Goal: Task Accomplishment & Management: Manage account settings

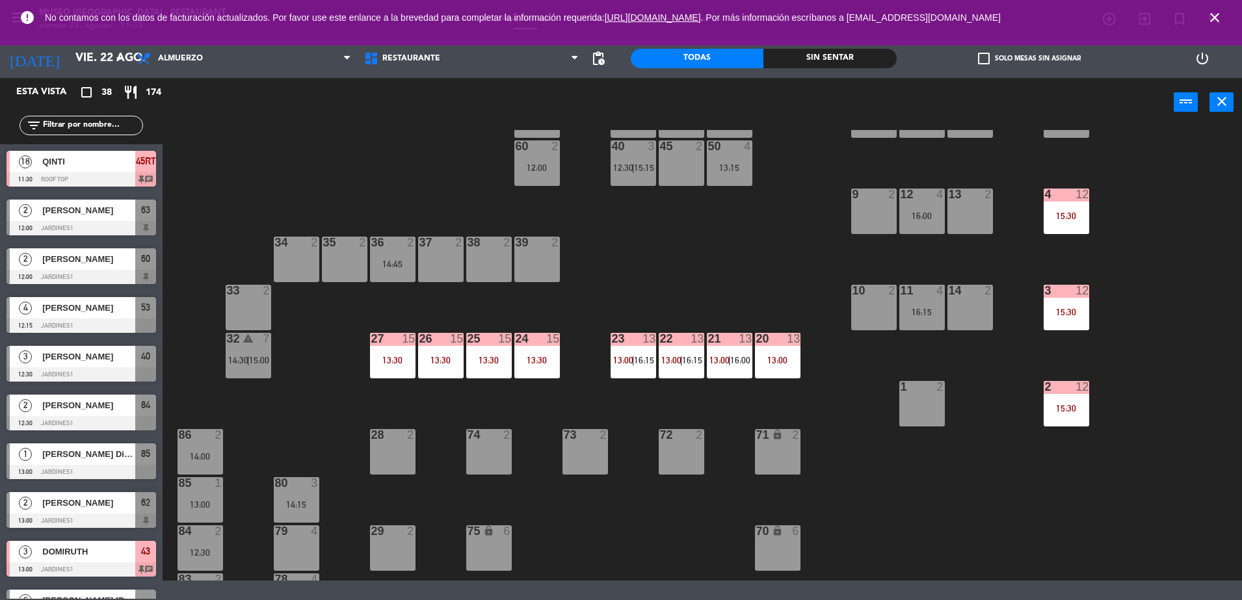
scroll to position [207, 0]
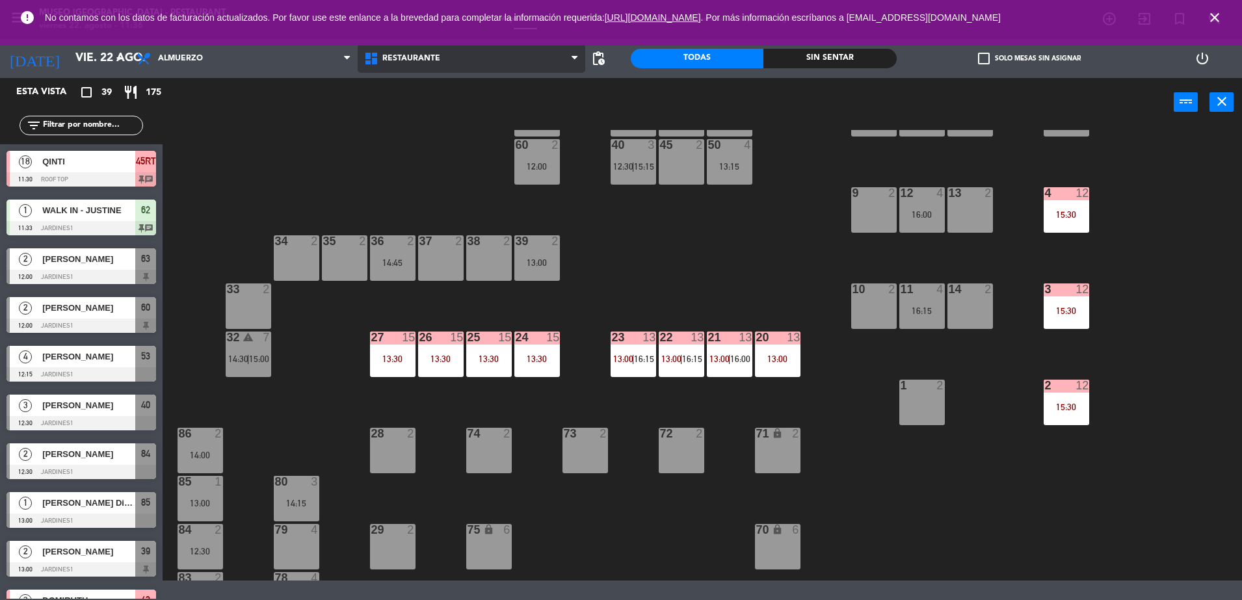
click at [474, 59] on span "Restaurante" at bounding box center [472, 58] width 228 height 29
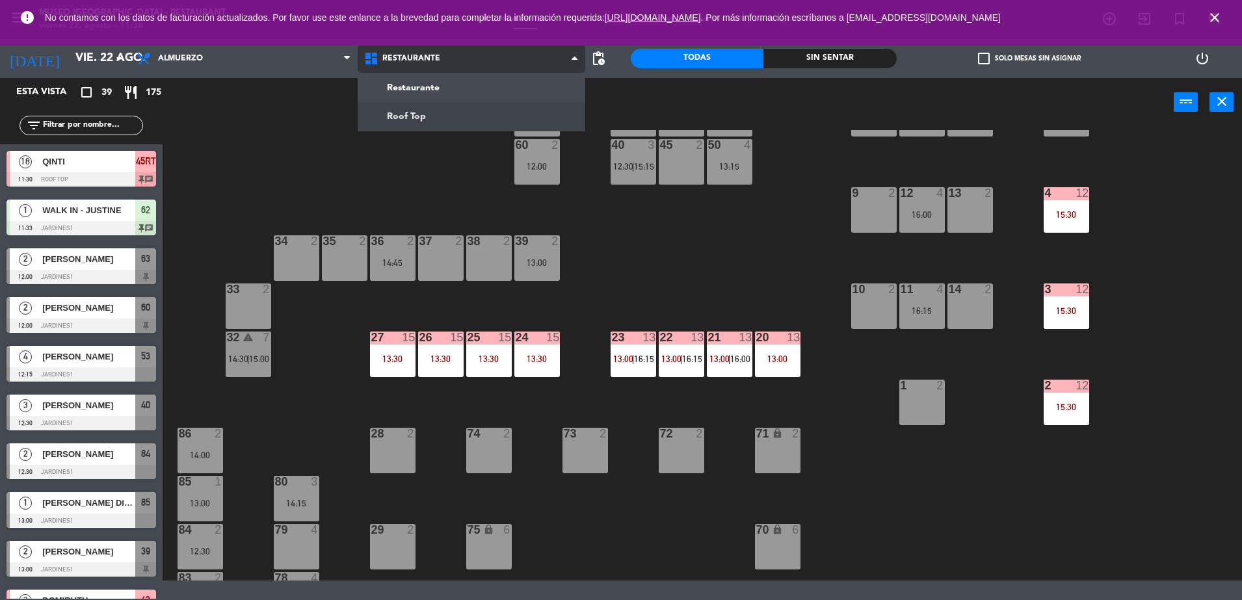
click at [492, 116] on ng-component "menu [GEOGRAPHIC_DATA] - Restaurant viernes 22. agosto - 11:36 Mis reservas Map…" at bounding box center [621, 290] width 1242 height 581
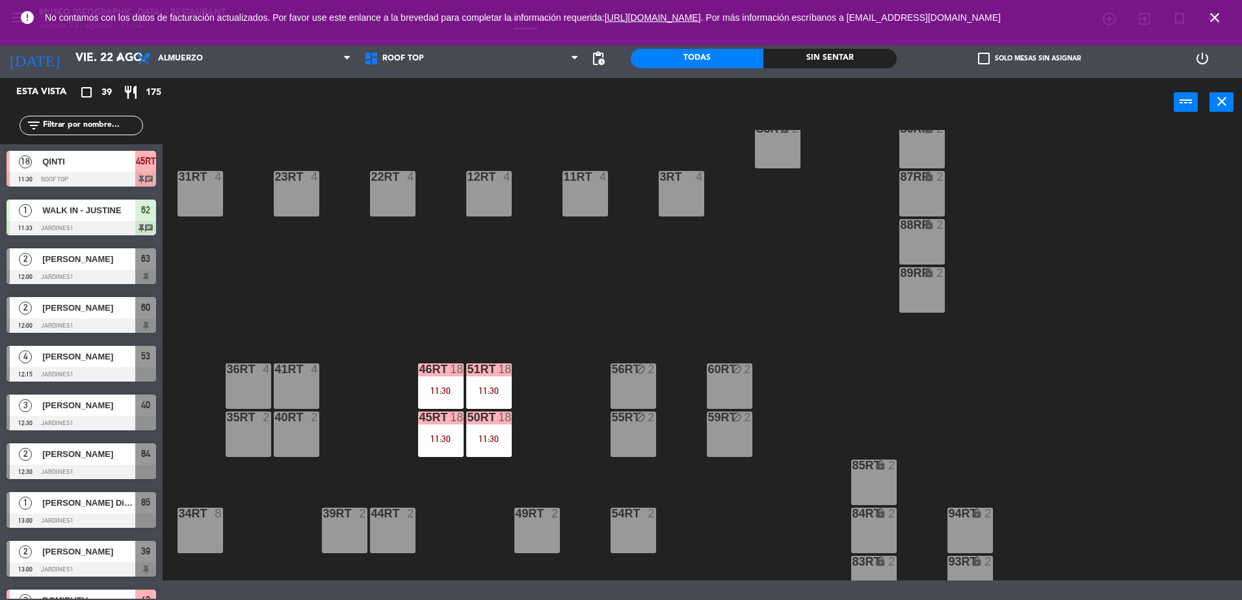
scroll to position [533, 0]
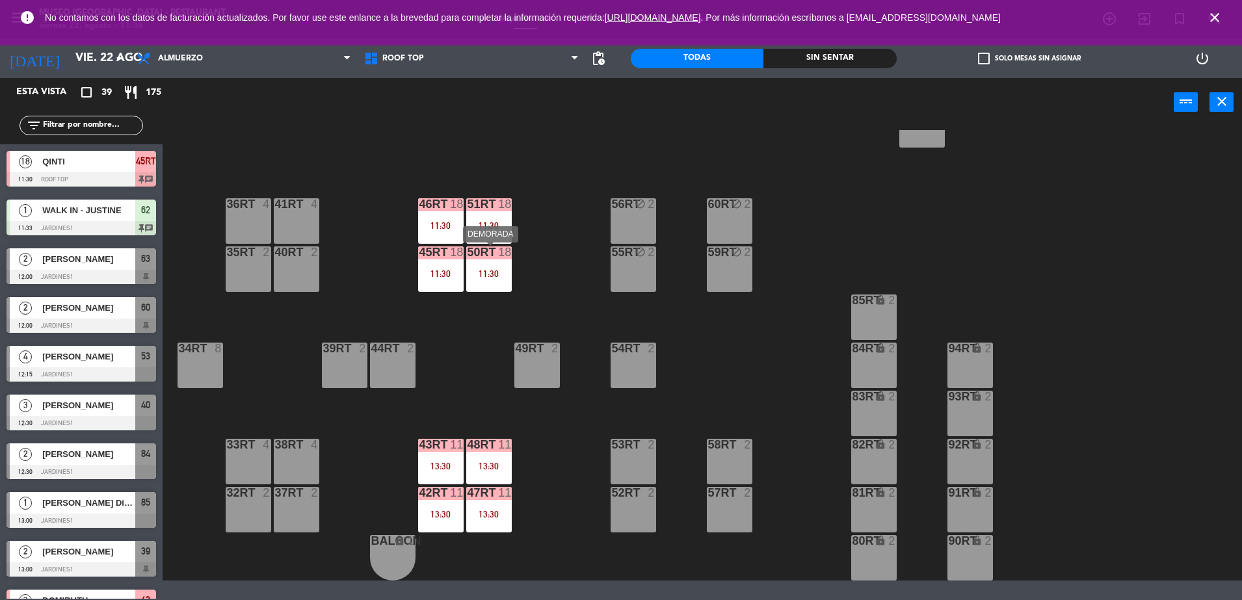
click at [493, 275] on div "11:30" at bounding box center [489, 273] width 46 height 9
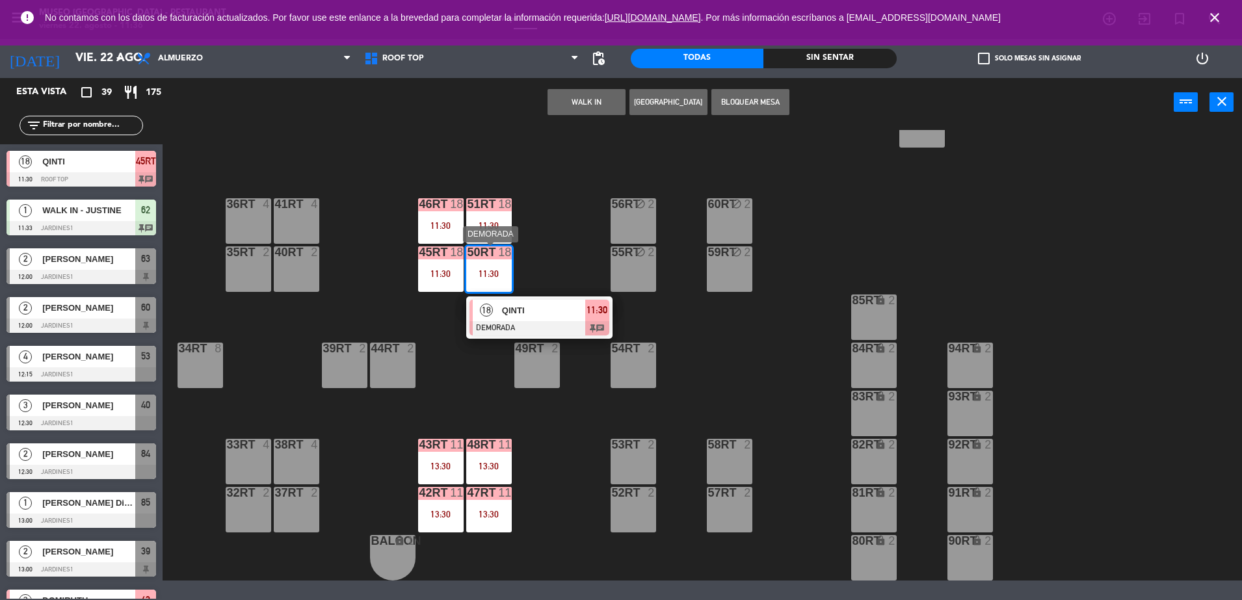
click at [550, 323] on div at bounding box center [540, 328] width 140 height 14
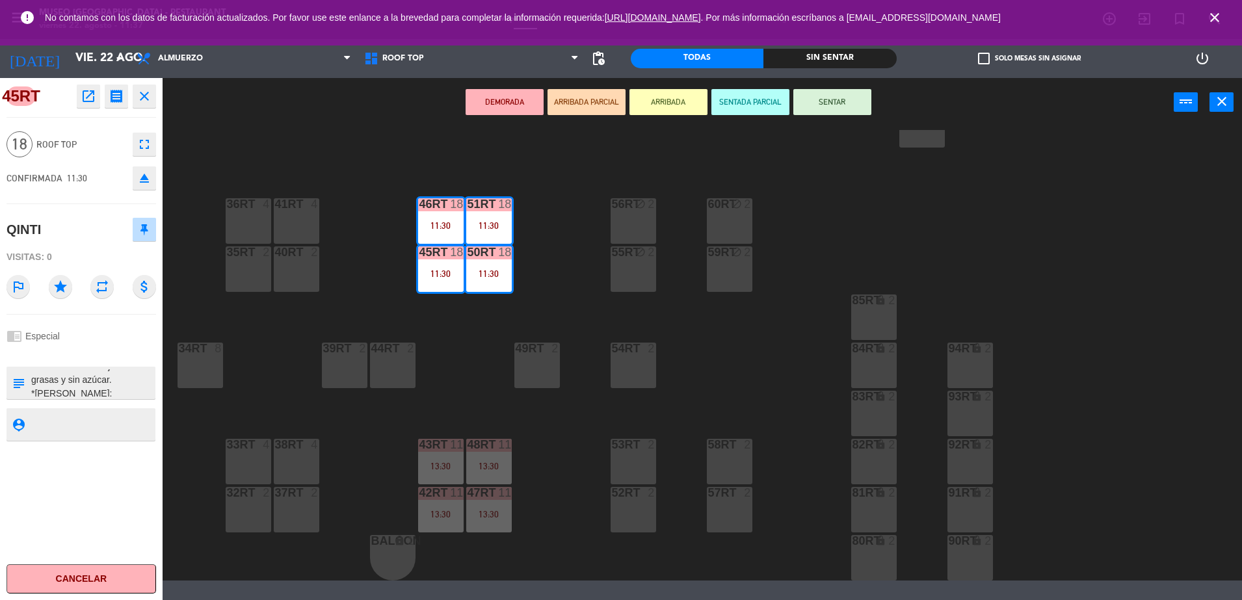
scroll to position [464, 0]
click at [427, 348] on div "18RT 4 16RT 4 28RT 2 80RR lock 2 27RT 5 7RT 5 S1RT lock 2 17RT 5 81RR lock 2 29…" at bounding box center [708, 355] width 1067 height 451
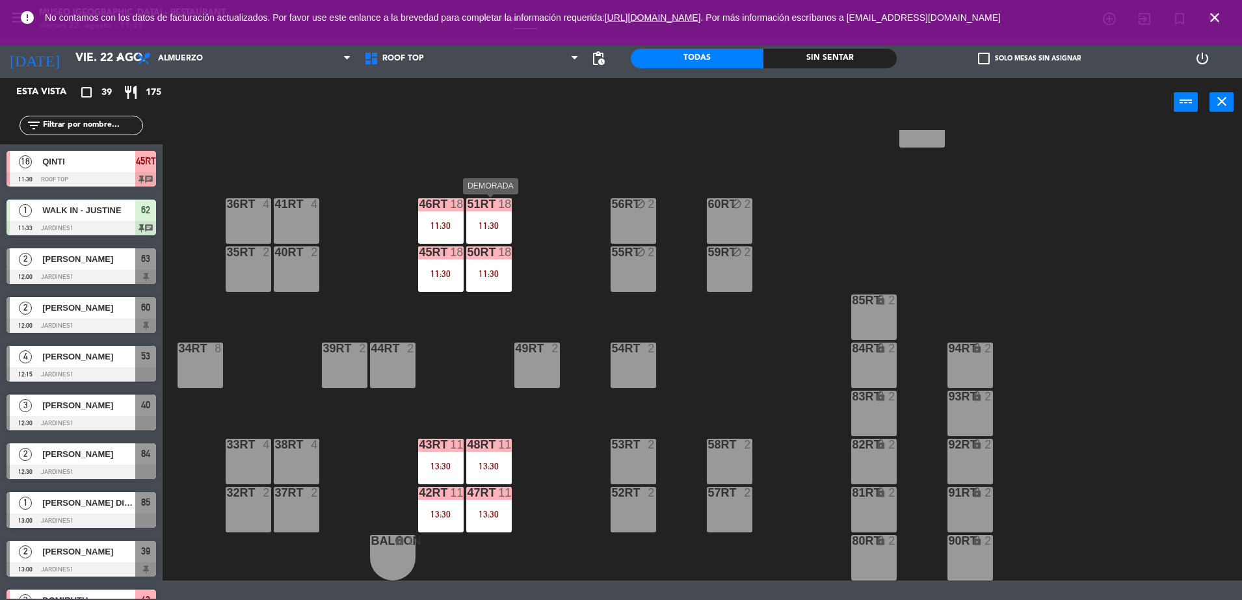
click at [494, 214] on div "51RT 18 11:30" at bounding box center [489, 221] width 46 height 46
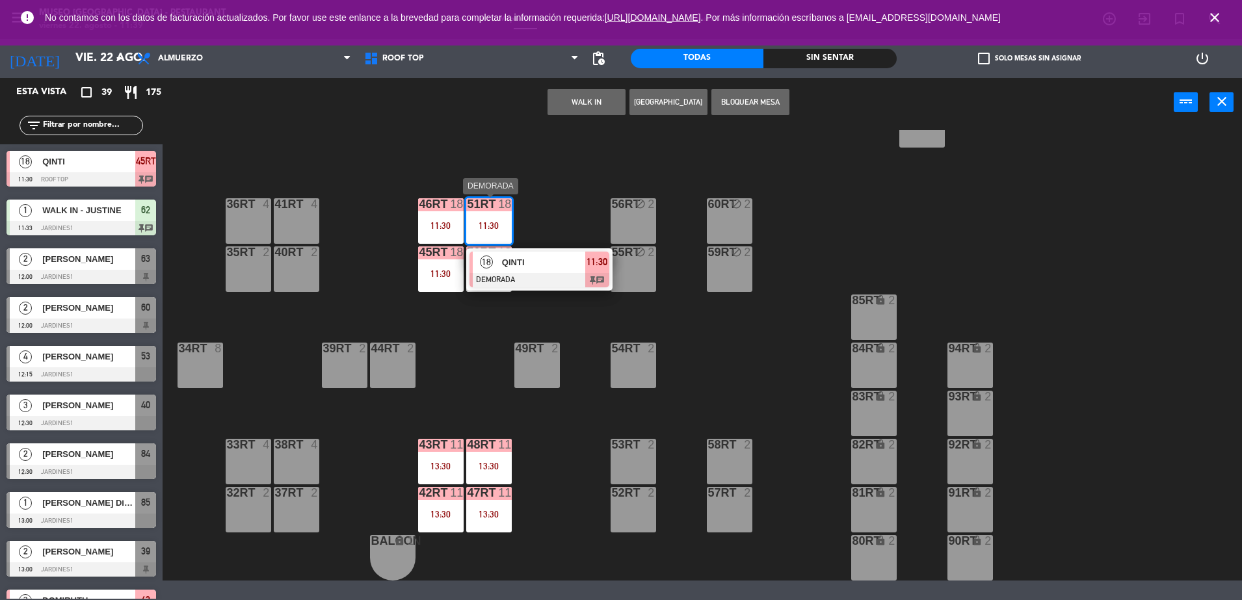
click at [536, 262] on span "QINTI" at bounding box center [543, 263] width 83 height 14
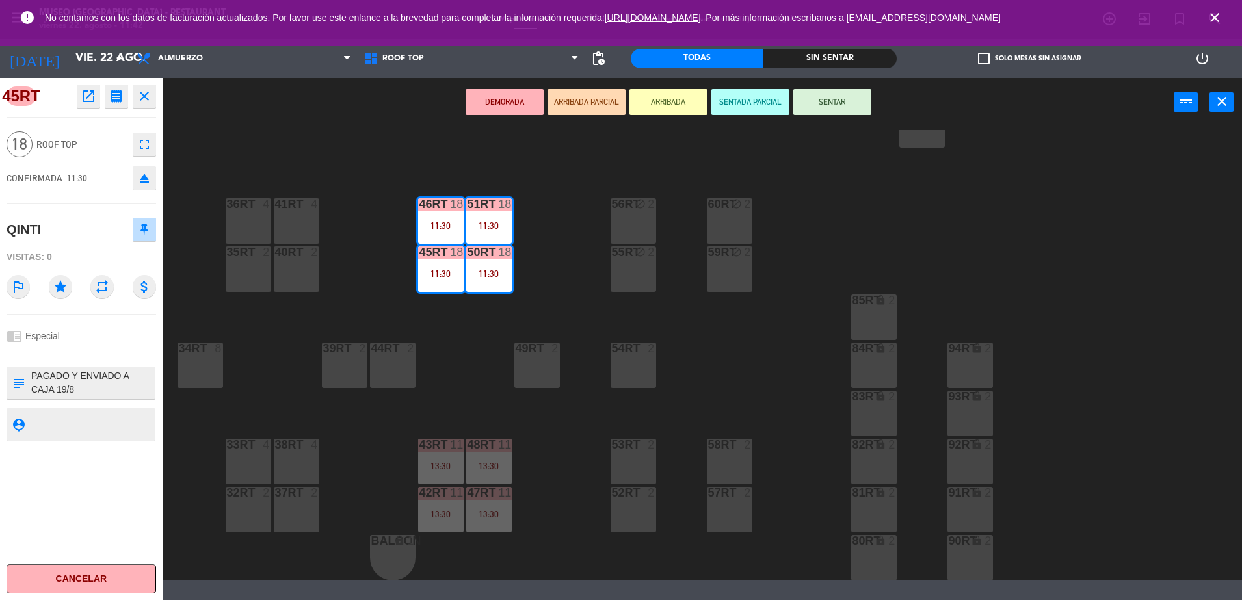
click at [474, 372] on div "18RT 4 16RT 4 28RT 2 80RR lock 2 27RT 5 7RT 5 S1RT lock 2 17RT 5 81RR lock 2 29…" at bounding box center [708, 355] width 1067 height 451
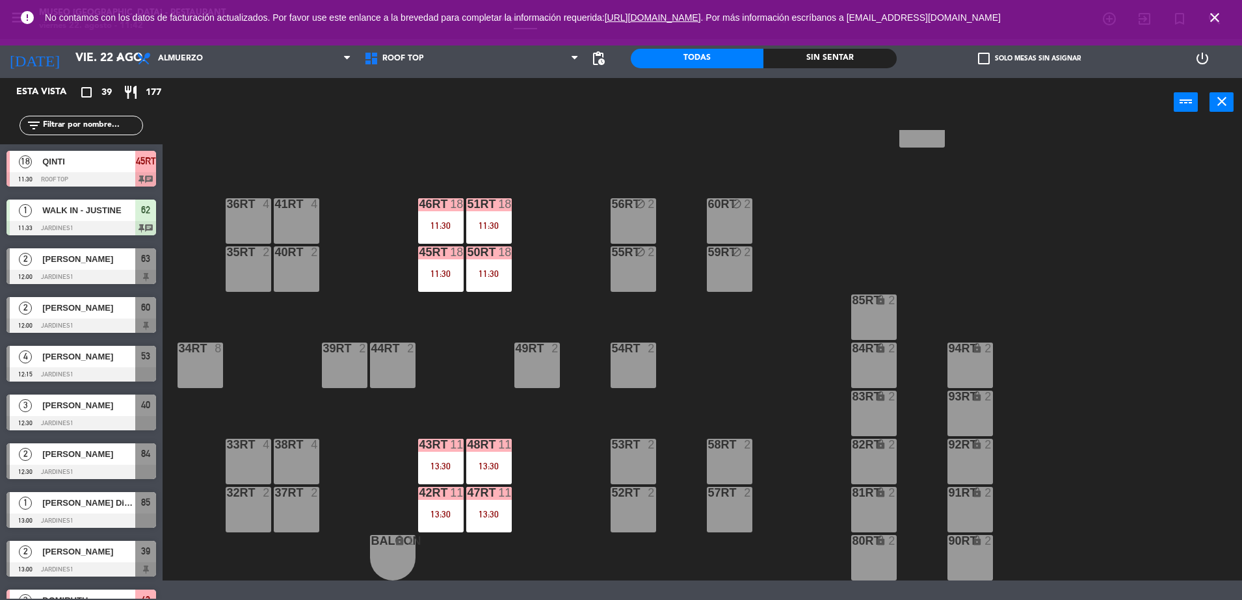
click at [482, 277] on div "11:30" at bounding box center [489, 273] width 46 height 9
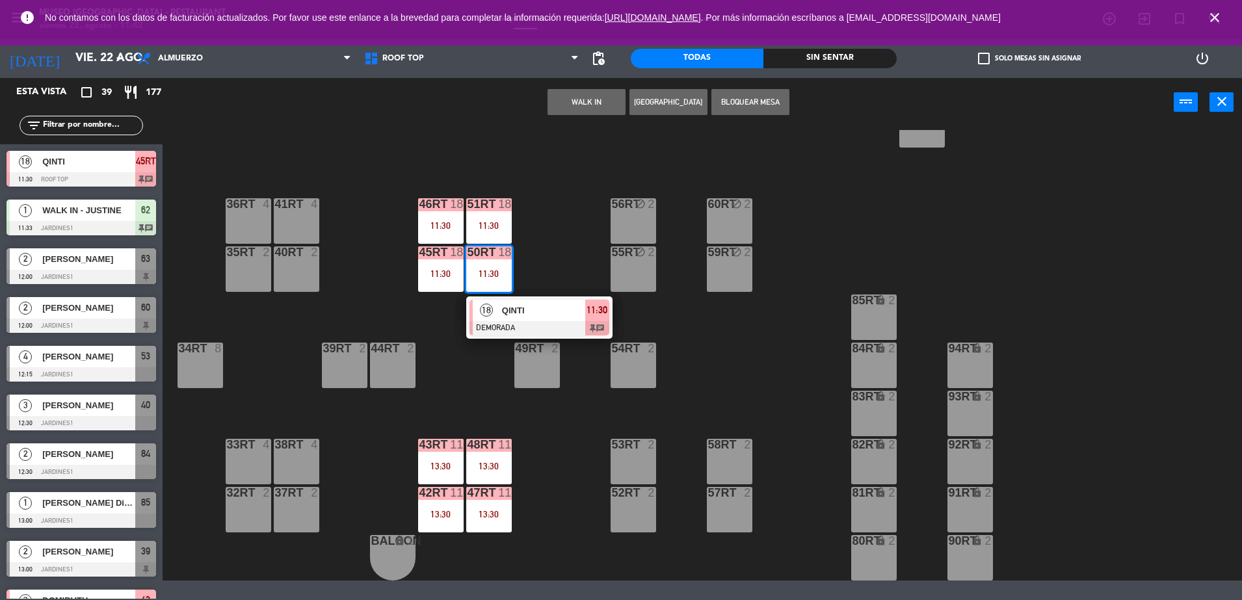
click at [520, 315] on span "QINTI" at bounding box center [543, 311] width 83 height 14
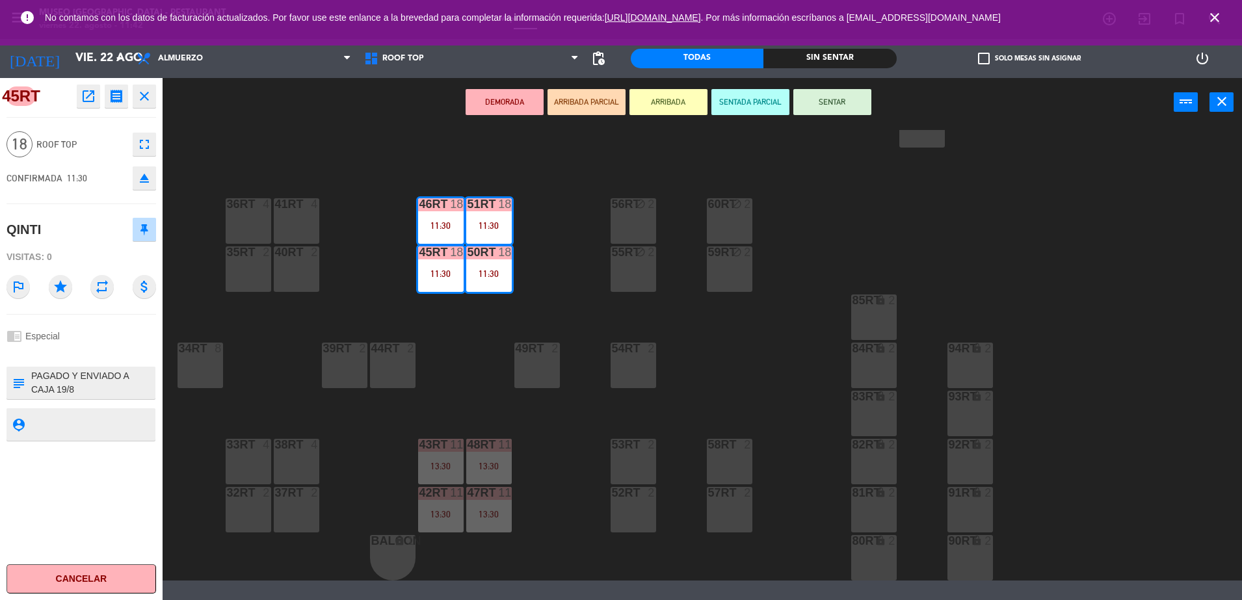
click at [573, 97] on button "ARRIBADA PARCIAL" at bounding box center [587, 102] width 78 height 26
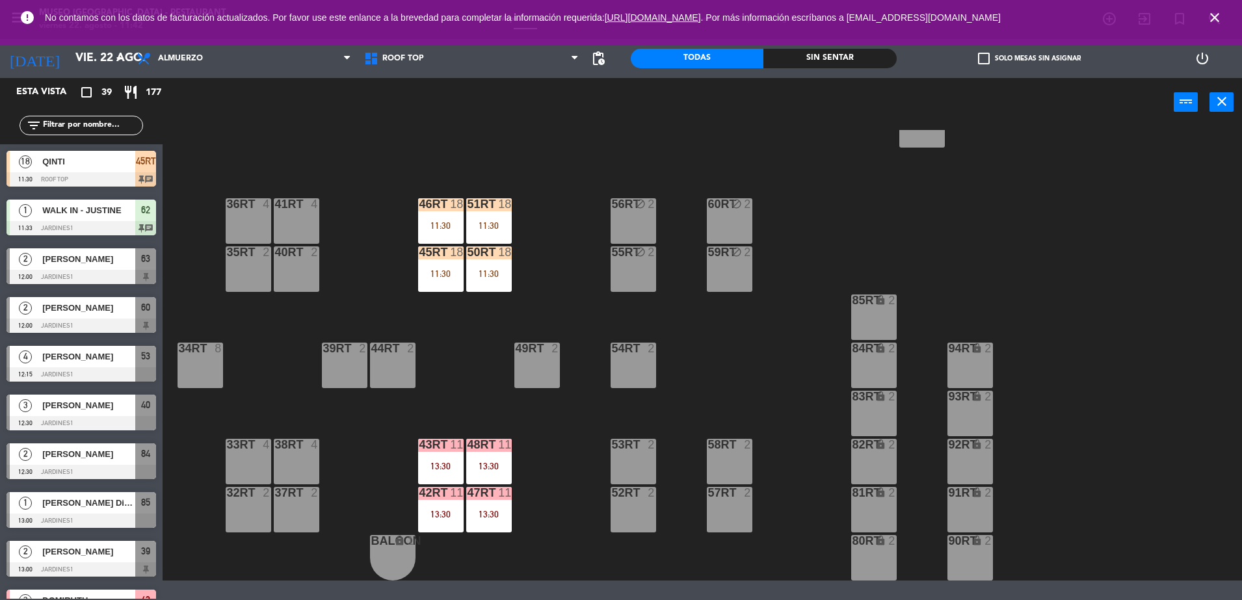
click at [483, 195] on div "18RT 4 16RT 4 28RT 2 80RR lock 2 27RT 5 7RT 5 S1RT lock 2 17RT 5 81RR lock 2 29…" at bounding box center [708, 355] width 1067 height 451
click at [487, 209] on div at bounding box center [488, 204] width 21 height 12
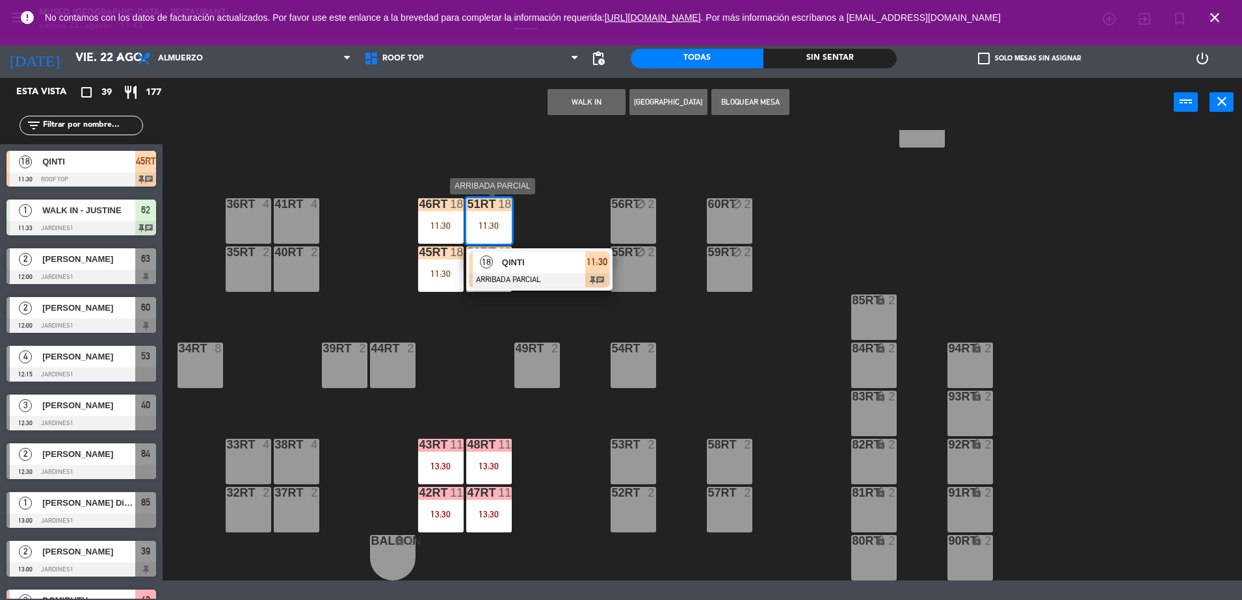
click at [538, 270] on div "QINTI" at bounding box center [543, 262] width 85 height 21
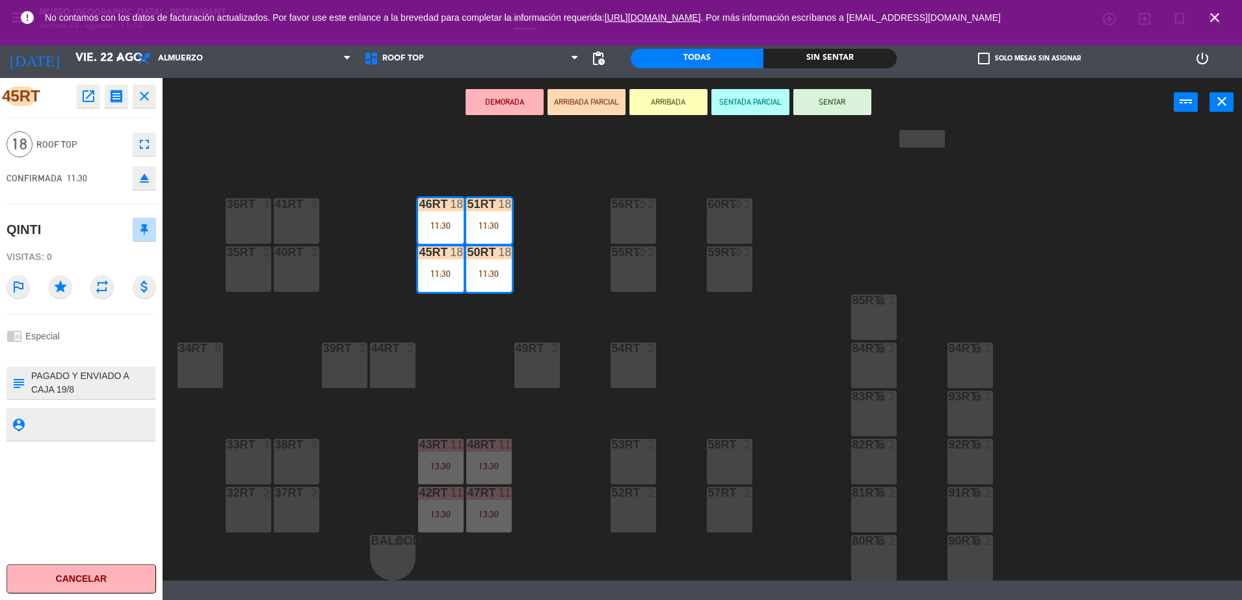
click at [32, 378] on textarea at bounding box center [92, 382] width 124 height 27
click at [34, 376] on textarea at bounding box center [92, 382] width 124 height 27
type textarea "m45-51RT llegó 11:42 PAGADO Y ENVIADO A CAJA 19/8 FILE: 18484 PE AGO 21 Demostr…"
click at [99, 240] on div "QINTI" at bounding box center [82, 229] width 150 height 33
click at [387, 313] on div "18RT 4 16RT 4 28RT 2 80RR lock 2 27RT 5 7RT 5 S1RT lock 2 17RT 5 81RR lock 2 29…" at bounding box center [708, 355] width 1067 height 451
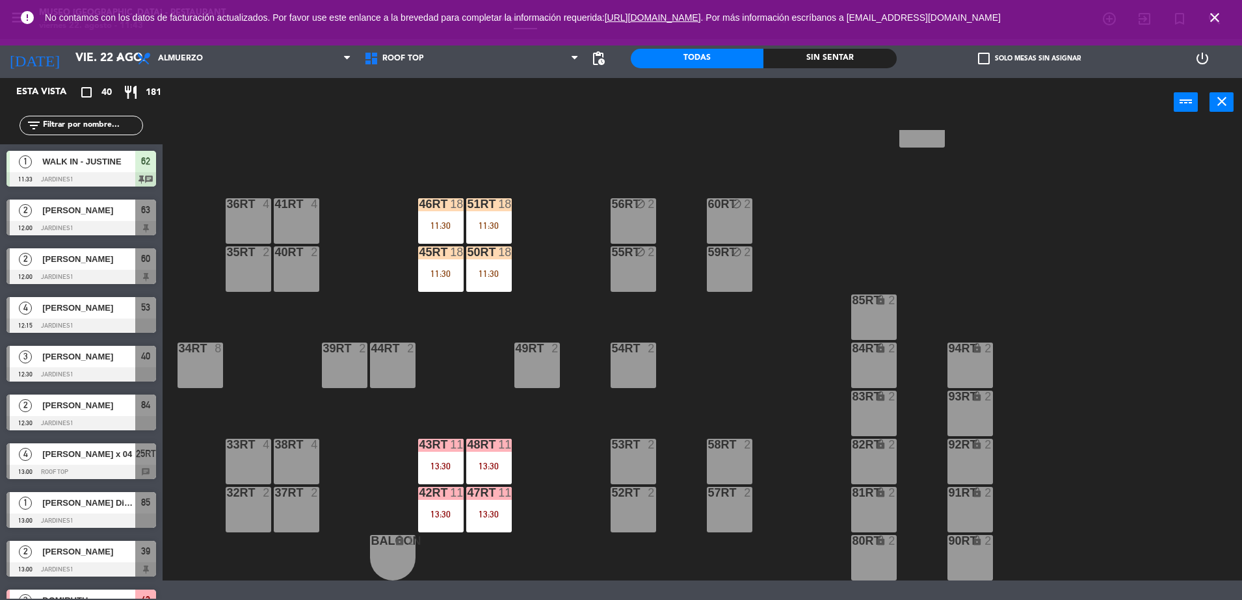
scroll to position [640, 0]
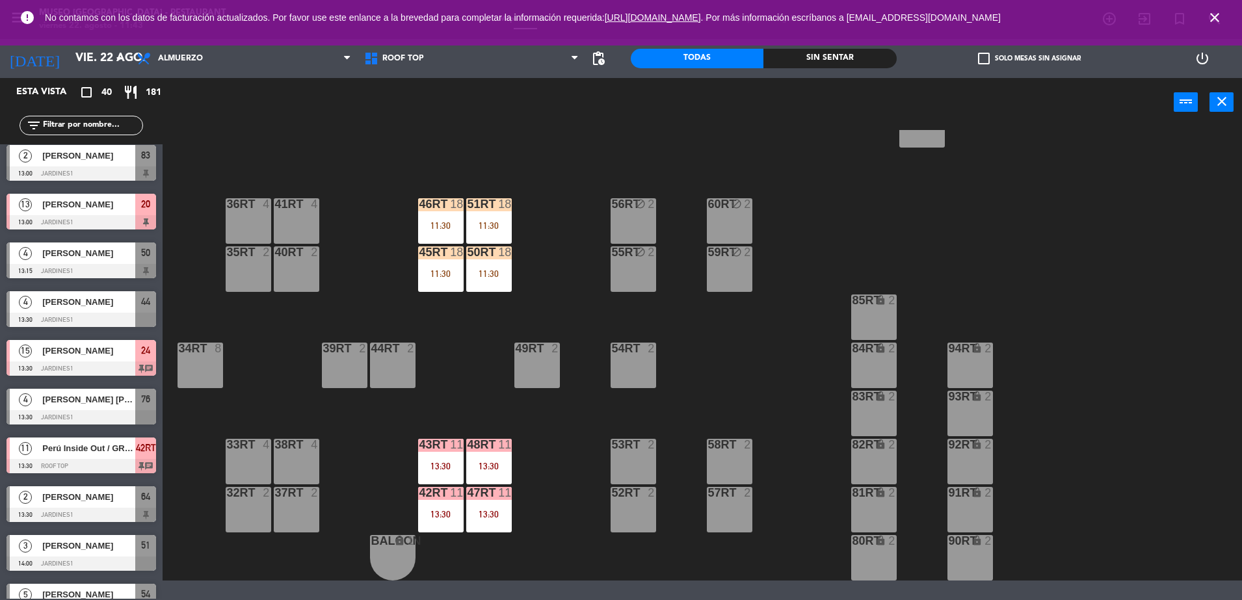
click at [77, 131] on input "text" at bounding box center [92, 125] width 101 height 14
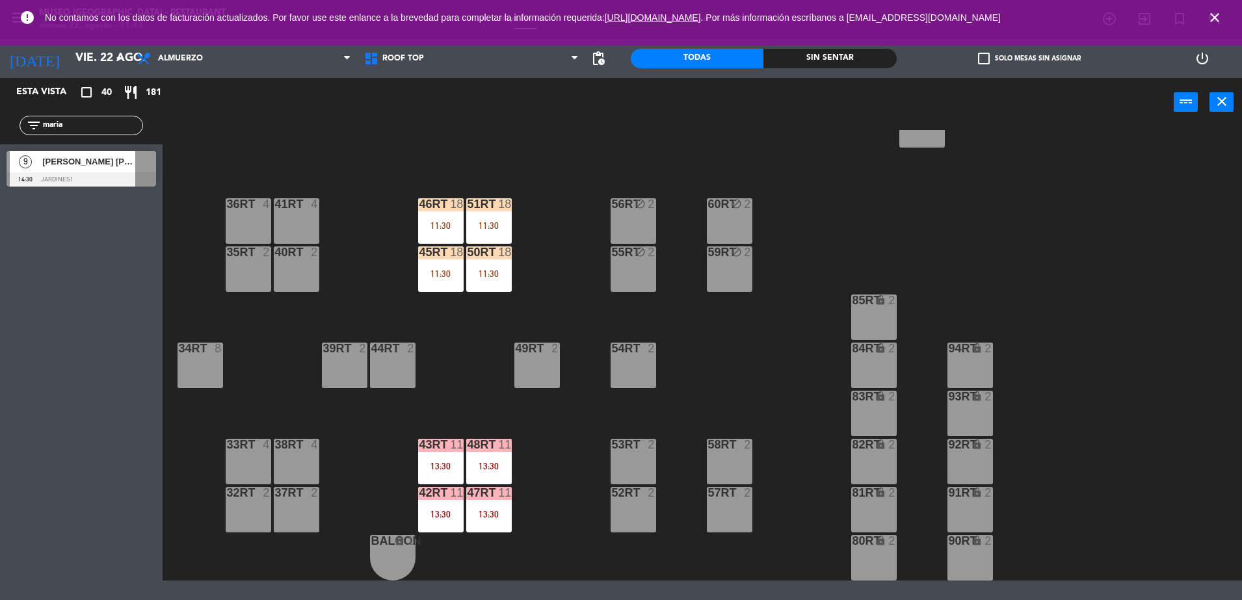
type input "maria"
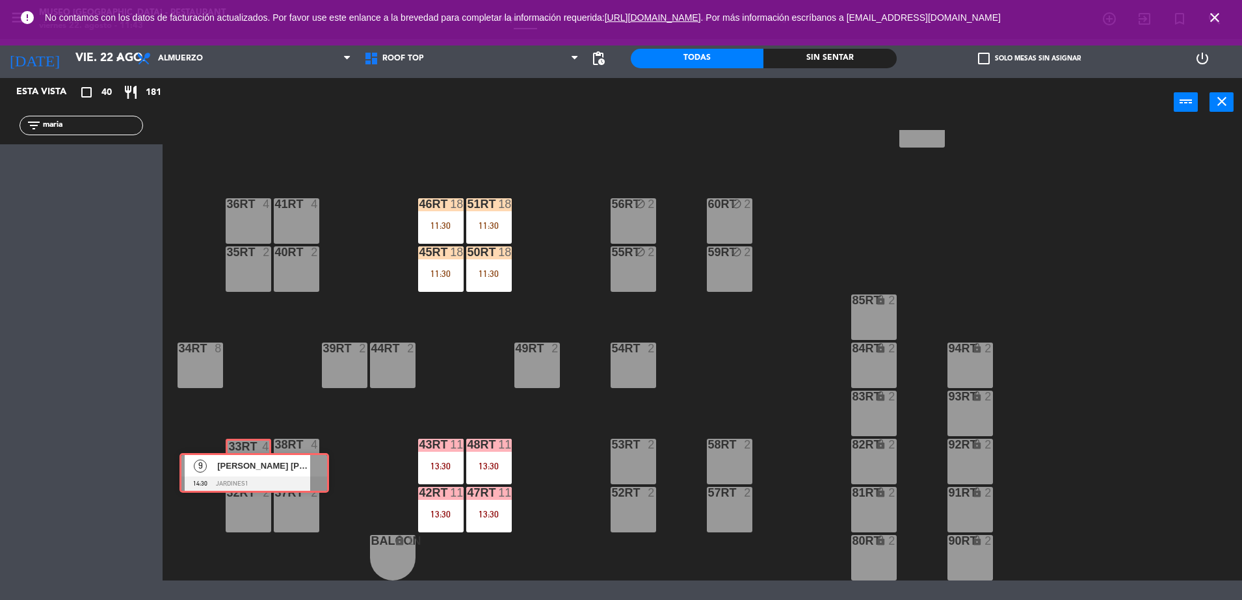
drag, startPoint x: 72, startPoint y: 159, endPoint x: 245, endPoint y: 462, distance: 348.5
click at [245, 462] on div "Esta vista crop_square 40 restaurant 181 filter_list [PERSON_NAME] 9 [PERSON_NA…" at bounding box center [621, 329] width 1242 height 503
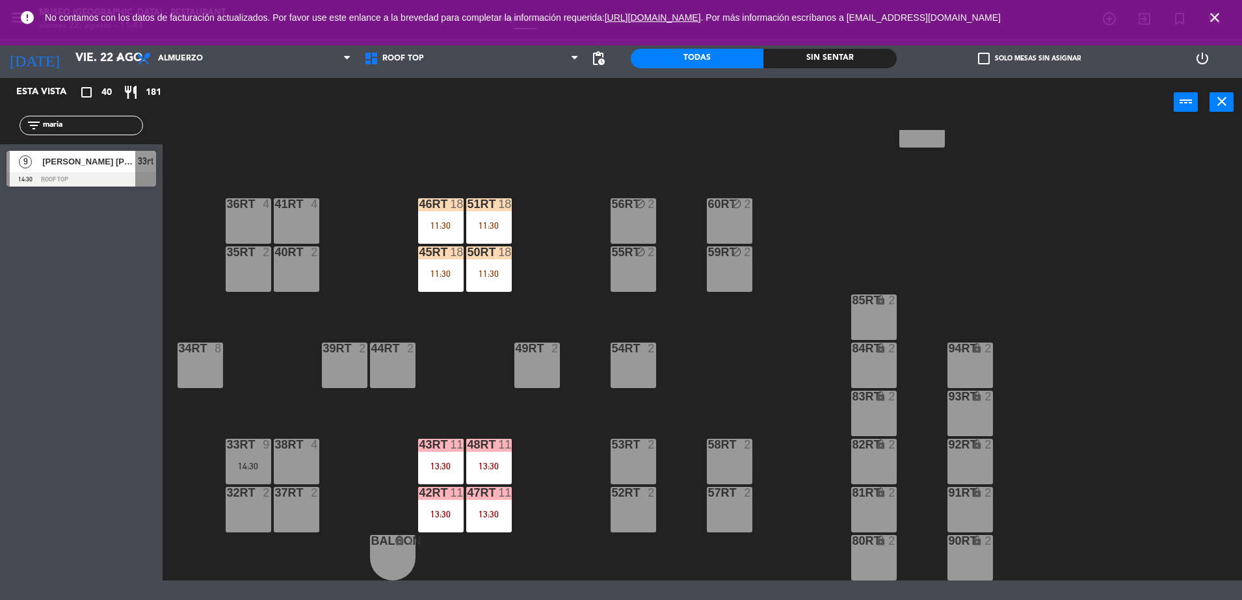
click at [257, 414] on div "18RT 4 16RT 4 28RT 2 80RR lock 2 27RT 5 7RT 5 S1RT lock 2 17RT 5 81RR lock 2 29…" at bounding box center [708, 355] width 1067 height 451
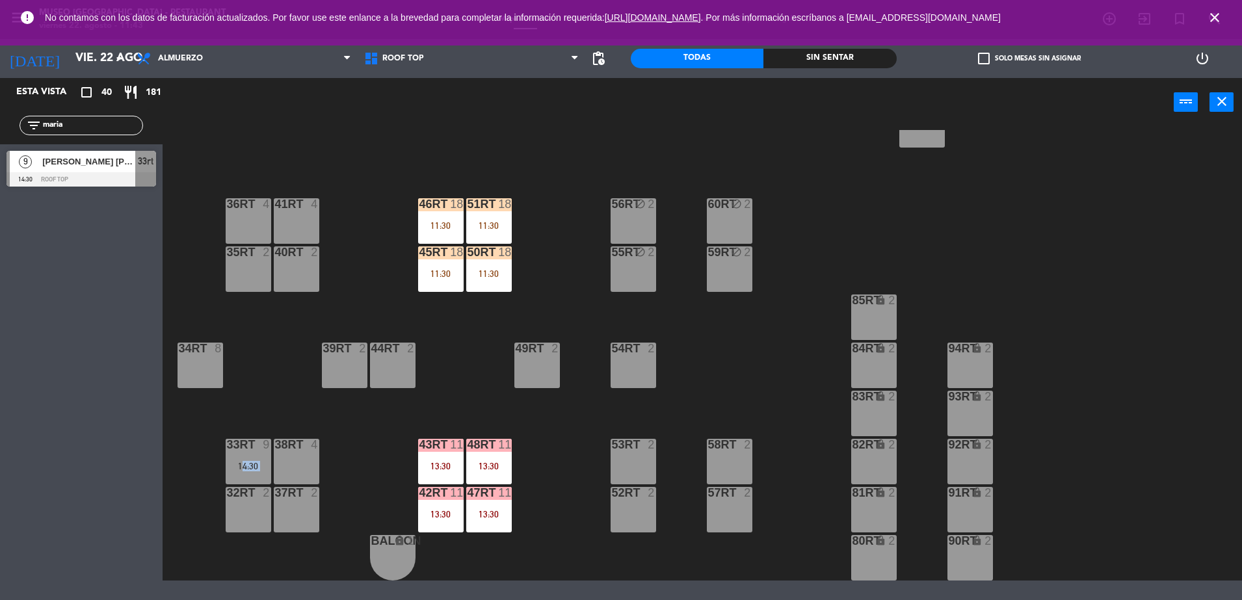
click at [257, 414] on div "18RT 4 16RT 4 28RT 2 80RR lock 2 27RT 5 7RT 5 S1RT lock 2 17RT 5 81RR lock 2 29…" at bounding box center [708, 355] width 1067 height 451
drag, startPoint x: 257, startPoint y: 414, endPoint x: 246, endPoint y: 415, distance: 11.1
click at [246, 415] on div "18RT 4 16RT 4 28RT 2 80RR lock 2 27RT 5 7RT 5 S1RT lock 2 17RT 5 81RR lock 2 29…" at bounding box center [708, 355] width 1067 height 451
drag, startPoint x: 246, startPoint y: 415, endPoint x: 239, endPoint y: 407, distance: 10.7
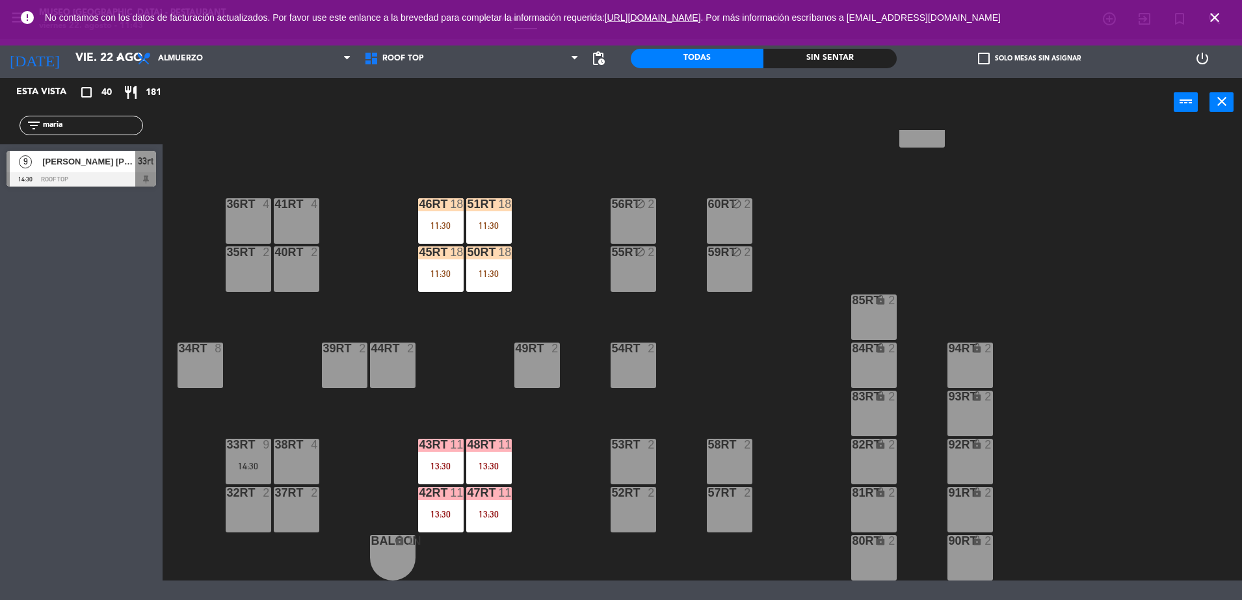
click at [239, 407] on div "18RT 4 16RT 4 28RT 2 80RR lock 2 27RT 5 7RT 5 S1RT lock 2 17RT 5 81RR lock 2 29…" at bounding box center [708, 355] width 1067 height 451
click at [254, 451] on div "33rt 9" at bounding box center [249, 445] width 46 height 13
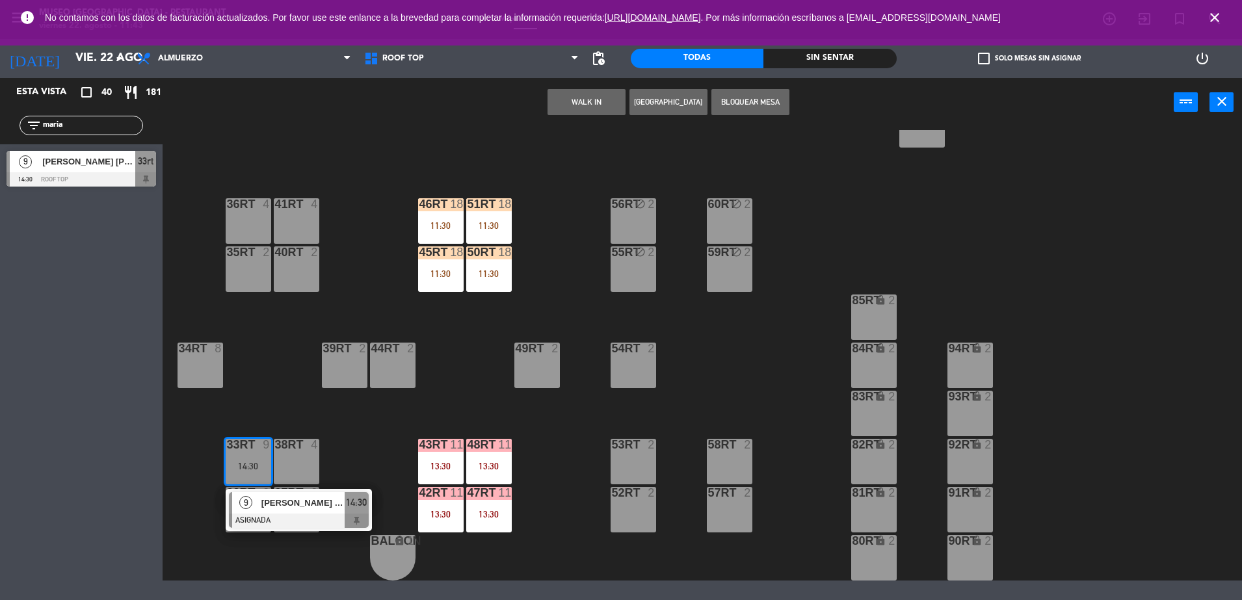
click at [291, 496] on span "[PERSON_NAME] [PERSON_NAME]" at bounding box center [302, 503] width 83 height 14
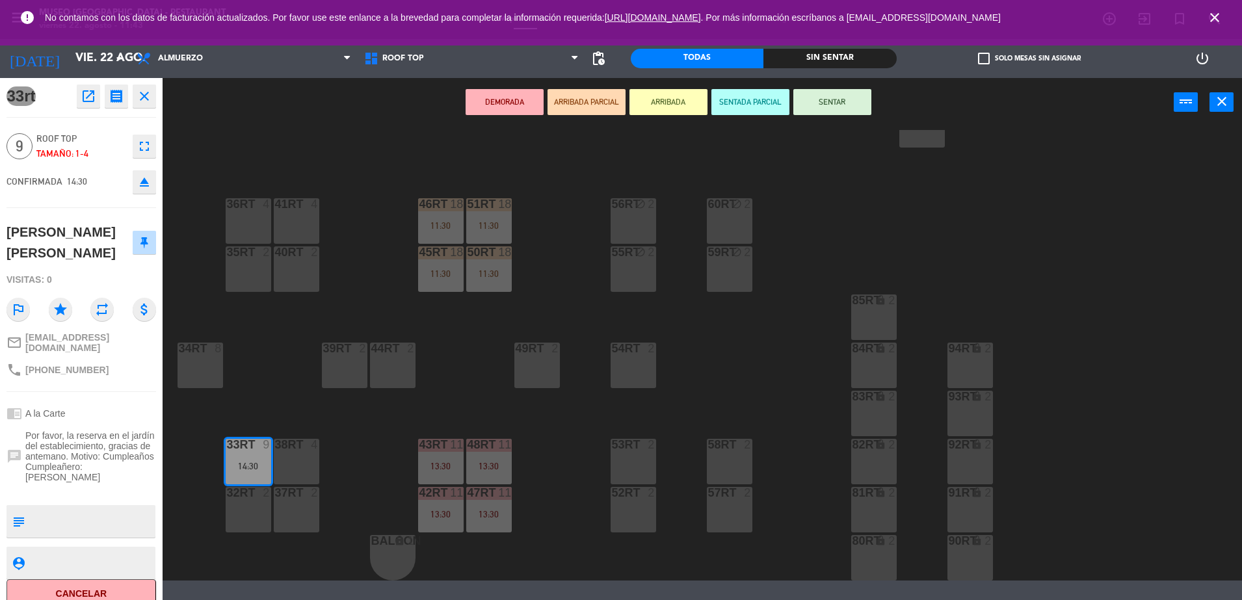
click at [256, 491] on div at bounding box center [247, 493] width 21 height 12
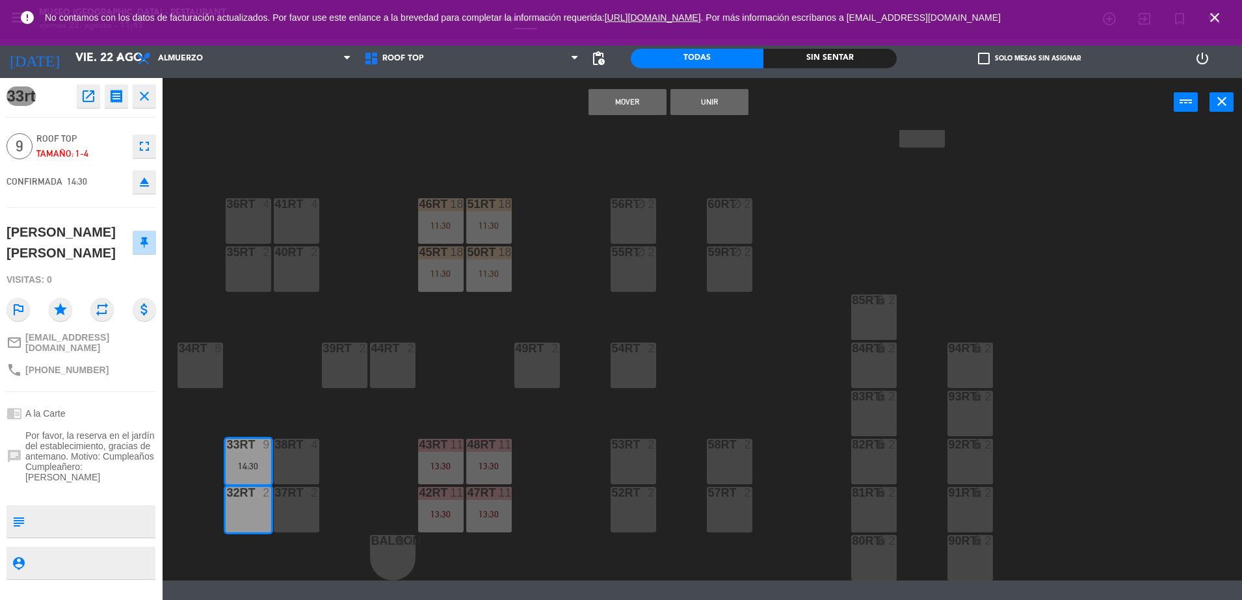
click at [710, 100] on button "Unir" at bounding box center [710, 102] width 78 height 26
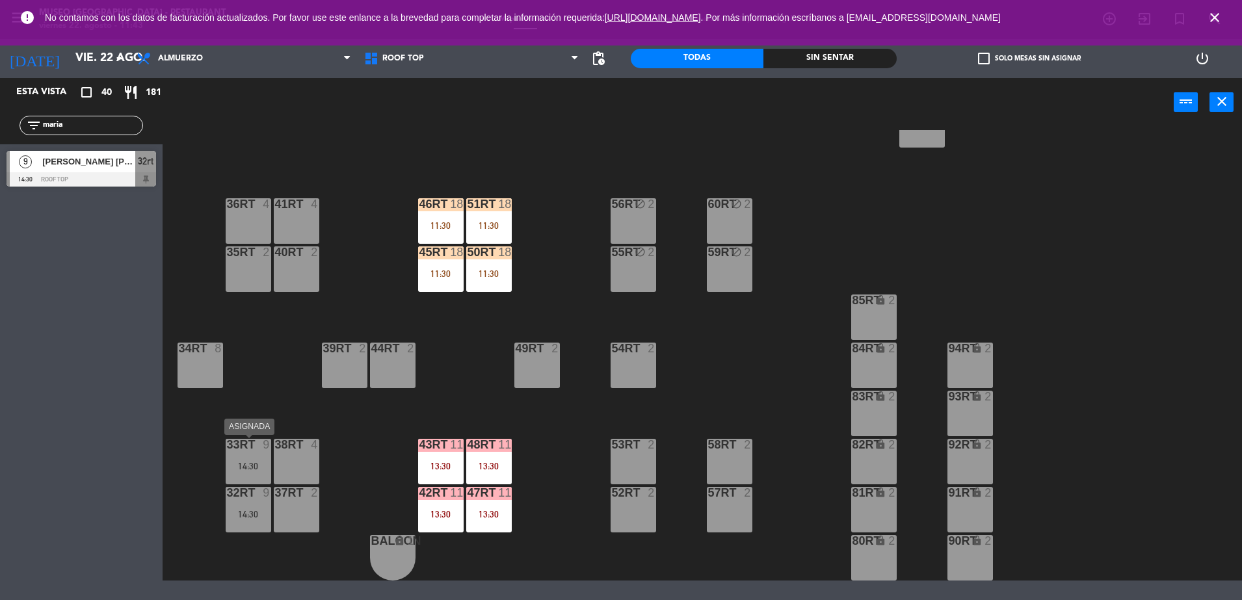
click at [267, 440] on div "9" at bounding box center [267, 445] width 8 height 12
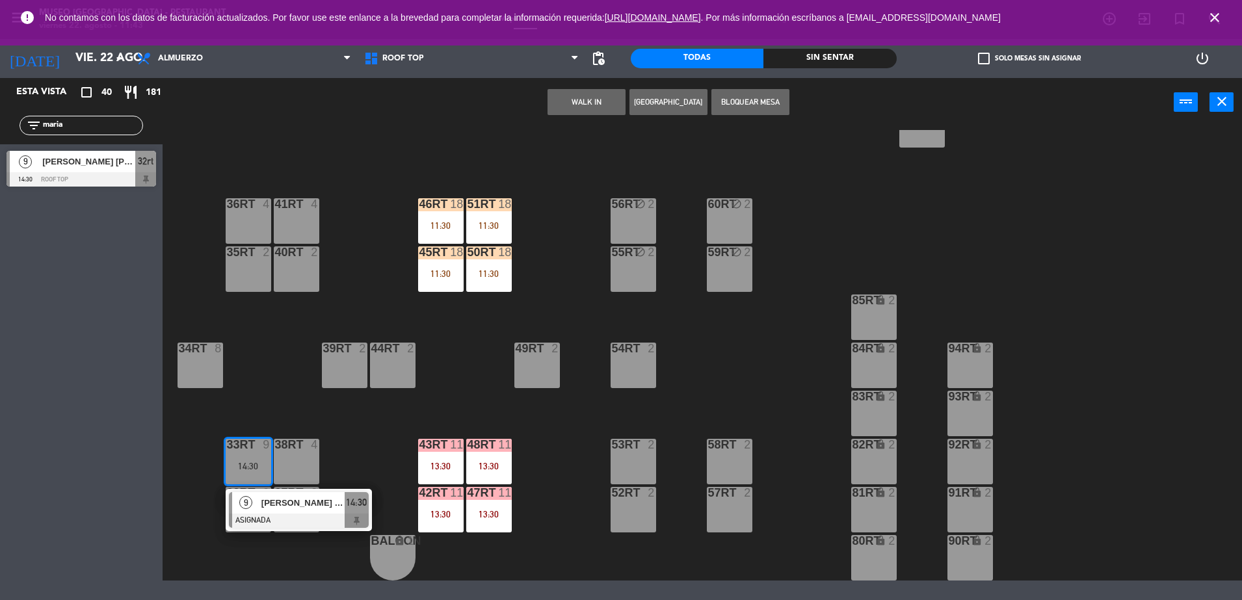
click at [288, 492] on div "[PERSON_NAME] [PERSON_NAME]" at bounding box center [302, 502] width 85 height 21
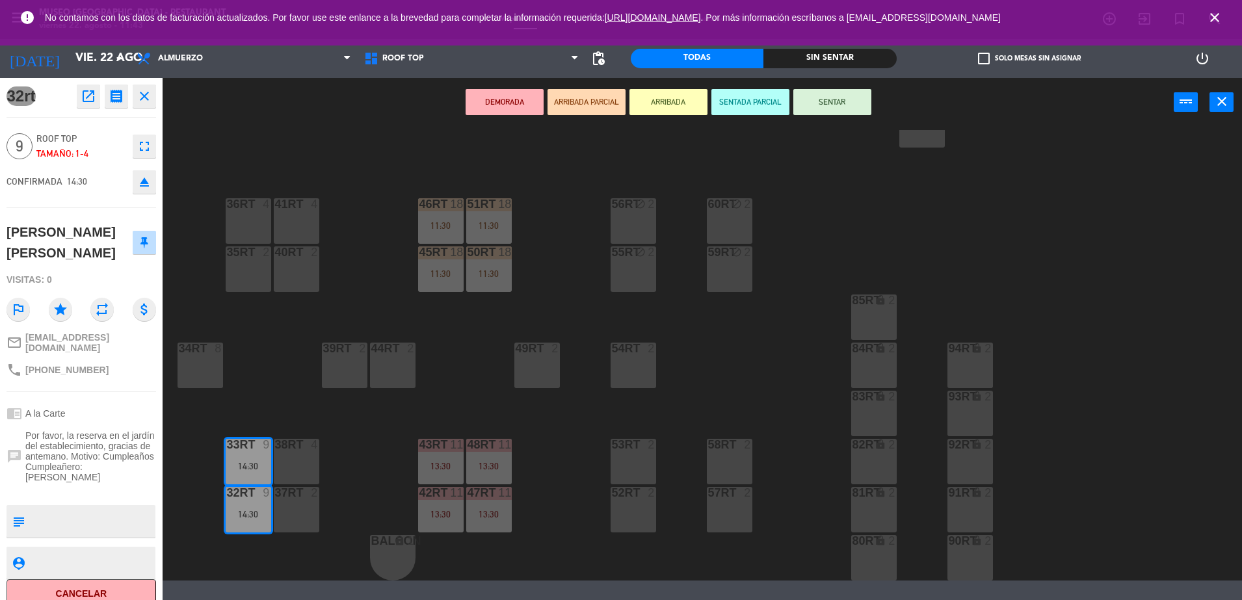
click at [503, 108] on button "DEMORADA" at bounding box center [505, 102] width 78 height 26
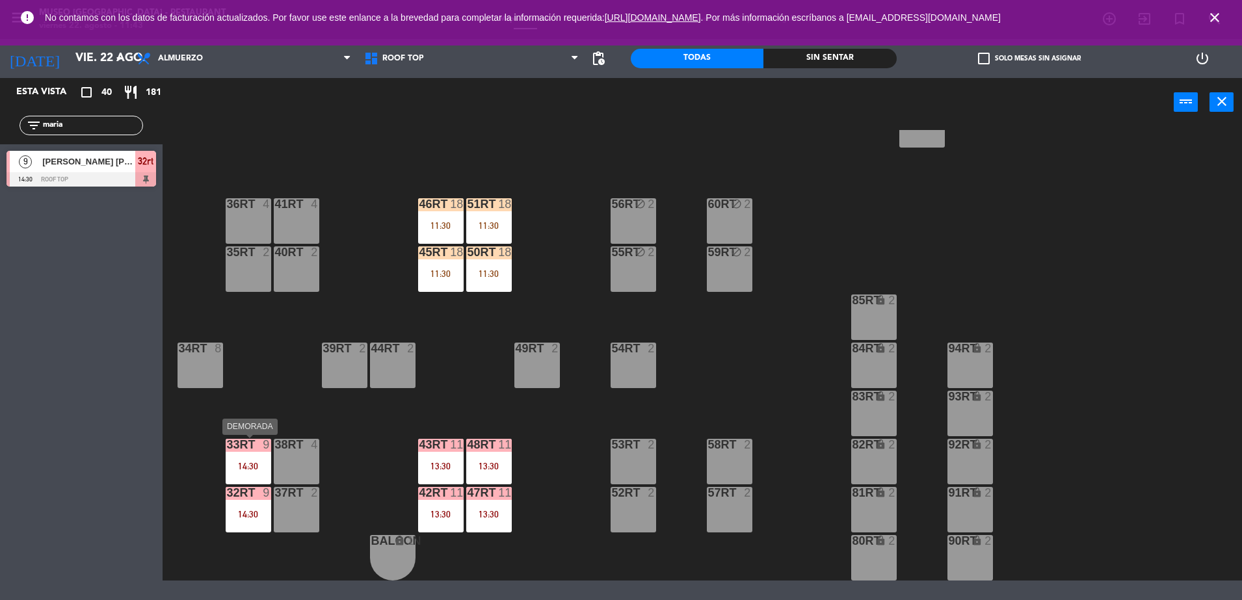
click at [251, 464] on div "14:30" at bounding box center [249, 466] width 46 height 9
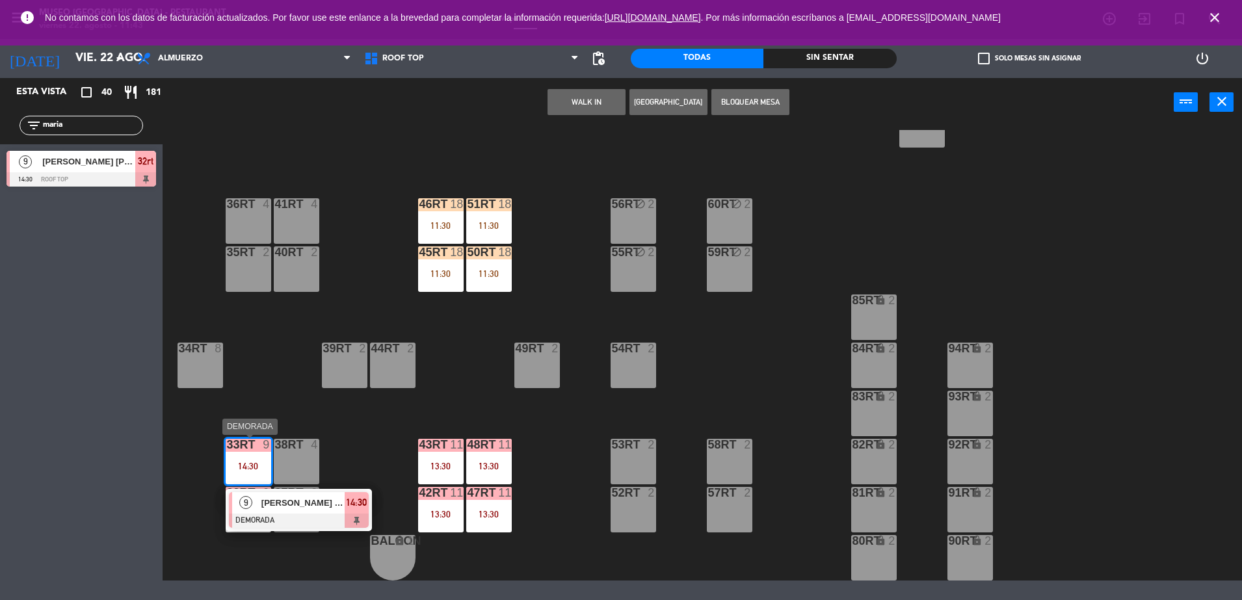
click at [296, 500] on span "[PERSON_NAME] [PERSON_NAME]" at bounding box center [302, 503] width 83 height 14
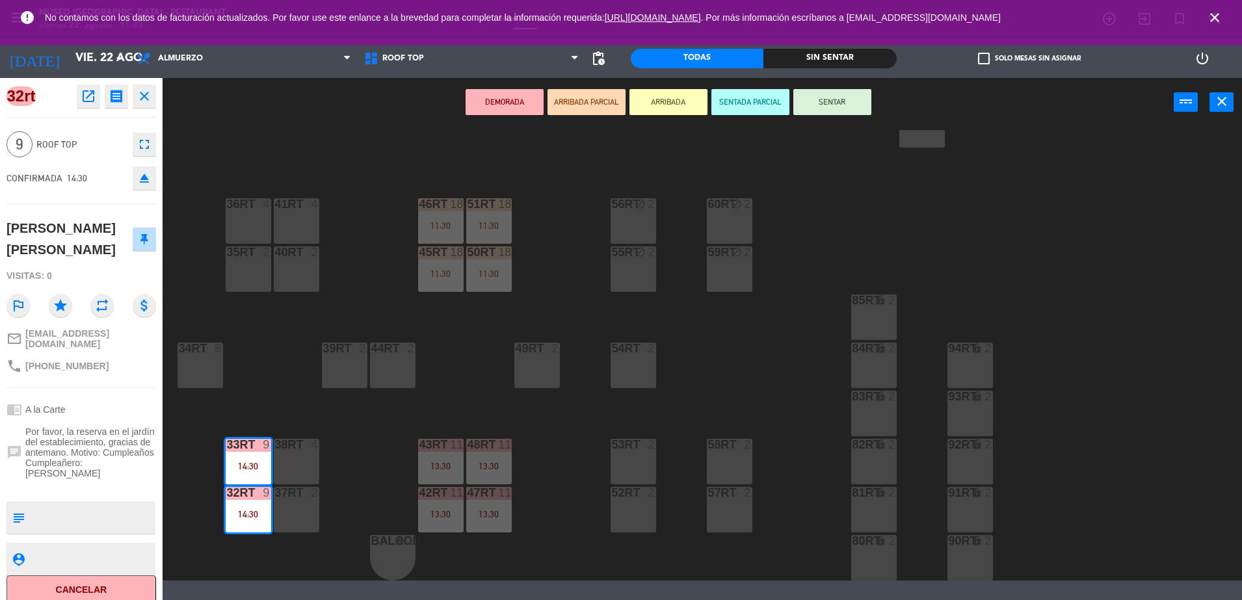
scroll to position [6, 0]
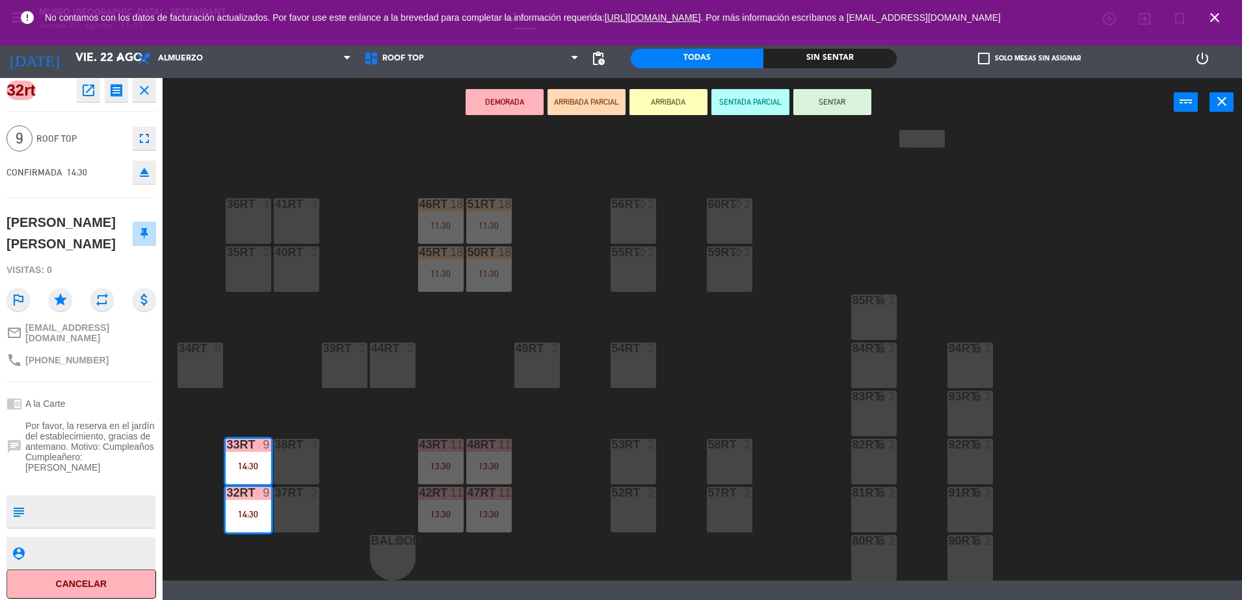
click at [289, 228] on div "41RT 4" at bounding box center [297, 221] width 46 height 46
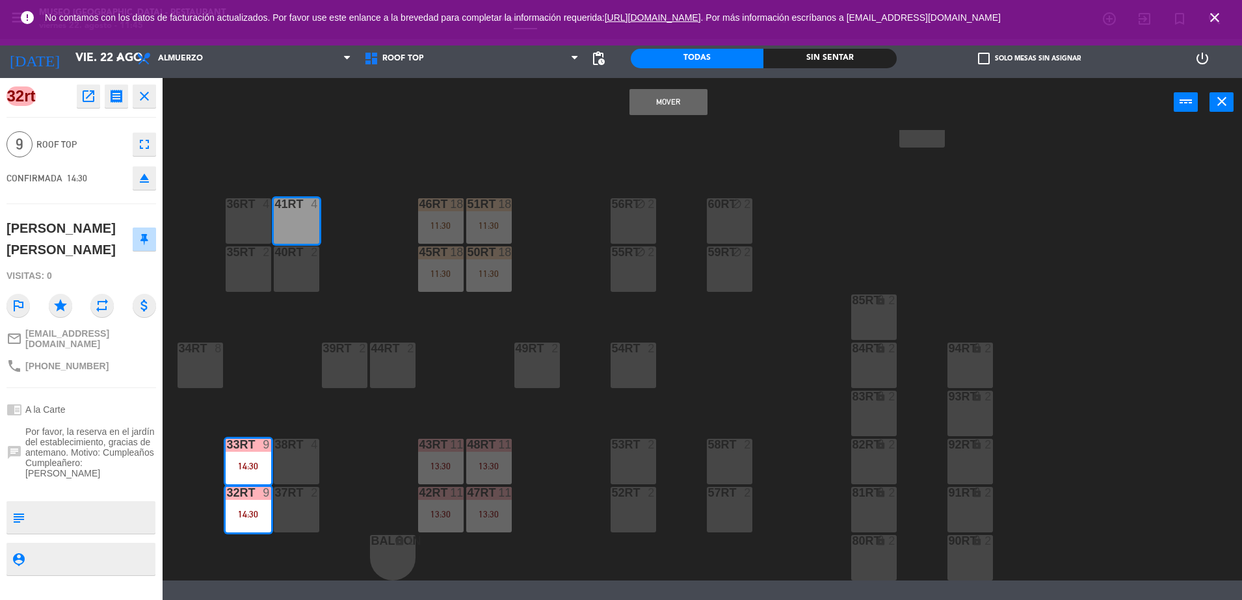
click at [294, 276] on div "40RT 2" at bounding box center [297, 270] width 46 height 46
click at [676, 105] on button "Mover y Unir" at bounding box center [669, 102] width 78 height 26
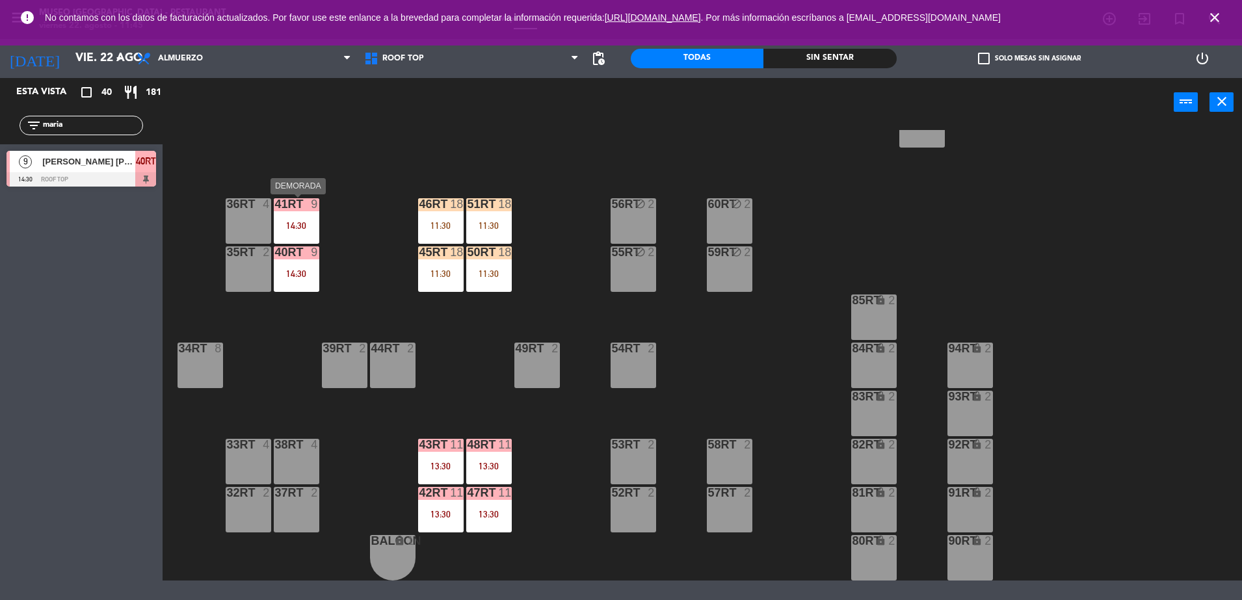
click at [292, 219] on div "41RT 9 14:30" at bounding box center [297, 221] width 46 height 46
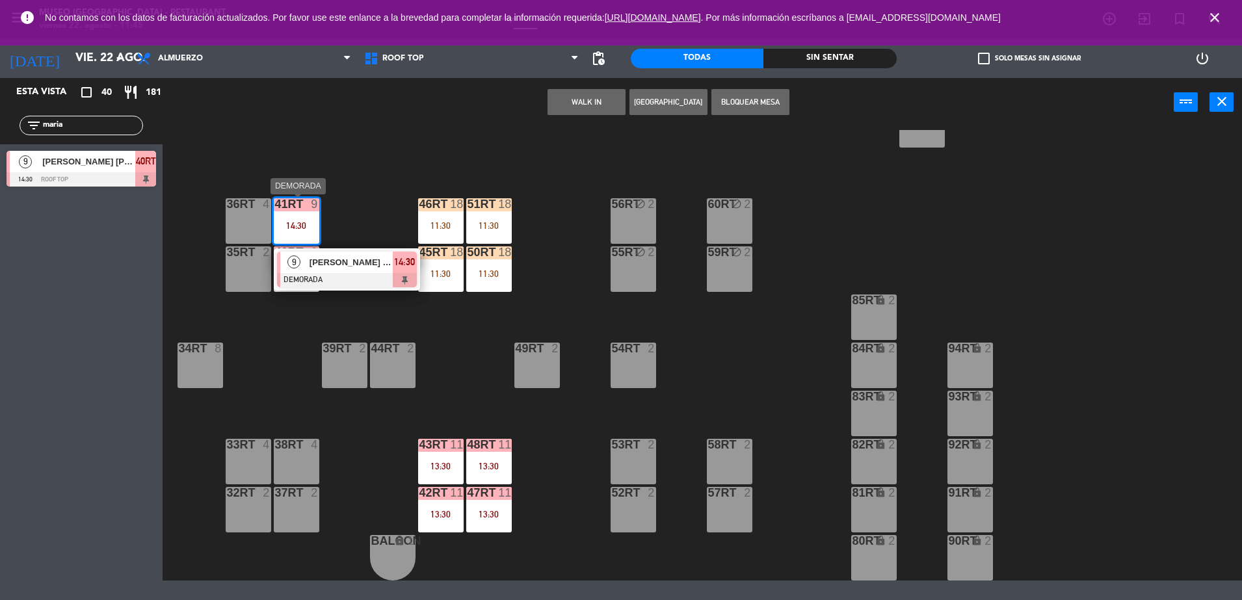
click at [356, 274] on div at bounding box center [347, 280] width 140 height 14
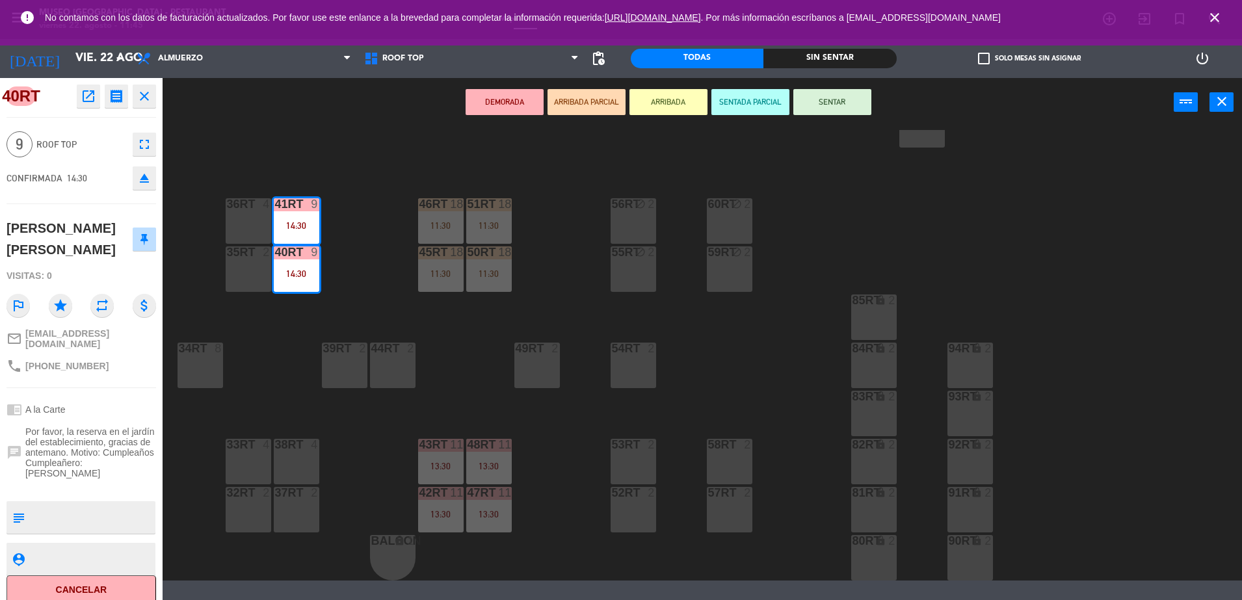
click at [266, 374] on div "18RT 4 16RT 4 28RT 2 80RR lock 2 27RT 5 7RT 5 S1RT lock 2 17RT 5 81RR lock 2 29…" at bounding box center [708, 355] width 1067 height 451
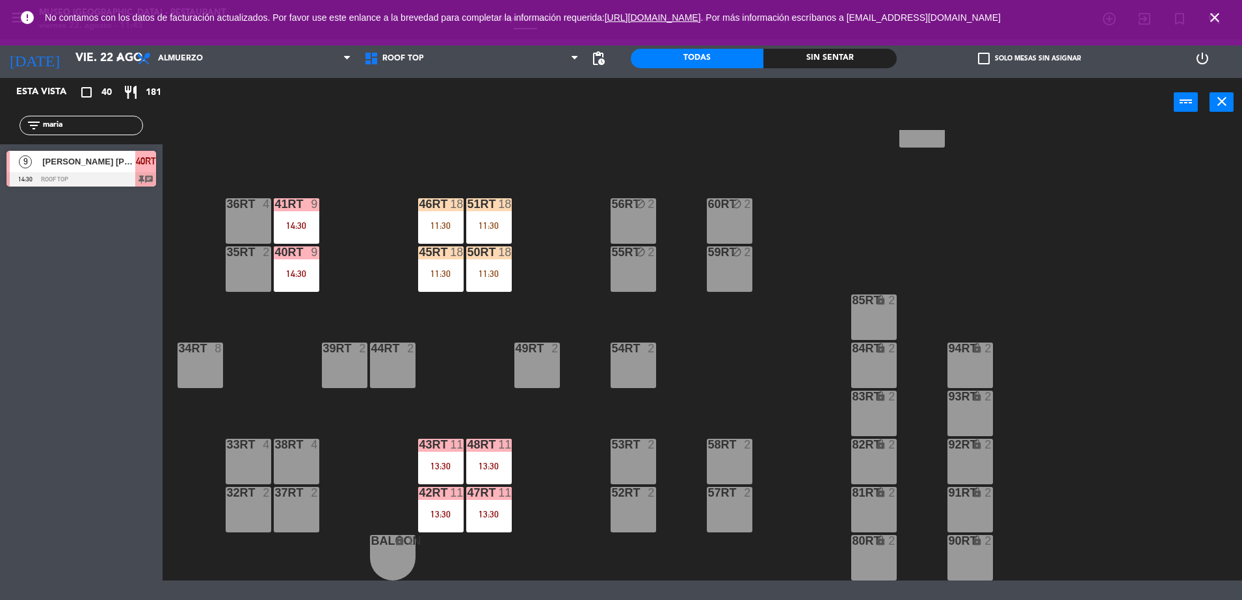
click at [341, 368] on div "39rt 2" at bounding box center [345, 366] width 46 height 46
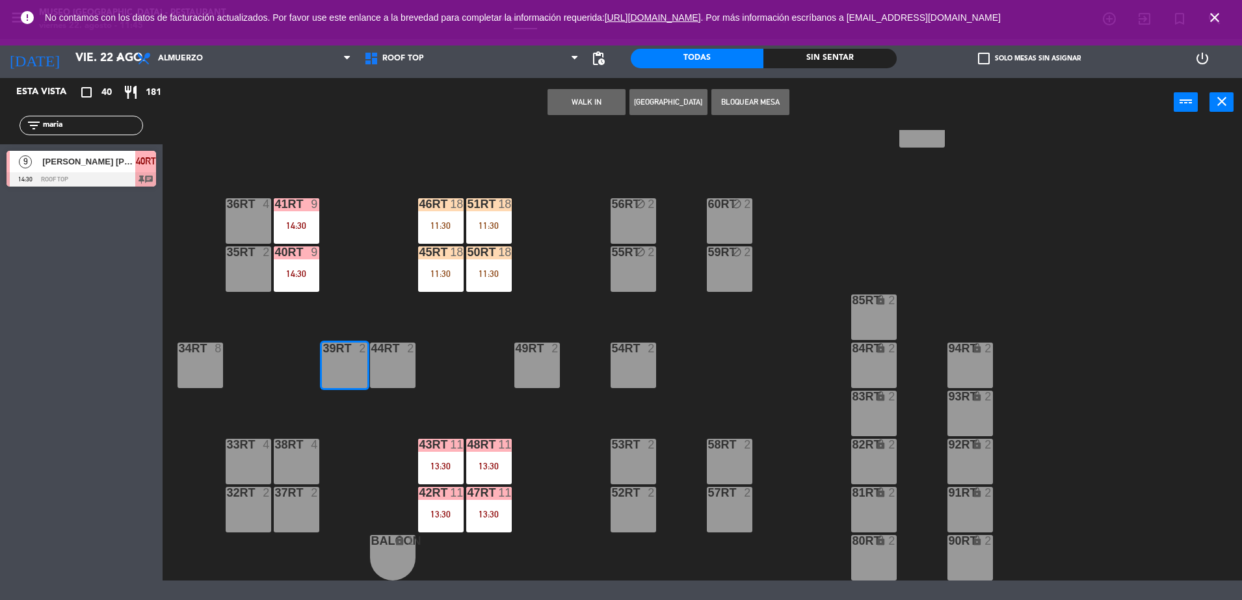
click at [730, 103] on button "Bloquear Mesa" at bounding box center [751, 102] width 78 height 26
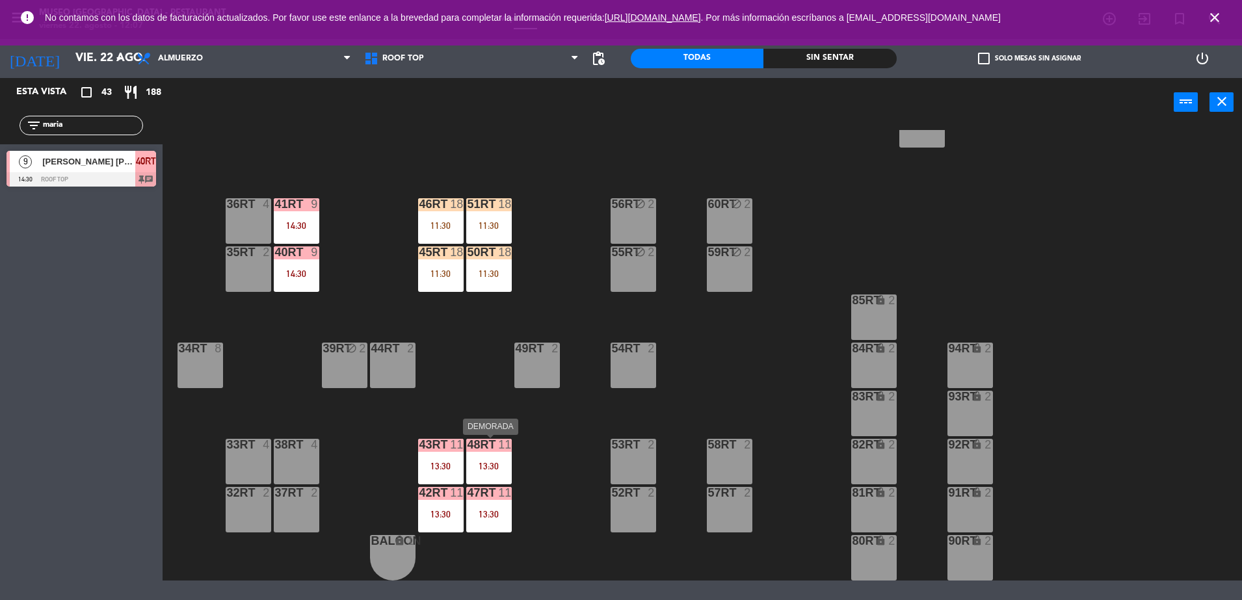
click at [500, 462] on div "13:30" at bounding box center [489, 466] width 46 height 9
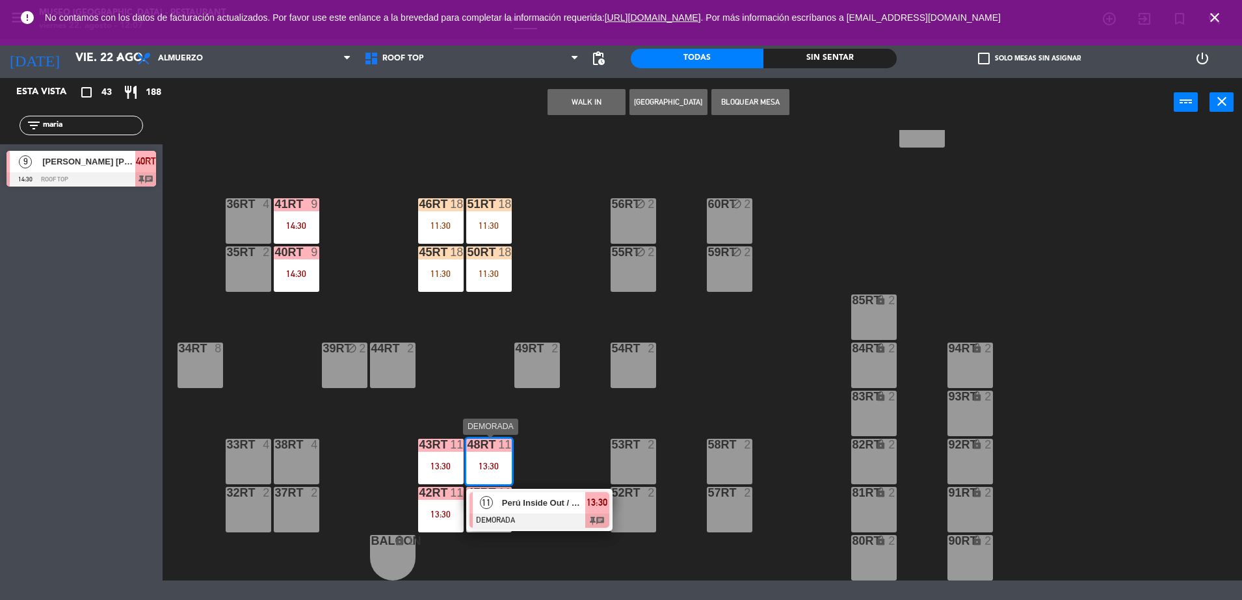
click at [541, 503] on span "Perú Inside Out / GRUPO BATAGLIA X10" at bounding box center [543, 503] width 83 height 14
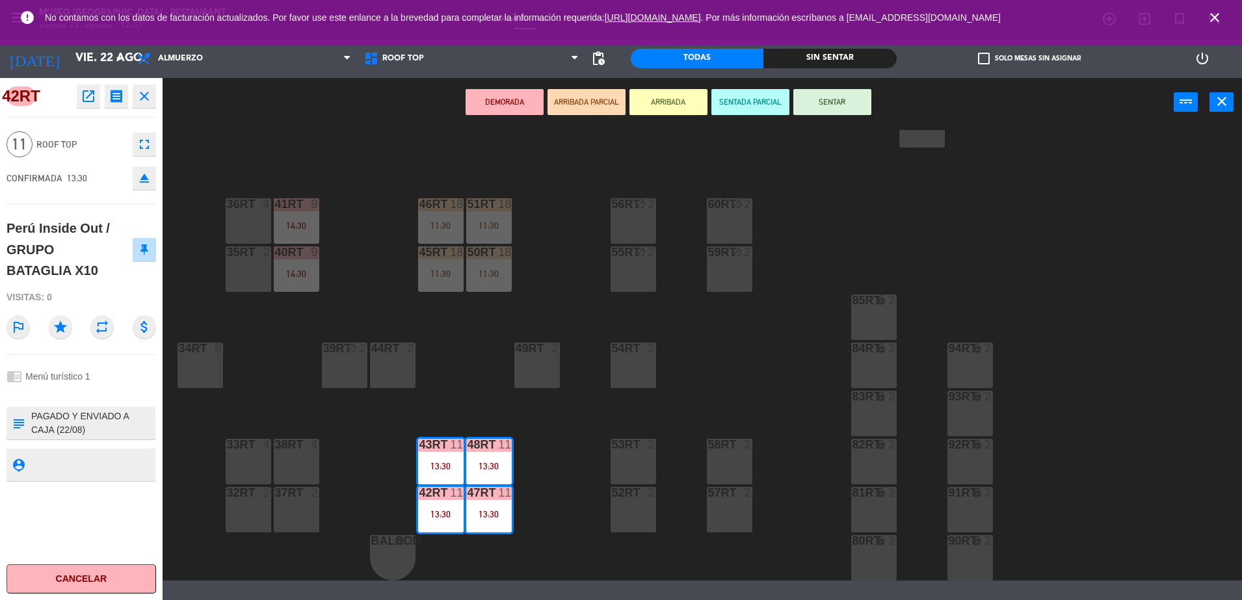
click at [474, 390] on div "18RT 4 16RT 4 28RT 2 80RR lock 2 27RT 5 7RT 5 S1RT lock 2 17RT 5 81RR lock 2 29…" at bounding box center [708, 355] width 1067 height 451
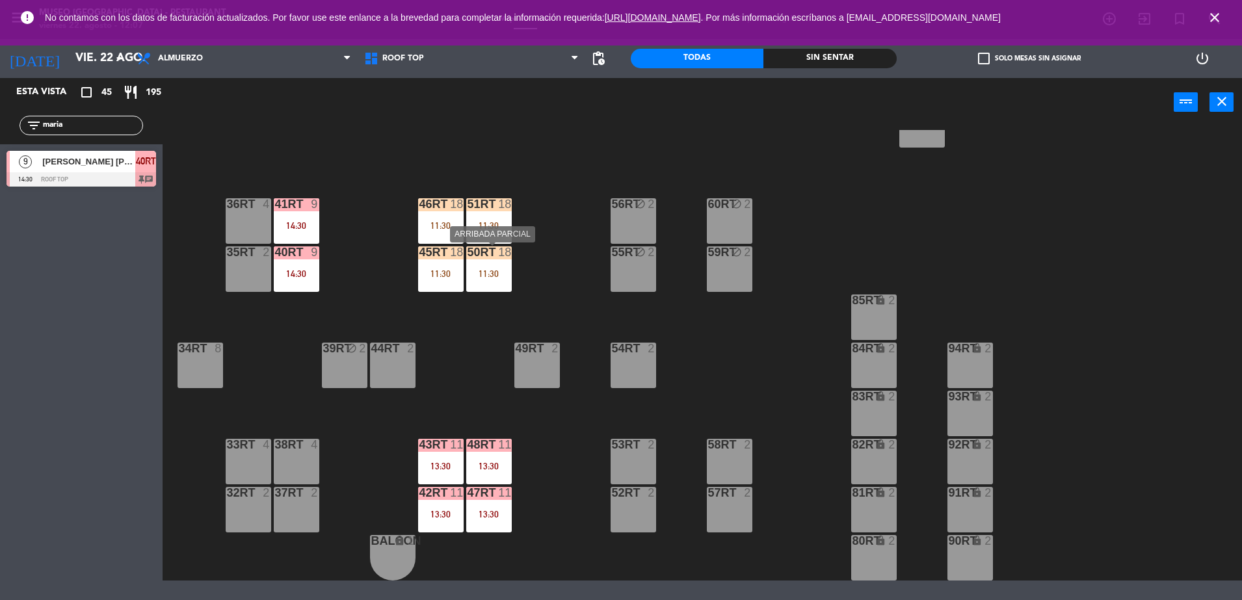
click at [487, 267] on div "50RT 18 11:30" at bounding box center [489, 270] width 46 height 46
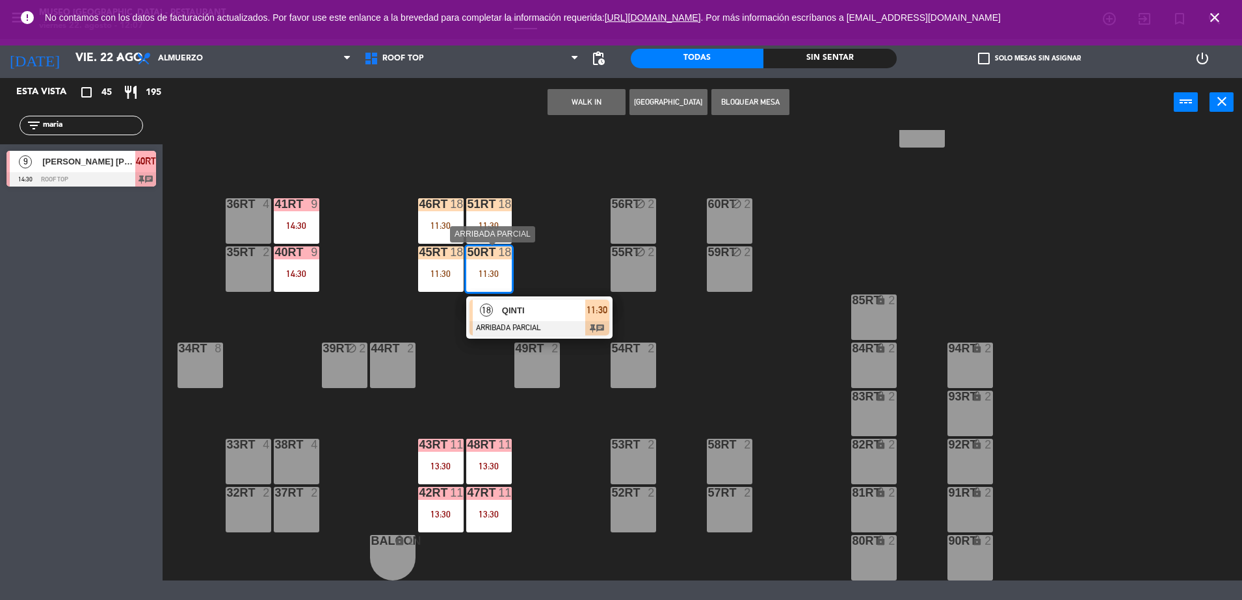
click at [541, 308] on span "QINTI" at bounding box center [543, 311] width 83 height 14
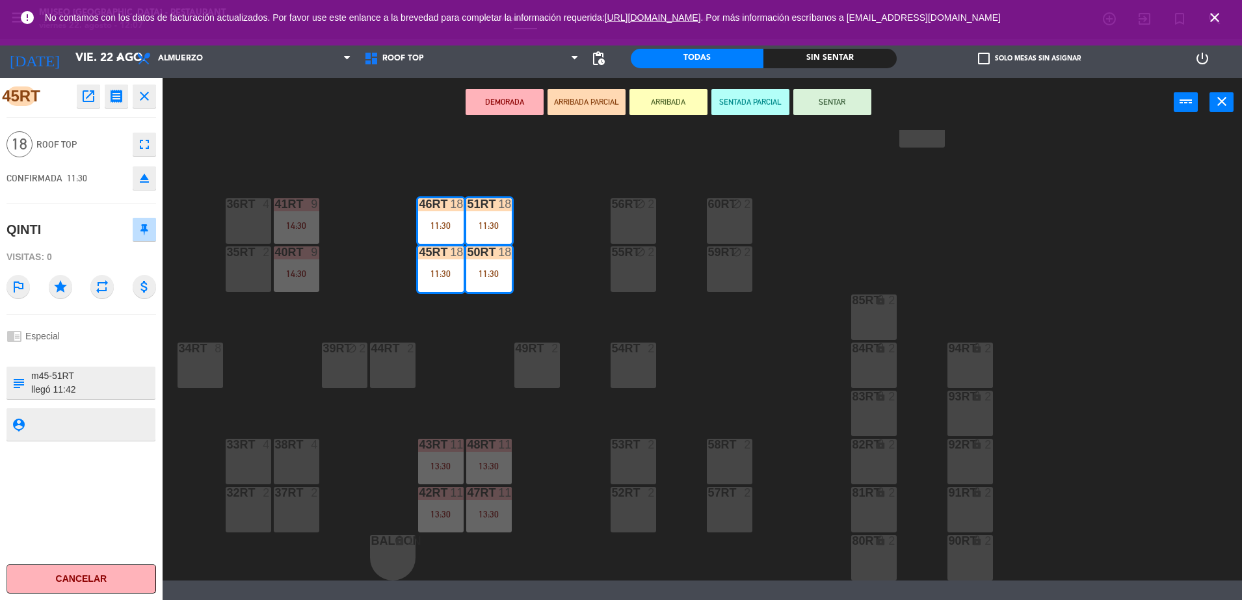
click at [832, 105] on button "SENTAR" at bounding box center [833, 102] width 78 height 26
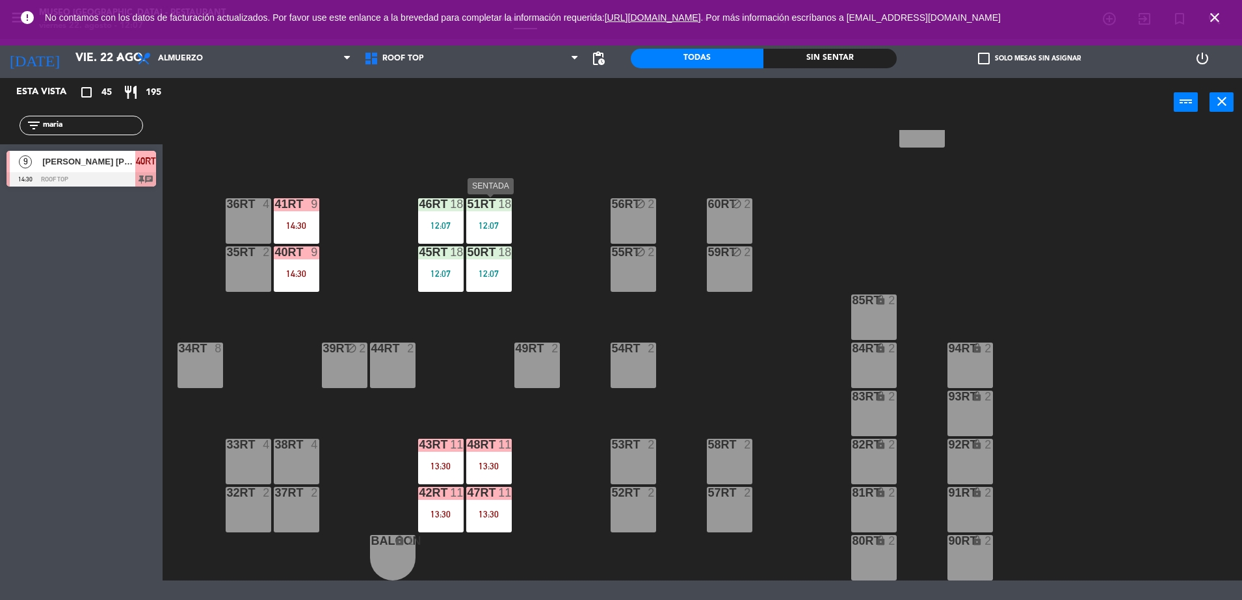
click at [478, 221] on div "12:07" at bounding box center [489, 225] width 46 height 9
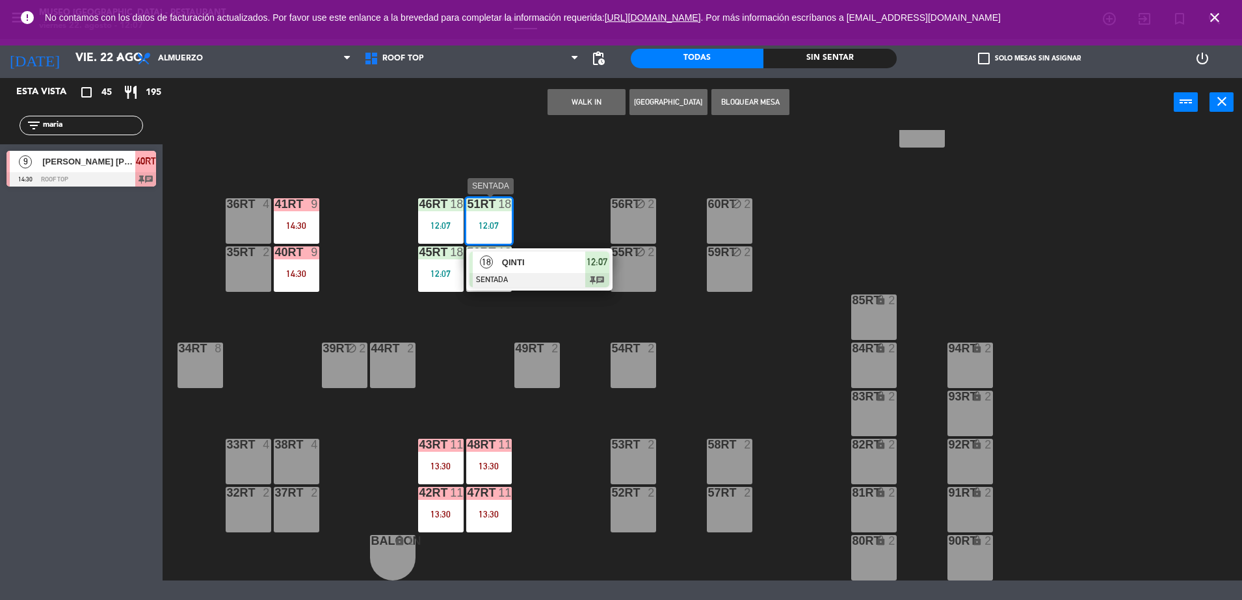
click at [540, 268] on span "QINTI" at bounding box center [543, 263] width 83 height 14
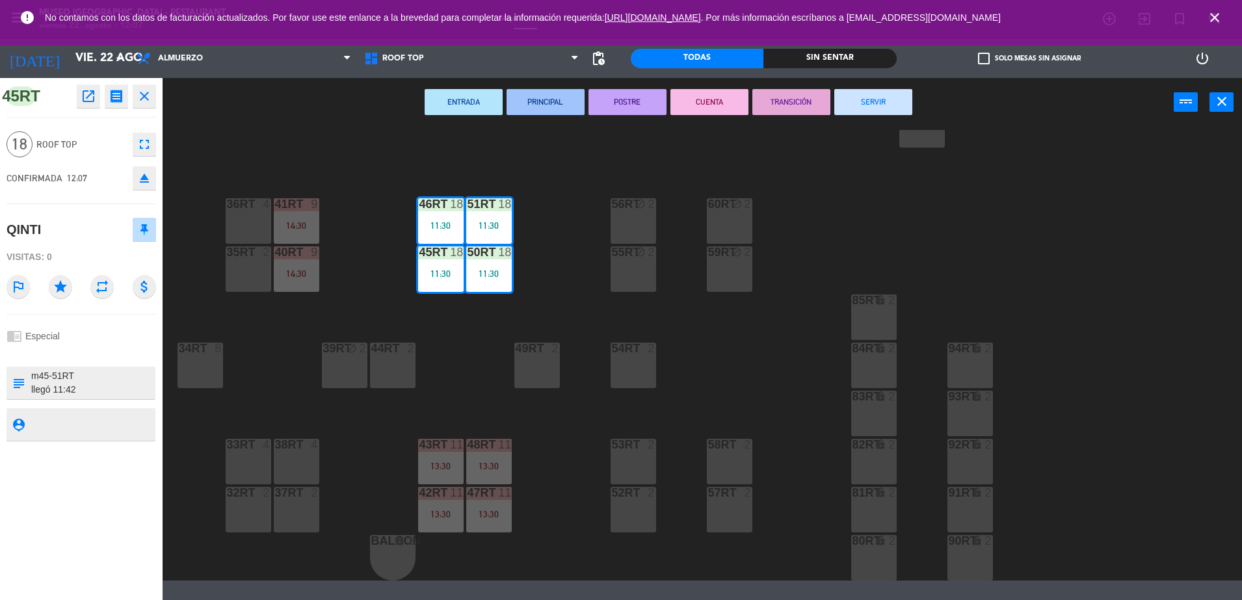
click at [357, 302] on div "18RT 4 16RT 4 28RT 2 80RR lock 2 27RT 5 7RT 5 S1RT lock 2 17RT 5 81RR lock 2 29…" at bounding box center [708, 355] width 1067 height 451
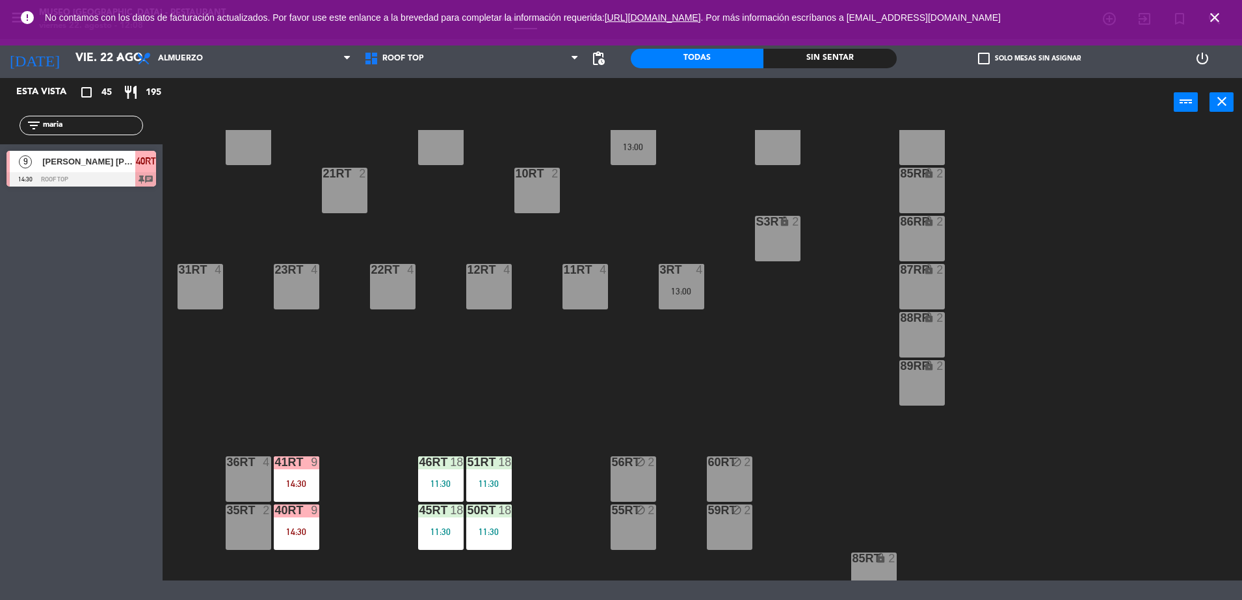
scroll to position [533, 0]
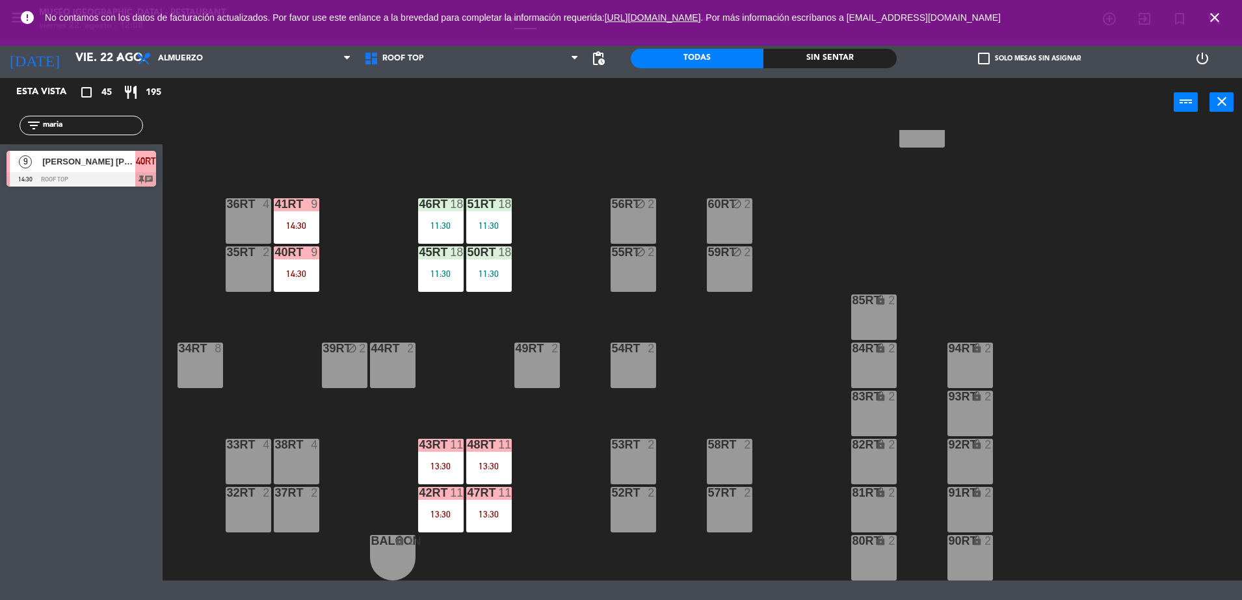
click at [641, 455] on div "53RT 2" at bounding box center [634, 462] width 46 height 46
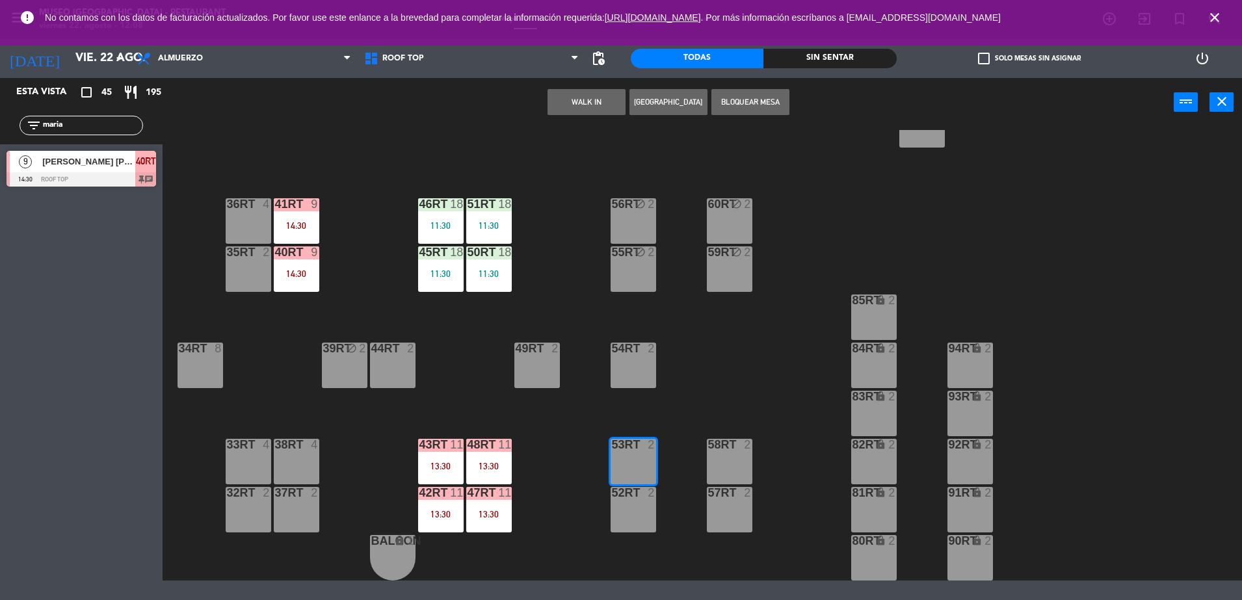
click at [577, 100] on button "WALK IN" at bounding box center [587, 102] width 78 height 26
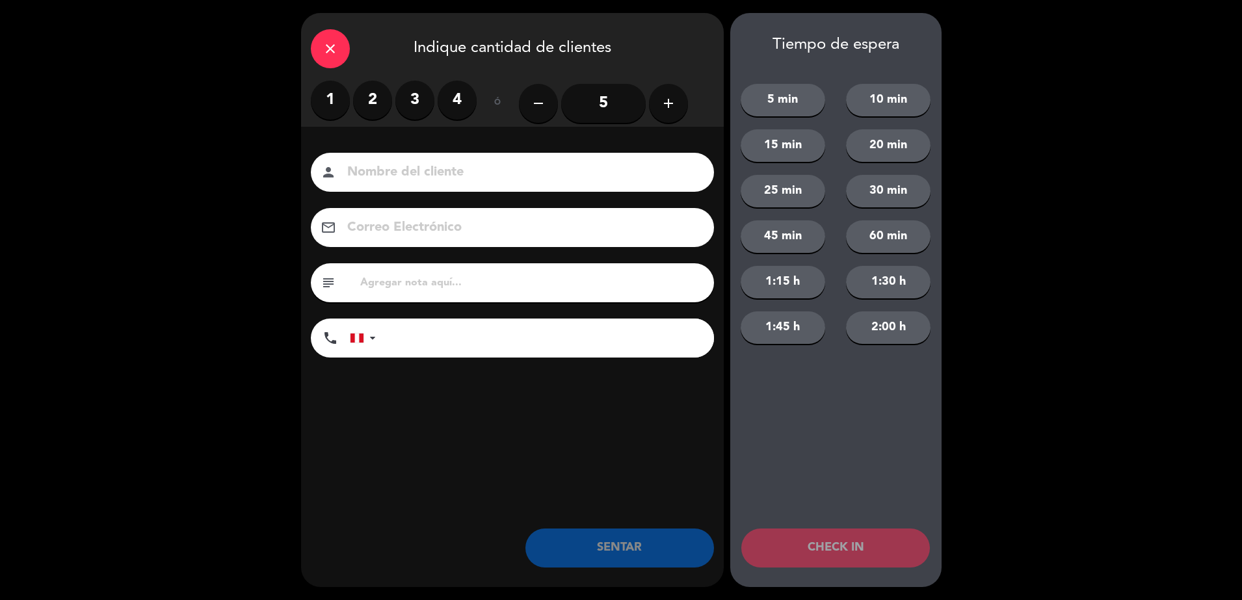
click at [377, 107] on label "2" at bounding box center [372, 100] width 39 height 39
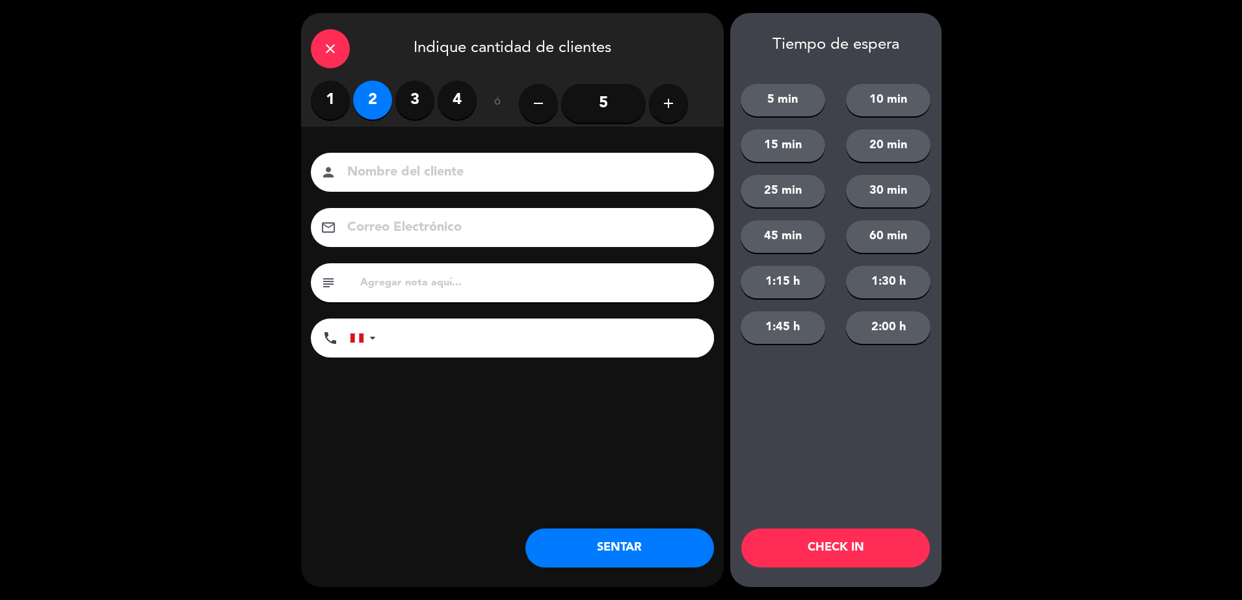
click at [436, 167] on input at bounding box center [521, 172] width 351 height 23
type input "walk in-veri"
click at [435, 334] on input "tel" at bounding box center [551, 338] width 325 height 39
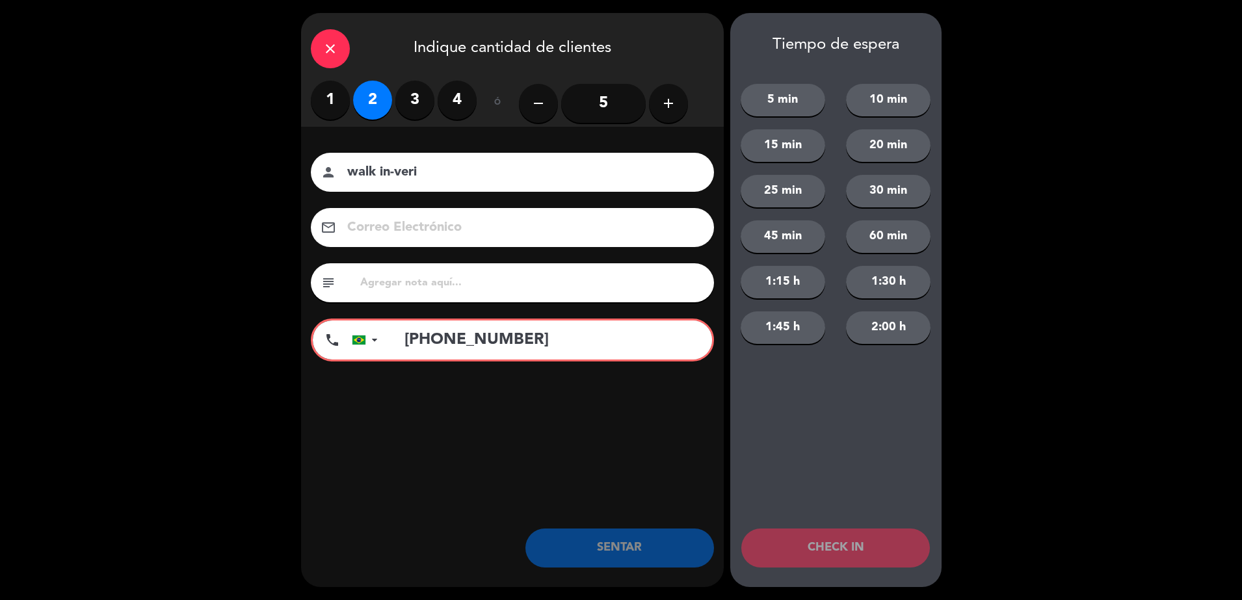
click at [468, 338] on input "[PHONE_NUMBER]" at bounding box center [551, 340] width 321 height 39
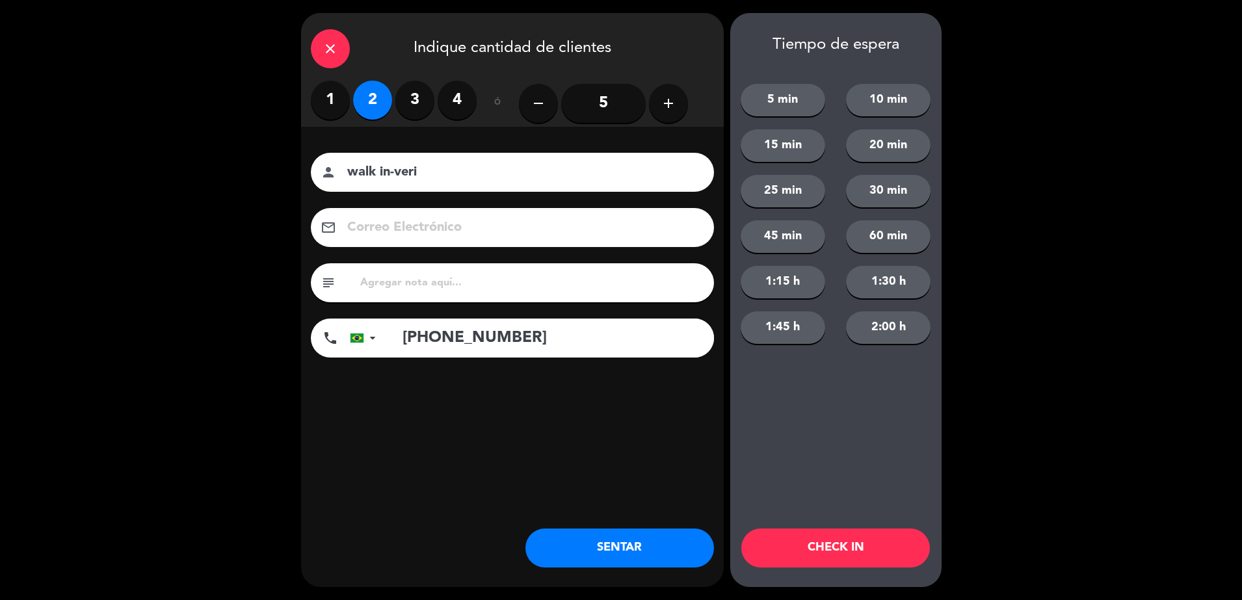
type input "[PHONE_NUMBER]"
click at [639, 548] on button "SENTAR" at bounding box center [620, 548] width 189 height 39
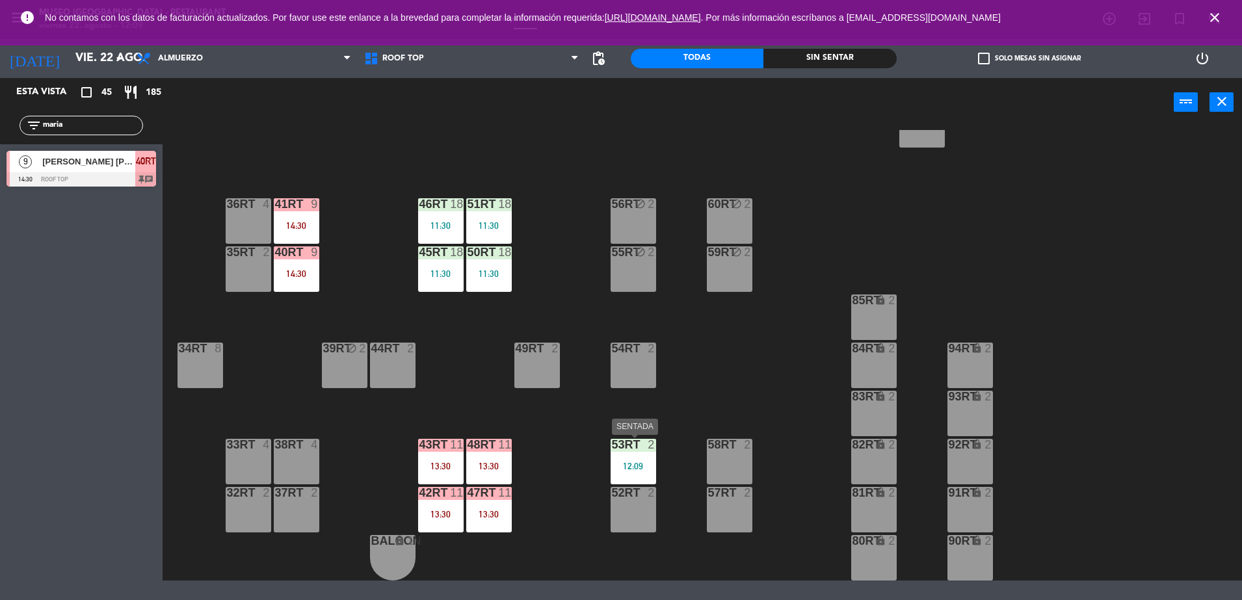
click at [653, 465] on div "12:09" at bounding box center [634, 466] width 46 height 9
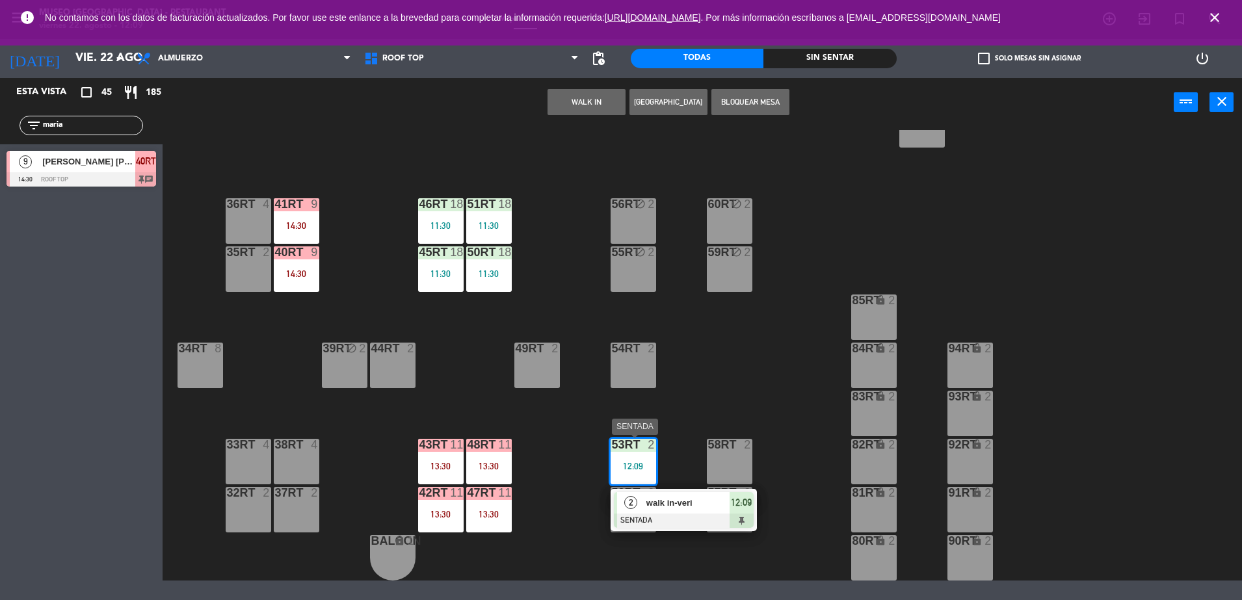
click at [693, 510] on div "walk in-veri" at bounding box center [687, 502] width 85 height 21
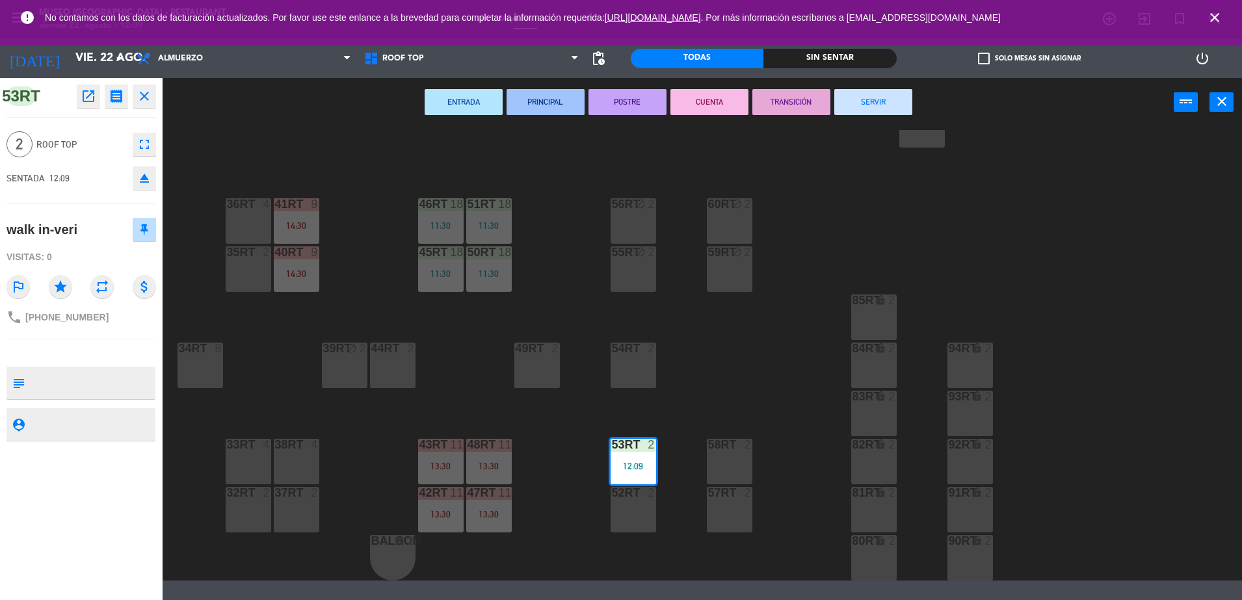
click at [103, 385] on textarea at bounding box center [92, 382] width 124 height 27
type textarea "m53RT"
click at [102, 230] on div "walk in-veri" at bounding box center [82, 229] width 150 height 33
click at [551, 304] on div "18RT 4 16RT 6 13:00 28RT 2 80RR lock 2 27RT 5 7RT 5 S1RT lock 2 17RT 5 81RR loc…" at bounding box center [708, 355] width 1067 height 451
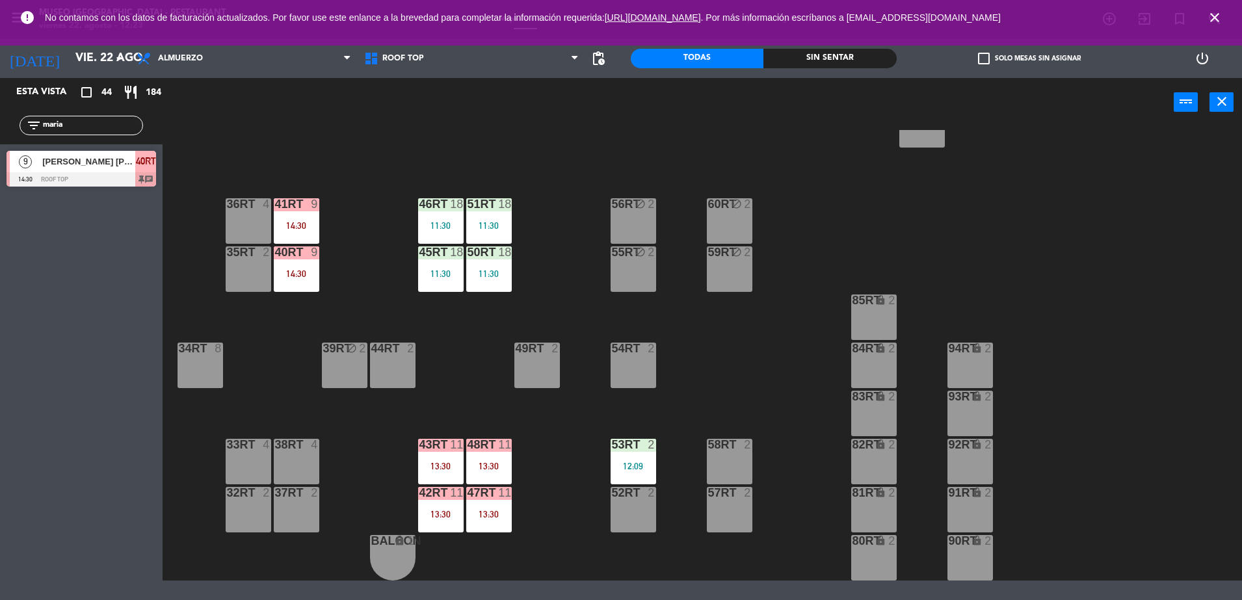
scroll to position [0, 0]
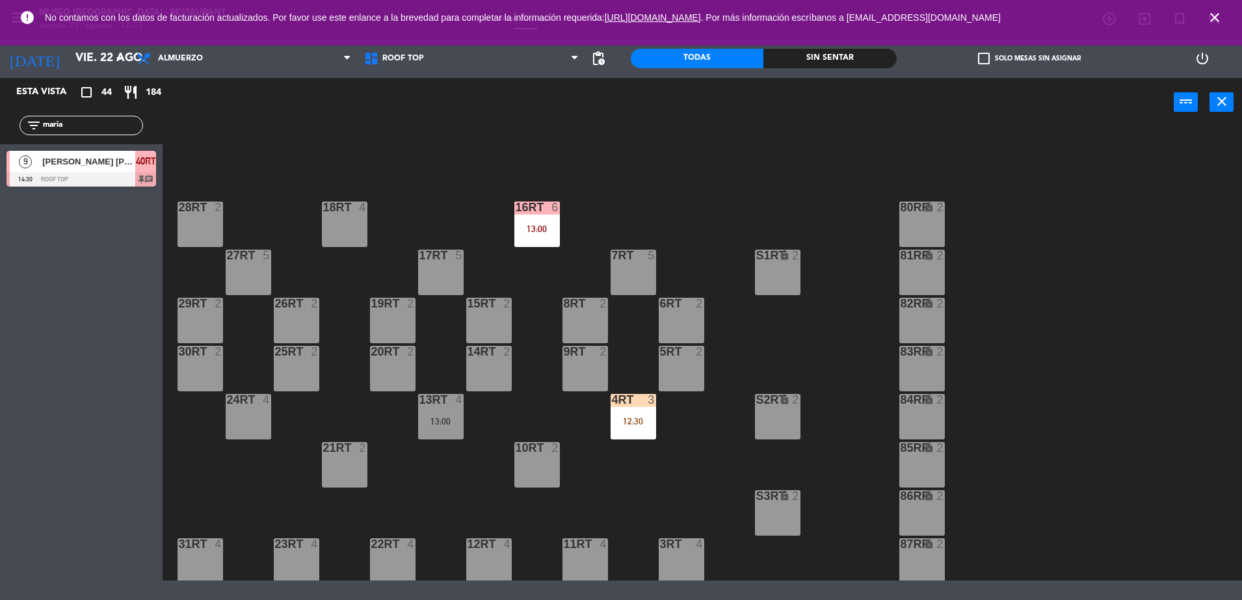
click at [621, 442] on div "18RT 4 16RT 6 13:00 28RT 2 80RR lock 2 27RT 5 7RT 5 S1RT lock 2 17RT 5 81RR loc…" at bounding box center [708, 355] width 1067 height 451
click at [621, 427] on div "4RT 3 12:30" at bounding box center [634, 417] width 46 height 46
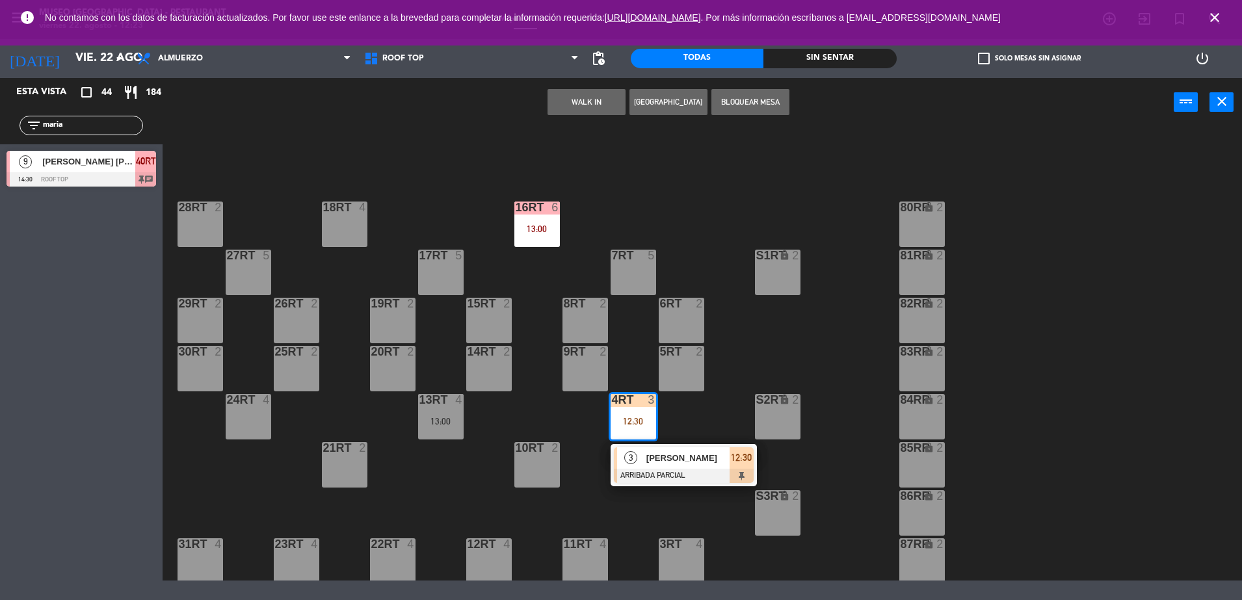
click at [665, 455] on span "[PERSON_NAME]" at bounding box center [688, 458] width 83 height 14
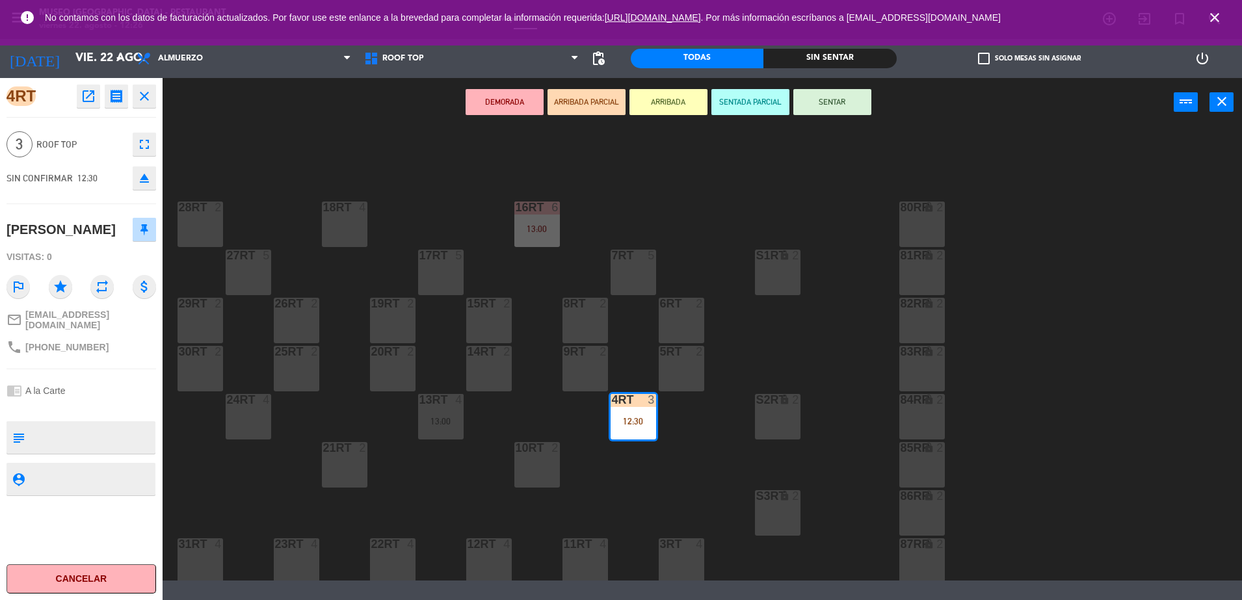
scroll to position [533, 0]
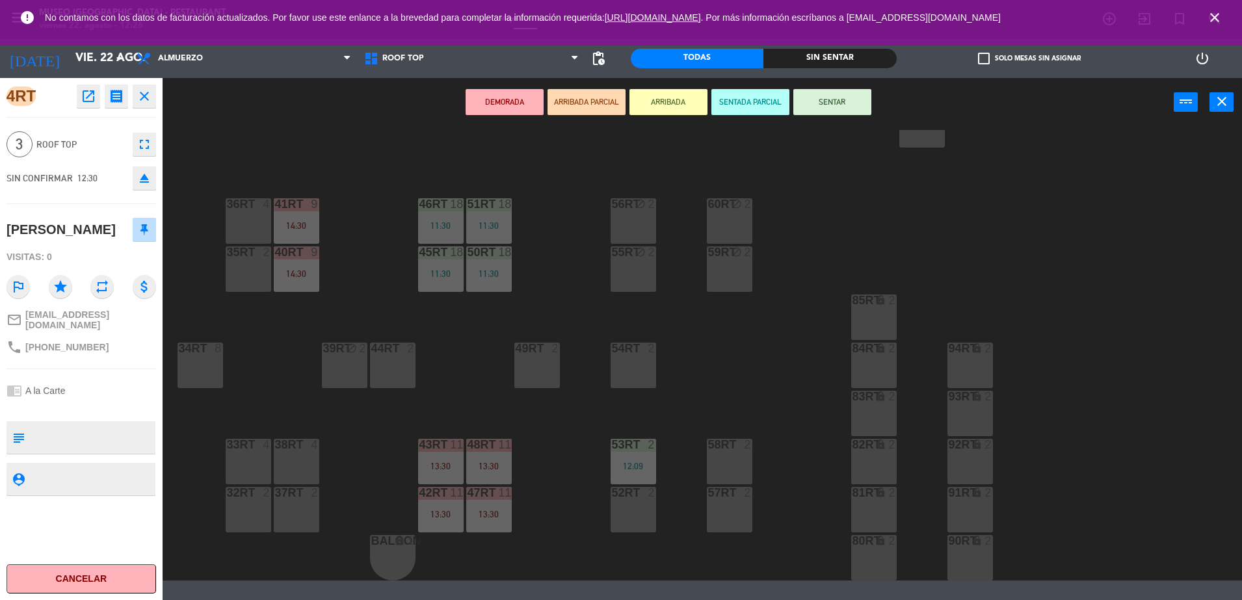
click at [635, 253] on icon "block" at bounding box center [640, 252] width 11 height 11
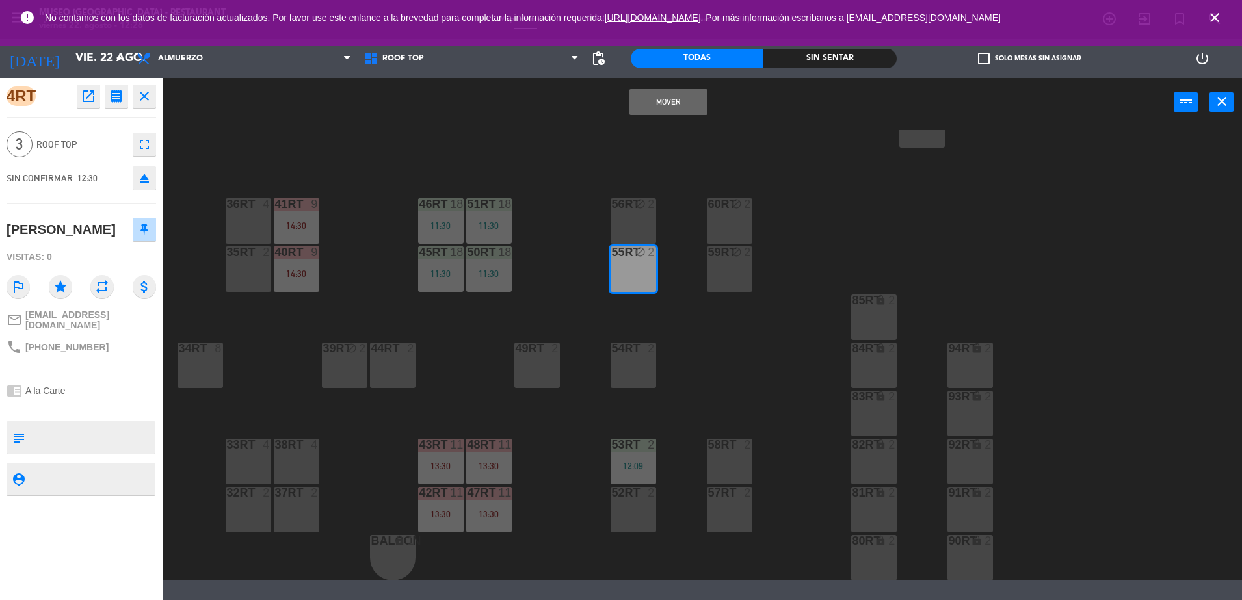
click at [729, 317] on div "18RT 4 16RT 6 13:00 28RT 2 80RR lock 2 27RT 5 7RT 5 S1RT lock 2 17RT 5 81RR loc…" at bounding box center [708, 355] width 1067 height 451
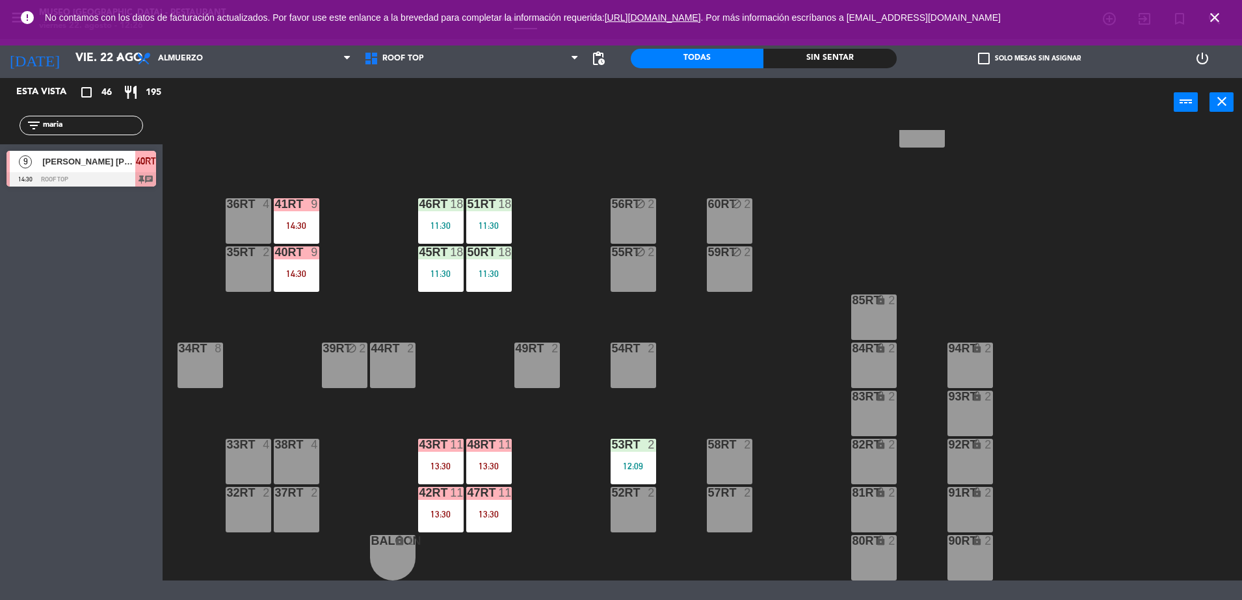
click at [649, 258] on div "2" at bounding box center [652, 253] width 8 height 12
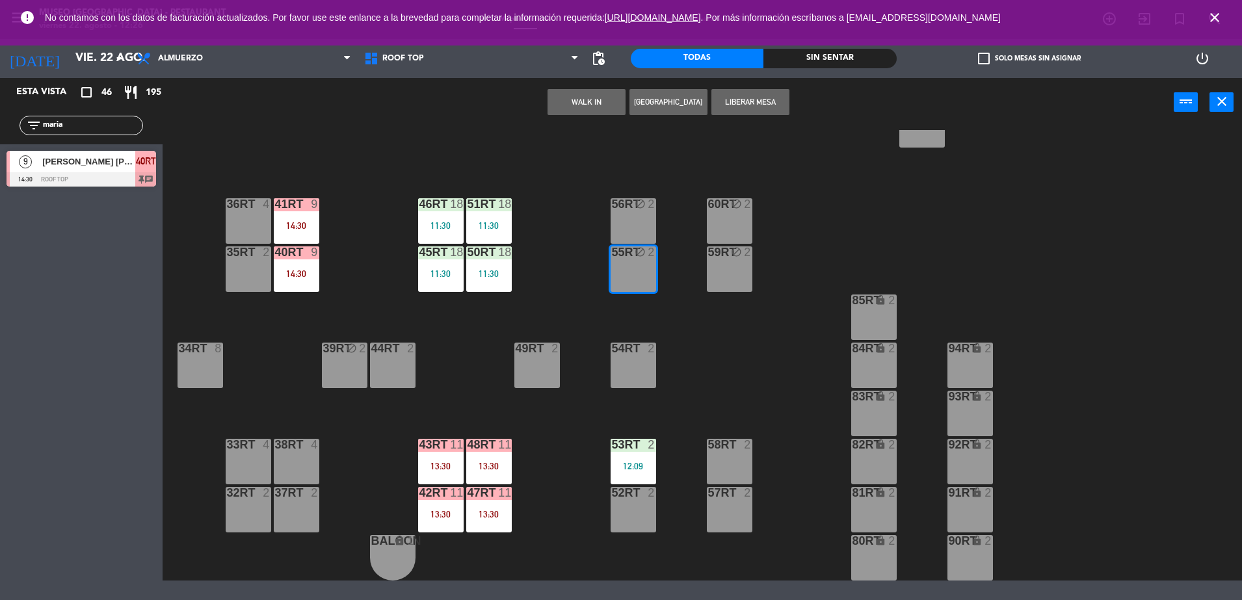
click at [774, 102] on button "Liberar Mesa" at bounding box center [751, 102] width 78 height 26
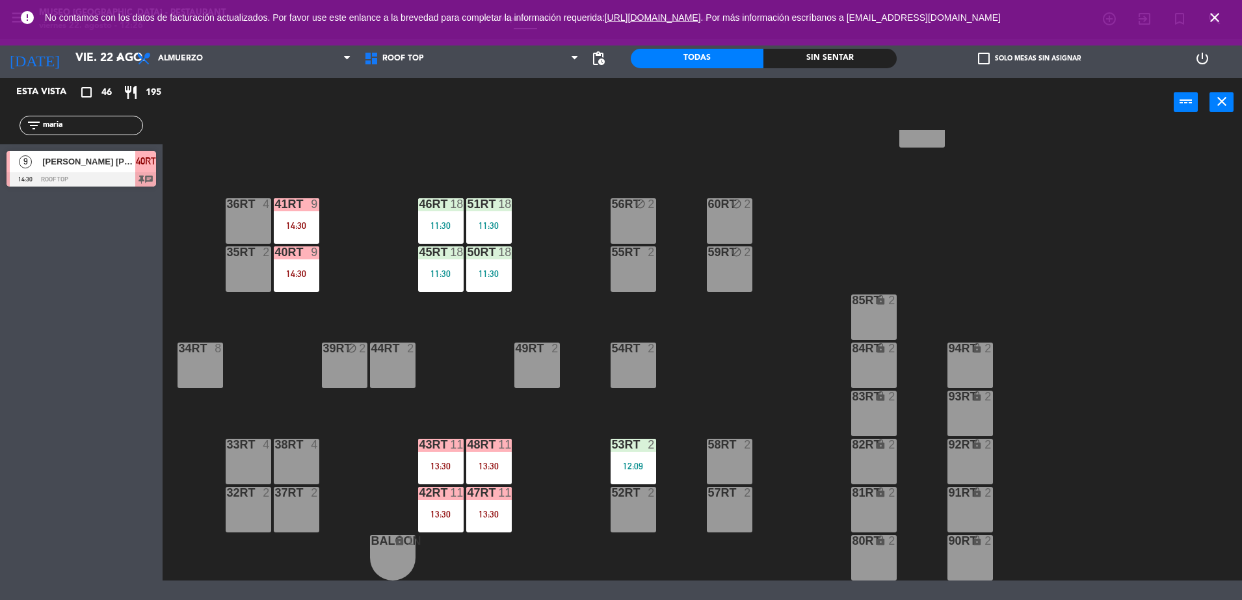
click at [632, 212] on div "56RT block 2" at bounding box center [634, 221] width 46 height 46
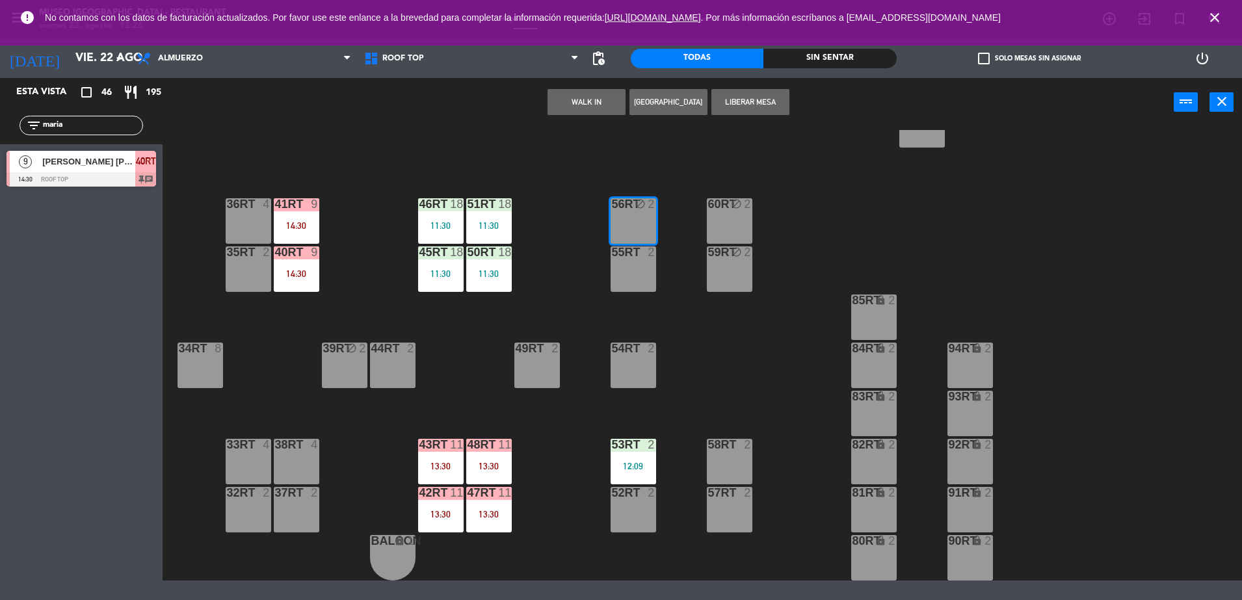
click at [747, 109] on button "Liberar Mesa" at bounding box center [751, 102] width 78 height 26
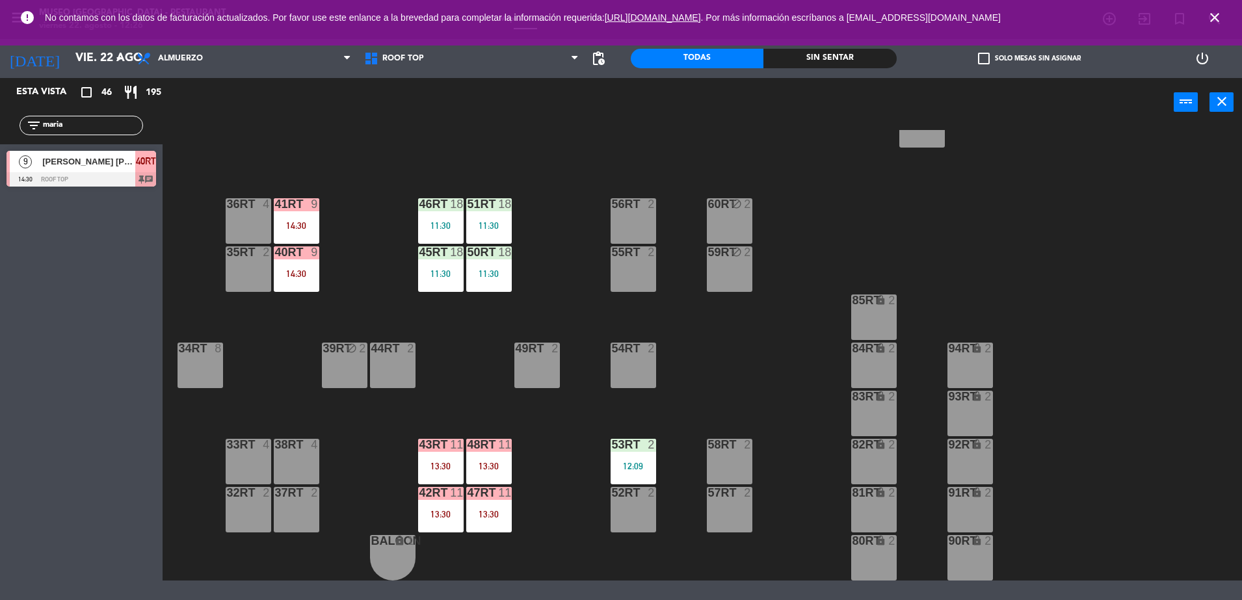
click at [740, 199] on icon "block" at bounding box center [736, 203] width 11 height 11
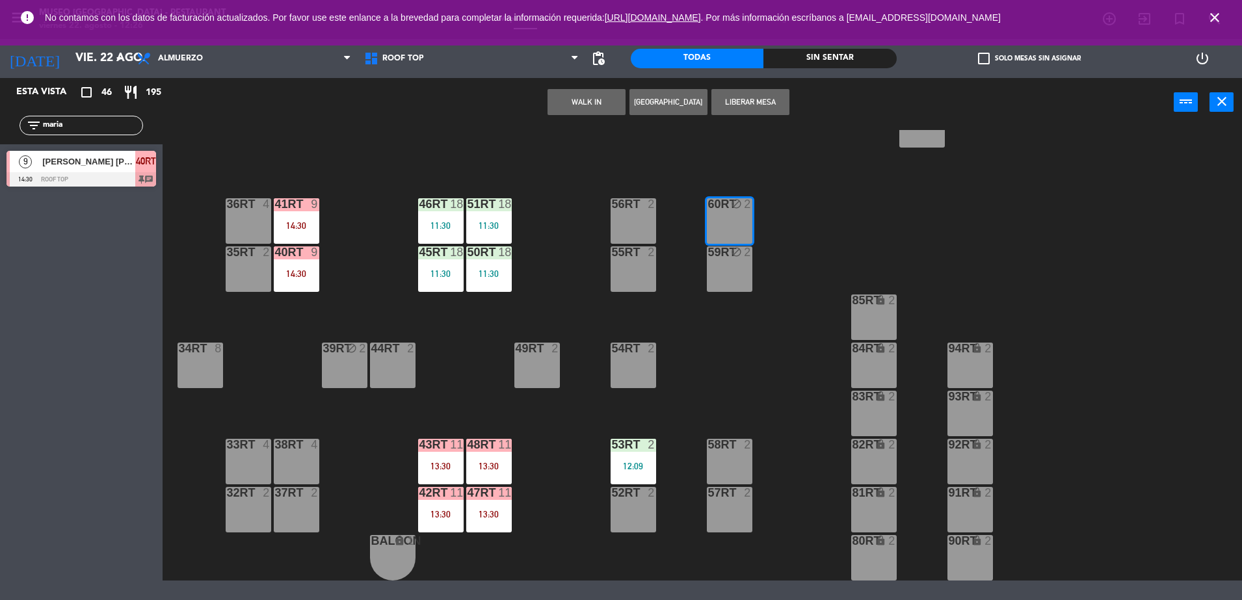
click at [738, 107] on button "Liberar Mesa" at bounding box center [751, 102] width 78 height 26
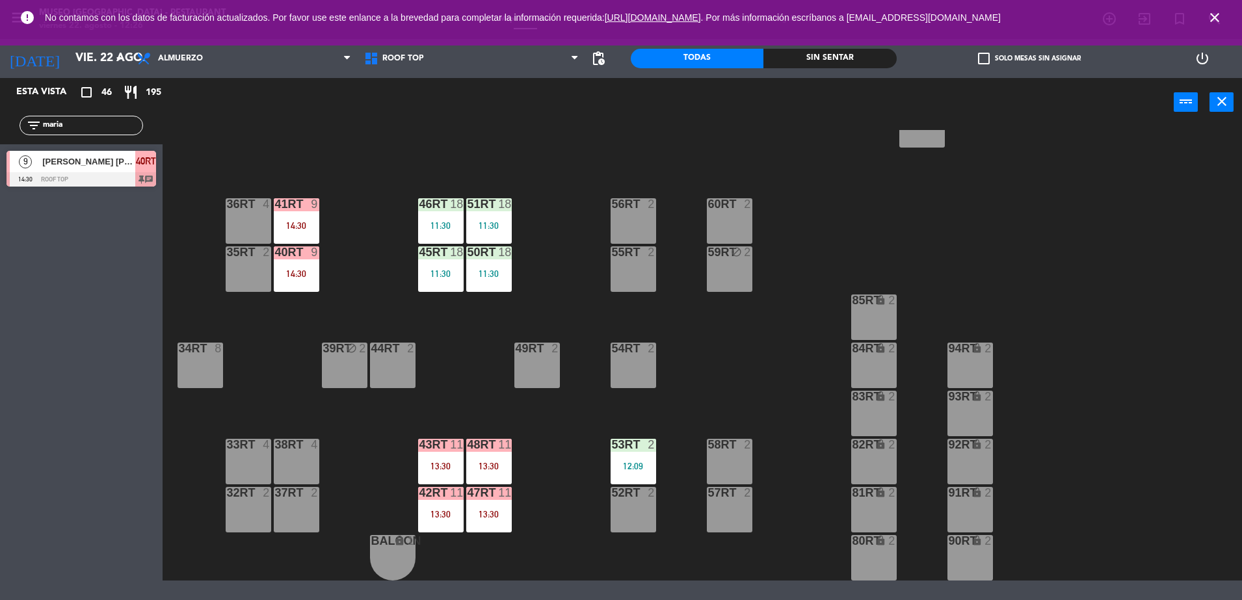
click at [716, 275] on div "59RT block 2" at bounding box center [730, 270] width 46 height 46
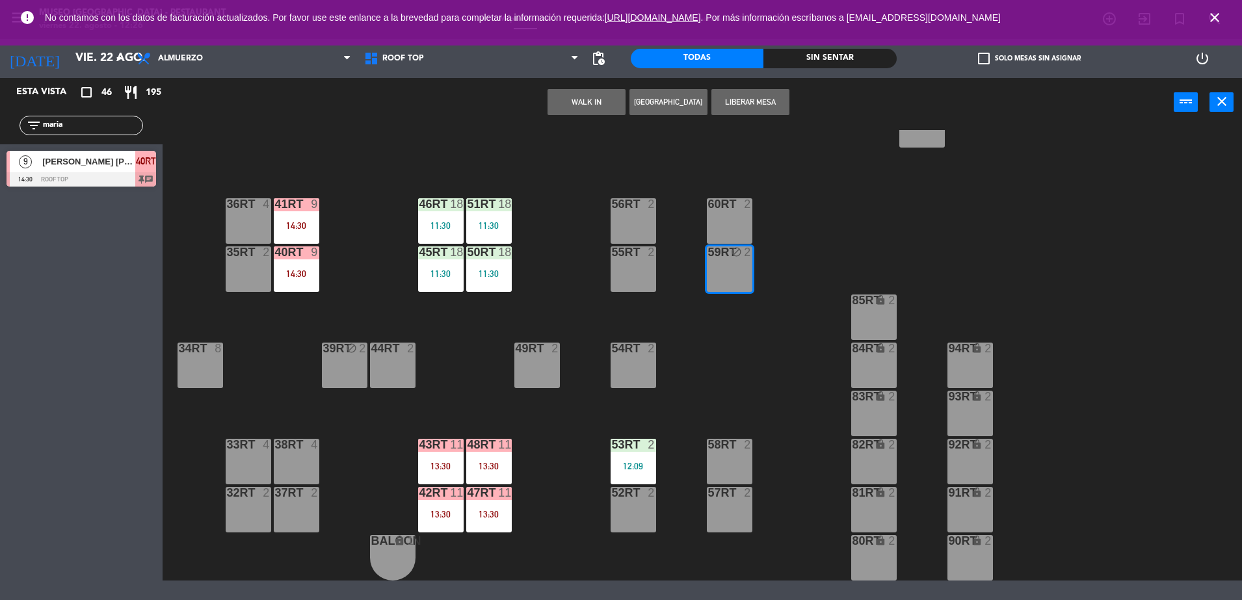
click at [729, 107] on button "Liberar Mesa" at bounding box center [751, 102] width 78 height 26
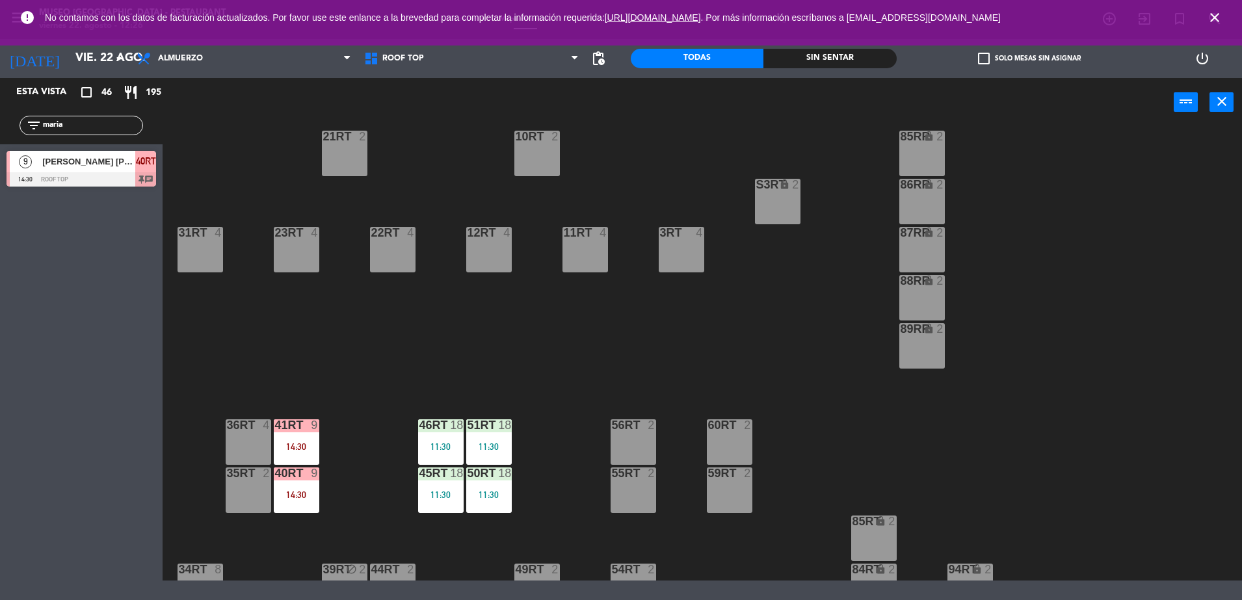
scroll to position [131, 0]
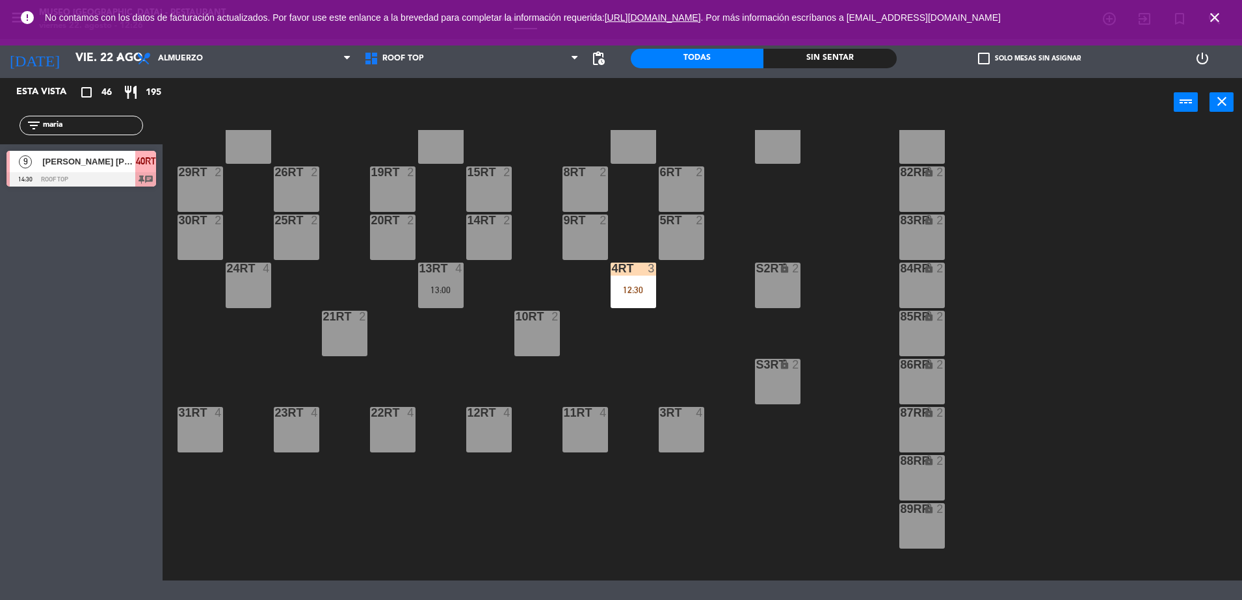
click at [637, 312] on div "18RT 4 16RT 6 13:00 28RT 2 80RR lock 2 27RT 5 7RT 5 S1RT lock 2 17RT 5 81RR loc…" at bounding box center [708, 355] width 1067 height 451
click at [675, 332] on div "18RT 4 16RT 6 13:00 28RT 2 80RR lock 2 27RT 5 7RT 5 S1RT lock 2 17RT 5 81RR loc…" at bounding box center [708, 355] width 1067 height 451
click at [630, 269] on div at bounding box center [633, 269] width 21 height 12
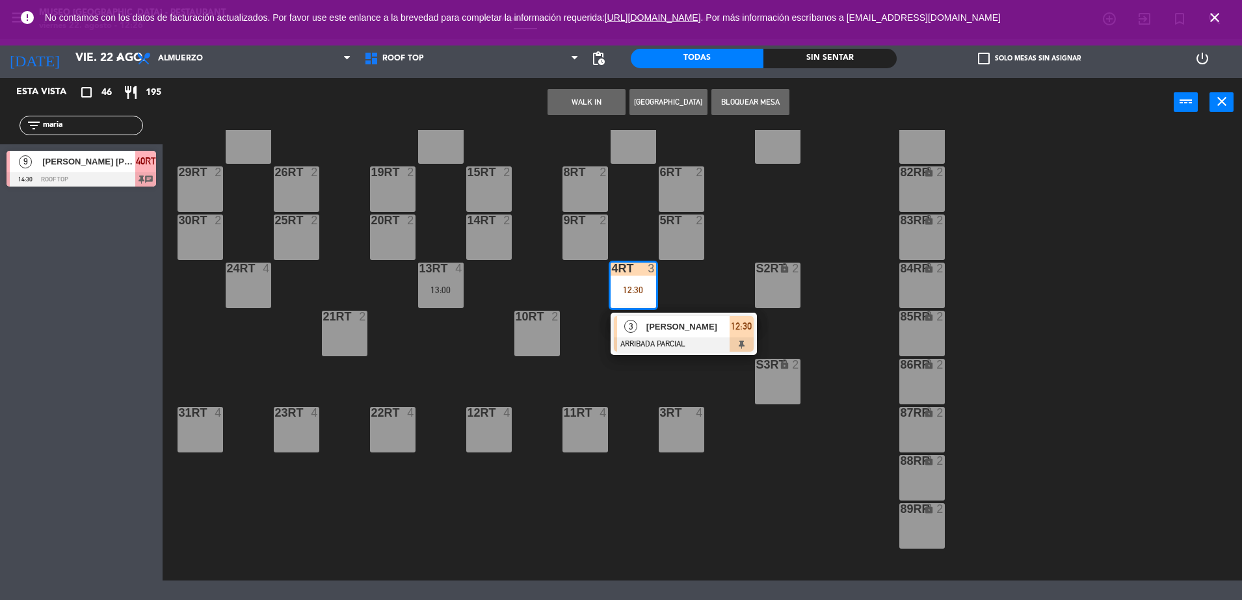
click at [667, 316] on div "[PERSON_NAME]" at bounding box center [687, 326] width 85 height 21
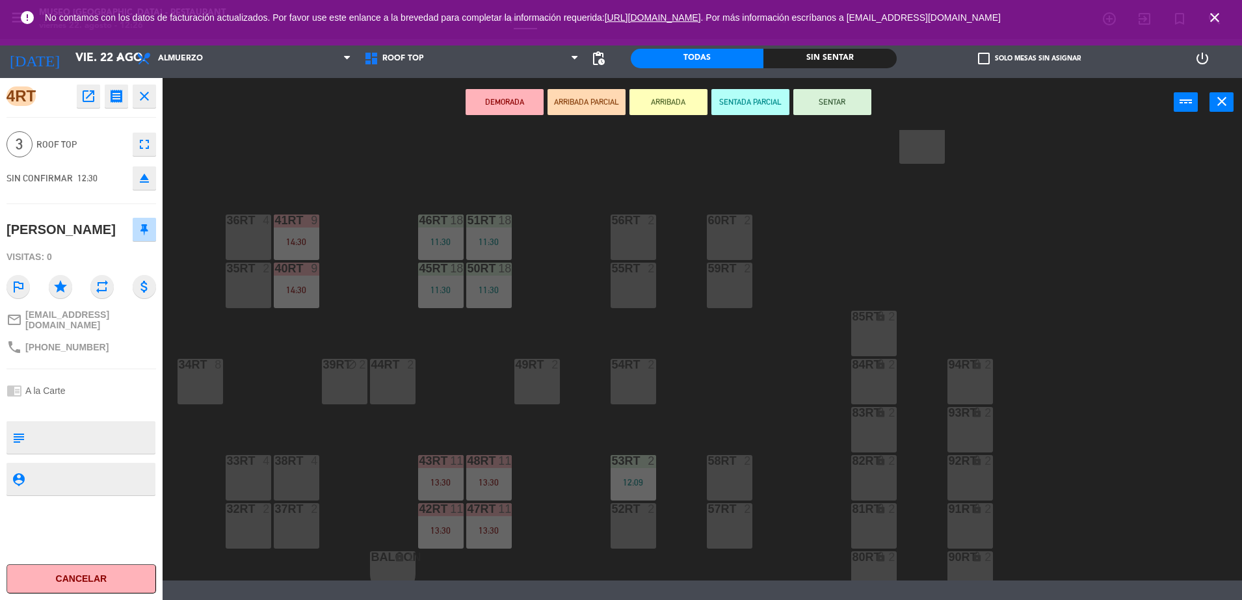
scroll to position [533, 0]
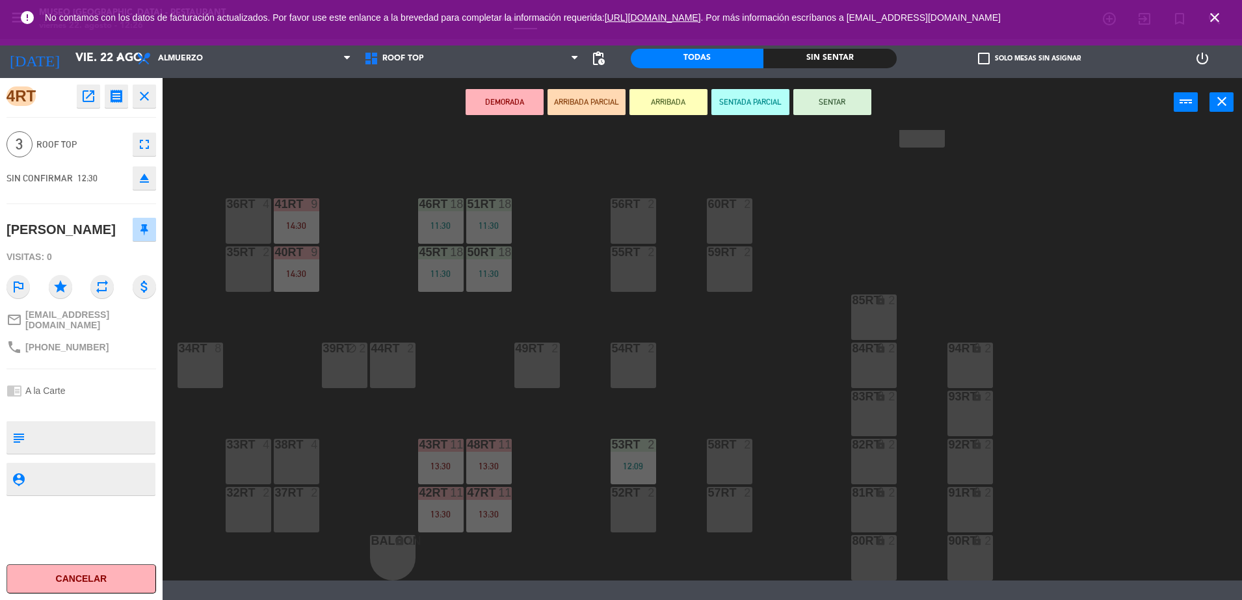
click at [630, 291] on div "55RT 2" at bounding box center [634, 270] width 46 height 46
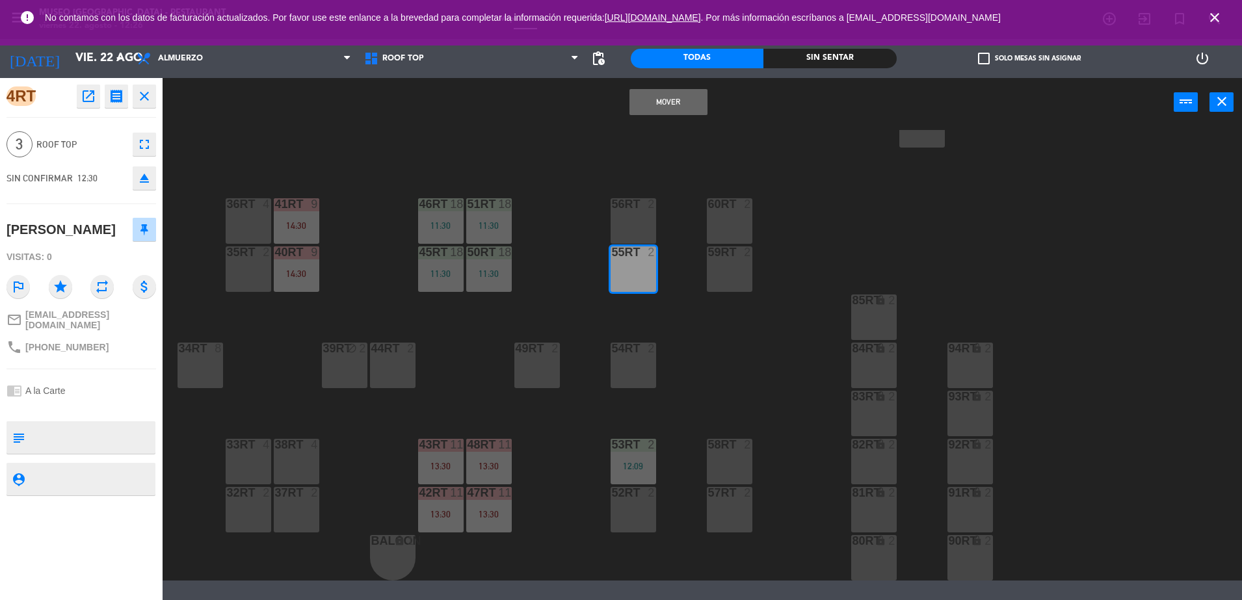
click at [682, 98] on button "Mover" at bounding box center [669, 102] width 78 height 26
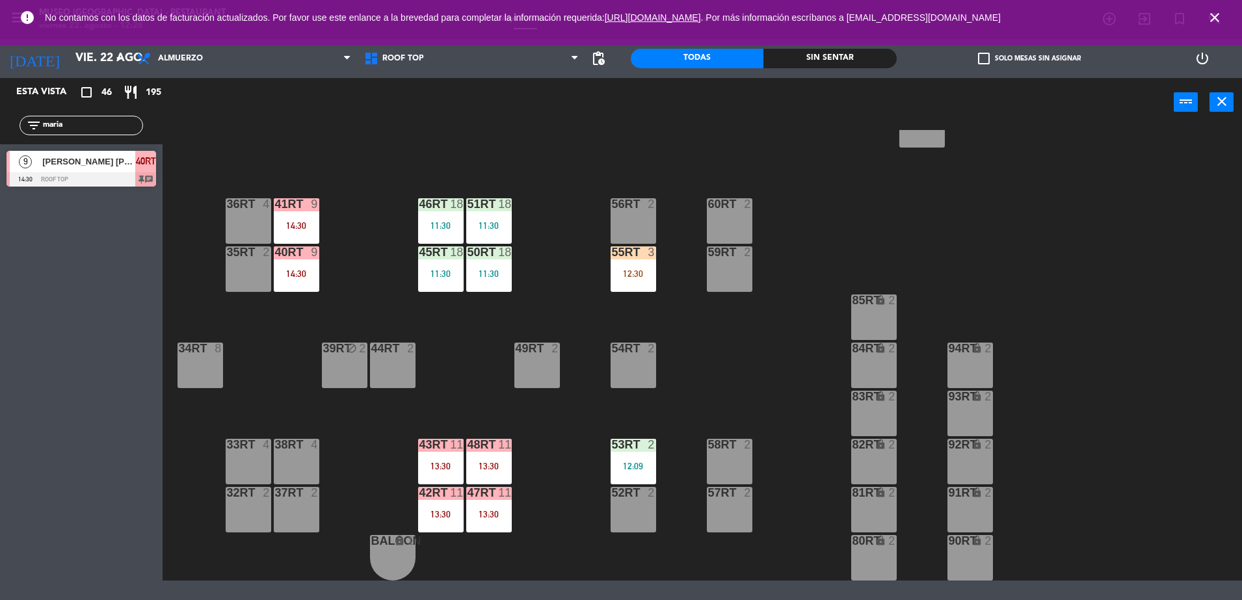
click at [627, 260] on div "55RT 3 12:30" at bounding box center [634, 270] width 46 height 46
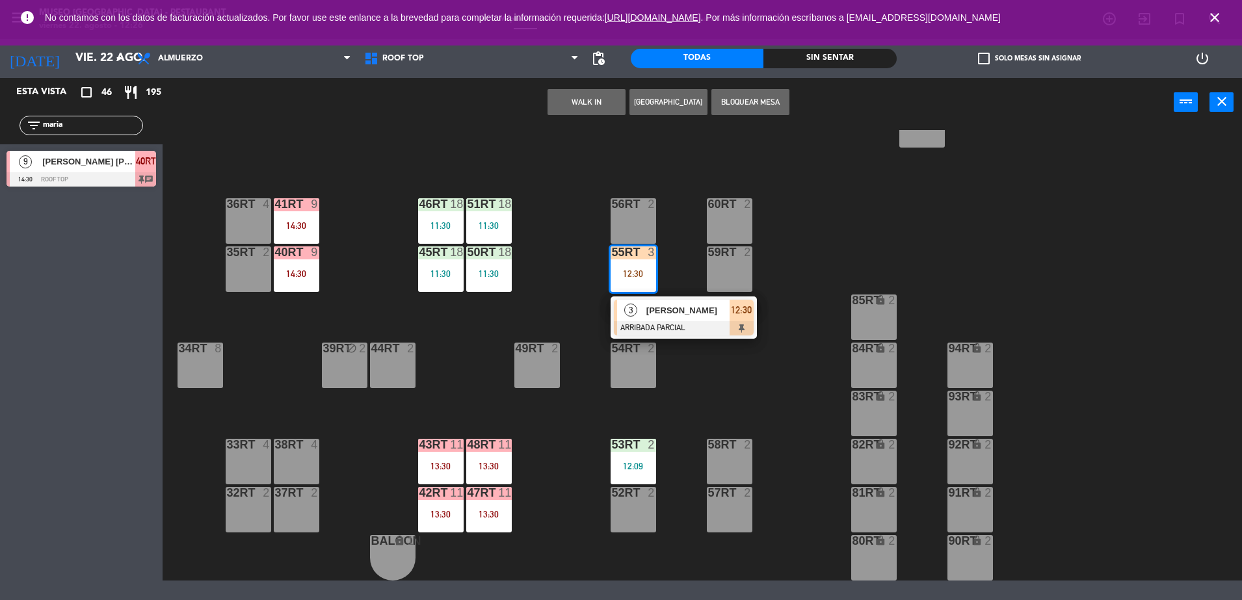
click at [659, 315] on span "[PERSON_NAME]" at bounding box center [688, 311] width 83 height 14
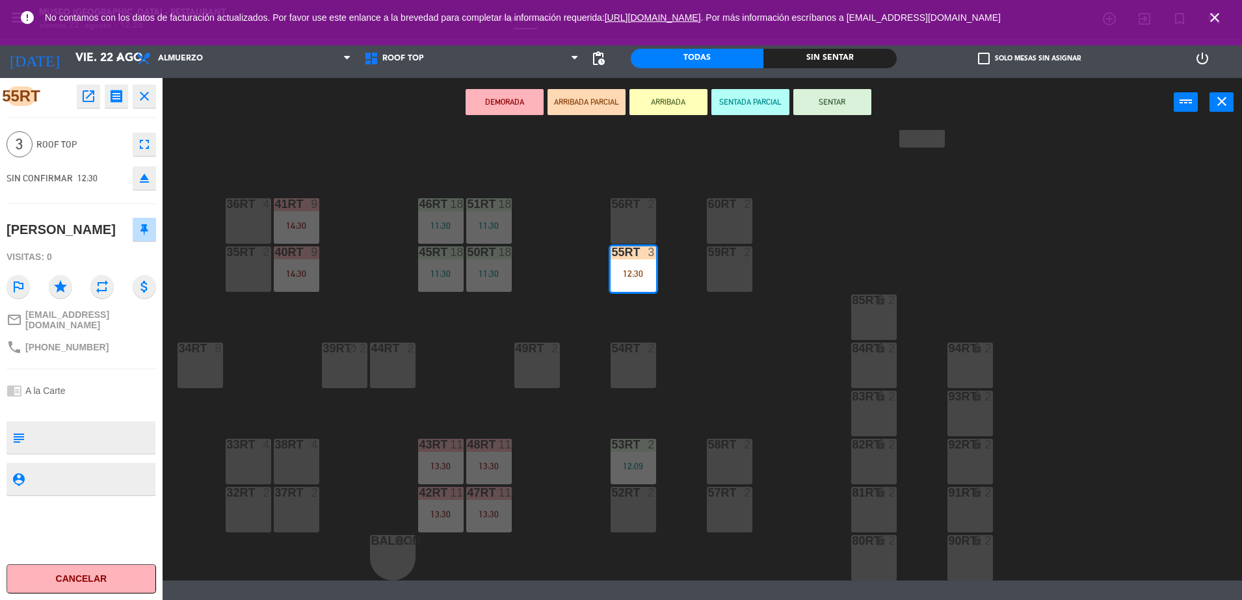
click at [111, 431] on textarea at bounding box center [92, 437] width 124 height 27
type textarea "m55RT"
click at [99, 262] on div "Visitas: 0" at bounding box center [82, 257] width 150 height 23
click at [824, 103] on button "SENTAR" at bounding box center [833, 102] width 78 height 26
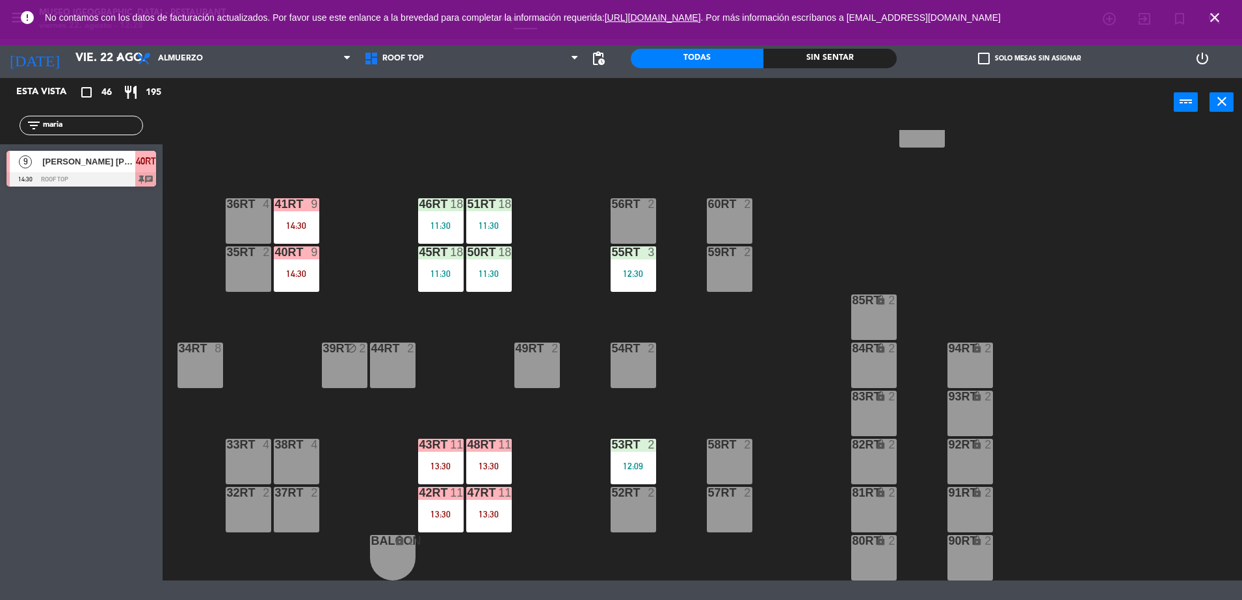
click at [634, 366] on div "54RT 2" at bounding box center [634, 366] width 46 height 46
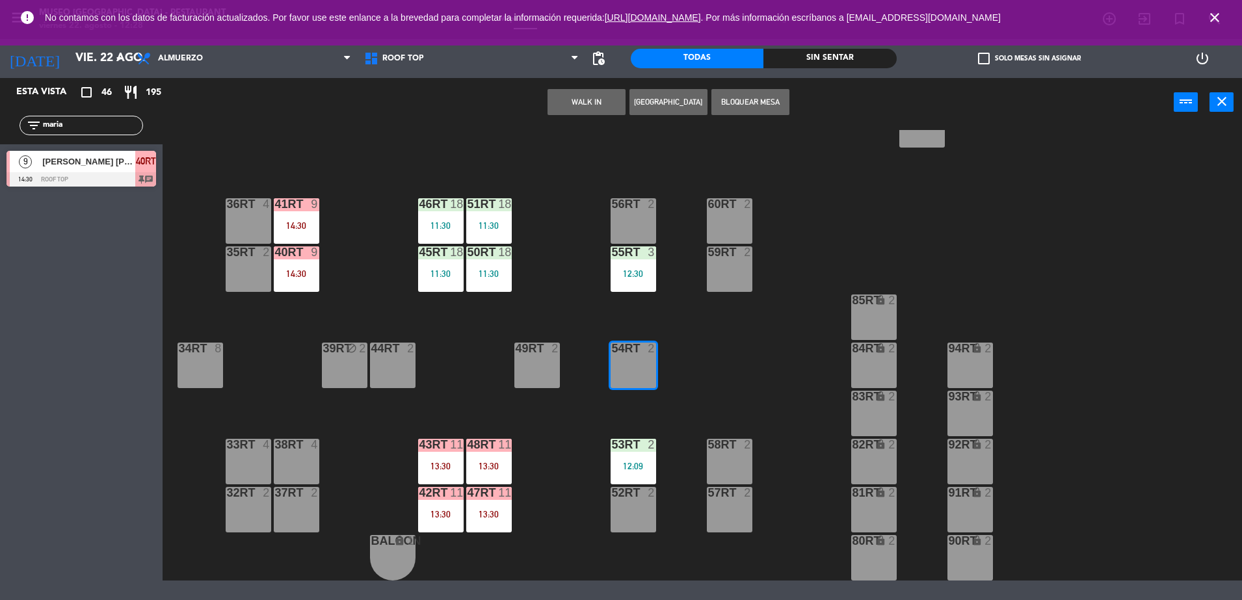
click at [589, 107] on button "WALK IN" at bounding box center [587, 102] width 78 height 26
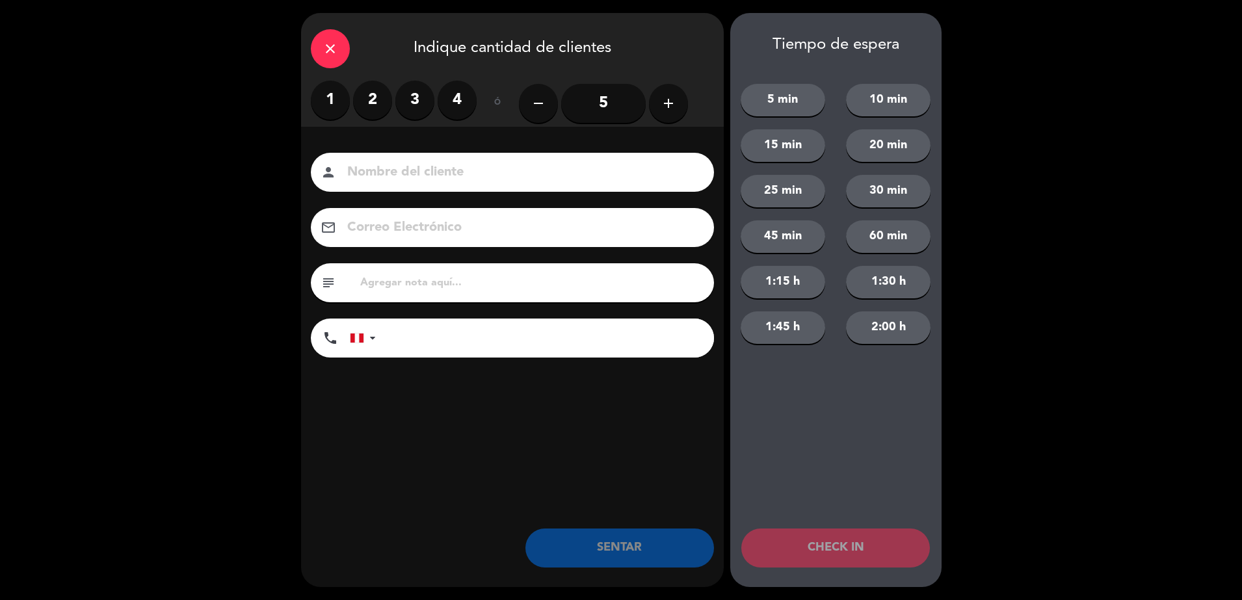
click at [330, 98] on label "1" at bounding box center [330, 100] width 39 height 39
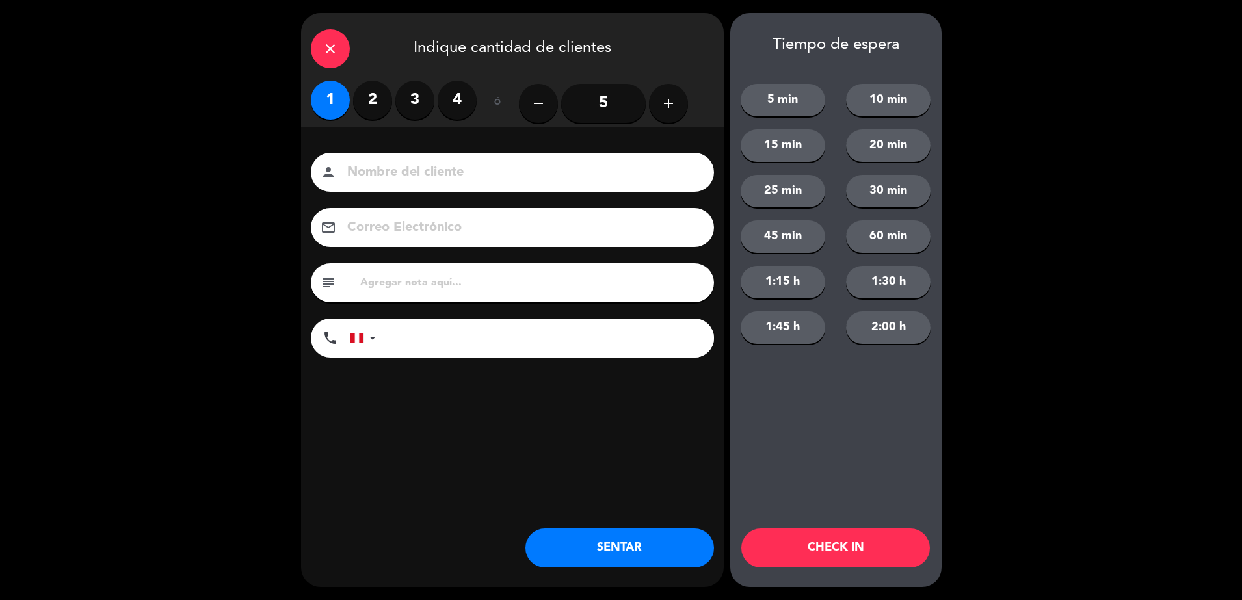
click at [453, 286] on input "text" at bounding box center [531, 283] width 345 height 18
type input "m54RT"
click at [604, 550] on button "SENTAR" at bounding box center [620, 548] width 189 height 39
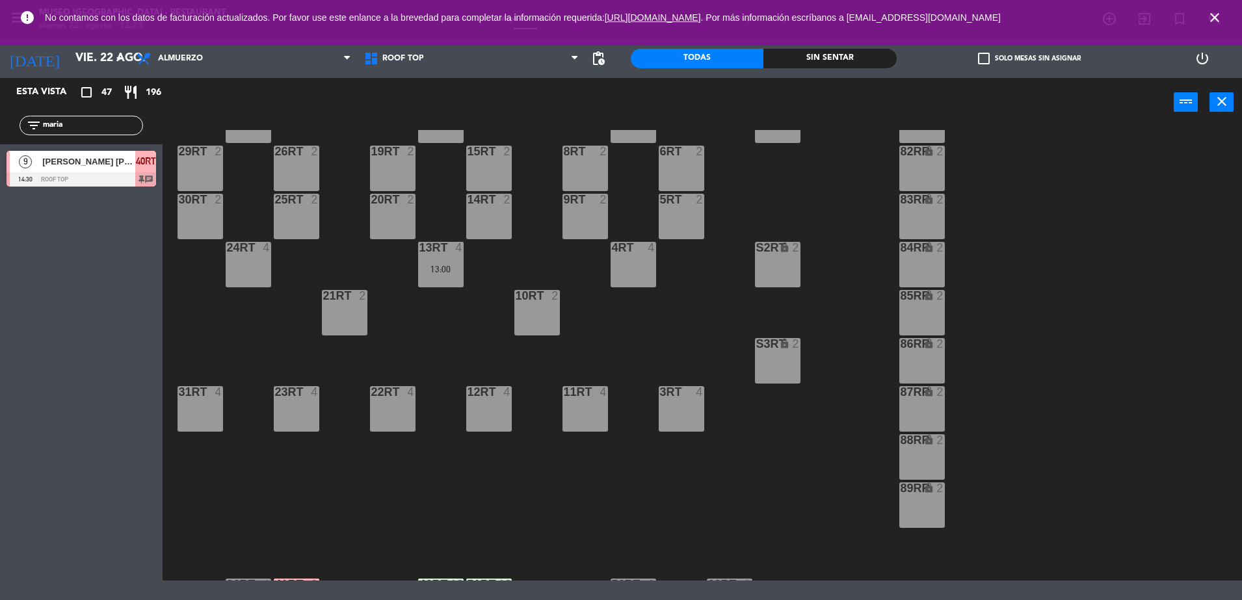
scroll to position [0, 0]
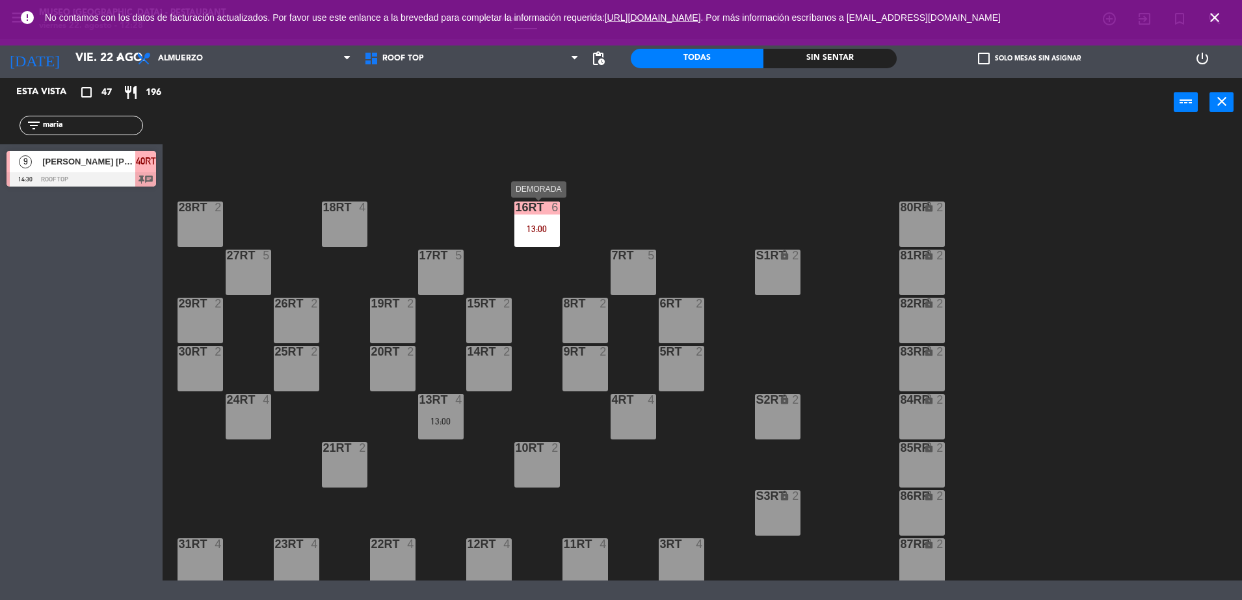
click at [526, 230] on div "13:00" at bounding box center [538, 228] width 46 height 9
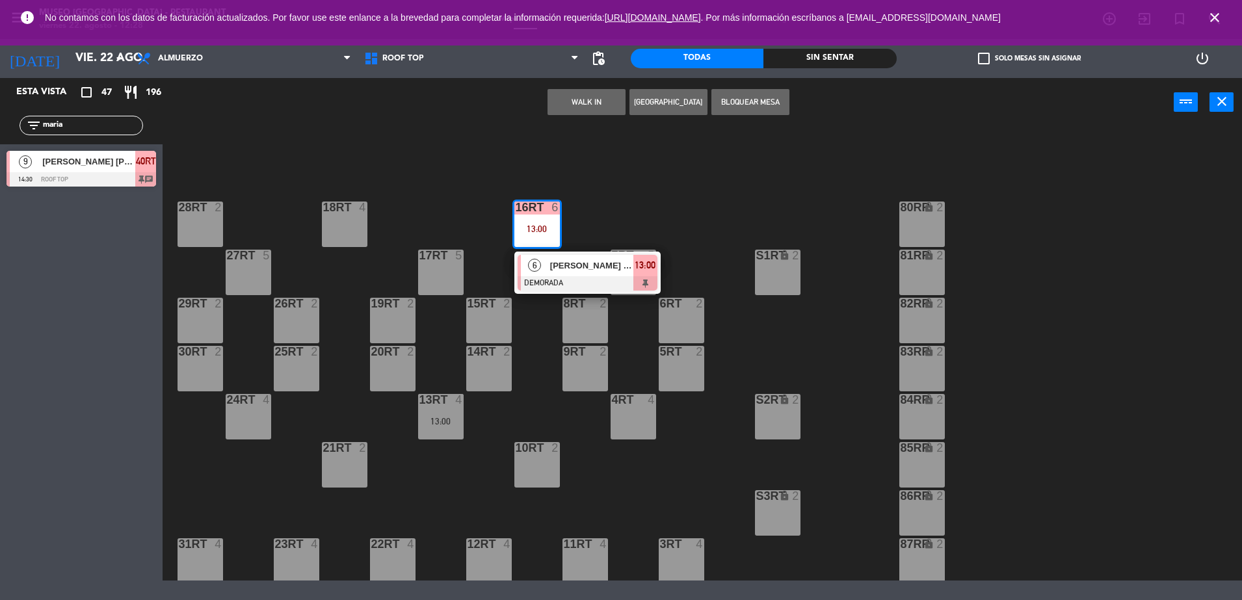
click at [571, 279] on div at bounding box center [588, 283] width 140 height 14
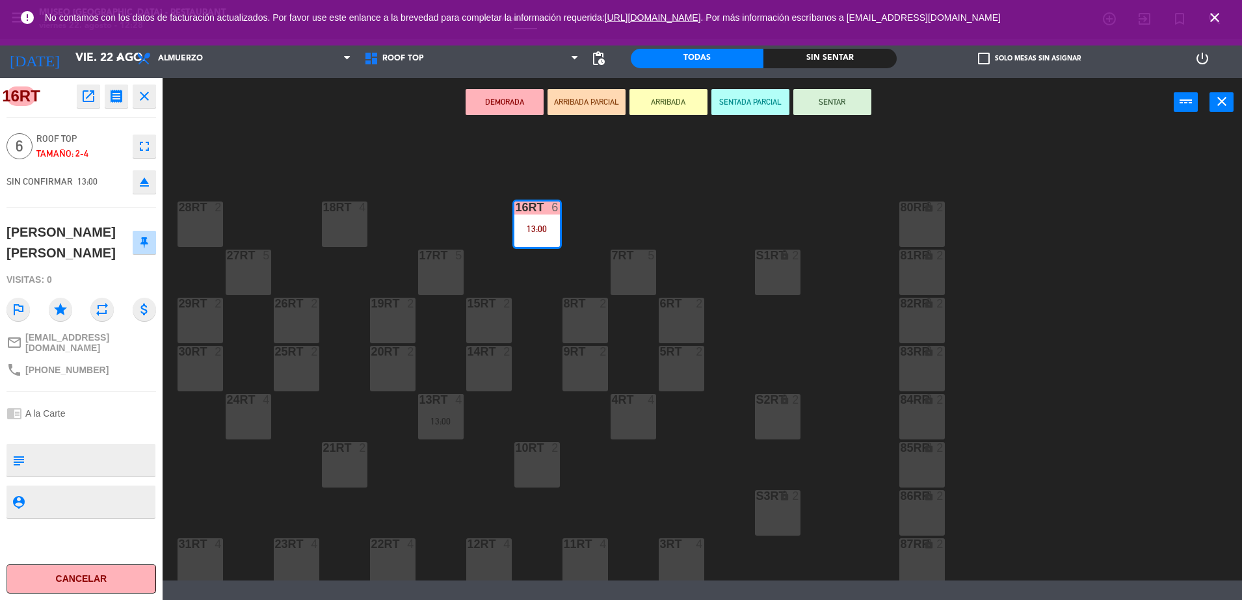
click at [636, 278] on div "7RT 5" at bounding box center [634, 273] width 46 height 46
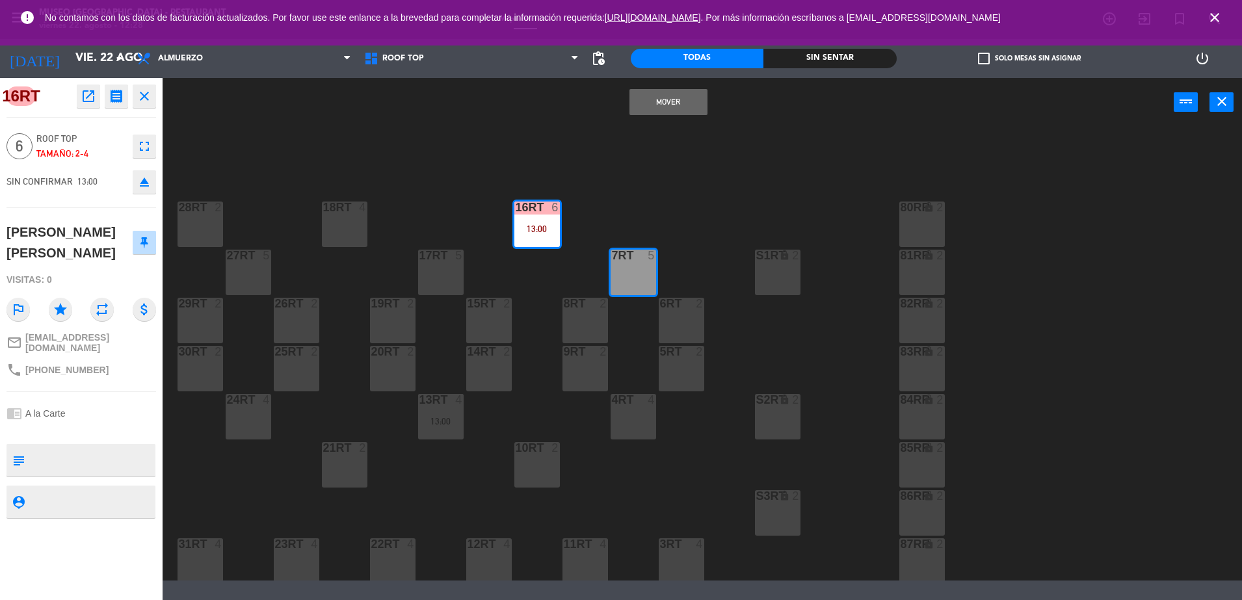
click at [665, 105] on button "Mover" at bounding box center [669, 102] width 78 height 26
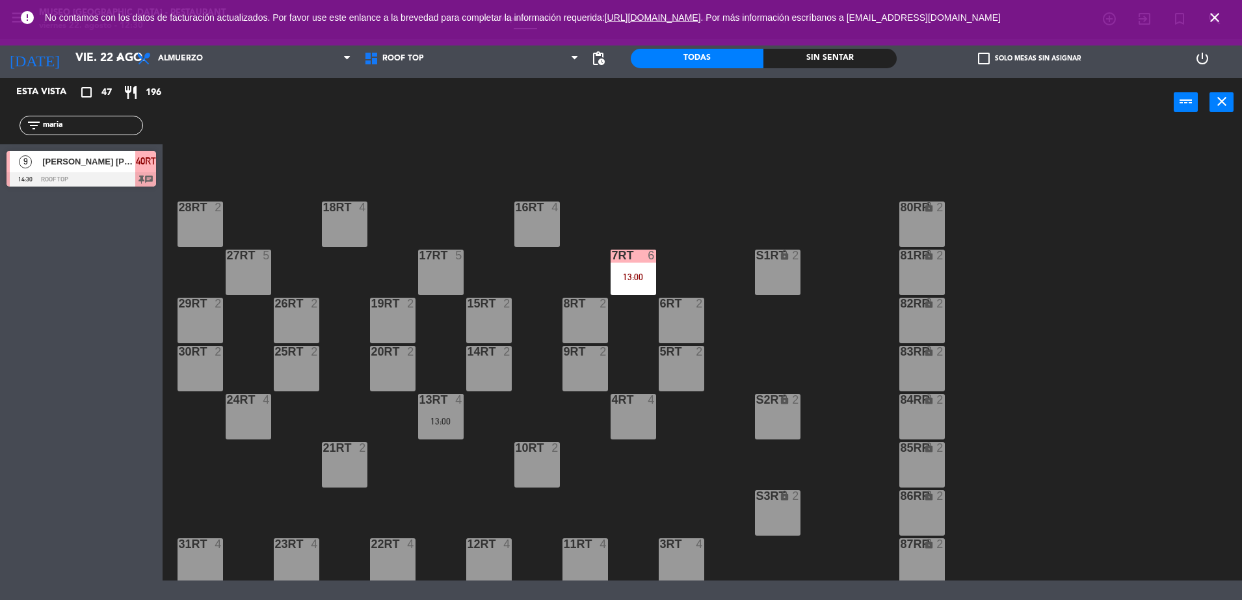
drag, startPoint x: 92, startPoint y: 125, endPoint x: 0, endPoint y: 163, distance: 99.2
click at [0, 163] on html "close × Museo Larco Café - Restaurant × chrome_reader_mode Listado de Reservas …" at bounding box center [621, 300] width 1242 height 600
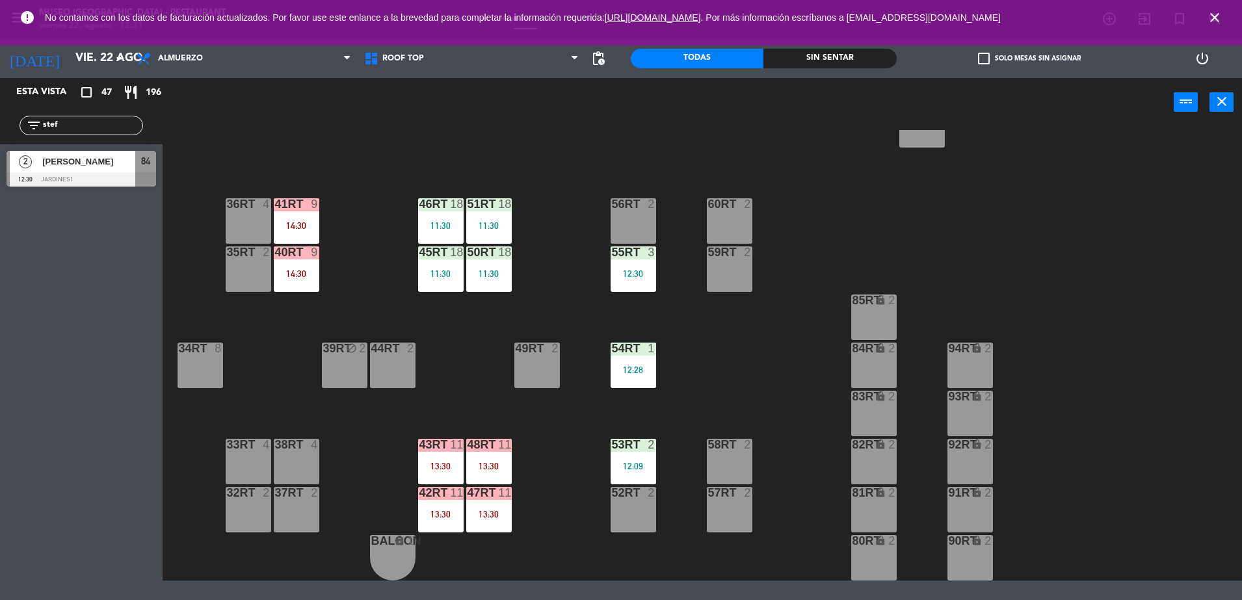
type input "stef"
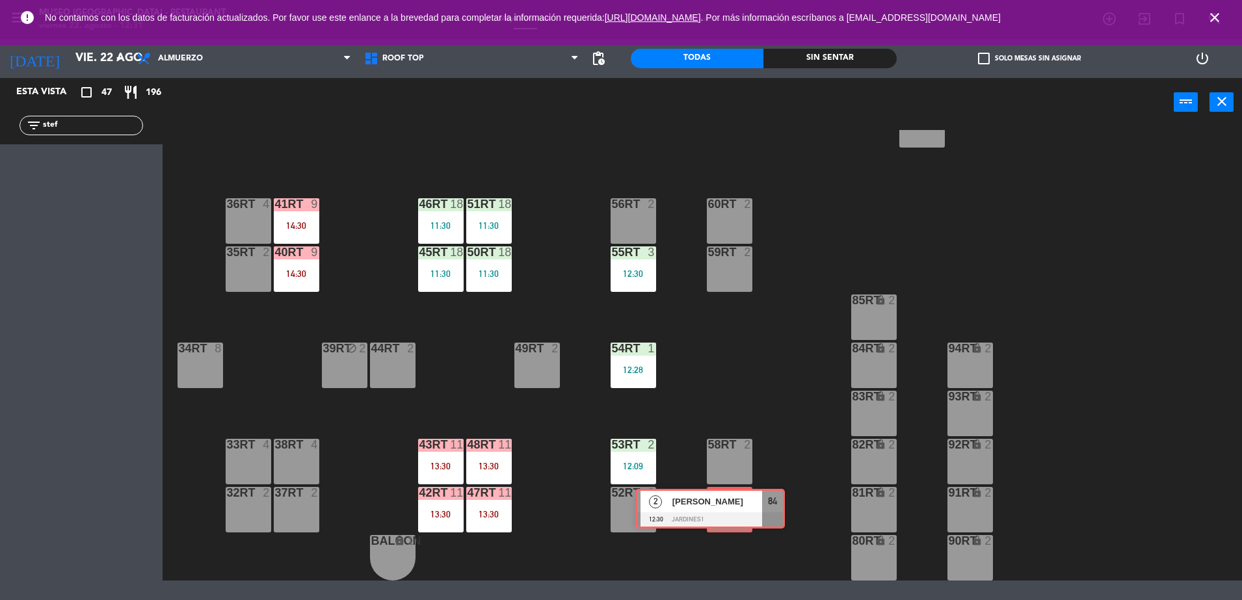
drag, startPoint x: 90, startPoint y: 174, endPoint x: 720, endPoint y: 511, distance: 714.4
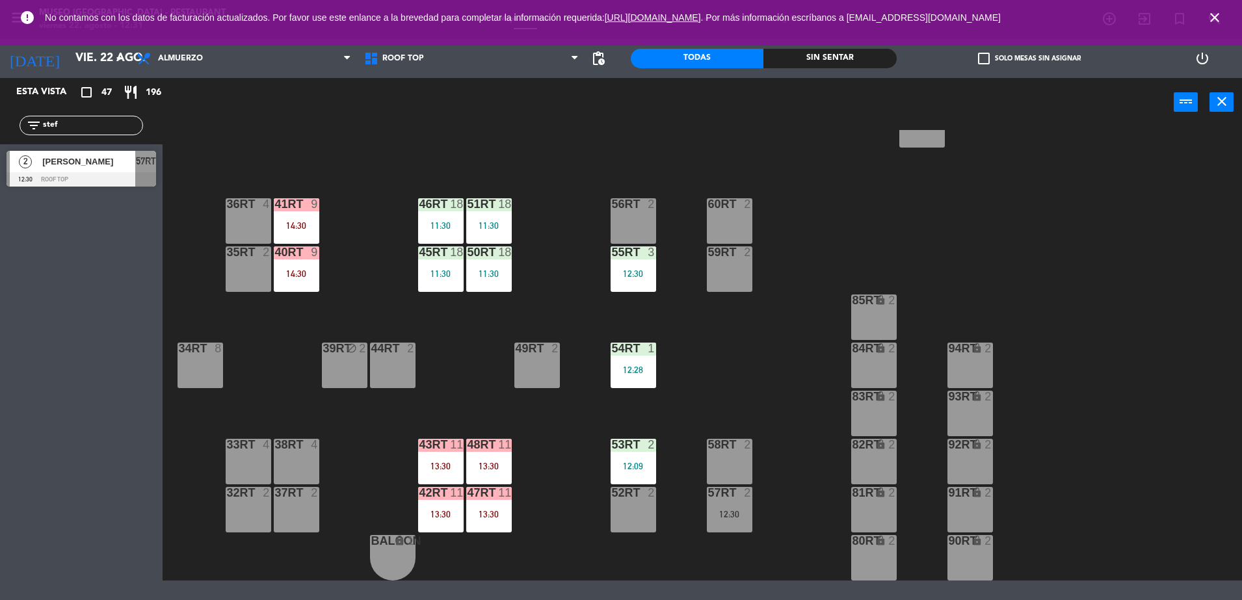
click at [768, 508] on div "18RT 4 16RT 4 28RT 2 80RR lock 2 27RT 5 7RT 6 13:00 S1RT lock 2 17RT 5 81RR loc…" at bounding box center [708, 355] width 1067 height 451
drag, startPoint x: 768, startPoint y: 508, endPoint x: 730, endPoint y: 507, distance: 38.4
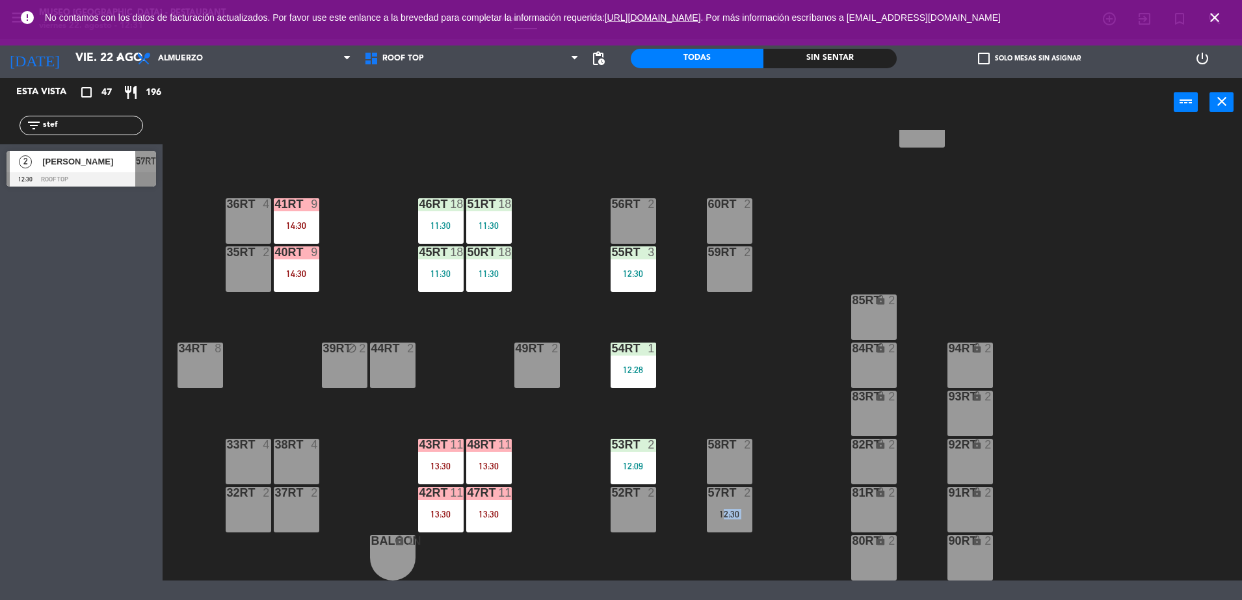
click at [730, 507] on div "57RT 2 12:30" at bounding box center [730, 510] width 46 height 46
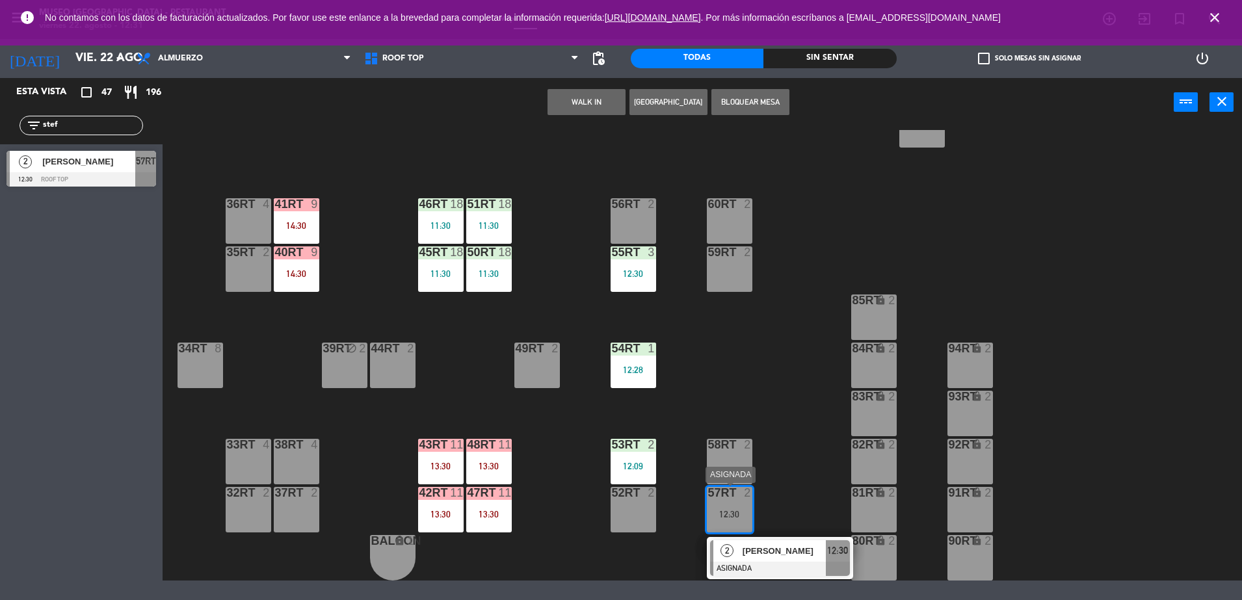
click at [786, 549] on span "[PERSON_NAME]" at bounding box center [784, 551] width 83 height 14
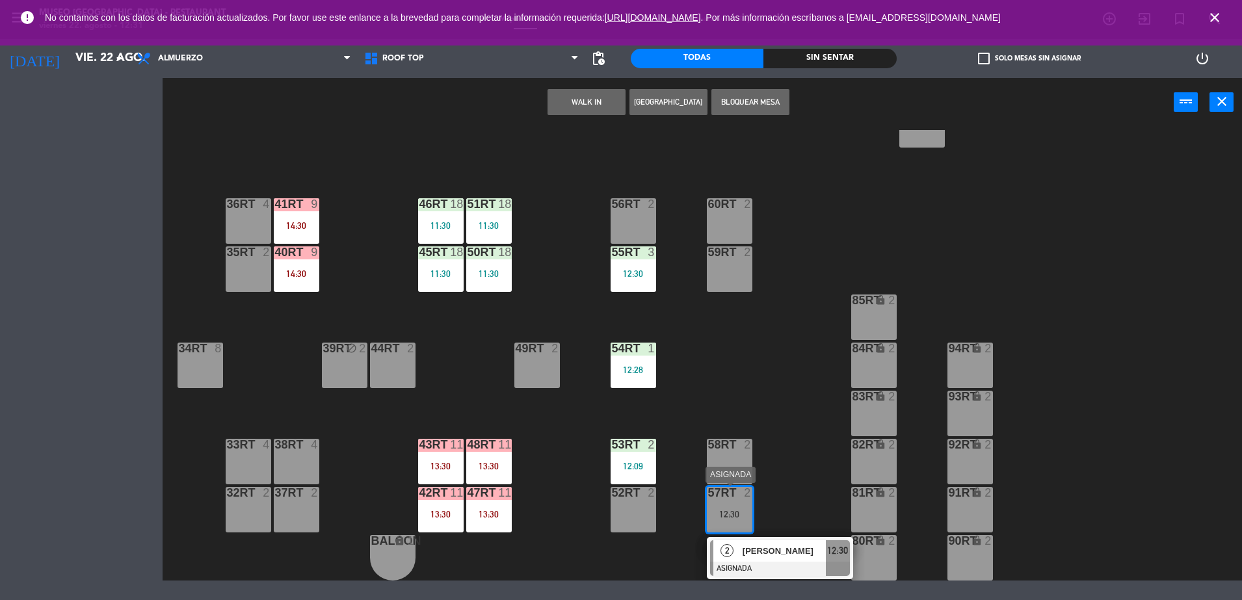
scroll to position [0, 0]
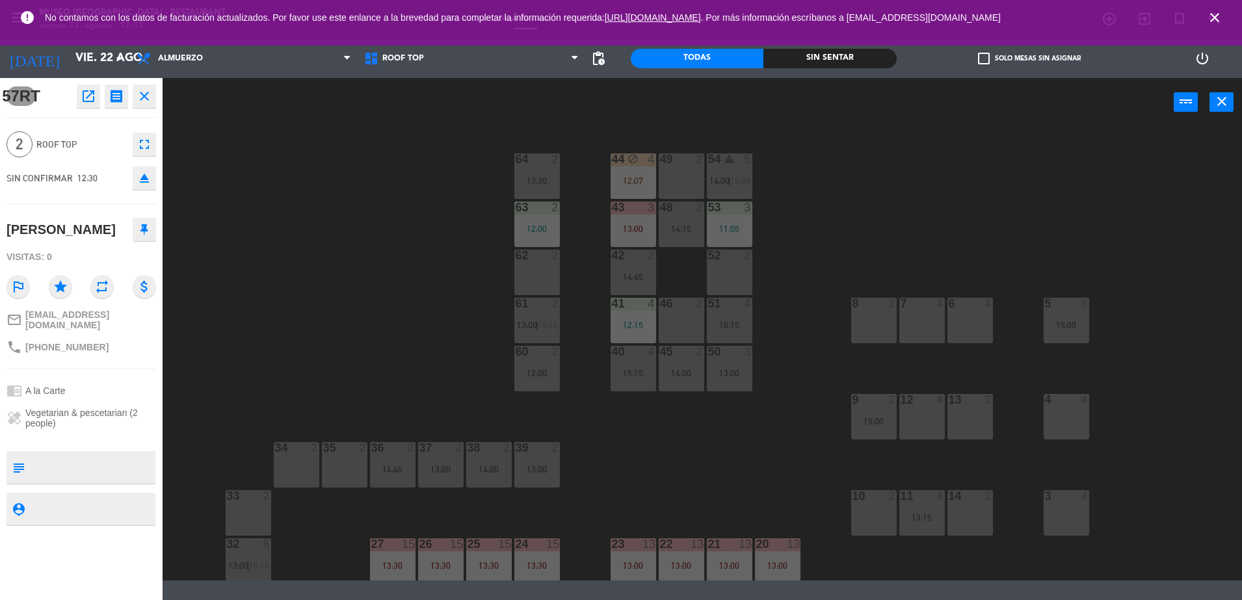
click at [383, 243] on div "44 block 4 12:07 49 2 54 warning 5 14:00 | 15:00 64 2 13:30 48 2 14:15 53 3 11:…" at bounding box center [708, 355] width 1067 height 451
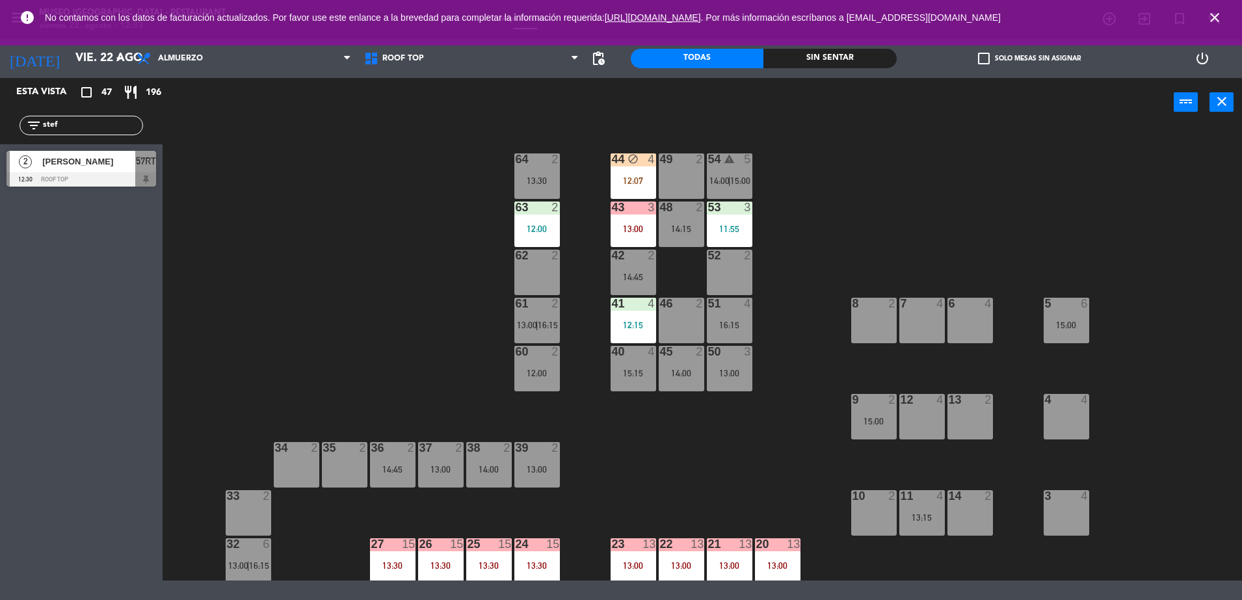
click at [139, 170] on div "57RT" at bounding box center [145, 161] width 21 height 21
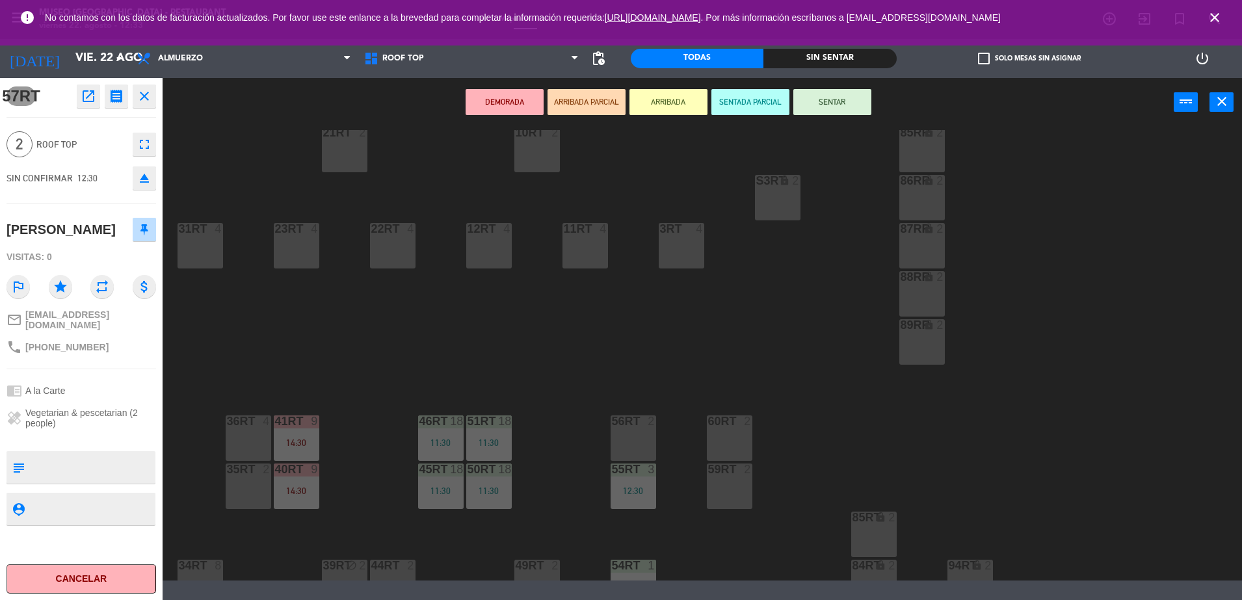
scroll to position [533, 0]
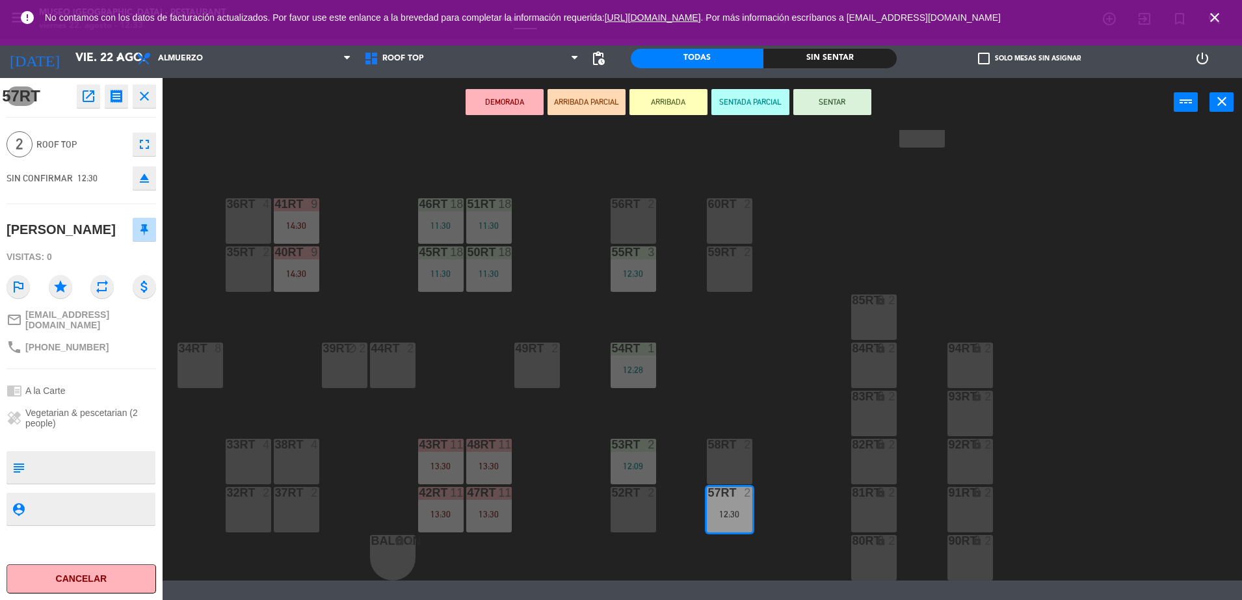
click at [824, 103] on button "SENTAR" at bounding box center [833, 102] width 78 height 26
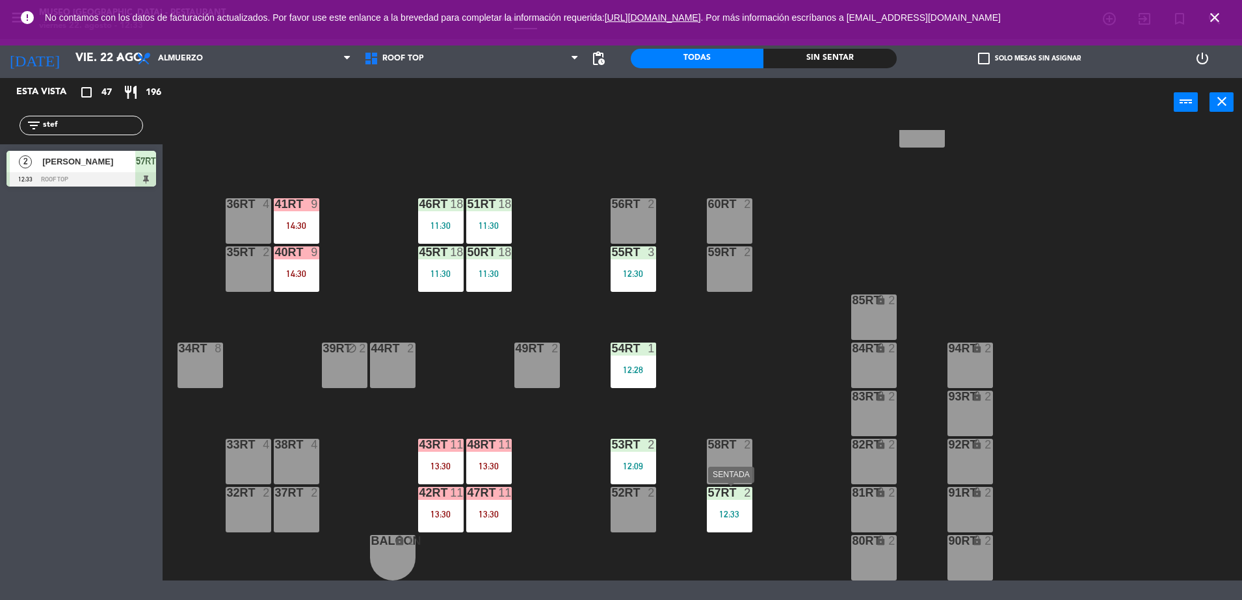
click at [740, 528] on div "57RT 2 12:33" at bounding box center [730, 510] width 46 height 46
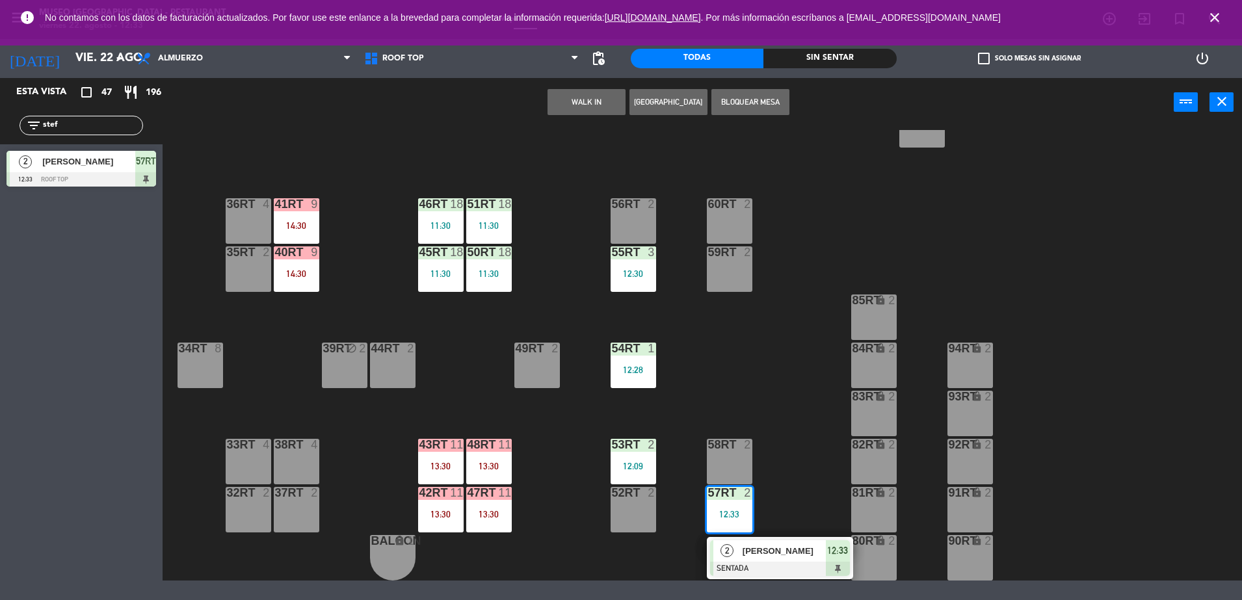
click at [783, 548] on span "[PERSON_NAME]" at bounding box center [784, 551] width 83 height 14
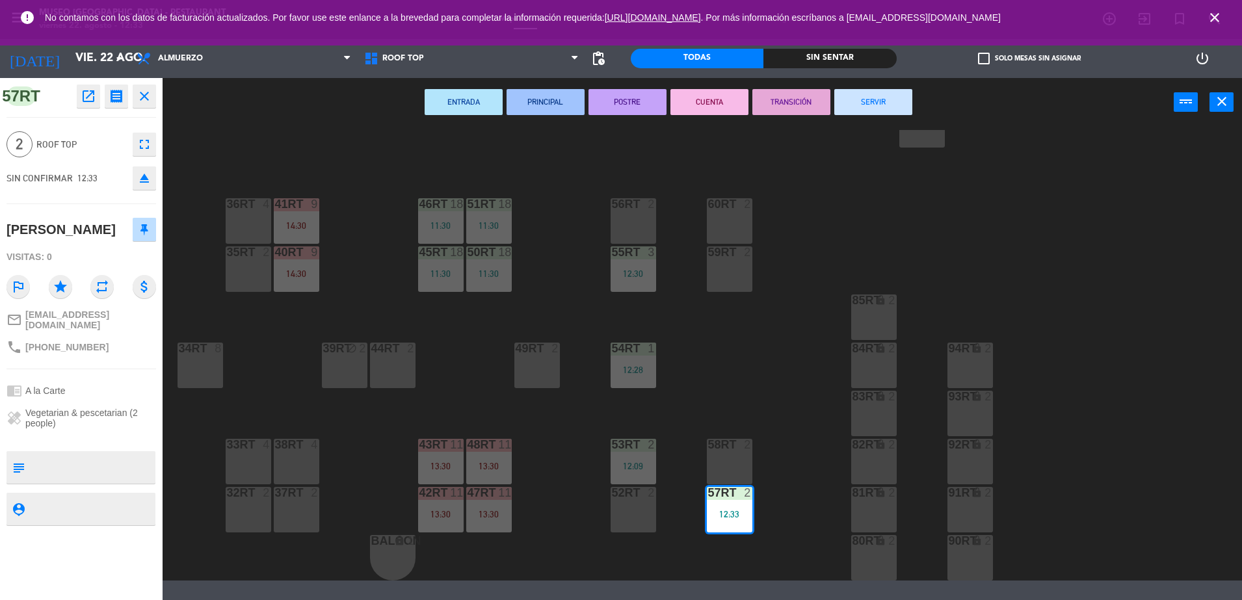
click at [38, 455] on textarea at bounding box center [92, 467] width 124 height 27
type textarea "m57RT"
click at [86, 254] on div "Visitas: 0" at bounding box center [82, 257] width 150 height 23
click at [781, 363] on div "18RT 4 16RT 4 28RT 2 80RR lock 2 27RT 5 7RT 6 13:00 S1RT lock 2 17RT 5 81RR loc…" at bounding box center [708, 355] width 1067 height 451
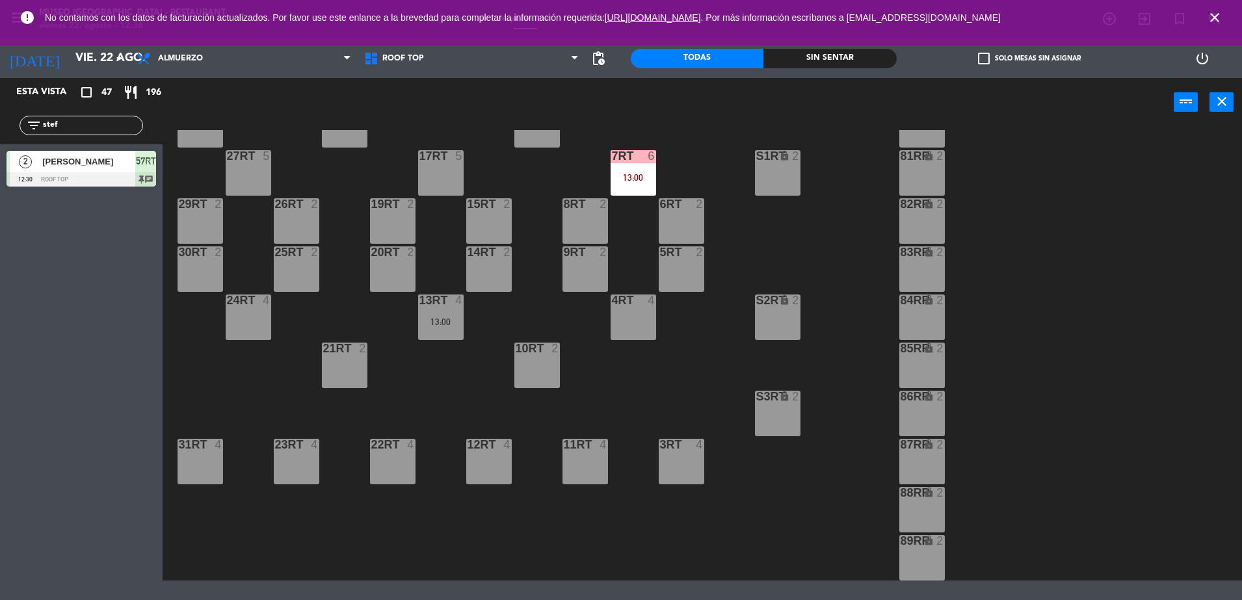
scroll to position [0, 0]
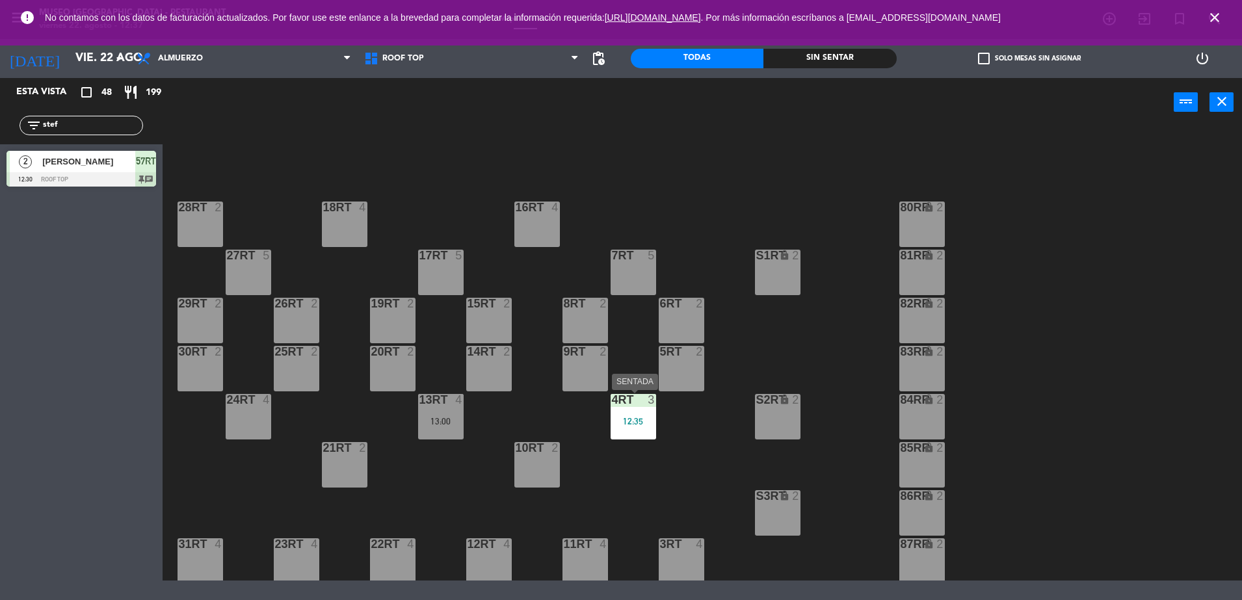
click at [639, 417] on div "12:35" at bounding box center [634, 421] width 46 height 9
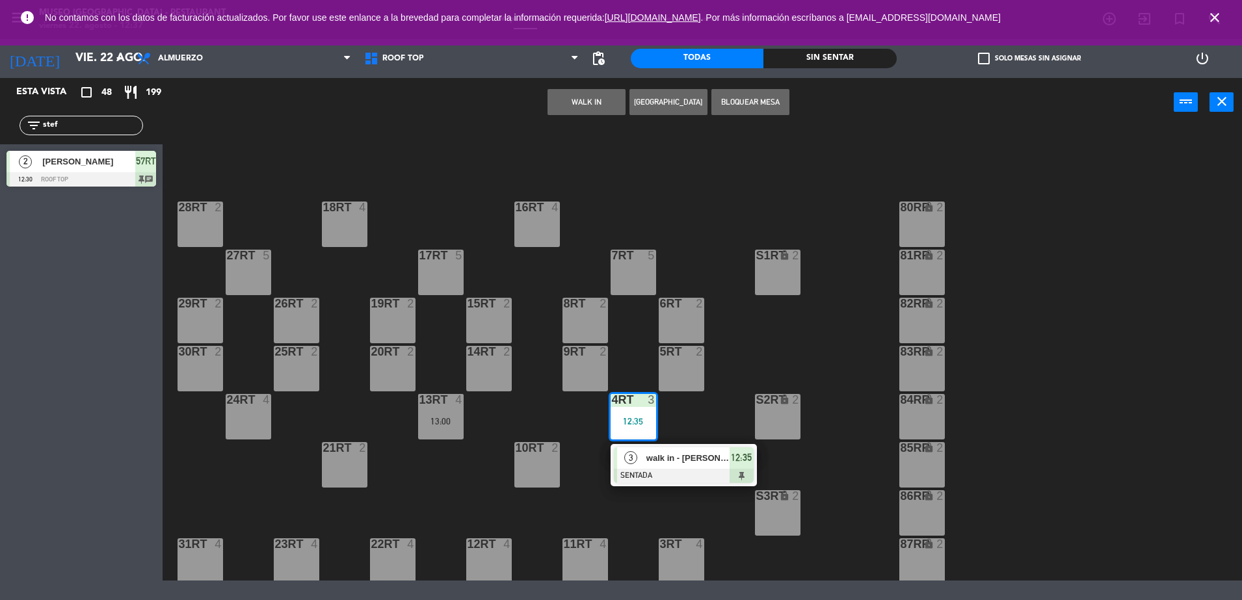
click at [669, 469] on div at bounding box center [684, 476] width 140 height 14
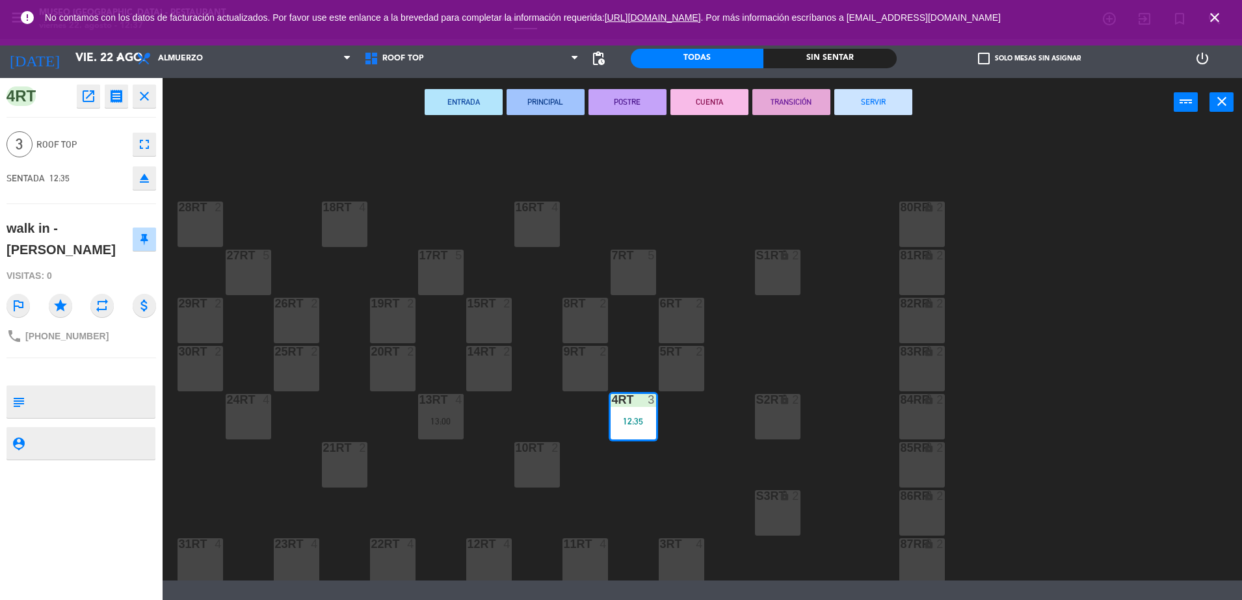
click at [700, 437] on div "18RT 4 16RT 4 28RT 2 80RR lock 2 27RT 5 7RT 5 S1RT lock 2 17RT 5 81RR lock 2 29…" at bounding box center [708, 355] width 1067 height 451
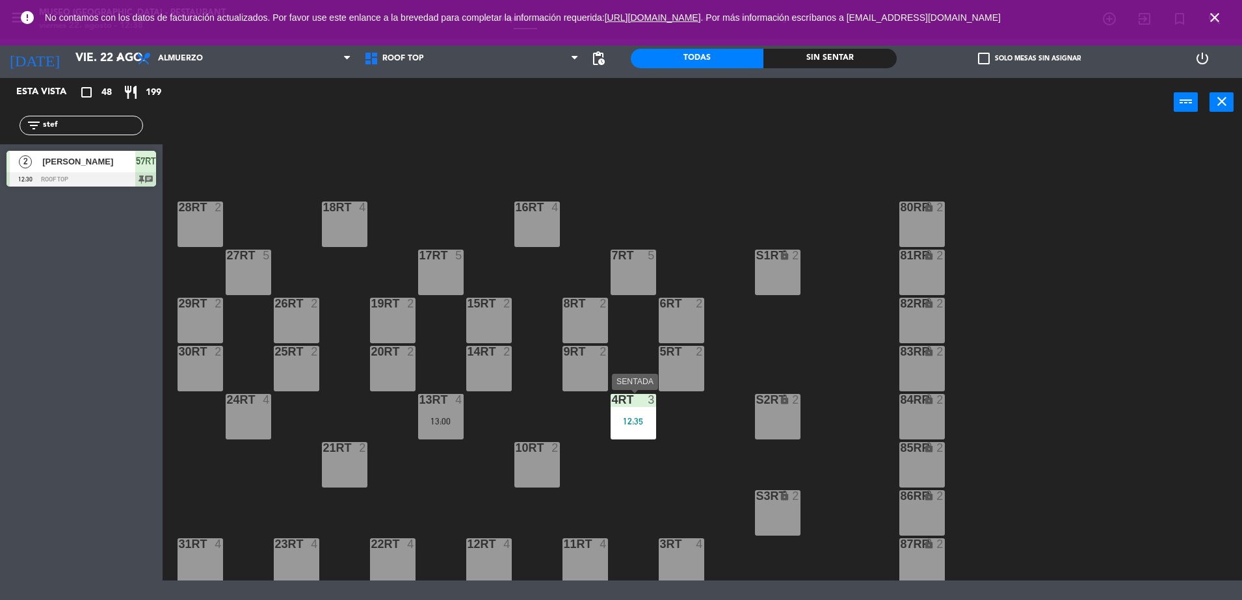
click at [647, 419] on div "12:35" at bounding box center [634, 421] width 46 height 9
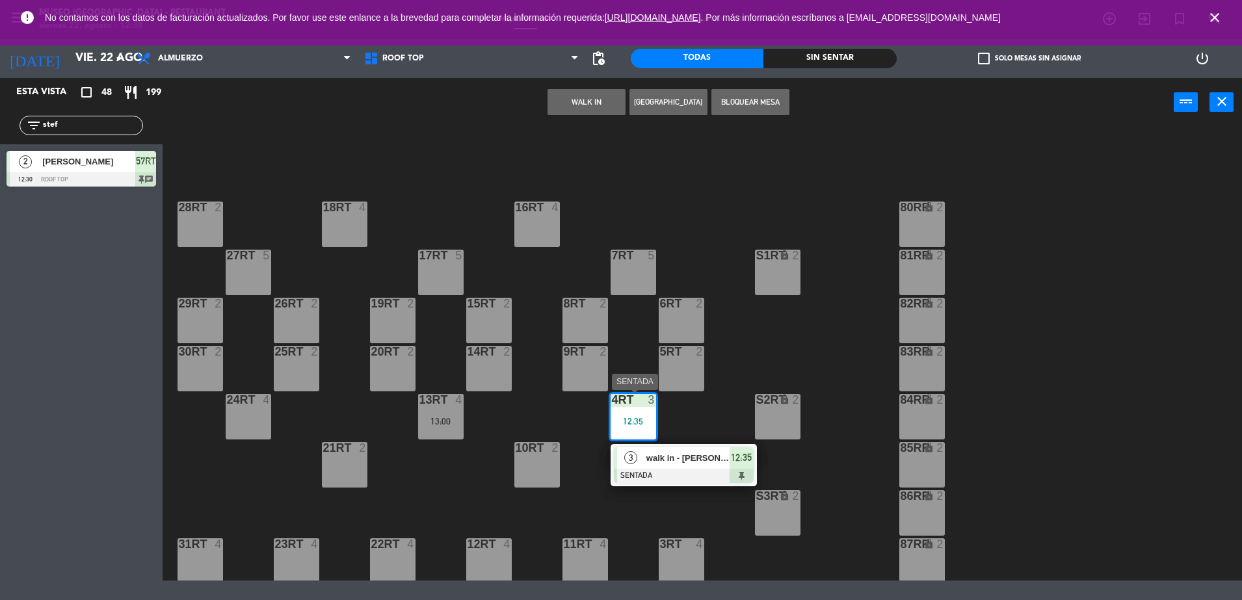
click at [682, 481] on div at bounding box center [684, 476] width 140 height 14
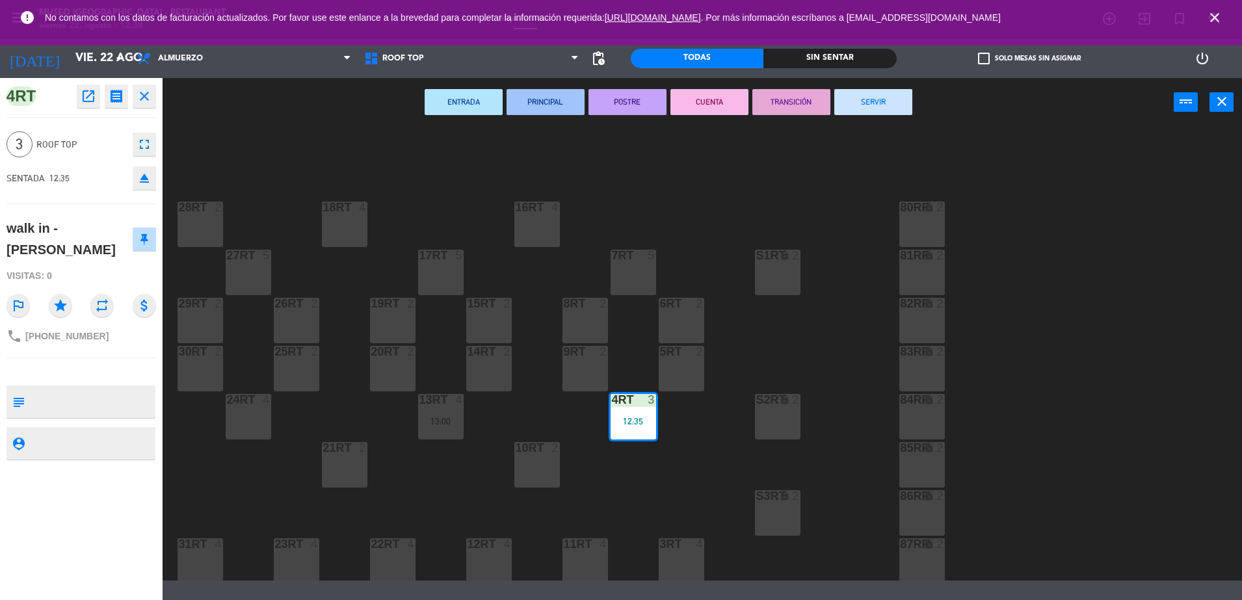
scroll to position [533, 0]
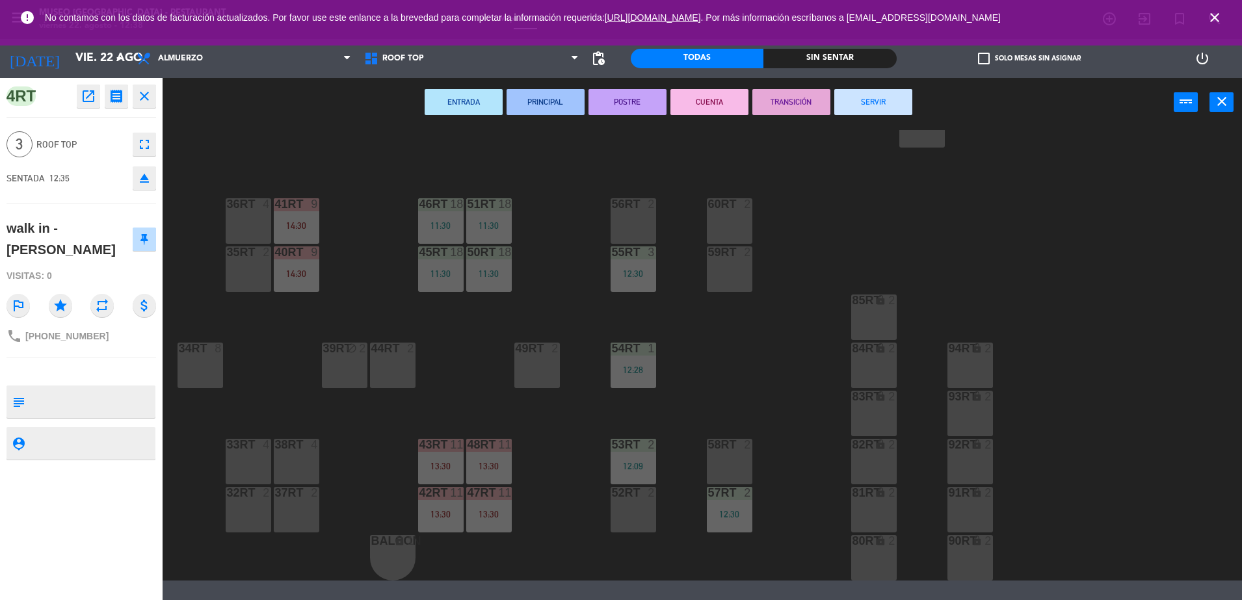
click at [641, 503] on div "52RT 2" at bounding box center [634, 510] width 46 height 46
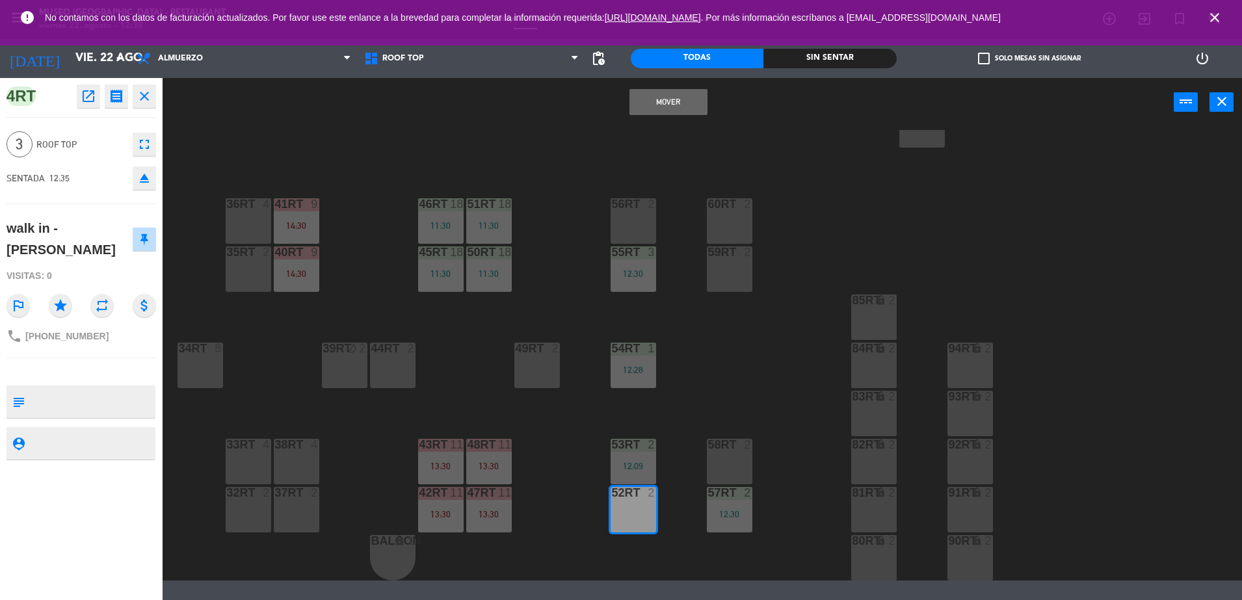
click at [676, 94] on button "Mover" at bounding box center [669, 102] width 78 height 26
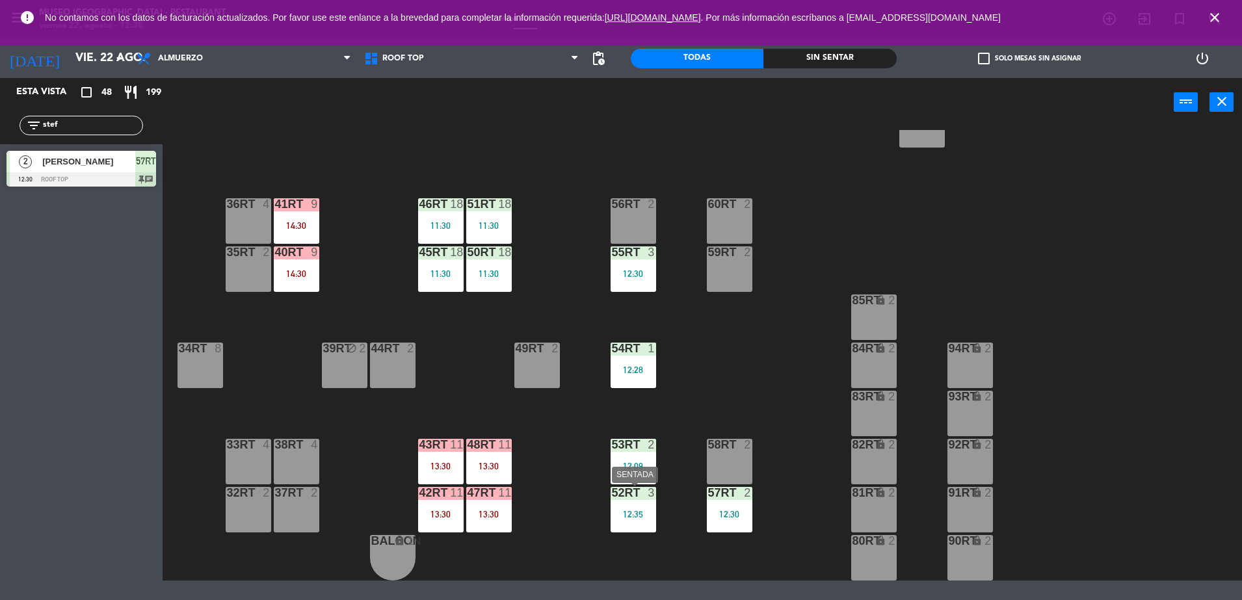
click at [621, 502] on div "52RT 3 12:35" at bounding box center [634, 510] width 46 height 46
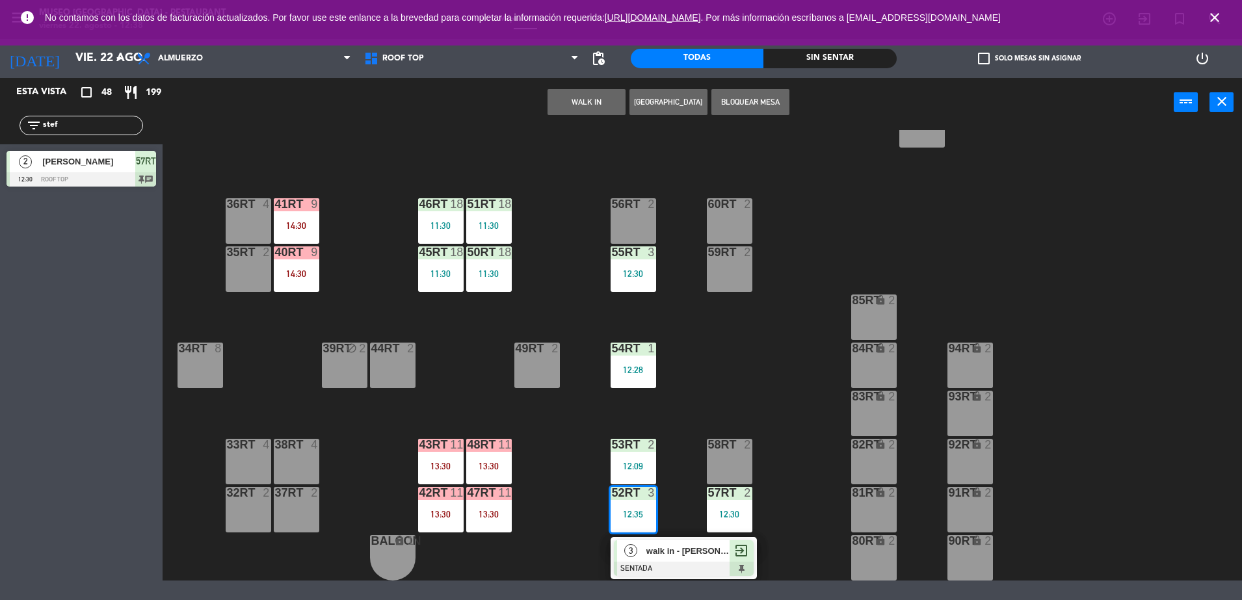
click at [678, 562] on div at bounding box center [684, 569] width 140 height 14
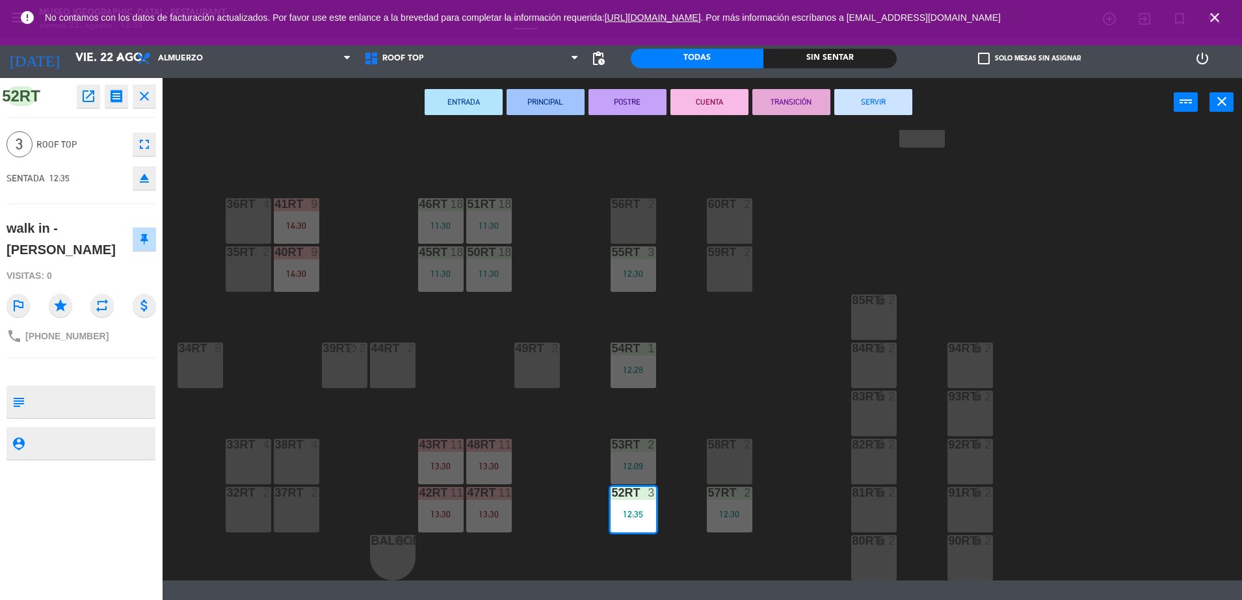
click at [73, 405] on textarea at bounding box center [92, 401] width 124 height 27
type textarea "m52RT"
click at [92, 249] on div "walk in - [PERSON_NAME]" at bounding box center [70, 239] width 126 height 42
click at [93, 246] on div "walk in - [PERSON_NAME]" at bounding box center [70, 239] width 126 height 42
click at [743, 382] on div "18RT 4 16RT 4 28RT 2 80RR lock 2 27RT 5 7RT 5 S1RT lock 2 17RT 5 81RR lock 2 29…" at bounding box center [708, 355] width 1067 height 451
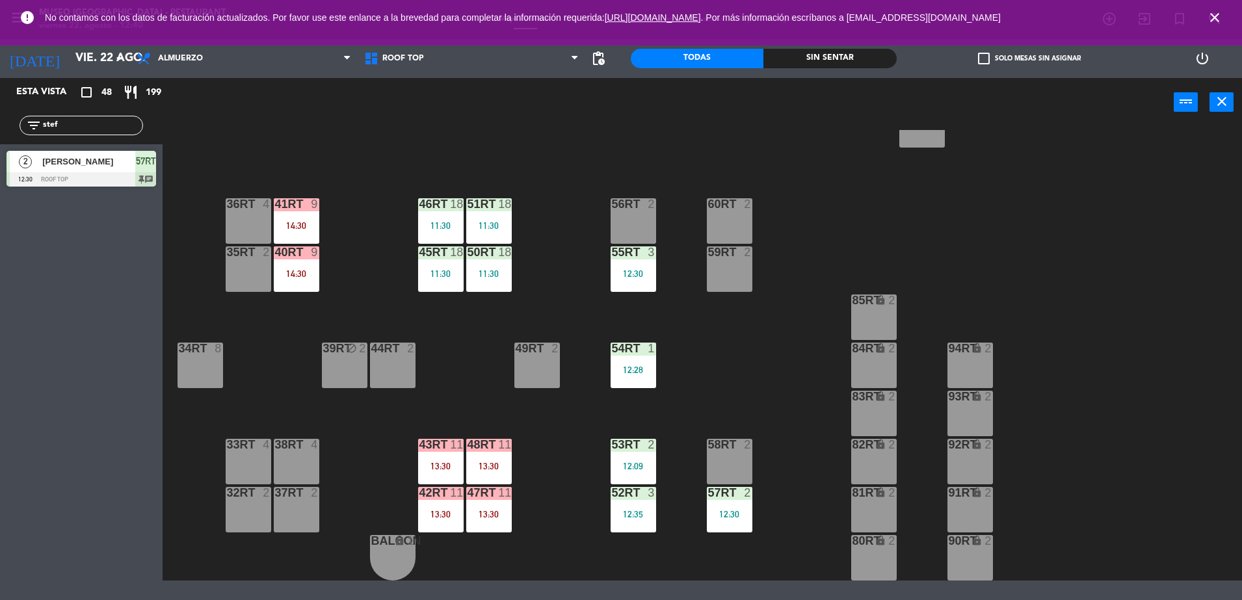
scroll to position [532, 0]
click at [496, 264] on div "50RT 18 11:30" at bounding box center [489, 270] width 46 height 46
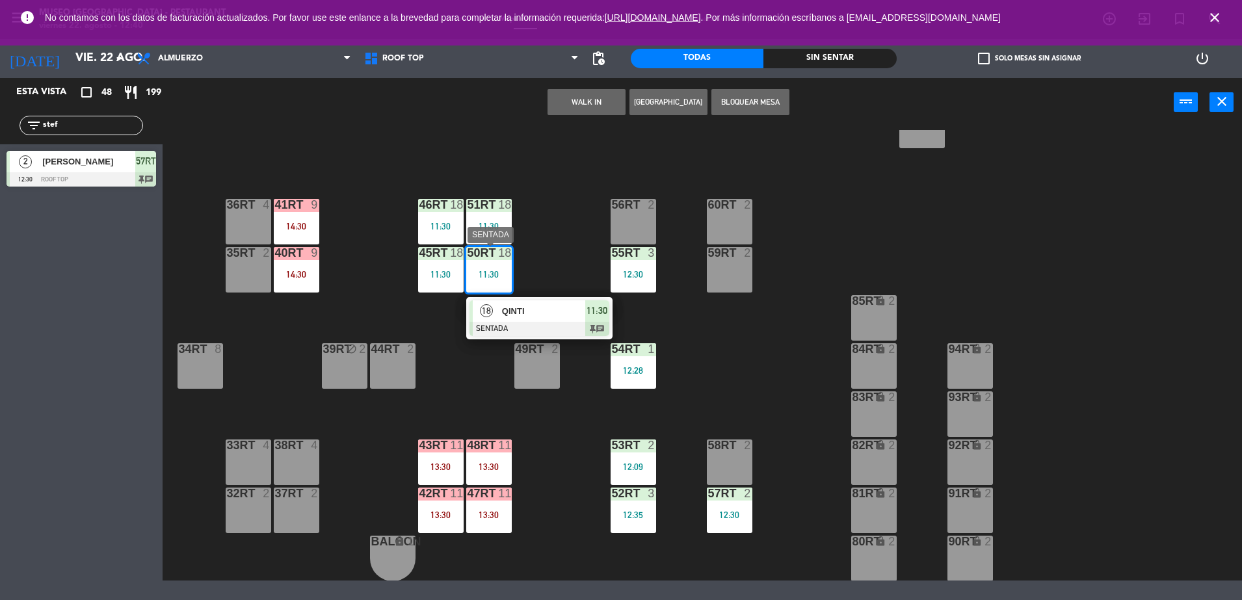
click at [536, 317] on span "QINTI" at bounding box center [543, 311] width 83 height 14
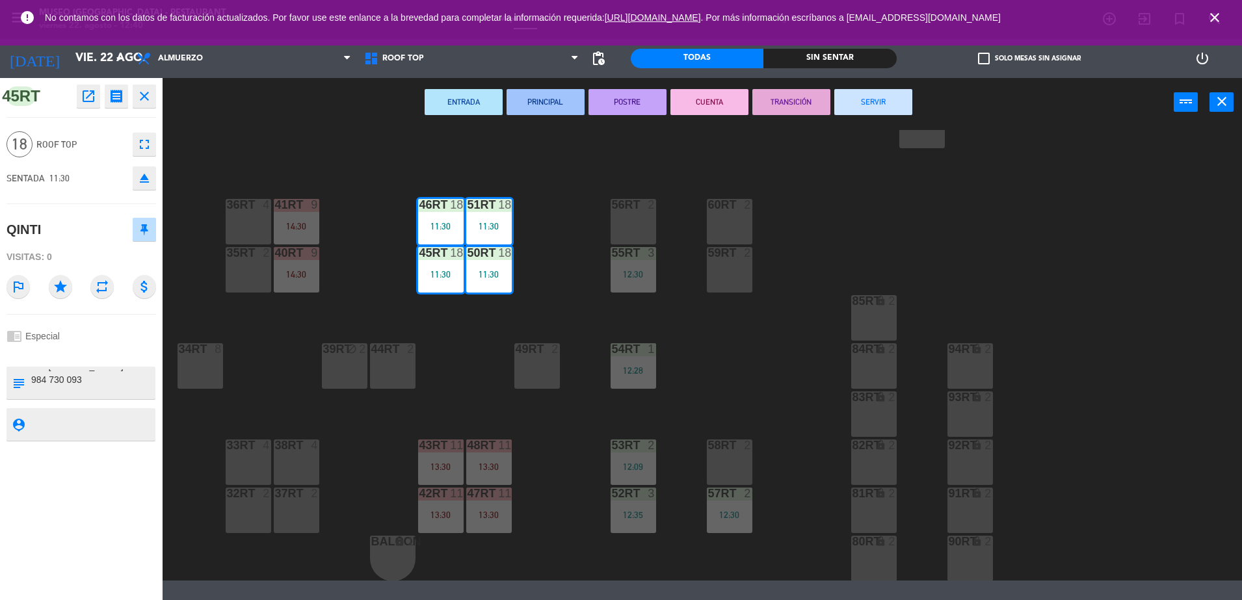
scroll to position [492, 0]
click at [94, 237] on div "QINTI" at bounding box center [82, 229] width 150 height 33
click at [327, 448] on div "4" at bounding box center [317, 446] width 21 height 12
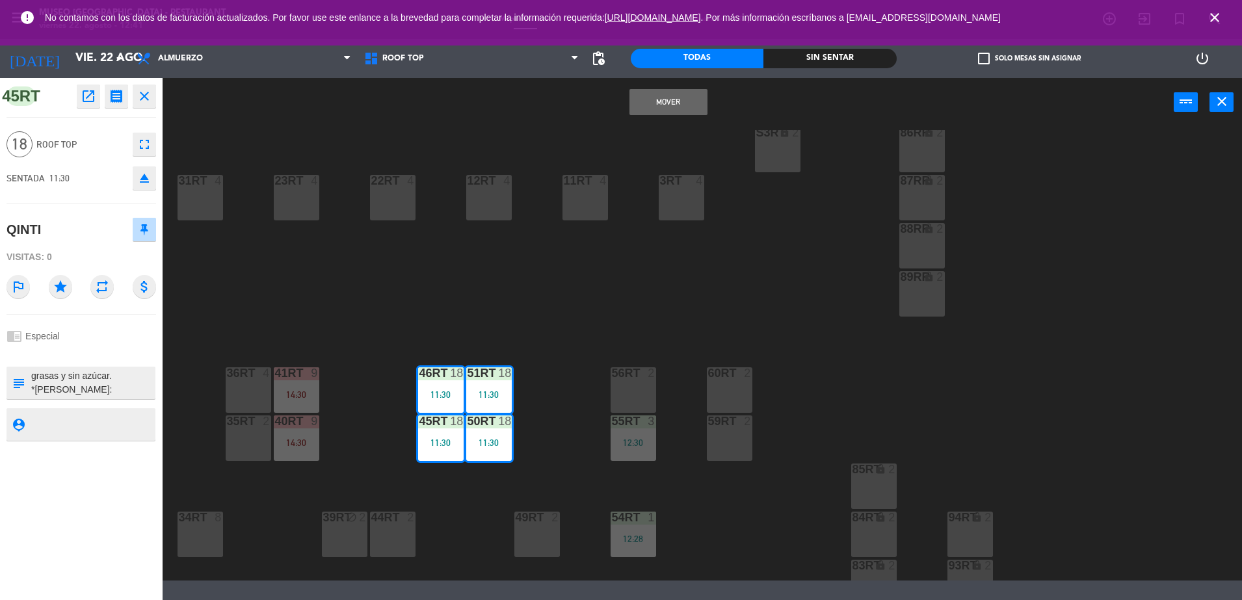
scroll to position [334, 0]
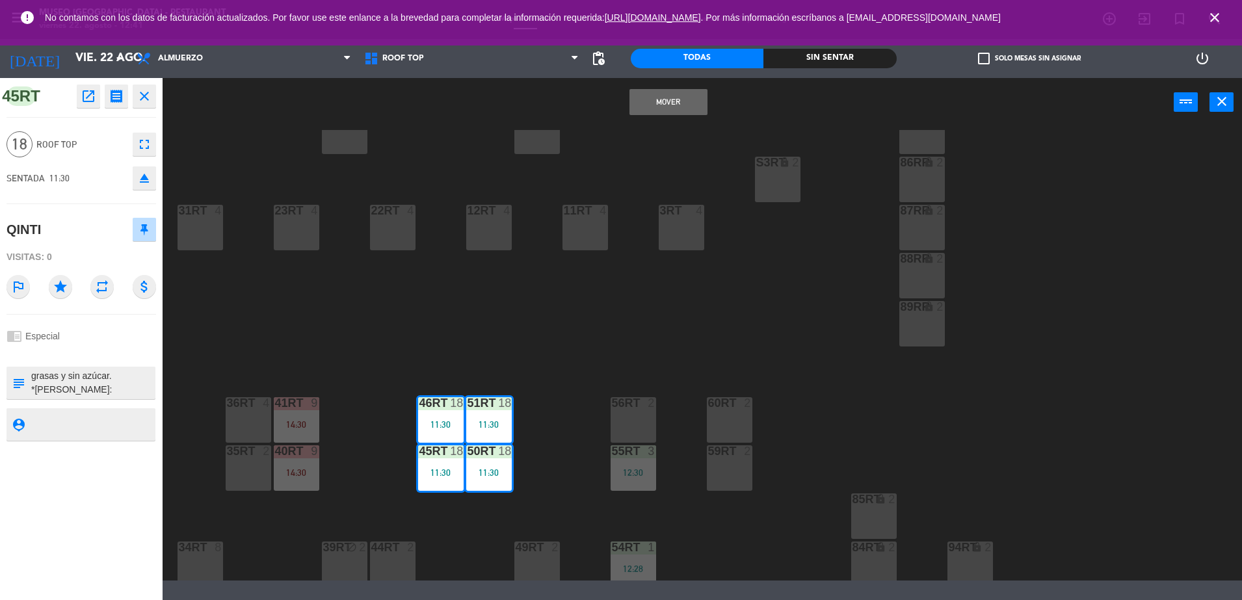
click at [368, 397] on div "18RT 4 16RT 4 28RT 2 80RR lock 2 27RT 5 7RT 5 S1RT lock 2 17RT 5 81RR lock 2 29…" at bounding box center [708, 355] width 1067 height 451
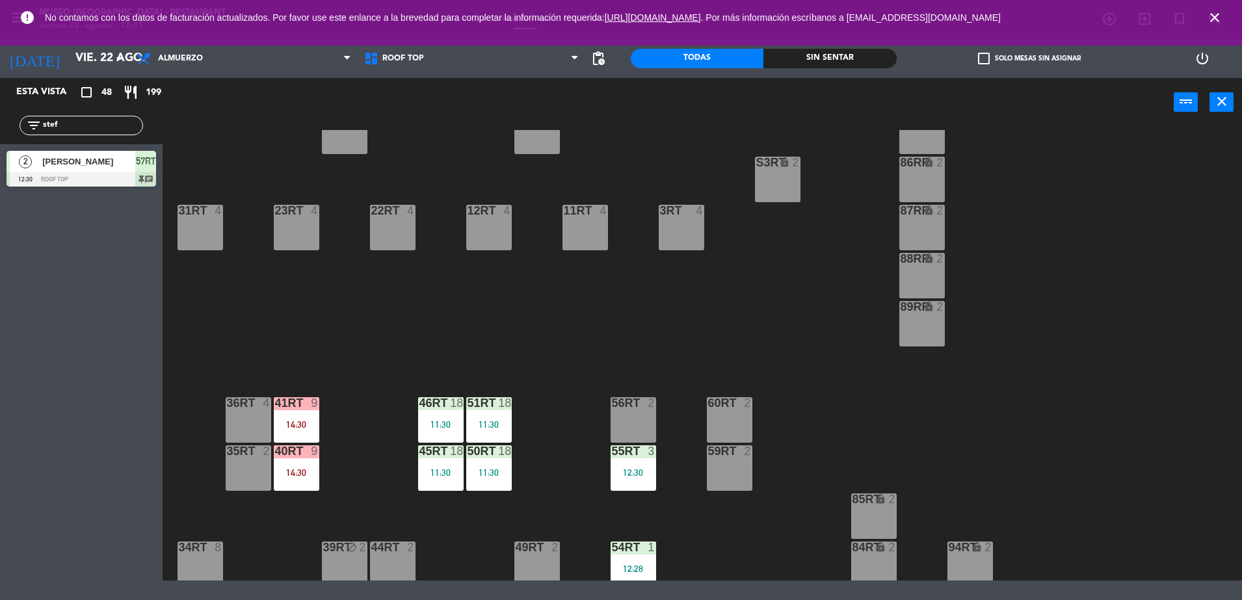
click at [304, 425] on div "14:30" at bounding box center [297, 424] width 46 height 9
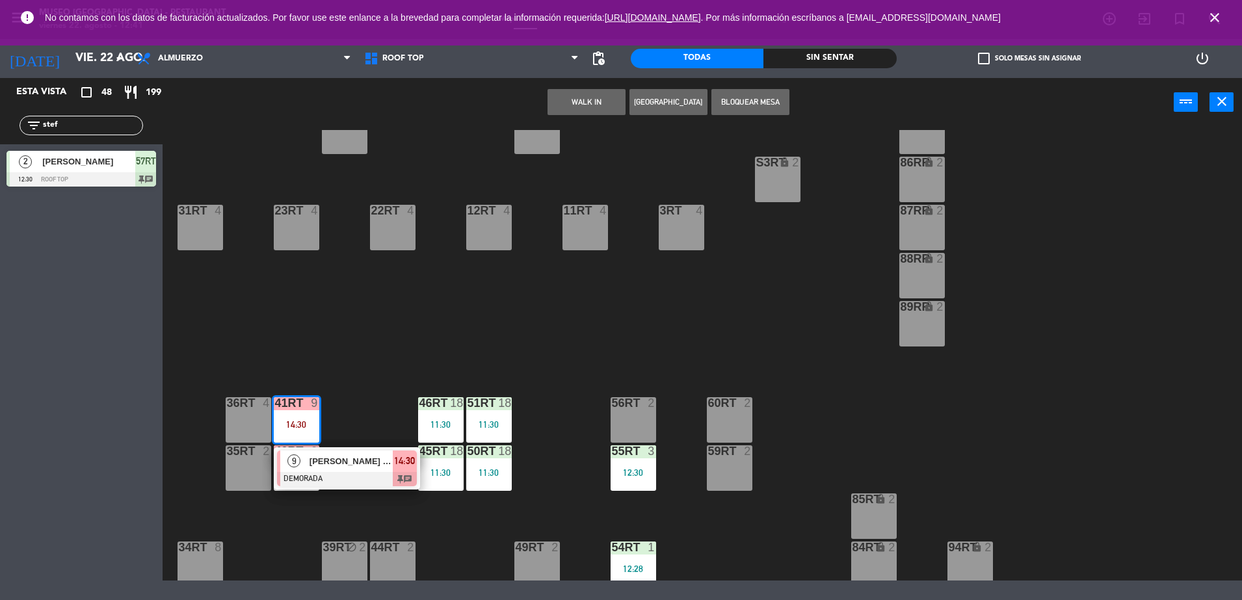
click at [358, 475] on div at bounding box center [347, 479] width 140 height 14
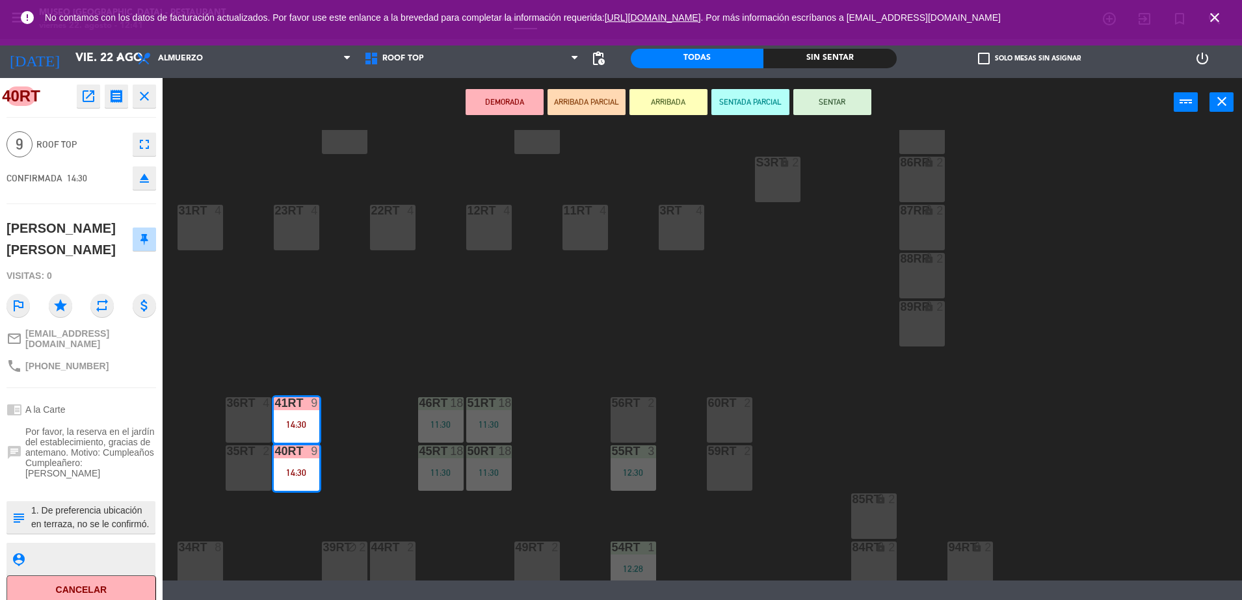
click at [358, 475] on div "18RT 4 16RT 4 28RT 2 80RR lock 2 27RT 5 7RT 5 S1RT lock 2 17RT 5 81RR lock 2 29…" at bounding box center [708, 355] width 1067 height 451
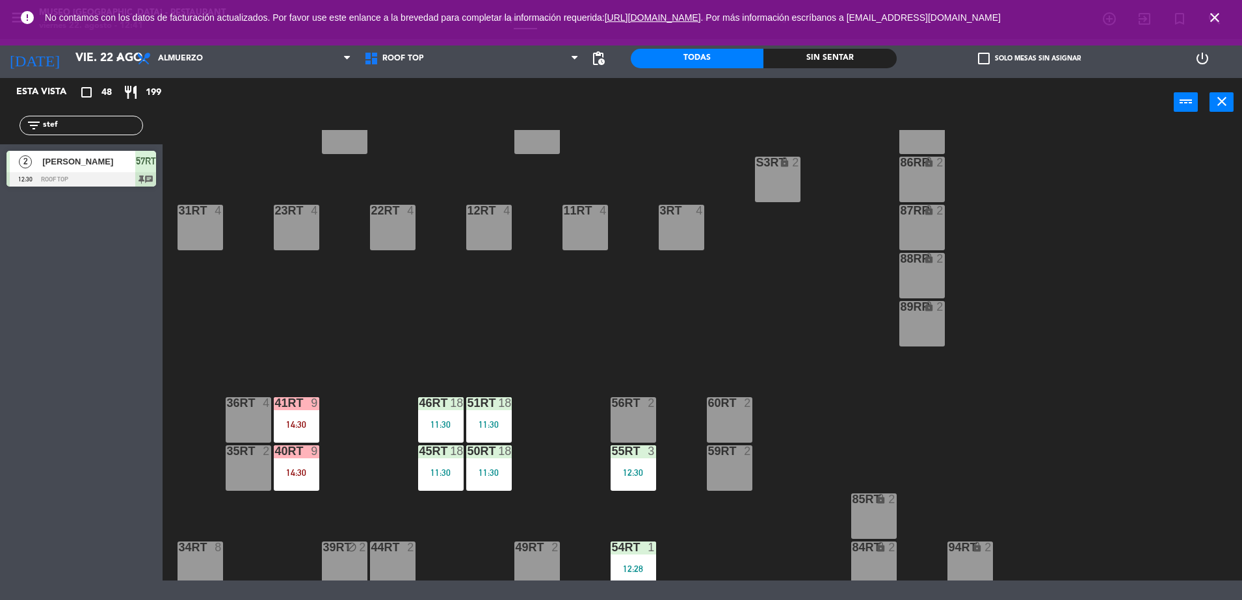
click at [298, 414] on div "41RT 9 14:30" at bounding box center [297, 420] width 46 height 46
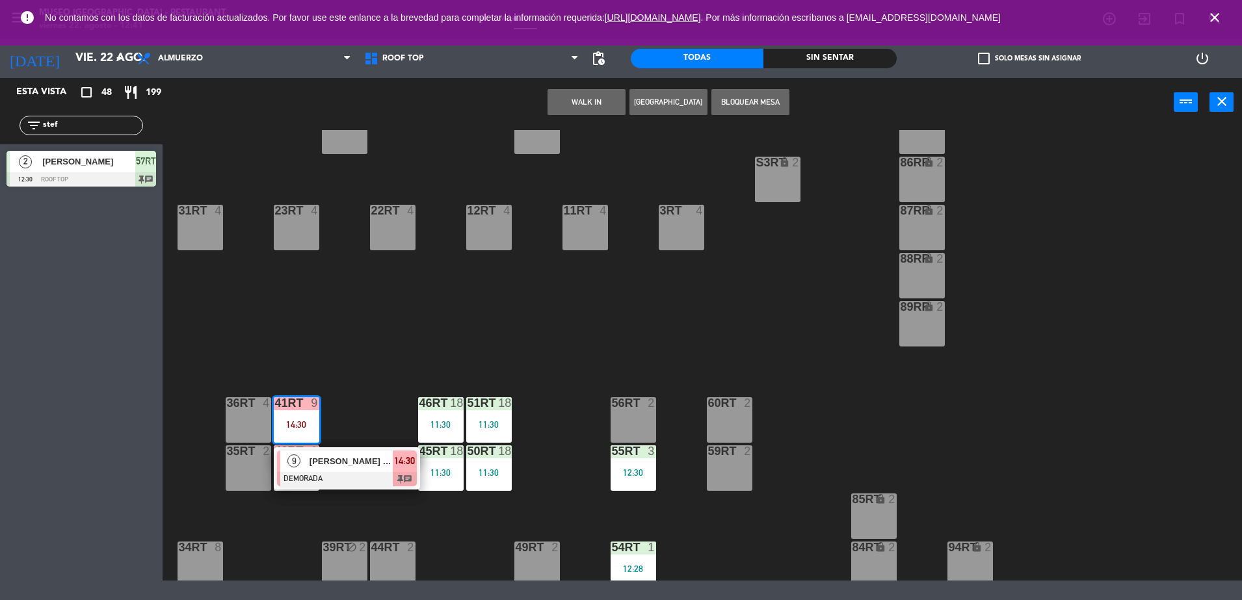
click at [336, 456] on span "[PERSON_NAME] [PERSON_NAME]" at bounding box center [351, 462] width 83 height 14
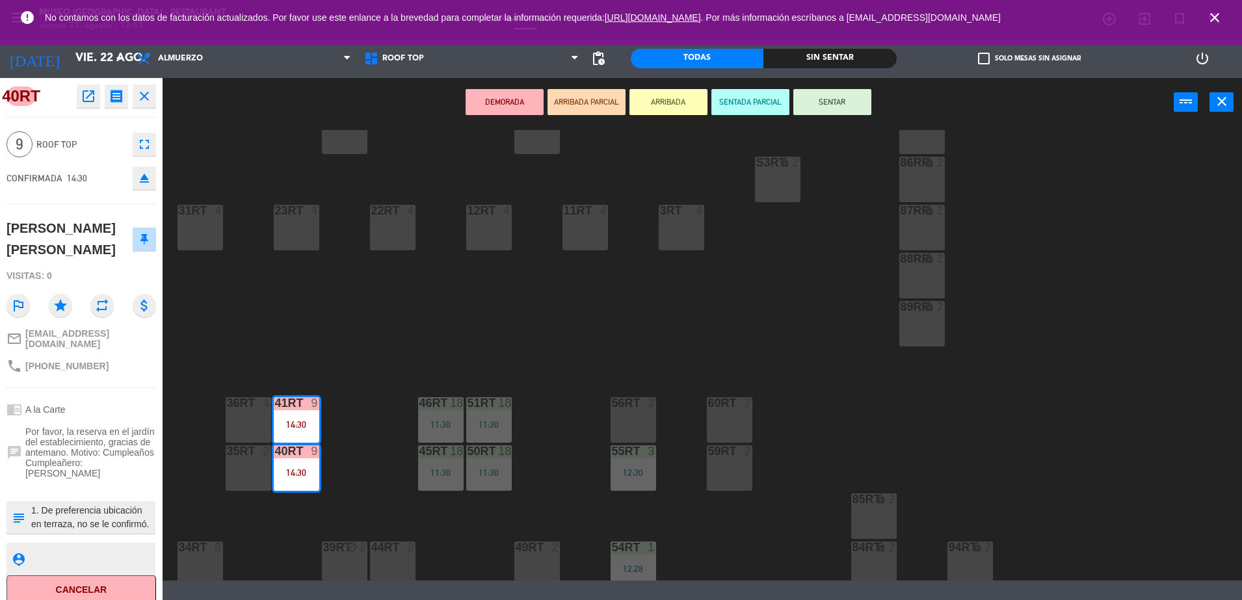
click at [368, 480] on div "18RT 4 16RT 4 28RT 2 80RR lock 2 27RT 5 7RT 5 S1RT lock 2 17RT 5 81RR lock 2 29…" at bounding box center [708, 355] width 1067 height 451
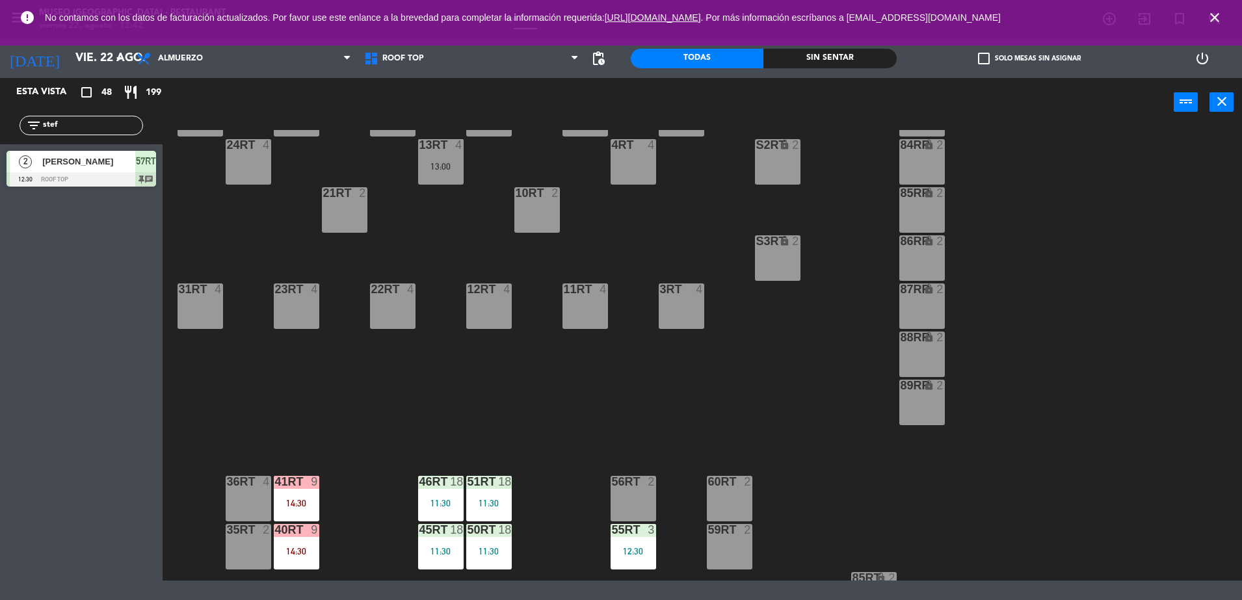
scroll to position [243, 0]
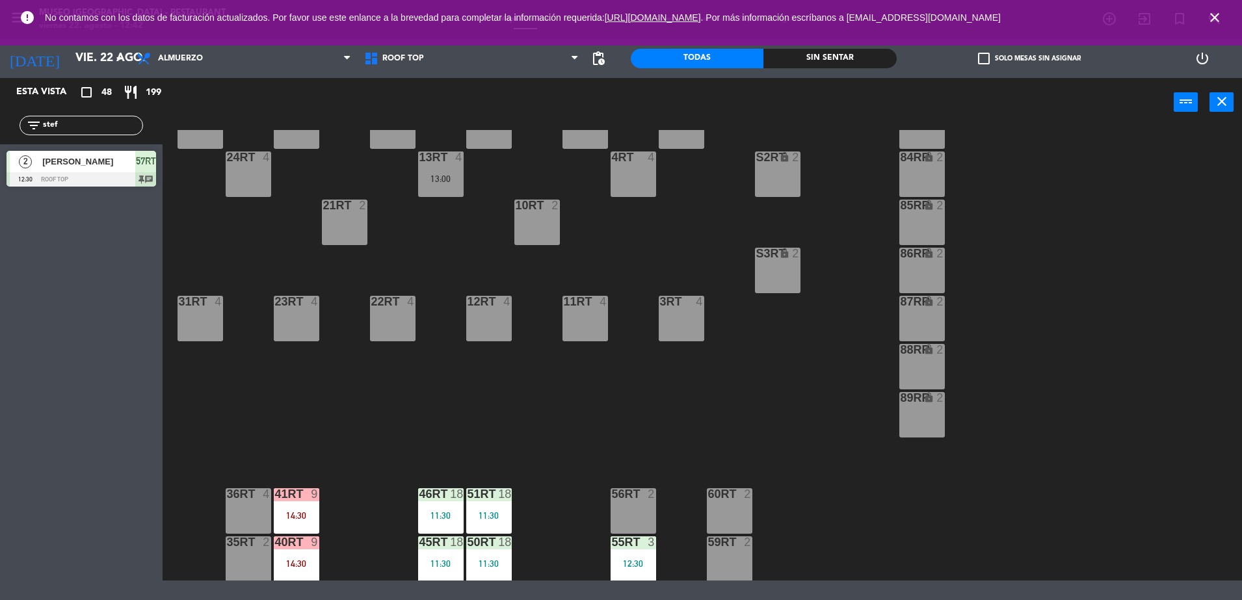
click at [302, 498] on div at bounding box center [296, 495] width 21 height 12
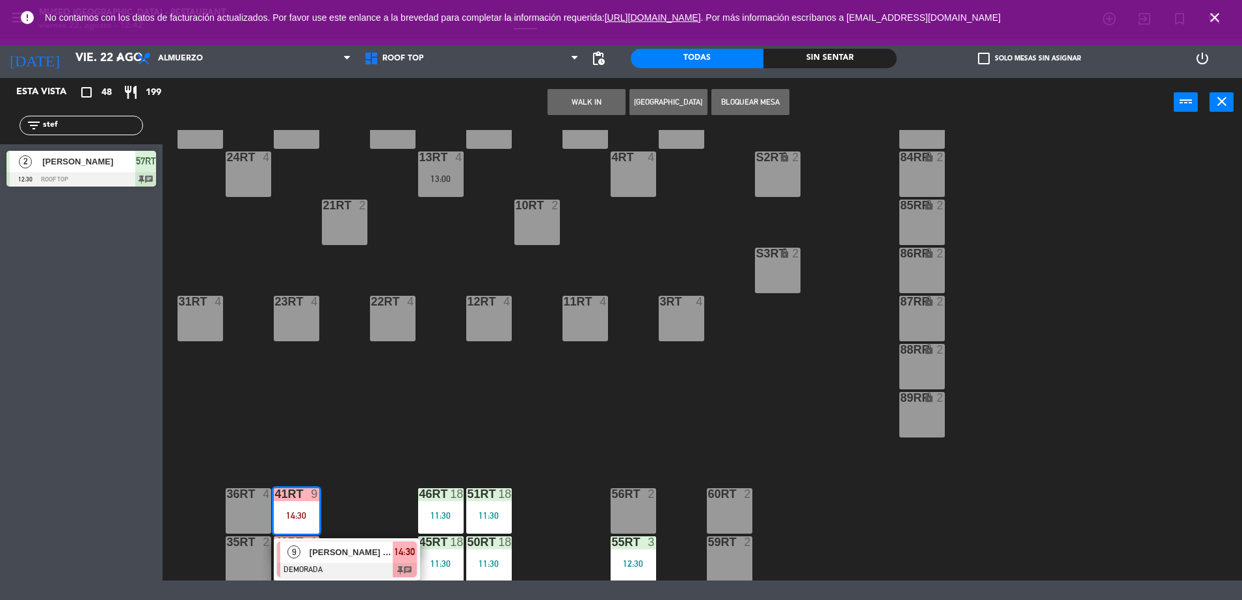
click at [334, 546] on span "[PERSON_NAME] [PERSON_NAME]" at bounding box center [351, 553] width 83 height 14
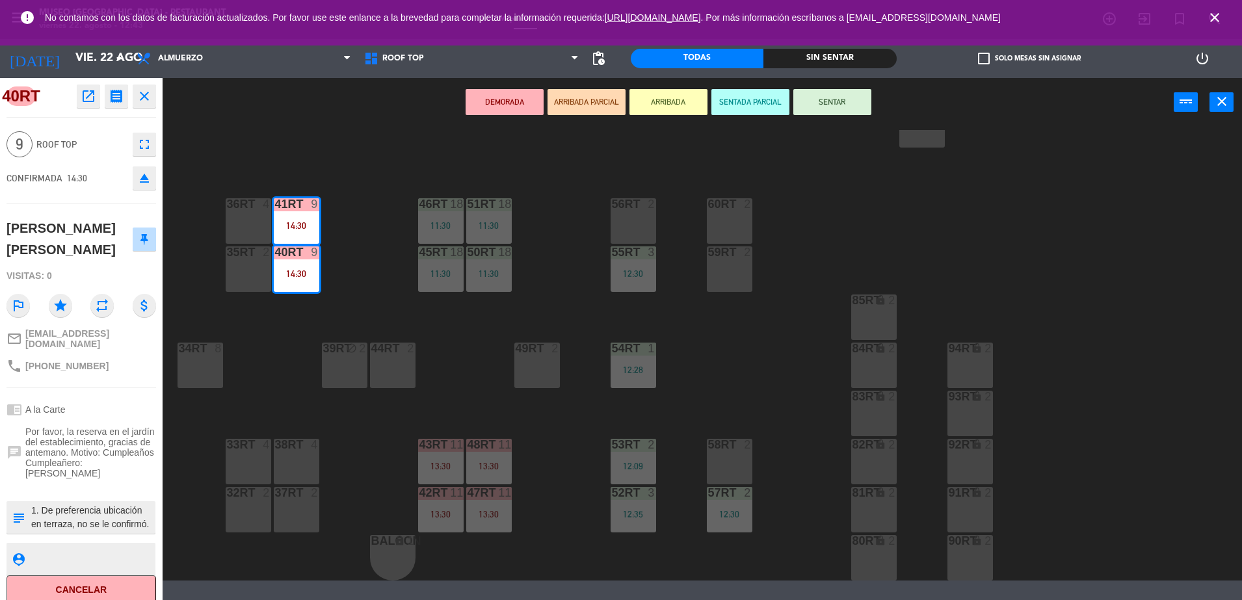
click at [366, 286] on div "18RT 4 16RT 4 28RT 2 80RR lock 2 27RT 5 7RT 5 S1RT lock 2 17RT 5 81RR lock 2 29…" at bounding box center [708, 355] width 1067 height 451
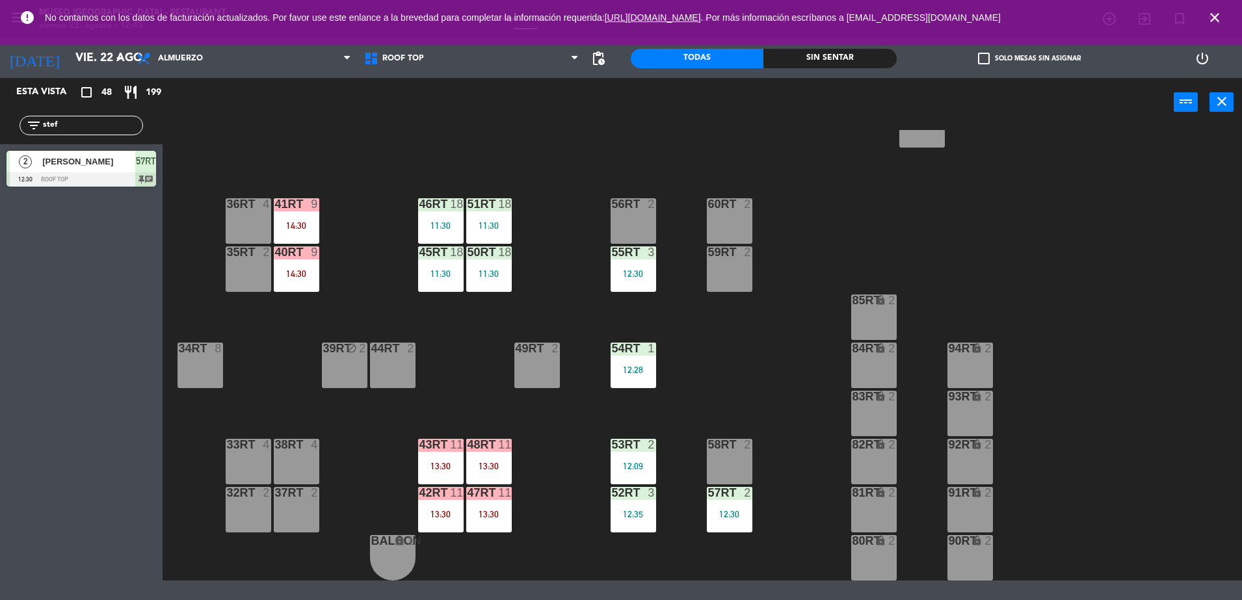
scroll to position [395, 0]
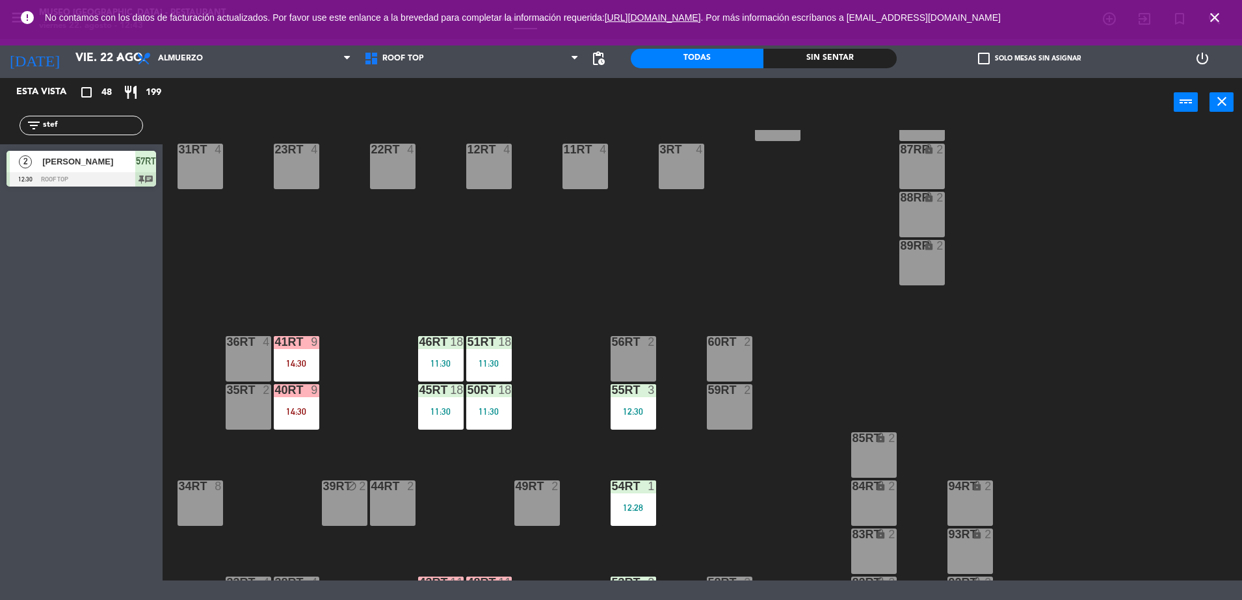
click at [307, 350] on div "41RT 9 14:30" at bounding box center [297, 359] width 46 height 46
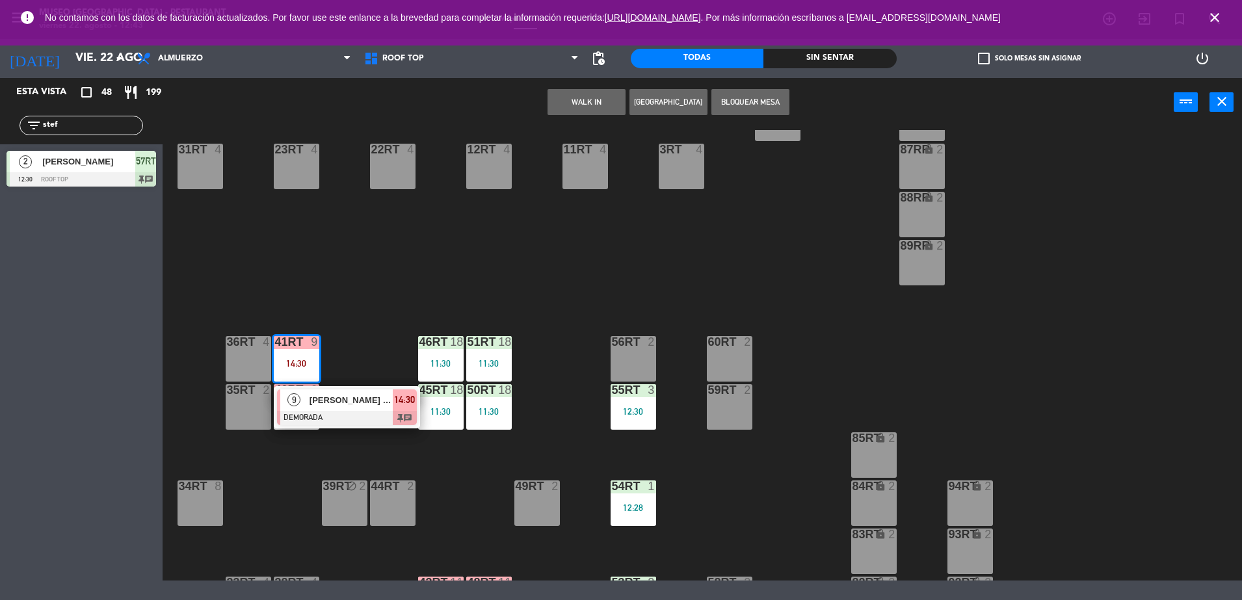
click at [337, 398] on span "[PERSON_NAME] [PERSON_NAME]" at bounding box center [351, 401] width 83 height 14
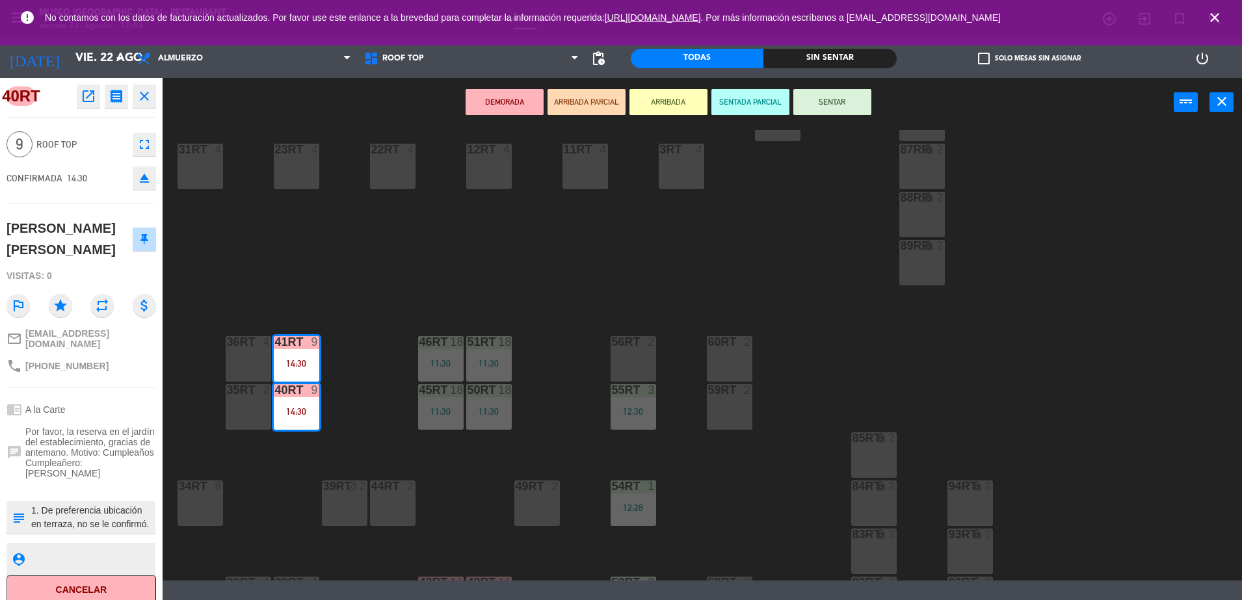
click at [135, 142] on button "fullscreen" at bounding box center [144, 144] width 23 height 23
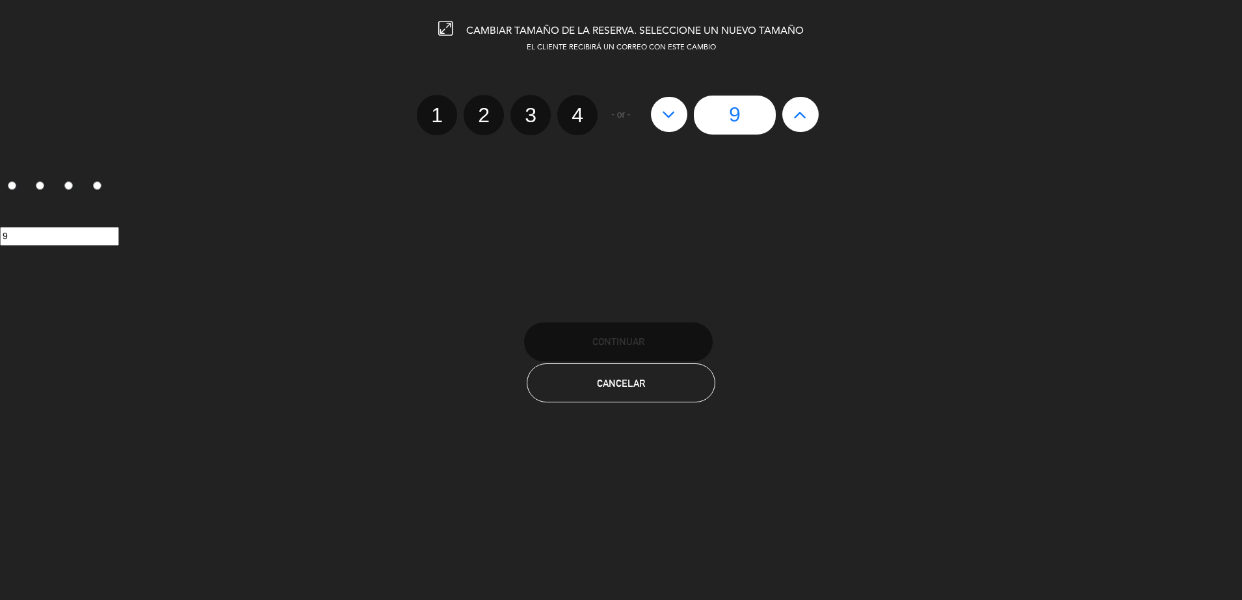
click at [804, 112] on icon at bounding box center [801, 114] width 14 height 21
type input "10"
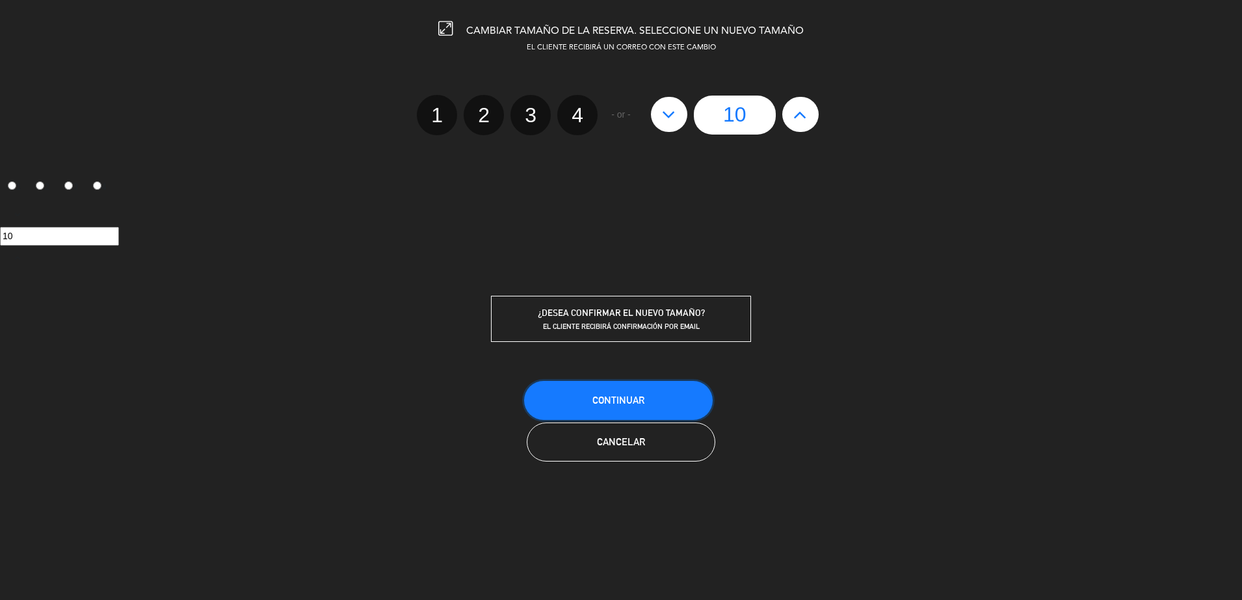
click at [631, 393] on button "Continuar" at bounding box center [618, 400] width 189 height 39
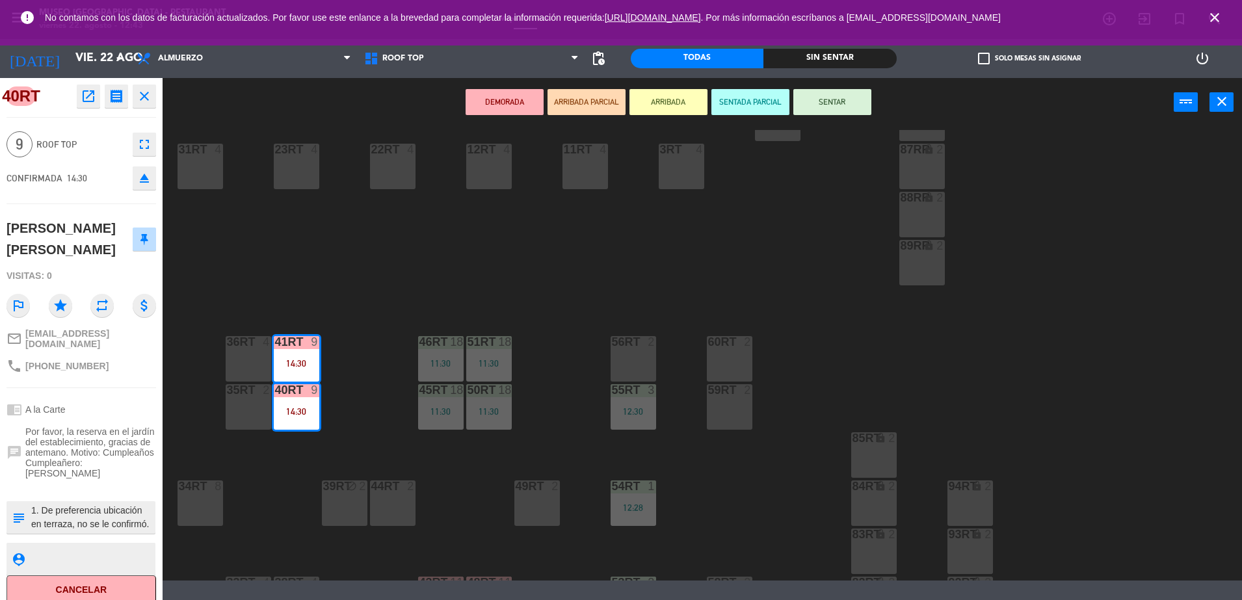
click at [340, 235] on div "18RT 4 16RT 4 28RT 2 80RR lock 2 27RT 5 7RT 5 S1RT lock 2 17RT 5 81RR lock 2 29…" at bounding box center [708, 355] width 1067 height 451
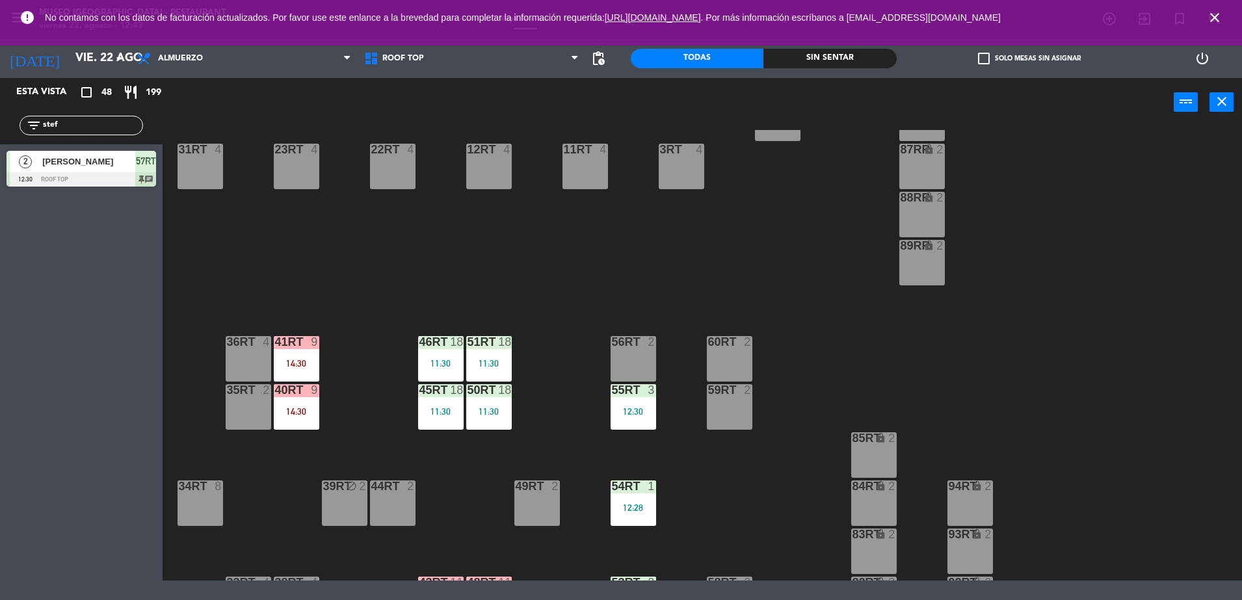
drag, startPoint x: 99, startPoint y: 118, endPoint x: 0, endPoint y: 143, distance: 101.9
click at [0, 143] on html "close × Museo Larco Café - Restaurant × chrome_reader_mode Listado de Reservas …" at bounding box center [621, 300] width 1242 height 600
type input "[PERSON_NAME]"
click at [70, 162] on span "[PERSON_NAME] [PERSON_NAME]" at bounding box center [88, 162] width 93 height 14
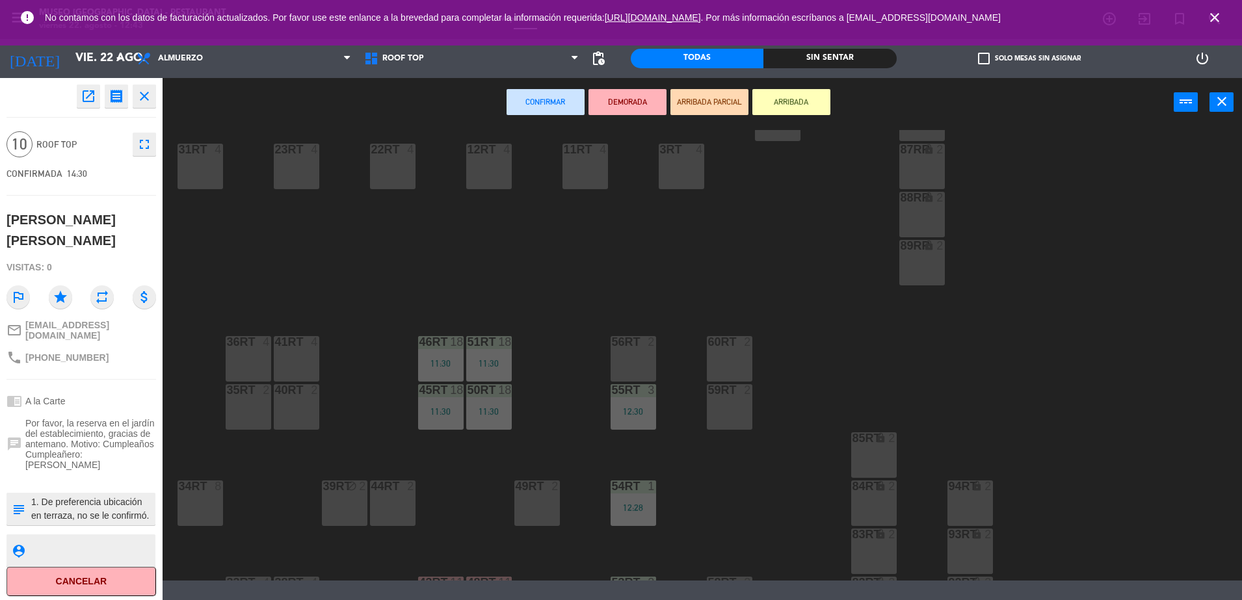
click at [313, 369] on div "41RT 4" at bounding box center [297, 359] width 46 height 46
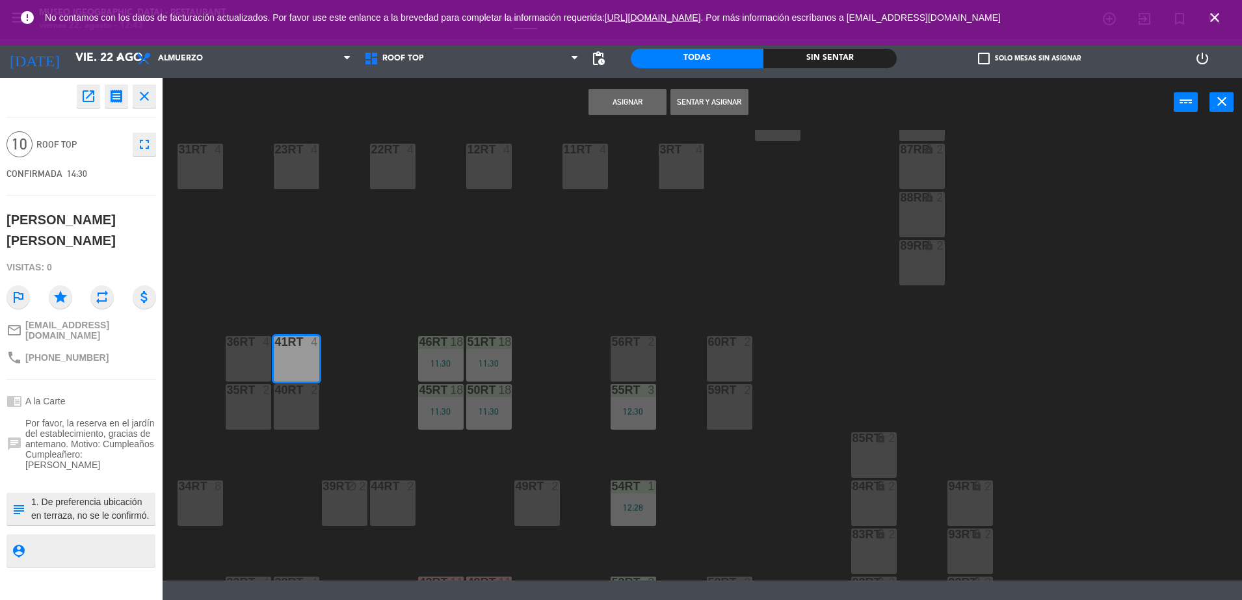
click at [313, 402] on div "40RT 2" at bounding box center [297, 407] width 46 height 46
click at [641, 108] on button "Asignar" at bounding box center [628, 102] width 78 height 26
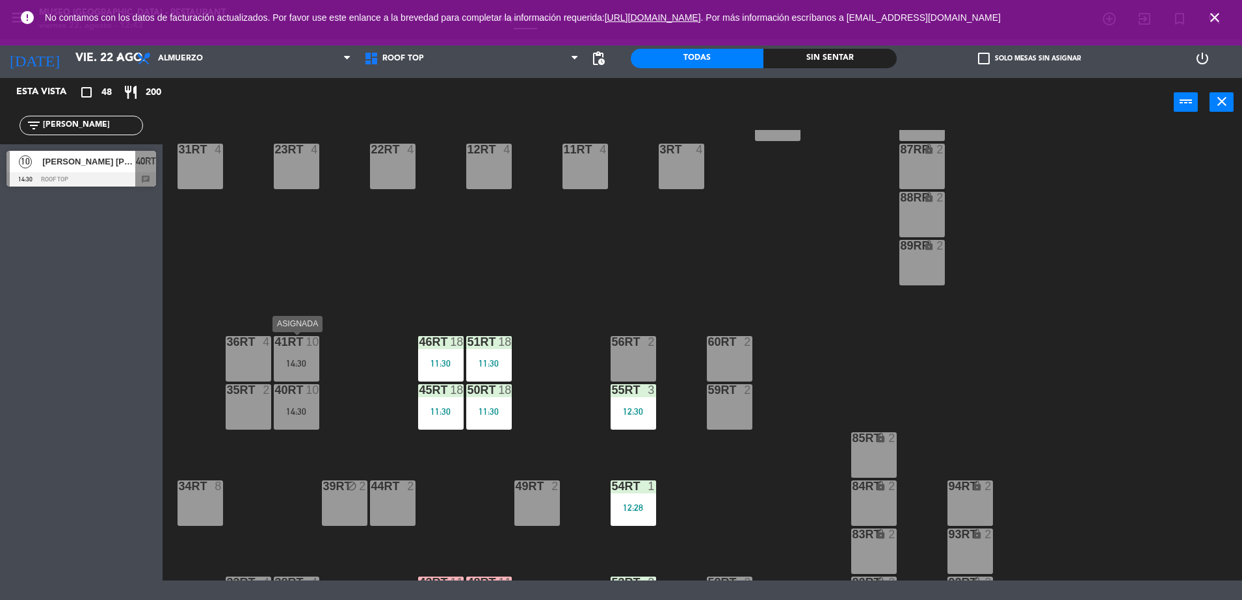
click at [289, 371] on div "41RT 10 14:30" at bounding box center [297, 359] width 46 height 46
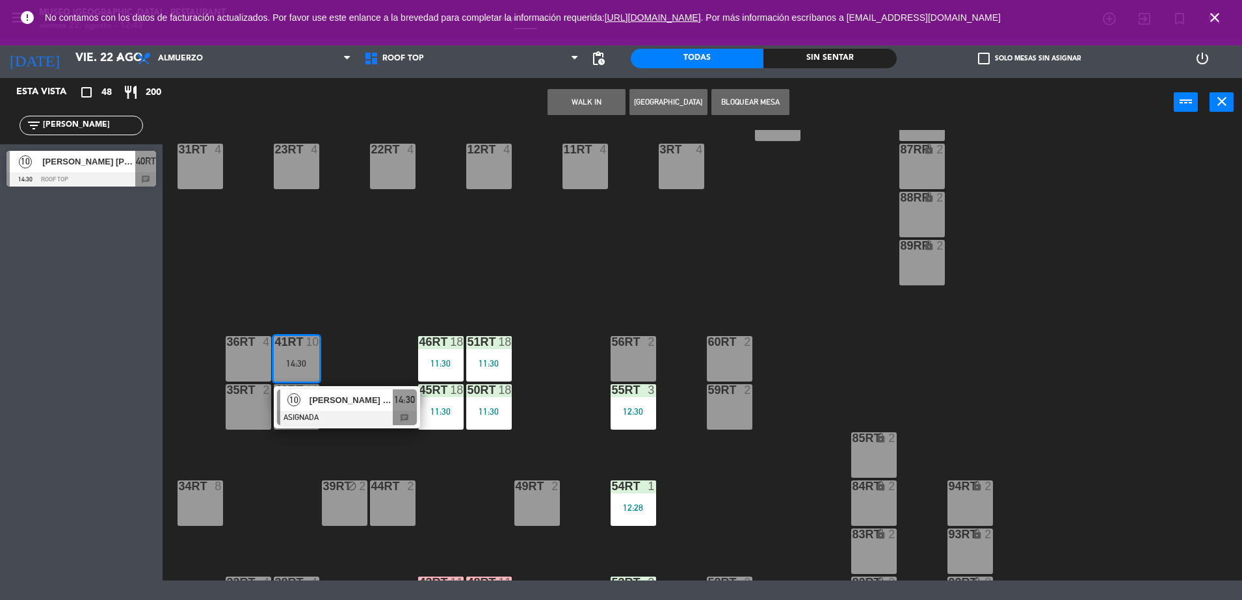
click at [341, 405] on span "[PERSON_NAME] [PERSON_NAME]" at bounding box center [351, 401] width 83 height 14
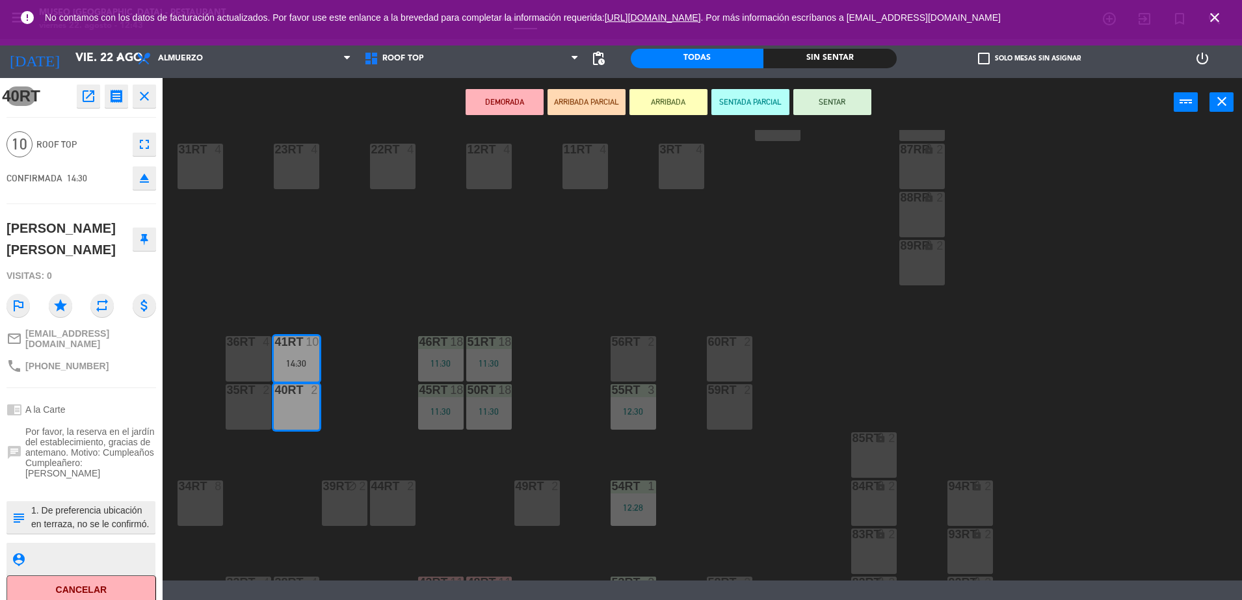
click at [507, 103] on button "DEMORADA" at bounding box center [505, 102] width 78 height 26
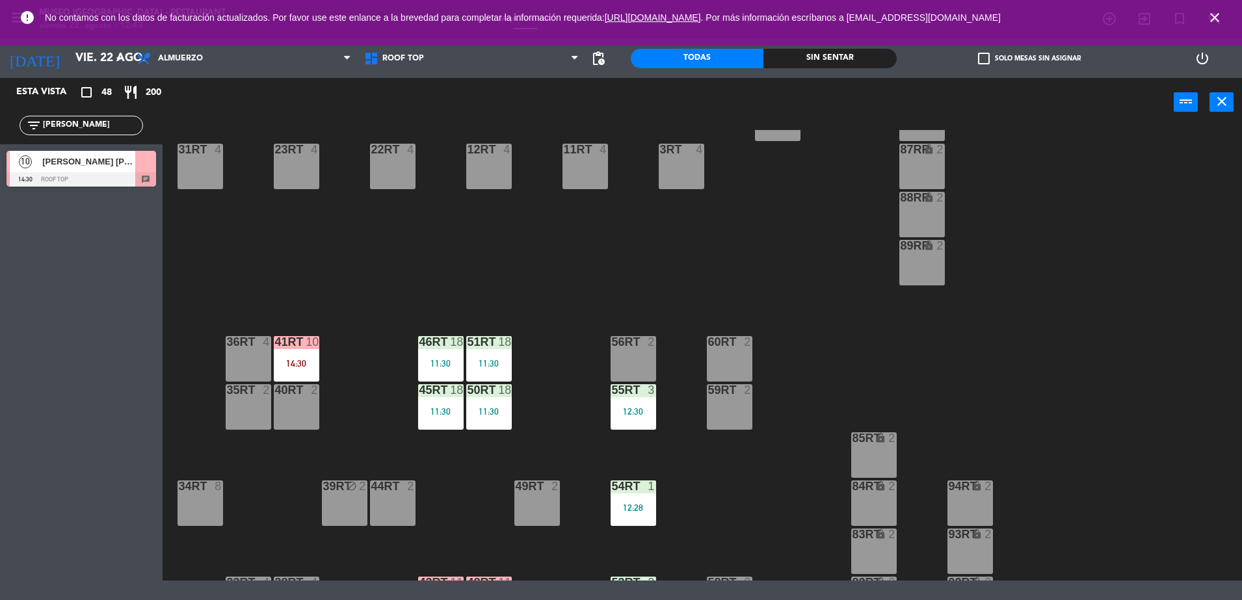
click at [295, 360] on div "14:30" at bounding box center [297, 363] width 46 height 9
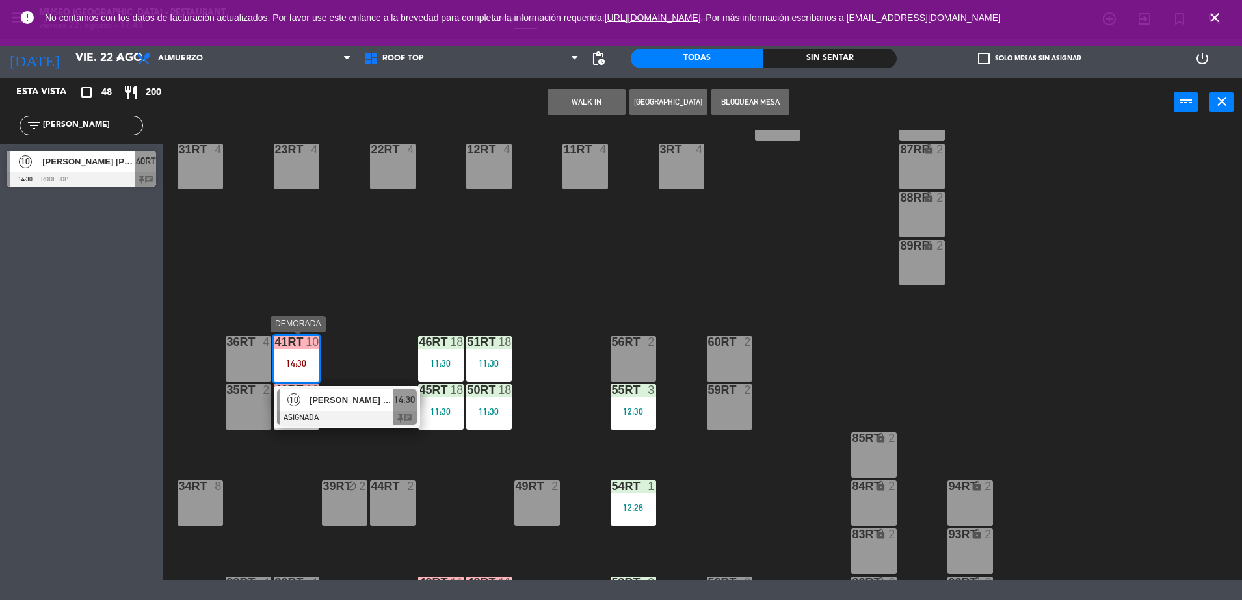
click at [338, 407] on span "[PERSON_NAME] [PERSON_NAME]" at bounding box center [351, 401] width 83 height 14
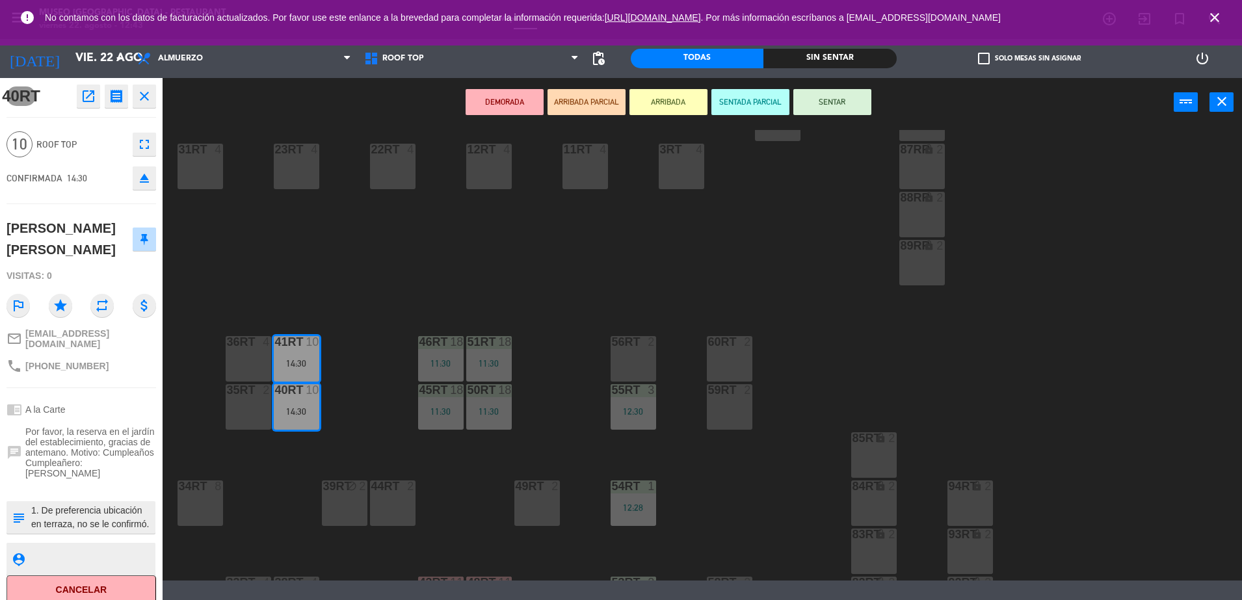
click at [298, 404] on div "40RT 10 14:30" at bounding box center [297, 407] width 46 height 46
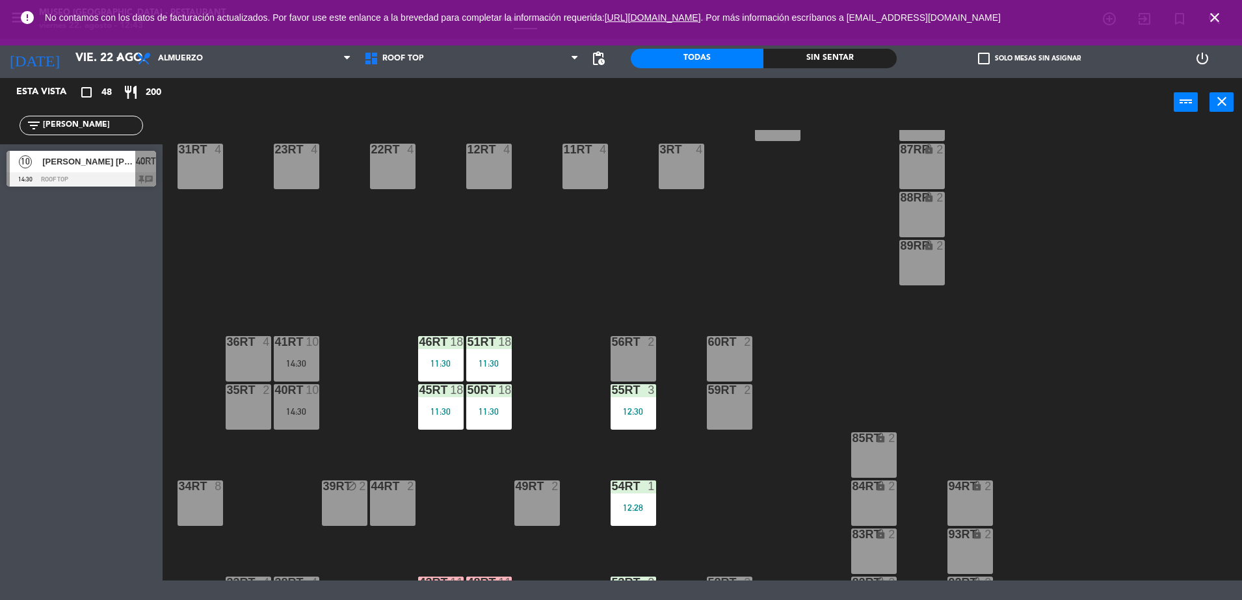
click at [335, 397] on div "18RT 4 16RT 4 28RT 2 80RR lock 2 27RT 5 7RT 5 S1RT lock 2 17RT 5 81RR lock 2 29…" at bounding box center [708, 355] width 1067 height 451
click at [297, 363] on div "14:30" at bounding box center [297, 363] width 46 height 9
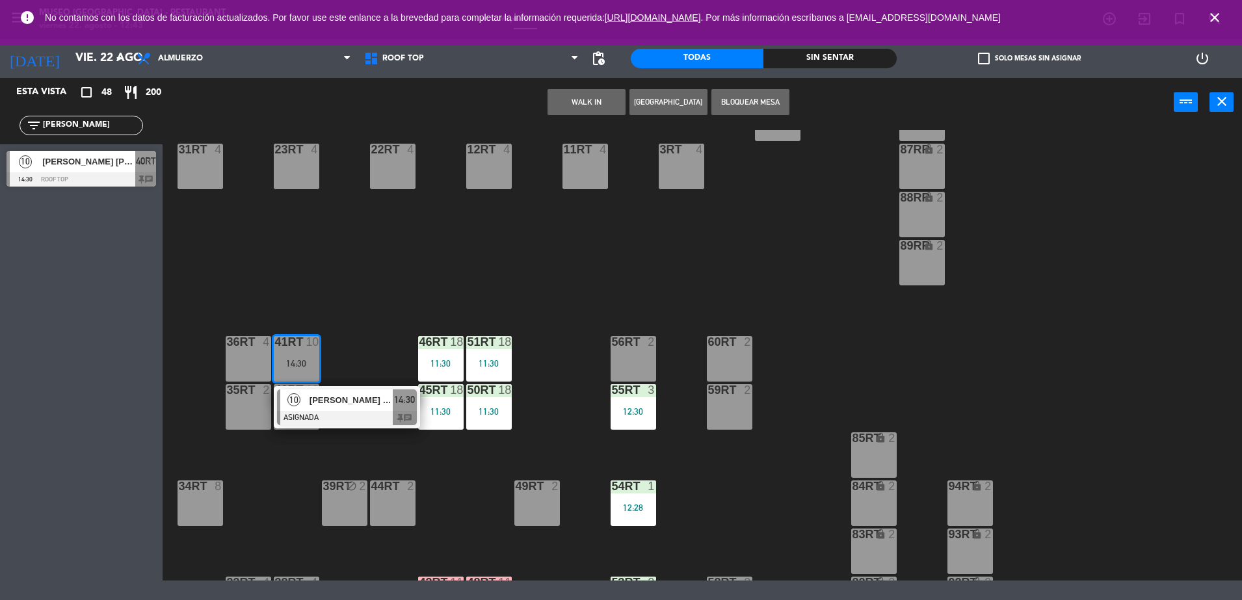
click at [356, 402] on span "[PERSON_NAME] [PERSON_NAME]" at bounding box center [351, 401] width 83 height 14
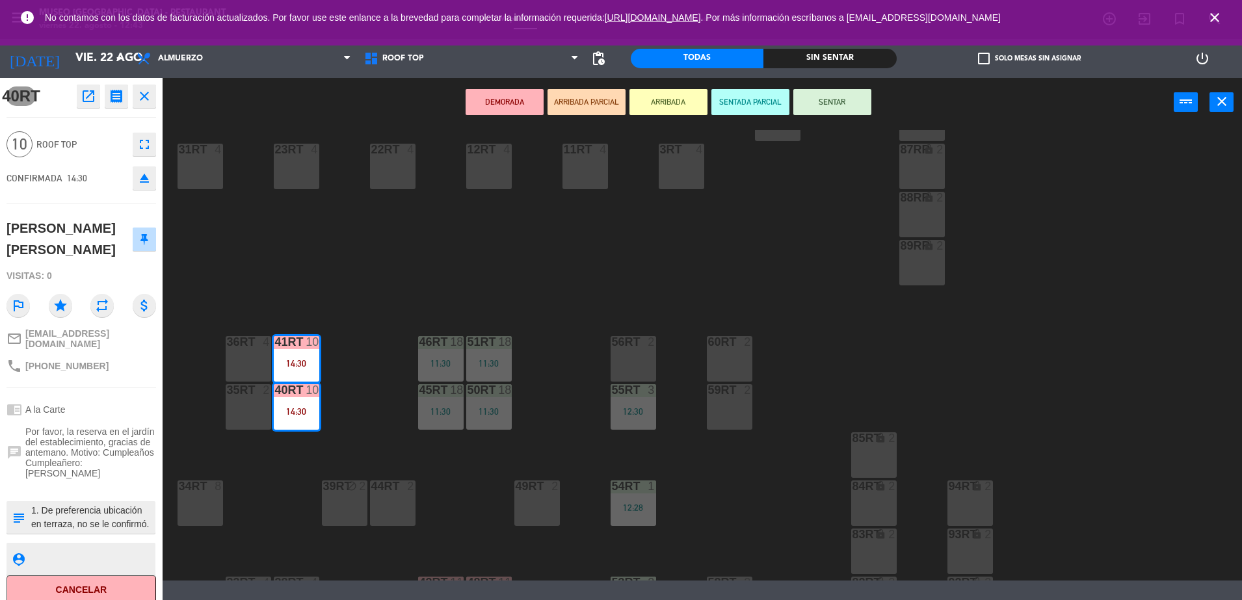
click at [364, 251] on div "18RT 4 16RT 4 28RT 2 80RR lock 2 27RT 5 7RT 5 S1RT lock 2 17RT 5 81RR lock 2 29…" at bounding box center [708, 355] width 1067 height 451
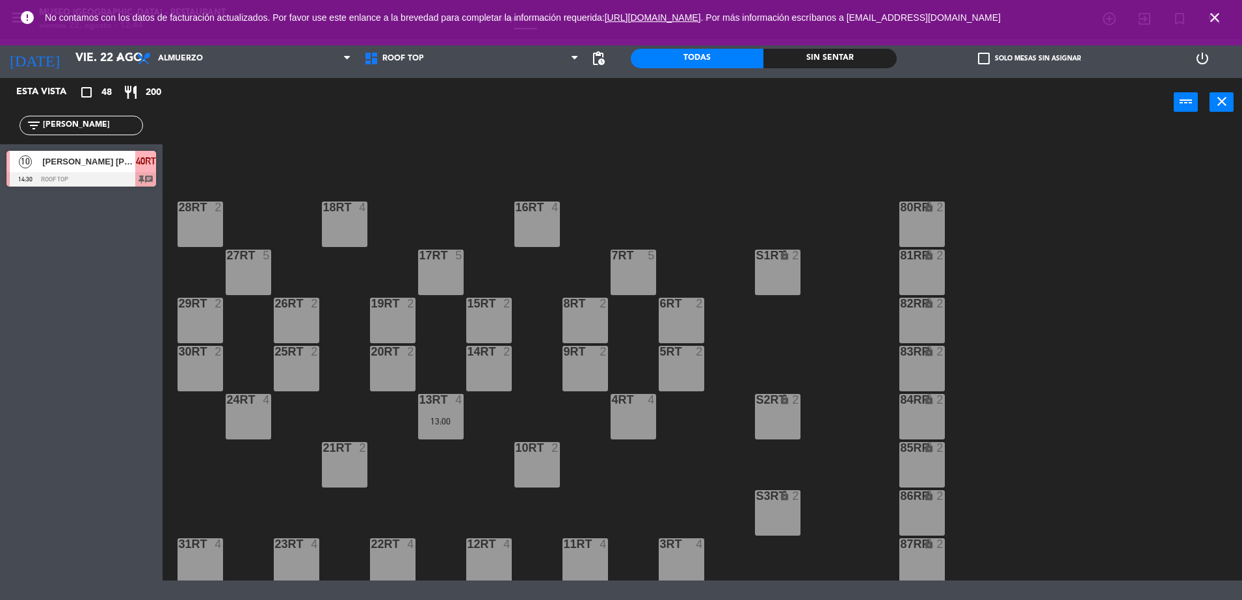
scroll to position [442, 0]
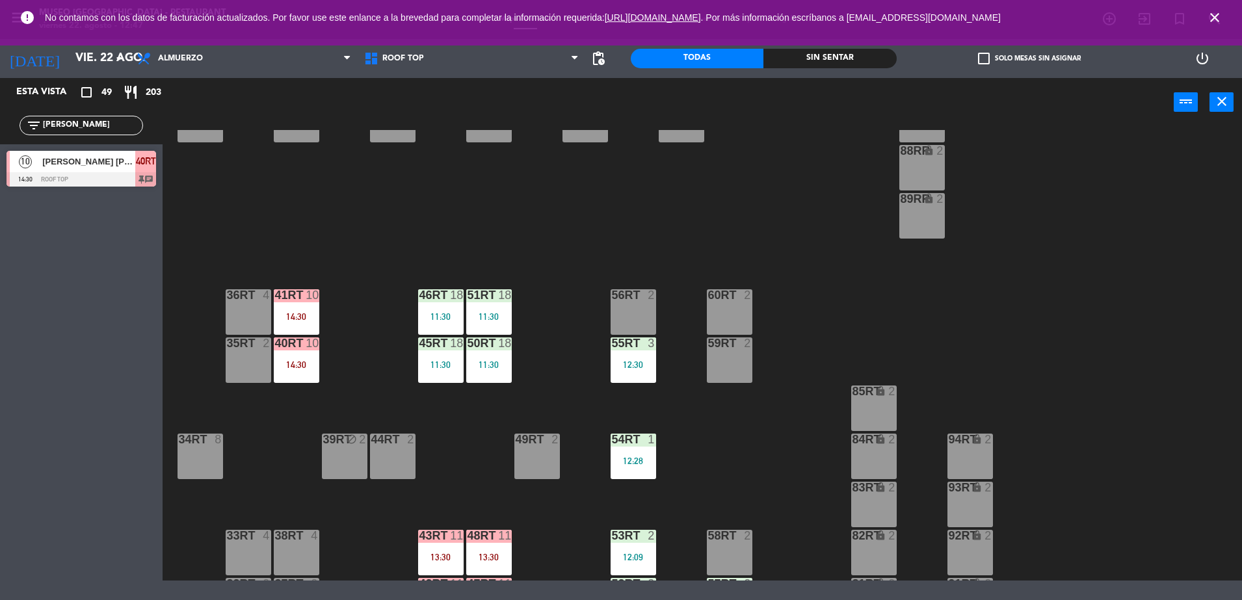
click at [314, 245] on div "18RT 4 16RT 4 28RT 2 80RR lock 2 27RT 5 7RT 5 S1RT lock 2 17RT 5 81RR lock 2 29…" at bounding box center [708, 355] width 1067 height 451
click at [308, 327] on div "41RT 10 14:30" at bounding box center [297, 312] width 46 height 46
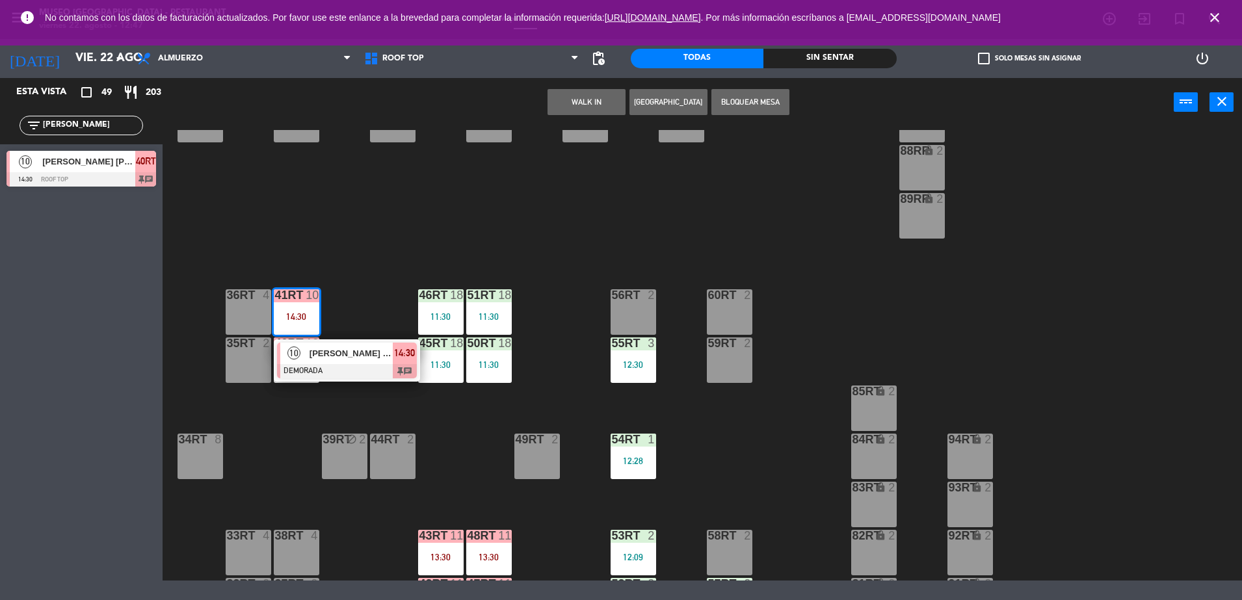
click at [317, 357] on span "[PERSON_NAME] [PERSON_NAME]" at bounding box center [351, 354] width 83 height 14
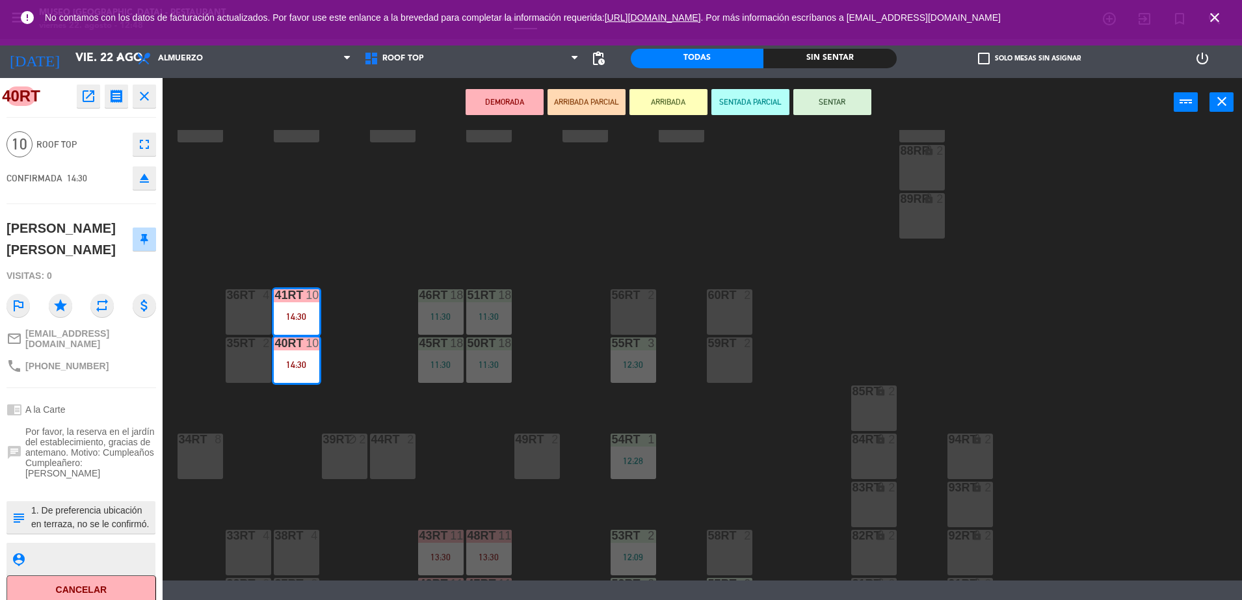
click at [742, 475] on div "18RT 4 16RT 4 28RT 2 80RR lock 2 27RT 5 7RT 5 S1RT lock 2 17RT 5 81RR lock 2 29…" at bounding box center [708, 355] width 1067 height 451
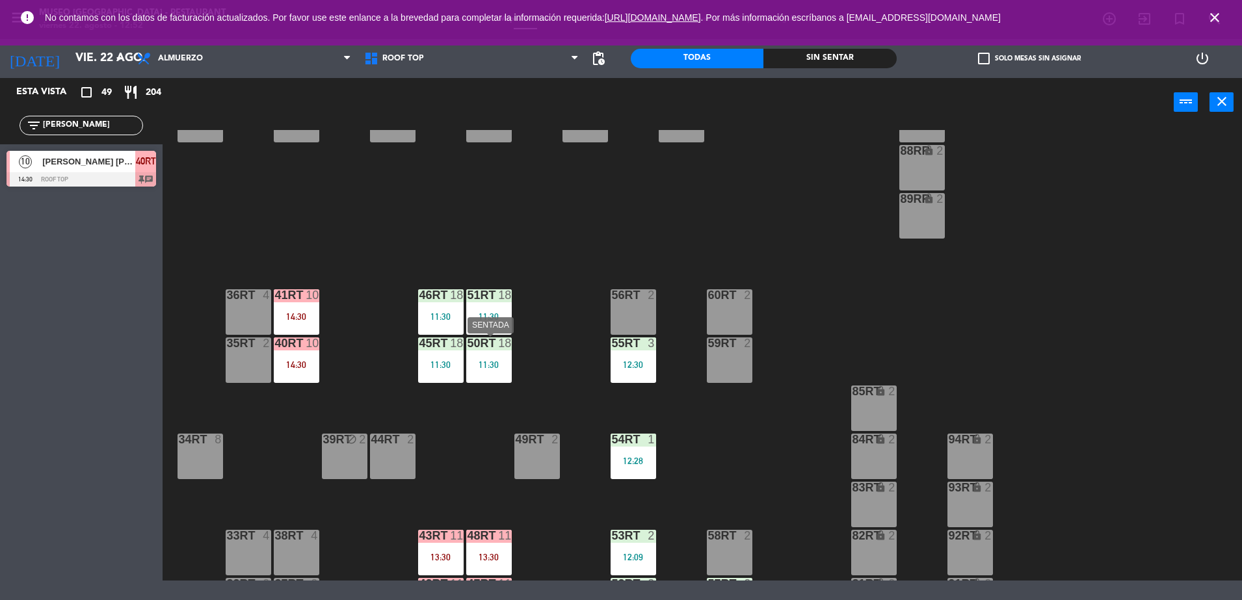
click at [483, 358] on div "50RT 18 11:30" at bounding box center [489, 361] width 46 height 46
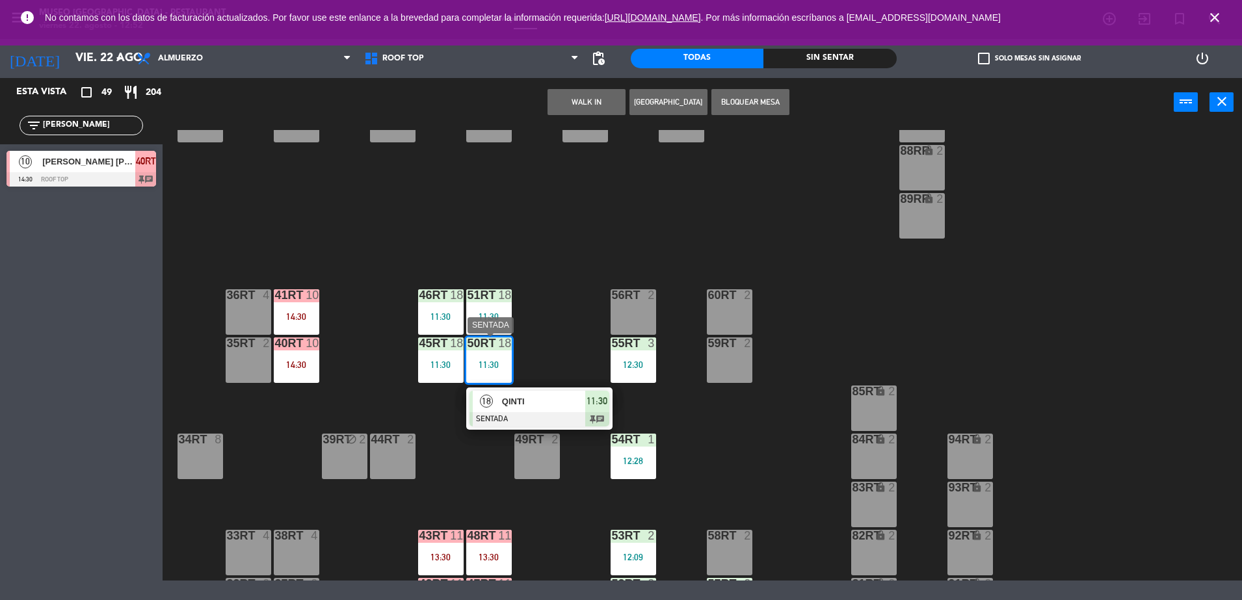
click at [528, 401] on span "QINTI" at bounding box center [543, 402] width 83 height 14
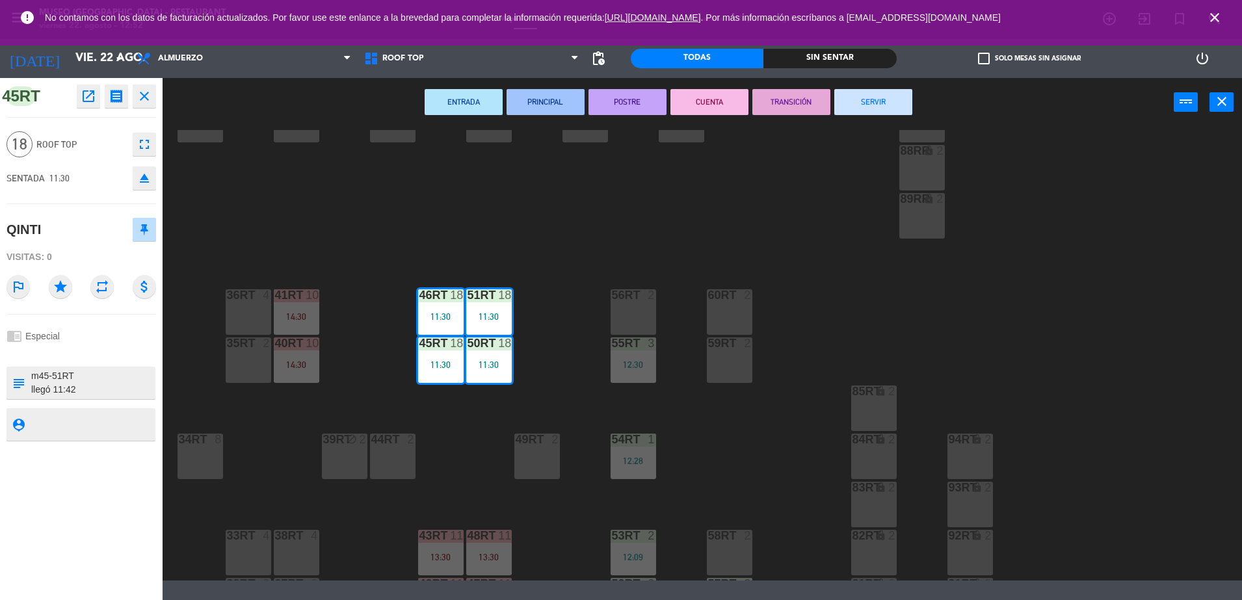
click at [98, 391] on textarea at bounding box center [92, 382] width 124 height 27
type textarea "m45-51RT llegó 11:42 salida: 12:50 PAGADO Y ENVIADO A CAJA 19/8 FILE: 18484 PE …"
click at [86, 256] on div "Visitas: 0" at bounding box center [82, 257] width 150 height 23
click at [455, 211] on div "18RT 4 16RT 4 28RT 2 80RR lock 2 27RT 5 7RT 5 S1RT lock 2 17RT 5 81RR lock 2 29…" at bounding box center [708, 355] width 1067 height 451
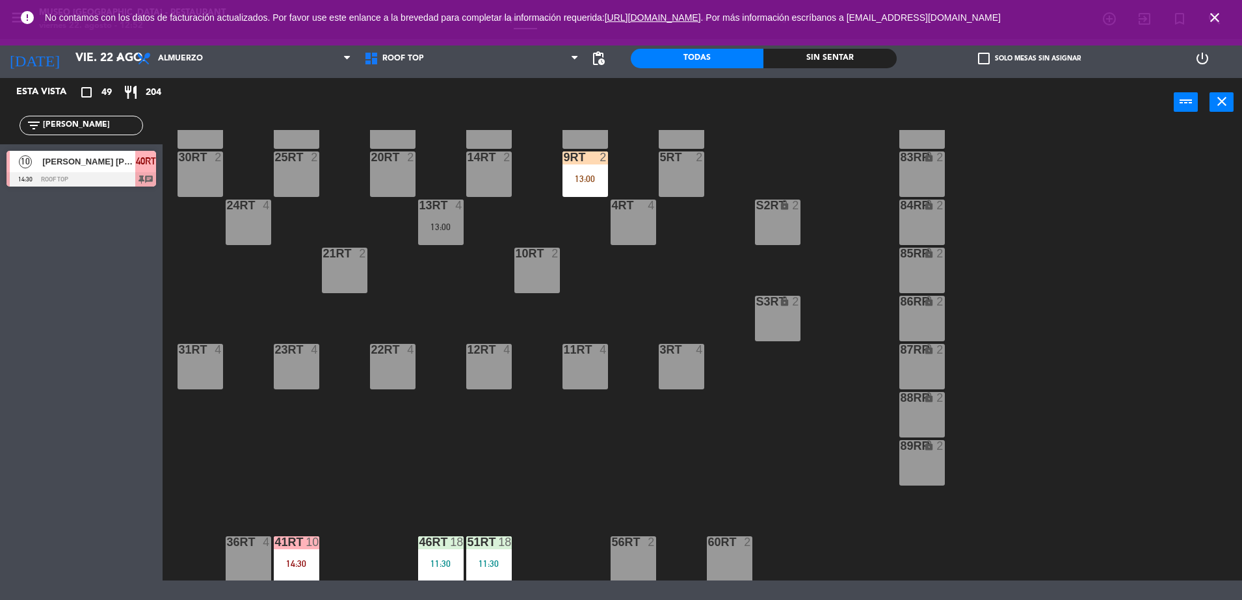
scroll to position [104, 0]
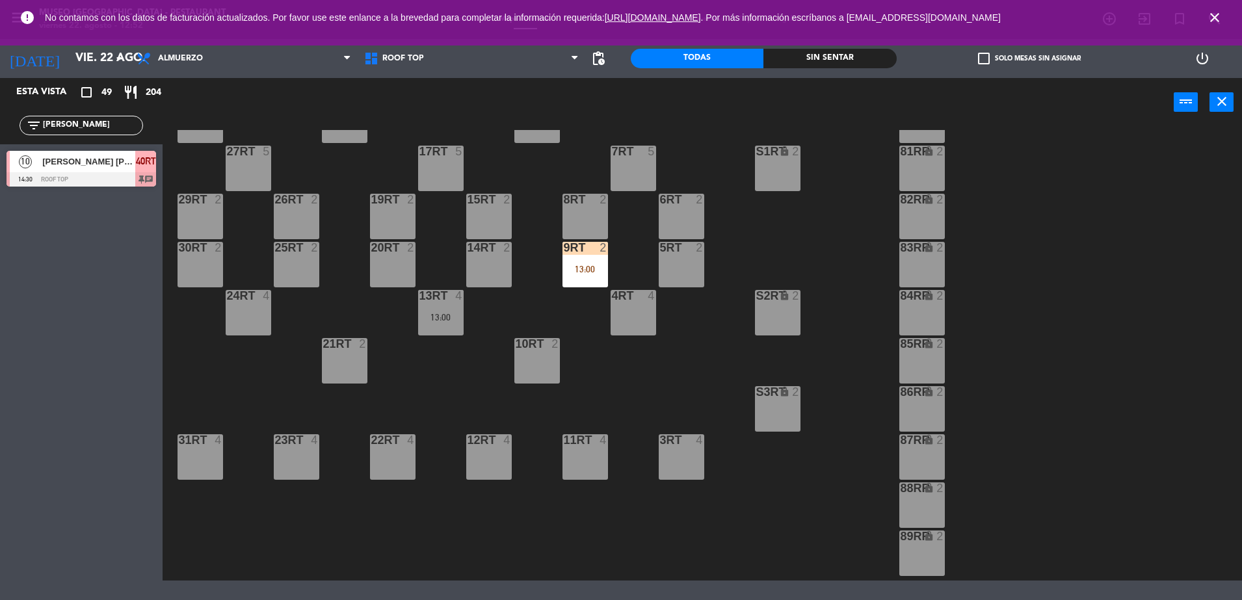
click at [561, 256] on div "18RT 4 16RT 4 28RT 2 80RR lock 2 27RT 5 7RT 5 S1RT lock 2 17RT 5 81RR lock 2 29…" at bounding box center [708, 355] width 1067 height 451
click at [587, 271] on div "13:00" at bounding box center [586, 269] width 46 height 9
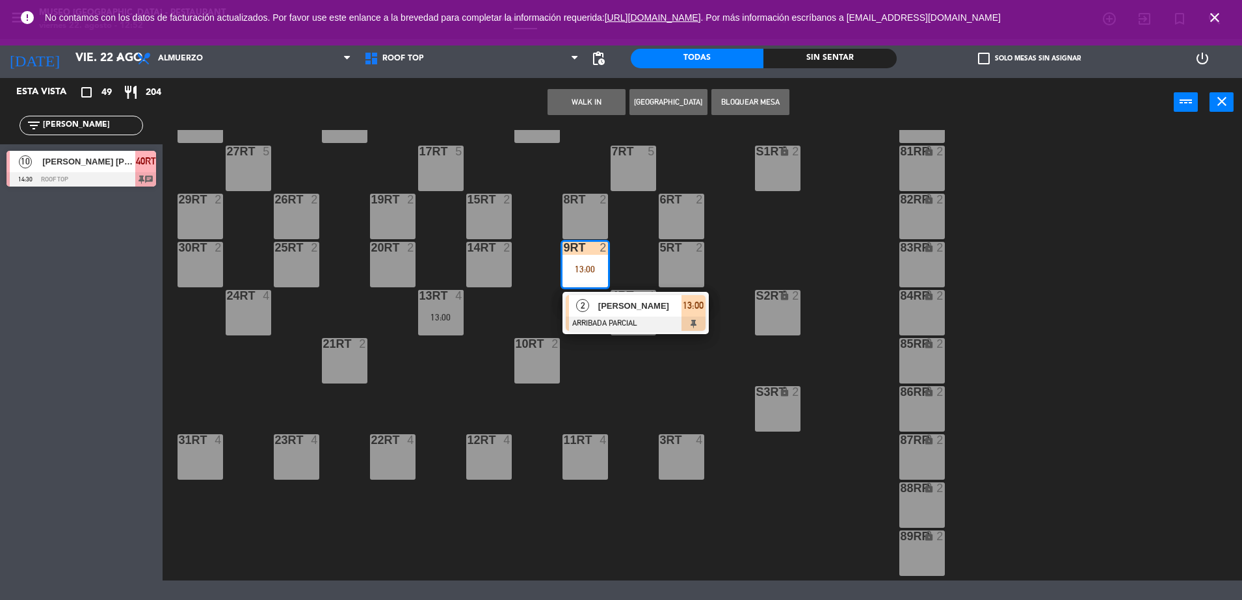
click at [623, 301] on span "[PERSON_NAME]" at bounding box center [639, 306] width 83 height 14
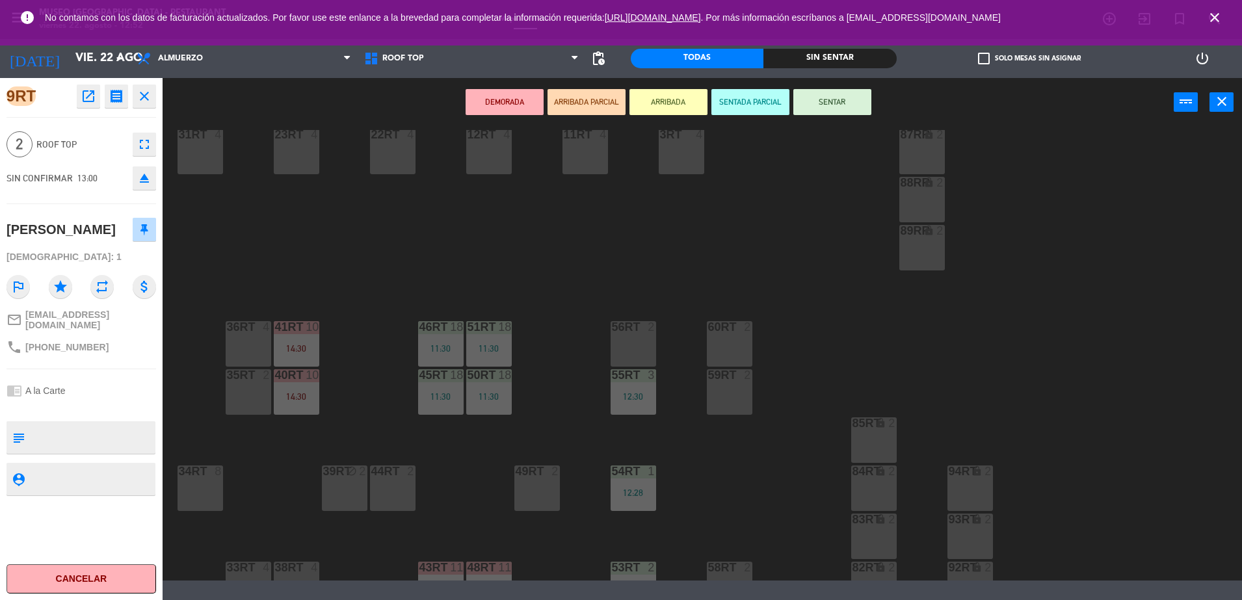
scroll to position [533, 0]
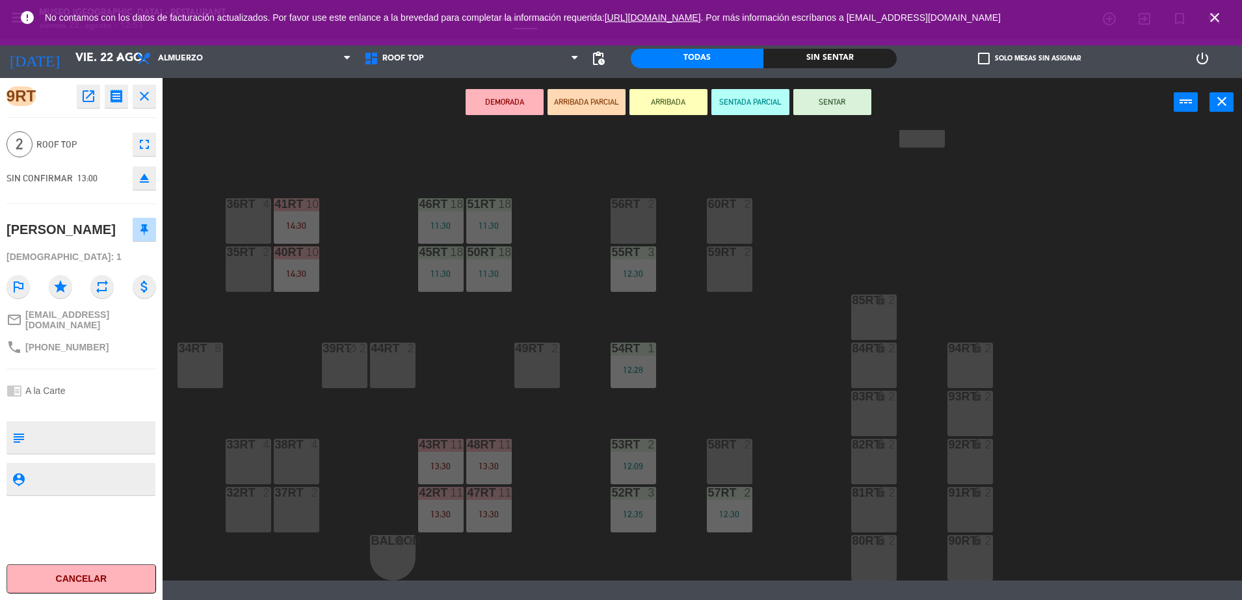
click at [109, 244] on div "[PERSON_NAME]" at bounding box center [82, 229] width 150 height 33
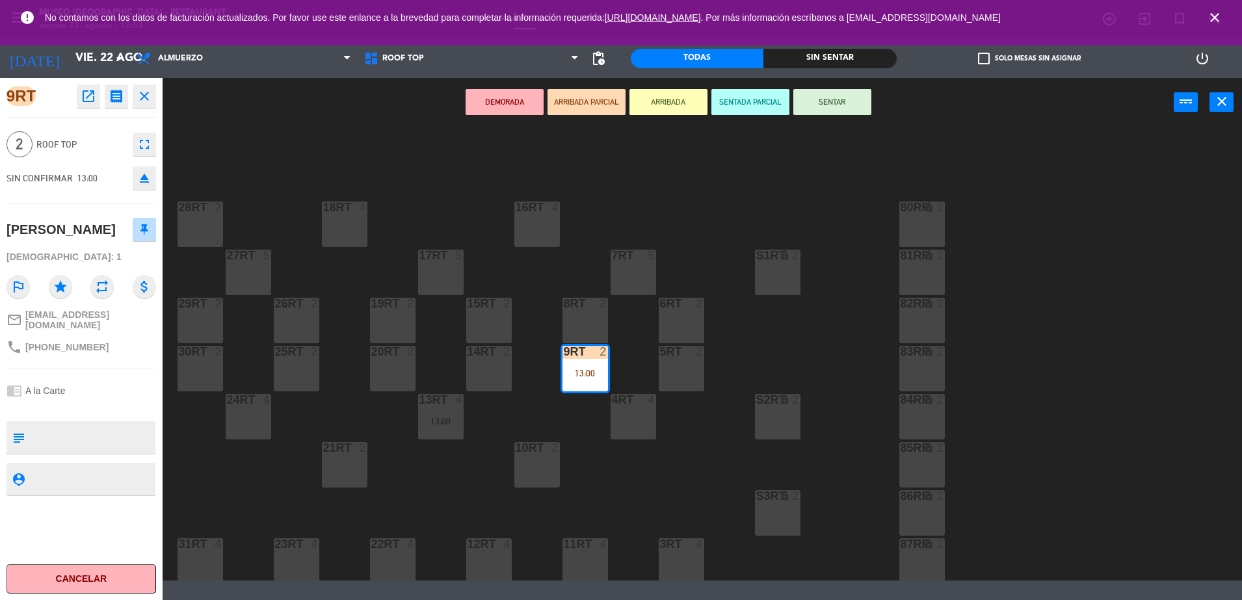
click at [827, 107] on button "SENTAR" at bounding box center [833, 102] width 78 height 26
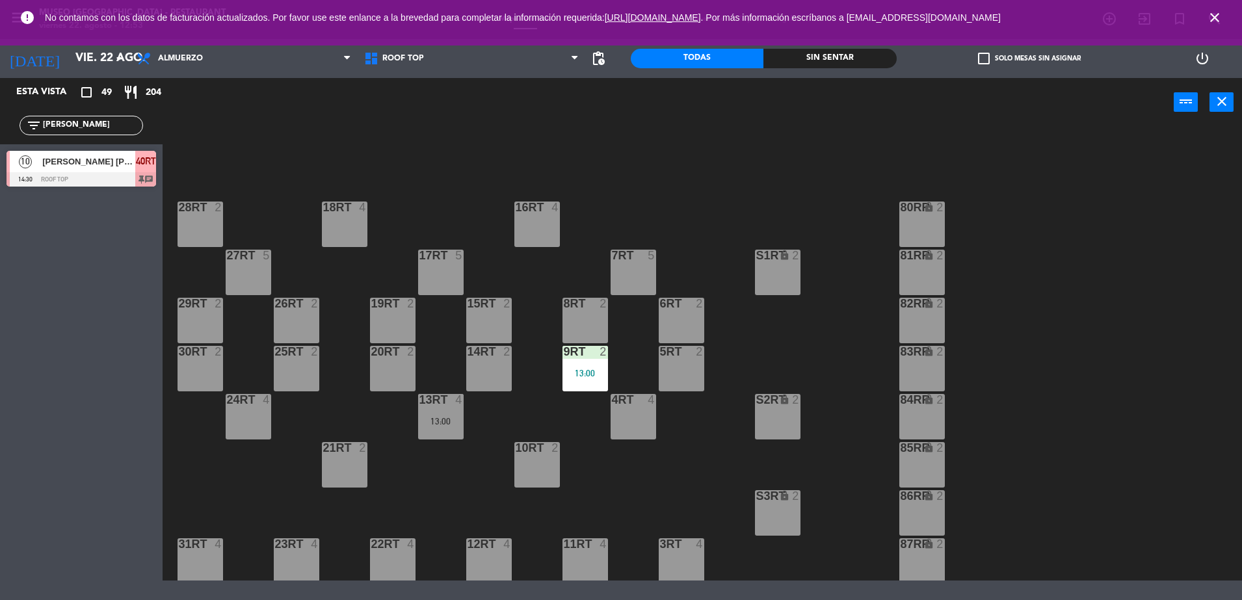
click at [593, 378] on div "13:00" at bounding box center [586, 373] width 46 height 9
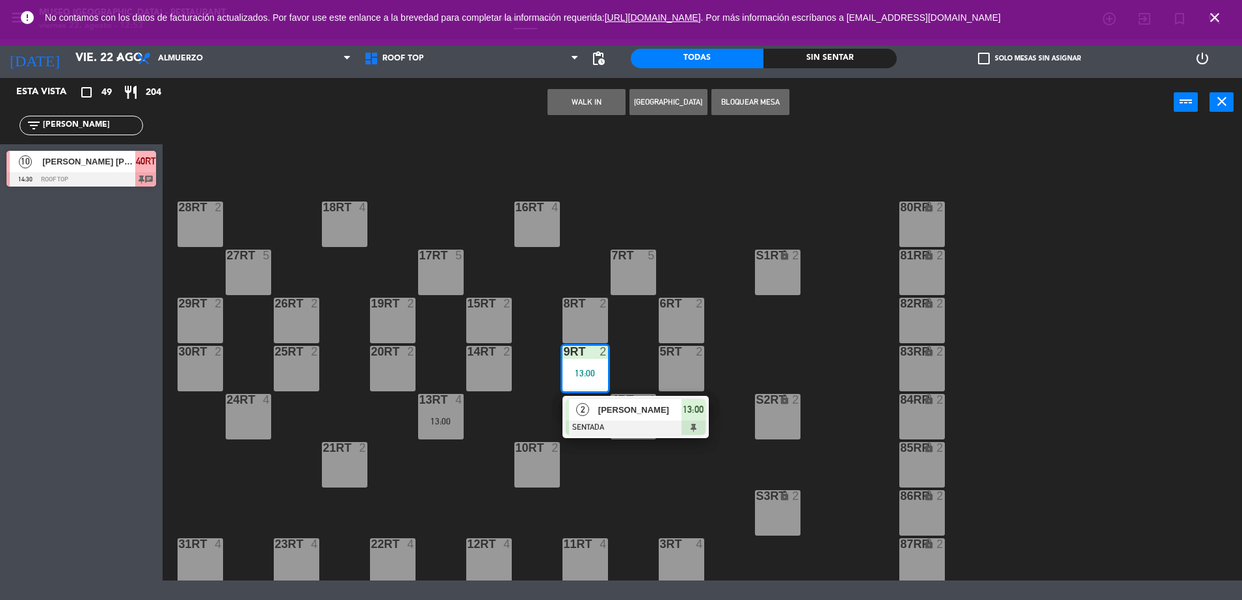
click at [615, 417] on div "[PERSON_NAME]" at bounding box center [639, 409] width 85 height 21
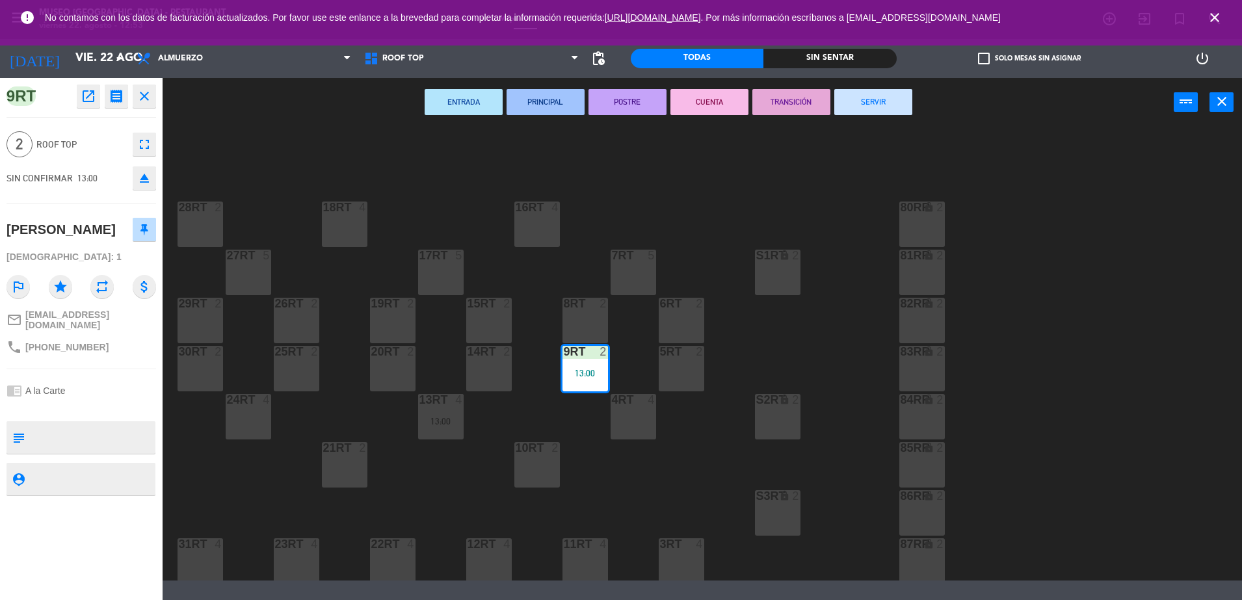
click at [74, 436] on textarea at bounding box center [92, 437] width 124 height 27
type textarea "m9RT"
click at [108, 244] on div "[PERSON_NAME]" at bounding box center [82, 229] width 150 height 33
click at [505, 422] on div "18RT 4 16RT 4 28RT 2 80RR lock 2 27RT 5 7RT 5 S1RT lock 2 17RT 5 81RR lock 2 29…" at bounding box center [708, 355] width 1067 height 451
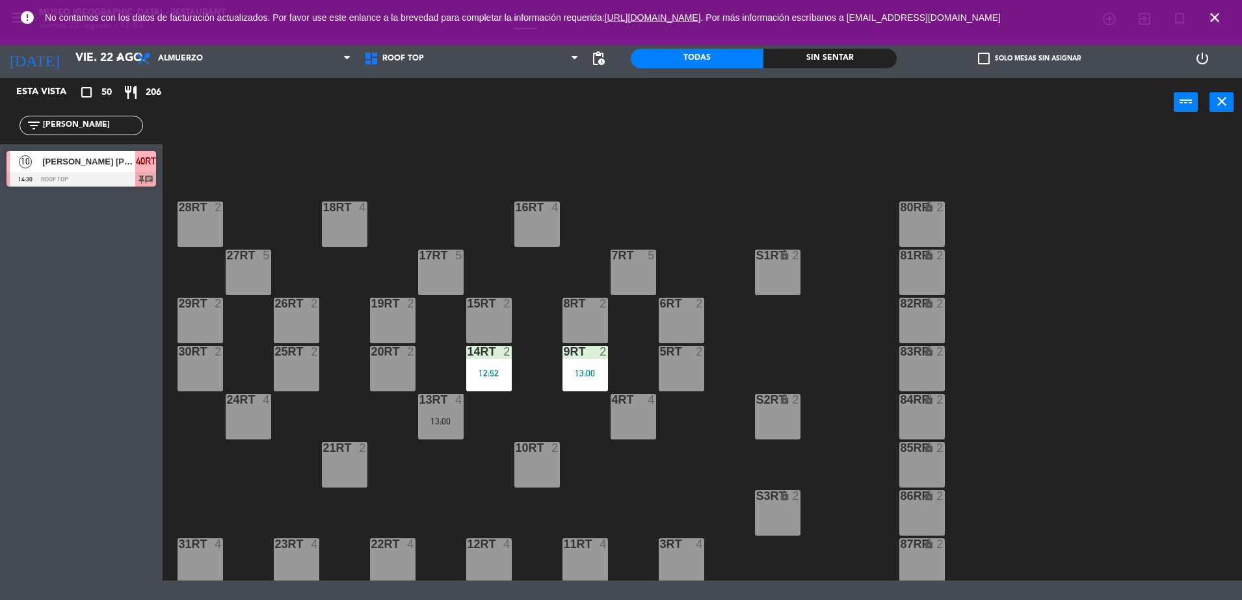
click at [485, 372] on div "12:52" at bounding box center [489, 373] width 46 height 9
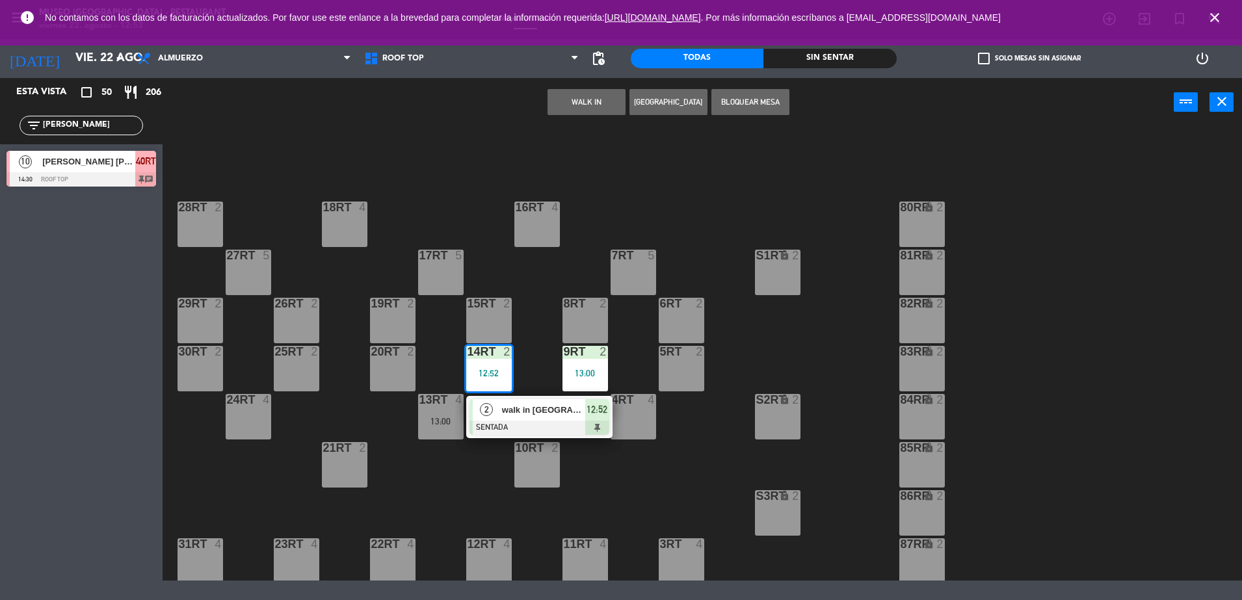
click at [510, 410] on span "walk in [GEOGRAPHIC_DATA]" at bounding box center [543, 410] width 83 height 14
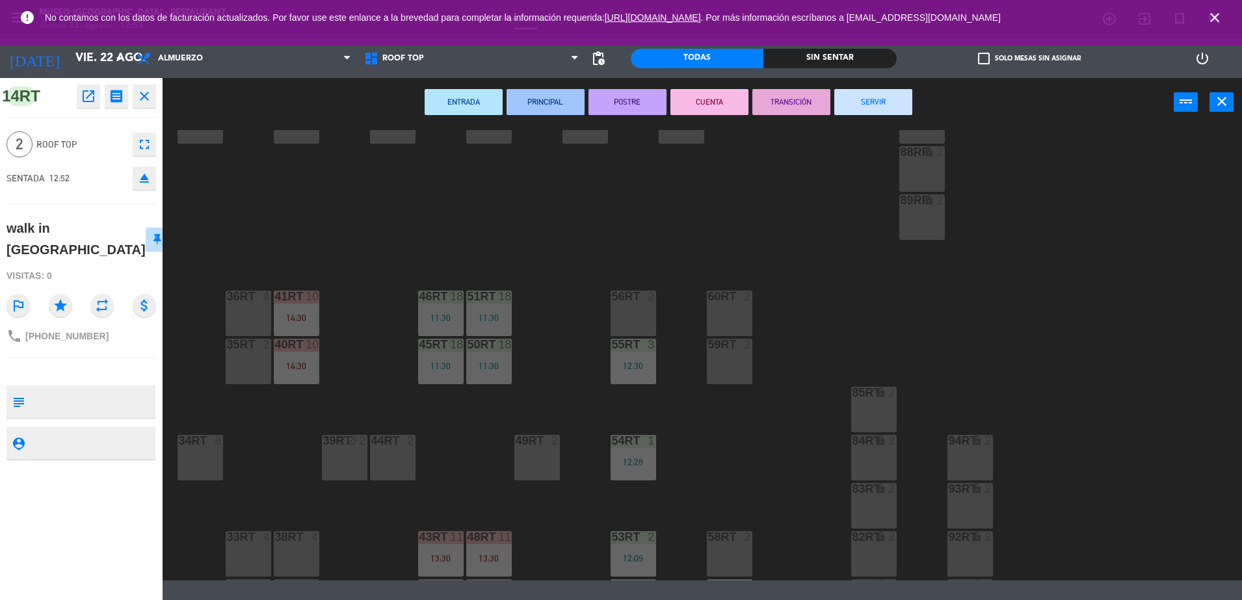
scroll to position [533, 0]
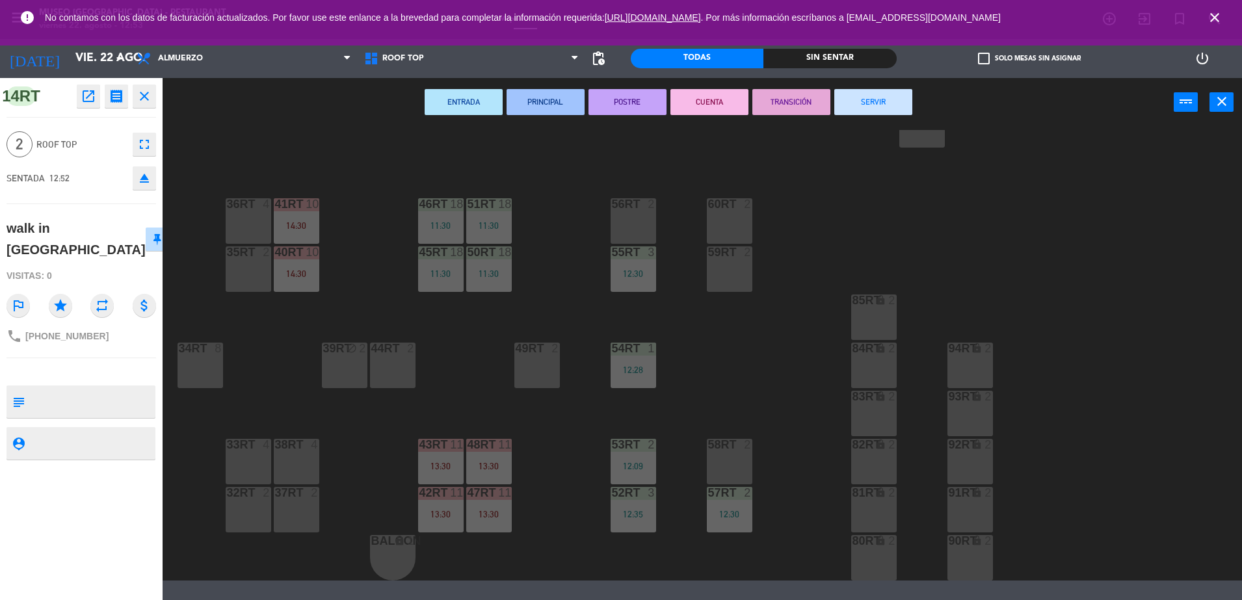
click at [588, 412] on div "18RT 4 16RT 4 28RT 2 80RR lock 2 27RT 5 7RT 5 S1RT lock 2 17RT 5 81RR lock 2 29…" at bounding box center [708, 355] width 1067 height 451
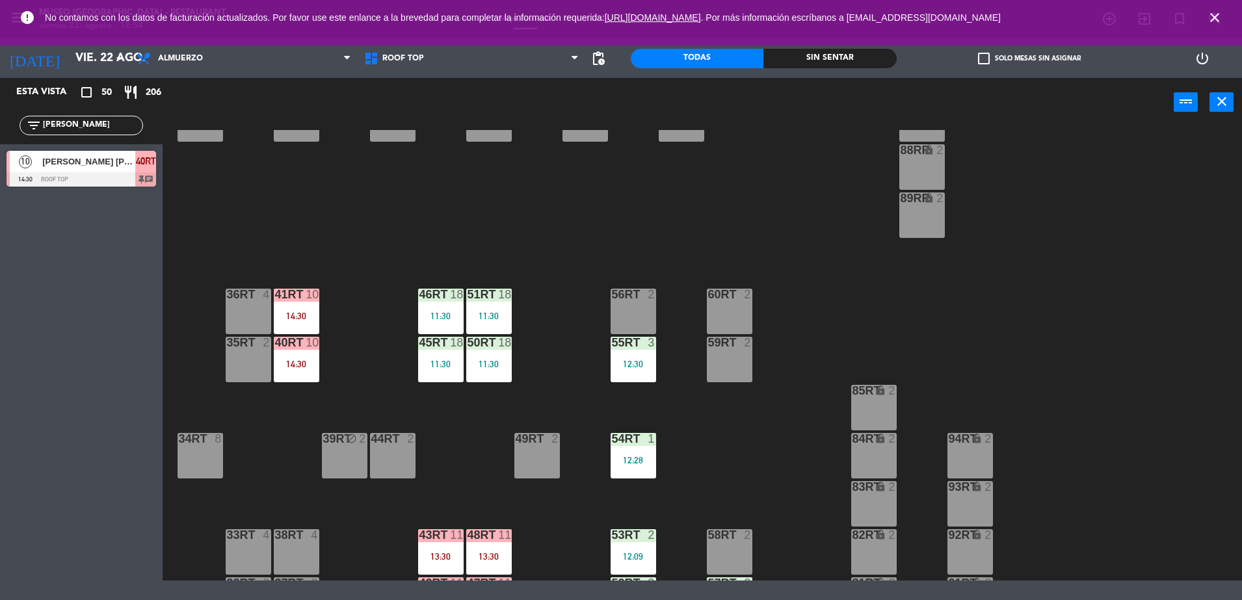
scroll to position [0, 0]
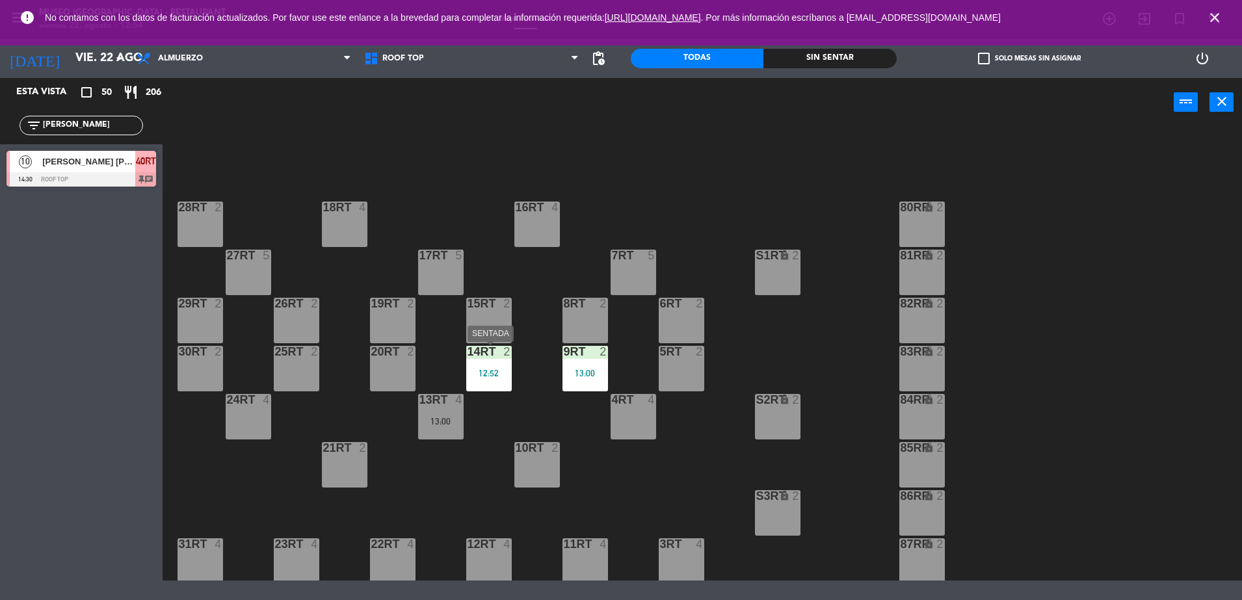
click at [502, 374] on div "12:52" at bounding box center [489, 373] width 46 height 9
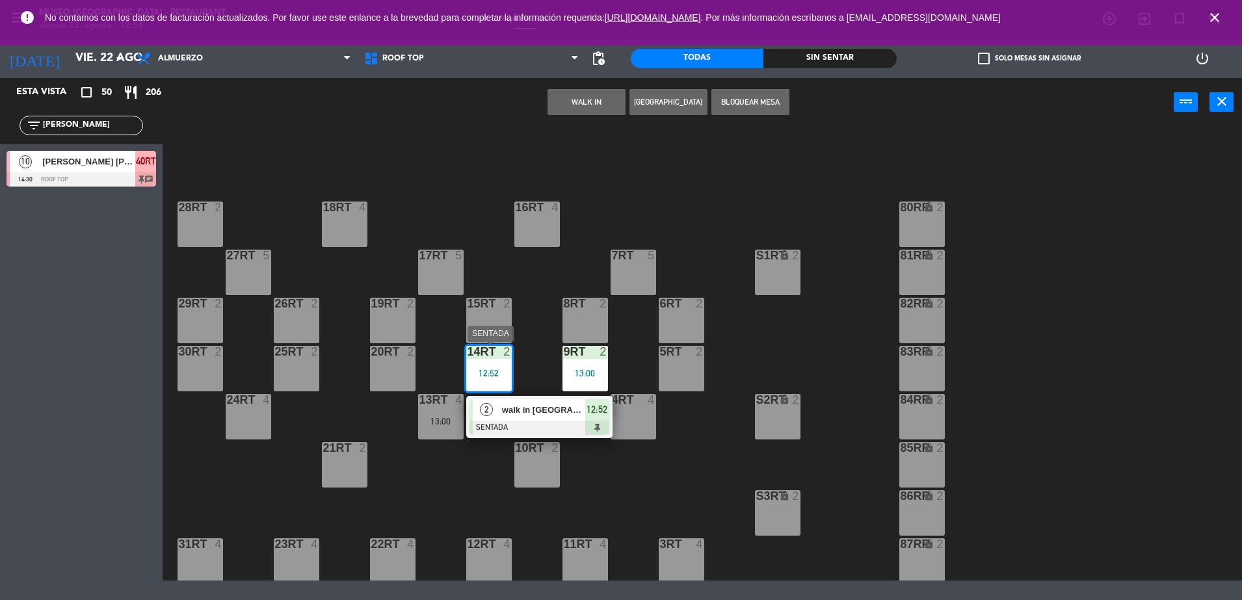
click at [561, 410] on span "walk in [GEOGRAPHIC_DATA]" at bounding box center [543, 410] width 83 height 14
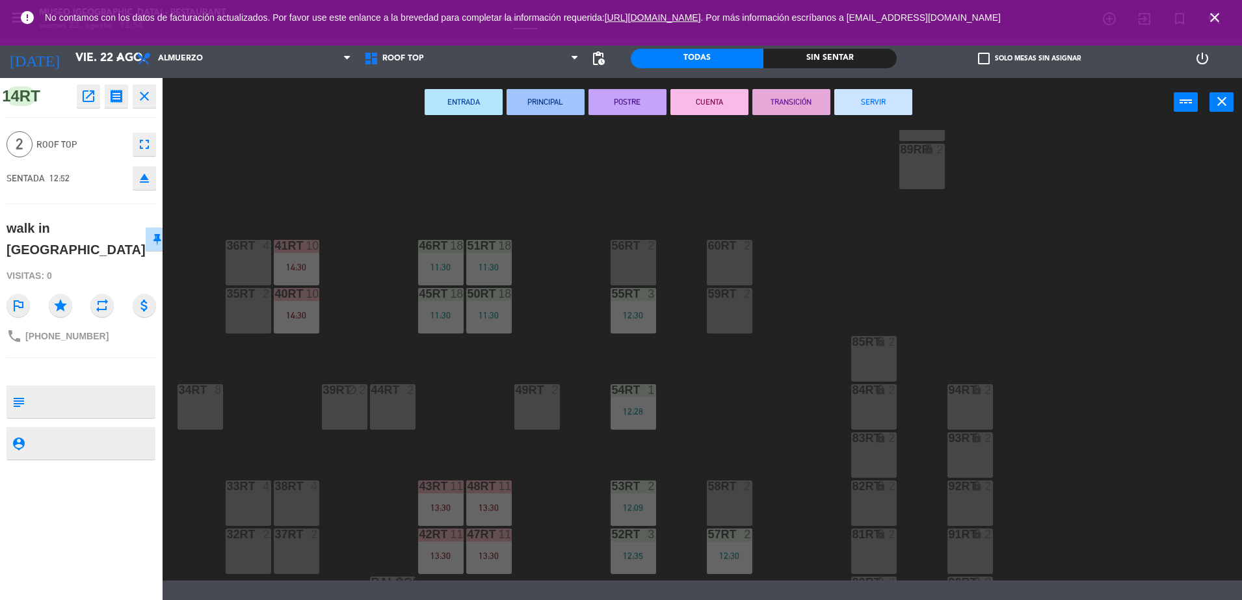
scroll to position [533, 0]
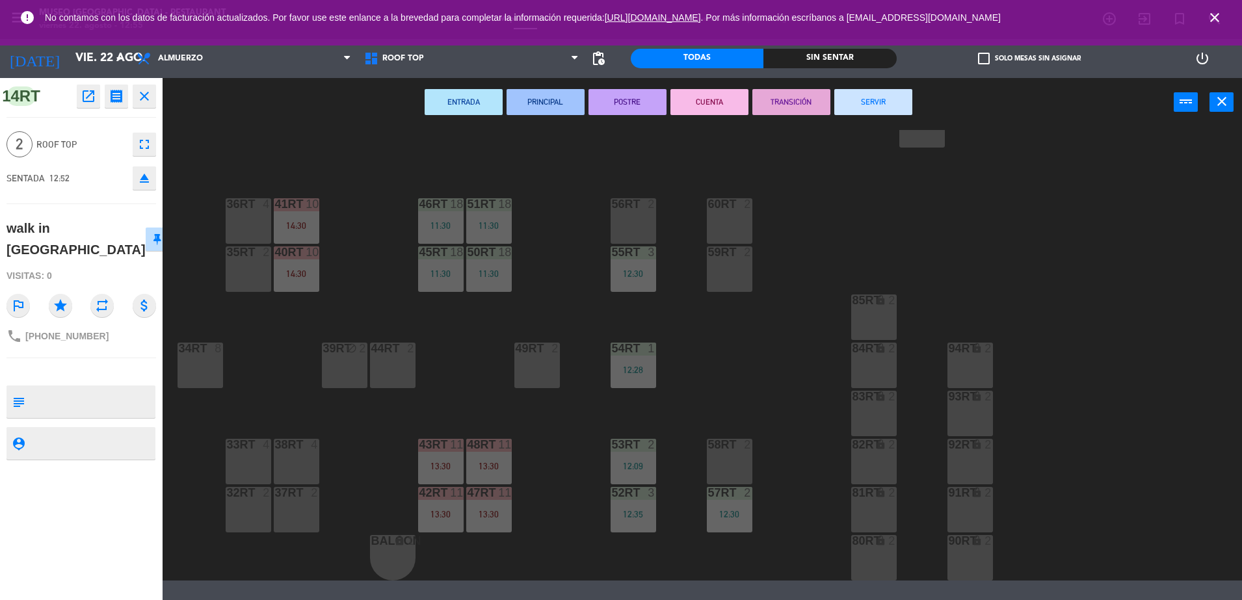
click at [475, 344] on div "18RT 4 16RT 4 28RT 2 80RR lock 2 27RT 5 7RT 5 S1RT lock 2 17RT 5 81RR lock 2 29…" at bounding box center [708, 355] width 1067 height 451
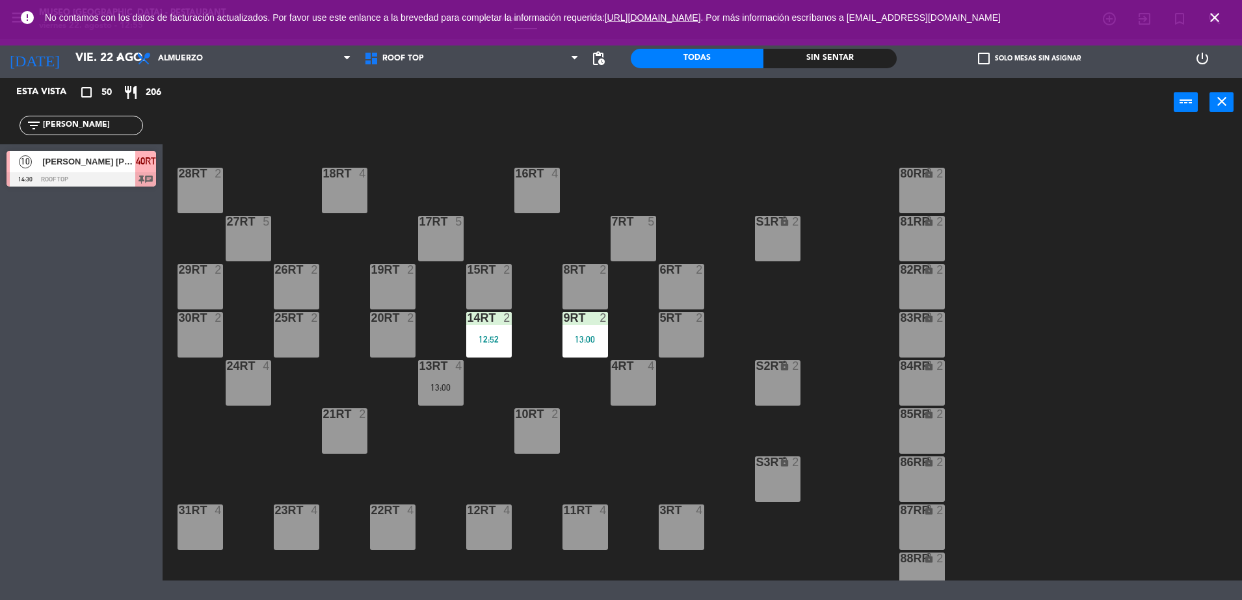
scroll to position [0, 0]
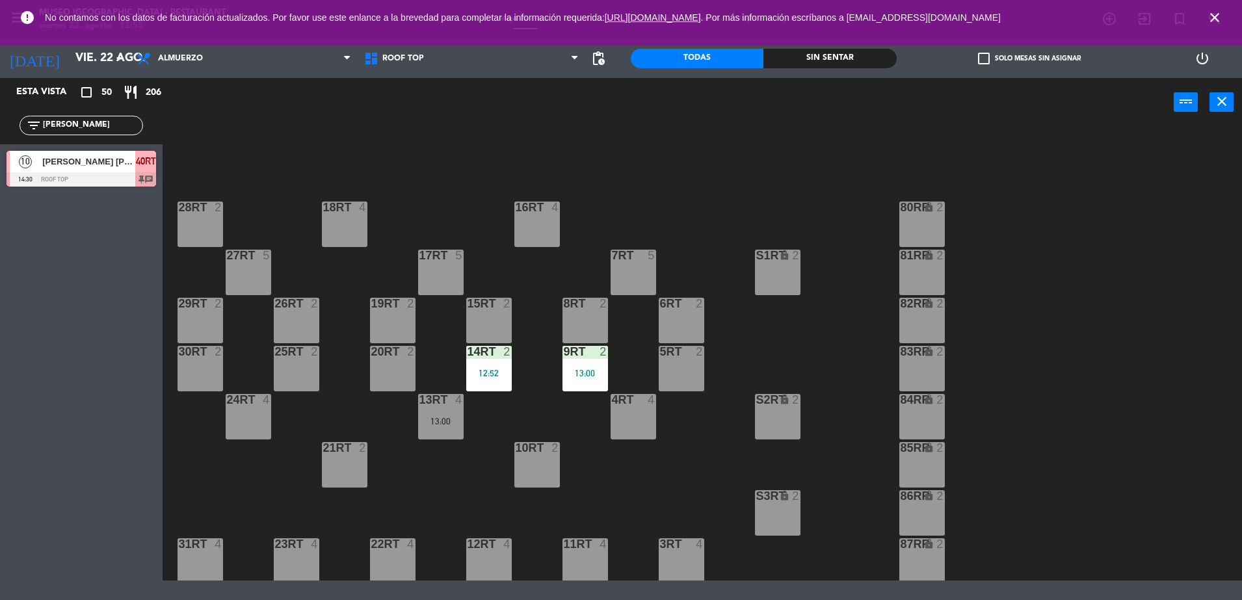
click at [501, 351] on div "2" at bounding box center [510, 352] width 21 height 12
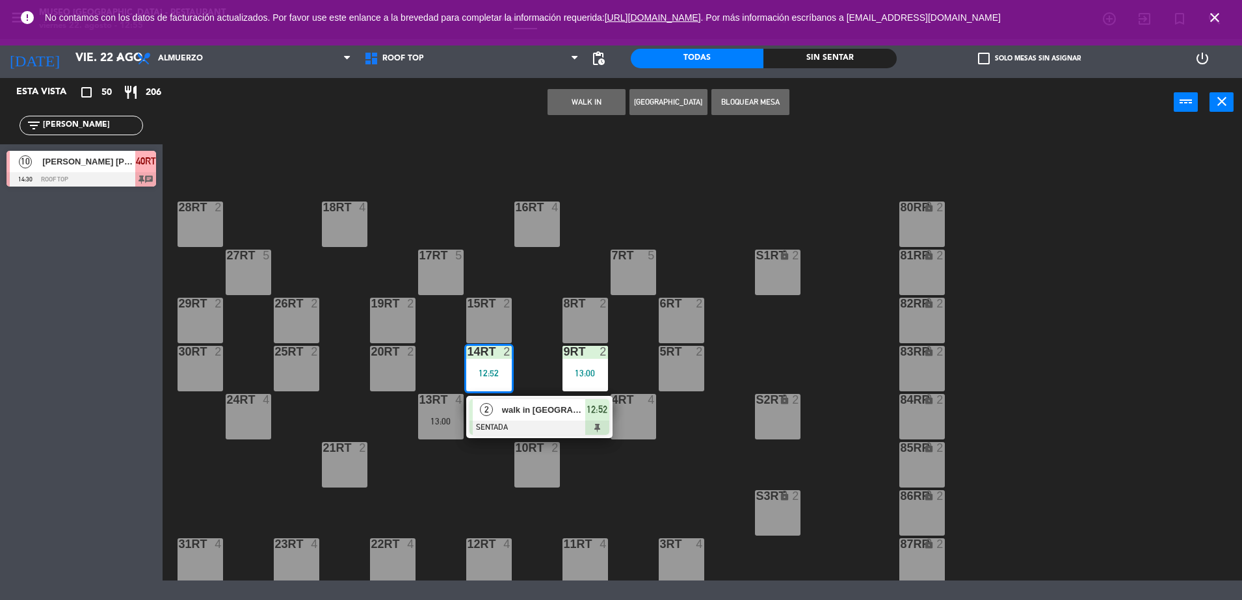
click at [525, 408] on span "walk in [GEOGRAPHIC_DATA]" at bounding box center [543, 410] width 83 height 14
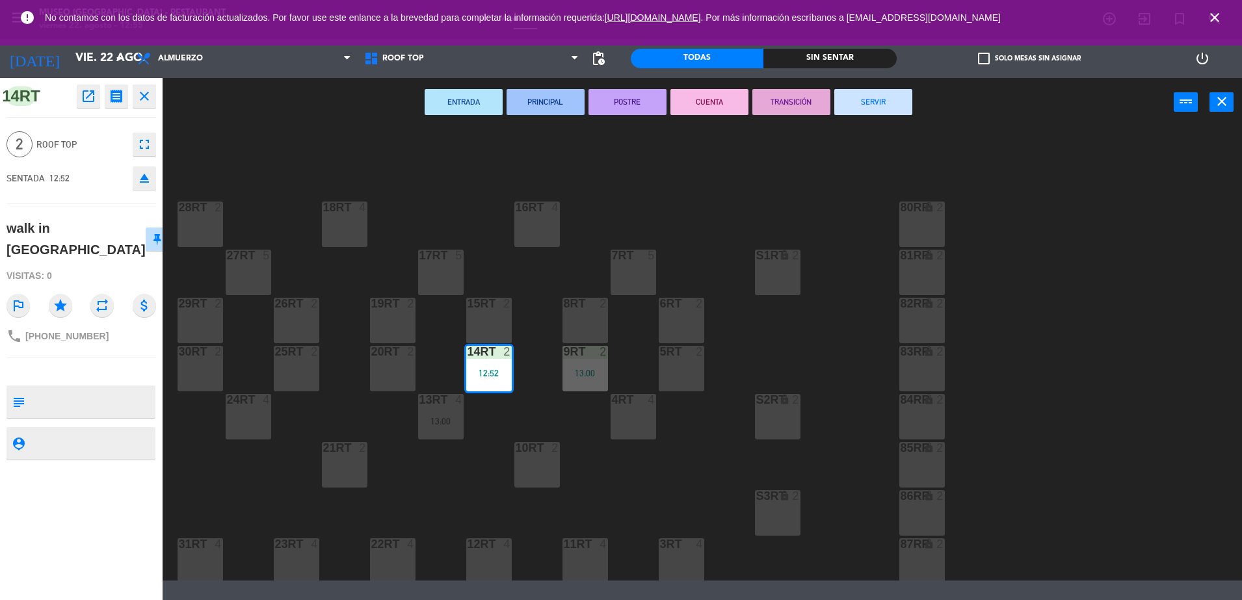
scroll to position [533, 0]
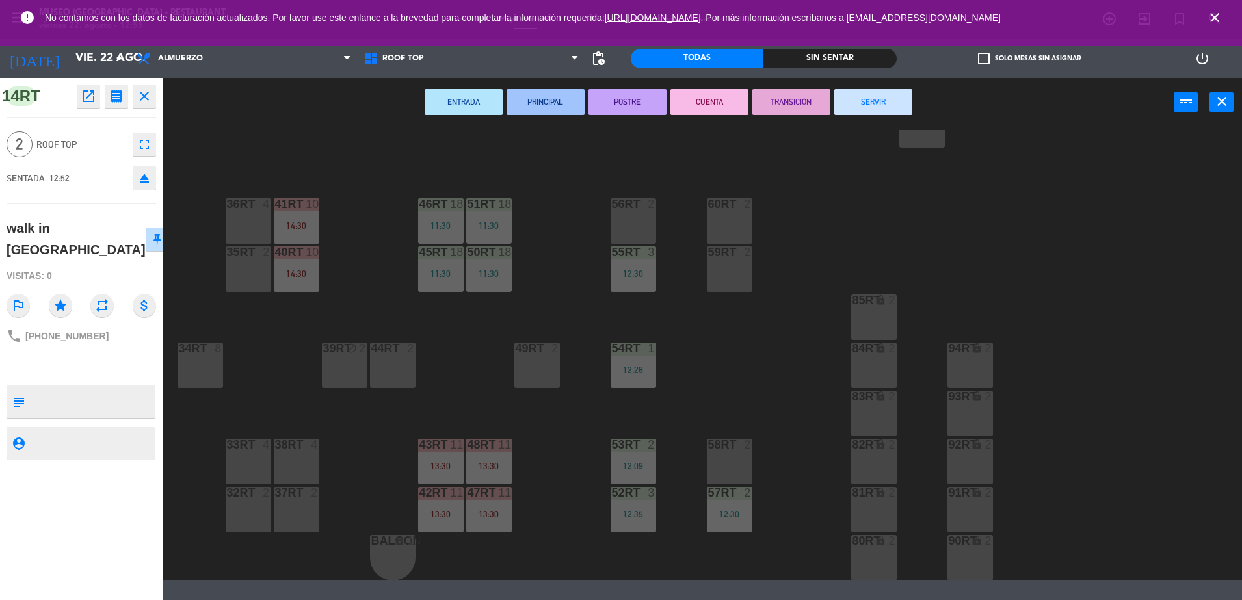
click at [298, 470] on div "38rt 4" at bounding box center [297, 462] width 46 height 46
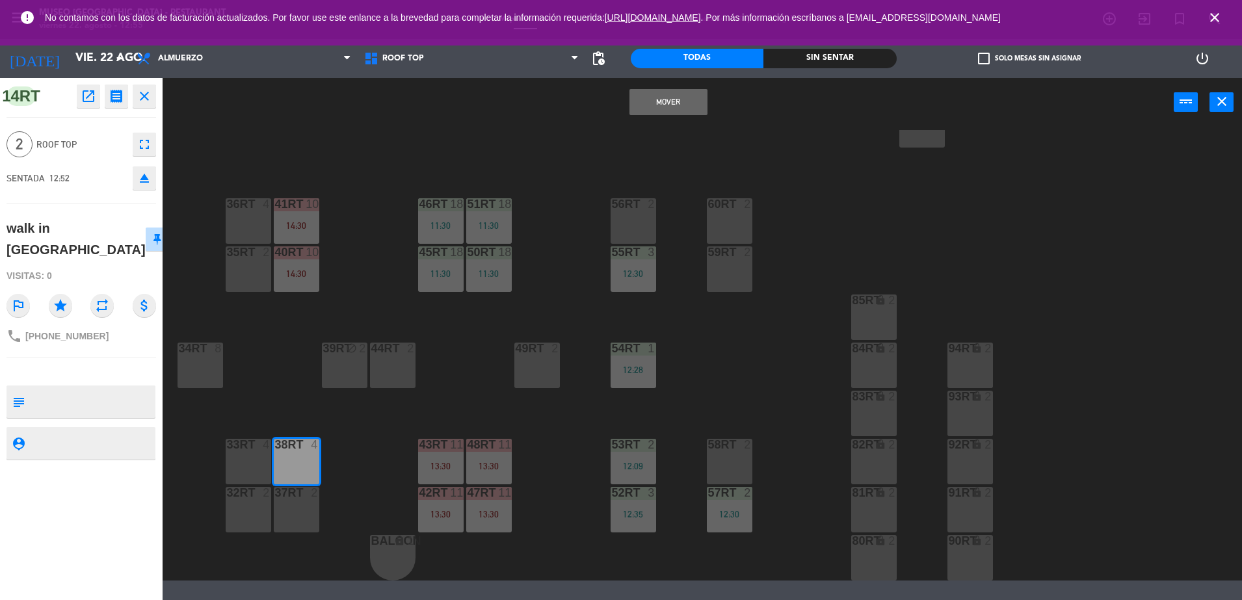
click at [663, 98] on button "Mover" at bounding box center [669, 102] width 78 height 26
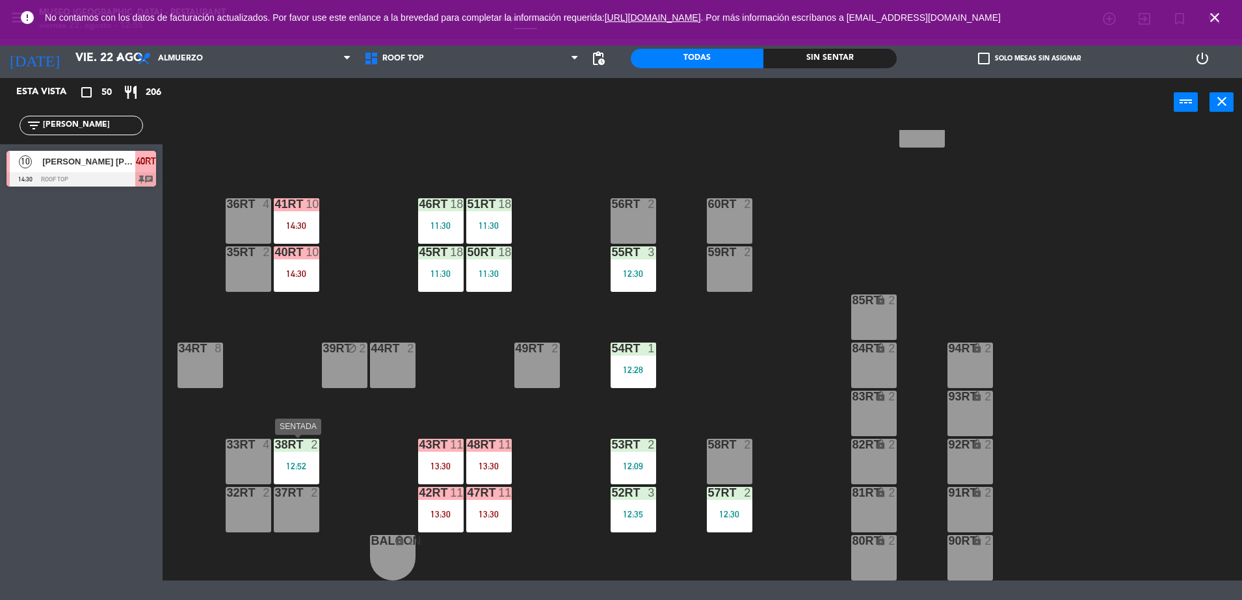
click at [295, 464] on div "12:52" at bounding box center [297, 466] width 46 height 9
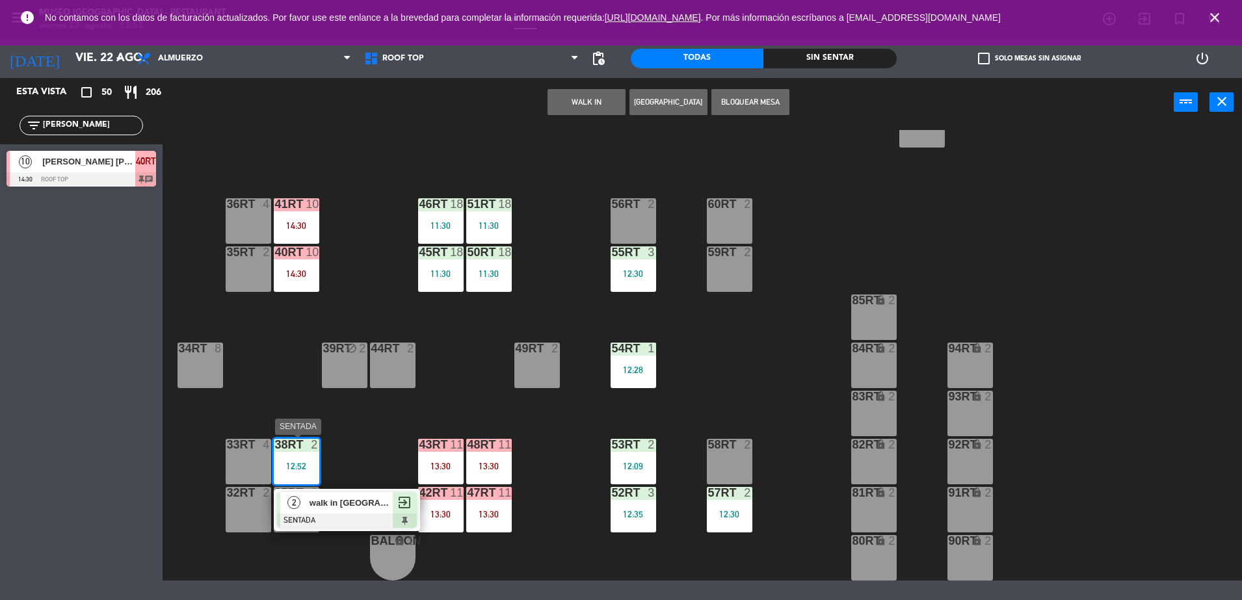
click at [345, 497] on span "walk in [GEOGRAPHIC_DATA]" at bounding box center [351, 503] width 83 height 14
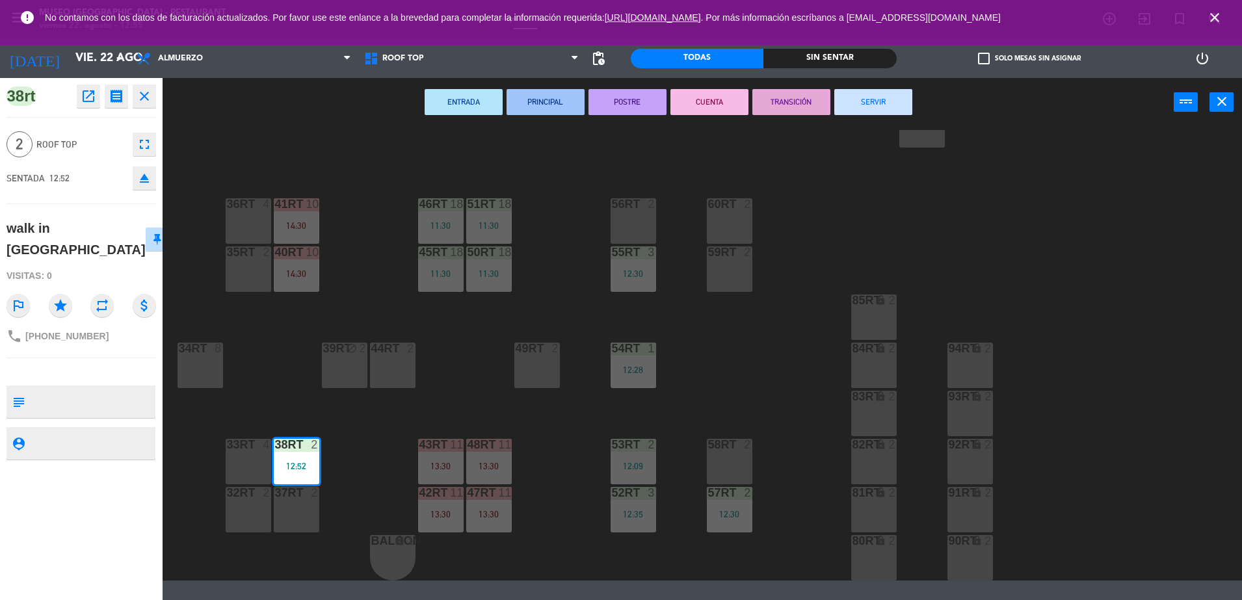
click at [65, 388] on textarea at bounding box center [92, 401] width 124 height 27
type textarea "m38RT"
click at [121, 229] on div "walk in [GEOGRAPHIC_DATA]" at bounding box center [82, 238] width 150 height 51
click at [376, 331] on div "18RT 4 16RT 4 28RT 2 80RR lock 2 27RT 5 7RT 5 S1RT lock 2 17RT 5 81RR lock 2 29…" at bounding box center [708, 355] width 1067 height 451
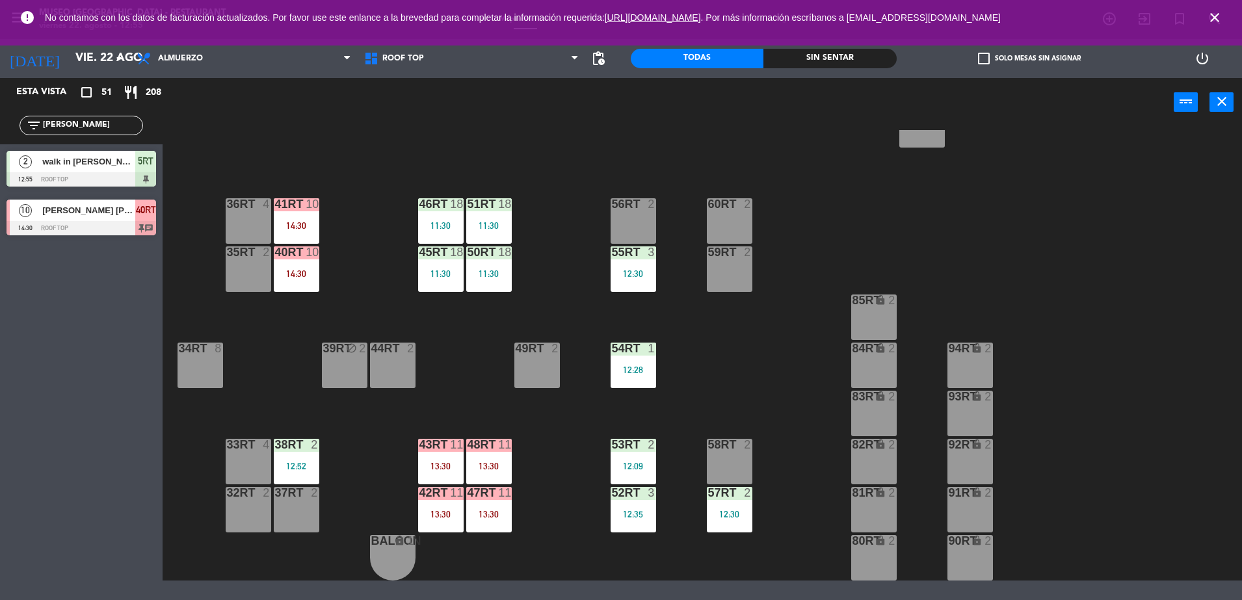
click at [310, 278] on div "40RT 10 14:30" at bounding box center [297, 270] width 46 height 46
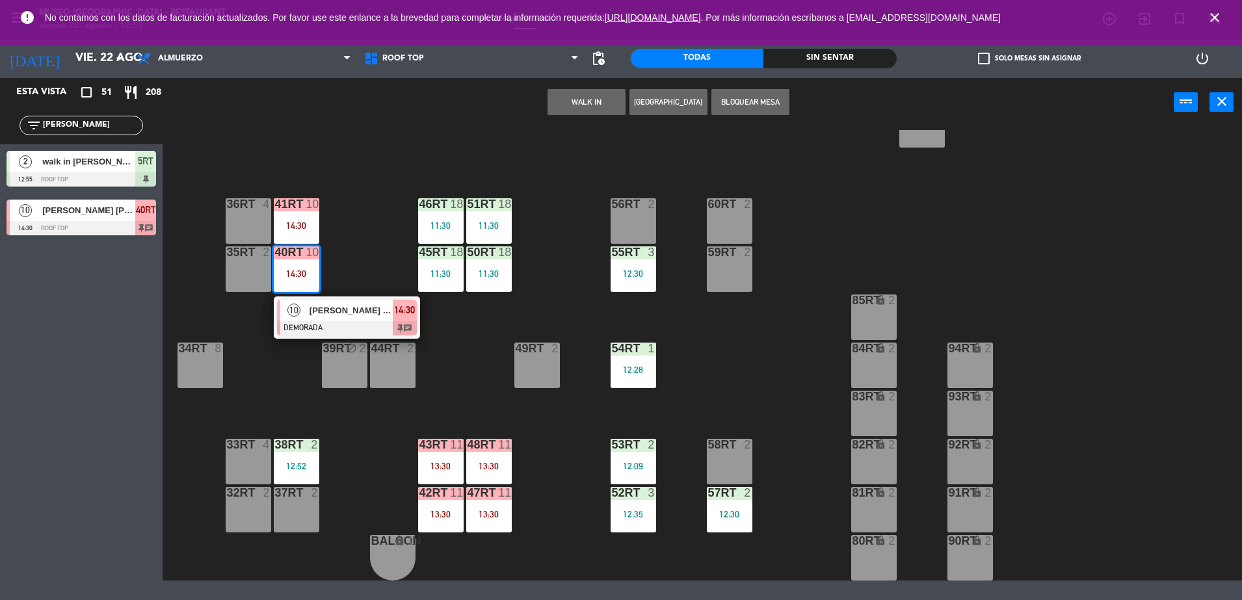
click at [348, 323] on div at bounding box center [347, 328] width 140 height 14
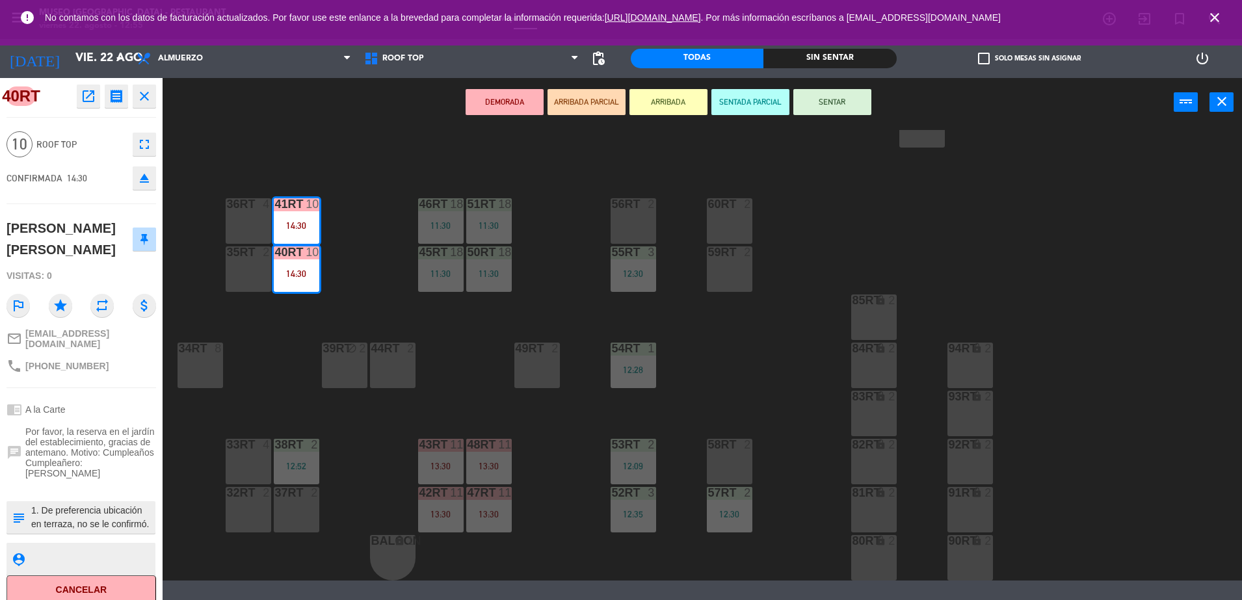
click at [254, 226] on div "36rt 4" at bounding box center [249, 221] width 46 height 46
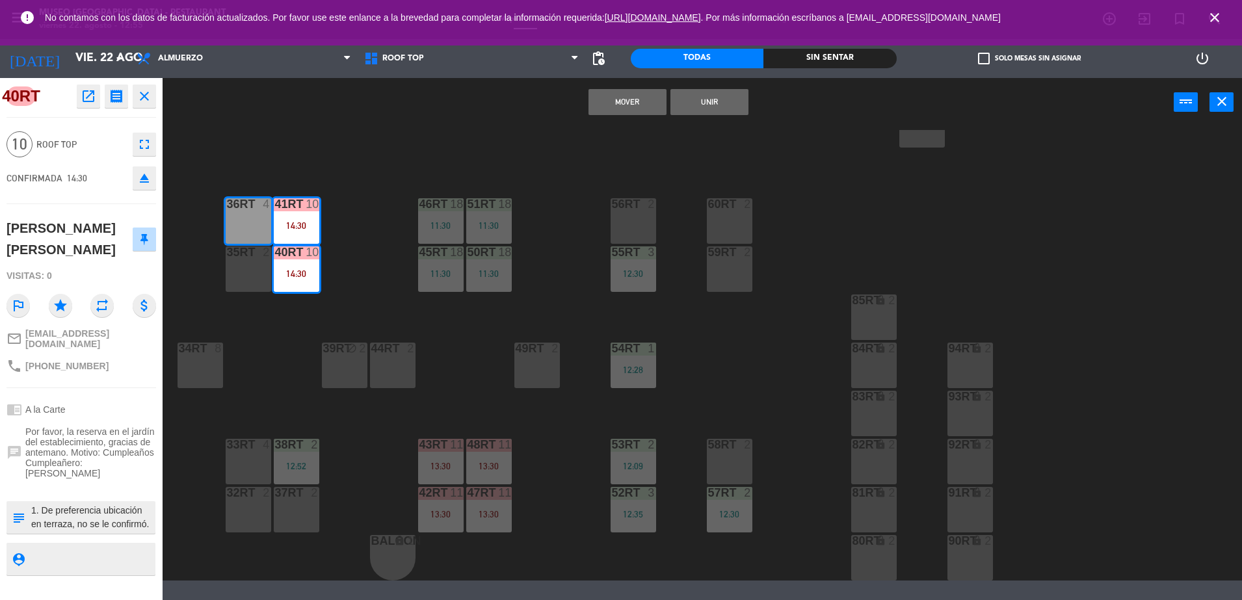
click at [258, 258] on div at bounding box center [247, 253] width 21 height 12
click at [676, 90] on button "Mover y Unir" at bounding box center [669, 102] width 78 height 26
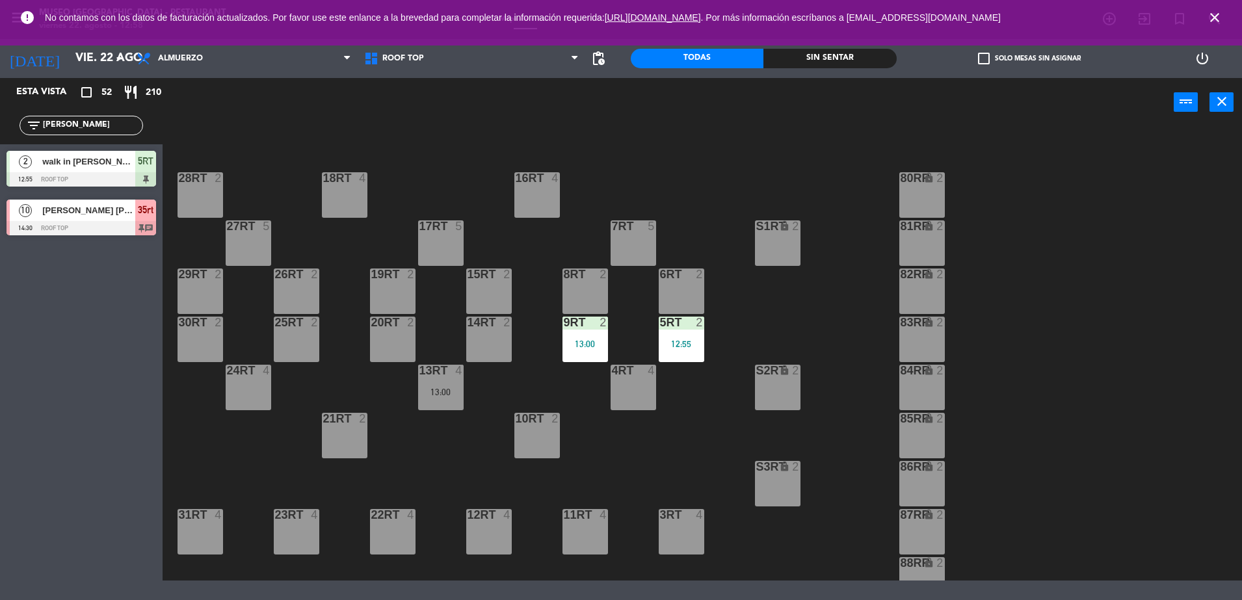
scroll to position [0, 0]
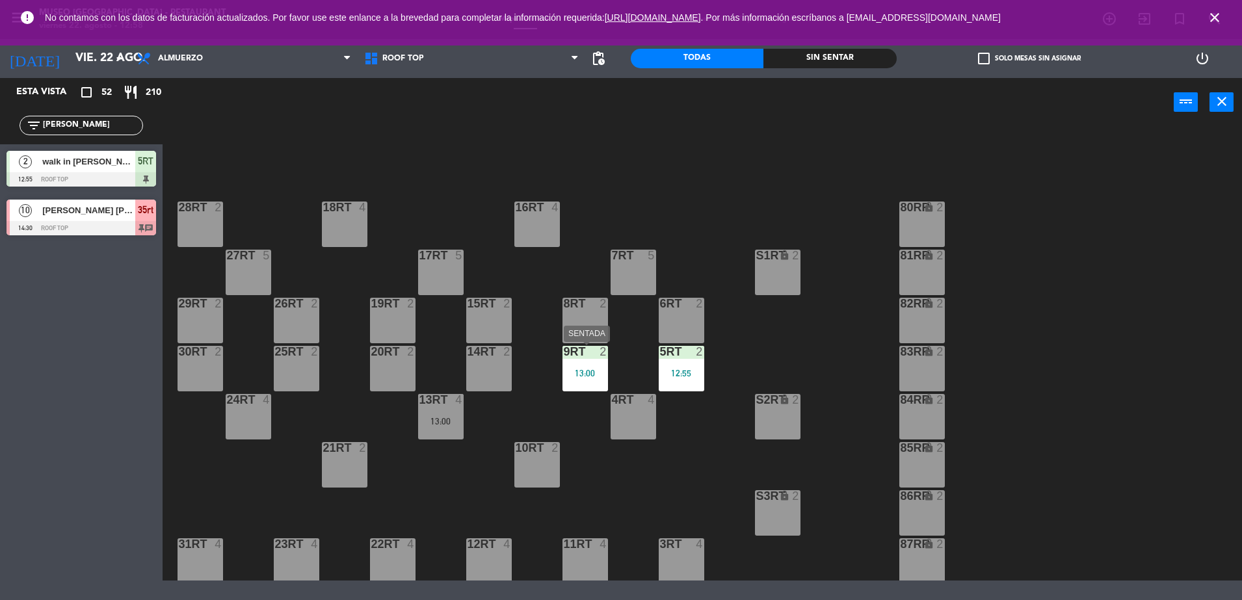
click at [604, 369] on div "13:00" at bounding box center [586, 373] width 46 height 9
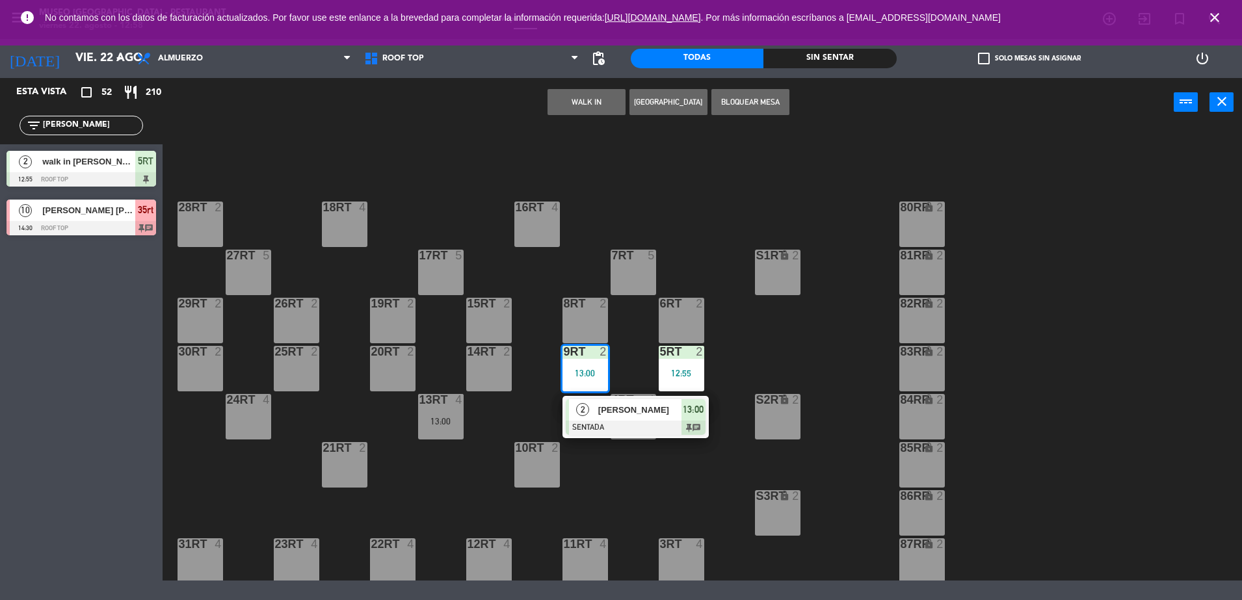
click at [647, 422] on div at bounding box center [636, 428] width 140 height 14
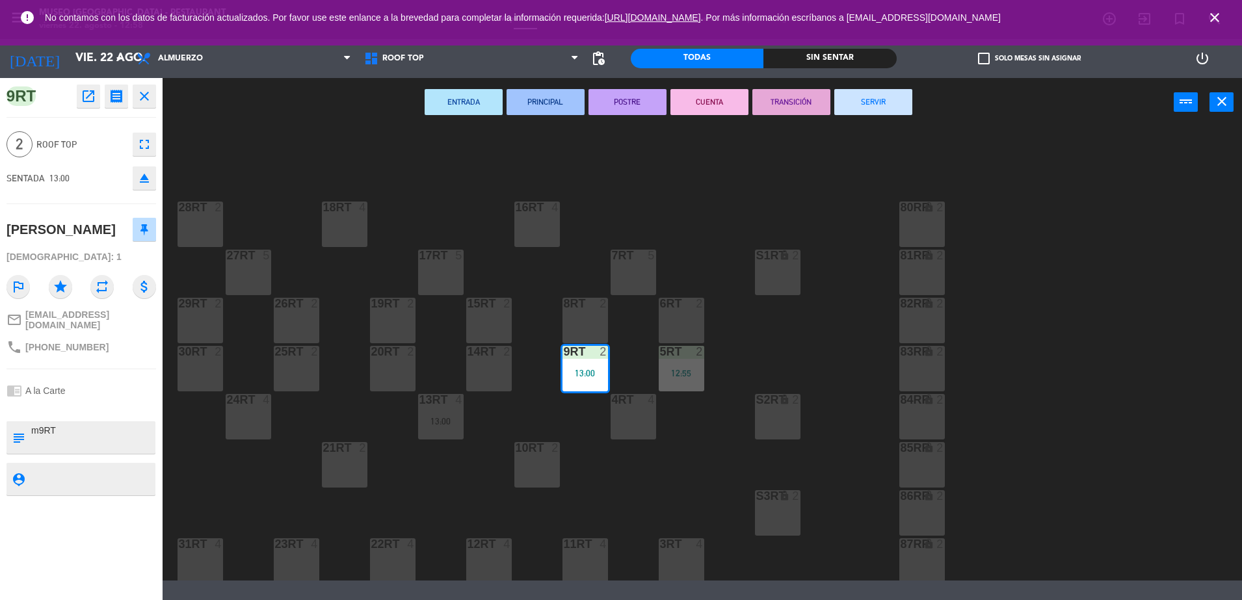
click at [722, 419] on div "18RT 4 16RT 4 28RT 2 80RR lock 2 27RT 5 7RT 5 S1RT lock 2 17RT 5 81RR lock 2 29…" at bounding box center [708, 355] width 1067 height 451
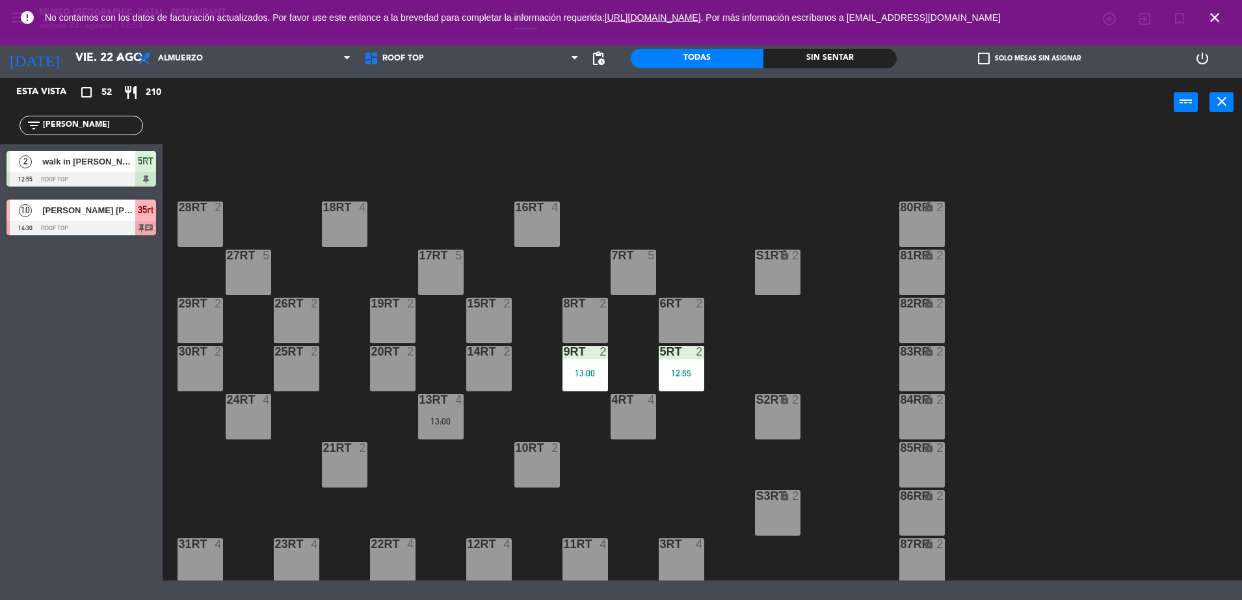
click at [686, 369] on div "12:55" at bounding box center [682, 373] width 46 height 9
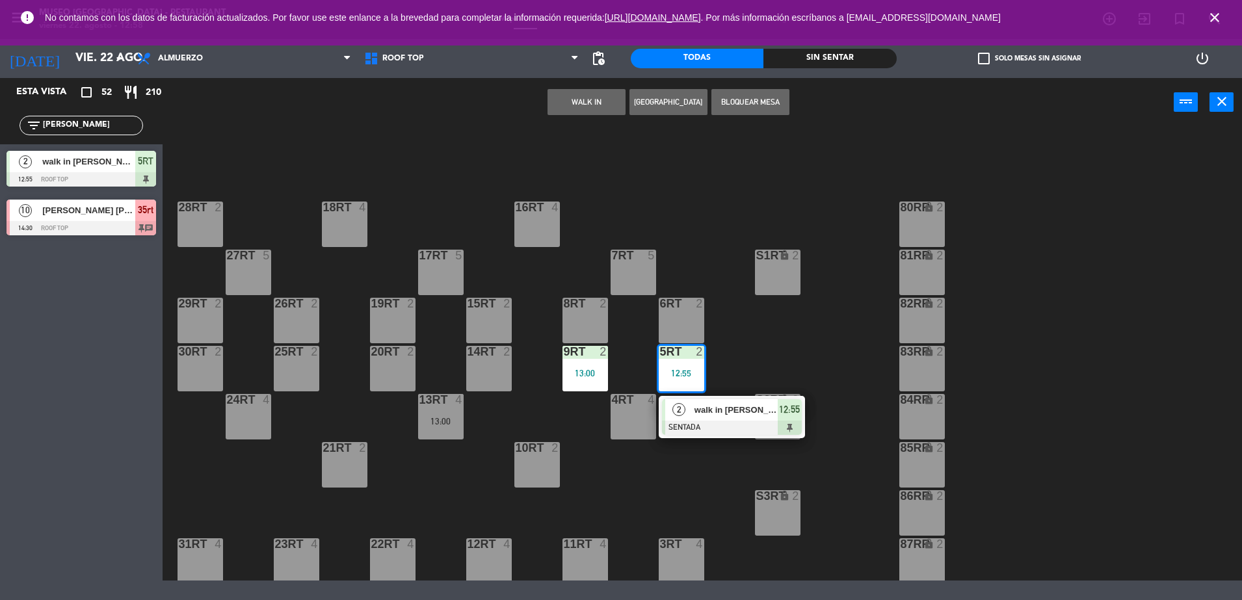
click at [718, 407] on span "walk in [PERSON_NAME]" at bounding box center [736, 410] width 83 height 14
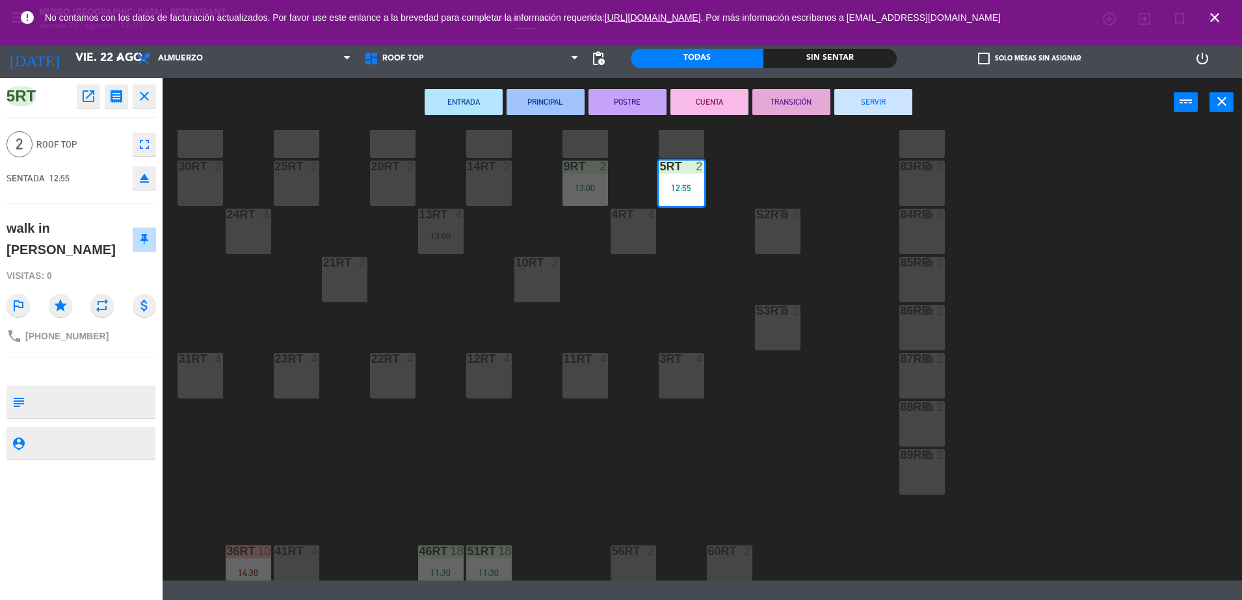
scroll to position [533, 0]
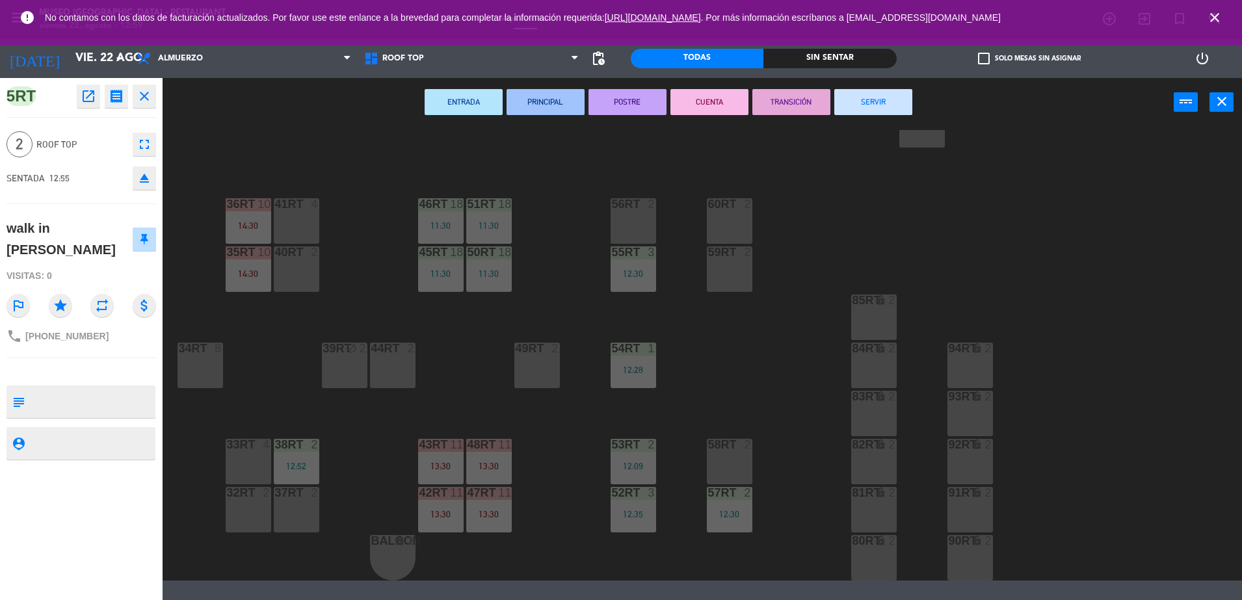
click at [297, 260] on div "40RT 2" at bounding box center [297, 270] width 46 height 46
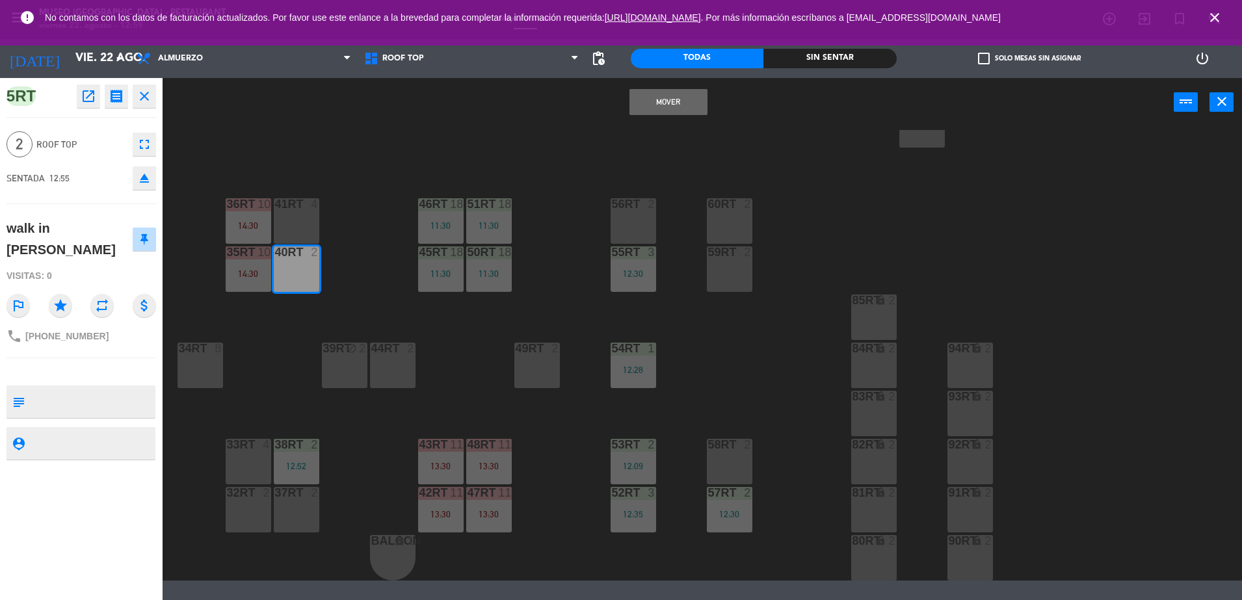
click at [687, 95] on button "Mover" at bounding box center [669, 102] width 78 height 26
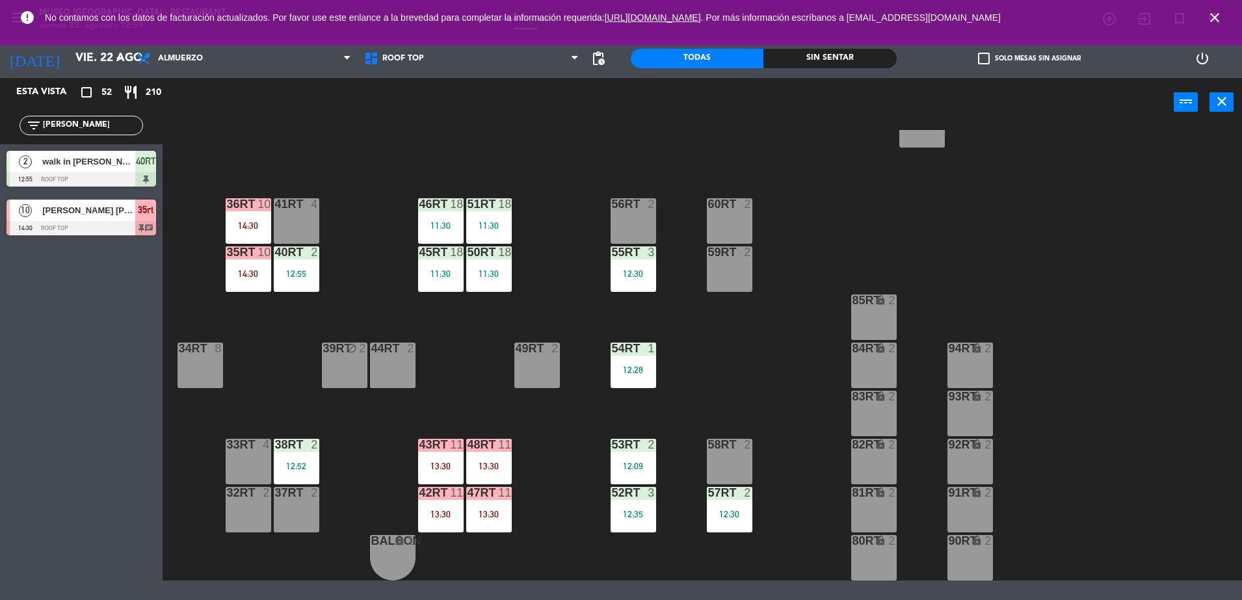
click at [630, 456] on div "53RT 2 12:09" at bounding box center [634, 462] width 46 height 46
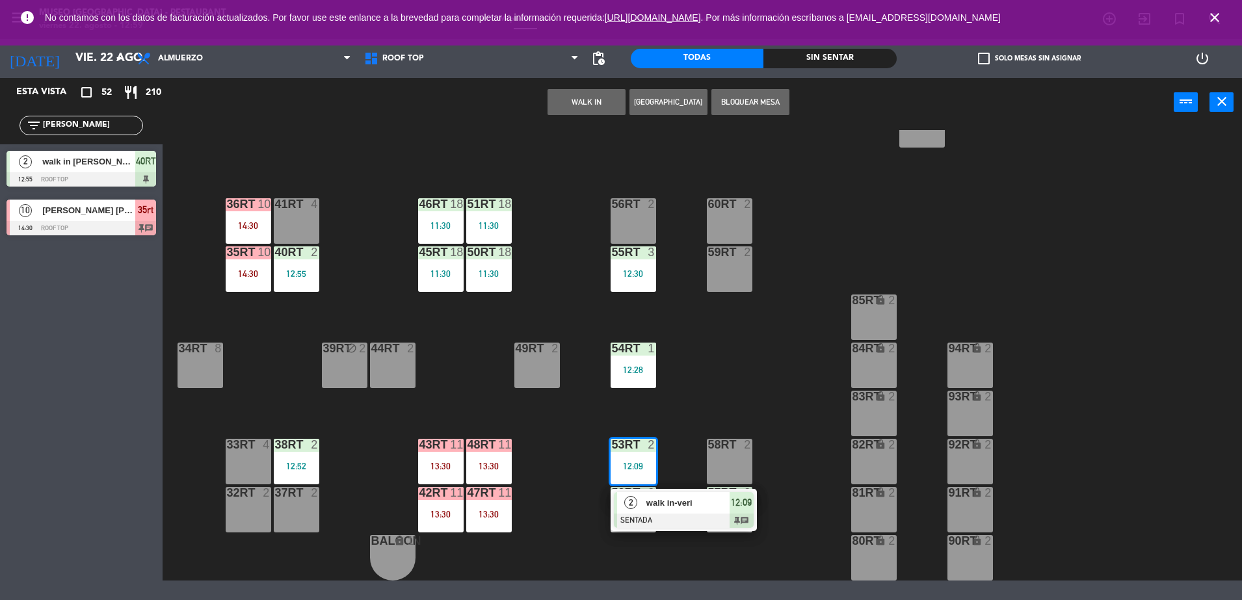
click at [688, 417] on div "18RT 4 16RT 4 28RT 2 80RR lock 2 27RT 5 7RT 5 S1RT lock 2 17RT 5 81RR lock 2 29…" at bounding box center [708, 355] width 1067 height 451
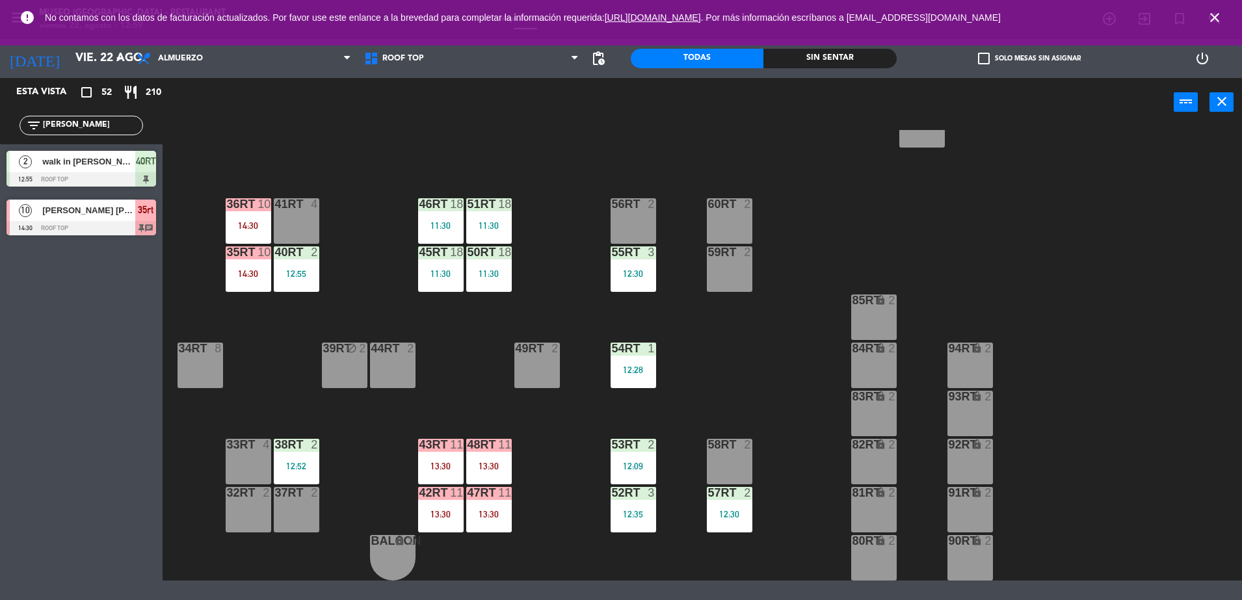
click at [308, 267] on div "40RT 2 12:55" at bounding box center [297, 270] width 46 height 46
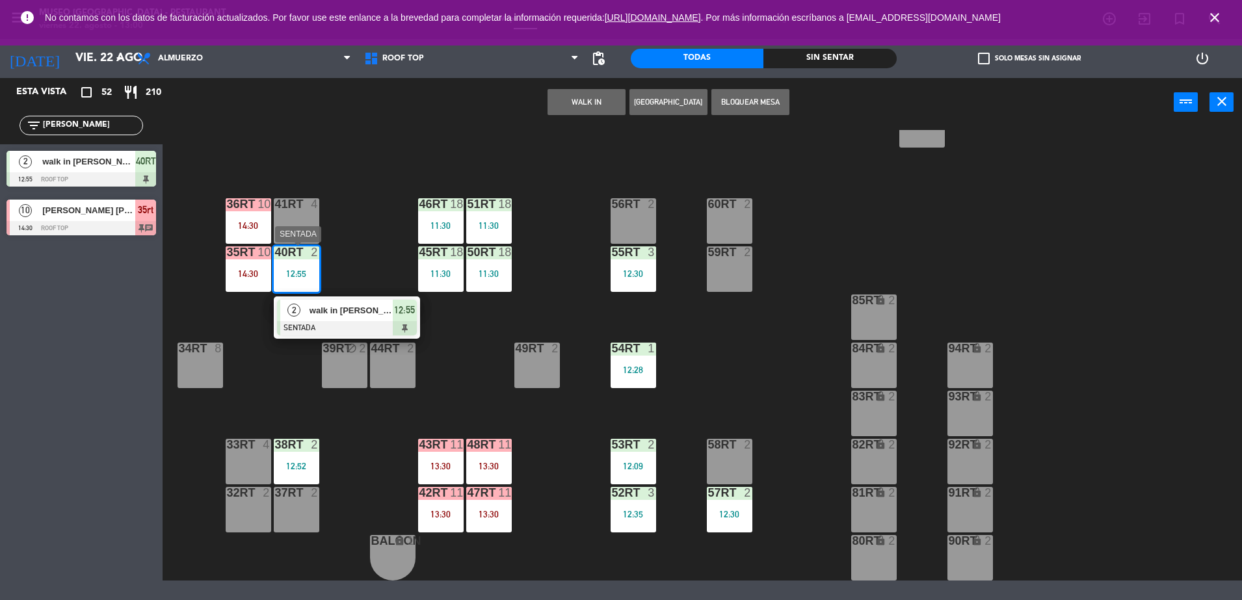
click at [364, 318] on div "walk in [PERSON_NAME]" at bounding box center [350, 310] width 85 height 21
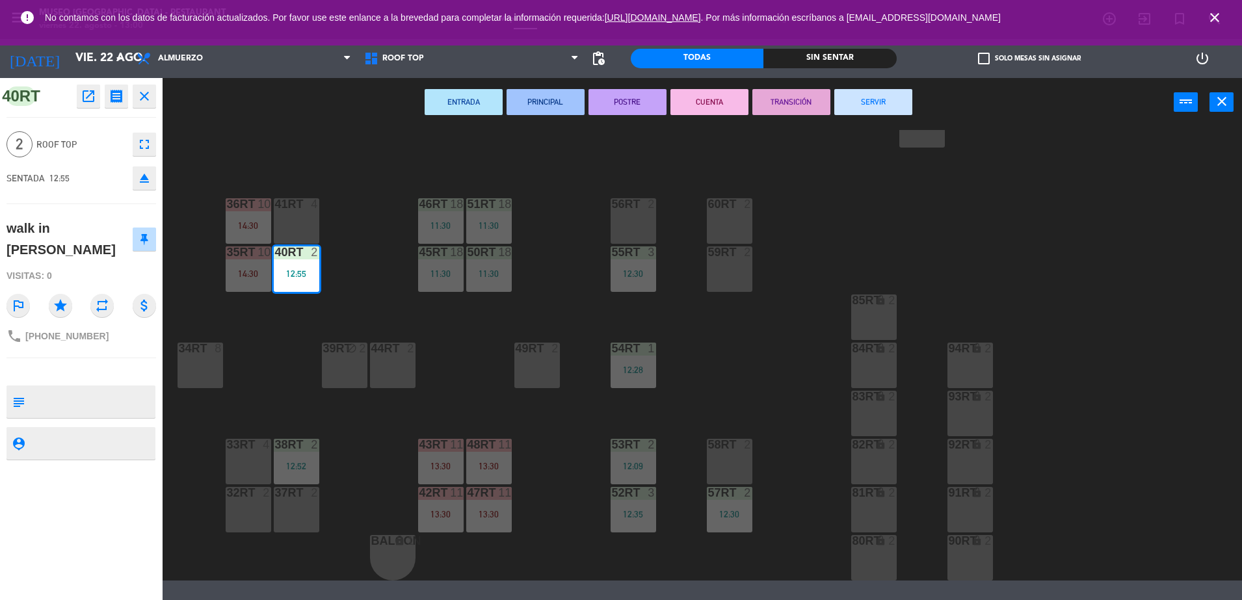
click at [77, 365] on div "40RT open_in_new receipt 12:55 PM vie., 22 ago. 2 personas walk in [PERSON_NAME…" at bounding box center [81, 339] width 163 height 522
click at [77, 388] on textarea at bounding box center [92, 401] width 124 height 27
type textarea "m40RT"
click at [126, 265] on div "Visitas: 0" at bounding box center [82, 276] width 150 height 23
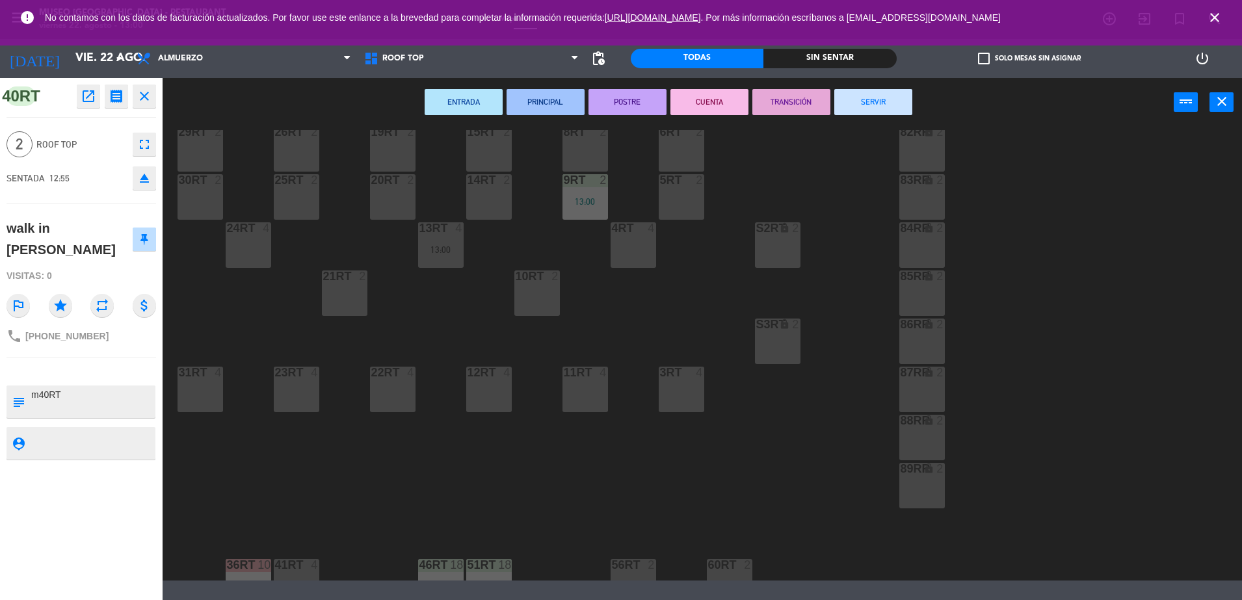
scroll to position [91, 0]
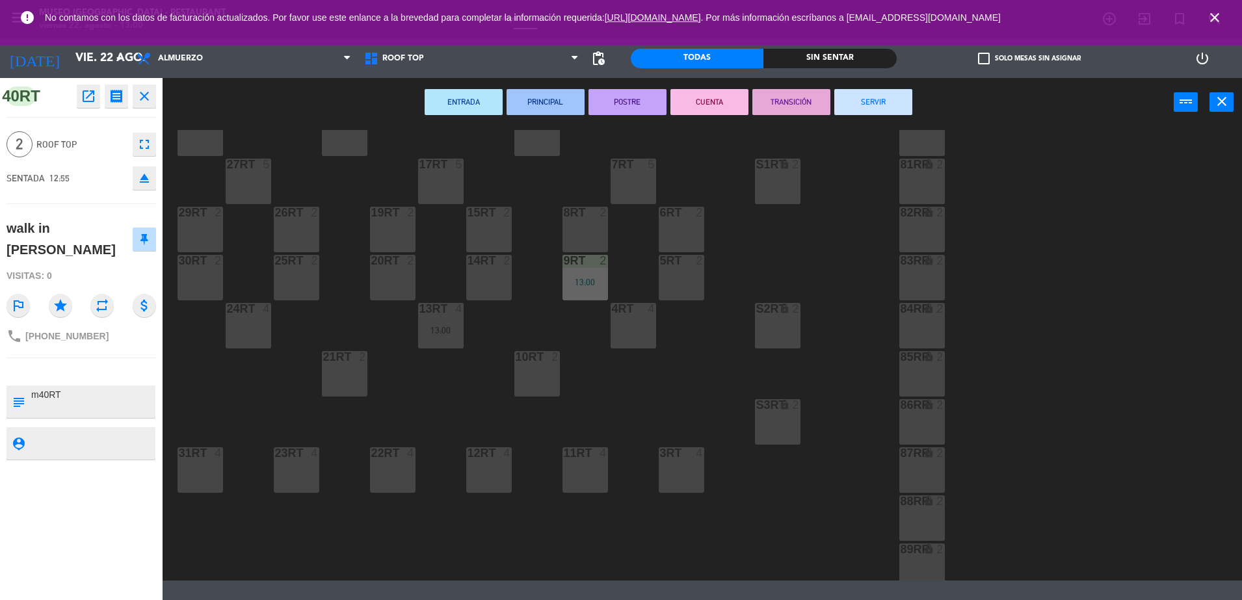
click at [662, 408] on div "18RT 4 16RT 4 28RT 2 80RR lock 2 27RT 5 7RT 5 S1RT lock 2 17RT 5 81RR lock 2 29…" at bounding box center [708, 355] width 1067 height 451
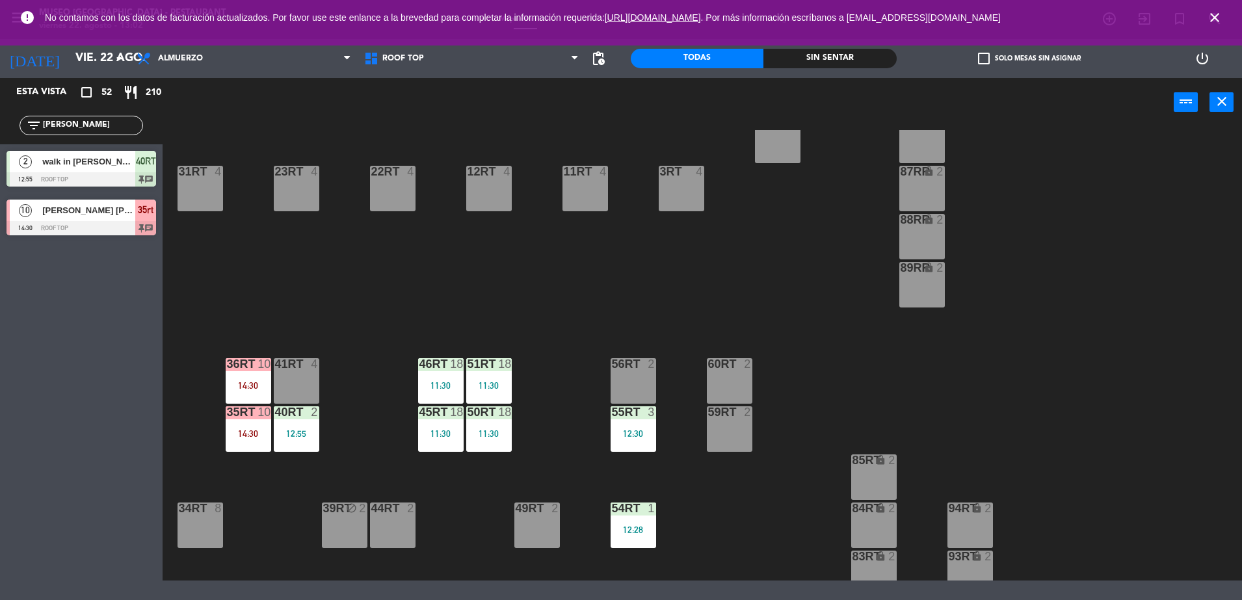
scroll to position [533, 0]
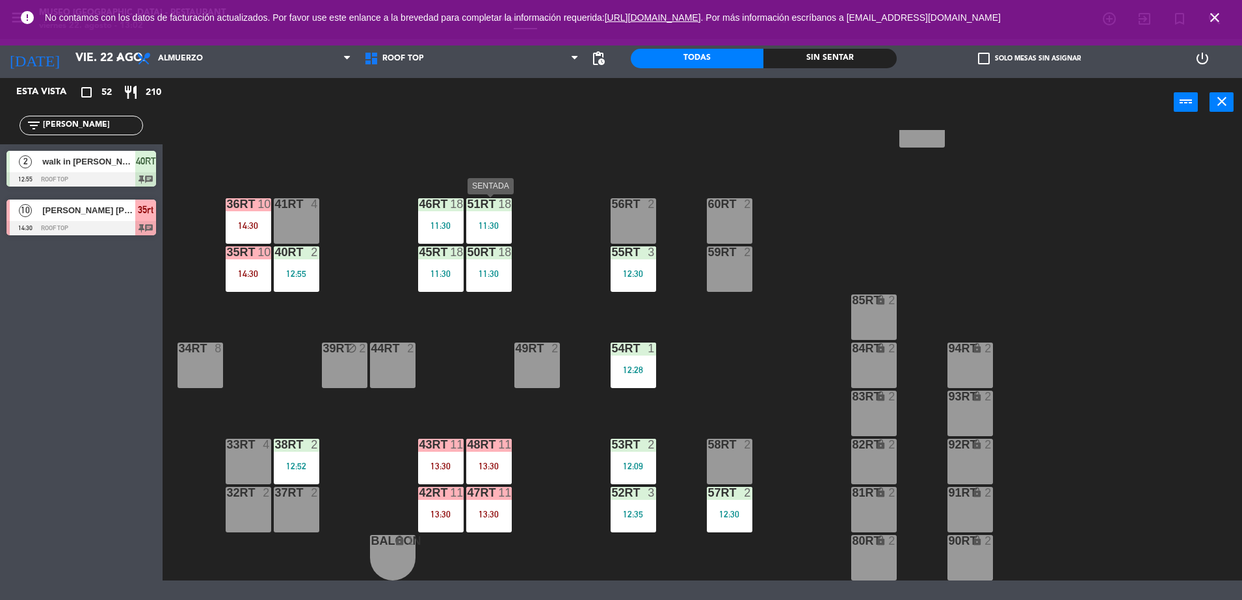
click at [468, 219] on div "51RT 18 11:30" at bounding box center [489, 221] width 46 height 46
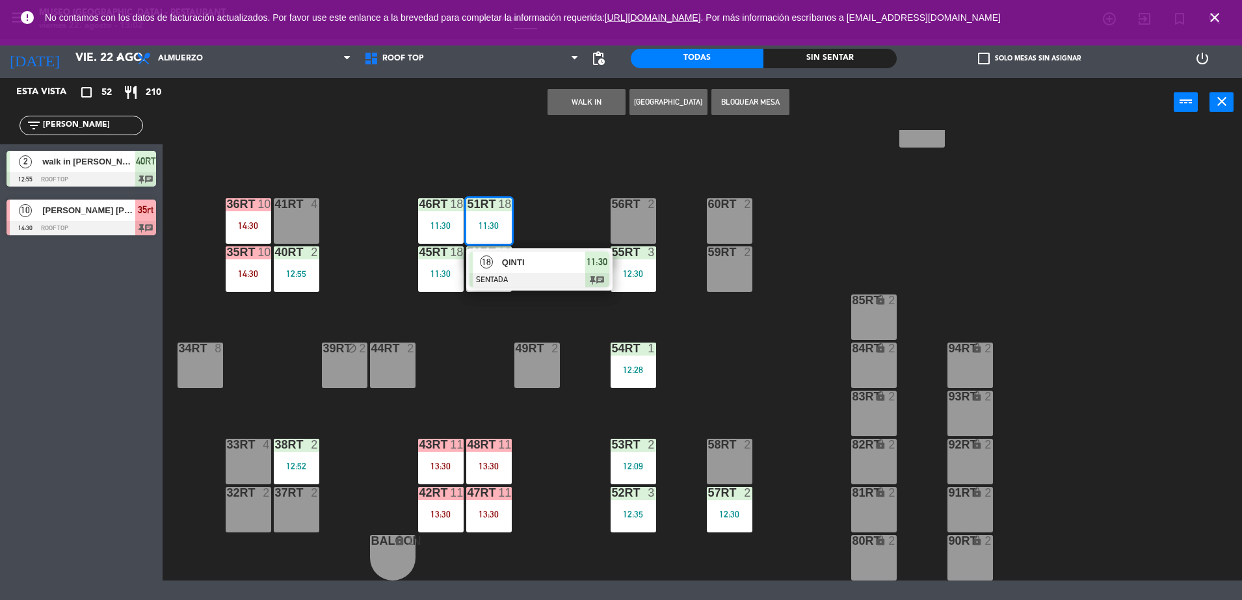
click at [524, 243] on div "18RT 4 16RT 4 28RT 2 80RR lock 2 27RT 5 7RT 5 S1RT lock 2 17RT 5 81RR lock 2 29…" at bounding box center [708, 355] width 1067 height 451
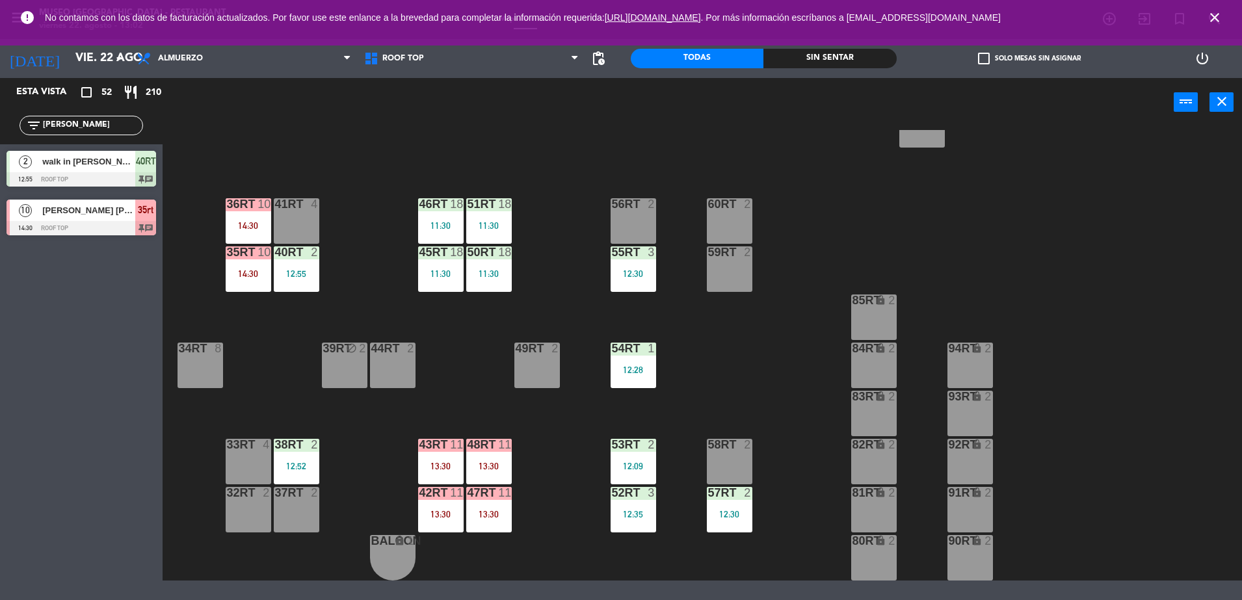
click at [509, 462] on div "13:30" at bounding box center [489, 466] width 46 height 9
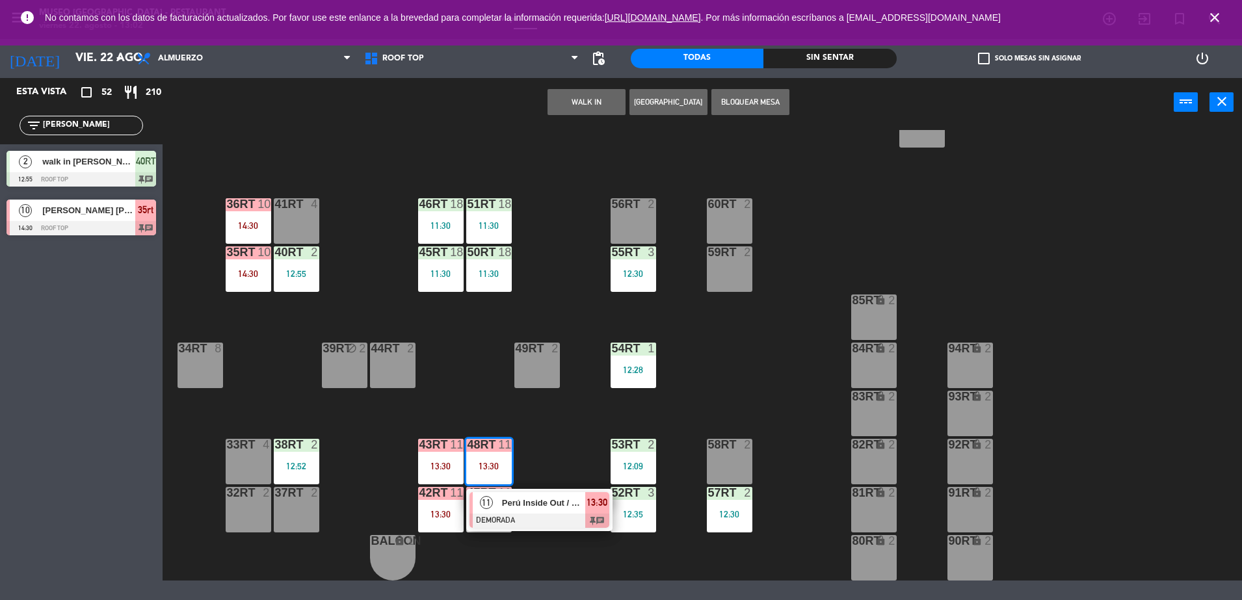
click at [563, 501] on span "Perú Inside Out / GRUPO BATAGLIA X10" at bounding box center [543, 503] width 83 height 14
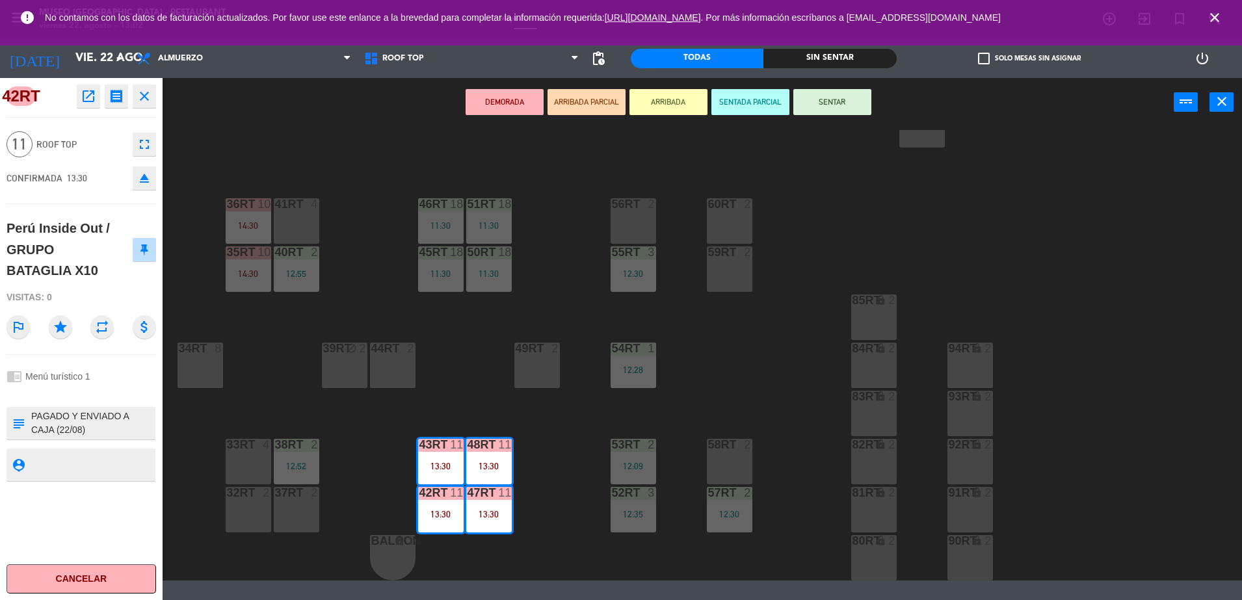
click at [541, 287] on div "18RT 4 16RT 4 28RT 2 80RR lock 2 27RT 5 7RT 5 S1RT lock 2 17RT 5 81RR lock 2 29…" at bounding box center [708, 355] width 1067 height 451
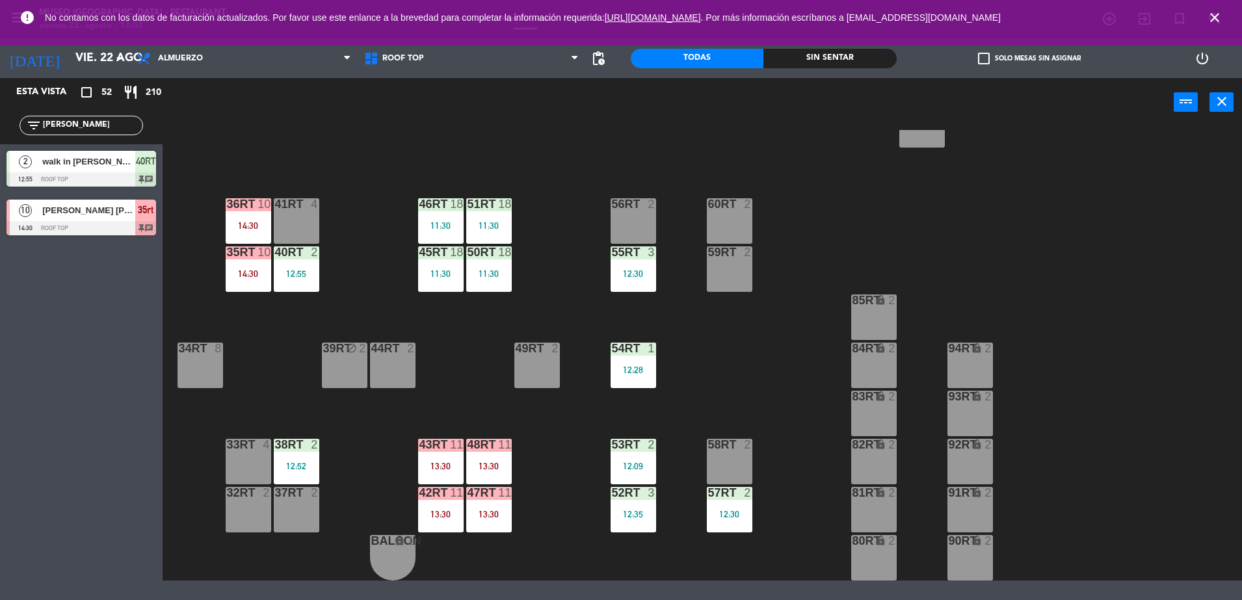
click at [494, 271] on div "11:30" at bounding box center [489, 273] width 46 height 9
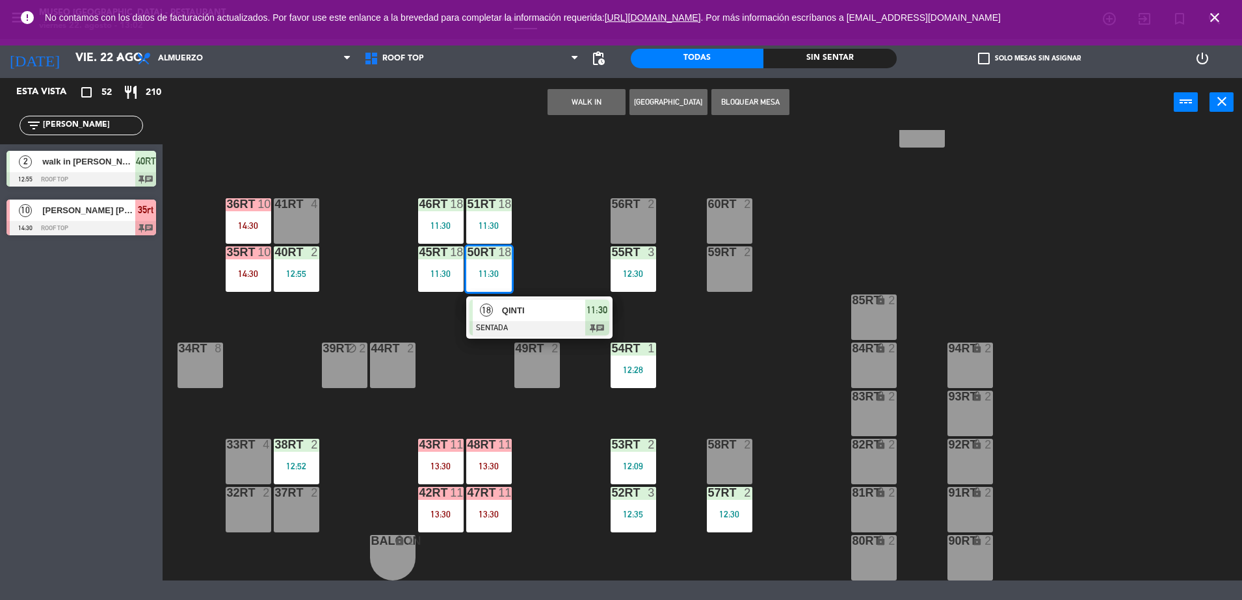
click at [541, 308] on span "QINTI" at bounding box center [543, 311] width 83 height 14
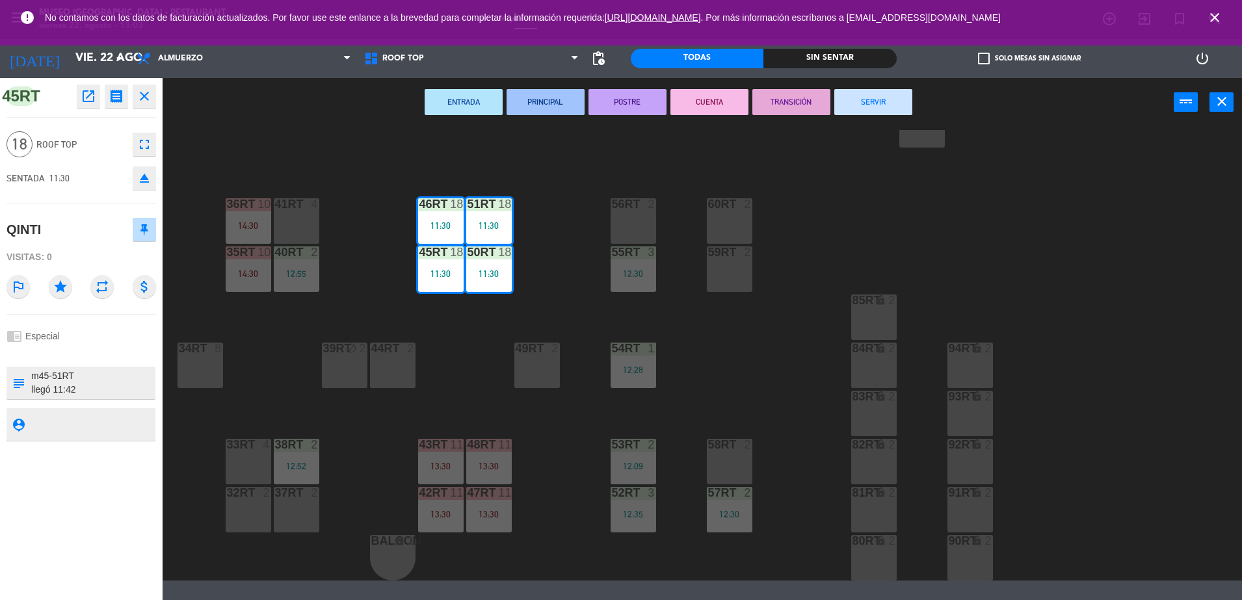
click at [859, 101] on button "SERVIR" at bounding box center [874, 102] width 78 height 26
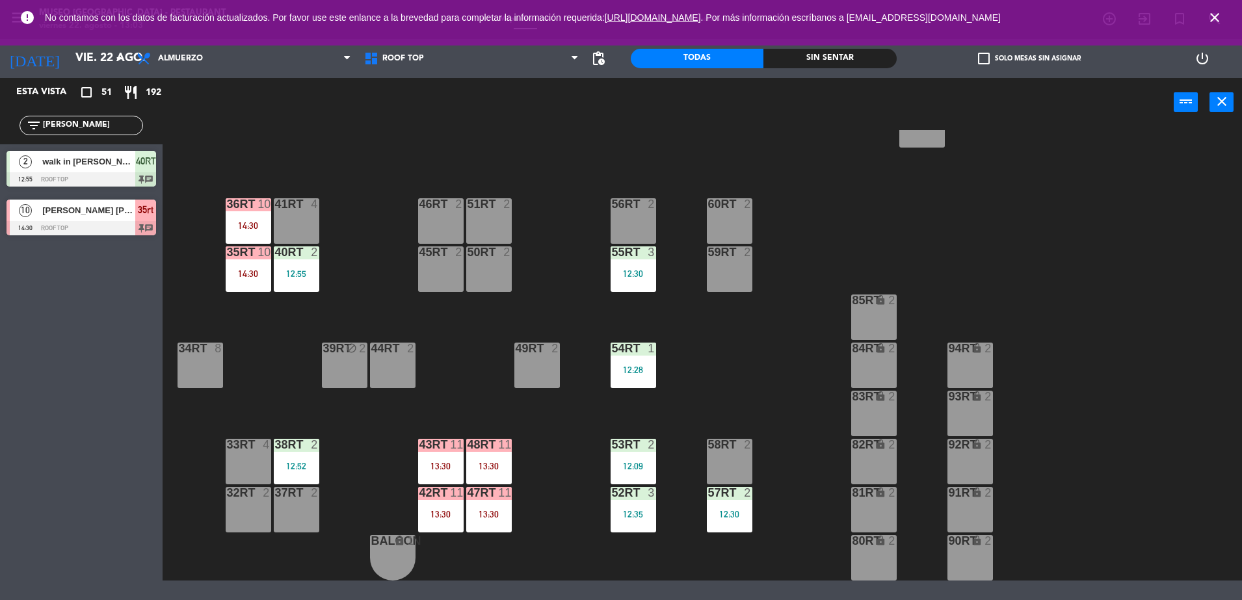
click at [553, 310] on div "18RT 4 16RT 4 28RT 2 80RR lock 2 27RT 5 7RT 5 S1RT lock 2 17RT 5 81RR lock 2 29…" at bounding box center [708, 355] width 1067 height 451
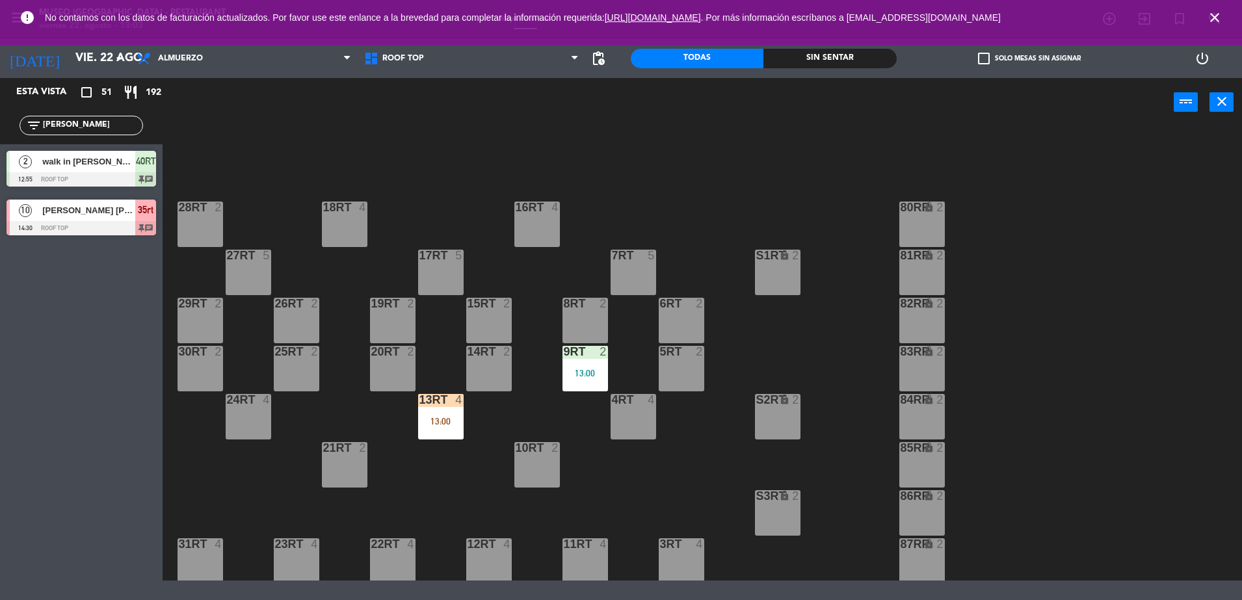
click at [455, 401] on div "4" at bounding box center [461, 400] width 21 height 12
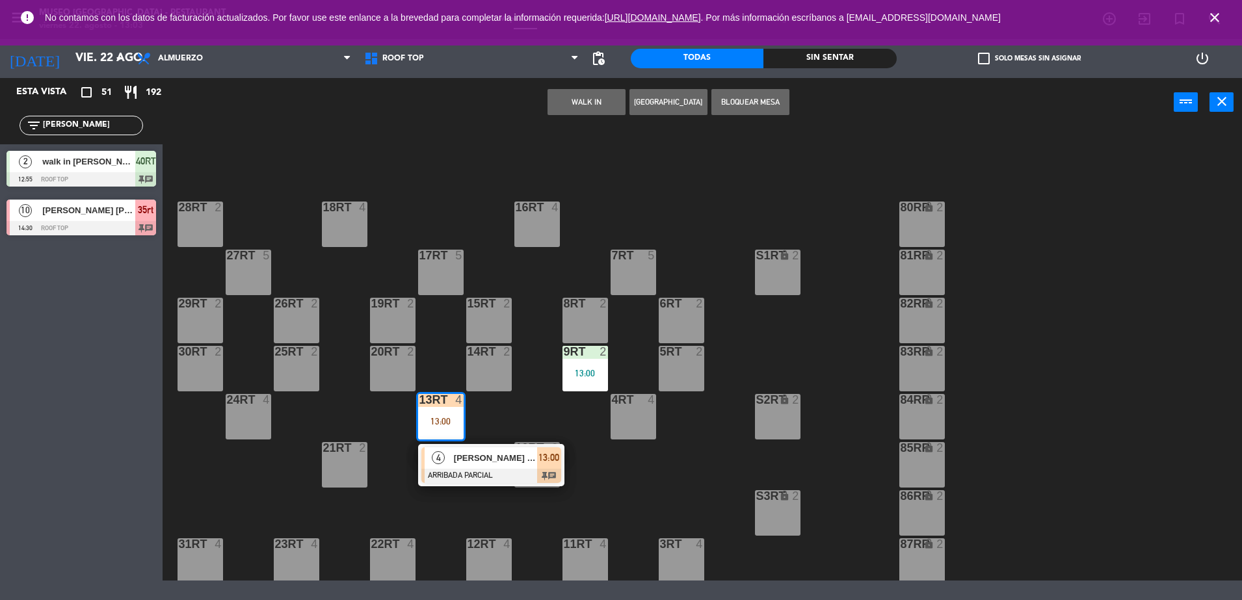
click at [482, 434] on div "18RT 4 16RT 4 28RT 2 80RR lock 2 27RT 5 7RT 5 S1RT lock 2 17RT 5 81RR lock 2 29…" at bounding box center [708, 355] width 1067 height 451
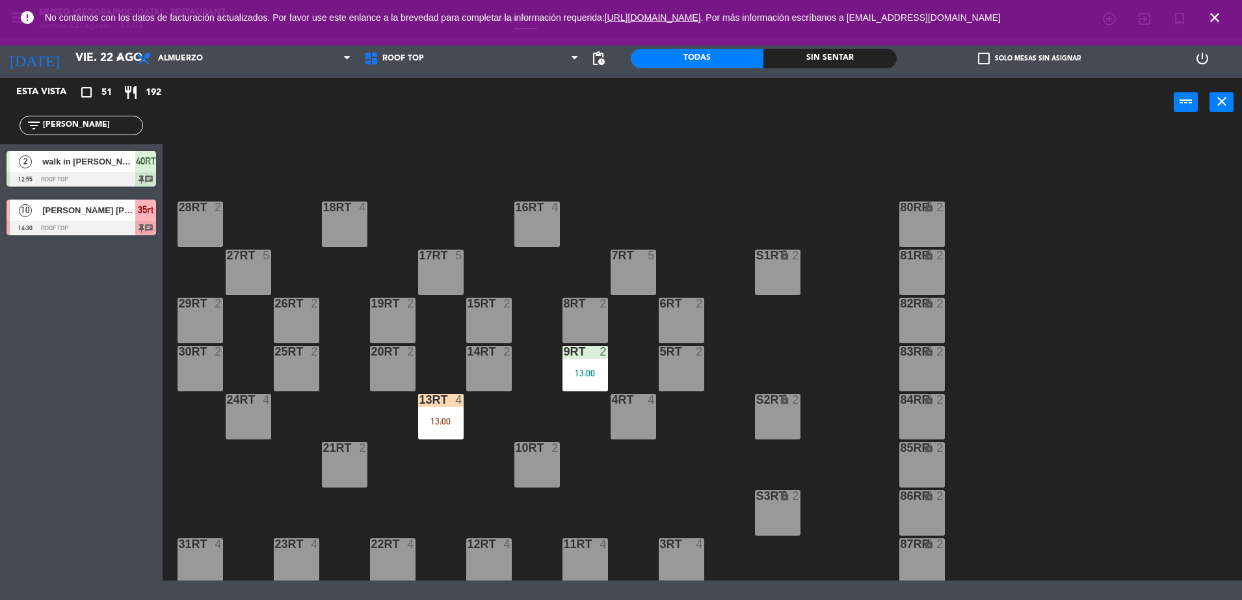
click at [449, 427] on div "13RT 4 13:00" at bounding box center [441, 417] width 46 height 46
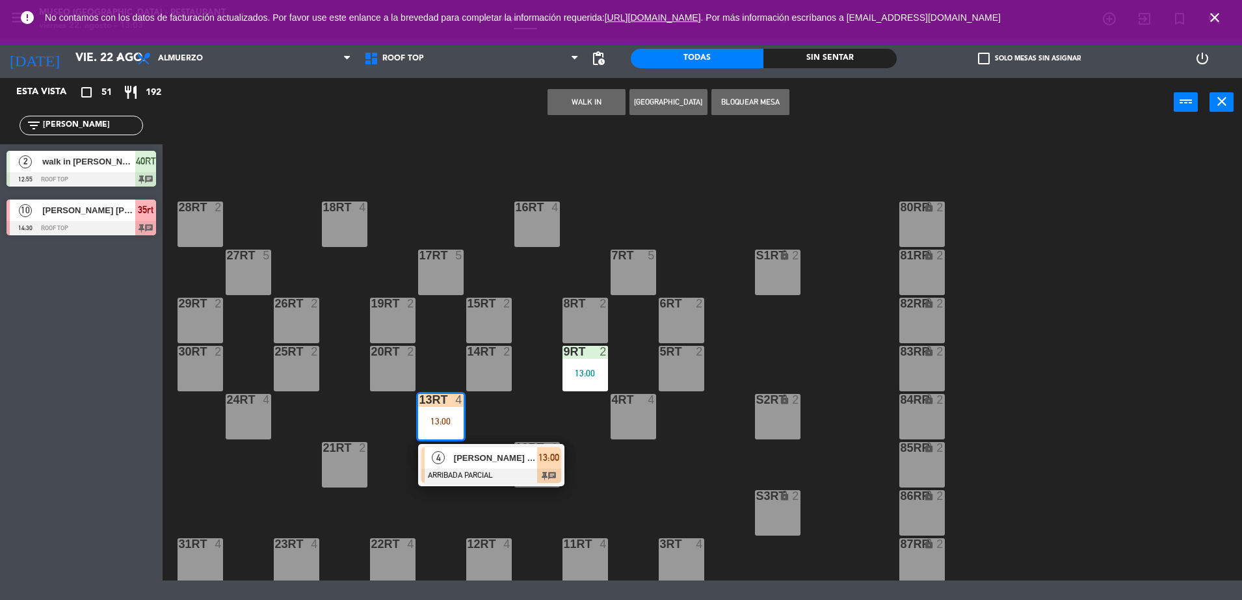
click at [502, 498] on div "18RT 4 16RT 4 28RT 2 80RR lock 2 27RT 5 7RT 5 S1RT lock 2 17RT 5 81RR lock 2 29…" at bounding box center [708, 355] width 1067 height 451
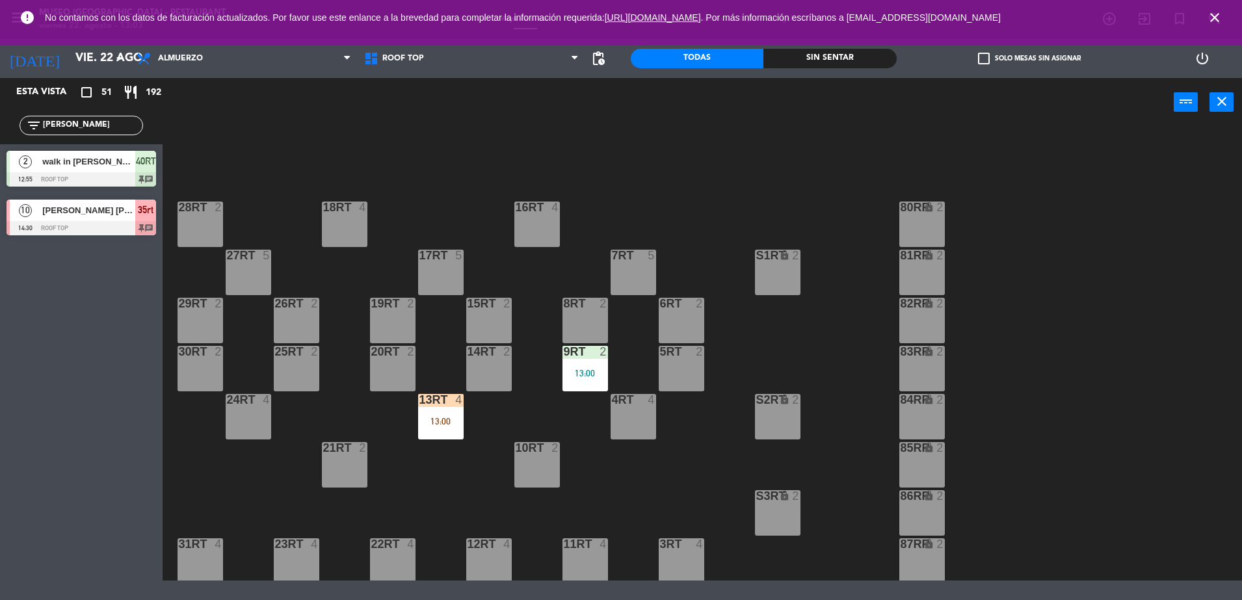
click at [451, 440] on div "18RT 4 16RT 4 28RT 2 80RR lock 2 27RT 5 7RT 5 S1RT lock 2 17RT 5 81RR lock 2 29…" at bounding box center [708, 355] width 1067 height 451
click at [443, 417] on div "13:00" at bounding box center [441, 421] width 46 height 9
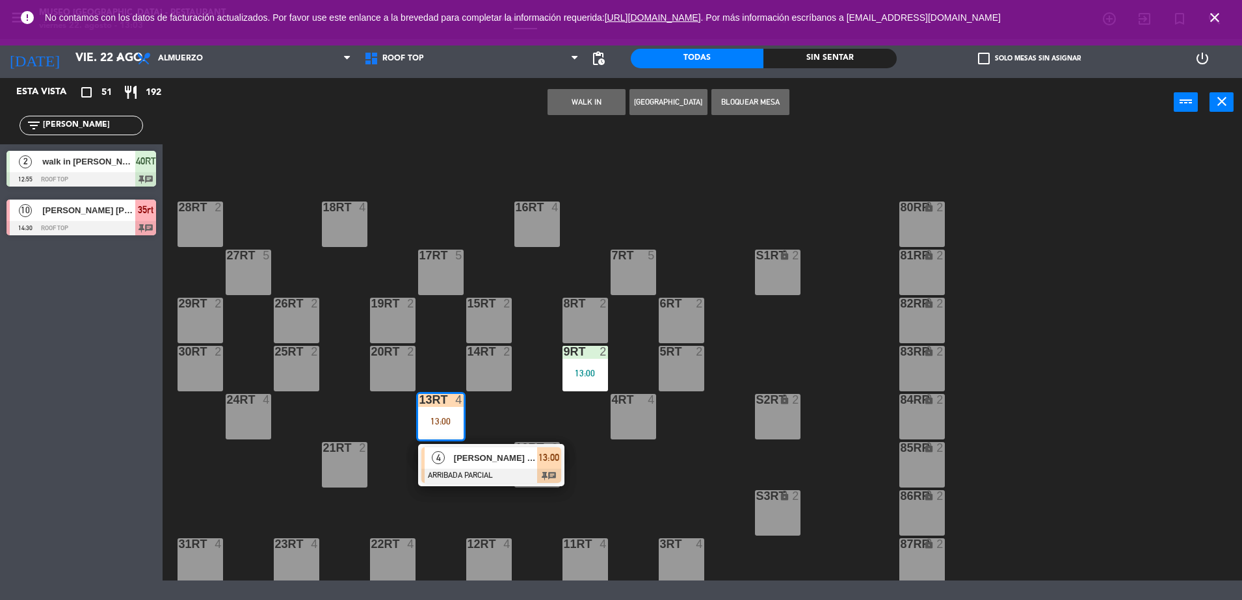
click at [487, 467] on div "[PERSON_NAME] x 04" at bounding box center [495, 458] width 85 height 21
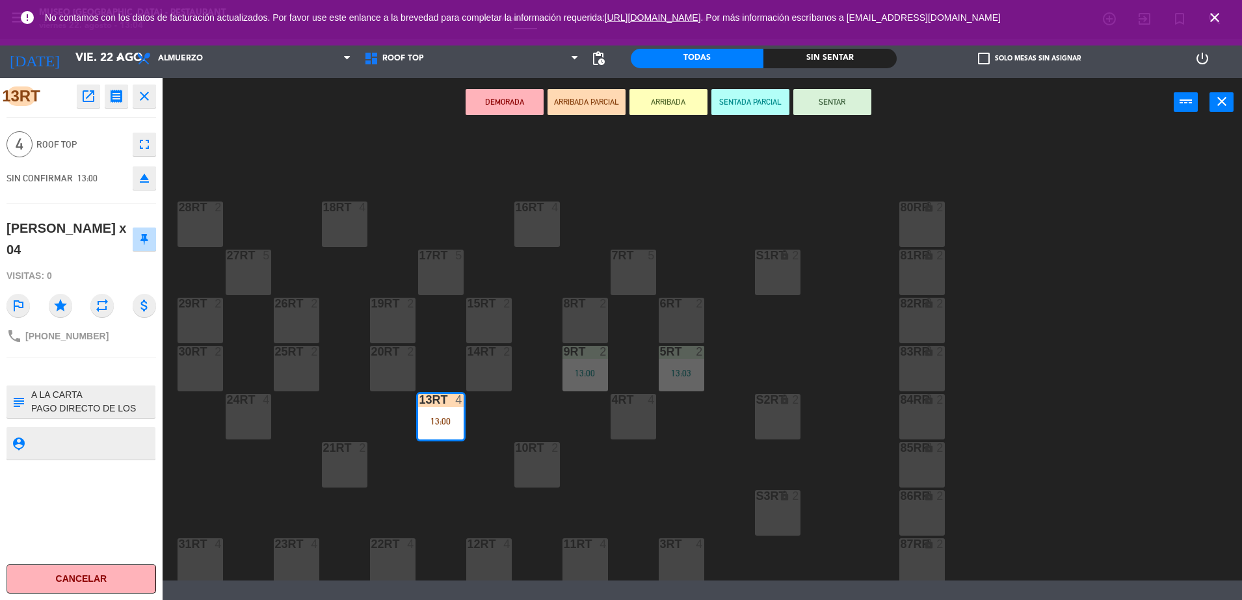
click at [522, 414] on div "18RT 4 16RT 4 28RT 2 80RR lock 2 27RT 5 7RT 5 S1RT lock 2 17RT 5 81RR lock 2 29…" at bounding box center [708, 355] width 1067 height 451
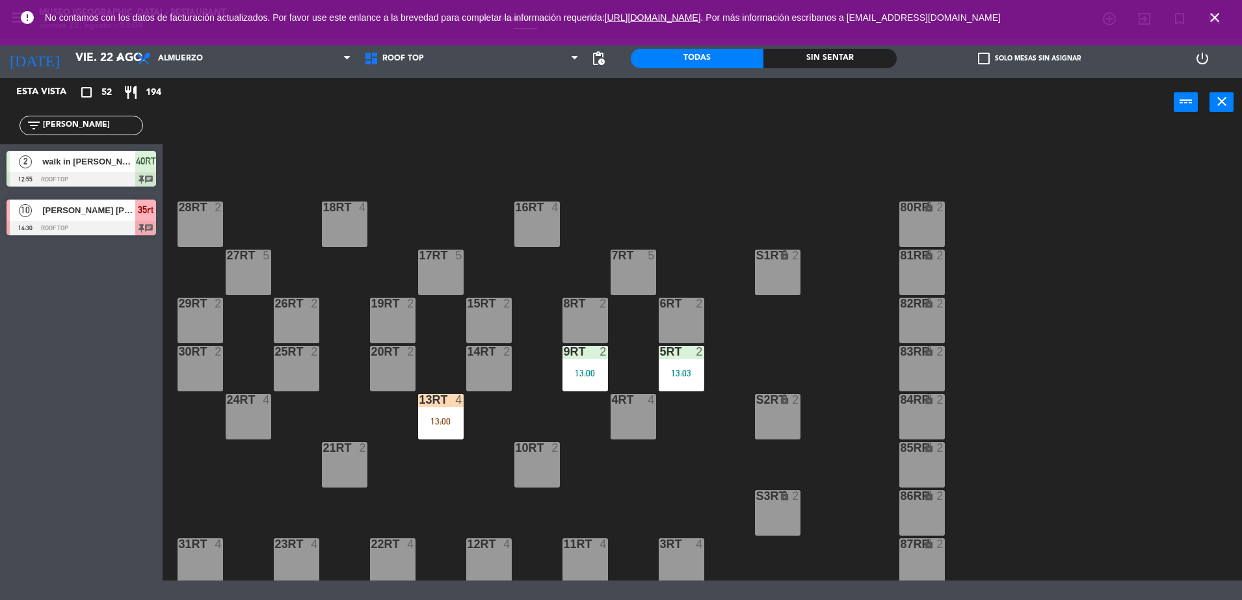
click at [430, 414] on div "13RT 4 13:00" at bounding box center [441, 417] width 46 height 46
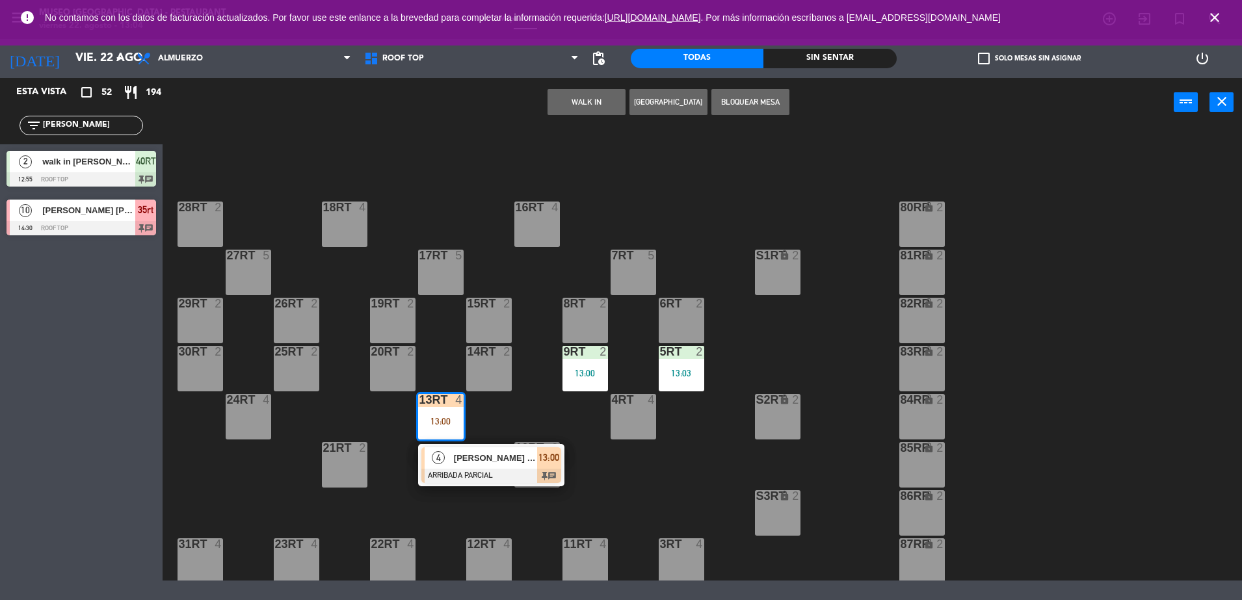
click at [629, 414] on div "4RT 4" at bounding box center [634, 417] width 46 height 46
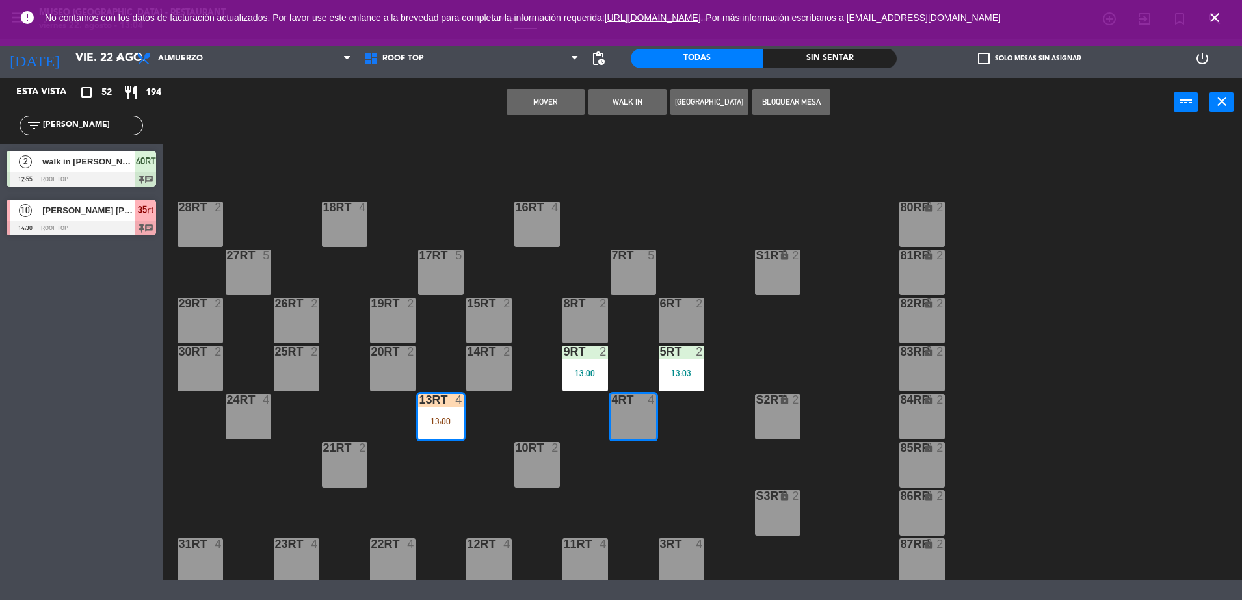
click at [543, 92] on button "Mover" at bounding box center [546, 102] width 78 height 26
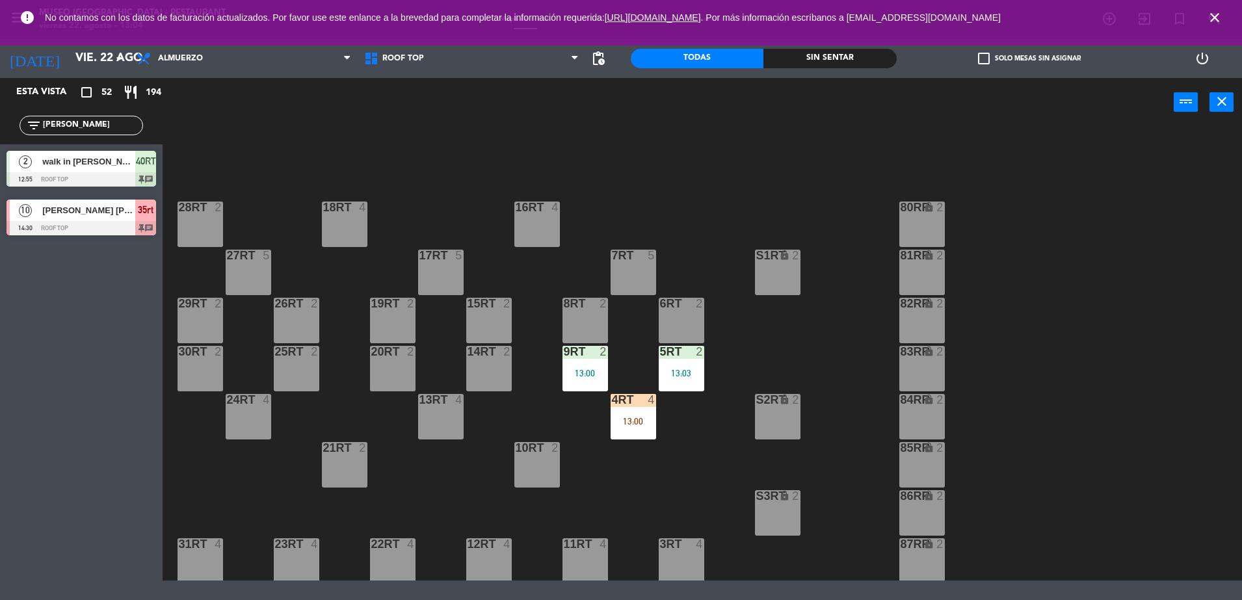
click at [675, 377] on div "13:03" at bounding box center [682, 373] width 46 height 9
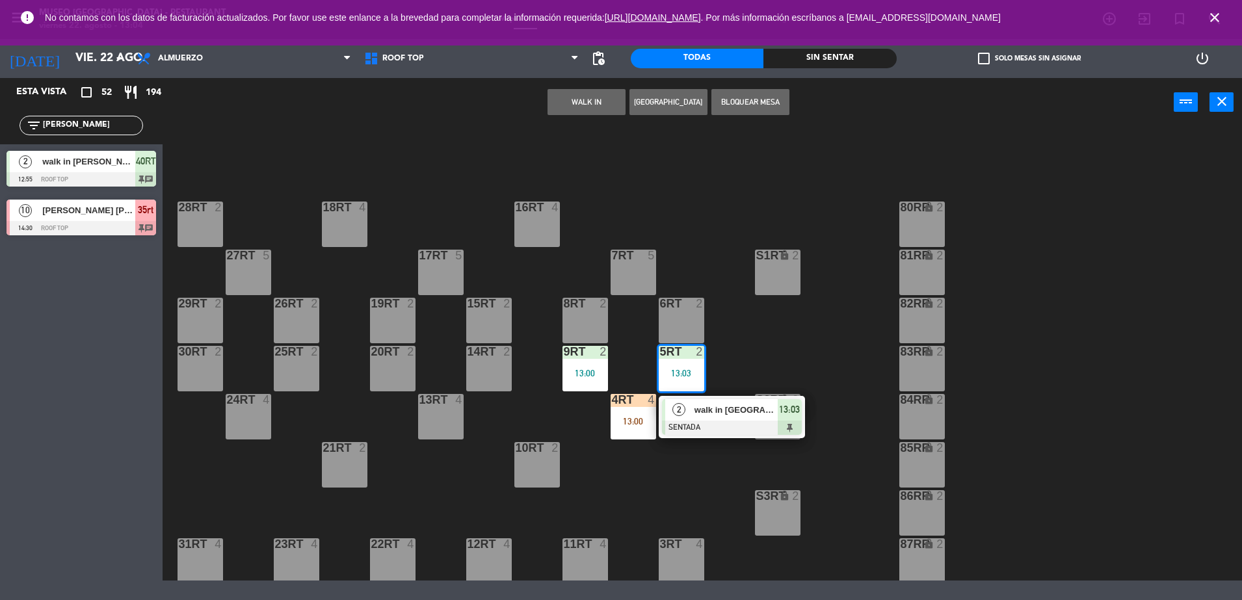
click at [727, 428] on div at bounding box center [732, 428] width 140 height 14
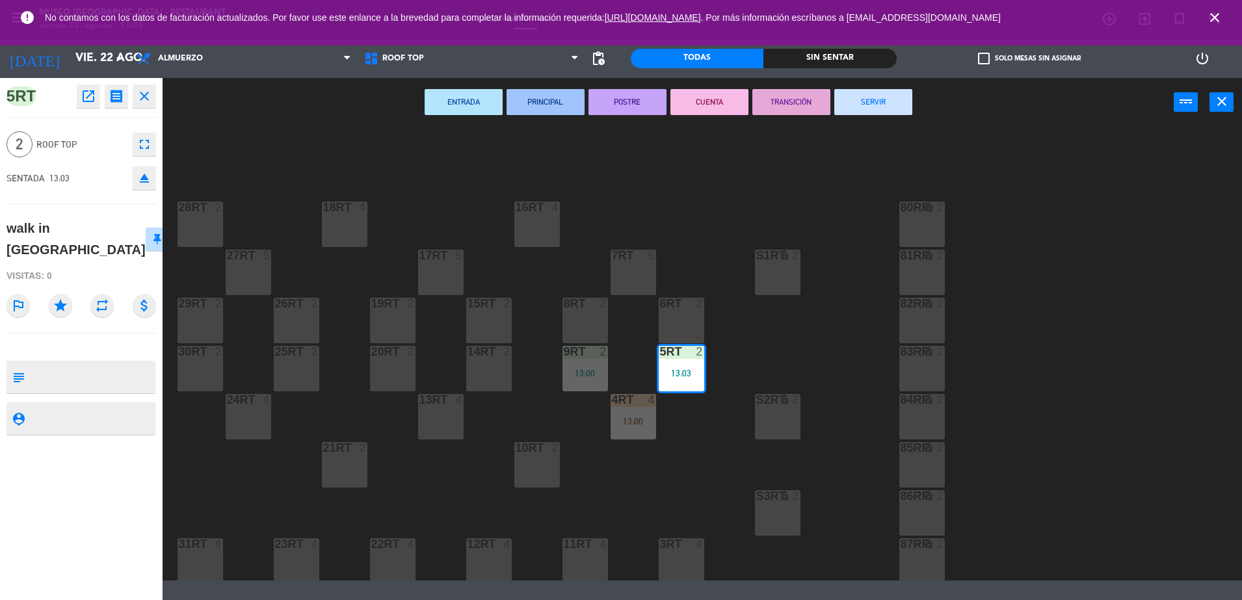
click at [484, 354] on div at bounding box center [488, 352] width 21 height 12
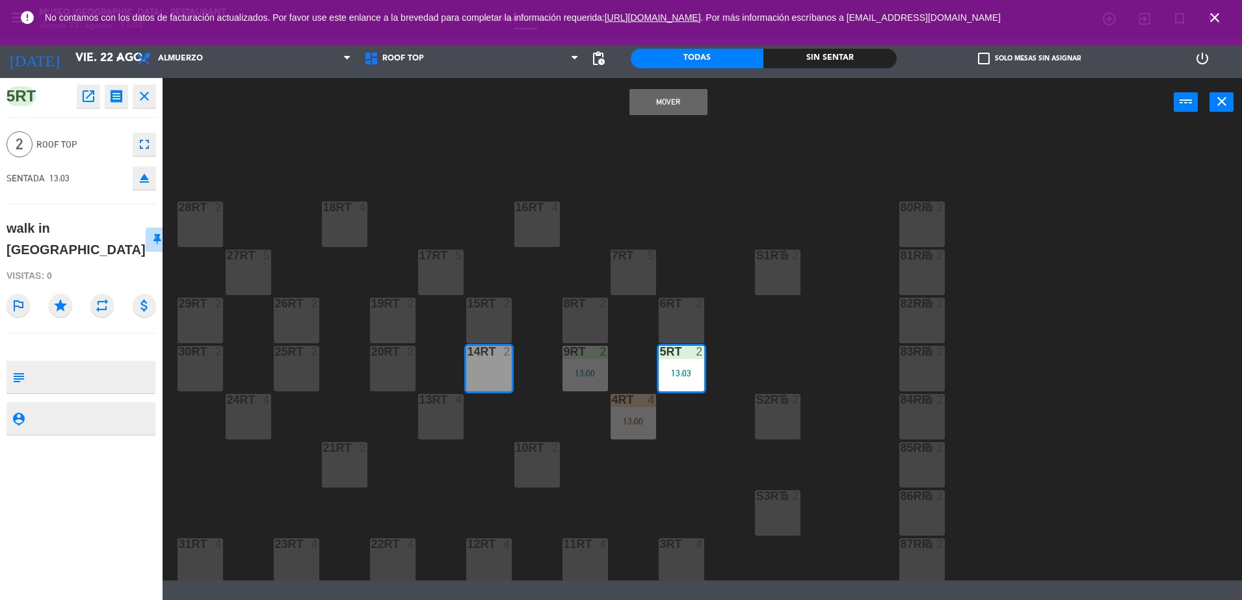
click at [663, 100] on button "Mover" at bounding box center [669, 102] width 78 height 26
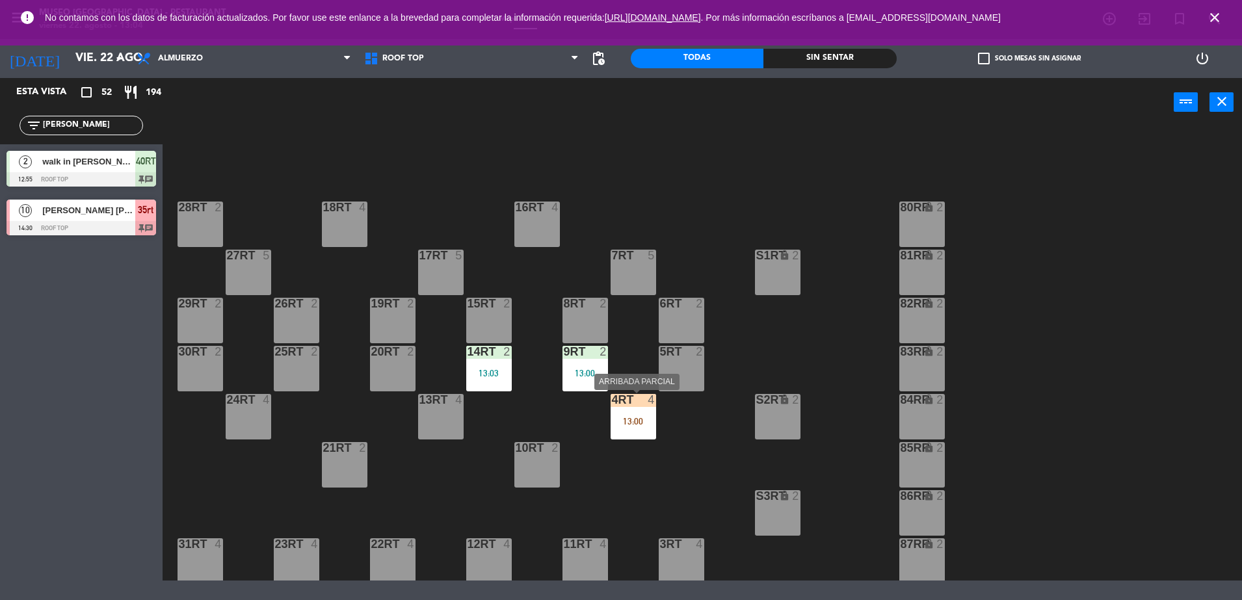
click at [641, 425] on div "13:00" at bounding box center [634, 421] width 46 height 9
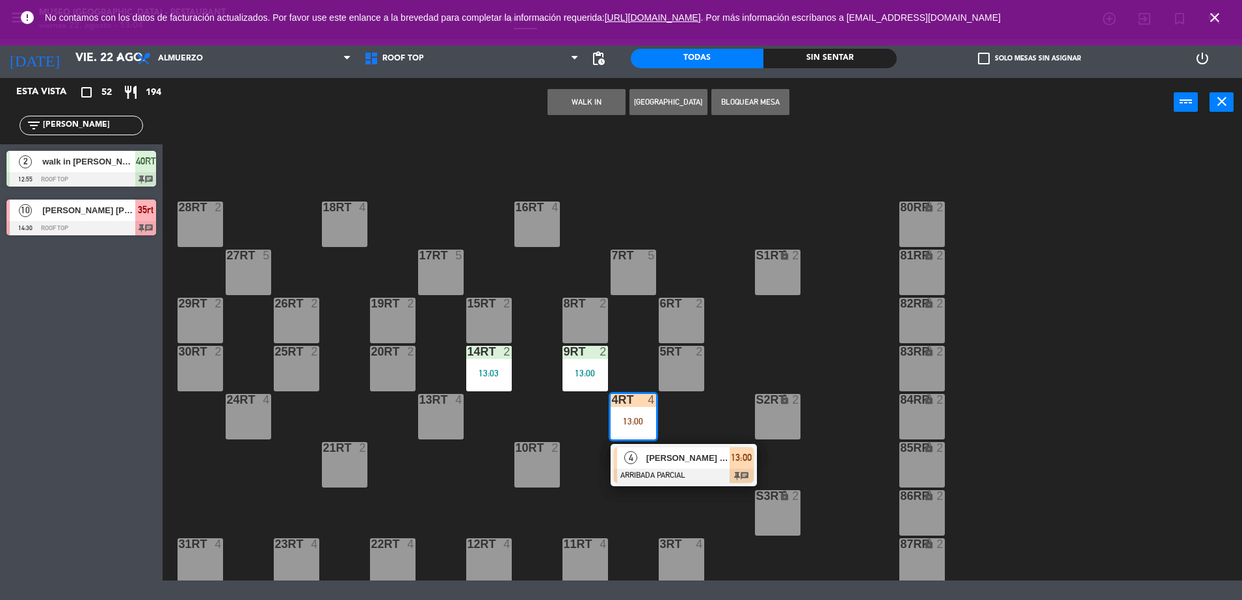
click at [686, 473] on div at bounding box center [684, 476] width 140 height 14
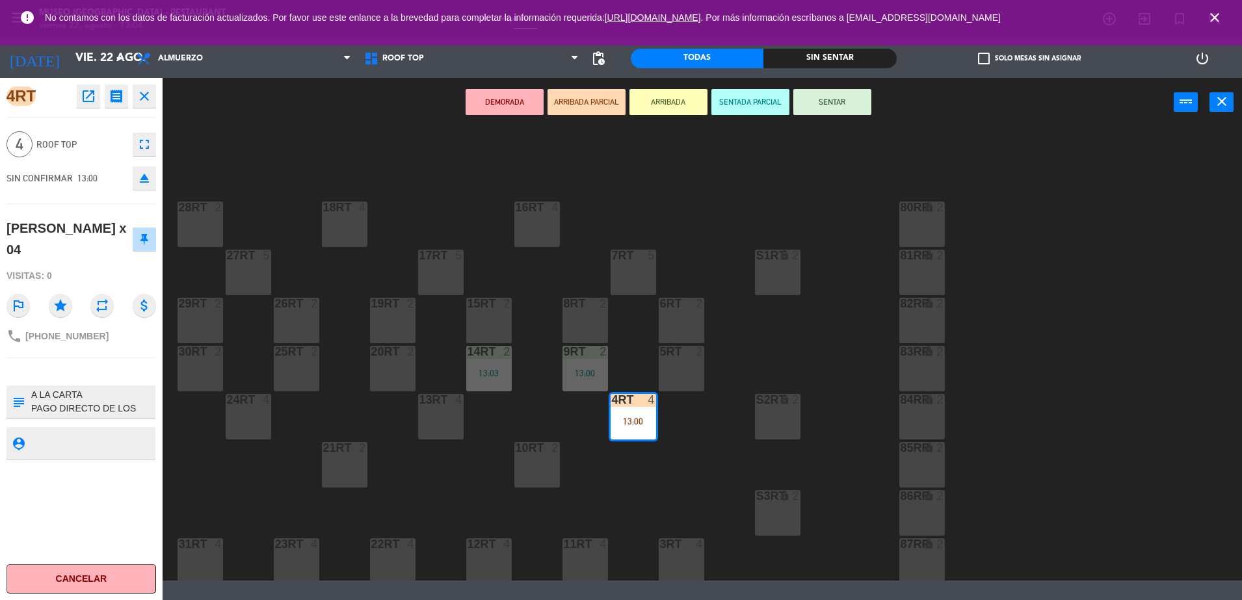
click at [524, 408] on div "18RT 4 16RT 4 28RT 2 80RR lock 2 27RT 5 7RT 5 S1RT lock 2 17RT 5 81RR lock 2 29…" at bounding box center [708, 355] width 1067 height 451
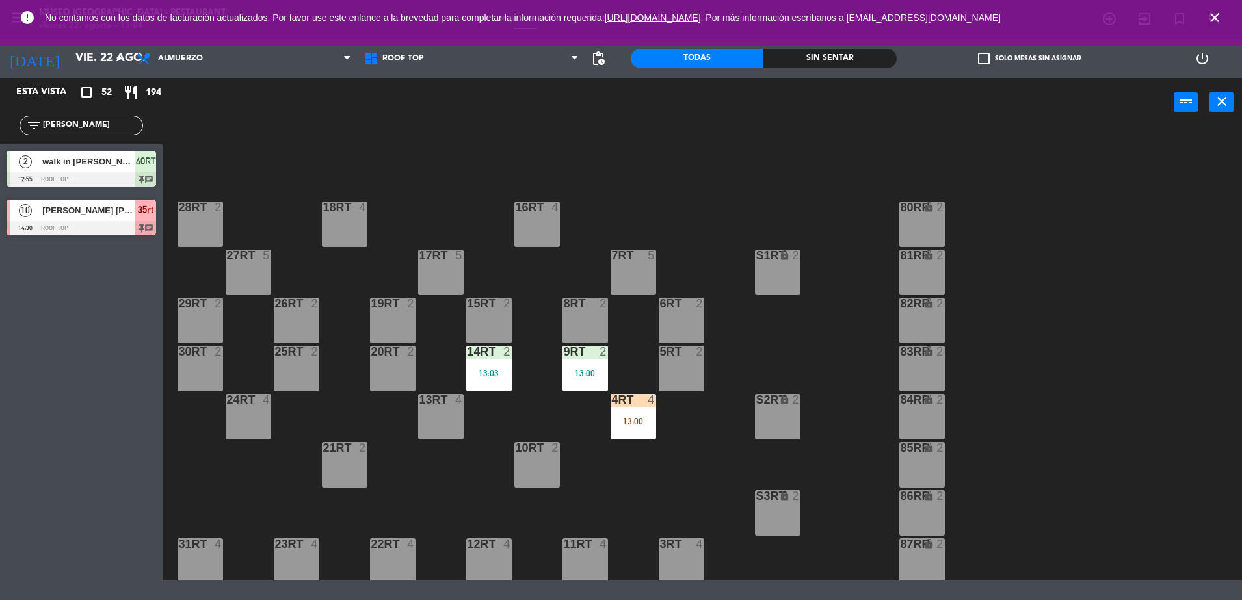
click at [498, 359] on div "14RT 2 13:03" at bounding box center [489, 369] width 46 height 46
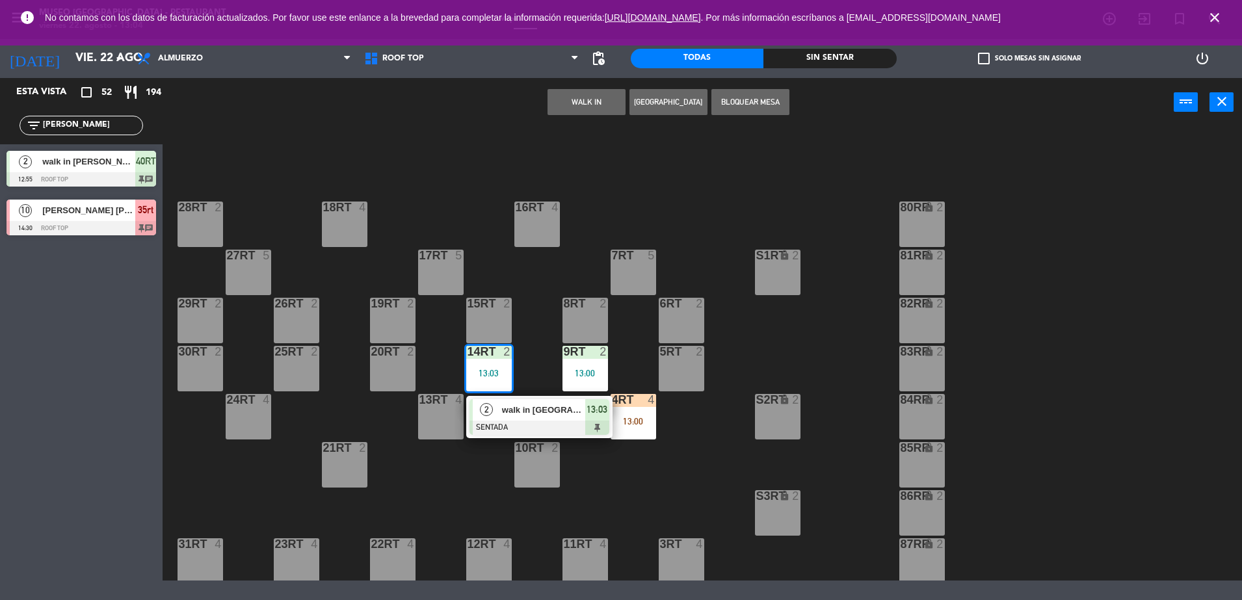
click at [539, 429] on div at bounding box center [540, 428] width 140 height 14
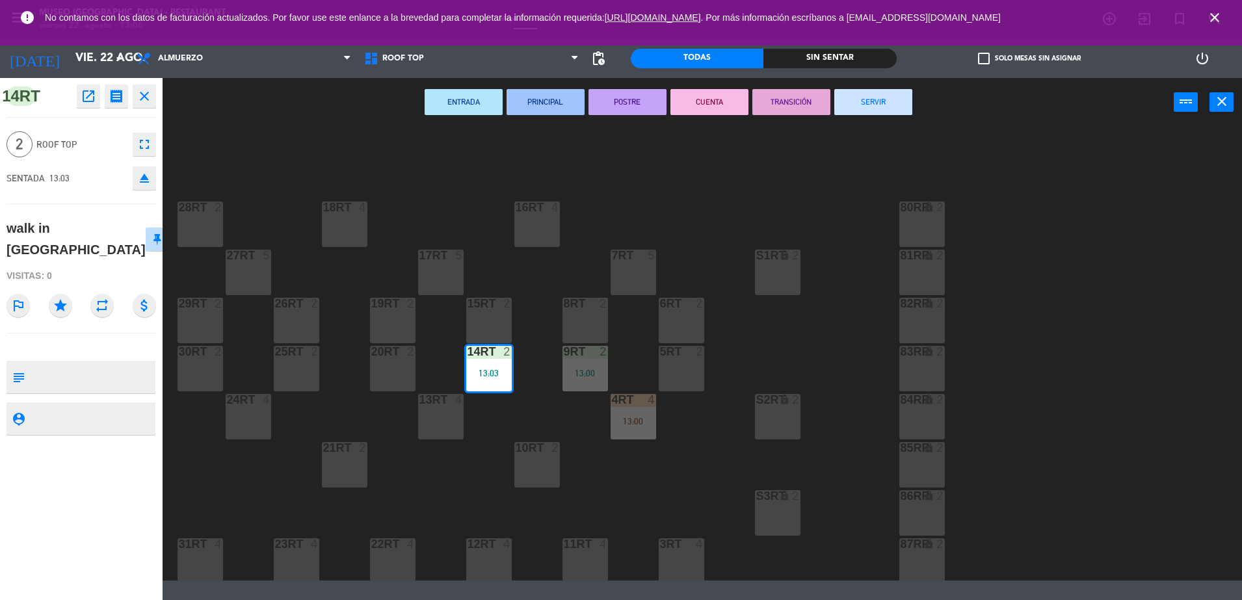
click at [692, 311] on div "6RT 2" at bounding box center [682, 321] width 46 height 46
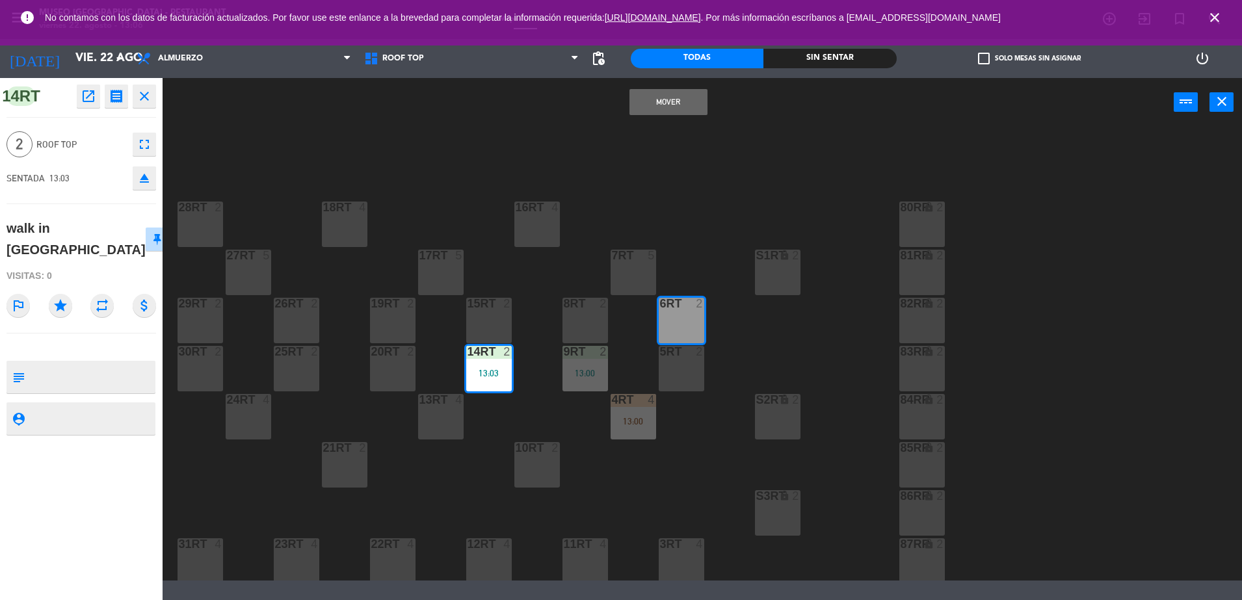
click at [663, 101] on button "Mover" at bounding box center [669, 102] width 78 height 26
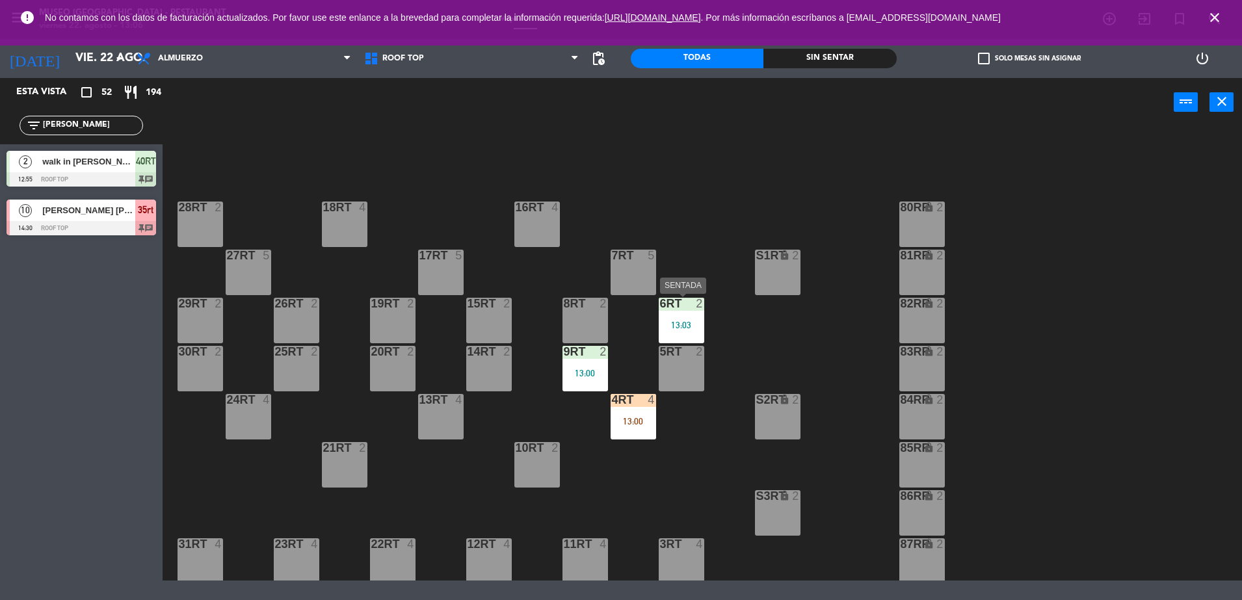
click at [687, 309] on div at bounding box center [681, 304] width 21 height 12
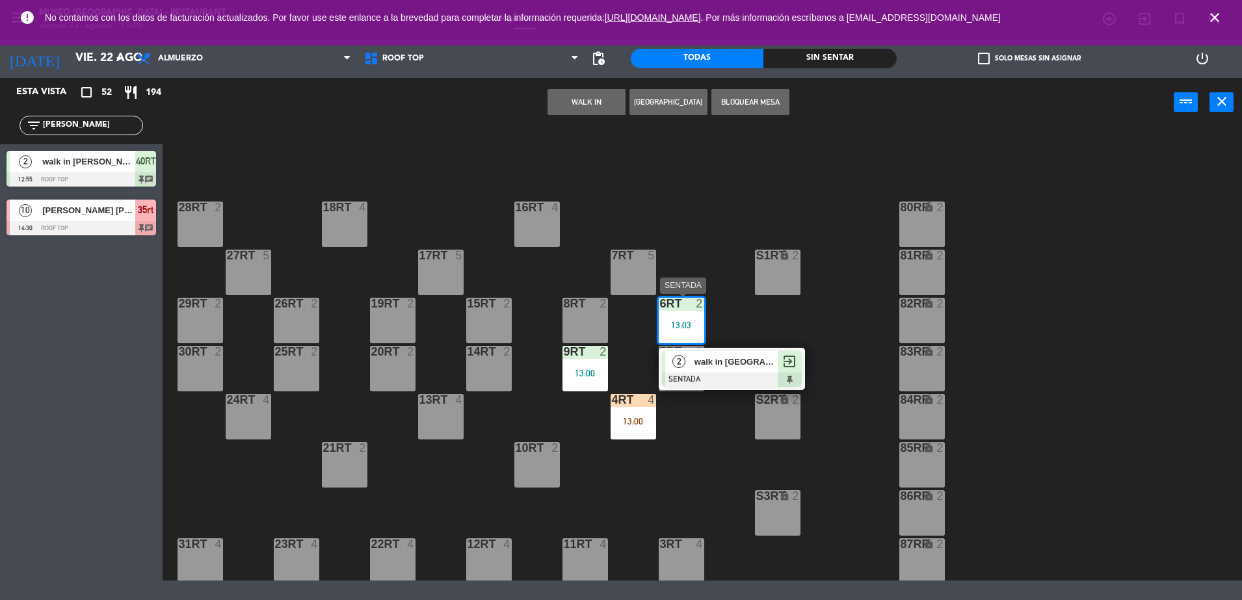
click at [732, 378] on div at bounding box center [732, 380] width 140 height 14
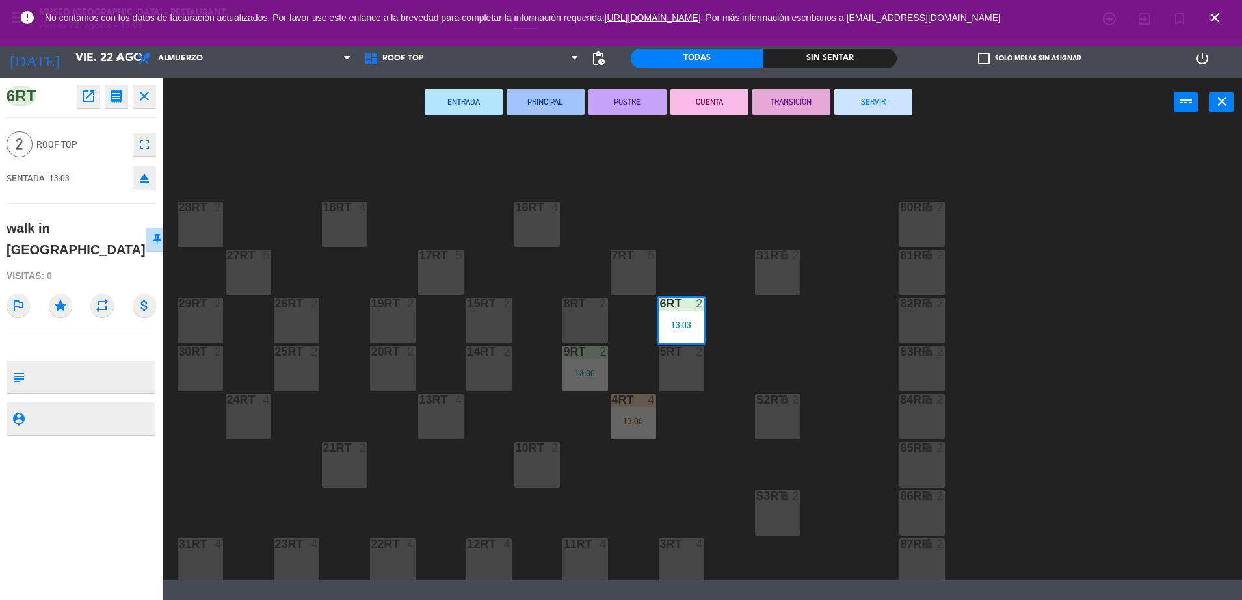
click at [88, 364] on textarea at bounding box center [92, 377] width 124 height 27
type textarea "m6RT"
click at [100, 265] on div "Visitas: 0" at bounding box center [82, 276] width 150 height 23
click at [682, 442] on div "18RT 4 16RT 4 28RT 2 80RR lock 2 27RT 5 7RT 5 S1RT lock 2 17RT 5 81RR lock 2 29…" at bounding box center [708, 355] width 1067 height 451
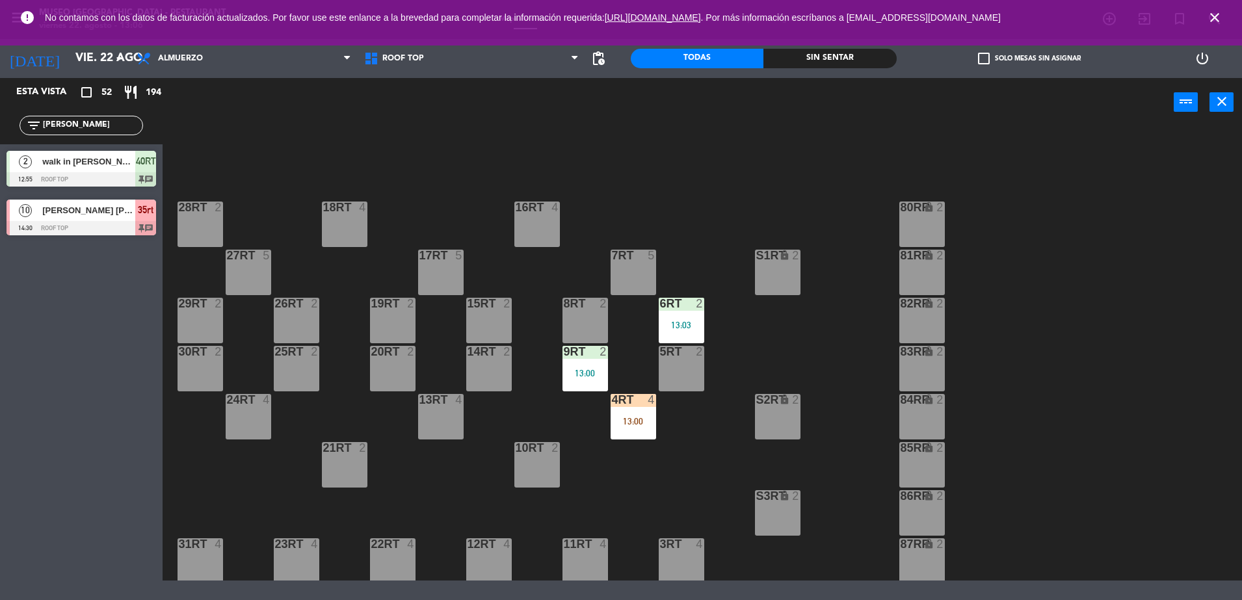
click at [629, 424] on div "13:00" at bounding box center [634, 421] width 46 height 9
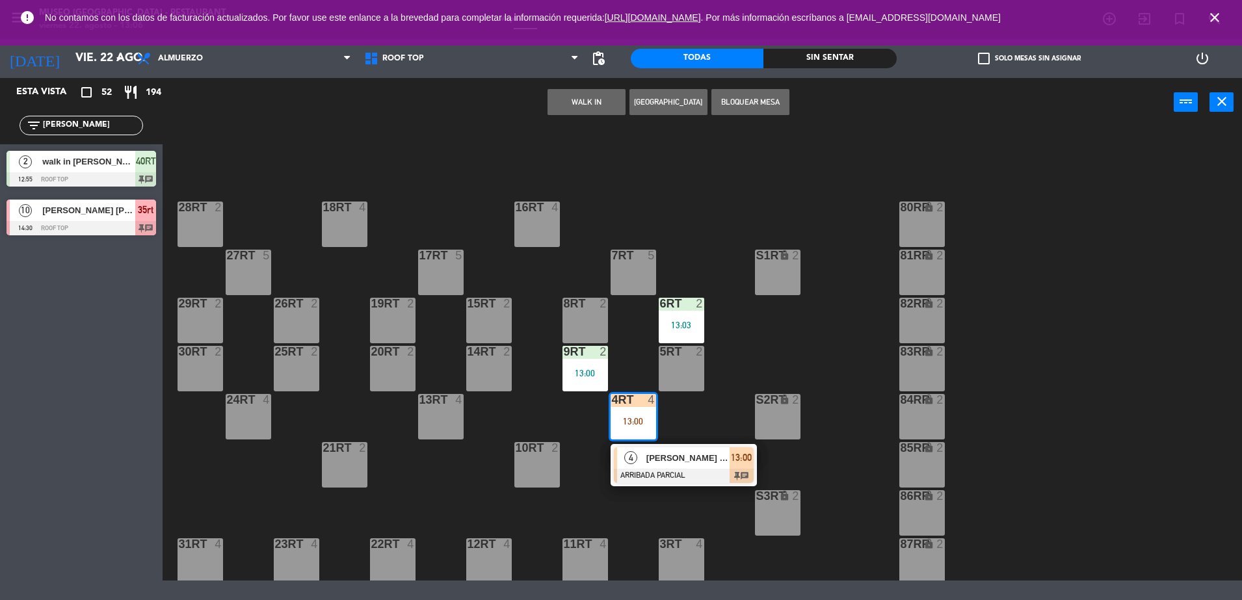
click at [693, 462] on span "[PERSON_NAME] x 04" at bounding box center [688, 458] width 83 height 14
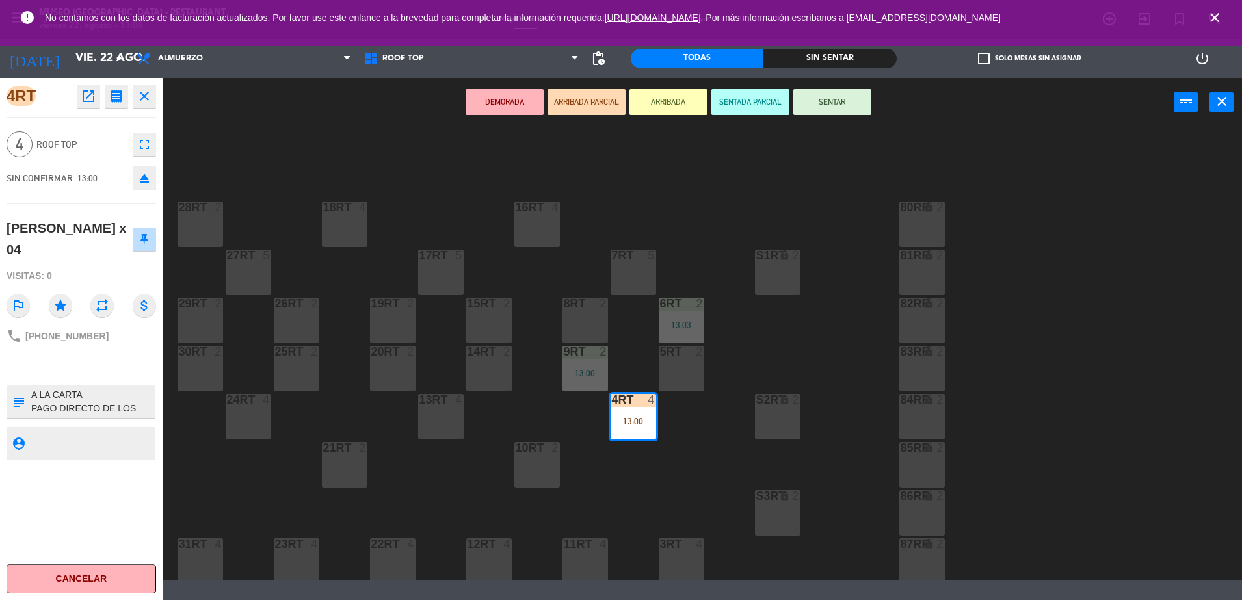
click at [147, 137] on icon "fullscreen" at bounding box center [145, 145] width 16 height 16
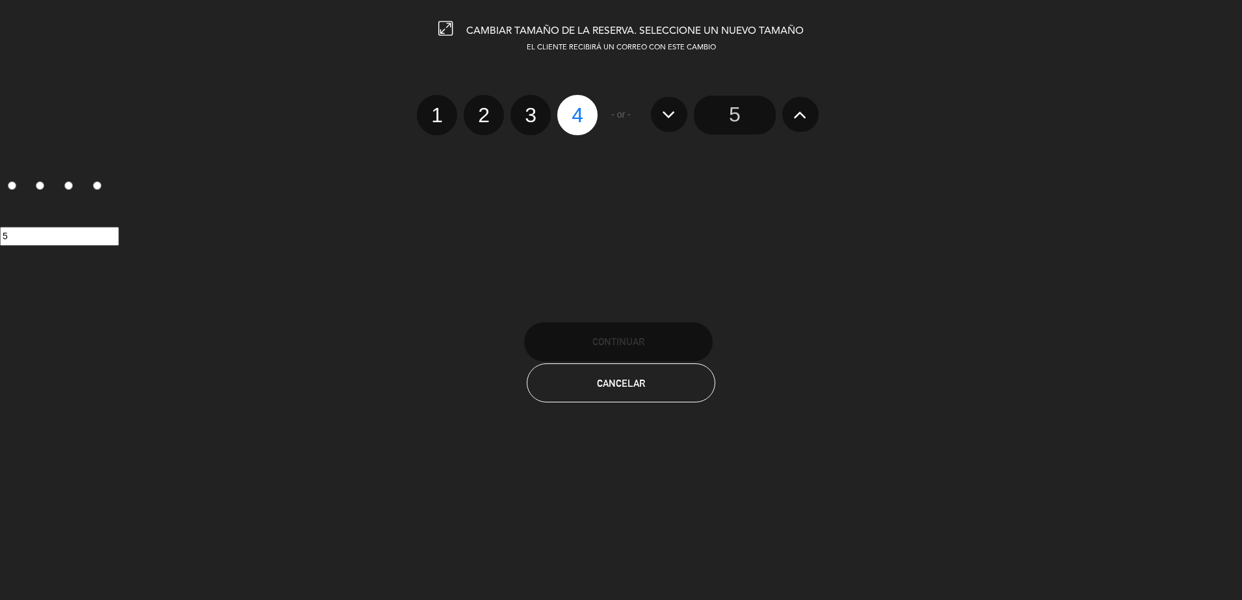
click at [728, 111] on input "5" at bounding box center [735, 115] width 82 height 39
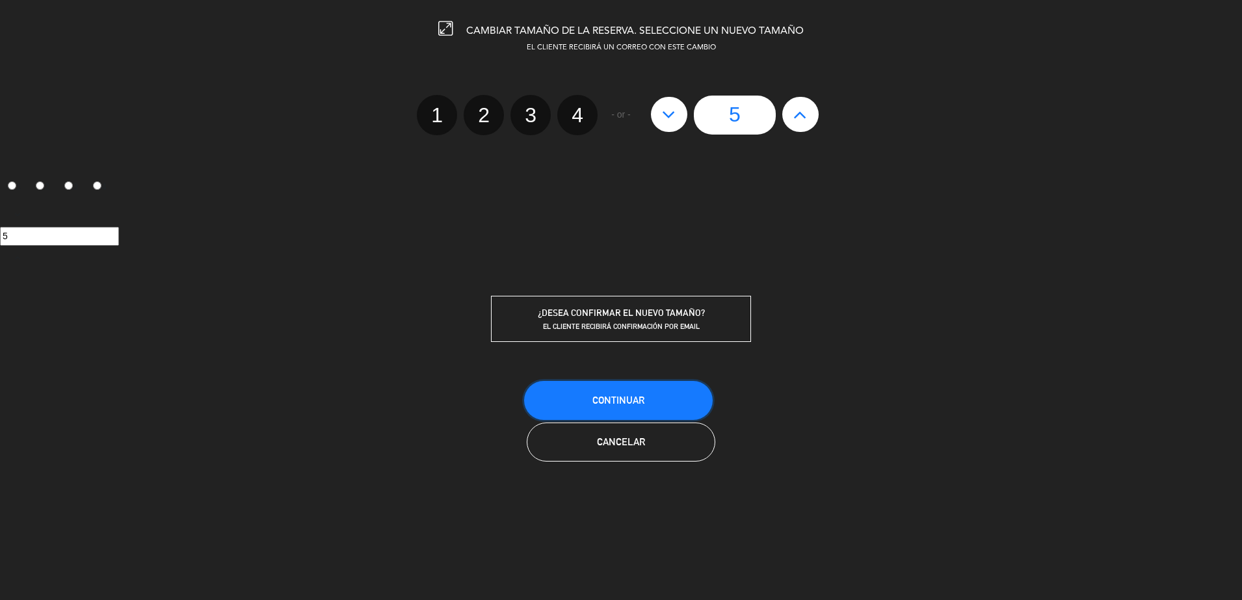
click at [647, 408] on button "Continuar" at bounding box center [618, 400] width 189 height 39
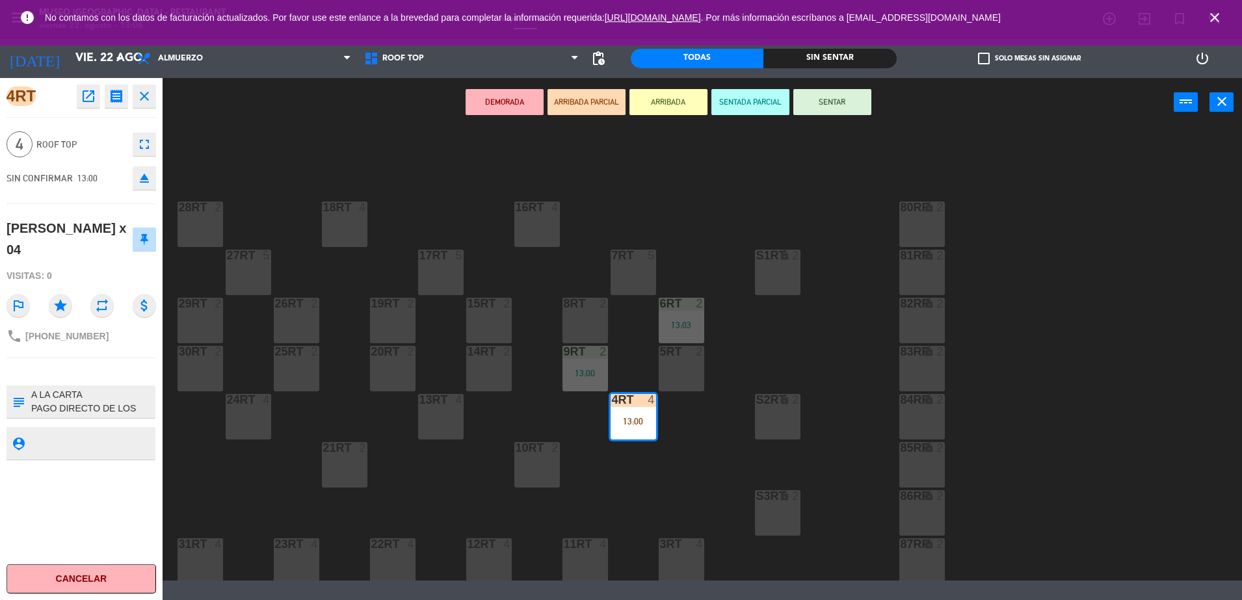
click at [608, 354] on div "2" at bounding box center [606, 352] width 21 height 12
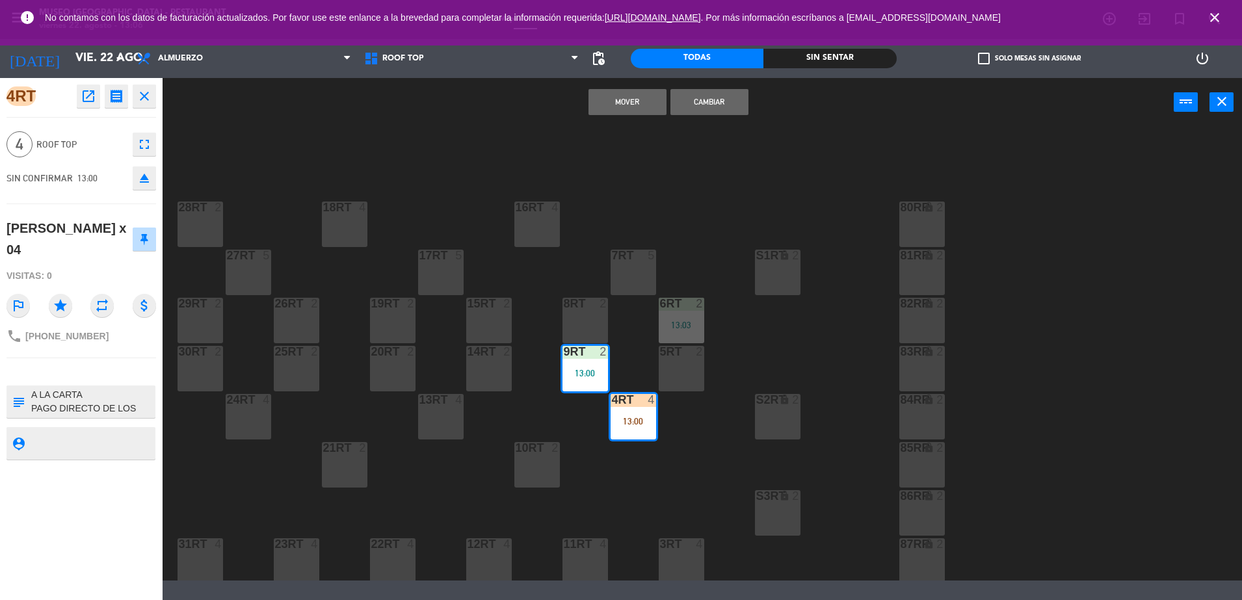
click at [541, 266] on div "18RT 4 16RT 4 28RT 2 80RR lock 2 27RT 5 7RT 5 S1RT lock 2 17RT 5 81RR lock 2 29…" at bounding box center [708, 355] width 1067 height 451
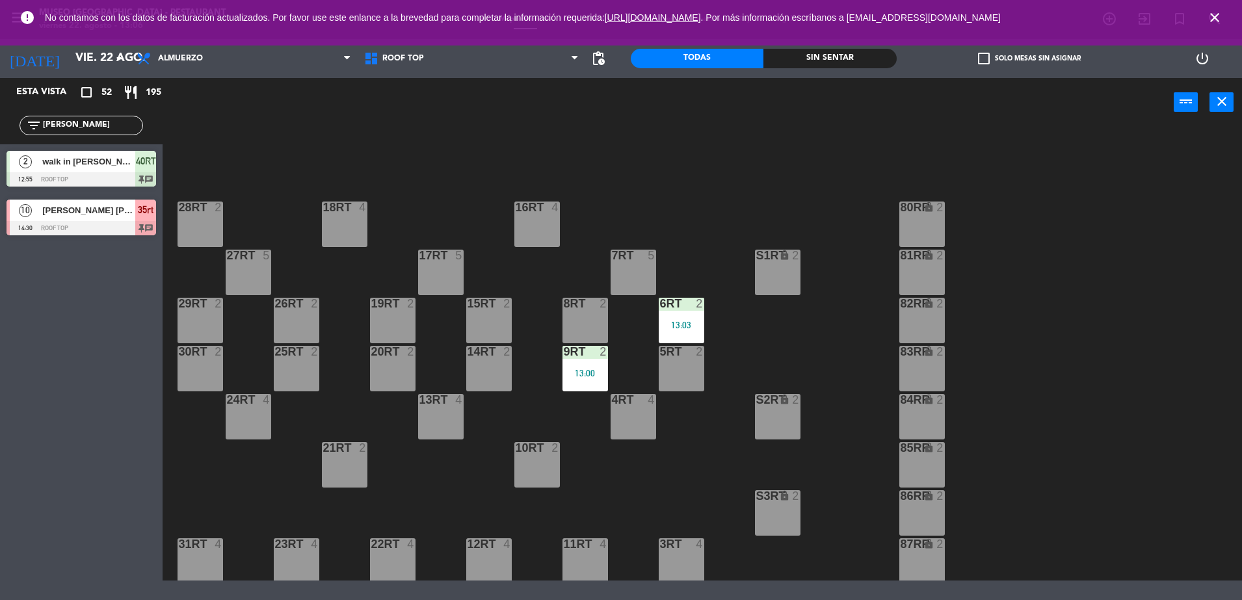
scroll to position [533, 0]
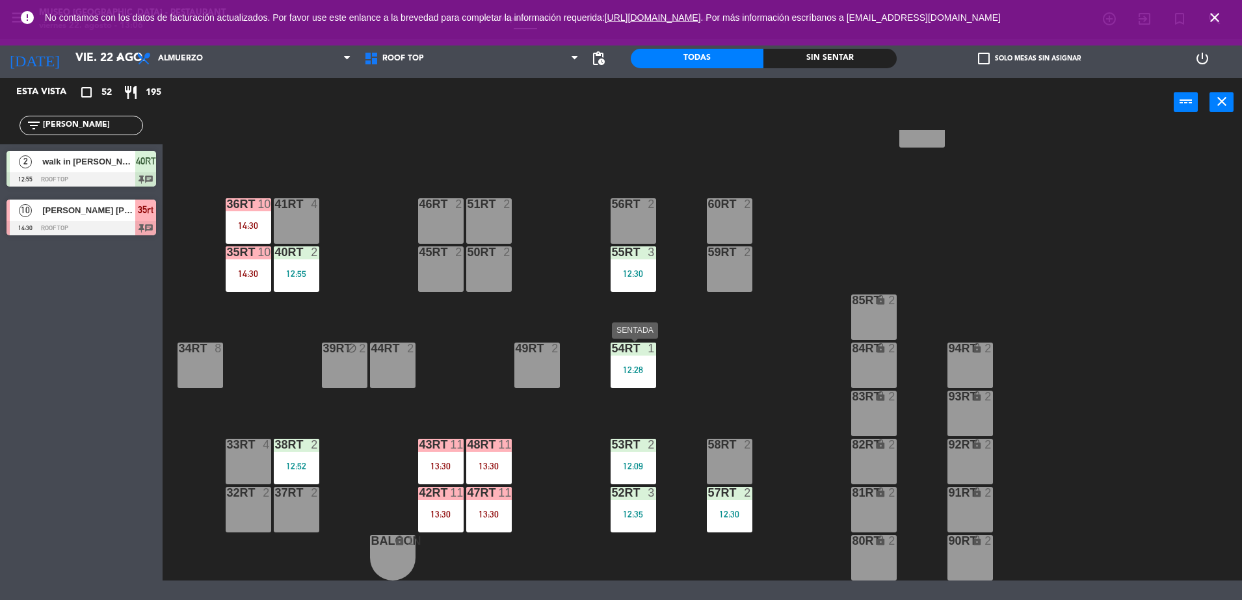
click at [634, 369] on div "12:28" at bounding box center [634, 370] width 46 height 9
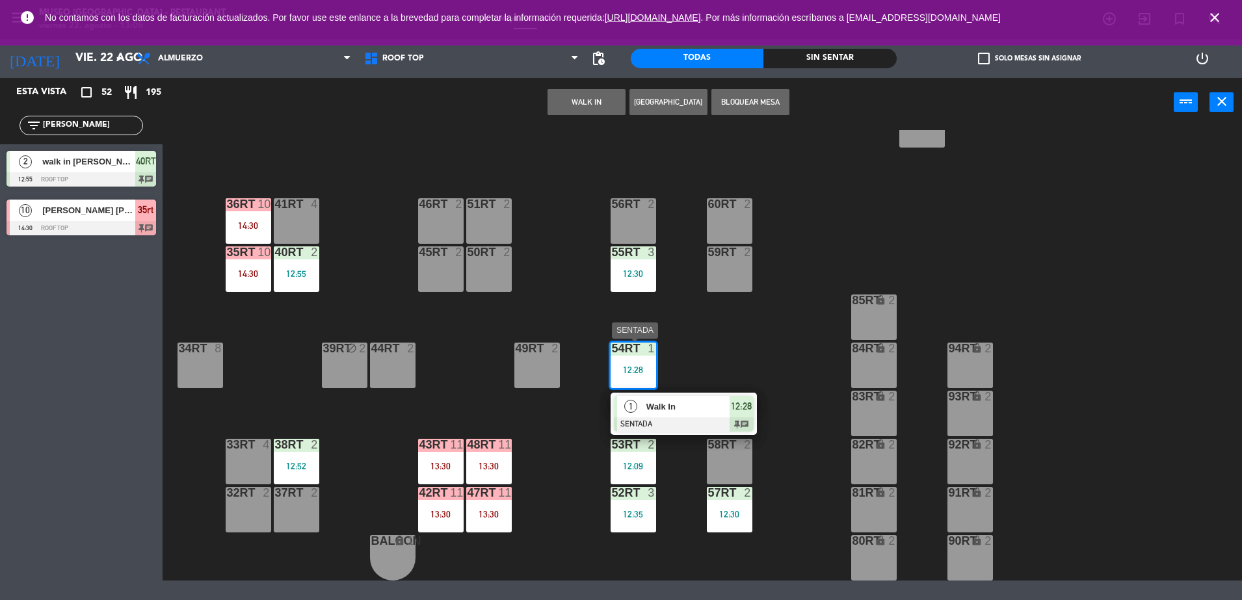
click at [680, 402] on span "Walk In" at bounding box center [688, 407] width 83 height 14
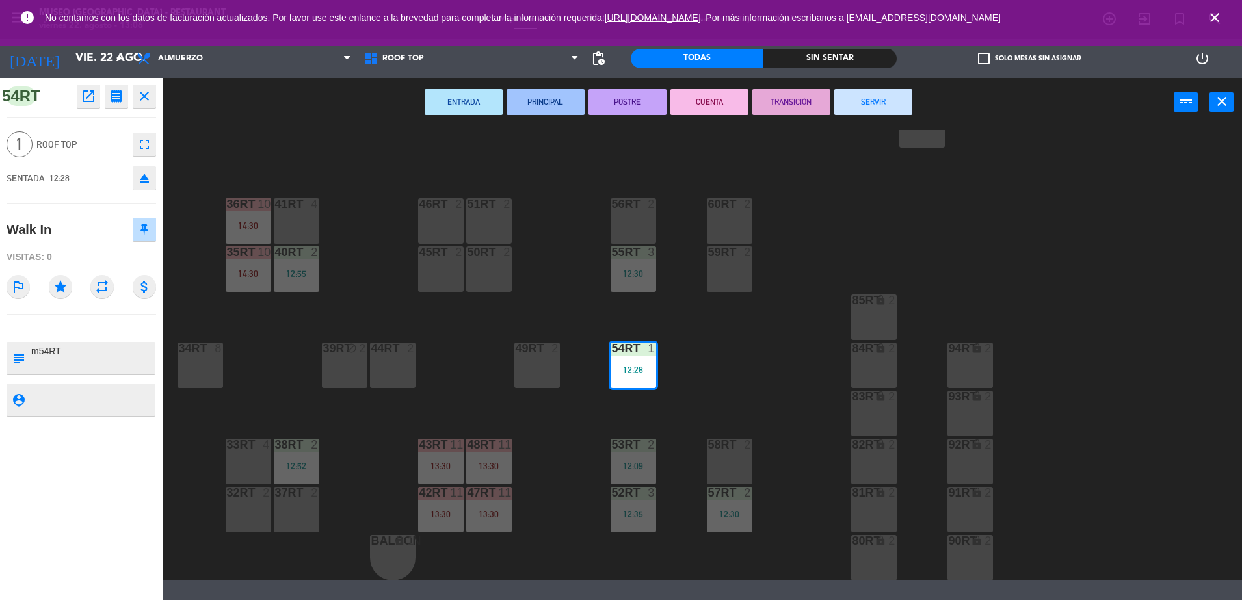
click at [768, 101] on button "TRANSICIÓN" at bounding box center [792, 102] width 78 height 26
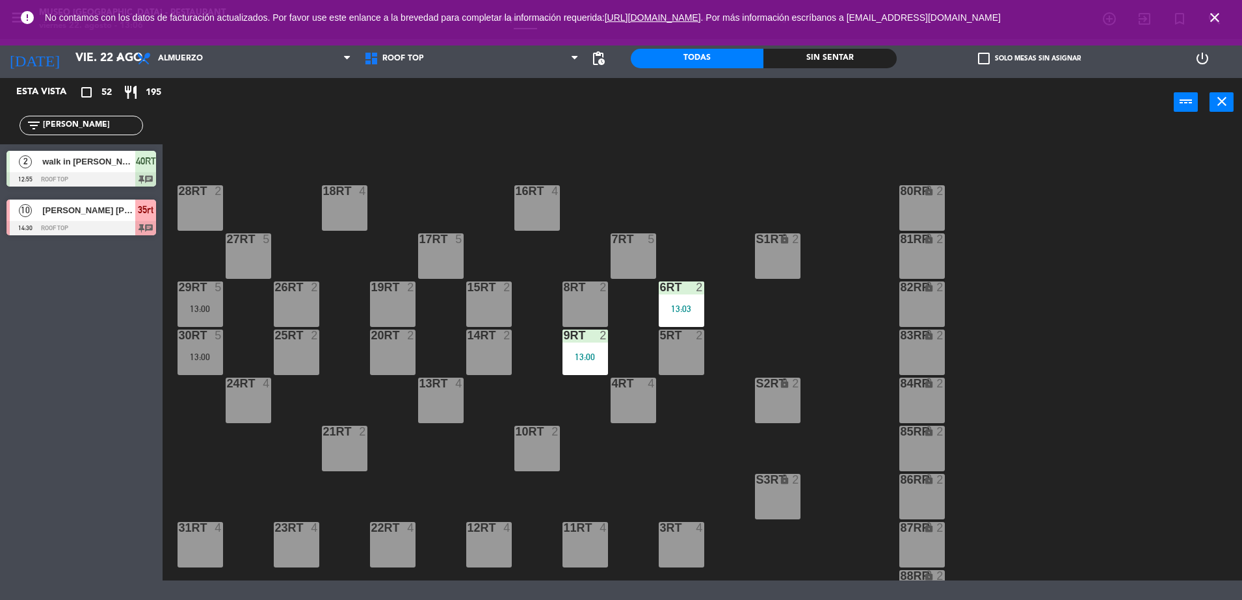
scroll to position [0, 0]
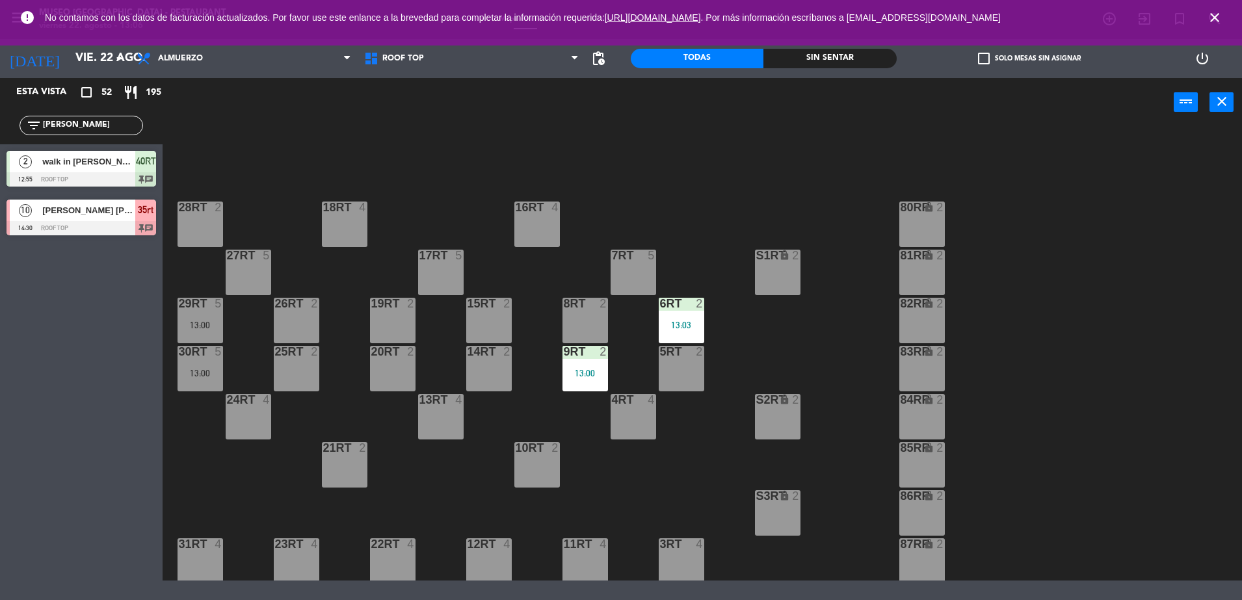
drag, startPoint x: 114, startPoint y: 131, endPoint x: 0, endPoint y: 171, distance: 121.4
click at [0, 172] on html "close × Museo Larco Café - Restaurant × chrome_reader_mode Listado de Reservas …" at bounding box center [621, 300] width 1242 height 600
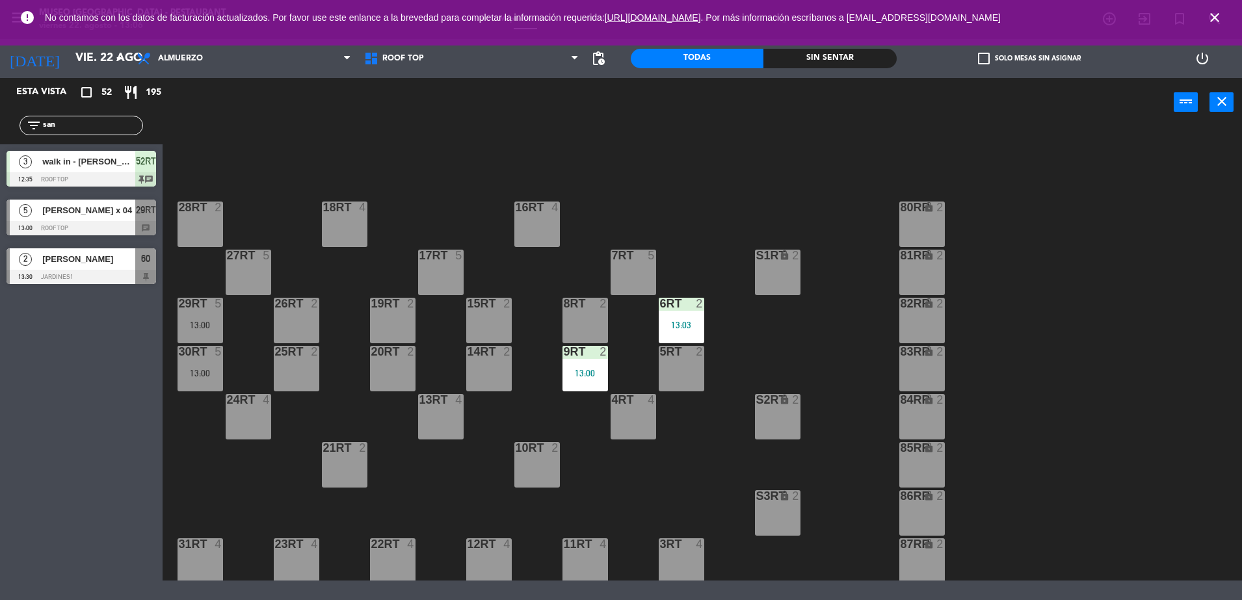
type input "san"
click at [94, 212] on span "[PERSON_NAME] x 04" at bounding box center [88, 211] width 93 height 14
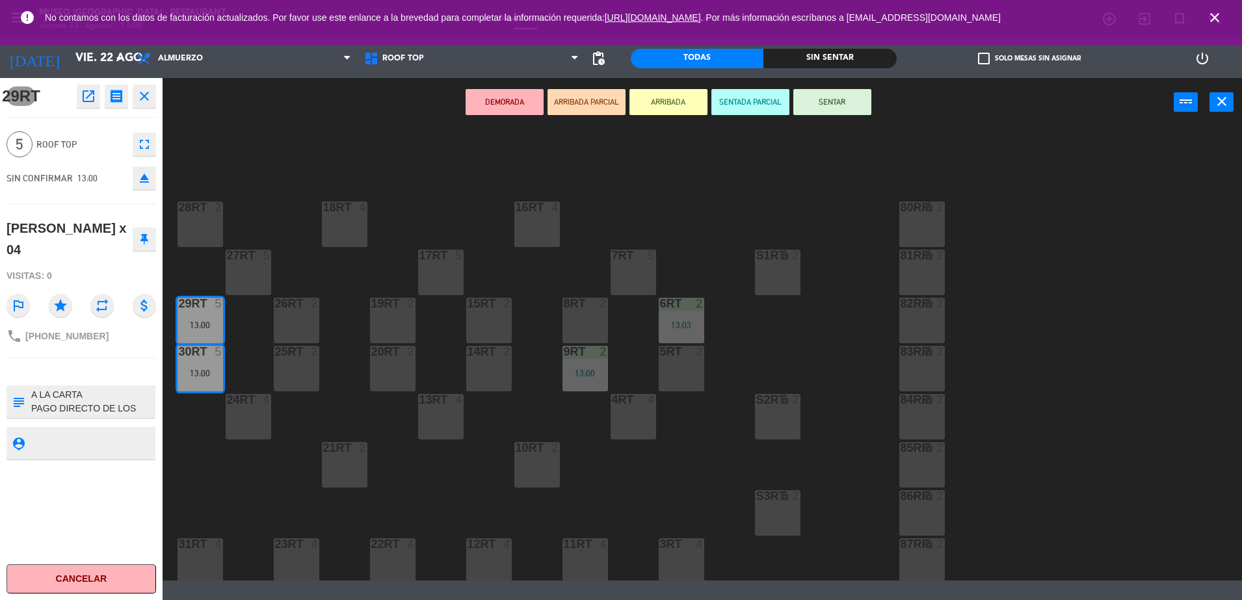
click at [427, 279] on div "17RT 5" at bounding box center [441, 273] width 46 height 46
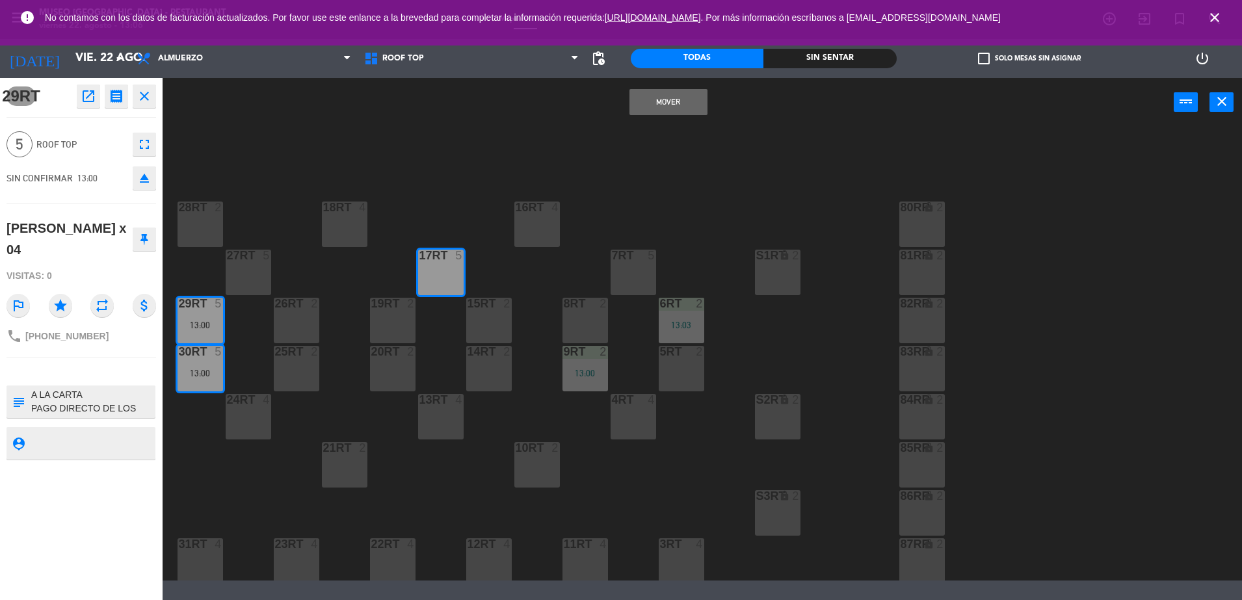
click at [697, 88] on div "Mover power_input close" at bounding box center [668, 102] width 1011 height 49
click at [688, 93] on button "Mover" at bounding box center [669, 102] width 78 height 26
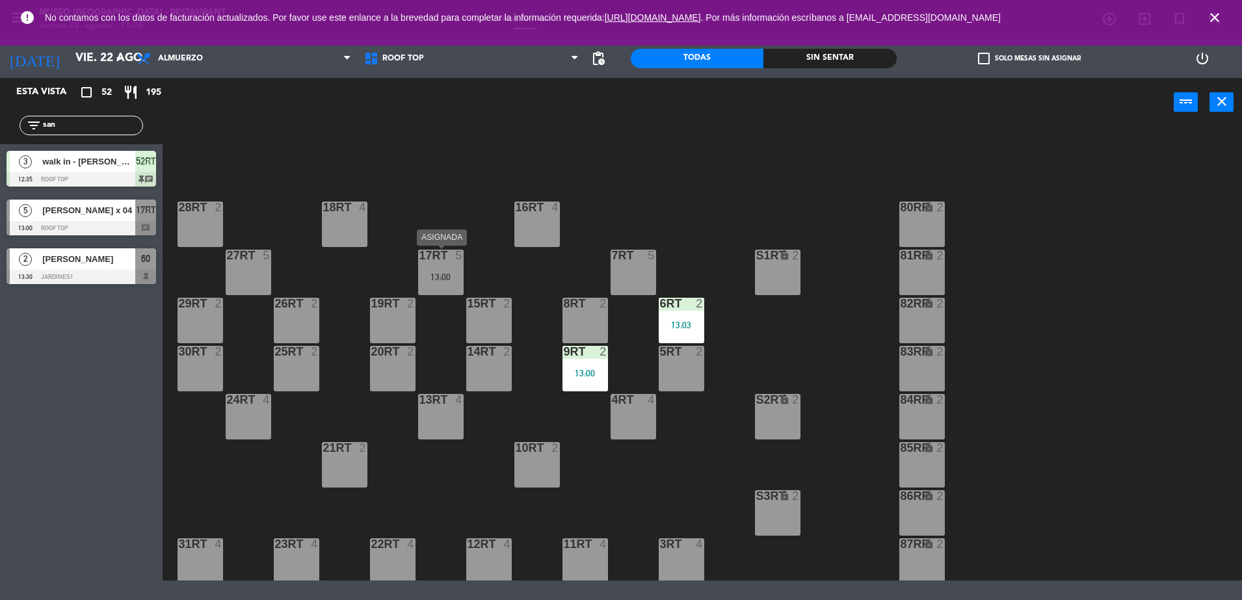
click at [444, 291] on div "17RT 5 13:00" at bounding box center [441, 273] width 46 height 46
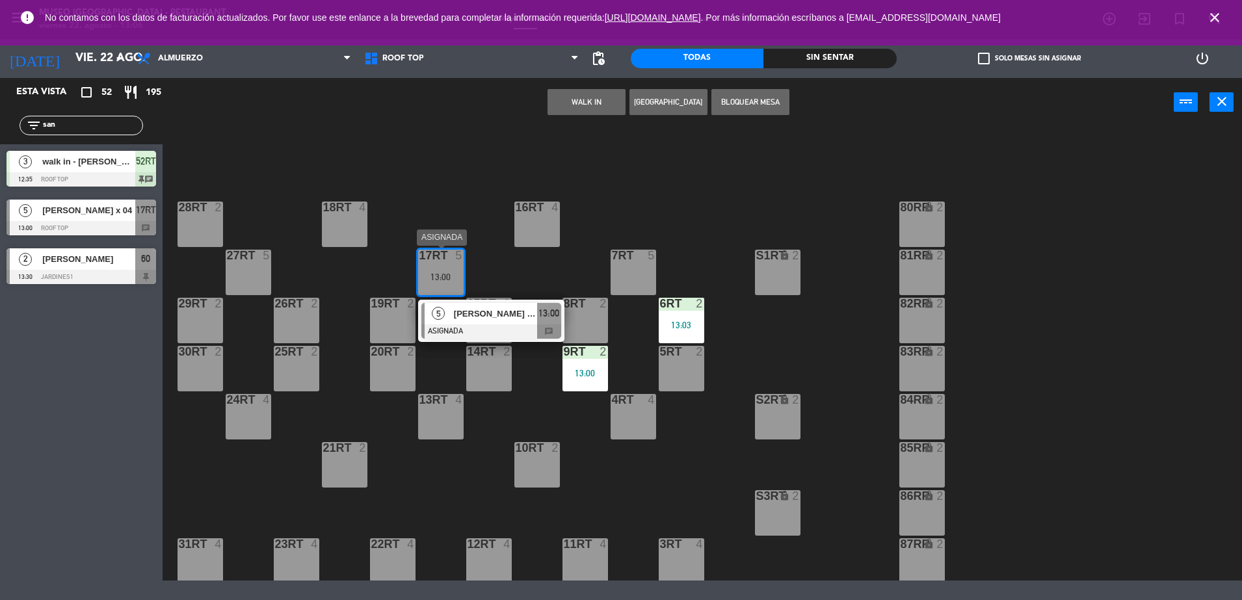
click at [474, 307] on span "[PERSON_NAME] x 04" at bounding box center [495, 314] width 83 height 14
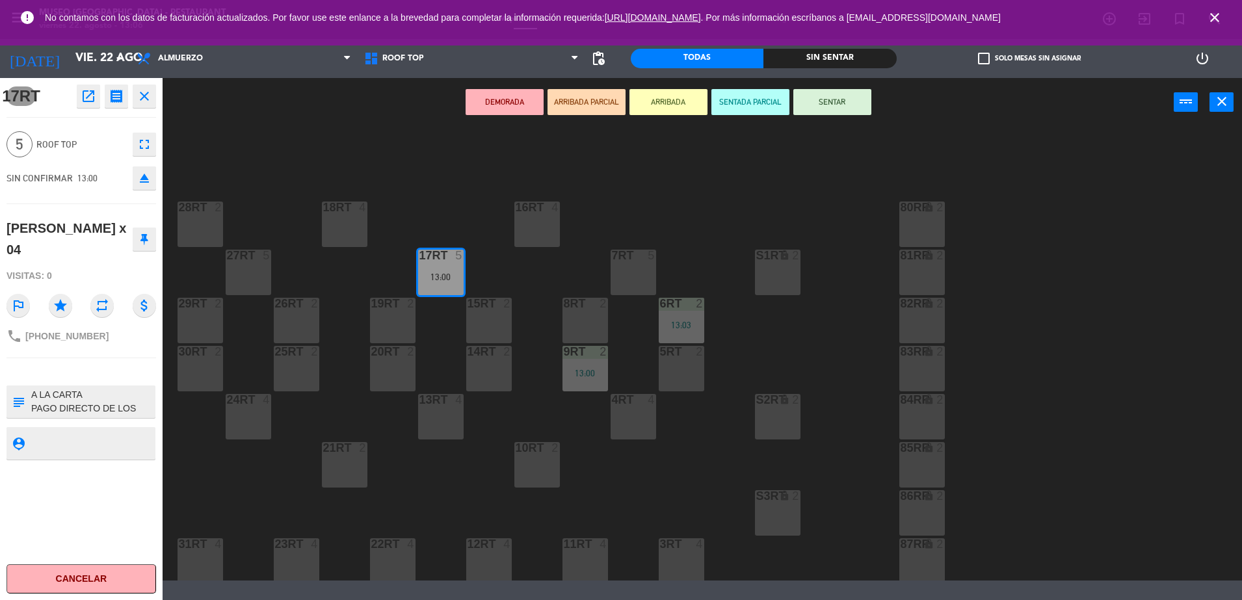
click at [858, 117] on div "DEMORADA ARRIBADA PARCIAL ARRIBADA SENTADA PARCIAL SENTAR power_input close" at bounding box center [668, 102] width 1011 height 49
click at [847, 104] on button "SENTAR" at bounding box center [833, 102] width 78 height 26
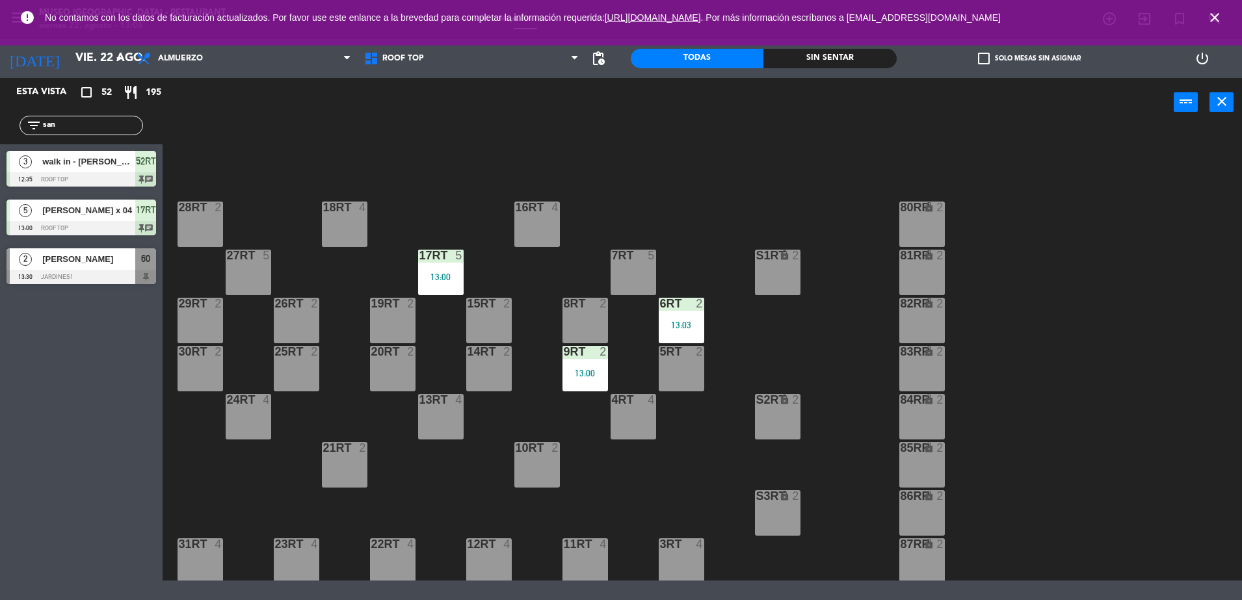
click at [425, 273] on div "13:00" at bounding box center [441, 277] width 46 height 9
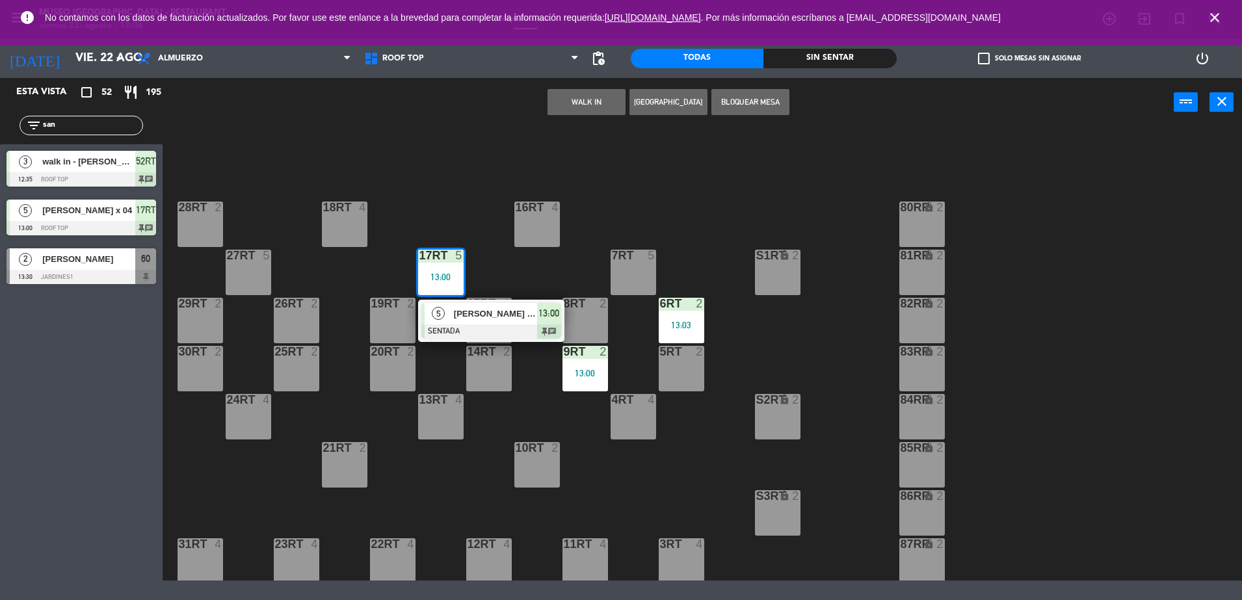
click at [483, 318] on span "[PERSON_NAME] x 04" at bounding box center [495, 314] width 83 height 14
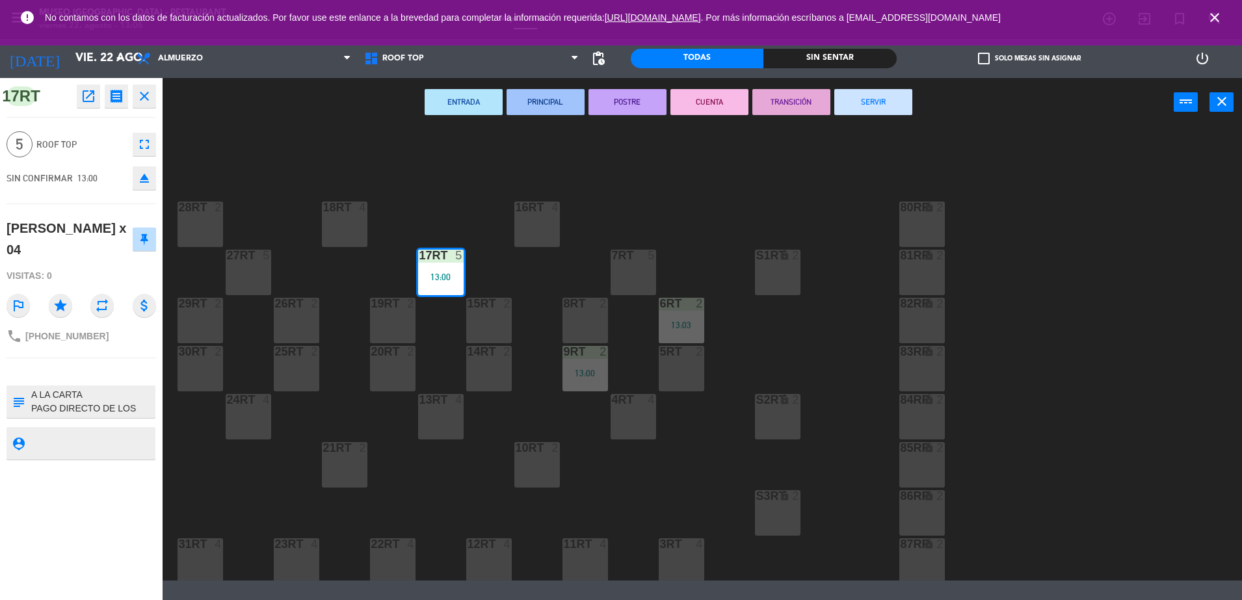
click at [33, 388] on textarea at bounding box center [92, 401] width 124 height 27
type textarea "m17RT A LA CARTA PAGO DIRECTO DE LOS PAX"
click at [77, 240] on div "[PERSON_NAME] x 04" at bounding box center [82, 238] width 150 height 51
click at [301, 170] on div "18RT 4 16RT 4 28RT 2 80RR lock 2 27RT 5 7RT 5 S1RT lock 2 17RT 5 13:00 81RR loc…" at bounding box center [708, 355] width 1067 height 451
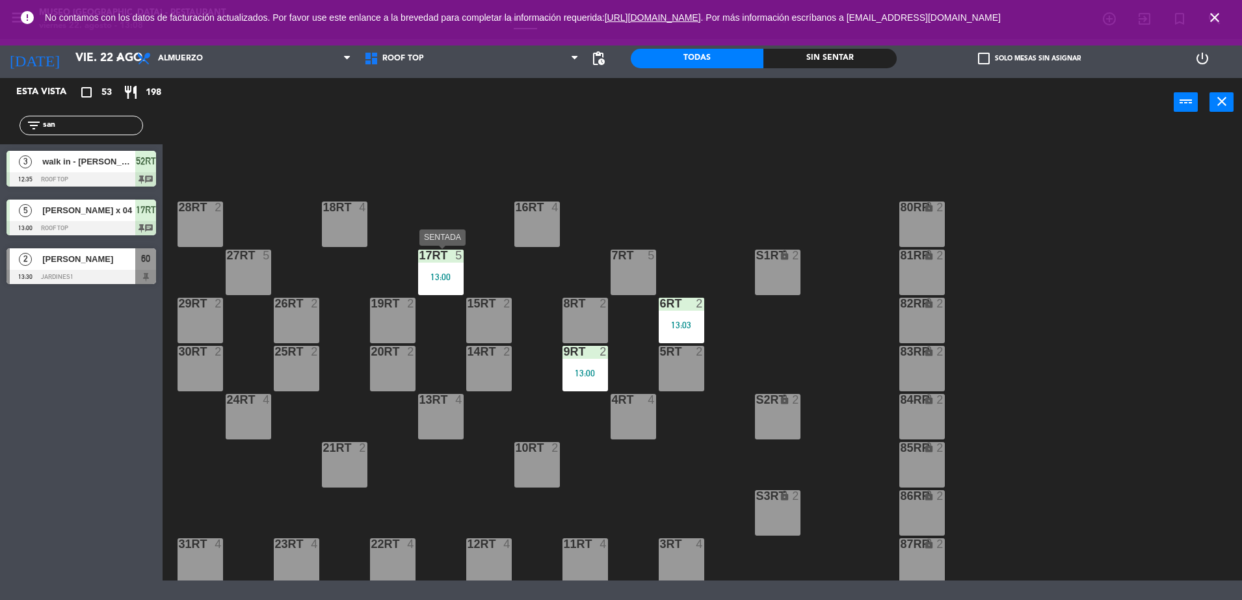
click at [433, 261] on div at bounding box center [440, 256] width 21 height 12
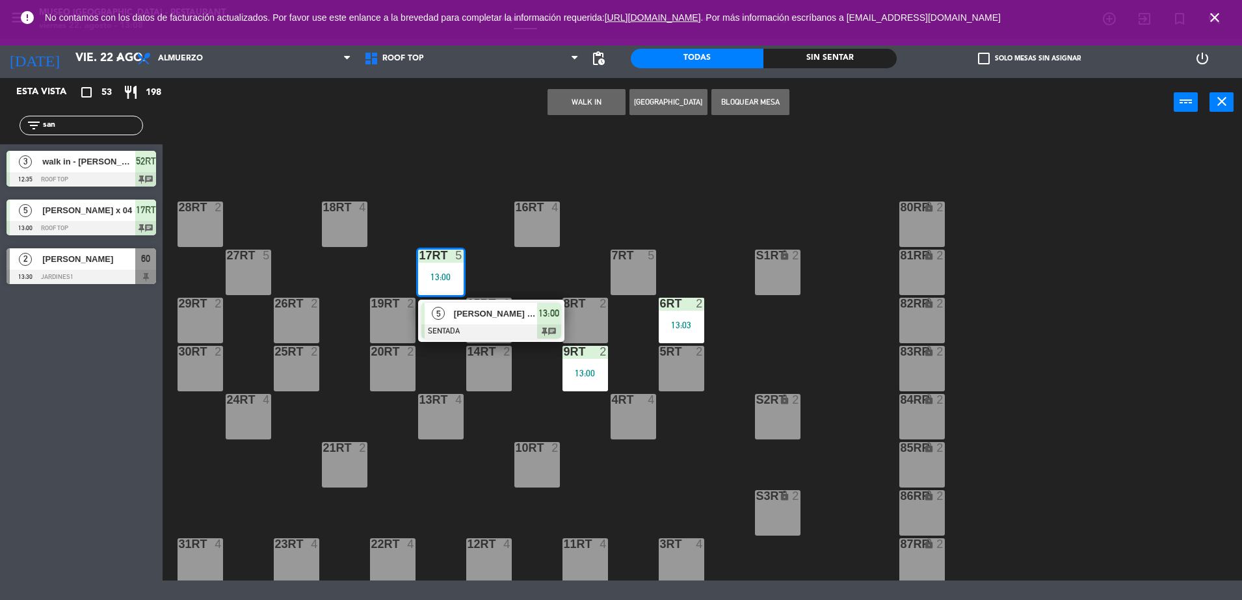
click at [455, 314] on span "[PERSON_NAME] x 04" at bounding box center [495, 314] width 83 height 14
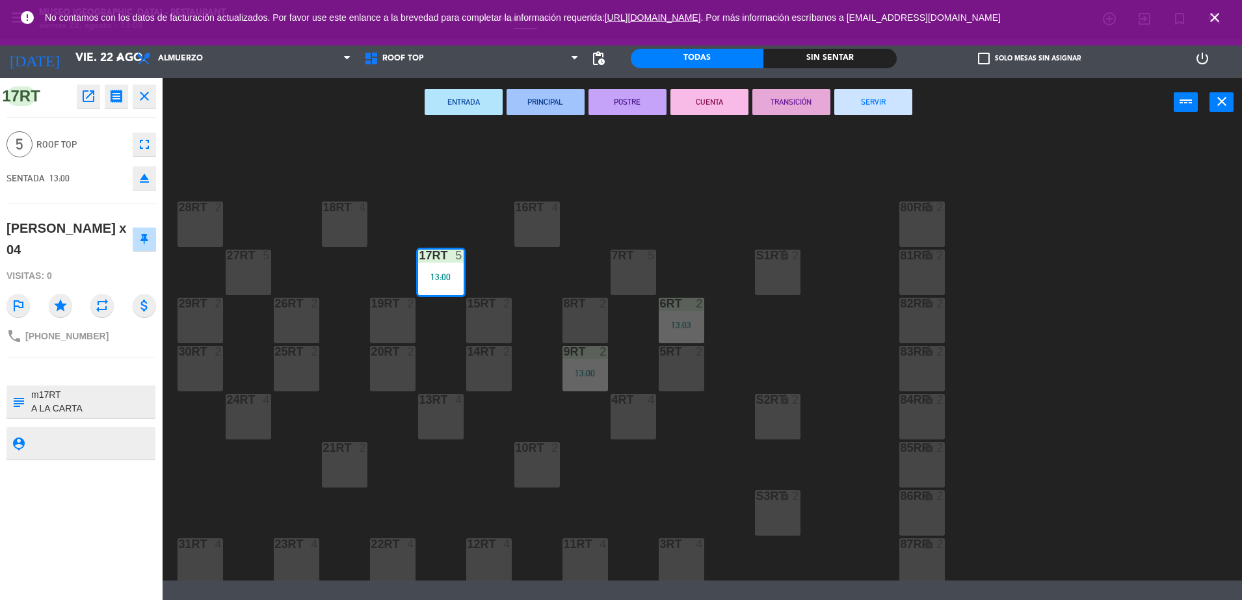
click at [345, 223] on div "18RT 4" at bounding box center [345, 225] width 46 height 46
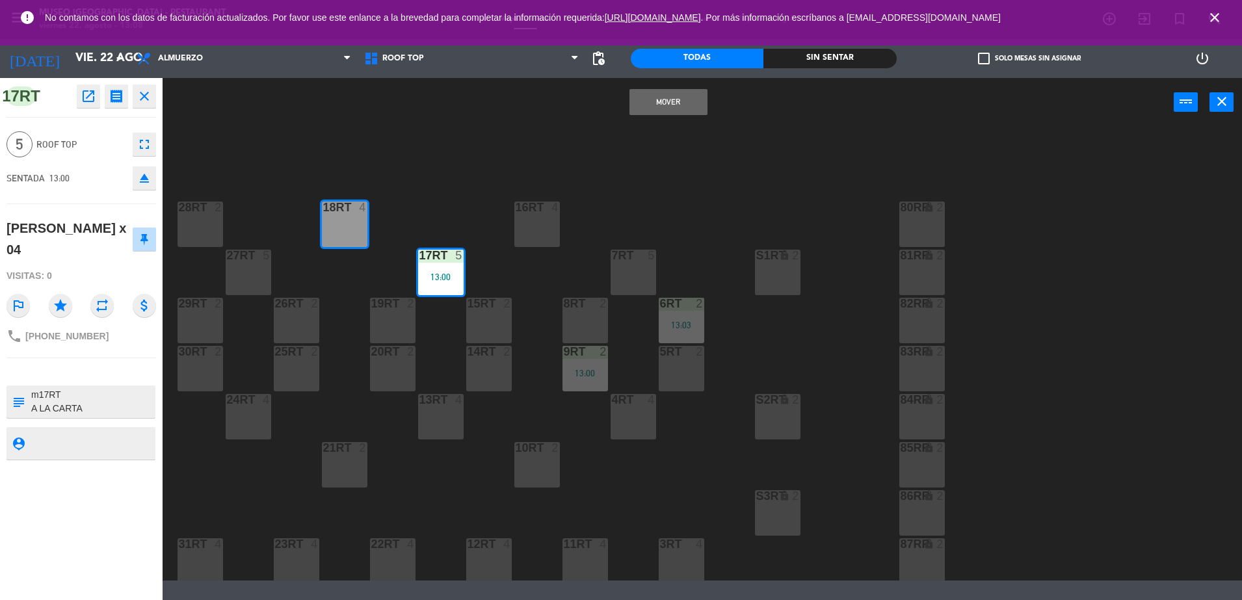
click at [700, 107] on button "Mover" at bounding box center [669, 102] width 78 height 26
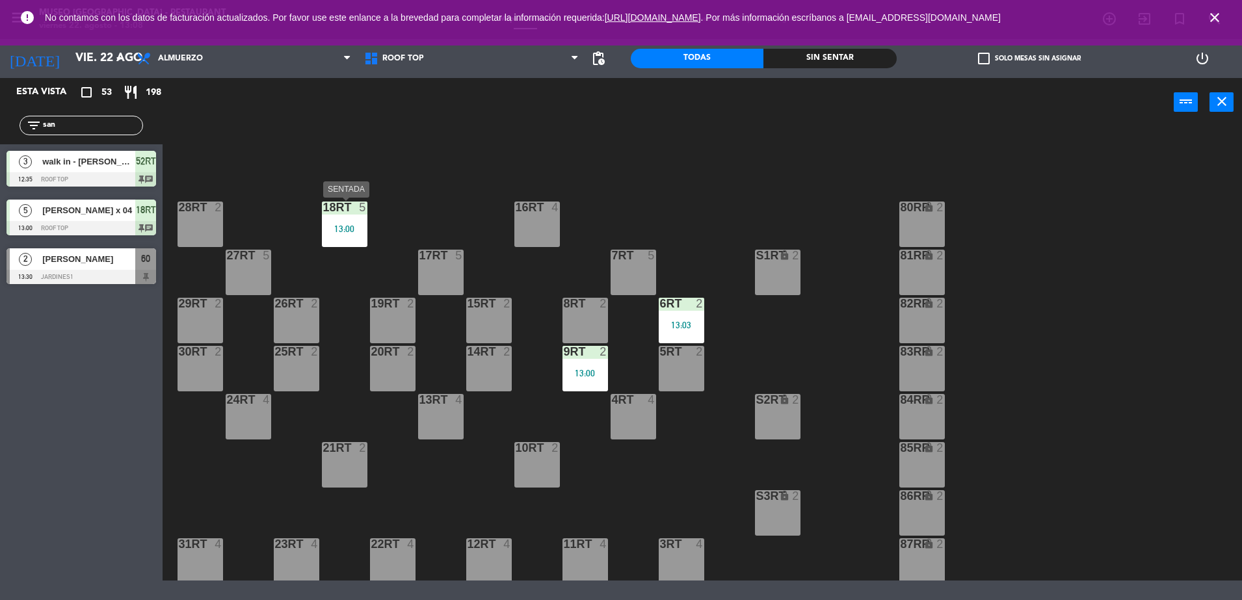
click at [336, 239] on div "18RT 5 13:00" at bounding box center [345, 225] width 46 height 46
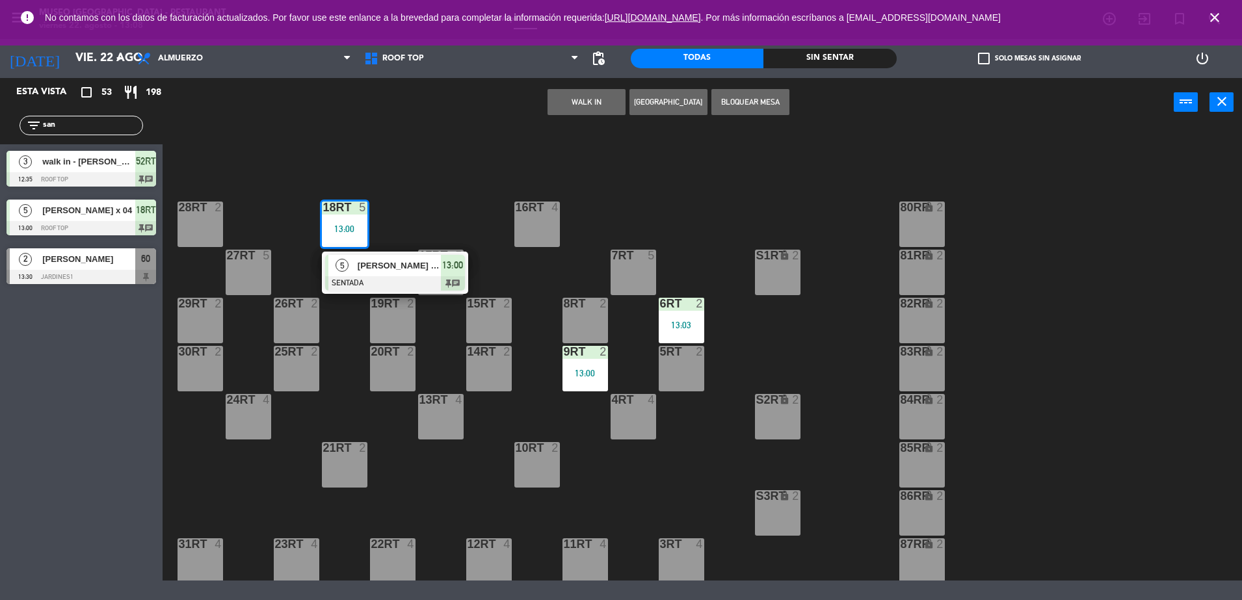
click at [398, 286] on div at bounding box center [395, 283] width 140 height 14
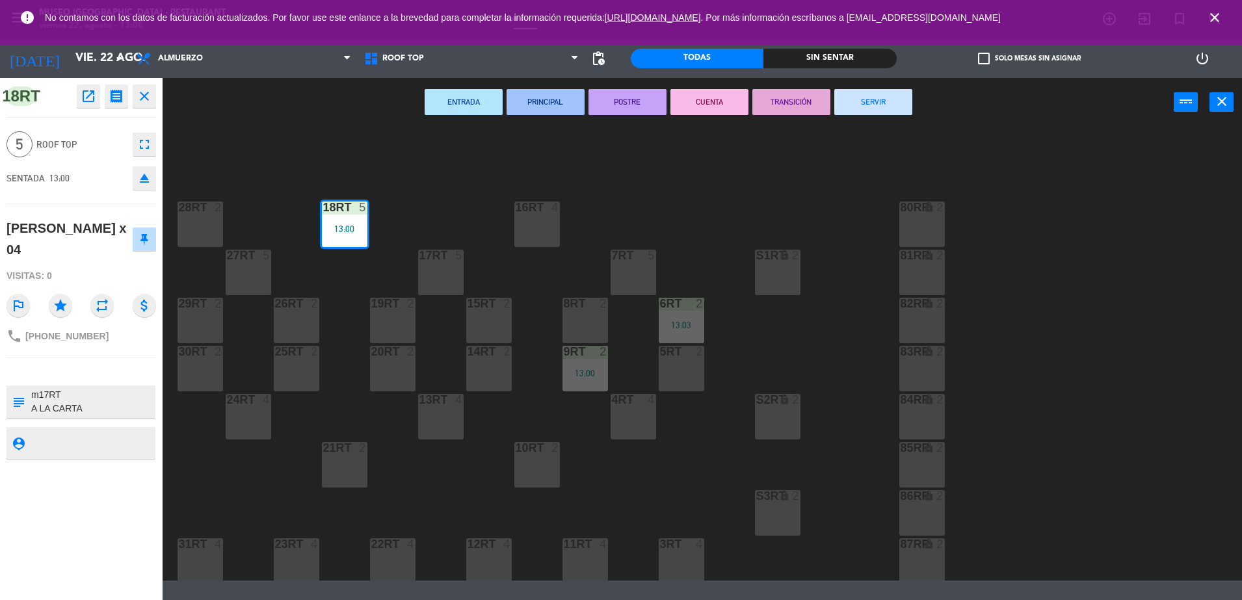
click at [49, 388] on textarea at bounding box center [92, 401] width 124 height 27
type textarea "m18RT A LA CARTA PAGO DIRECTO DE LOS PAX"
click at [94, 237] on div "[PERSON_NAME] x 04" at bounding box center [82, 238] width 150 height 51
click at [758, 373] on div "18RT 5 13:00 16RT 4 28RT 2 80RR lock 2 27RT 5 7RT 5 S1RT lock 2 17RT 5 81RR loc…" at bounding box center [708, 355] width 1067 height 451
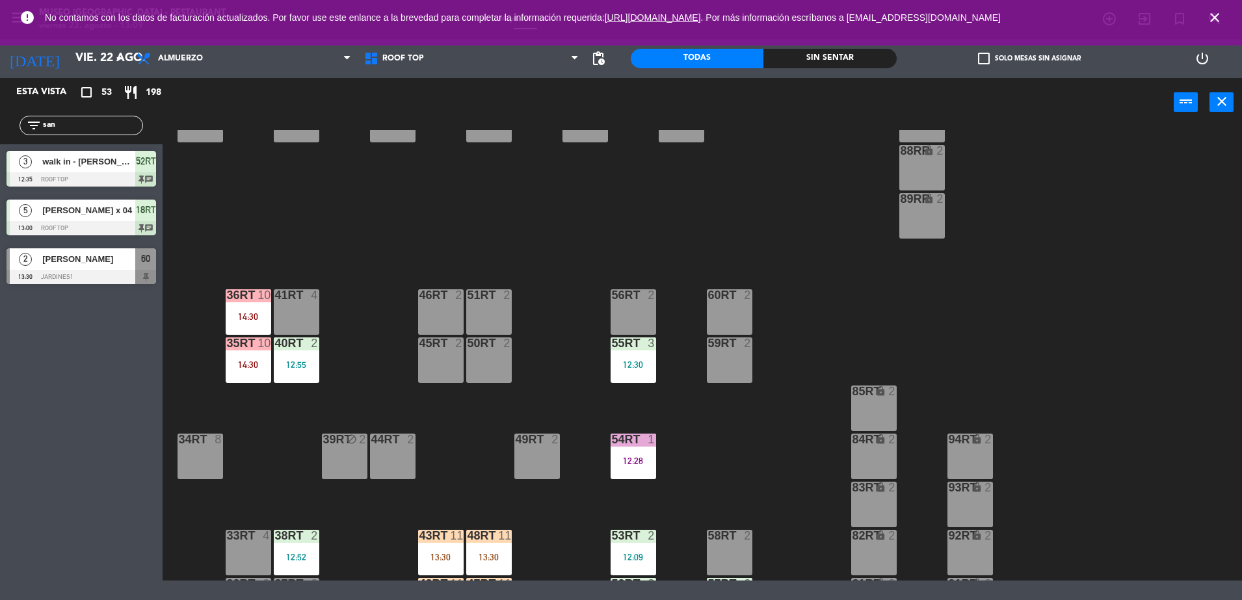
scroll to position [533, 0]
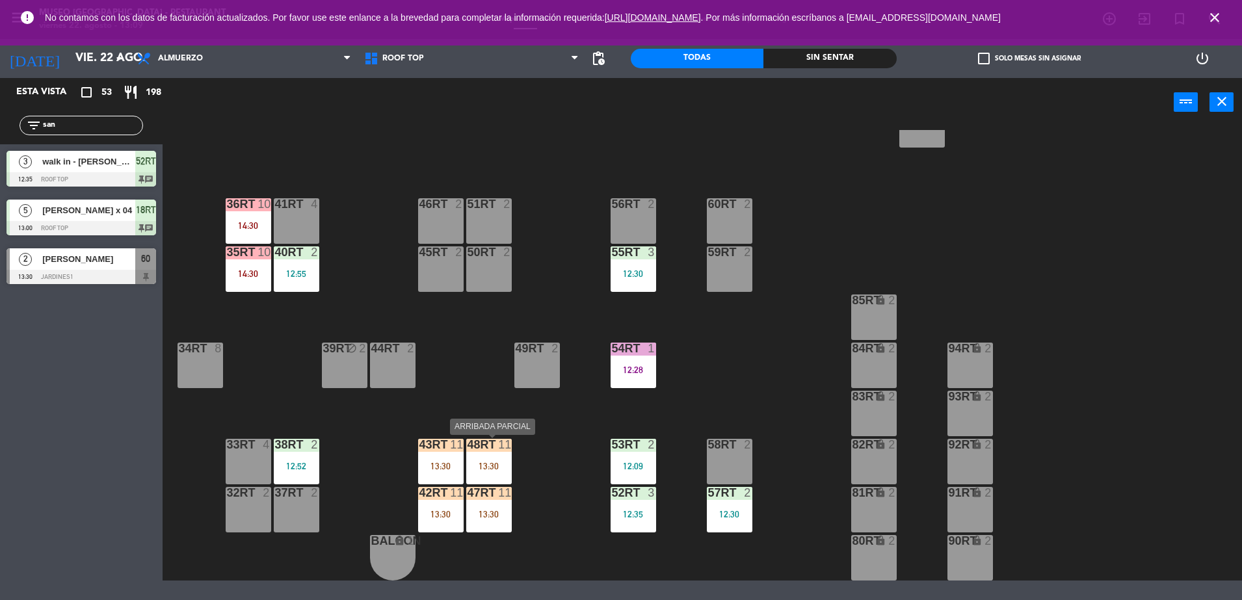
click at [471, 462] on div "13:30" at bounding box center [489, 466] width 46 height 9
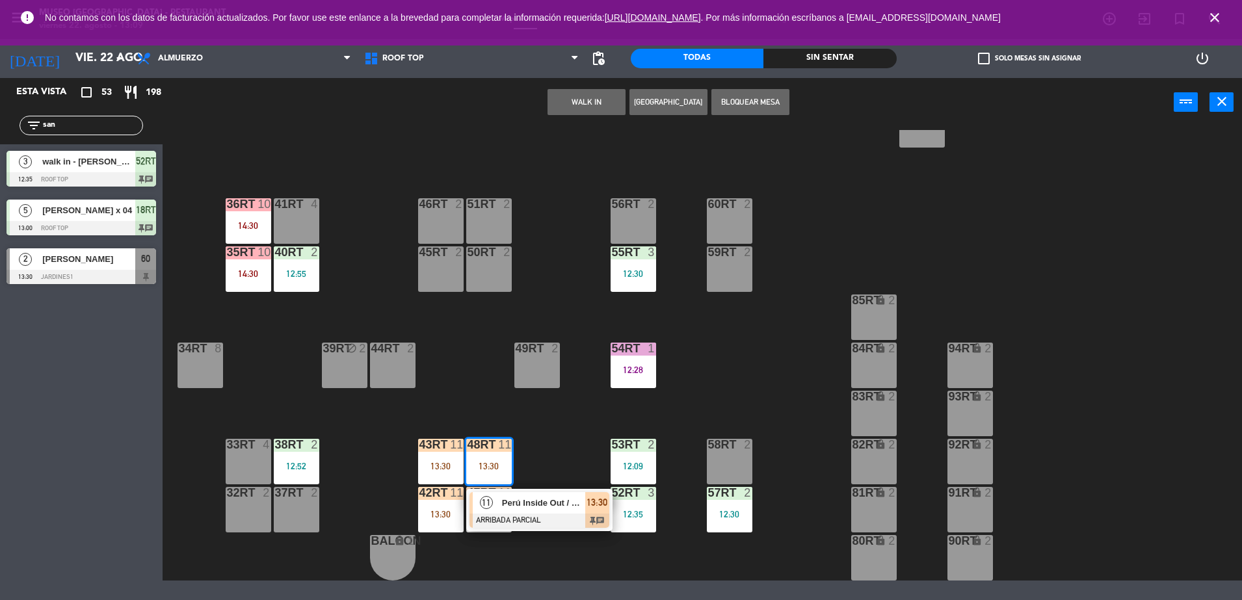
click at [535, 519] on div at bounding box center [540, 521] width 140 height 14
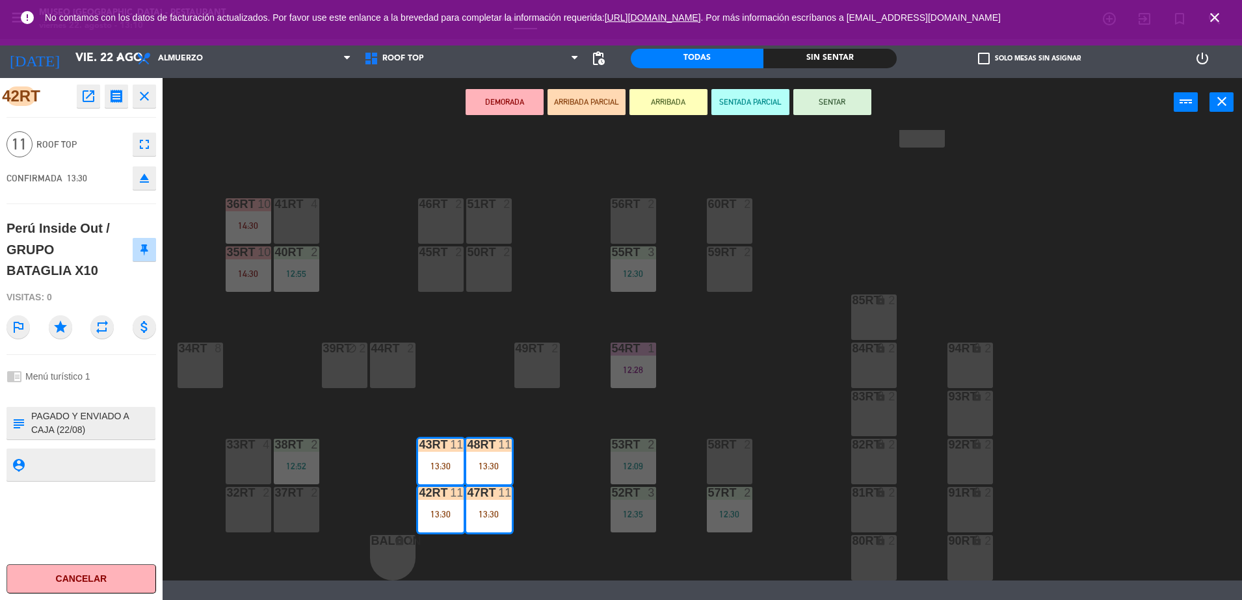
click at [33, 416] on textarea at bounding box center [92, 423] width 124 height 27
type textarea "m42-48RT PAGADO Y ENVIADO A CAJA (22/08) FILE: PQT251 - GRUPO BATAGLIA X10 Menú…"
click at [112, 240] on div "Perú Inside Out / GRUPO BATAGLIA X10" at bounding box center [70, 250] width 126 height 64
click at [87, 88] on icon "open_in_new" at bounding box center [89, 96] width 16 height 16
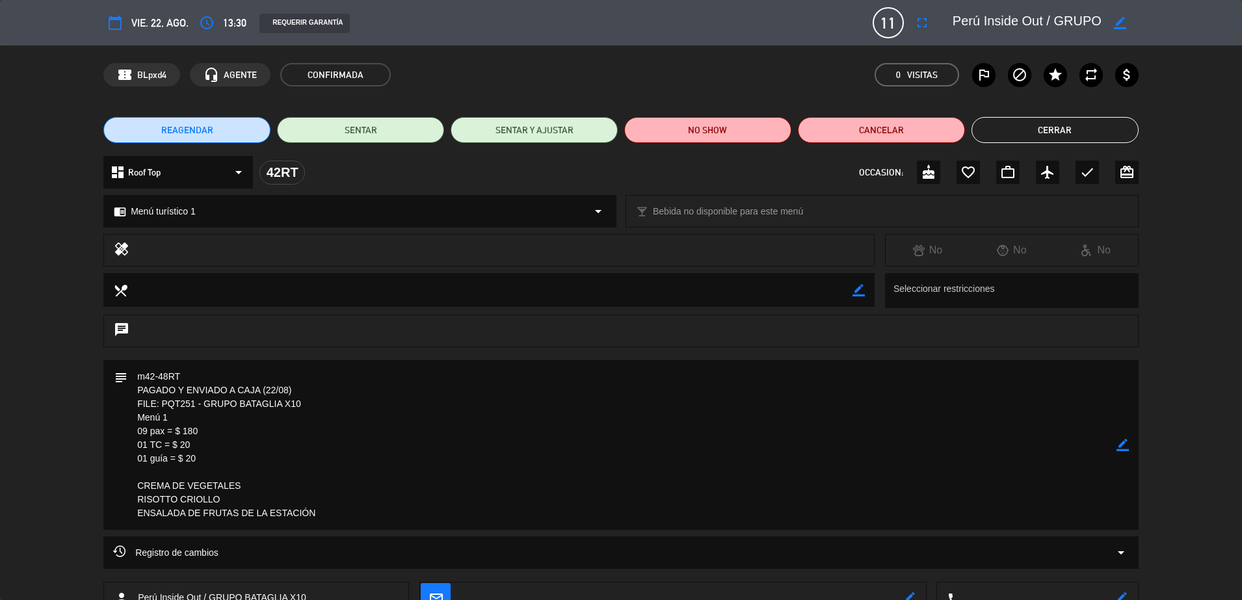
click at [1027, 137] on button "Cerrar" at bounding box center [1055, 130] width 167 height 26
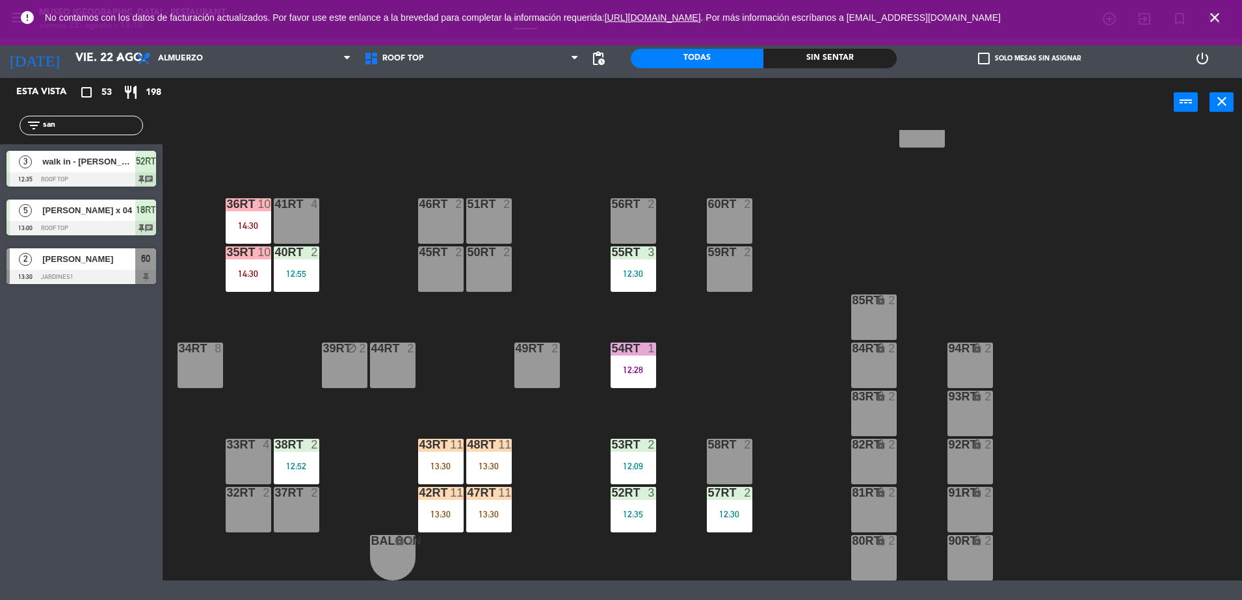
click at [483, 465] on div "13:30" at bounding box center [489, 466] width 46 height 9
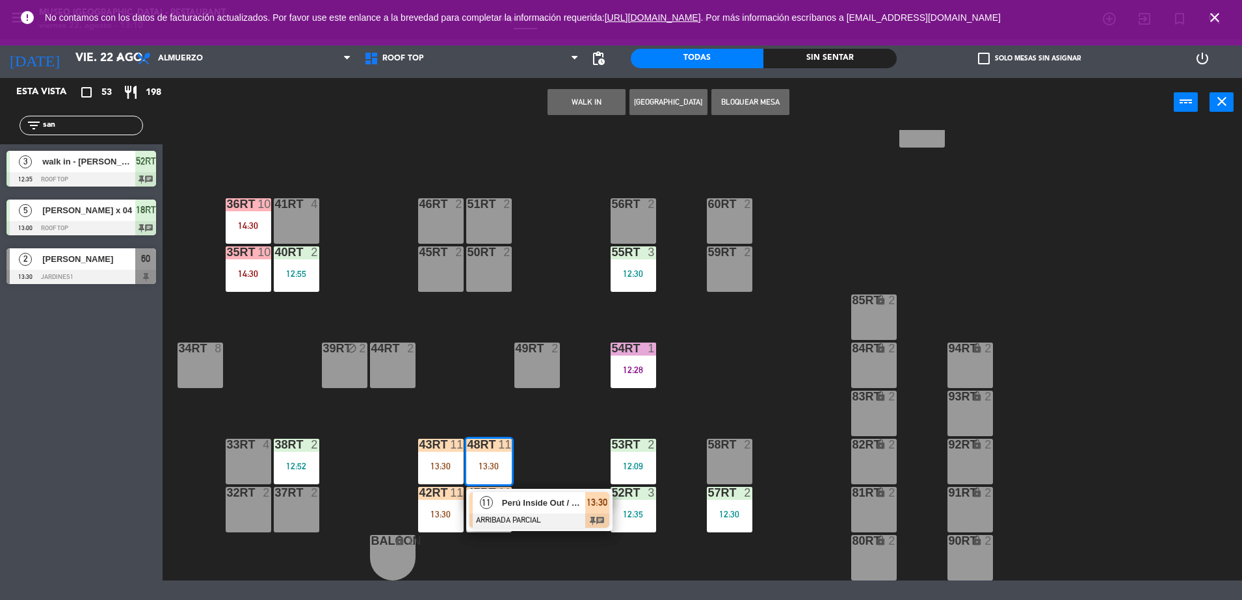
click at [537, 510] on div "Perú Inside Out / GRUPO BATAGLIA X10" at bounding box center [543, 502] width 85 height 21
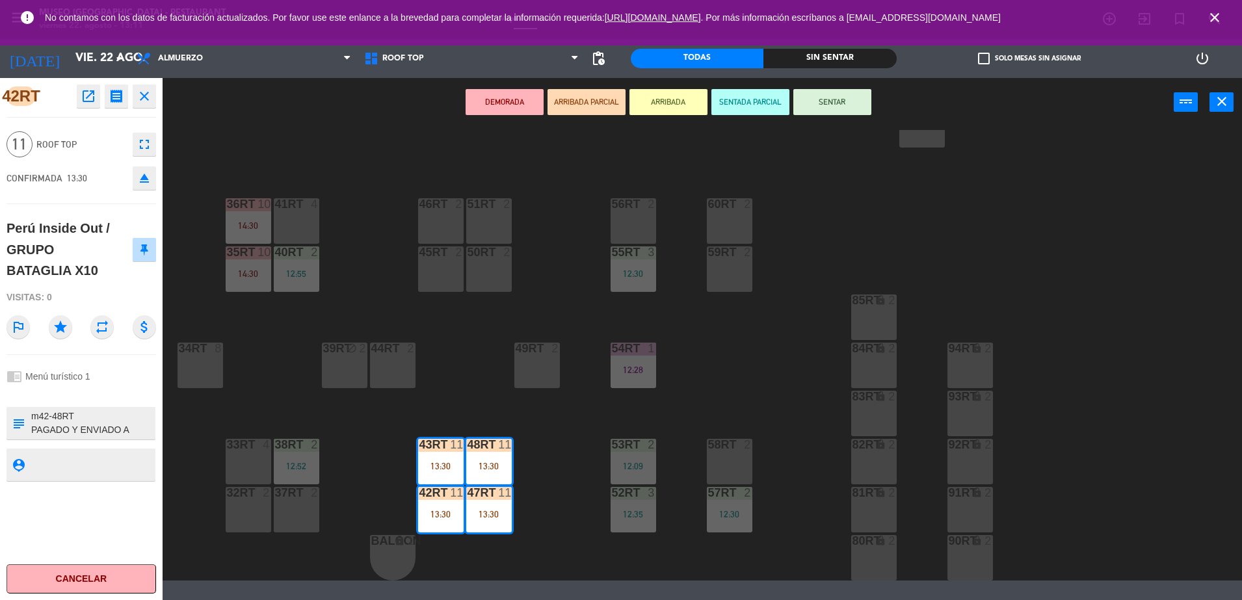
click at [106, 416] on textarea at bounding box center [92, 423] width 124 height 27
type textarea "m42-48RT llegó 13:11 PAGADO Y ENVIADO A CAJA (22/08) FILE: PQT251 - GRUPO BATAG…"
click at [100, 268] on div "Perú Inside Out / GRUPO BATAGLIA X10" at bounding box center [70, 250] width 126 height 64
click at [853, 103] on button "SENTAR" at bounding box center [833, 102] width 78 height 26
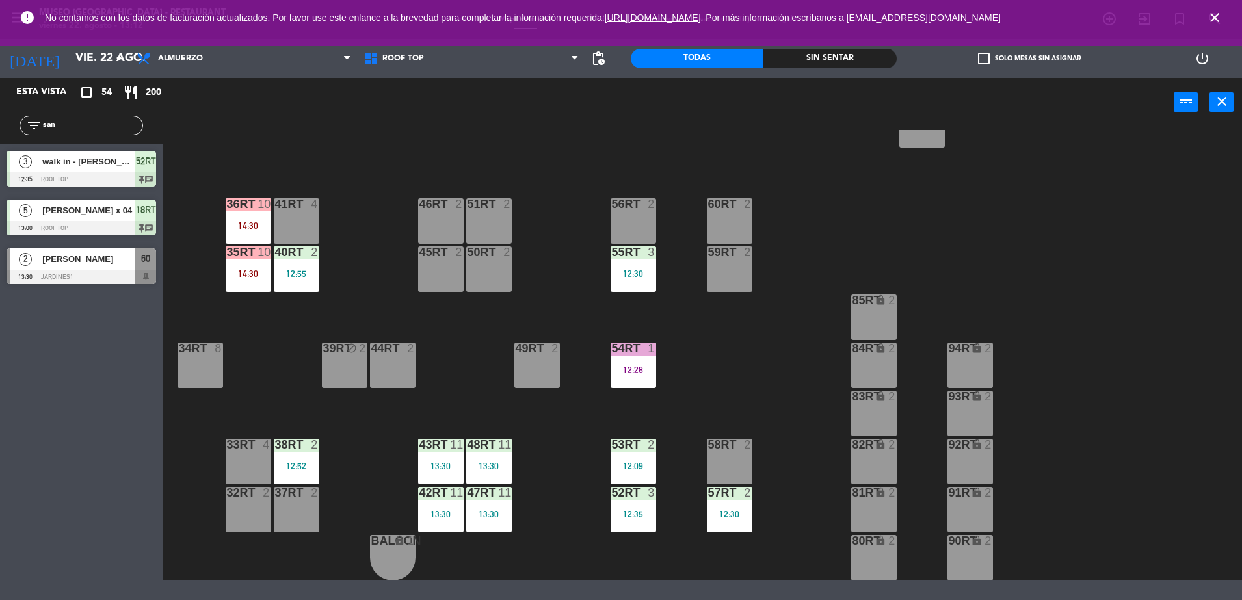
scroll to position [0, 0]
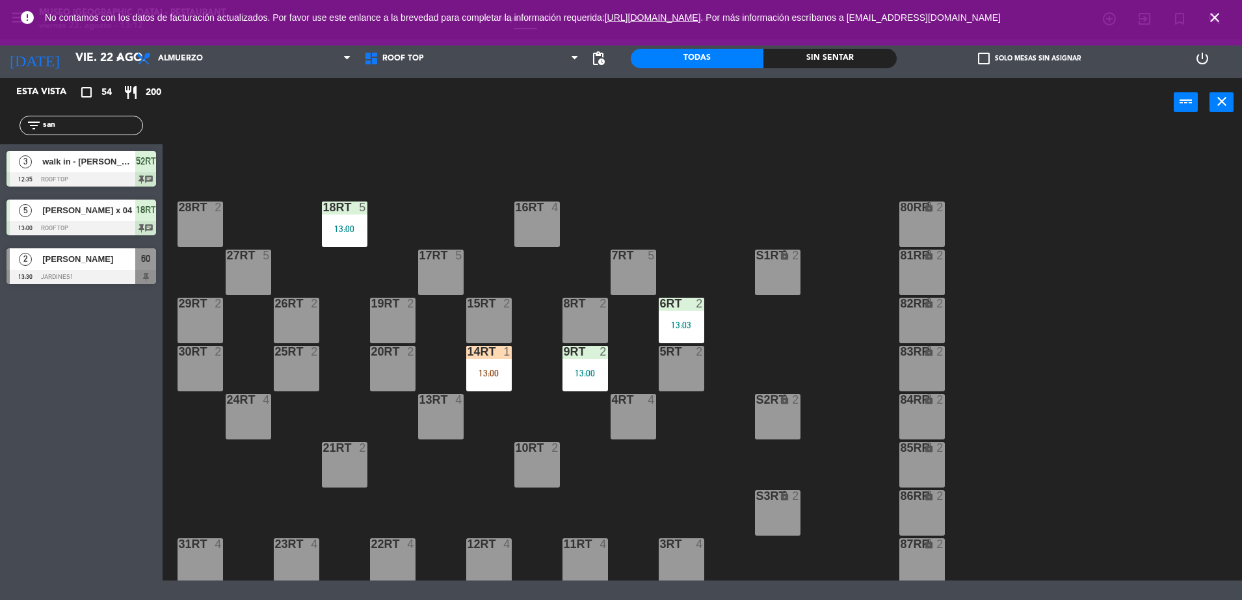
click at [489, 360] on div "14RT 1 13:00" at bounding box center [489, 369] width 46 height 46
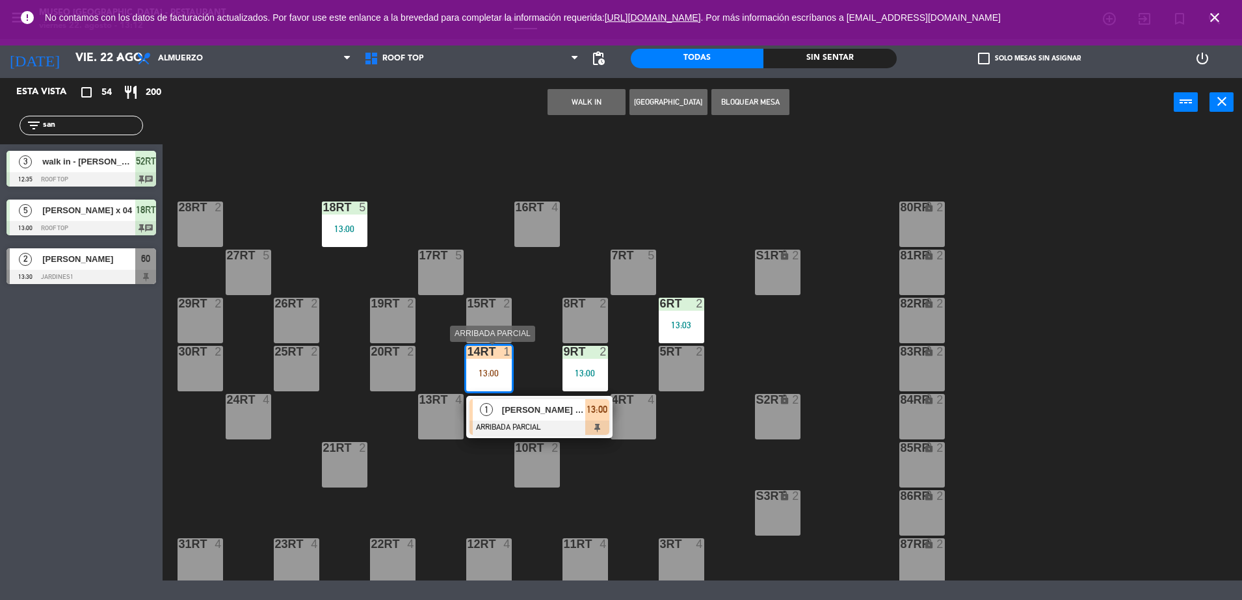
click at [543, 418] on div "[PERSON_NAME] Diestra" at bounding box center [543, 409] width 85 height 21
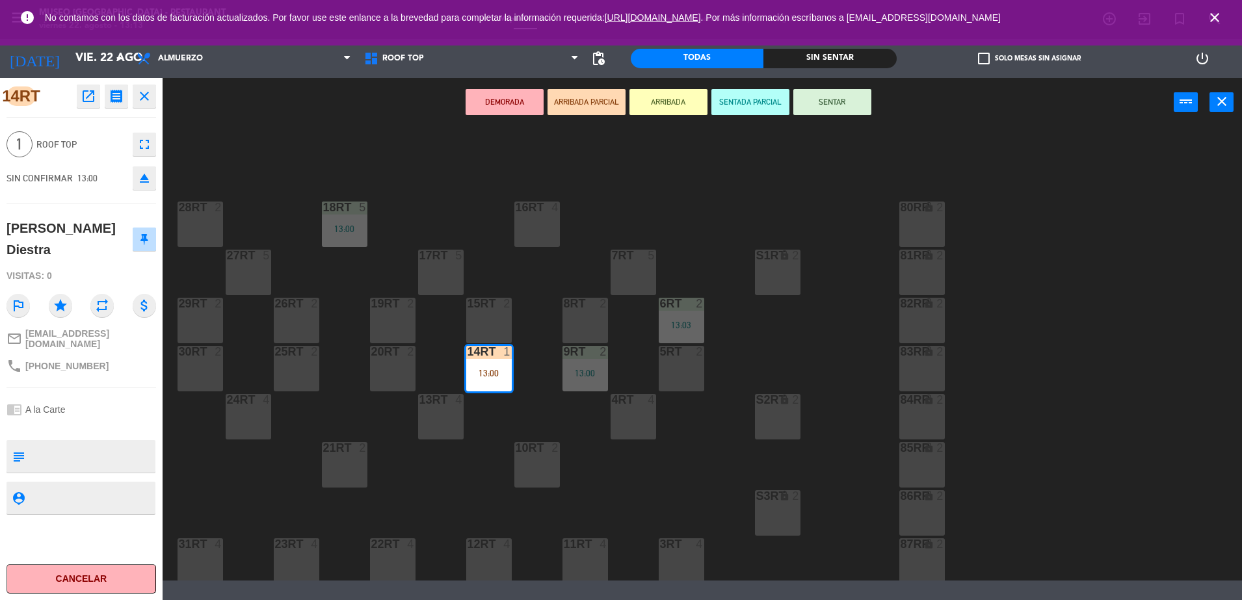
click at [72, 453] on textarea at bounding box center [92, 456] width 124 height 27
type textarea "m14RT"
click at [106, 226] on div "[PERSON_NAME] Diestra" at bounding box center [70, 239] width 126 height 42
click at [824, 90] on button "SENTAR" at bounding box center [833, 102] width 78 height 26
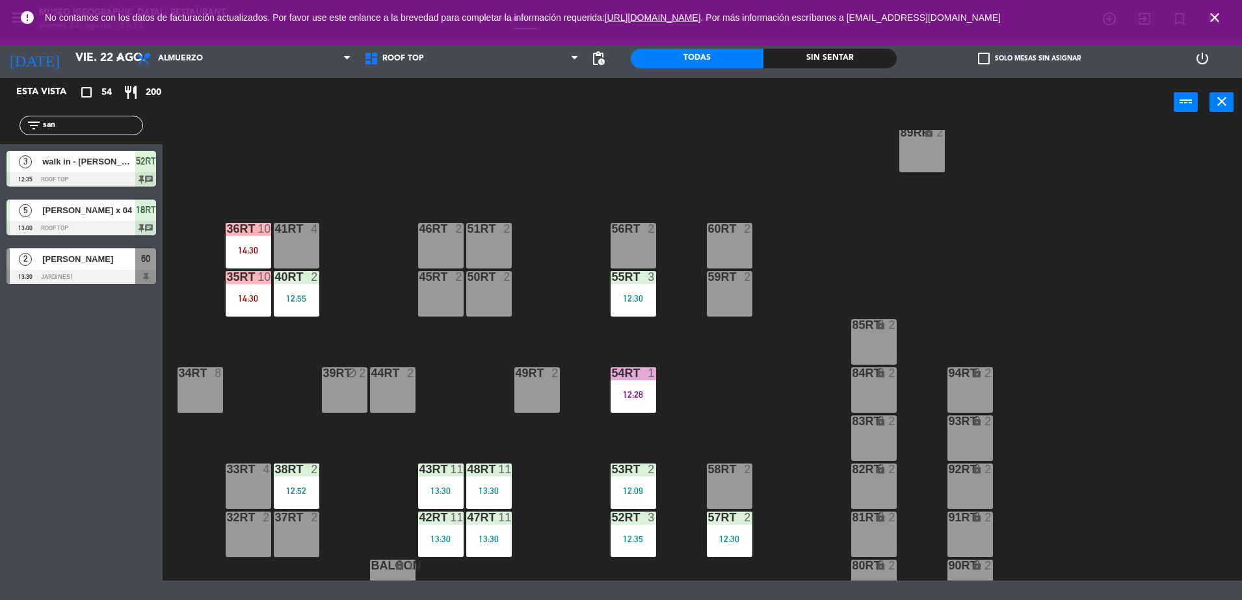
scroll to position [533, 0]
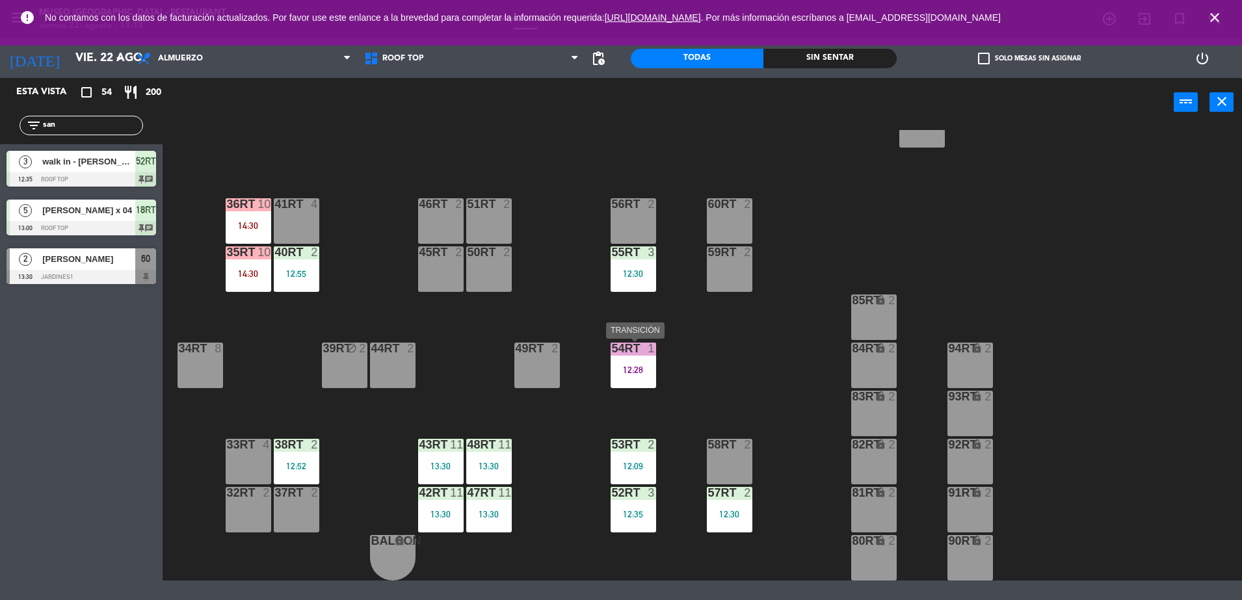
click at [622, 366] on div "12:28" at bounding box center [634, 370] width 46 height 9
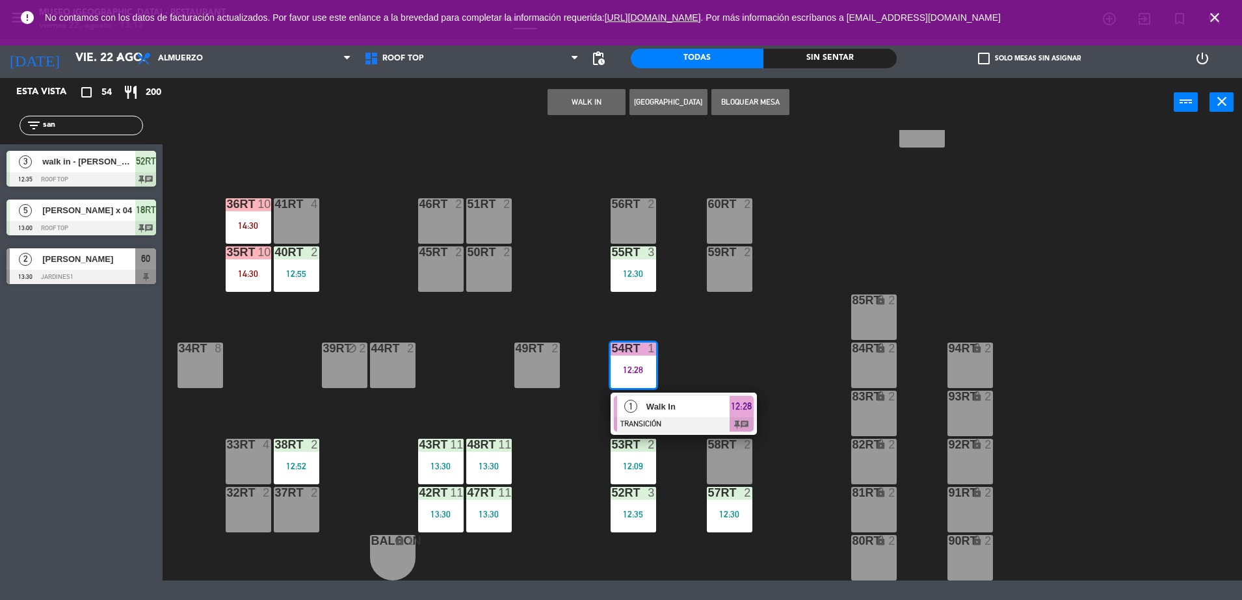
click at [656, 421] on div at bounding box center [684, 425] width 140 height 14
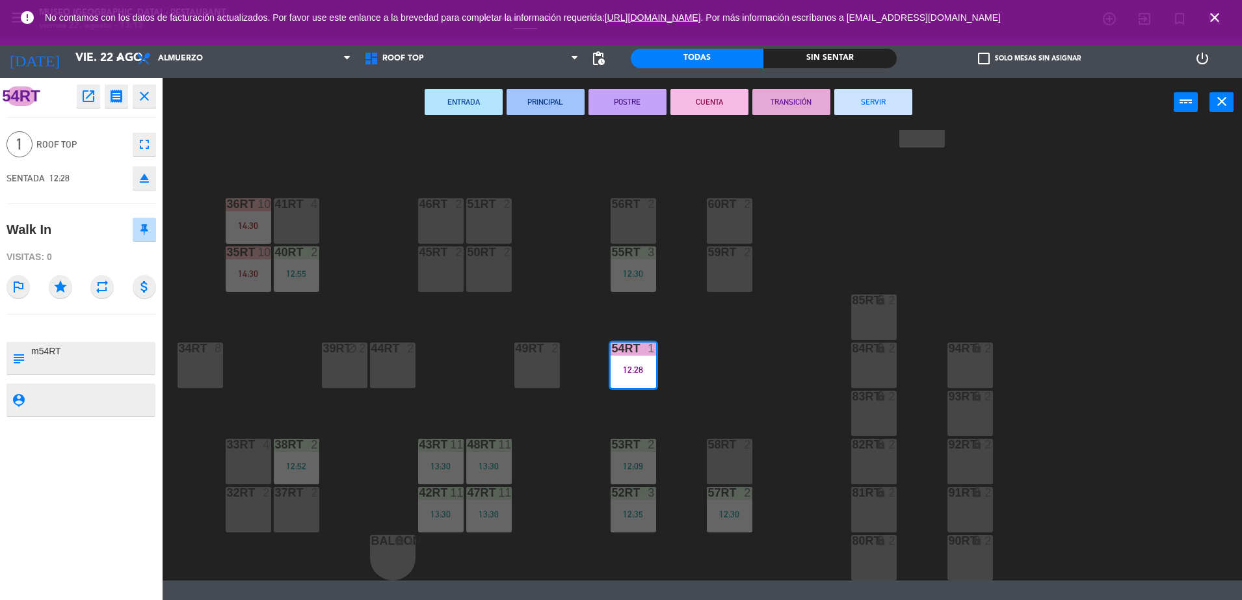
click at [864, 98] on button "SERVIR" at bounding box center [874, 102] width 78 height 26
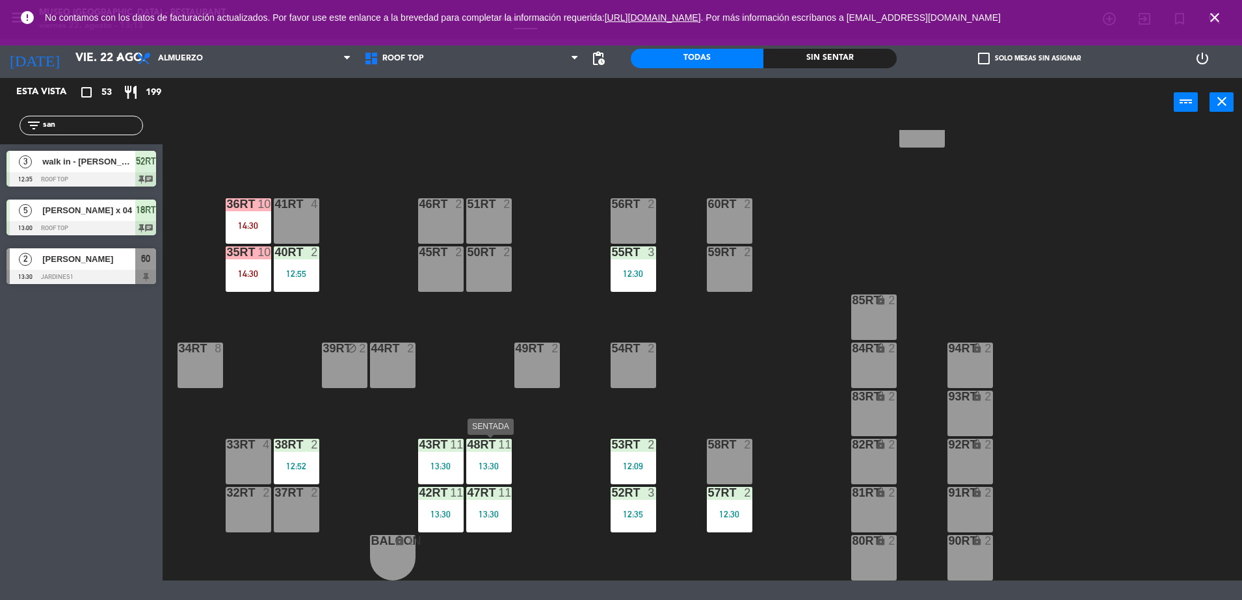
click at [471, 453] on div "48RT 11 13:30" at bounding box center [489, 462] width 46 height 46
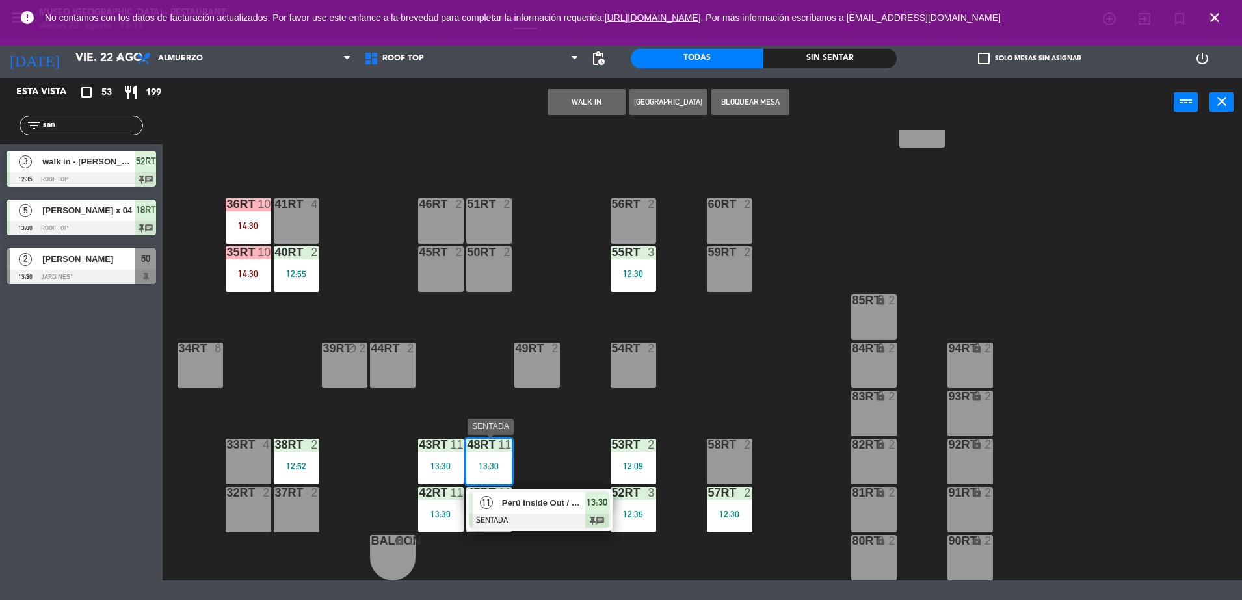
click at [515, 496] on span "Perú Inside Out / GRUPO BATAGLIA X10" at bounding box center [543, 503] width 83 height 14
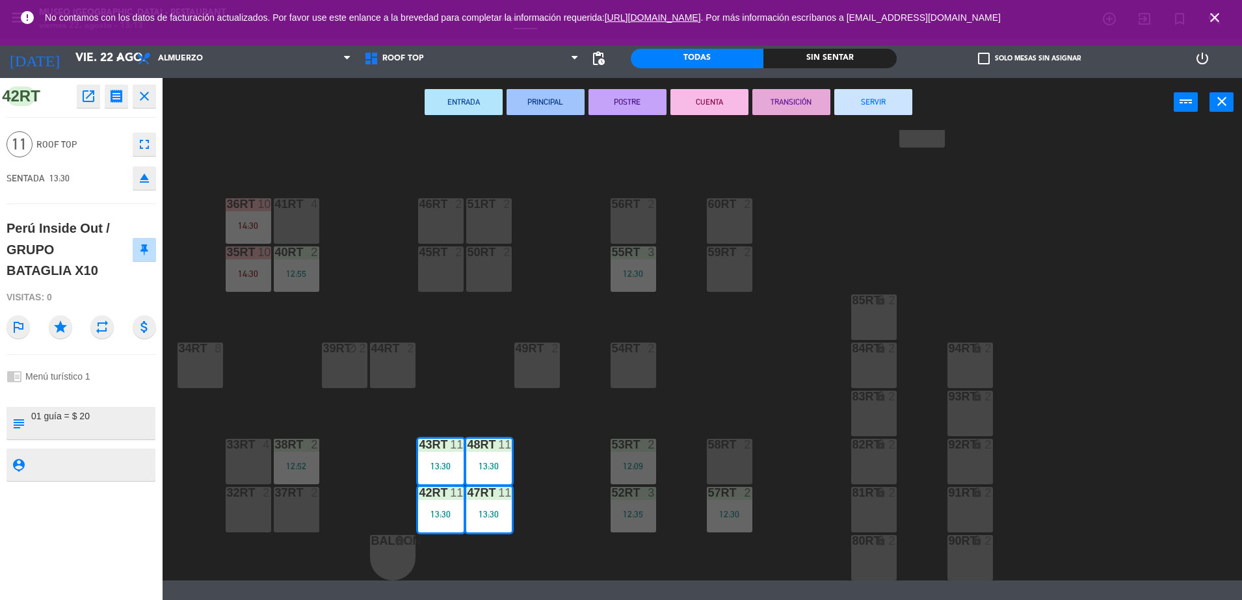
scroll to position [178, 0]
click at [420, 412] on div "18RT 5 13:00 16RT 4 28RT 2 80RR lock 2 27RT 5 7RT 5 S1RT lock 2 17RT 5 81RR loc…" at bounding box center [708, 355] width 1067 height 451
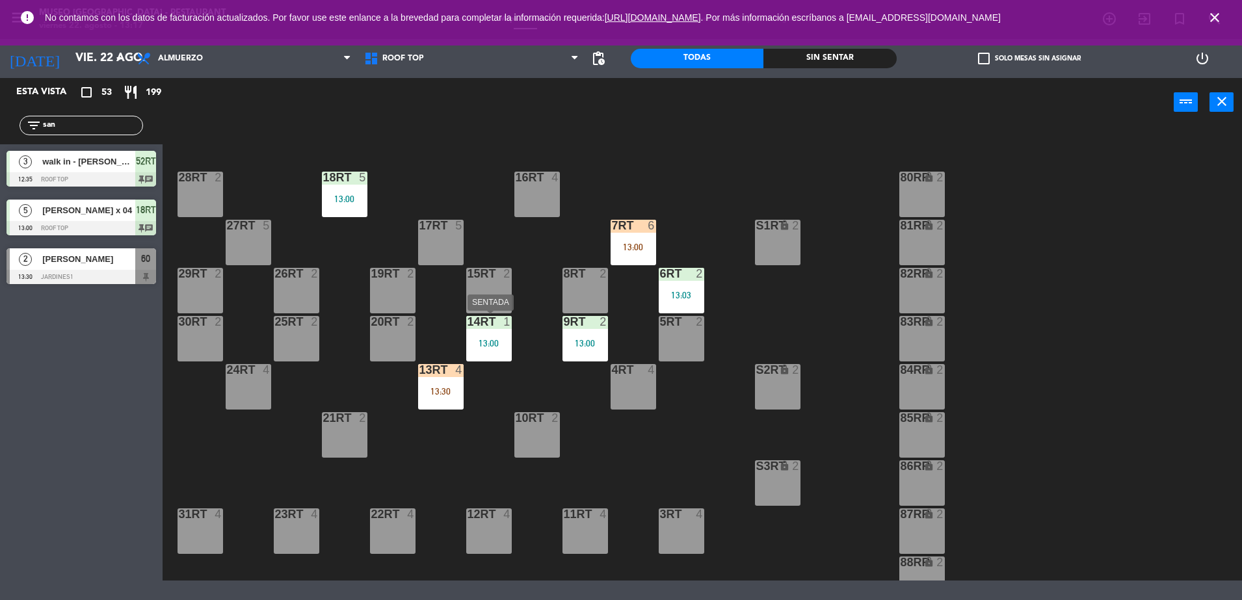
scroll to position [31, 0]
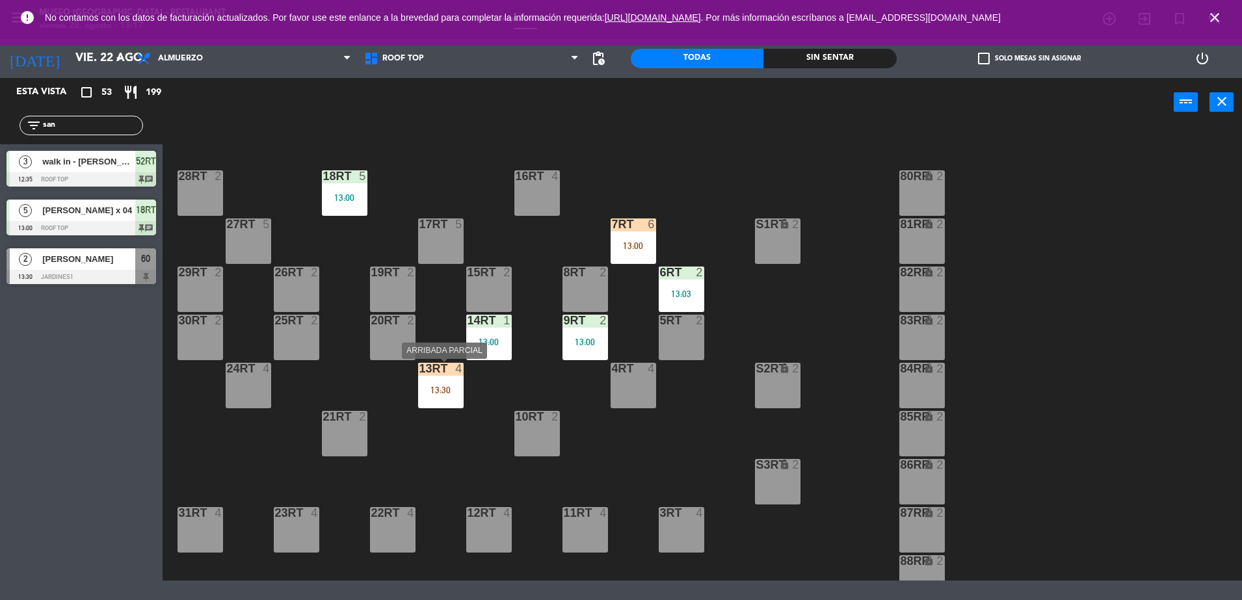
click at [436, 386] on div "13:30" at bounding box center [441, 390] width 46 height 9
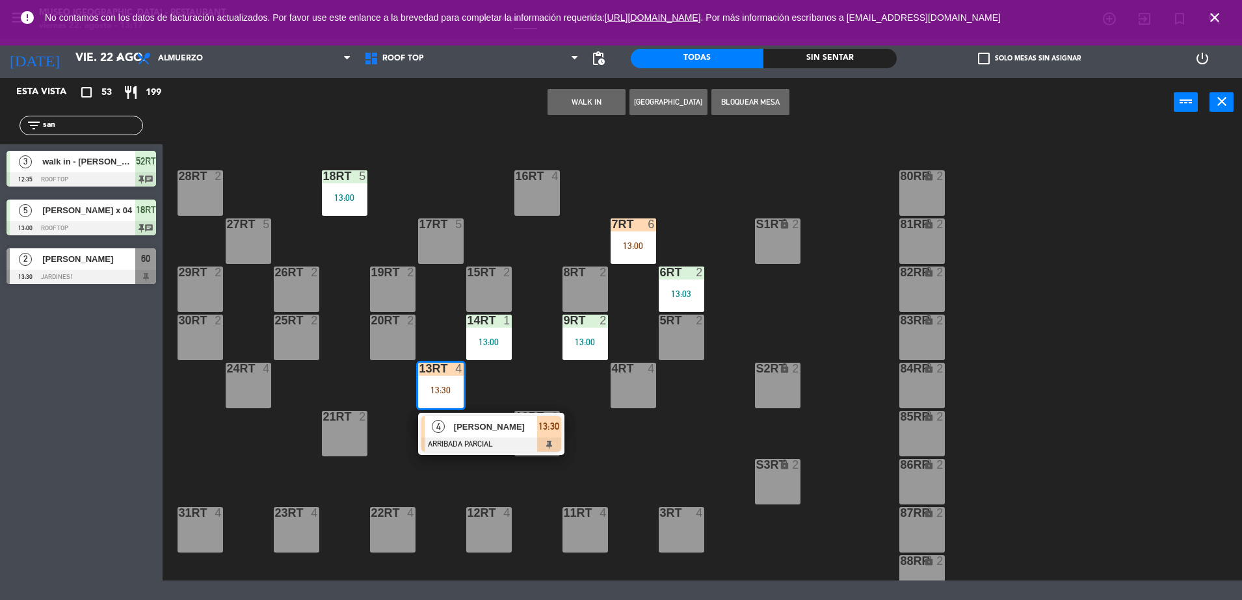
click at [485, 436] on div "[PERSON_NAME]" at bounding box center [495, 426] width 85 height 21
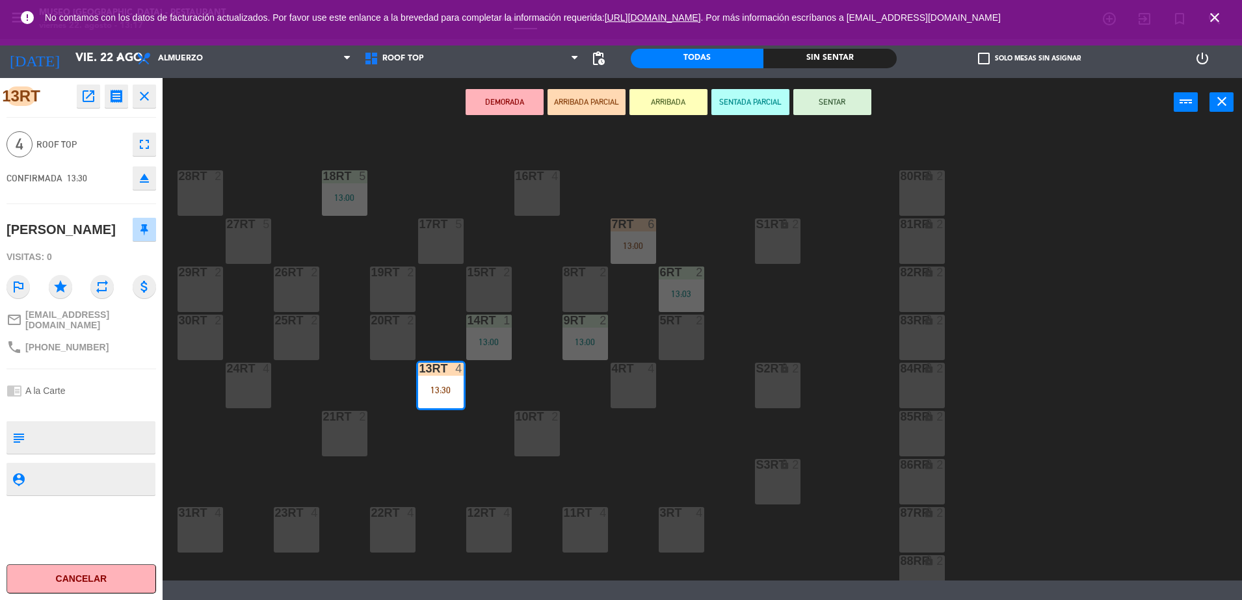
scroll to position [56, 0]
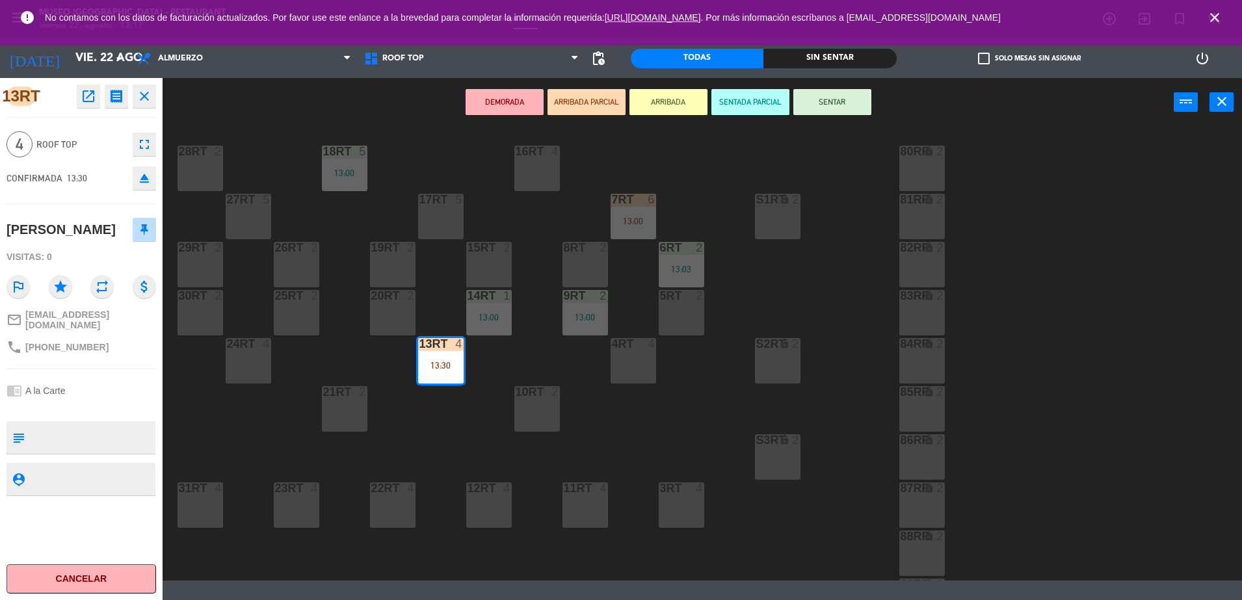
click at [692, 180] on div "18RT 5 13:00 16RT 4 28RT 2 80RR lock 2 27RT 5 7RT 6 13:00 S1RT lock 2 17RT 5 81…" at bounding box center [708, 355] width 1067 height 451
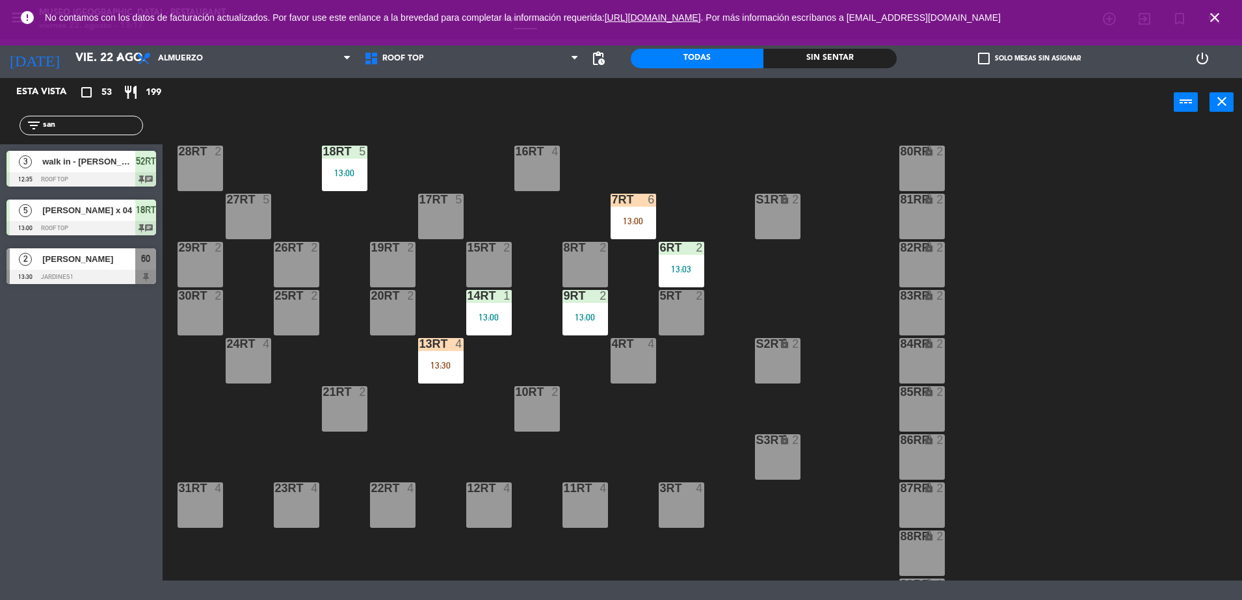
click at [628, 217] on div "13:00" at bounding box center [634, 221] width 46 height 9
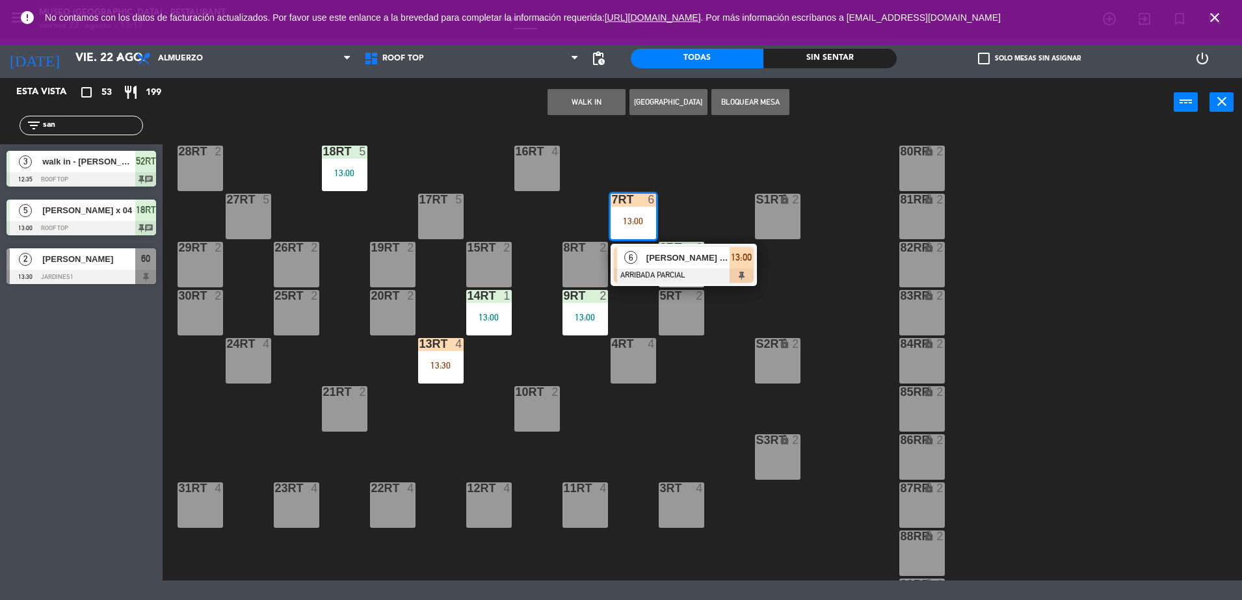
click at [673, 259] on span "[PERSON_NAME] belleza" at bounding box center [688, 258] width 83 height 14
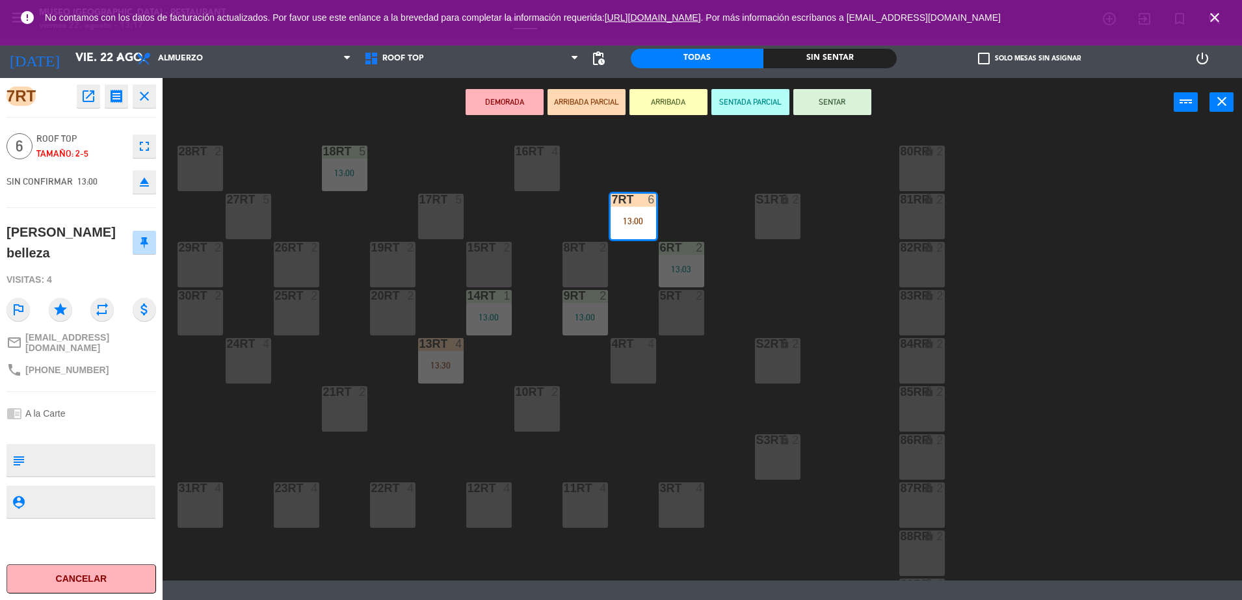
click at [641, 429] on div "18RT 5 13:00 16RT 4 28RT 2 80RR lock 2 27RT 5 7RT 6 13:00 S1RT lock 2 17RT 5 81…" at bounding box center [708, 355] width 1067 height 451
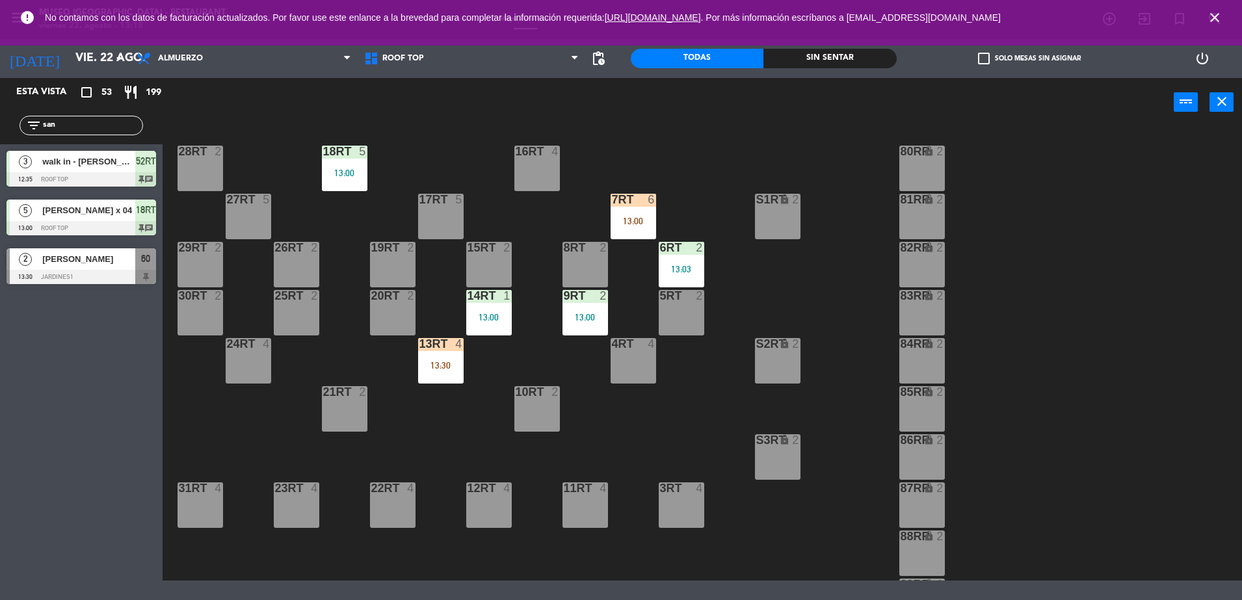
click at [436, 369] on div "13:30" at bounding box center [441, 365] width 46 height 9
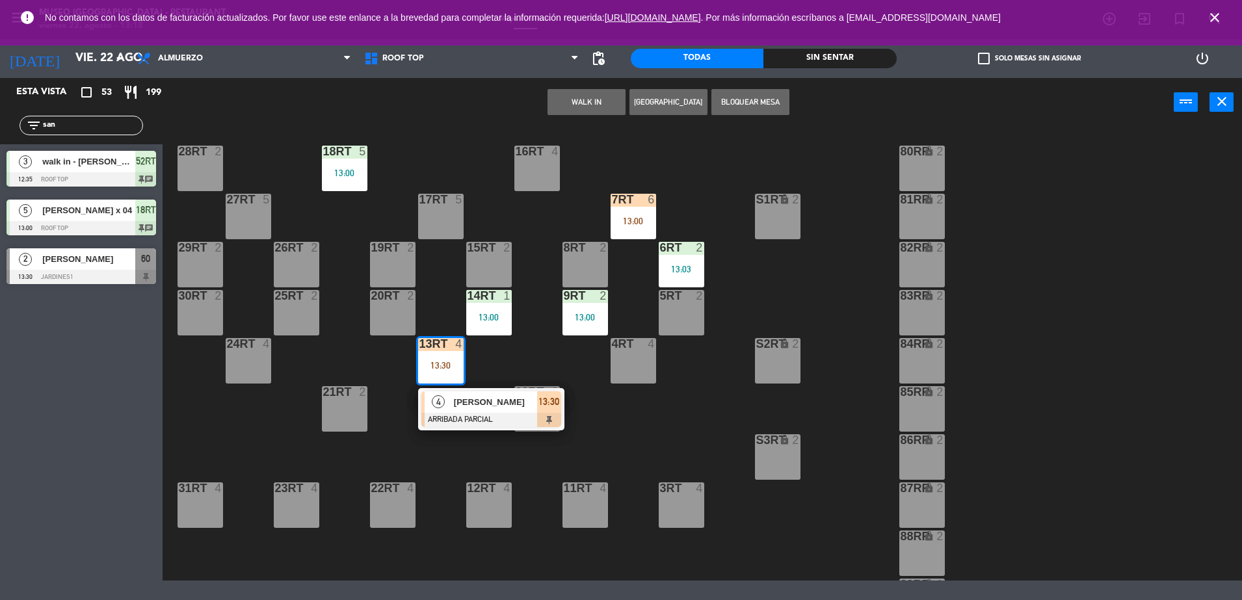
click at [500, 440] on div "18RT 5 13:00 16RT 4 28RT 2 80RR lock 2 27RT 5 7RT 6 13:00 S1RT lock 2 17RT 5 81…" at bounding box center [708, 355] width 1067 height 451
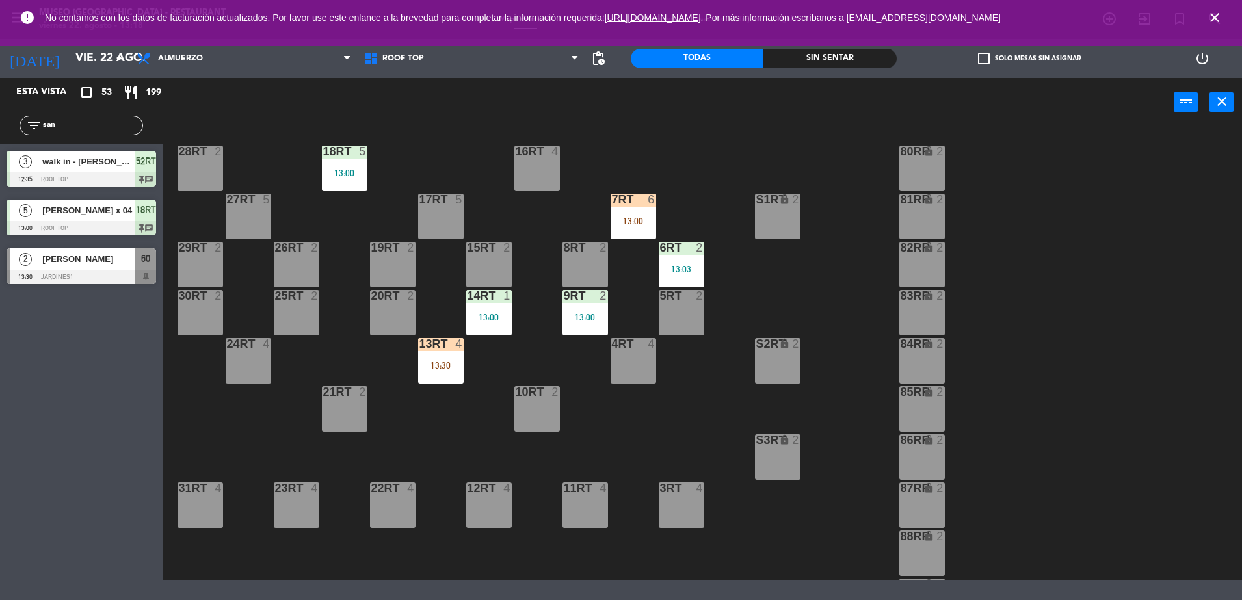
click at [445, 361] on div "13:30" at bounding box center [441, 365] width 46 height 9
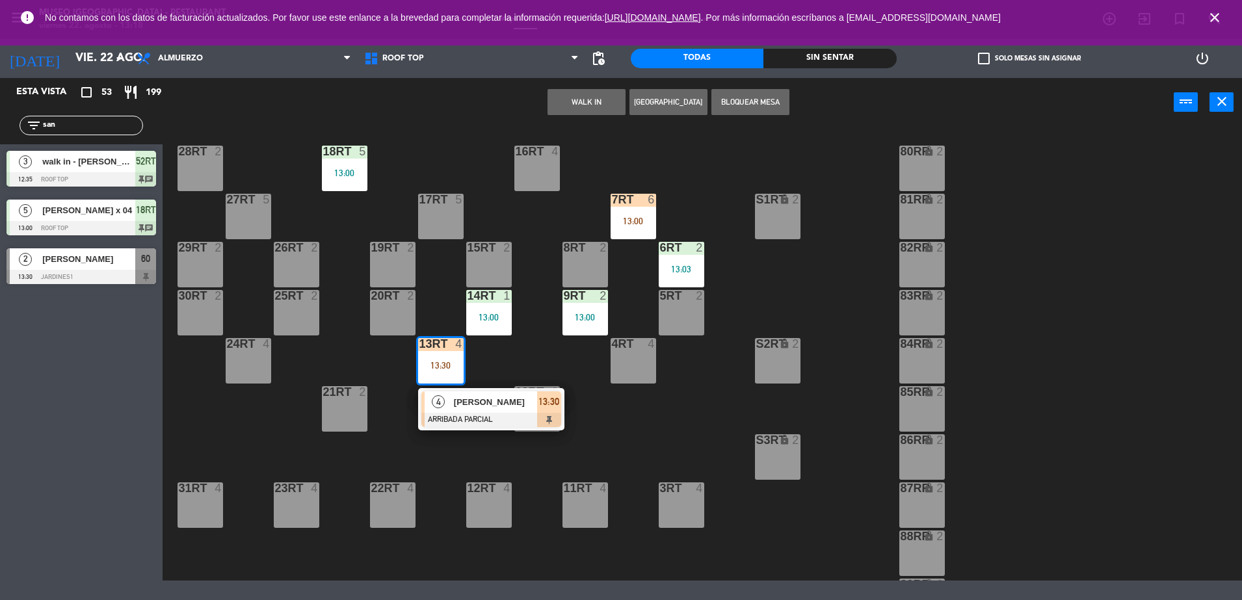
click at [487, 420] on div at bounding box center [492, 420] width 140 height 14
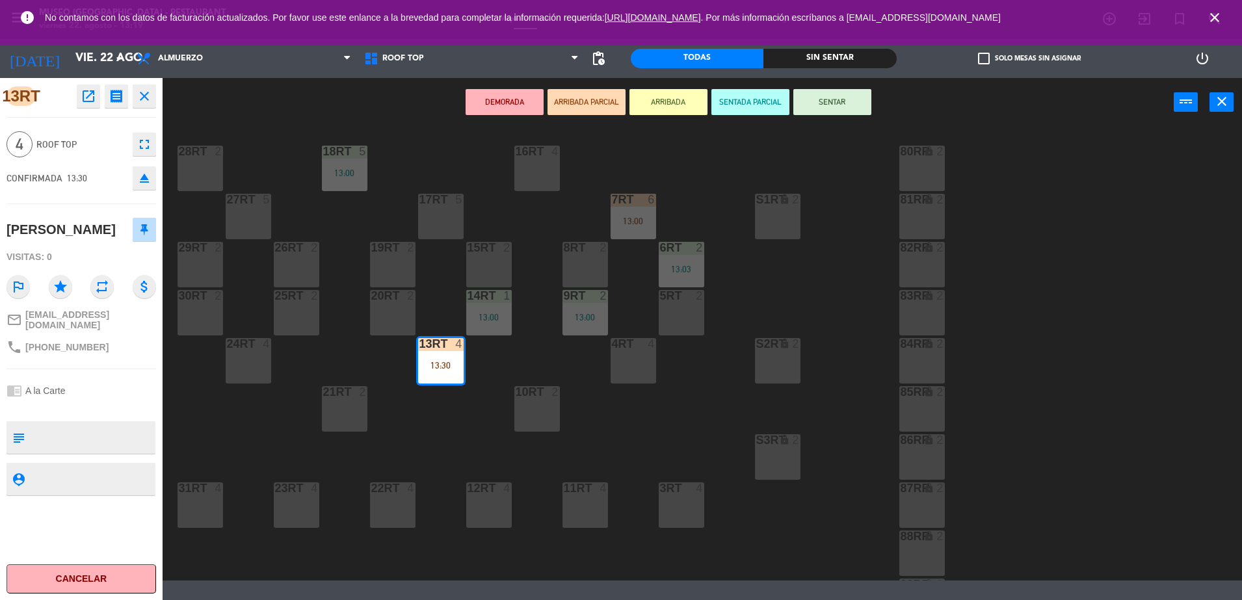
click at [100, 431] on textarea at bounding box center [92, 437] width 124 height 27
type textarea "m13RT"
click at [101, 204] on hr at bounding box center [82, 204] width 150 height 1
click at [835, 105] on button "SENTAR" at bounding box center [833, 102] width 78 height 26
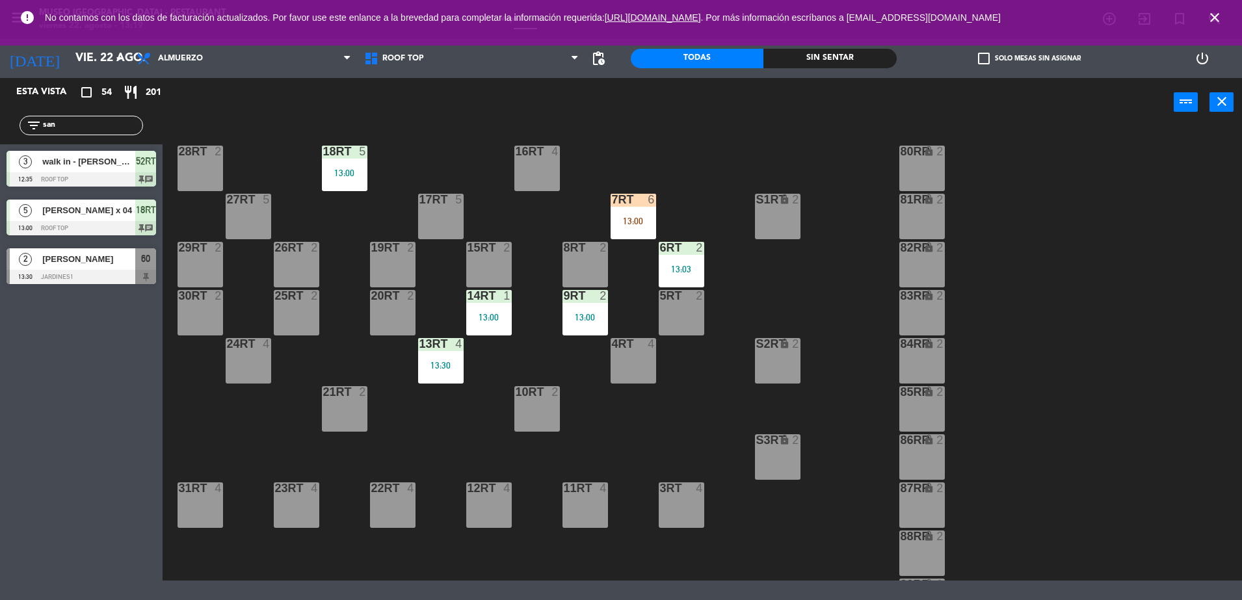
click at [639, 224] on div "13:00" at bounding box center [634, 221] width 46 height 9
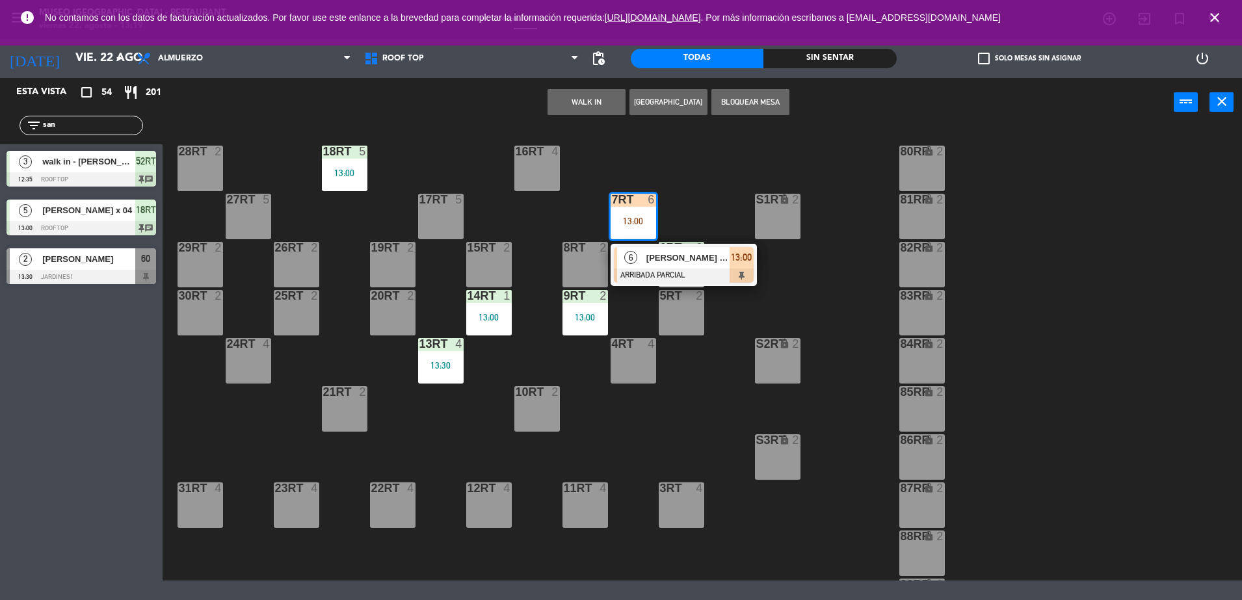
click at [660, 250] on div "[PERSON_NAME] belleza" at bounding box center [687, 257] width 85 height 21
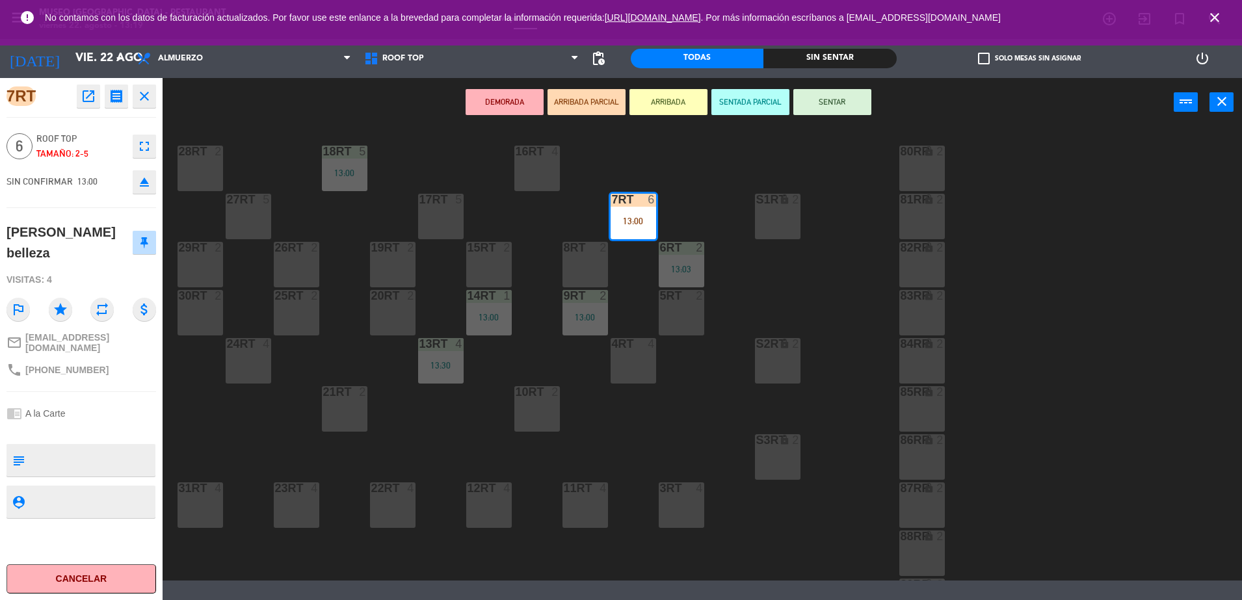
click at [81, 457] on textarea at bounding box center [92, 460] width 124 height 27
click at [439, 217] on div "17RT 5" at bounding box center [441, 217] width 46 height 46
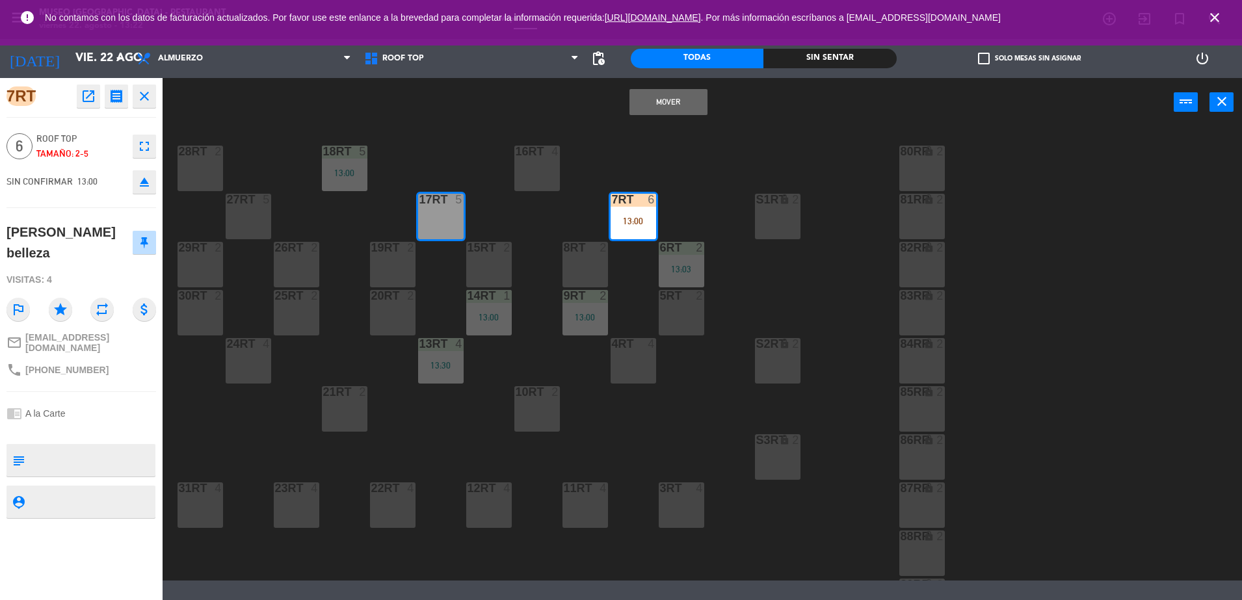
click at [665, 107] on button "Mover" at bounding box center [669, 102] width 78 height 26
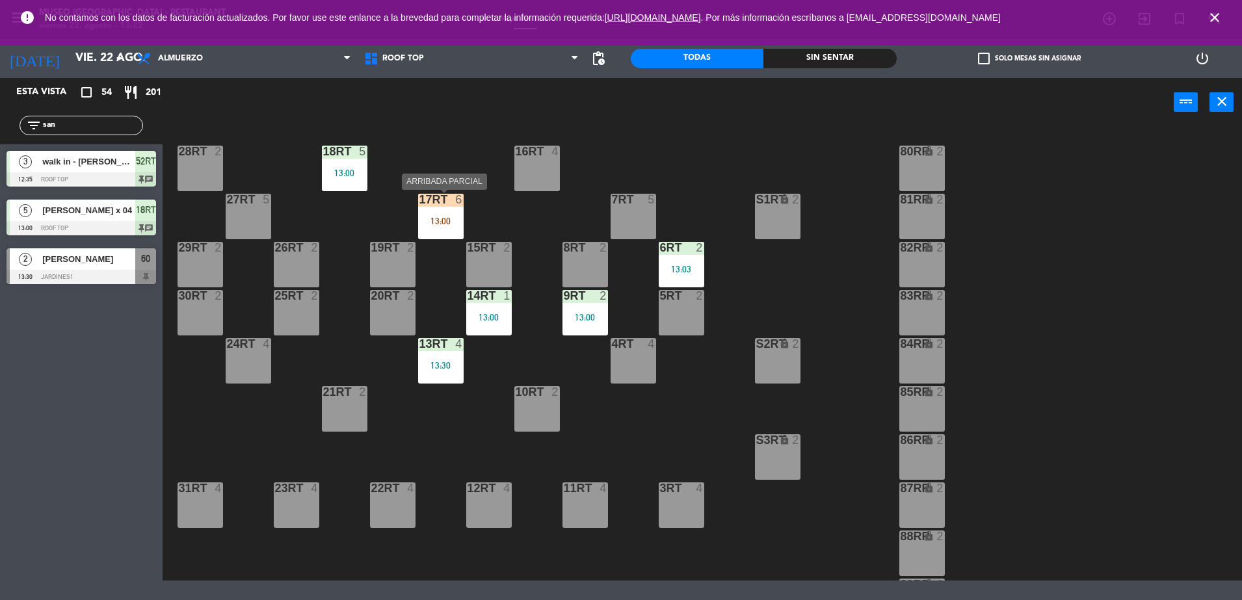
click at [435, 211] on div "17RT 6 13:00" at bounding box center [441, 217] width 46 height 46
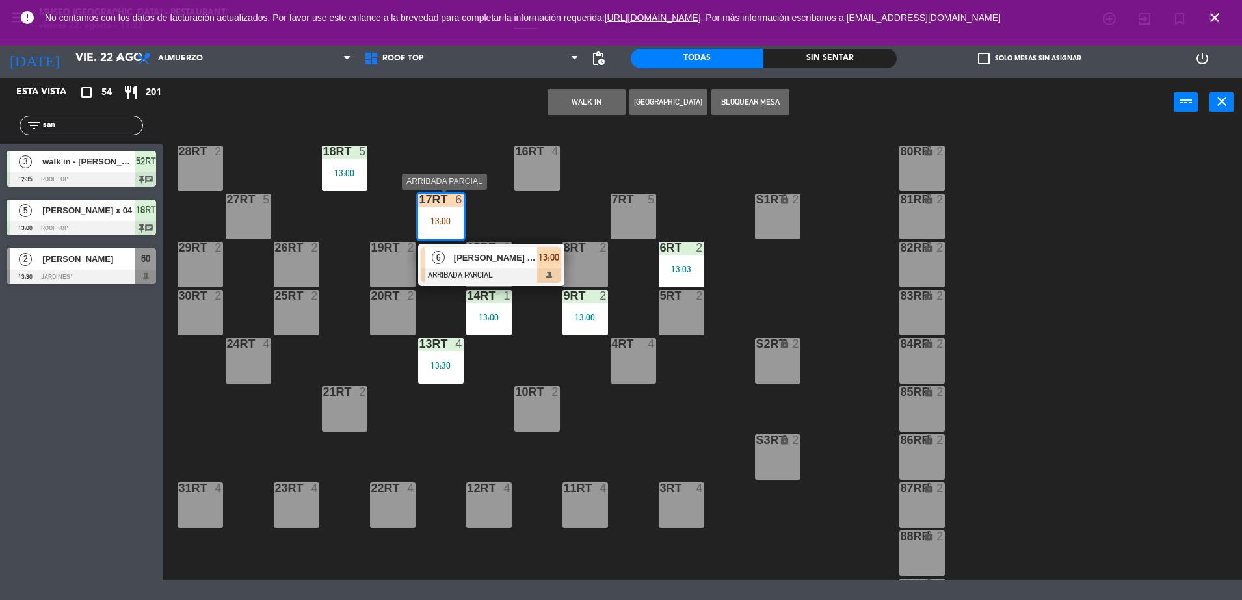
click at [500, 269] on div at bounding box center [492, 276] width 140 height 14
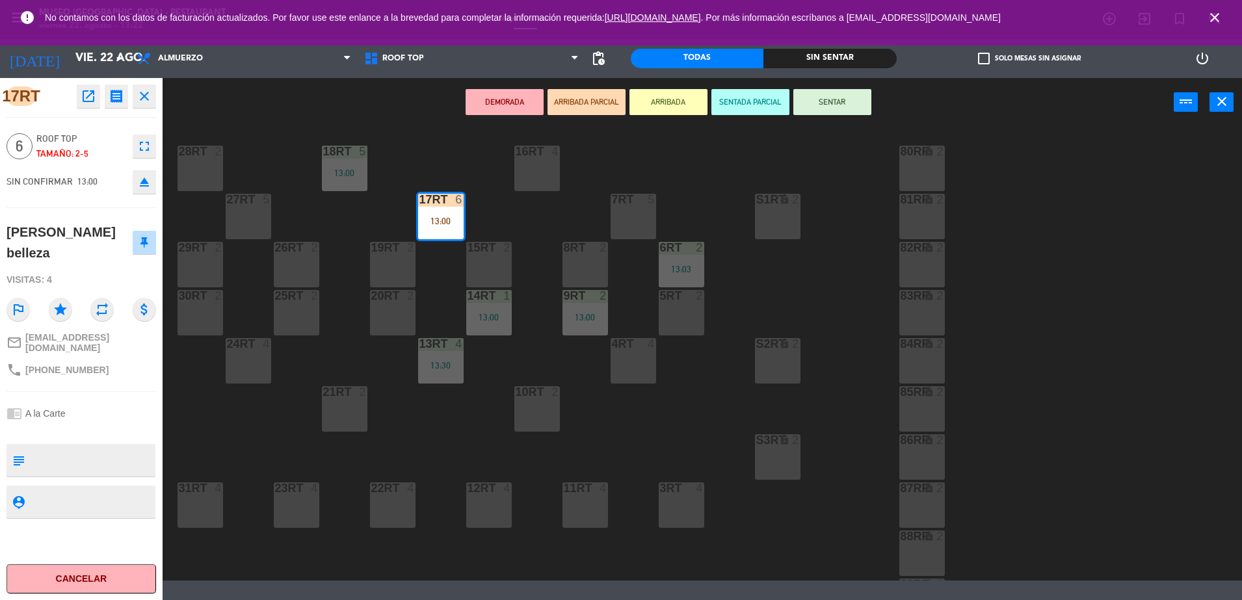
click at [55, 447] on textarea at bounding box center [92, 460] width 124 height 27
type textarea "m17RT"
click at [90, 232] on div "[PERSON_NAME] belleza" at bounding box center [70, 243] width 126 height 42
drag, startPoint x: 90, startPoint y: 232, endPoint x: 108, endPoint y: 259, distance: 32.8
click at [108, 259] on div "[PERSON_NAME] belleza" at bounding box center [70, 243] width 126 height 42
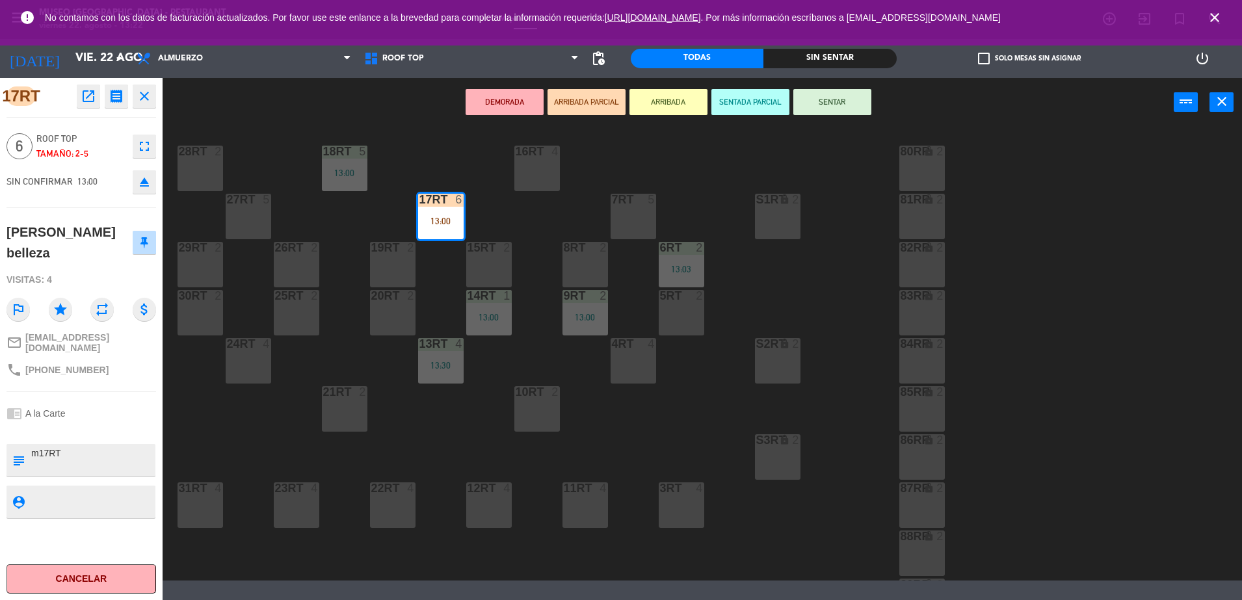
click at [839, 103] on button "SENTAR" at bounding box center [833, 102] width 78 height 26
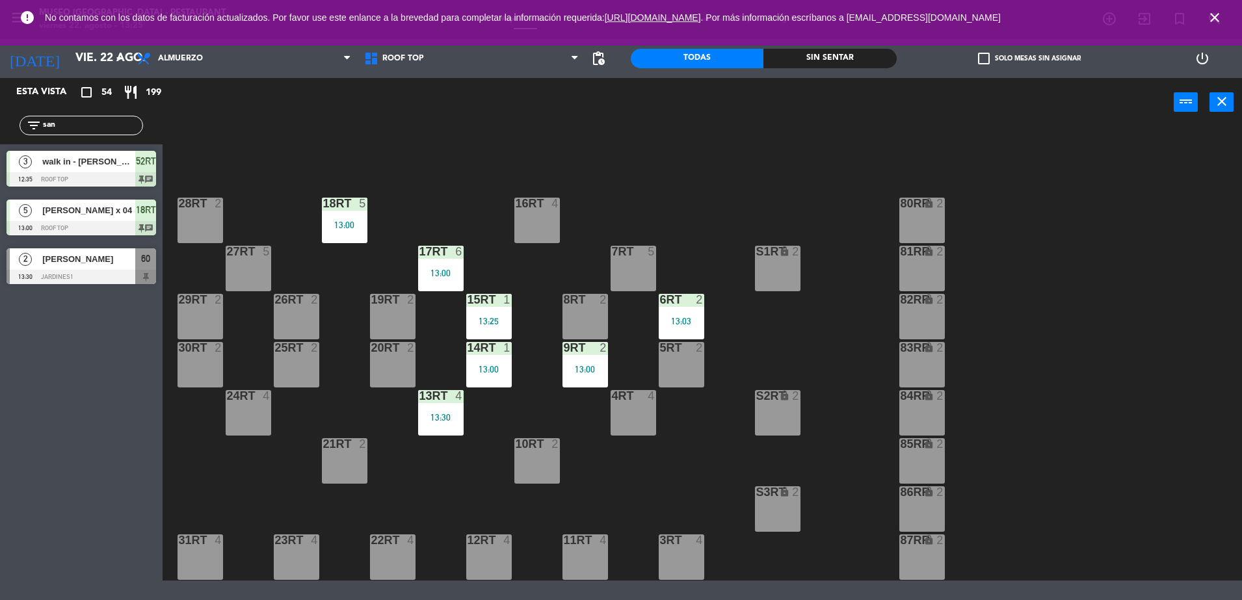
scroll to position [0, 0]
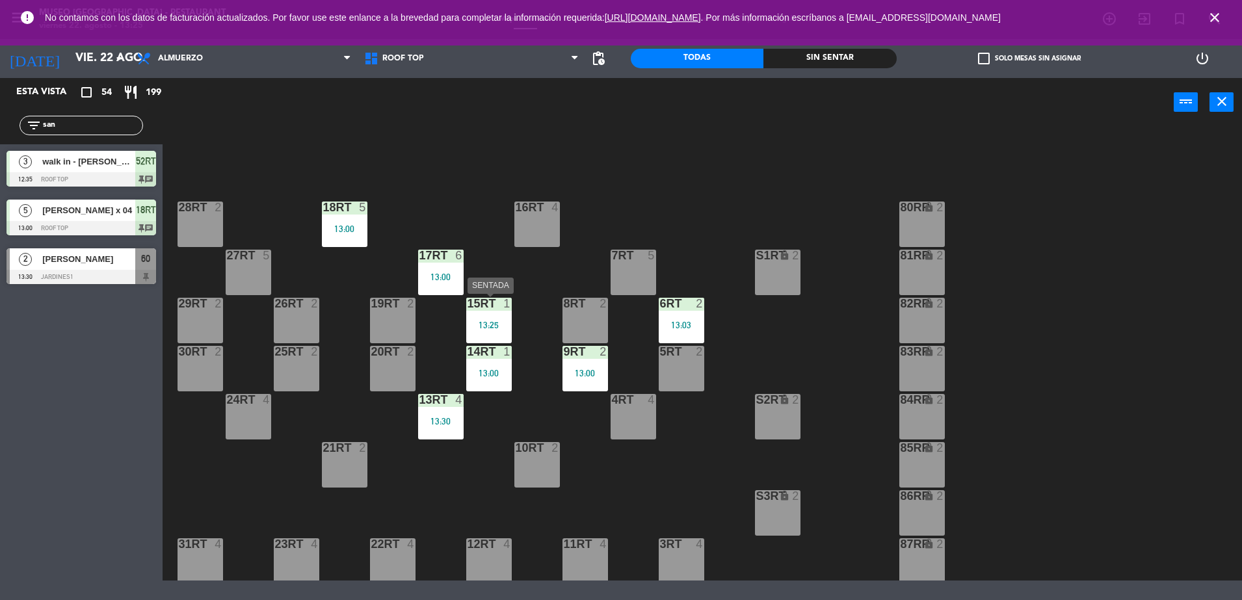
click at [474, 326] on div "13:25" at bounding box center [489, 325] width 46 height 9
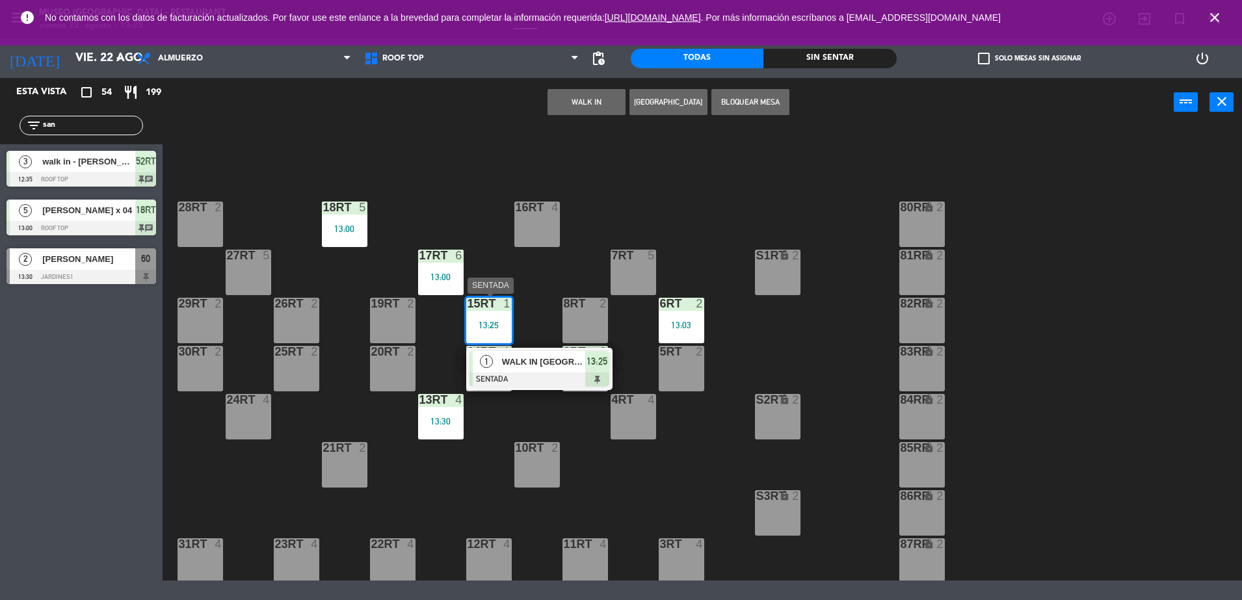
click at [528, 358] on span "WALK IN [GEOGRAPHIC_DATA]" at bounding box center [543, 362] width 83 height 14
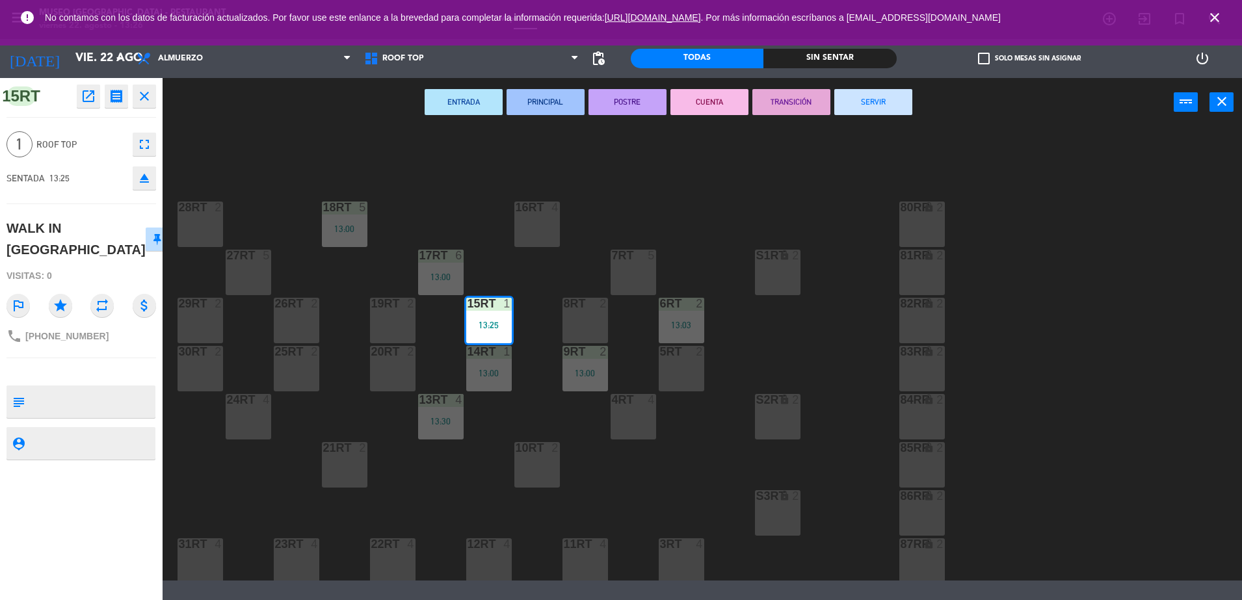
click at [585, 311] on div "8RT 2" at bounding box center [586, 321] width 46 height 46
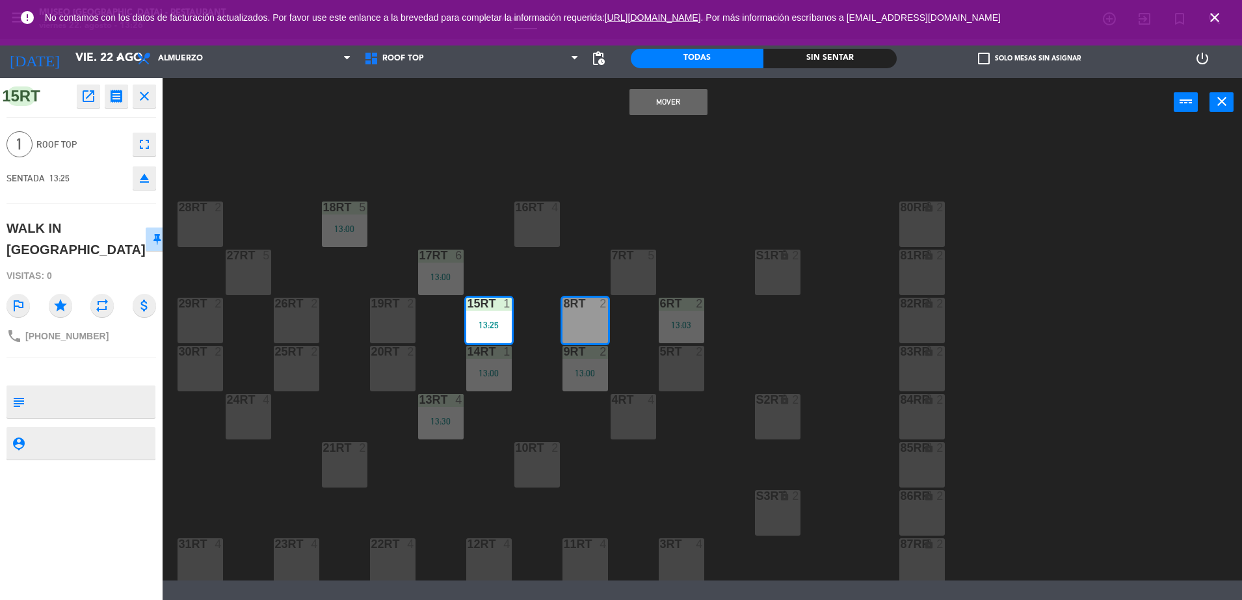
click at [678, 101] on button "Mover" at bounding box center [669, 102] width 78 height 26
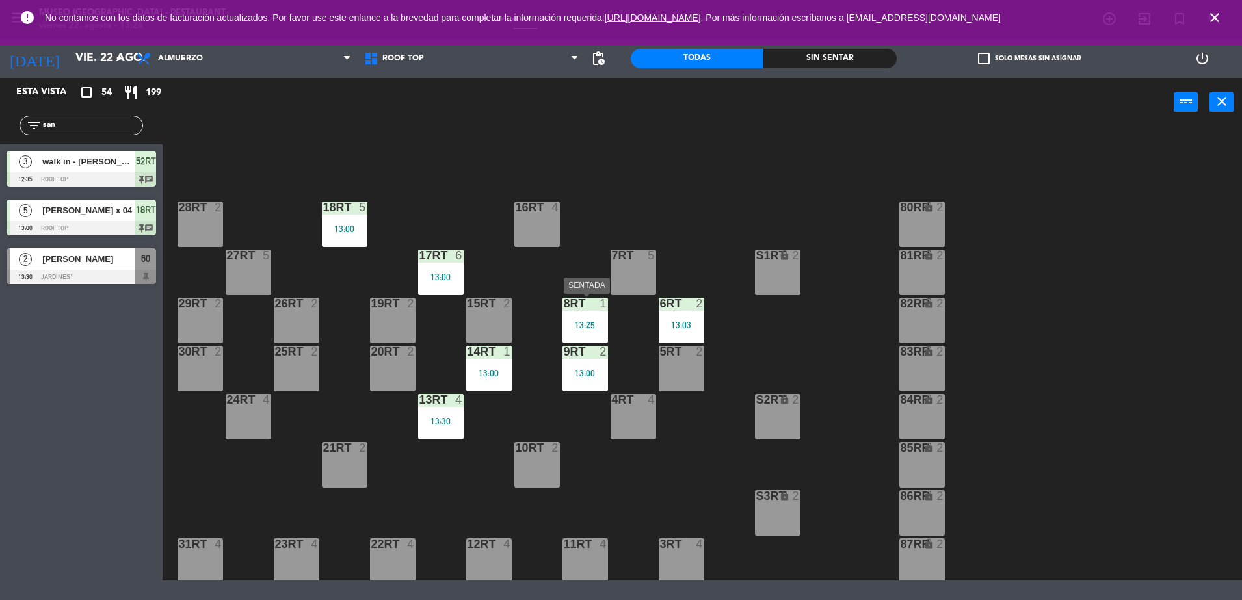
click at [584, 325] on div "13:25" at bounding box center [586, 325] width 46 height 9
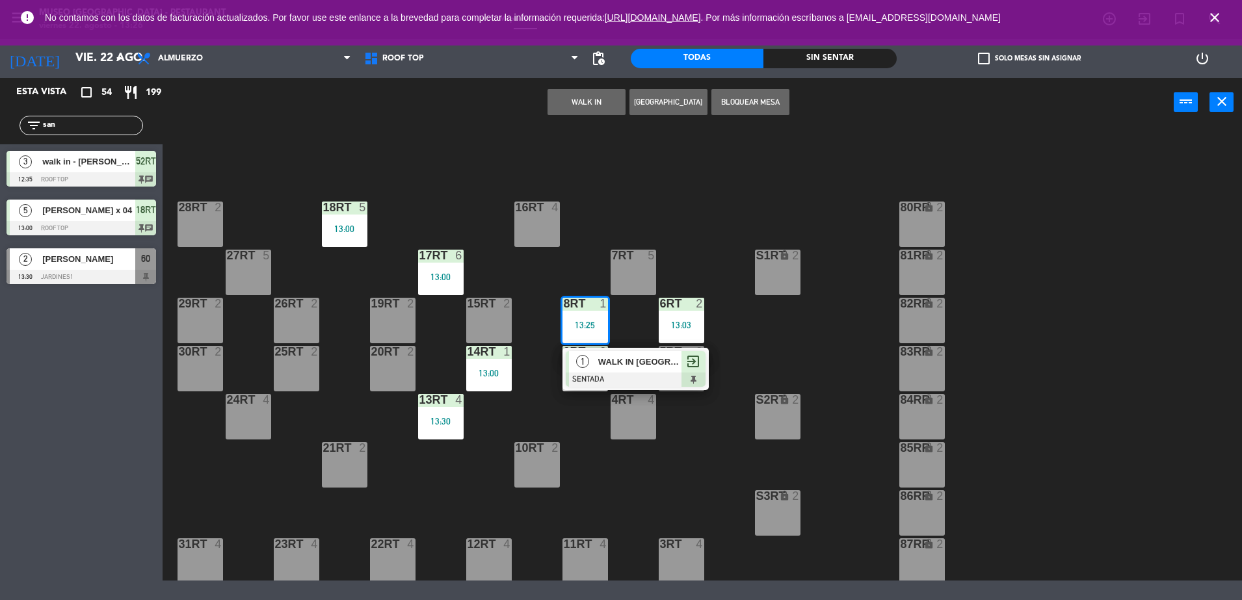
click at [618, 358] on span "WALK IN [GEOGRAPHIC_DATA]" at bounding box center [639, 362] width 83 height 14
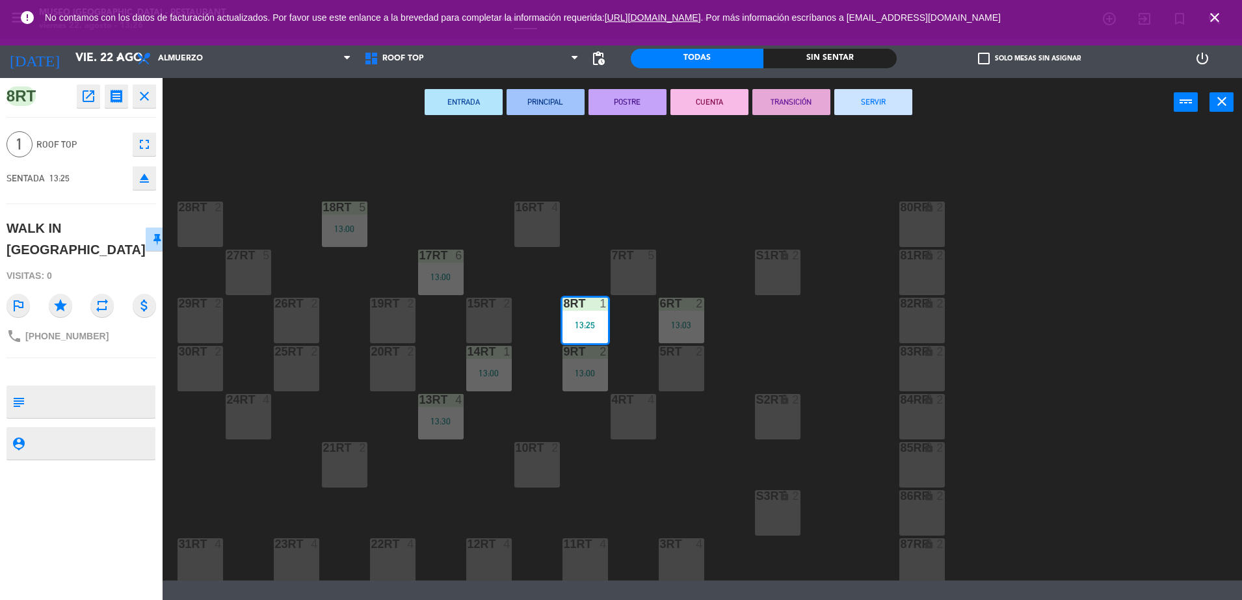
click at [630, 508] on div "18RT 5 13:00 16RT 4 28RT 2 80RR lock 2 27RT 5 7RT 5 S1RT lock 2 17RT 6 13:00 81…" at bounding box center [708, 355] width 1067 height 451
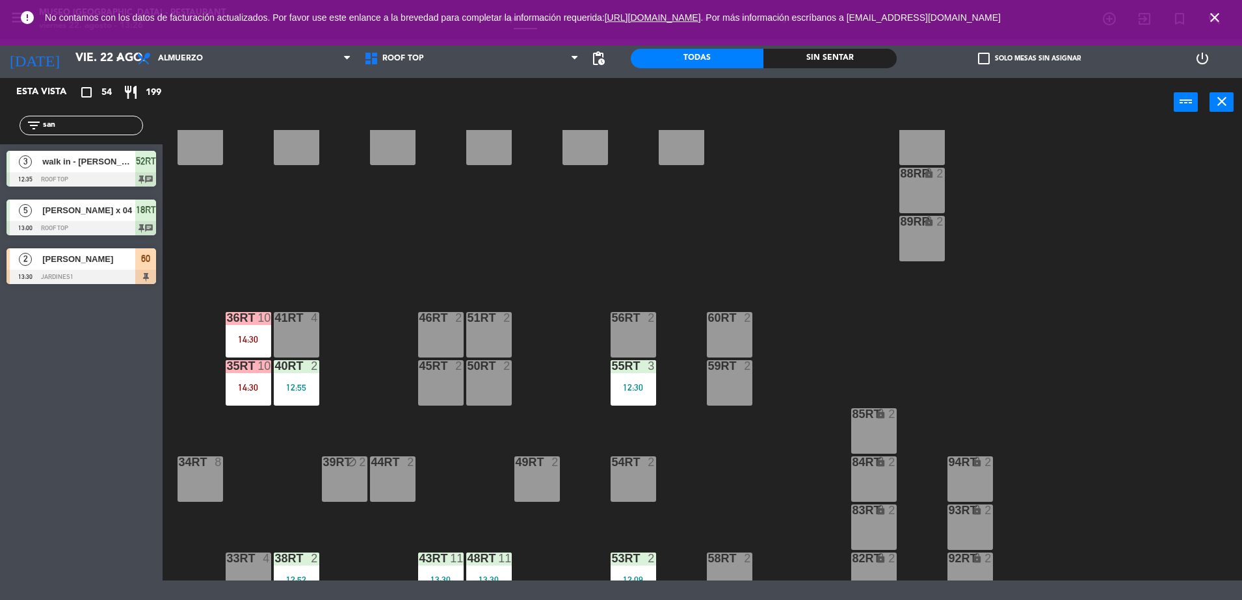
scroll to position [533, 0]
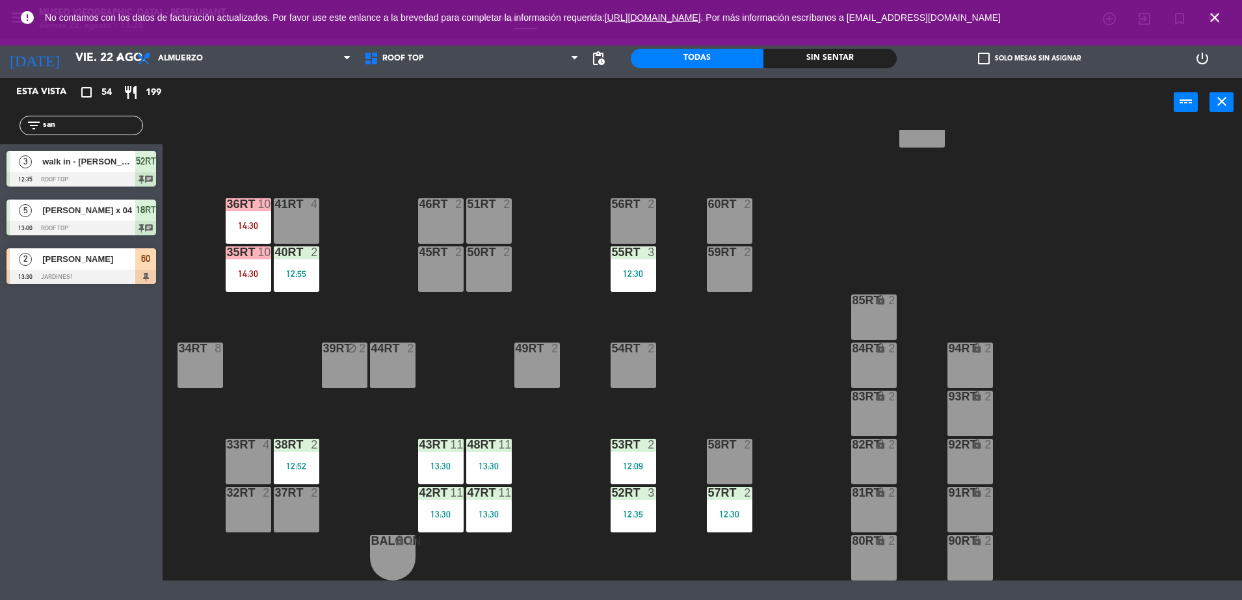
click at [250, 222] on div "14:30" at bounding box center [249, 225] width 46 height 9
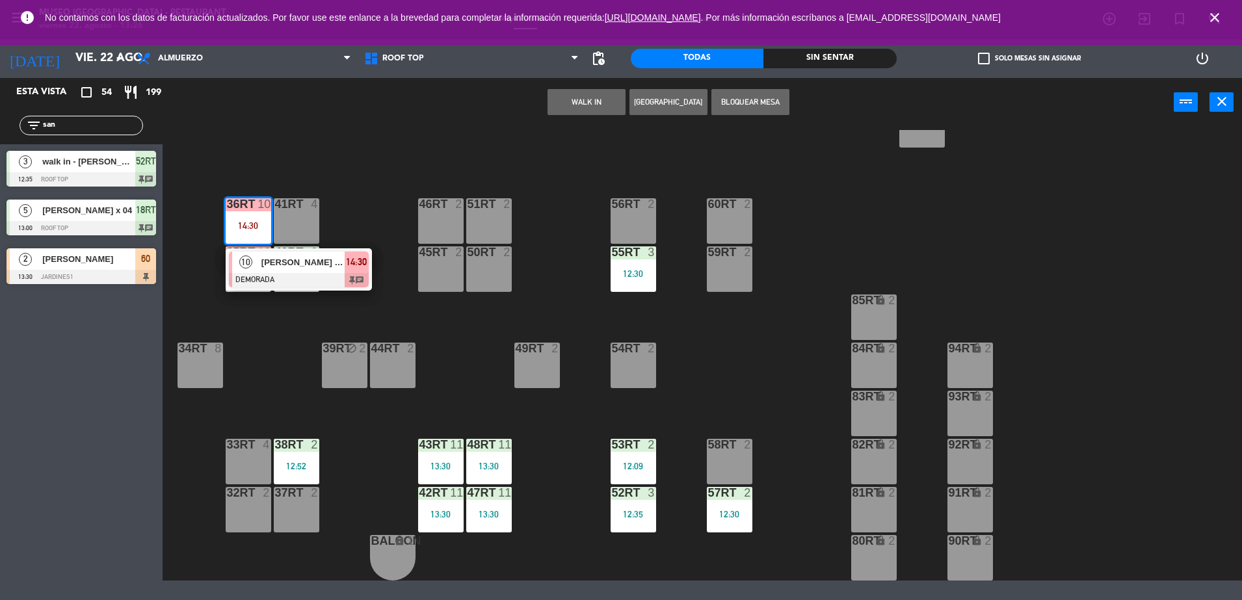
click at [281, 261] on span "[PERSON_NAME] [PERSON_NAME]" at bounding box center [302, 263] width 83 height 14
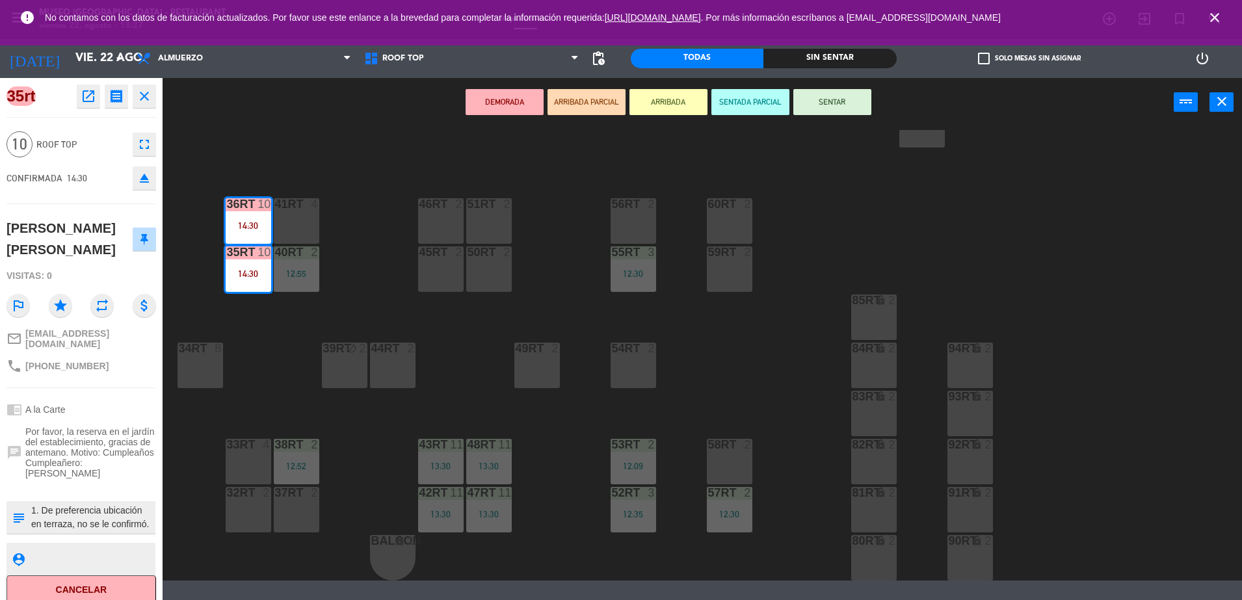
click at [520, 299] on div "18RT 5 13:00 16RT 4 28RT 2 80RR lock 2 27RT 5 7RT 5 S1RT lock 2 17RT 6 13:00 81…" at bounding box center [708, 355] width 1067 height 451
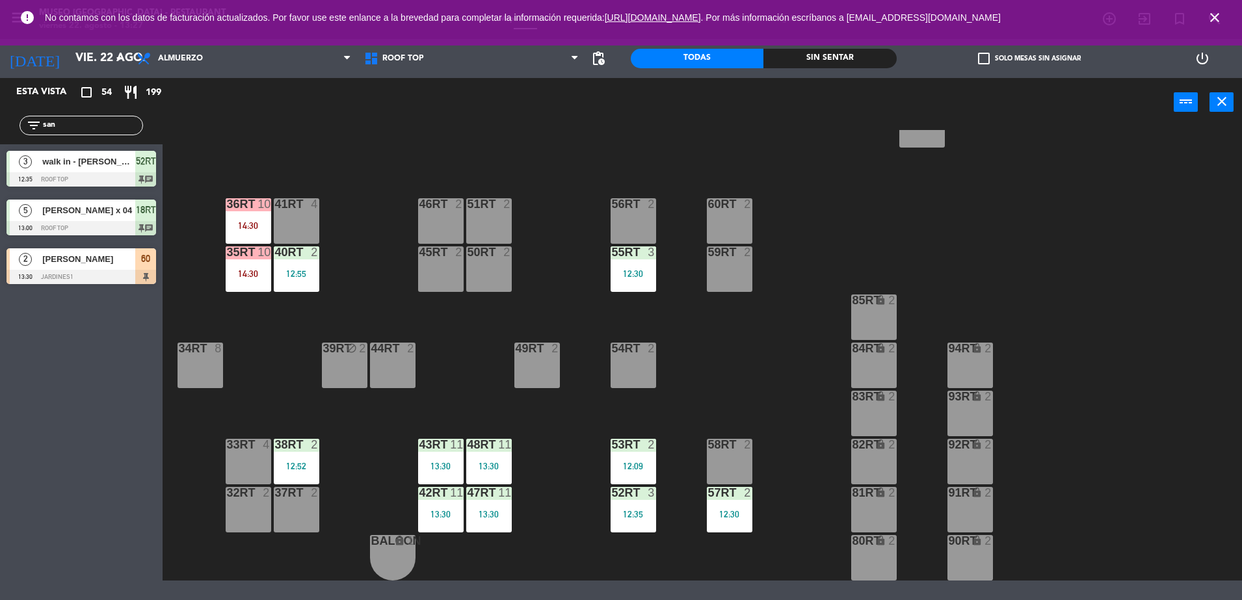
scroll to position [0, 0]
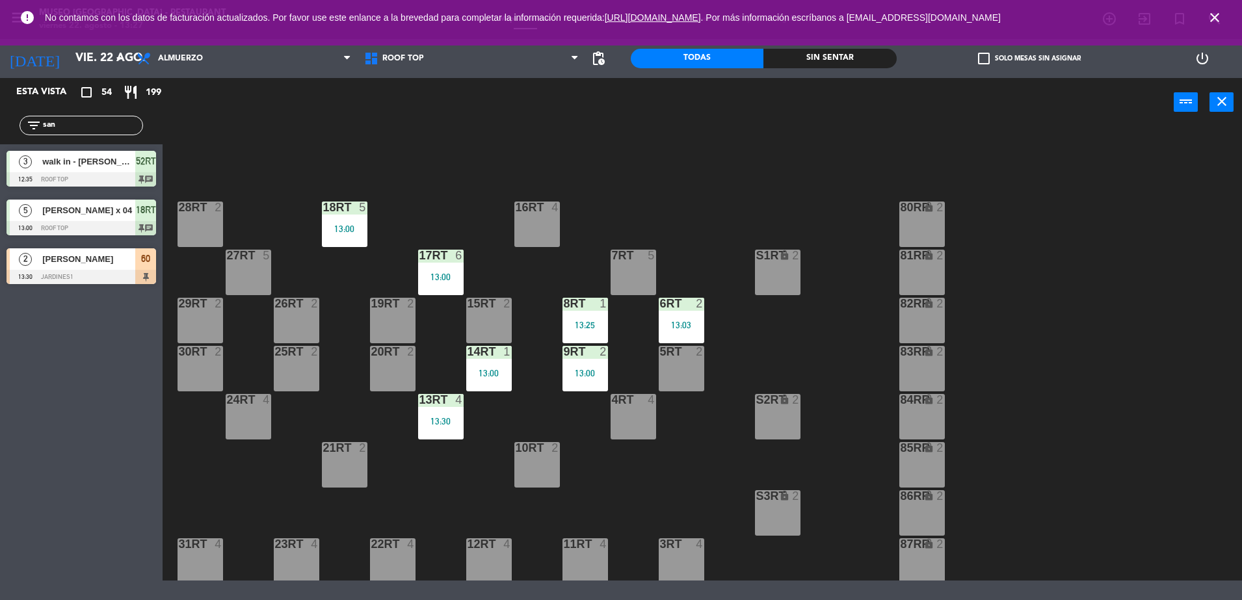
click at [600, 320] on div "13:25" at bounding box center [586, 325] width 46 height 10
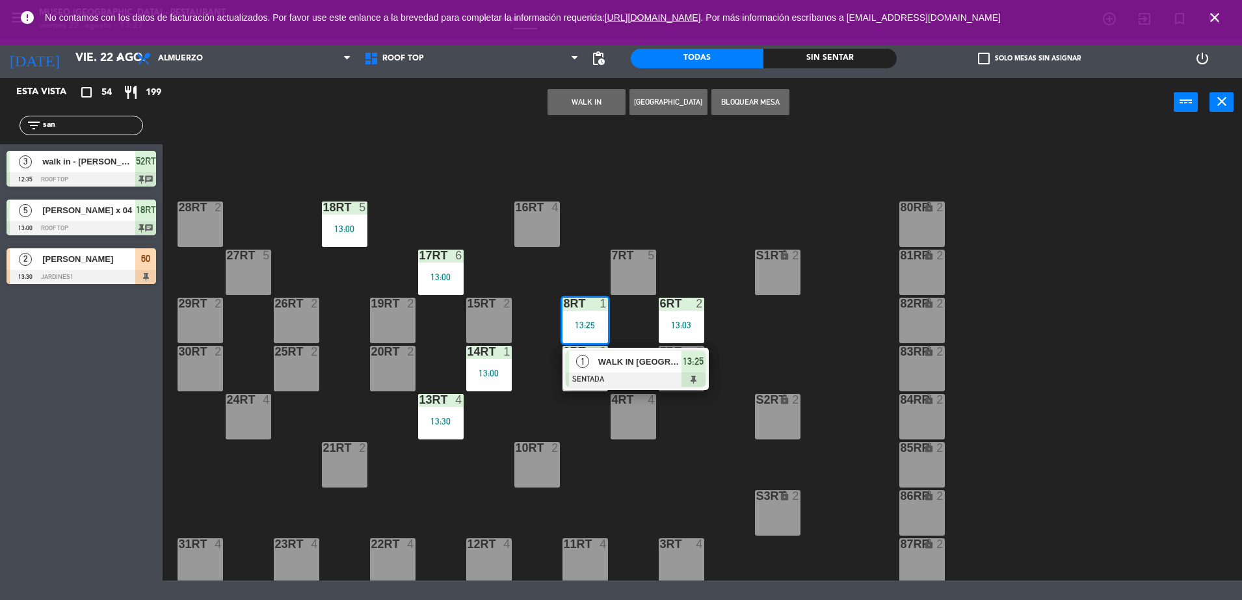
click at [635, 366] on span "WALK IN [GEOGRAPHIC_DATA]" at bounding box center [639, 362] width 83 height 14
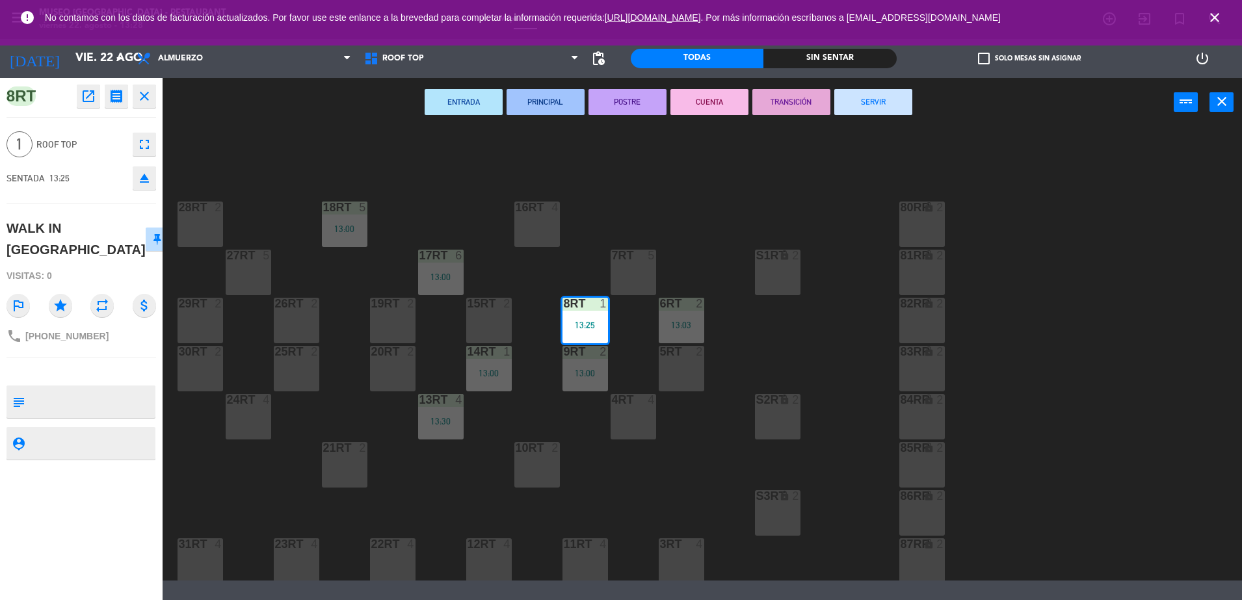
scroll to position [533, 0]
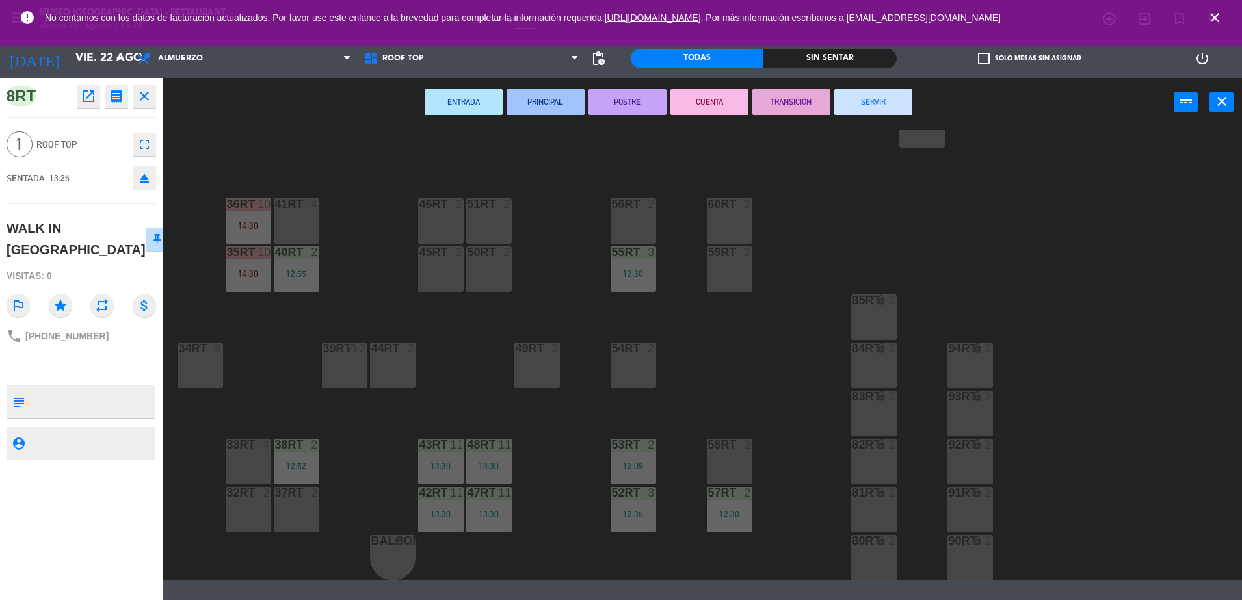
click at [240, 494] on div at bounding box center [247, 493] width 21 height 12
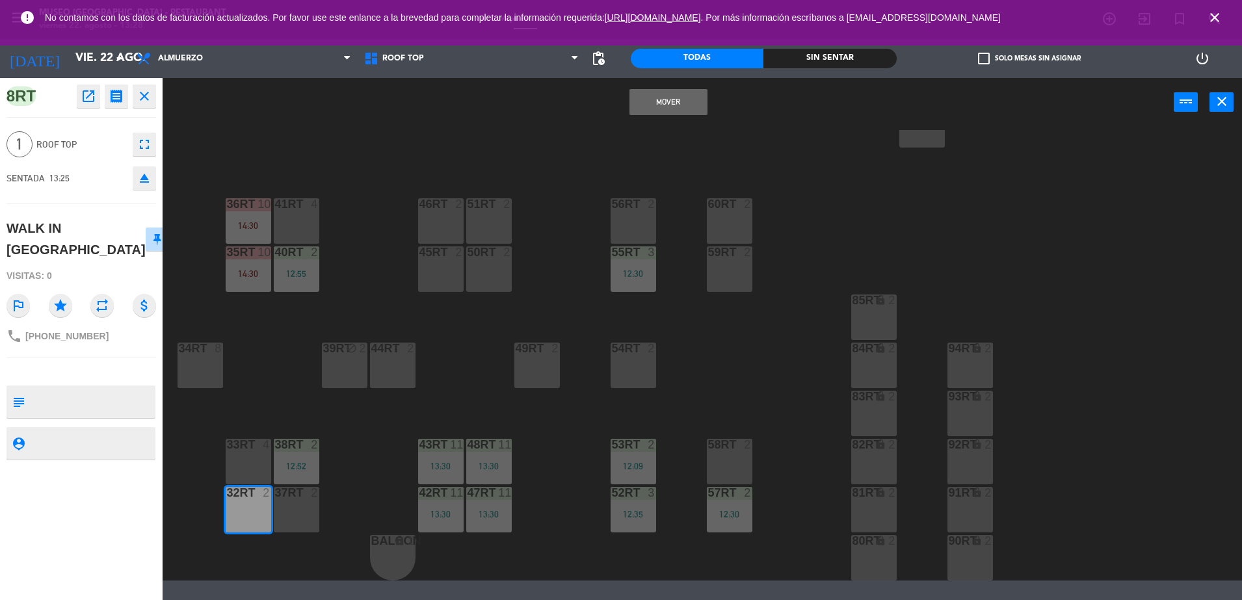
click at [692, 99] on button "Mover" at bounding box center [669, 102] width 78 height 26
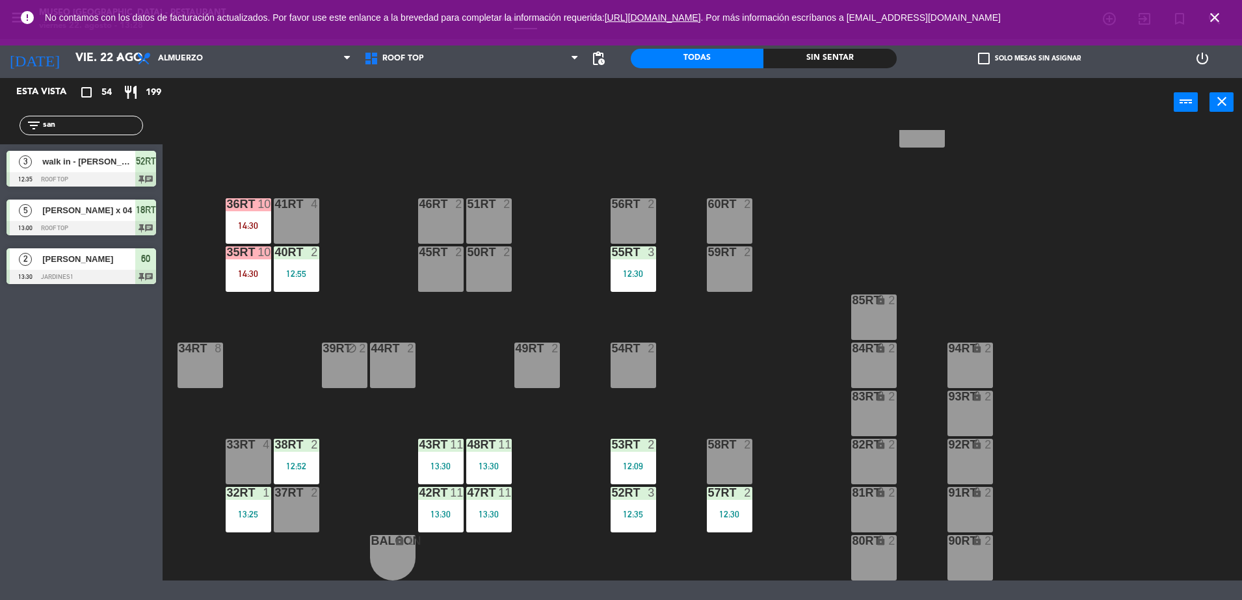
click at [226, 524] on div "32rt 1 13:25" at bounding box center [249, 510] width 46 height 46
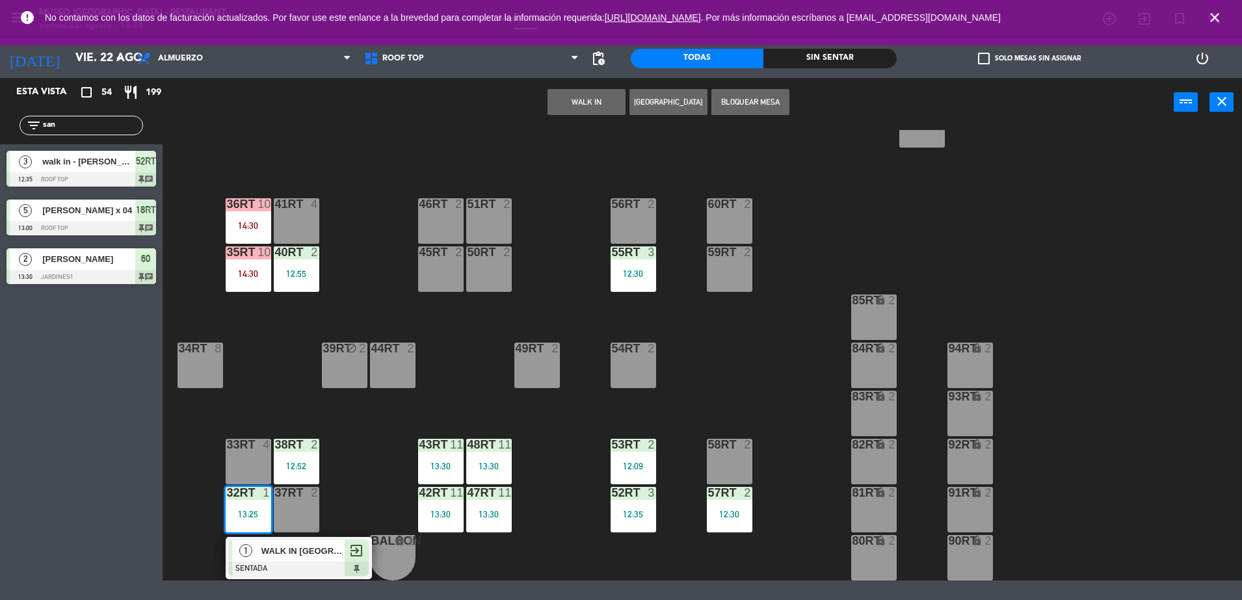
click at [265, 556] on span "WALK IN [GEOGRAPHIC_DATA]" at bounding box center [302, 551] width 83 height 14
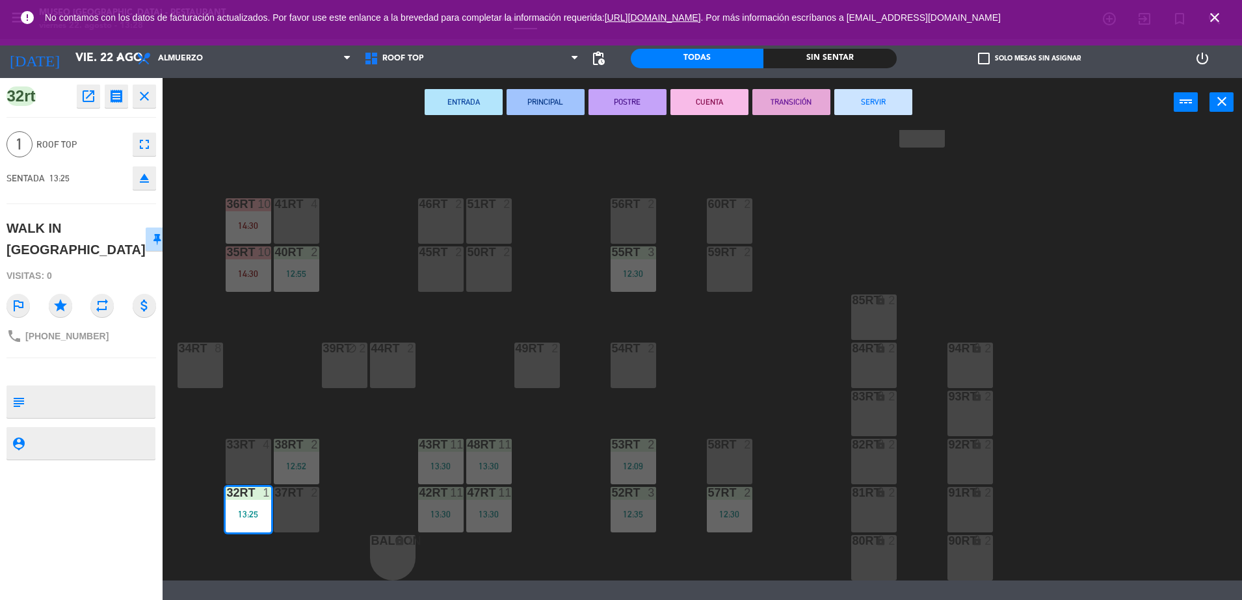
click at [34, 388] on textarea at bounding box center [92, 401] width 124 height 27
type textarea "m32RT"
click at [107, 265] on div "Visitas: 0" at bounding box center [82, 276] width 150 height 23
click at [573, 341] on div "18RT 5 13:00 16RT 4 28RT 2 80RR lock 2 27RT 5 7RT 5 S1RT lock 2 17RT 6 13:00 81…" at bounding box center [708, 355] width 1067 height 451
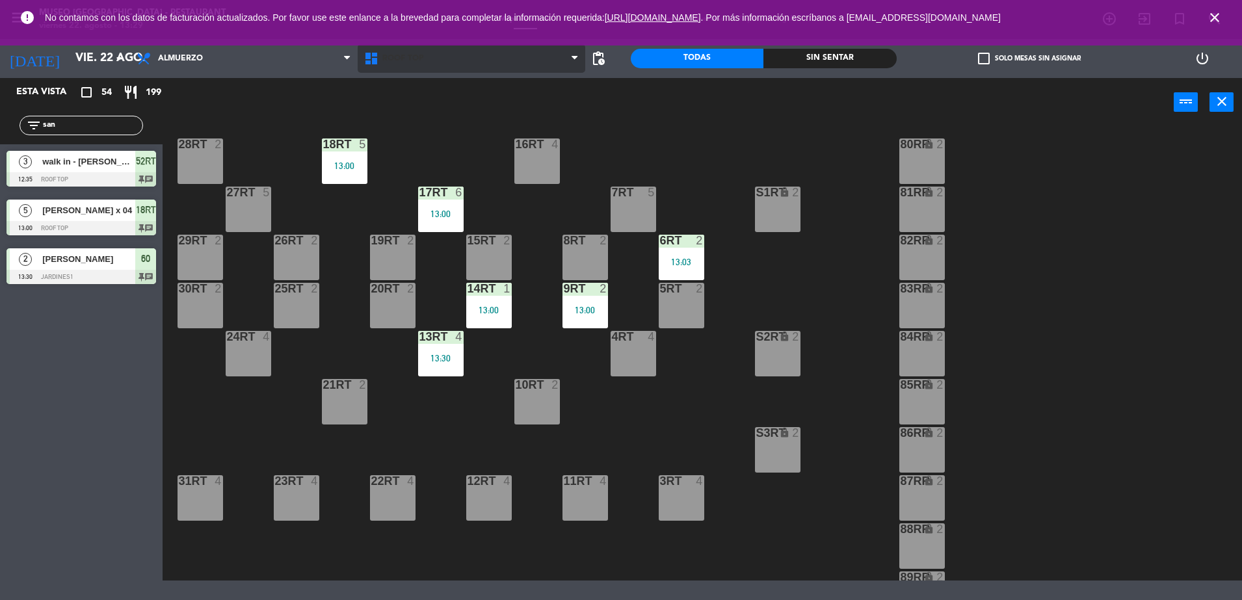
scroll to position [57, 0]
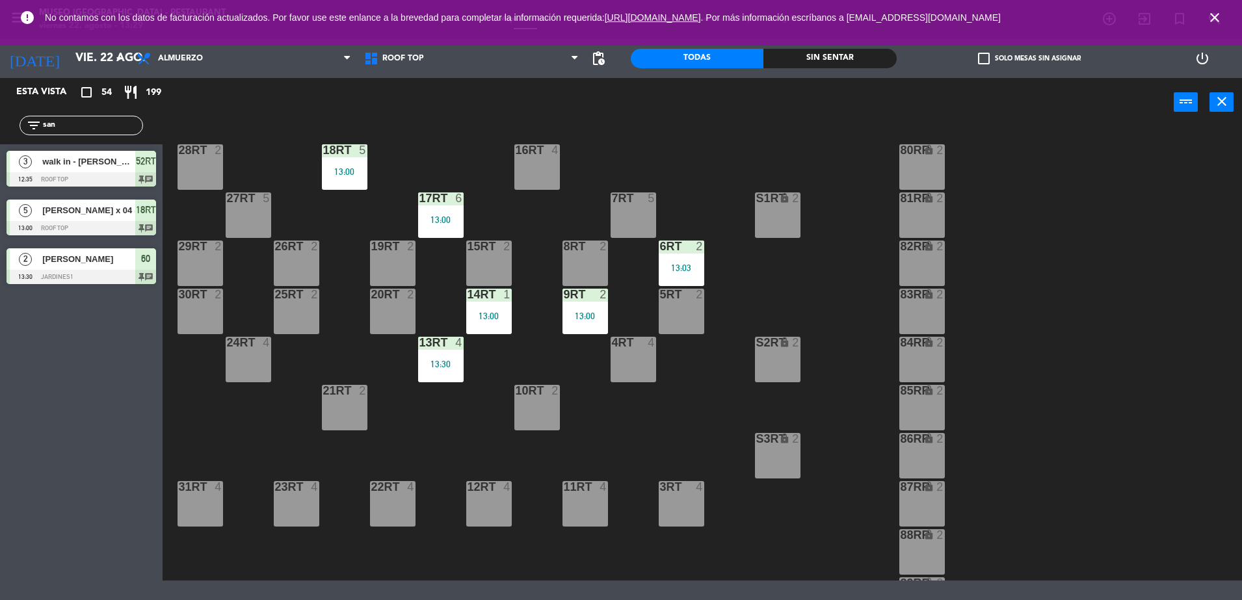
drag, startPoint x: 67, startPoint y: 125, endPoint x: 0, endPoint y: 121, distance: 67.1
click at [0, 121] on html "close × Museo Larco Café - Restaurant × chrome_reader_mode Listado de Reservas …" at bounding box center [621, 300] width 1242 height 600
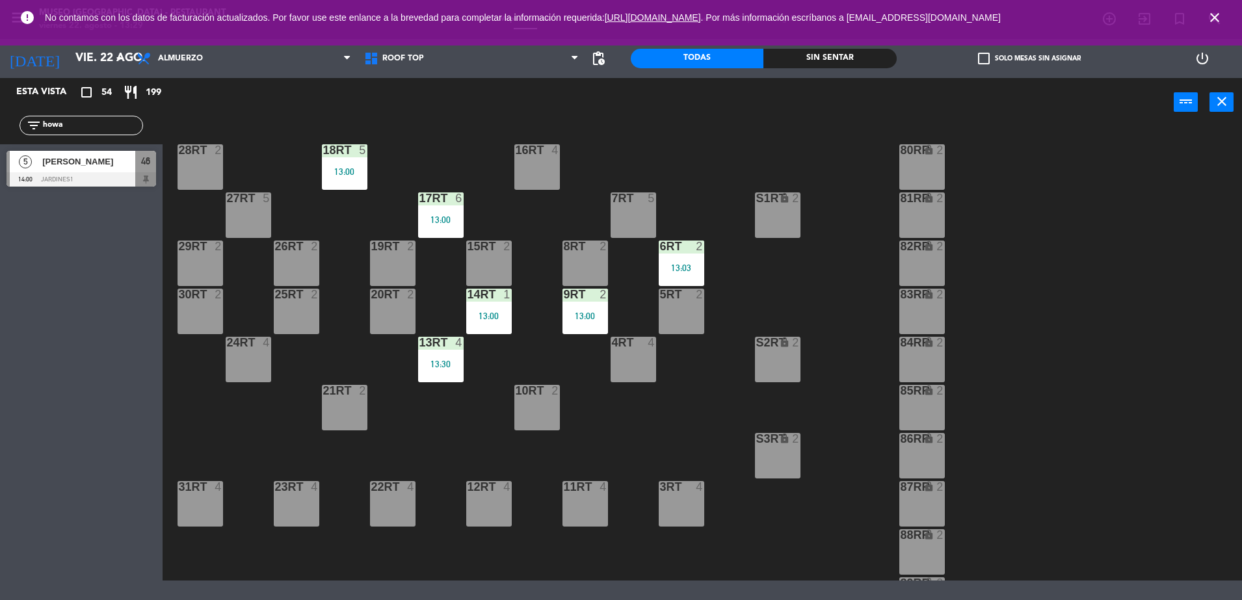
type input "howa"
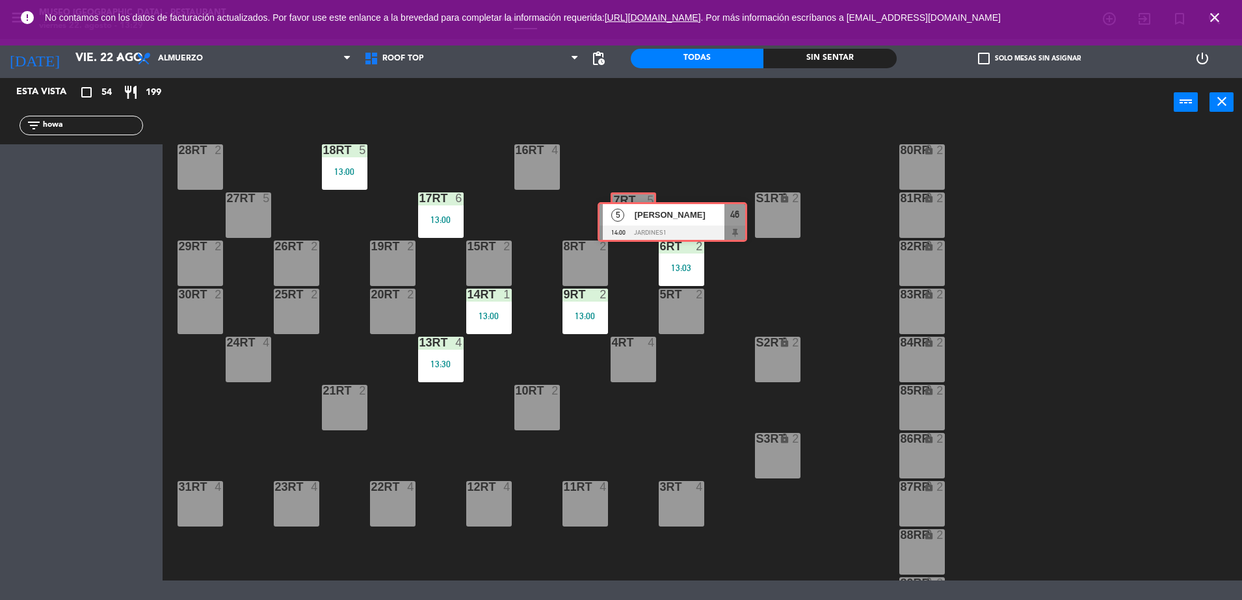
drag, startPoint x: 45, startPoint y: 159, endPoint x: 631, endPoint y: 209, distance: 588.2
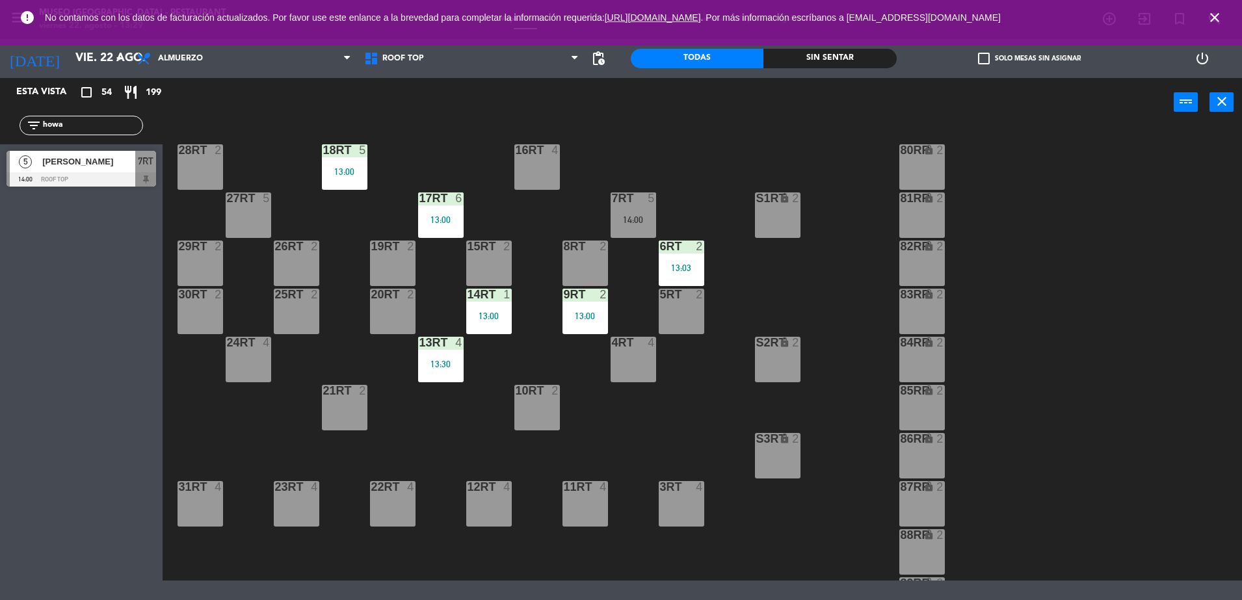
drag, startPoint x: 72, startPoint y: 118, endPoint x: 0, endPoint y: 141, distance: 75.5
click at [0, 141] on html "close × Museo Larco Café - Restaurant × chrome_reader_mode Listado de Reservas …" at bounding box center [621, 300] width 1242 height 600
type input "edu"
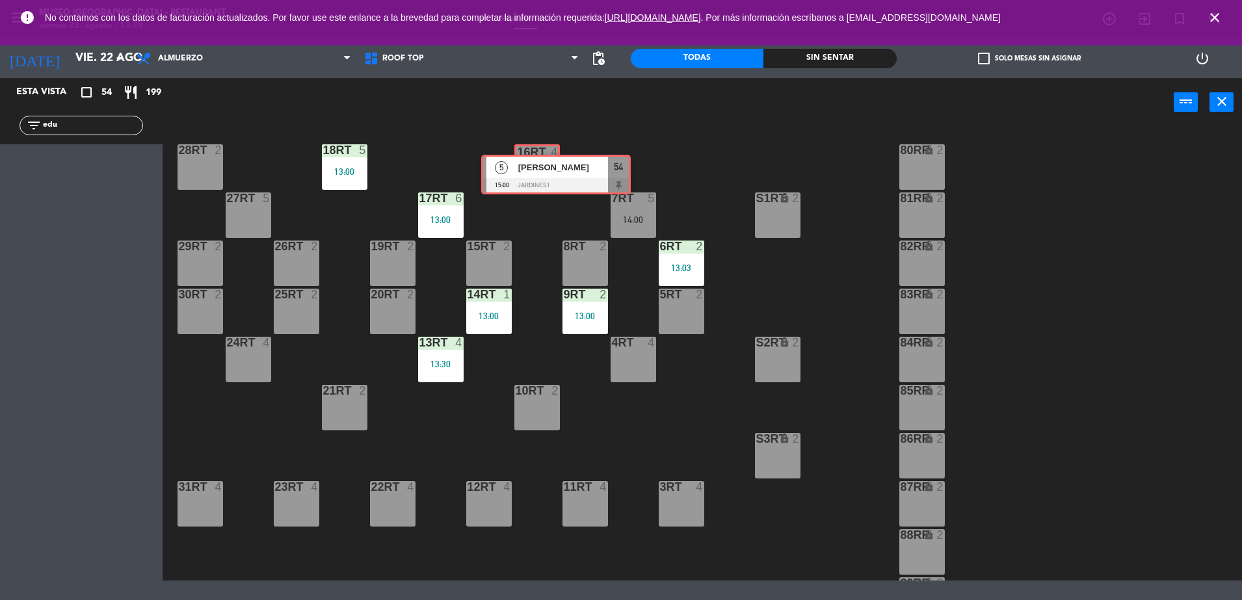
drag, startPoint x: 42, startPoint y: 176, endPoint x: 517, endPoint y: 180, distance: 474.9
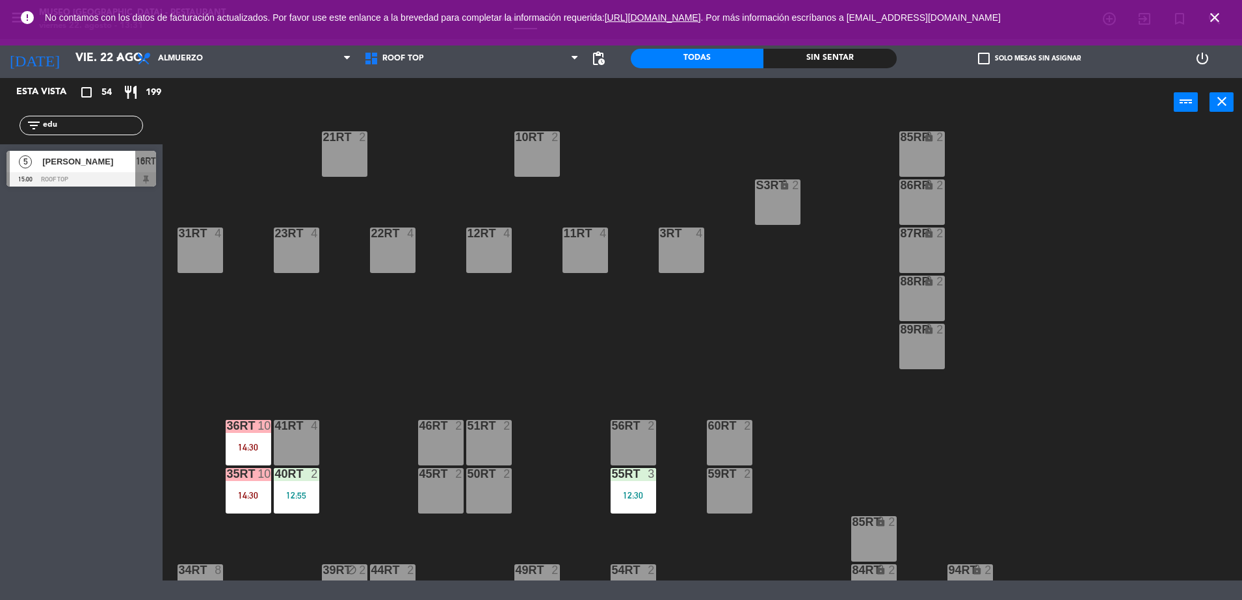
scroll to position [312, 0]
drag, startPoint x: 75, startPoint y: 124, endPoint x: 0, endPoint y: 118, distance: 75.7
click at [0, 118] on html "close × Museo Larco Café - Restaurant × chrome_reader_mode Listado de Reservas …" at bounding box center [621, 300] width 1242 height 600
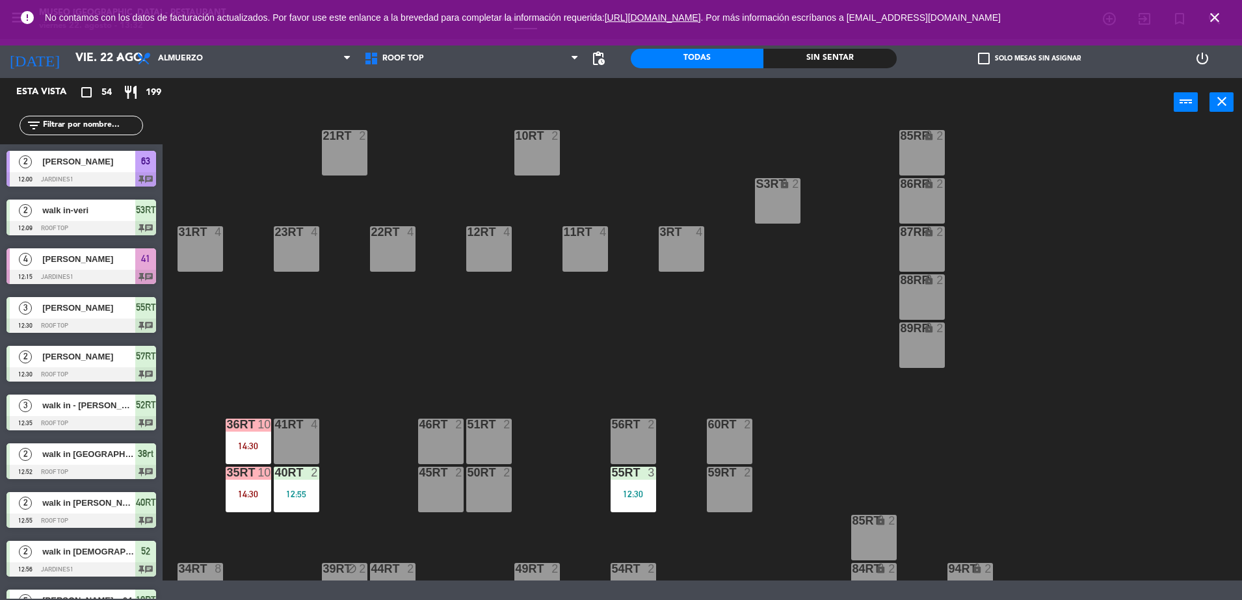
click at [985, 59] on span "check_box_outline_blank" at bounding box center [984, 59] width 12 height 12
click at [1030, 59] on input "check_box_outline_blank Solo mesas sin asignar" at bounding box center [1030, 59] width 0 height 0
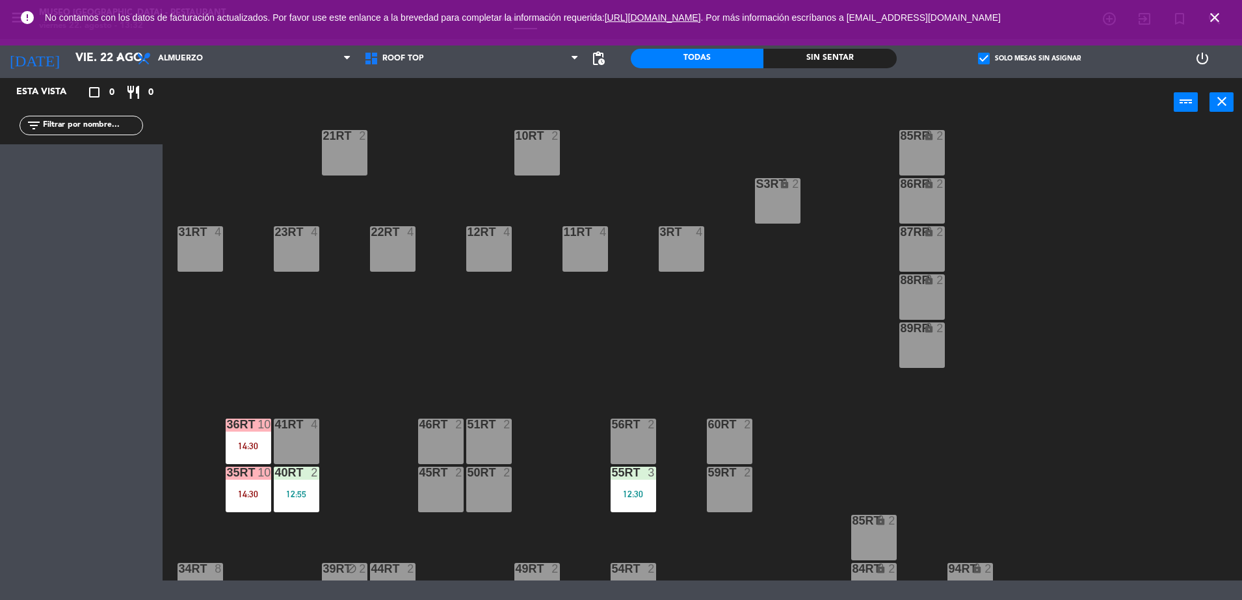
click at [982, 57] on span "check_box" at bounding box center [984, 59] width 12 height 12
click at [1030, 59] on input "check_box Solo mesas sin asignar" at bounding box center [1030, 59] width 0 height 0
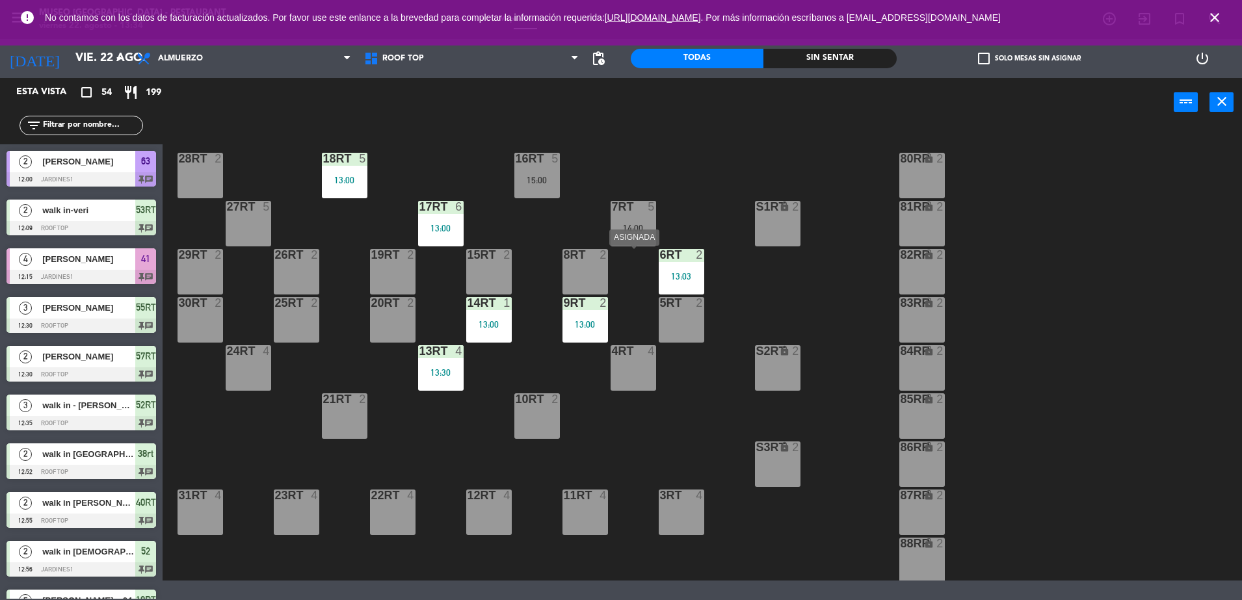
scroll to position [0, 0]
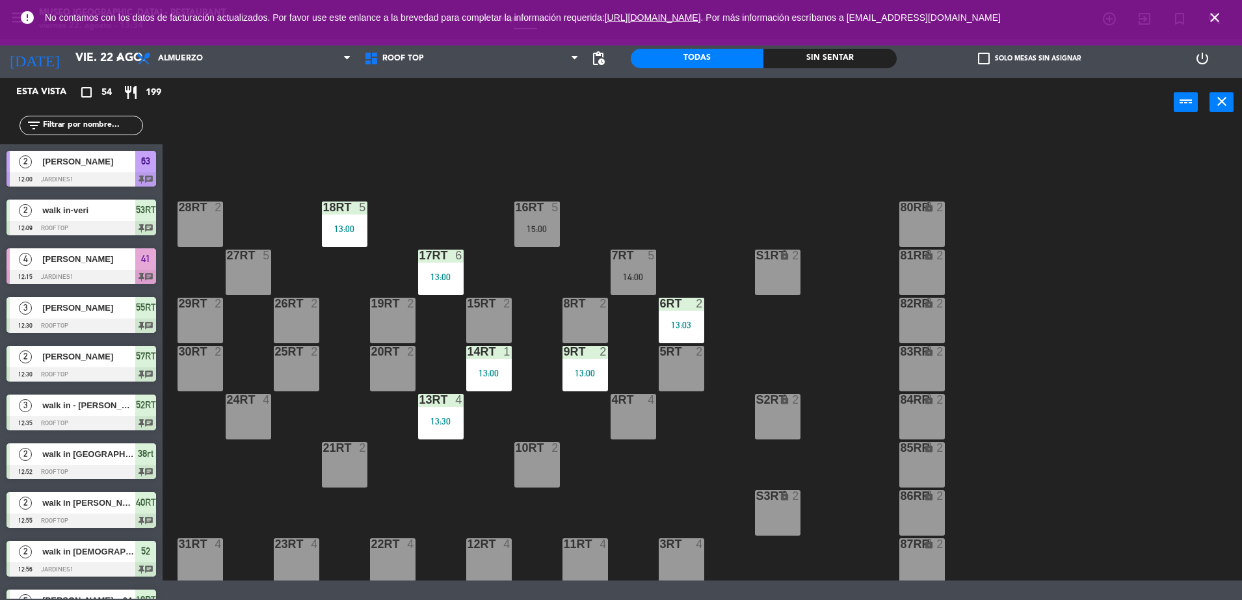
click at [118, 130] on input "text" at bounding box center [92, 125] width 101 height 14
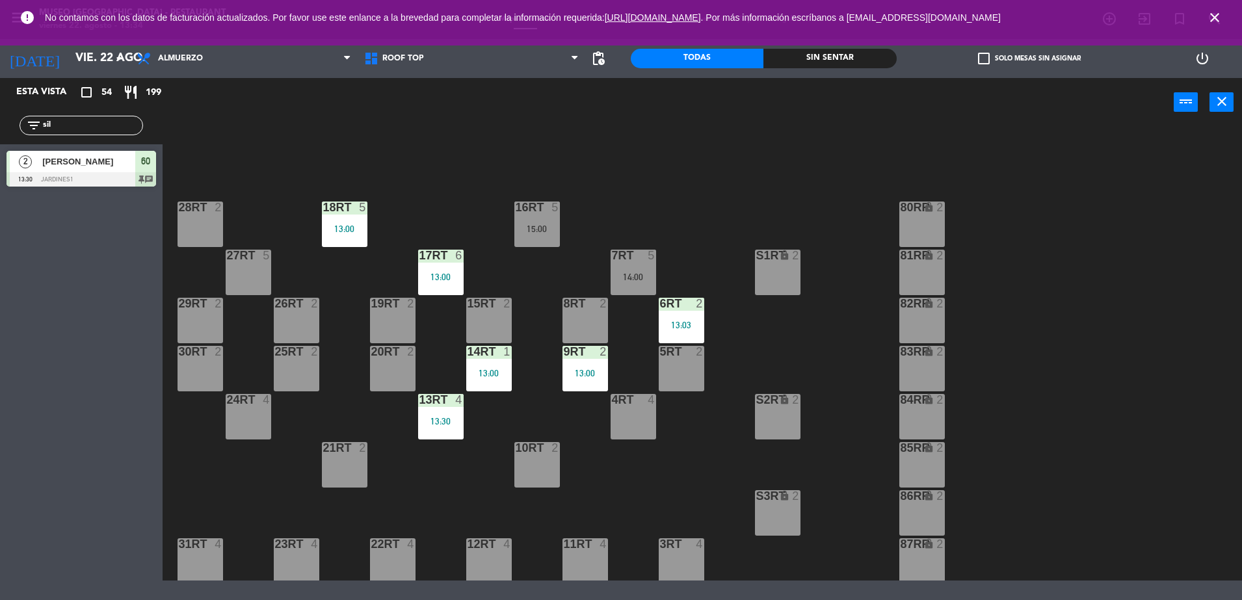
type input "sil"
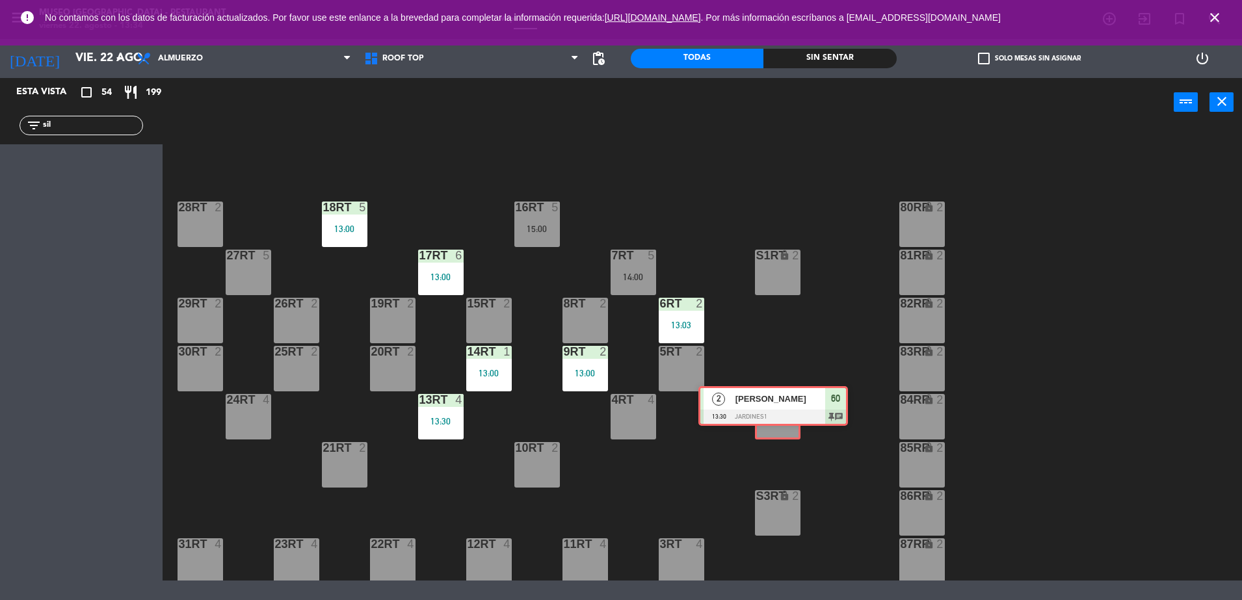
drag, startPoint x: 90, startPoint y: 176, endPoint x: 773, endPoint y: 407, distance: 720.2
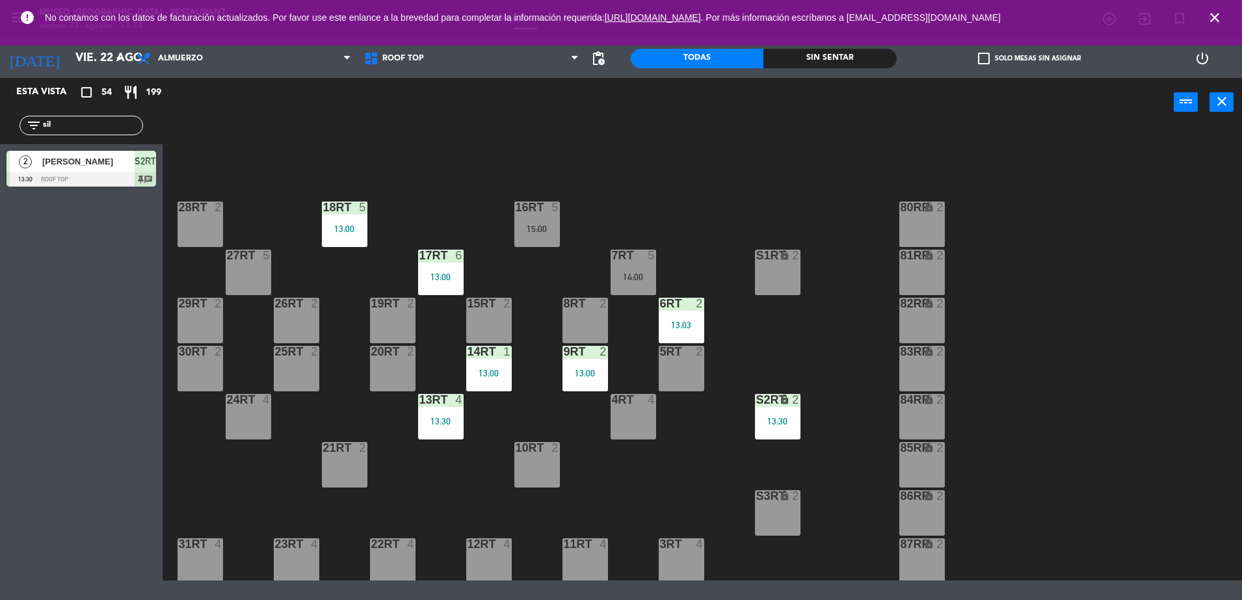
click at [814, 340] on div "18RT 5 13:00 16RT 5 15:00 28RT 2 80RR lock 2 27RT 5 7RT 5 14:00 S1RT lock 2 17R…" at bounding box center [708, 355] width 1067 height 451
click at [785, 412] on div "S2RT lock 2 13:30" at bounding box center [778, 417] width 46 height 46
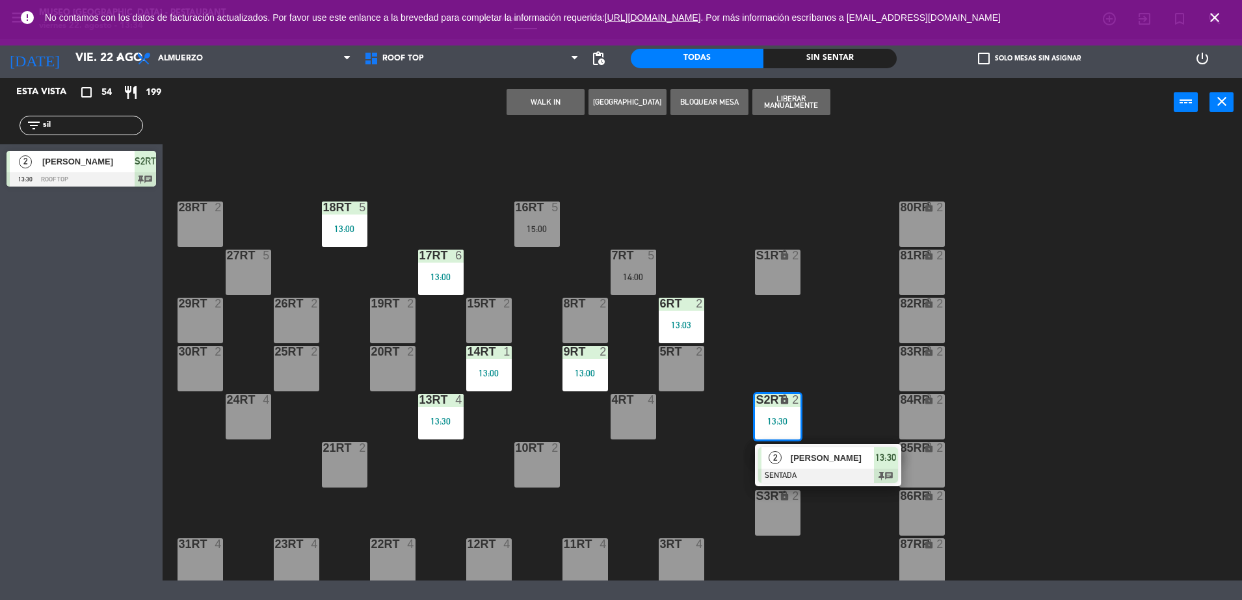
click at [716, 444] on div "18RT 5 13:00 16RT 5 15:00 28RT 2 80RR lock 2 27RT 5 7RT 5 14:00 S1RT lock 2 17R…" at bounding box center [708, 355] width 1067 height 451
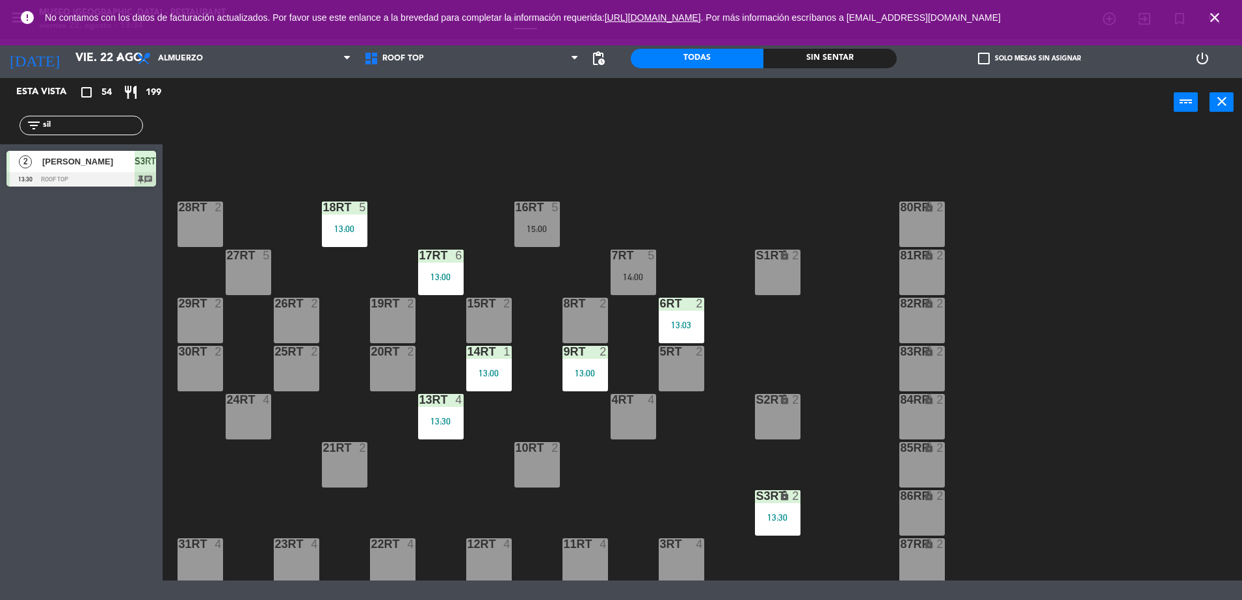
click at [776, 483] on div "18RT 5 13:00 16RT 5 15:00 28RT 2 80RR lock 2 27RT 5 7RT 5 14:00 S1RT lock 2 17R…" at bounding box center [708, 355] width 1067 height 451
click at [775, 513] on div "13:30" at bounding box center [778, 517] width 46 height 9
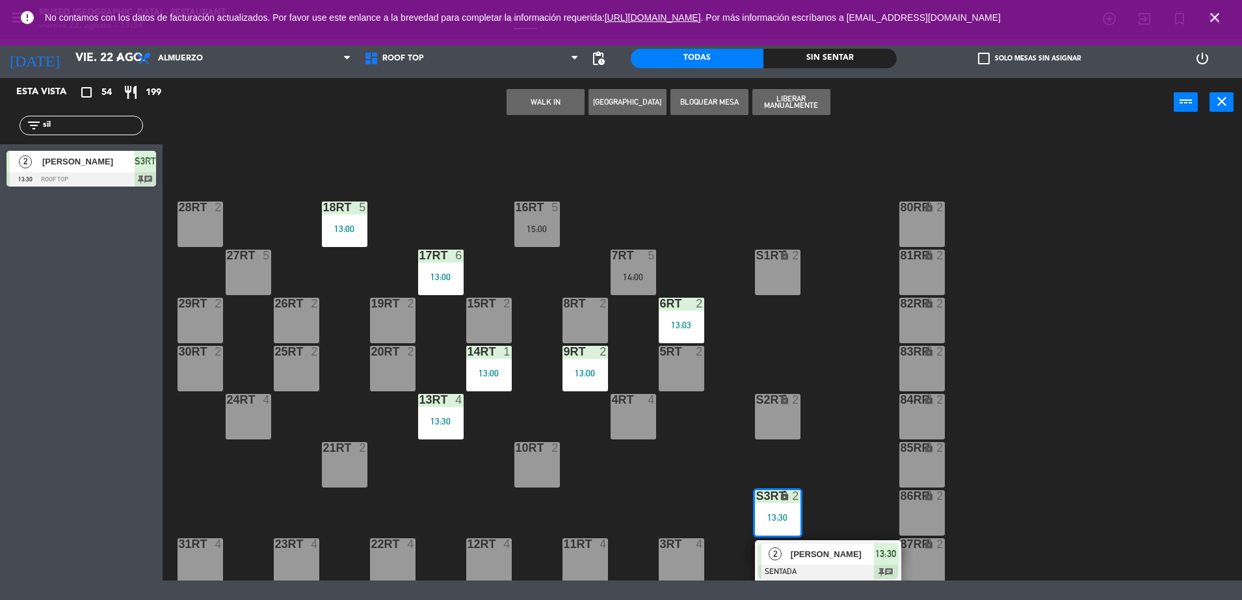
click at [831, 553] on span "[PERSON_NAME]" at bounding box center [832, 555] width 83 height 14
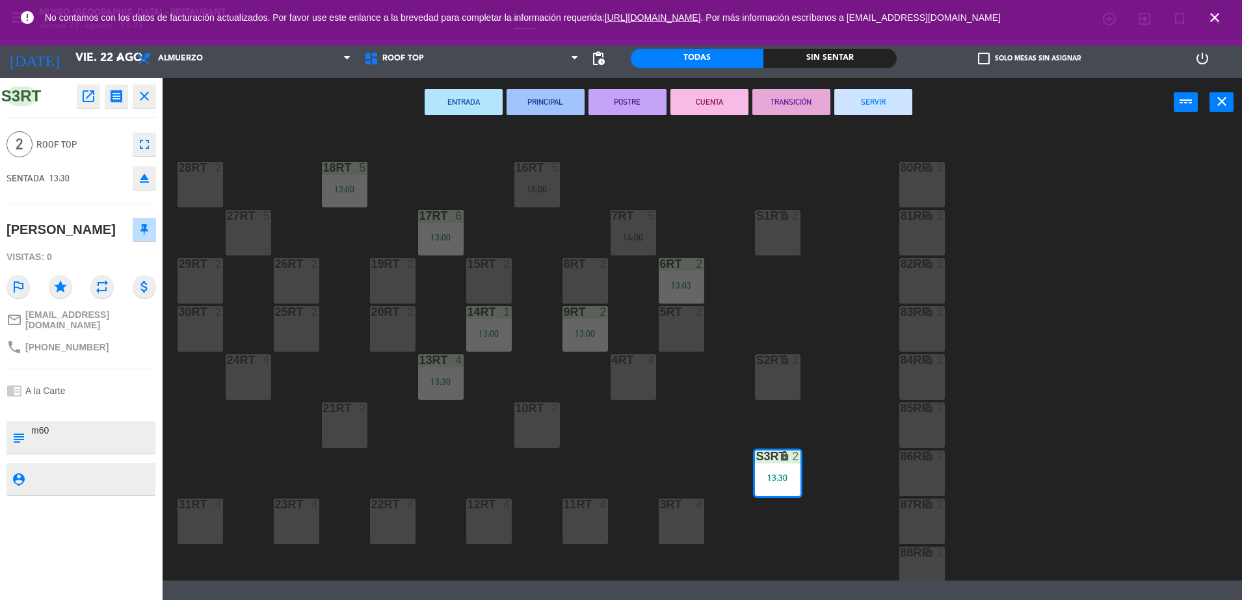
scroll to position [533, 0]
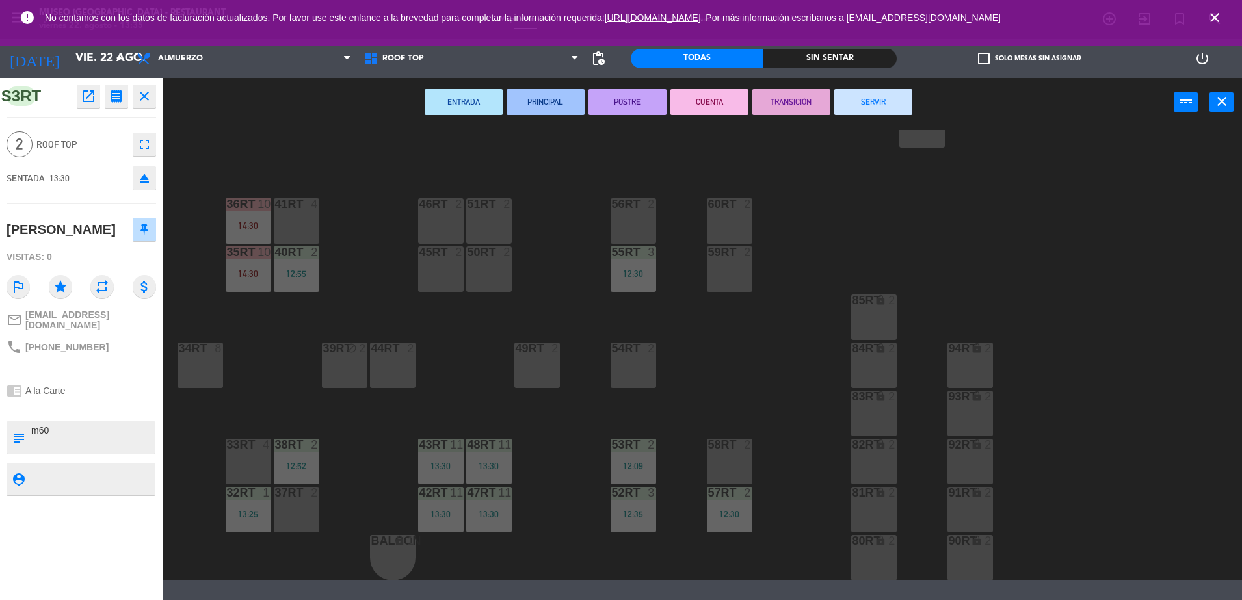
click at [647, 431] on div "18RT 5 13:00 16RT 5 15:00 28RT 2 80RR lock 2 27RT 5 7RT 5 14:00 S1RT lock 2 17R…" at bounding box center [708, 355] width 1067 height 451
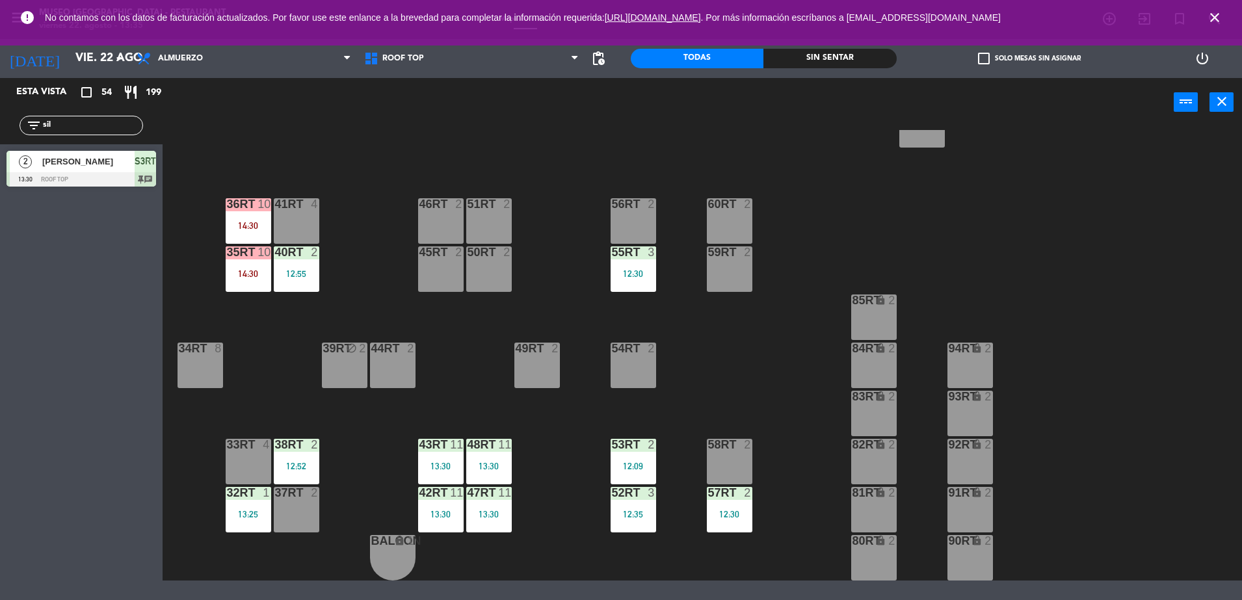
click at [624, 446] on div at bounding box center [633, 445] width 21 height 12
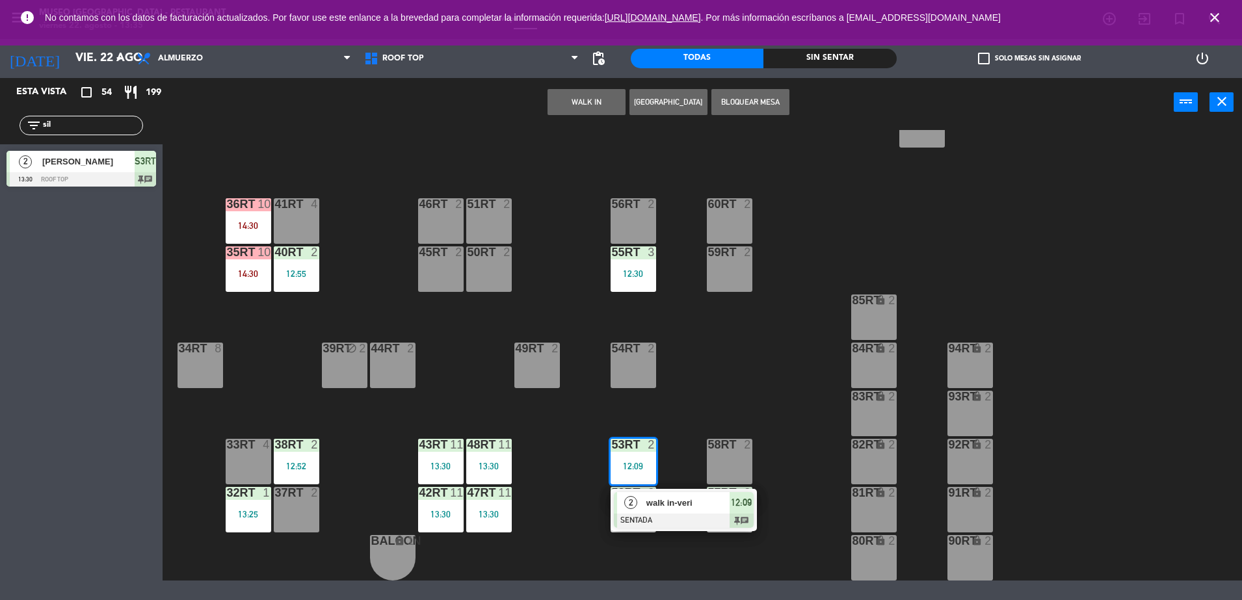
click at [689, 501] on span "walk in-veri" at bounding box center [688, 503] width 83 height 14
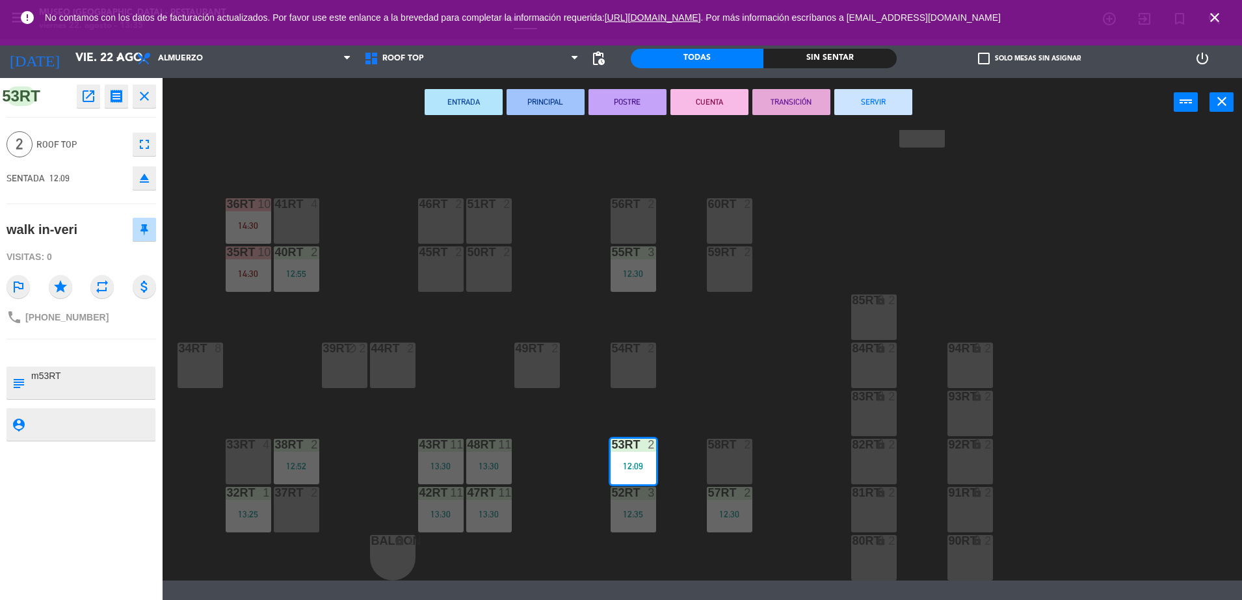
click at [877, 105] on button "SERVIR" at bounding box center [874, 102] width 78 height 26
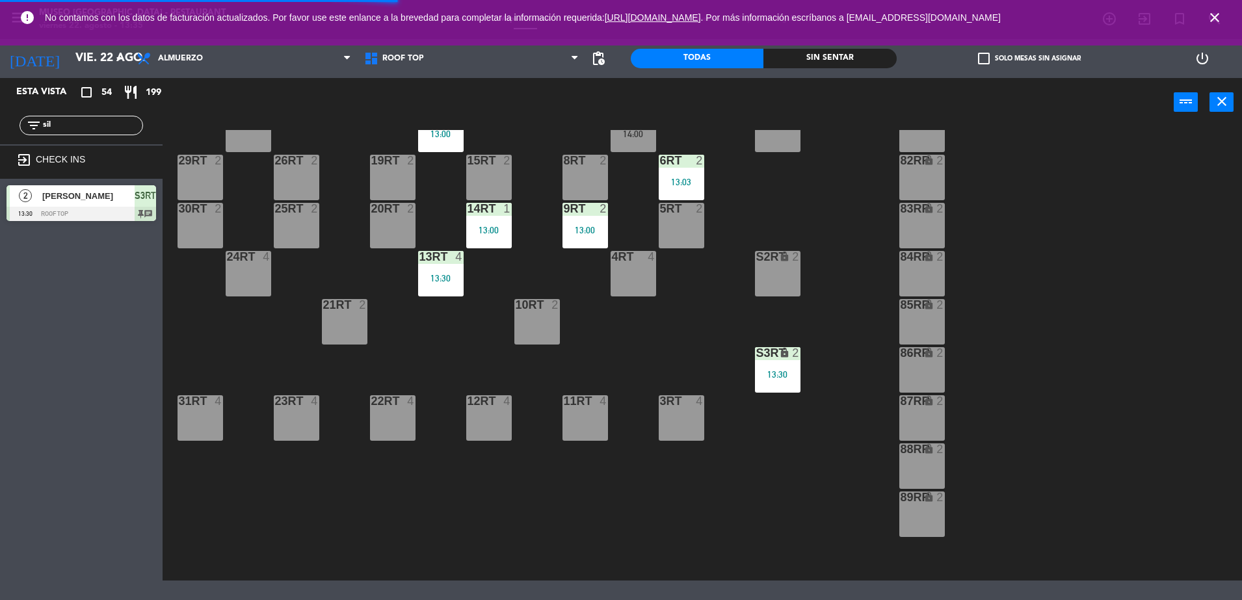
scroll to position [0, 0]
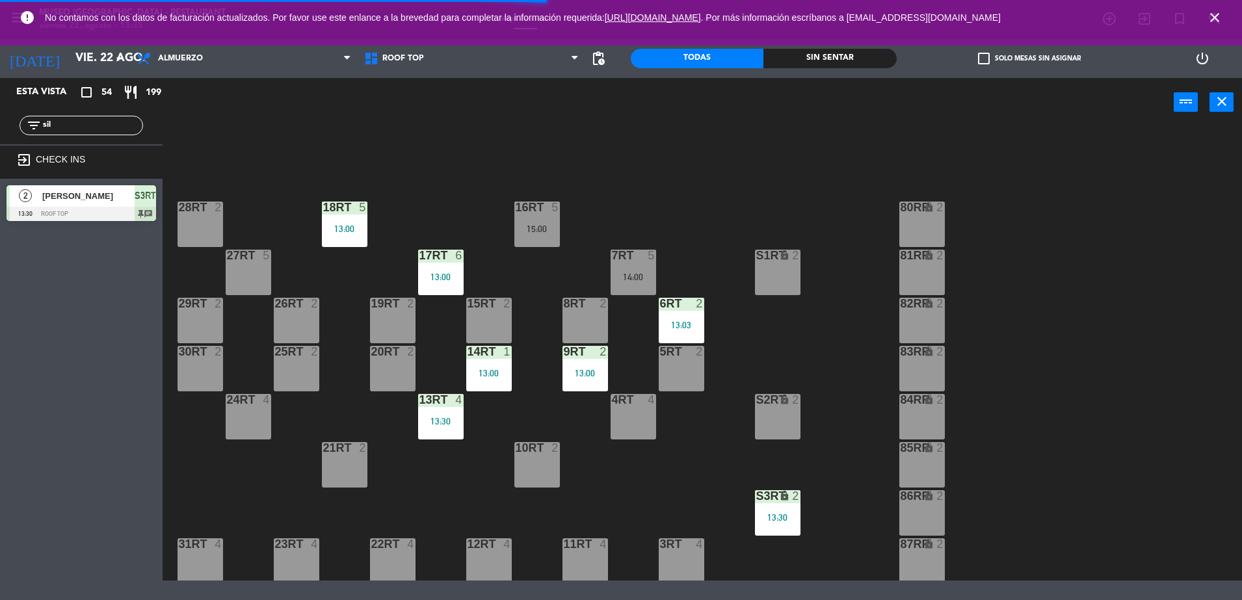
click at [777, 511] on div "S3RT lock 2 13:30" at bounding box center [778, 513] width 46 height 46
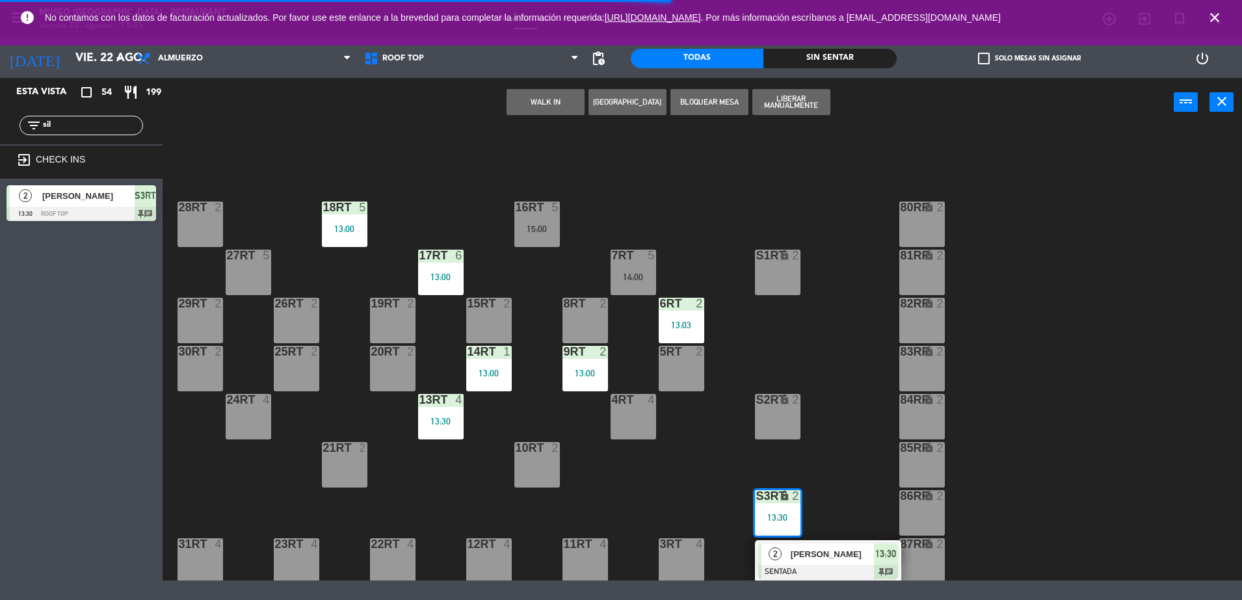
click at [800, 546] on div "[PERSON_NAME]" at bounding box center [832, 554] width 85 height 21
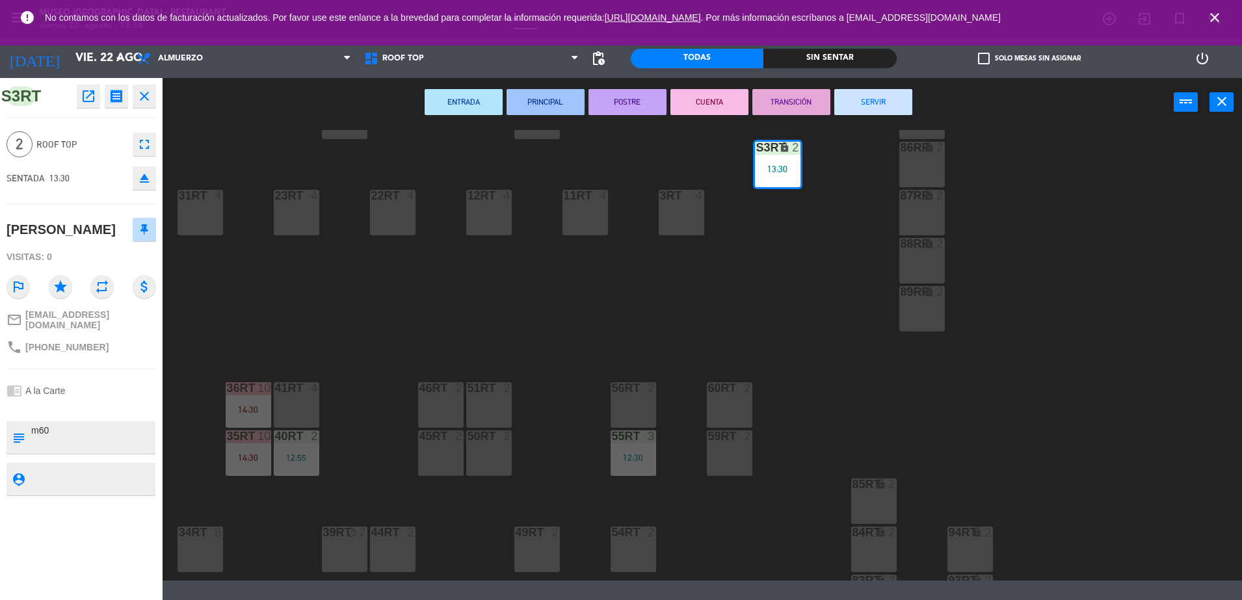
scroll to position [350, 0]
click at [727, 461] on div "59RT 2" at bounding box center [730, 452] width 46 height 46
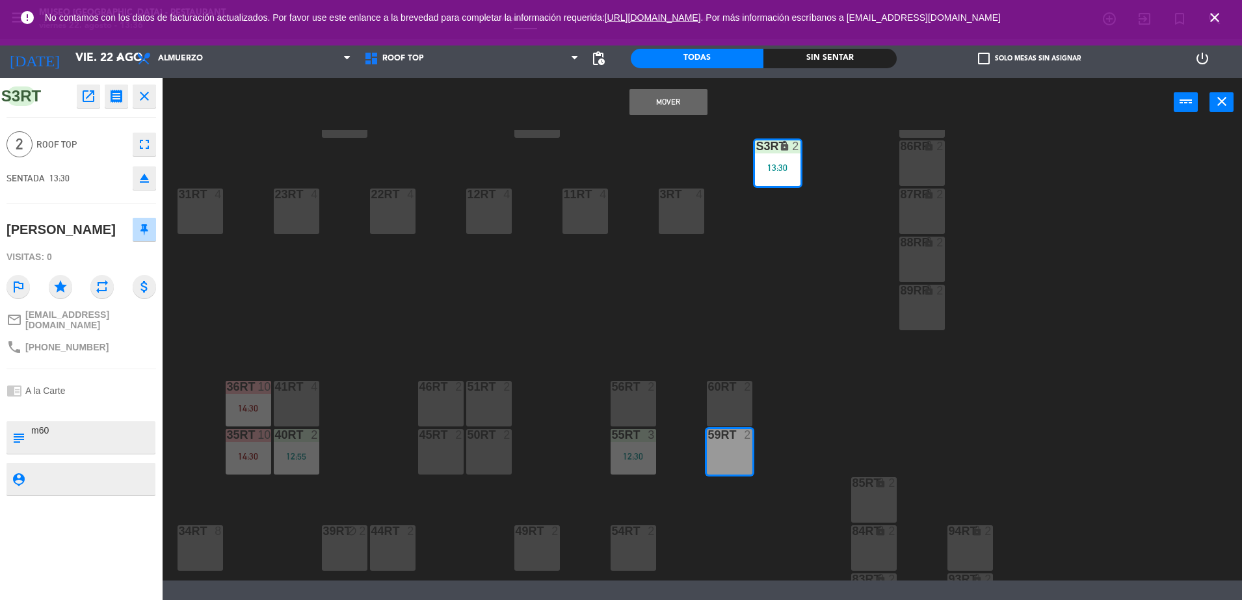
click at [657, 99] on button "Mover" at bounding box center [669, 102] width 78 height 26
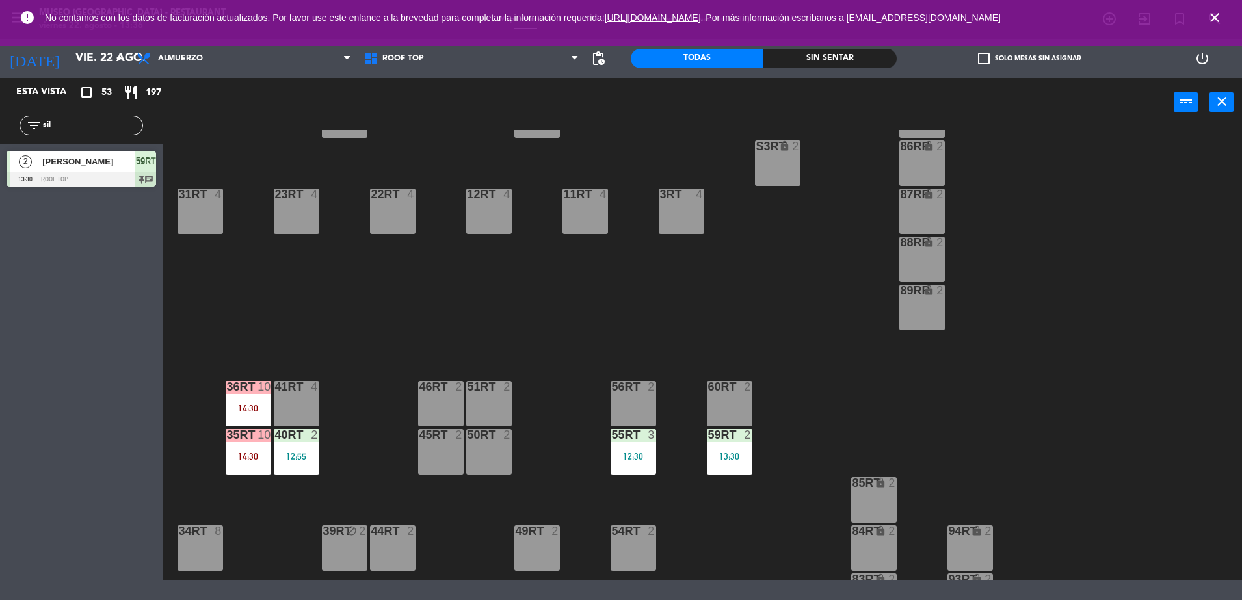
click at [647, 446] on div "55RT 3 12:30" at bounding box center [634, 452] width 46 height 46
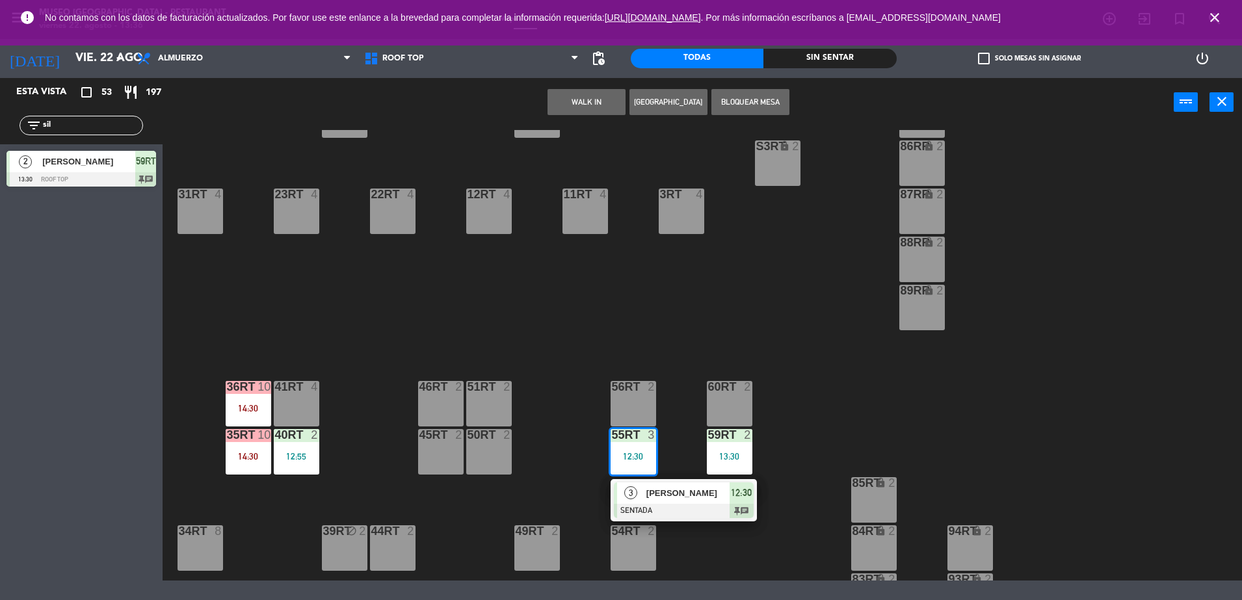
click at [799, 461] on div "18RT 5 13:00 16RT 5 15:00 28RT 2 80RR lock 2 27RT 5 7RT 5 14:00 S1RT lock 2 17R…" at bounding box center [708, 355] width 1067 height 451
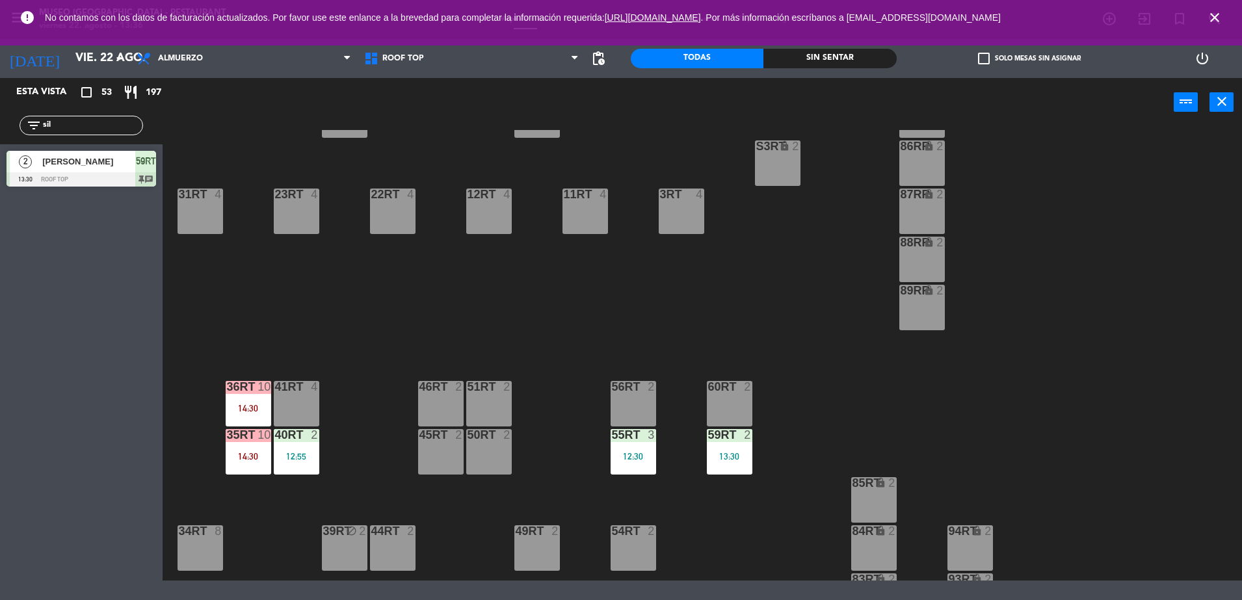
click at [755, 452] on div "18RT 5 13:00 16RT 5 15:00 28RT 2 80RR lock 2 27RT 5 7RT 5 14:00 S1RT lock 2 17R…" at bounding box center [708, 355] width 1067 height 451
click at [745, 452] on div "13:30" at bounding box center [730, 456] width 46 height 9
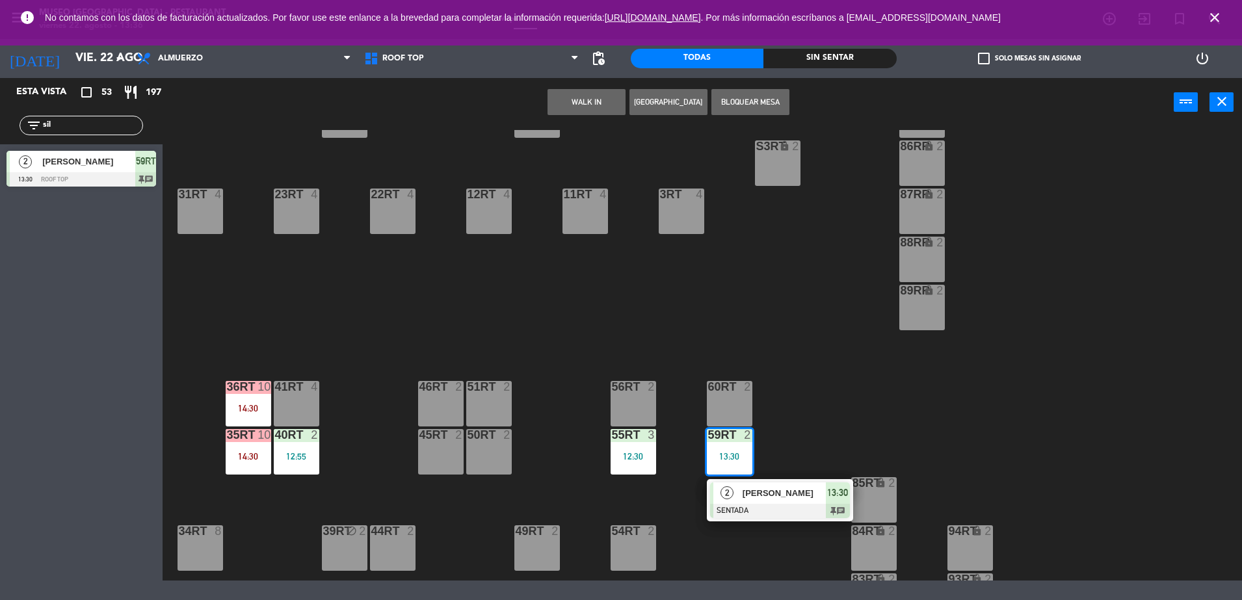
click at [766, 515] on div at bounding box center [780, 511] width 140 height 14
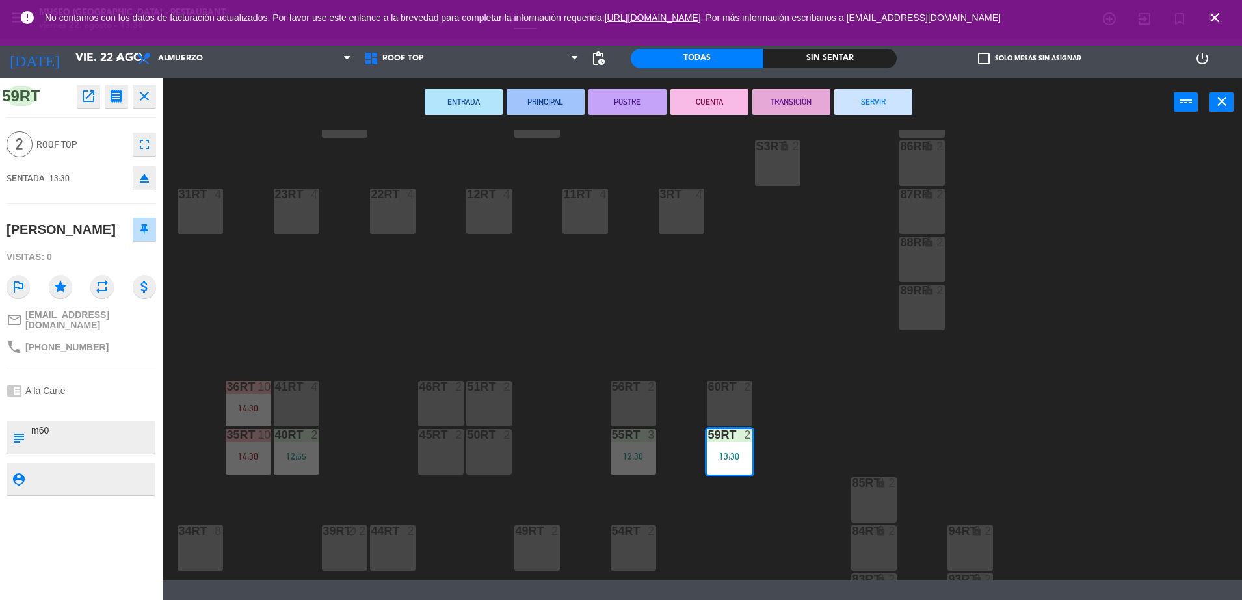
click at [49, 430] on textarea at bounding box center [92, 437] width 124 height 27
type textarea "m59RT"
click at [95, 243] on div "[PERSON_NAME]" at bounding box center [82, 229] width 150 height 33
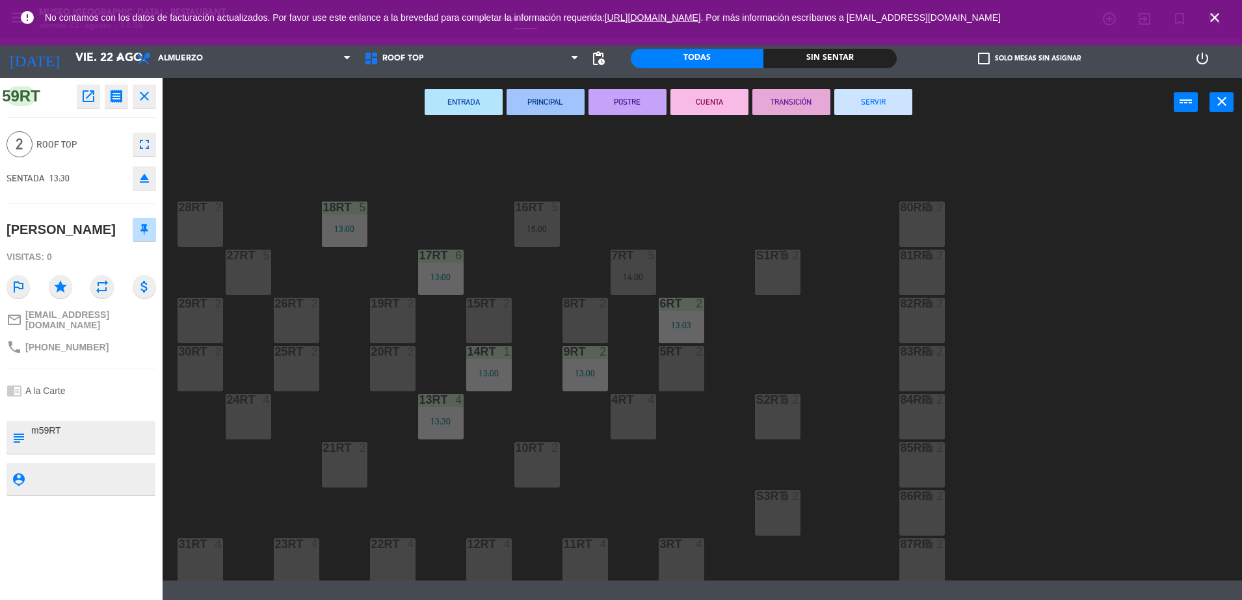
click at [717, 473] on div "18RT 5 13:00 16RT 5 15:00 28RT 2 80RR lock 2 27RT 5 7RT 5 14:00 S1RT lock 2 17R…" at bounding box center [708, 355] width 1067 height 451
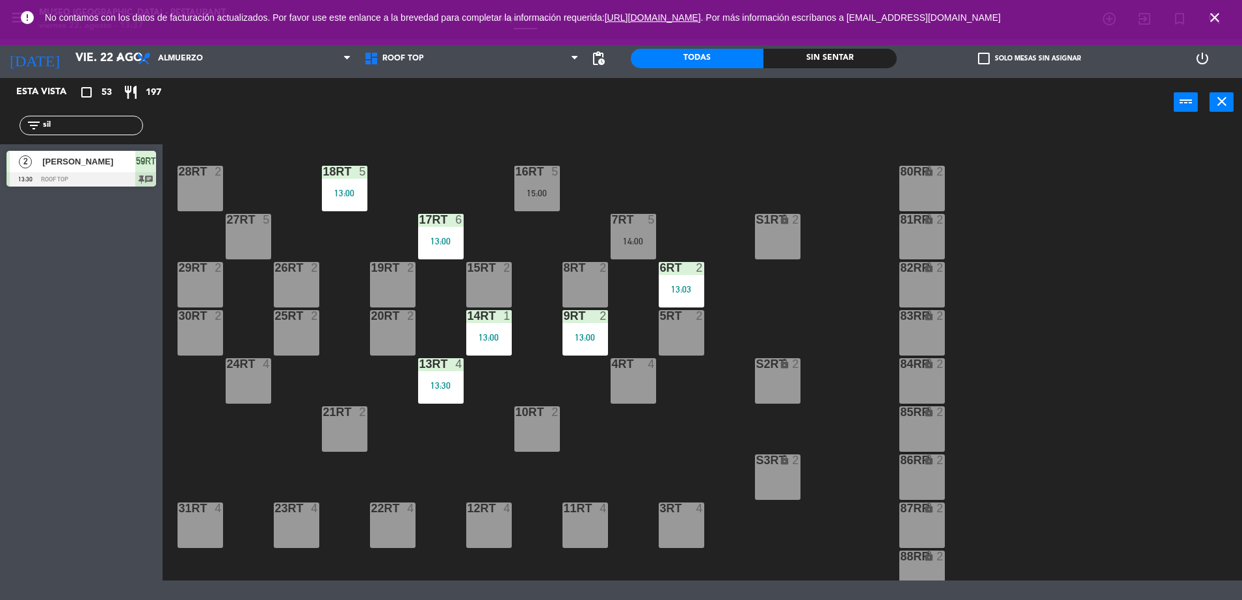
scroll to position [55, 0]
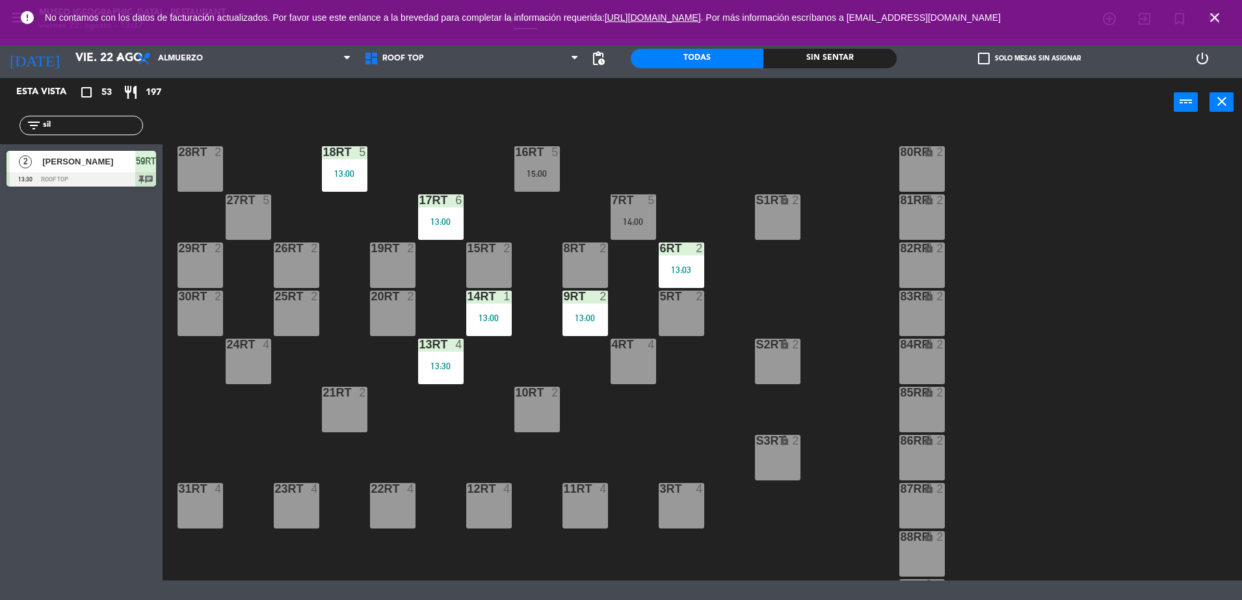
click at [628, 203] on div at bounding box center [633, 200] width 21 height 12
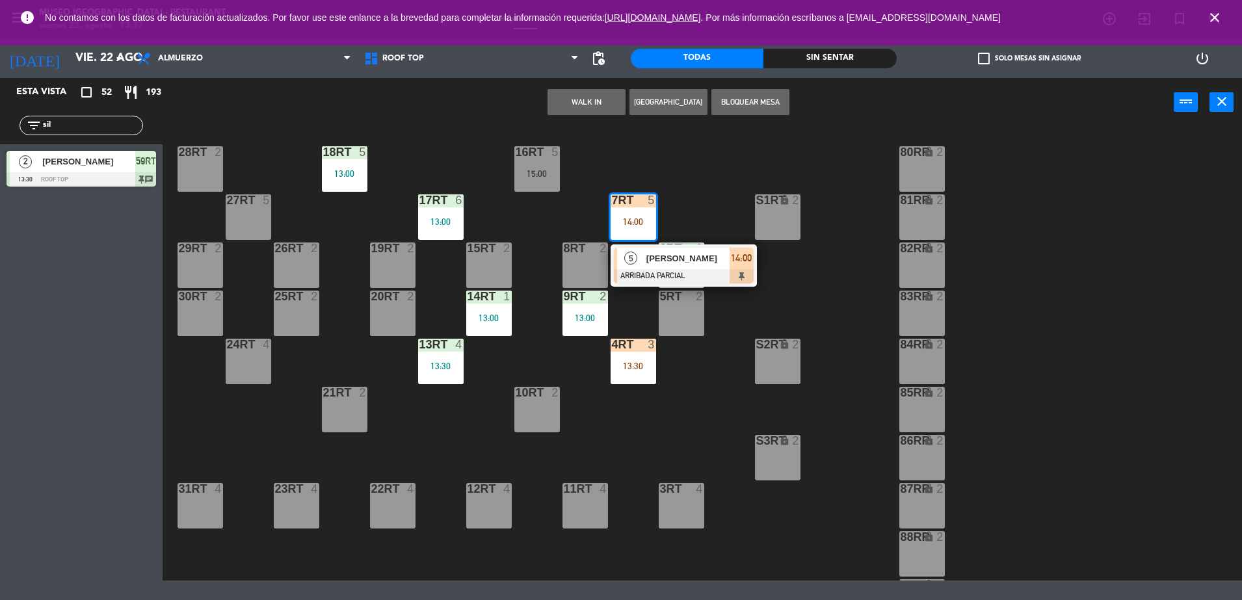
click at [730, 427] on div "18RT 5 13:00 16RT 5 15:00 28RT 2 80RR lock 2 27RT 5 7RT 5 14:00 5 [PERSON_NAME]…" at bounding box center [708, 355] width 1067 height 451
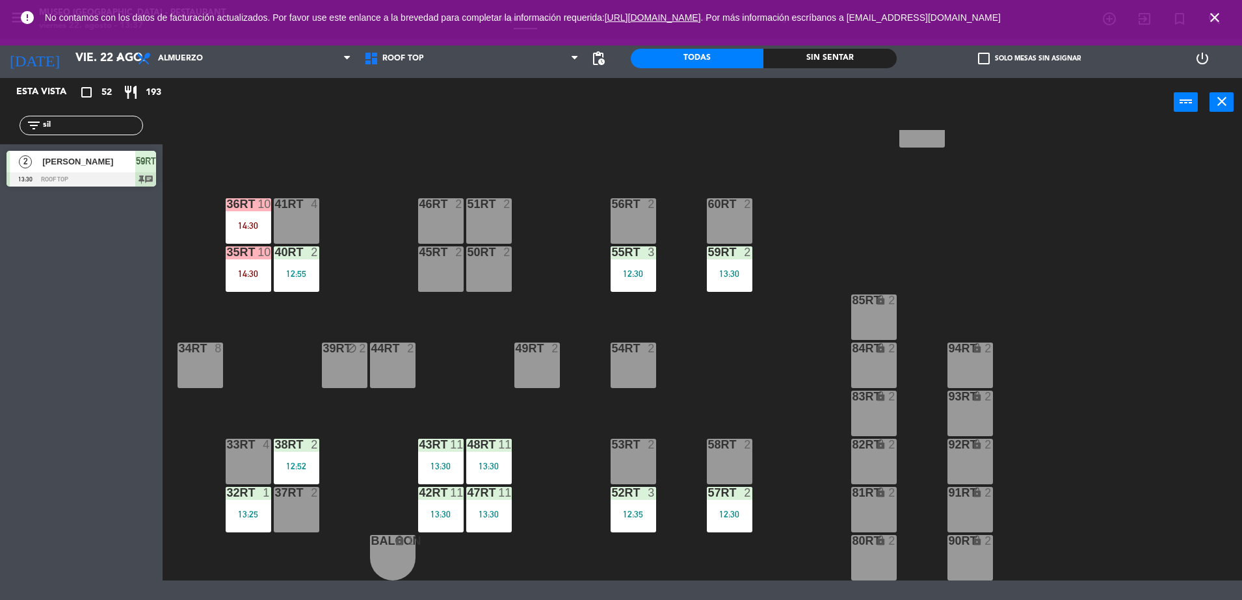
scroll to position [0, 0]
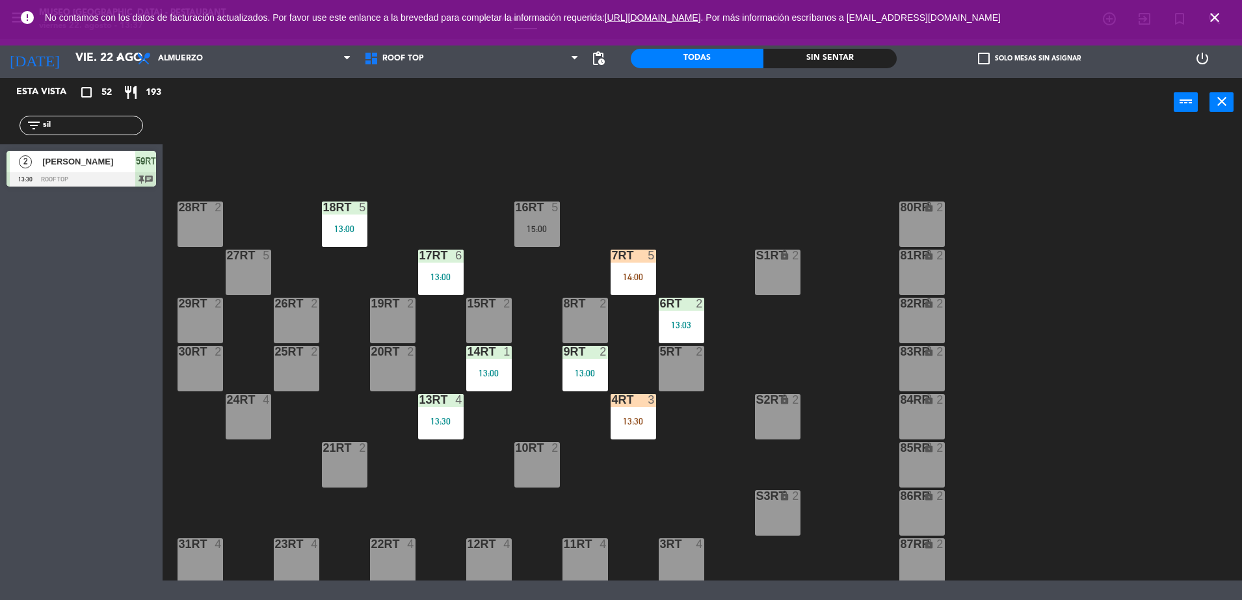
click at [636, 266] on div "7RT 5 14:00" at bounding box center [634, 273] width 46 height 46
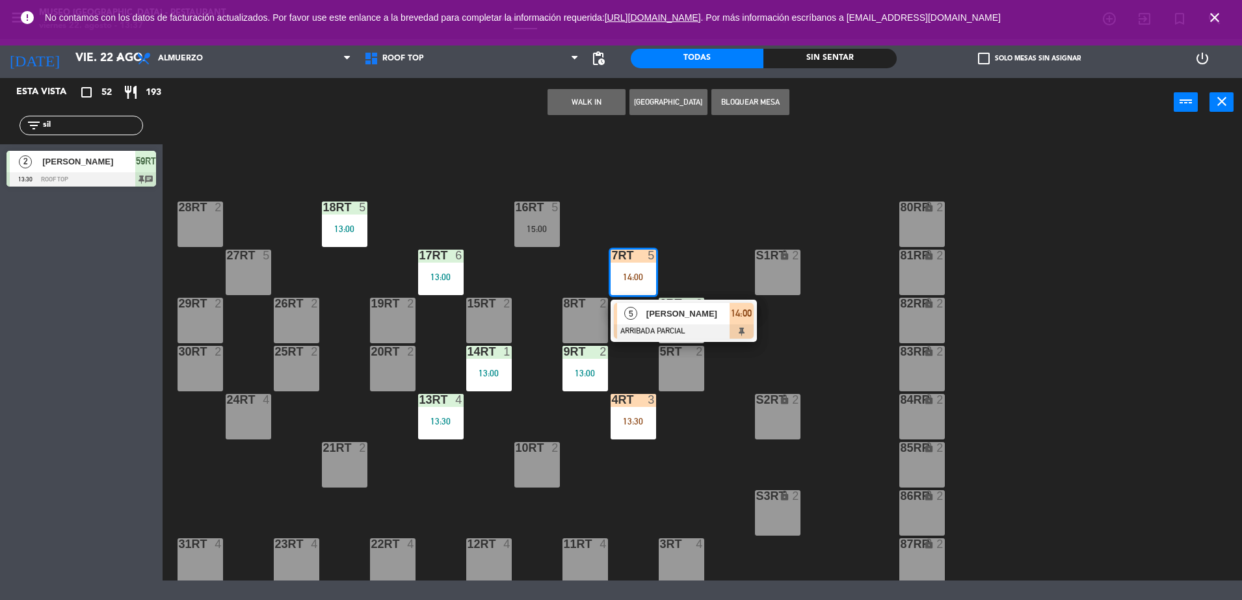
click at [674, 317] on span "[PERSON_NAME]" at bounding box center [688, 314] width 83 height 14
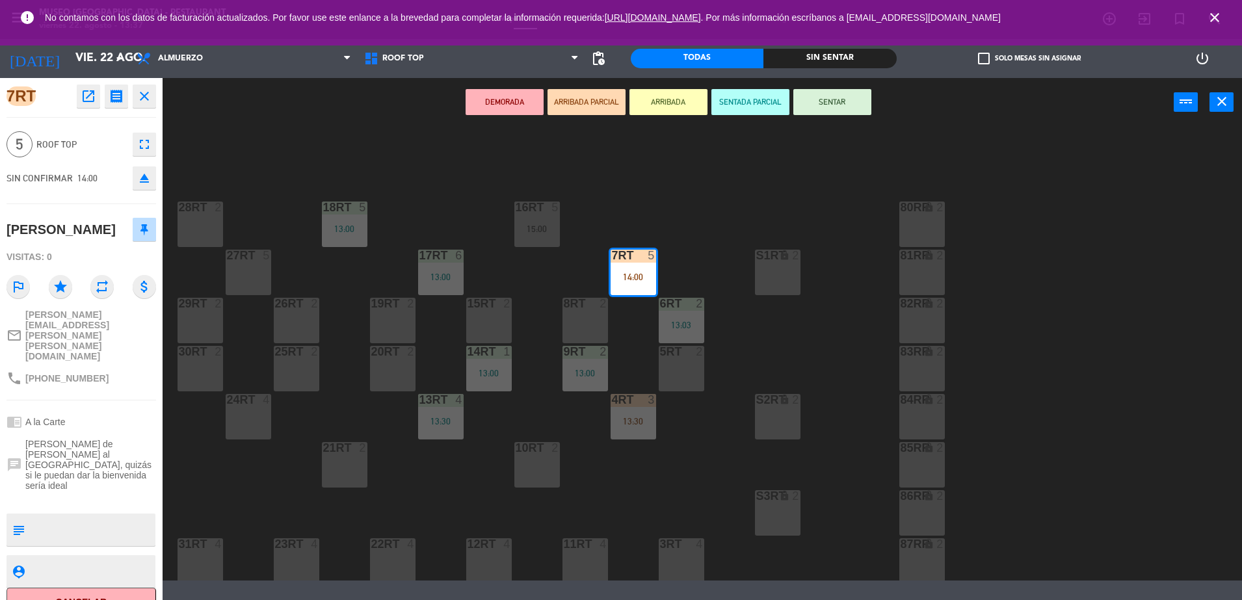
click at [126, 514] on div at bounding box center [92, 530] width 124 height 33
click at [663, 464] on div "18RT 5 13:00 16RT 5 15:00 28RT 2 80RR lock 2 27RT 5 7RT 5 14:00 S1RT lock 2 17R…" at bounding box center [708, 355] width 1067 height 451
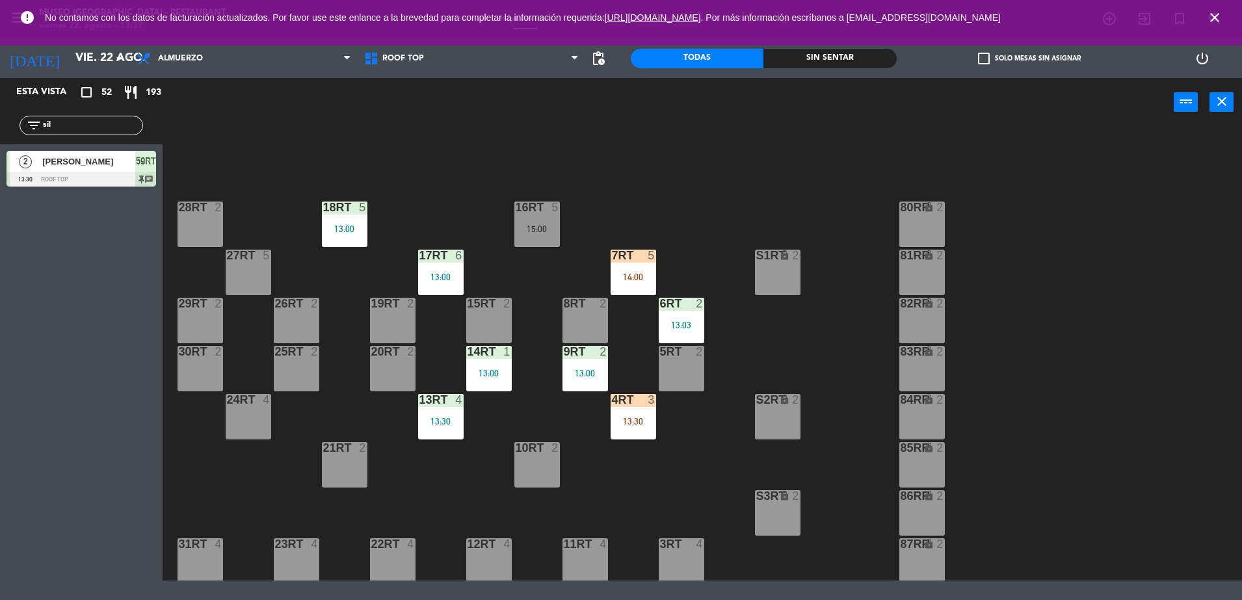
click at [648, 421] on div "13:30" at bounding box center [634, 421] width 46 height 9
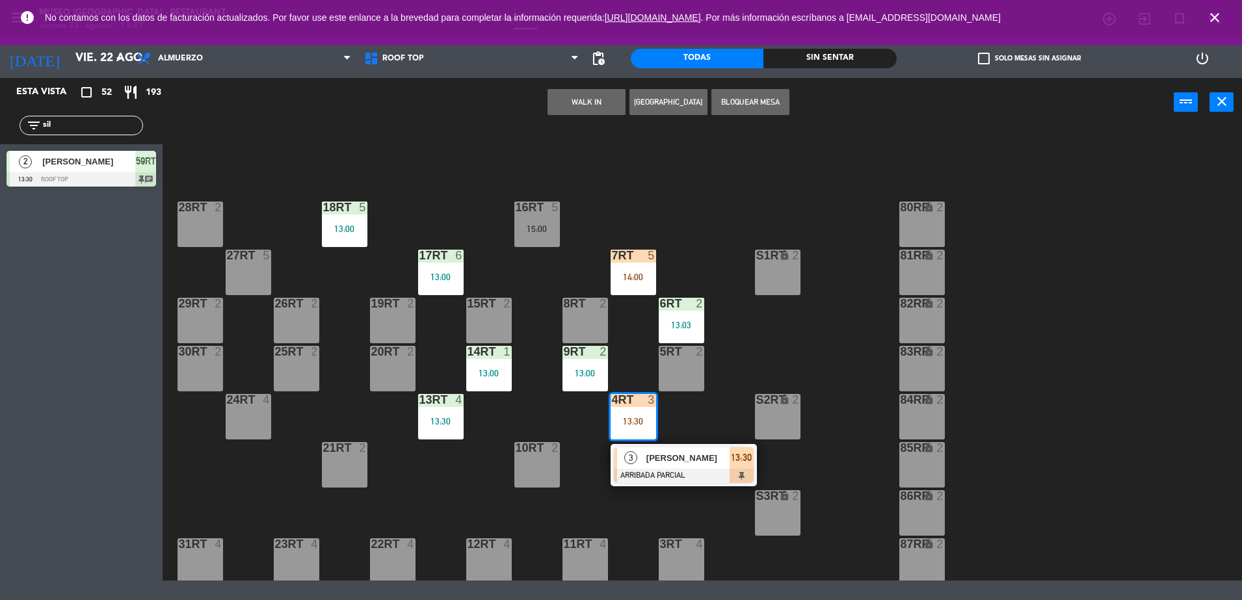
click at [682, 465] on div "[PERSON_NAME]" at bounding box center [687, 458] width 85 height 21
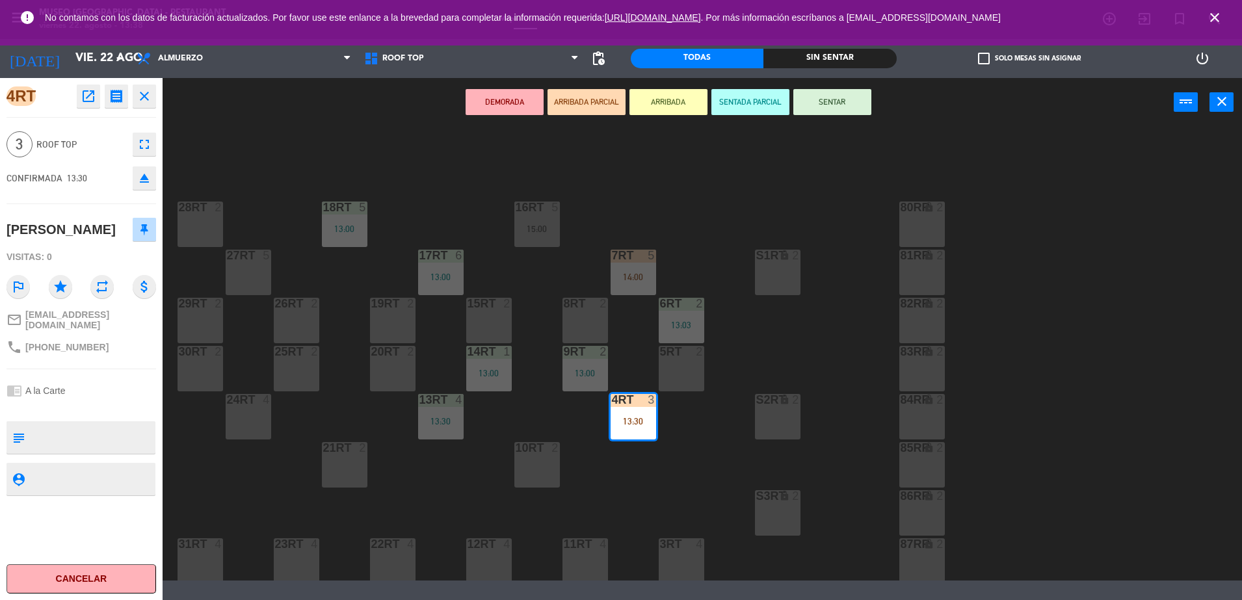
click at [61, 413] on div "4RT open_in_new receipt 1:30 PM vie., 22 ago. 3 personas [PERSON_NAME] 4RT EXPE…" at bounding box center [81, 339] width 163 height 522
click at [70, 435] on textarea at bounding box center [92, 437] width 124 height 27
type textarea "m4RT cumpleaños"
click at [111, 254] on div "Visitas: 0" at bounding box center [82, 257] width 150 height 23
click at [853, 104] on button "SENTAR" at bounding box center [833, 102] width 78 height 26
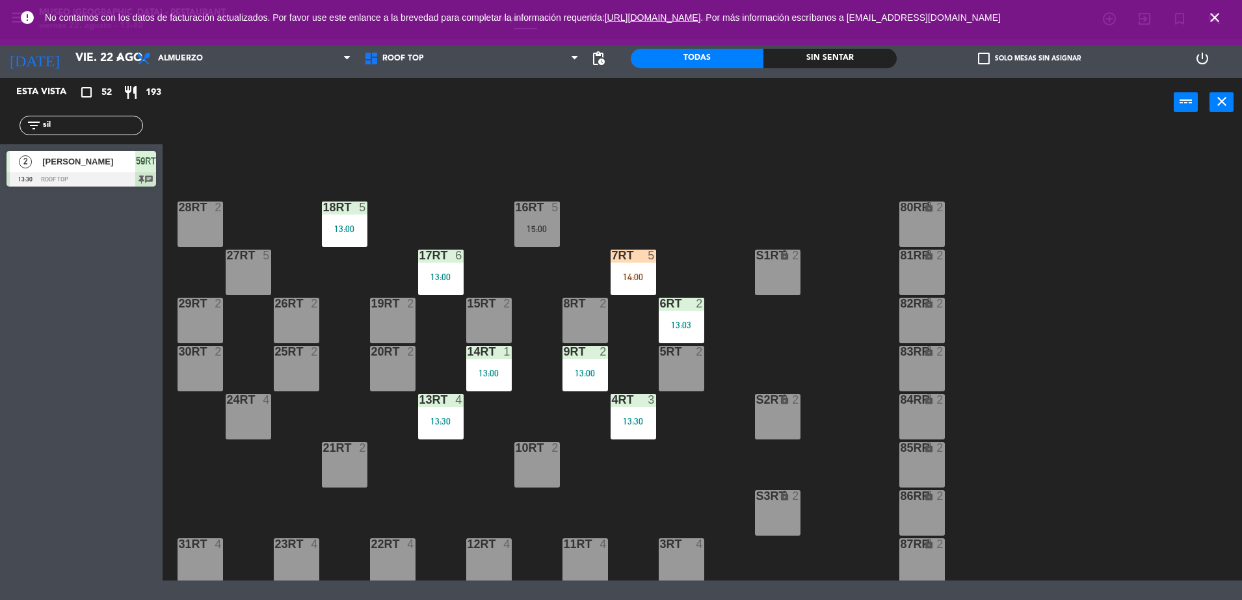
click at [632, 246] on div "18RT 5 13:00 16RT 5 15:00 28RT 2 80RR lock 2 27RT 5 7RT 5 14:00 S1RT lock 2 17R…" at bounding box center [708, 355] width 1067 height 451
click at [642, 261] on div at bounding box center [633, 256] width 21 height 12
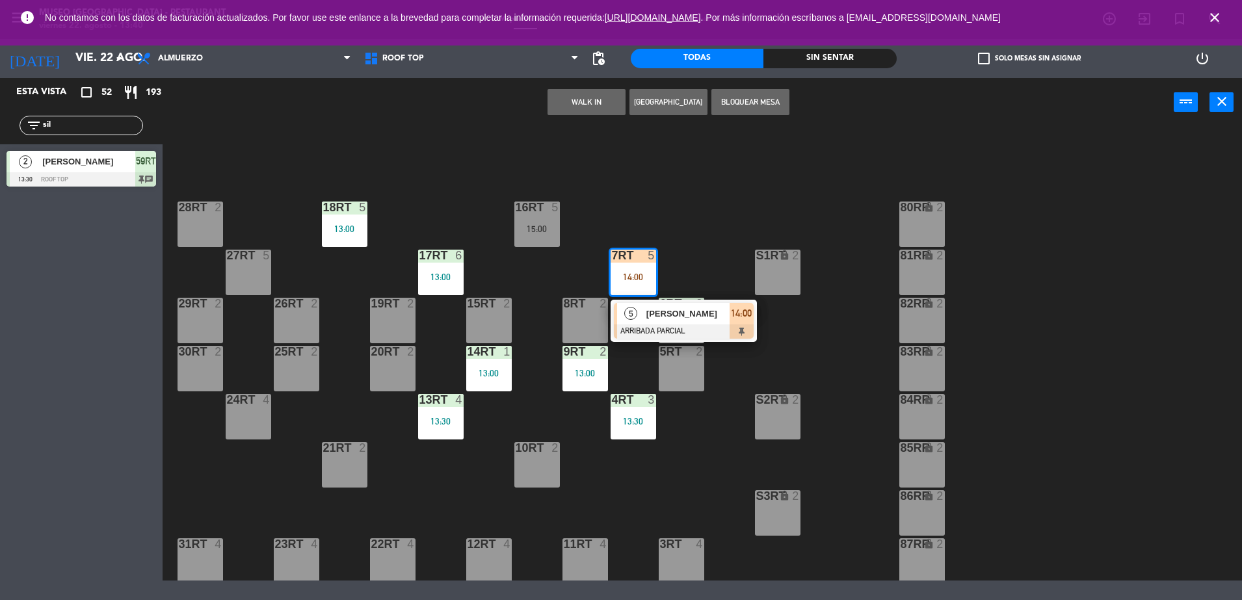
click at [670, 308] on span "[PERSON_NAME]" at bounding box center [688, 314] width 83 height 14
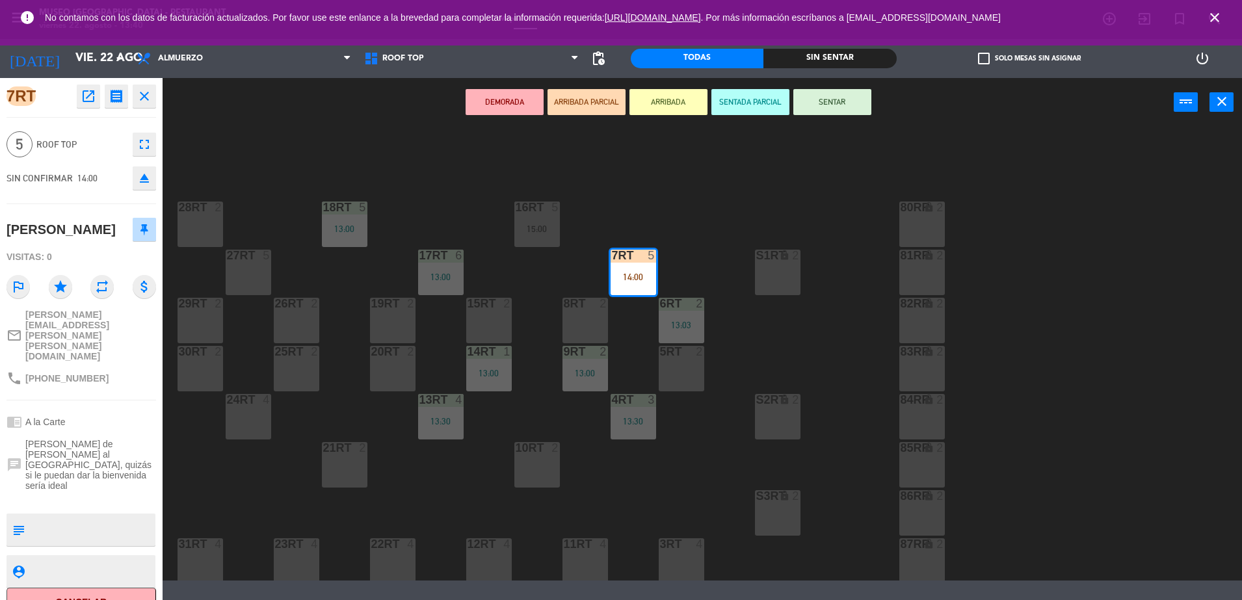
click at [593, 189] on div "18RT 5 13:00 16RT 5 15:00 28RT 2 80RR lock 2 27RT 5 7RT 5 14:00 S1RT lock 2 17R…" at bounding box center [708, 355] width 1067 height 451
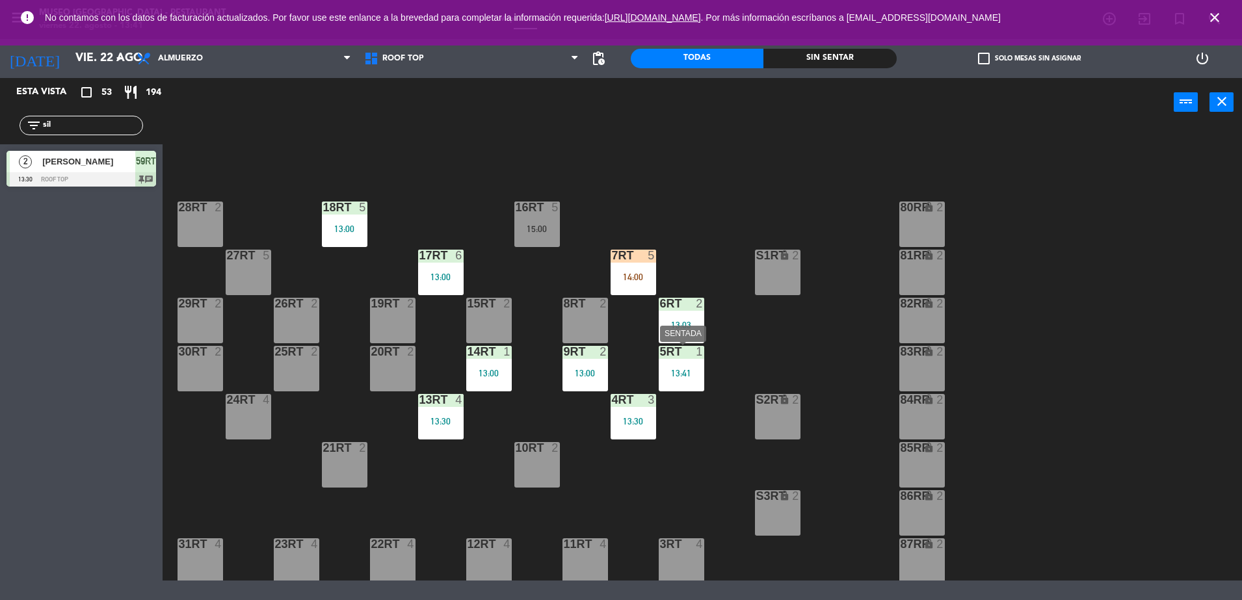
click at [690, 362] on div "5RT 1 13:41" at bounding box center [682, 369] width 46 height 46
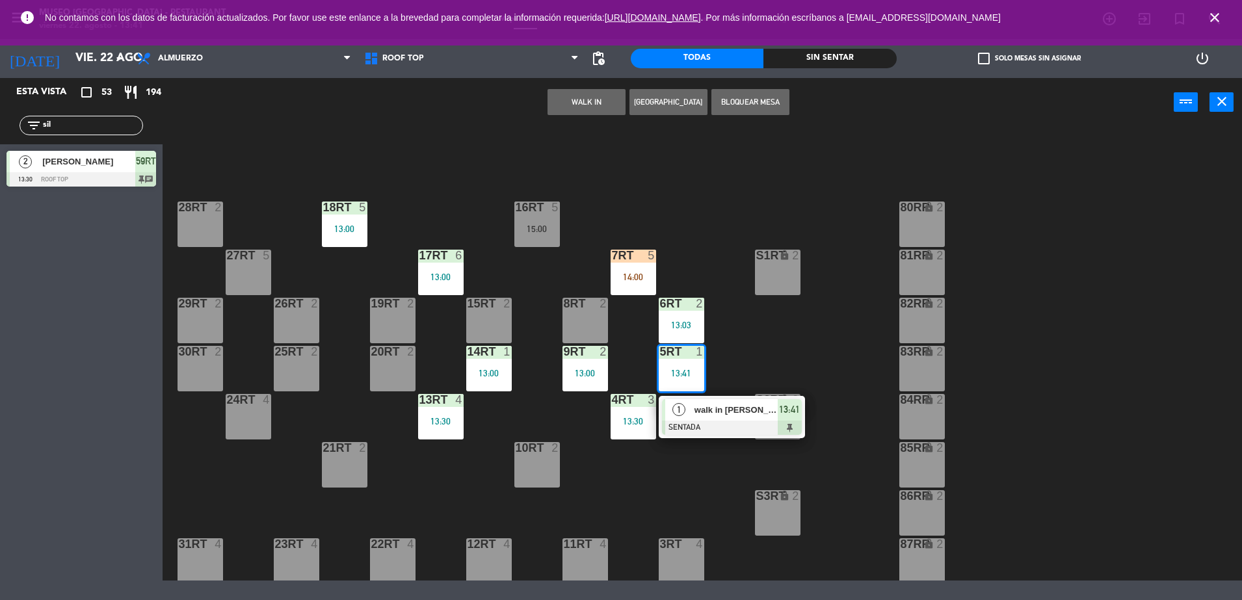
click at [730, 440] on div "18RT 5 13:00 16RT 5 15:00 28RT 2 80RR lock 2 27RT 5 7RT 5 14:00 S1RT lock 2 17R…" at bounding box center [708, 355] width 1067 height 451
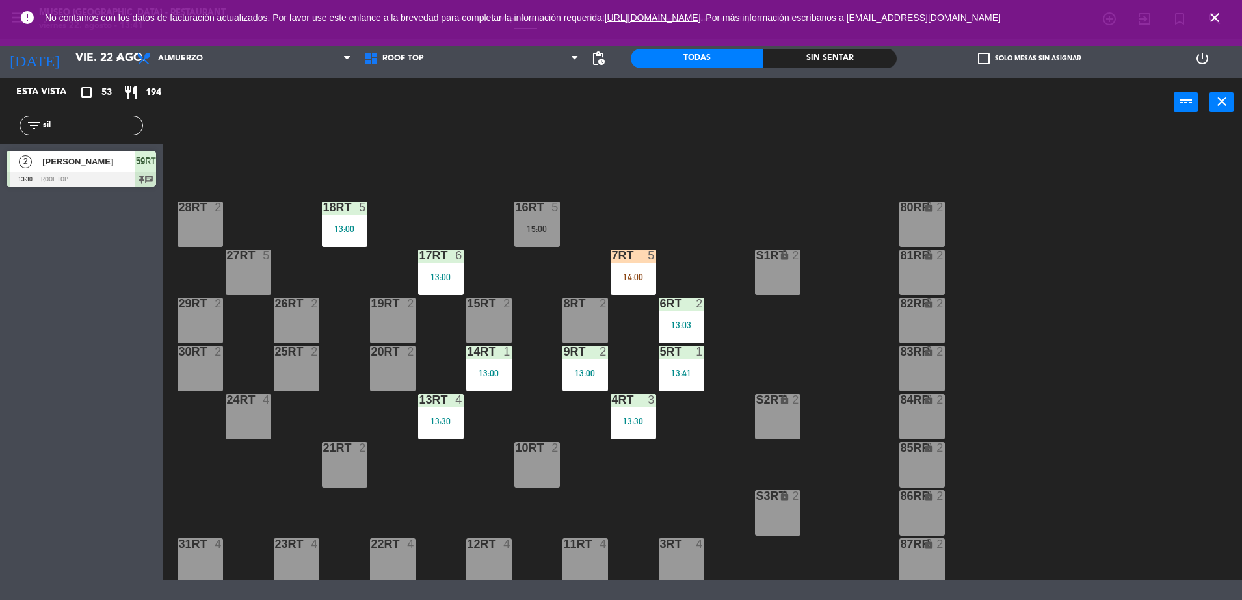
click at [692, 361] on div "5RT 1 13:41" at bounding box center [682, 369] width 46 height 46
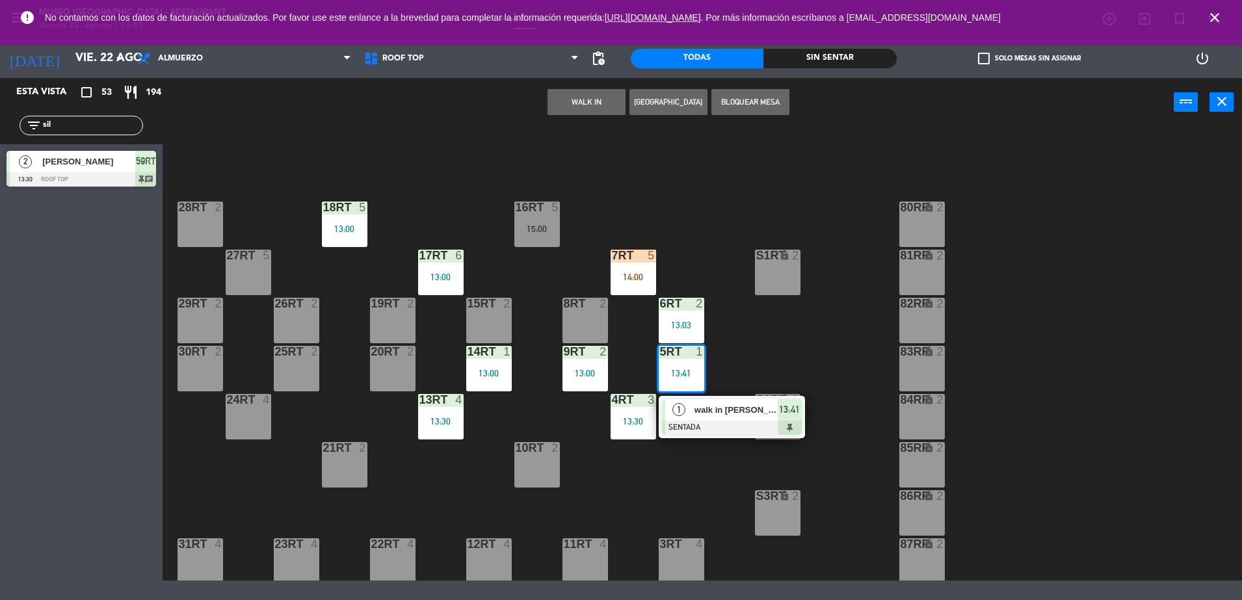
click at [727, 405] on span "walk in [PERSON_NAME]" at bounding box center [736, 410] width 83 height 14
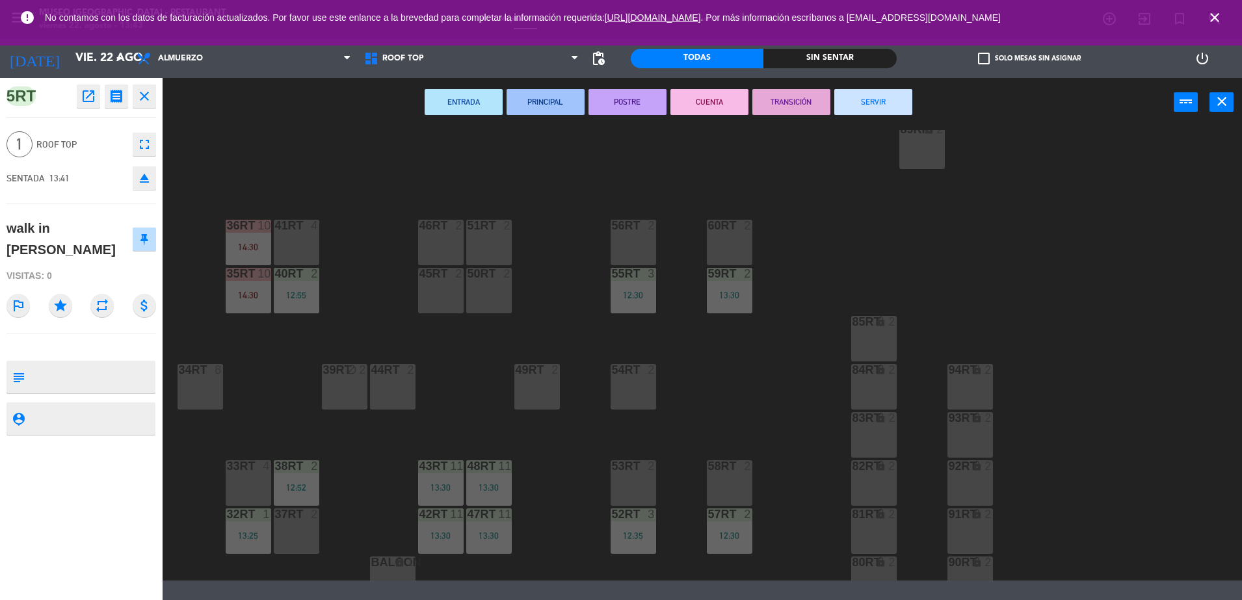
scroll to position [533, 0]
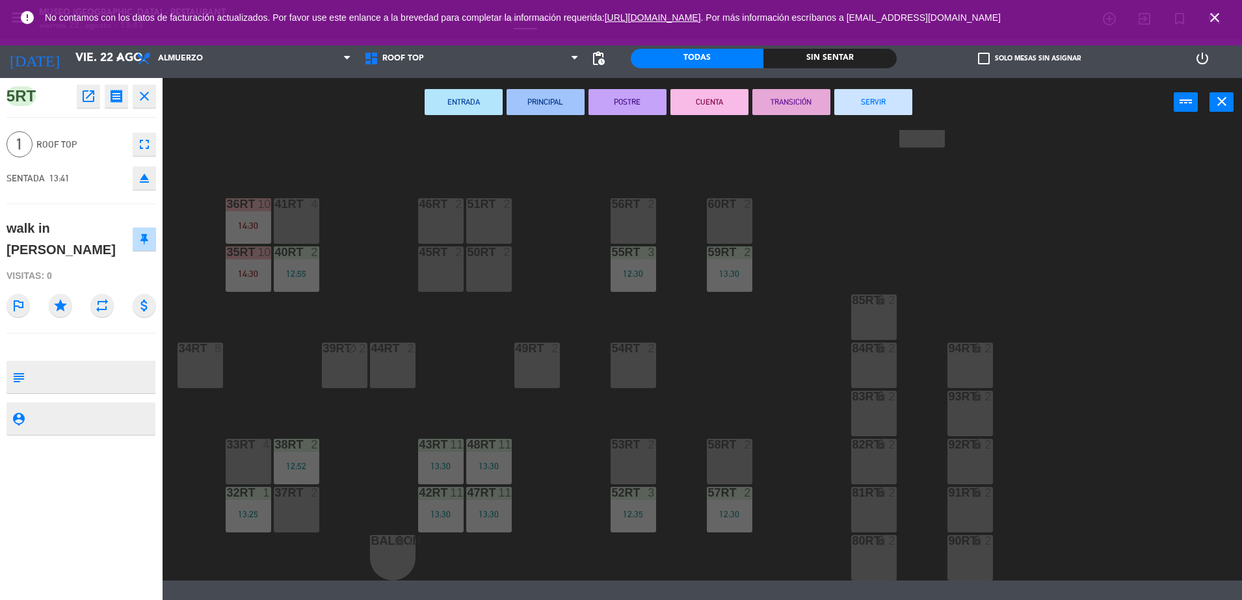
click at [306, 226] on div "41RT 4" at bounding box center [297, 221] width 46 height 46
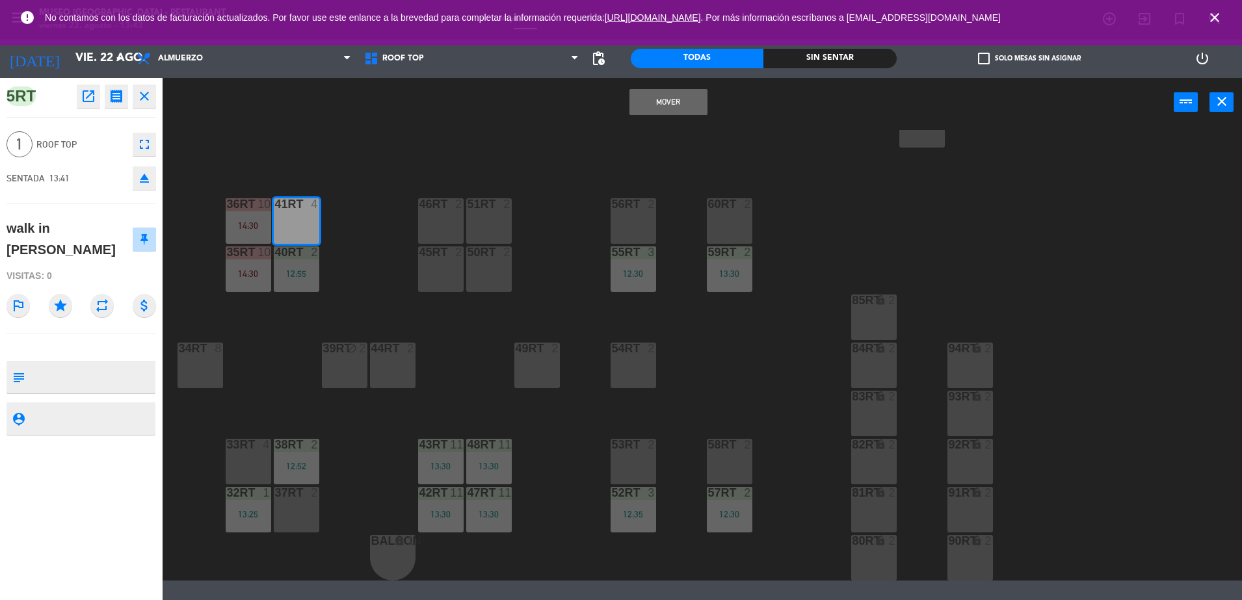
click at [675, 114] on button "Mover" at bounding box center [669, 102] width 78 height 26
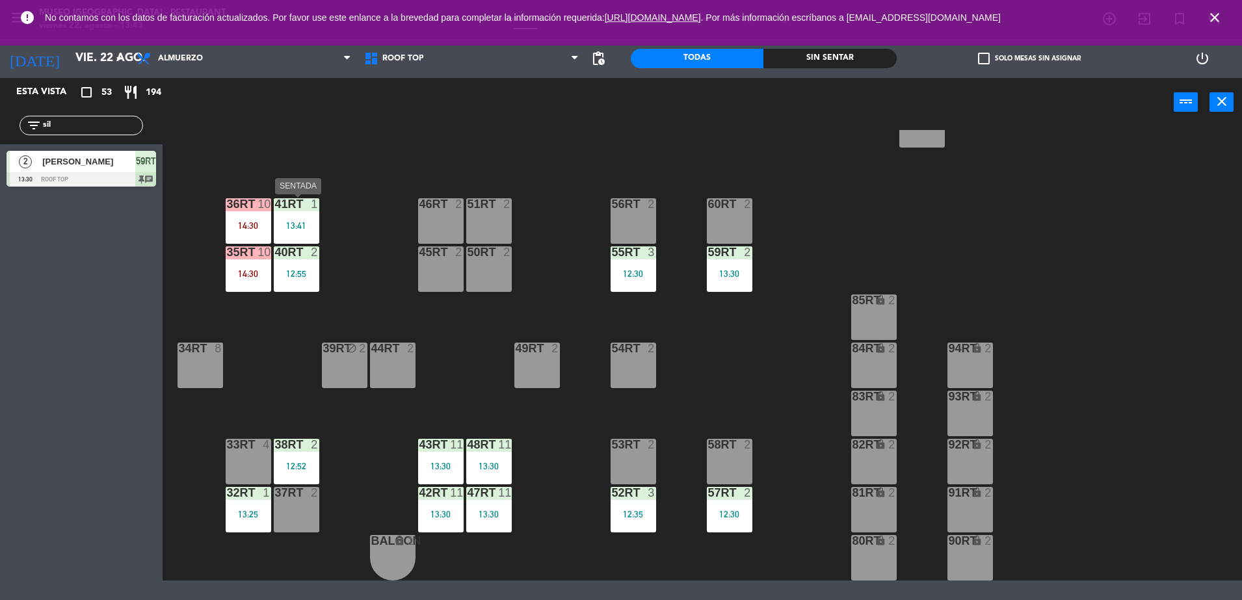
click at [288, 223] on div "13:41" at bounding box center [297, 225] width 46 height 9
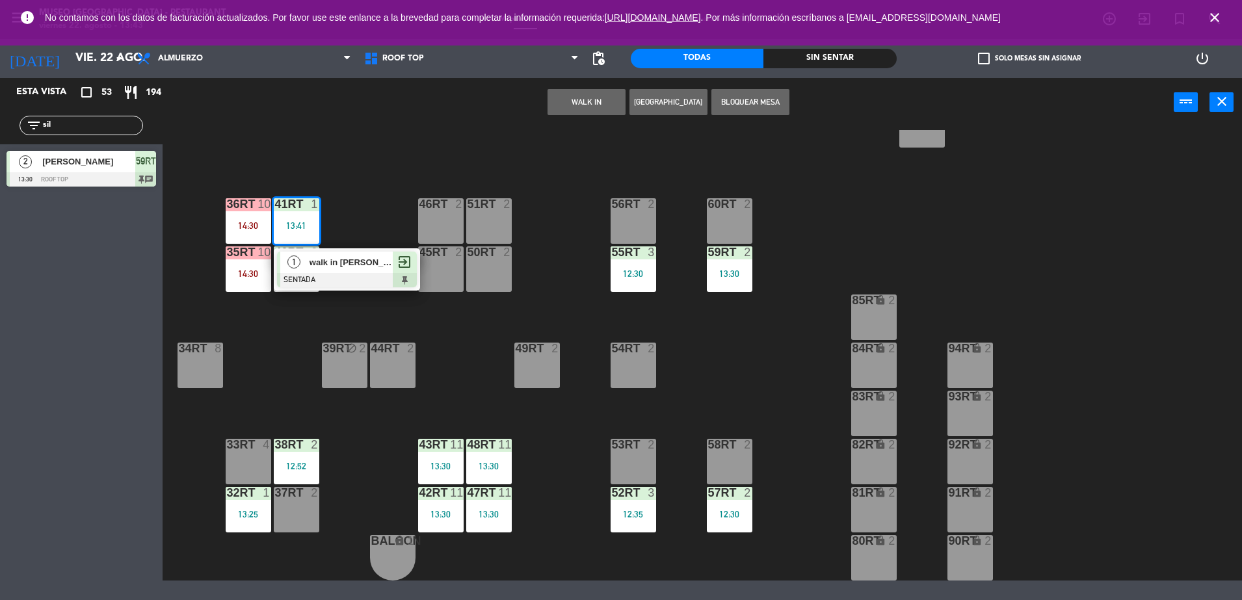
click at [350, 272] on div "walk in [PERSON_NAME]" at bounding box center [350, 262] width 85 height 21
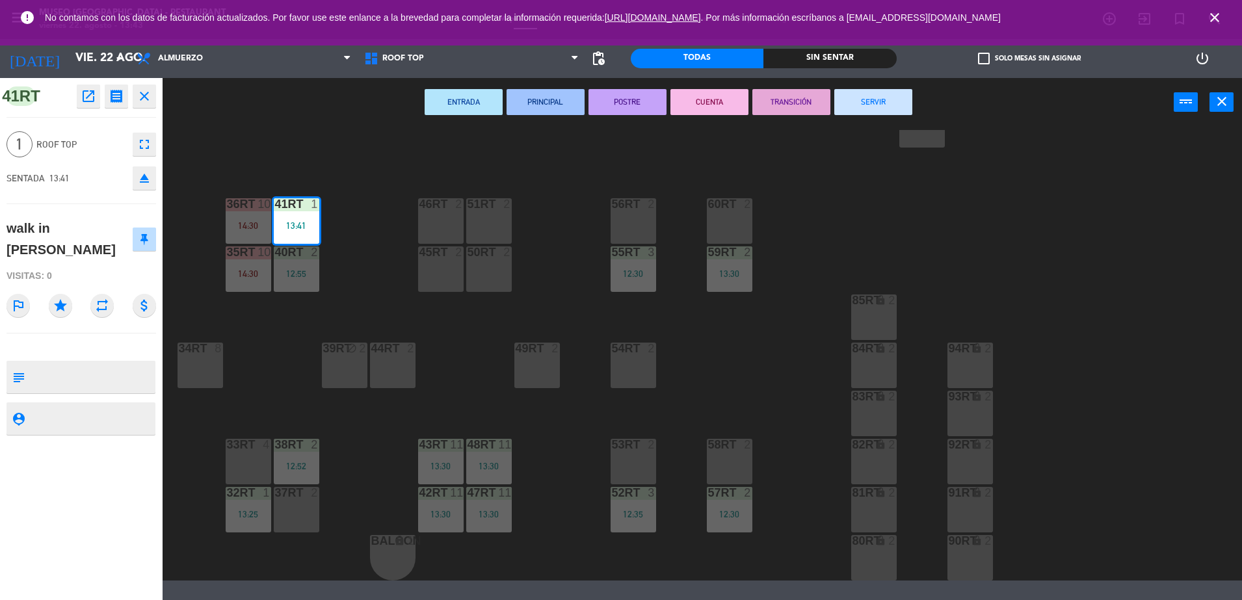
click at [82, 368] on textarea at bounding box center [92, 377] width 124 height 27
type textarea "m41RT"
drag, startPoint x: 95, startPoint y: 291, endPoint x: 90, endPoint y: 278, distance: 14.0
click at [90, 278] on div "41RT open_in_new receipt 1:41 PM vie., 22 ago. 1 personas walk in [PERSON_NAME]…" at bounding box center [81, 339] width 163 height 522
click at [90, 278] on div "Visitas: 0" at bounding box center [82, 276] width 150 height 23
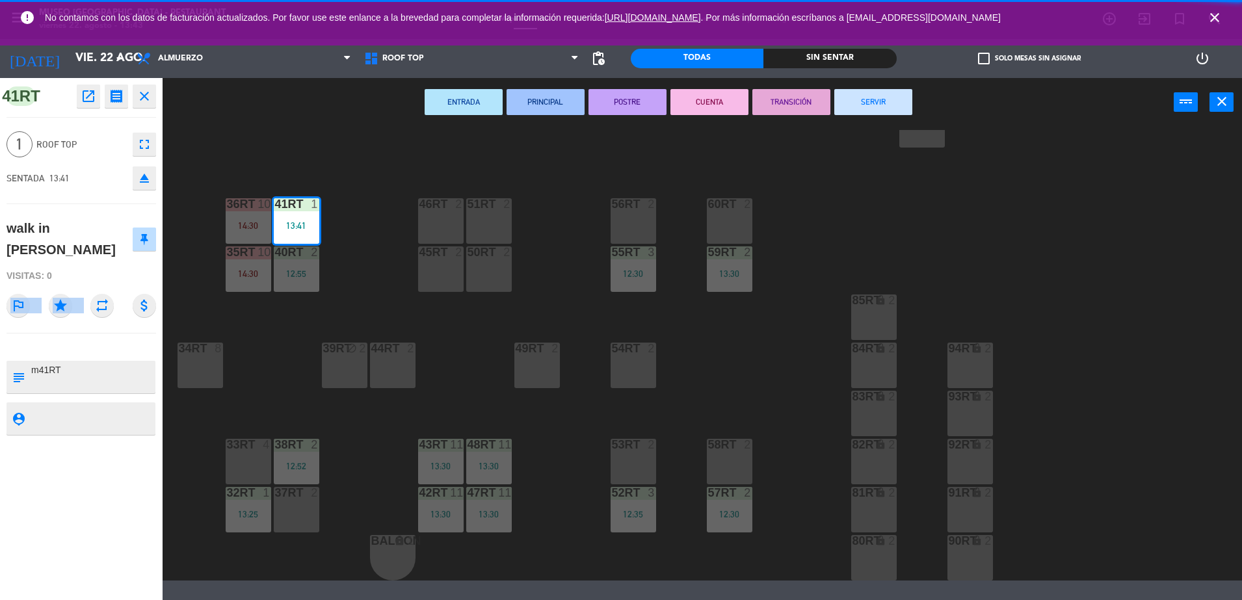
click at [90, 278] on div "Visitas: 0" at bounding box center [82, 276] width 150 height 23
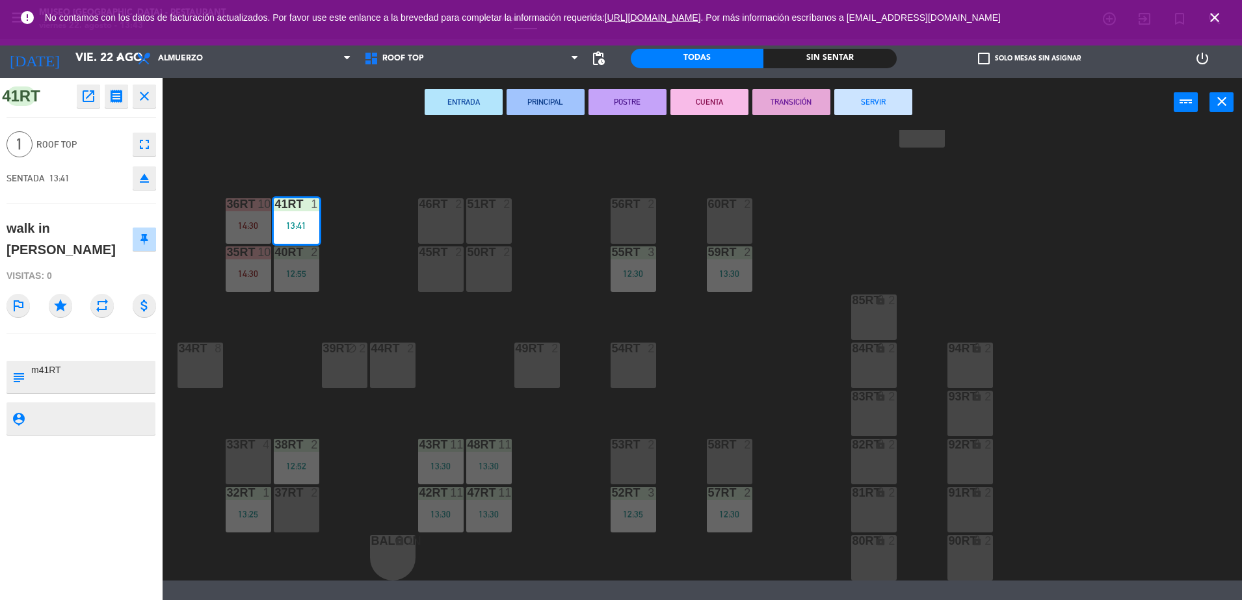
click at [90, 278] on div "Visitas: 0" at bounding box center [82, 276] width 150 height 23
drag, startPoint x: 90, startPoint y: 278, endPoint x: 92, endPoint y: 260, distance: 19.0
click at [92, 260] on div "walk in [PERSON_NAME]" at bounding box center [70, 239] width 126 height 42
click at [740, 399] on div "18RT 5 13:00 16RT 5 15:00 28RT 2 80RR lock 2 27RT 5 7RT 5 14:00 S1RT lock 2 17R…" at bounding box center [708, 355] width 1067 height 451
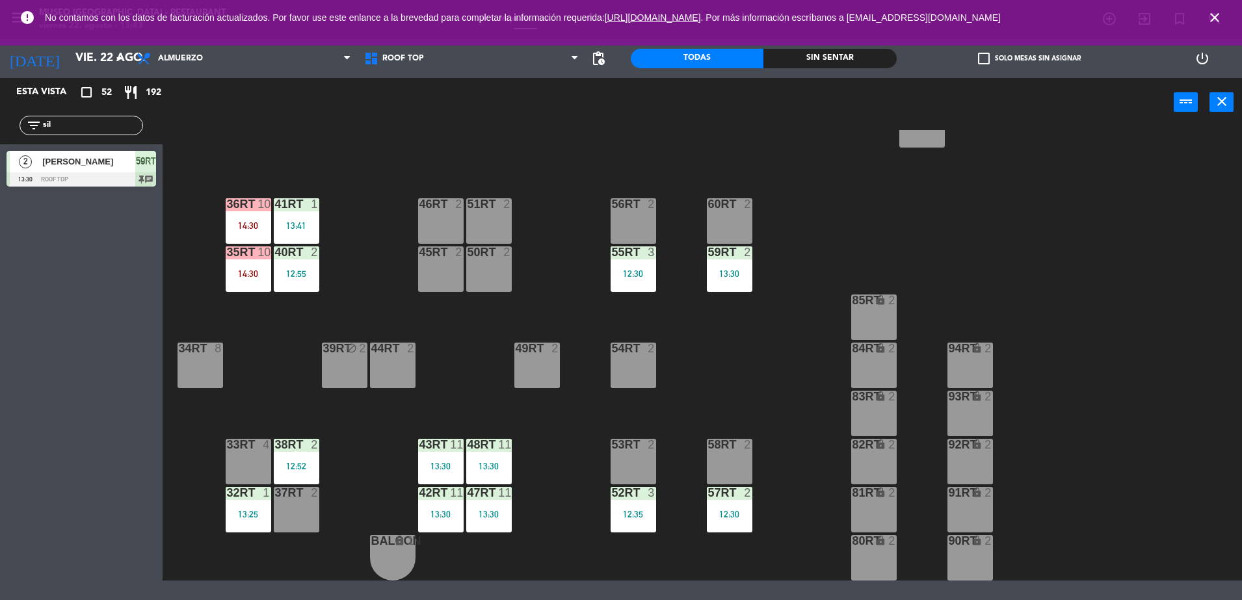
scroll to position [0, 0]
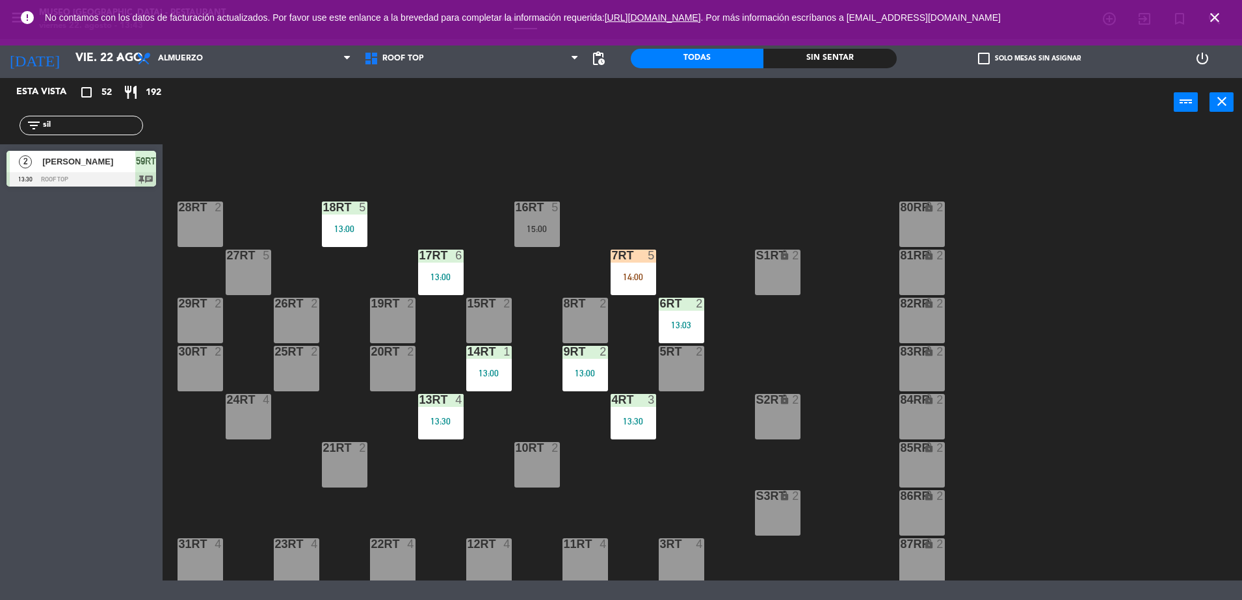
click at [622, 273] on div "14:00" at bounding box center [634, 277] width 46 height 9
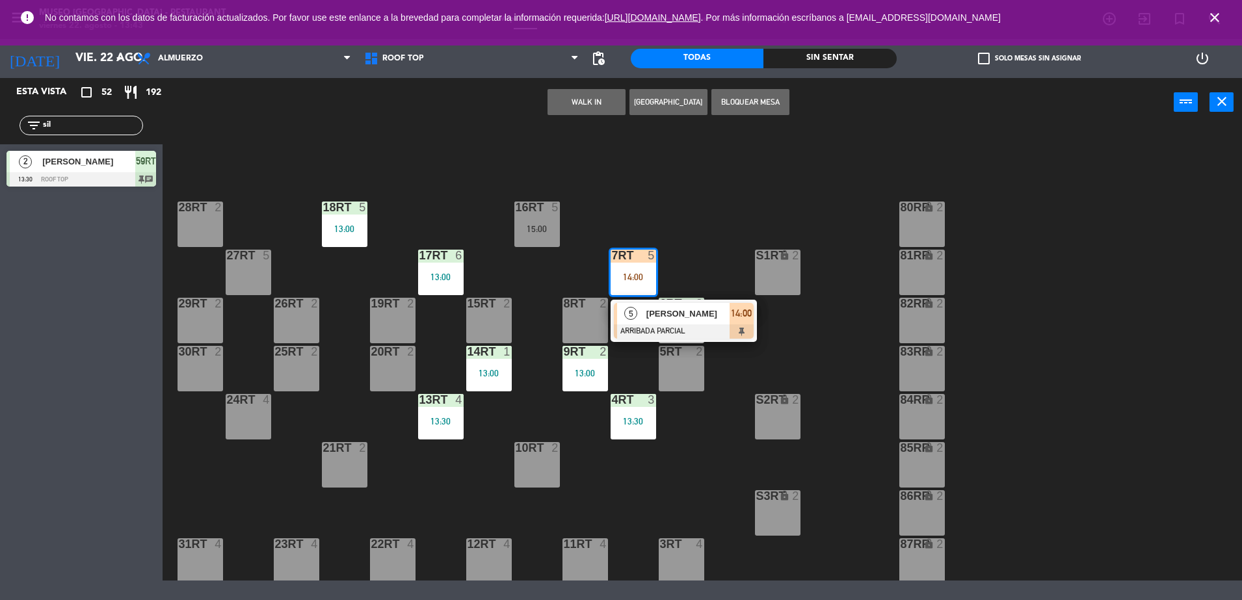
click at [660, 304] on div "[PERSON_NAME]" at bounding box center [687, 313] width 85 height 21
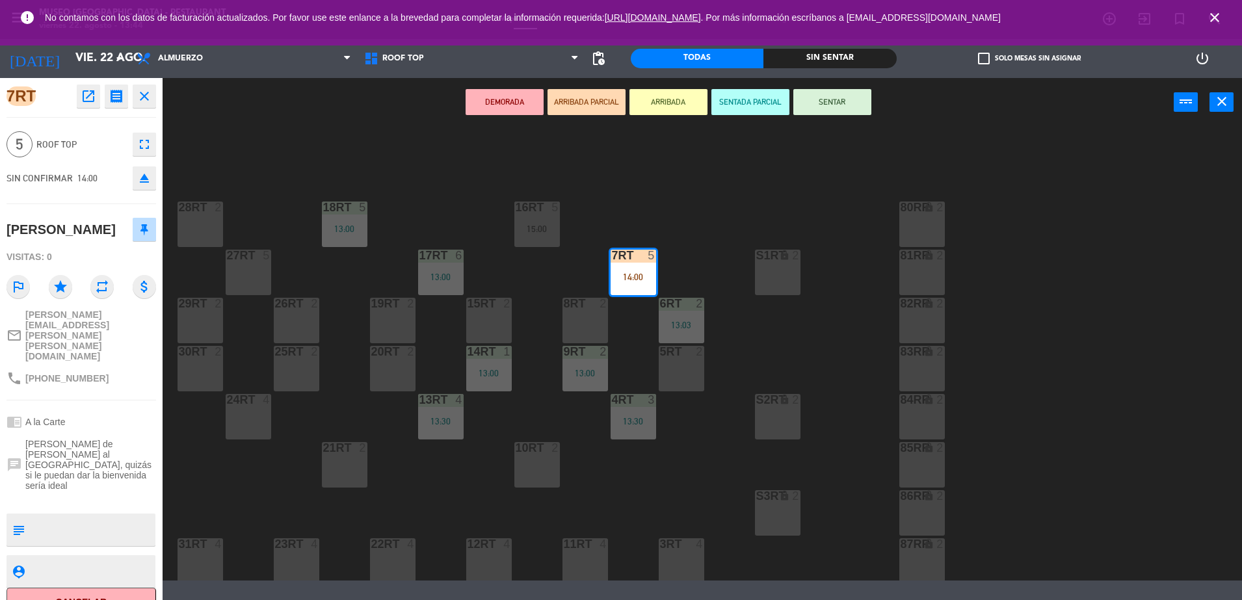
click at [522, 269] on div "18RT 5 13:00 16RT 5 15:00 28RT 2 80RR lock 2 27RT 5 7RT 5 14:00 S1RT lock 2 17R…" at bounding box center [708, 355] width 1067 height 451
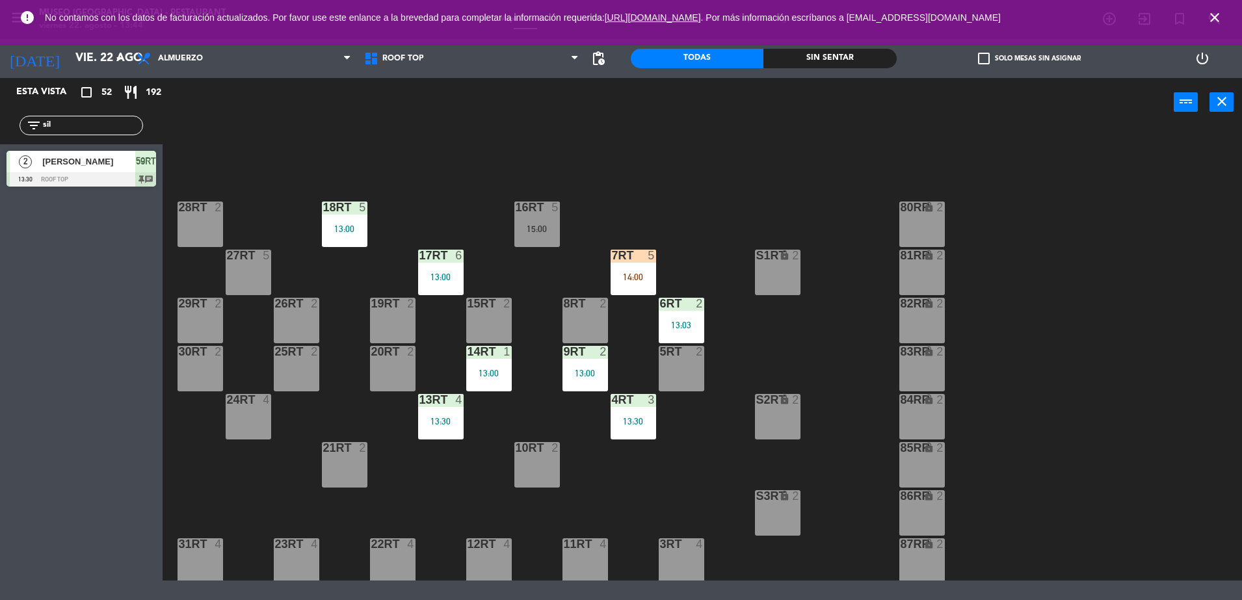
drag, startPoint x: 99, startPoint y: 126, endPoint x: -3, endPoint y: 126, distance: 102.1
click at [0, 126] on html "close × Museo Larco Café - Restaurant × chrome_reader_mode Listado de Reservas …" at bounding box center [621, 300] width 1242 height 600
type input "cast"
click at [623, 265] on div "7RT 5 14:00" at bounding box center [634, 273] width 46 height 46
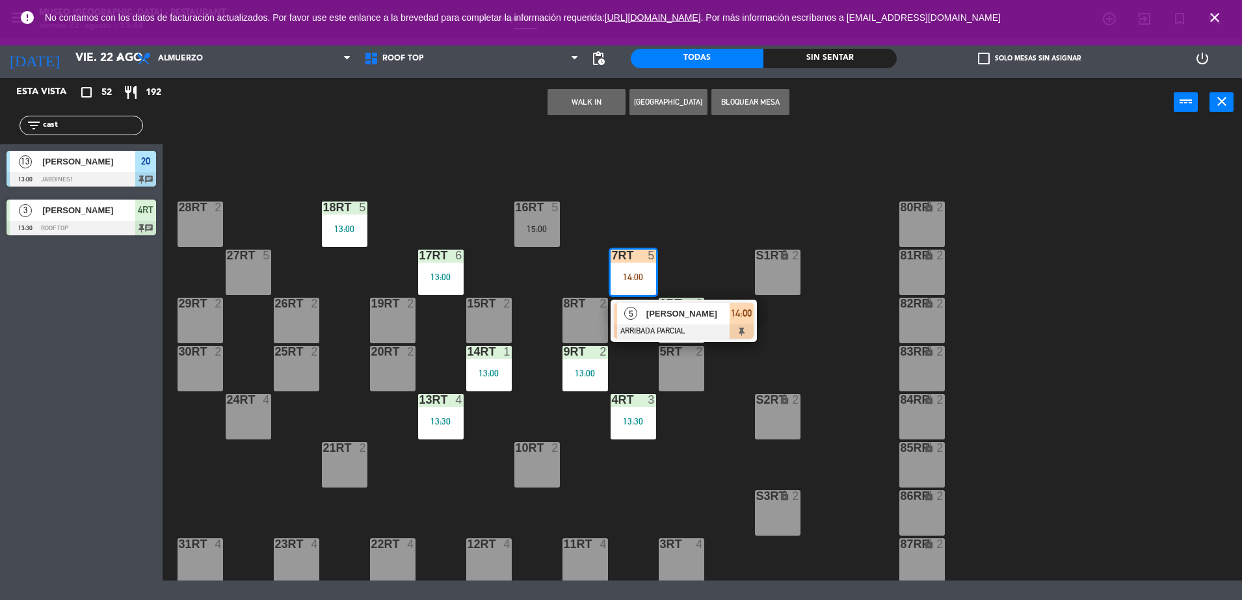
click at [673, 304] on div "[PERSON_NAME]" at bounding box center [687, 313] width 85 height 21
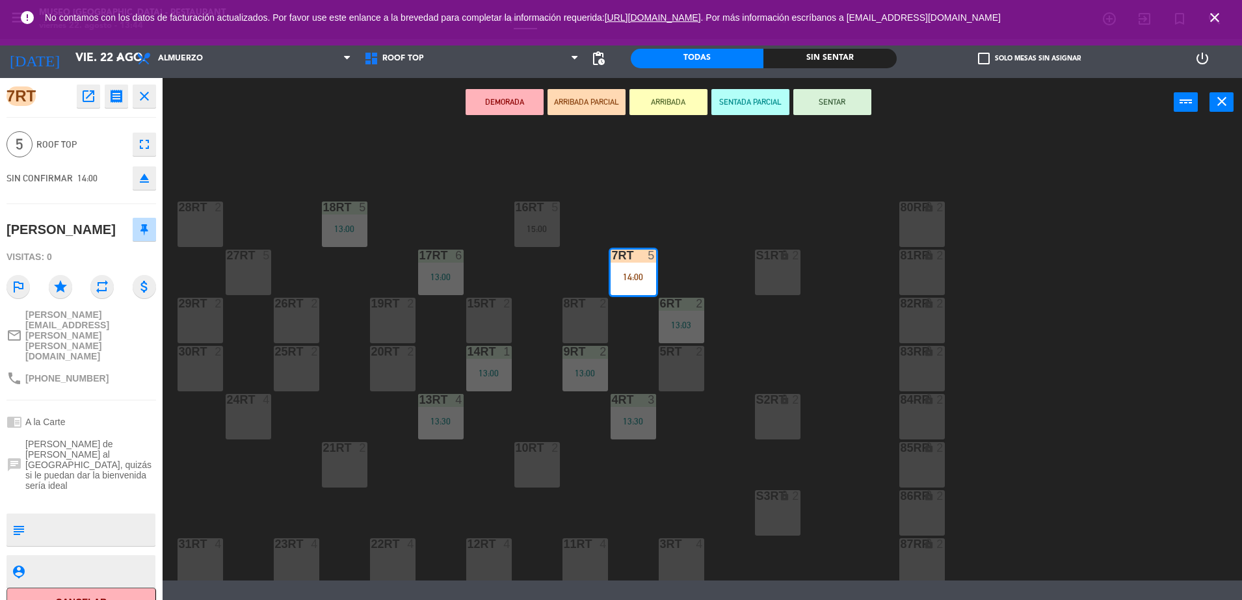
click at [87, 516] on textarea at bounding box center [92, 529] width 124 height 27
type textarea "m7RT"
click at [96, 239] on div "[PERSON_NAME]" at bounding box center [61, 229] width 109 height 21
click at [822, 107] on button "SENTAR" at bounding box center [833, 102] width 78 height 26
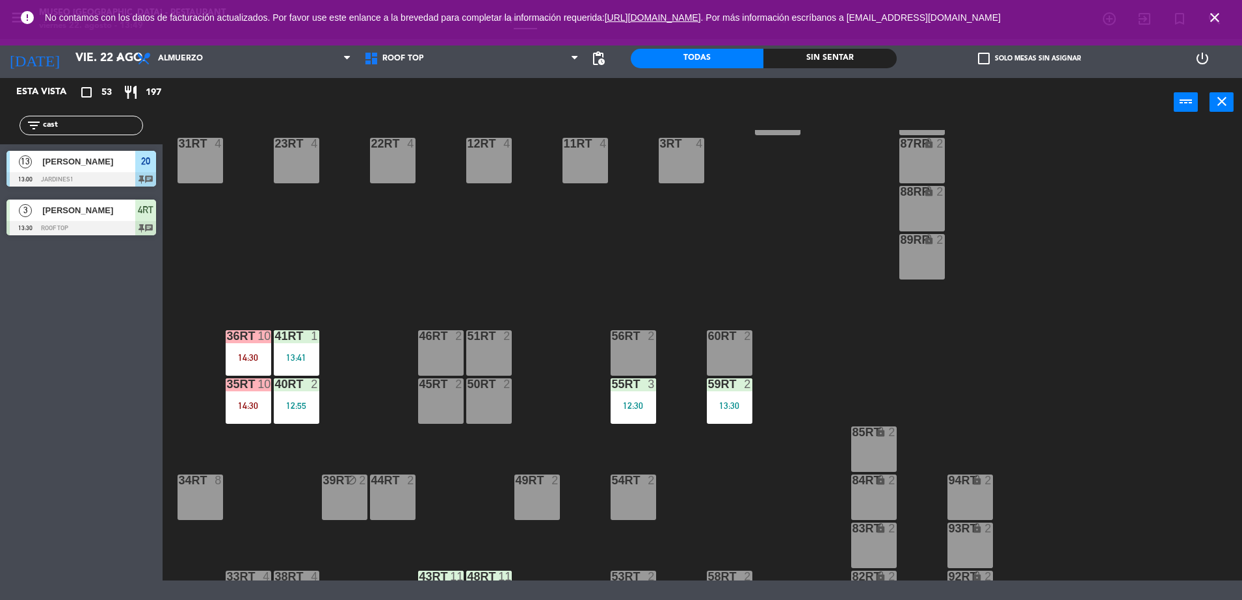
scroll to position [533, 0]
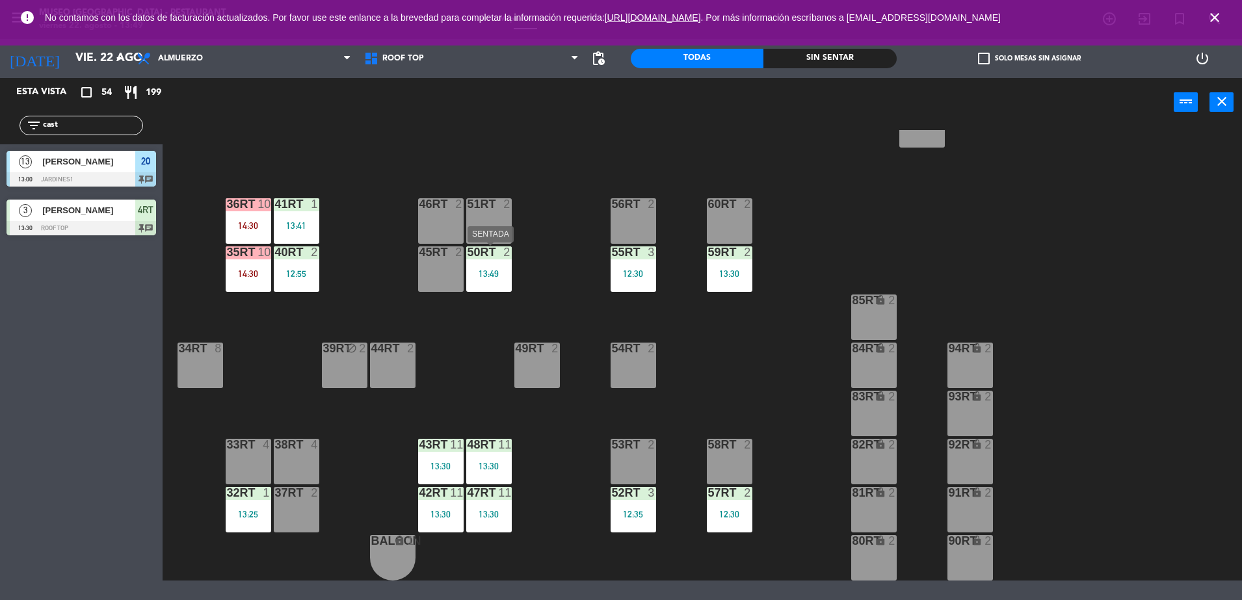
click at [475, 278] on div "13:49" at bounding box center [489, 273] width 46 height 9
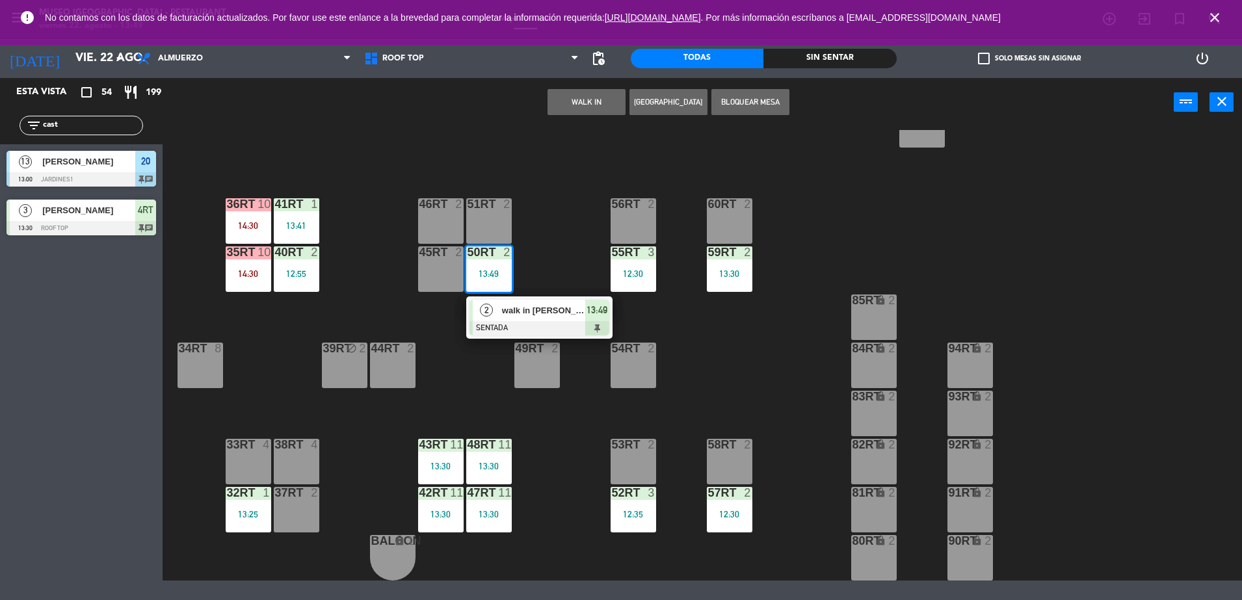
click at [549, 334] on div at bounding box center [540, 328] width 140 height 14
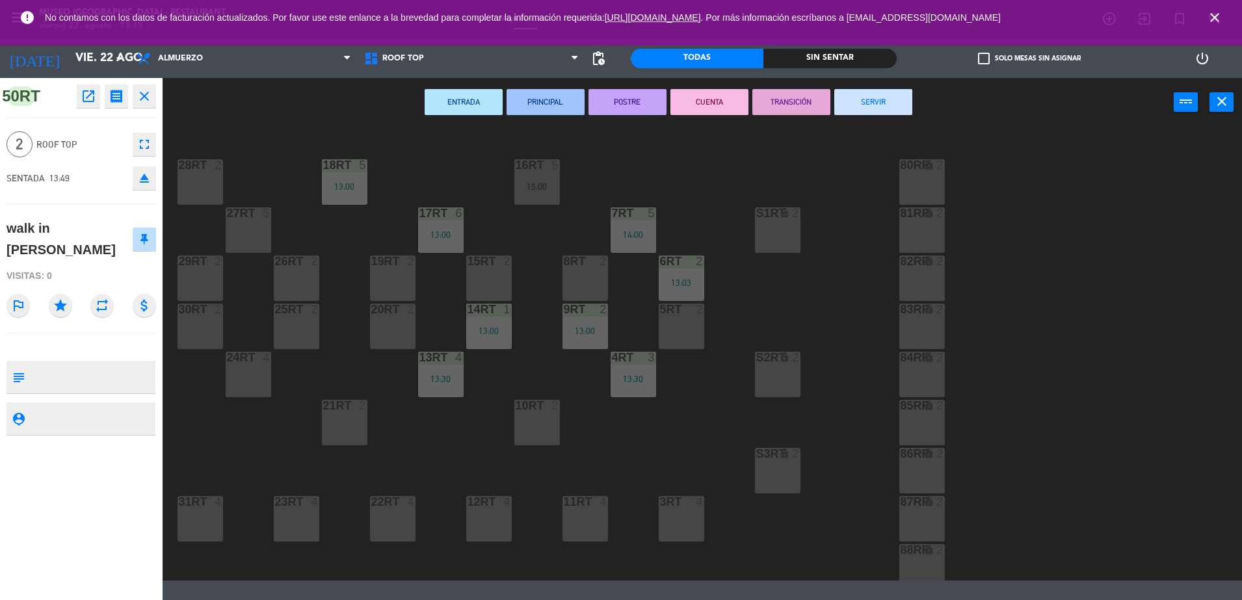
scroll to position [42, 0]
click at [785, 275] on div "18RT 5 13:00 16RT 5 15:00 28RT 2 80RR lock 2 27RT 5 7RT 5 14:00 S1RT lock 2 17R…" at bounding box center [708, 355] width 1067 height 451
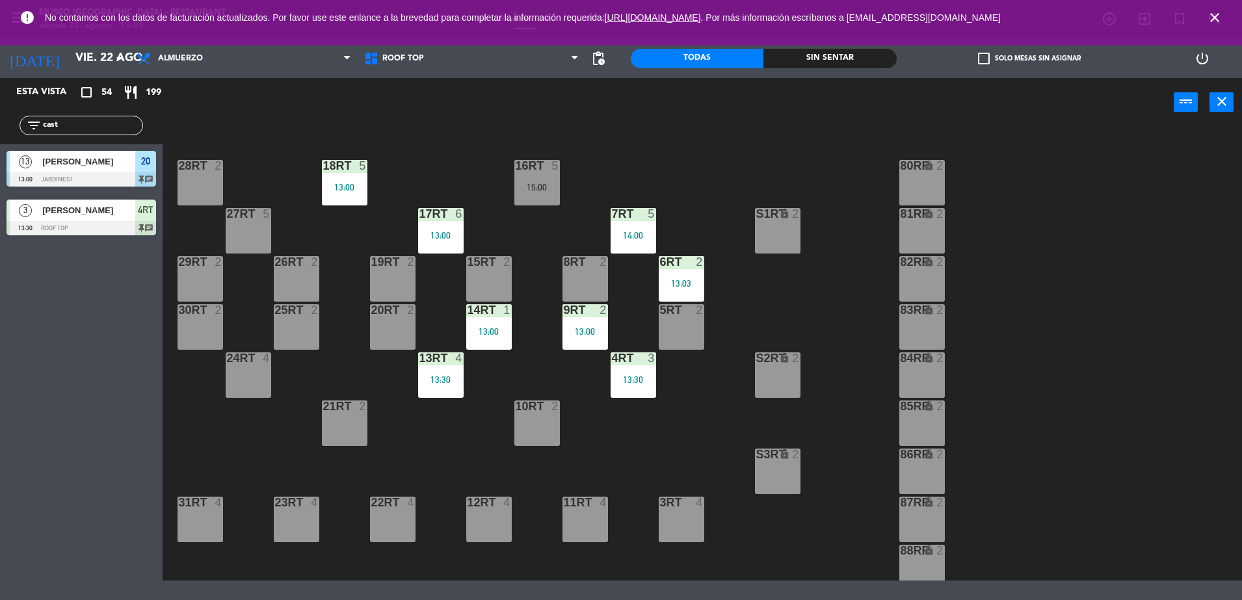
scroll to position [533, 0]
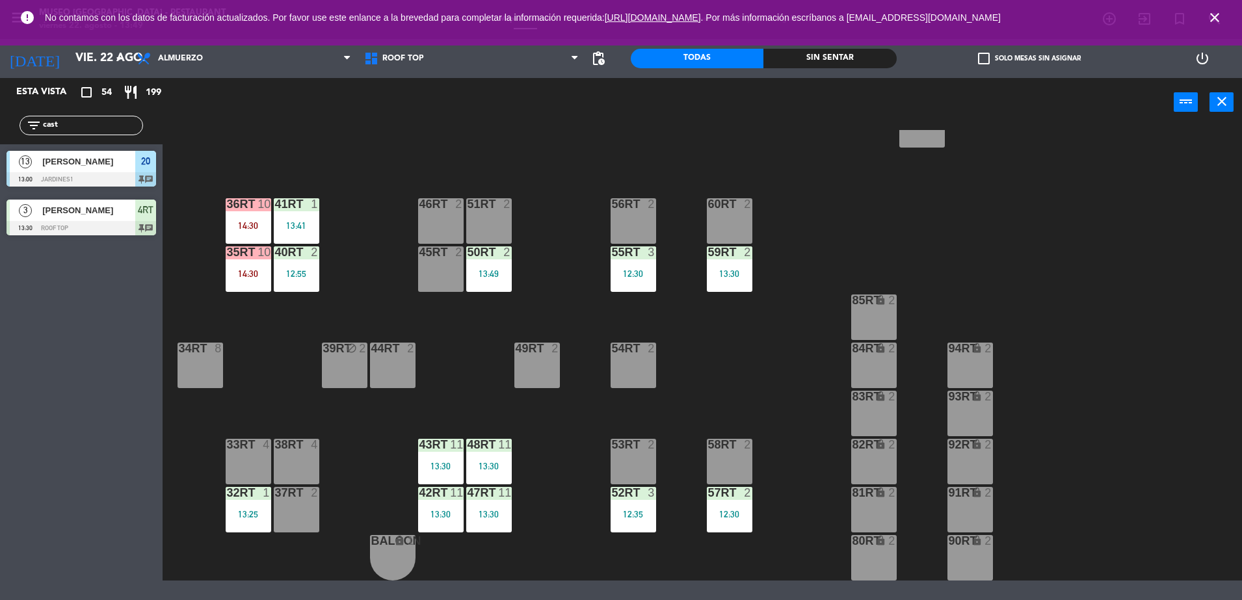
click at [491, 267] on div "50RT 2 13:49" at bounding box center [489, 270] width 46 height 46
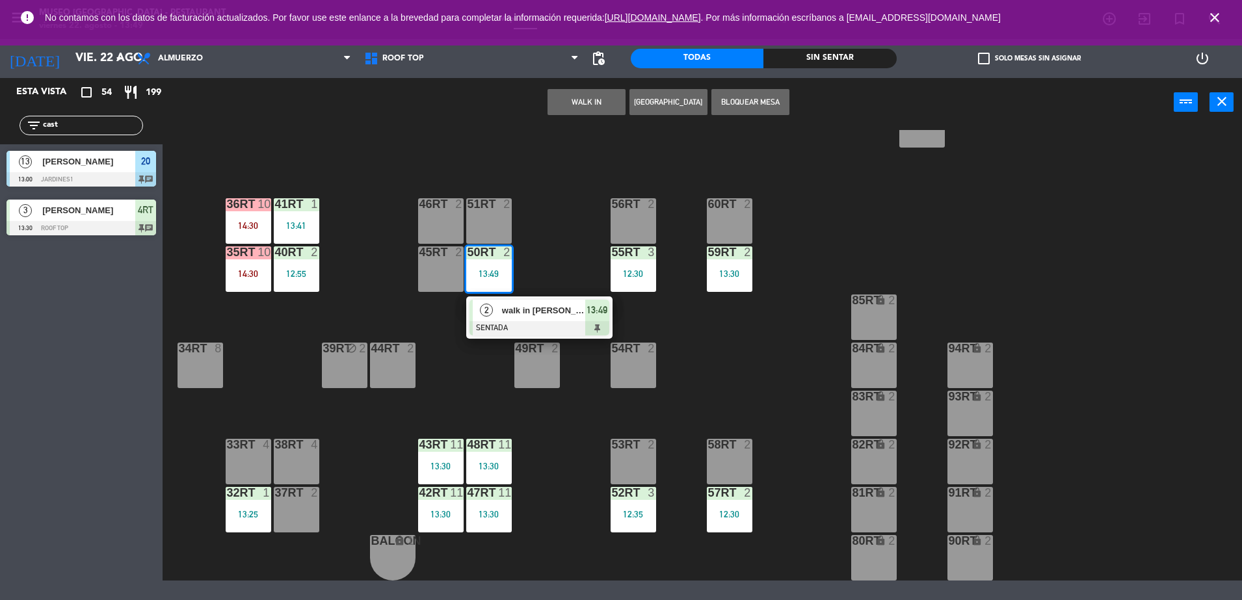
click at [544, 316] on span "walk in [PERSON_NAME]" at bounding box center [543, 311] width 83 height 14
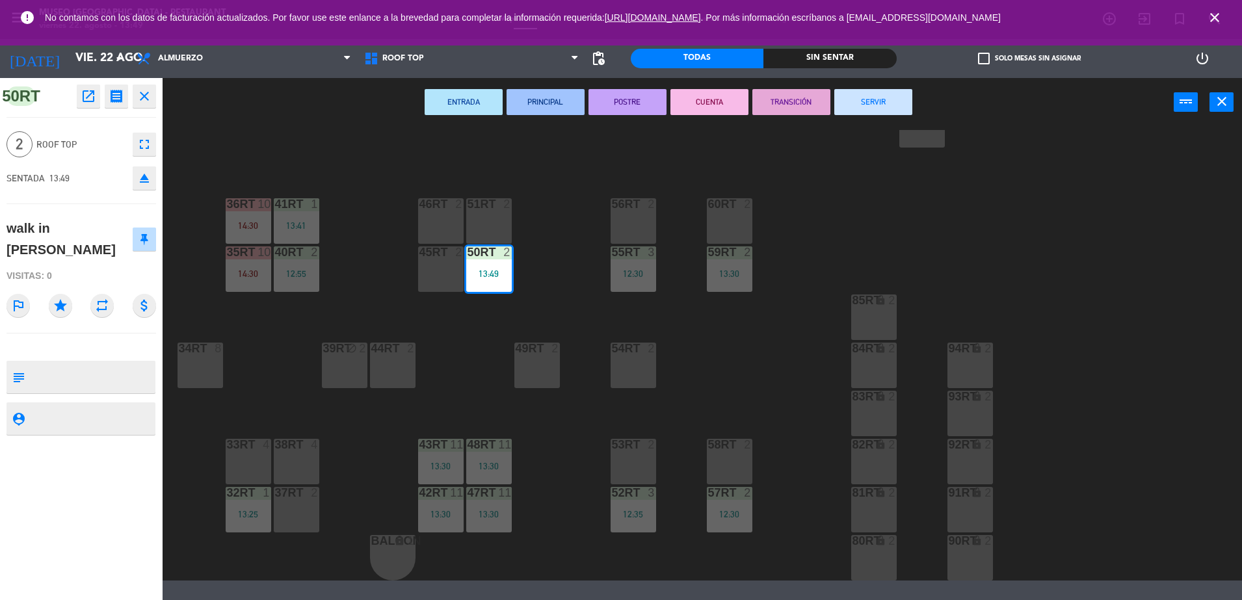
click at [310, 508] on div "37rt 2" at bounding box center [297, 510] width 46 height 46
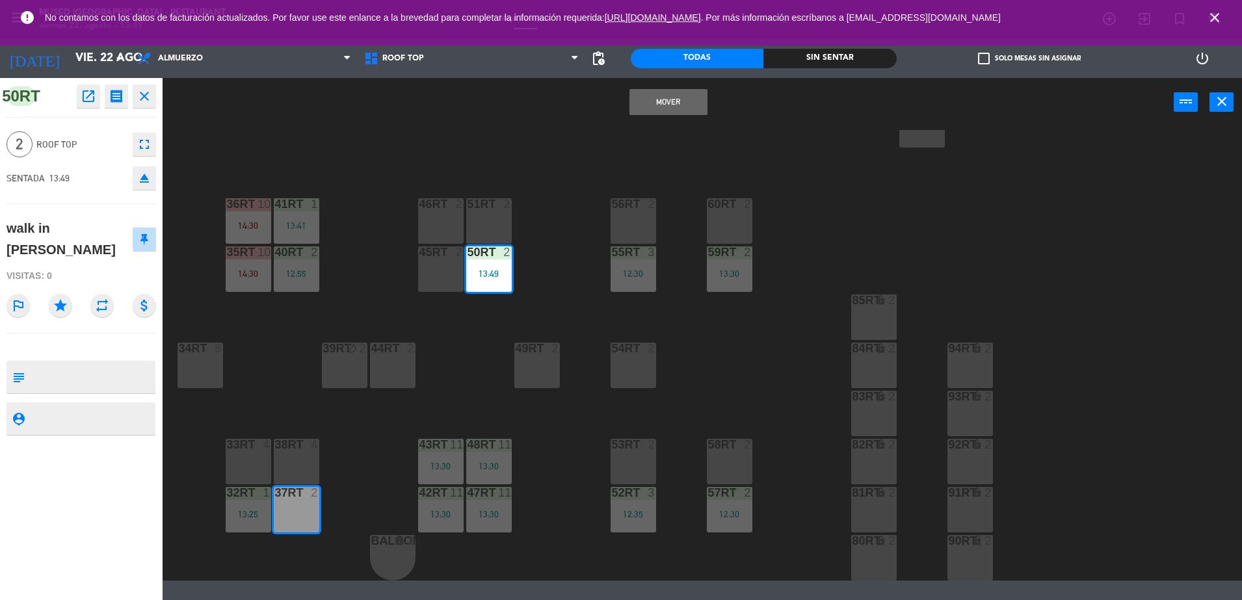
click at [665, 118] on div "Mover power_input close" at bounding box center [668, 102] width 1011 height 49
click at [673, 103] on button "Mover" at bounding box center [669, 102] width 78 height 26
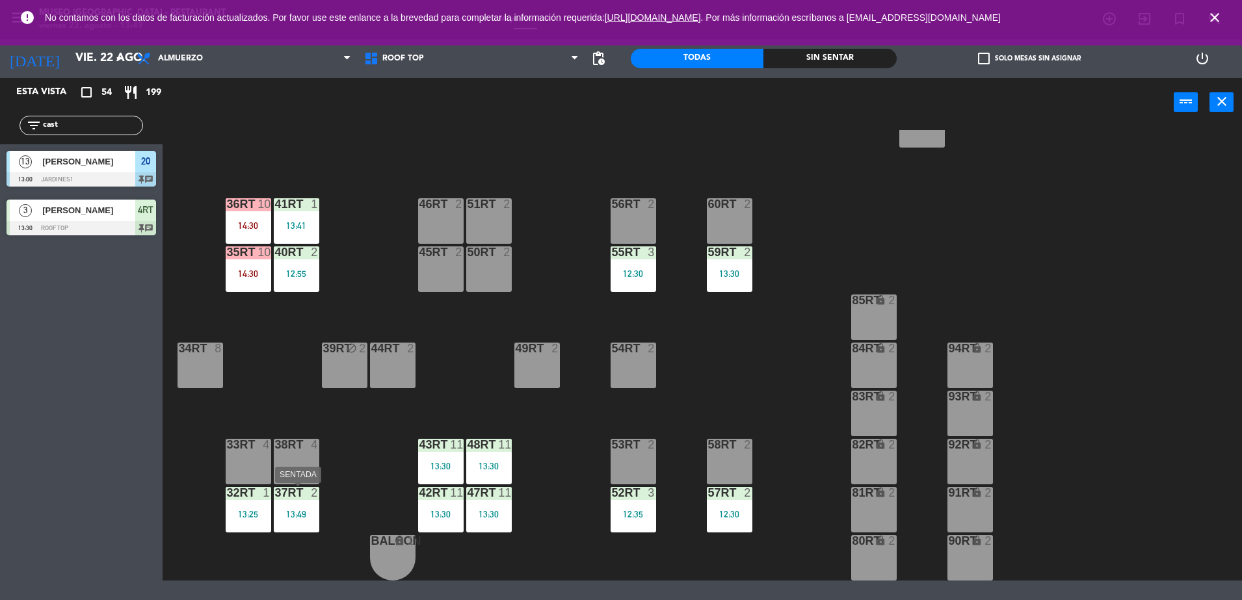
click at [280, 502] on div "37rt 2 13:49" at bounding box center [297, 510] width 46 height 46
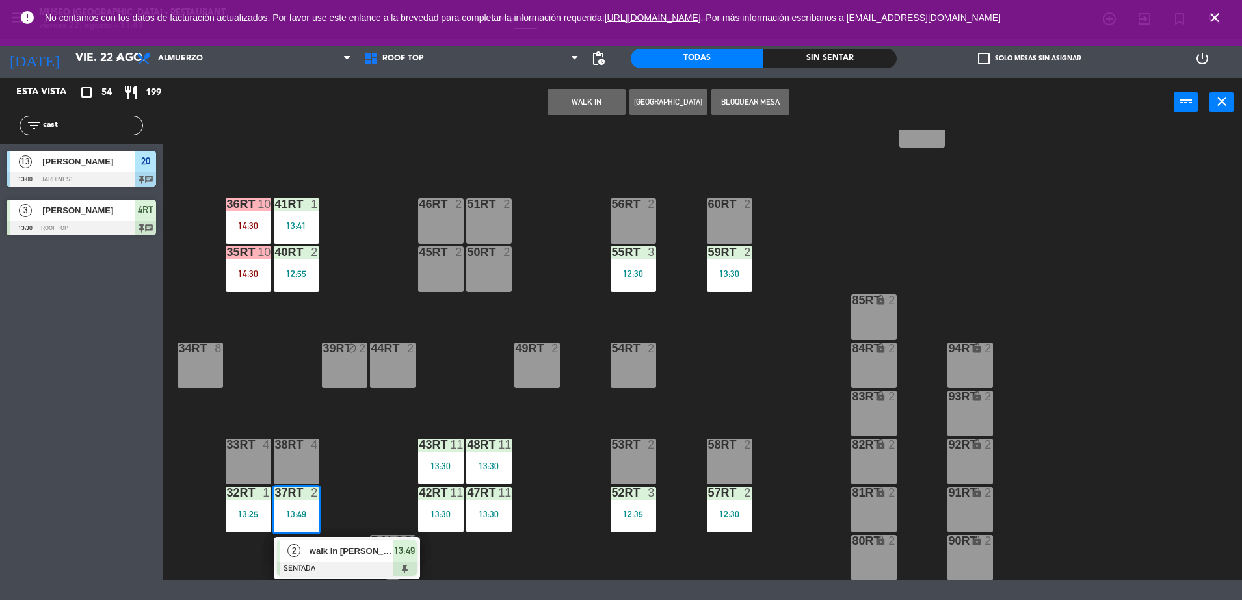
click at [328, 557] on span "walk in [PERSON_NAME]" at bounding box center [351, 551] width 83 height 14
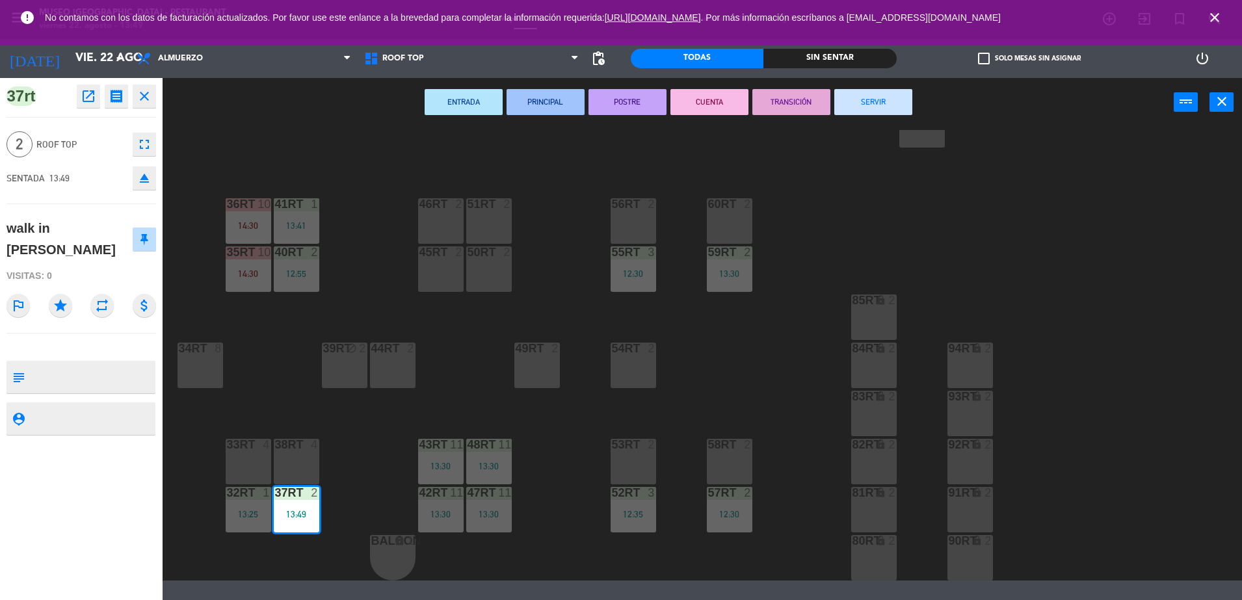
click at [395, 461] on div "18RT 5 13:00 16RT 5 15:00 28RT 2 80RR lock 2 27RT 5 7RT 5 14:00 S1RT lock 2 17R…" at bounding box center [708, 355] width 1067 height 451
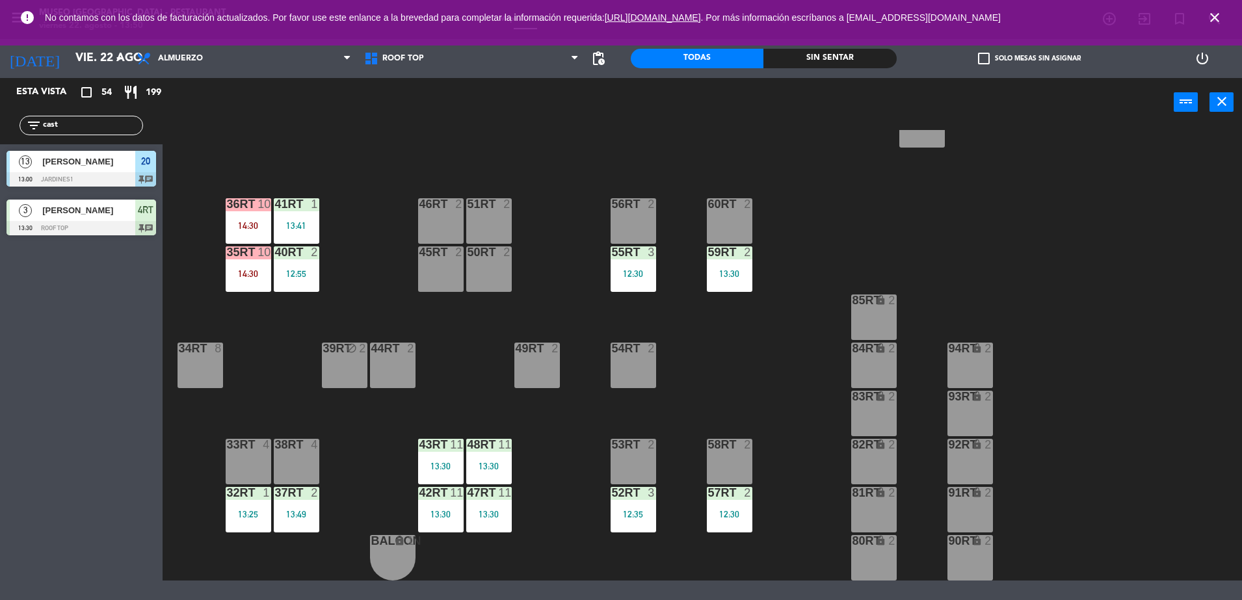
click at [733, 520] on div "57RT 2 12:30" at bounding box center [730, 510] width 46 height 46
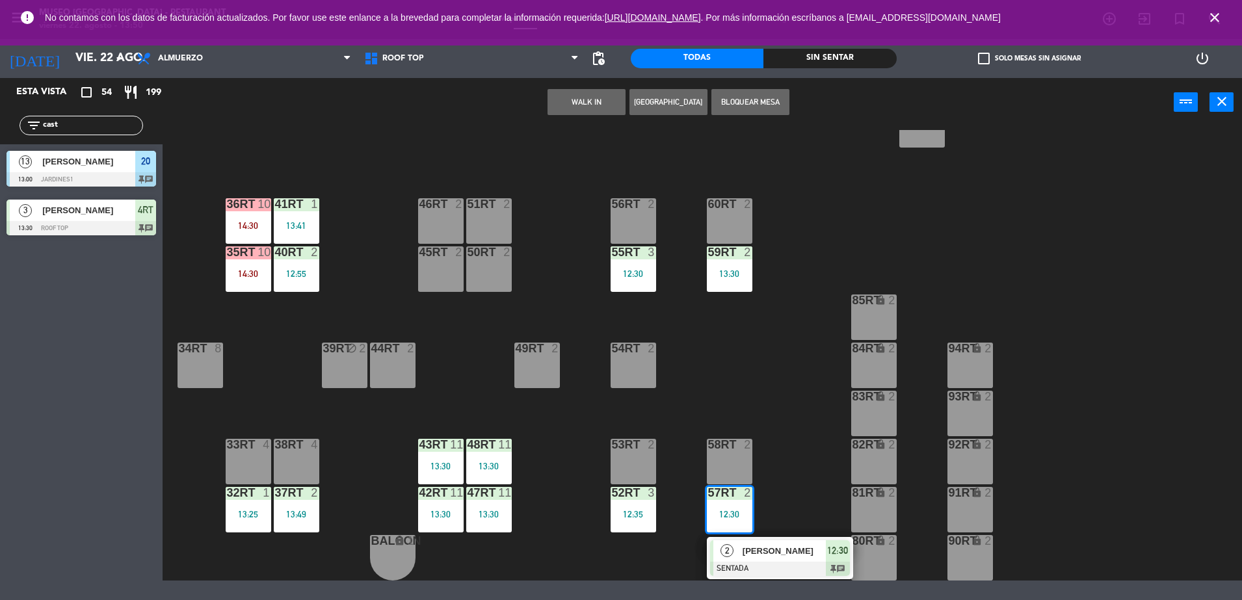
click at [779, 557] on span "[PERSON_NAME]" at bounding box center [784, 551] width 83 height 14
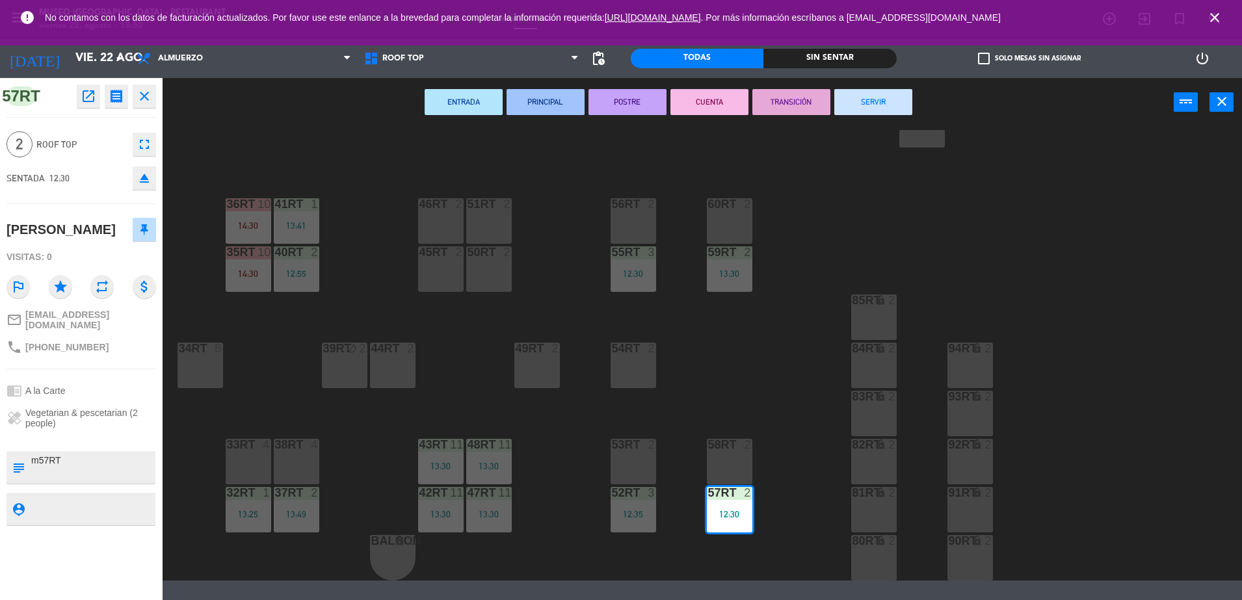
click at [681, 413] on div "18RT 5 13:00 16RT 5 15:00 28RT 2 80RR lock 2 27RT 5 7RT 5 14:00 S1RT lock 2 17R…" at bounding box center [708, 355] width 1067 height 451
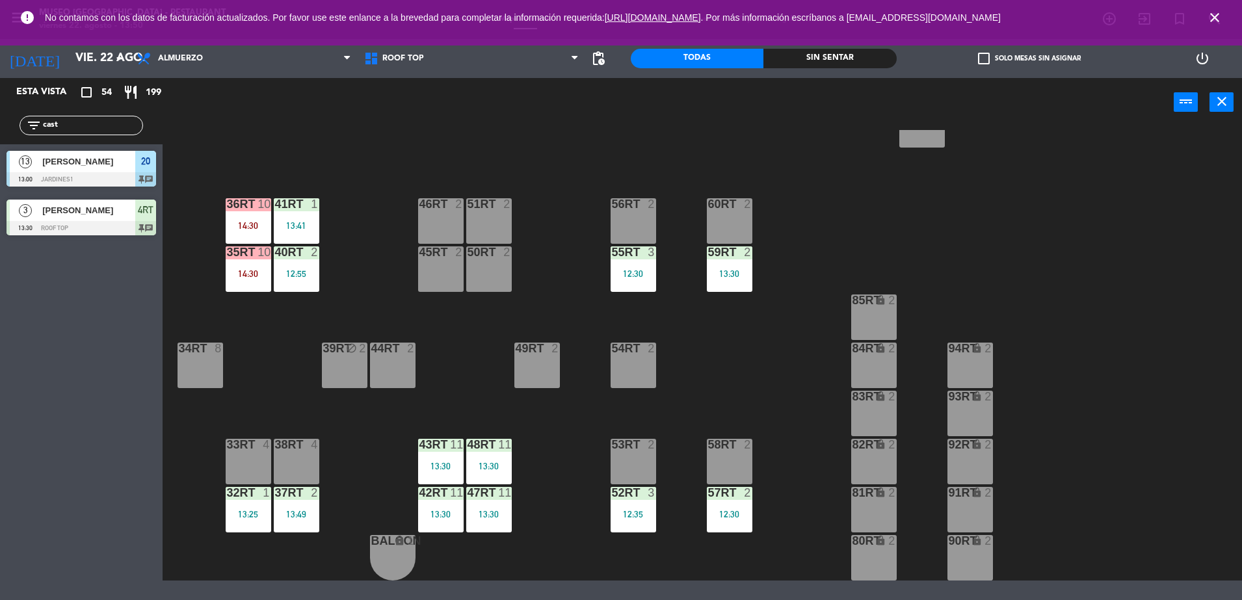
click at [723, 271] on div "13:30" at bounding box center [730, 273] width 46 height 9
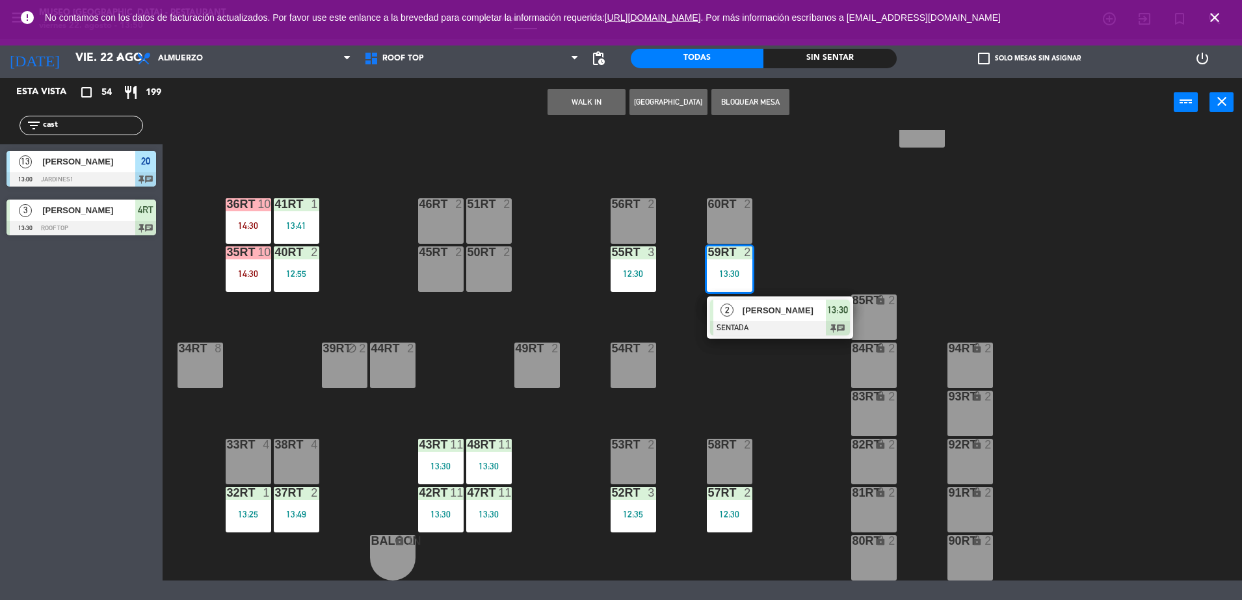
click at [784, 327] on div at bounding box center [780, 328] width 140 height 14
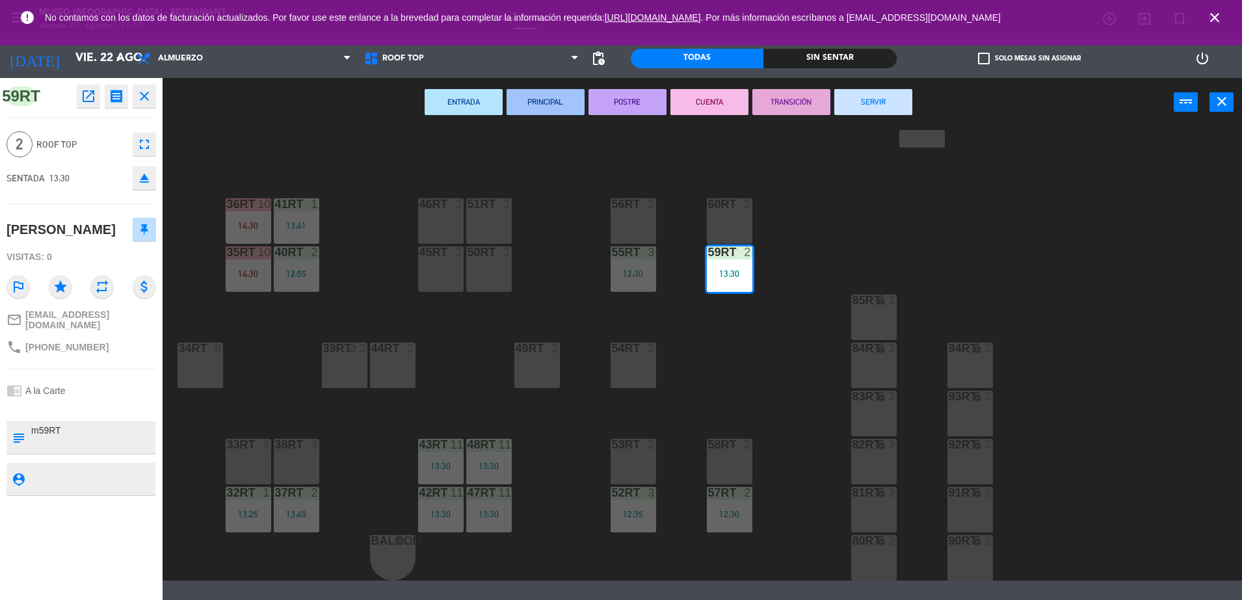
click at [751, 394] on div "18RT 5 13:00 16RT 5 15:00 28RT 2 80RR lock 2 27RT 5 7RT 5 14:00 S1RT lock 2 17R…" at bounding box center [708, 355] width 1067 height 451
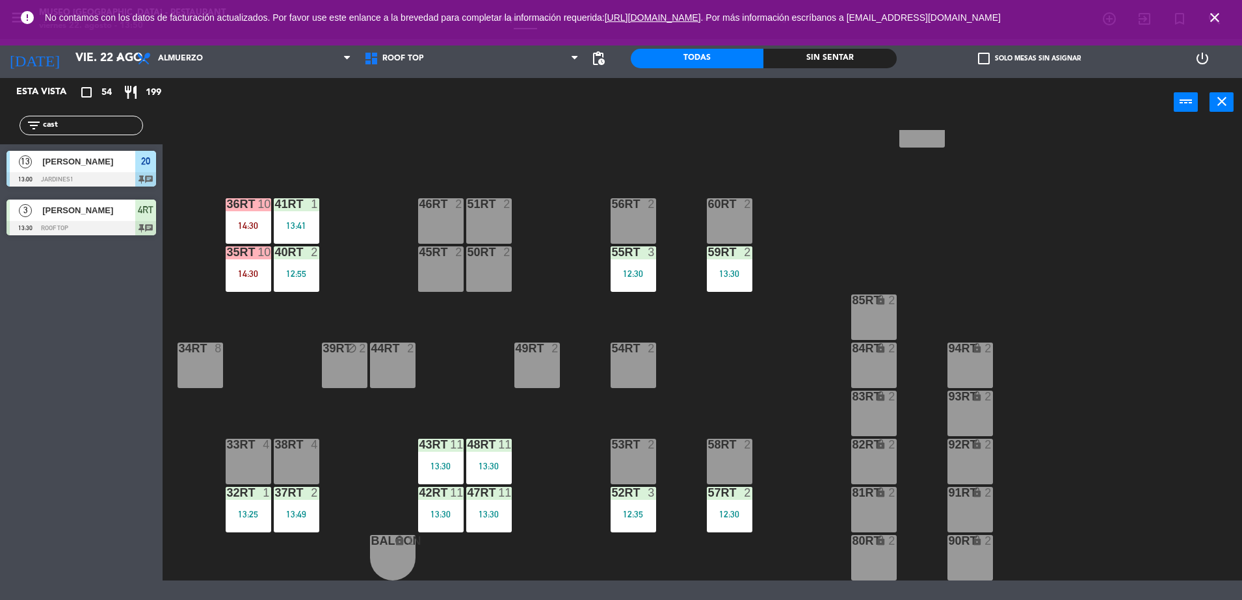
click at [292, 265] on div "40RT 2 12:55" at bounding box center [297, 270] width 46 height 46
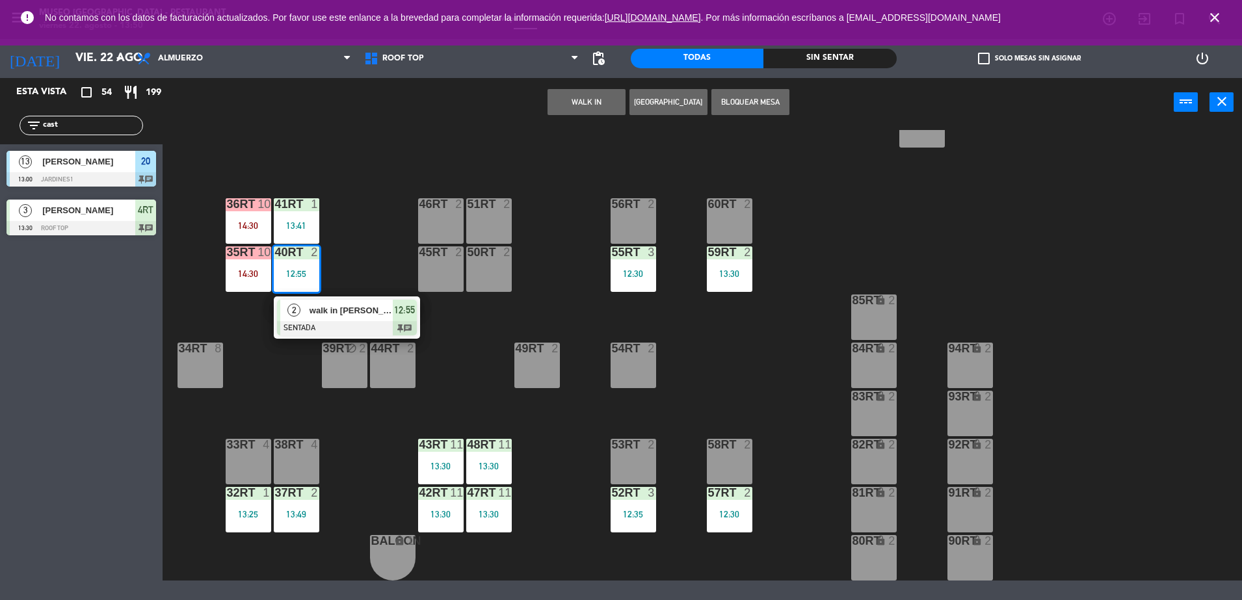
click at [353, 275] on div "18RT 5 13:00 16RT 5 15:00 28RT 2 80RR lock 2 27RT 5 7RT 5 14:00 S1RT lock 2 17R…" at bounding box center [708, 355] width 1067 height 451
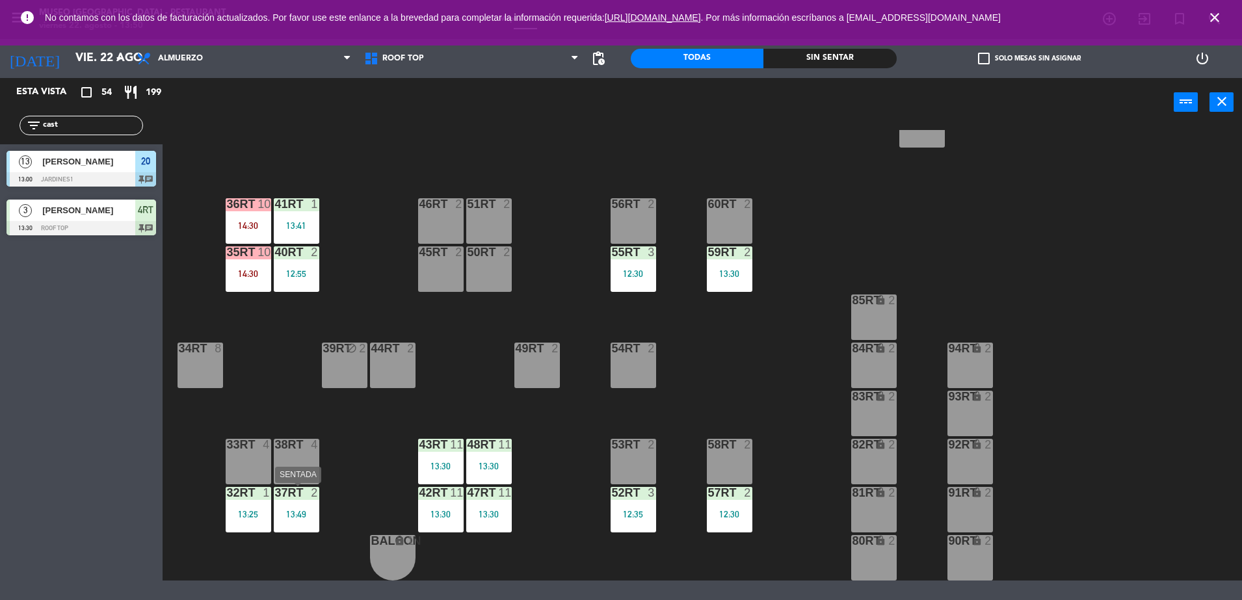
click at [302, 502] on div "37rt 2 13:49" at bounding box center [297, 510] width 46 height 46
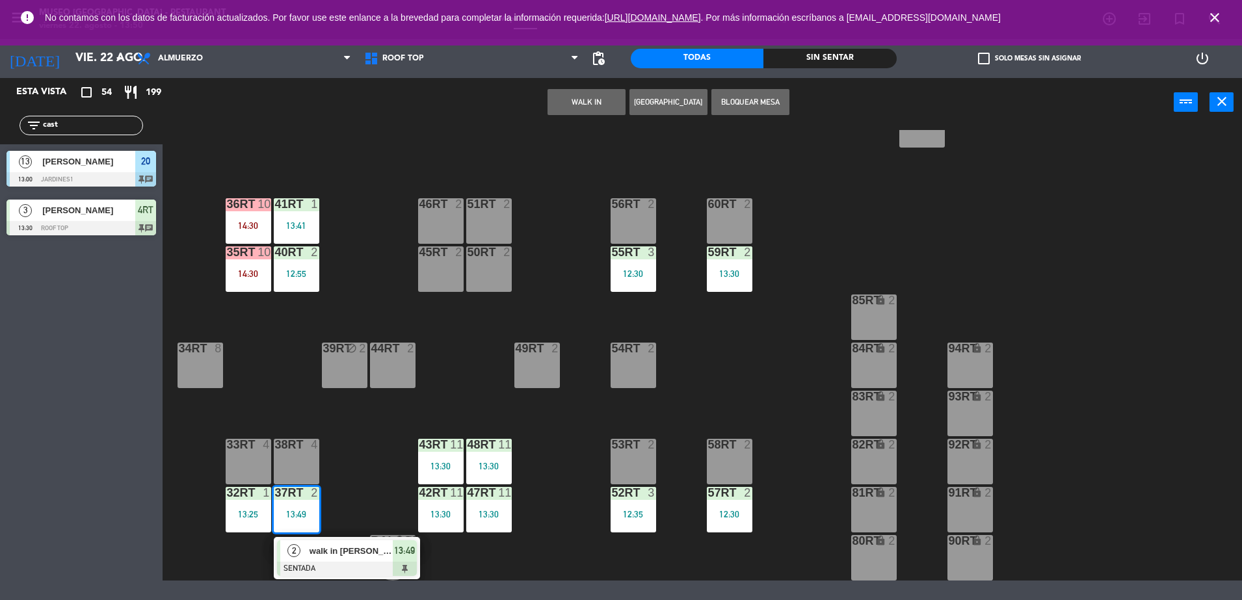
click at [343, 541] on div "walk in [PERSON_NAME]" at bounding box center [350, 551] width 85 height 21
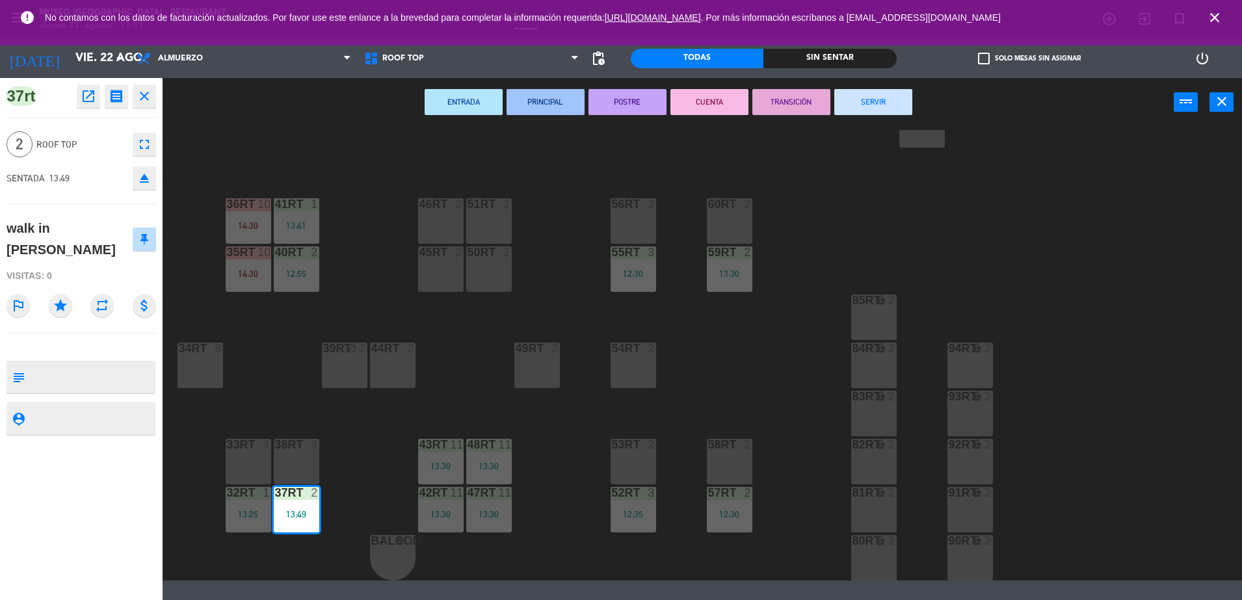
click at [338, 381] on div "39rt block 2" at bounding box center [345, 366] width 46 height 46
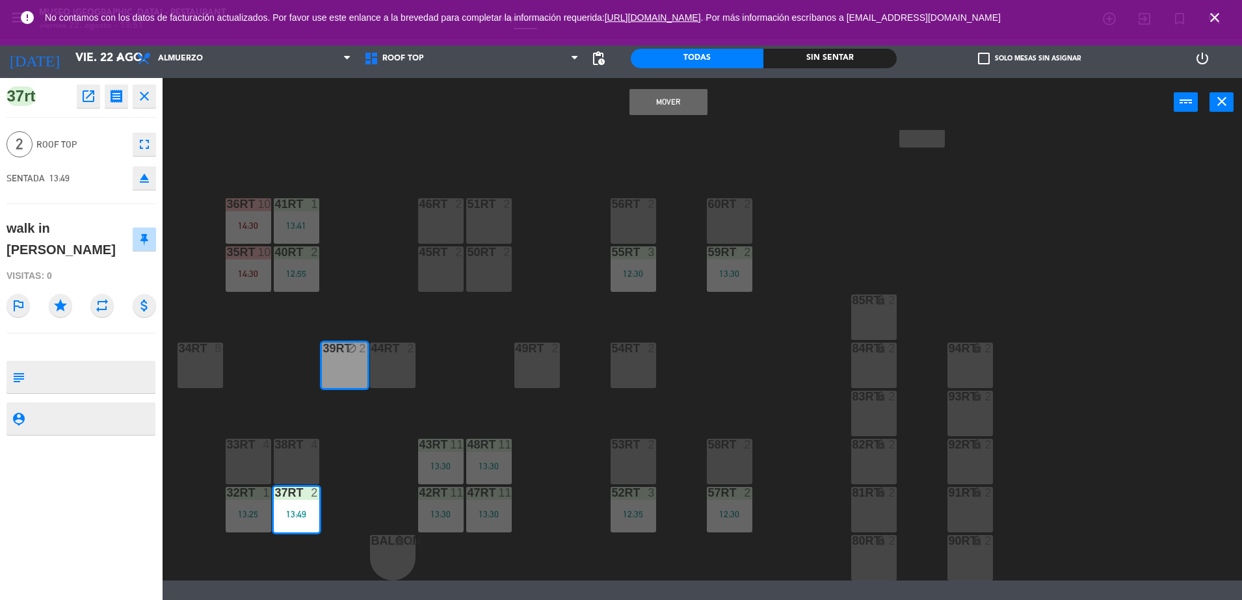
click at [663, 111] on button "Mover" at bounding box center [669, 102] width 78 height 26
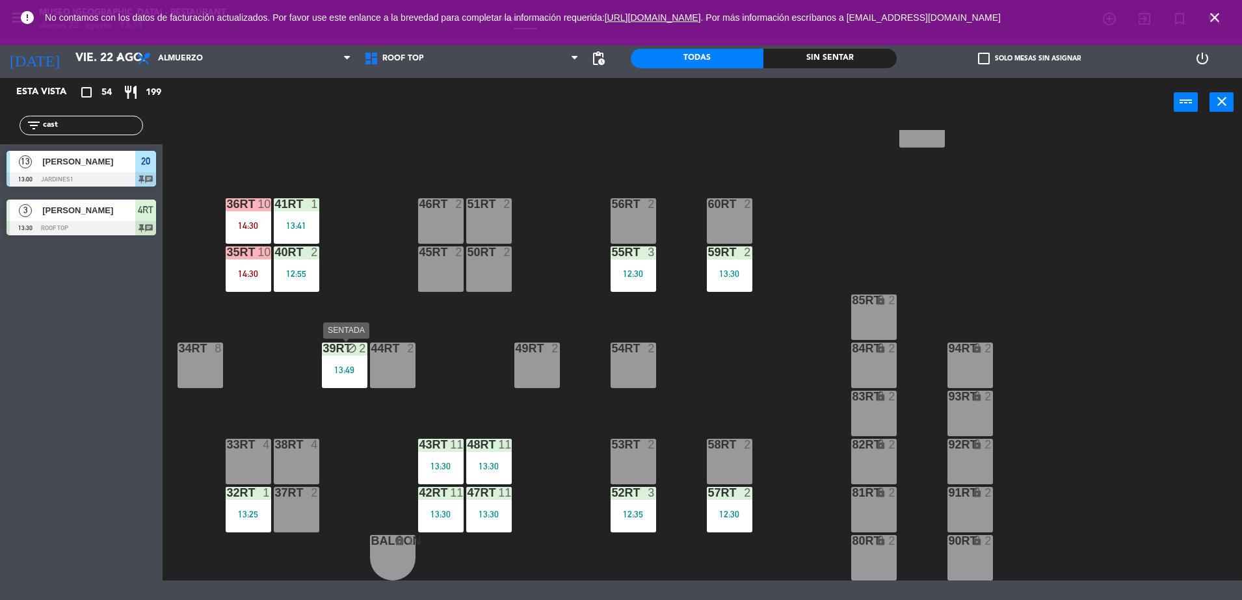
click at [348, 373] on div "13:49" at bounding box center [345, 370] width 46 height 9
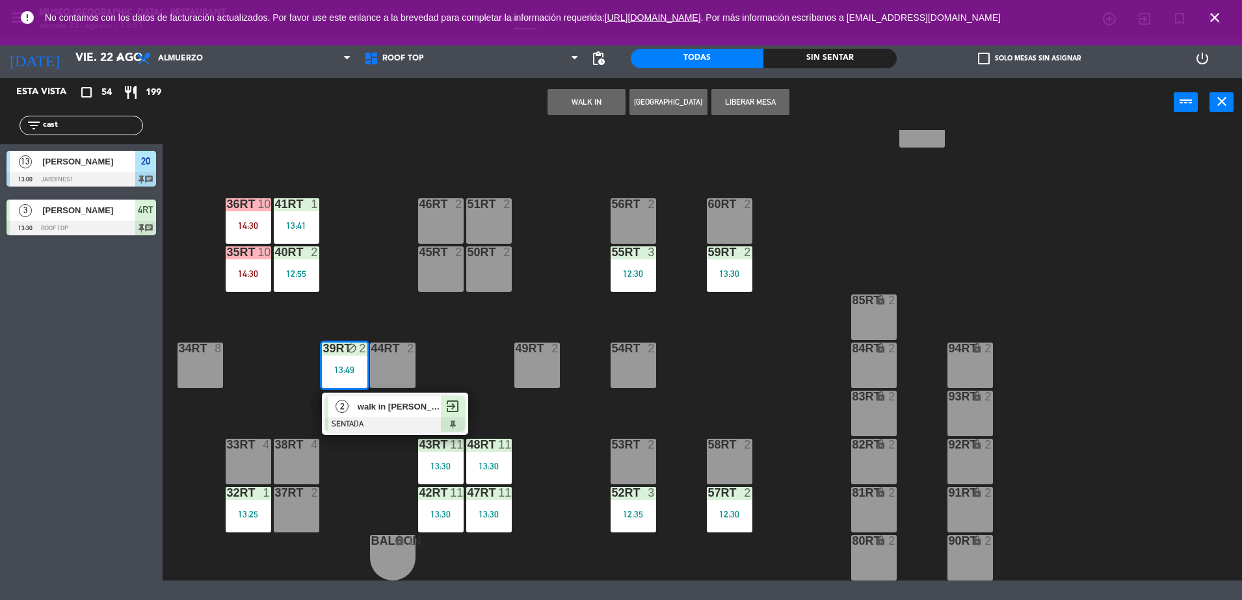
click at [745, 103] on button "Liberar Mesa" at bounding box center [751, 102] width 78 height 26
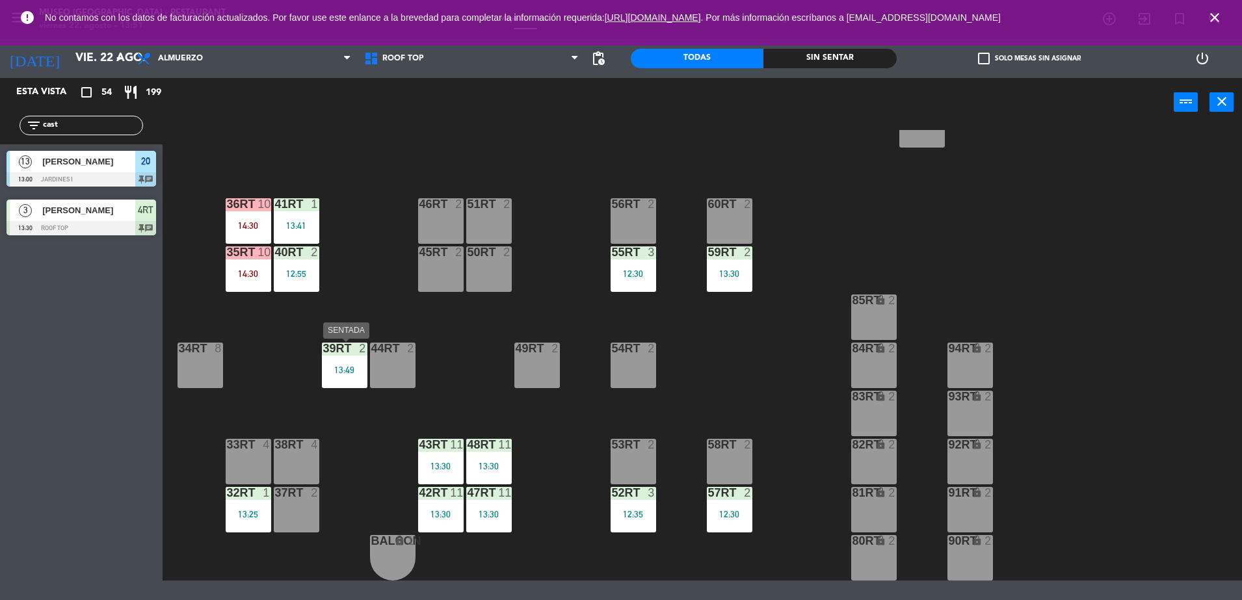
click at [351, 348] on div at bounding box center [344, 349] width 21 height 12
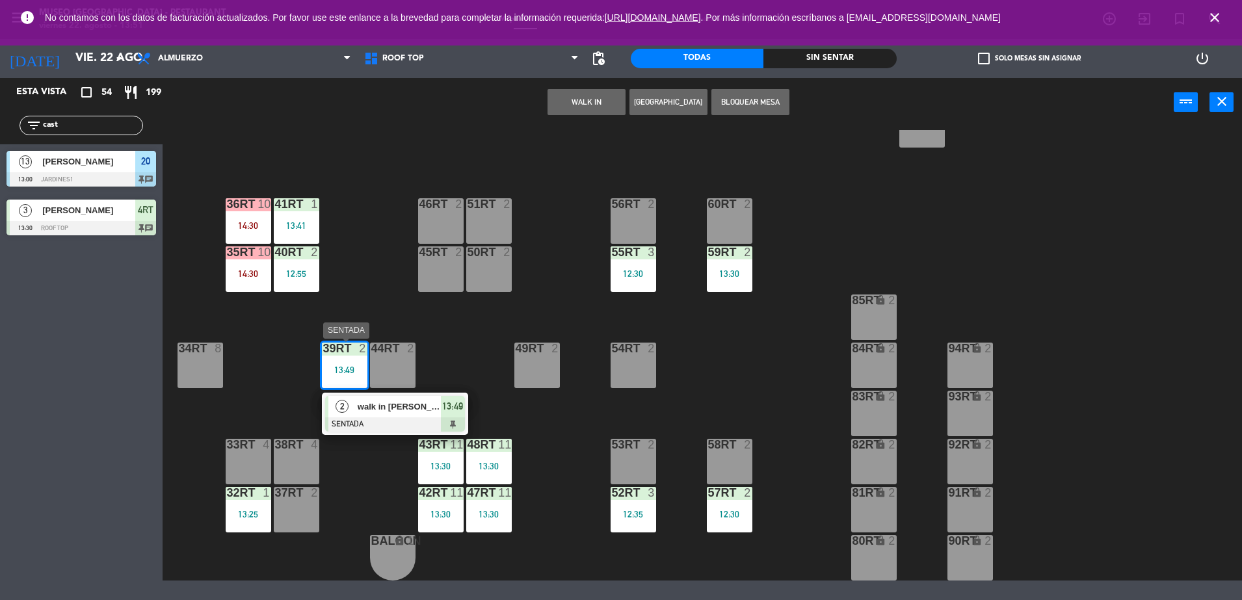
click at [377, 418] on div at bounding box center [395, 425] width 140 height 14
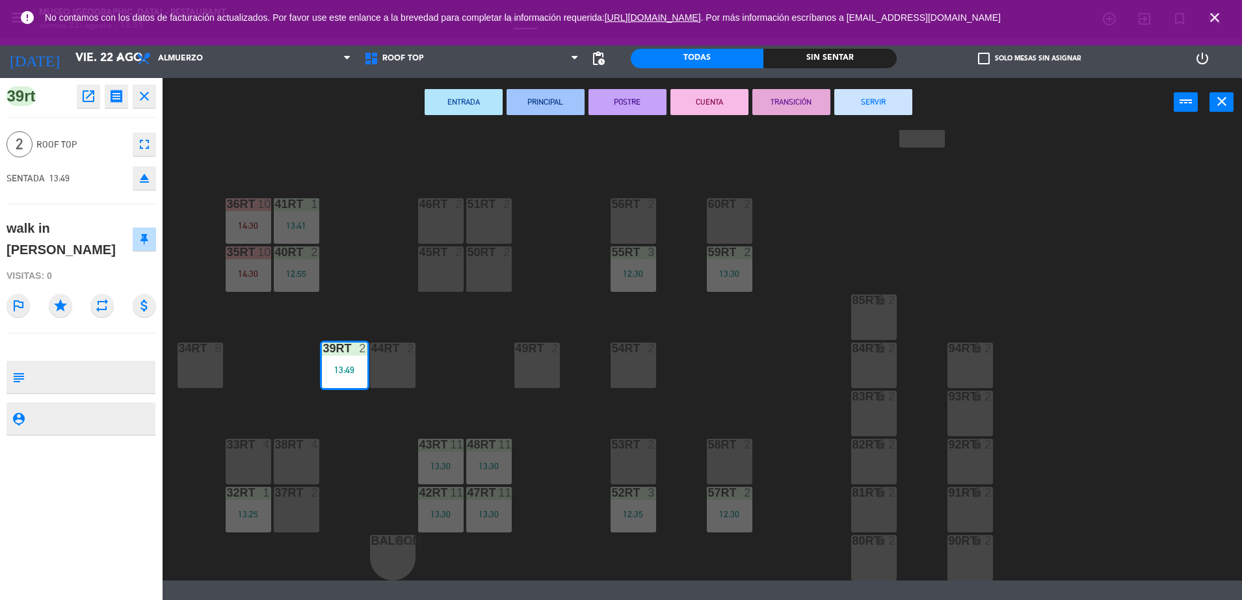
click at [63, 366] on textarea at bounding box center [92, 377] width 124 height 27
type textarea "m39RT"
click at [132, 228] on div at bounding box center [144, 239] width 24 height 23
click at [271, 363] on div "18RT 5 13:00 16RT 5 15:00 28RT 2 80RR lock 2 27RT 5 7RT 5 14:00 S1RT lock 2 17R…" at bounding box center [708, 355] width 1067 height 451
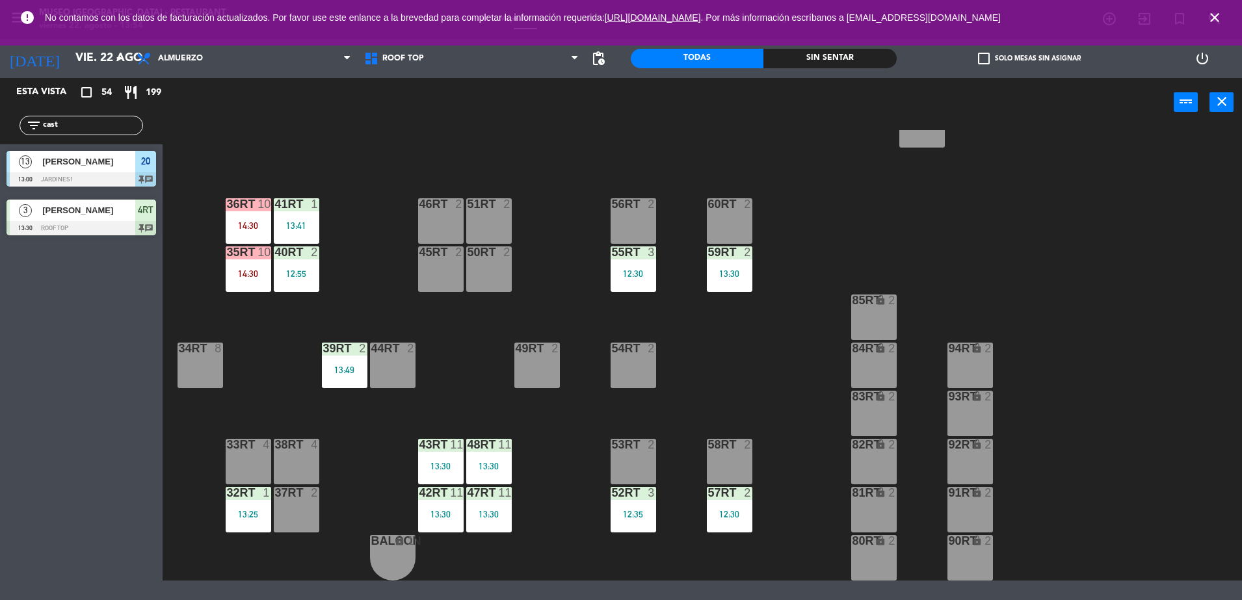
click at [723, 254] on div at bounding box center [729, 253] width 21 height 12
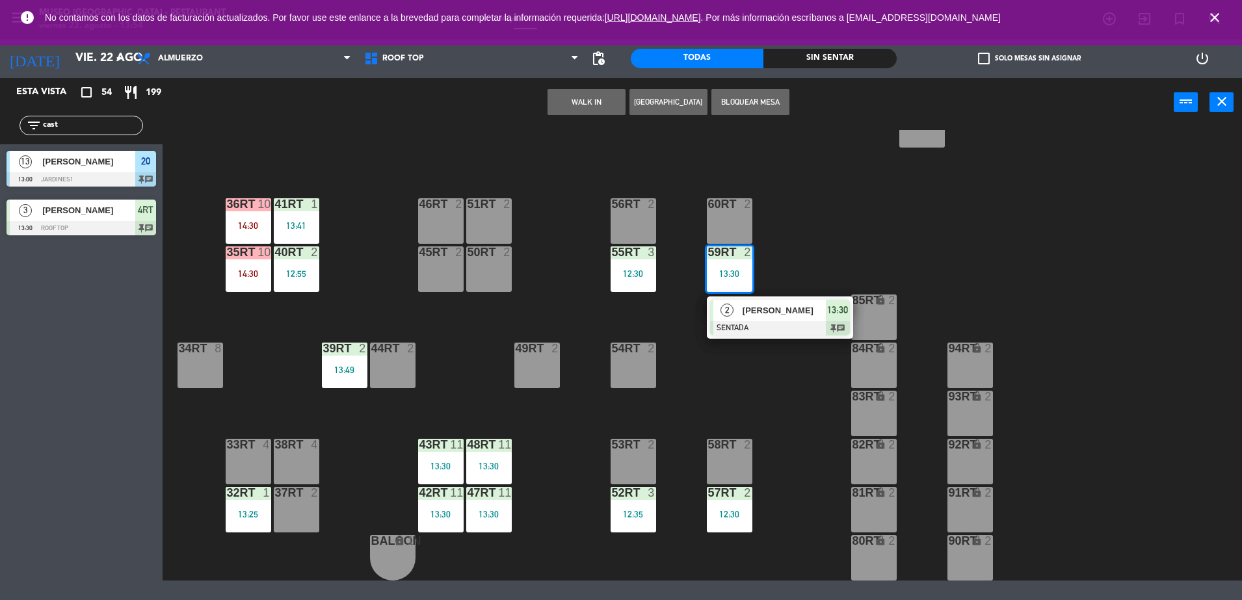
click at [760, 316] on span "[PERSON_NAME]" at bounding box center [784, 311] width 83 height 14
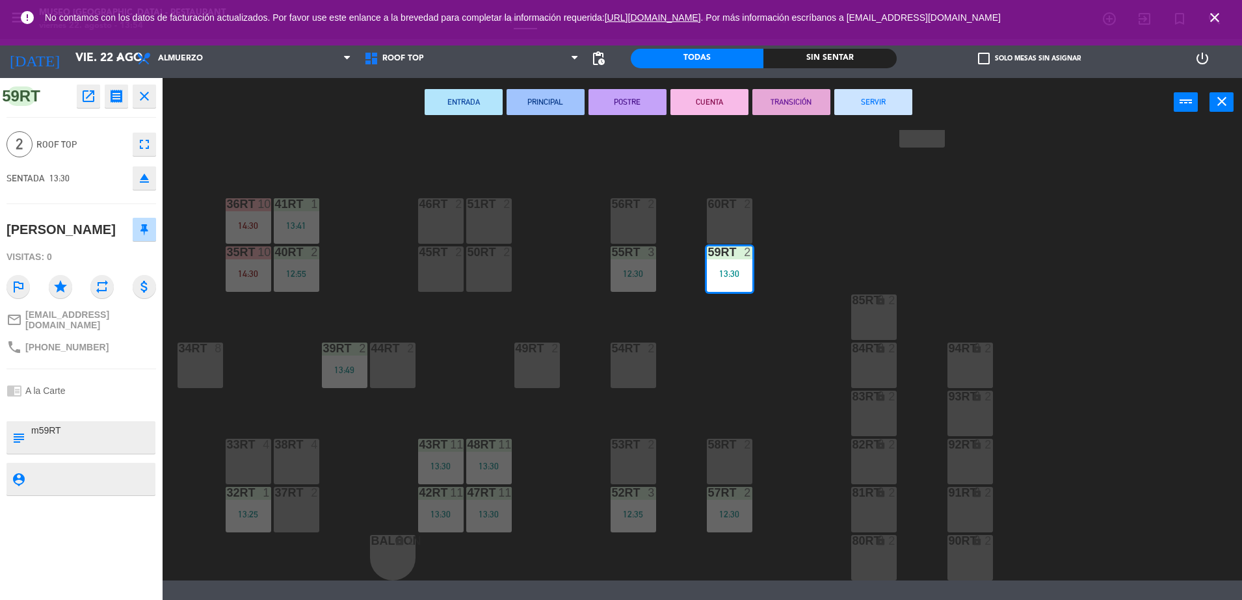
click at [88, 441] on textarea at bounding box center [92, 437] width 124 height 27
type textarea "m59RT felicidades: titulación"
click at [108, 212] on div "59RT open_in_new receipt 1:30 PM vie., 22 ago. 2 personas [PERSON_NAME] 59RT EX…" at bounding box center [81, 339] width 163 height 522
click at [695, 375] on div "18RT 5 13:00 16RT 5 15:00 28RT 2 80RR lock 2 27RT 5 7RT 5 14:00 S1RT lock 2 17R…" at bounding box center [708, 355] width 1067 height 451
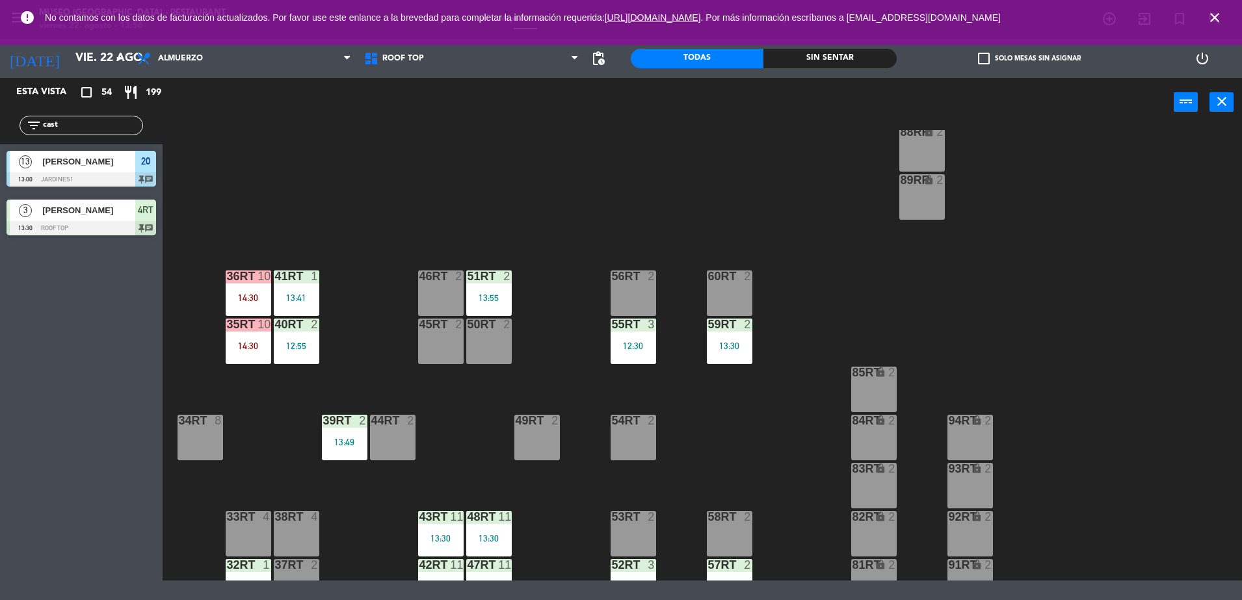
scroll to position [457, 0]
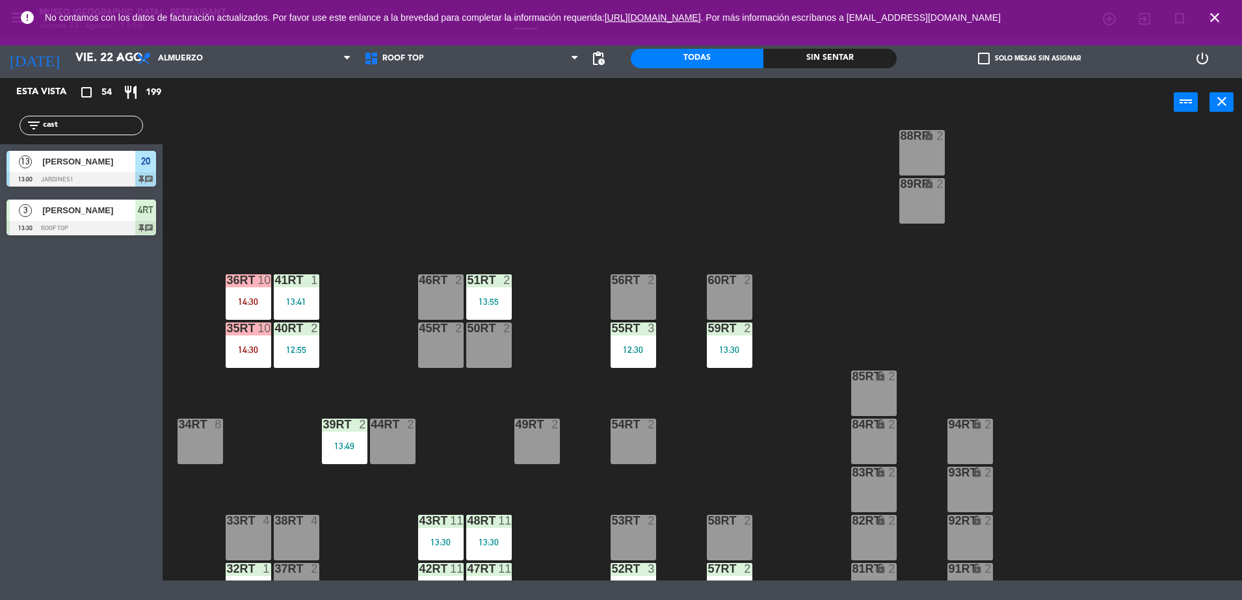
click at [504, 286] on div "2" at bounding box center [507, 281] width 8 height 12
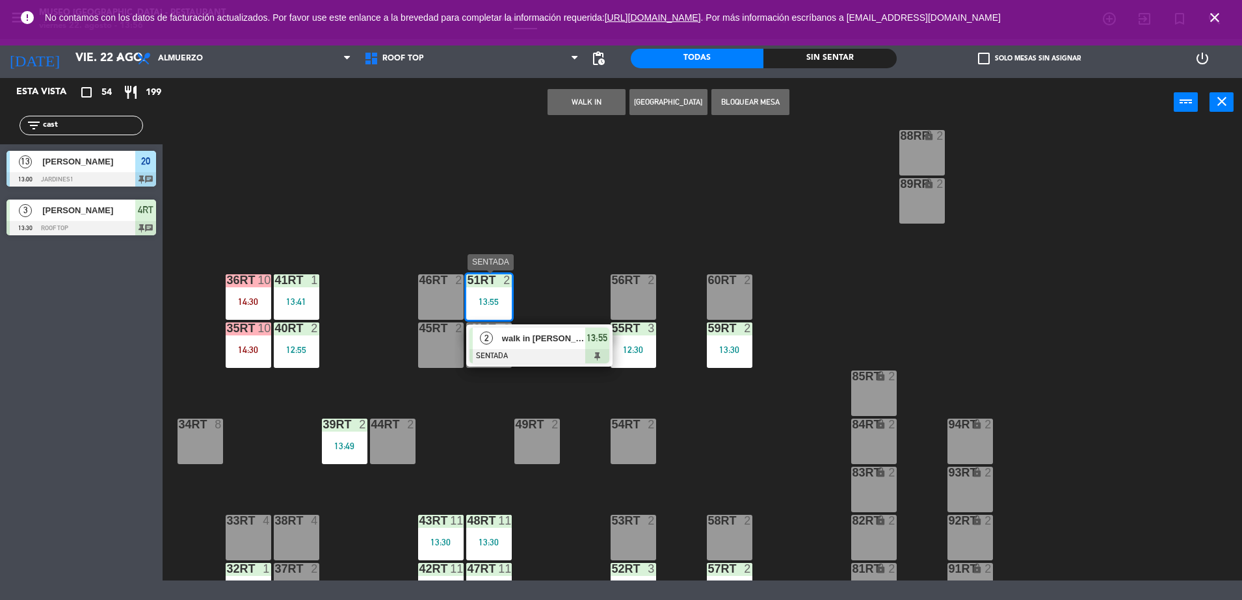
click at [562, 348] on div "walk in [PERSON_NAME]" at bounding box center [543, 338] width 85 height 21
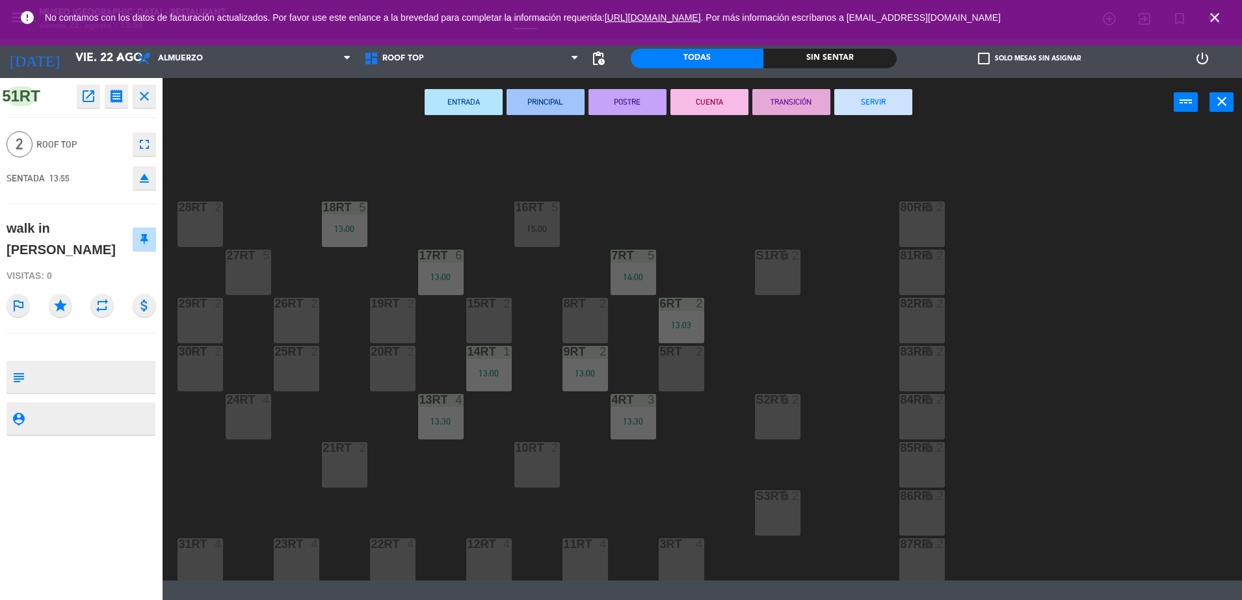
scroll to position [533, 0]
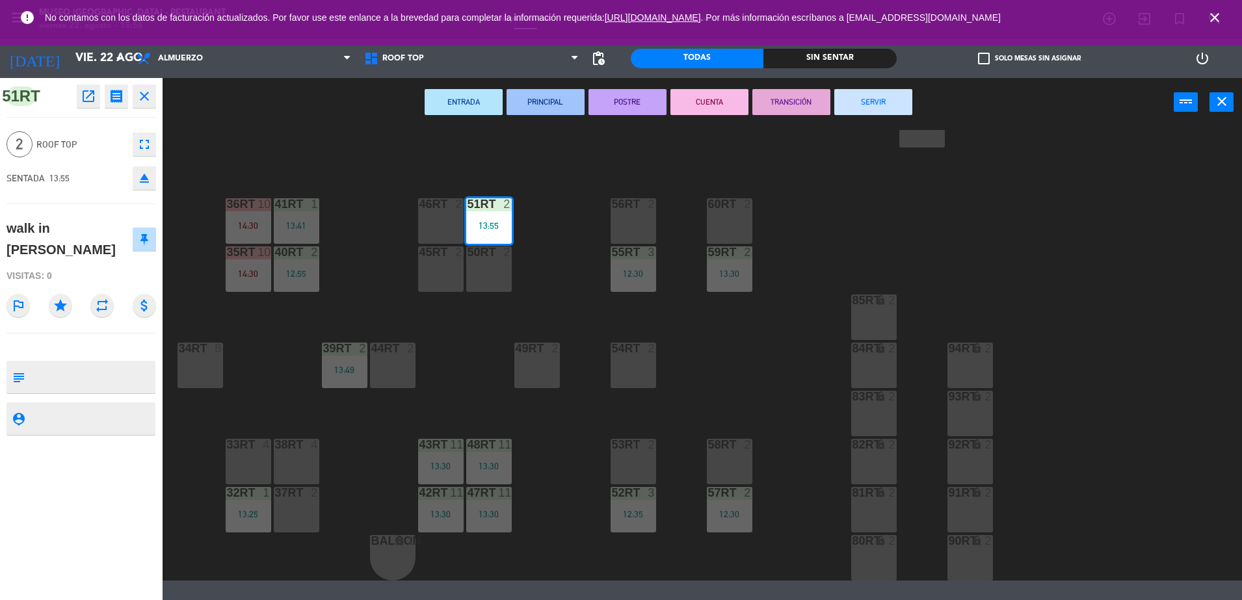
click at [299, 515] on div "37rt 2" at bounding box center [297, 510] width 46 height 46
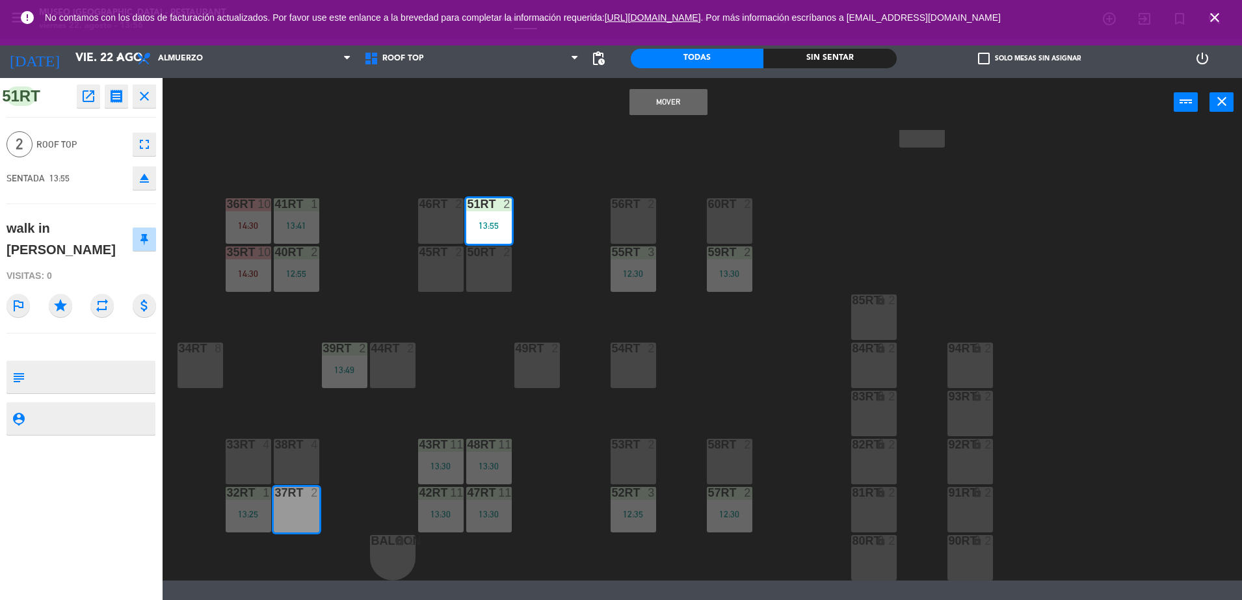
click at [670, 104] on button "Mover" at bounding box center [669, 102] width 78 height 26
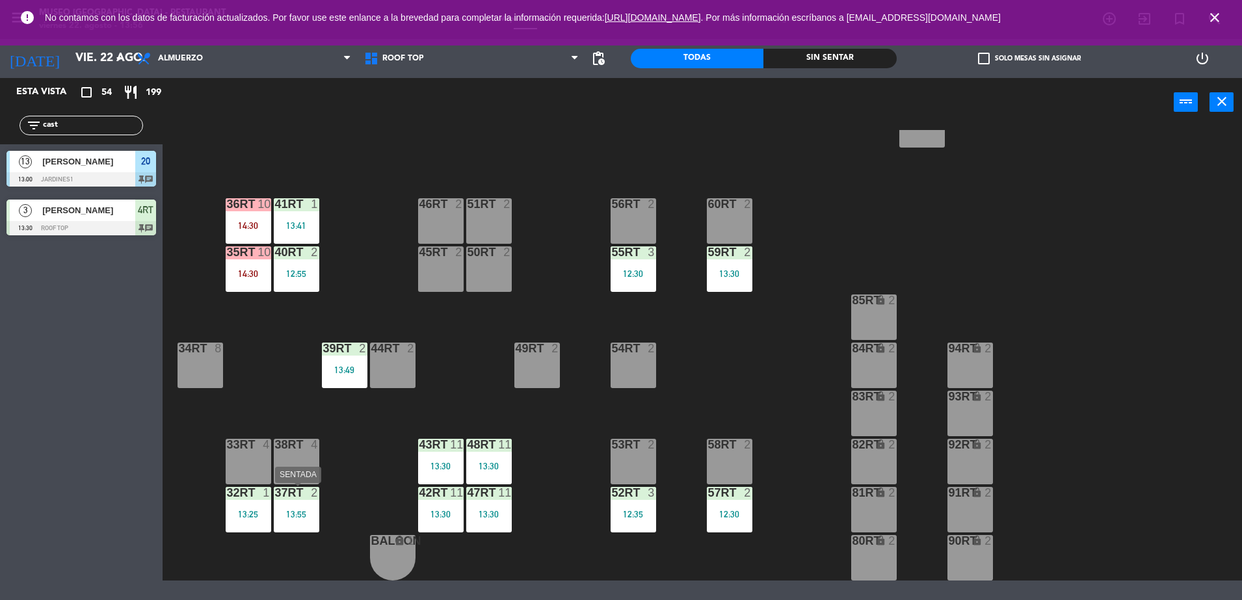
click at [294, 503] on div "37rt 2 13:55" at bounding box center [297, 510] width 46 height 46
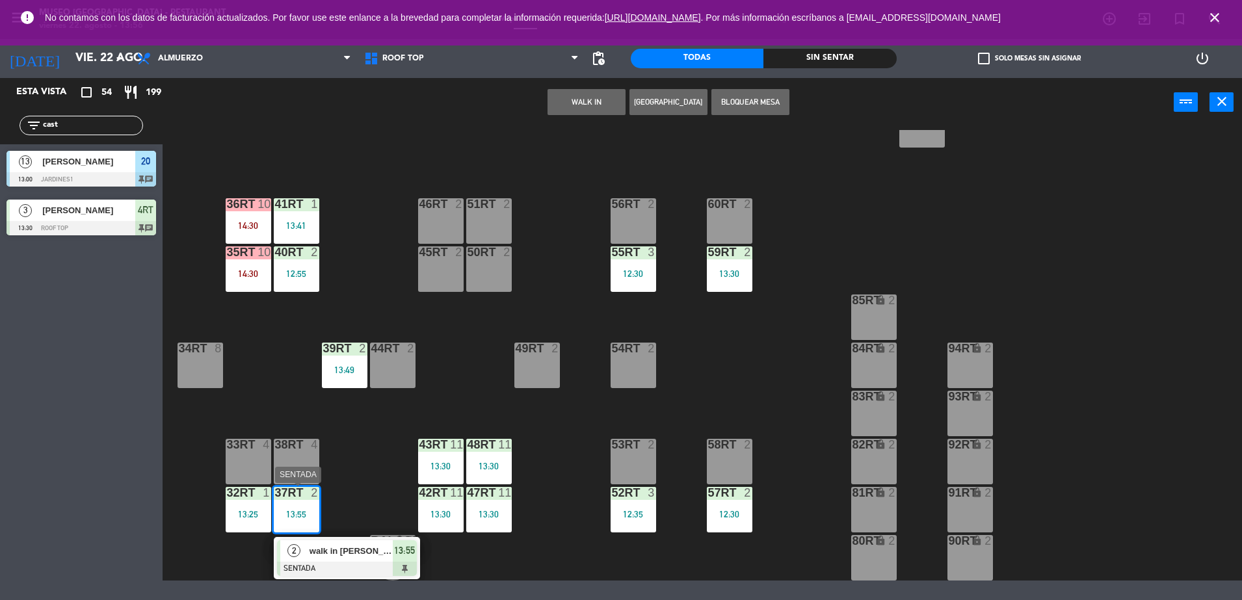
click at [331, 550] on span "walk in [PERSON_NAME]" at bounding box center [351, 551] width 83 height 14
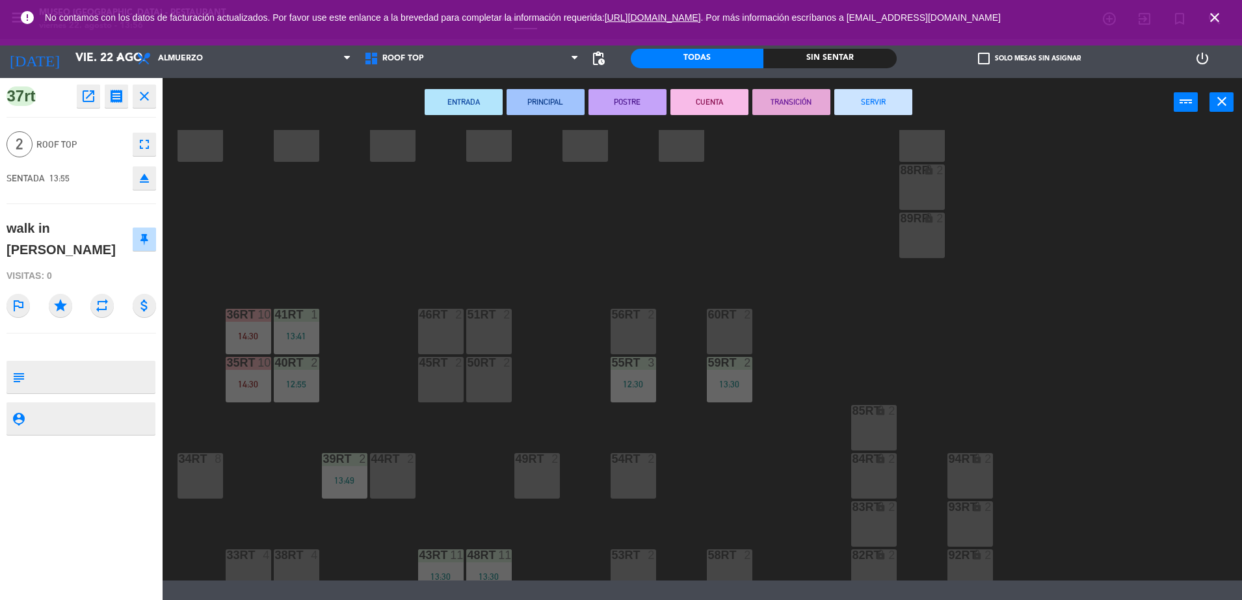
click at [557, 405] on div "18RT 5 13:00 16RT 5 15:00 28RT 2 80RR lock 2 27RT 5 7RT 5 14:00 S1RT lock 2 17R…" at bounding box center [708, 355] width 1067 height 451
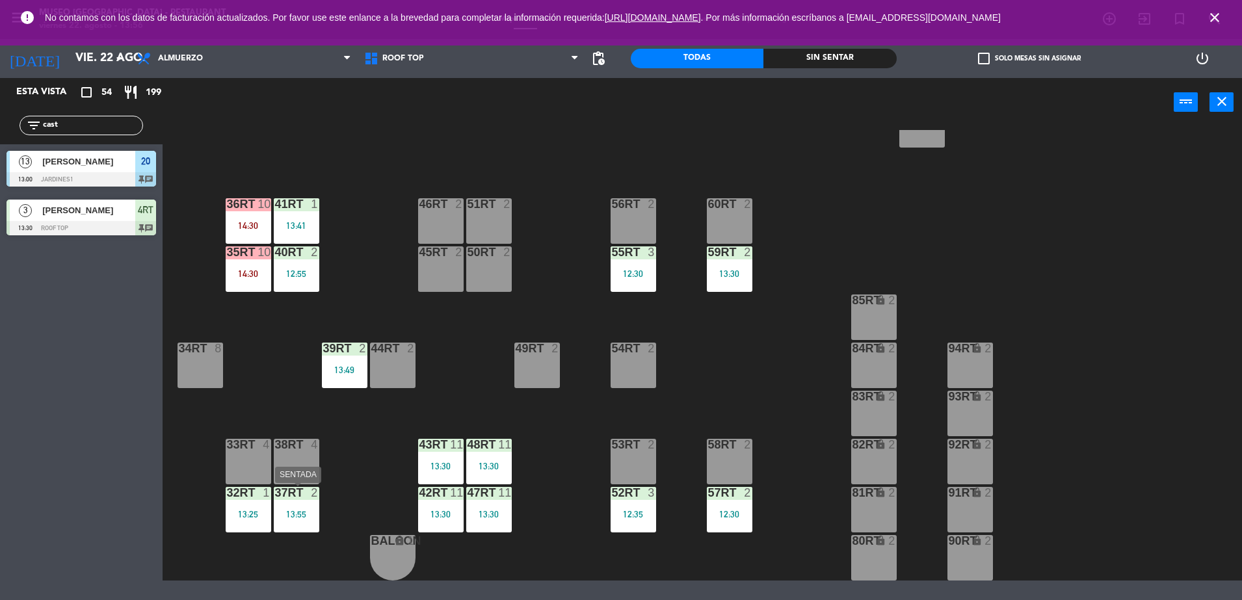
click at [276, 499] on div "37rt" at bounding box center [275, 493] width 1 height 12
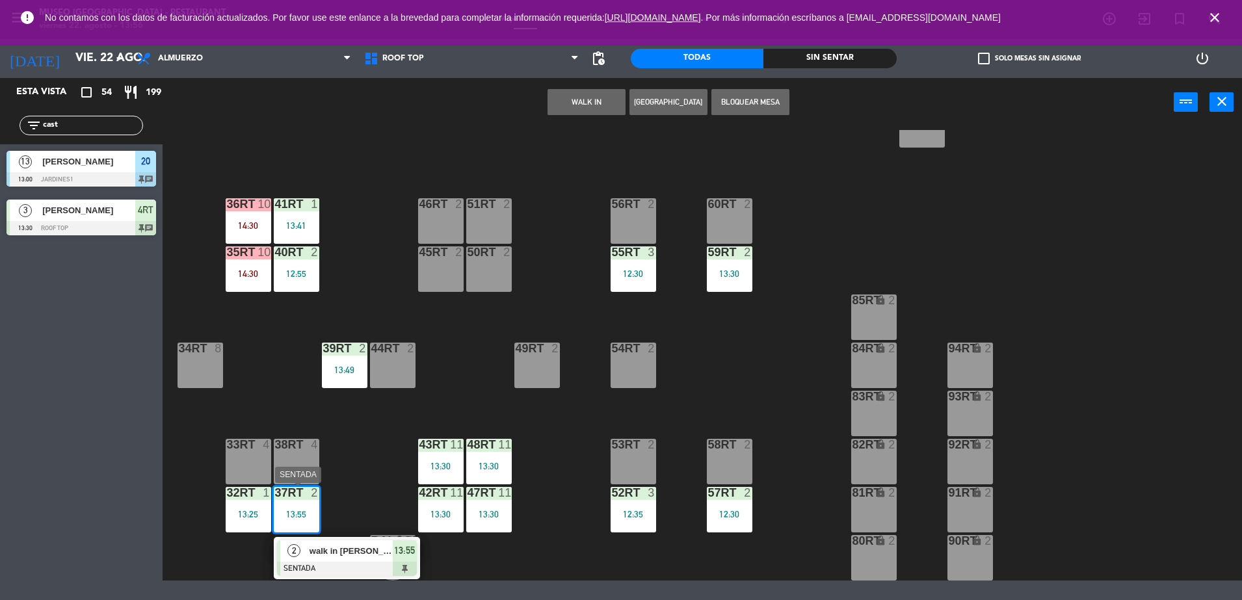
click at [356, 572] on div at bounding box center [347, 569] width 140 height 14
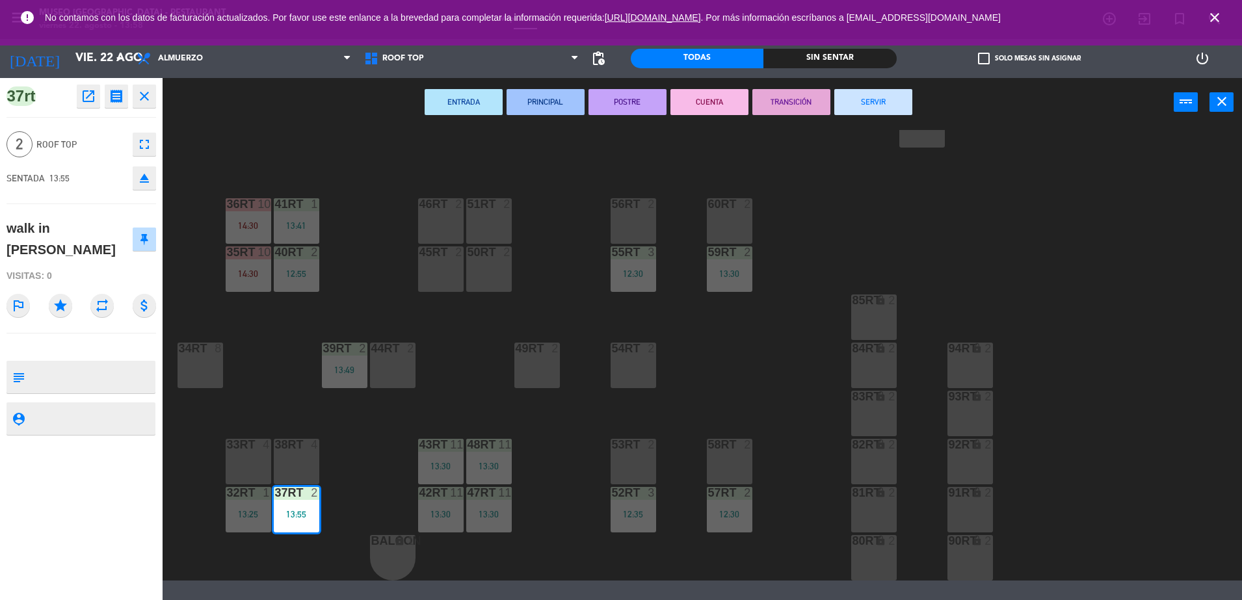
click at [37, 380] on textarea at bounding box center [92, 377] width 124 height 27
type textarea "m37RT"
click at [108, 243] on div "walk in [PERSON_NAME]" at bounding box center [70, 239] width 126 height 42
click at [343, 284] on div "18RT 5 13:00 16RT 5 15:00 28RT 2 80RR lock 2 27RT 5 7RT 5 14:00 S1RT lock 2 17R…" at bounding box center [708, 355] width 1067 height 451
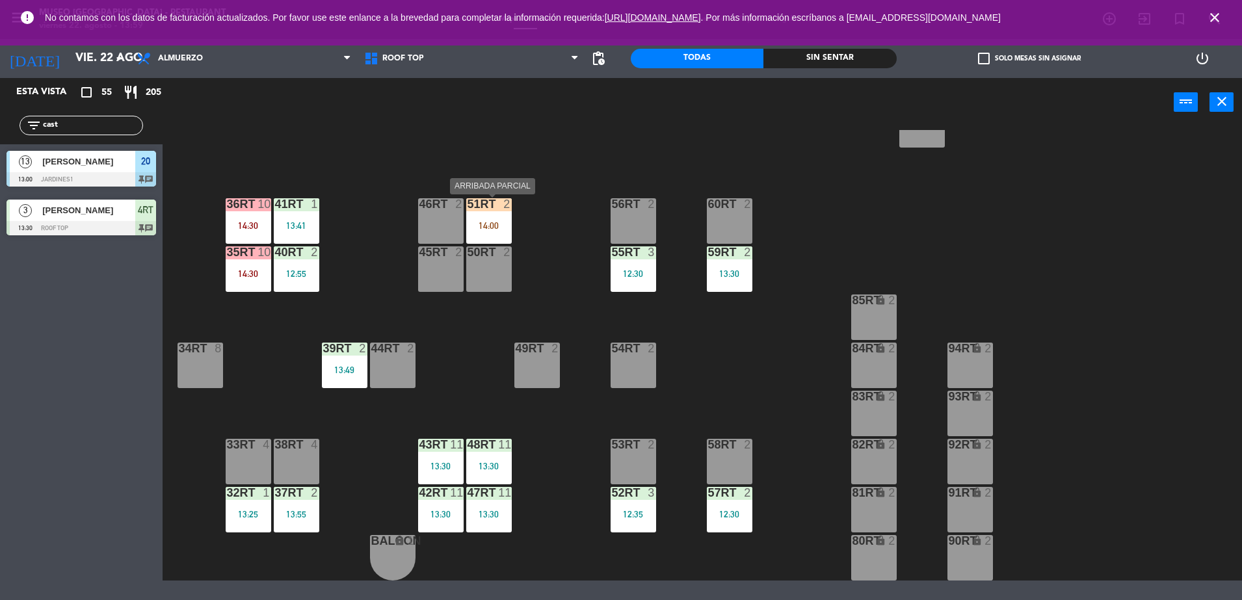
click at [494, 217] on div "51RT 2 14:00" at bounding box center [489, 221] width 46 height 46
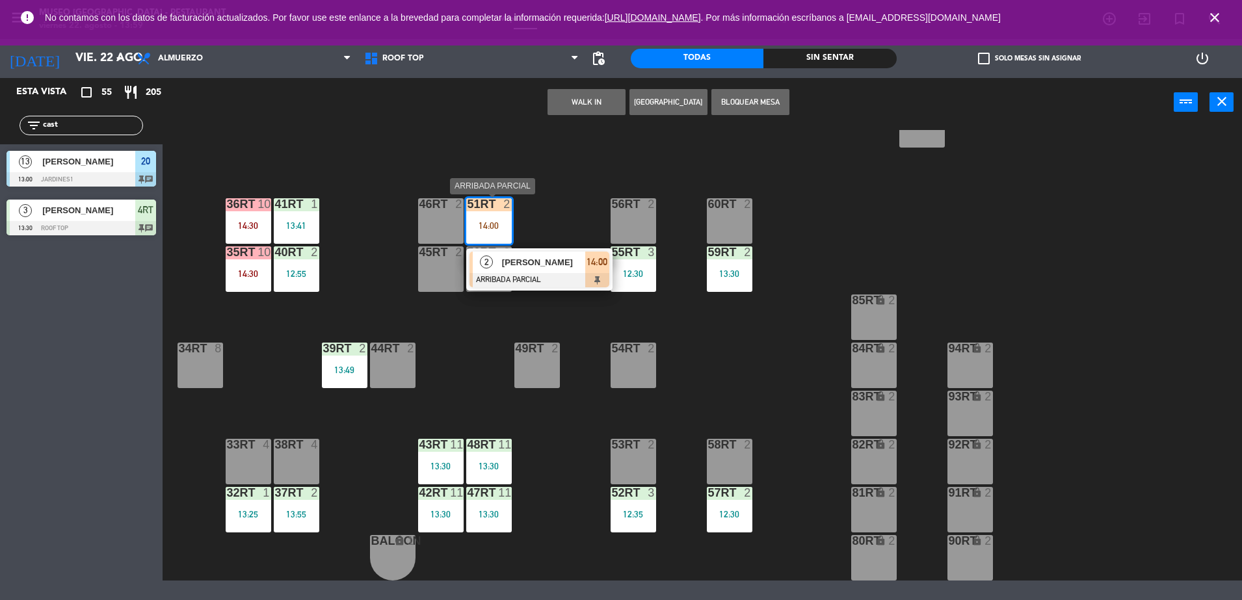
click at [540, 267] on span "[PERSON_NAME]" at bounding box center [543, 263] width 83 height 14
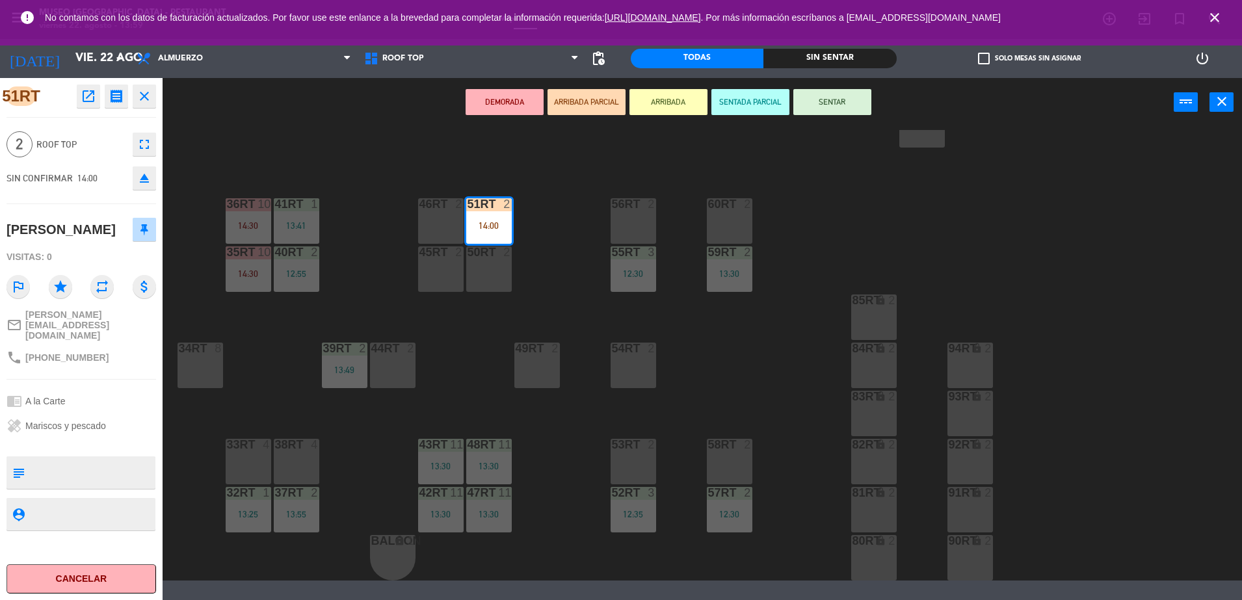
click at [464, 364] on div "18RT 5 13:00 16RT 5 15:00 28RT 2 80RR lock 2 27RT 5 7RT 5 14:00 S1RT lock 2 17R…" at bounding box center [708, 355] width 1067 height 451
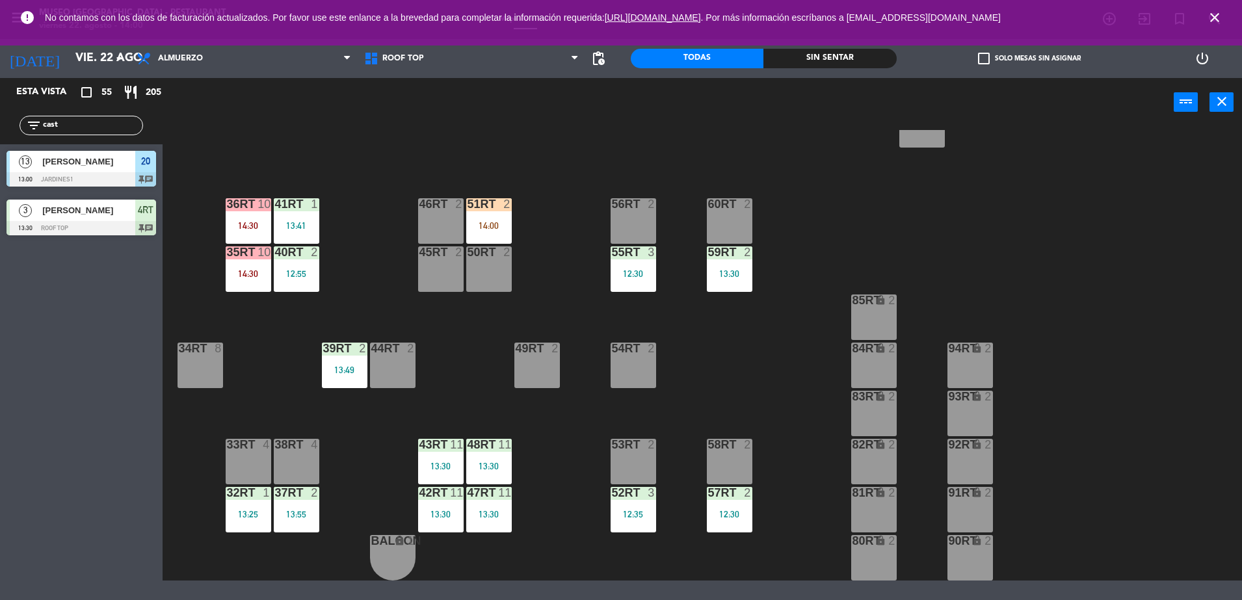
click at [491, 225] on div "14:00" at bounding box center [489, 225] width 46 height 9
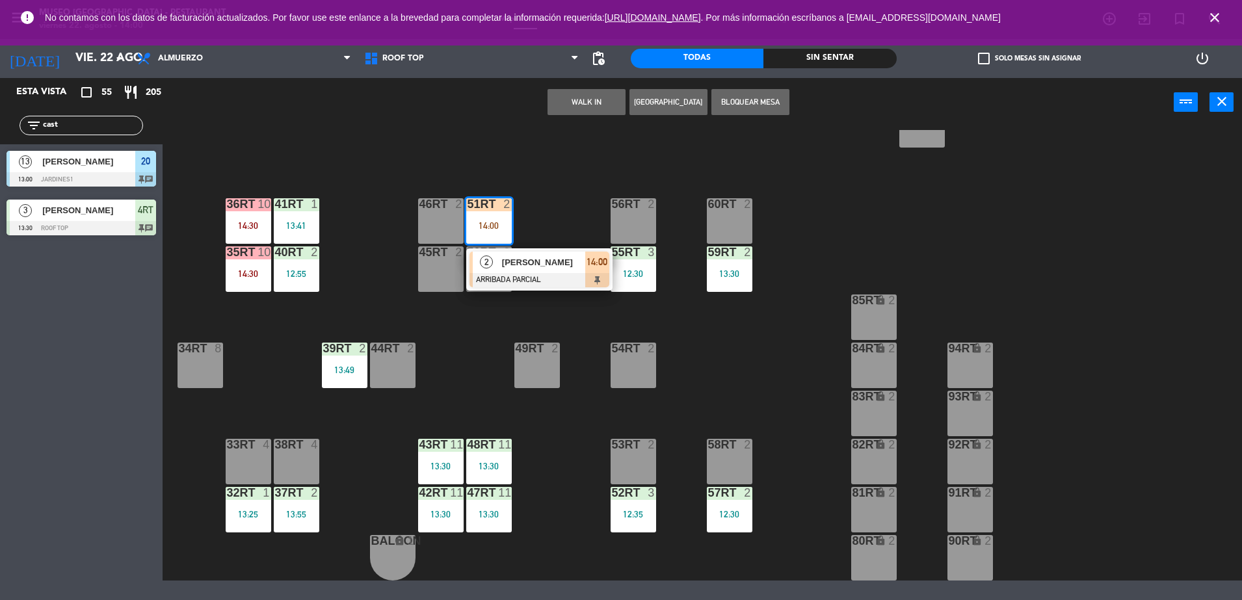
click at [530, 258] on span "[PERSON_NAME]" at bounding box center [543, 263] width 83 height 14
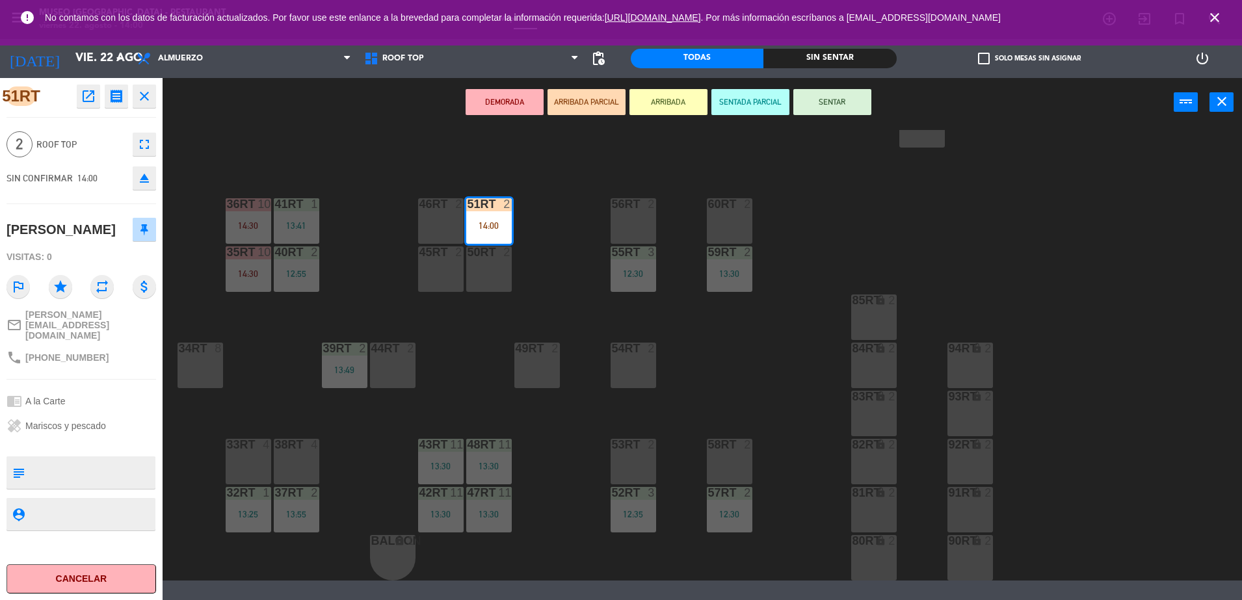
click at [647, 452] on div "53RT 2" at bounding box center [634, 462] width 46 height 46
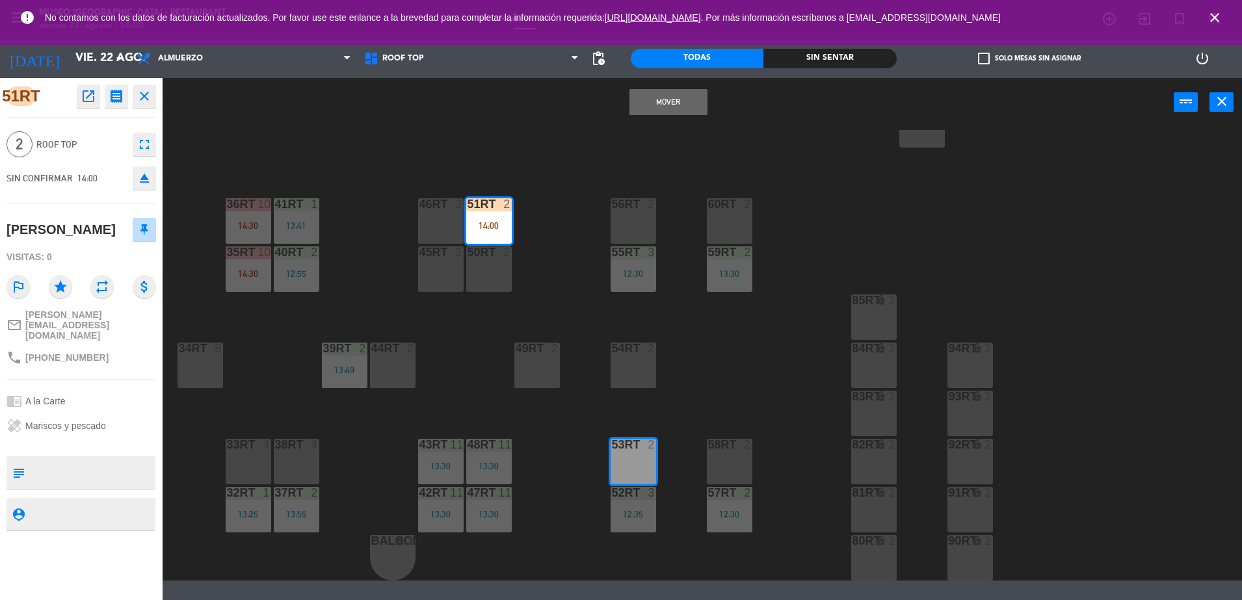
click at [654, 105] on button "Mover" at bounding box center [669, 102] width 78 height 26
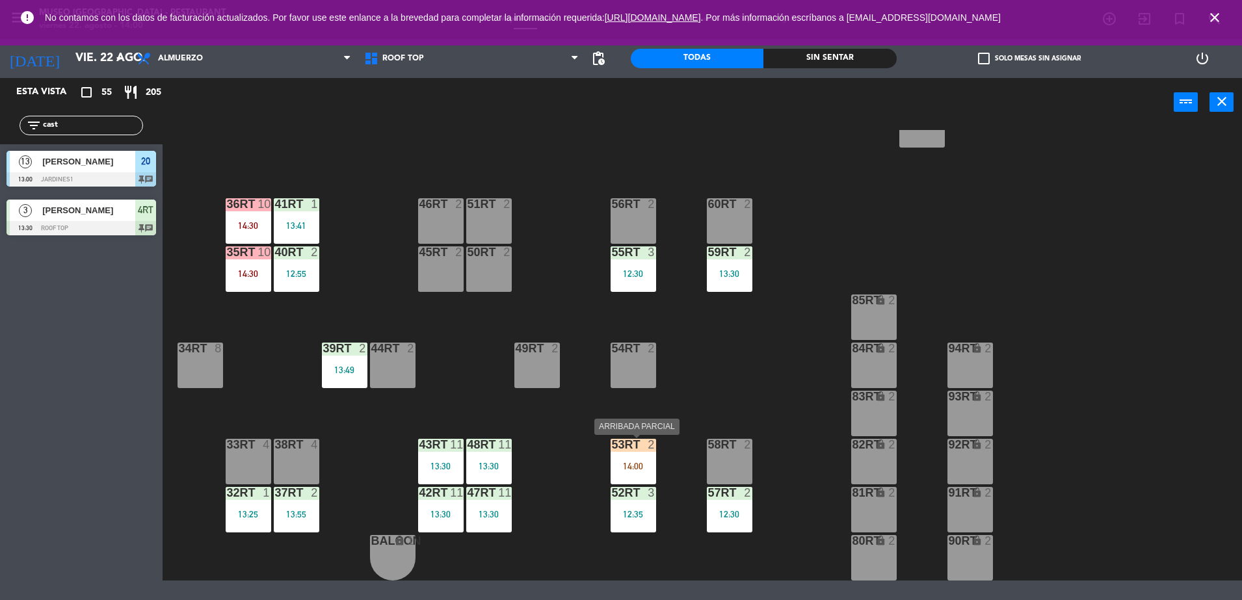
click at [637, 440] on div at bounding box center [633, 445] width 21 height 12
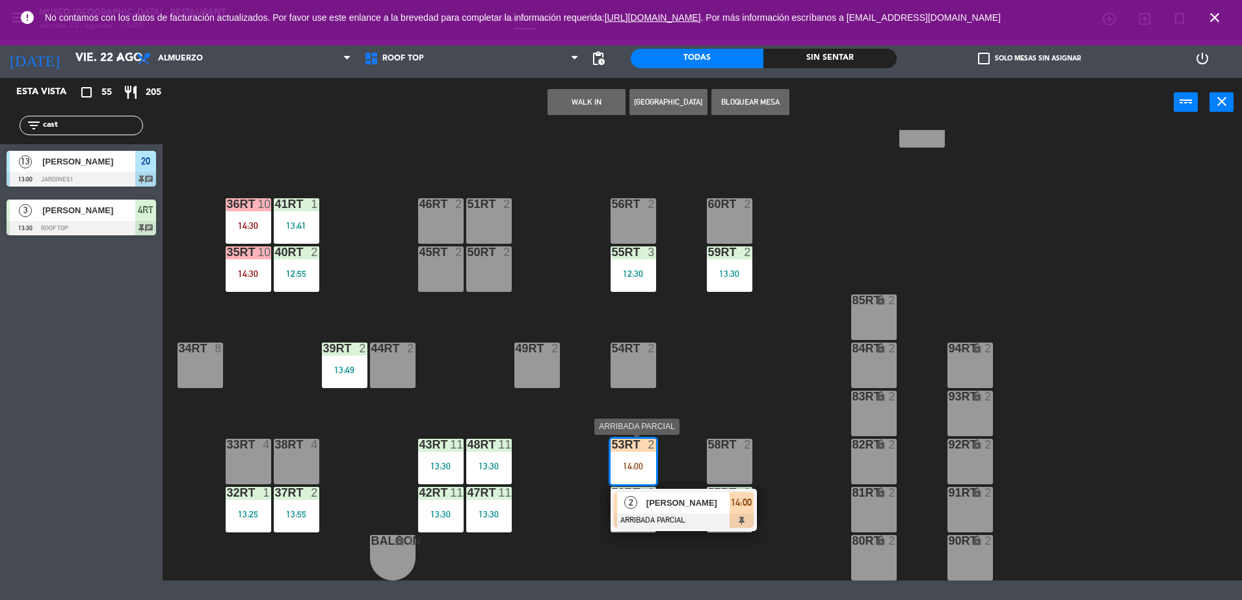
click at [690, 527] on div at bounding box center [684, 521] width 140 height 14
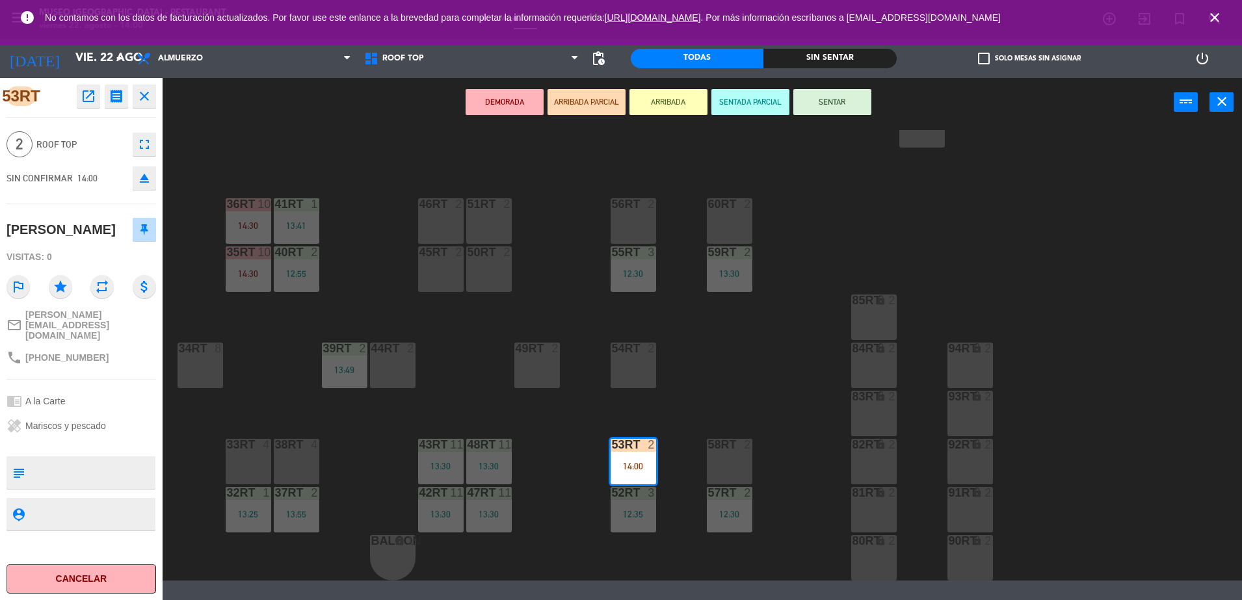
click at [94, 459] on textarea at bounding box center [92, 472] width 124 height 27
type textarea "m53RT"
click at [107, 247] on div "Visitas: 0" at bounding box center [82, 257] width 150 height 23
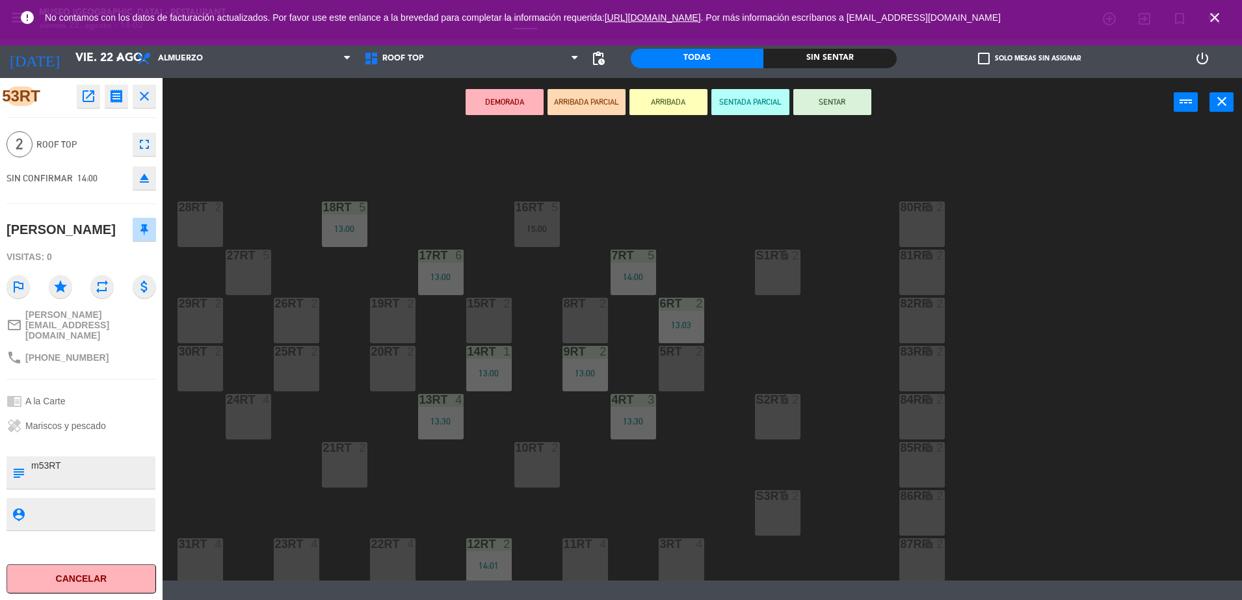
scroll to position [1, 0]
click at [396, 371] on div "20RT 2" at bounding box center [393, 368] width 46 height 46
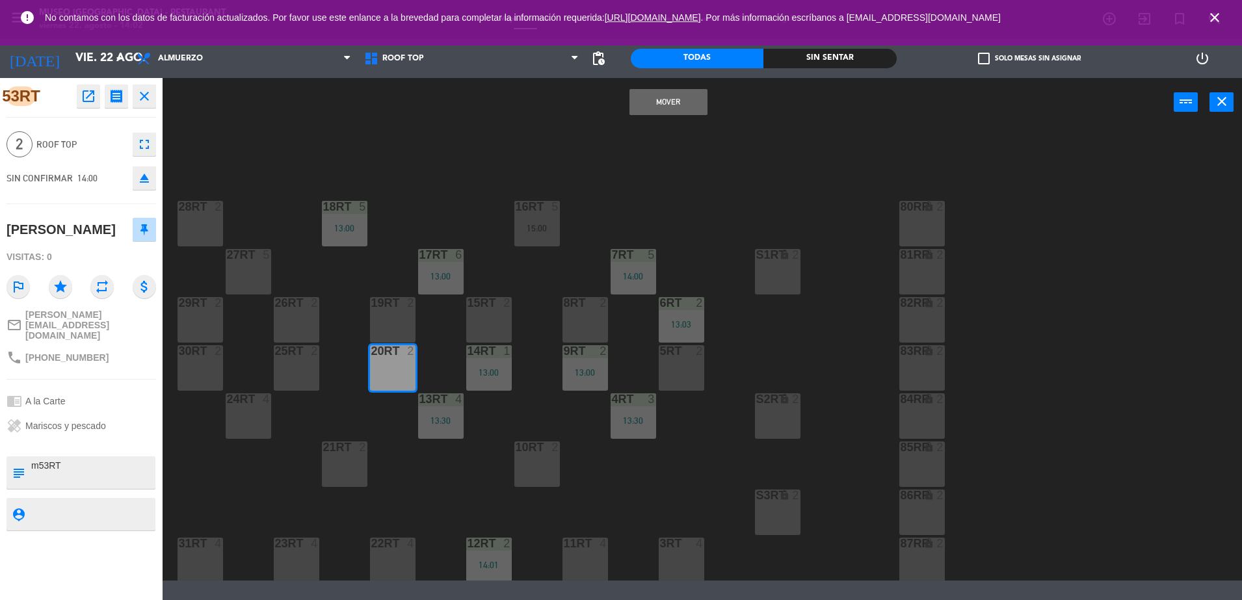
click at [664, 105] on button "Mover" at bounding box center [669, 102] width 78 height 26
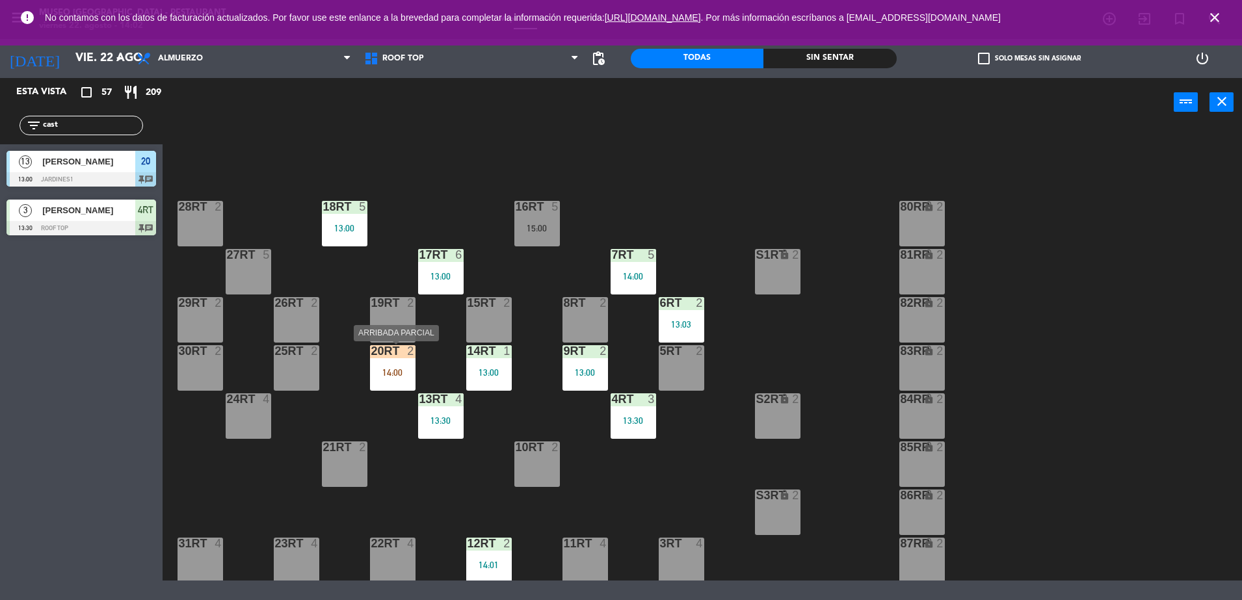
click at [394, 366] on div "20RT 2 14:00" at bounding box center [393, 368] width 46 height 46
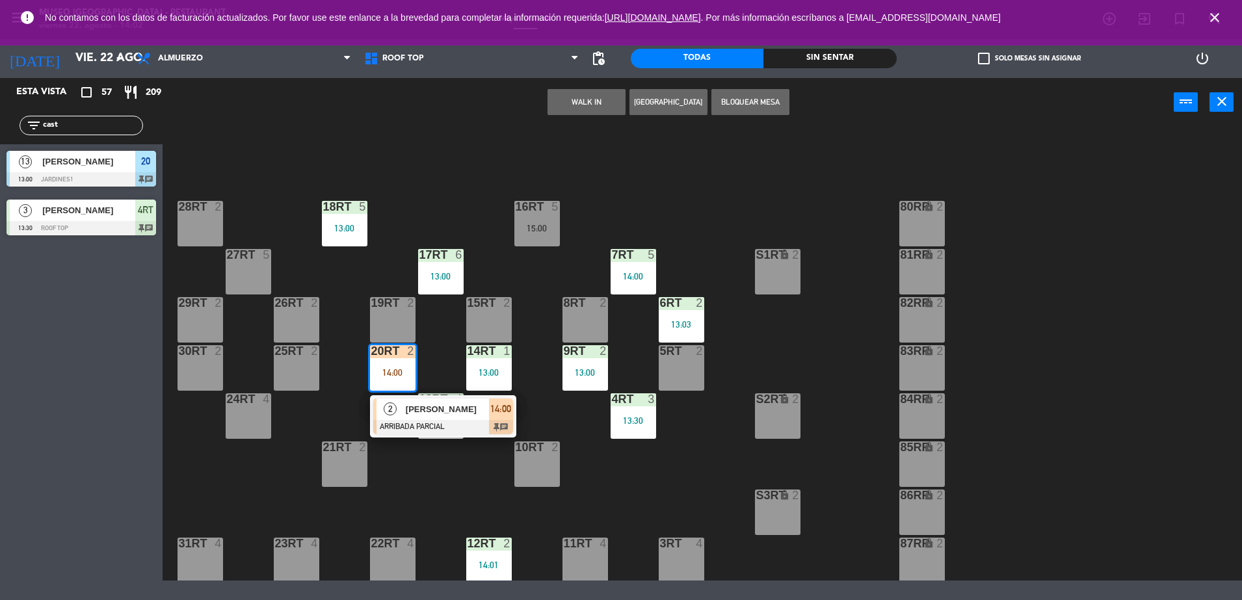
click at [435, 434] on div at bounding box center [443, 427] width 140 height 14
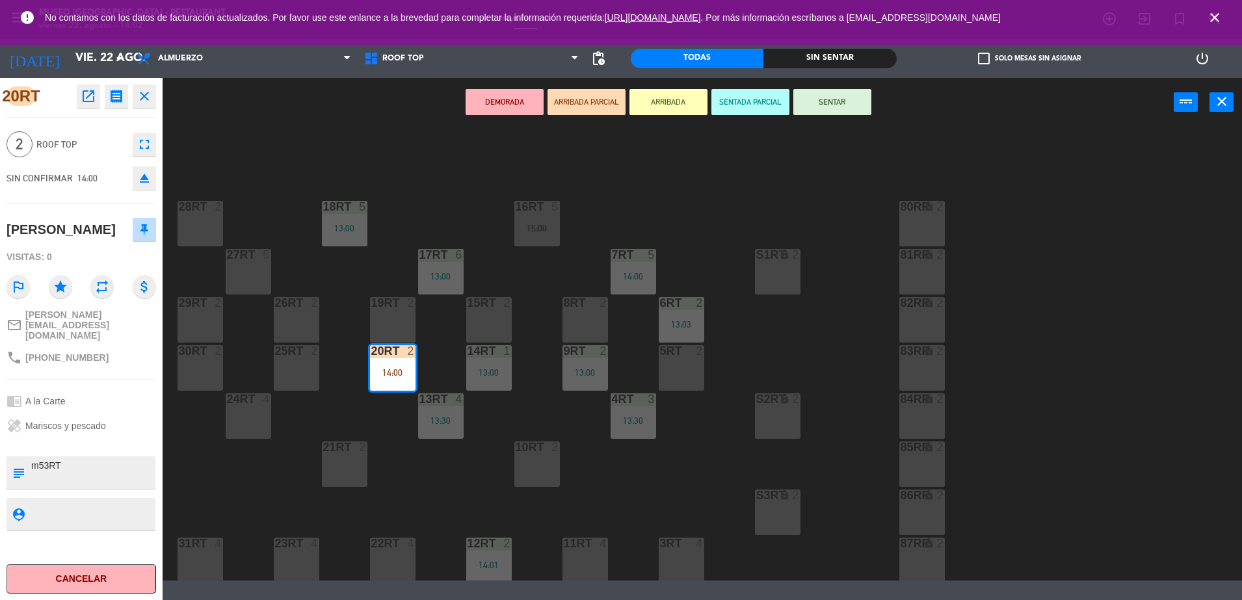
click at [52, 459] on textarea at bounding box center [92, 472] width 124 height 27
click at [77, 459] on textarea at bounding box center [92, 472] width 124 height 27
type textarea "m20RT cumpleaños"
click at [91, 241] on div "[PERSON_NAME]" at bounding box center [82, 229] width 150 height 33
click at [810, 92] on button "SENTAR" at bounding box center [833, 102] width 78 height 26
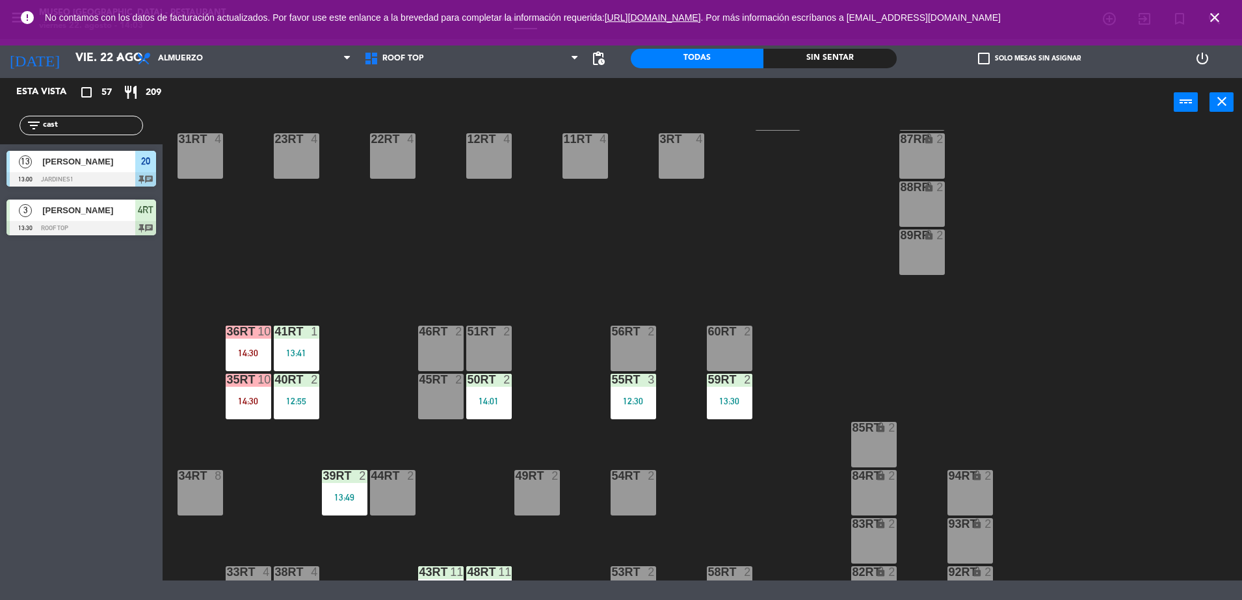
scroll to position [533, 0]
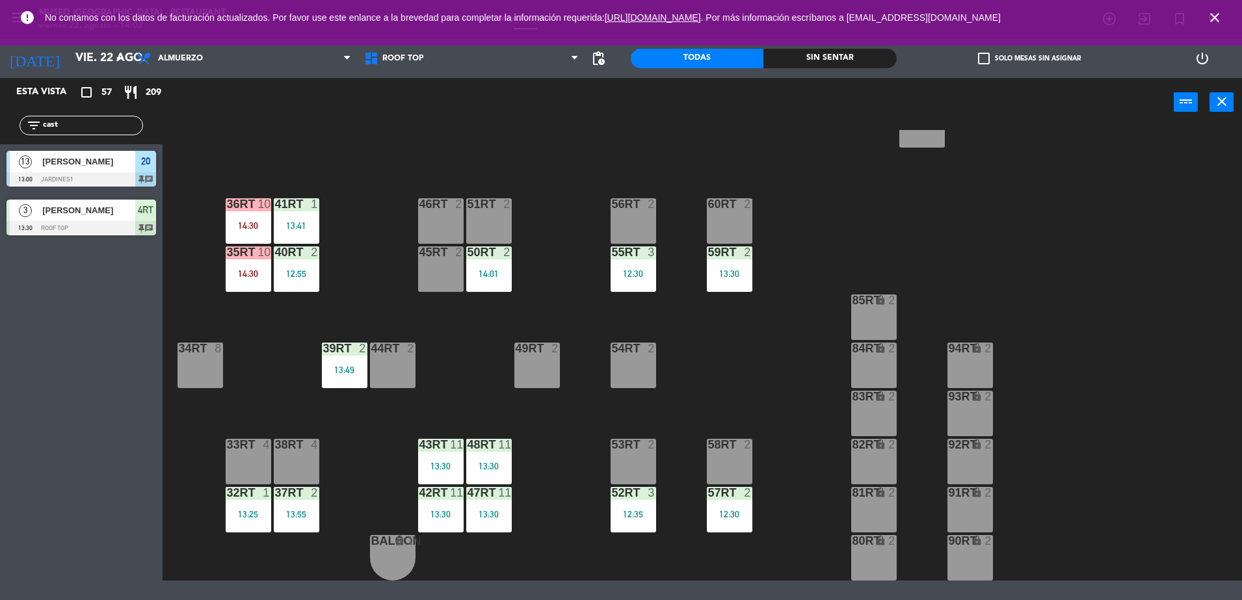
click at [645, 455] on div "53RT 2" at bounding box center [634, 462] width 46 height 46
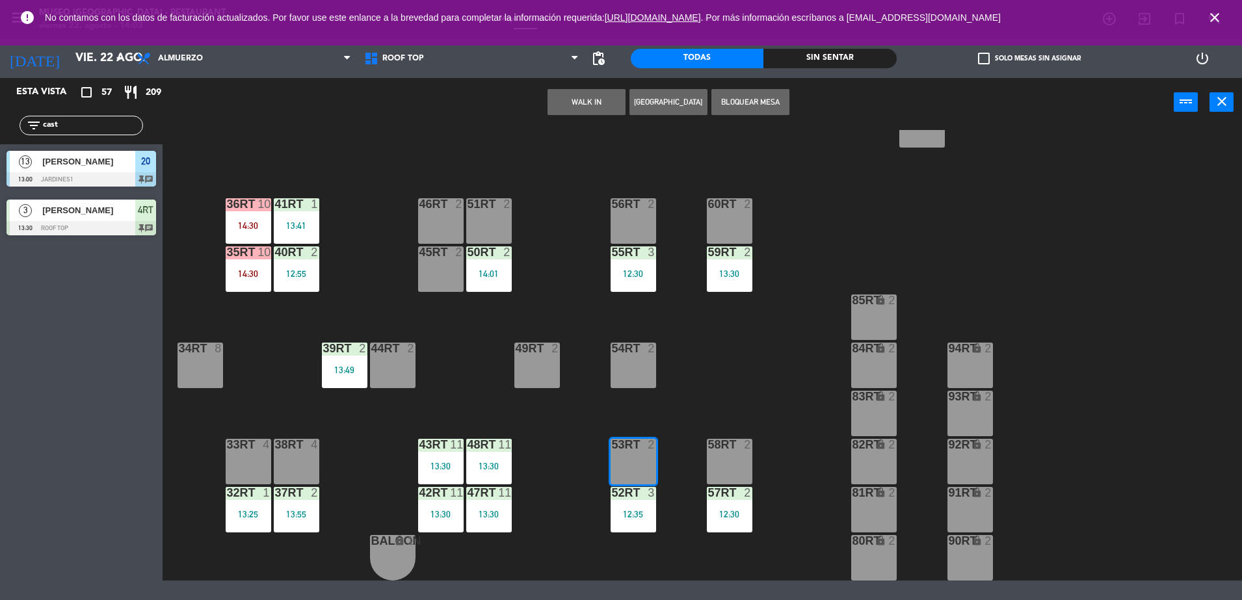
click at [733, 370] on div "18RT 5 13:00 16RT 5 15:00 28RT 2 80RR lock 2 27RT 5 7RT 5 14:00 S1RT lock 2 17R…" at bounding box center [708, 355] width 1067 height 451
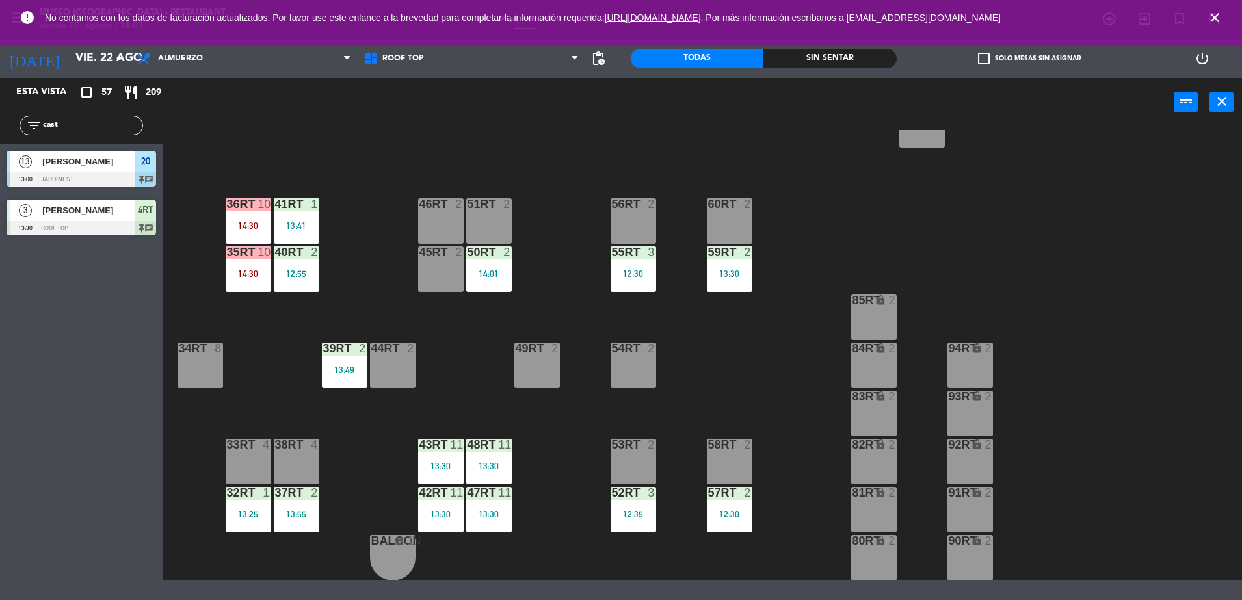
click at [623, 470] on div "53RT 2" at bounding box center [634, 462] width 46 height 46
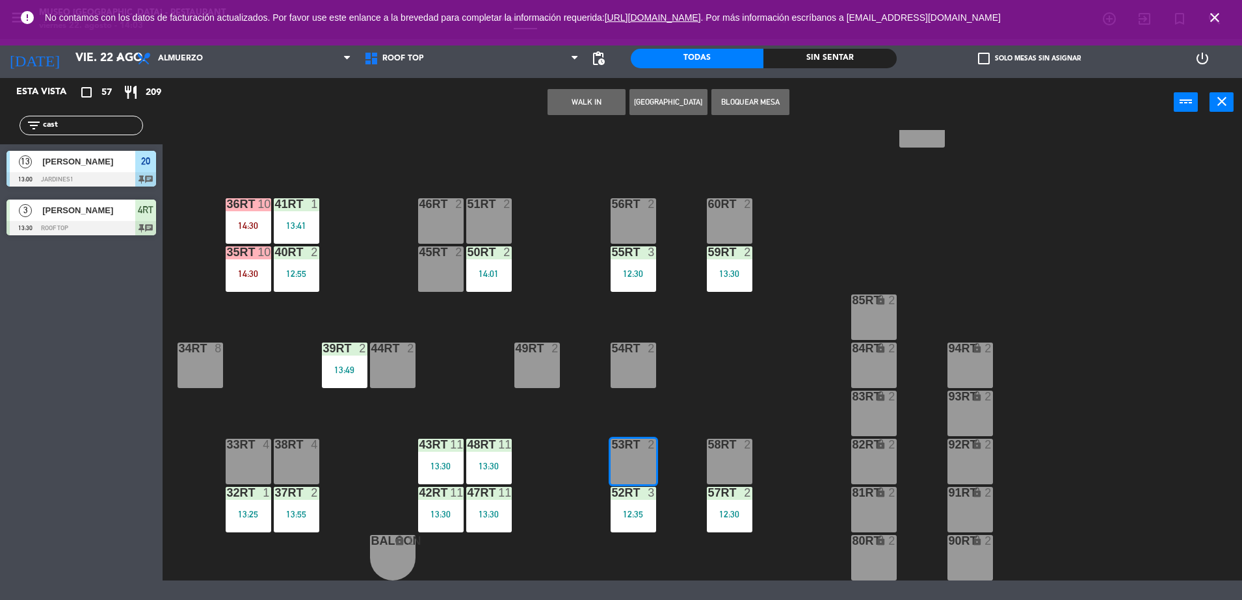
click at [551, 97] on button "WALK IN" at bounding box center [587, 102] width 78 height 26
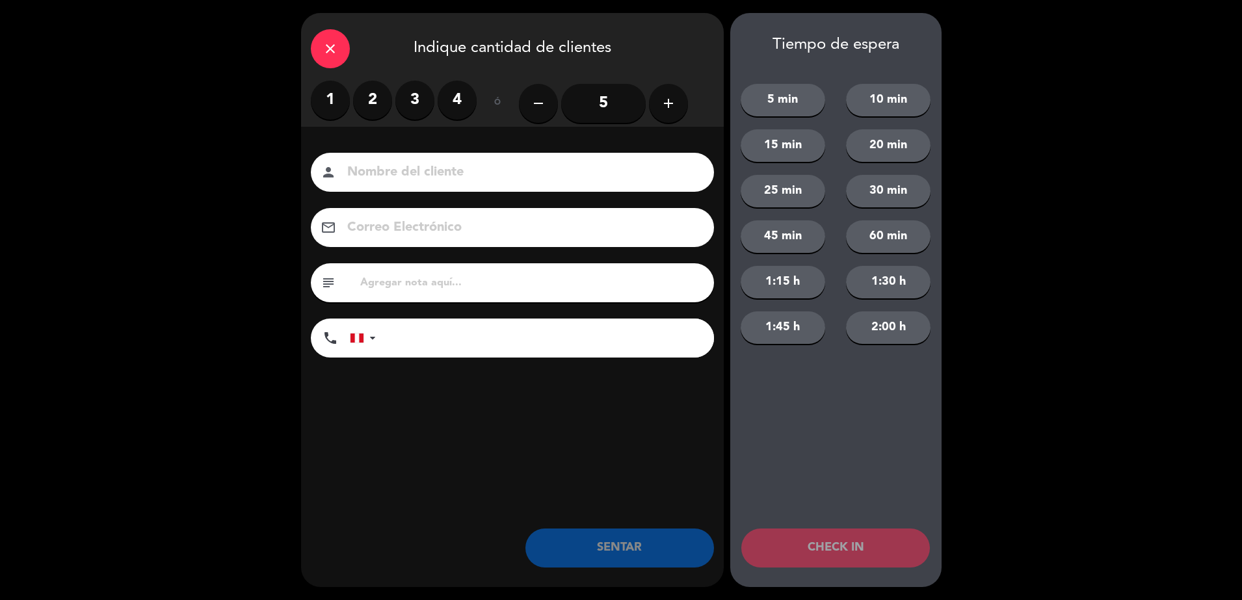
click at [361, 104] on label "2" at bounding box center [372, 100] width 39 height 39
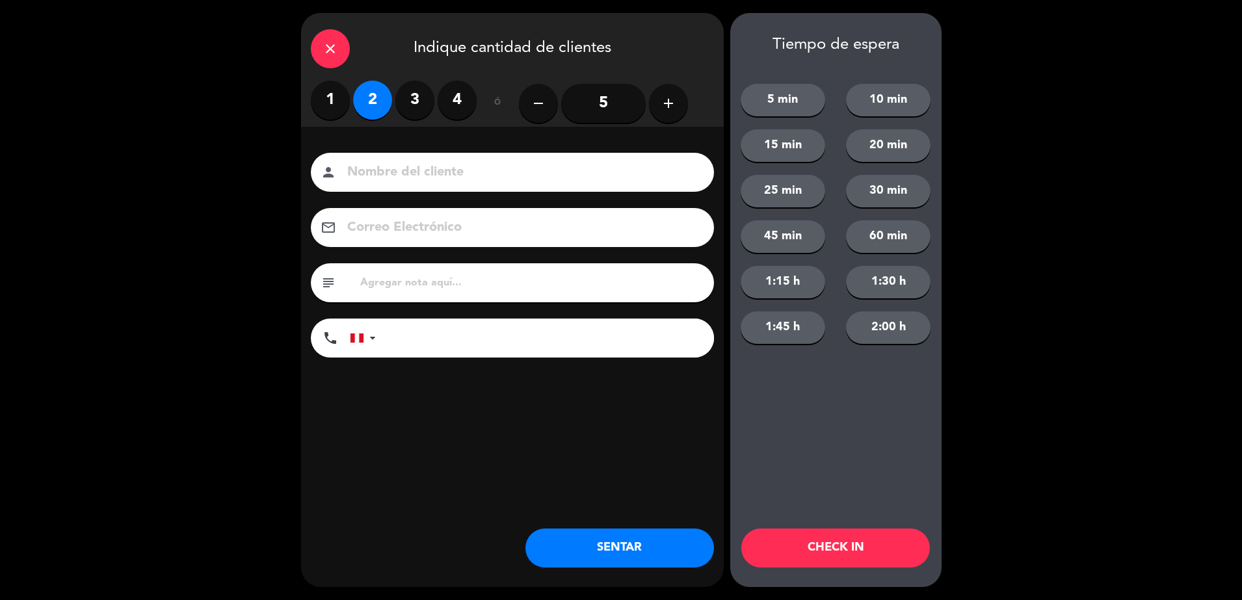
click at [415, 291] on input "text" at bounding box center [531, 283] width 345 height 18
type input "m53RT"
click at [608, 545] on button "SENTAR" at bounding box center [620, 548] width 189 height 39
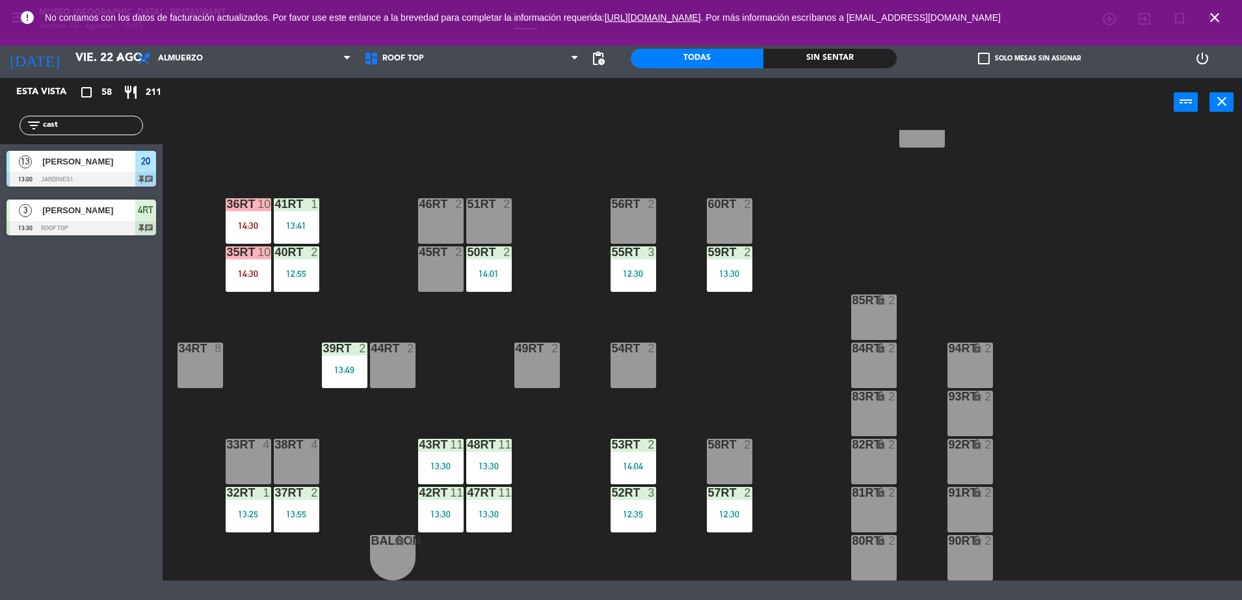
scroll to position [0, 0]
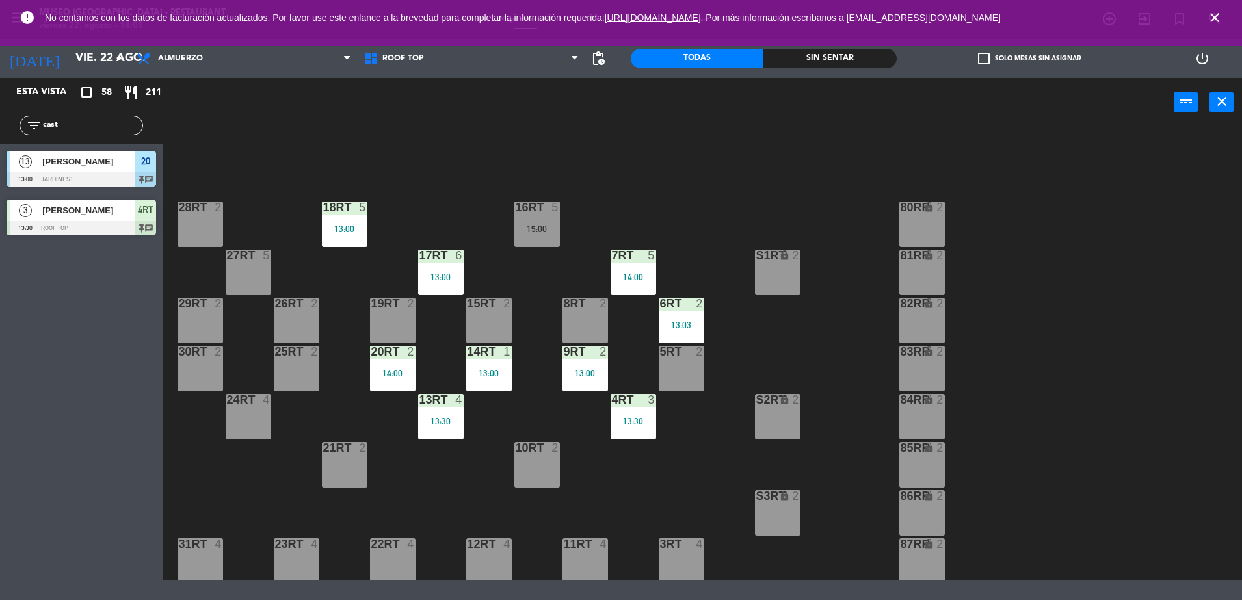
click at [591, 323] on div "8RT 2" at bounding box center [586, 321] width 46 height 46
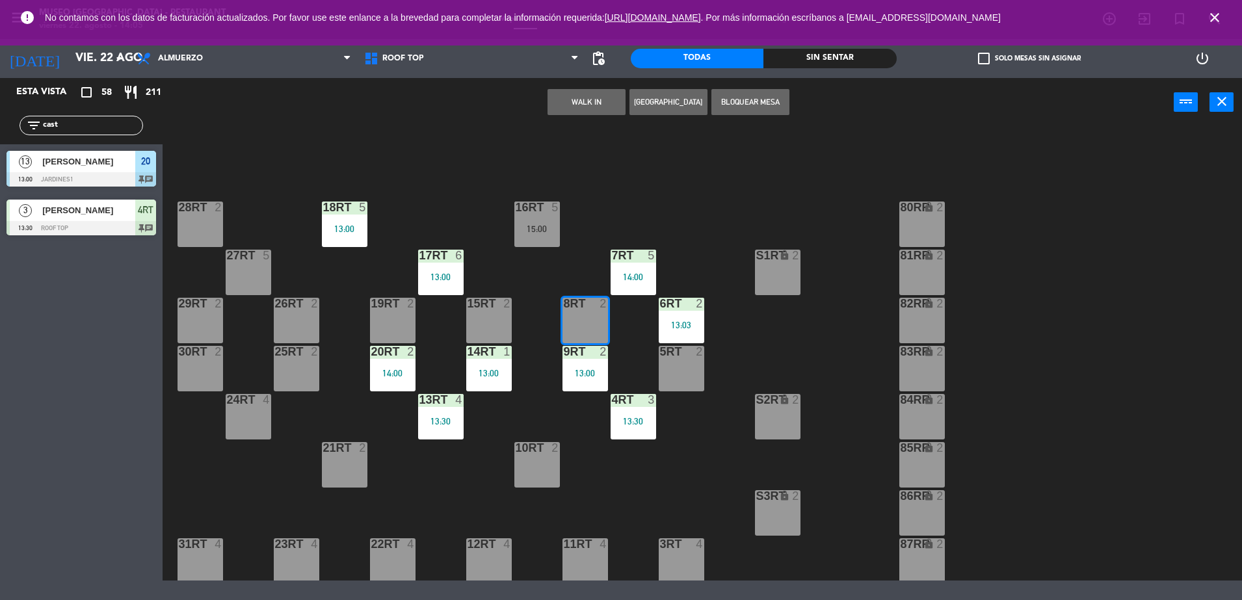
click at [738, 365] on div "18RT 5 13:00 16RT 5 15:00 28RT 2 80RR lock 2 27RT 5 7RT 5 14:00 S1RT lock 2 17R…" at bounding box center [708, 355] width 1067 height 451
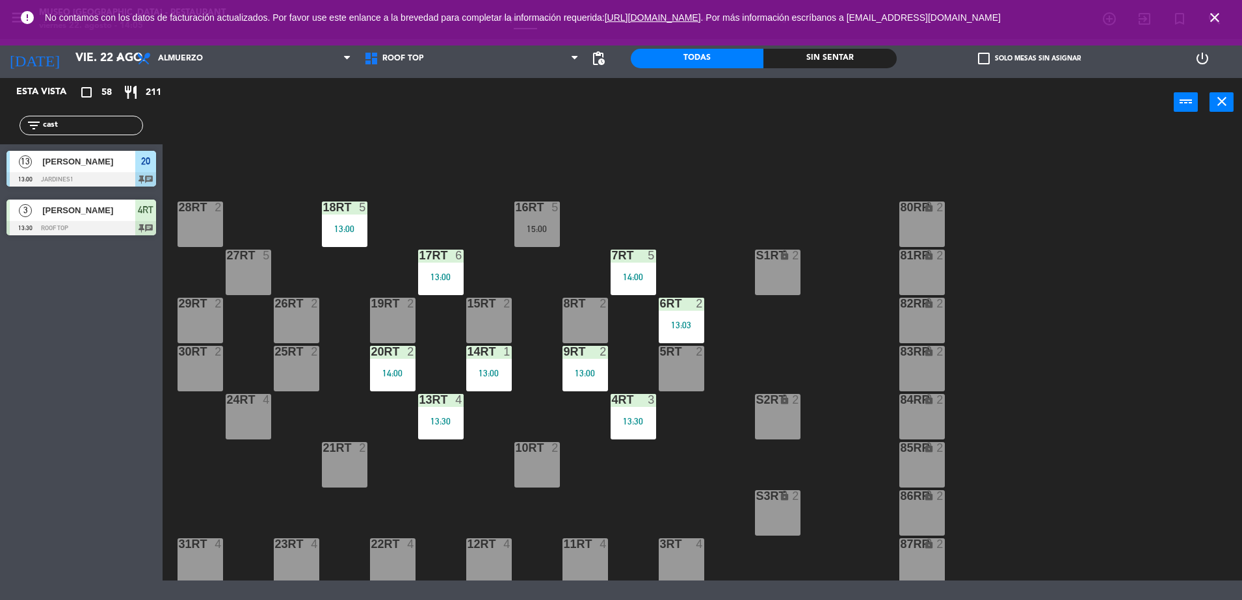
click at [689, 361] on div "5RT 2" at bounding box center [682, 369] width 46 height 46
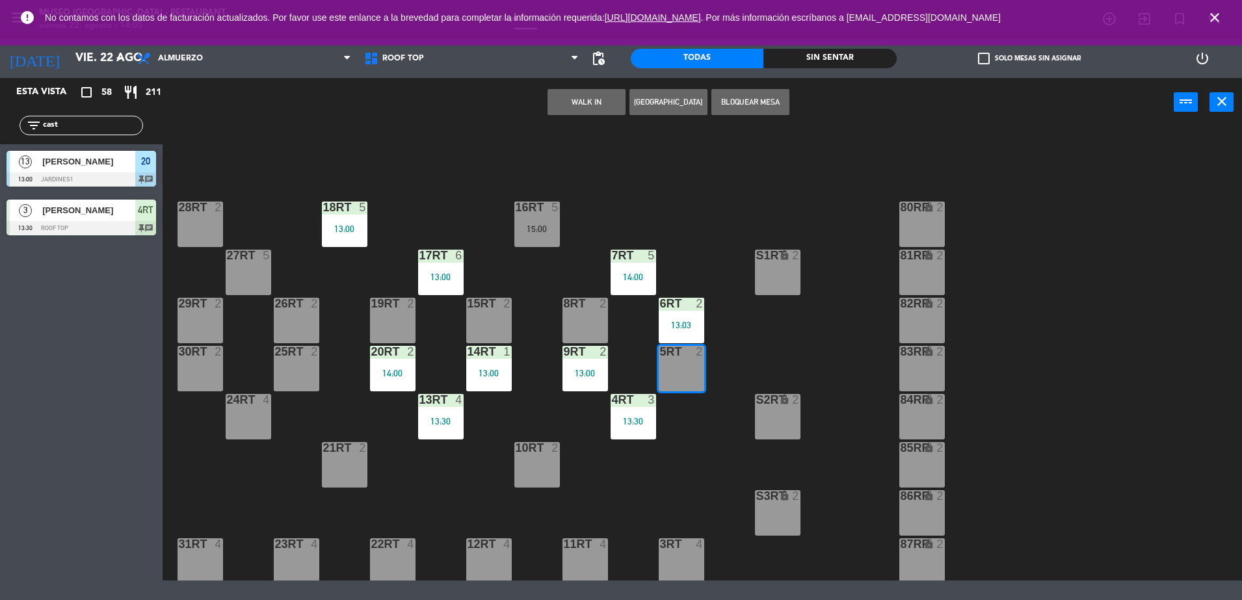
click at [604, 103] on button "WALK IN" at bounding box center [587, 102] width 78 height 26
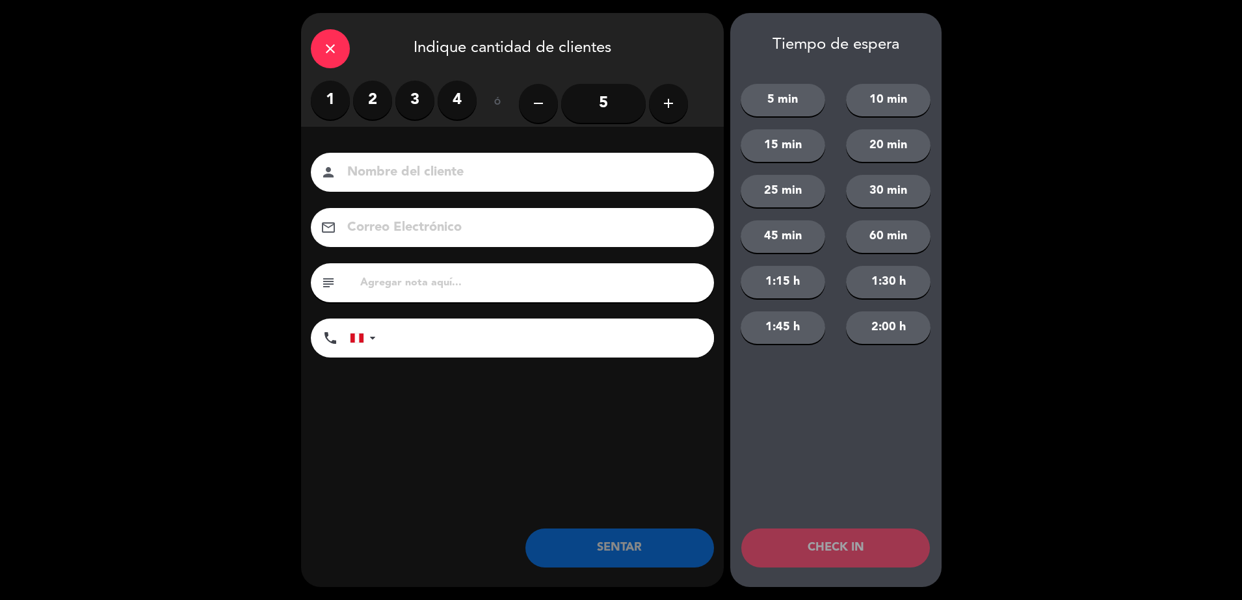
click at [330, 98] on label "1" at bounding box center [330, 100] width 39 height 39
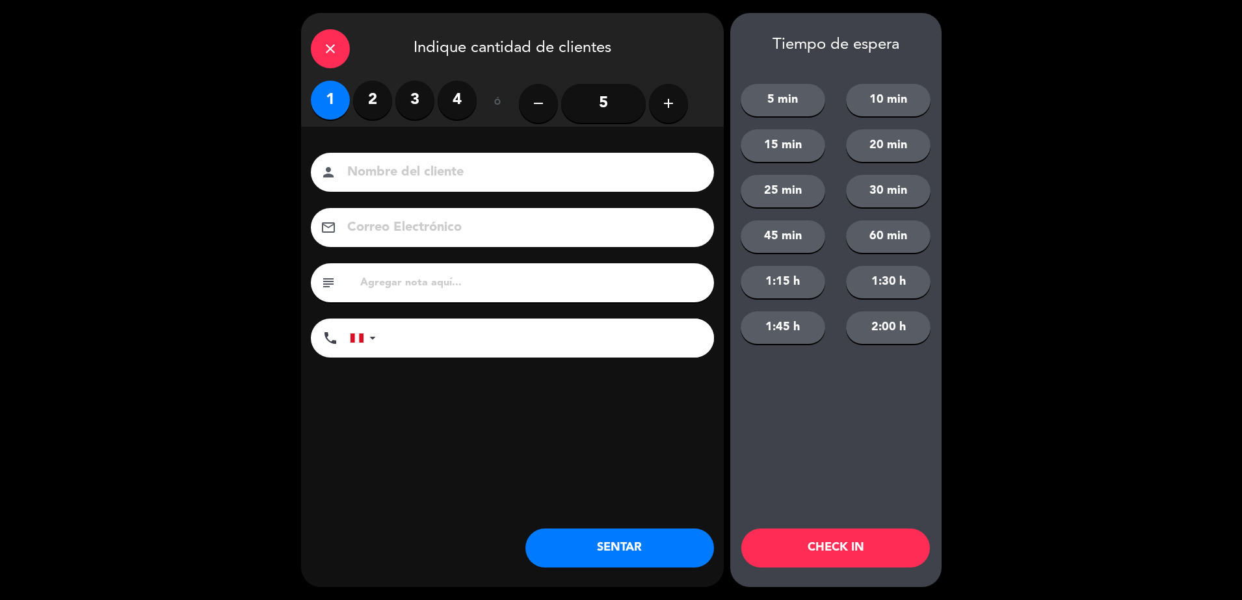
click at [405, 267] on div "subject" at bounding box center [512, 282] width 403 height 39
click at [431, 286] on input "text" at bounding box center [531, 283] width 345 height 18
click at [604, 581] on div "close Indique cantidad de clientes 1 2 3 4 ó remove 5 add Nombre del cliente pe…" at bounding box center [512, 300] width 423 height 574
click at [594, 563] on button "SENTAR" at bounding box center [620, 548] width 189 height 39
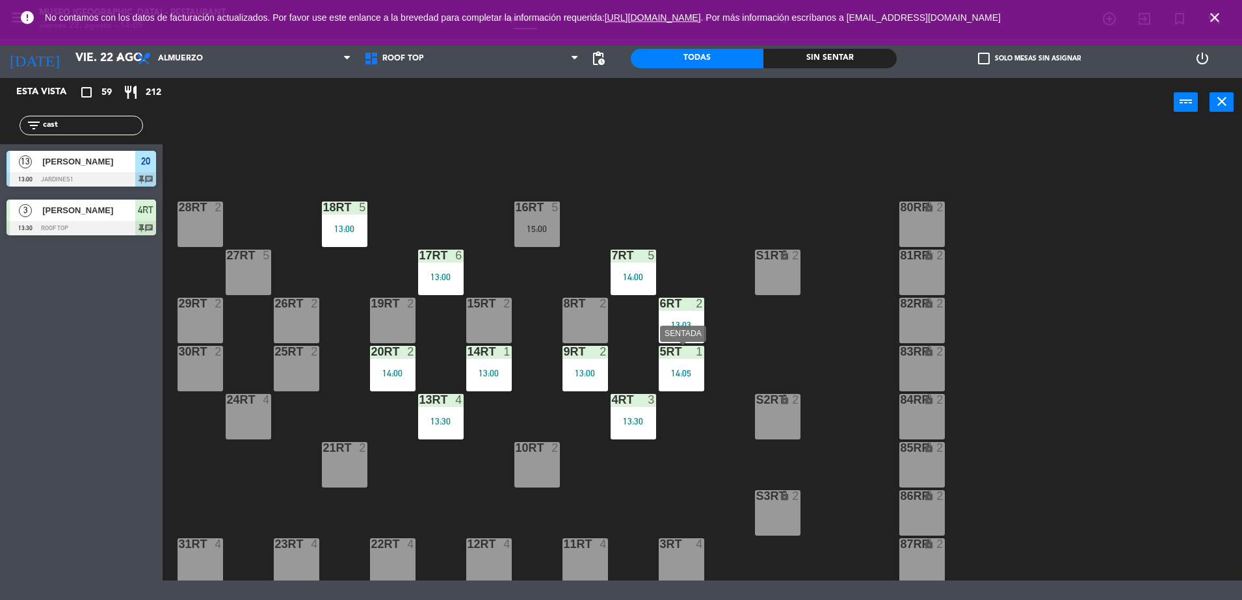
click at [691, 354] on div at bounding box center [681, 352] width 21 height 12
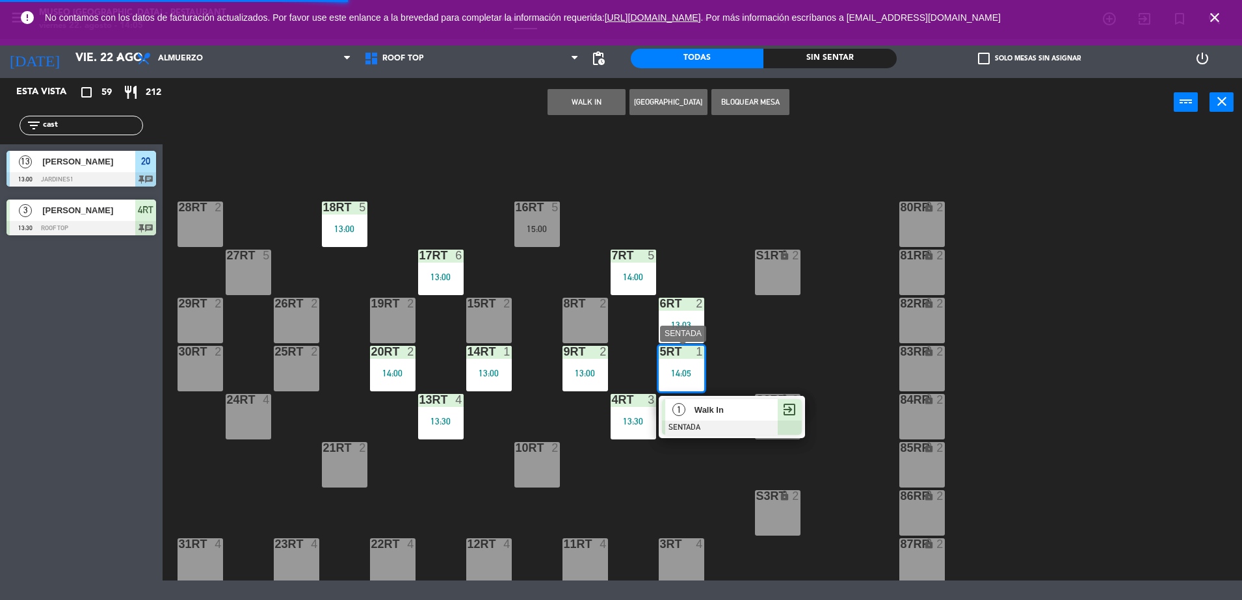
click at [713, 403] on span "Walk In" at bounding box center [736, 410] width 83 height 14
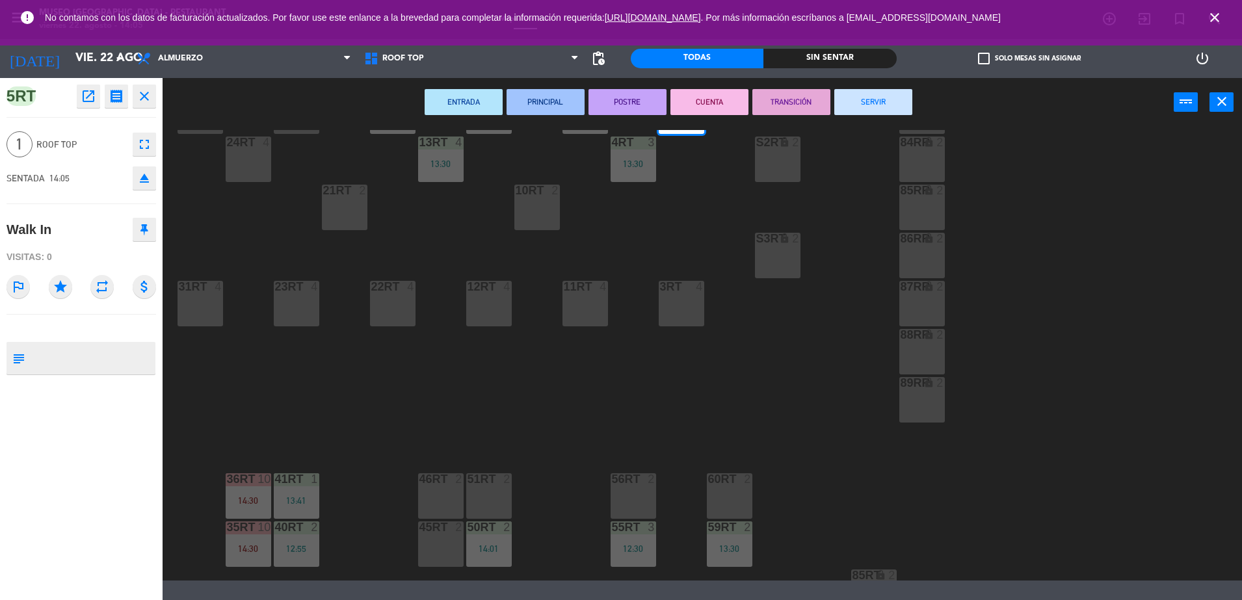
scroll to position [260, 0]
click at [722, 482] on div at bounding box center [729, 477] width 21 height 12
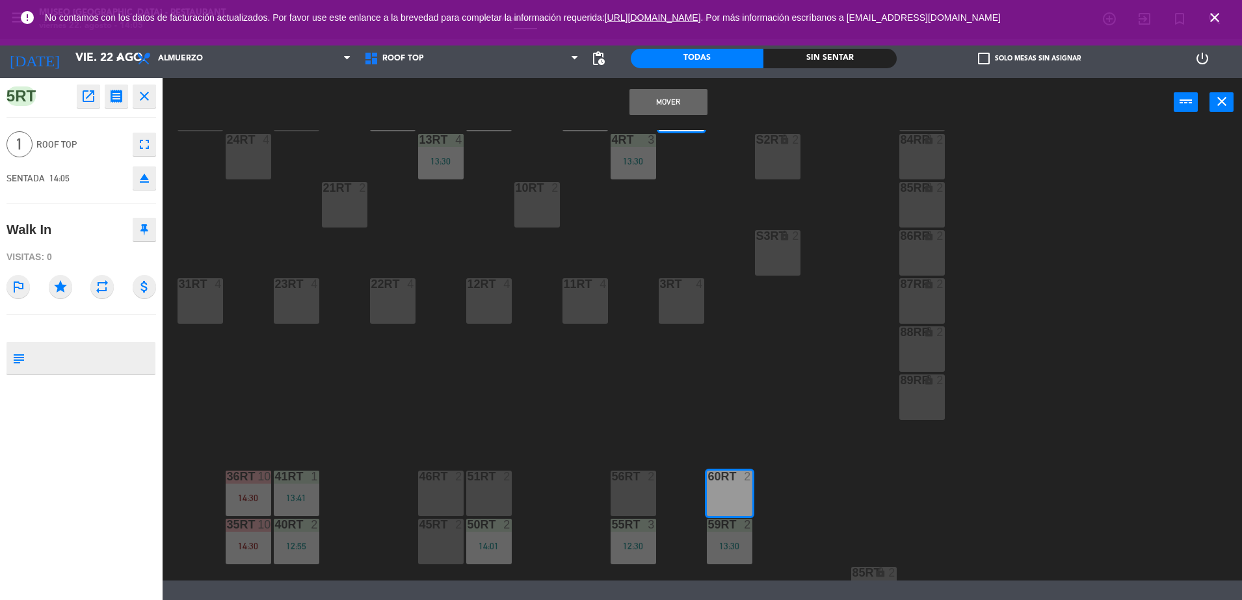
click at [654, 85] on div "Mover power_input close" at bounding box center [668, 102] width 1011 height 49
click at [647, 105] on button "Mover" at bounding box center [669, 102] width 78 height 26
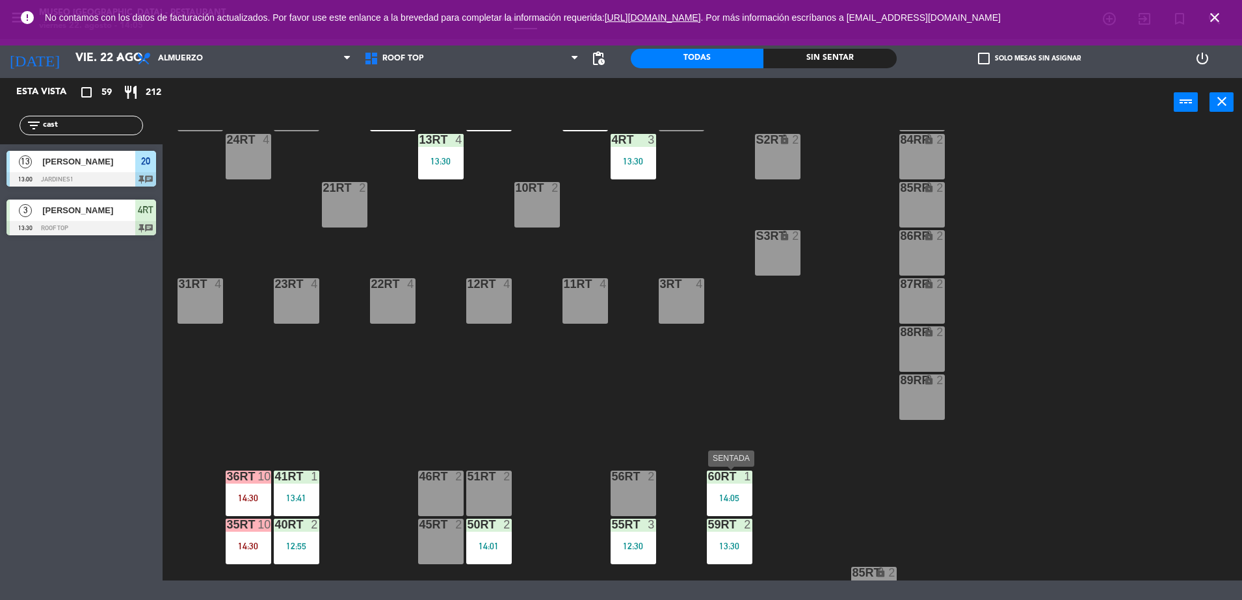
click at [726, 515] on div "60RT 1 14:05" at bounding box center [730, 494] width 46 height 46
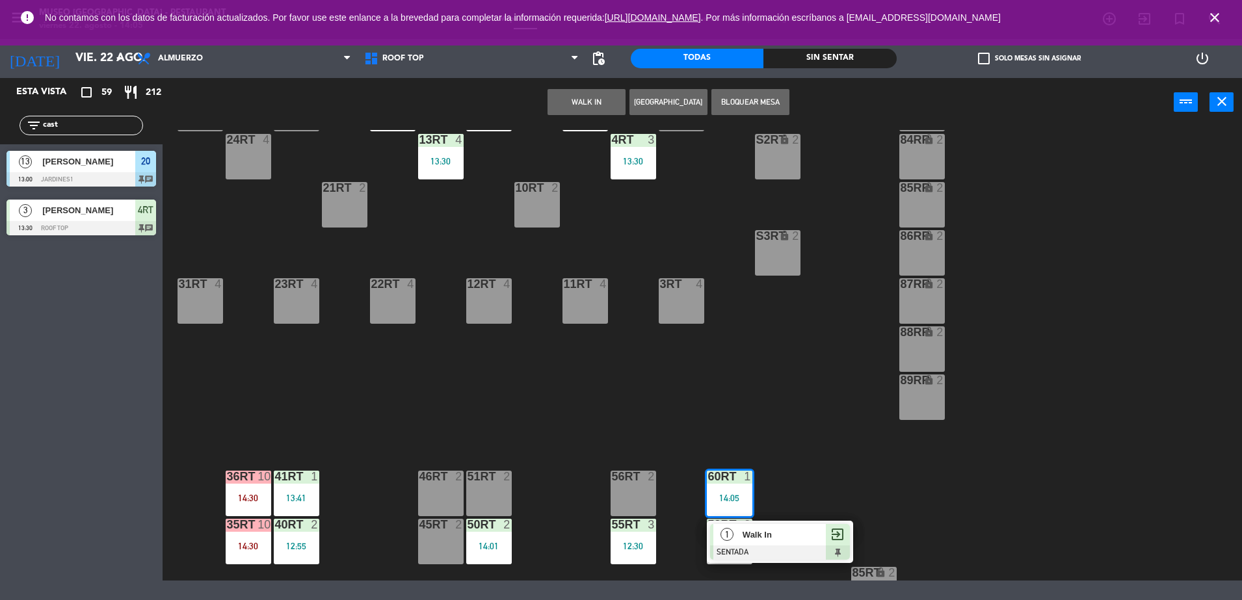
click at [772, 535] on span "Walk In" at bounding box center [784, 535] width 83 height 14
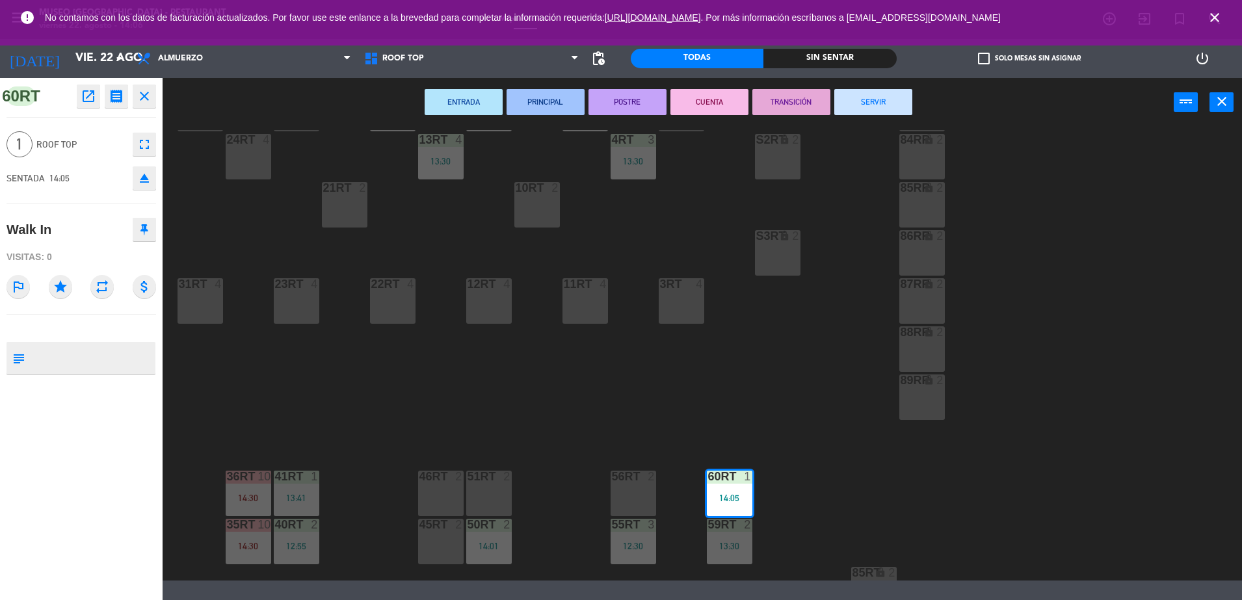
click at [46, 357] on textarea at bounding box center [92, 358] width 124 height 27
type textarea "m60RT"
click at [90, 250] on div "Visitas: 0" at bounding box center [82, 257] width 150 height 23
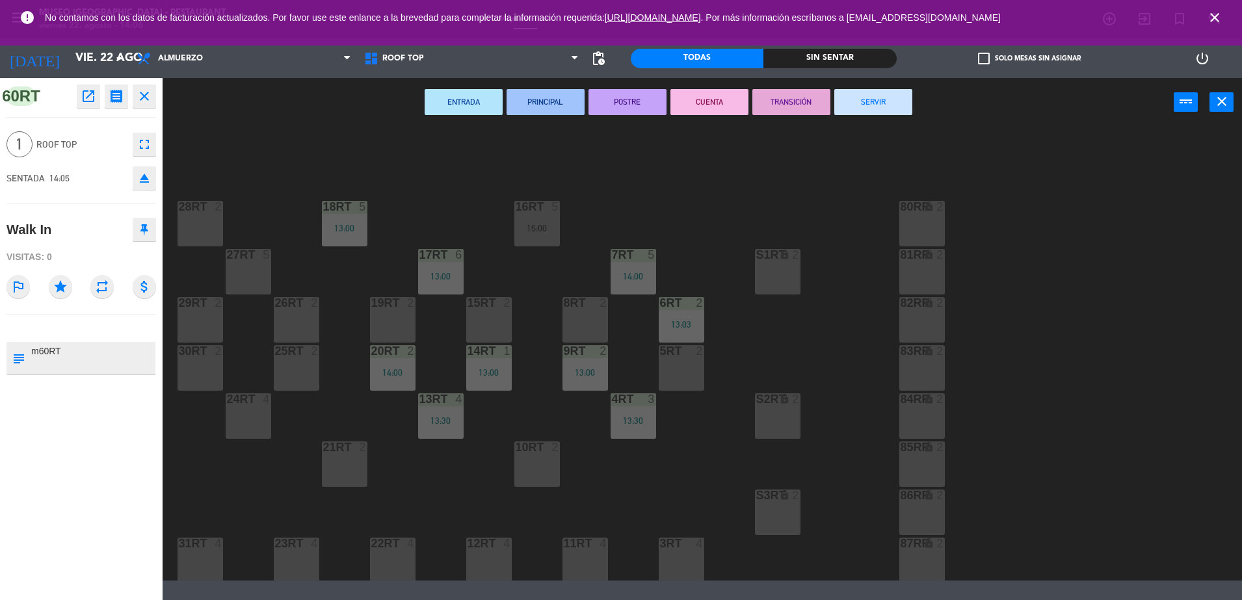
scroll to position [0, 0]
click at [535, 405] on div "18RT 5 13:00 16RT 5 15:00 28RT 2 80RR lock 2 27RT 5 7RT 5 14:00 S1RT lock 2 17R…" at bounding box center [708, 355] width 1067 height 451
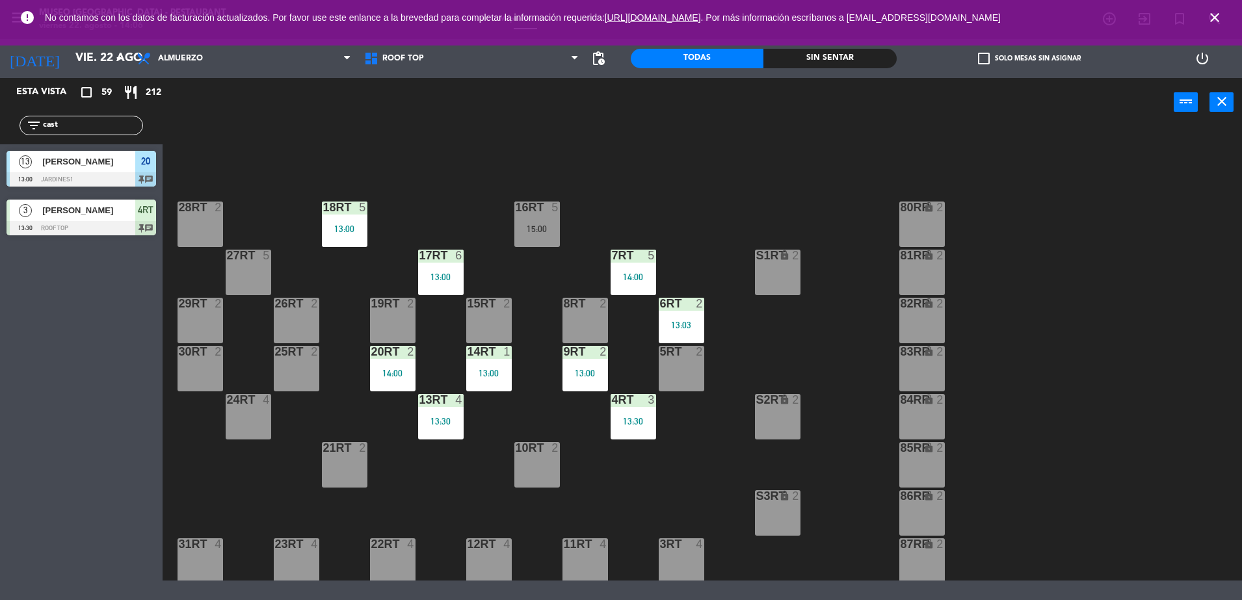
click at [496, 369] on div "13:00" at bounding box center [489, 373] width 46 height 9
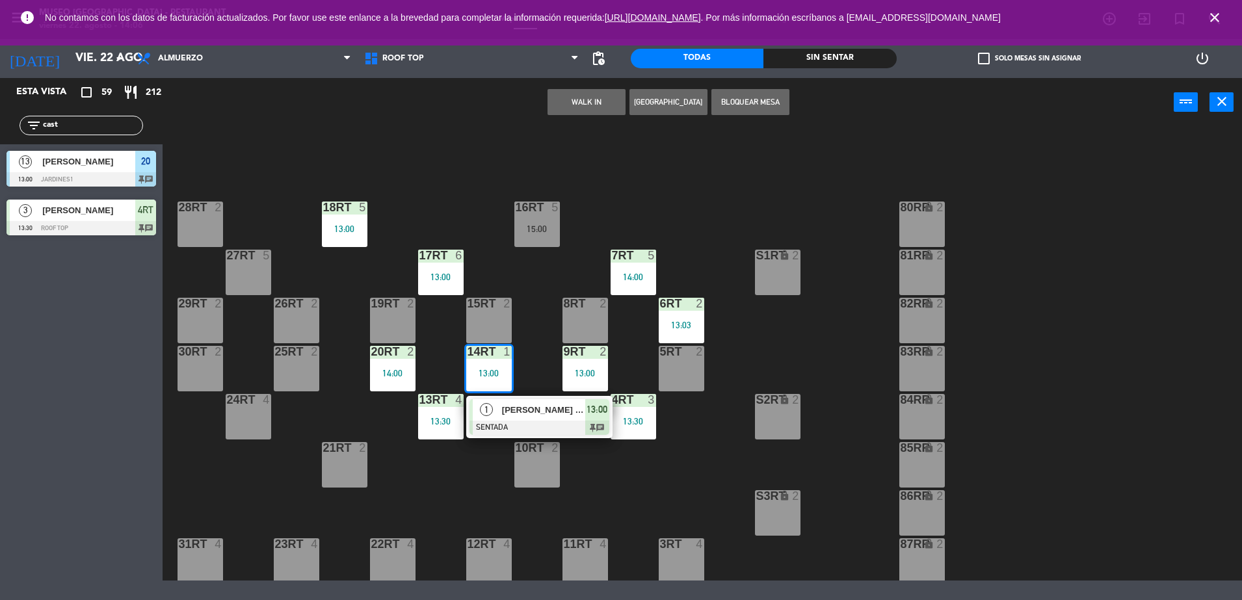
click at [541, 403] on span "[PERSON_NAME] Diestra" at bounding box center [543, 410] width 83 height 14
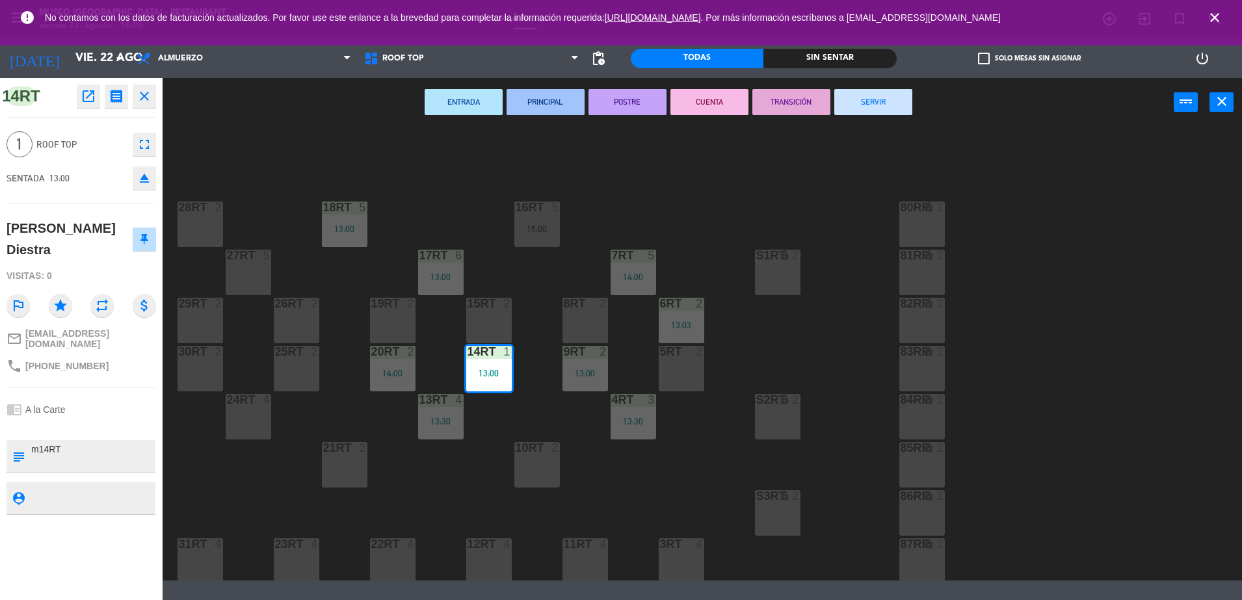
click at [784, 105] on button "TRANSICIÓN" at bounding box center [792, 102] width 78 height 26
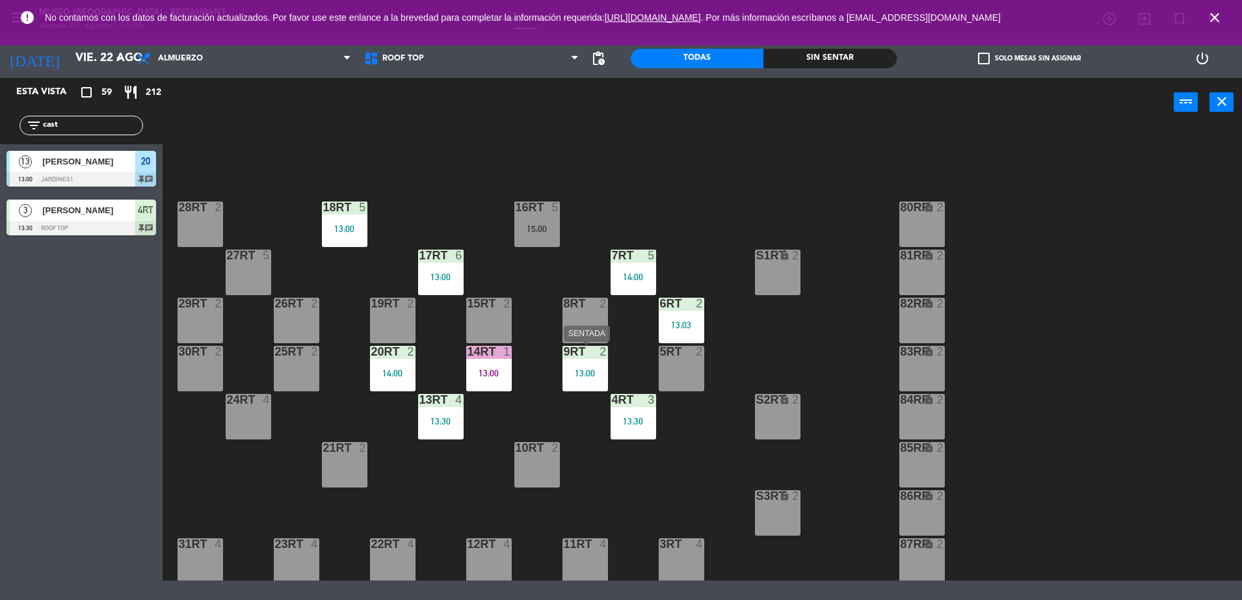
click at [598, 361] on div "9RT 2 13:00" at bounding box center [586, 369] width 46 height 46
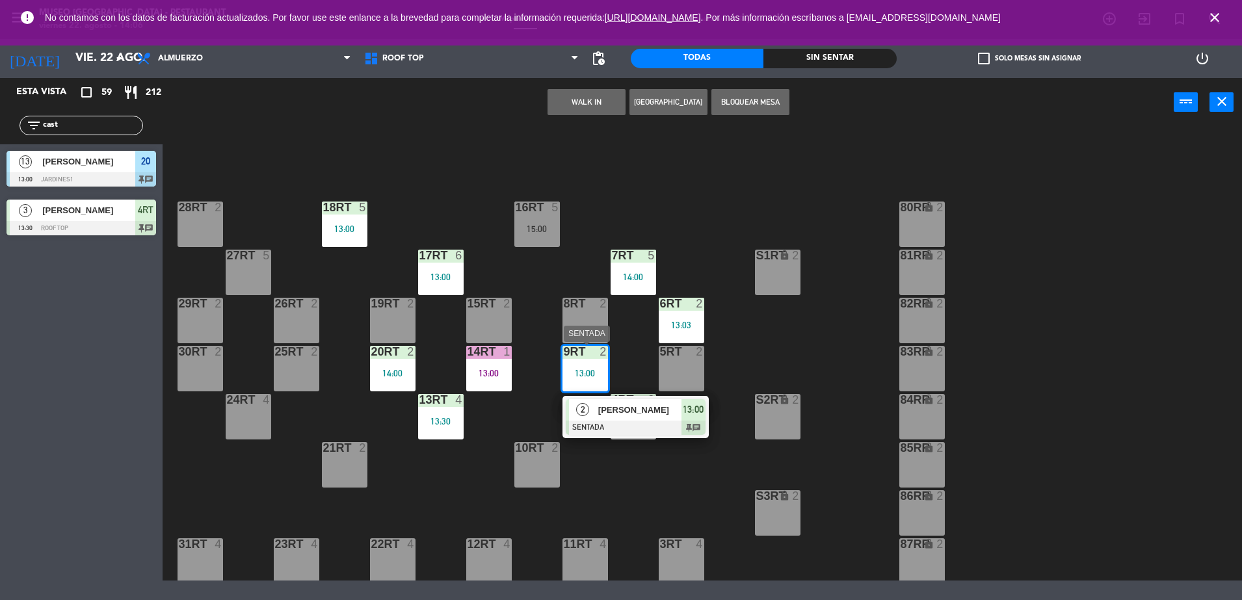
click at [637, 414] on span "[PERSON_NAME]" at bounding box center [639, 410] width 83 height 14
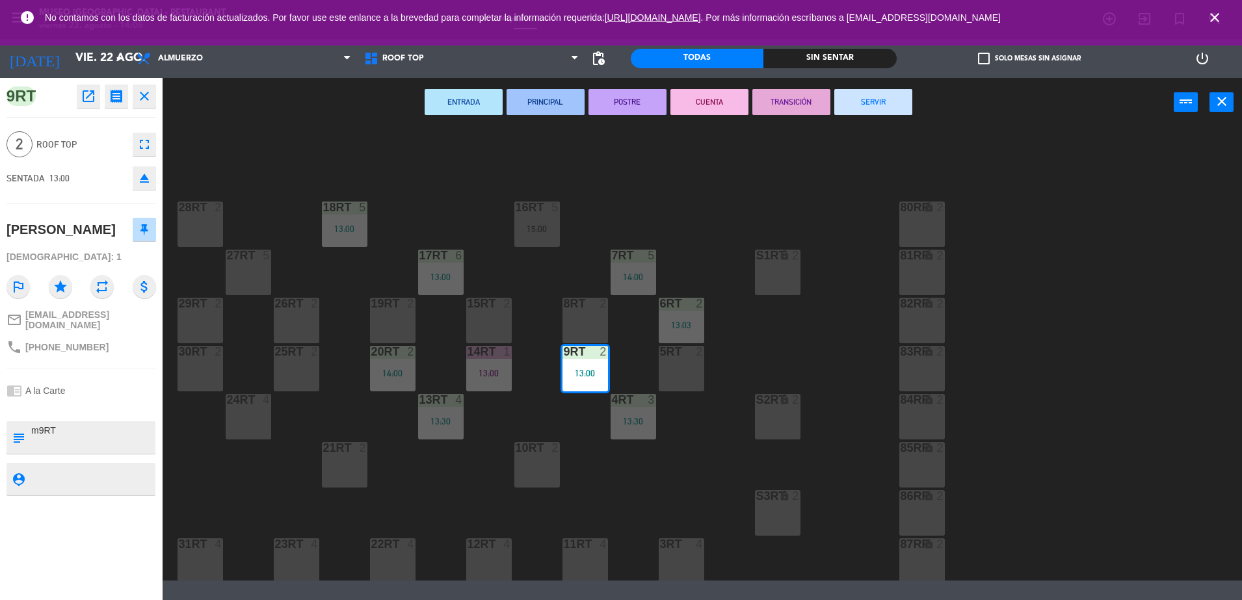
click at [73, 425] on textarea at bounding box center [92, 437] width 124 height 27
type textarea "m9RT felicidades"
click at [100, 246] on div "[DEMOGRAPHIC_DATA]: 1" at bounding box center [82, 257] width 150 height 23
click at [582, 244] on div "18RT 5 13:00 16RT 5 15:00 28RT 2 80RR lock 2 27RT 5 7RT 5 14:00 S1RT lock 2 17R…" at bounding box center [708, 355] width 1067 height 451
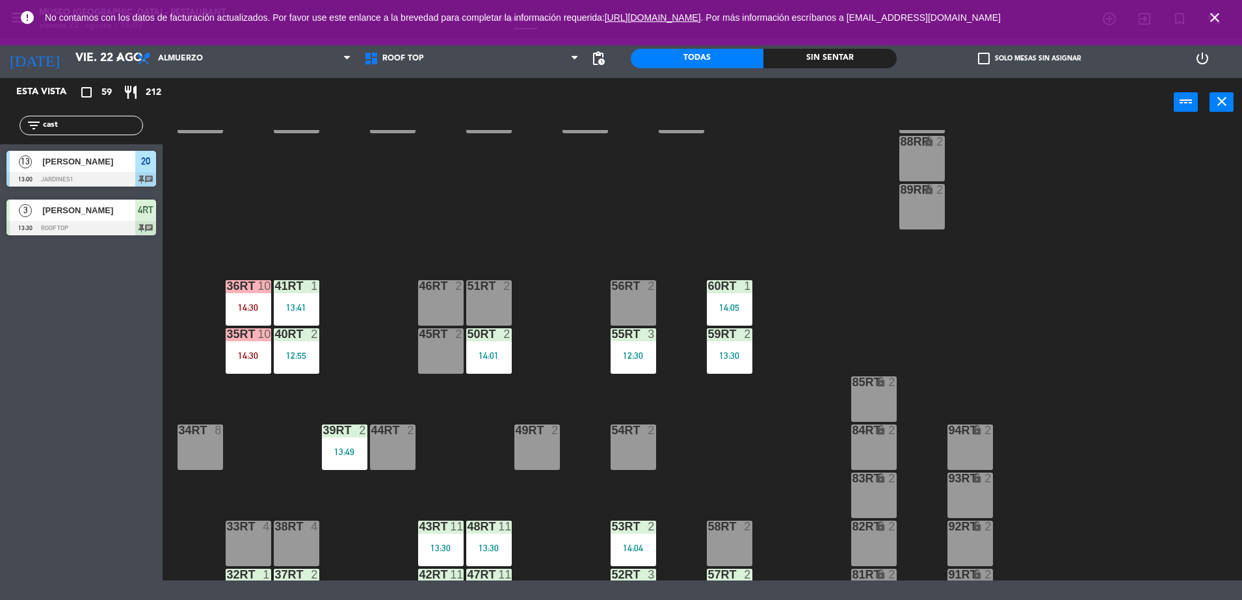
scroll to position [449, 0]
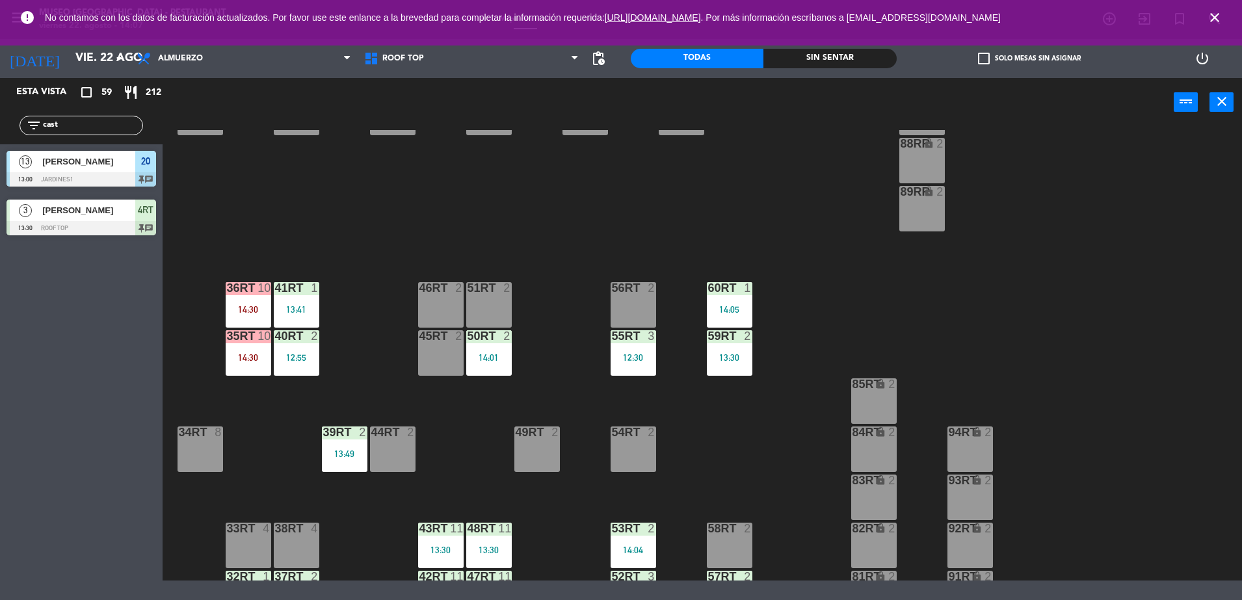
click at [494, 353] on div "14:01" at bounding box center [489, 357] width 46 height 9
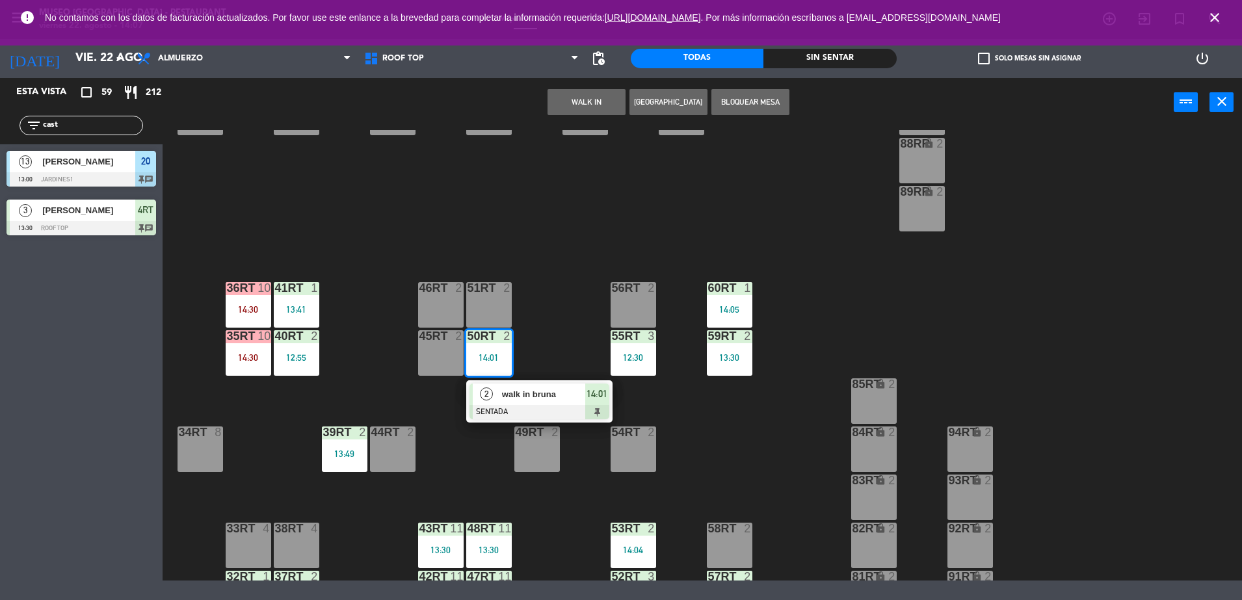
click at [527, 405] on div at bounding box center [540, 412] width 140 height 14
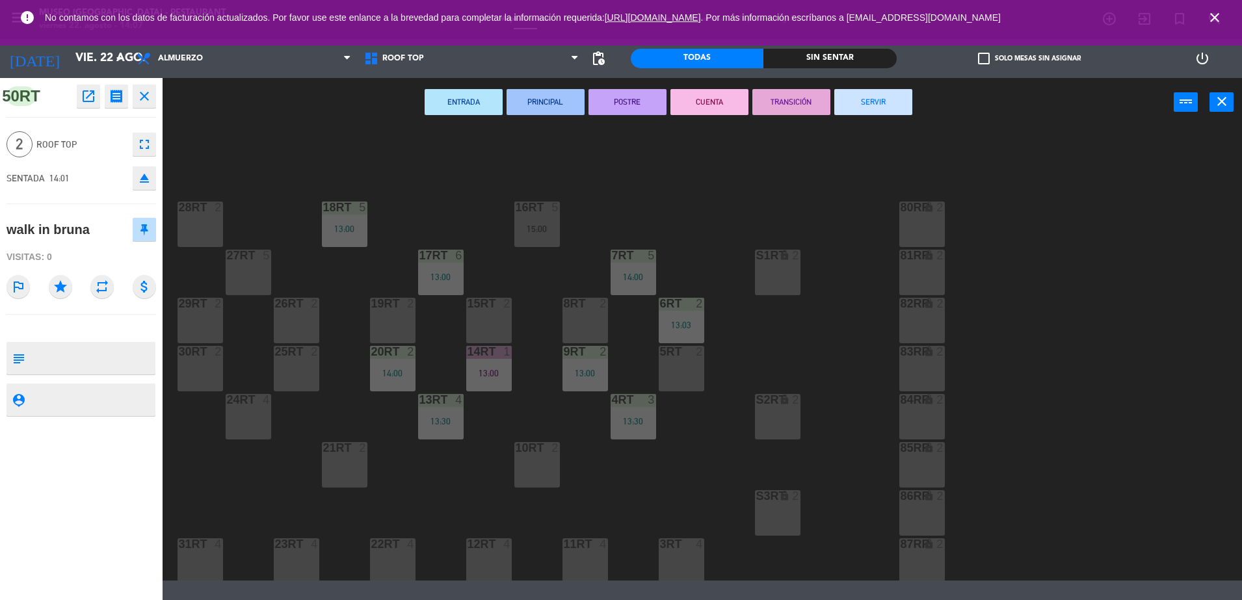
scroll to position [533, 0]
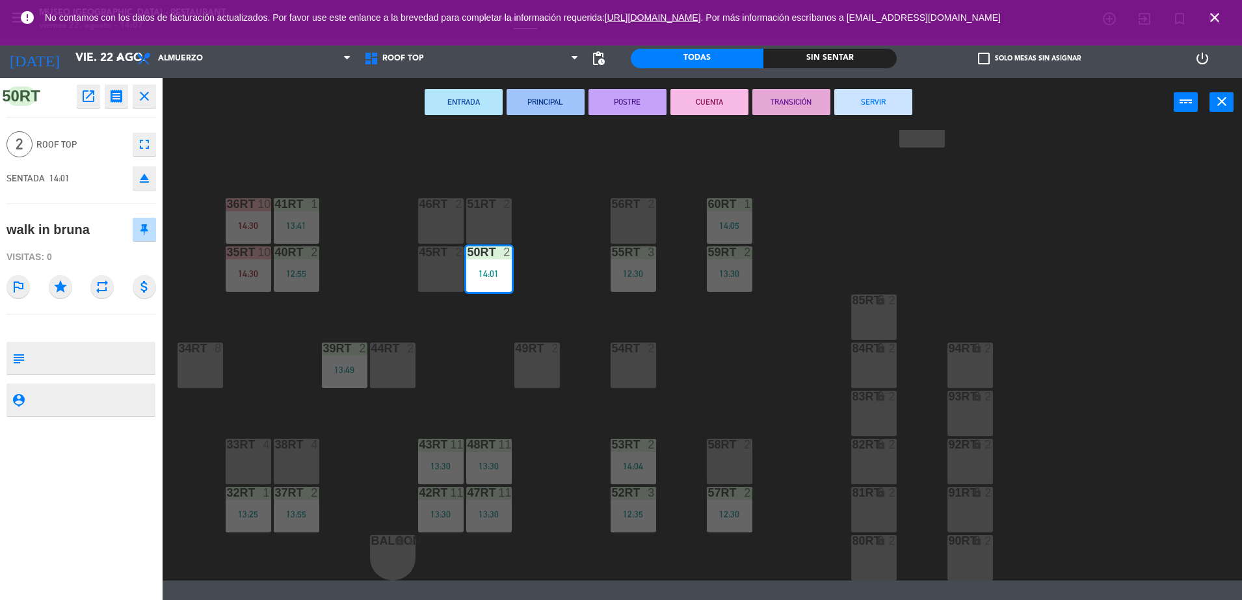
click at [304, 445] on div at bounding box center [296, 445] width 21 height 12
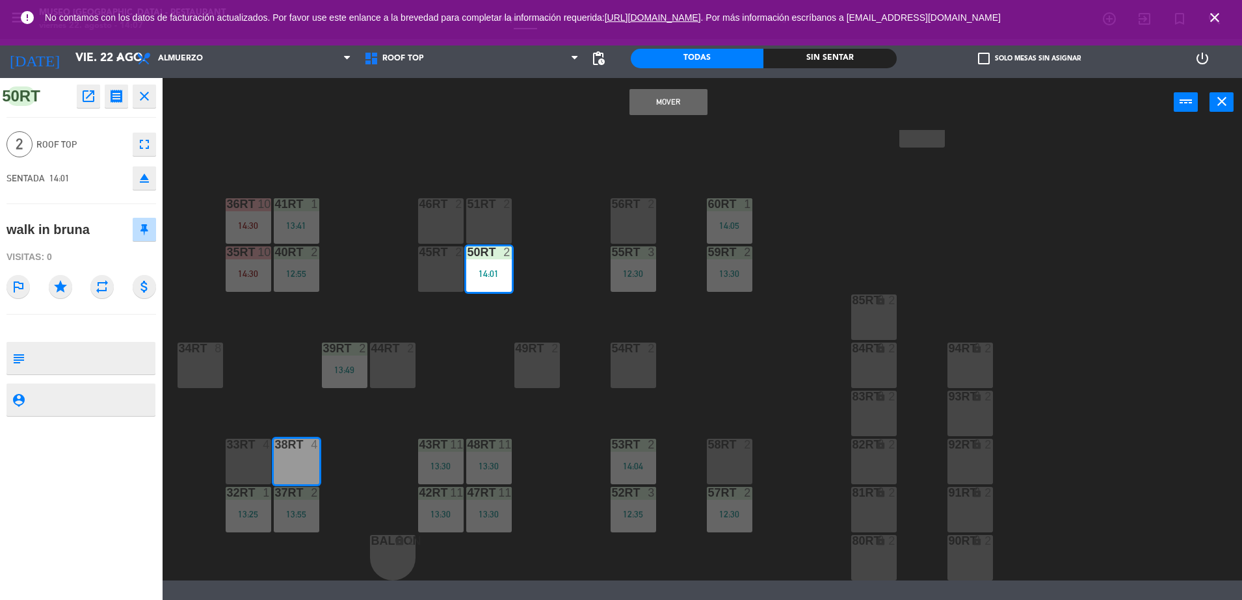
click at [662, 92] on button "Mover" at bounding box center [669, 102] width 78 height 26
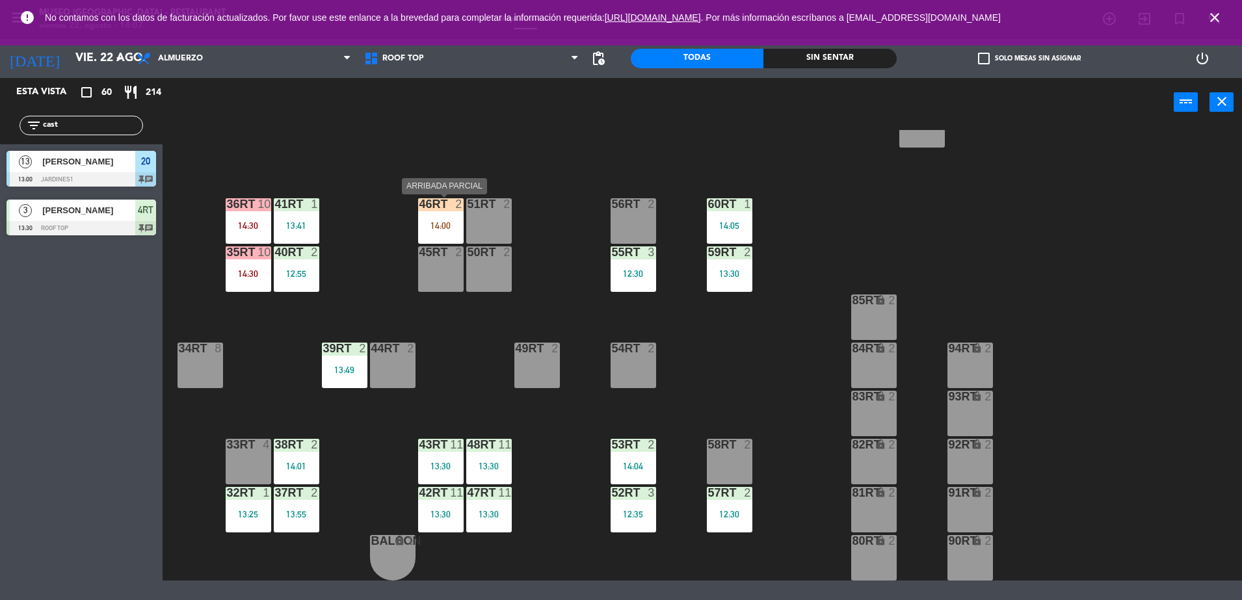
click at [442, 221] on div "14:00" at bounding box center [441, 225] width 46 height 9
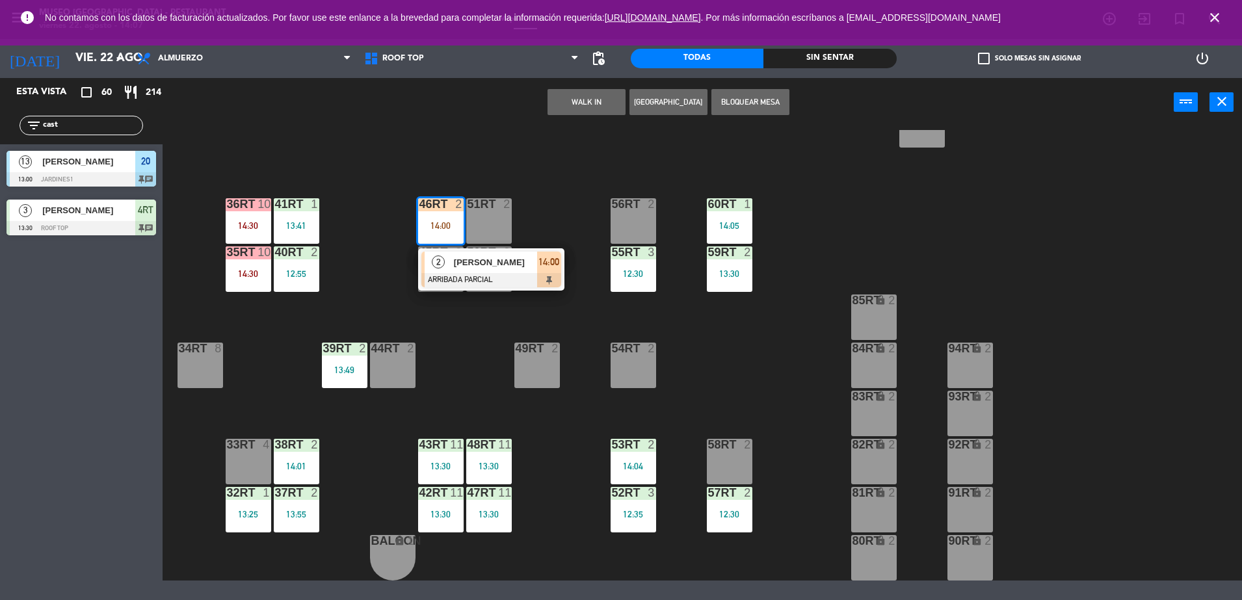
click at [479, 224] on div "51RT 2" at bounding box center [489, 221] width 46 height 46
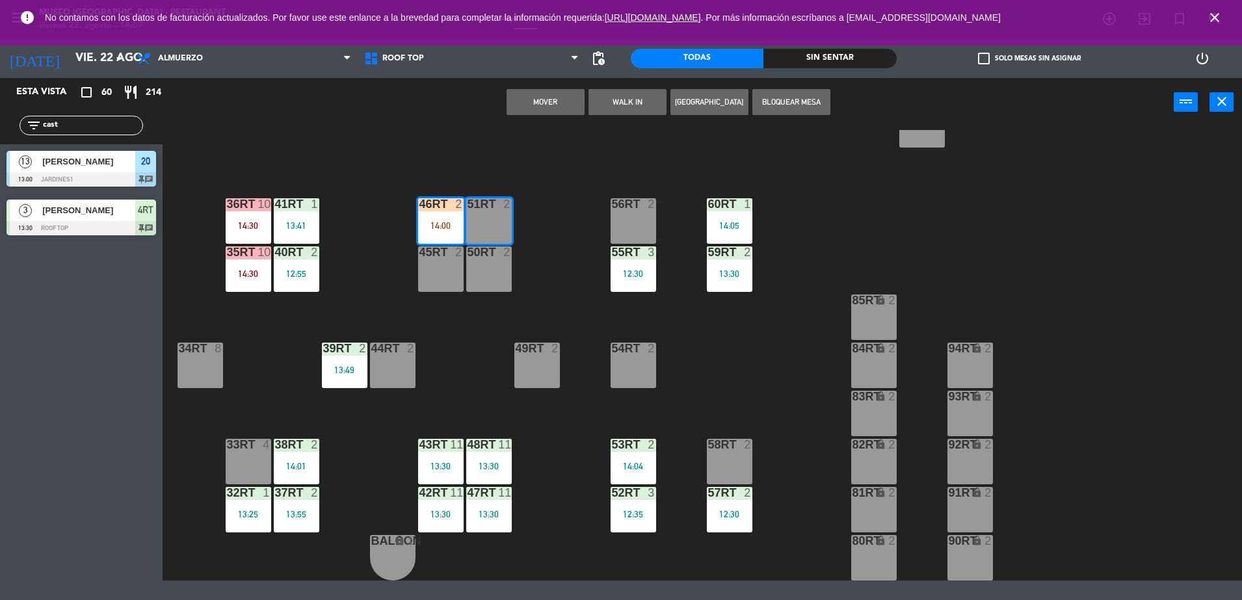
click at [788, 105] on button "Bloquear Mesa" at bounding box center [792, 102] width 78 height 26
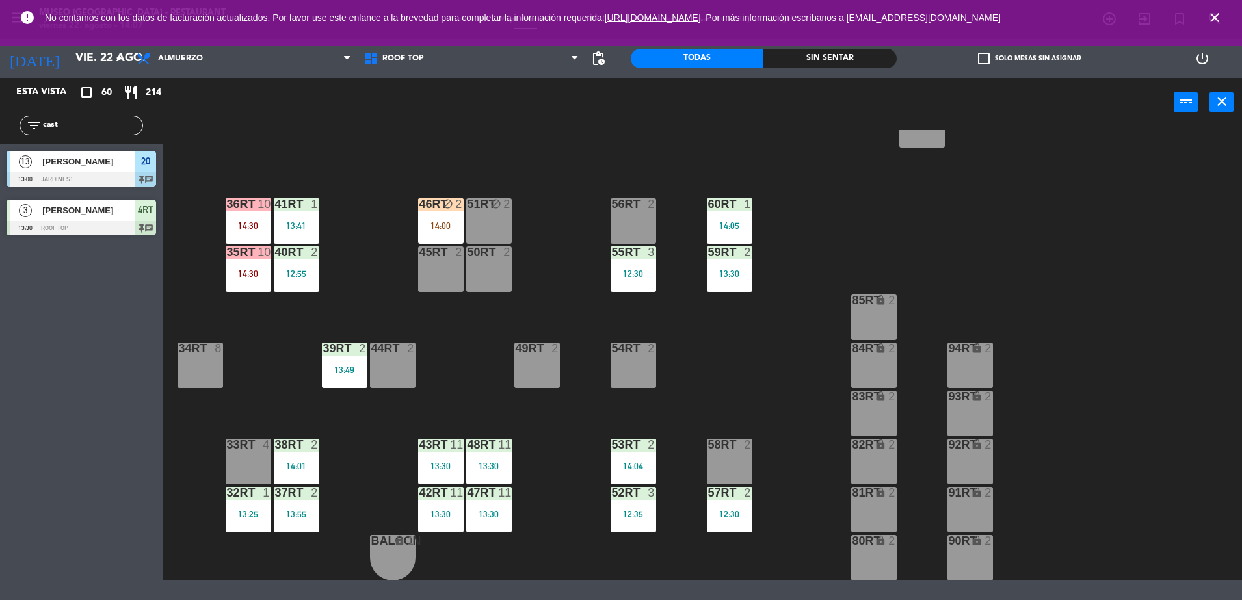
click at [493, 260] on div "50RT 2" at bounding box center [489, 270] width 46 height 46
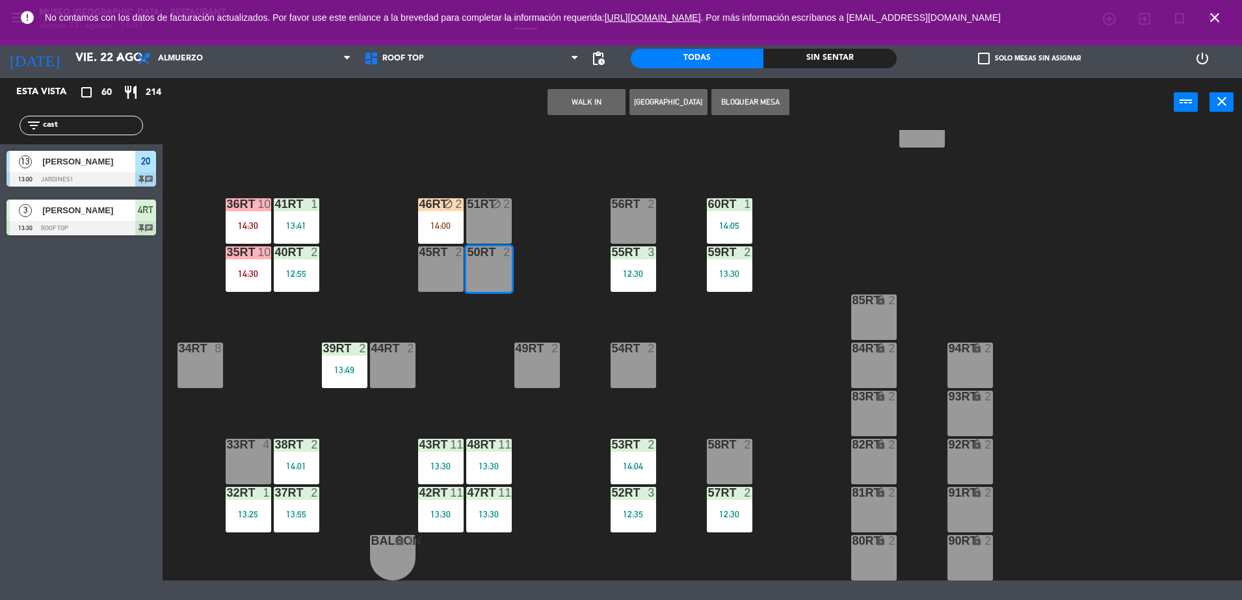
click at [446, 263] on div "45RT 2" at bounding box center [441, 270] width 46 height 46
click at [750, 101] on button "Bloquear Mesa" at bounding box center [751, 102] width 78 height 26
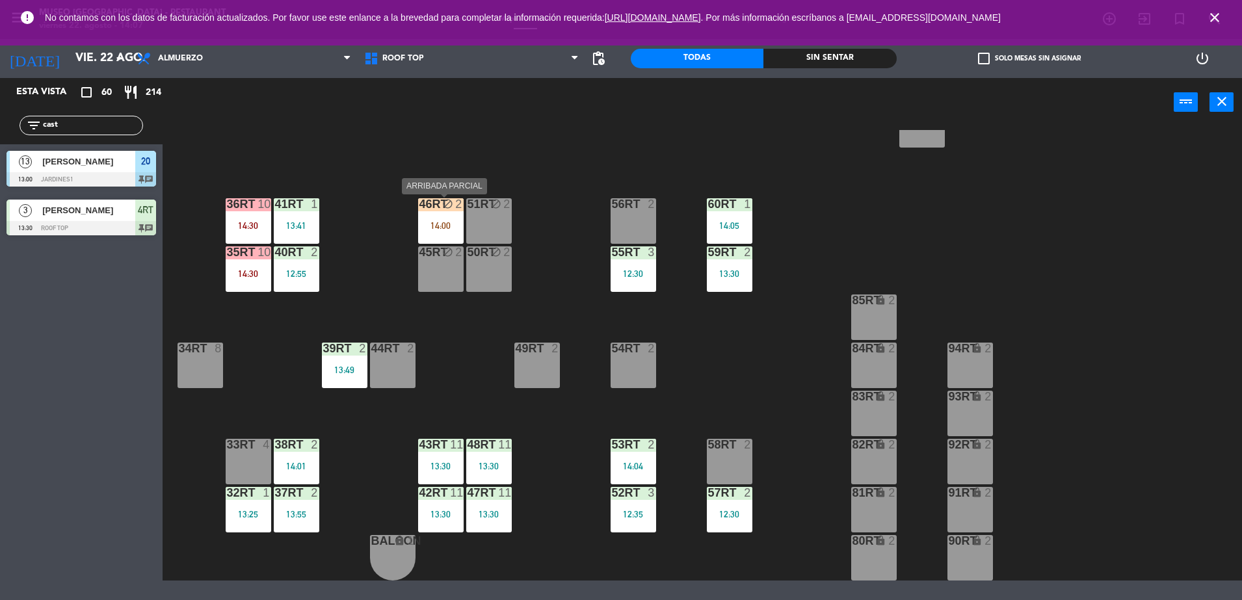
click at [436, 227] on div "14:00" at bounding box center [441, 225] width 46 height 9
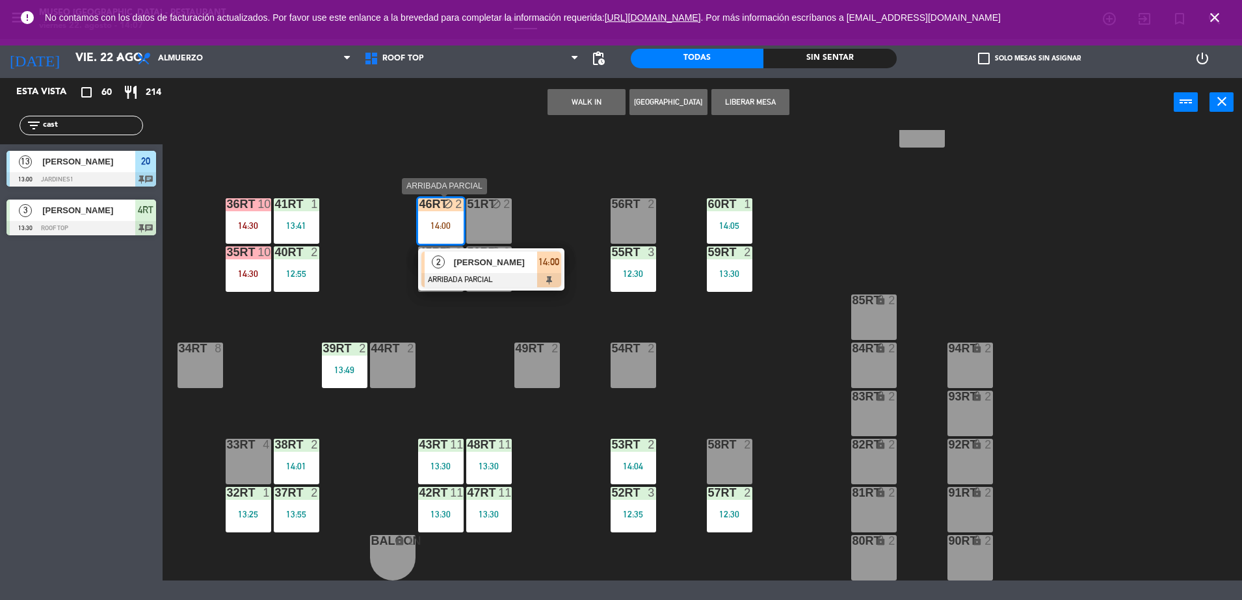
click at [478, 276] on div at bounding box center [492, 280] width 140 height 14
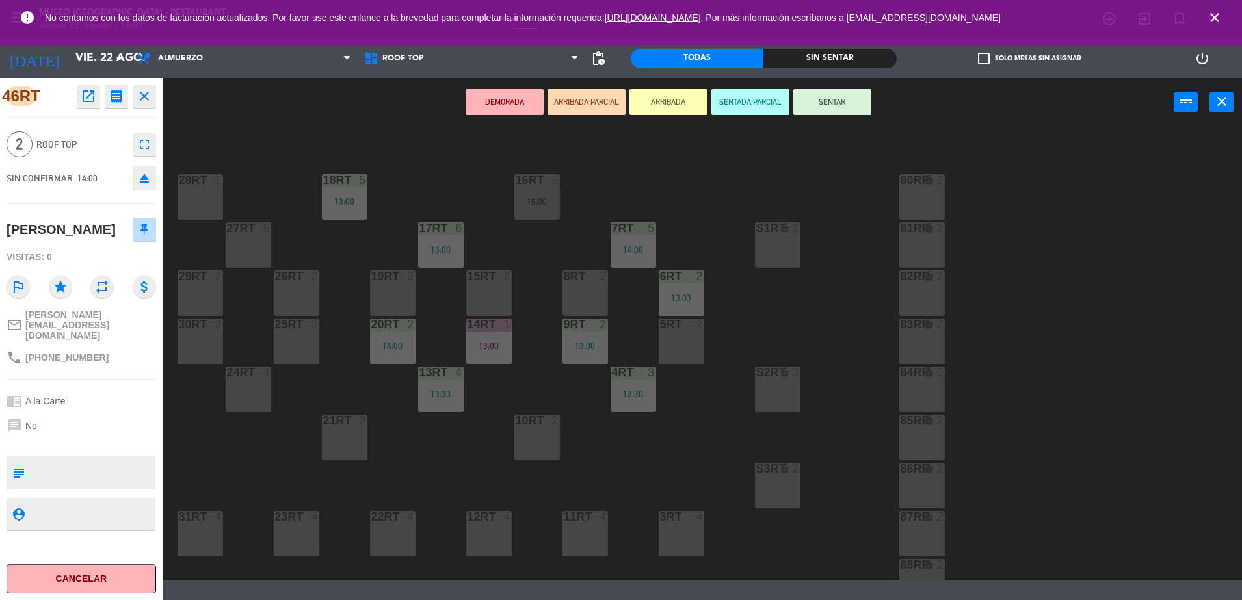
scroll to position [0, 0]
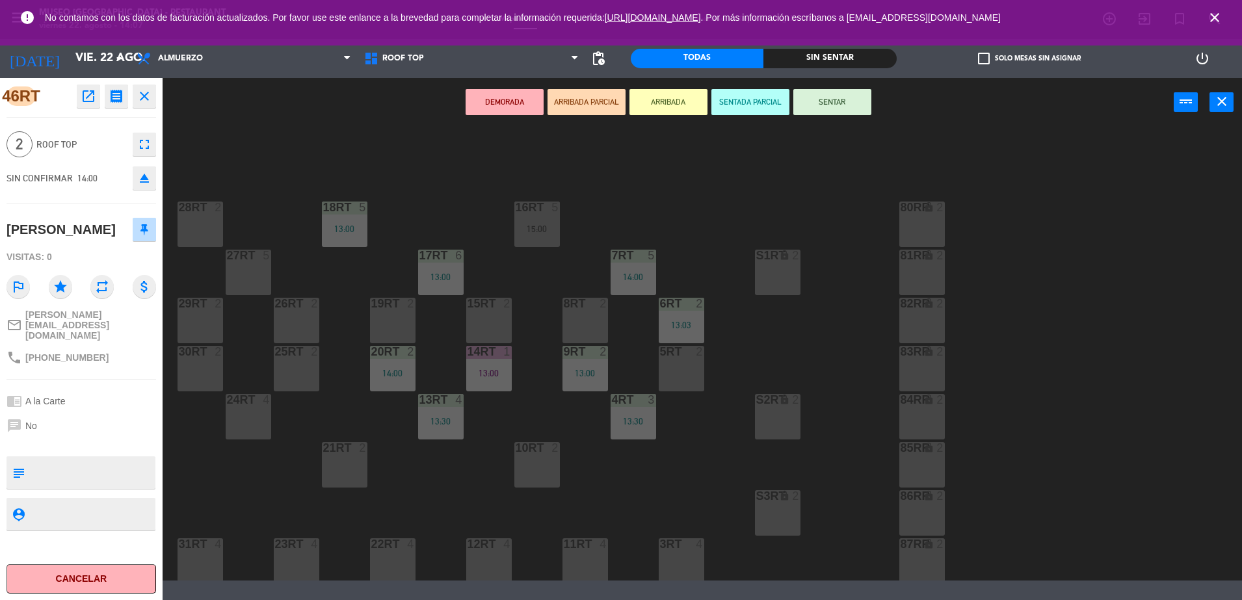
click at [684, 370] on div "5RT 2" at bounding box center [682, 369] width 46 height 46
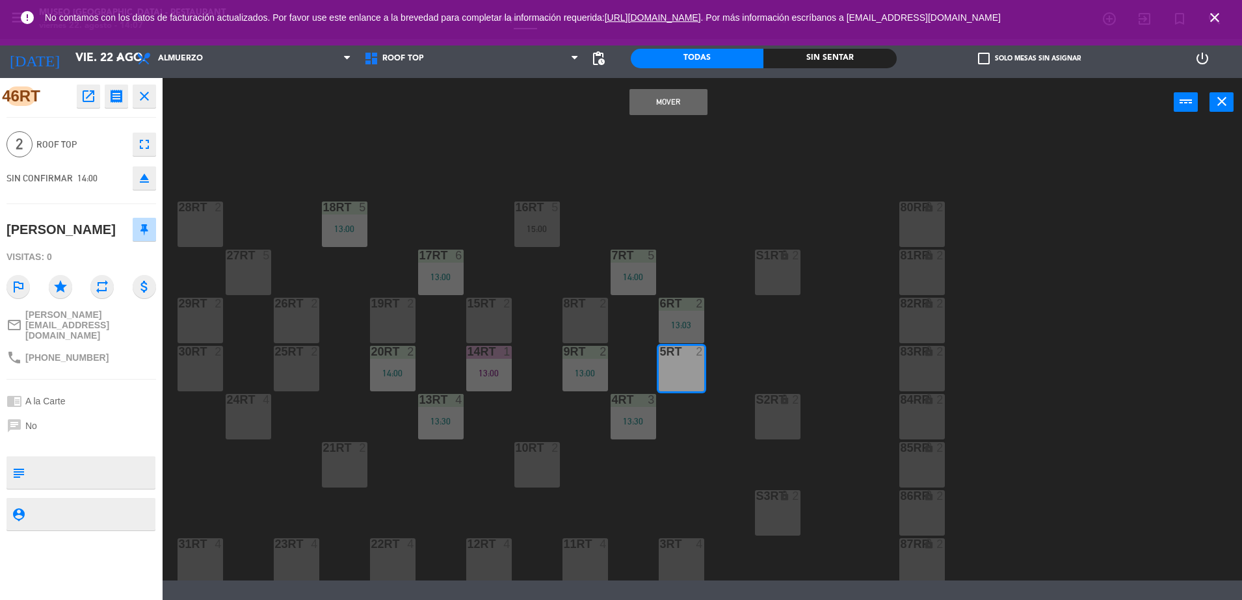
click at [701, 101] on button "Mover" at bounding box center [669, 102] width 78 height 26
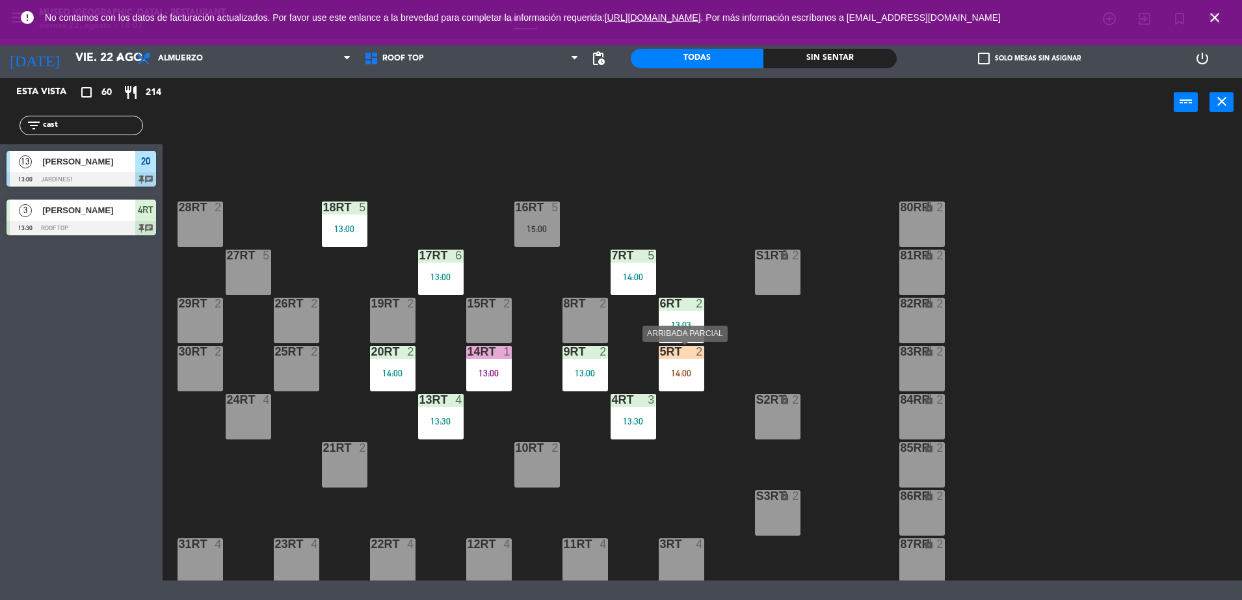
click at [695, 389] on div "5RT 2 14:00" at bounding box center [682, 369] width 46 height 46
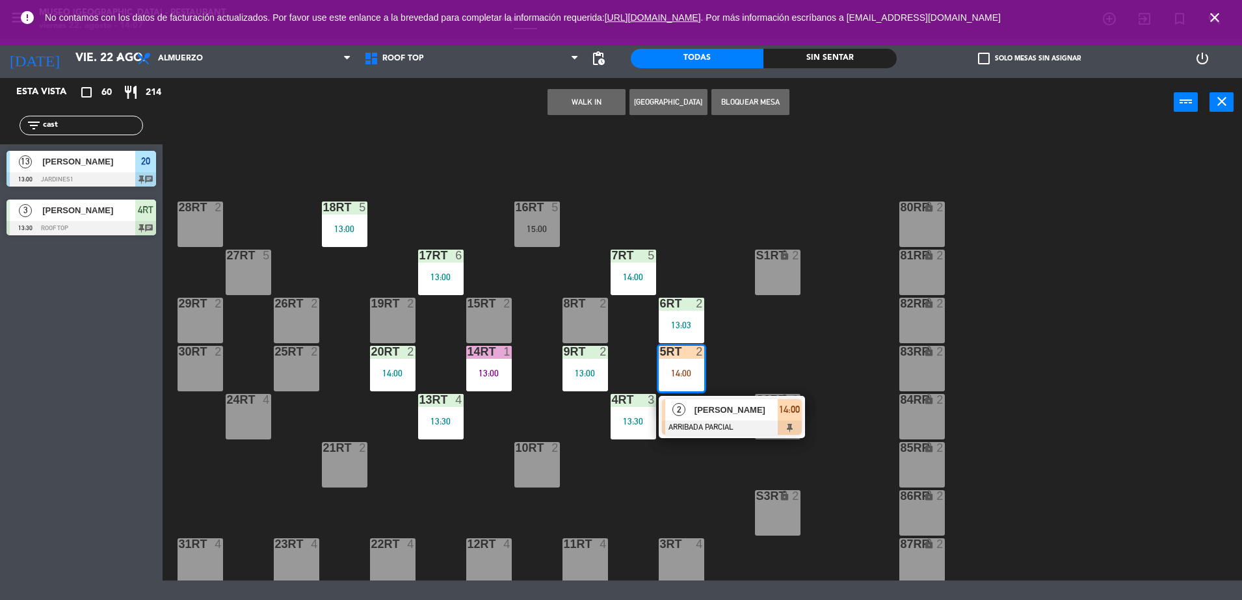
click at [723, 433] on div at bounding box center [732, 428] width 140 height 14
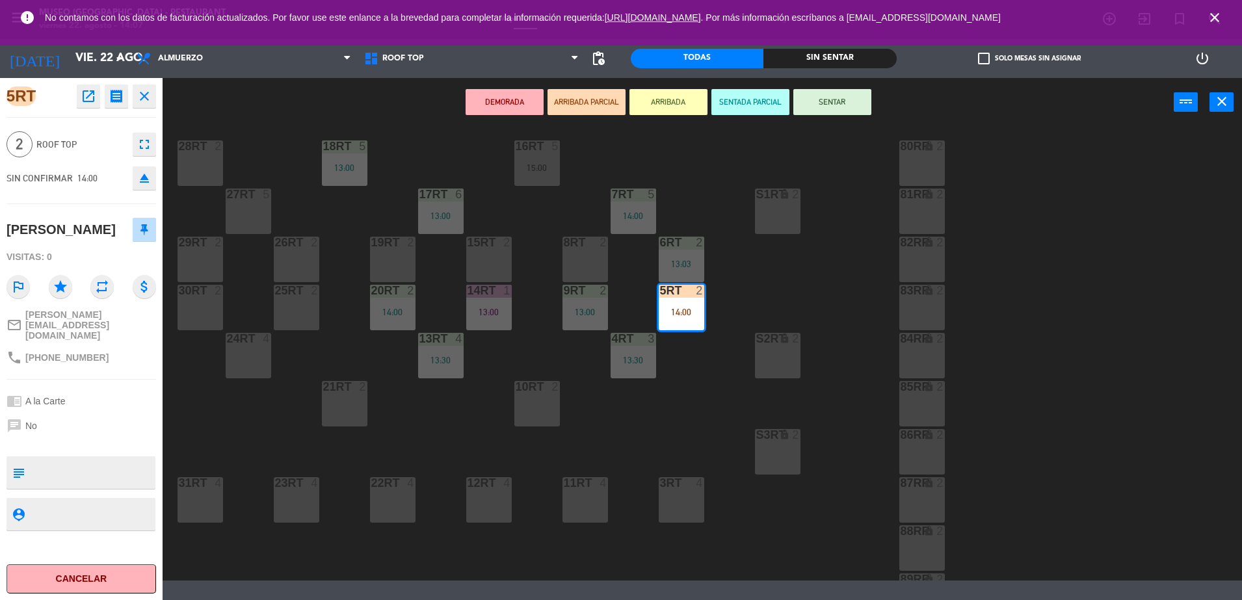
scroll to position [64, 0]
click at [554, 395] on div "10RT 2" at bounding box center [538, 402] width 46 height 46
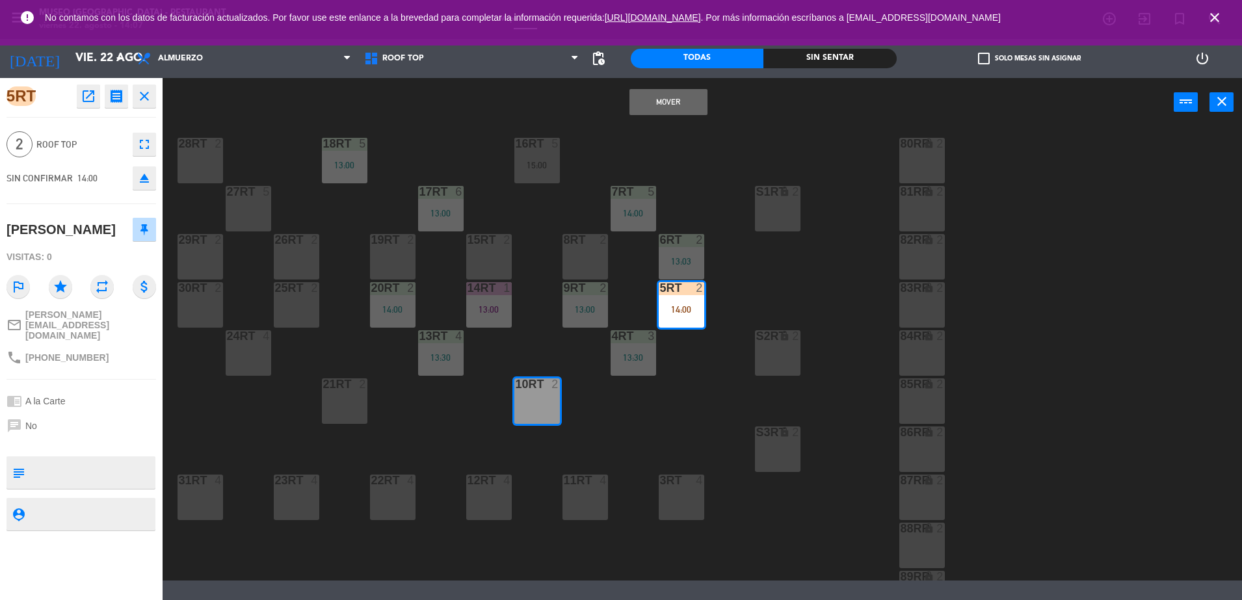
click at [615, 403] on div "18RT 5 13:00 16RT 5 15:00 28RT 2 80RR lock 2 27RT 5 7RT 5 14:00 S1RT lock 2 17R…" at bounding box center [708, 355] width 1067 height 451
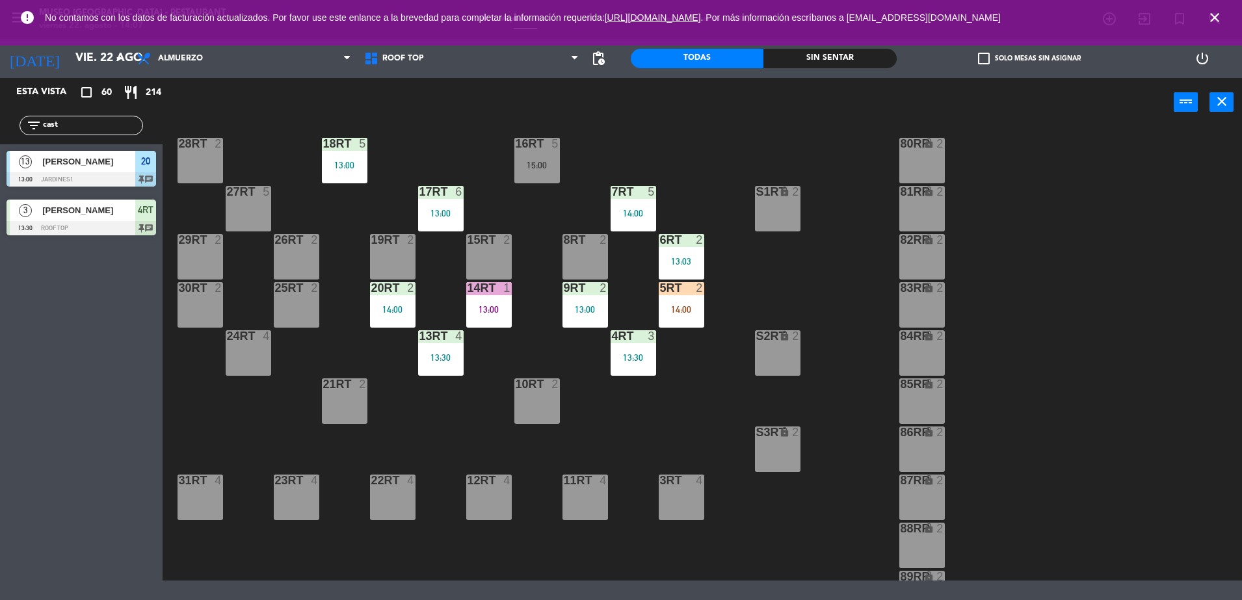
click at [693, 301] on div "5RT 2 14:00" at bounding box center [682, 305] width 46 height 46
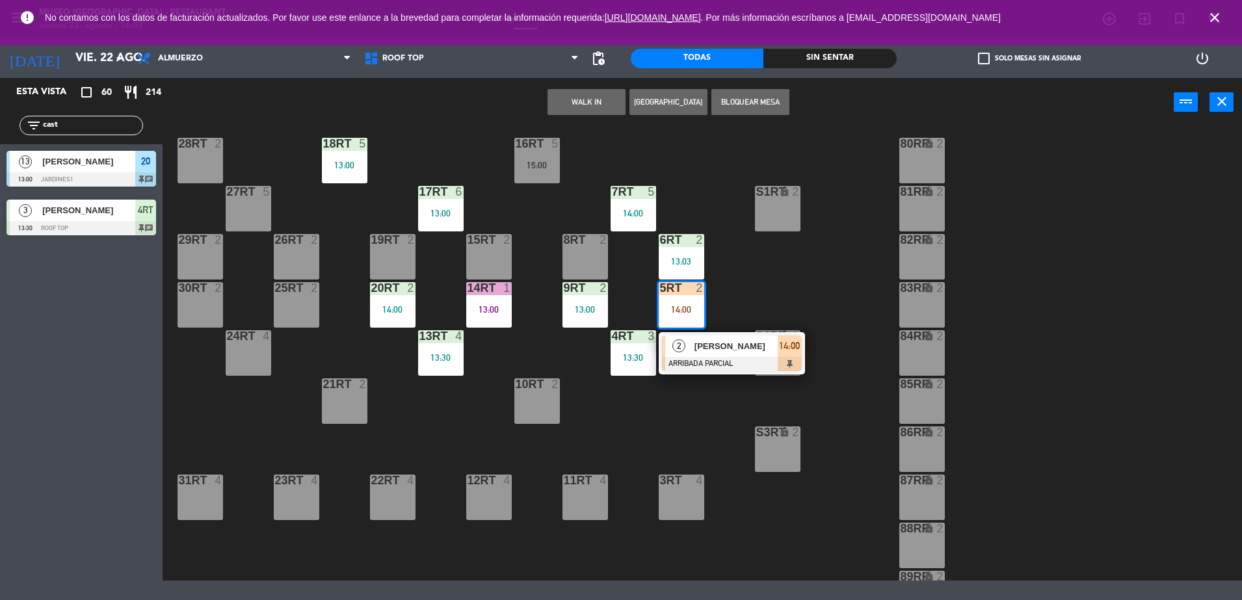
click at [719, 355] on div "[PERSON_NAME]" at bounding box center [735, 346] width 85 height 21
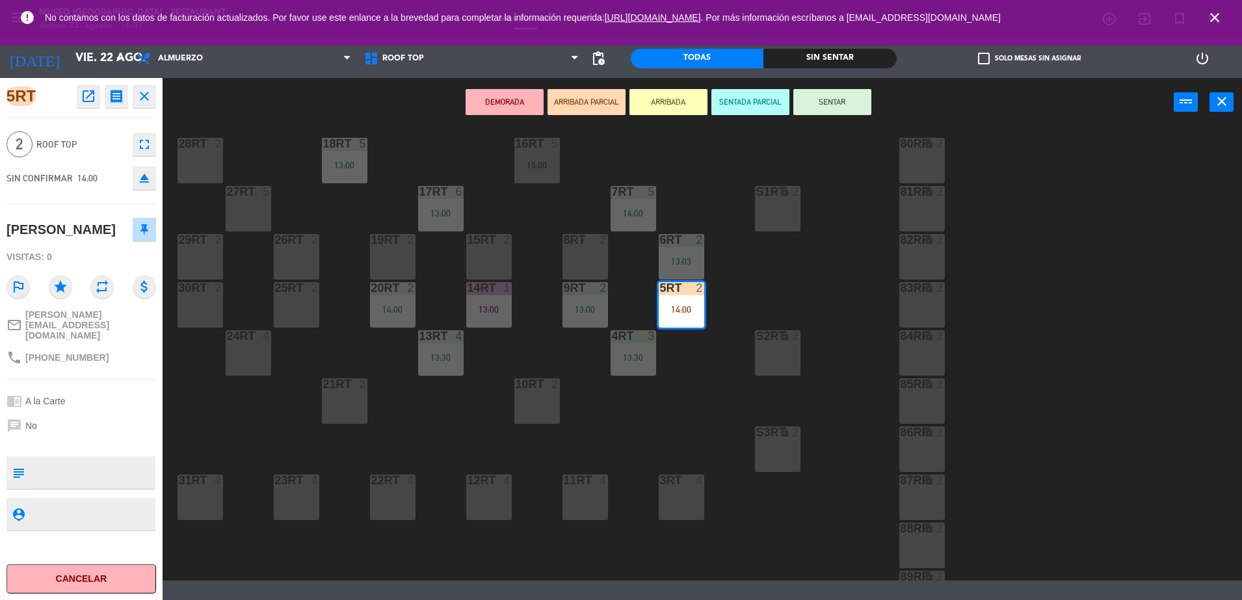
click at [675, 503] on div "3RT 4" at bounding box center [682, 498] width 46 height 46
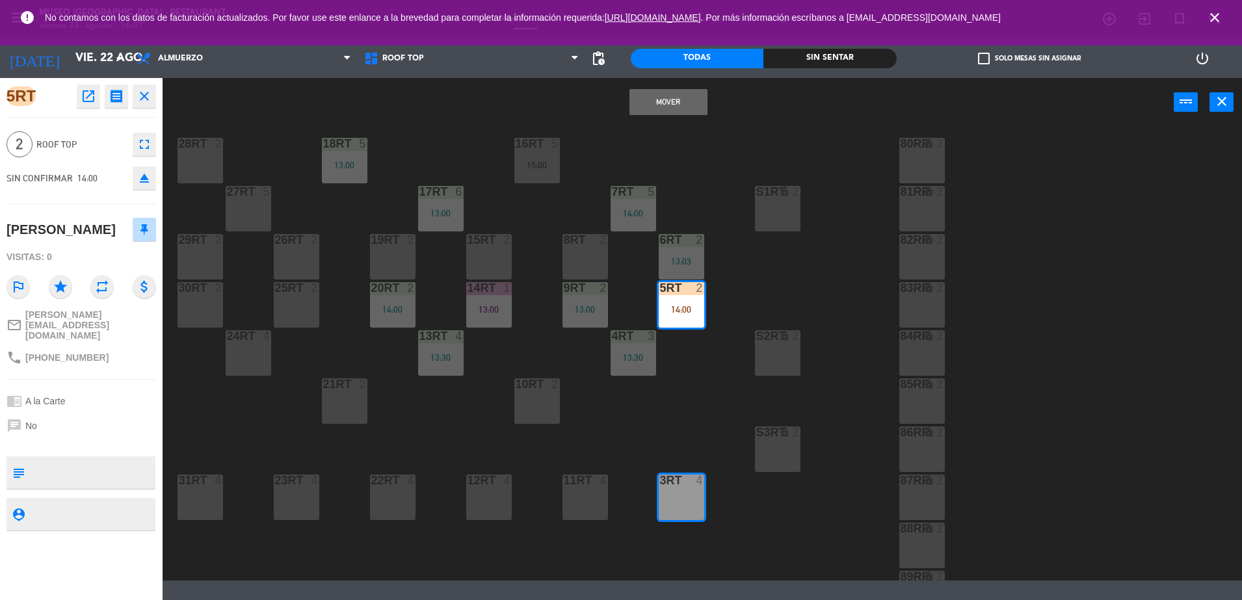
click at [685, 425] on div "18RT 5 13:00 16RT 5 15:00 28RT 2 80RR lock 2 27RT 5 7RT 5 14:00 S1RT lock 2 17R…" at bounding box center [708, 355] width 1067 height 451
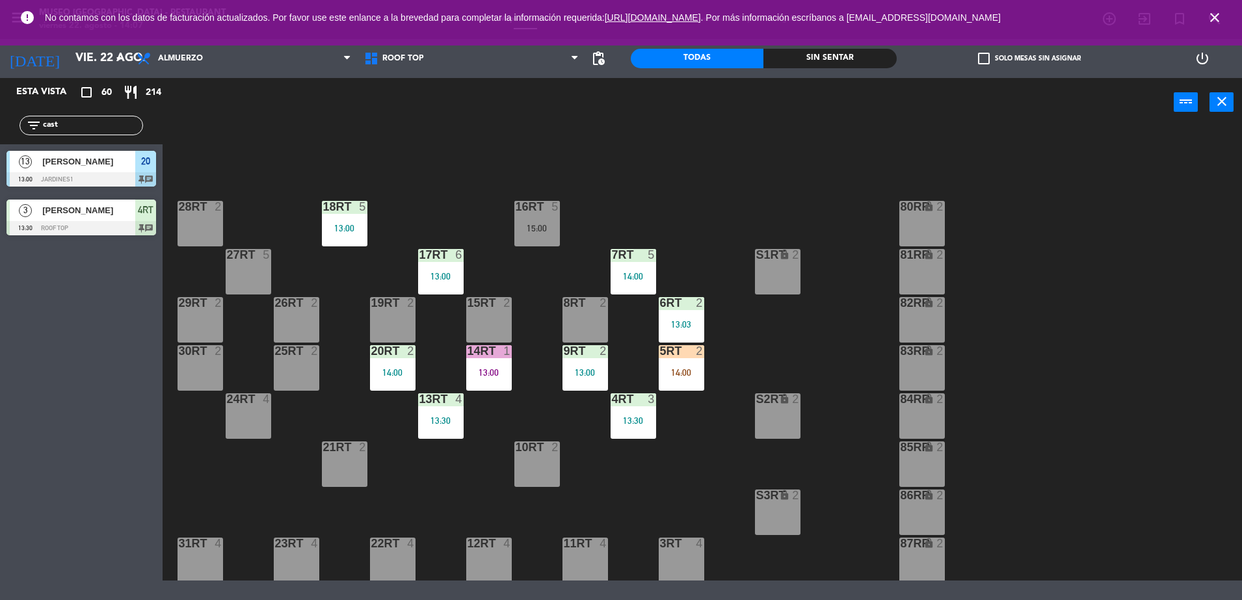
scroll to position [0, 0]
click at [679, 379] on div "5RT 2 14:00" at bounding box center [682, 369] width 46 height 46
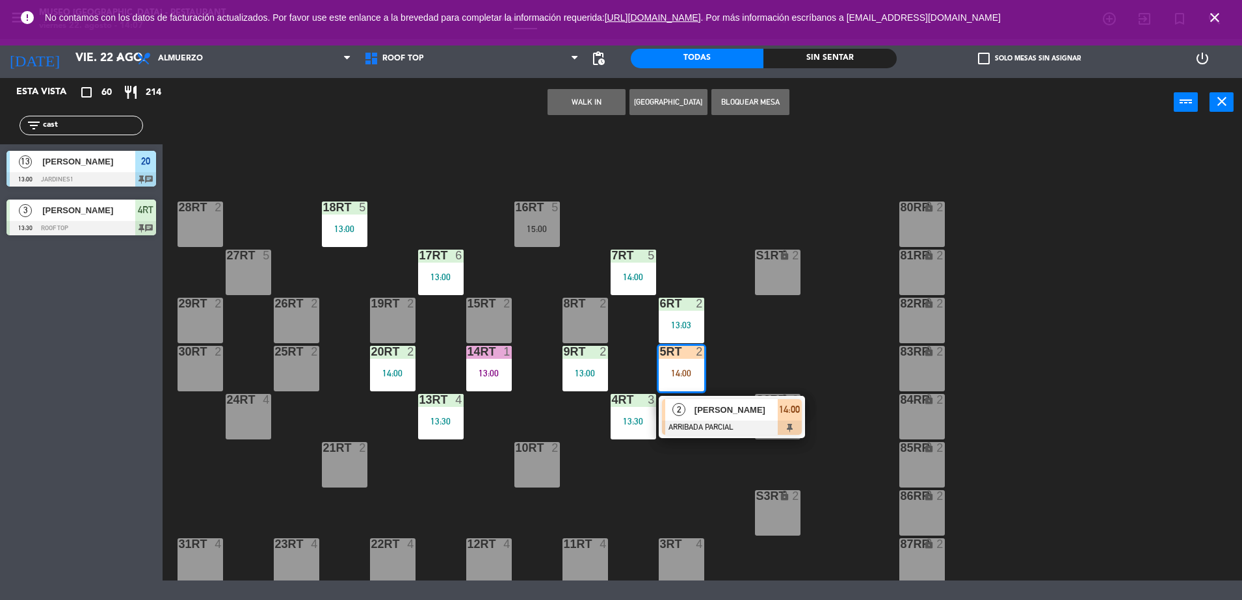
click at [703, 412] on span "[PERSON_NAME]" at bounding box center [736, 410] width 83 height 14
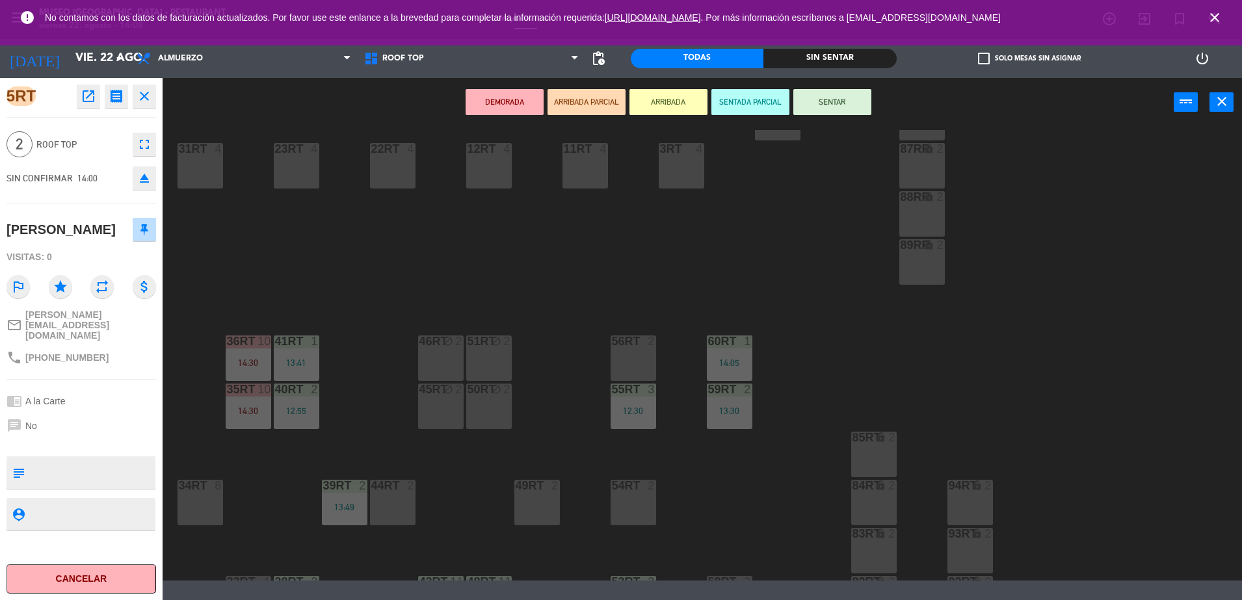
scroll to position [533, 0]
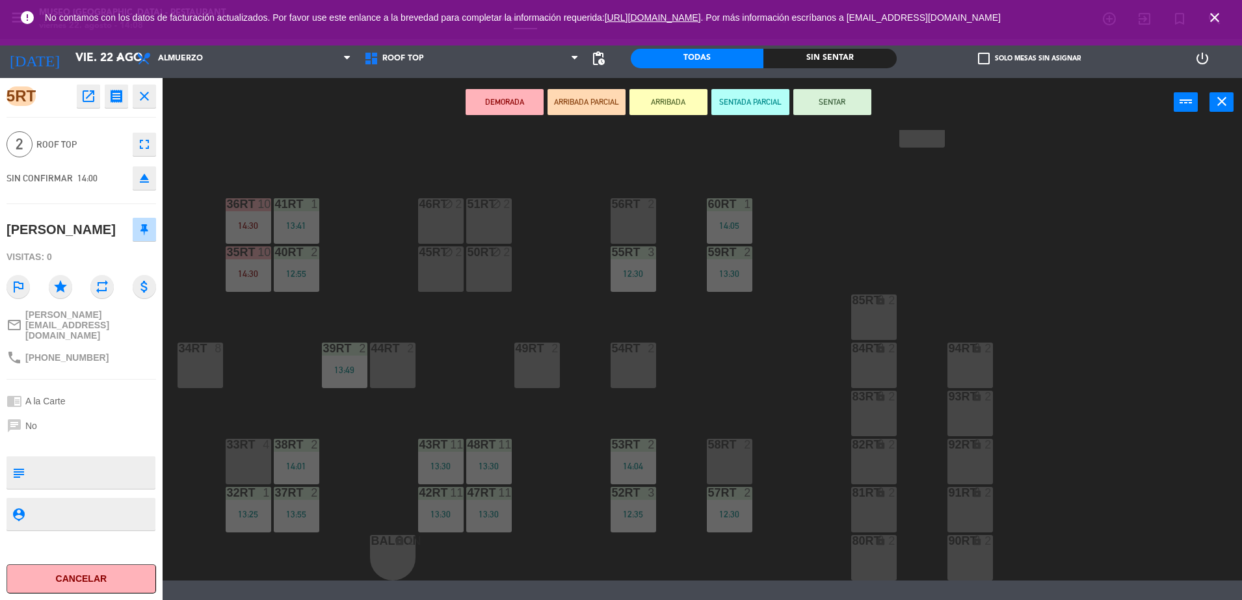
click at [306, 452] on div "38rt 2 14:01" at bounding box center [297, 462] width 46 height 46
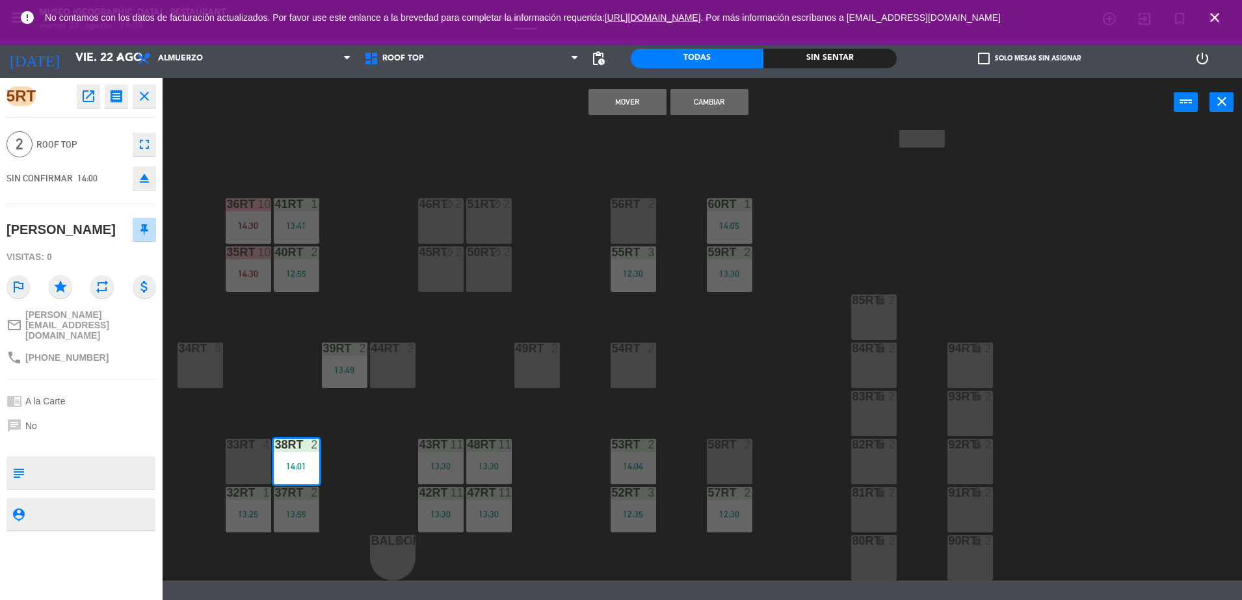
click at [345, 479] on div "18RT 5 13:00 16RT 5 15:00 28RT 2 80RR lock 2 27RT 5 7RT 5 14:00 S1RT lock 2 17R…" at bounding box center [708, 355] width 1067 height 451
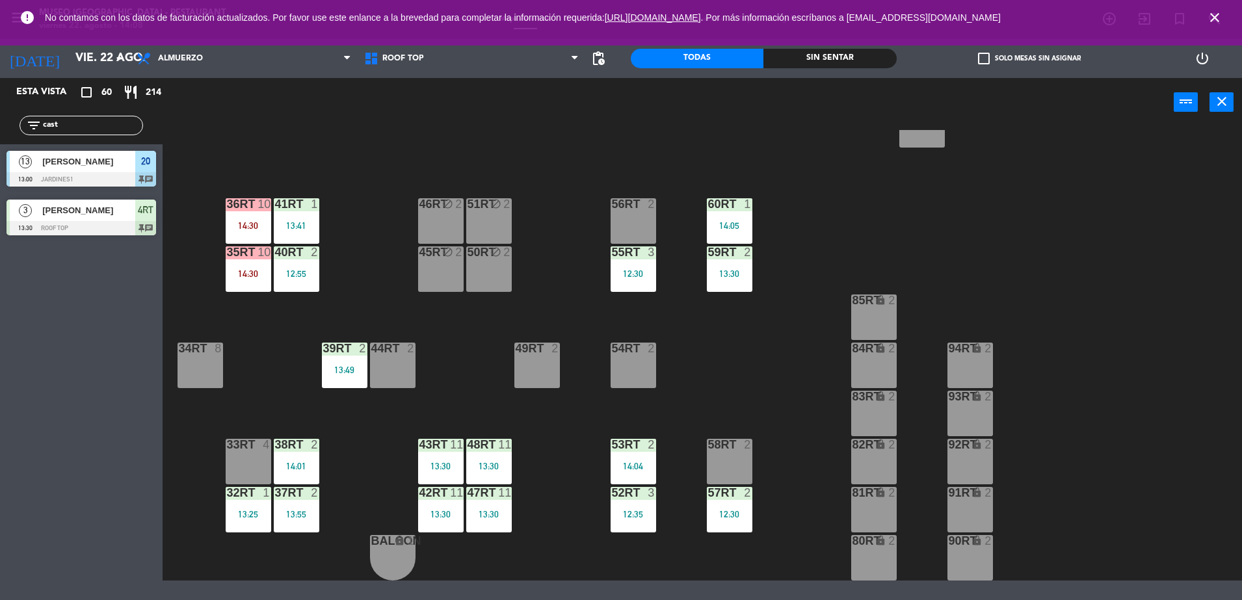
click at [293, 451] on div "38rt 2" at bounding box center [297, 445] width 46 height 13
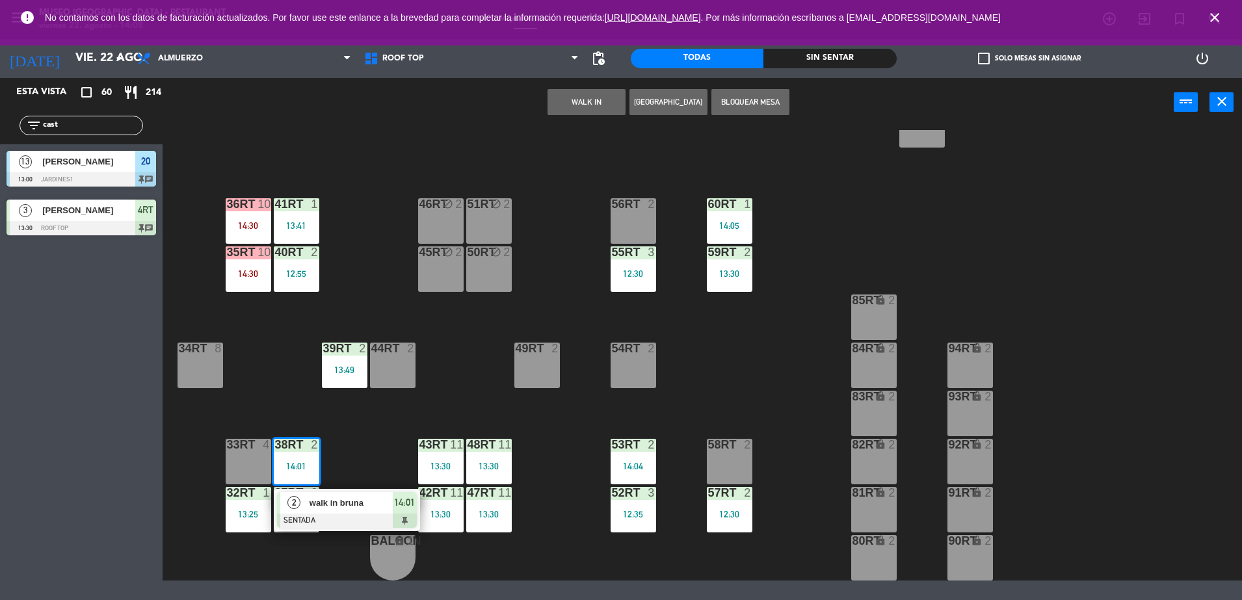
click at [337, 502] on span "walk in bruna" at bounding box center [351, 503] width 83 height 14
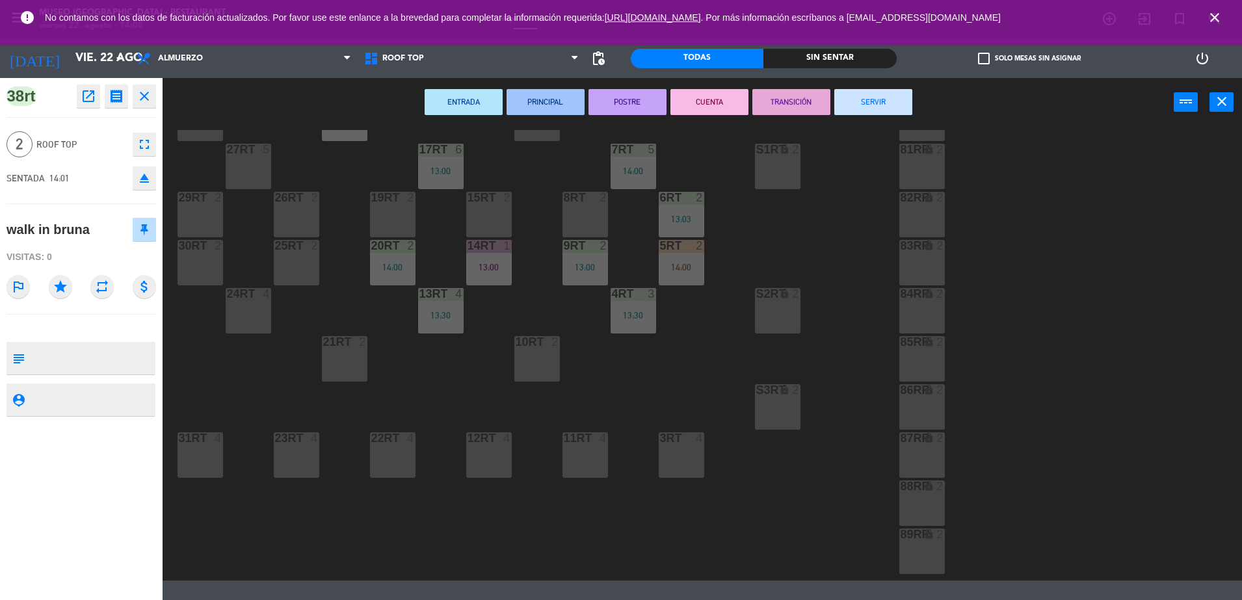
scroll to position [77, 0]
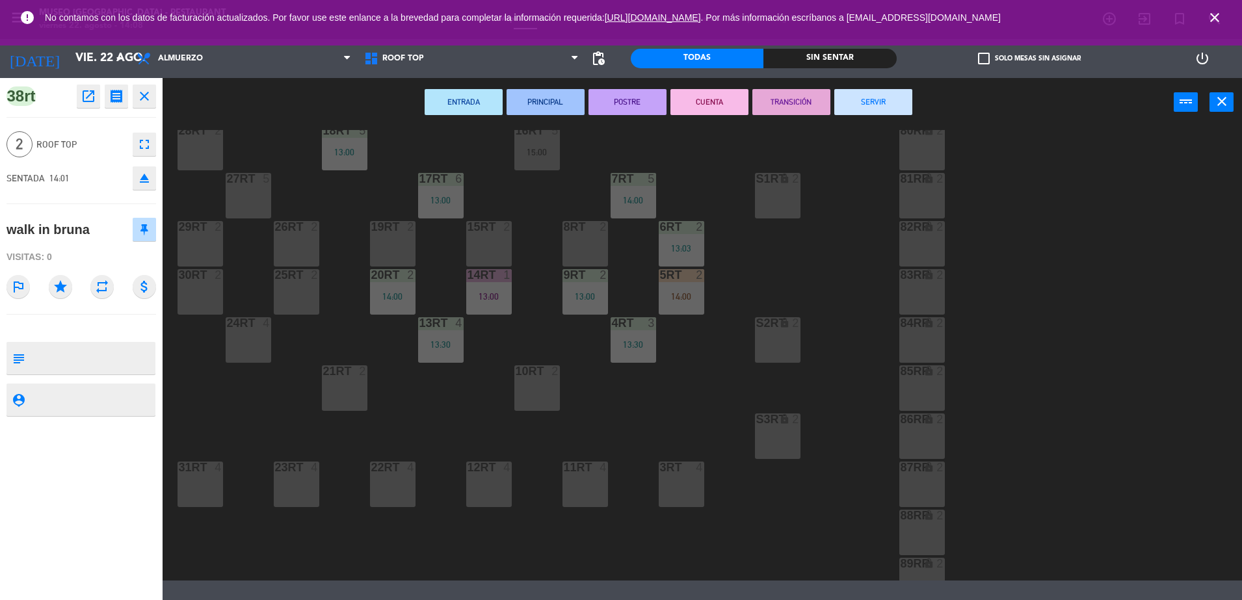
click at [694, 289] on div "5RT 2 14:00" at bounding box center [682, 292] width 46 height 46
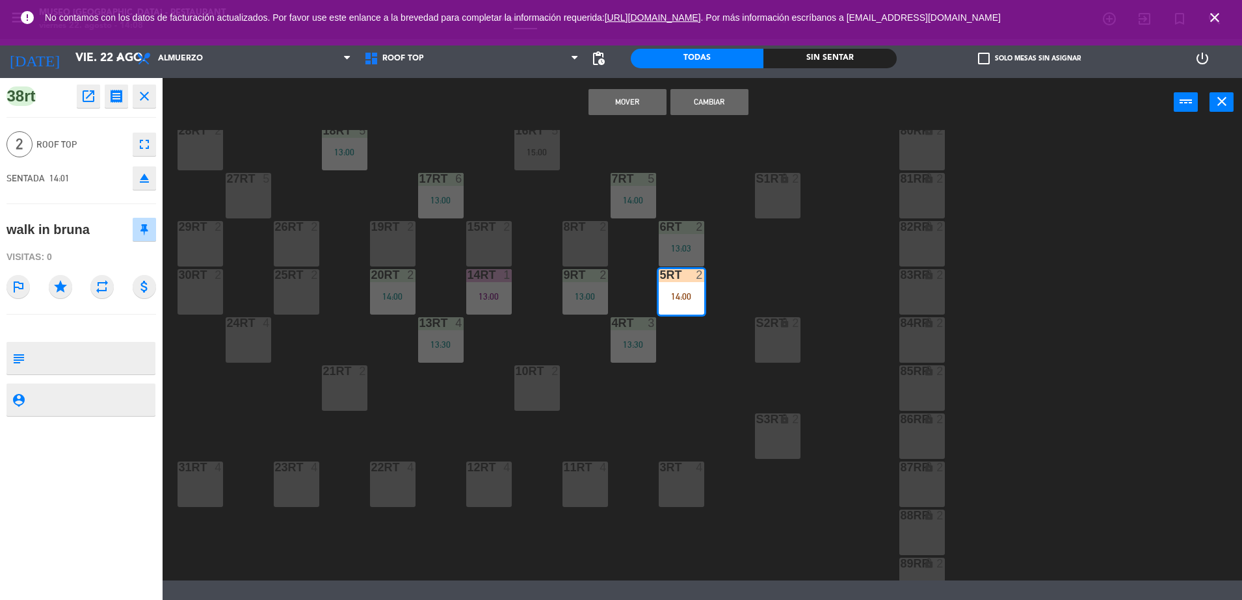
click at [723, 101] on button "Cambiar" at bounding box center [710, 102] width 78 height 26
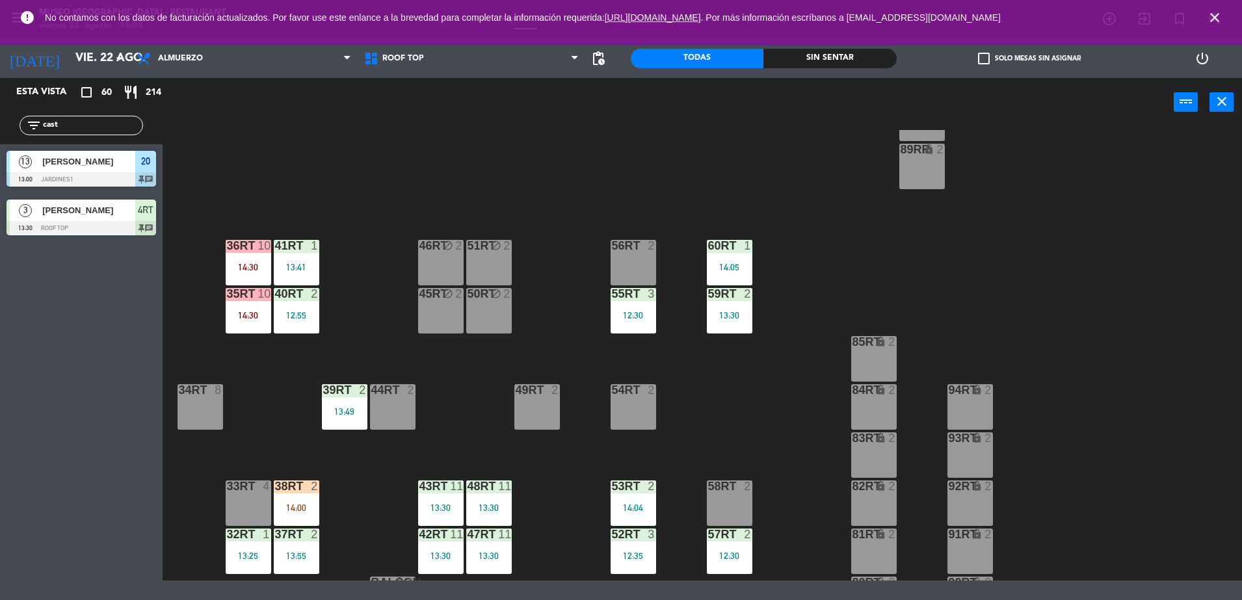
scroll to position [533, 0]
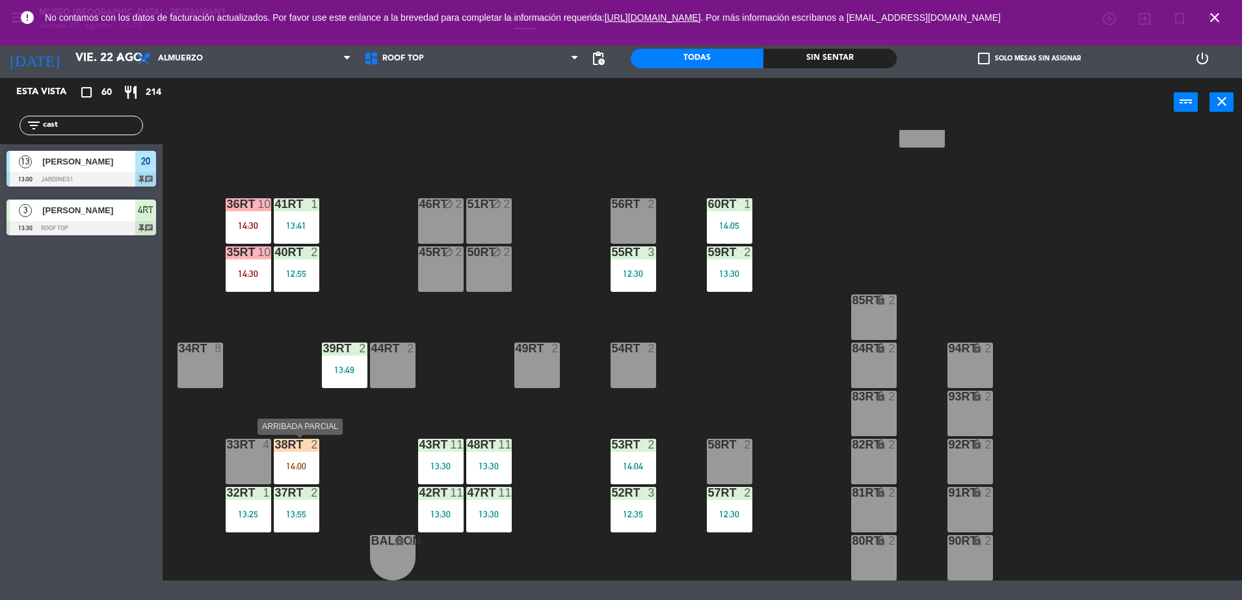
click at [293, 450] on div at bounding box center [296, 445] width 21 height 12
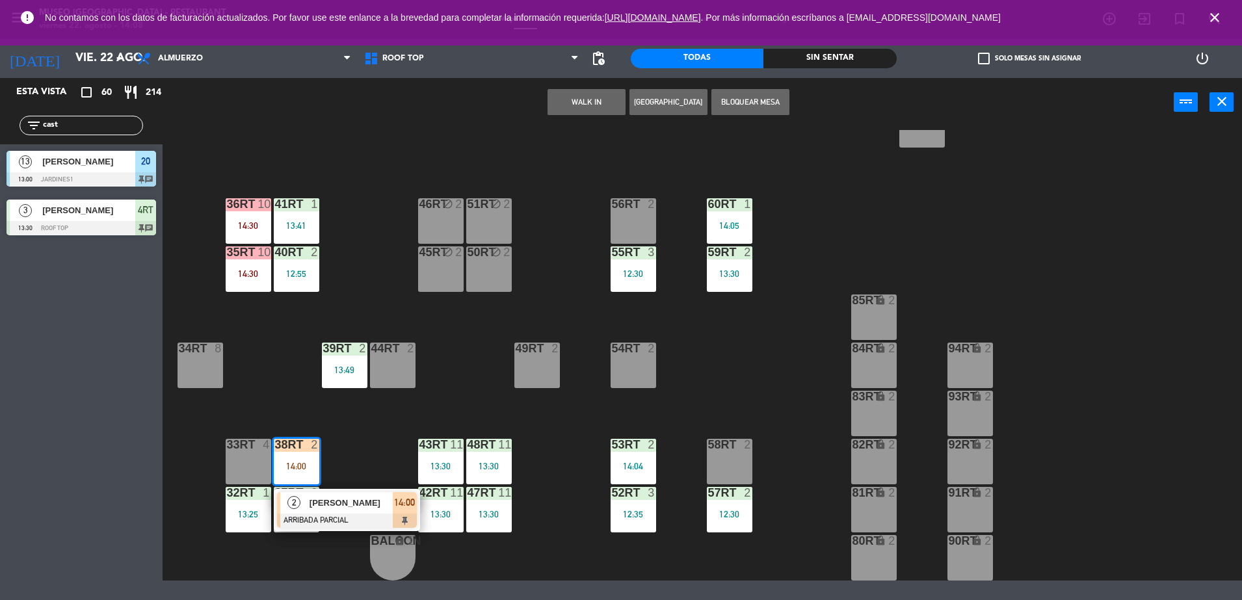
click at [678, 394] on div "18RT 5 13:00 16RT 5 15:00 28RT 2 80RR lock 2 27RT 5 7RT 5 14:00 S1RT lock 2 17R…" at bounding box center [708, 355] width 1067 height 451
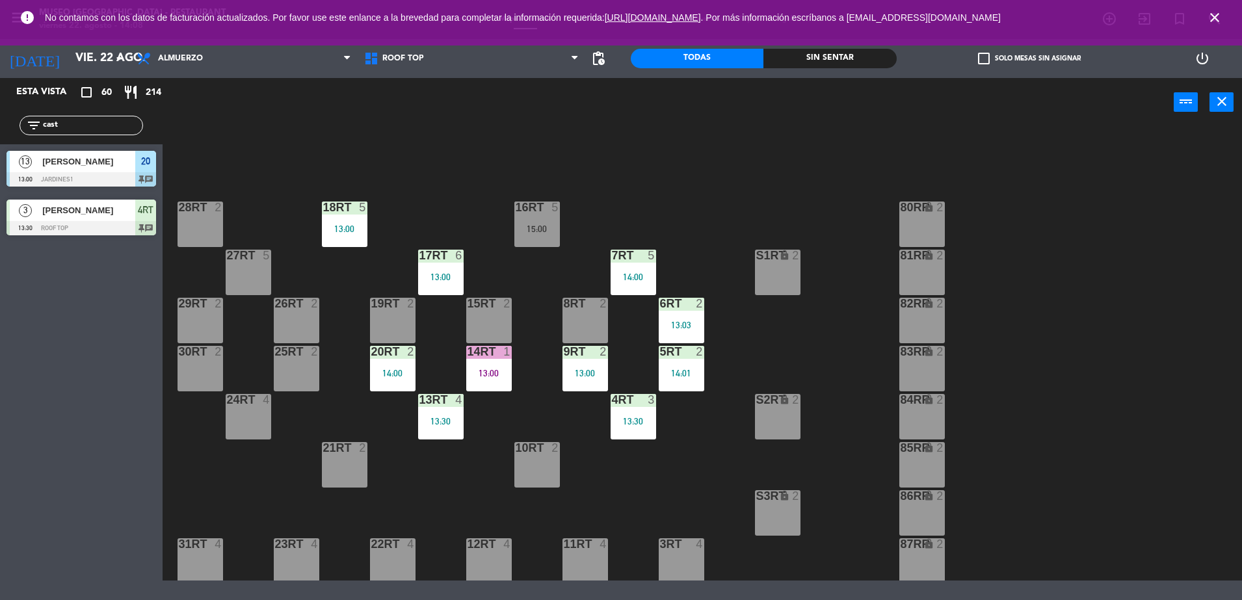
scroll to position [77, 0]
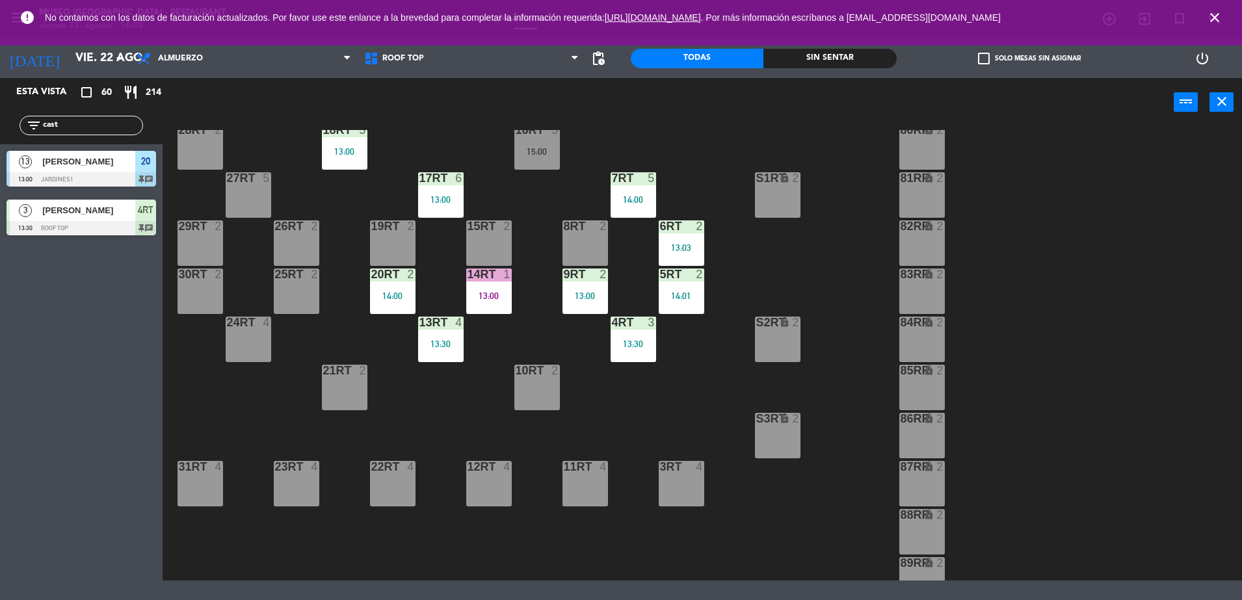
click at [684, 299] on div "14:01" at bounding box center [682, 295] width 46 height 9
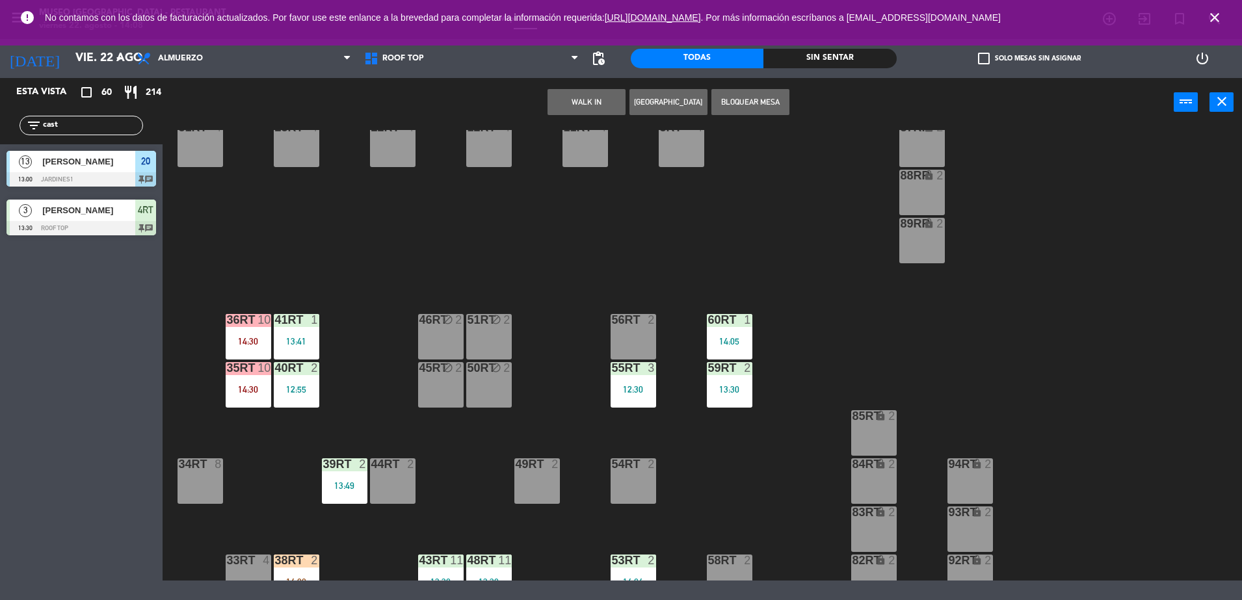
scroll to position [533, 0]
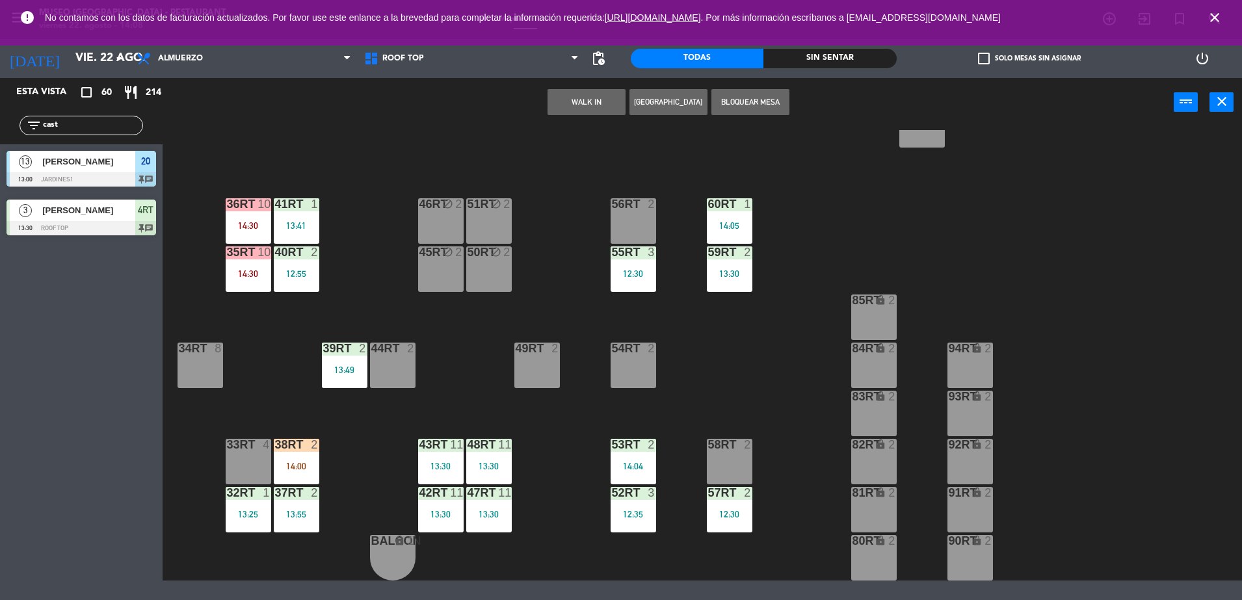
click at [367, 450] on div "18RT 5 13:00 16RT 5 15:00 28RT 2 80RR lock 2 27RT 5 7RT 5 14:00 S1RT lock 2 17R…" at bounding box center [708, 355] width 1067 height 451
click at [305, 462] on div "14:00" at bounding box center [297, 466] width 46 height 9
click at [350, 500] on span "[PERSON_NAME]" at bounding box center [351, 503] width 83 height 14
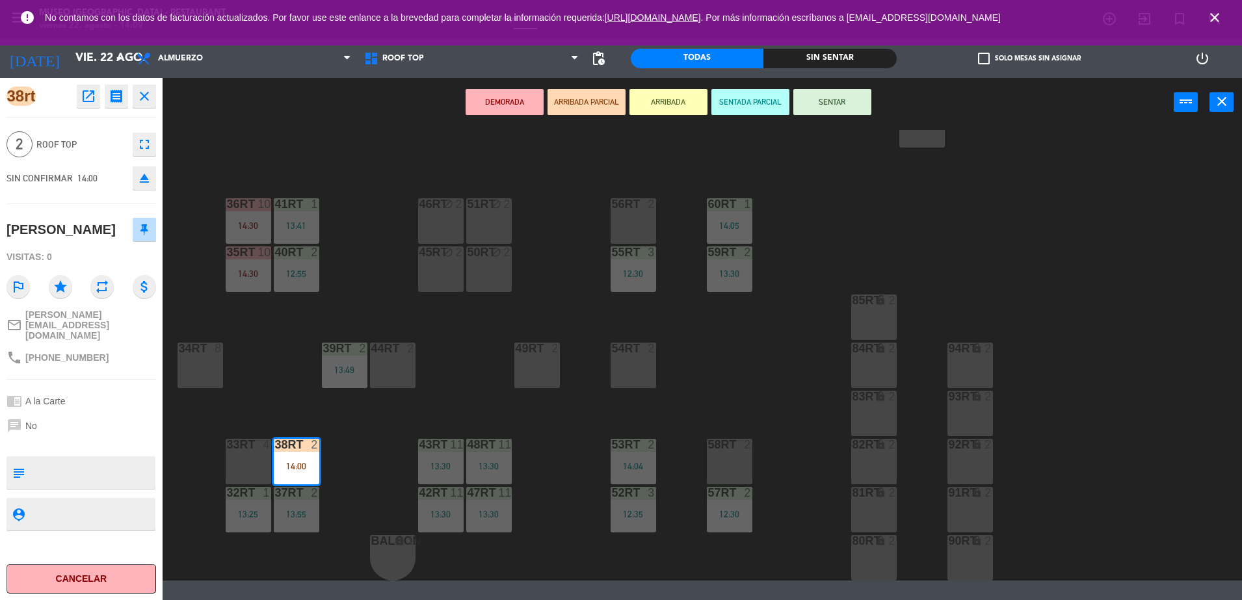
click at [116, 462] on textarea at bounding box center [92, 472] width 124 height 27
type textarea "m38RT cumpleaños"
click at [91, 239] on div "[PERSON_NAME]" at bounding box center [82, 229] width 150 height 33
click at [839, 99] on button "SENTAR" at bounding box center [833, 102] width 78 height 26
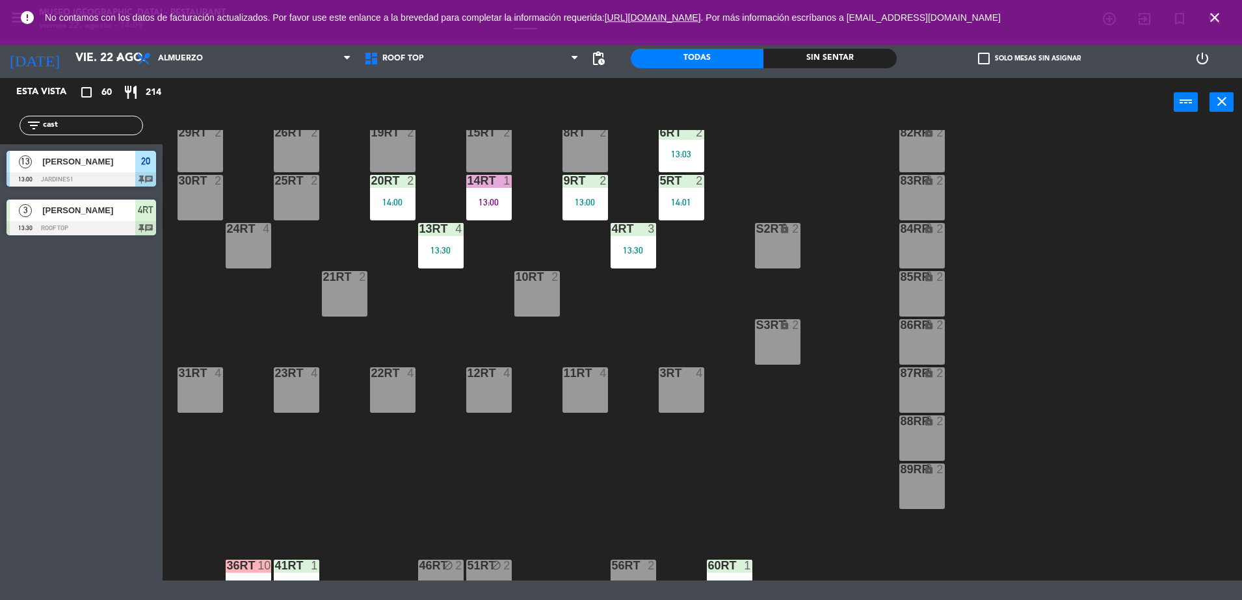
scroll to position [0, 0]
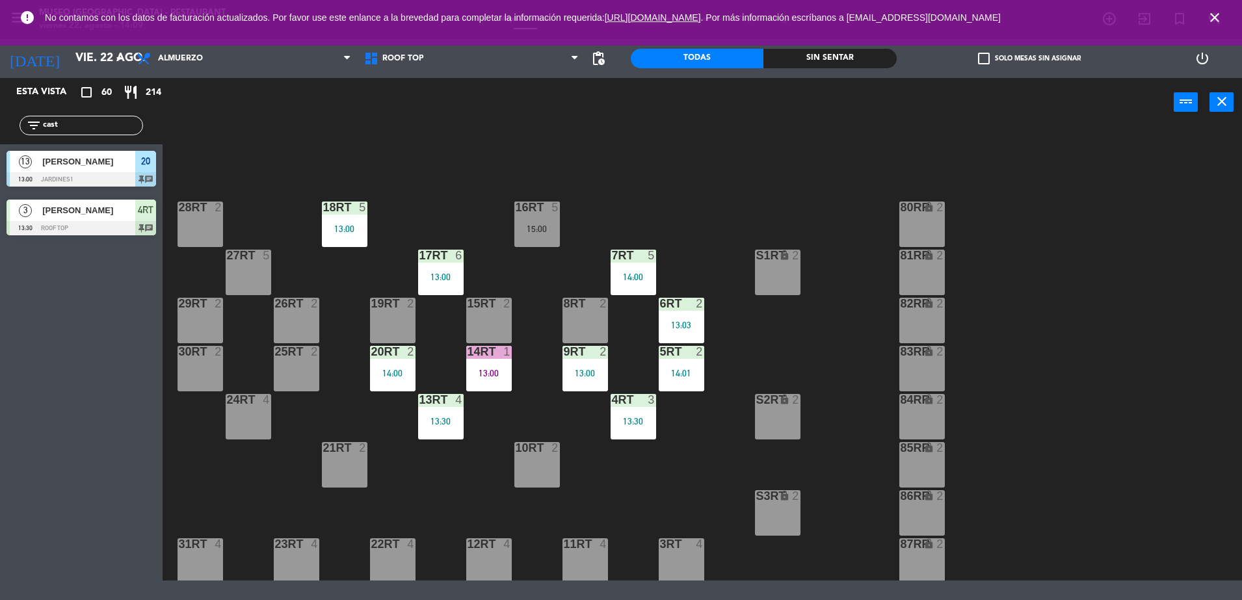
click at [443, 402] on div at bounding box center [440, 400] width 21 height 12
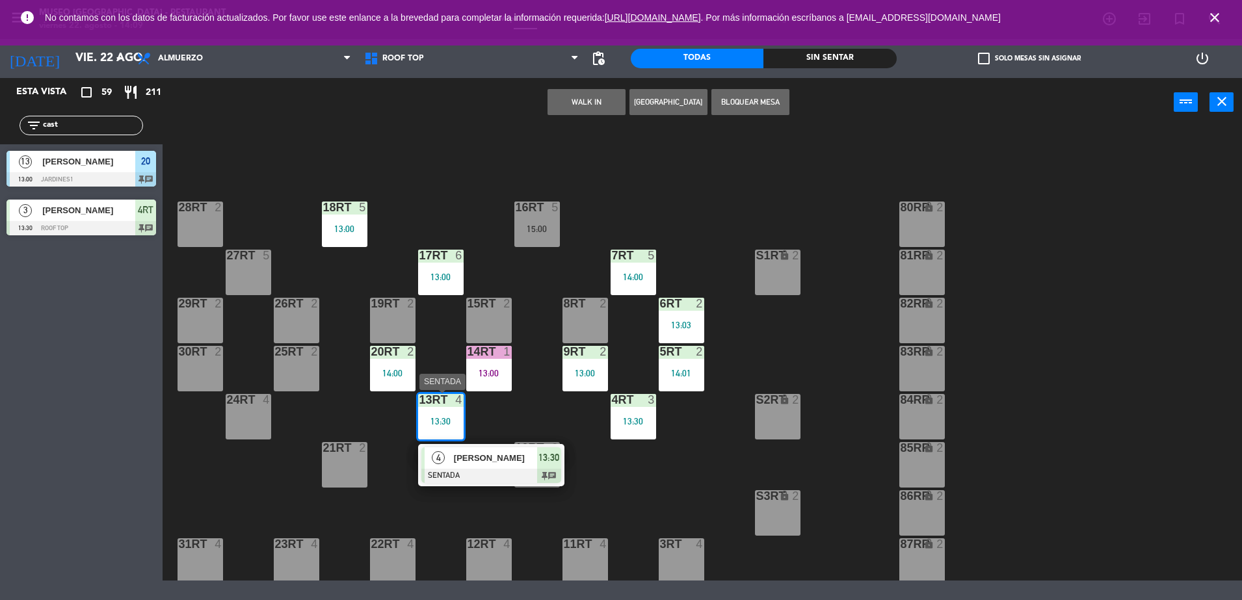
click at [490, 471] on div at bounding box center [492, 476] width 140 height 14
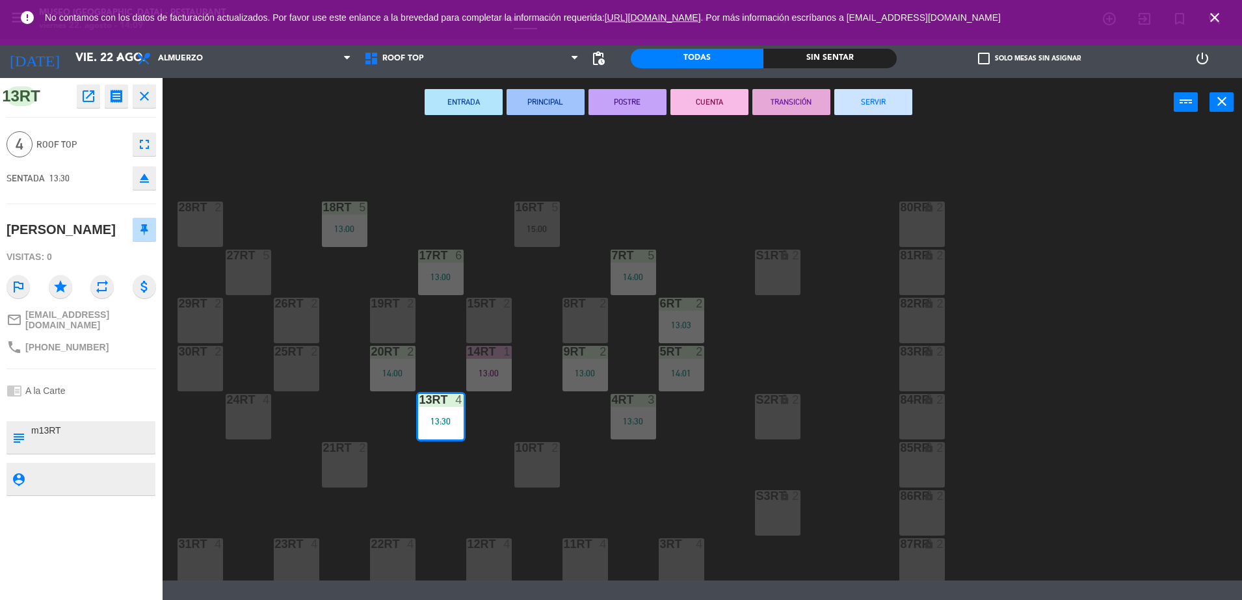
click at [786, 112] on button "TRANSICIÓN" at bounding box center [792, 102] width 78 height 26
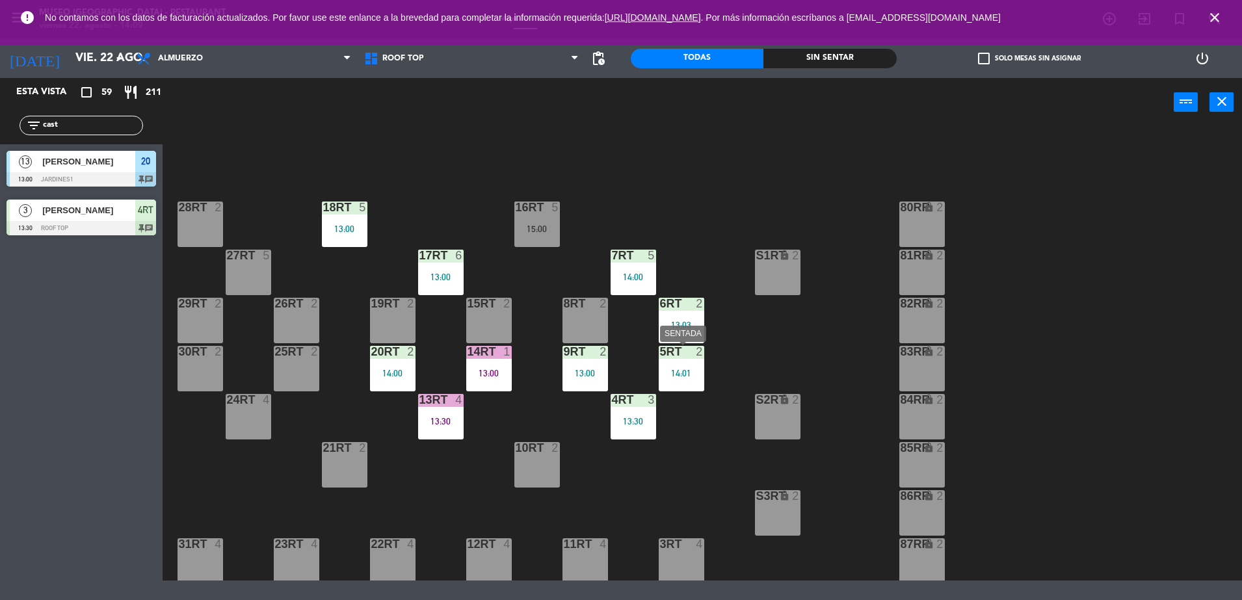
click at [689, 381] on div "5RT 2 14:01" at bounding box center [682, 369] width 46 height 46
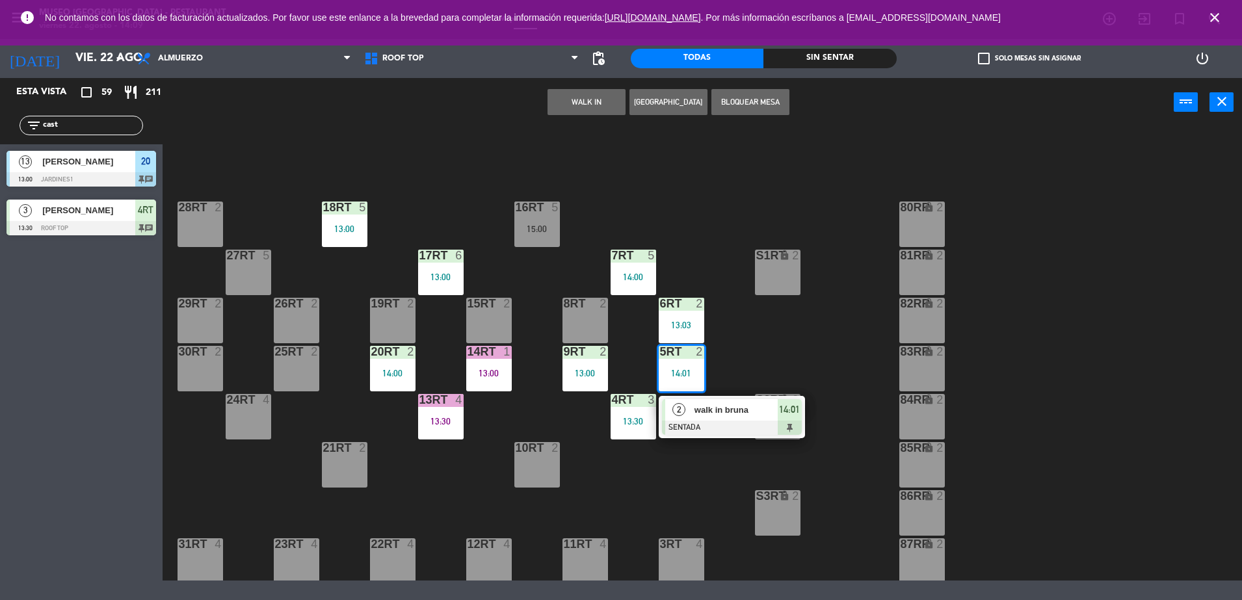
click at [703, 409] on span "walk in bruna" at bounding box center [736, 410] width 83 height 14
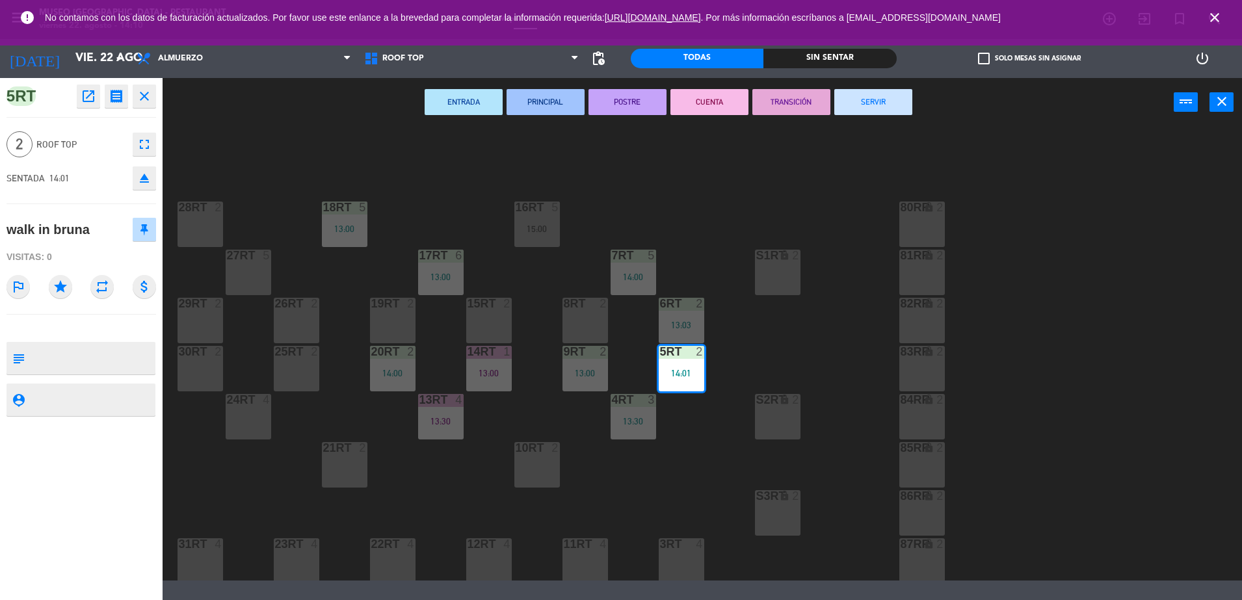
click at [783, 359] on div "18RT 5 13:00 16RT 5 15:00 28RT 2 80RR lock 2 27RT 5 7RT 5 14:00 S1RT lock 2 17R…" at bounding box center [708, 355] width 1067 height 451
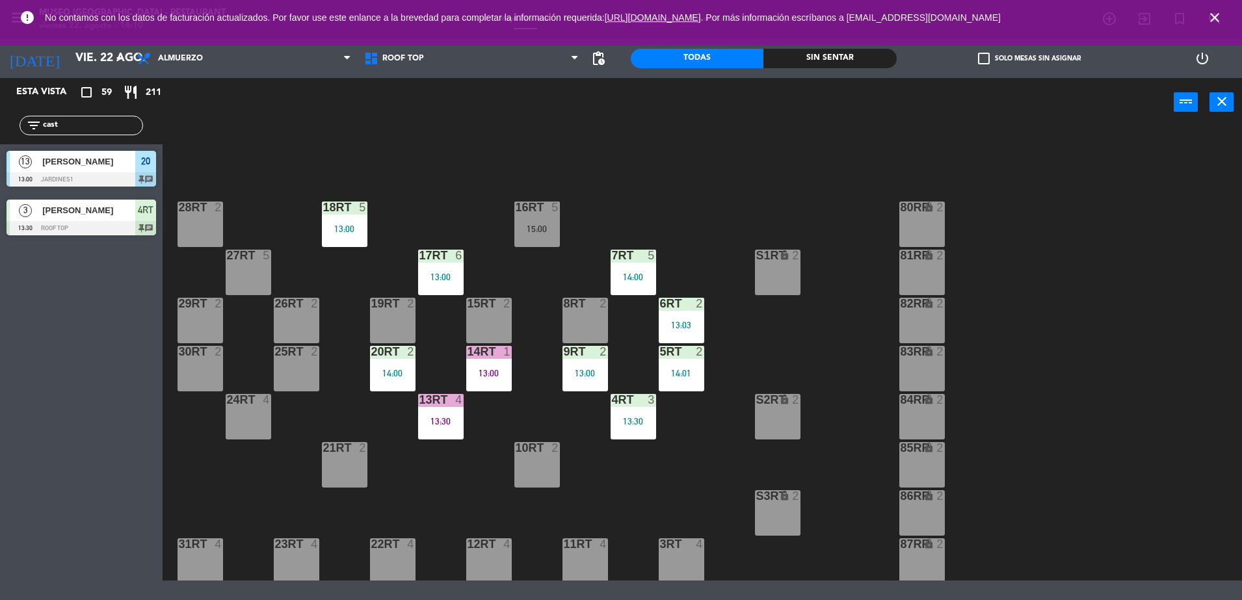
click at [686, 377] on div "14:01" at bounding box center [682, 373] width 46 height 9
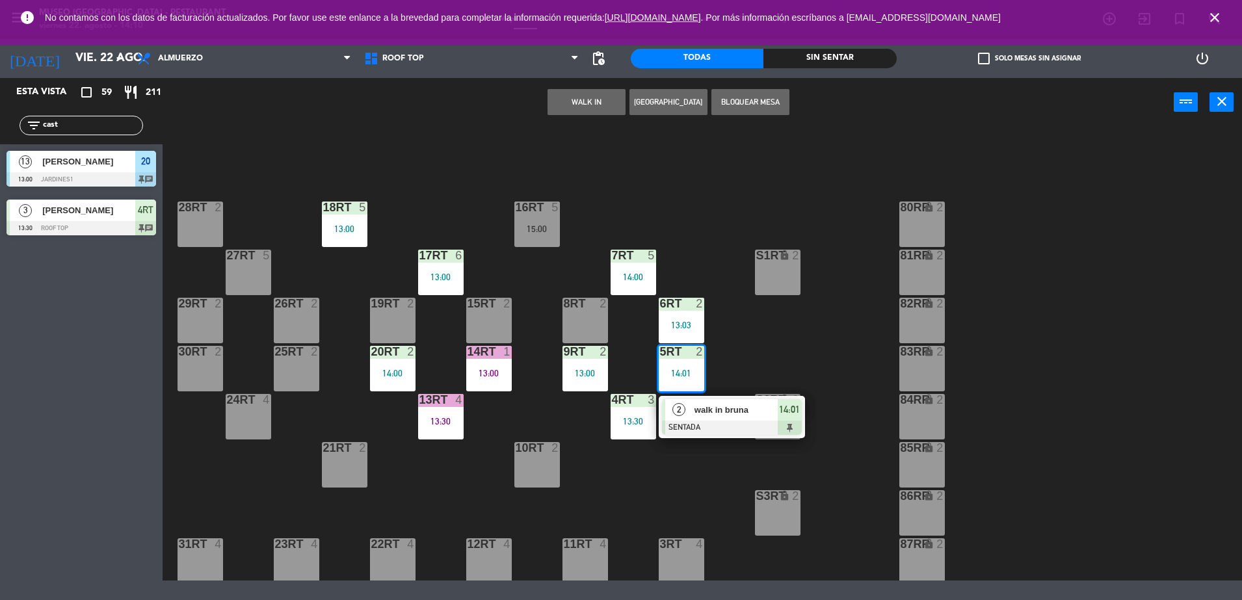
click at [722, 414] on span "walk in bruna" at bounding box center [736, 410] width 83 height 14
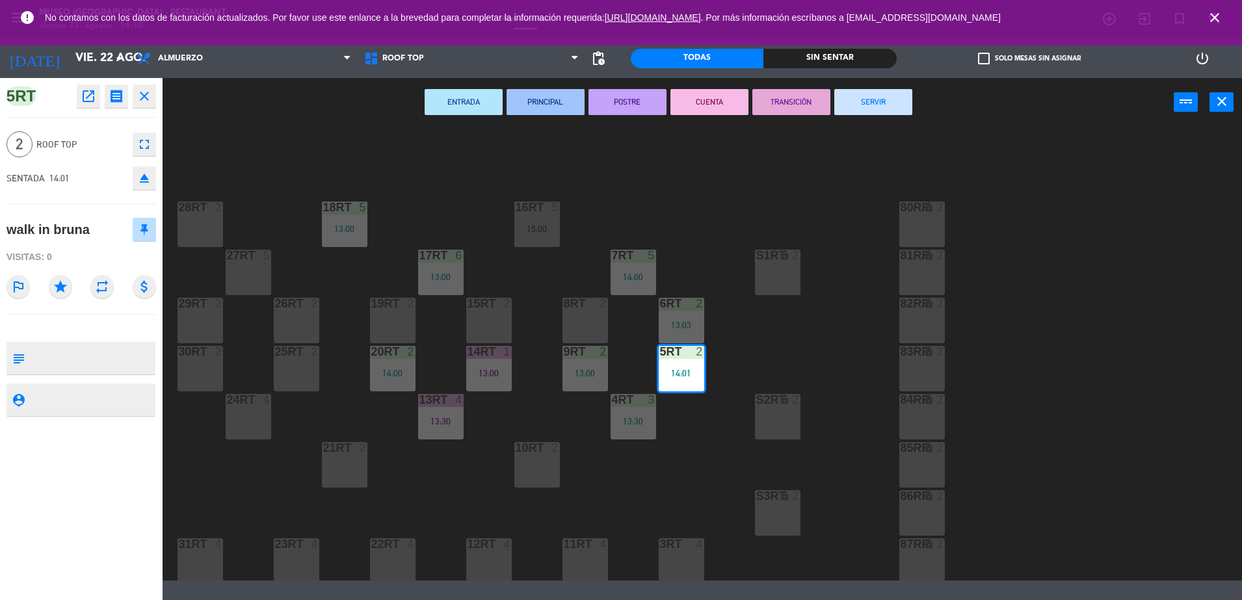
click at [586, 321] on div "8RT 2" at bounding box center [586, 321] width 46 height 46
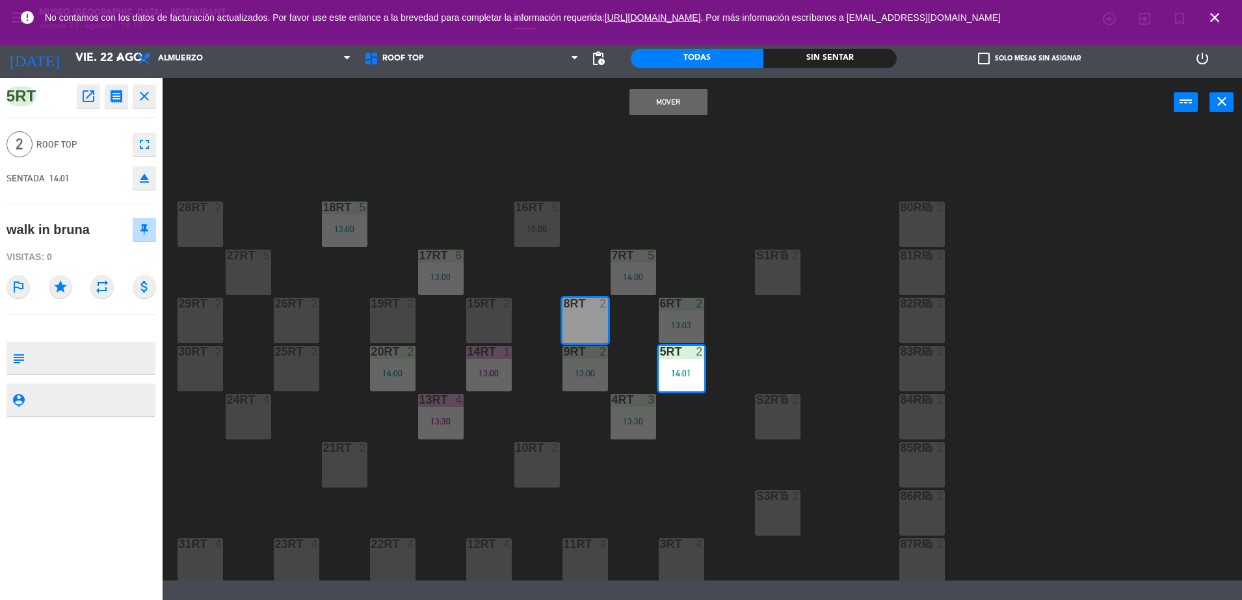
click at [702, 100] on button "Mover" at bounding box center [669, 102] width 78 height 26
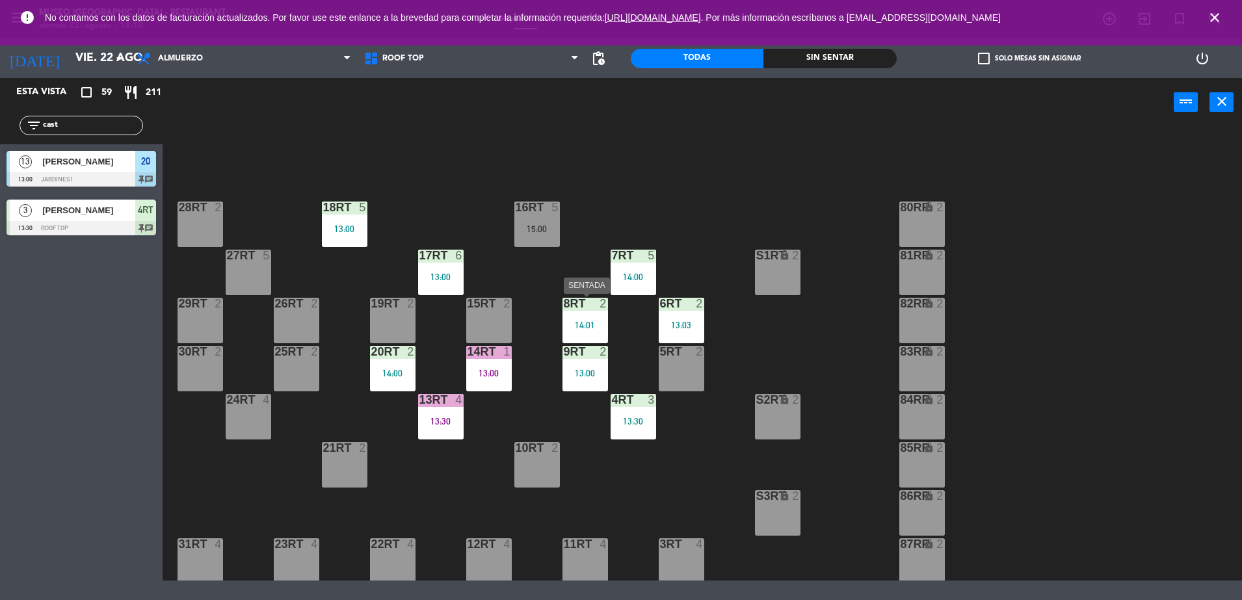
click at [598, 323] on div "14:01" at bounding box center [586, 325] width 46 height 9
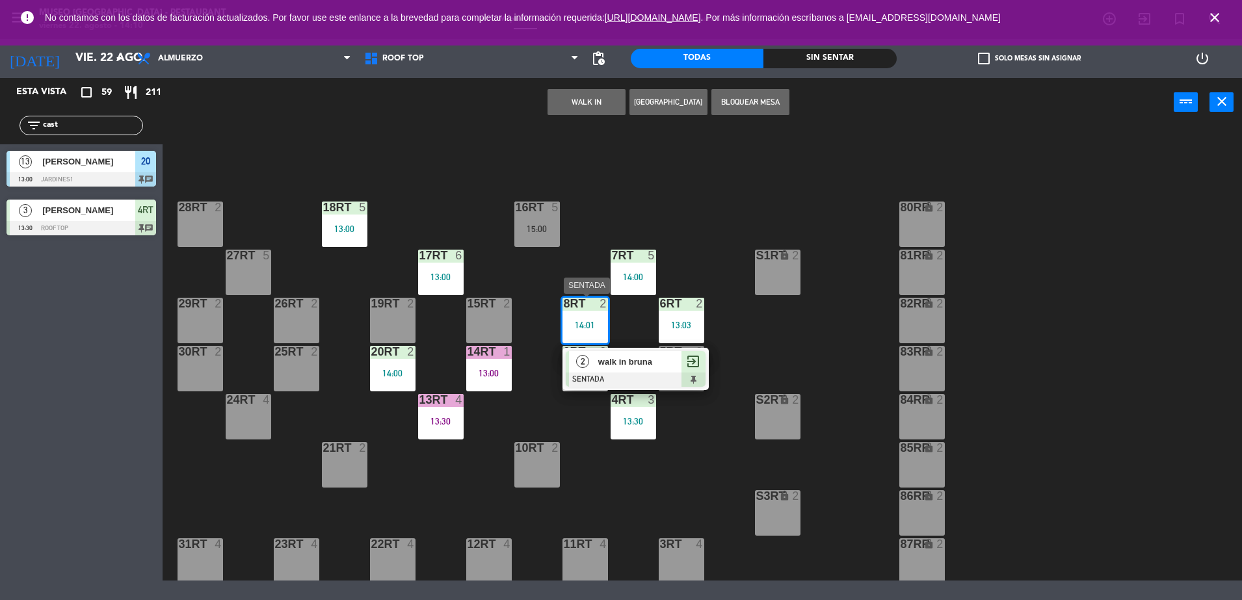
click at [630, 368] on span "walk in bruna" at bounding box center [639, 362] width 83 height 14
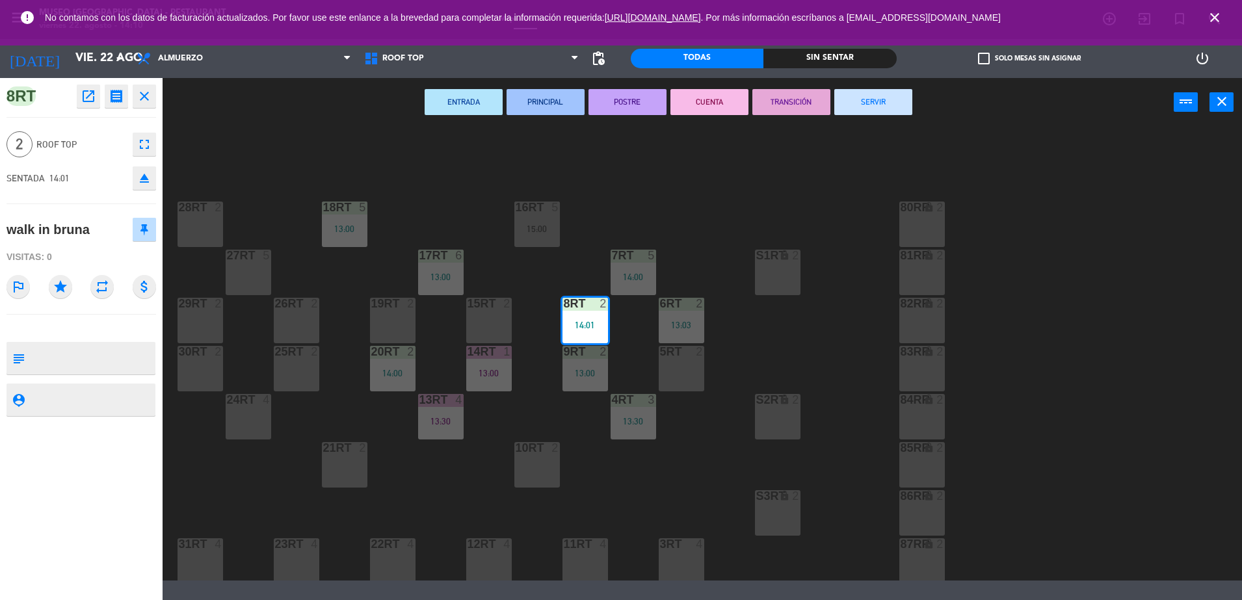
click at [673, 373] on div "5RT 2" at bounding box center [682, 369] width 46 height 46
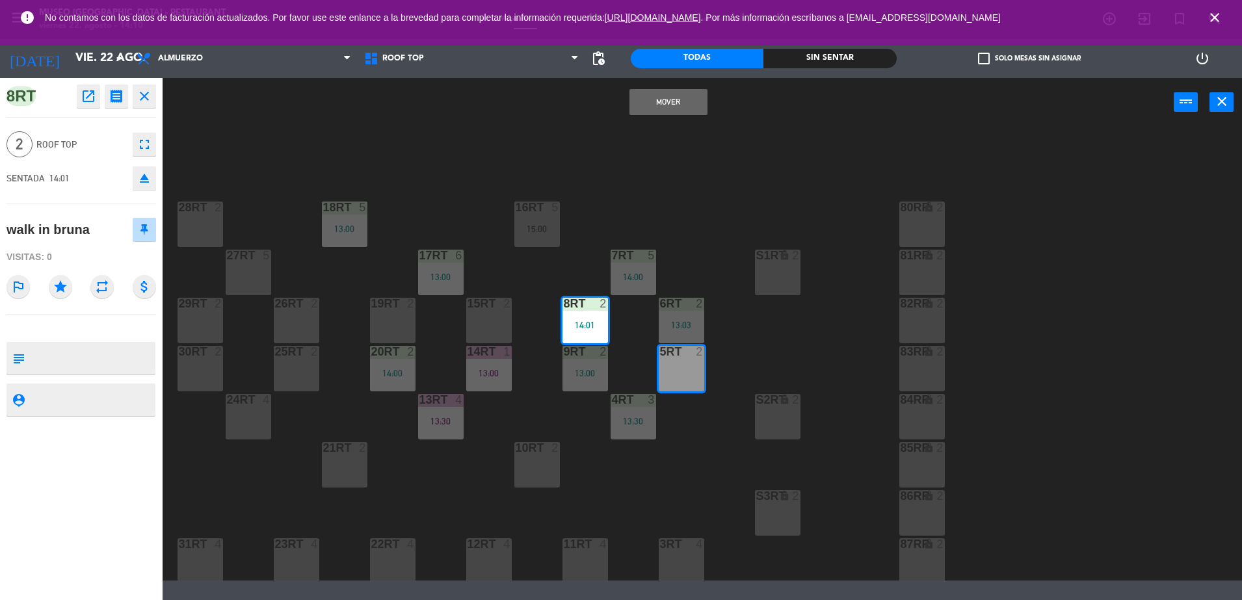
click at [667, 114] on div "Mover power_input close" at bounding box center [668, 102] width 1011 height 49
click at [662, 105] on button "Mover" at bounding box center [669, 102] width 78 height 26
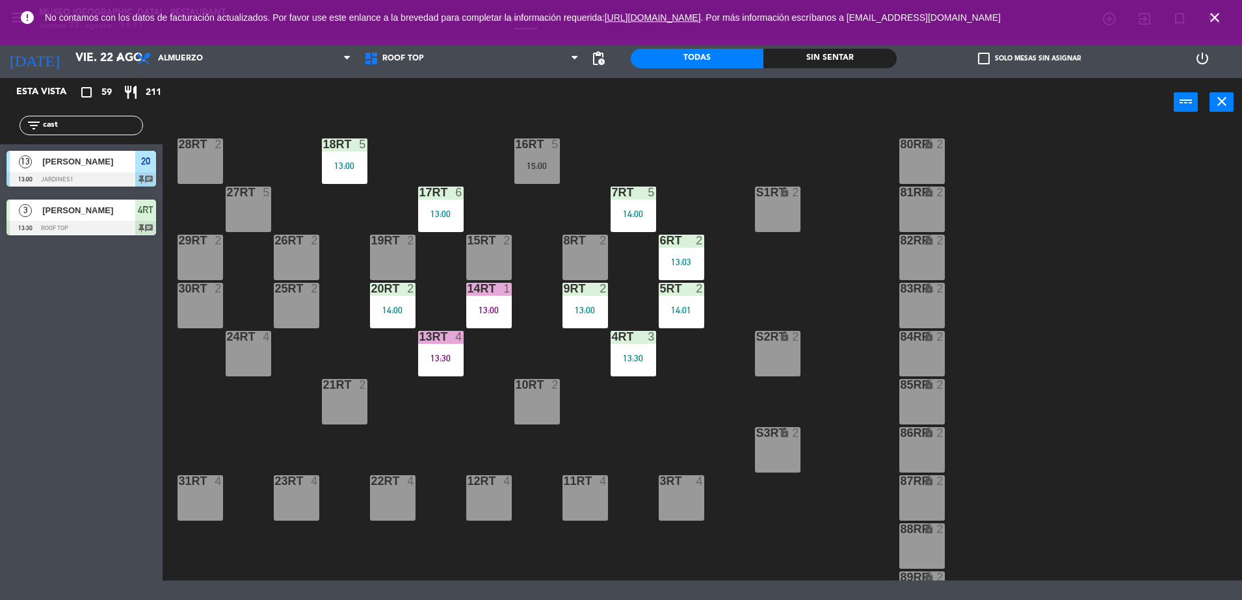
scroll to position [12, 0]
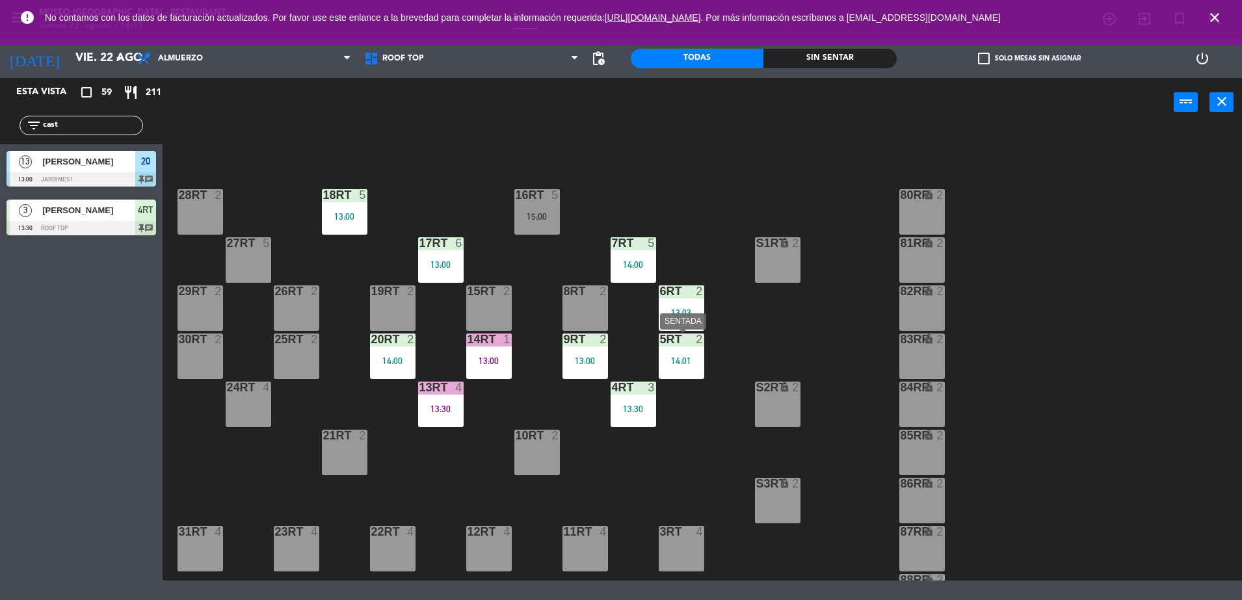
click at [678, 376] on div "5RT 2 14:01" at bounding box center [682, 357] width 46 height 46
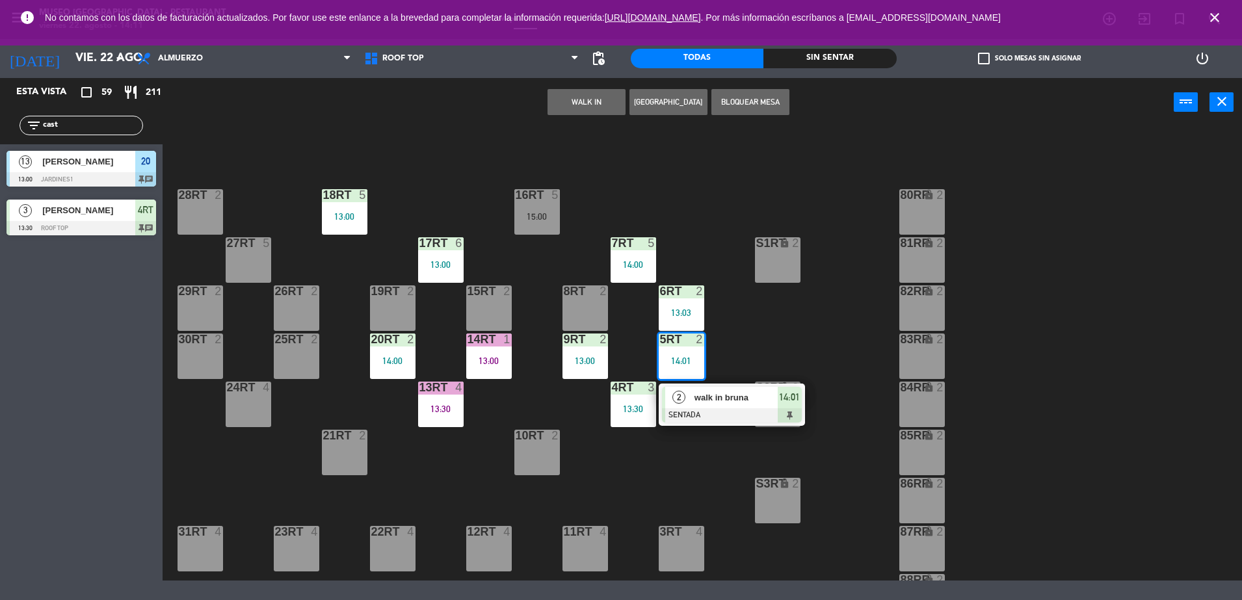
click at [736, 410] on div at bounding box center [732, 415] width 140 height 14
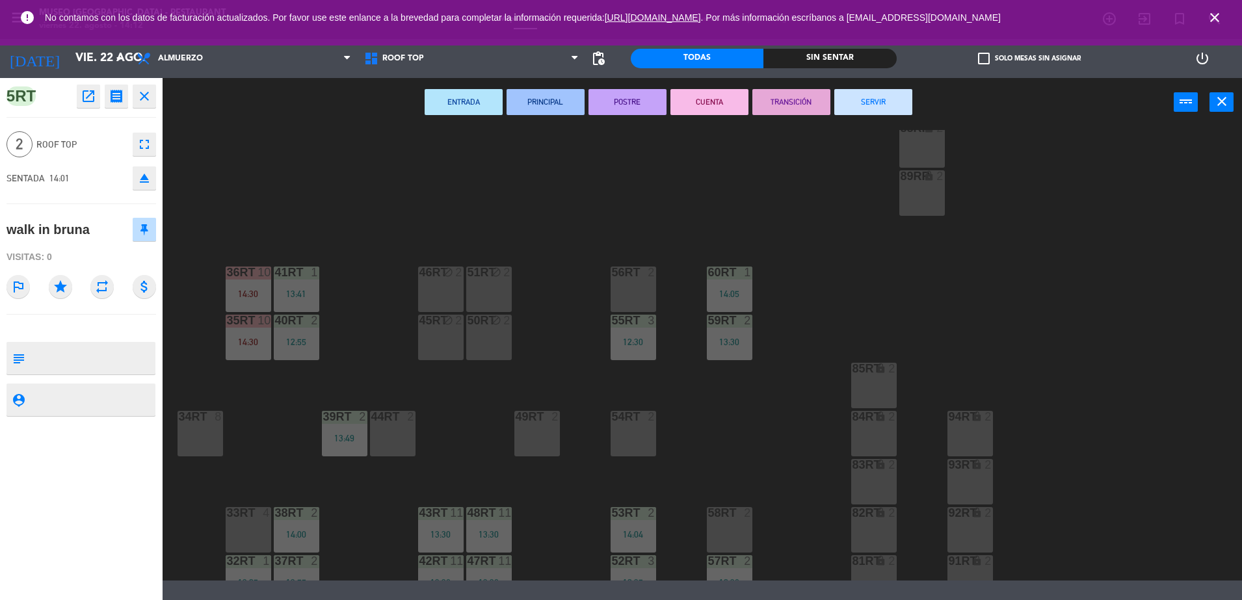
scroll to position [533, 0]
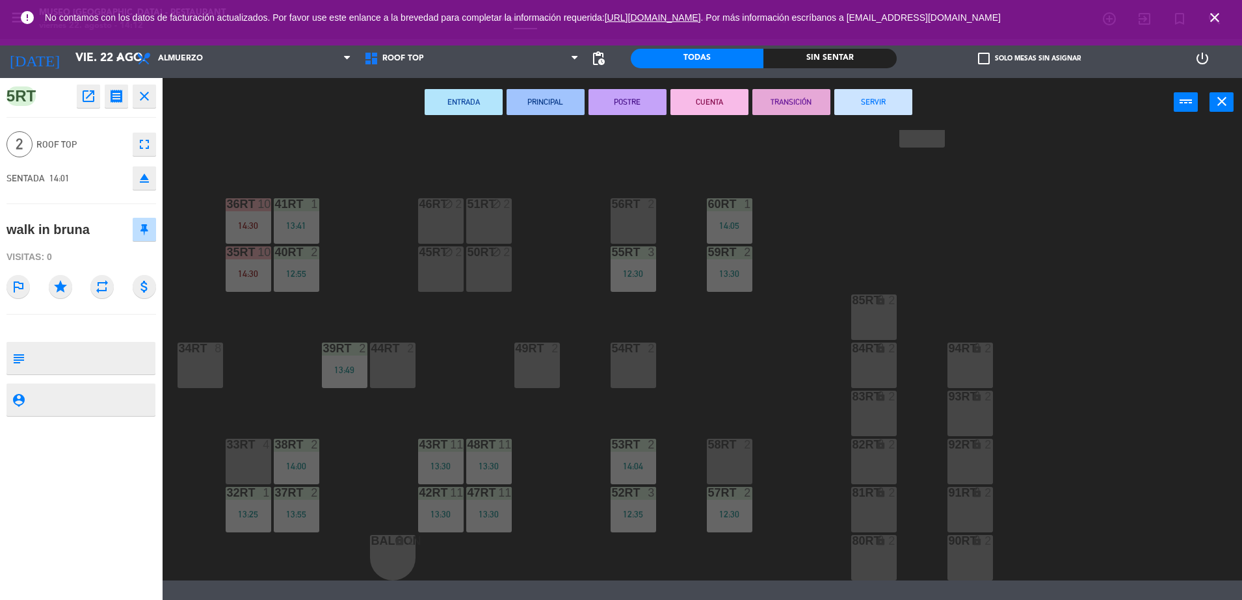
click at [522, 405] on div "18RT 5 13:00 16RT 5 15:00 28RT 2 80RR lock 2 27RT 5 7RT 5 14:00 S1RT lock 2 17R…" at bounding box center [708, 355] width 1067 height 451
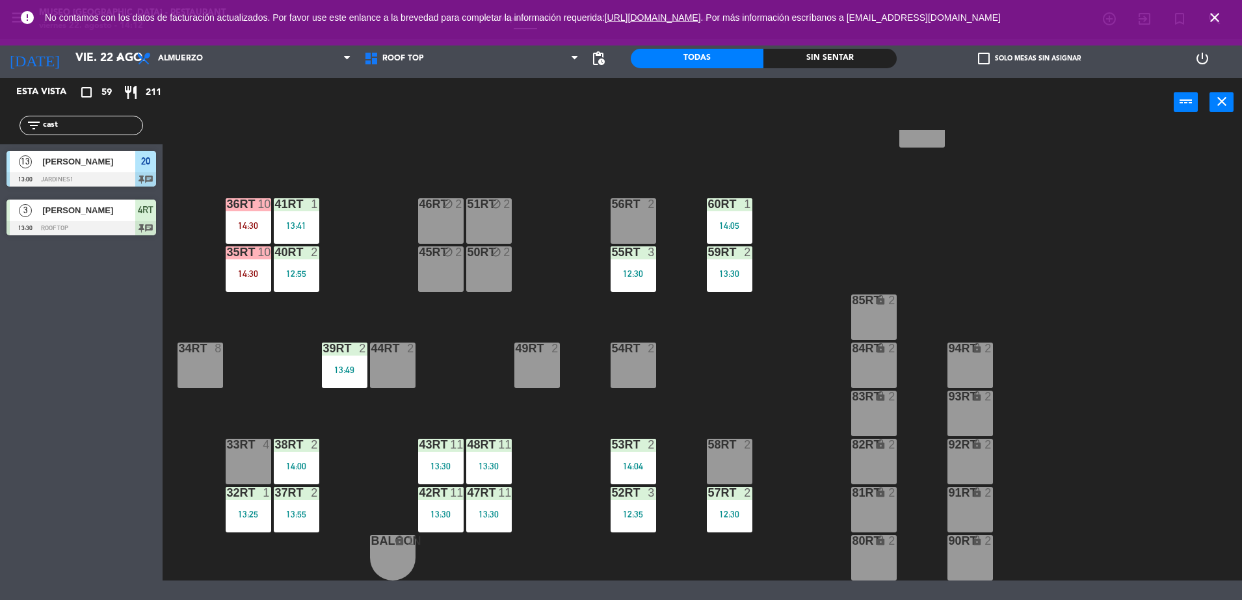
click at [302, 451] on div "38rt 2" at bounding box center [297, 445] width 46 height 13
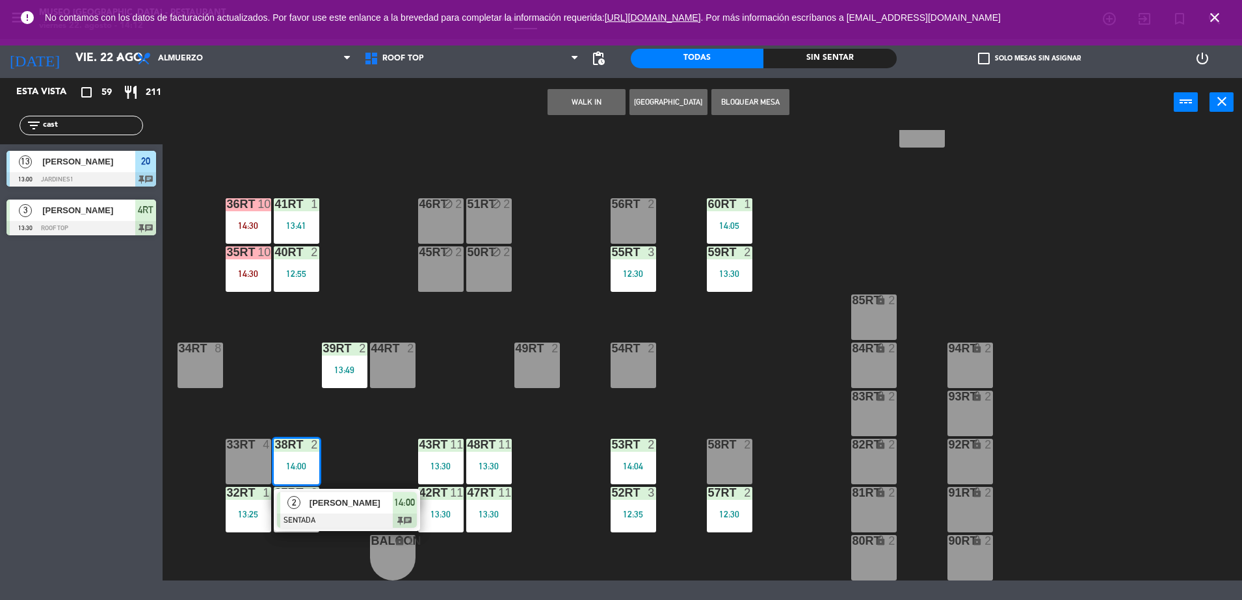
click at [334, 498] on span "[PERSON_NAME]" at bounding box center [351, 503] width 83 height 14
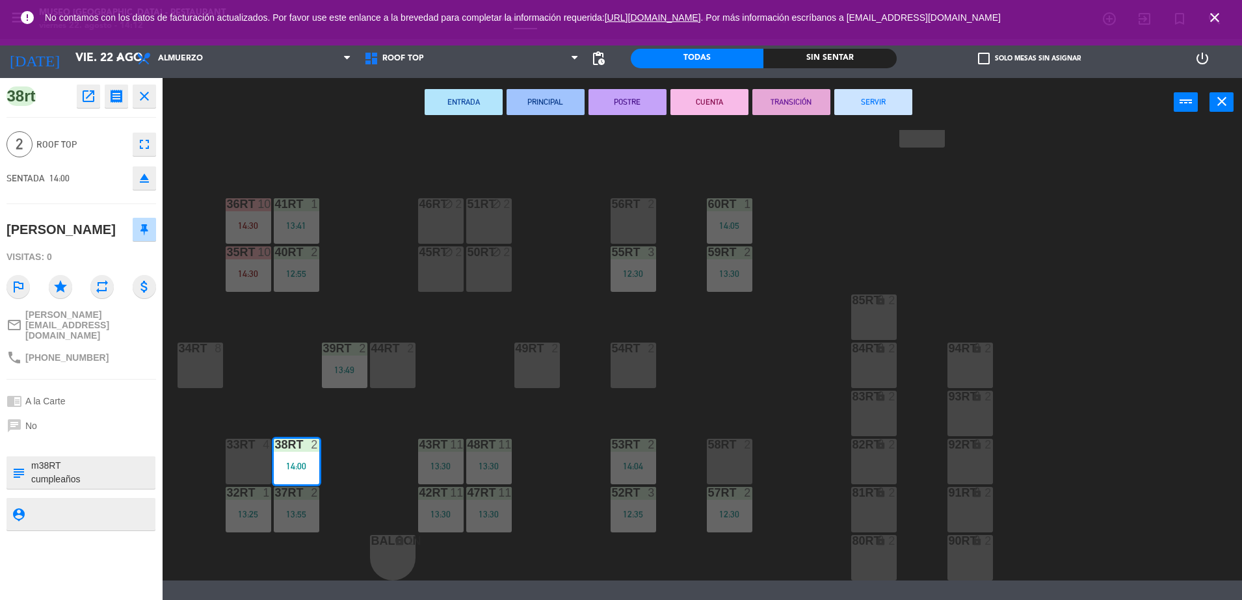
scroll to position [0, 0]
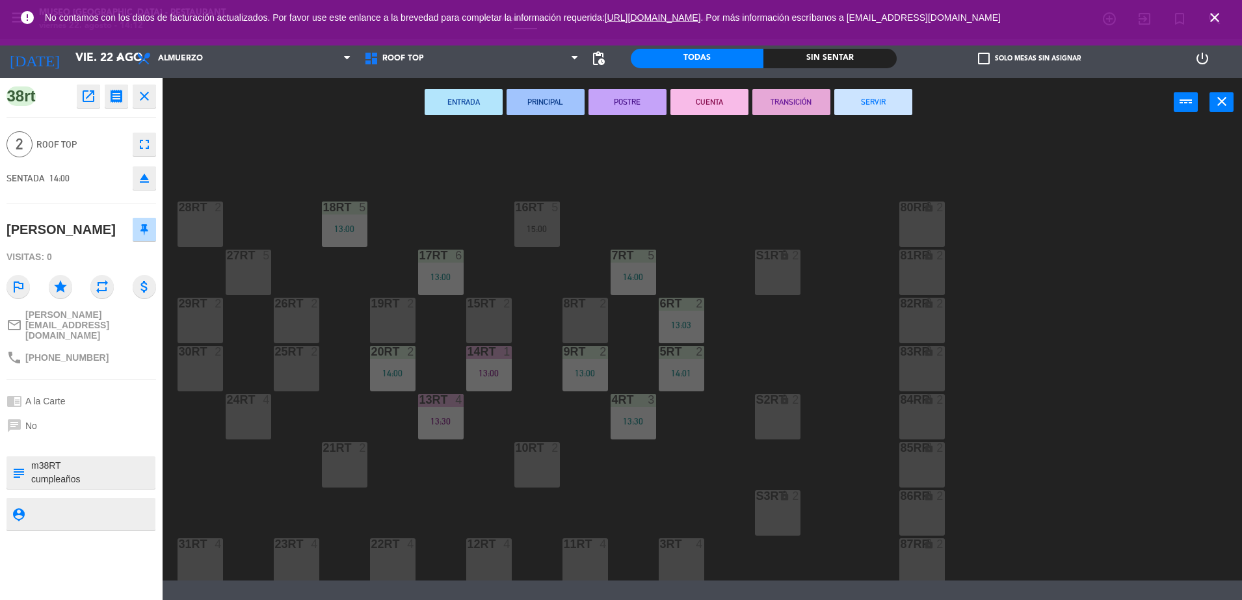
click at [764, 371] on div "18RT 5 13:00 16RT 5 15:00 28RT 2 80RR lock 2 27RT 5 7RT 5 14:00 S1RT lock 2 17R…" at bounding box center [708, 355] width 1067 height 451
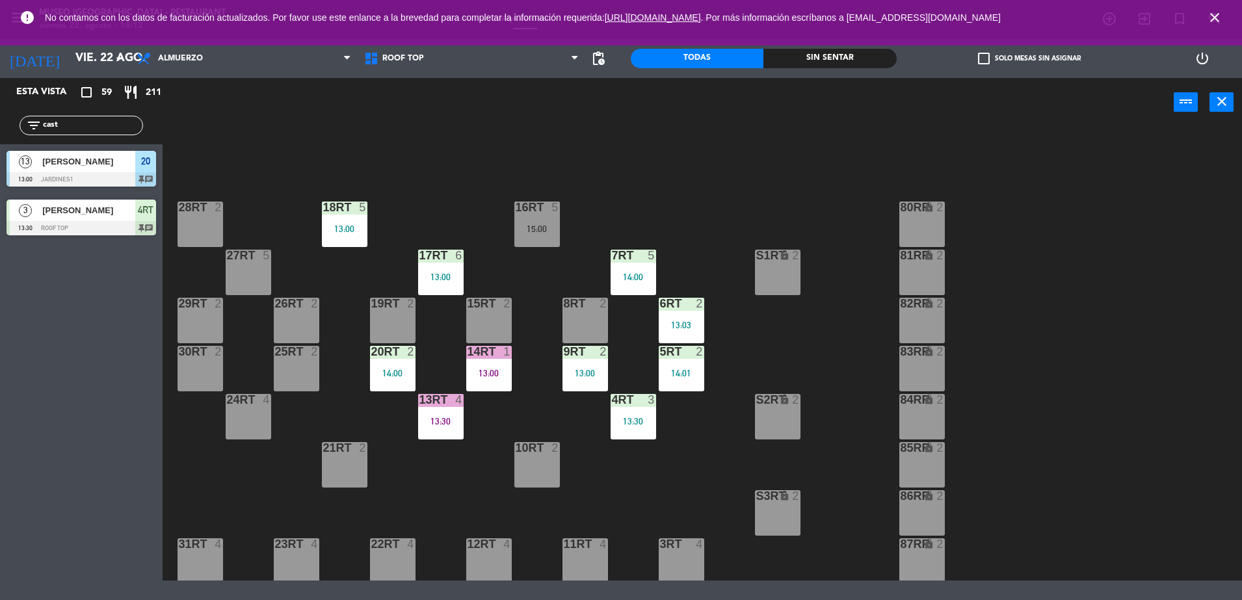
click at [669, 376] on div "14:01" at bounding box center [682, 373] width 46 height 9
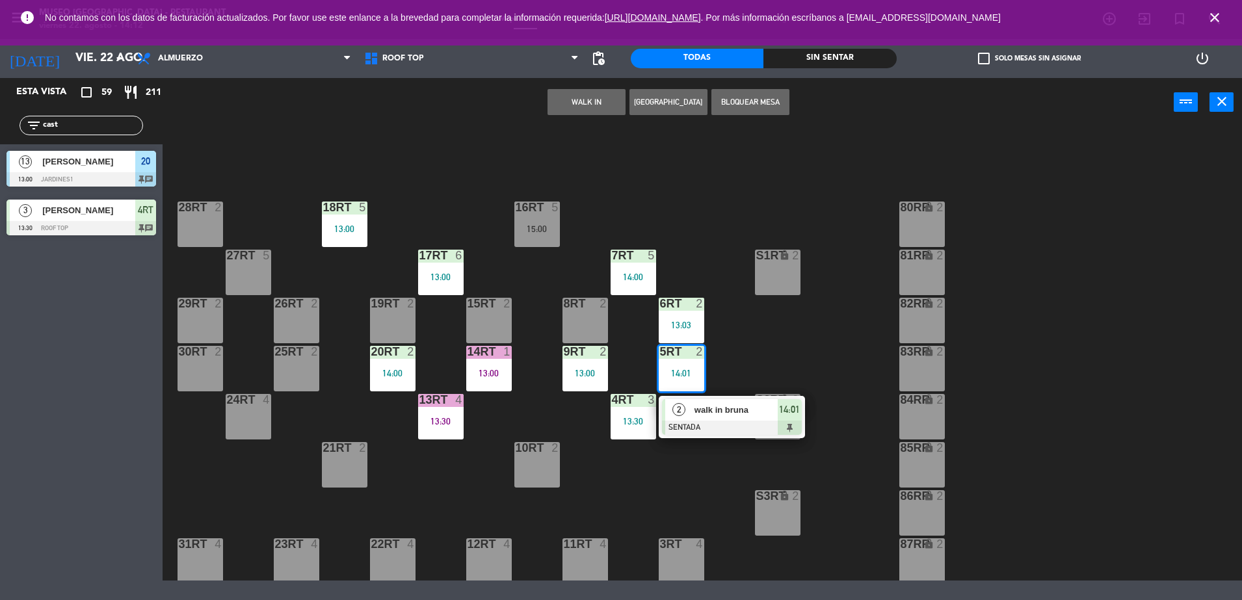
click at [701, 399] on div "walk in bruna" at bounding box center [735, 409] width 85 height 21
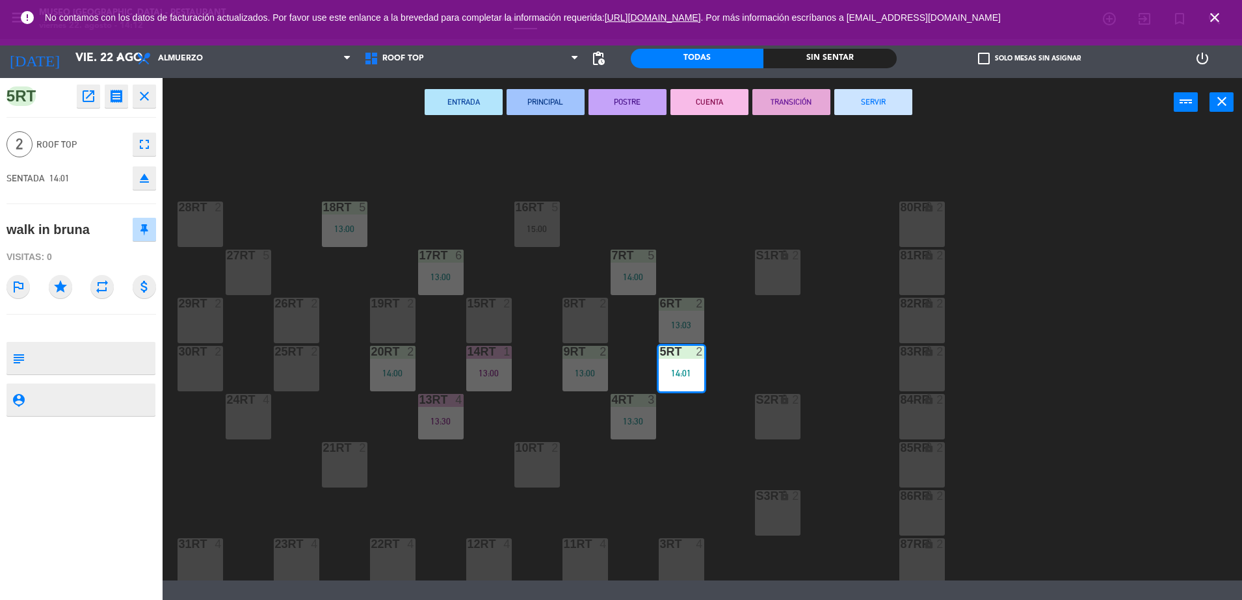
click at [138, 167] on button "eject" at bounding box center [144, 178] width 23 height 23
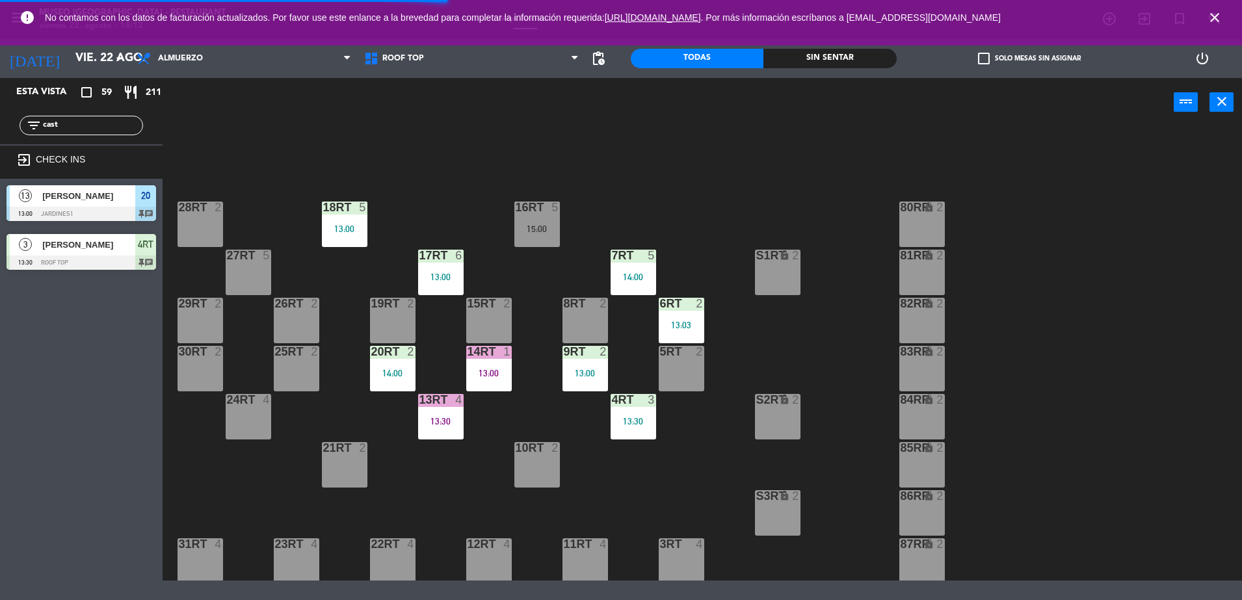
drag, startPoint x: 98, startPoint y: 124, endPoint x: 8, endPoint y: 120, distance: 89.8
click at [8, 120] on div "filter_list cast" at bounding box center [81, 126] width 163 height 38
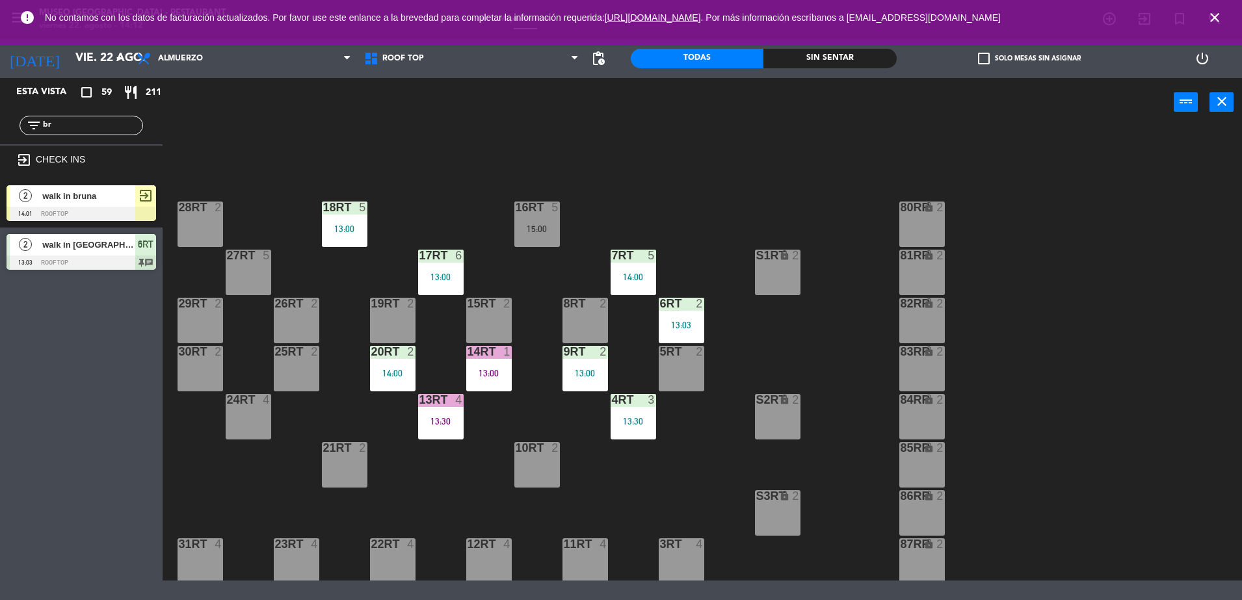
type input "br"
click at [86, 198] on span "walk in bruna" at bounding box center [88, 196] width 93 height 14
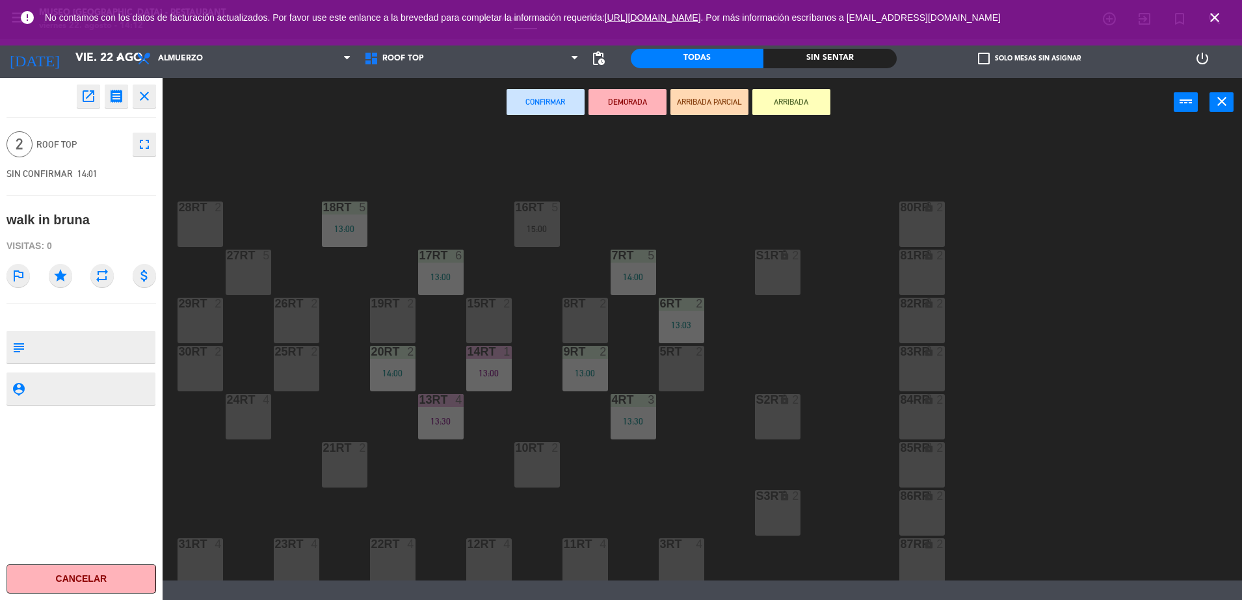
click at [87, 104] on button "open_in_new" at bounding box center [88, 96] width 23 height 23
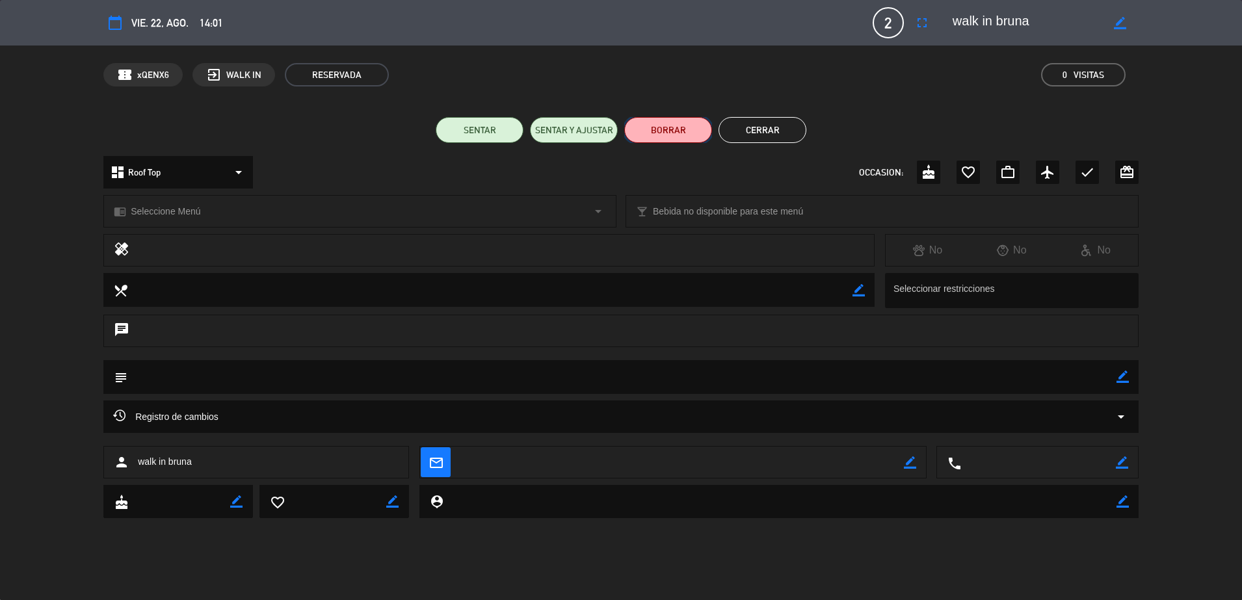
click at [683, 127] on button "BORRAR" at bounding box center [668, 130] width 88 height 26
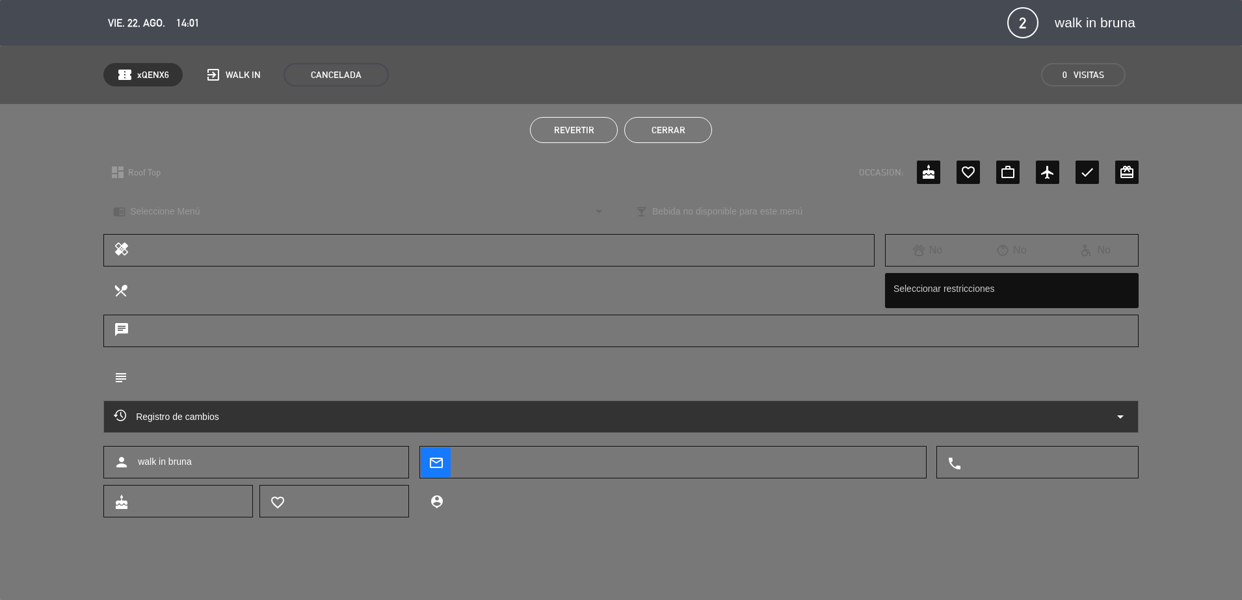
click at [652, 131] on button "Cerrar" at bounding box center [668, 130] width 88 height 26
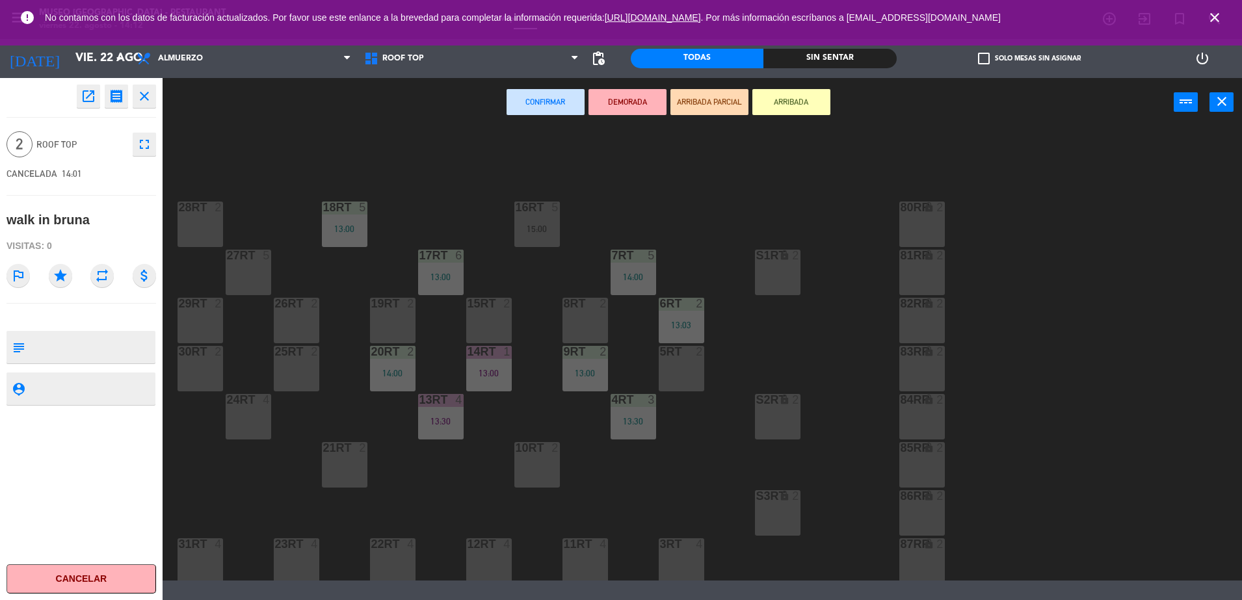
click at [705, 467] on div "18RT 5 13:00 16RT 5 15:00 28RT 2 80RR lock 2 27RT 5 7RT 5 14:00 S1RT lock 2 17R…" at bounding box center [708, 355] width 1067 height 451
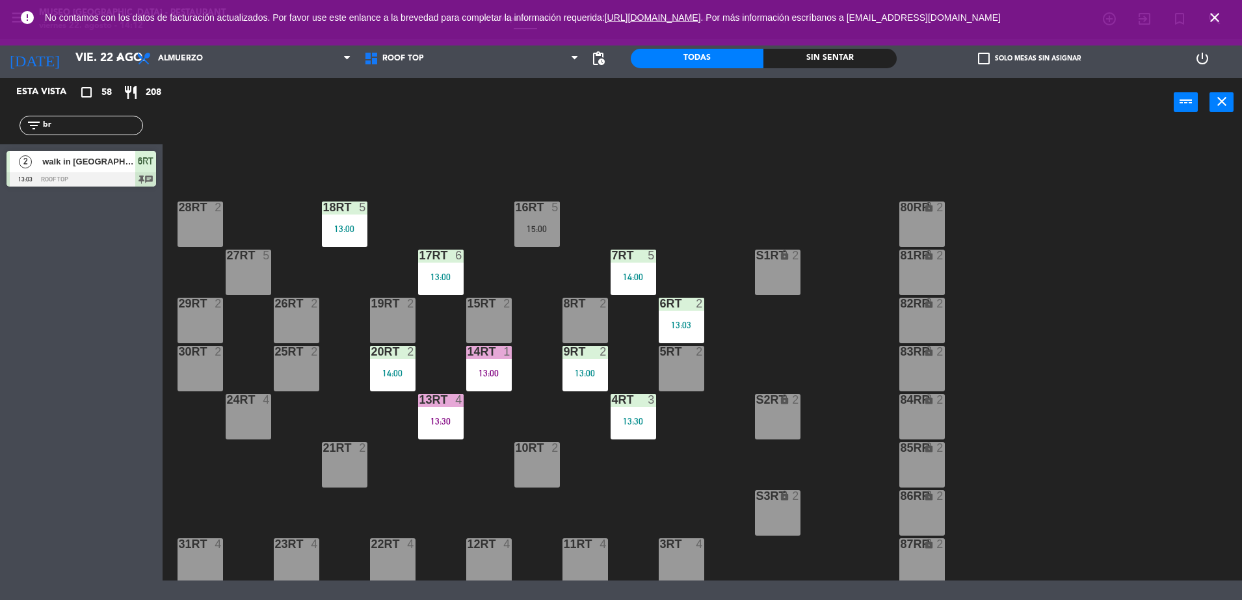
scroll to position [533, 0]
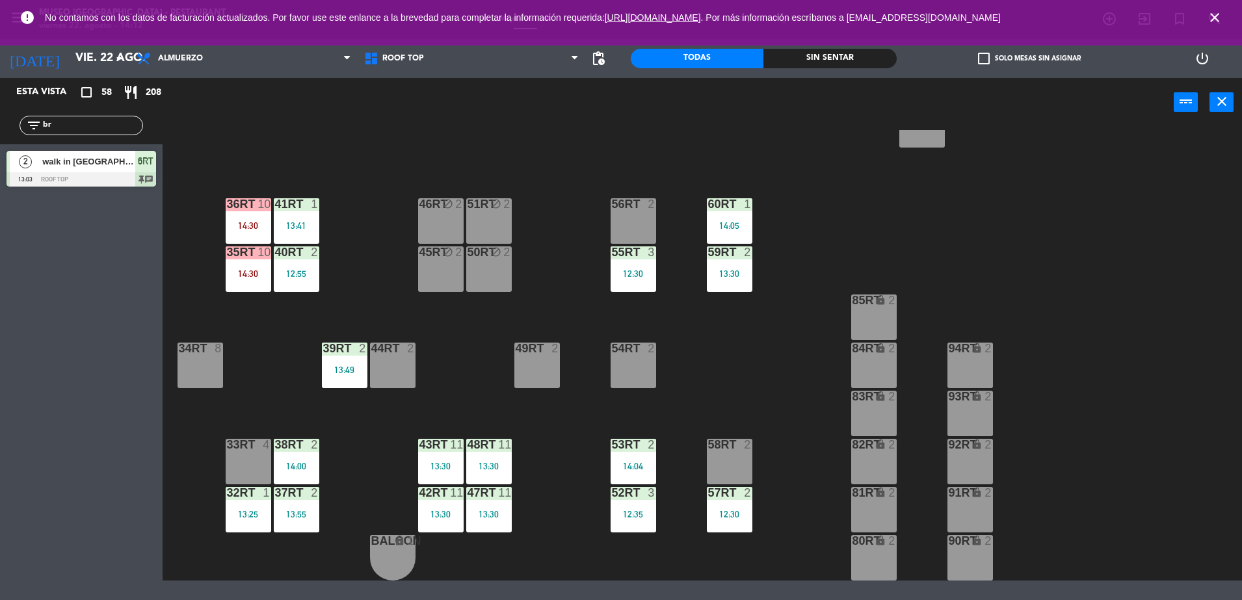
click at [502, 451] on div "11" at bounding box center [504, 445] width 13 height 12
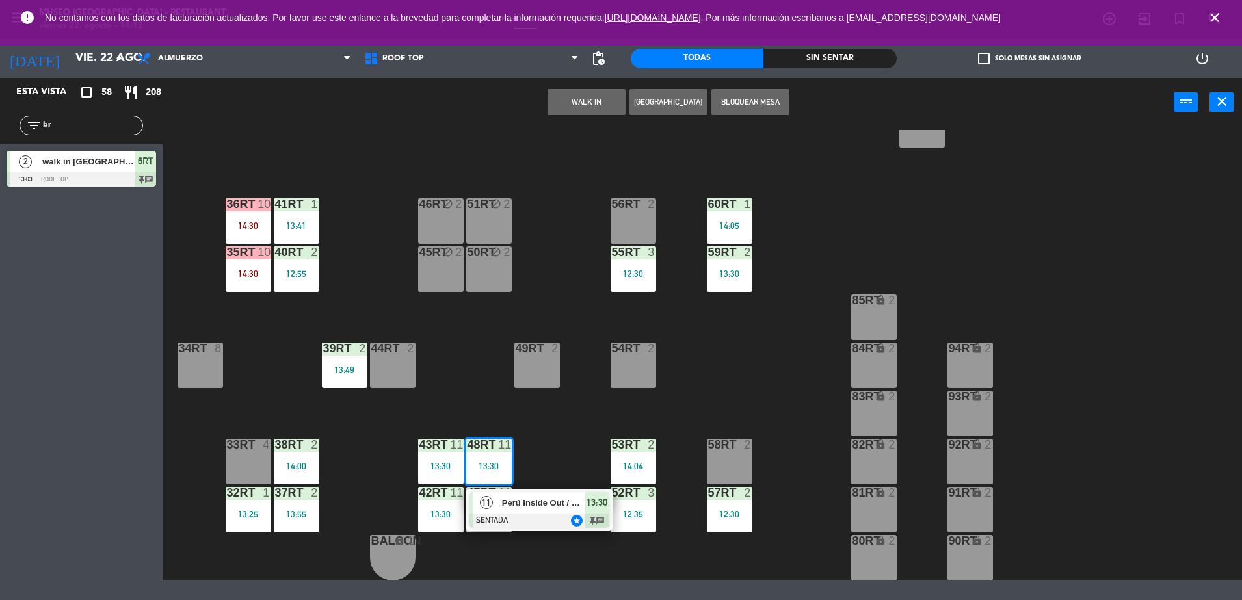
click at [527, 508] on span "Perú Inside Out / GRUPO BATAGLIA X10" at bounding box center [543, 503] width 83 height 14
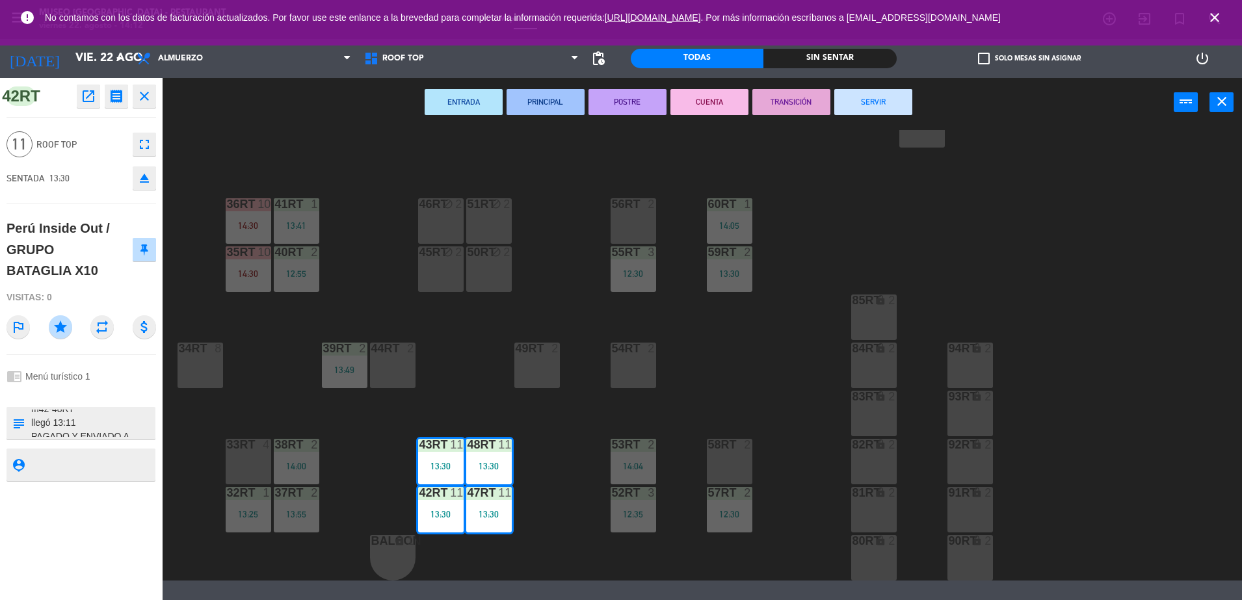
scroll to position [9, 0]
click at [85, 421] on textarea at bounding box center [92, 423] width 124 height 27
type textarea "m42-48RT llegó 13:11 salida 14:12 PAGADO Y ENVIADO A CAJA (22/08) FILE: PQT251 …"
click at [107, 262] on div "Perú Inside Out / GRUPO BATAGLIA X10" at bounding box center [70, 250] width 126 height 64
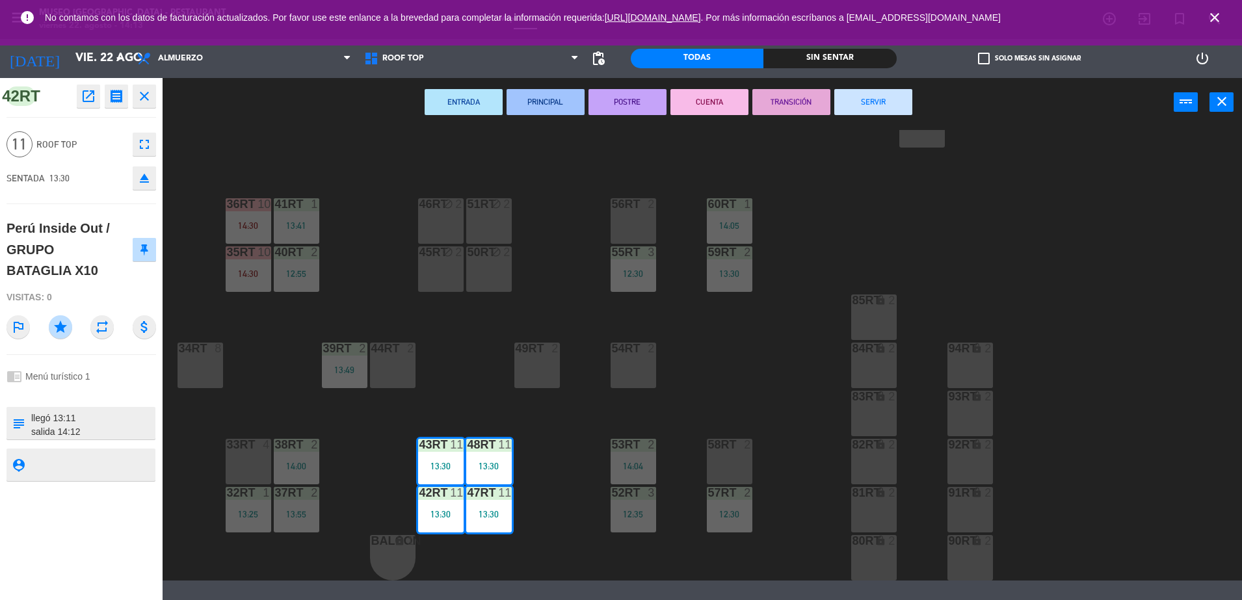
click at [107, 262] on div "Perú Inside Out / GRUPO BATAGLIA X10" at bounding box center [70, 250] width 126 height 64
click at [807, 103] on button "TRANSICIÓN" at bounding box center [792, 102] width 78 height 26
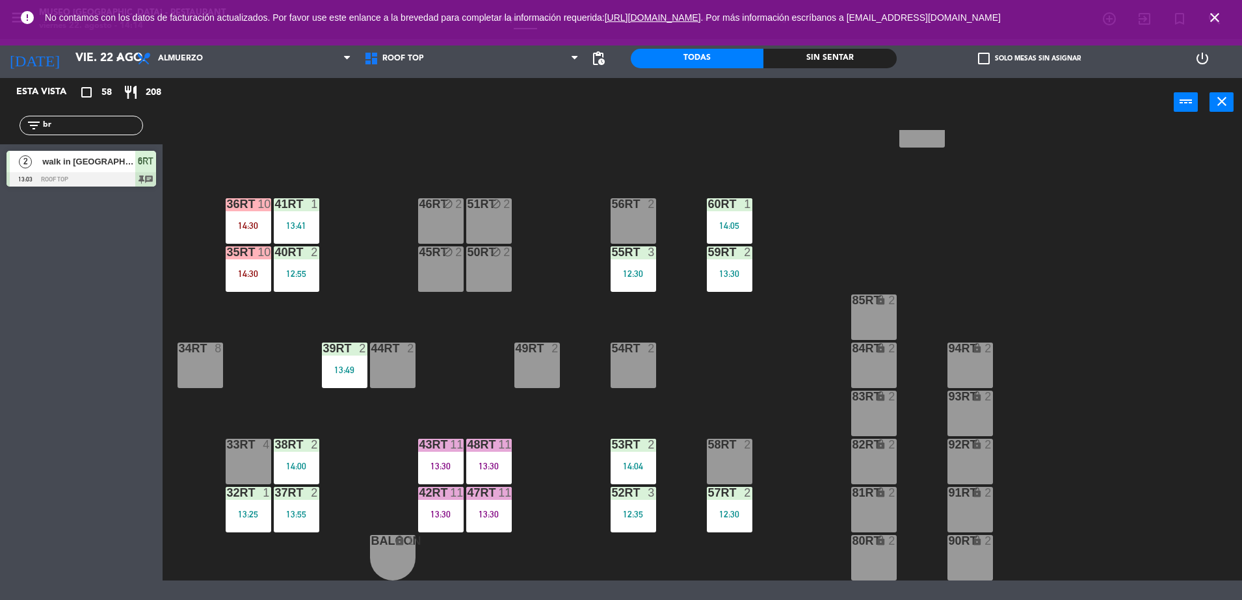
scroll to position [0, 0]
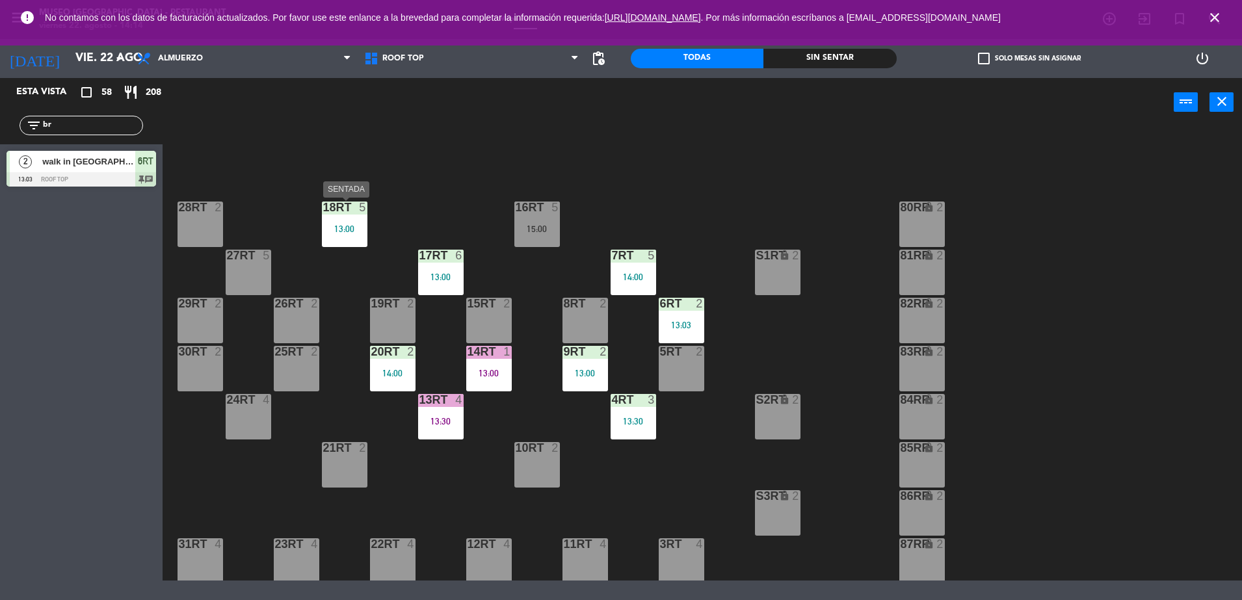
click at [344, 217] on div "18RT 5 13:00" at bounding box center [345, 225] width 46 height 46
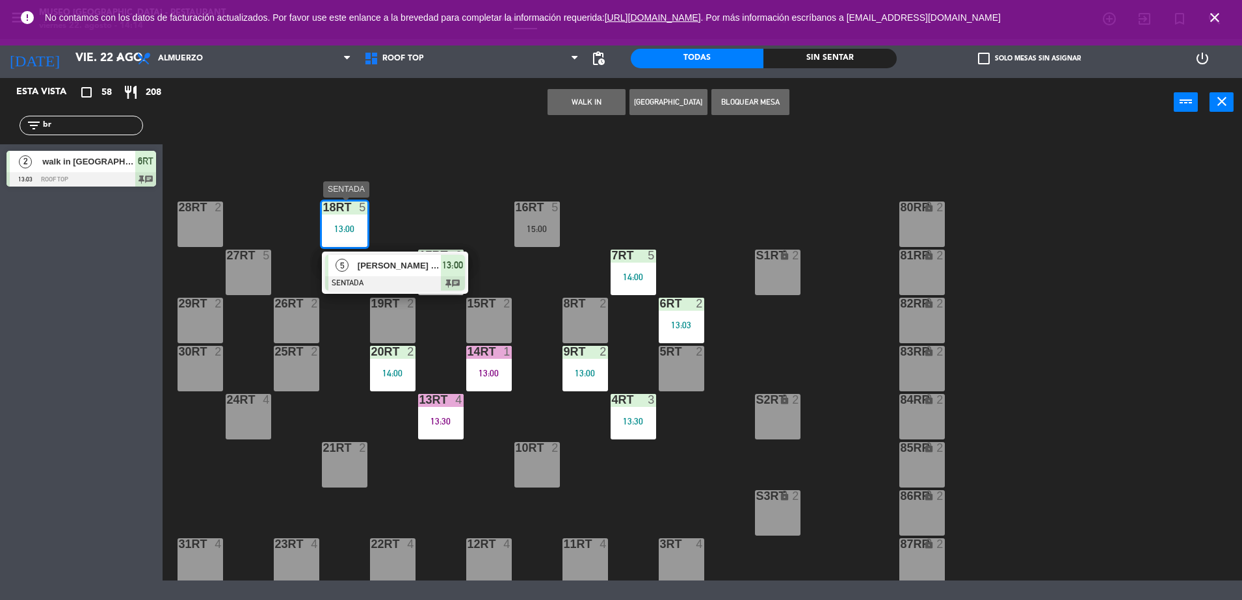
click at [394, 274] on div "[PERSON_NAME] x 04" at bounding box center [398, 265] width 85 height 21
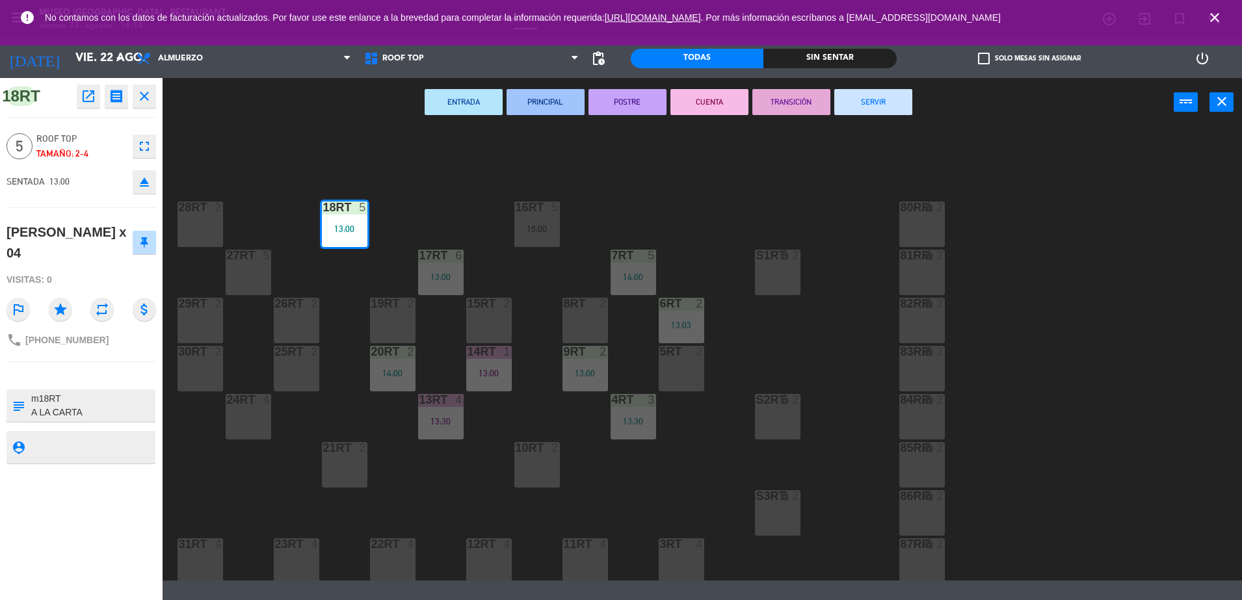
click at [787, 90] on button "TRANSICIÓN" at bounding box center [792, 102] width 78 height 26
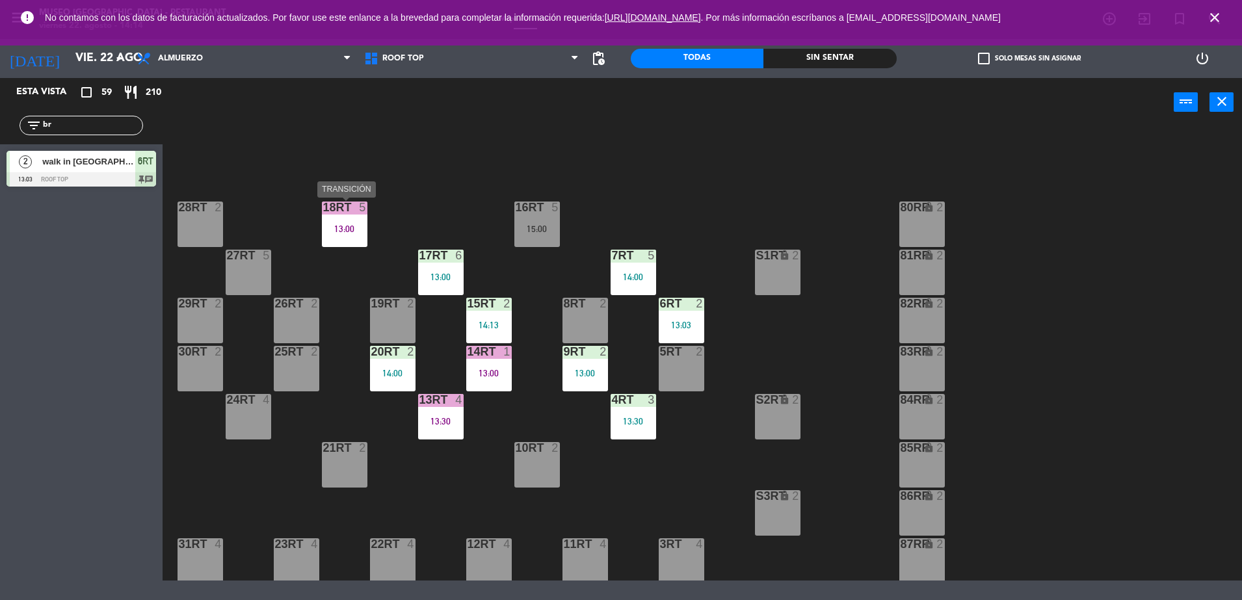
click at [358, 211] on div "5" at bounding box center [365, 208] width 21 height 12
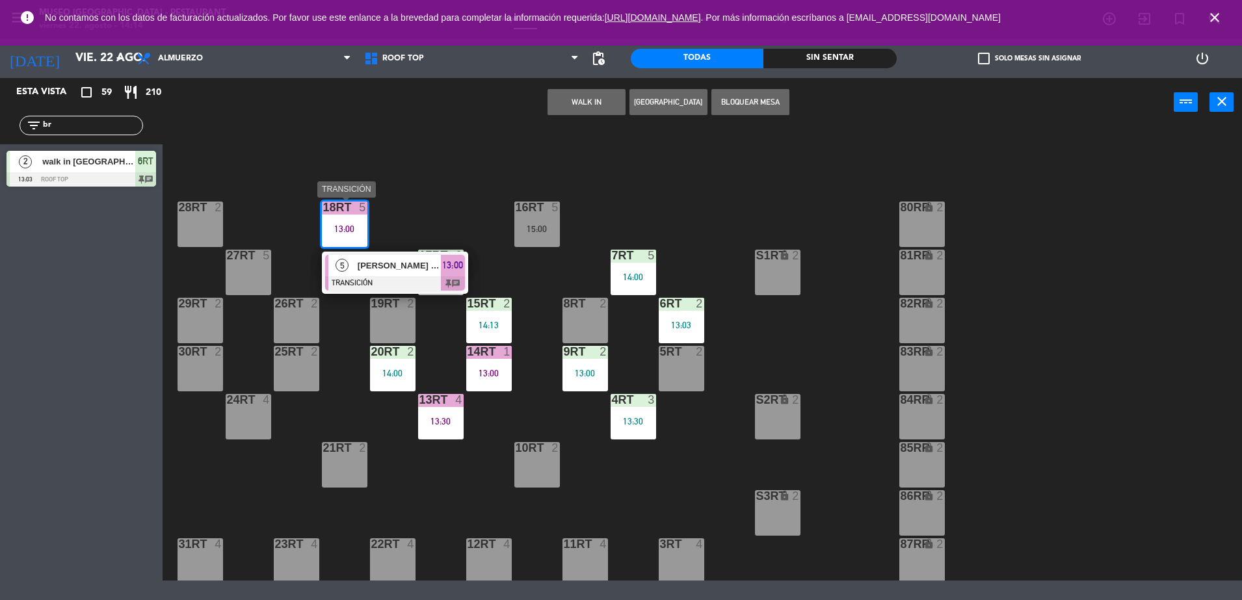
click at [387, 266] on span "[PERSON_NAME] x 04" at bounding box center [399, 266] width 83 height 14
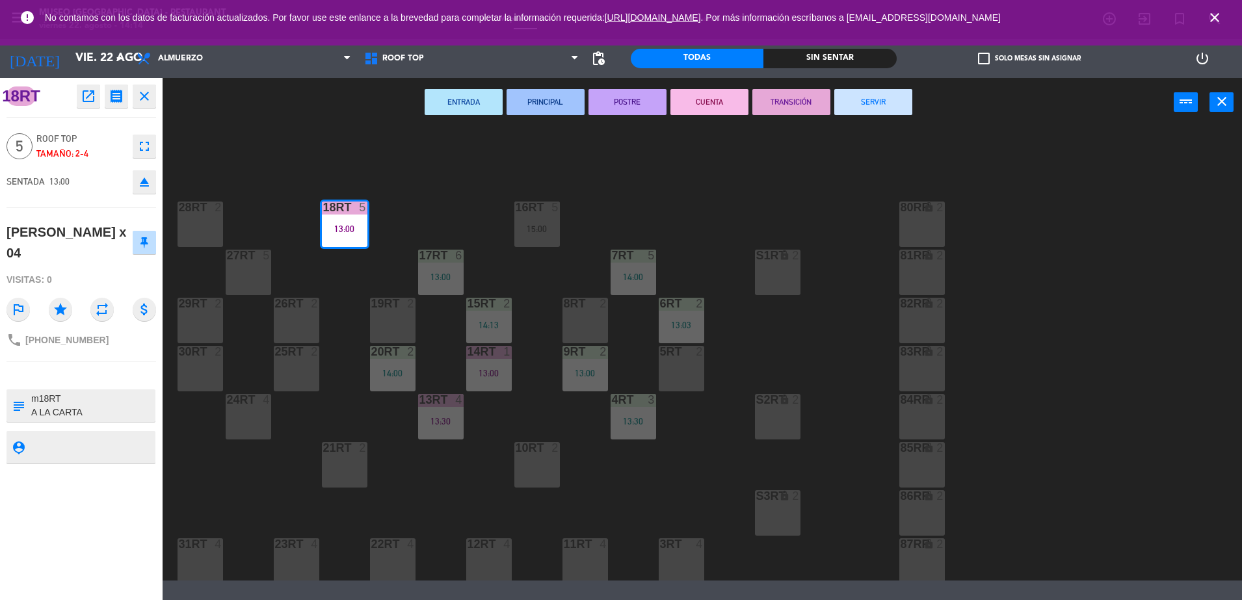
click at [611, 98] on button "POSTRE" at bounding box center [628, 102] width 78 height 26
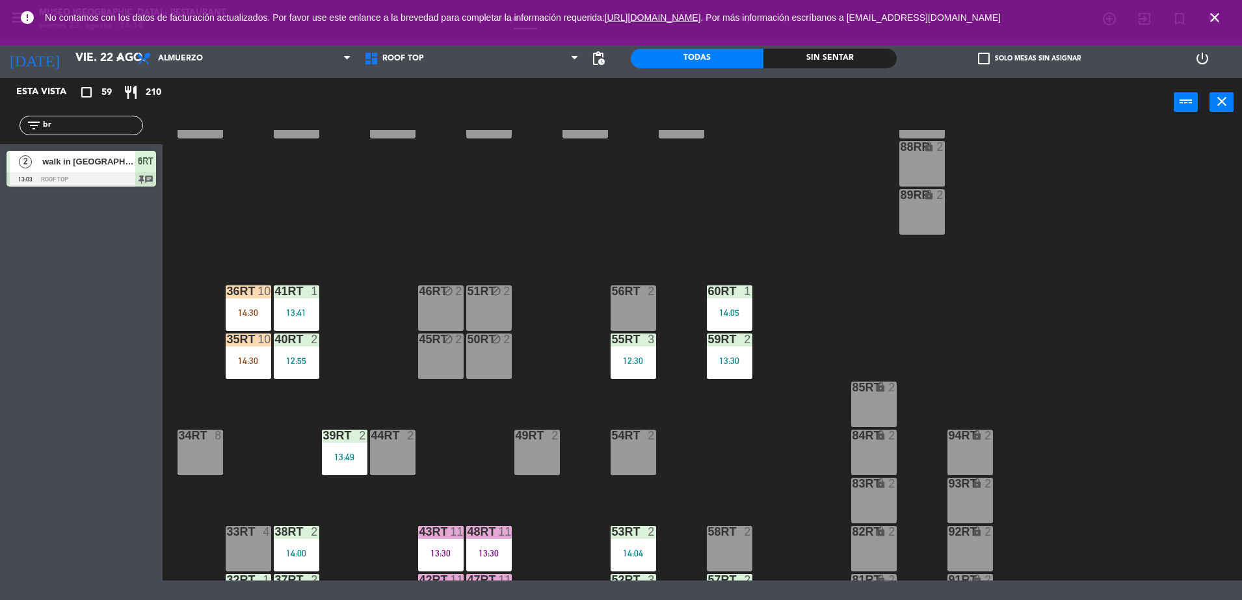
scroll to position [533, 0]
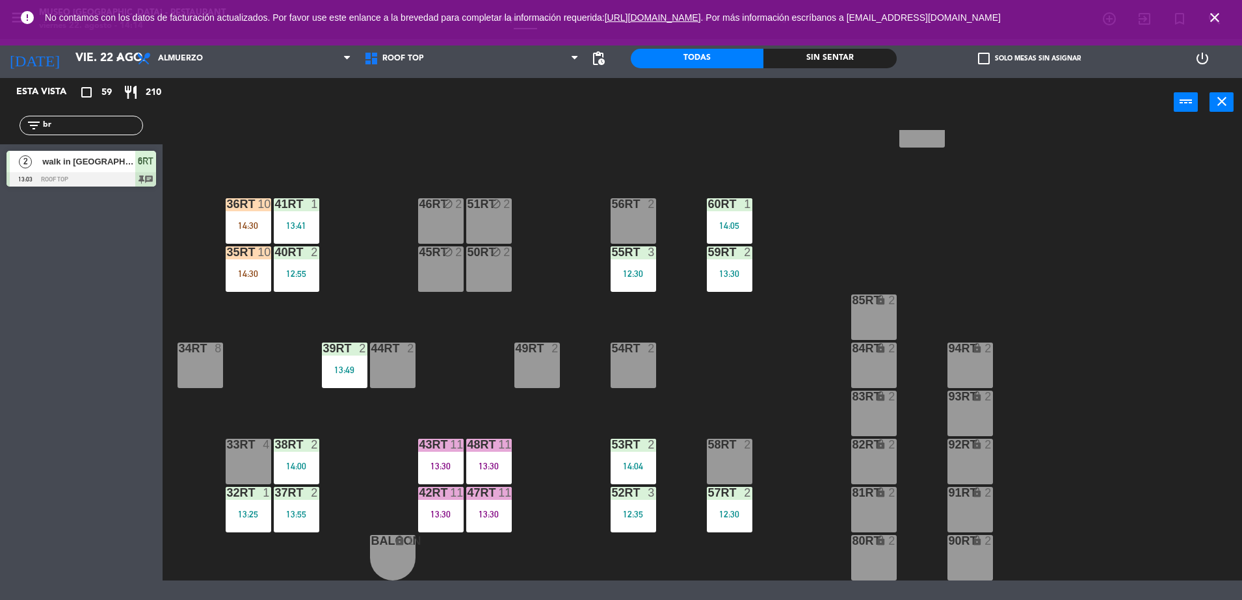
drag, startPoint x: 81, startPoint y: 118, endPoint x: 3, endPoint y: 133, distance: 79.6
click at [3, 133] on div "filter_list br" at bounding box center [81, 126] width 163 height 38
type input "lid"
click at [76, 174] on div at bounding box center [82, 179] width 150 height 14
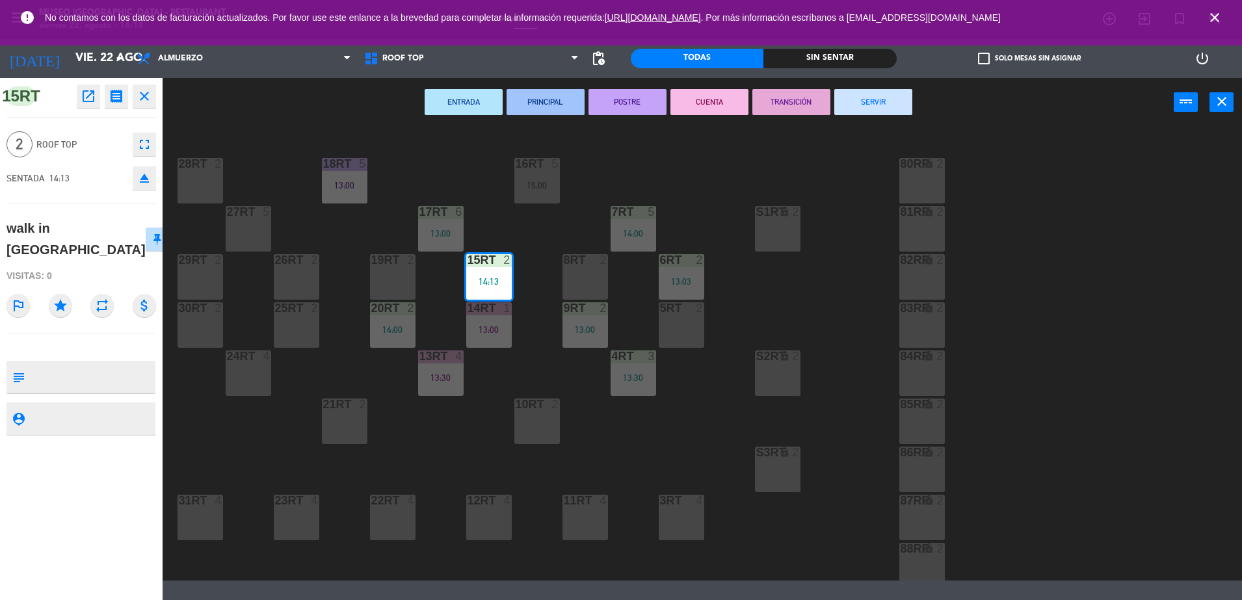
scroll to position [0, 0]
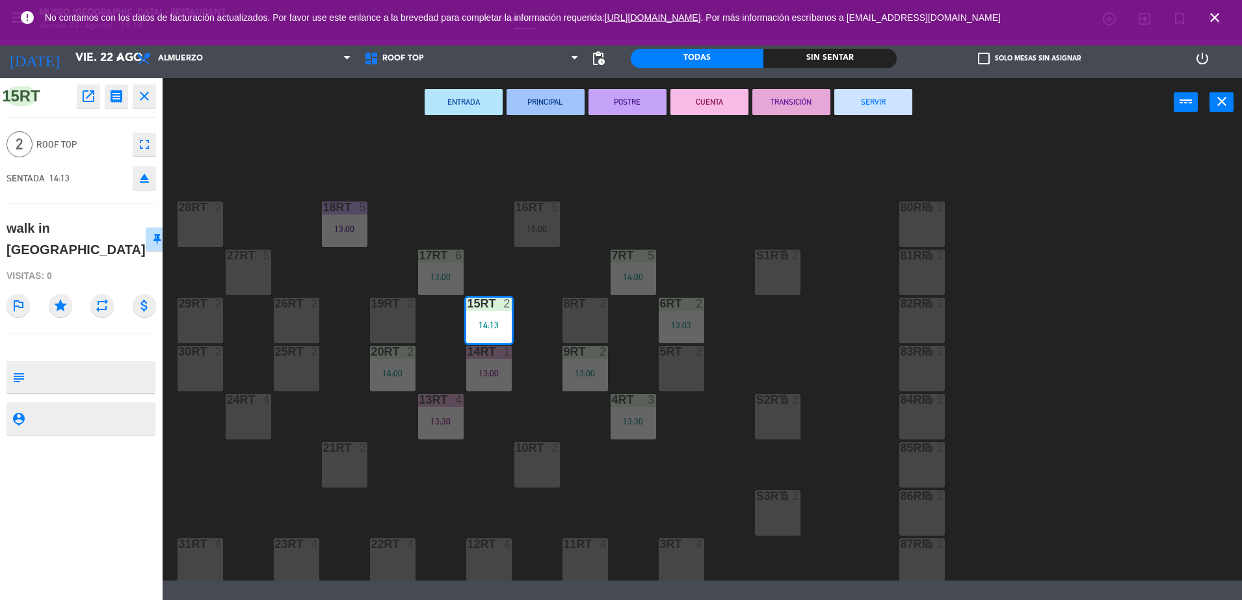
click at [697, 355] on div "2" at bounding box center [700, 352] width 8 height 12
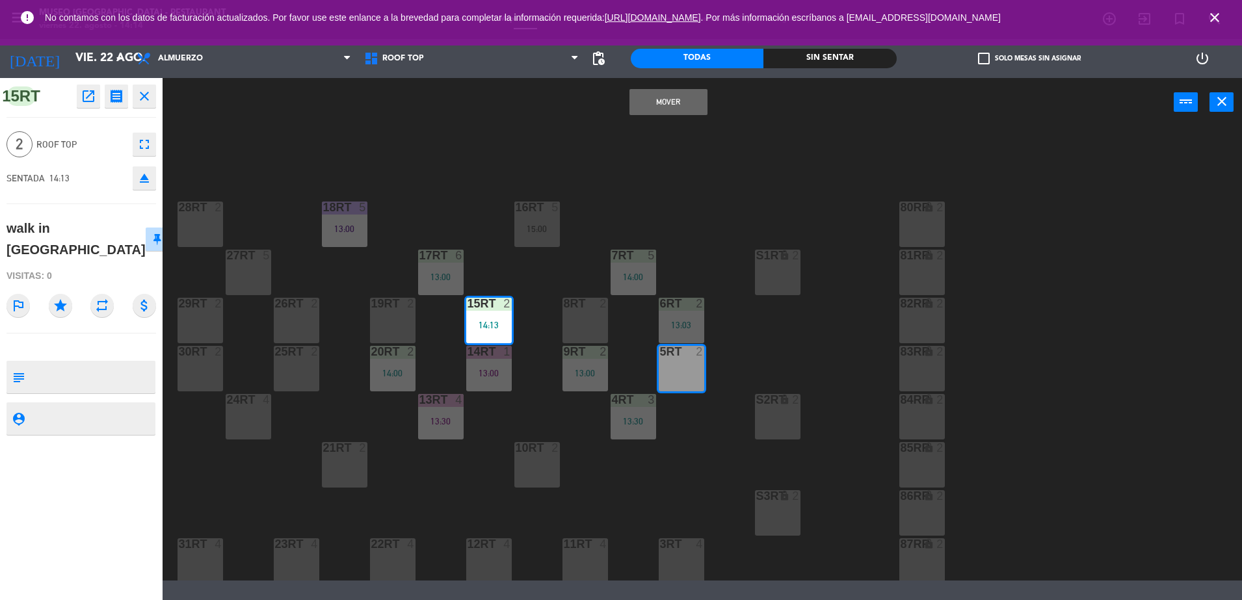
click at [663, 106] on button "Mover" at bounding box center [669, 102] width 78 height 26
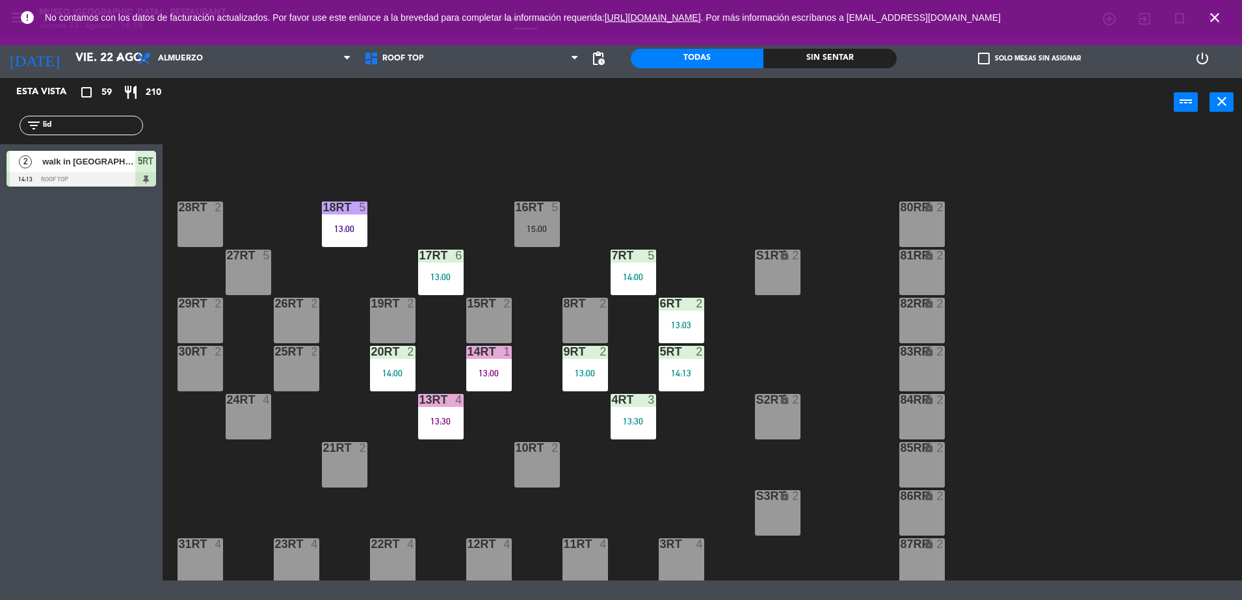
click at [669, 401] on div "18RT 5 13:00 16RT 5 15:00 28RT 2 80RR lock 2 27RT 5 7RT 5 14:00 S1RT lock 2 17R…" at bounding box center [708, 355] width 1067 height 451
click at [669, 381] on div "5RT 2 14:13" at bounding box center [682, 369] width 46 height 46
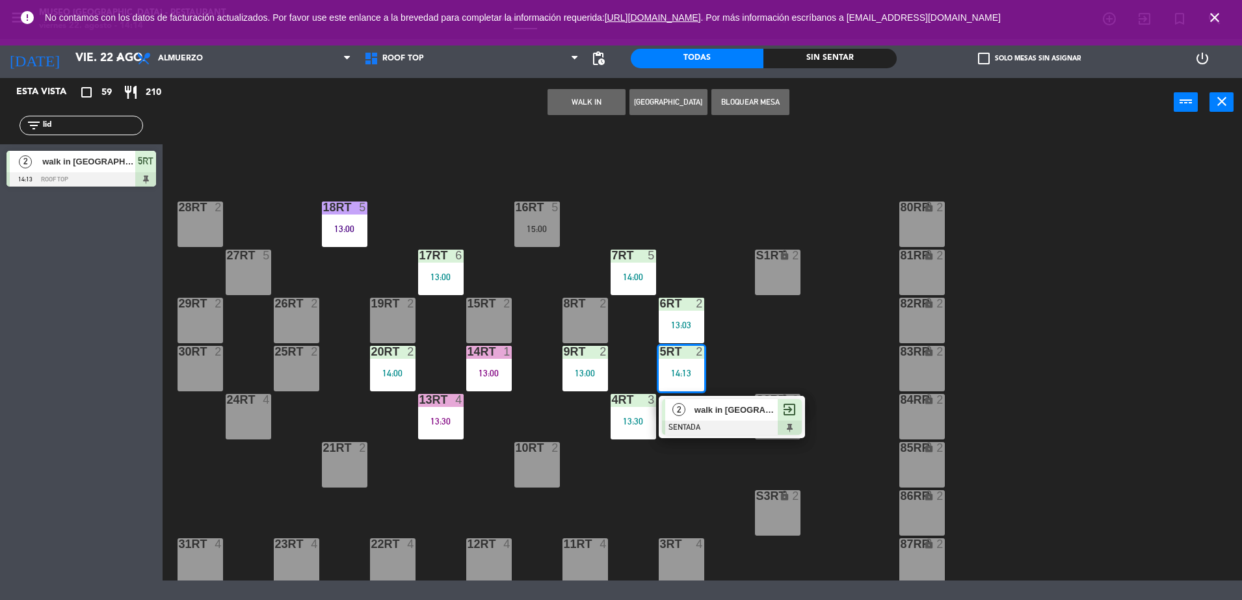
click at [704, 412] on span "walk in [GEOGRAPHIC_DATA]" at bounding box center [736, 410] width 83 height 14
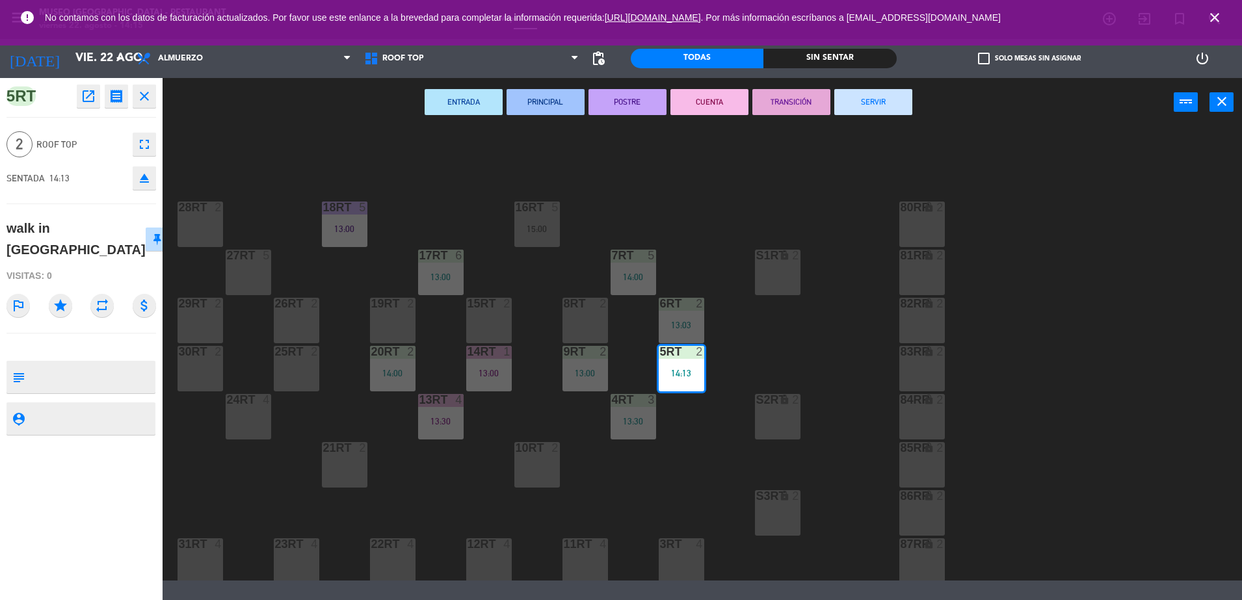
click at [539, 383] on div "18RT 5 13:00 16RT 5 15:00 28RT 2 80RR lock 2 27RT 5 7RT 5 14:00 S1RT lock 2 17R…" at bounding box center [708, 355] width 1067 height 451
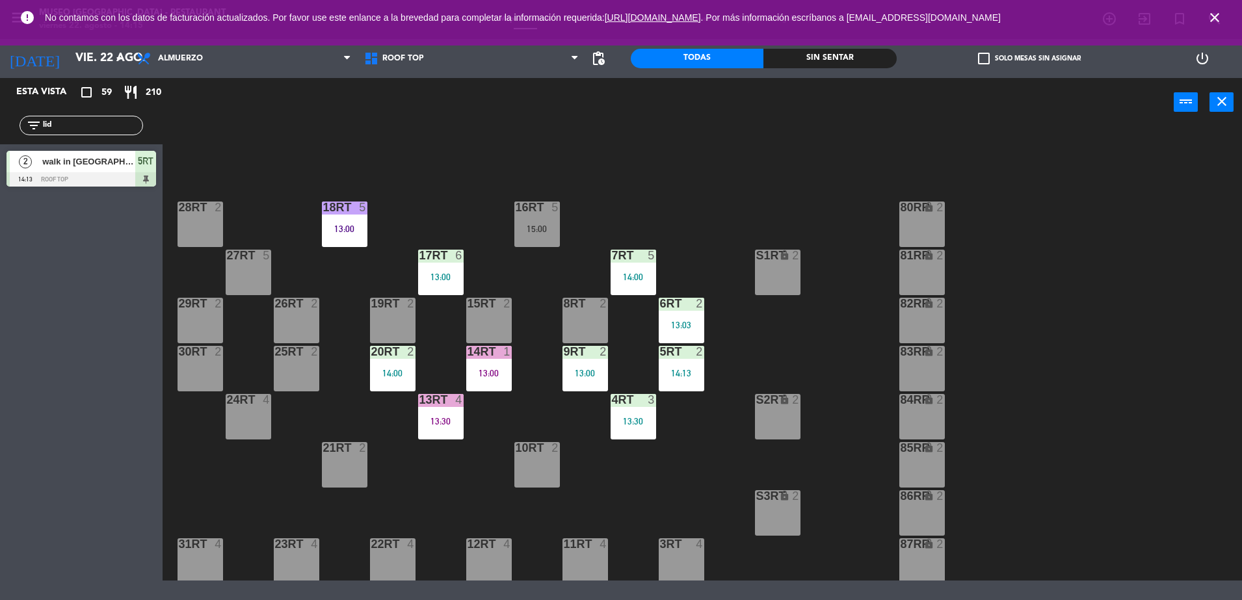
click at [491, 374] on div "13:00" at bounding box center [489, 373] width 46 height 9
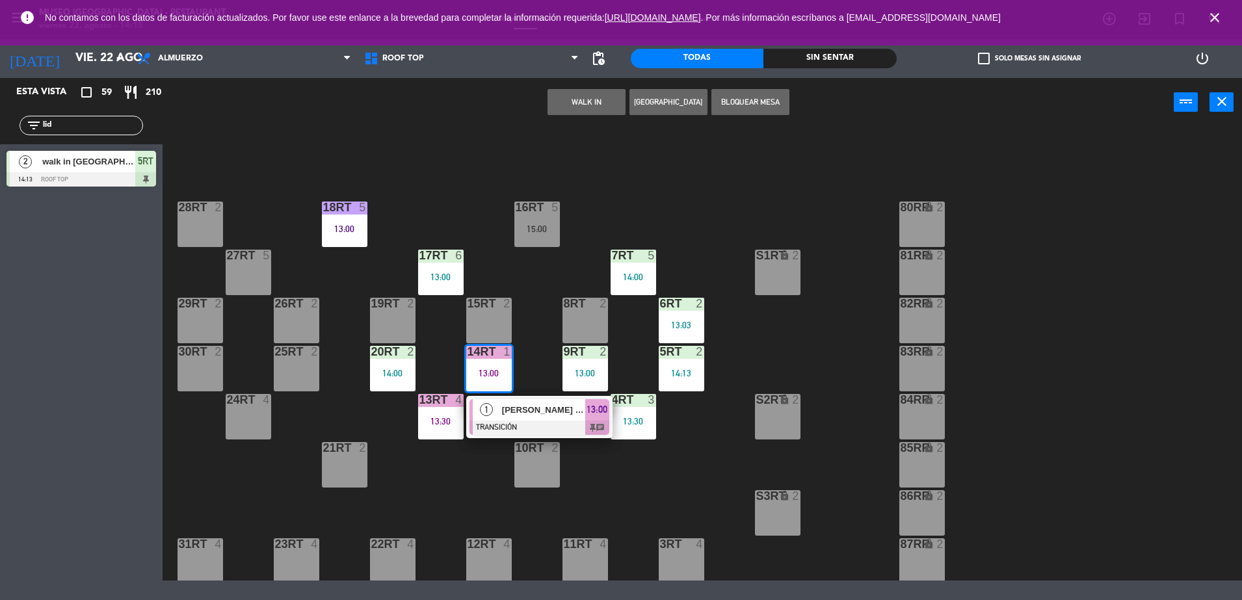
click at [509, 405] on span "[PERSON_NAME] Diestra" at bounding box center [543, 410] width 83 height 14
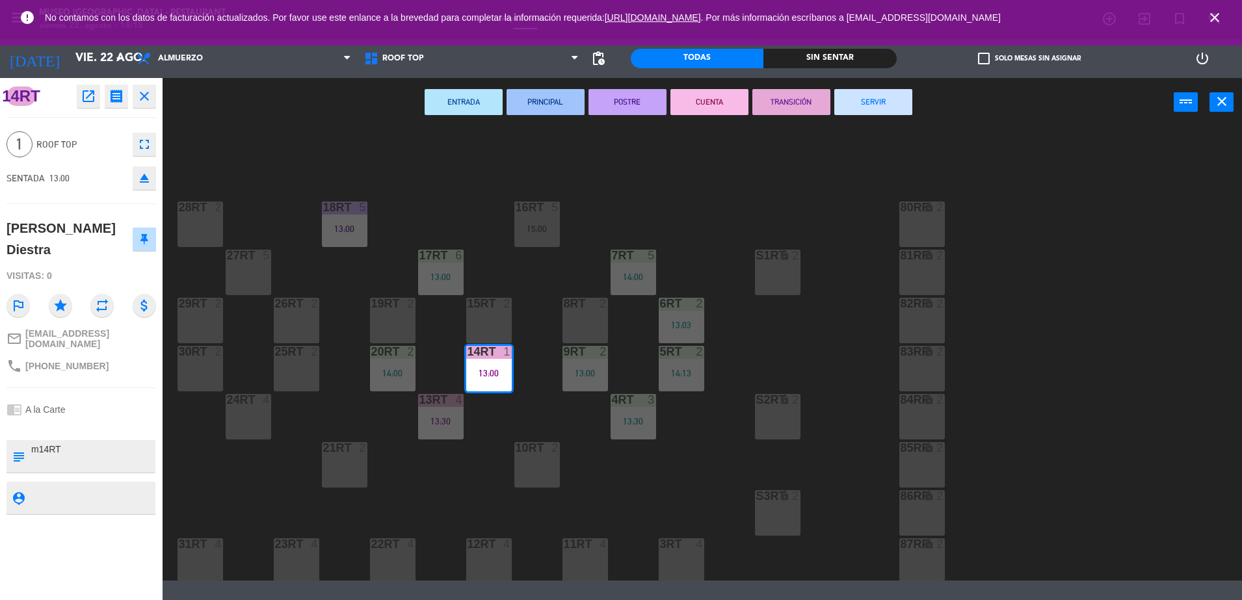
click at [866, 101] on button "SERVIR" at bounding box center [874, 102] width 78 height 26
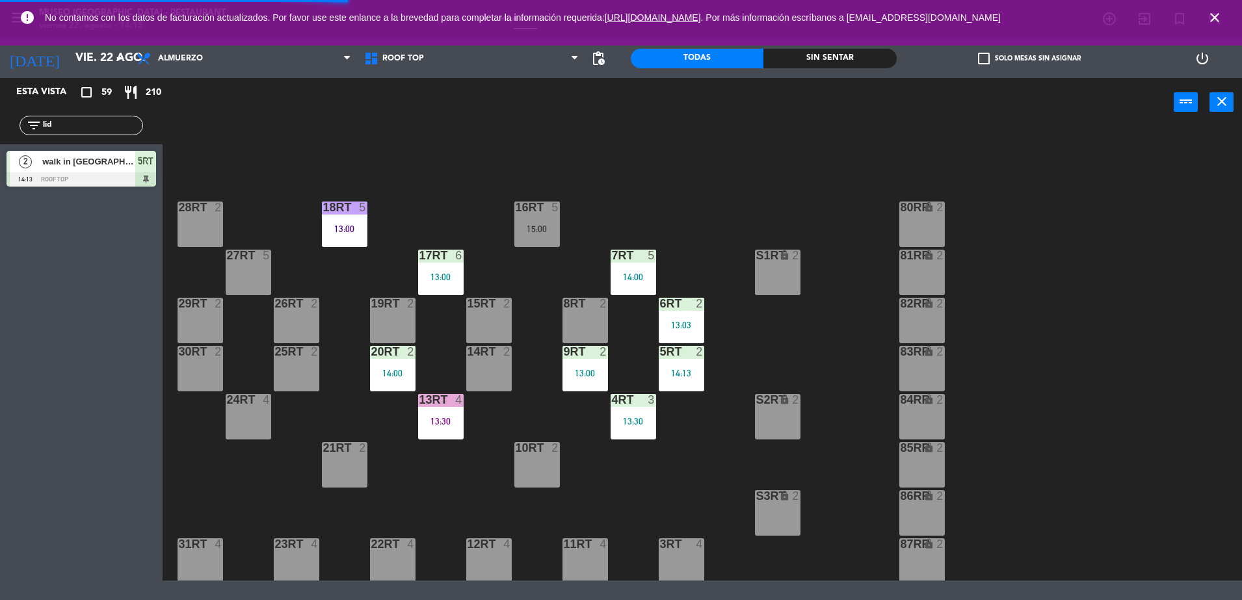
click at [597, 362] on div "9RT 2 13:00" at bounding box center [586, 369] width 46 height 46
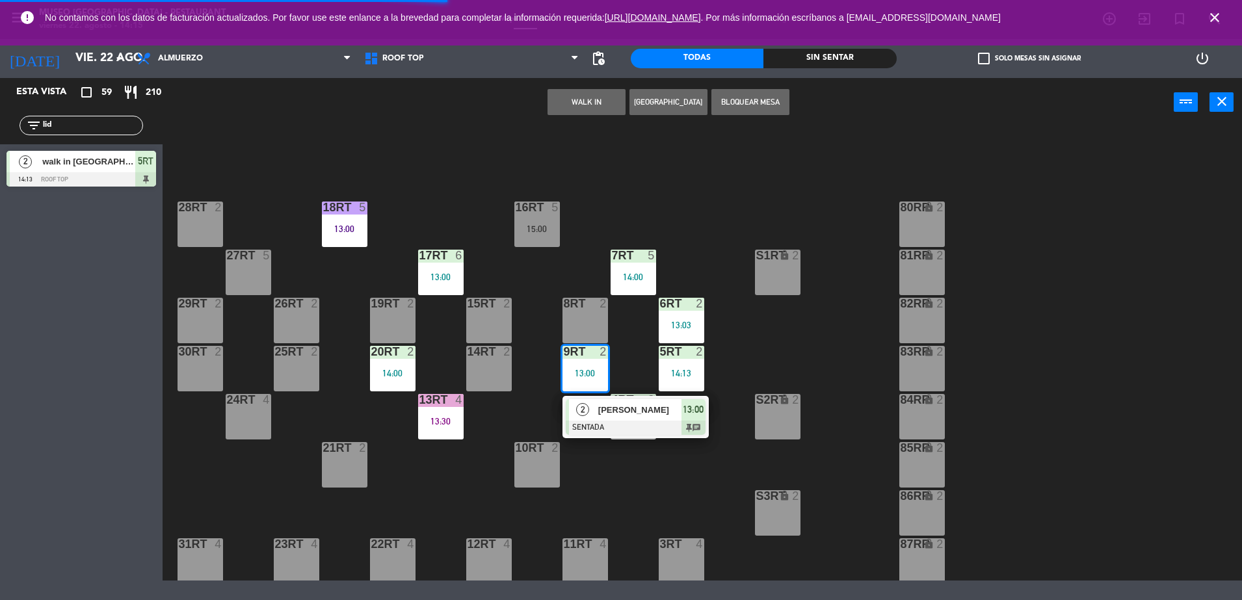
click at [735, 347] on div "18RT 5 13:00 16RT 5 15:00 28RT 2 80RR lock 2 27RT 5 7RT 5 14:00 S1RT lock 2 17R…" at bounding box center [708, 355] width 1067 height 451
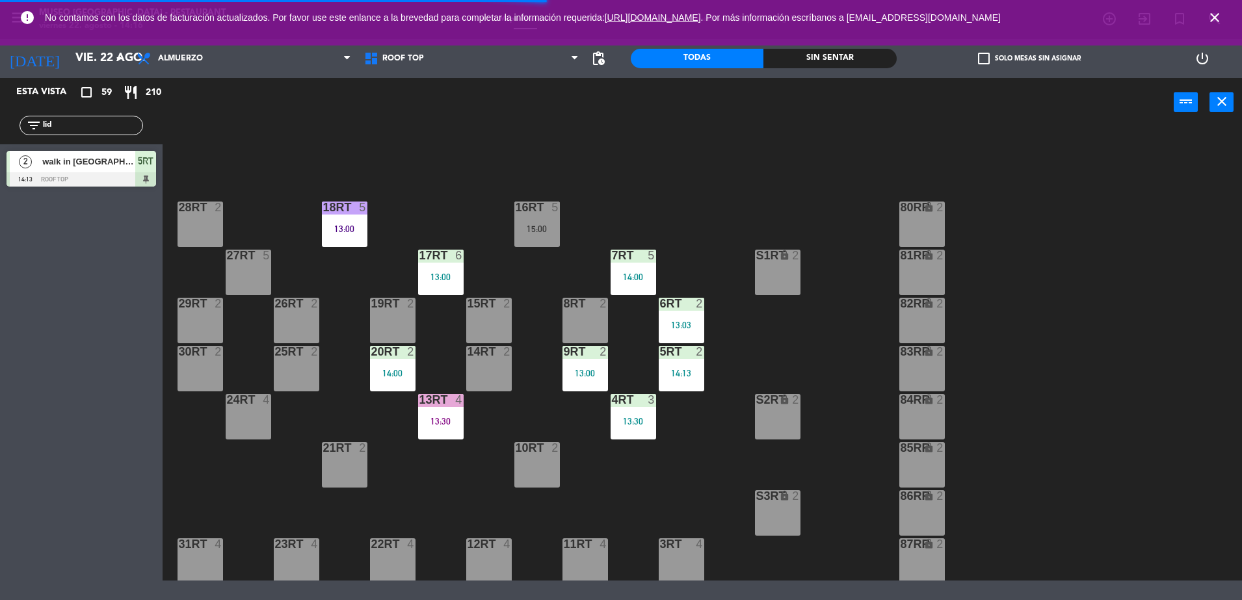
click at [690, 321] on div "13:03" at bounding box center [682, 325] width 46 height 9
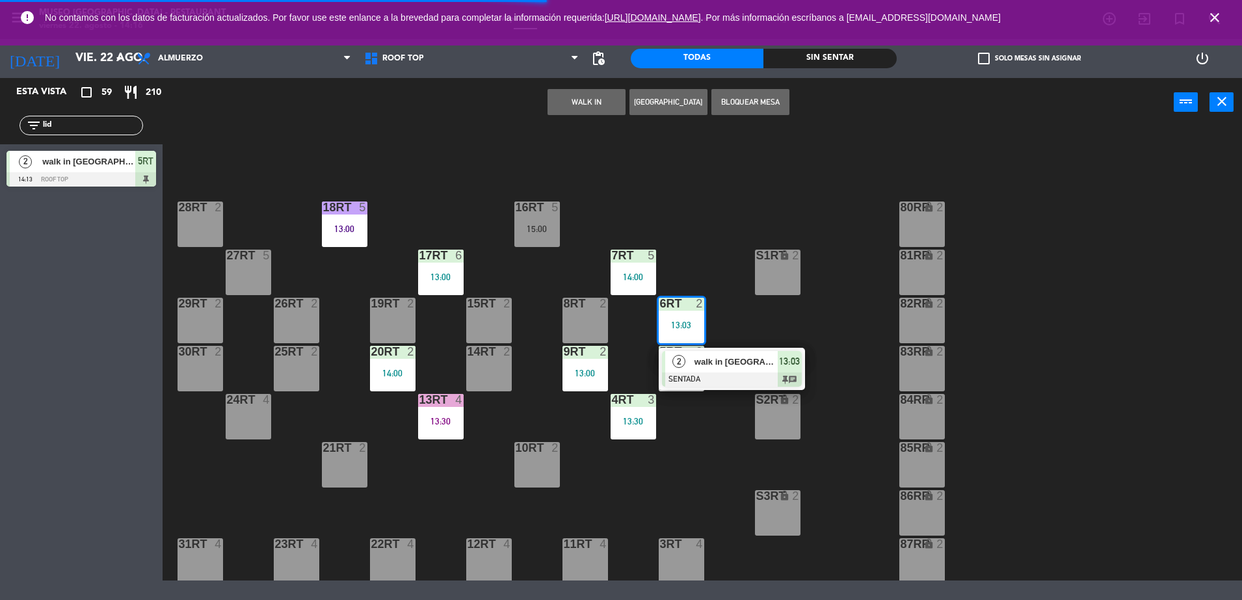
click at [713, 344] on div "18RT 5 13:00 16RT 5 15:00 28RT 2 80RR lock 2 27RT 5 7RT 5 14:00 S1RT lock 2 17R…" at bounding box center [708, 355] width 1067 height 451
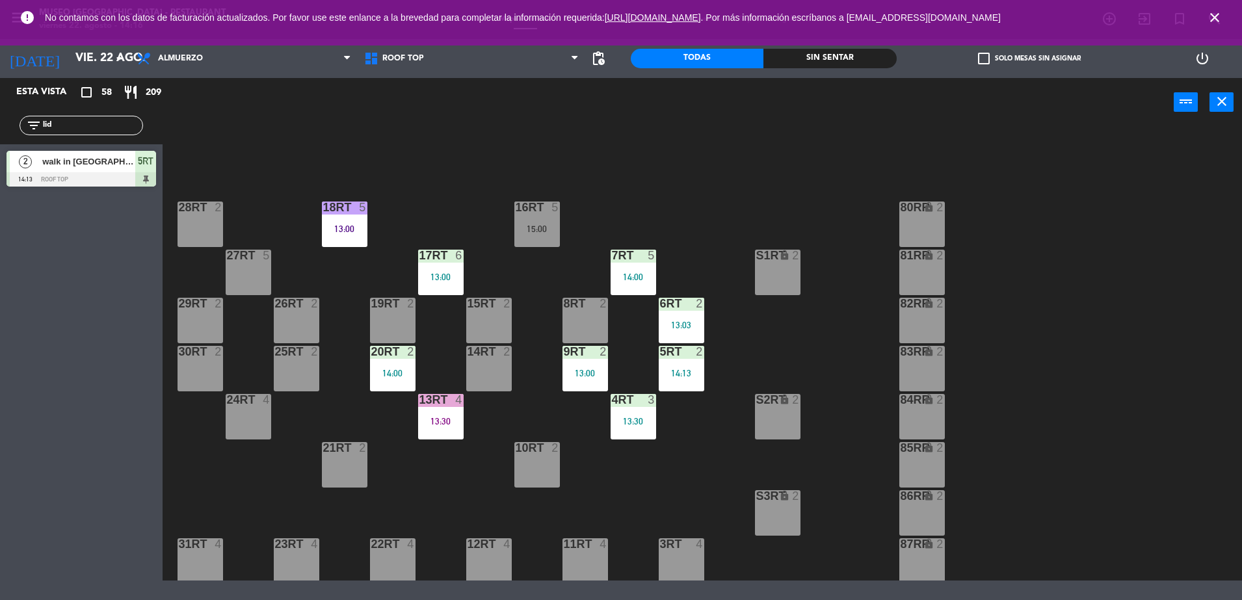
click at [692, 321] on div "13:03" at bounding box center [682, 325] width 46 height 9
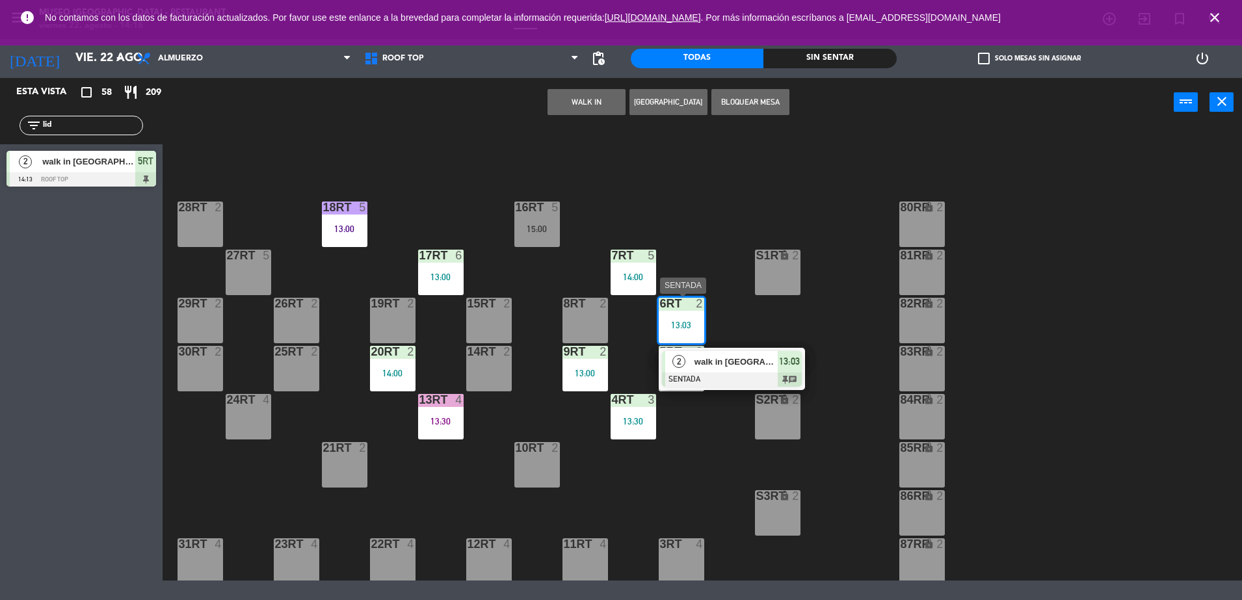
click at [738, 378] on div at bounding box center [732, 380] width 140 height 14
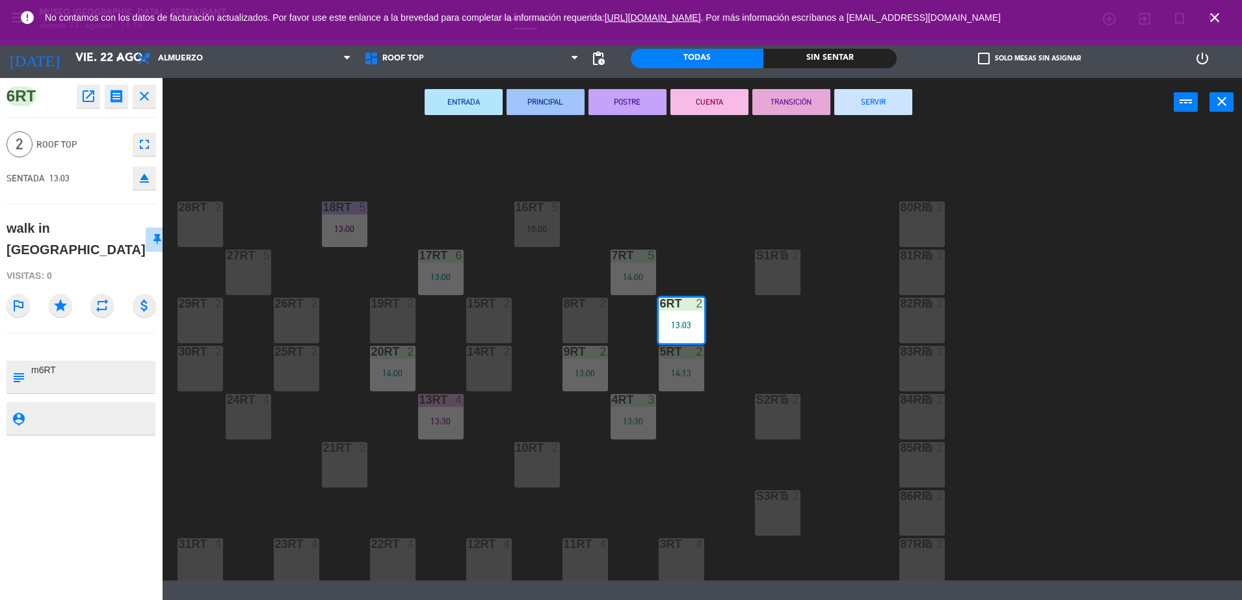
click at [859, 94] on button "SERVIR" at bounding box center [874, 102] width 78 height 26
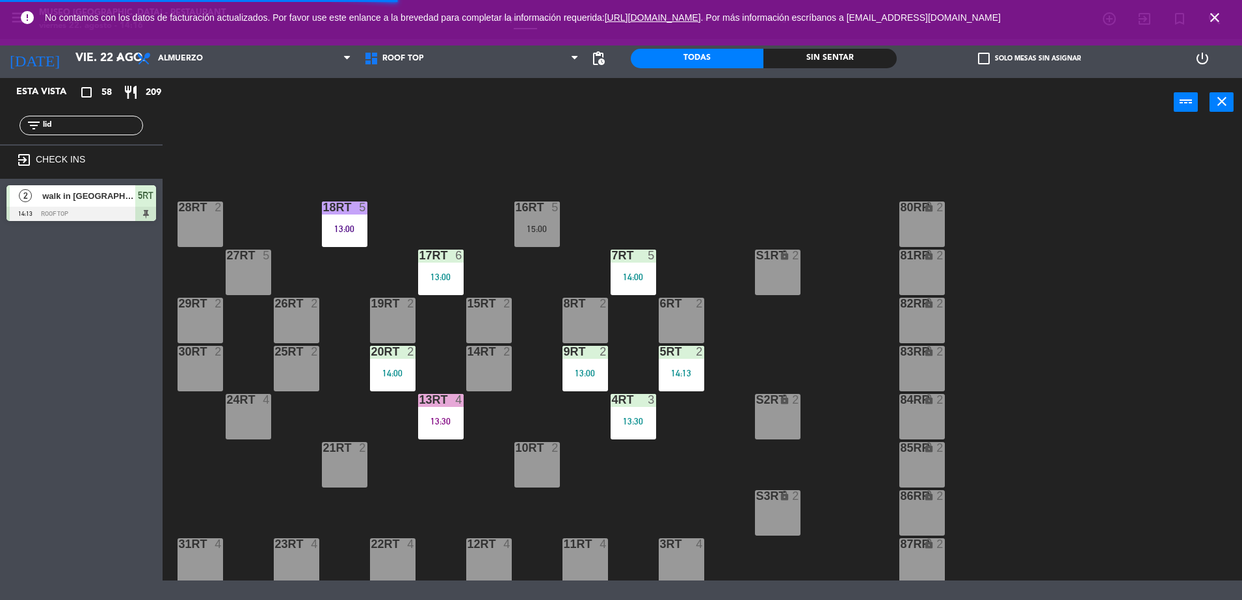
click at [678, 379] on div "5RT 2 14:13" at bounding box center [682, 369] width 46 height 46
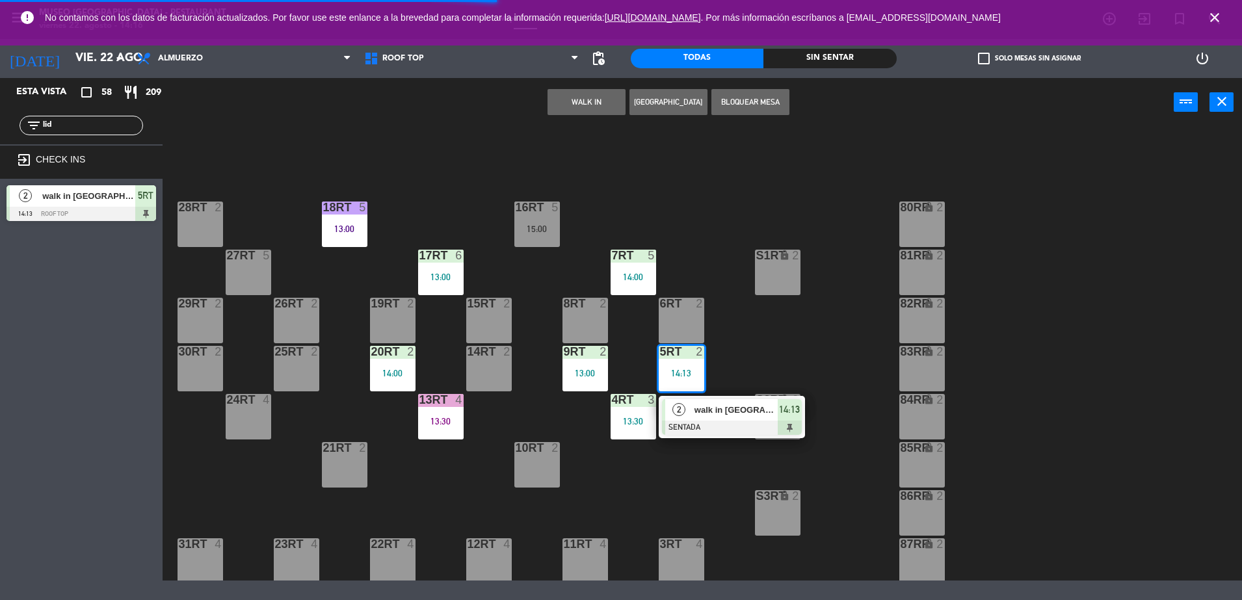
click at [714, 413] on span "walk in [GEOGRAPHIC_DATA]" at bounding box center [736, 410] width 83 height 14
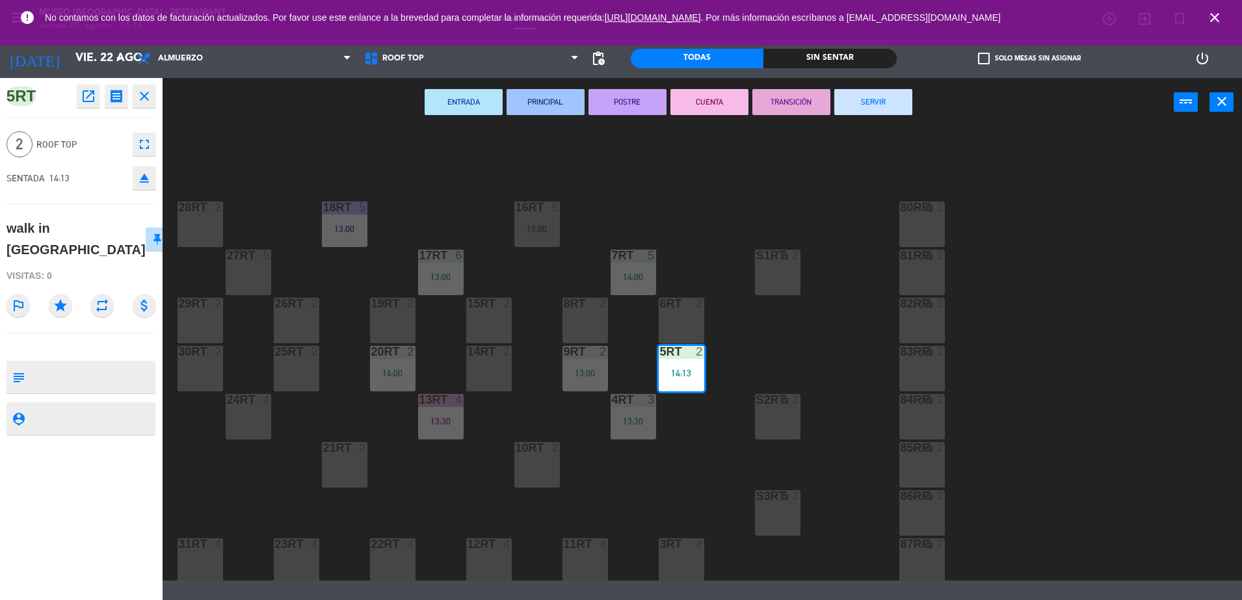
click at [498, 312] on div "15RT 2" at bounding box center [489, 321] width 46 height 46
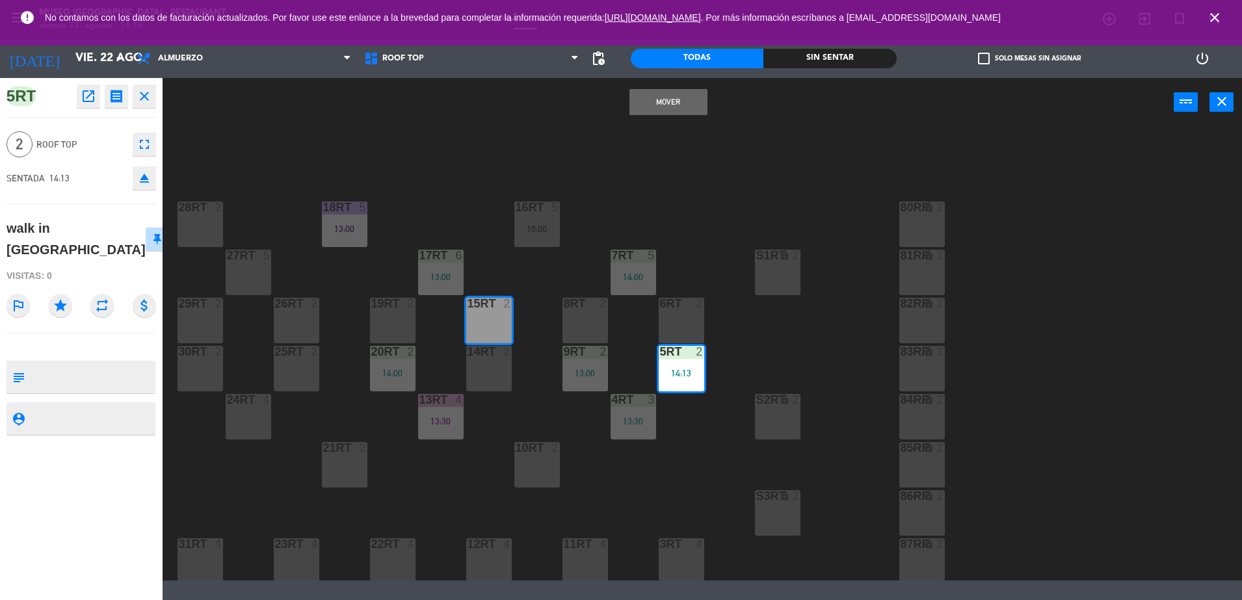
click at [669, 101] on button "Mover" at bounding box center [669, 102] width 78 height 26
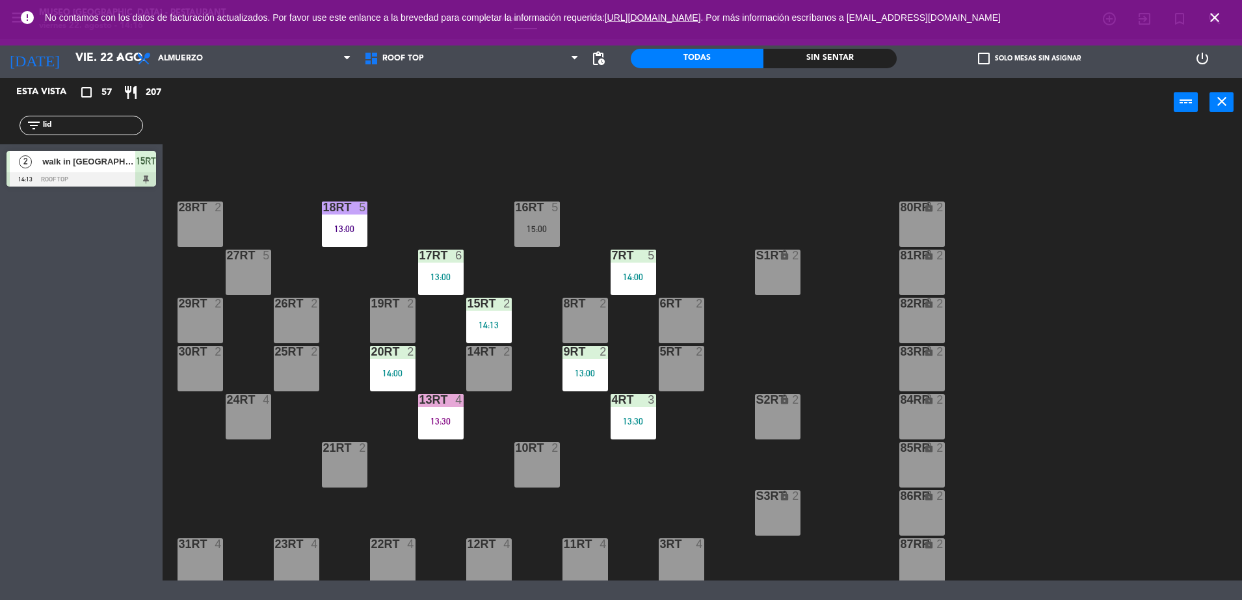
click at [490, 317] on div "15RT 2 14:13" at bounding box center [489, 321] width 46 height 46
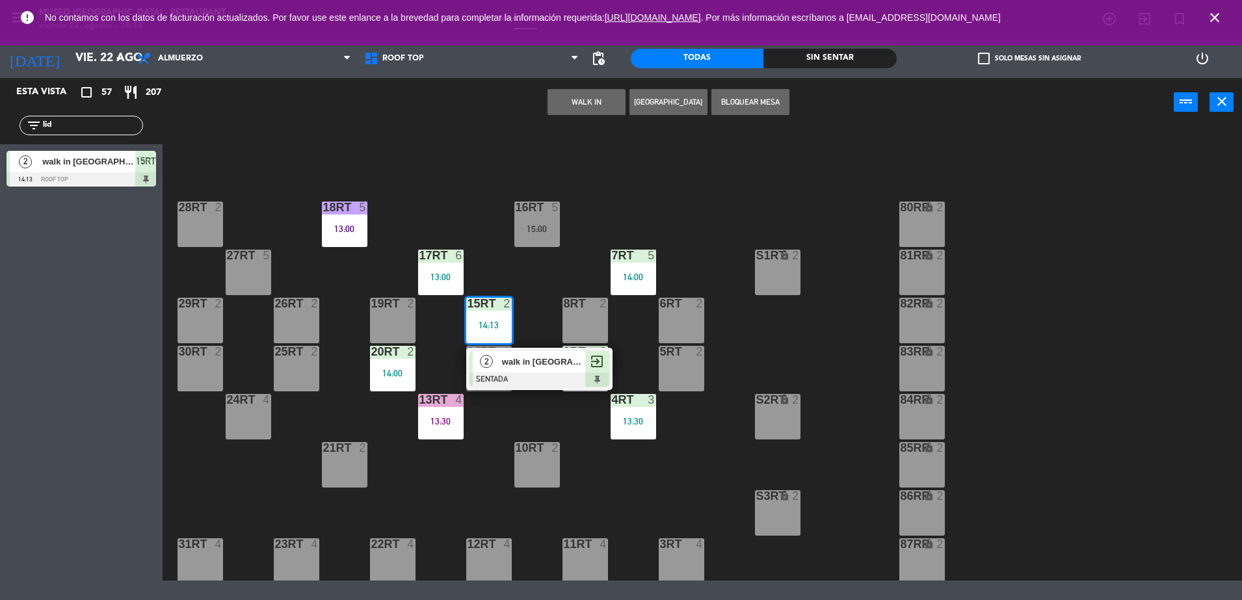
click at [521, 355] on span "walk in [GEOGRAPHIC_DATA]" at bounding box center [543, 362] width 83 height 14
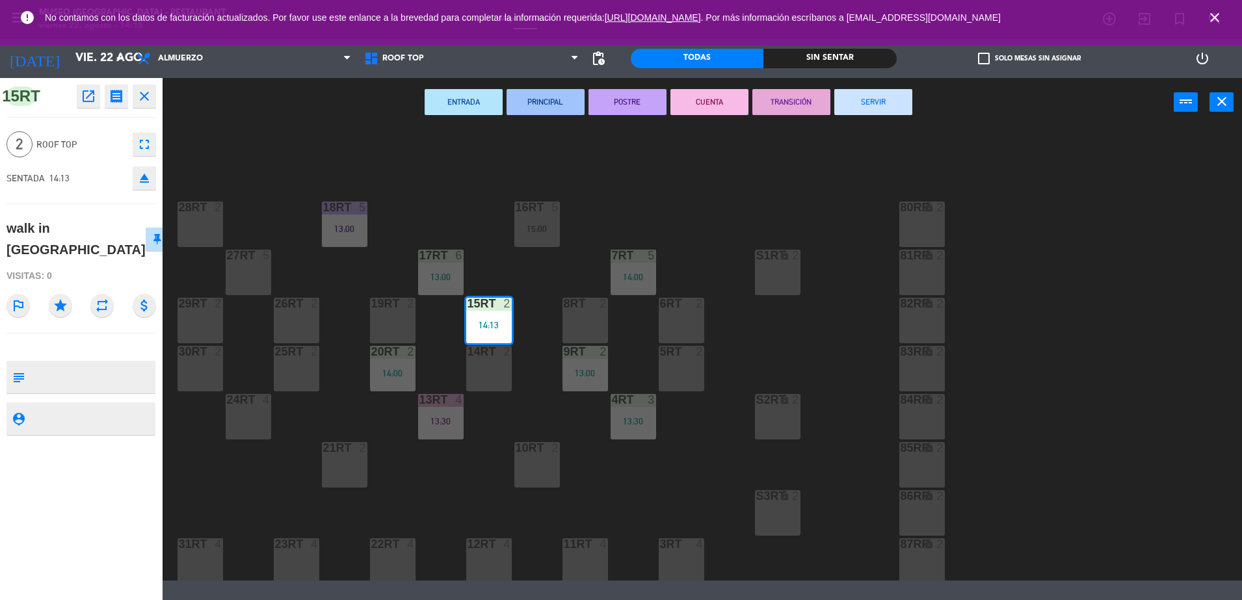
click at [130, 366] on textarea at bounding box center [92, 377] width 124 height 27
type textarea "m15RT"
click at [107, 265] on div "Visitas: 0" at bounding box center [82, 276] width 150 height 23
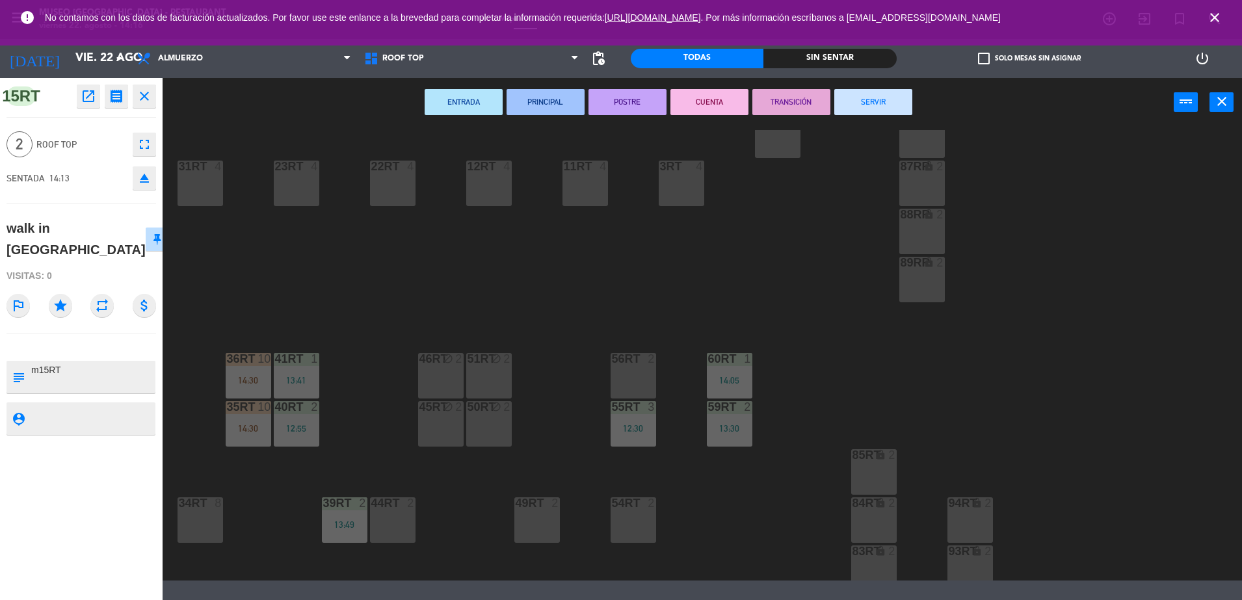
scroll to position [533, 0]
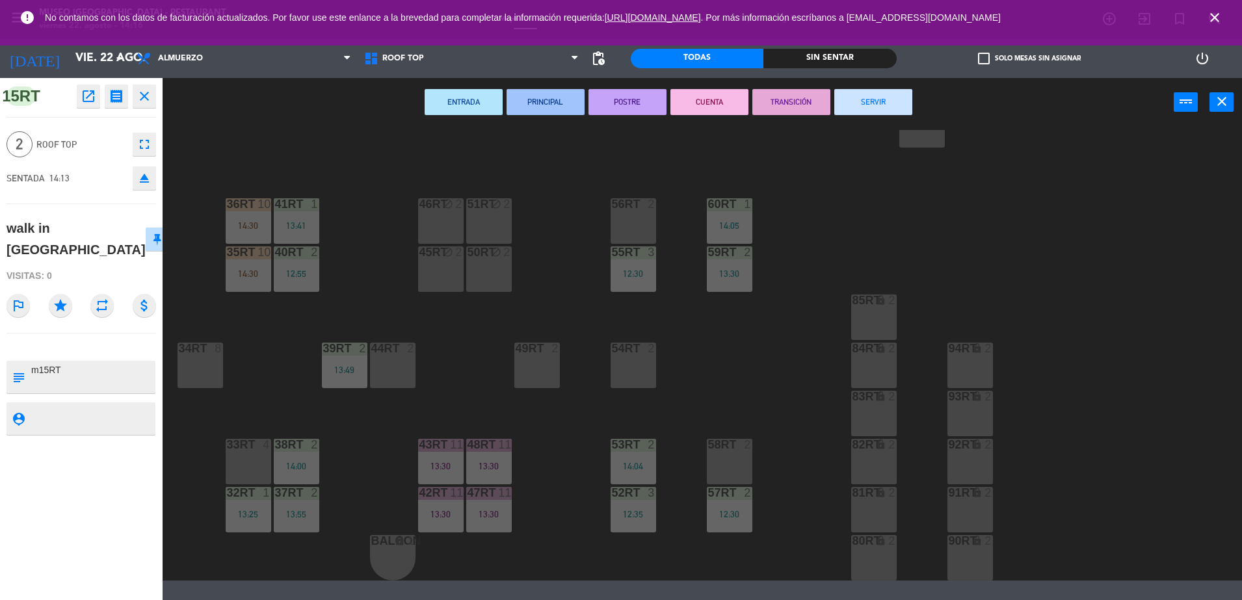
click at [334, 310] on div "18RT 5 13:00 16RT 5 15:00 28RT 2 80RR lock 2 27RT 5 7RT 5 14:00 S1RT lock 2 17R…" at bounding box center [708, 355] width 1067 height 451
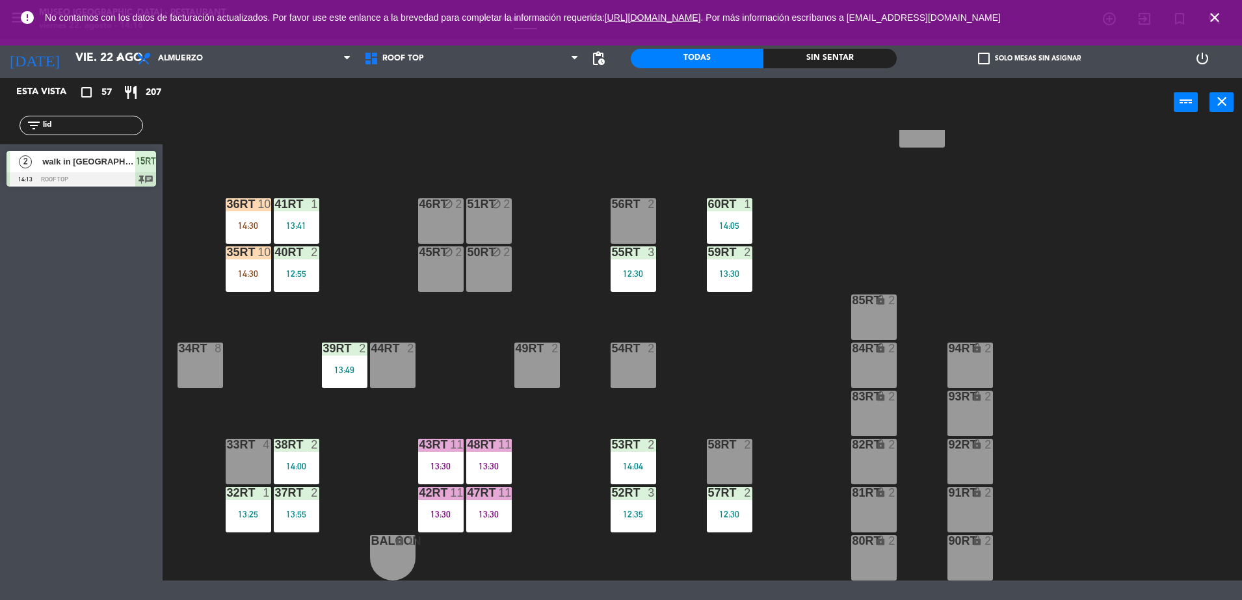
click at [220, 245] on div "18RT 5 13:00 16RT 5 15:00 28RT 2 80RR lock 2 27RT 5 7RT 5 14:00 S1RT lock 2 17R…" at bounding box center [708, 355] width 1067 height 451
click at [243, 267] on div "35rt 10 14:30" at bounding box center [249, 270] width 46 height 46
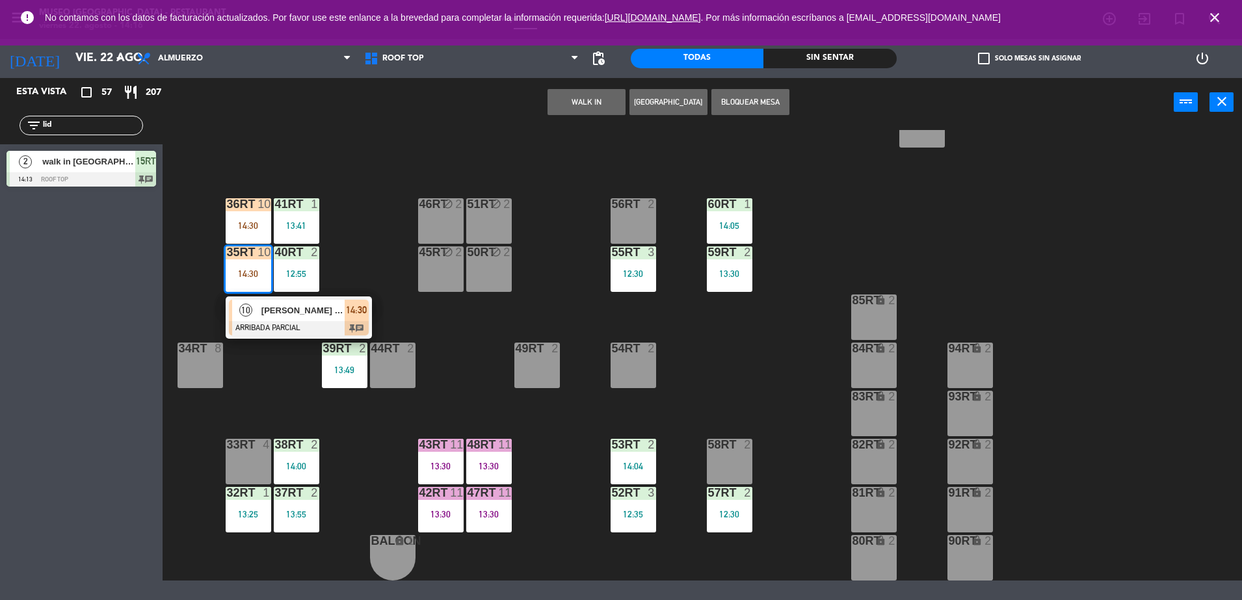
click at [284, 319] on div "[PERSON_NAME] [PERSON_NAME]" at bounding box center [302, 310] width 85 height 21
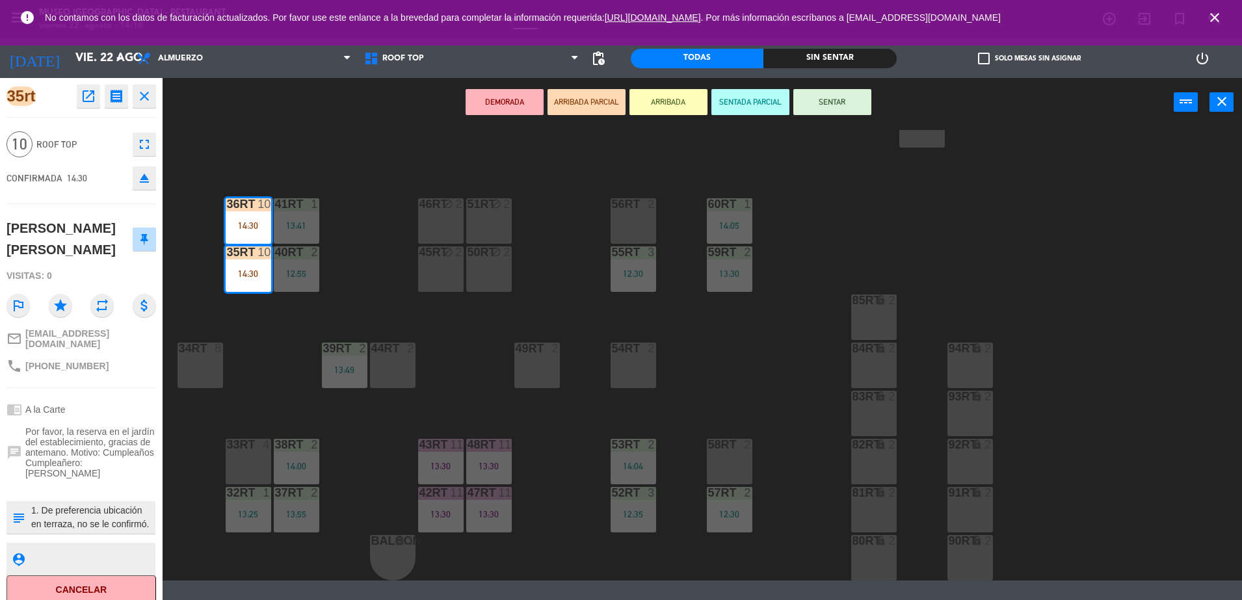
scroll to position [6, 0]
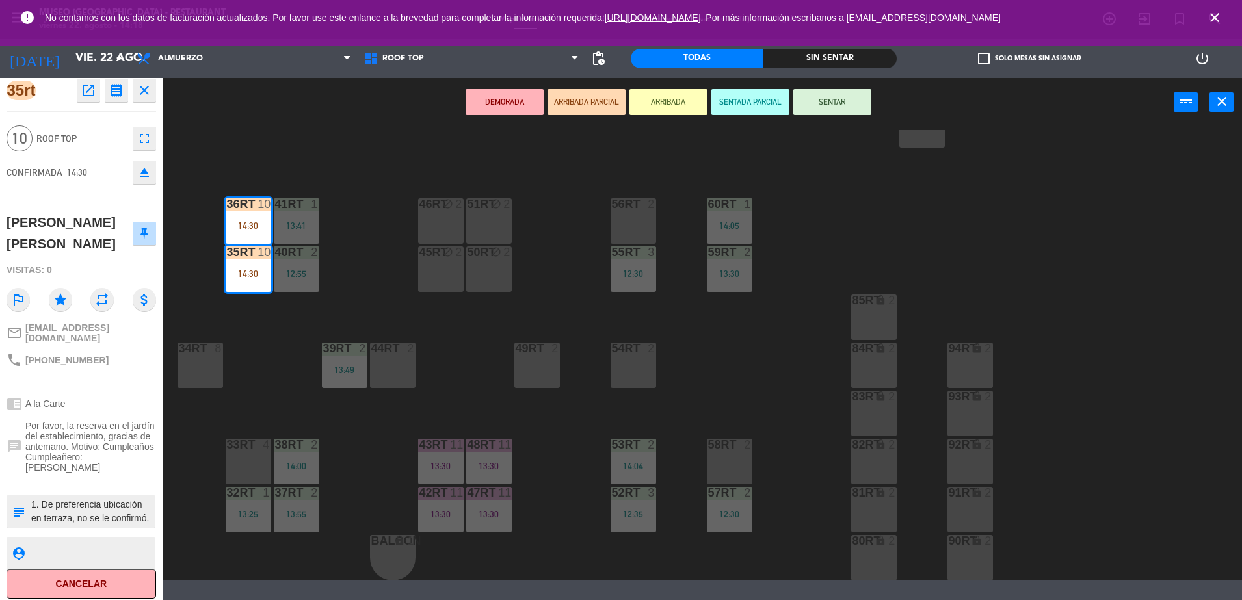
click at [30, 502] on textarea at bounding box center [92, 511] width 124 height 27
type textarea "m354-36RT cumpleaños 1. De preferencia ubicación en terraza, no se le confirmó."
click at [105, 248] on div "[PERSON_NAME] [PERSON_NAME]" at bounding box center [70, 233] width 126 height 42
click at [847, 104] on button "SENTAR" at bounding box center [833, 102] width 78 height 26
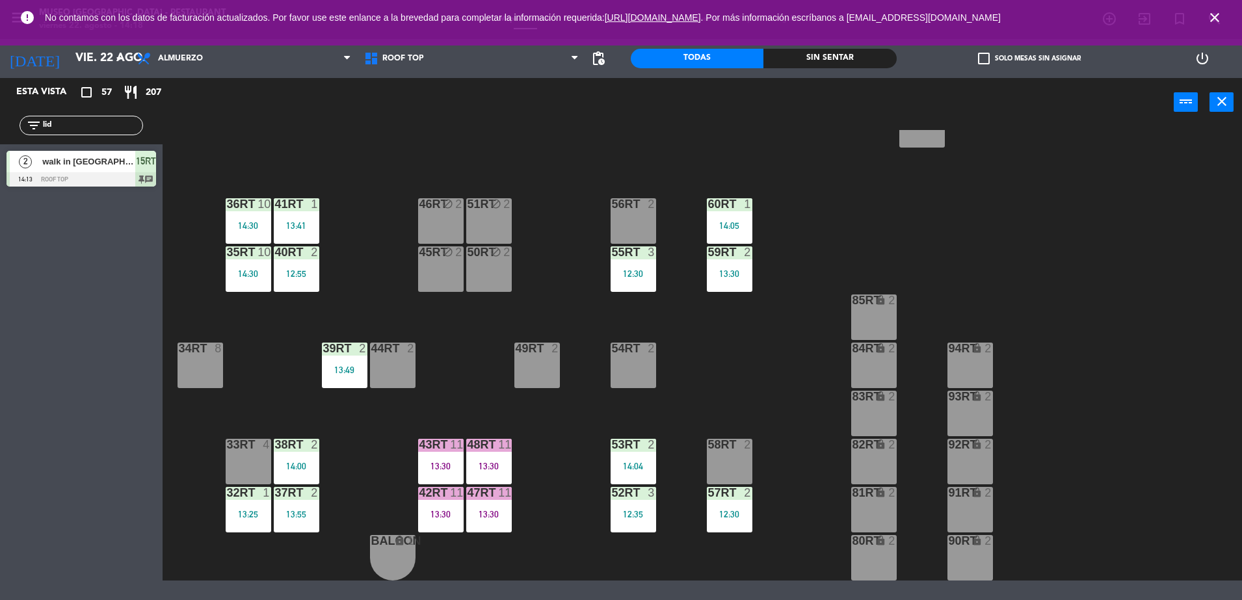
click at [291, 270] on div "12:55" at bounding box center [297, 273] width 46 height 9
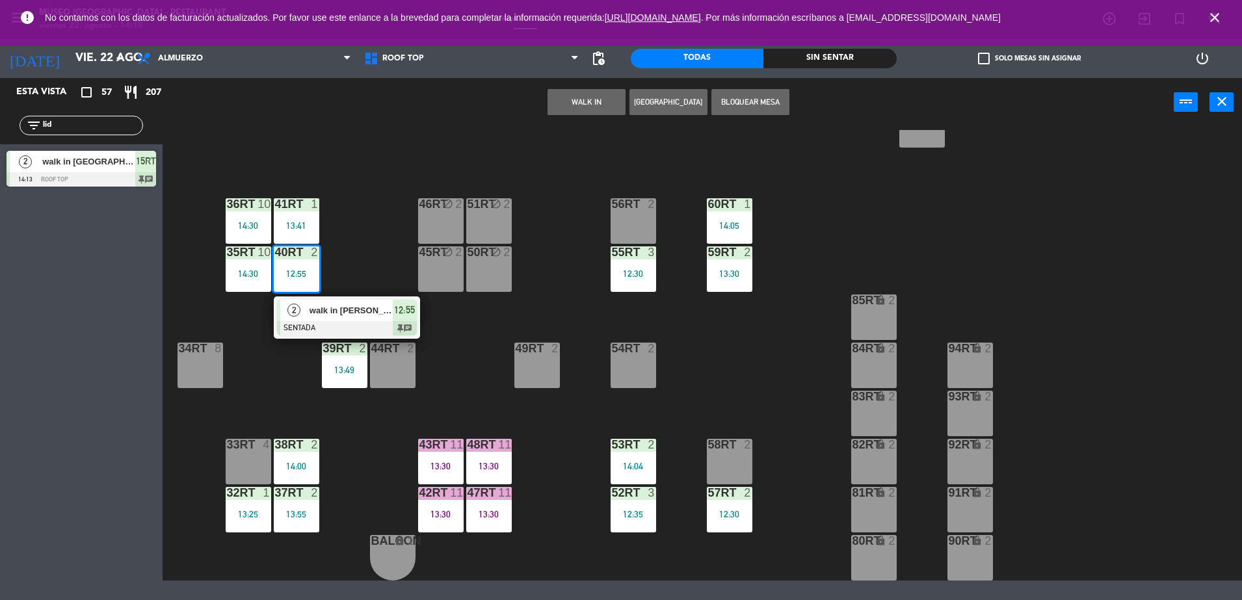
click at [320, 304] on span "walk in [PERSON_NAME]" at bounding box center [351, 311] width 83 height 14
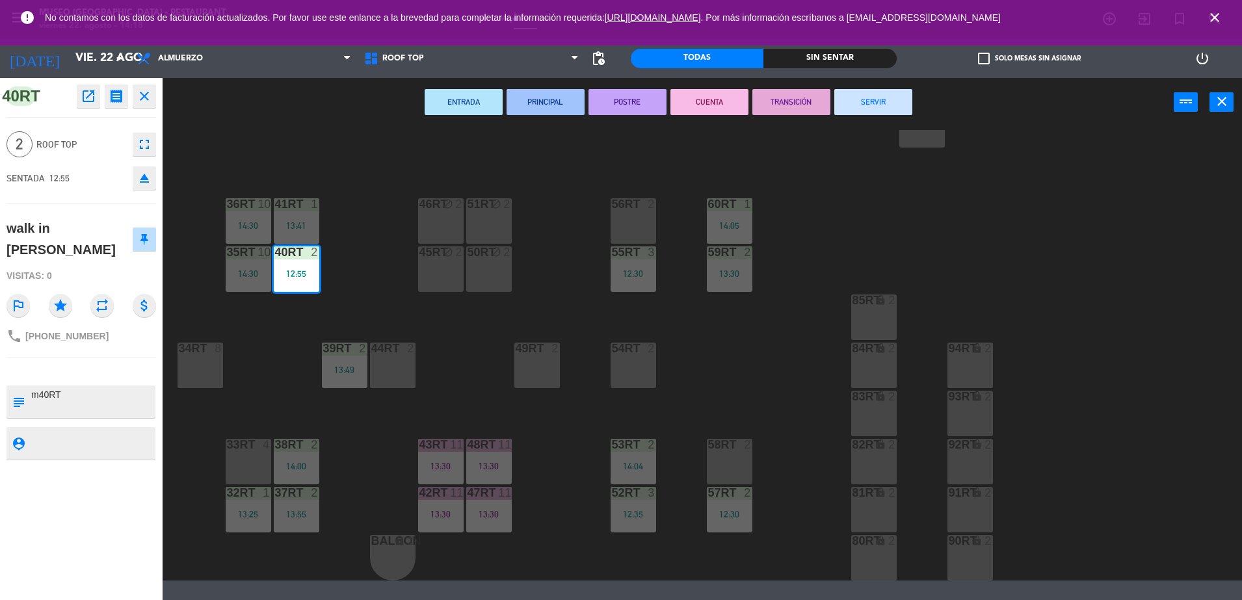
click at [871, 105] on button "SERVIR" at bounding box center [874, 102] width 78 height 26
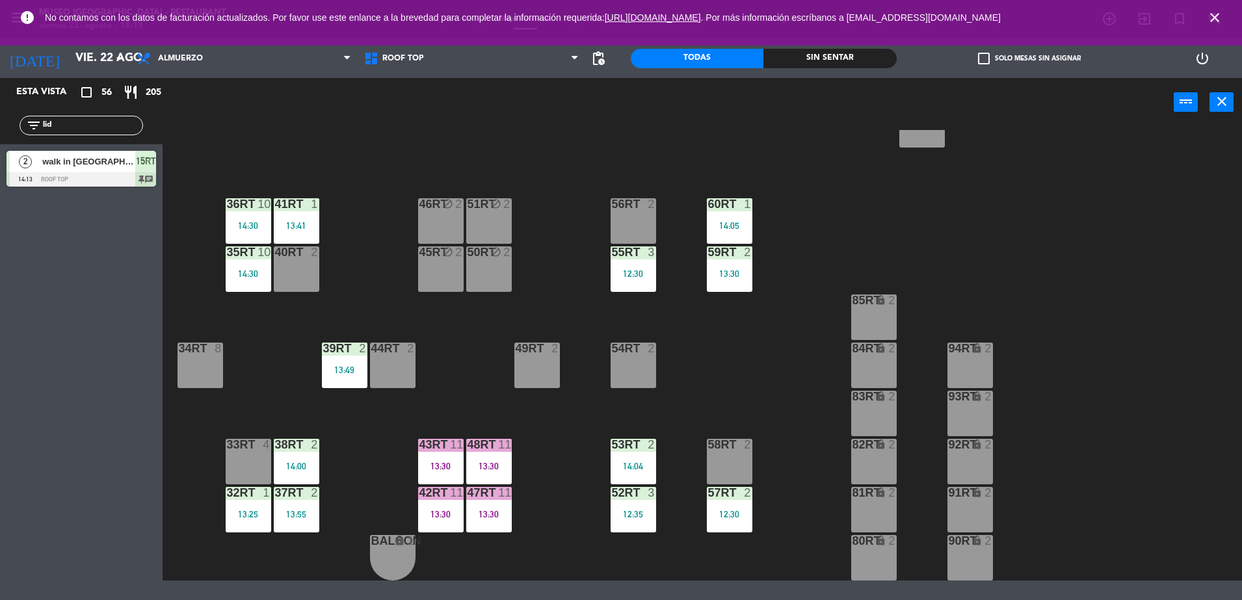
click at [189, 360] on div "34rt 8" at bounding box center [201, 366] width 46 height 46
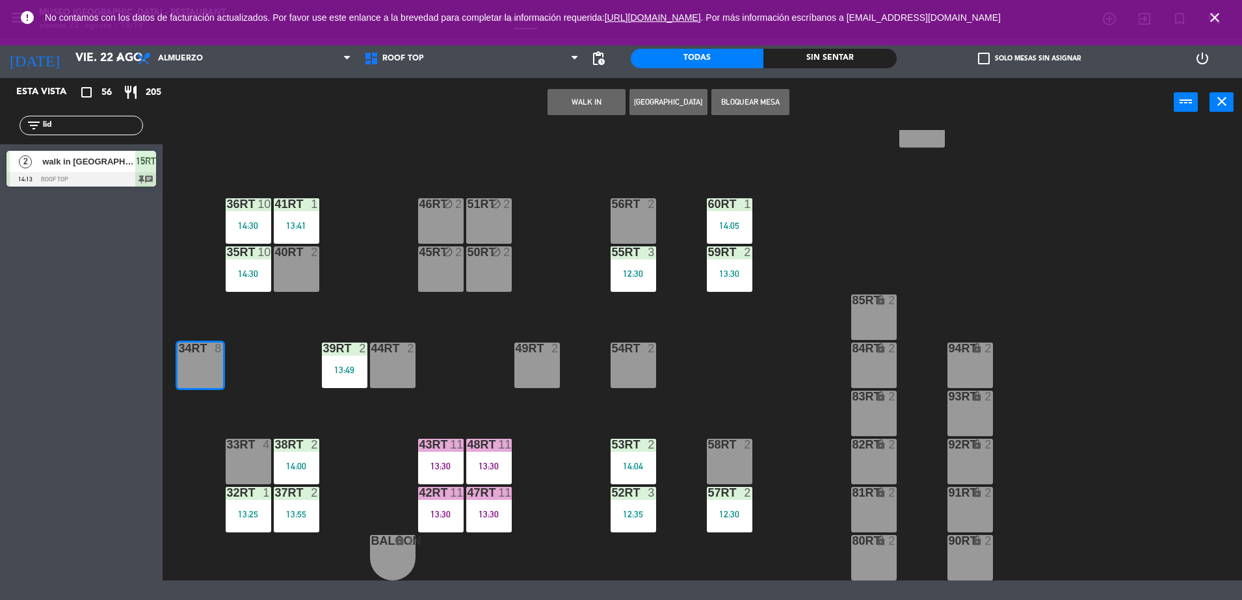
click at [727, 107] on button "Bloquear Mesa" at bounding box center [751, 102] width 78 height 26
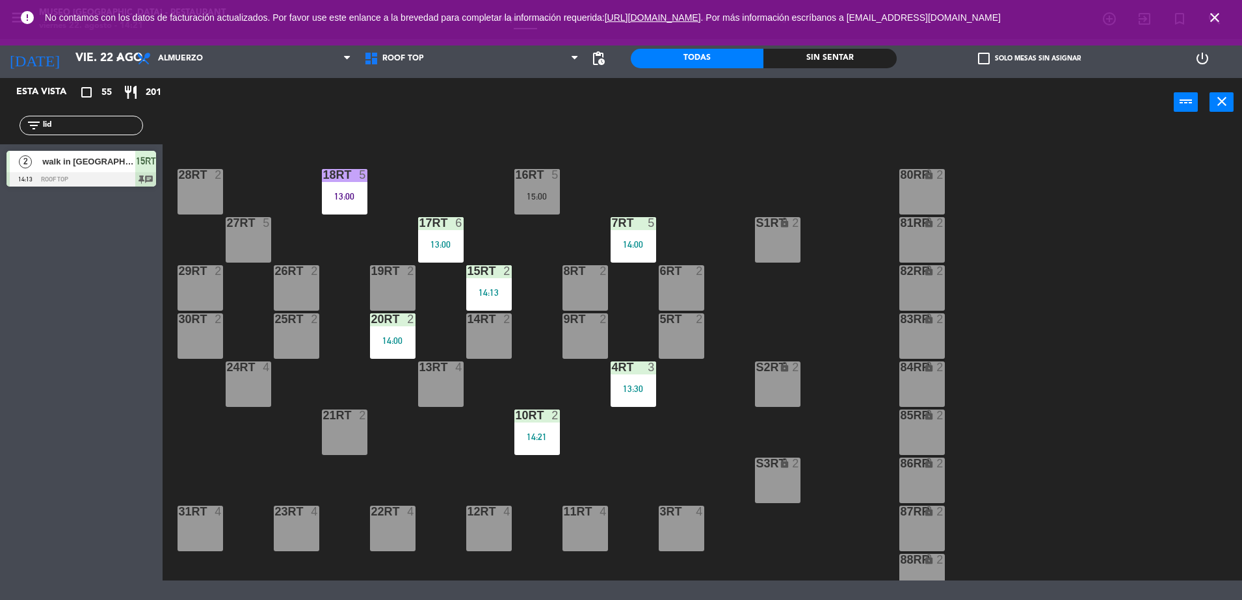
scroll to position [0, 0]
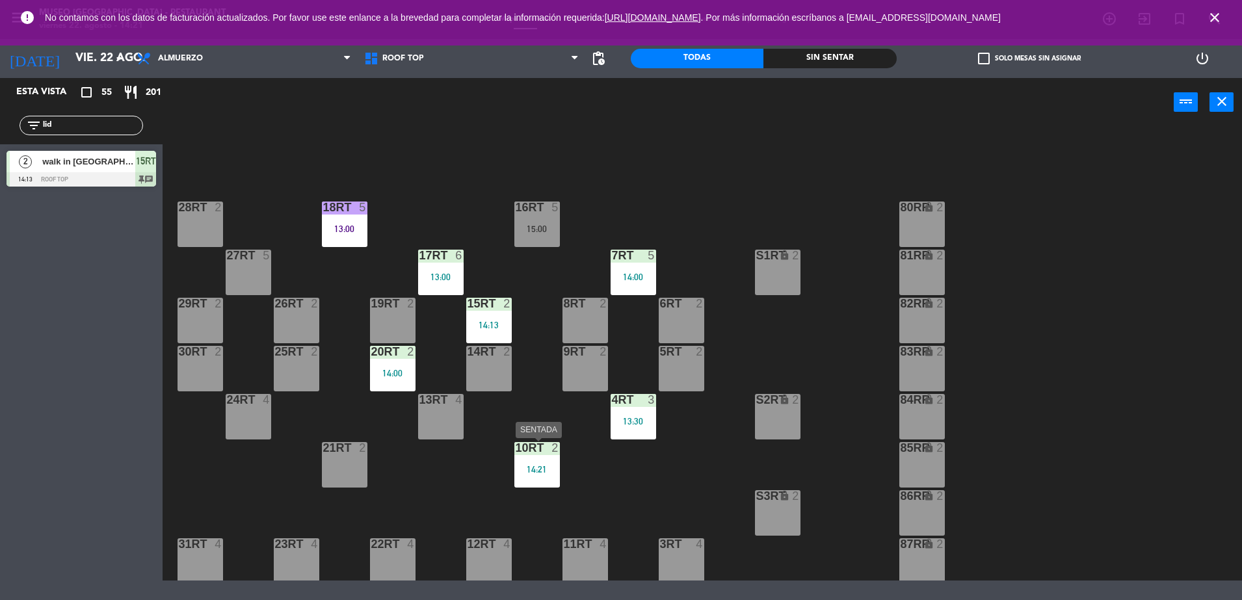
click at [550, 474] on div "14:21" at bounding box center [538, 469] width 46 height 9
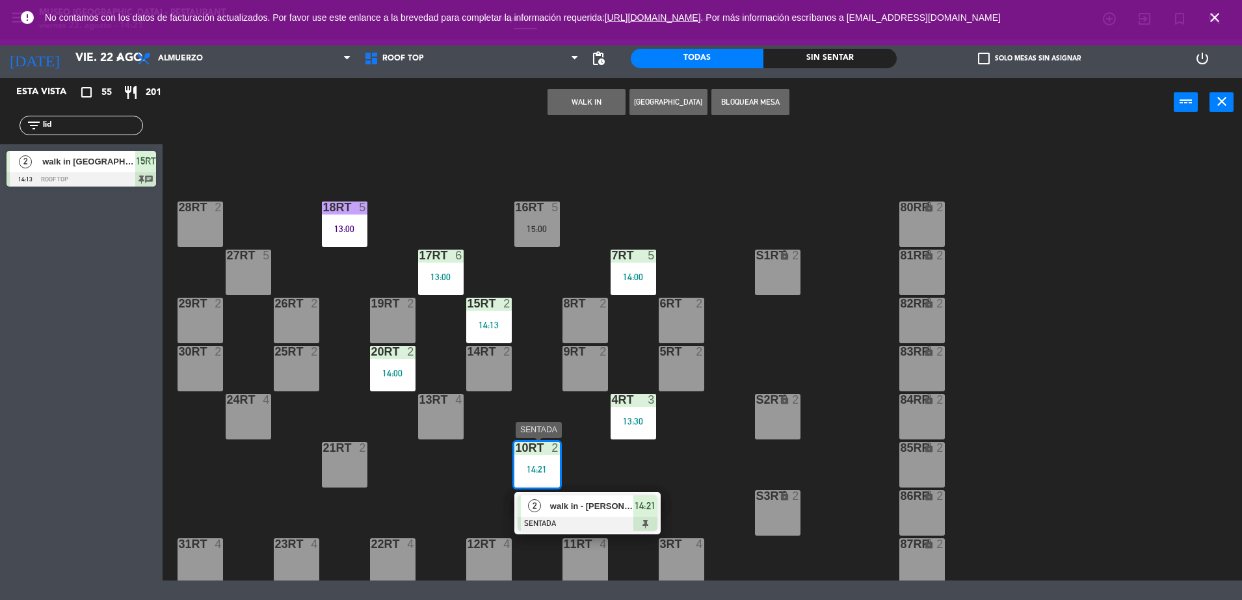
click at [583, 508] on span "walk in - [PERSON_NAME]" at bounding box center [591, 507] width 83 height 14
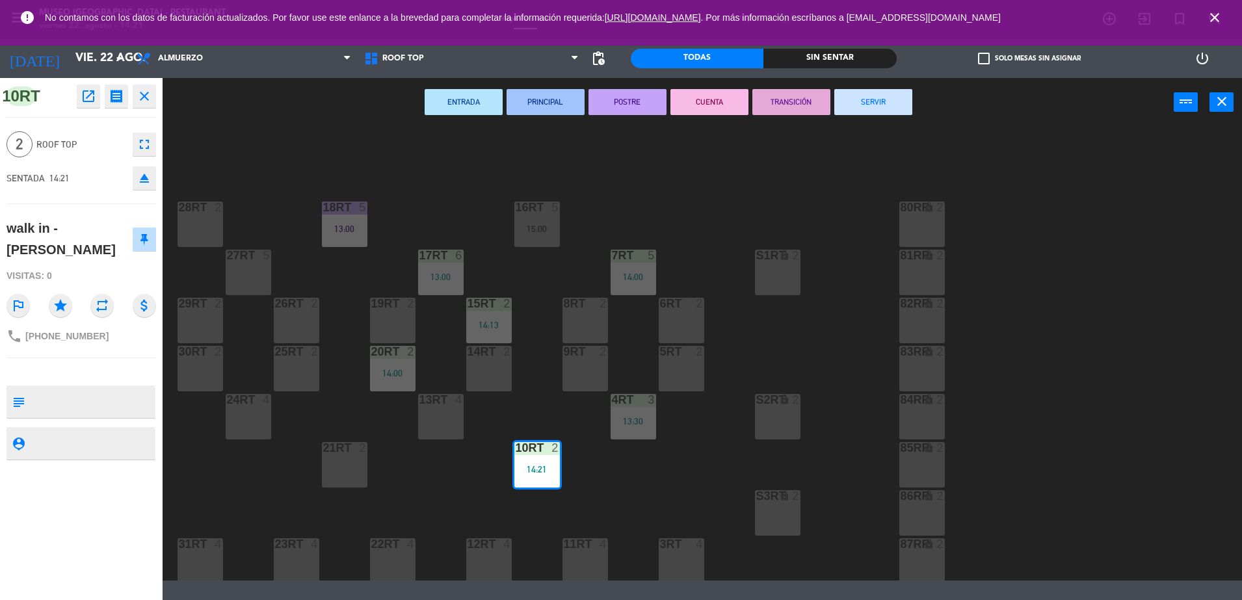
click at [695, 337] on div "6RT 2" at bounding box center [682, 321] width 46 height 46
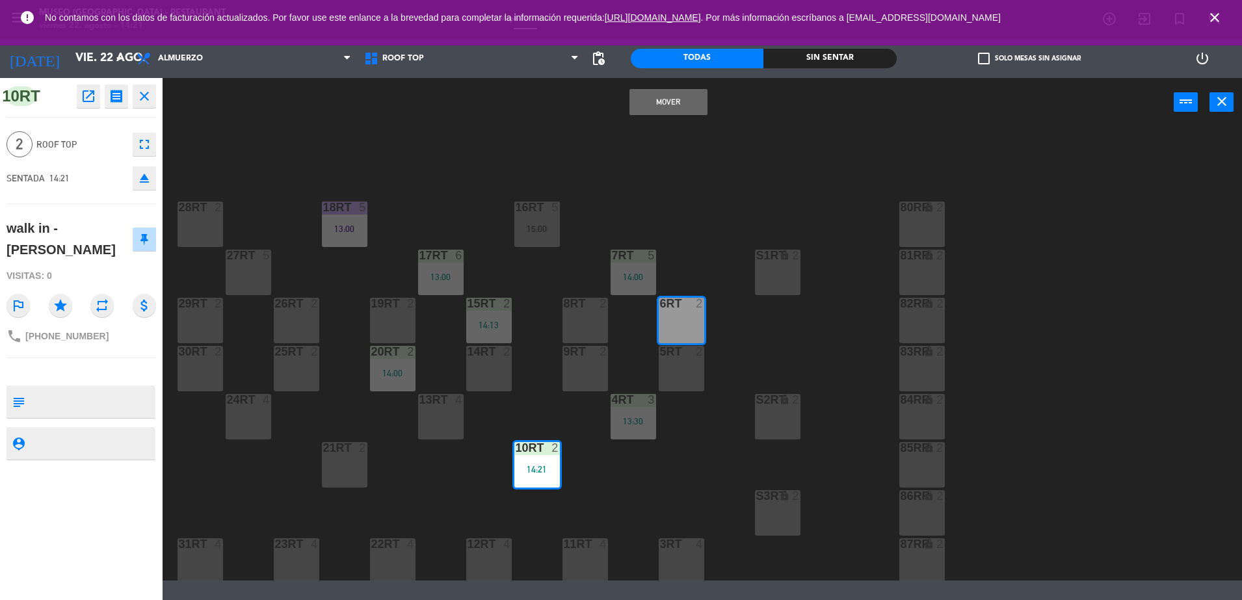
click at [671, 109] on button "Mover" at bounding box center [669, 102] width 78 height 26
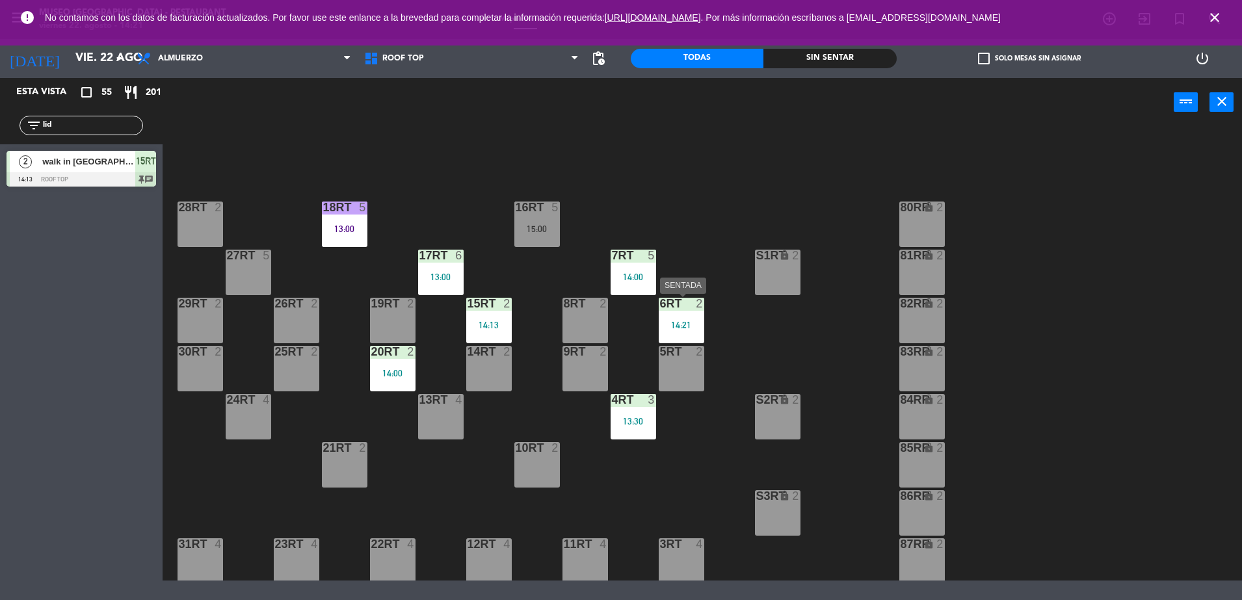
click at [677, 346] on div at bounding box center [681, 352] width 21 height 12
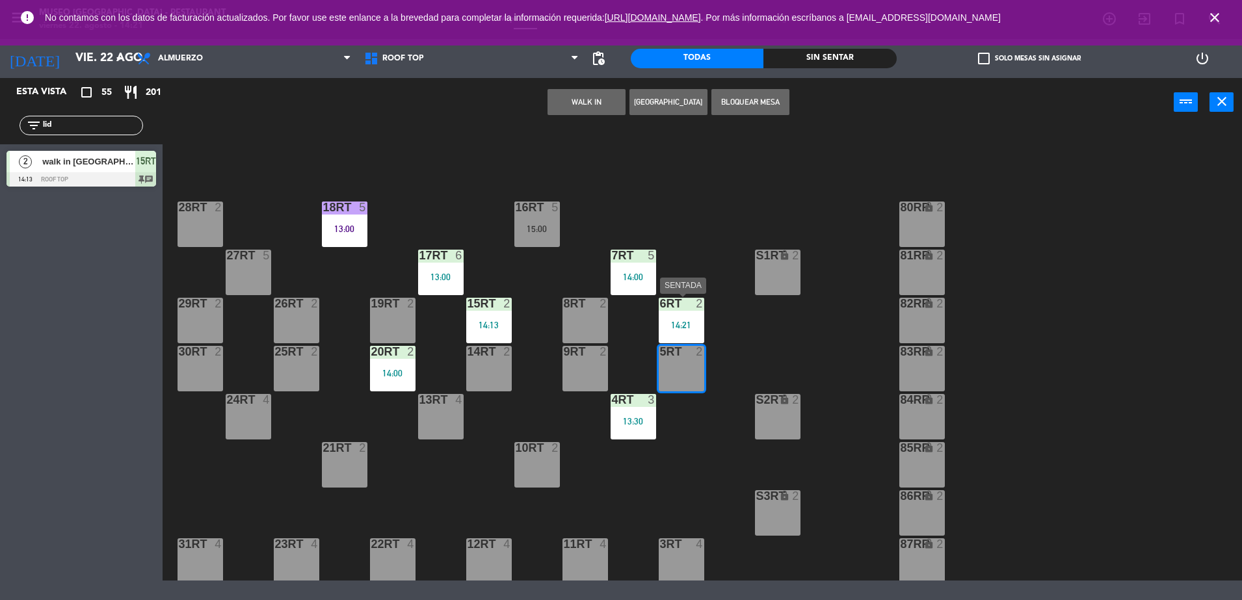
click at [721, 287] on div "18RT 5 13:00 16RT 5 15:00 28RT 2 80RR lock 2 27RT 5 7RT 5 14:00 S1RT lock 2 17R…" at bounding box center [708, 355] width 1067 height 451
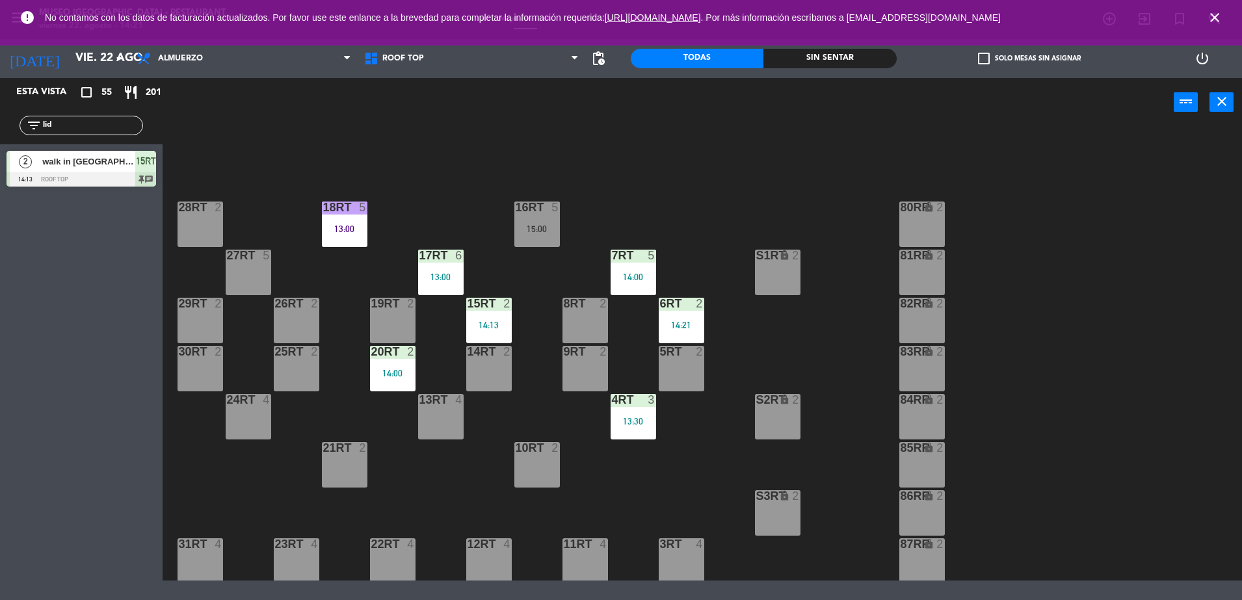
click at [674, 309] on div at bounding box center [681, 304] width 21 height 12
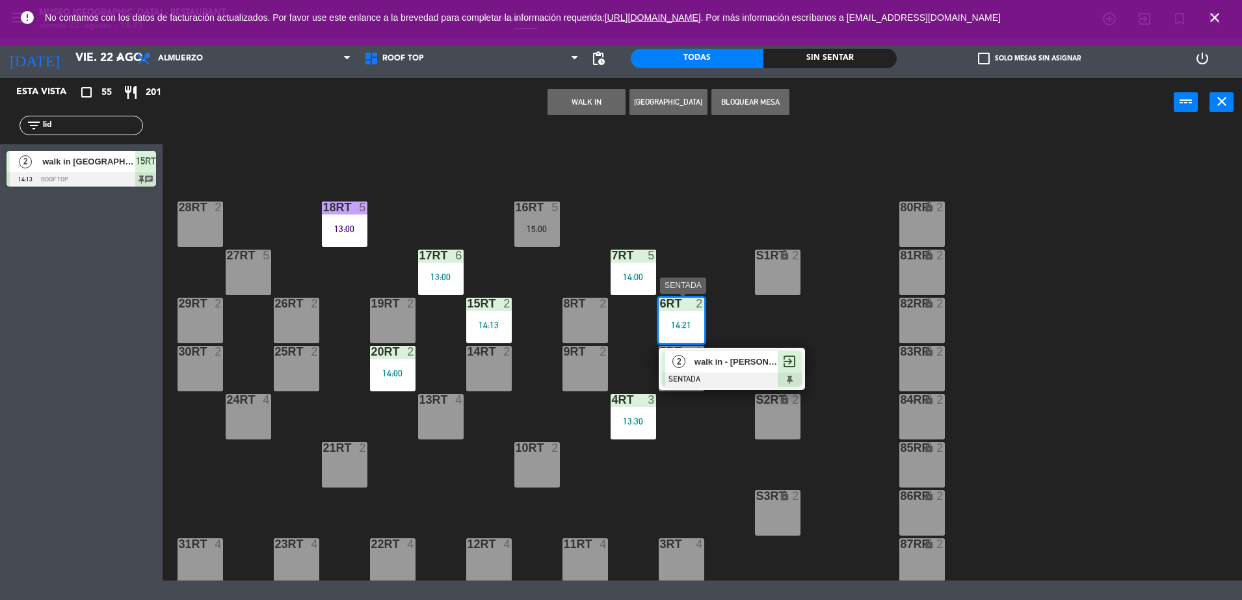
click at [704, 360] on span "walk in - [PERSON_NAME]" at bounding box center [736, 362] width 83 height 14
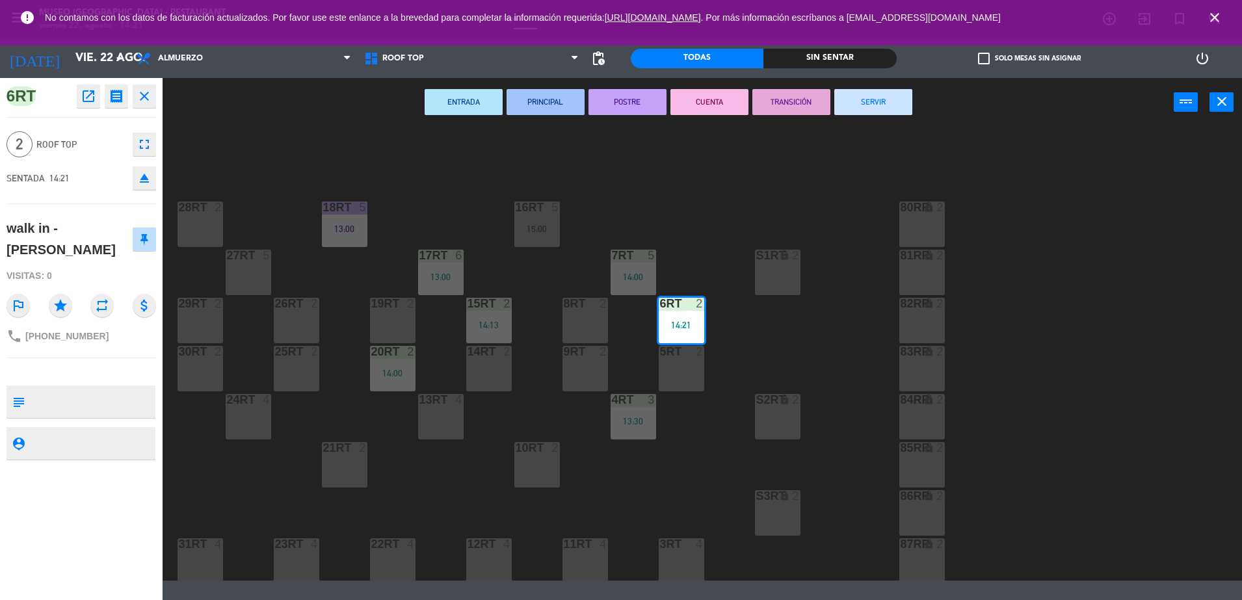
click at [677, 363] on div "5RT 2" at bounding box center [682, 369] width 46 height 46
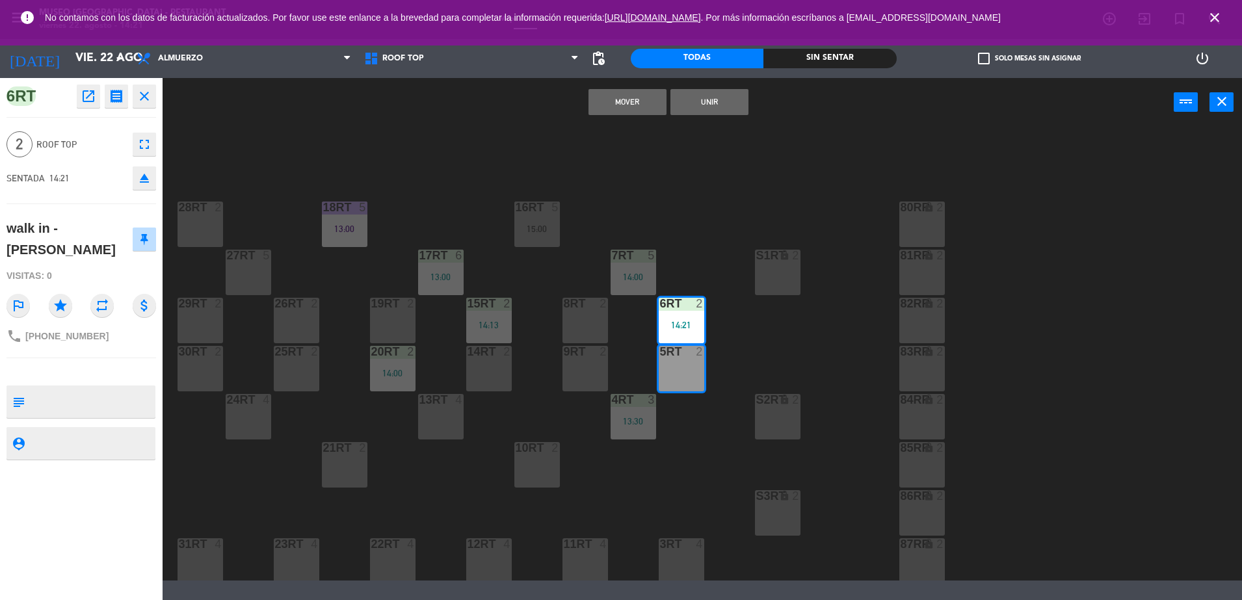
click at [634, 101] on button "Mover" at bounding box center [628, 102] width 78 height 26
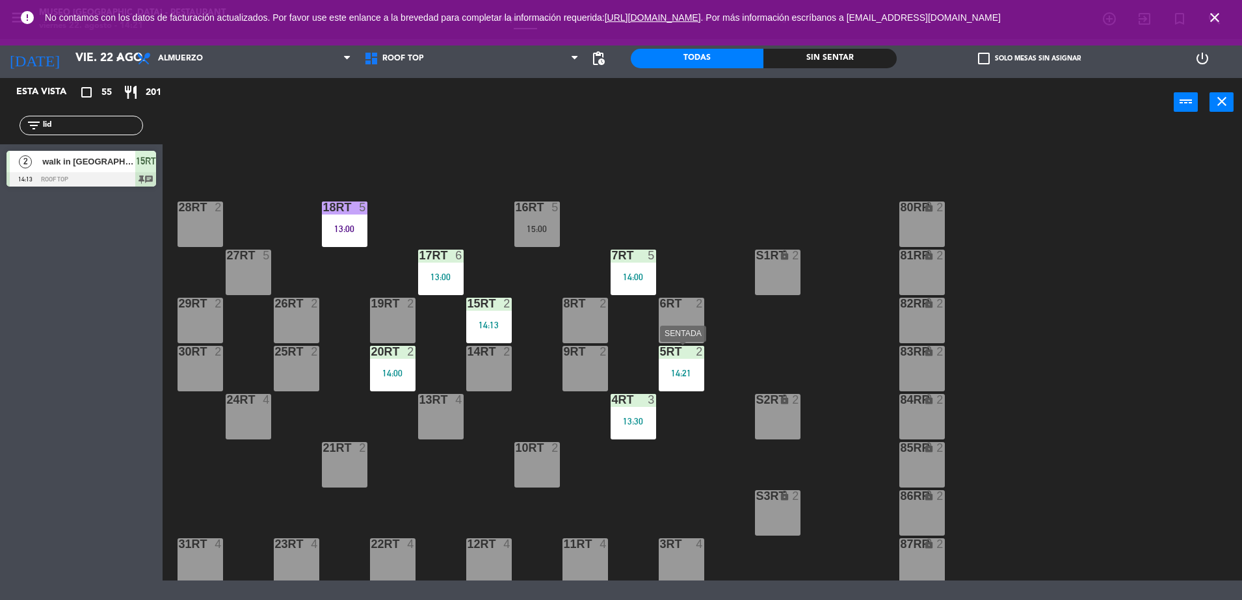
click at [679, 366] on div "5RT 2 14:21" at bounding box center [682, 369] width 46 height 46
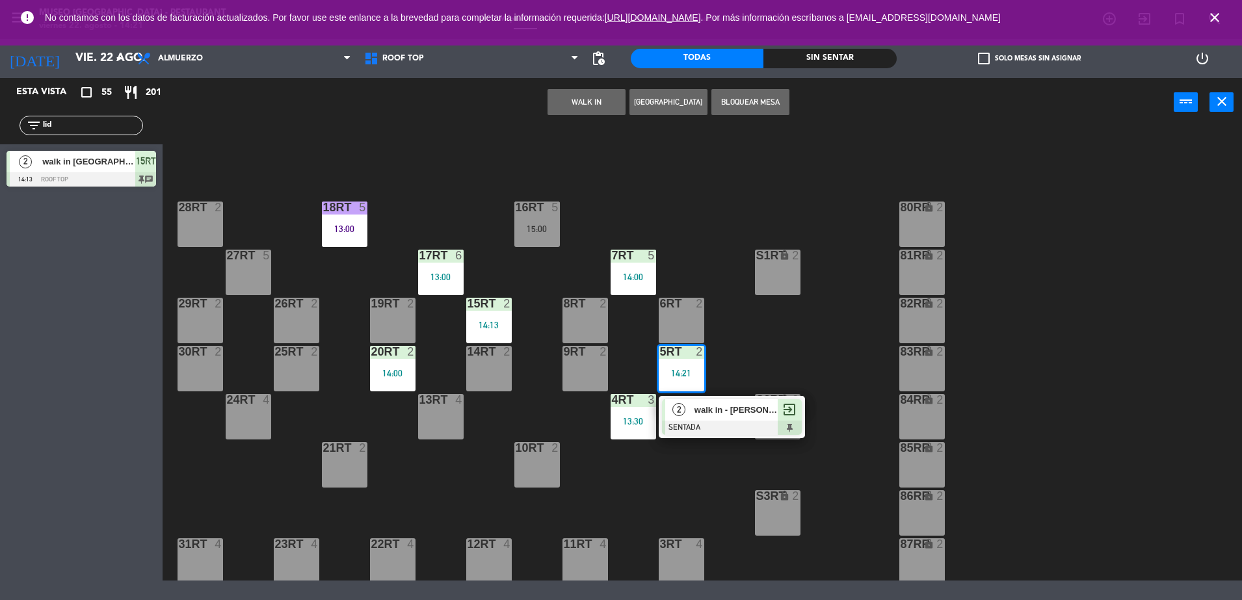
click at [720, 423] on div at bounding box center [732, 428] width 140 height 14
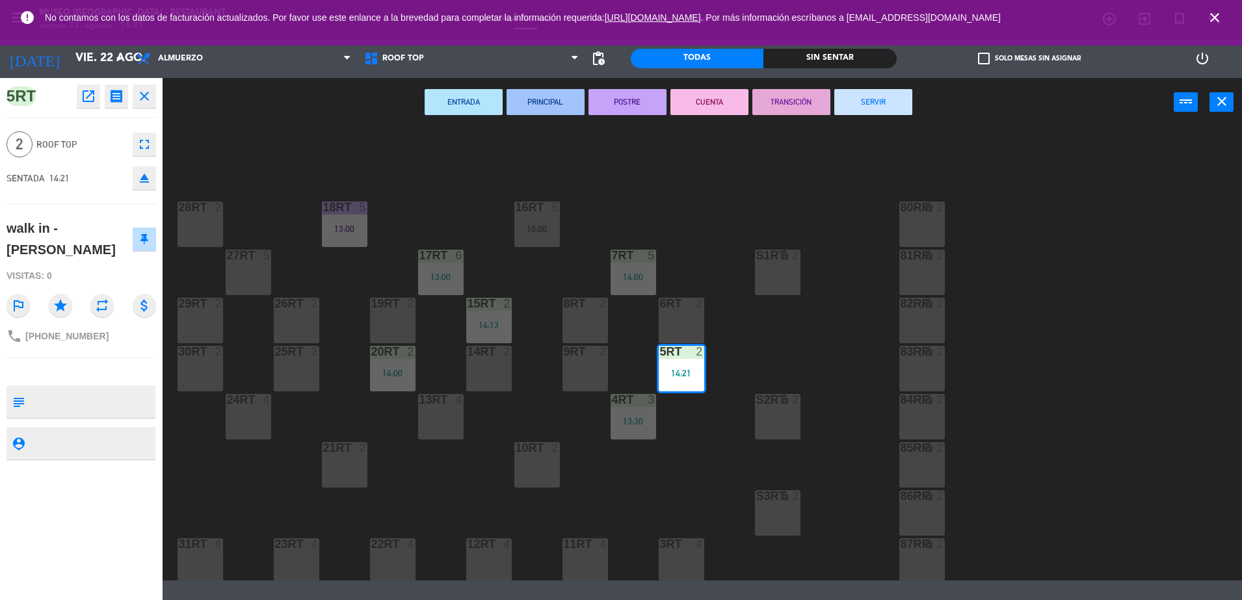
click at [106, 403] on textarea at bounding box center [92, 401] width 124 height 27
type textarea "m5RT"
click at [103, 281] on div "Visitas: 0" at bounding box center [82, 276] width 150 height 23
click at [681, 474] on div "18RT 5 13:00 16RT 5 15:00 28RT 2 80RR lock 2 27RT 5 7RT 5 14:00 S1RT lock 2 17R…" at bounding box center [708, 355] width 1067 height 451
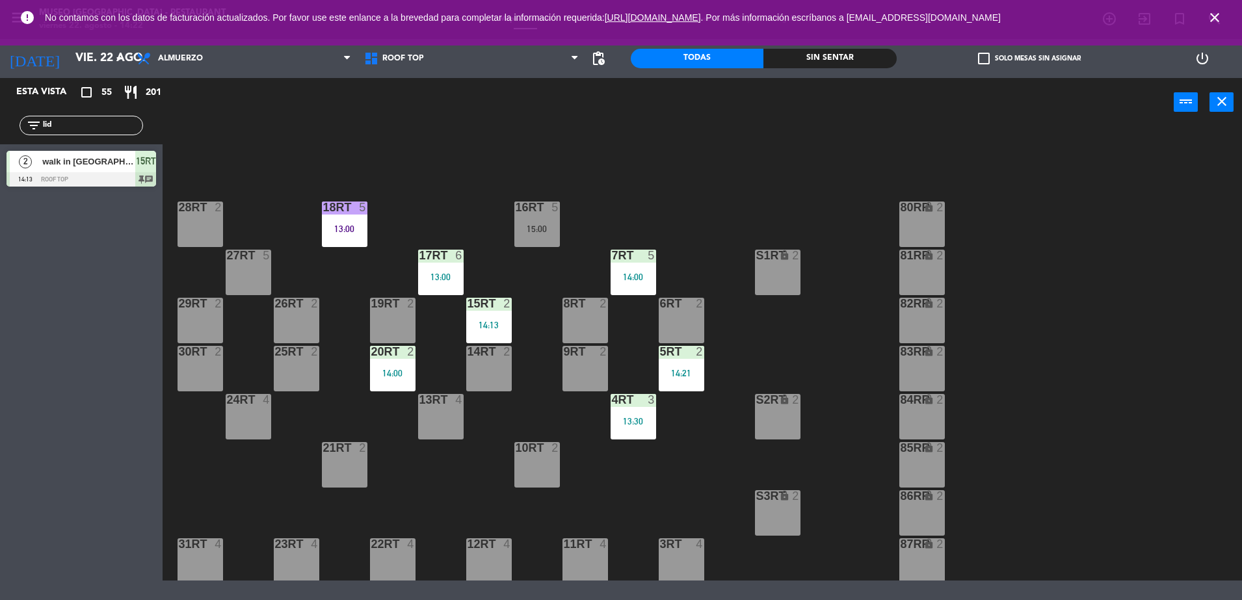
scroll to position [533, 0]
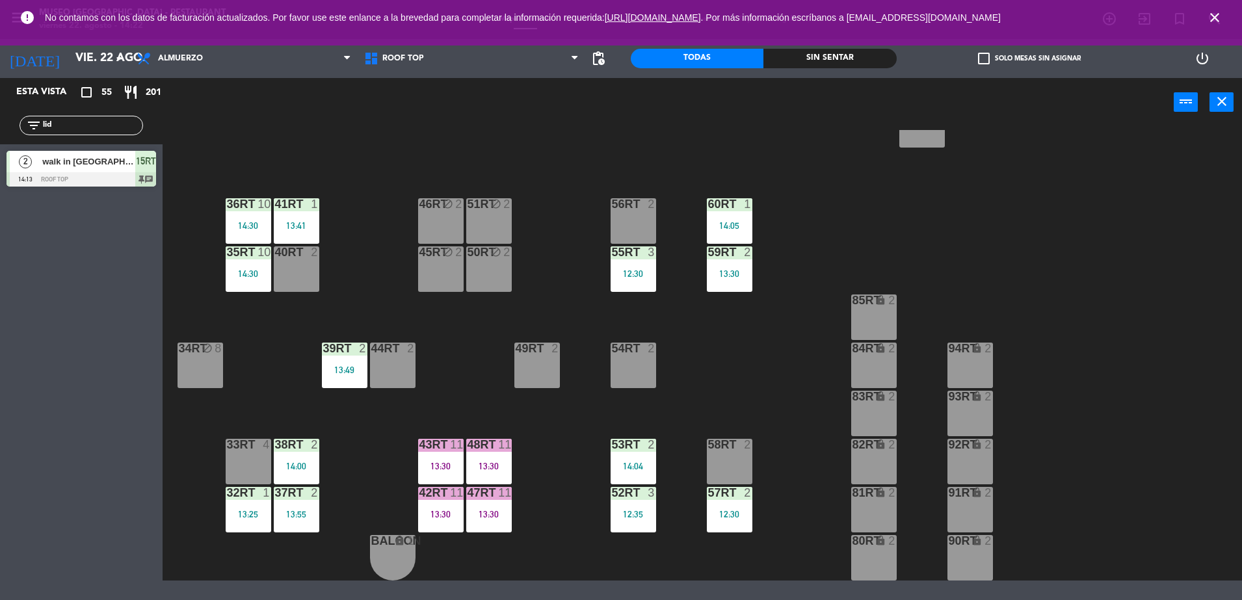
click at [317, 457] on div "38rt 2 14:00" at bounding box center [297, 462] width 46 height 46
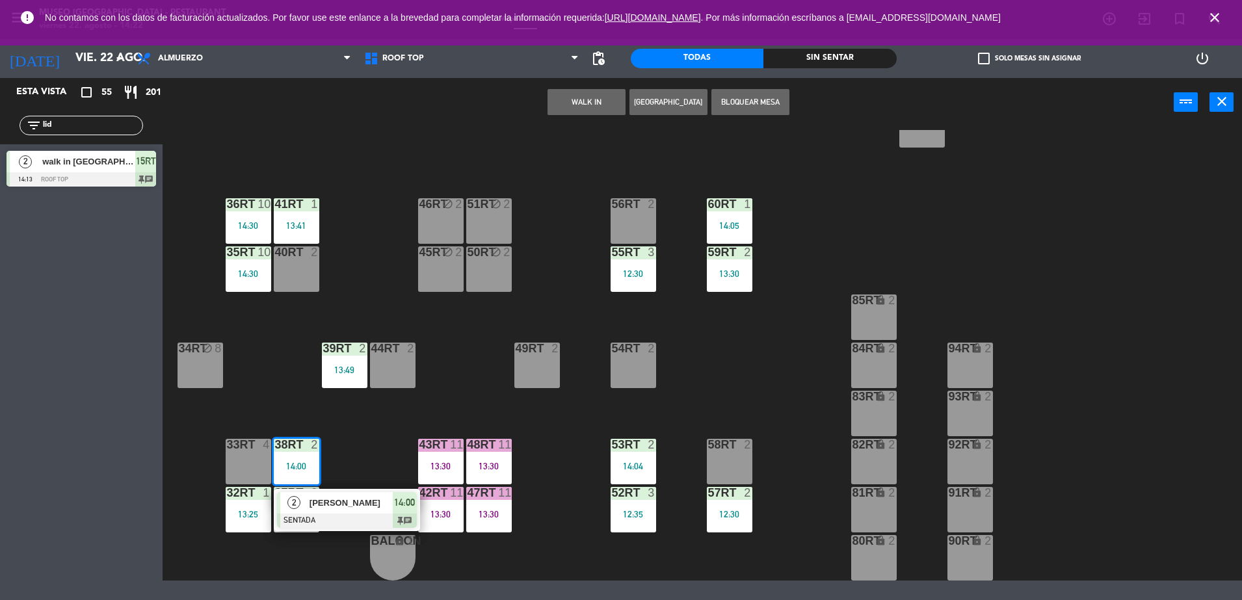
click at [341, 494] on div "[PERSON_NAME]" at bounding box center [350, 502] width 85 height 21
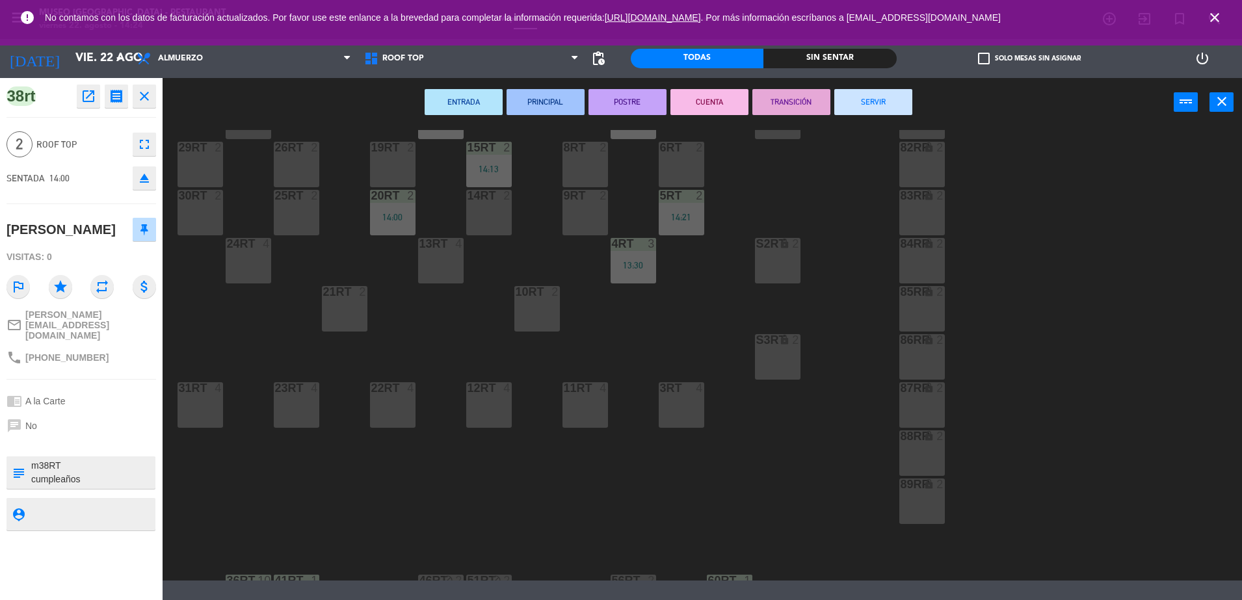
scroll to position [0, 0]
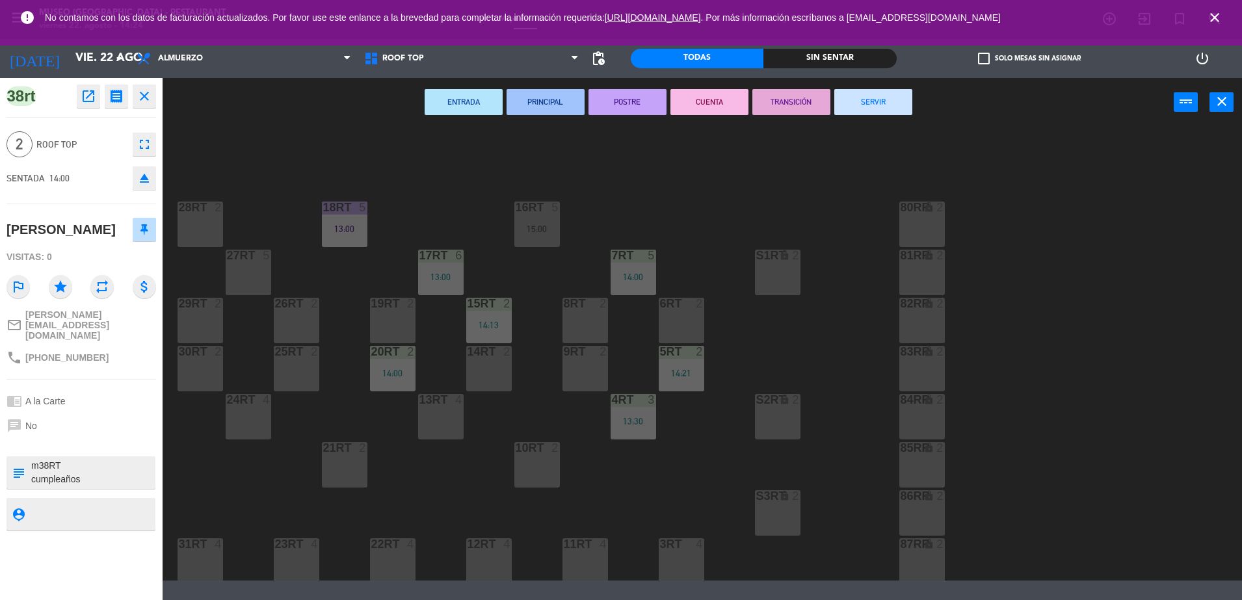
click at [656, 505] on div "18RT 5 13:00 16RT 5 15:00 28RT 2 80RR lock 2 27RT 5 7RT 5 14:00 S1RT lock 2 17R…" at bounding box center [708, 355] width 1067 height 451
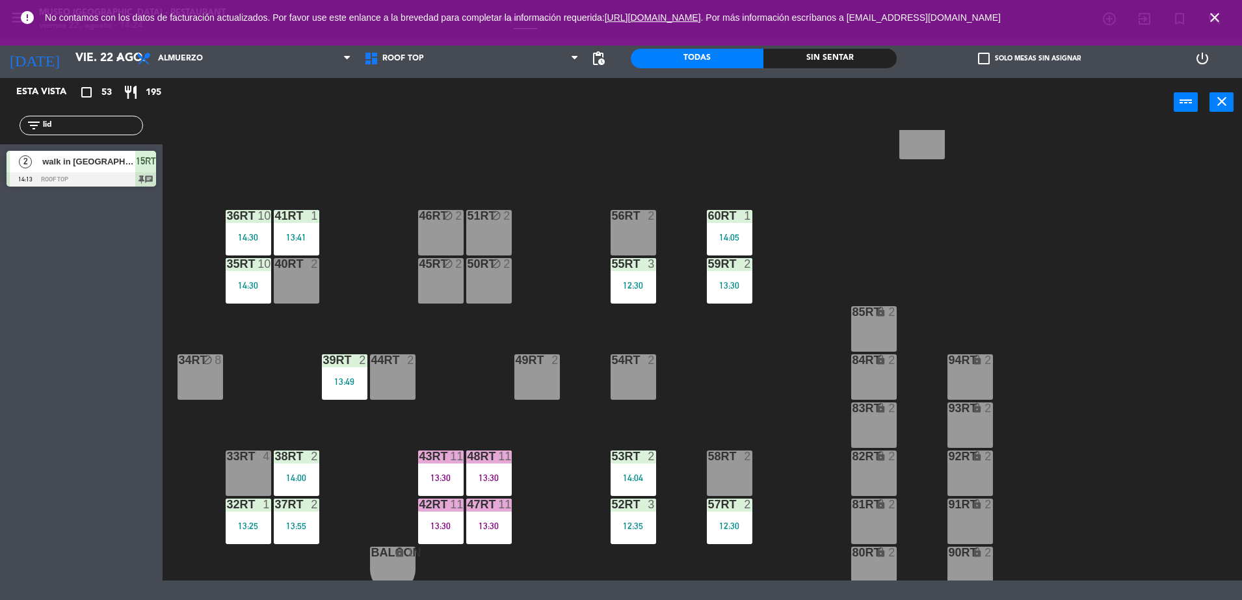
scroll to position [533, 0]
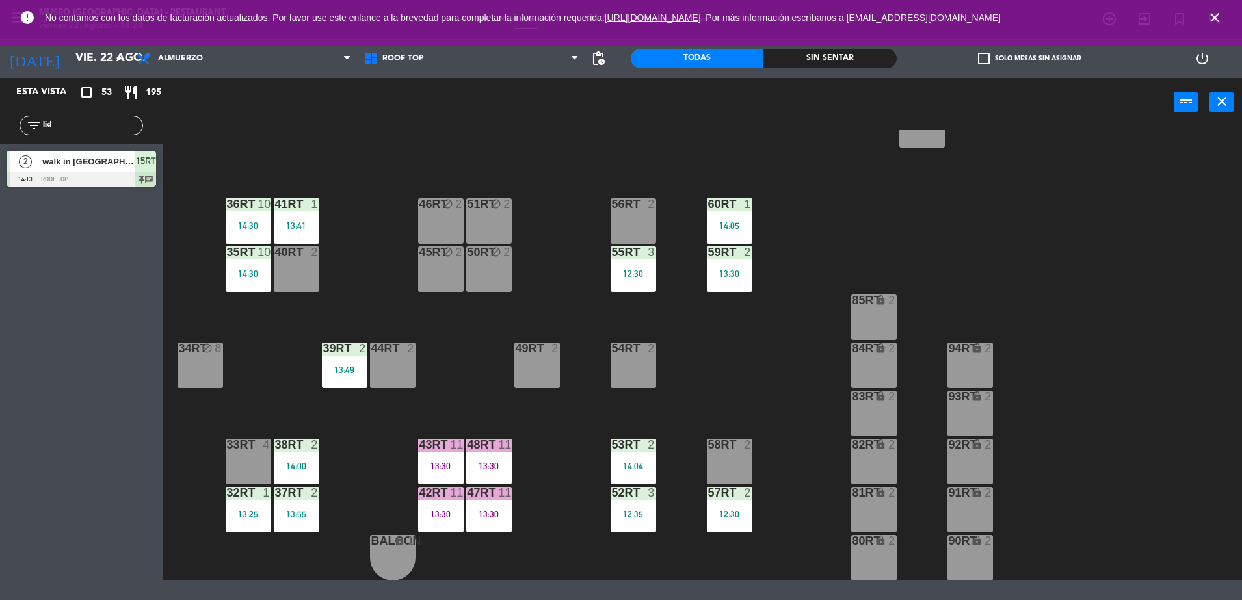
click at [481, 458] on div "48RT 11 13:30" at bounding box center [489, 462] width 46 height 46
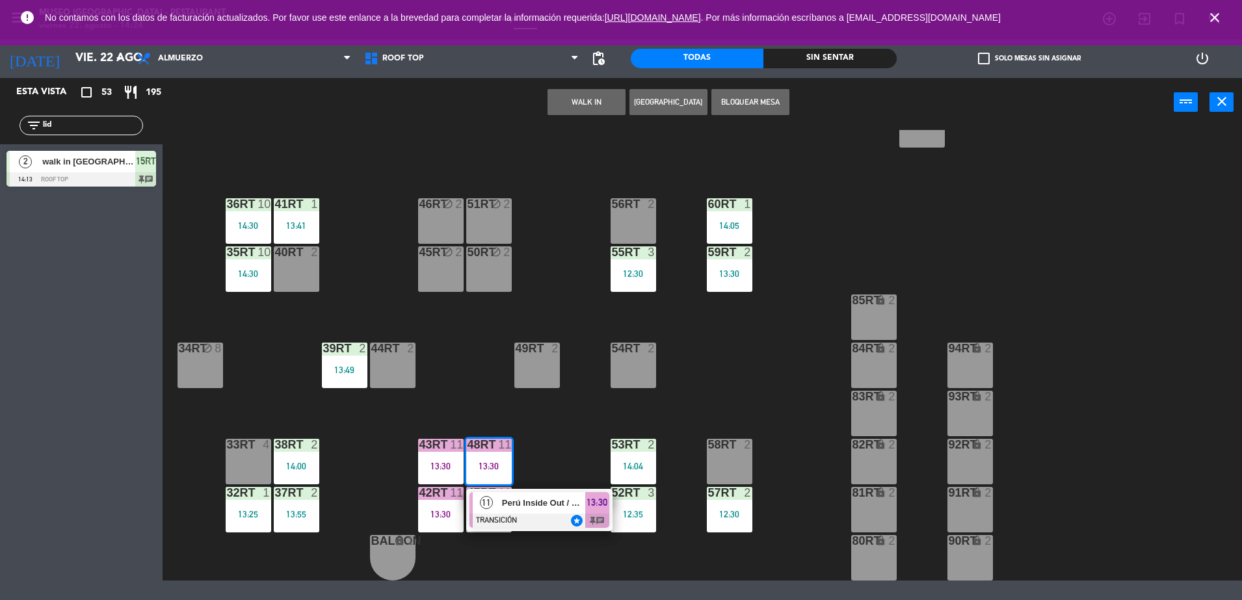
click at [543, 520] on div at bounding box center [540, 521] width 140 height 14
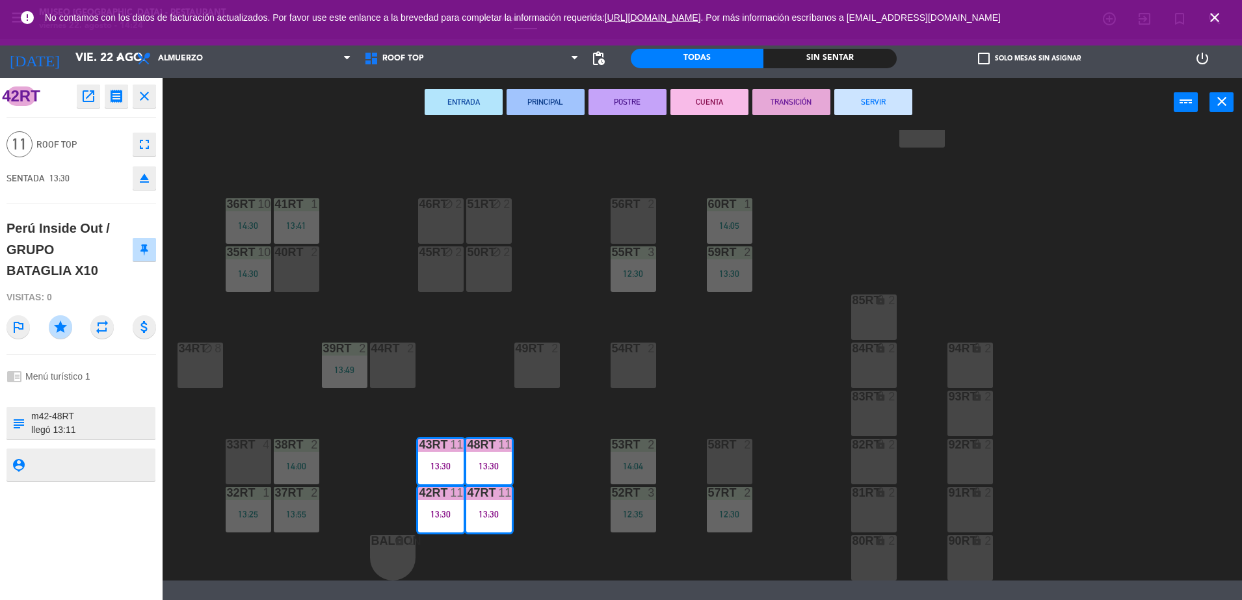
click at [81, 93] on icon "open_in_new" at bounding box center [89, 96] width 16 height 16
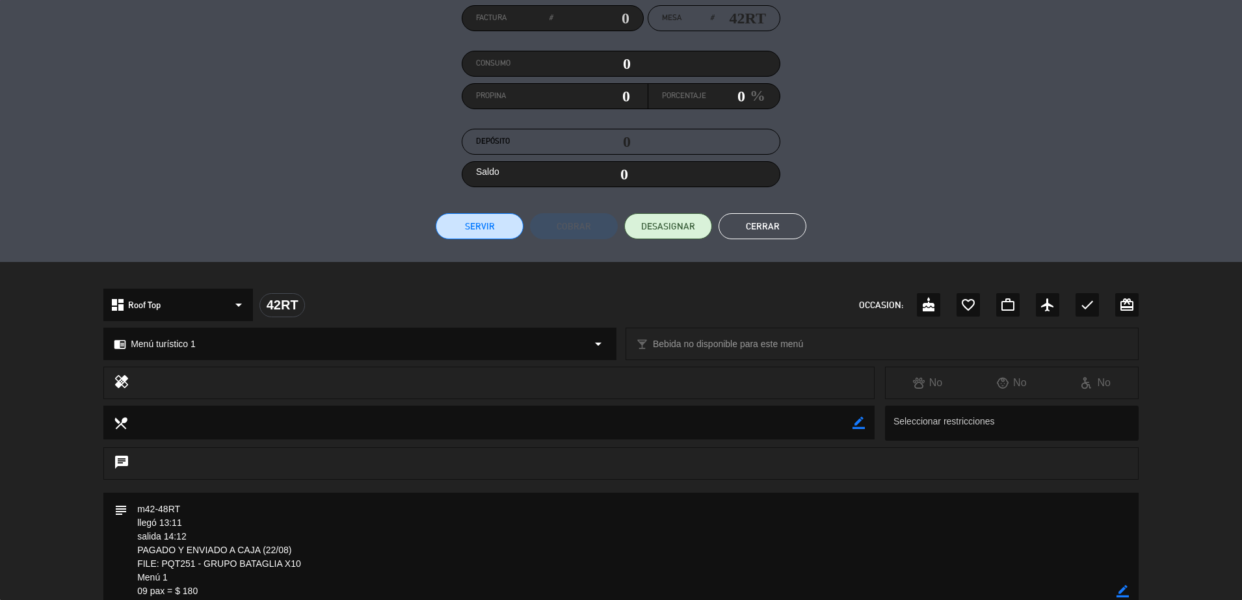
scroll to position [0, 0]
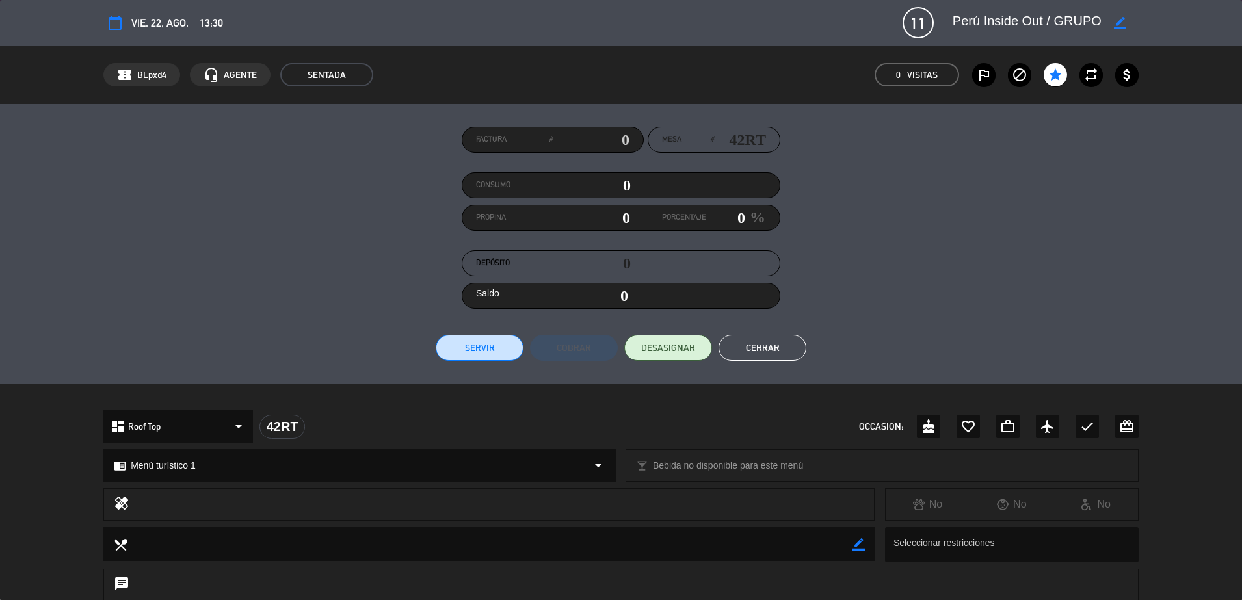
click at [762, 349] on button "Cerrar" at bounding box center [763, 348] width 88 height 26
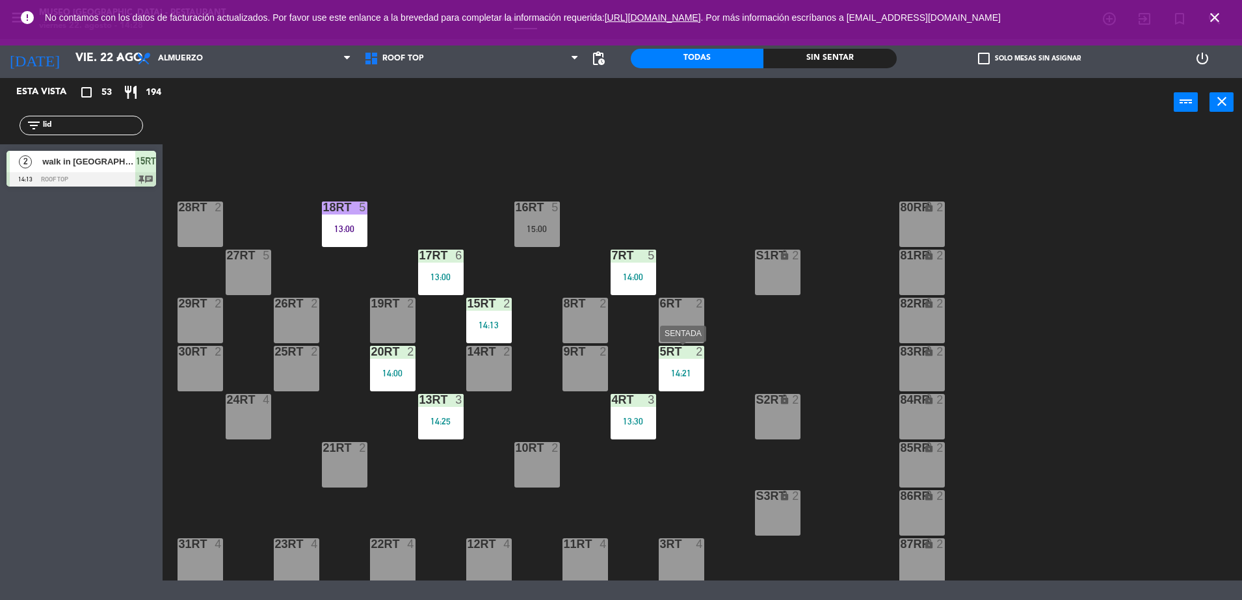
click at [684, 369] on div "14:21" at bounding box center [682, 373] width 46 height 9
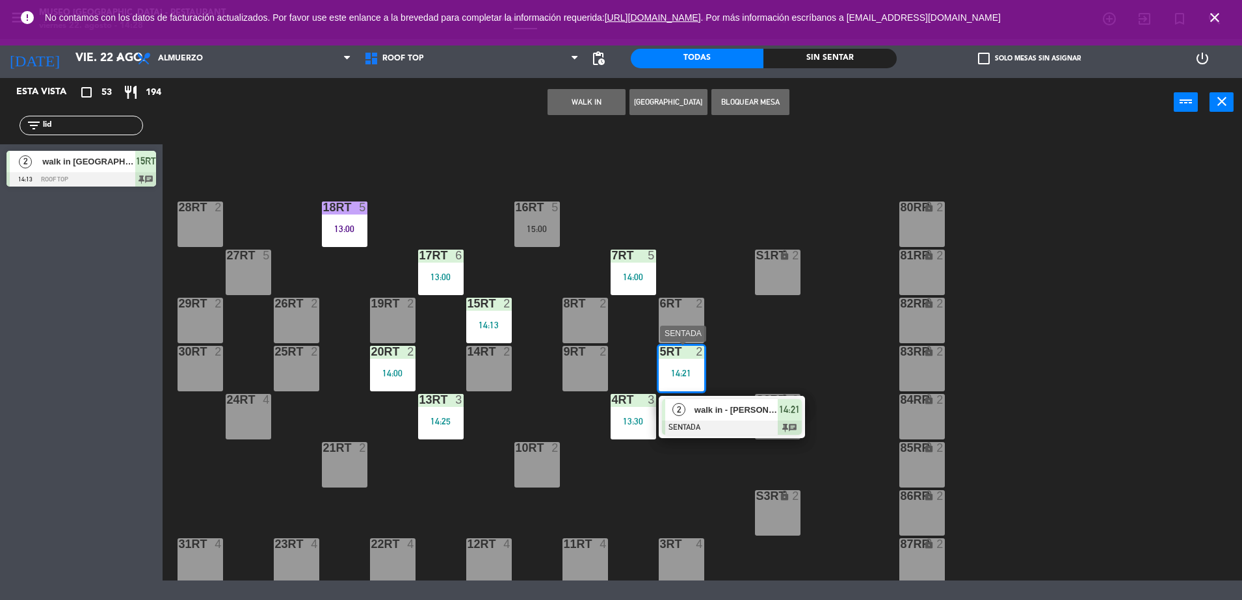
click at [723, 418] on div "walk in - [PERSON_NAME]" at bounding box center [735, 409] width 85 height 21
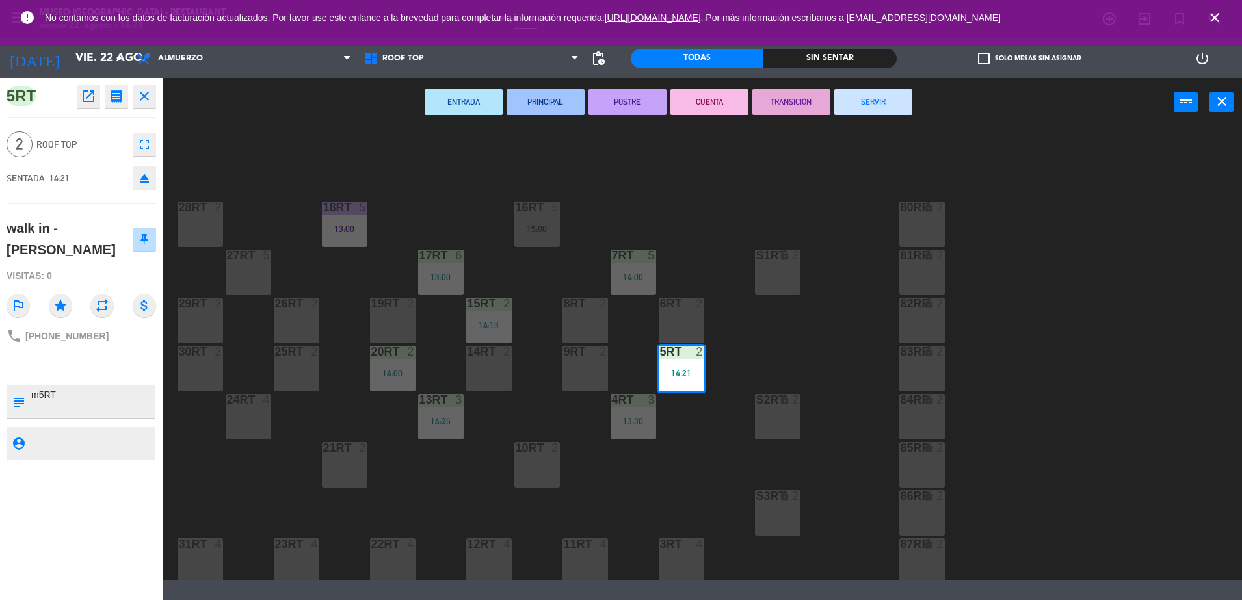
click at [820, 319] on div "18RT 5 13:00 16RT 5 15:00 28RT 2 80RR lock 2 27RT 5 7RT 5 14:00 S1RT lock 2 17R…" at bounding box center [708, 355] width 1067 height 451
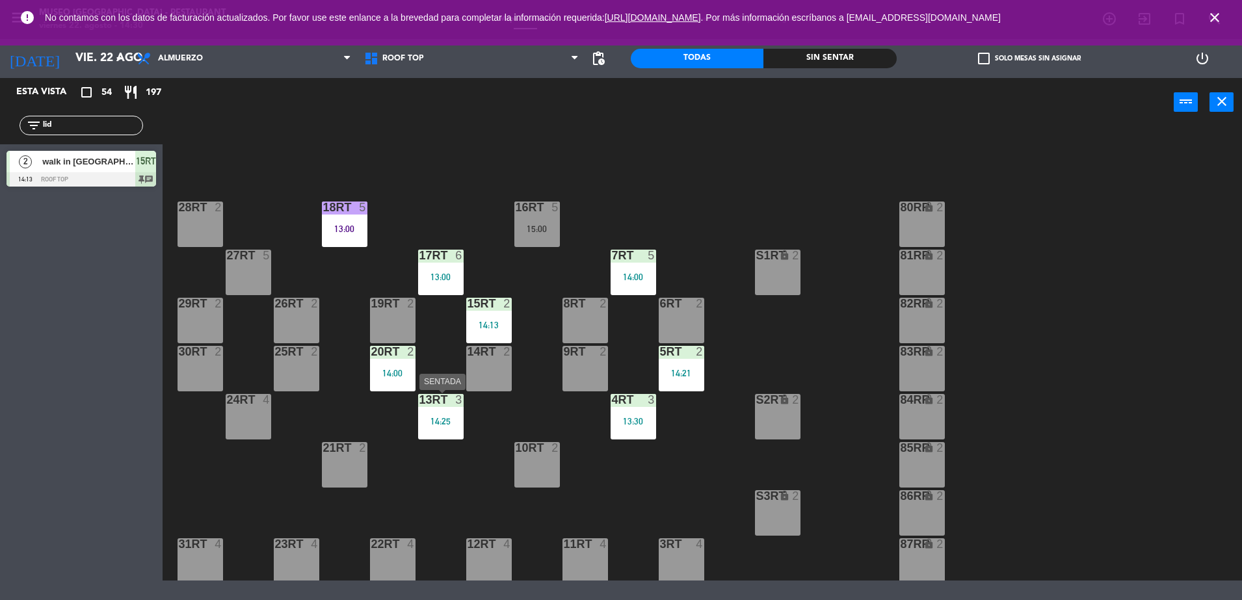
click at [433, 412] on div "13RT 3 14:25" at bounding box center [441, 417] width 46 height 46
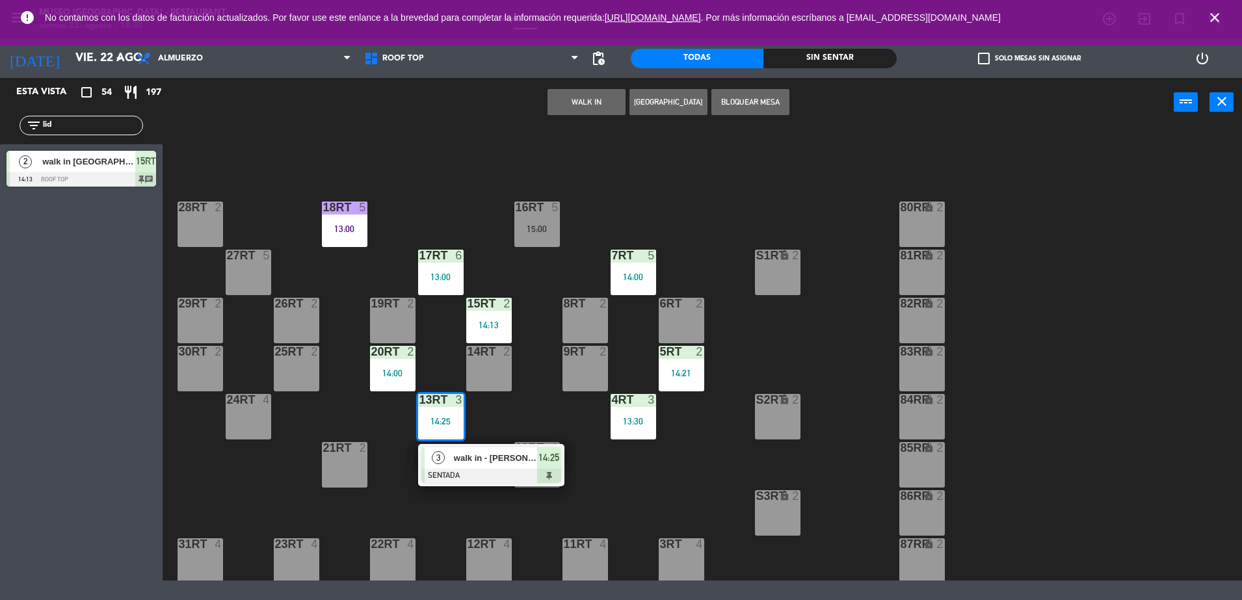
click at [489, 474] on div at bounding box center [492, 476] width 140 height 14
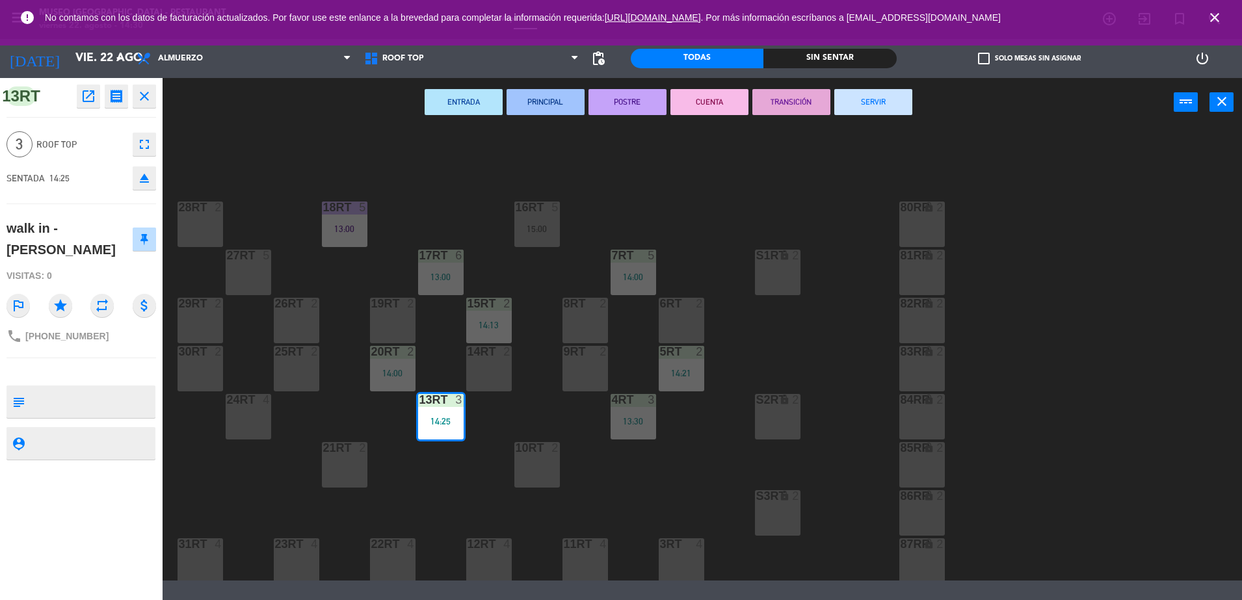
click at [101, 398] on textarea at bounding box center [92, 401] width 124 height 27
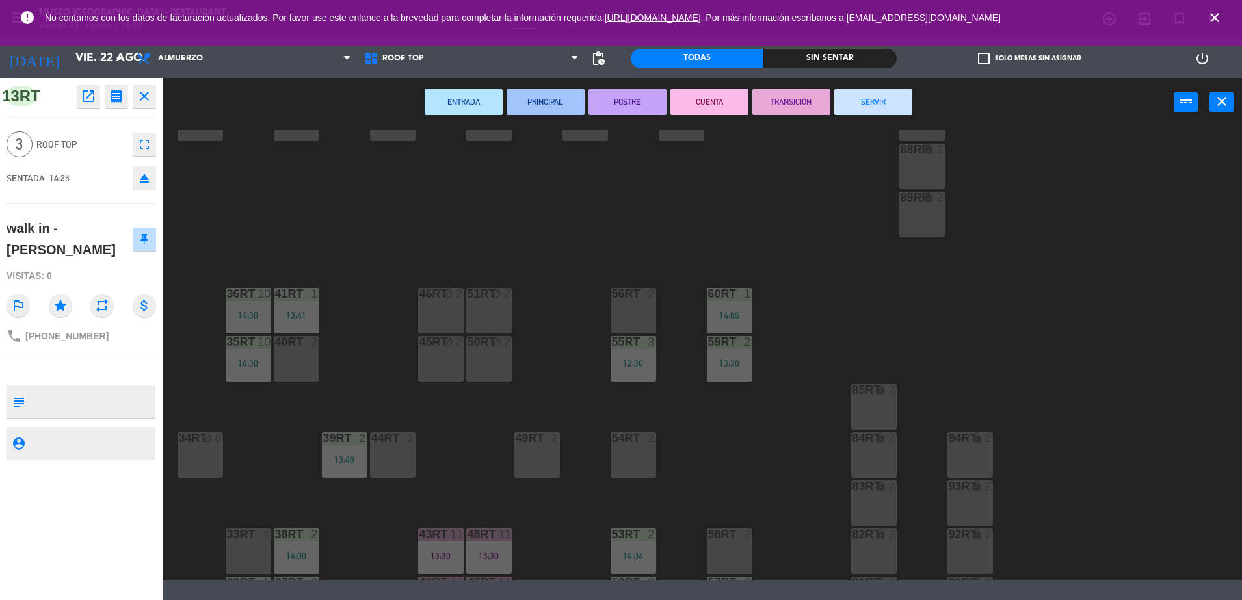
scroll to position [533, 0]
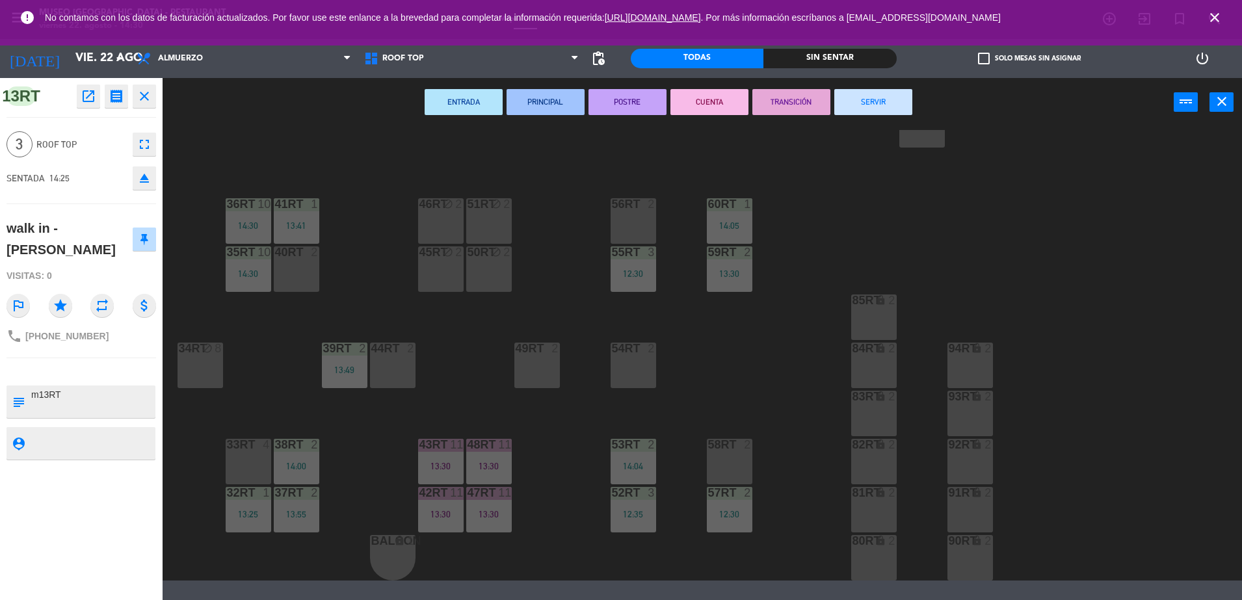
type textarea "m13RT"
click at [116, 271] on div "Visitas: 0" at bounding box center [82, 276] width 150 height 23
click at [787, 306] on div "18RT 5 13:00 16RT 5 15:00 28RT 2 80RR lock 2 27RT 5 7RT 5 14:00 S1RT lock 2 17R…" at bounding box center [708, 355] width 1067 height 451
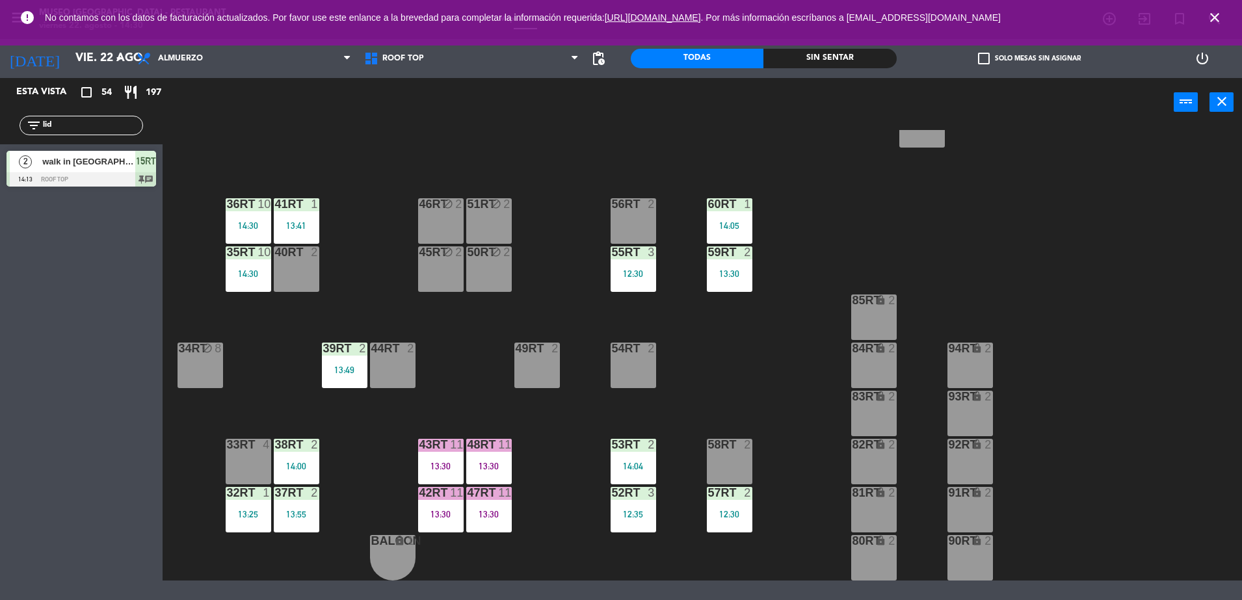
scroll to position [0, 0]
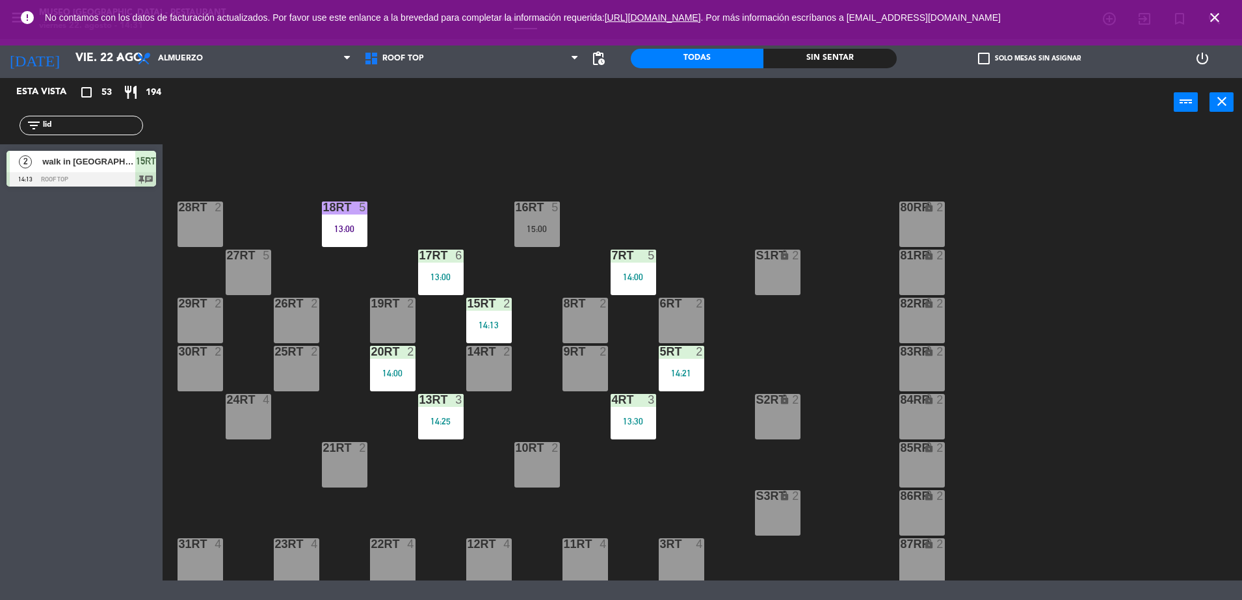
click at [435, 433] on div "13RT 3 14:25" at bounding box center [441, 417] width 46 height 46
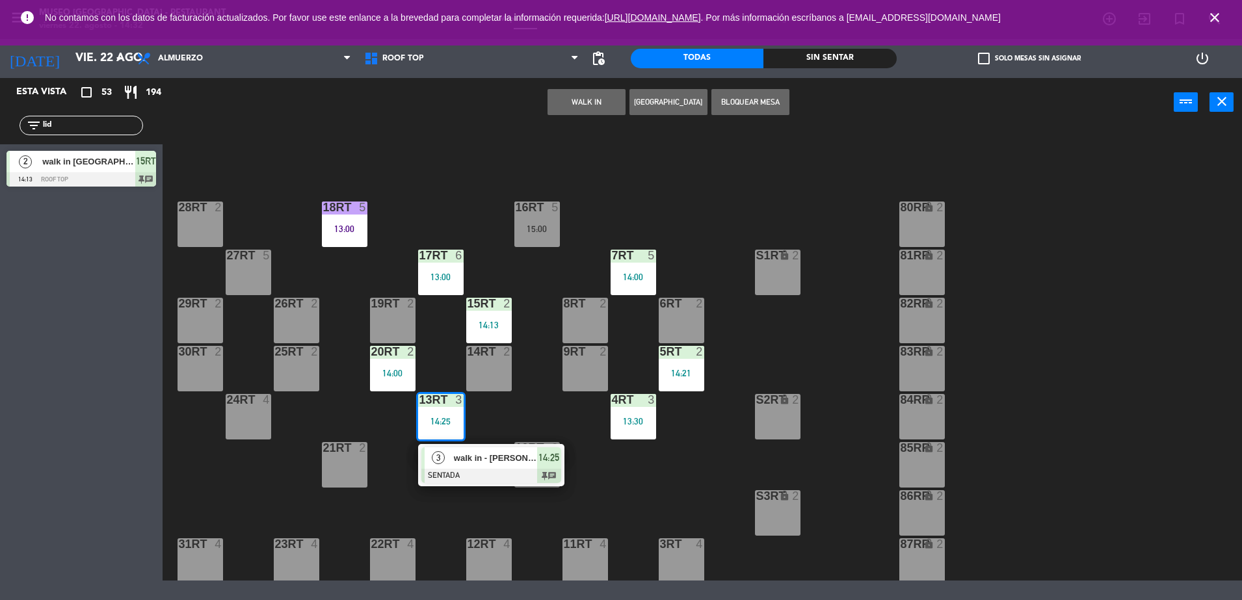
click at [472, 465] on div "walk in - [PERSON_NAME]" at bounding box center [495, 458] width 85 height 21
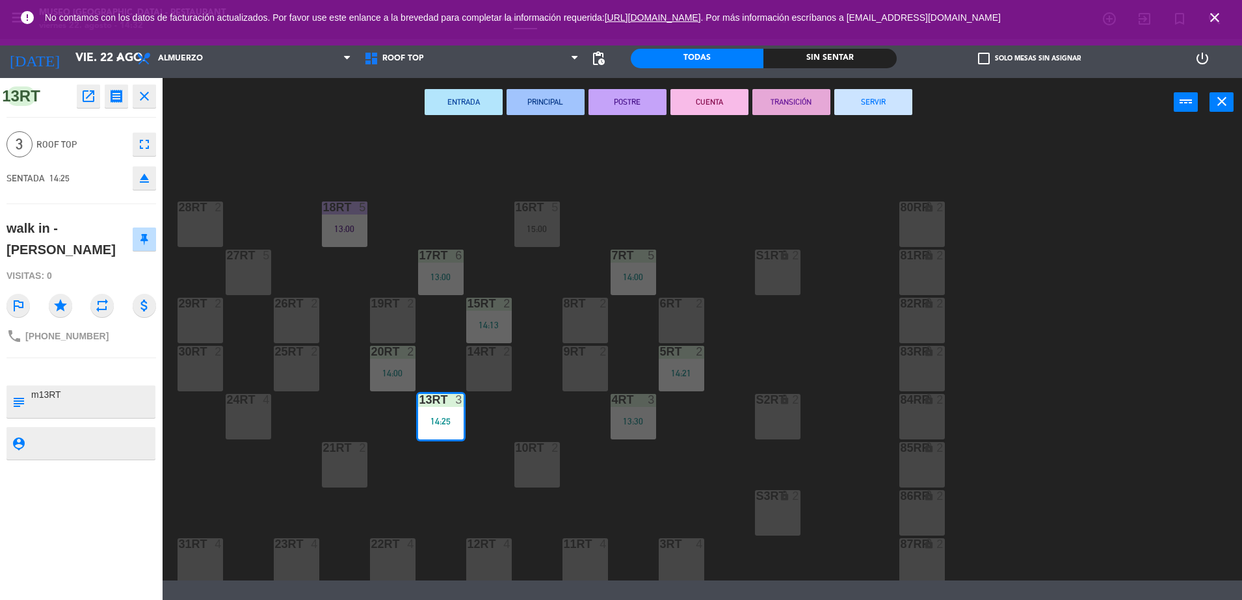
click at [477, 468] on div "18RT 5 13:00 16RT 5 15:00 28RT 2 80RR lock 2 27RT 5 7RT 5 14:00 S1RT lock 2 17R…" at bounding box center [708, 355] width 1067 height 451
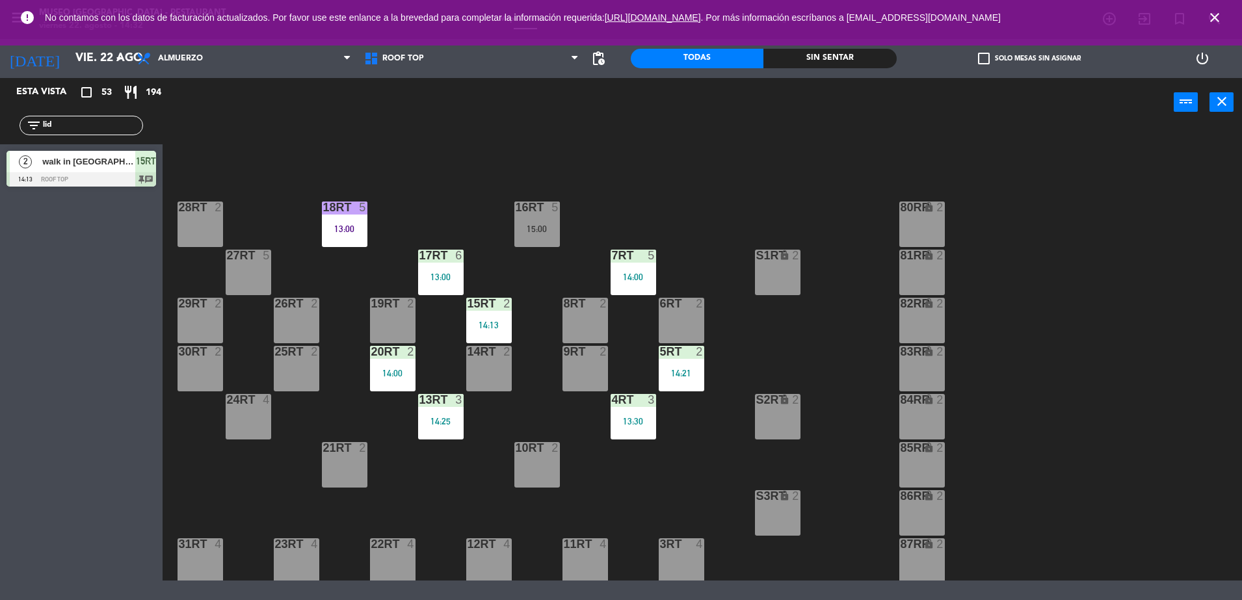
scroll to position [533, 0]
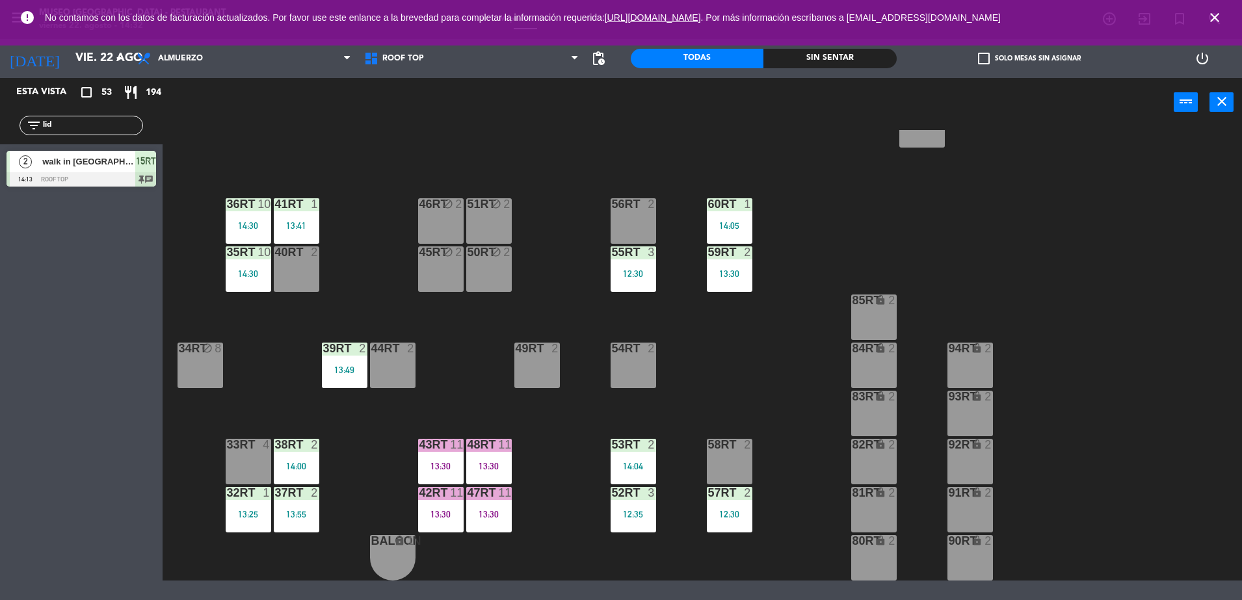
click at [237, 512] on div "13:25" at bounding box center [249, 514] width 46 height 9
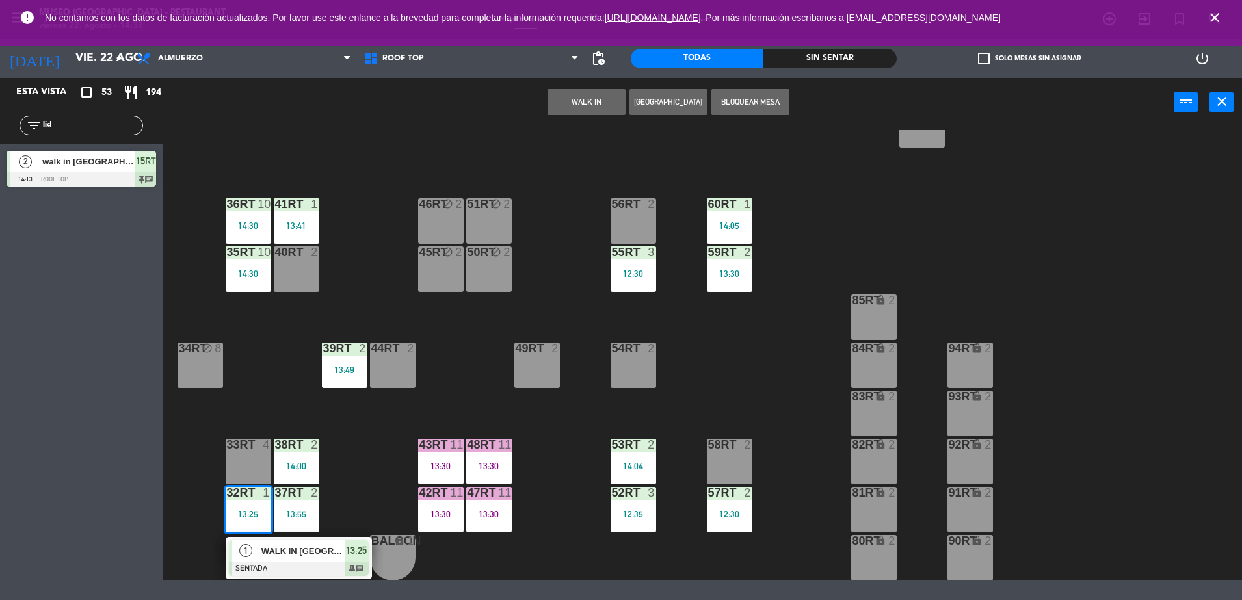
click at [314, 590] on div "menu [GEOGRAPHIC_DATA] - Restaurant viernes 22. agosto - 14:32 Mis reservas Map…" at bounding box center [621, 300] width 1242 height 600
drag, startPoint x: 312, startPoint y: 589, endPoint x: 303, endPoint y: 572, distance: 18.6
click at [303, 572] on div "18RT 5 13:00 16RT 5 15:00 28RT 2 80RR lock 2 27RT 5 7RT 5 14:00 S1RT lock 2 17R…" at bounding box center [708, 355] width 1067 height 451
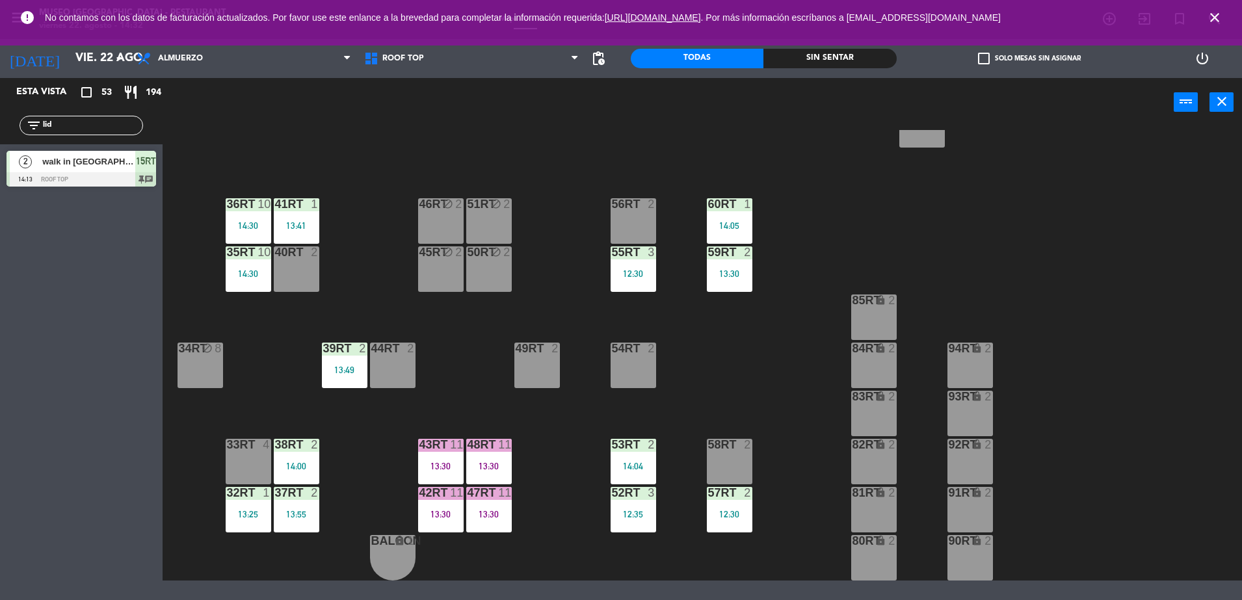
click at [235, 503] on div "32rt 1 13:25" at bounding box center [249, 510] width 46 height 46
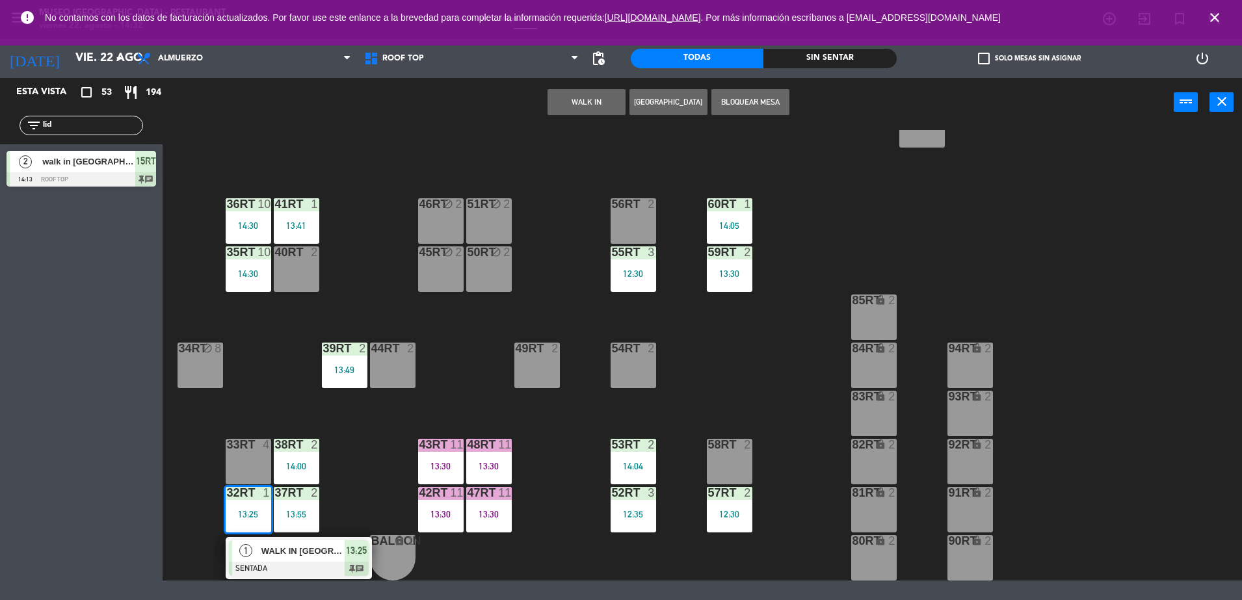
click at [297, 546] on span "WALK IN [GEOGRAPHIC_DATA]" at bounding box center [302, 551] width 83 height 14
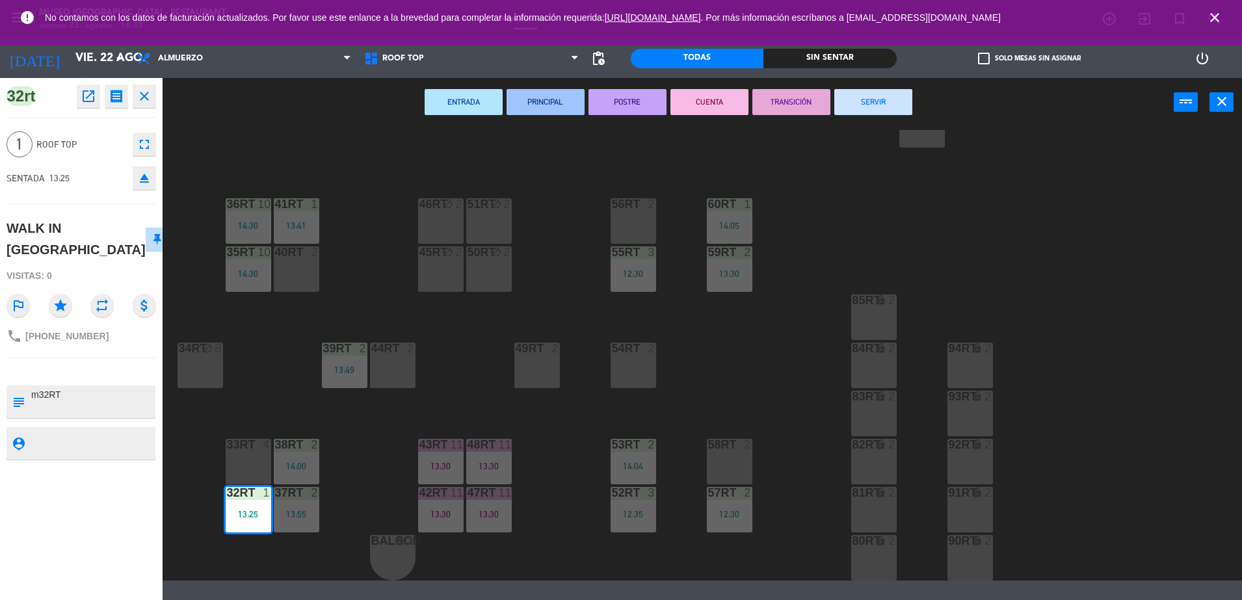
click at [885, 101] on button "SERVIR" at bounding box center [874, 102] width 78 height 26
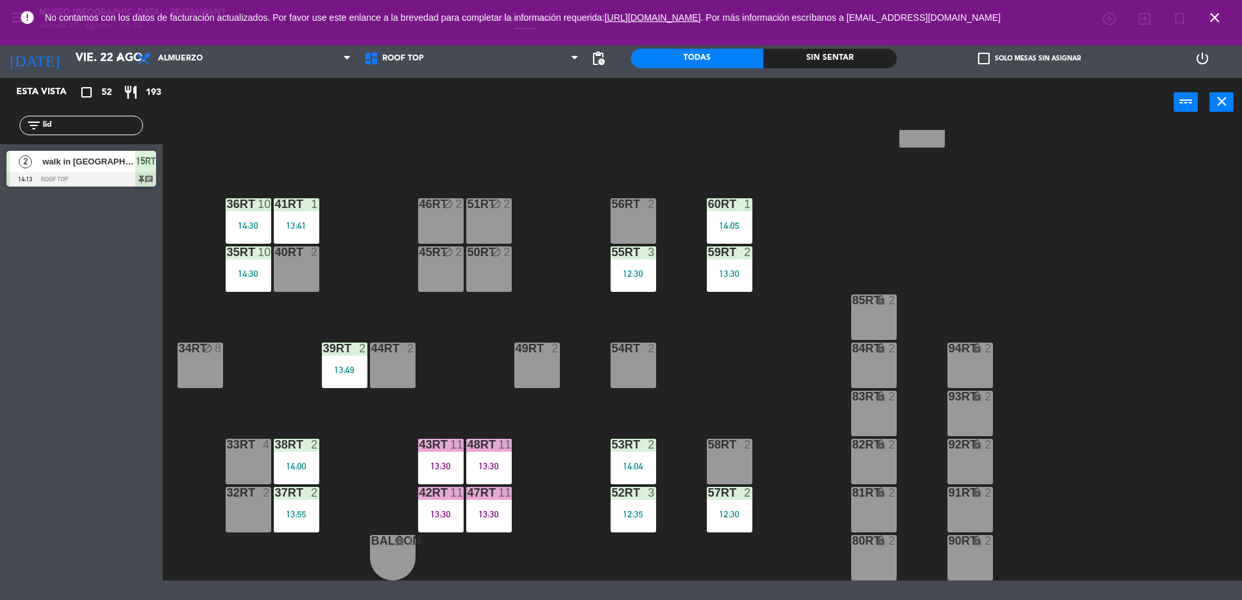
click at [245, 511] on div "32rt 2" at bounding box center [249, 510] width 46 height 46
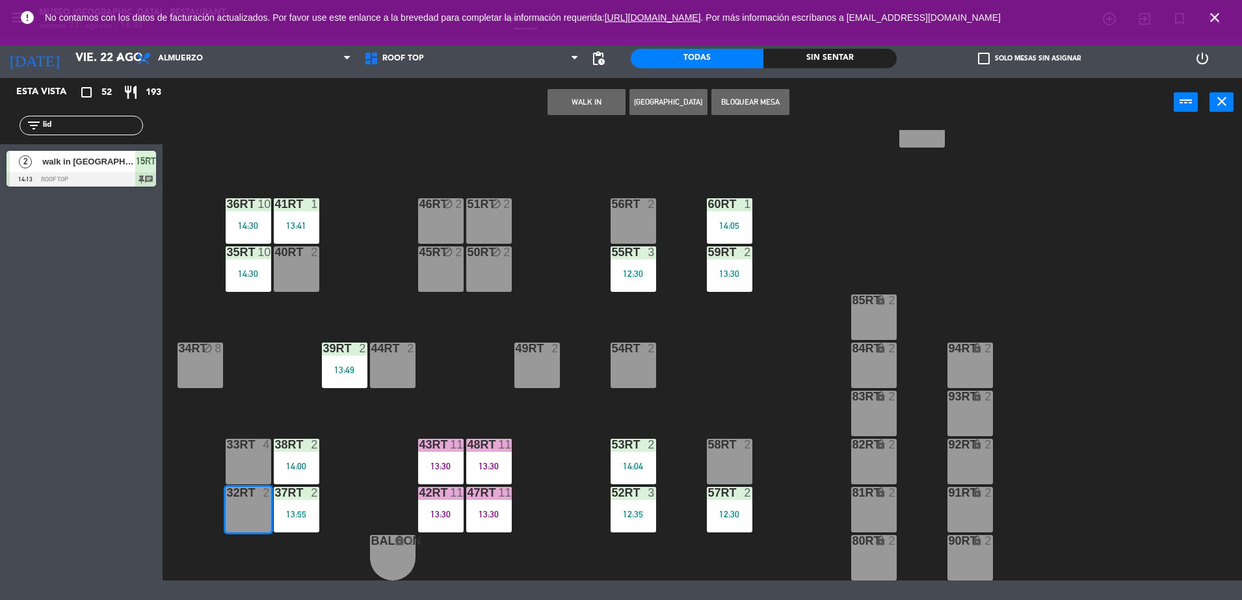
click at [604, 120] on div "WALK IN [GEOGRAPHIC_DATA] Bloquear Mesa power_input close" at bounding box center [668, 102] width 1011 height 49
click at [586, 104] on button "WALK IN" at bounding box center [587, 102] width 78 height 26
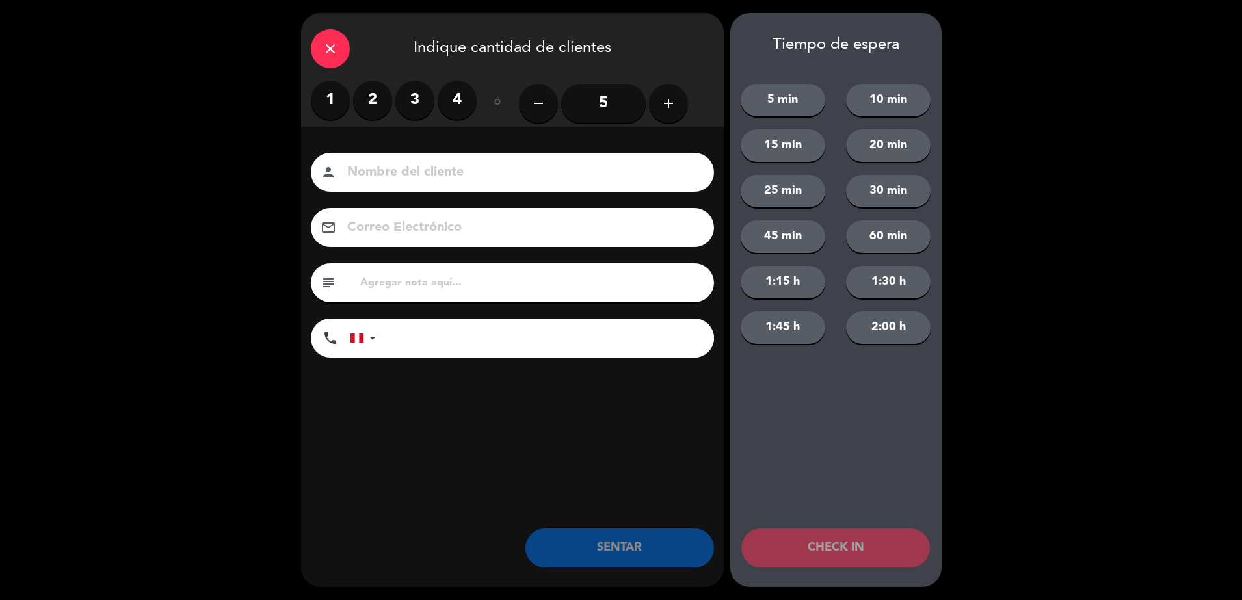
click at [371, 98] on label "2" at bounding box center [372, 100] width 39 height 39
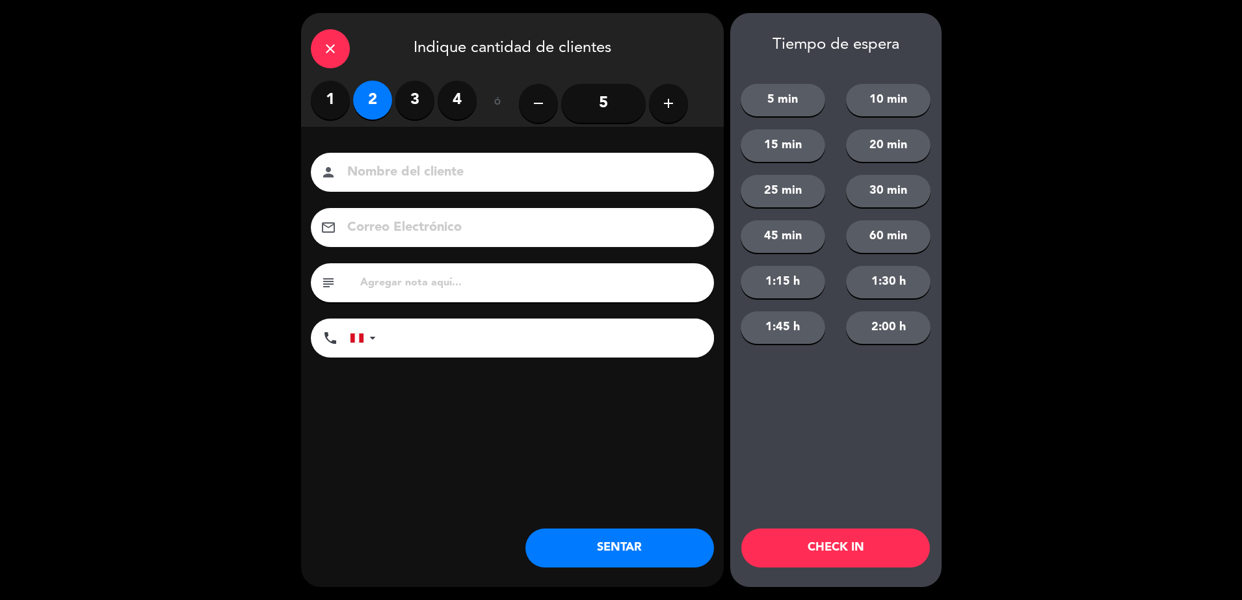
click at [440, 278] on input "text" at bounding box center [531, 283] width 345 height 18
type input "m32RT"
click at [586, 535] on button "SENTAR" at bounding box center [620, 548] width 189 height 39
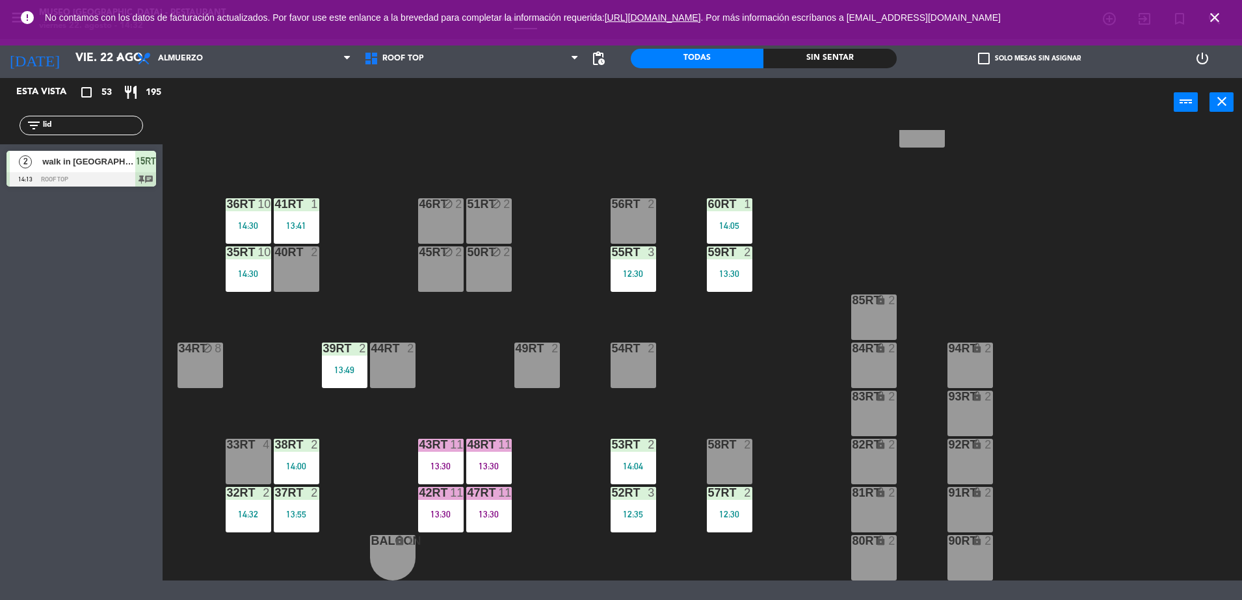
click at [574, 394] on div "18RT 5 13:00 16RT 5 15:00 28RT 2 80RR lock 2 27RT 5 7RT 5 14:00 S1RT lock 2 17R…" at bounding box center [708, 355] width 1067 height 451
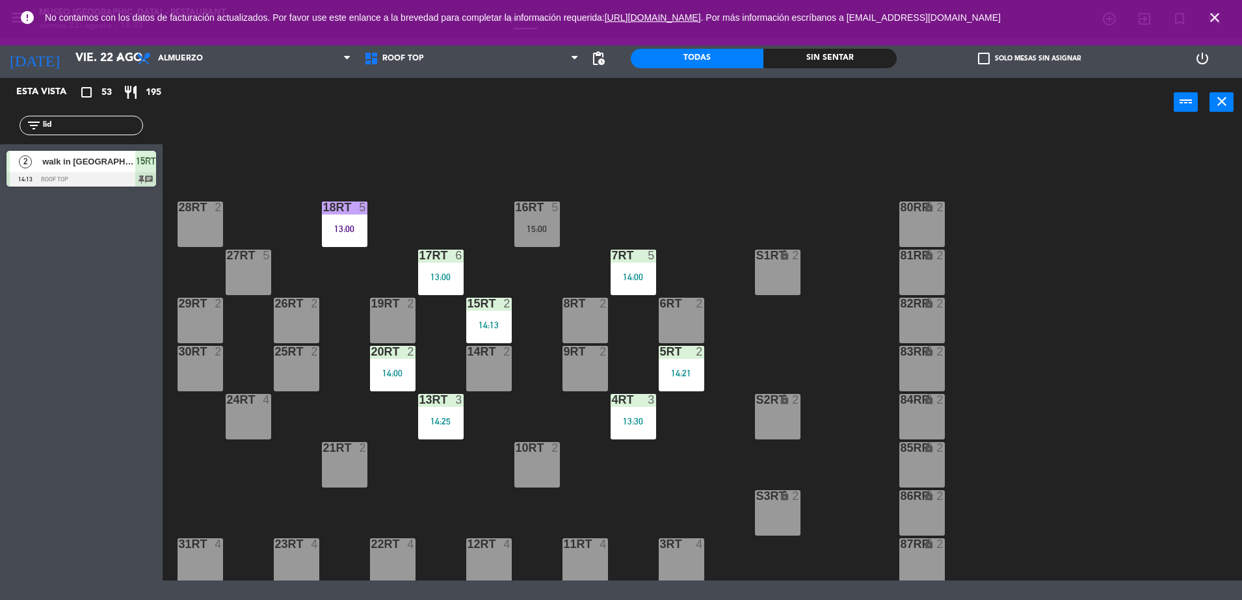
click at [425, 436] on div "13RT 3 14:25" at bounding box center [441, 417] width 46 height 46
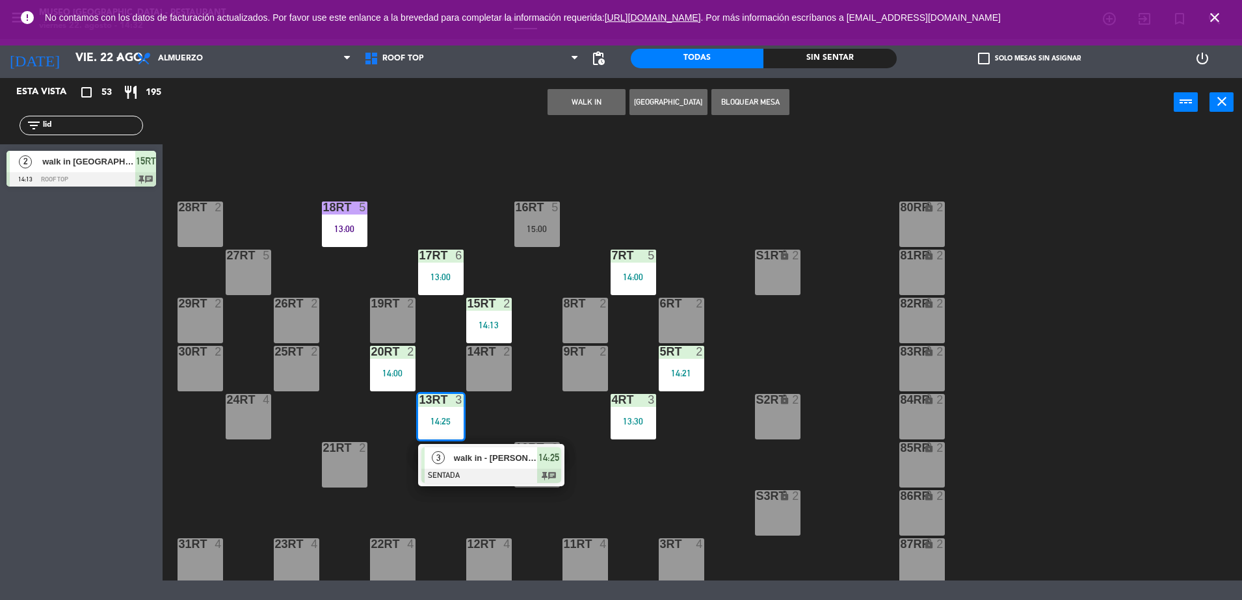
click at [473, 477] on div at bounding box center [492, 476] width 140 height 14
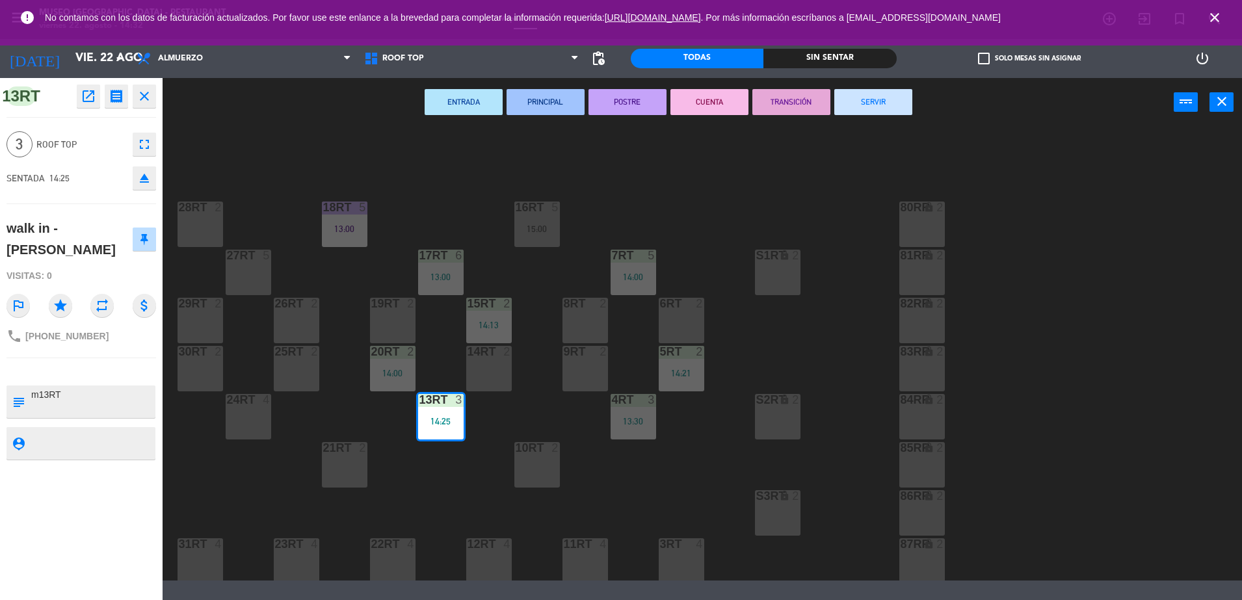
click at [539, 215] on div "16RT 5 15:00" at bounding box center [538, 225] width 46 height 46
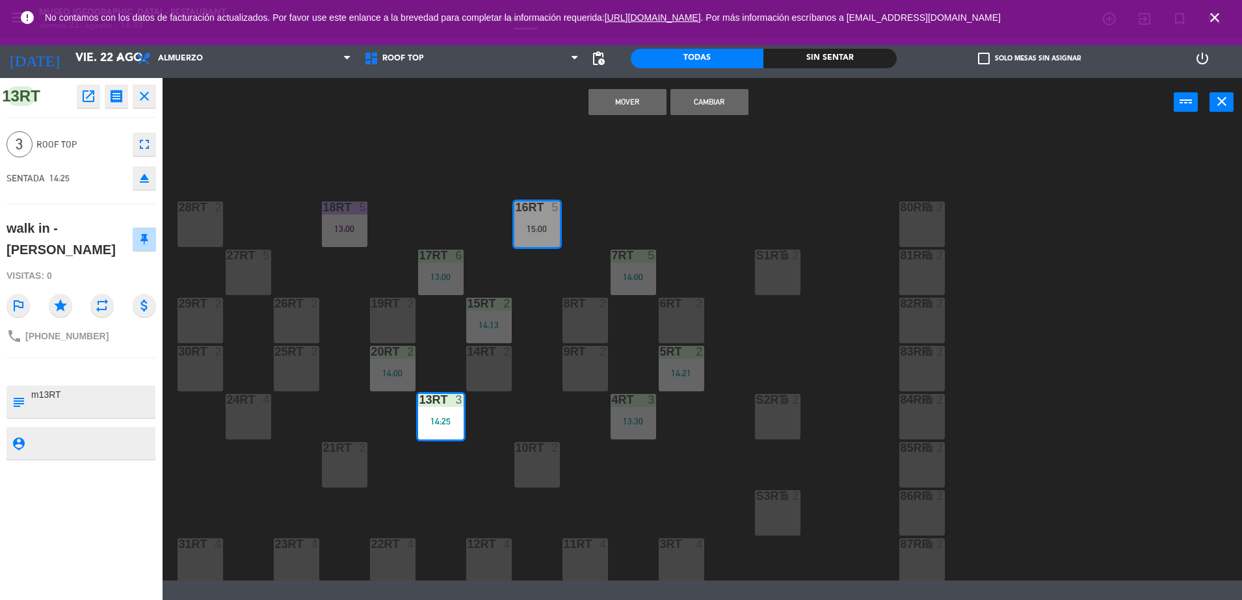
click at [717, 103] on button "Cambiar" at bounding box center [710, 102] width 78 height 26
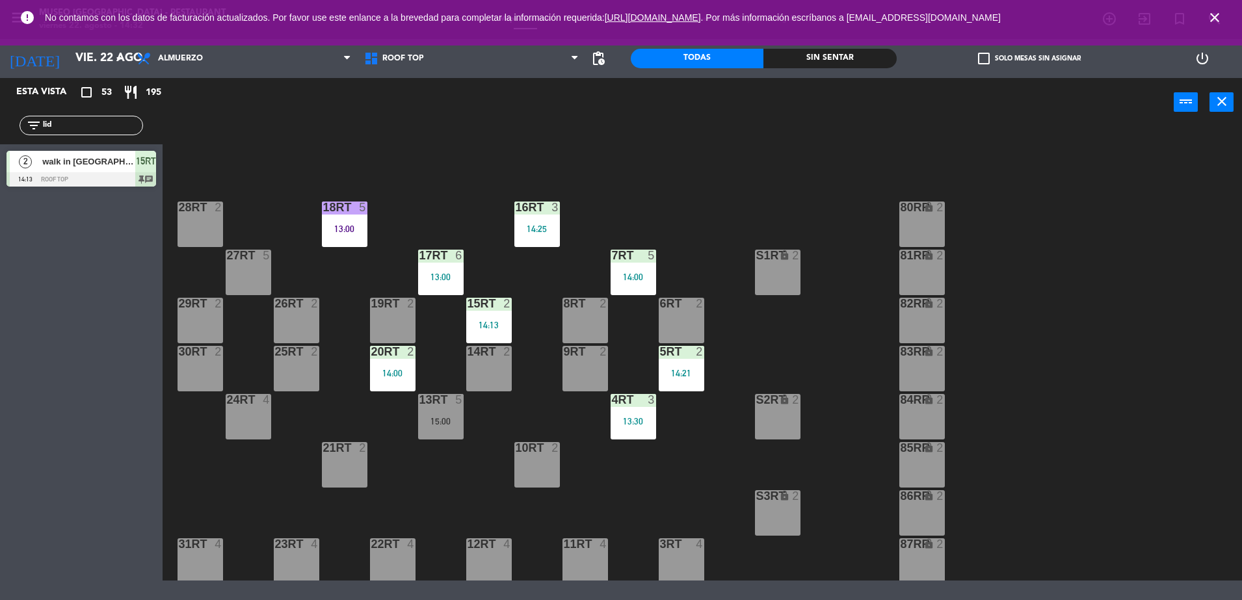
click at [557, 213] on div "3" at bounding box center [556, 208] width 8 height 12
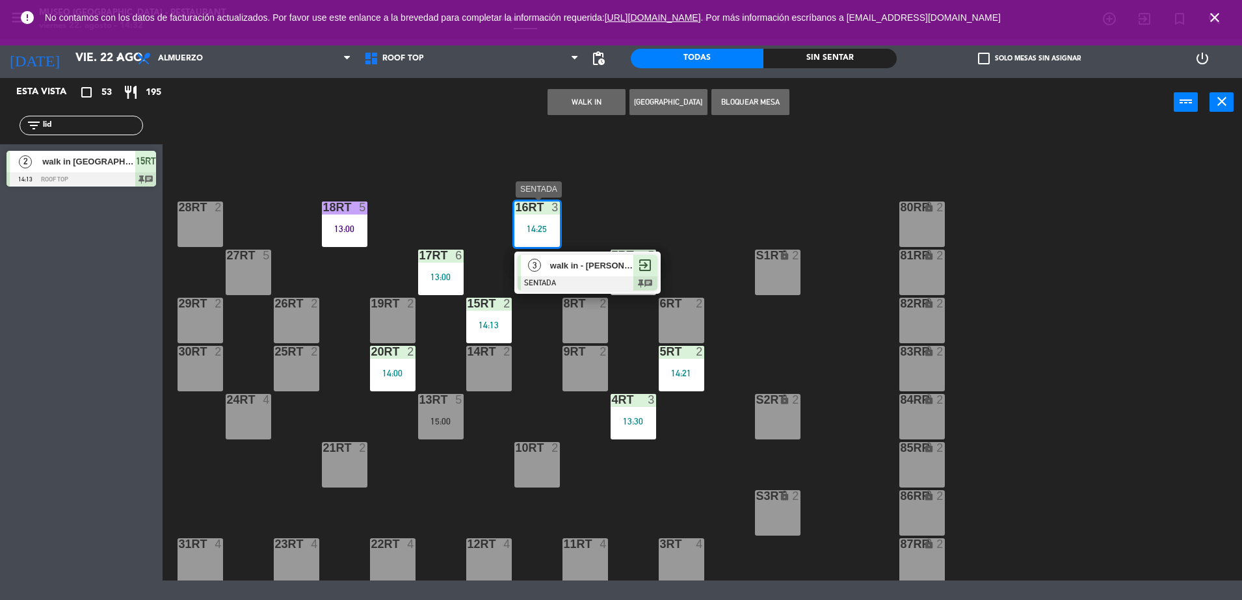
click at [582, 268] on span "walk in - [PERSON_NAME]" at bounding box center [591, 266] width 83 height 14
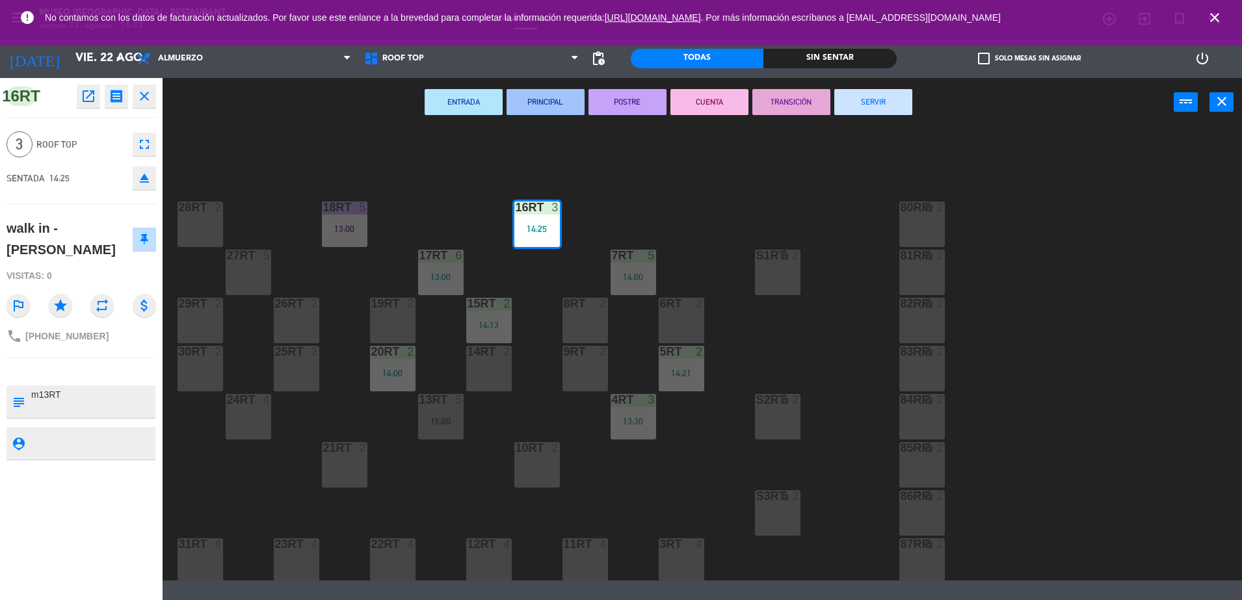
click at [48, 398] on textarea at bounding box center [92, 401] width 124 height 27
type textarea "m16RT"
click at [94, 258] on div "walk in - [PERSON_NAME]" at bounding box center [70, 239] width 126 height 42
click at [388, 164] on div "18RT 5 13:00 16RT 3 14:25 28RT 2 80RR lock 2 27RT 5 7RT 5 14:00 S1RT lock 2 17R…" at bounding box center [708, 355] width 1067 height 451
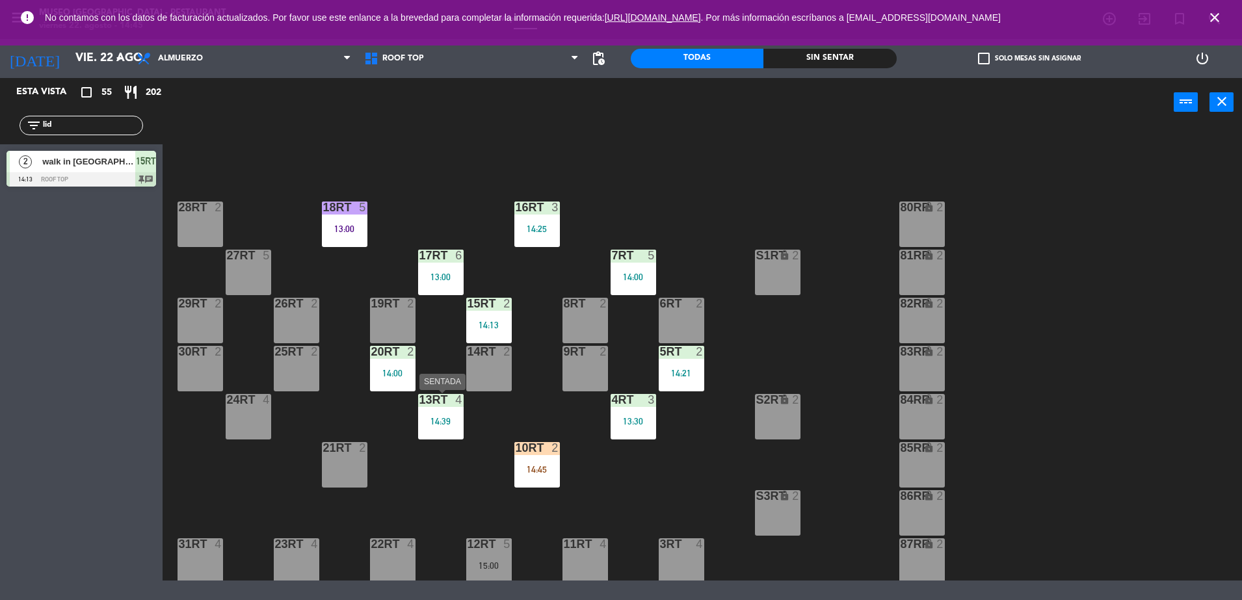
click at [436, 411] on div "13RT 4 14:39" at bounding box center [441, 417] width 46 height 46
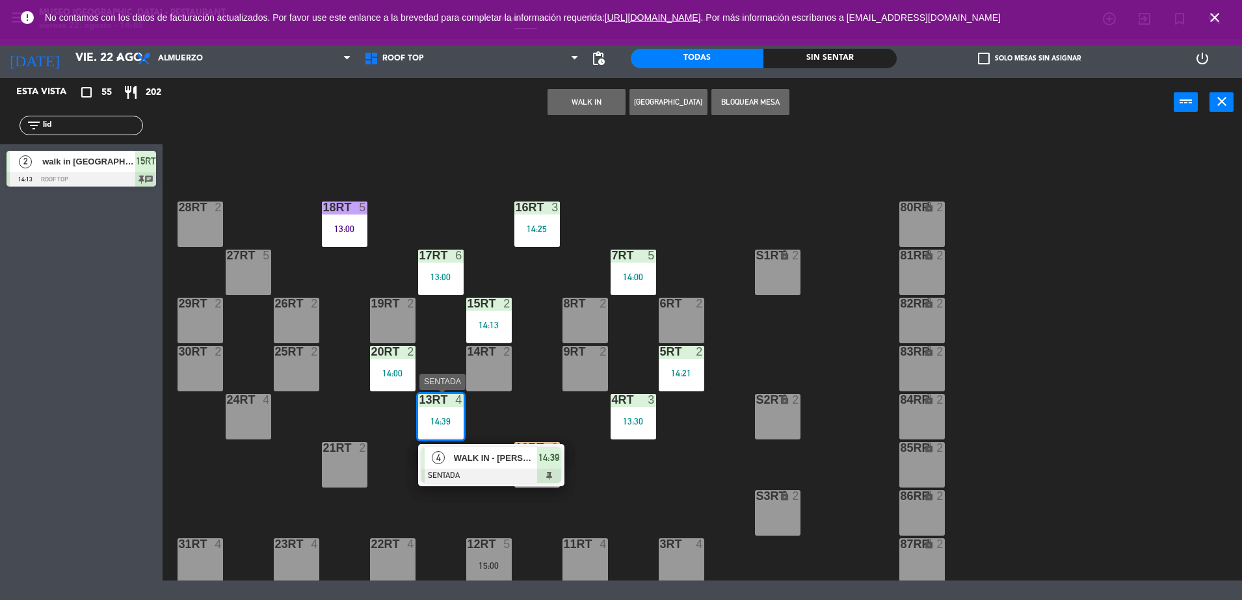
click at [507, 469] on div at bounding box center [492, 476] width 140 height 14
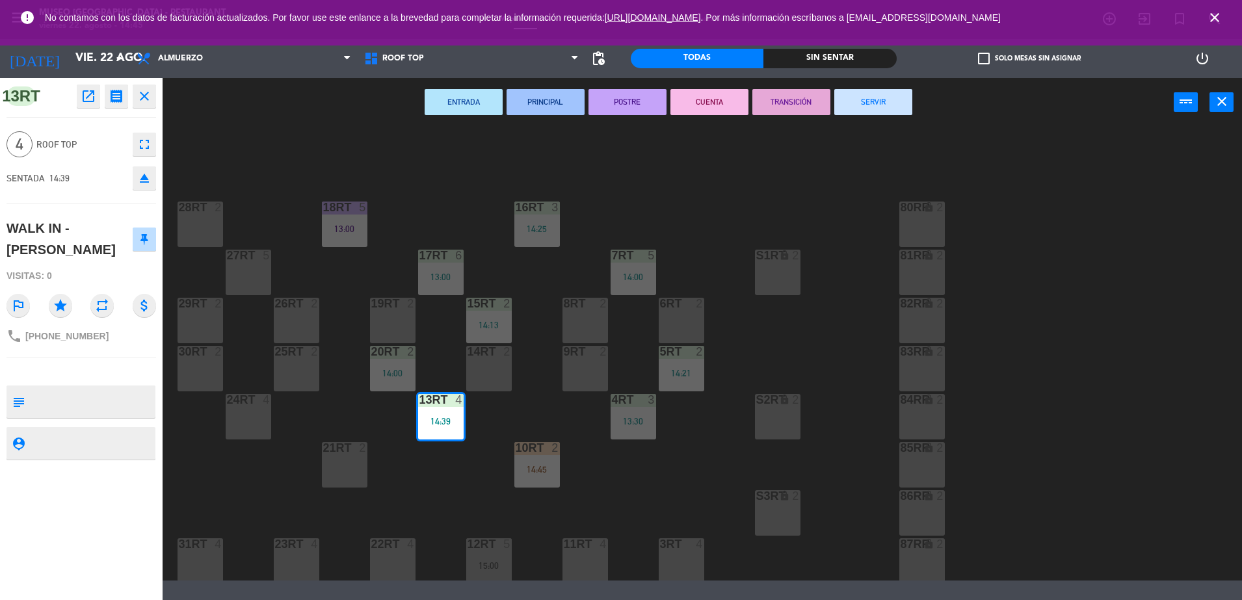
click at [99, 409] on textarea at bounding box center [92, 401] width 124 height 27
type textarea "m13RT"
click at [103, 256] on div "WALK IN - [PERSON_NAME]" at bounding box center [70, 239] width 126 height 42
click at [702, 479] on div "18RT 5 13:00 16RT 3 14:25 28RT 2 80RR lock 2 27RT 5 7RT 5 14:00 S1RT lock 2 17R…" at bounding box center [708, 355] width 1067 height 451
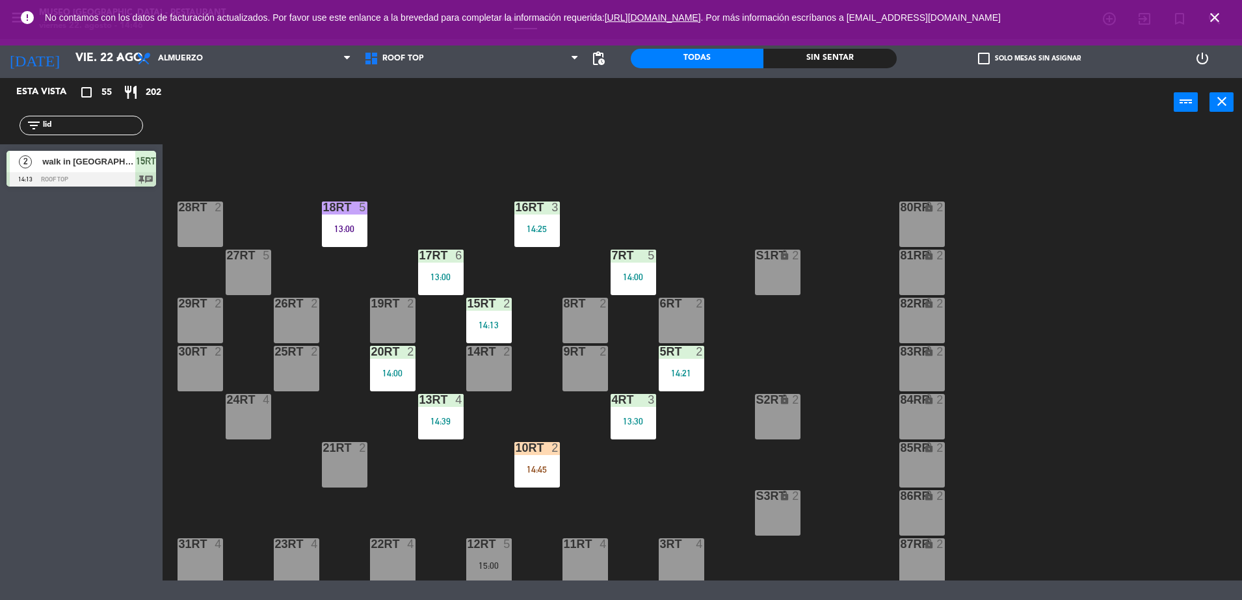
click at [542, 465] on div "14:45" at bounding box center [538, 469] width 46 height 9
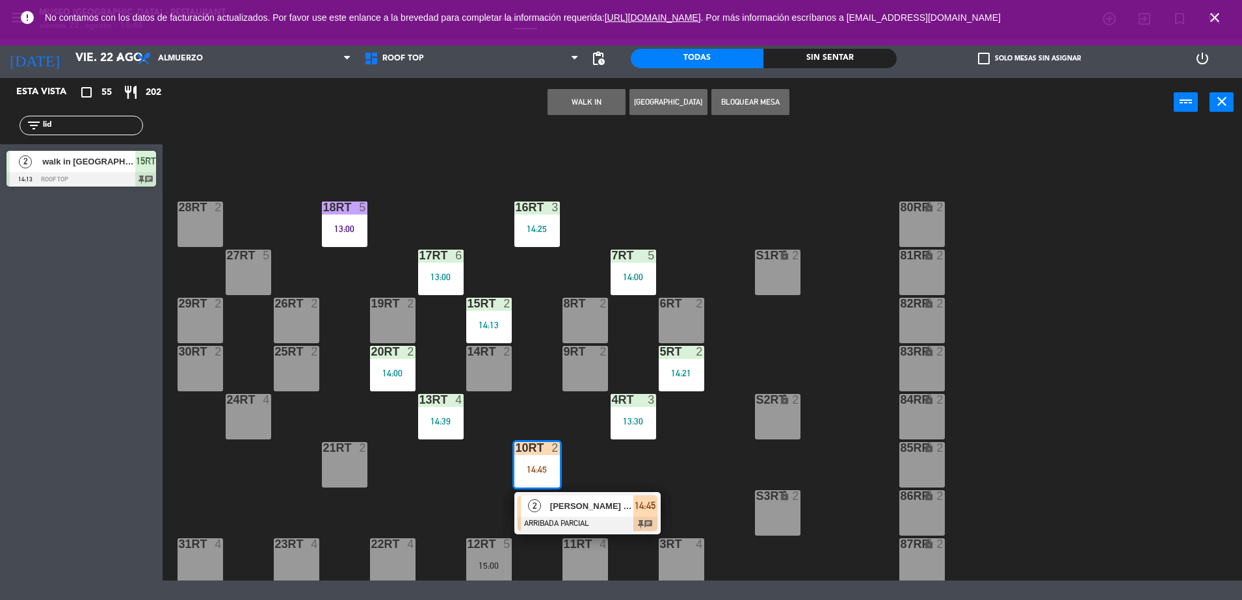
click at [599, 517] on div at bounding box center [588, 524] width 140 height 14
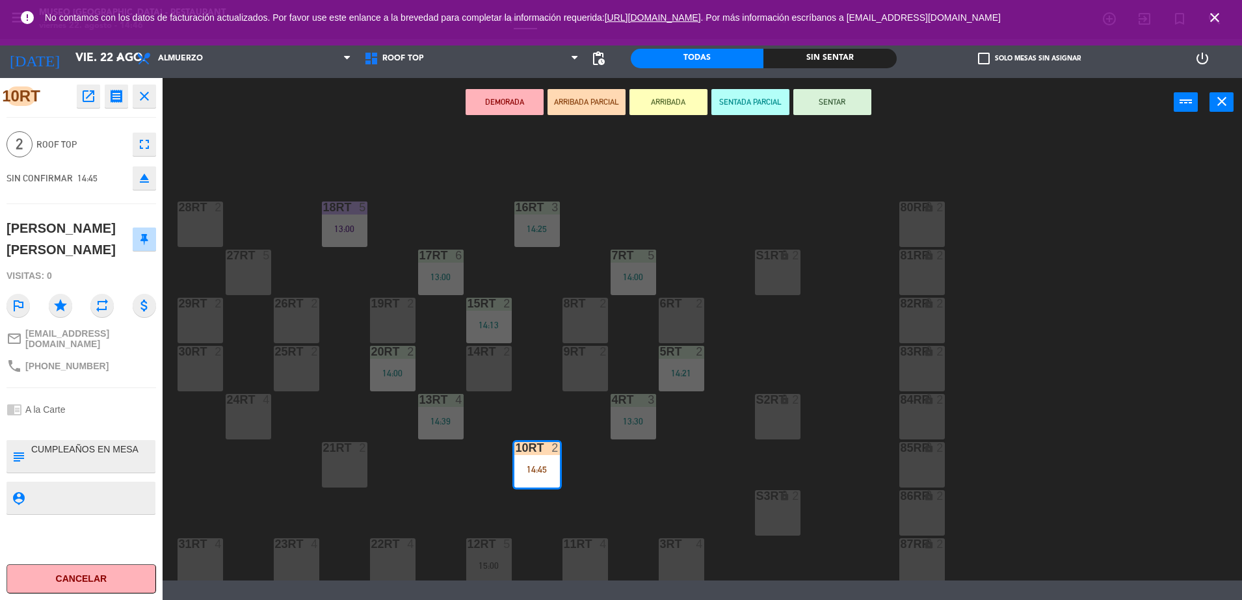
click at [586, 374] on div "9RT 2" at bounding box center [586, 369] width 46 height 46
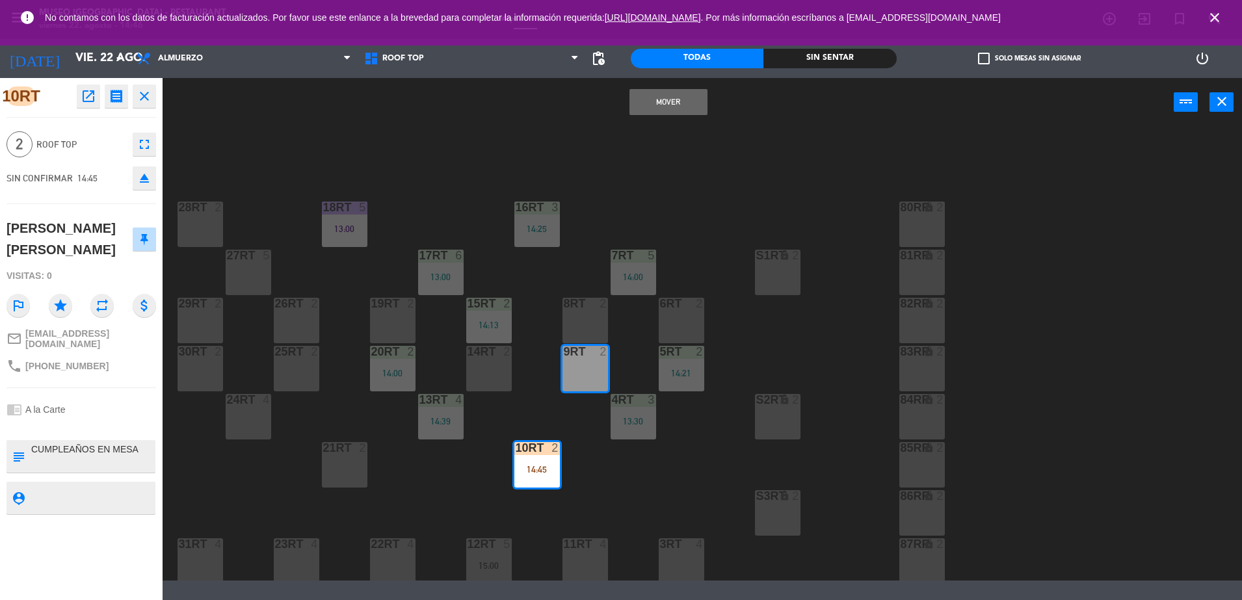
click at [652, 101] on button "Mover" at bounding box center [669, 102] width 78 height 26
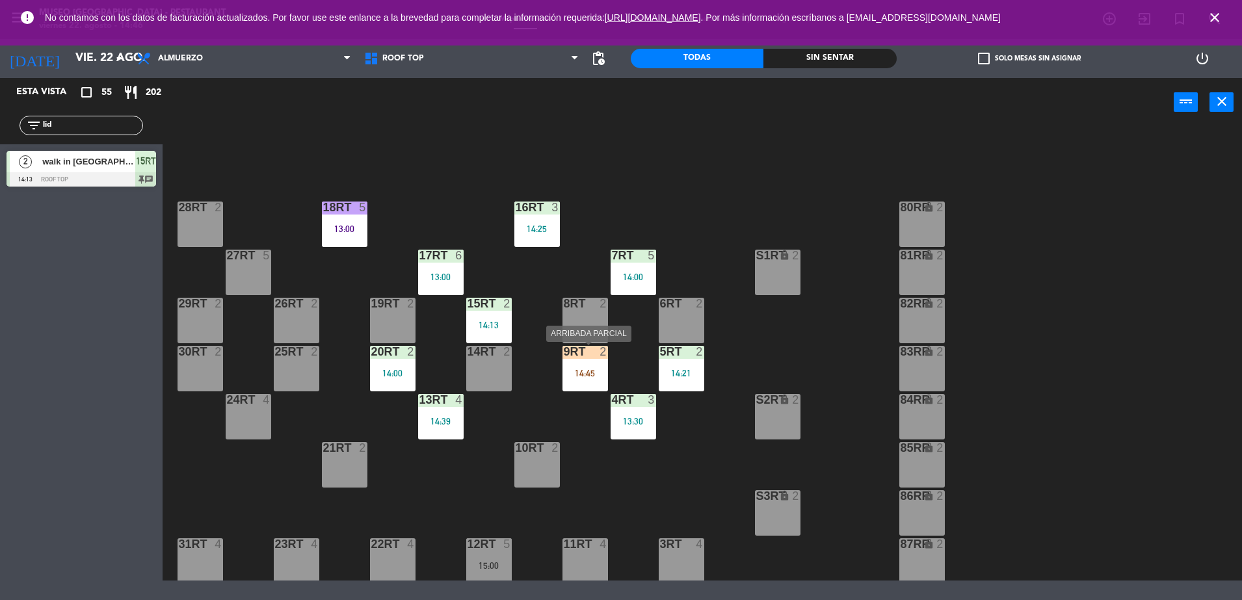
click at [600, 372] on div "14:45" at bounding box center [586, 373] width 46 height 9
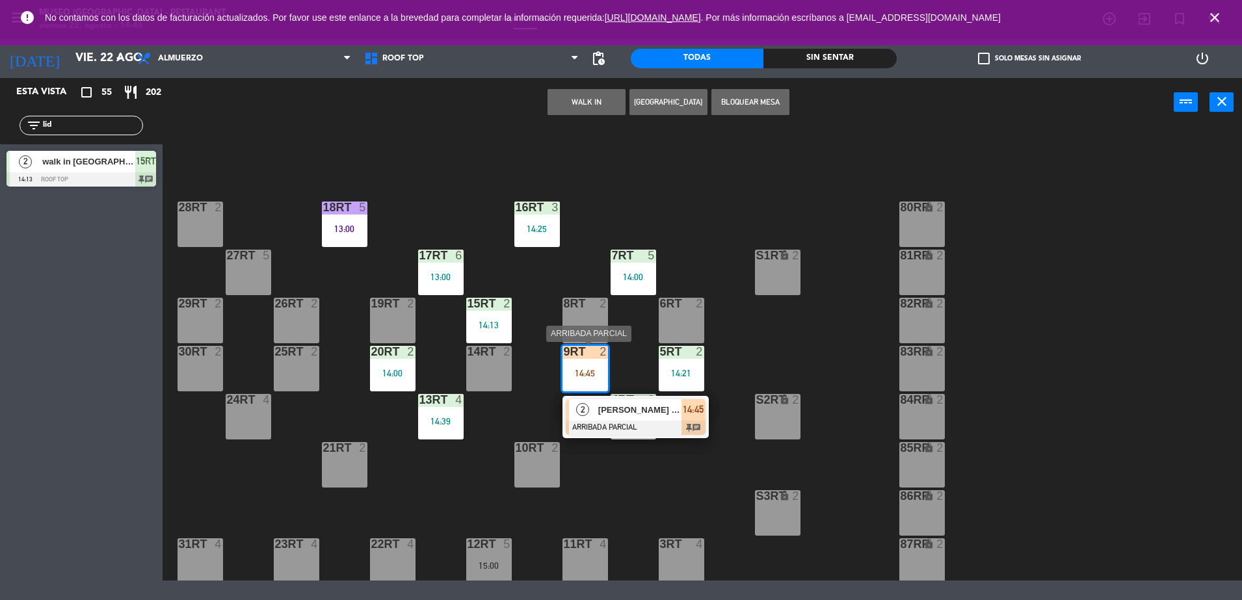
click at [621, 404] on span "[PERSON_NAME] [PERSON_NAME]" at bounding box center [639, 410] width 83 height 14
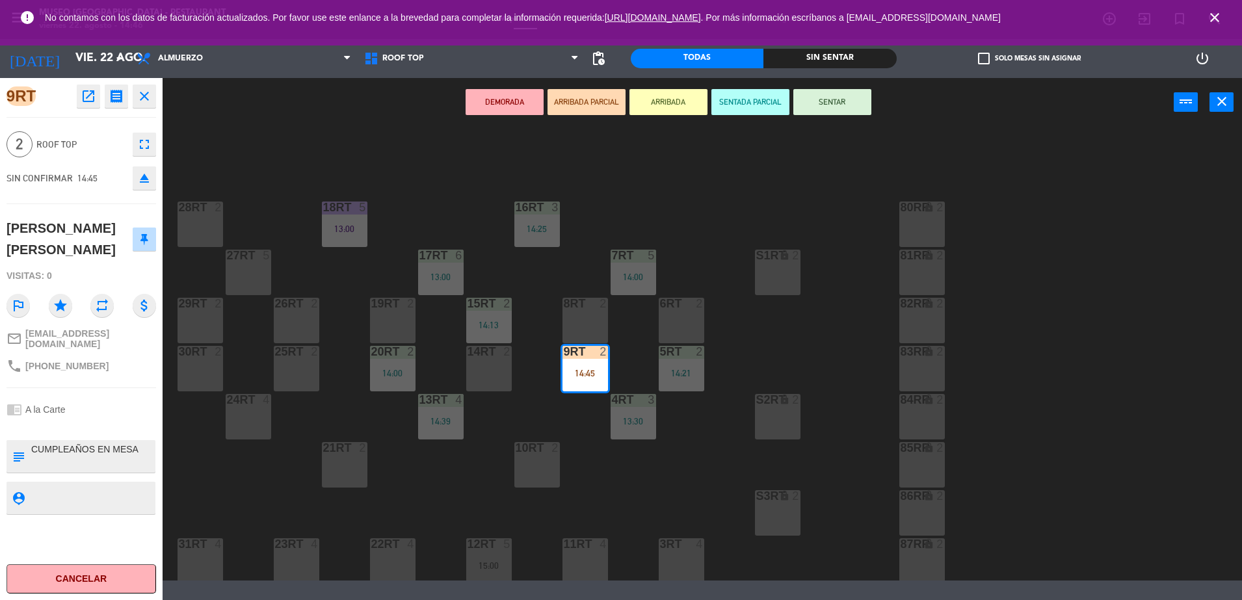
click at [34, 446] on textarea at bounding box center [92, 456] width 124 height 27
type textarea "m9RT CUMPLEAÑOS EN MESA"
click at [98, 261] on div "[PERSON_NAME] [PERSON_NAME]" at bounding box center [82, 238] width 150 height 51
click at [722, 299] on div "18RT 5 13:00 16RT 3 14:25 28RT 2 80RR lock 2 27RT 5 7RT 5 14:00 S1RT lock 2 17R…" at bounding box center [708, 355] width 1067 height 451
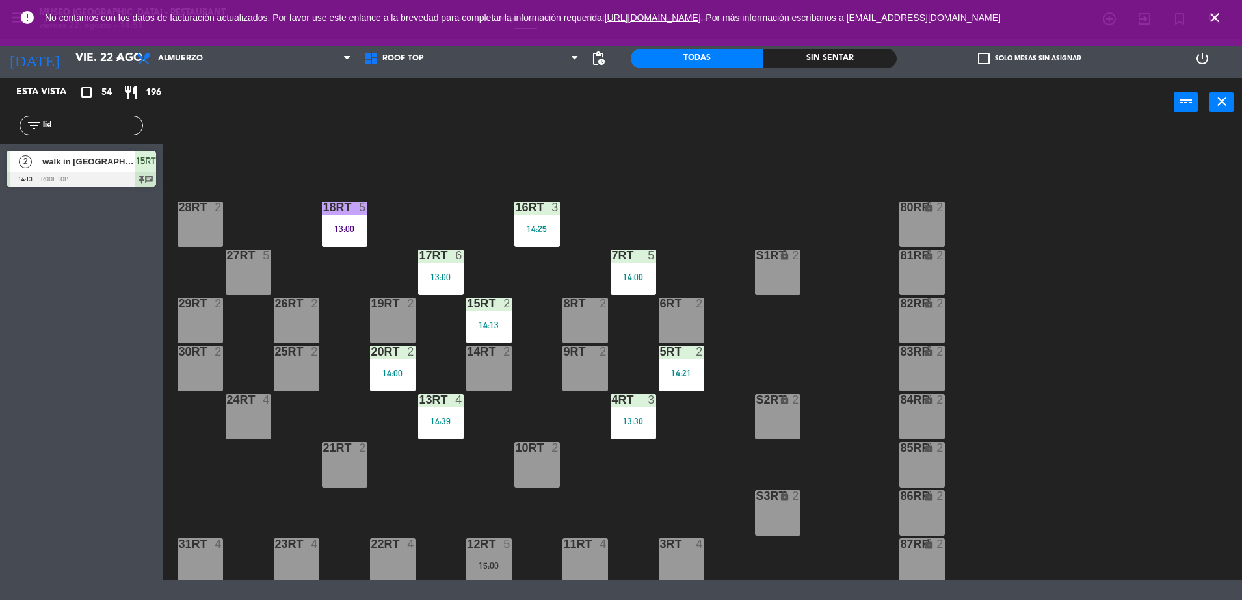
click at [635, 252] on div at bounding box center [633, 256] width 21 height 12
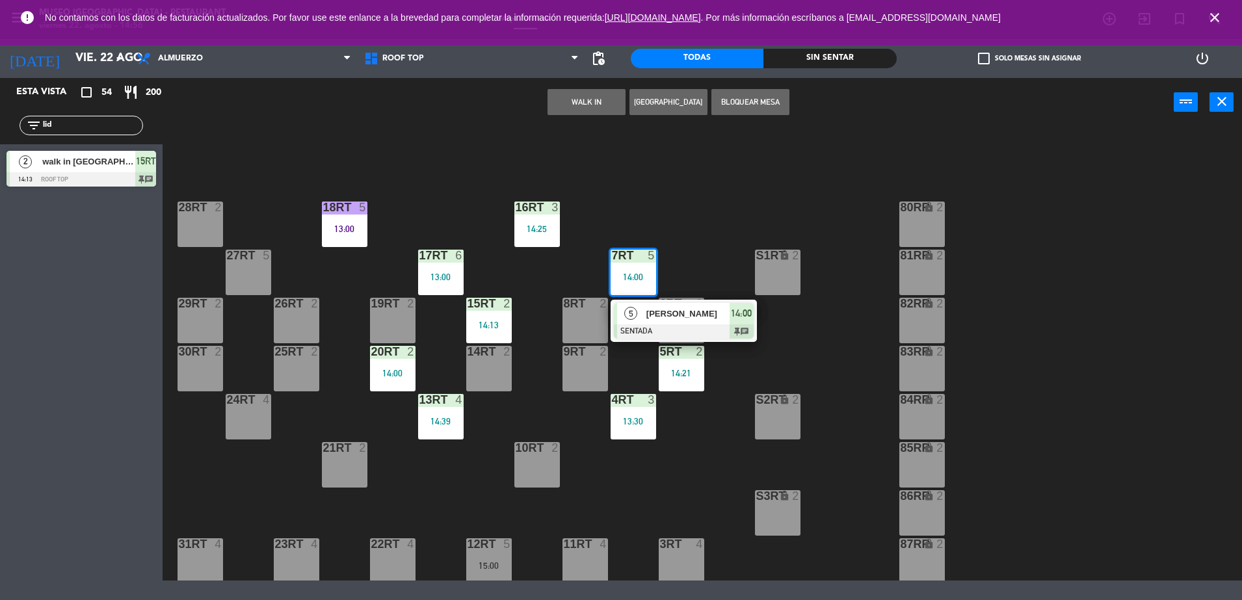
click at [639, 163] on div "18RT 5 13:00 16RT 3 14:25 28RT 2 80RR lock 2 27RT 5 7RT 5 14:00 5 [PERSON_NAME]…" at bounding box center [708, 355] width 1067 height 451
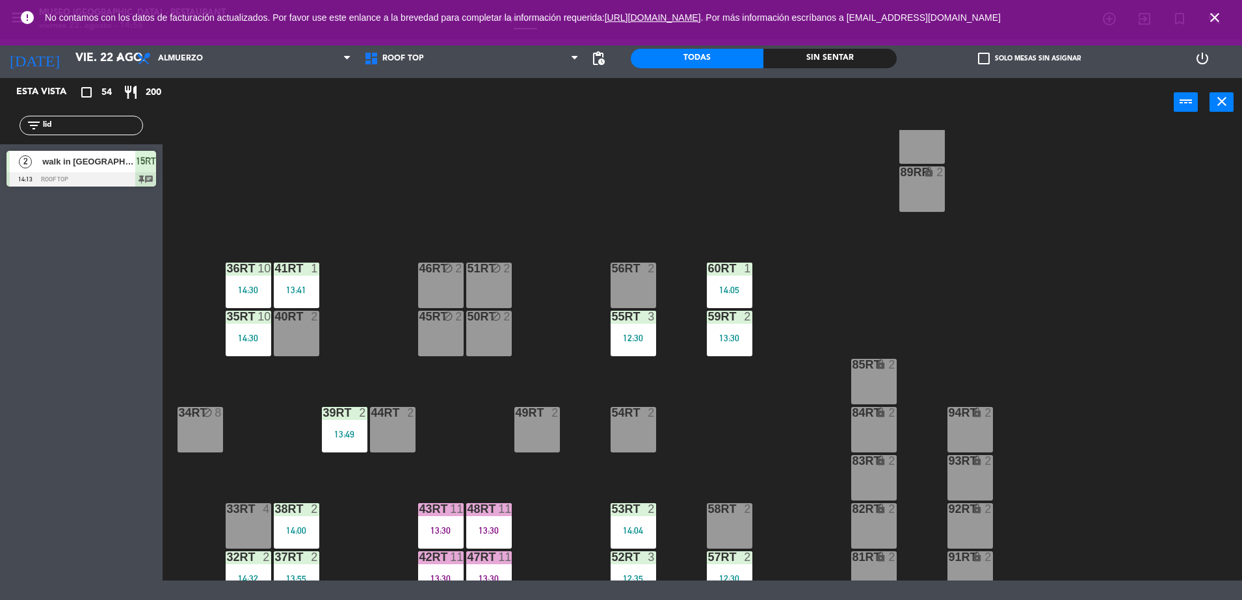
scroll to position [533, 0]
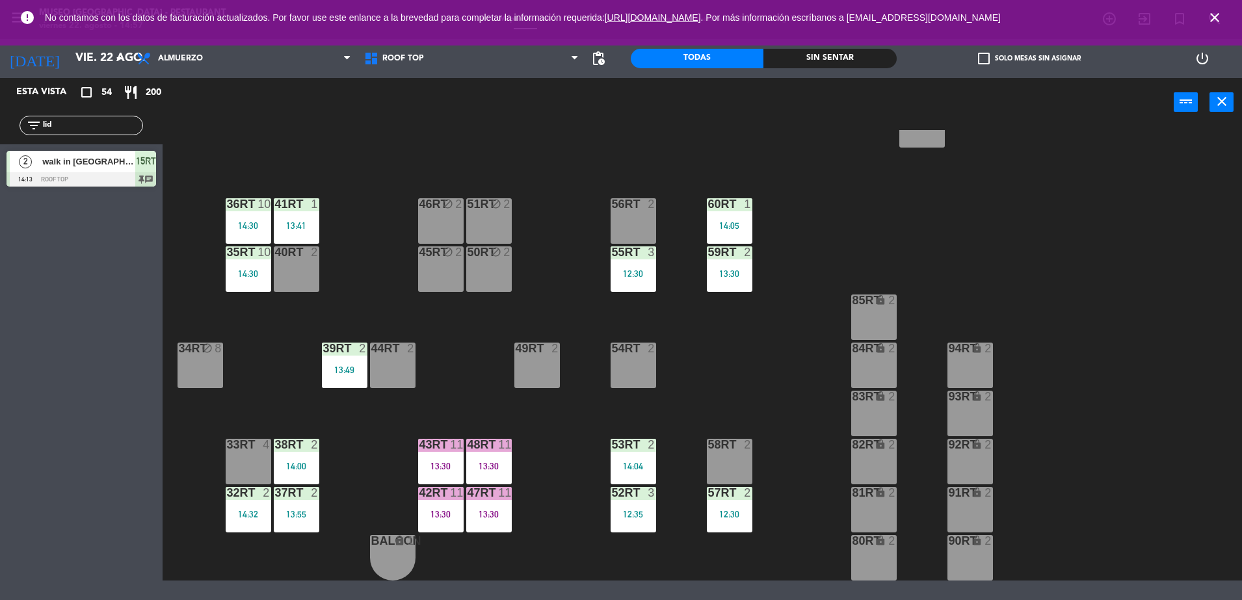
click at [714, 505] on div "57RT 2 12:30" at bounding box center [730, 510] width 46 height 46
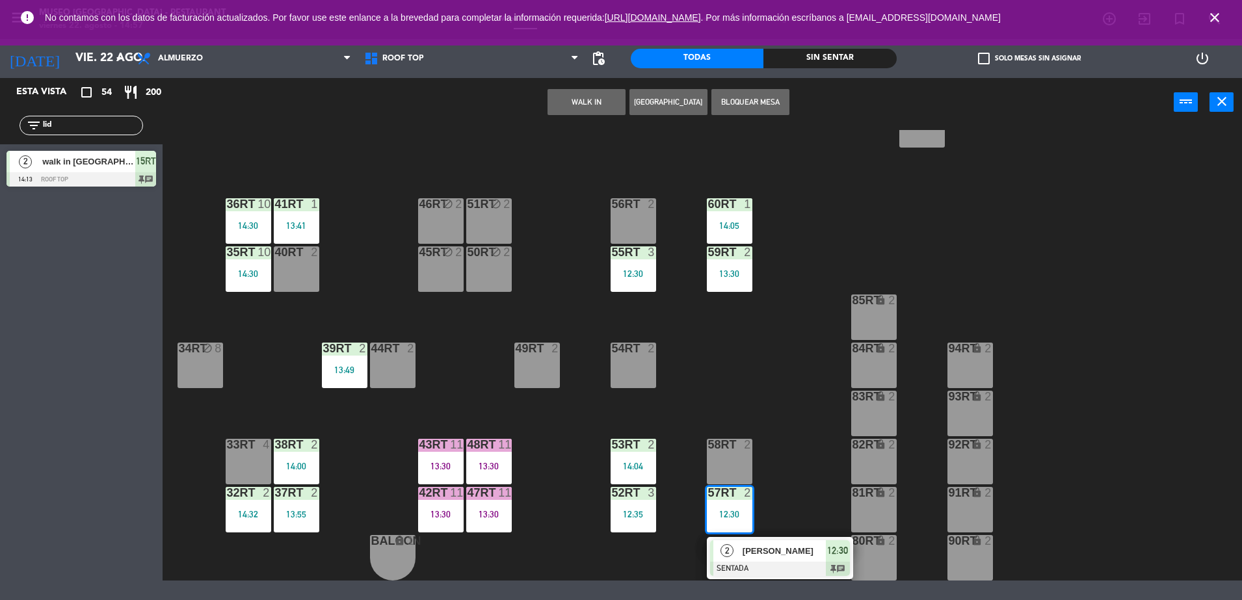
click at [778, 517] on div "18RT 5 13:00 16RT 3 14:25 28RT 2 80RR lock 2 27RT 5 7RT 5 14:00 S1RT lock 2 17R…" at bounding box center [708, 355] width 1067 height 451
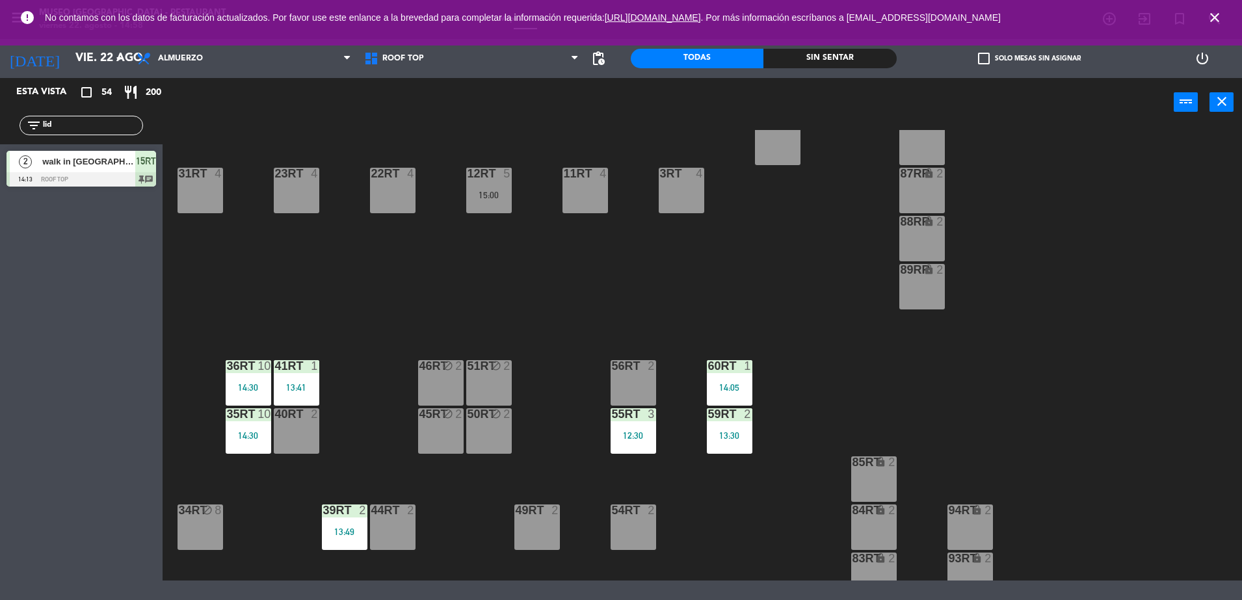
scroll to position [370, 0]
click at [490, 208] on div "12RT 5 15:00" at bounding box center [489, 191] width 46 height 46
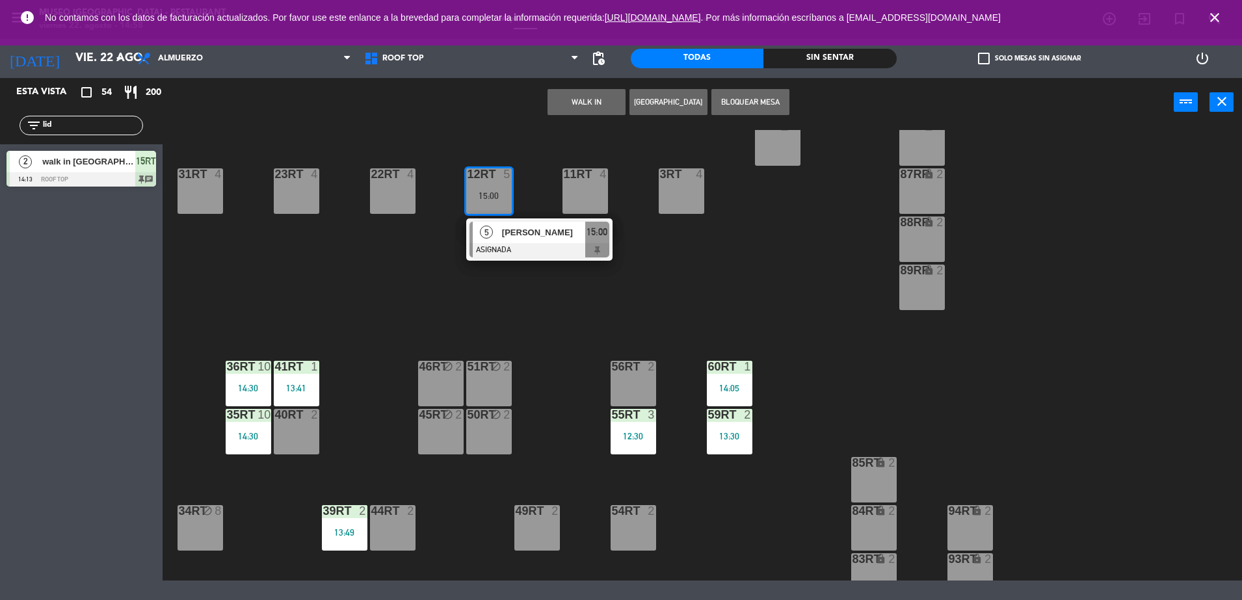
click at [521, 235] on span "[PERSON_NAME]" at bounding box center [543, 233] width 83 height 14
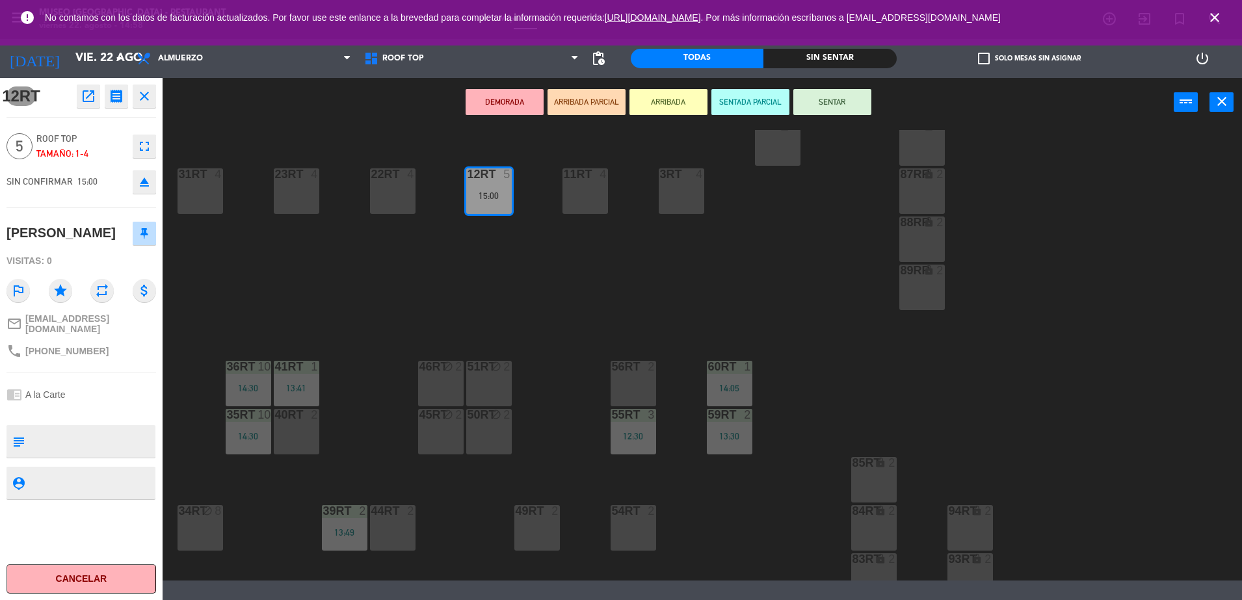
click at [150, 187] on icon "eject" at bounding box center [145, 182] width 16 height 16
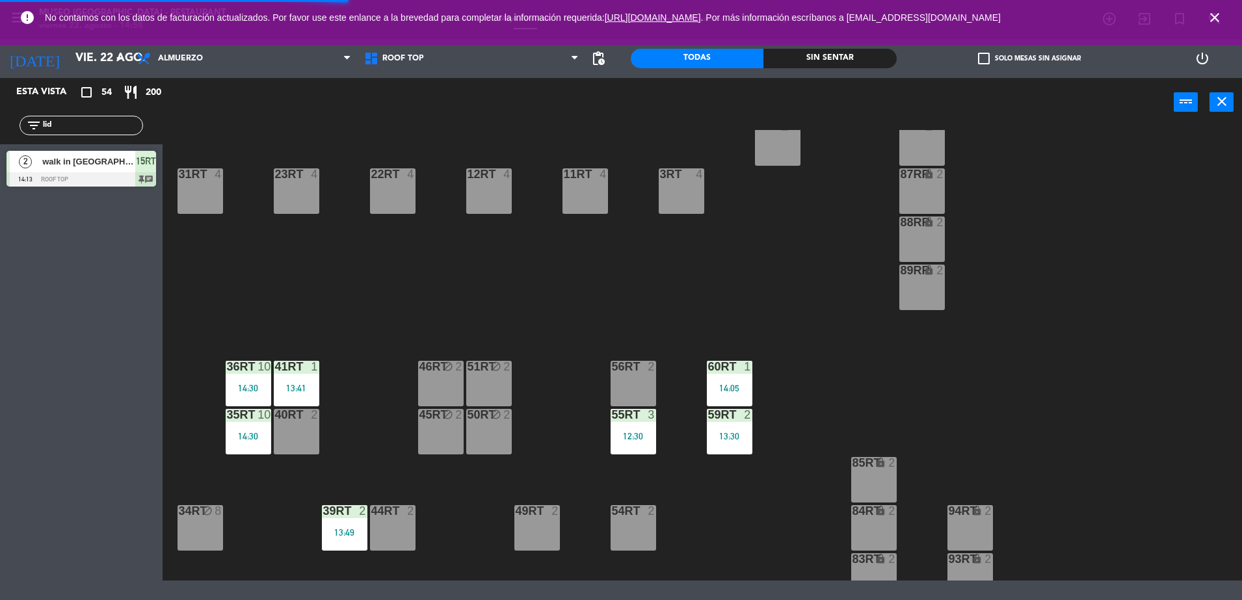
scroll to position [533, 0]
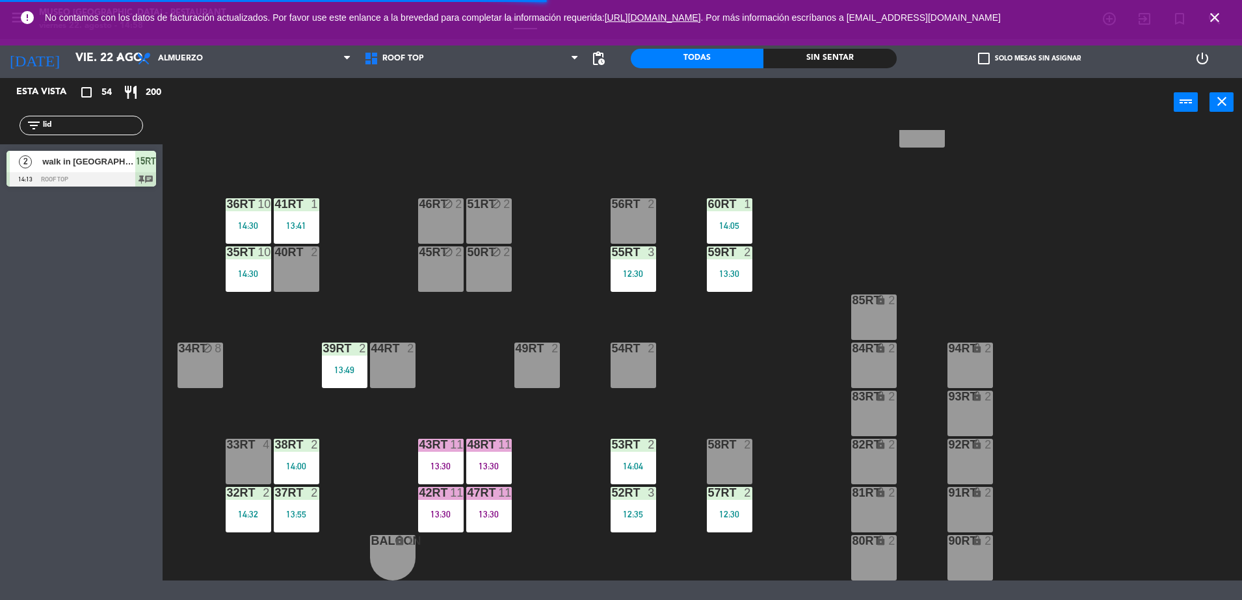
click at [479, 466] on div "13:30" at bounding box center [489, 466] width 46 height 9
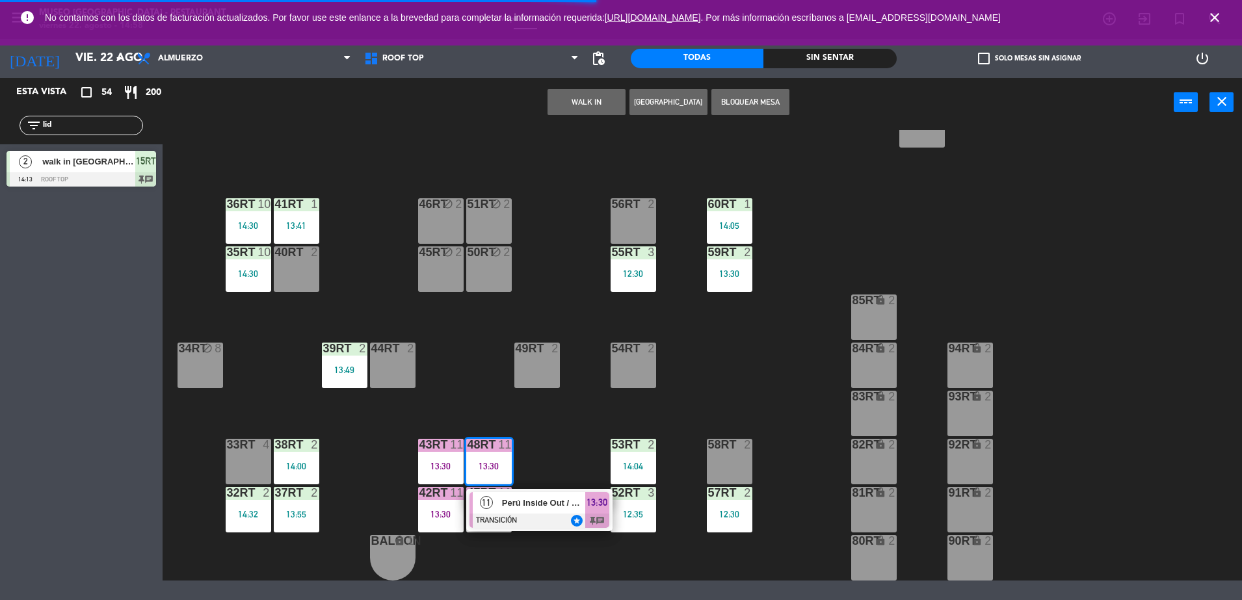
click at [533, 508] on span "Perú Inside Out / GRUPO BATAGLIA X10" at bounding box center [543, 503] width 83 height 14
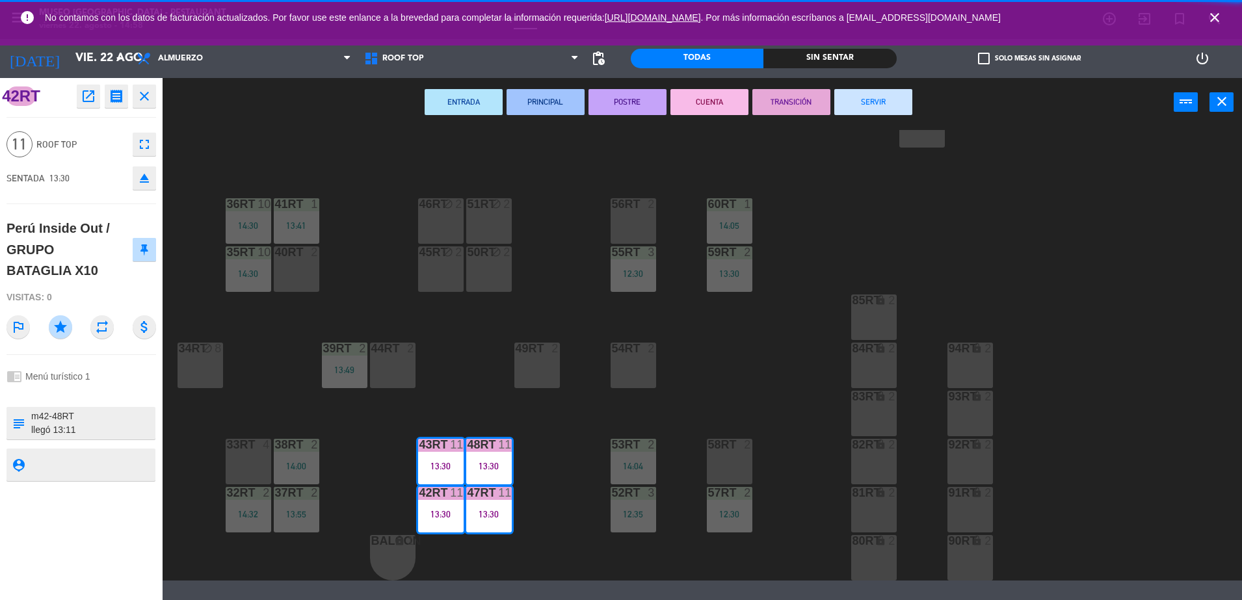
click at [884, 109] on button "SERVIR" at bounding box center [874, 102] width 78 height 26
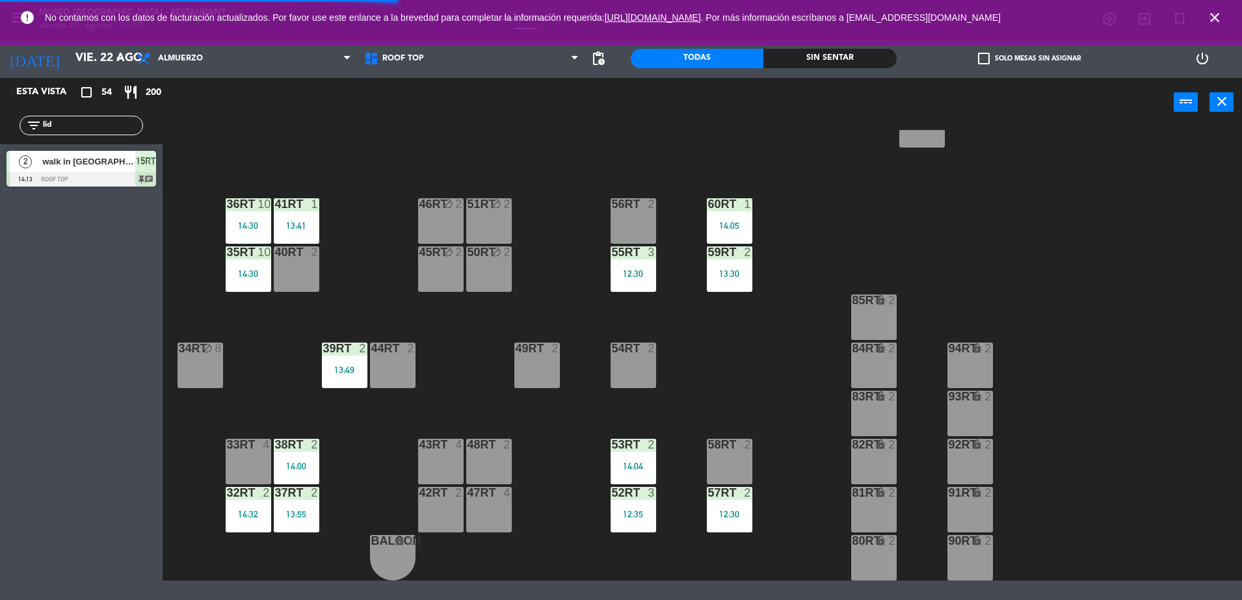
click at [704, 522] on div "18RT 5 13:00 16RT 3 14:25 28RT 2 80RR lock 2 27RT 5 7RT 5 14:00 S1RT lock 2 17R…" at bounding box center [708, 355] width 1067 height 451
click at [713, 518] on div "12:30" at bounding box center [730, 514] width 46 height 9
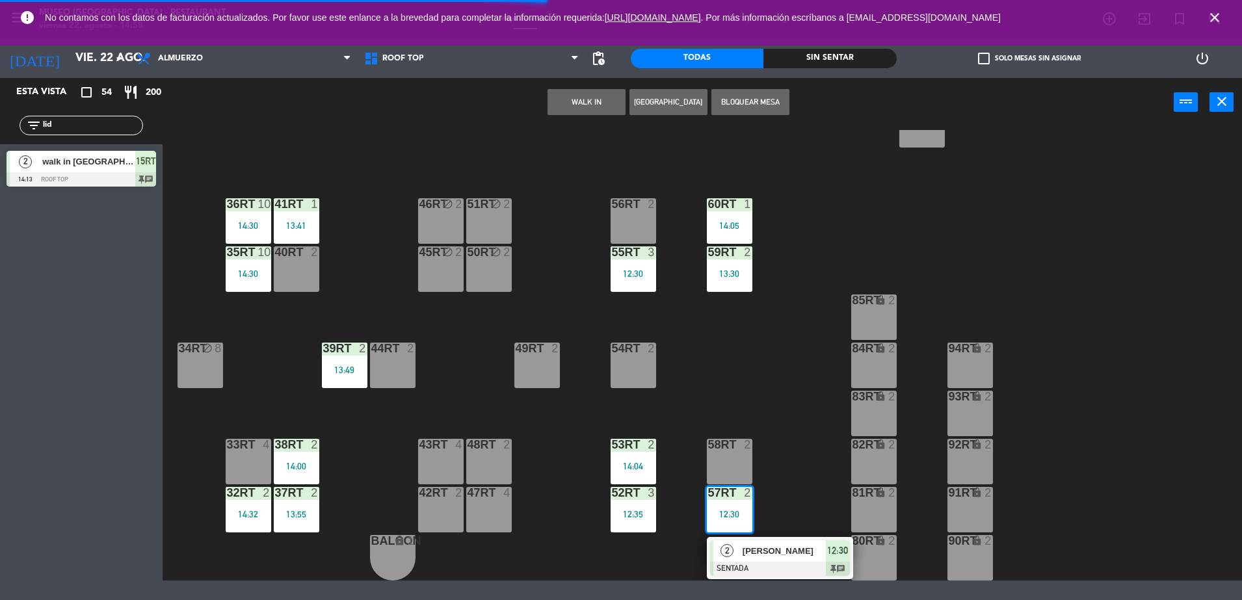
click at [758, 541] on div "[PERSON_NAME]" at bounding box center [784, 551] width 85 height 21
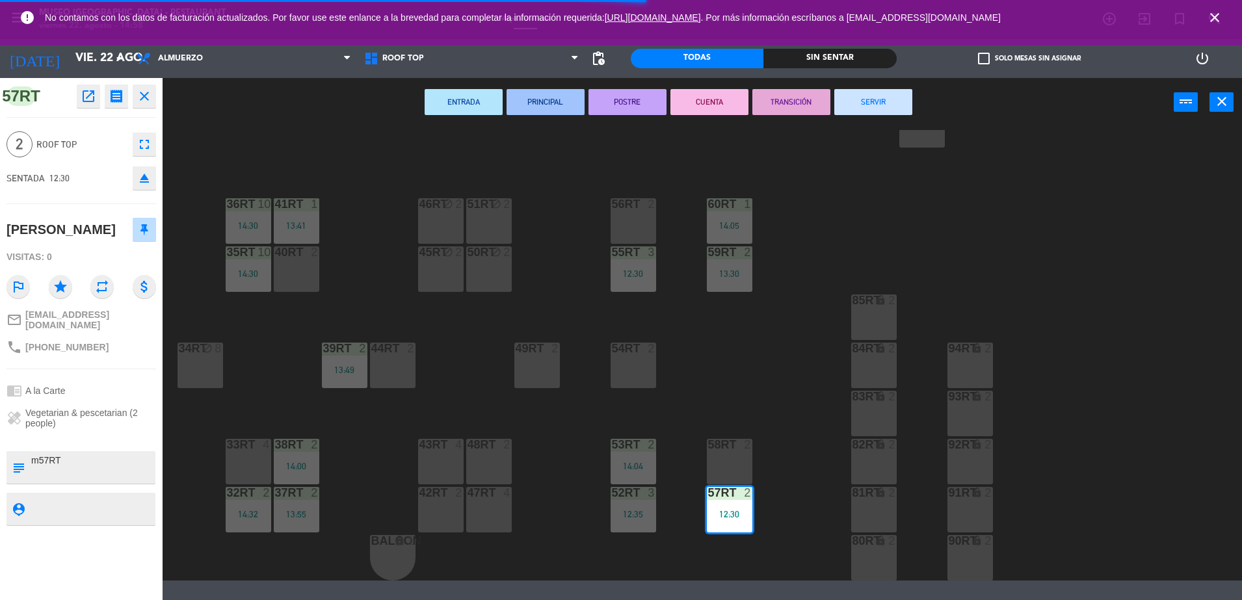
click at [869, 107] on button "SERVIR" at bounding box center [874, 102] width 78 height 26
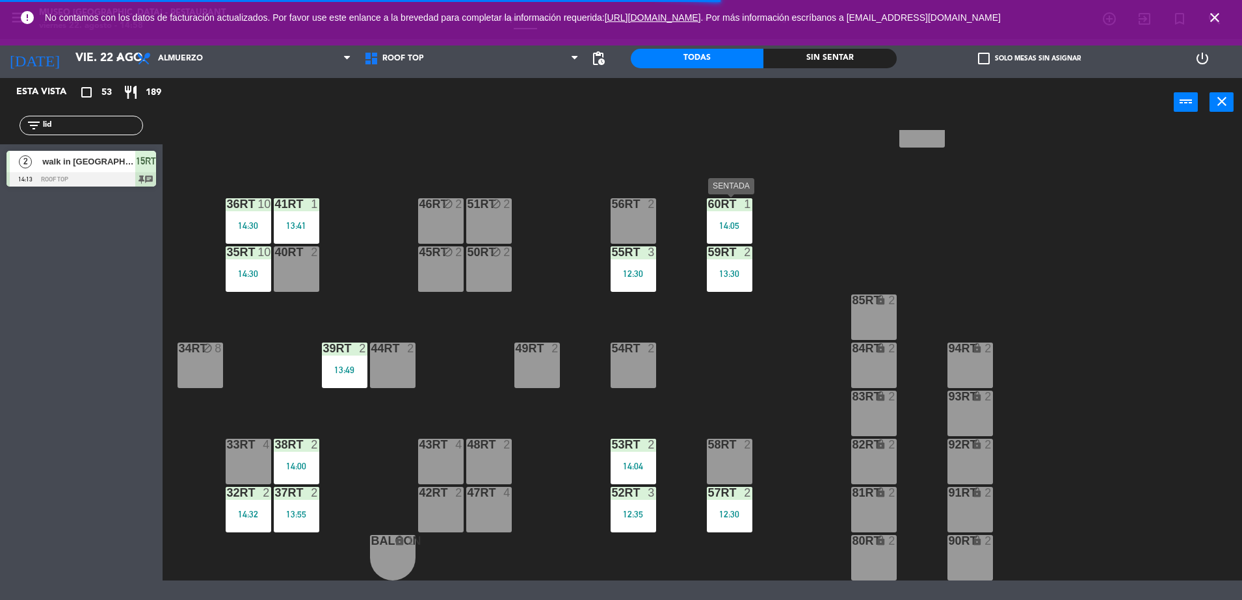
click at [713, 222] on div "14:05" at bounding box center [730, 225] width 46 height 9
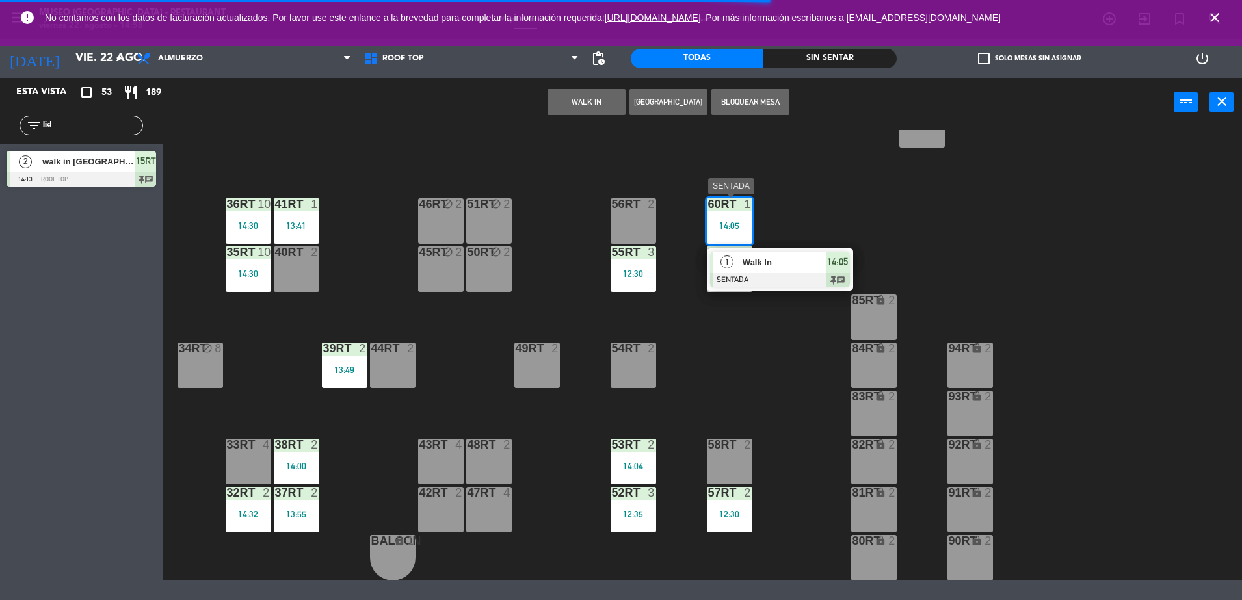
click at [793, 275] on div at bounding box center [780, 280] width 140 height 14
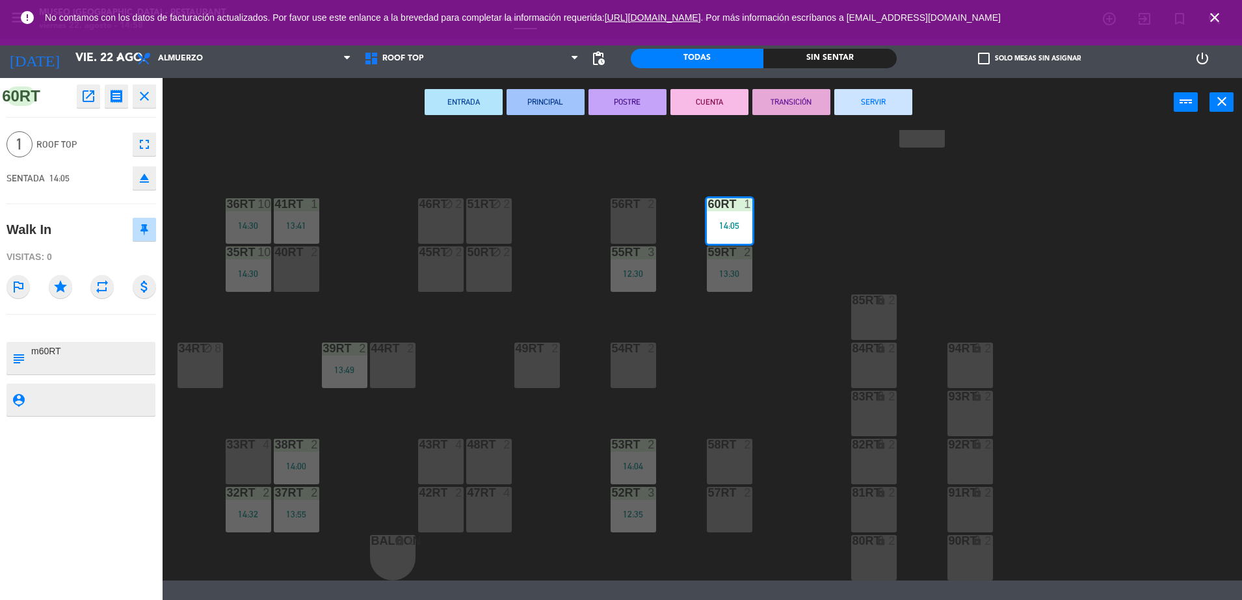
click at [859, 99] on button "SERVIR" at bounding box center [874, 102] width 78 height 26
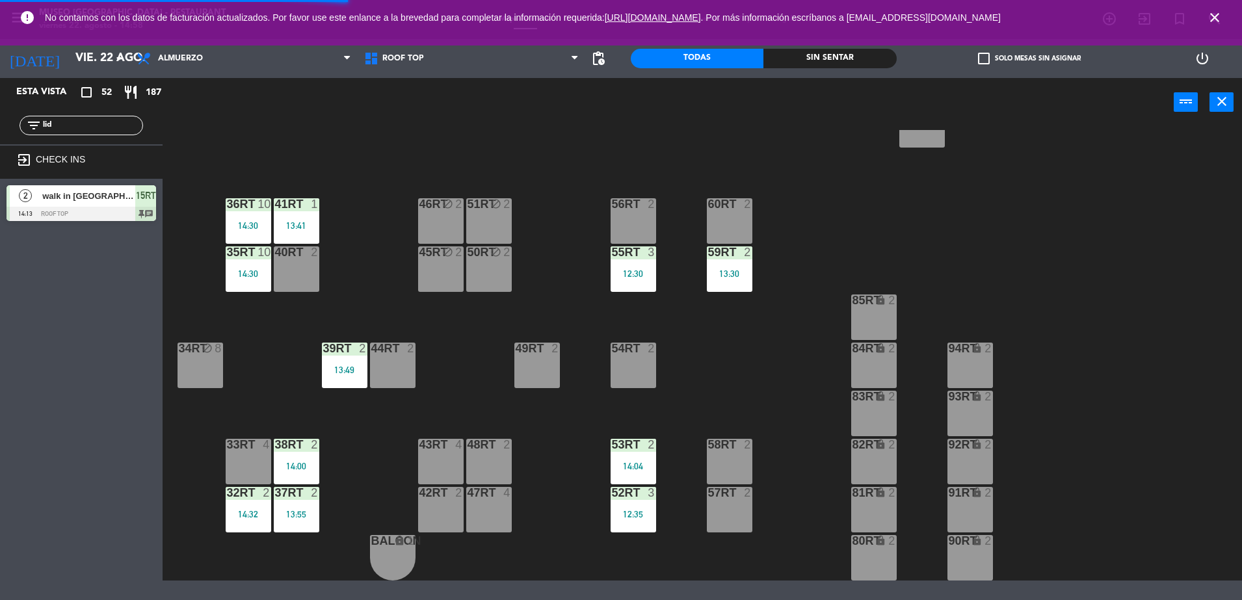
click at [743, 247] on div "2" at bounding box center [750, 253] width 21 height 12
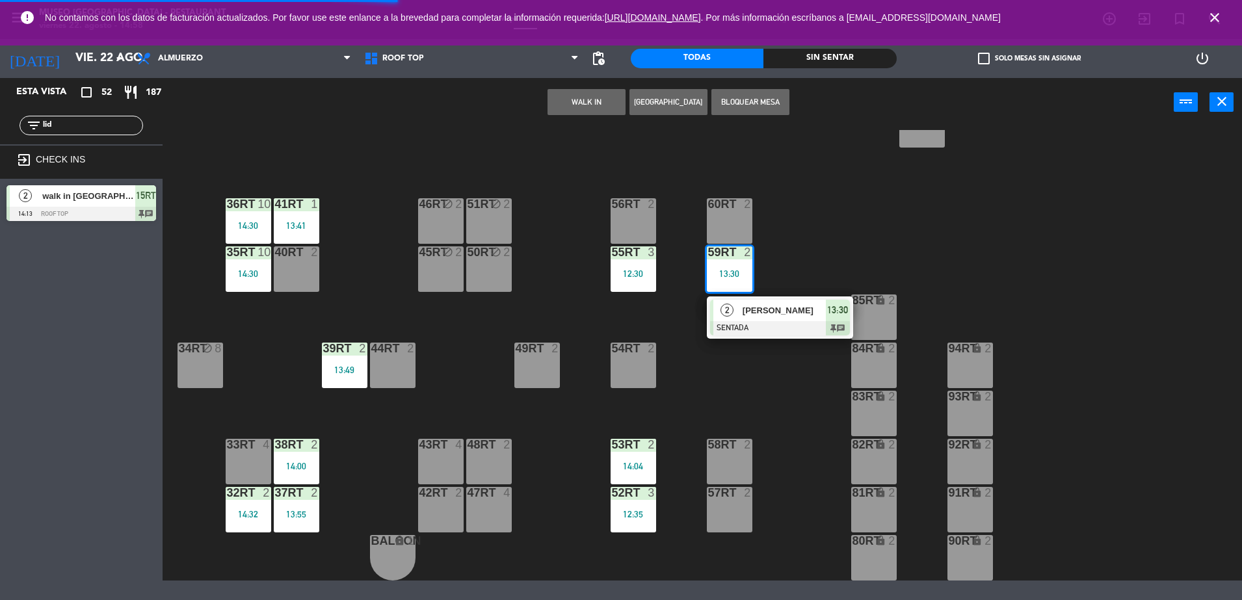
click at [765, 302] on div "[PERSON_NAME]" at bounding box center [784, 310] width 85 height 21
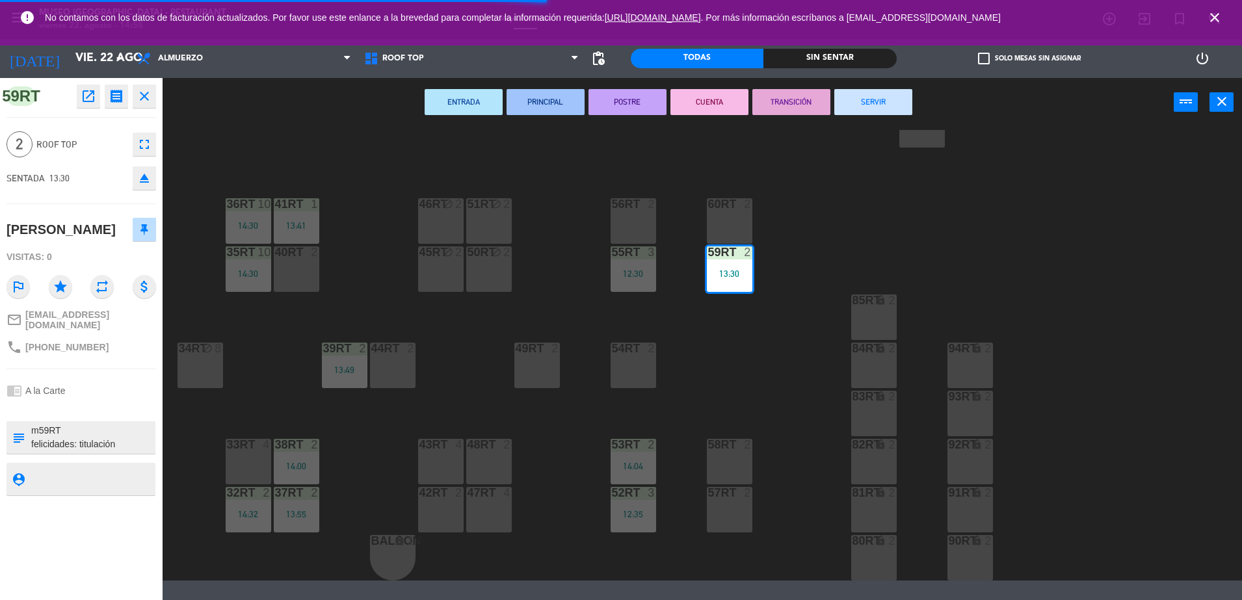
click at [857, 101] on button "SERVIR" at bounding box center [874, 102] width 78 height 26
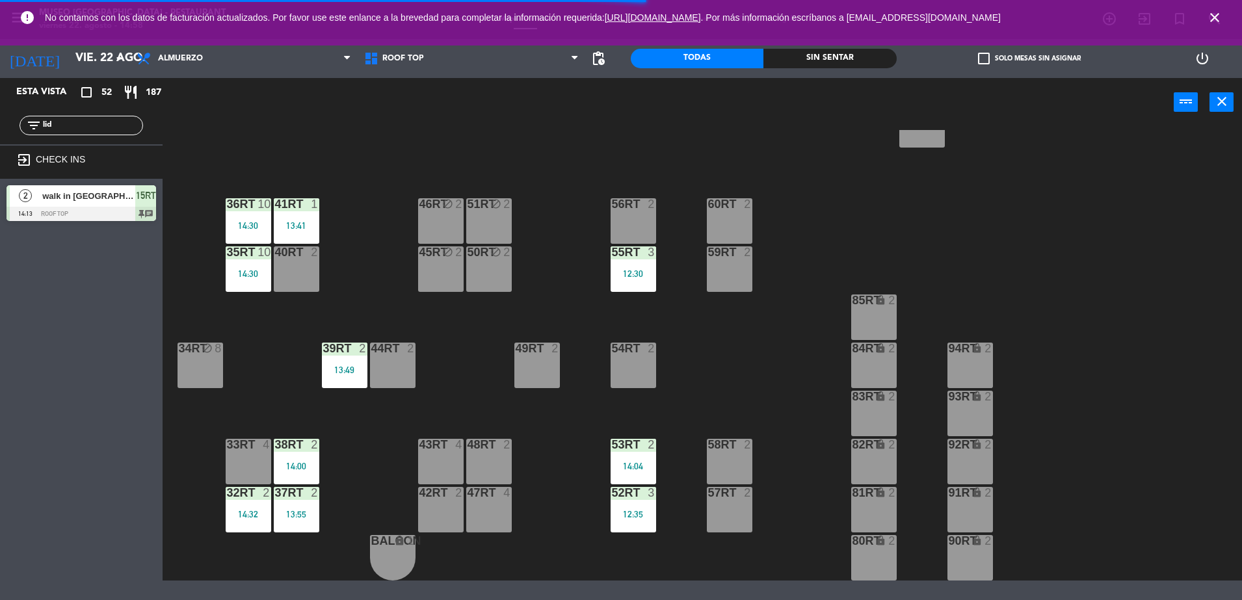
click at [615, 523] on div "52RT 3 12:35" at bounding box center [634, 510] width 46 height 46
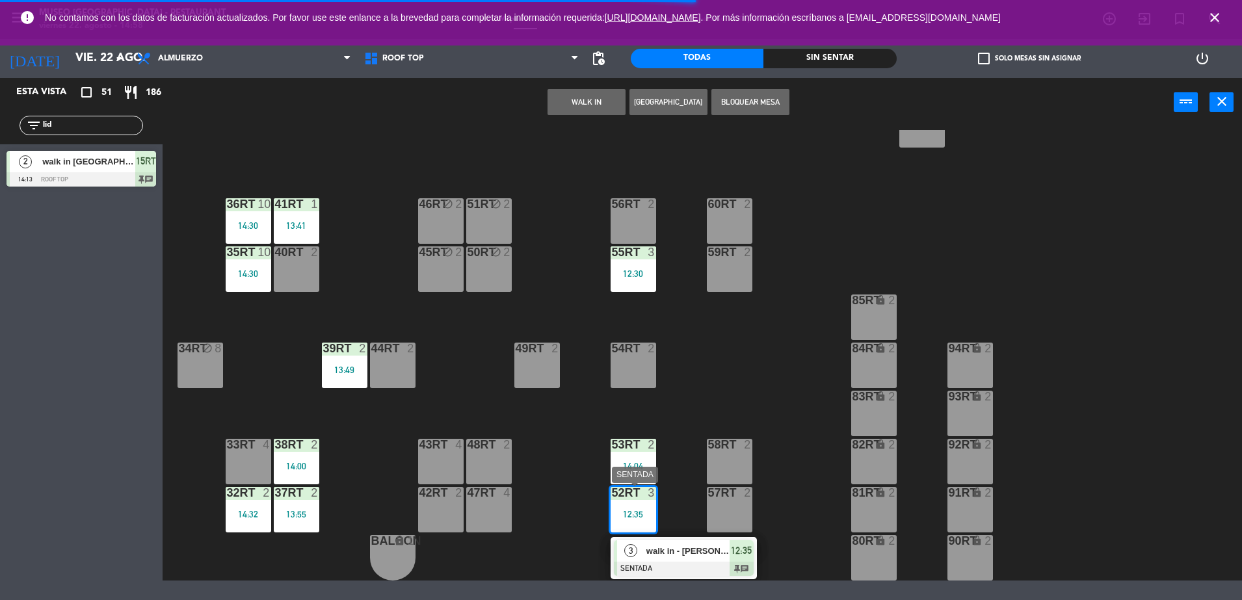
click at [665, 552] on span "walk in - [PERSON_NAME]" at bounding box center [688, 551] width 83 height 14
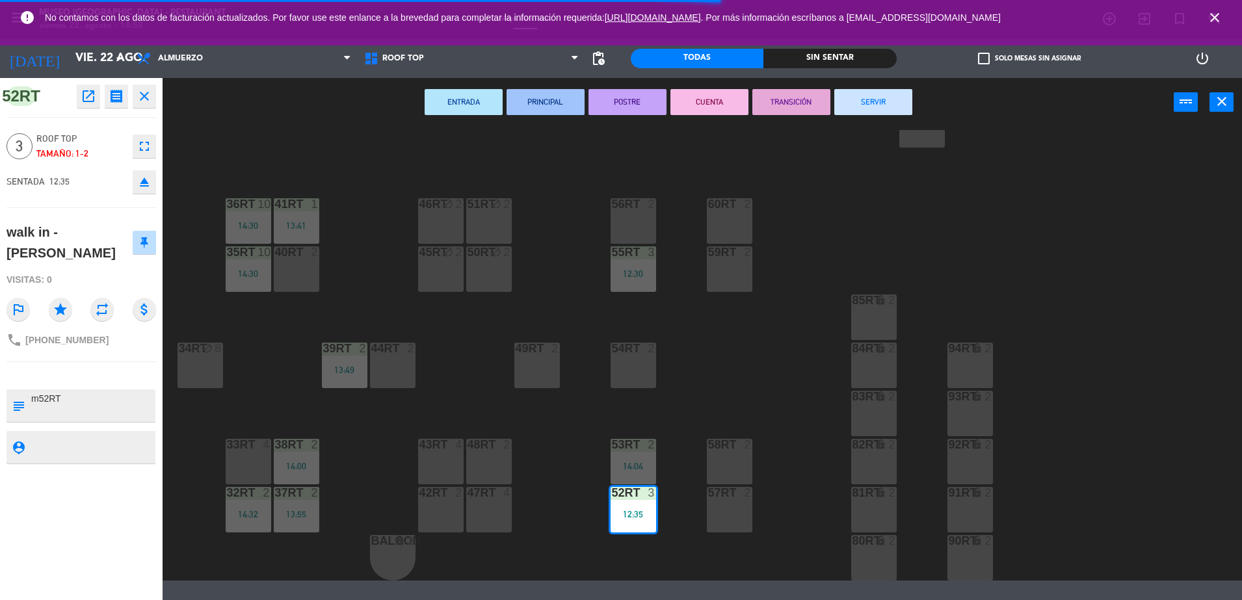
click at [900, 103] on button "SERVIR" at bounding box center [874, 102] width 78 height 26
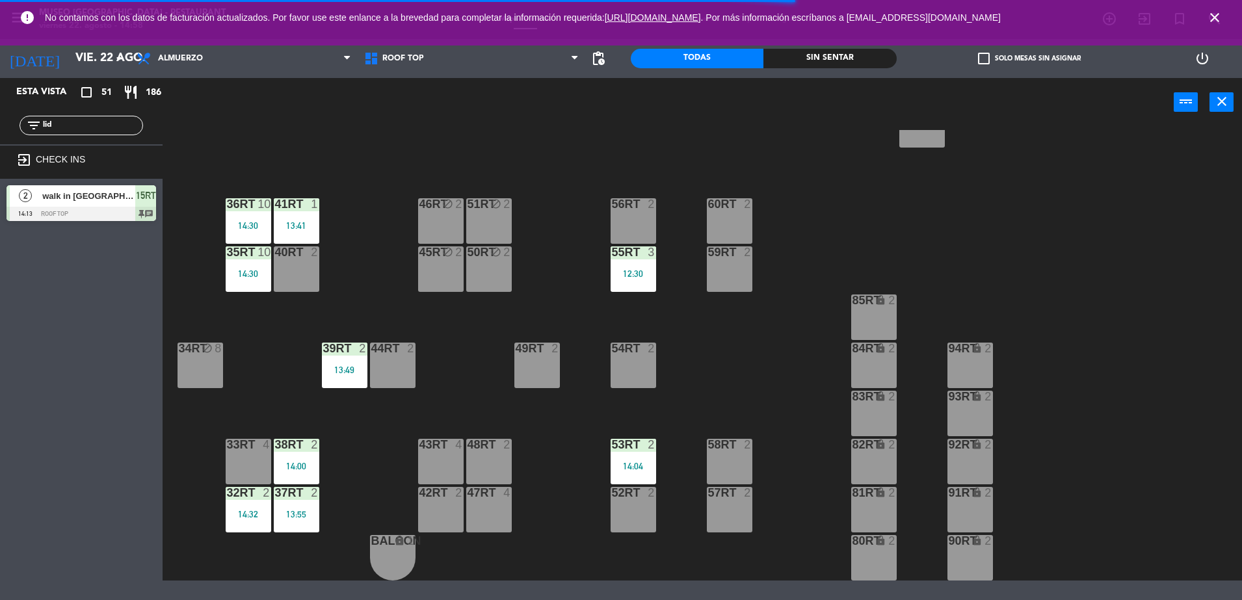
click at [635, 467] on div "14:04" at bounding box center [634, 466] width 46 height 9
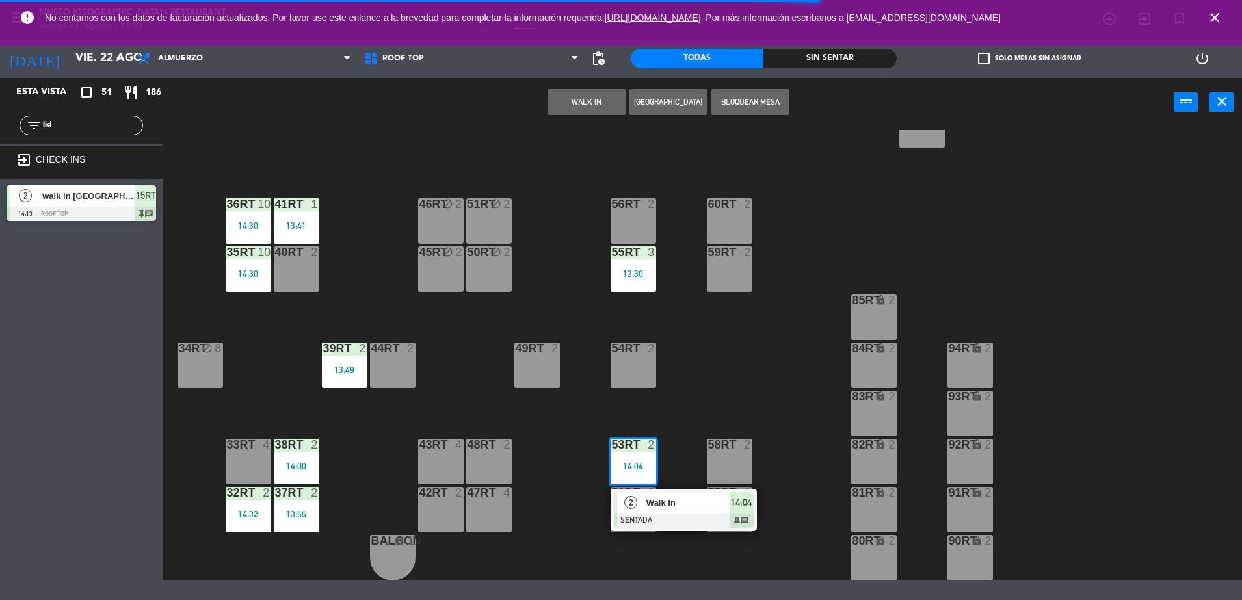
click at [677, 503] on span "Walk In" at bounding box center [688, 503] width 83 height 14
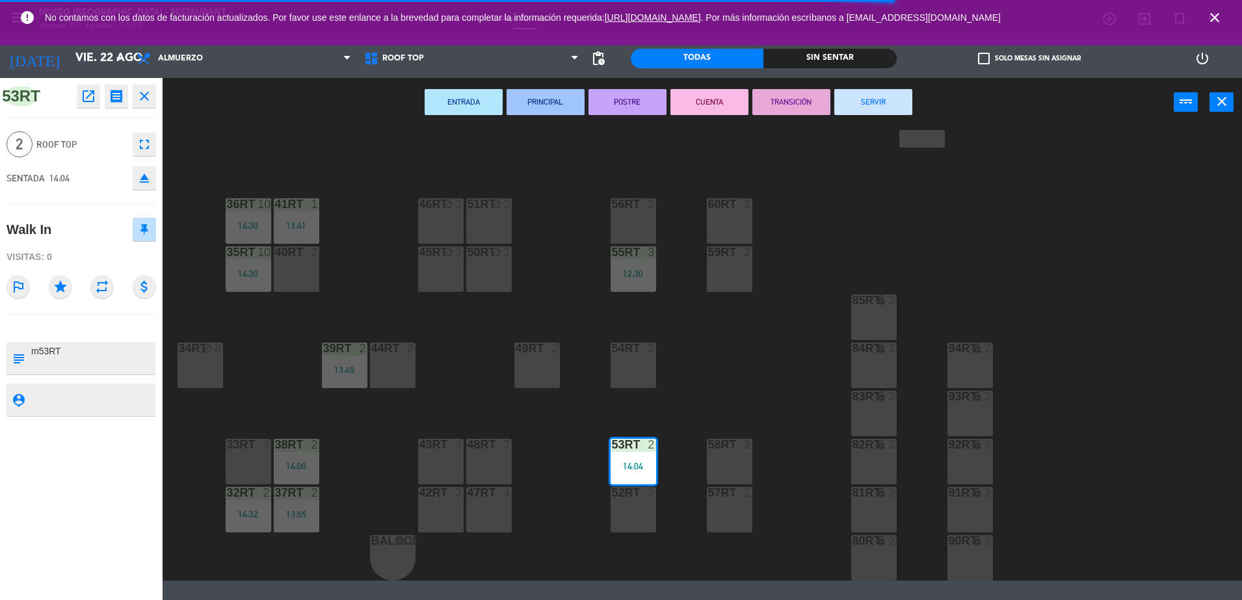
click at [876, 104] on button "SERVIR" at bounding box center [874, 102] width 78 height 26
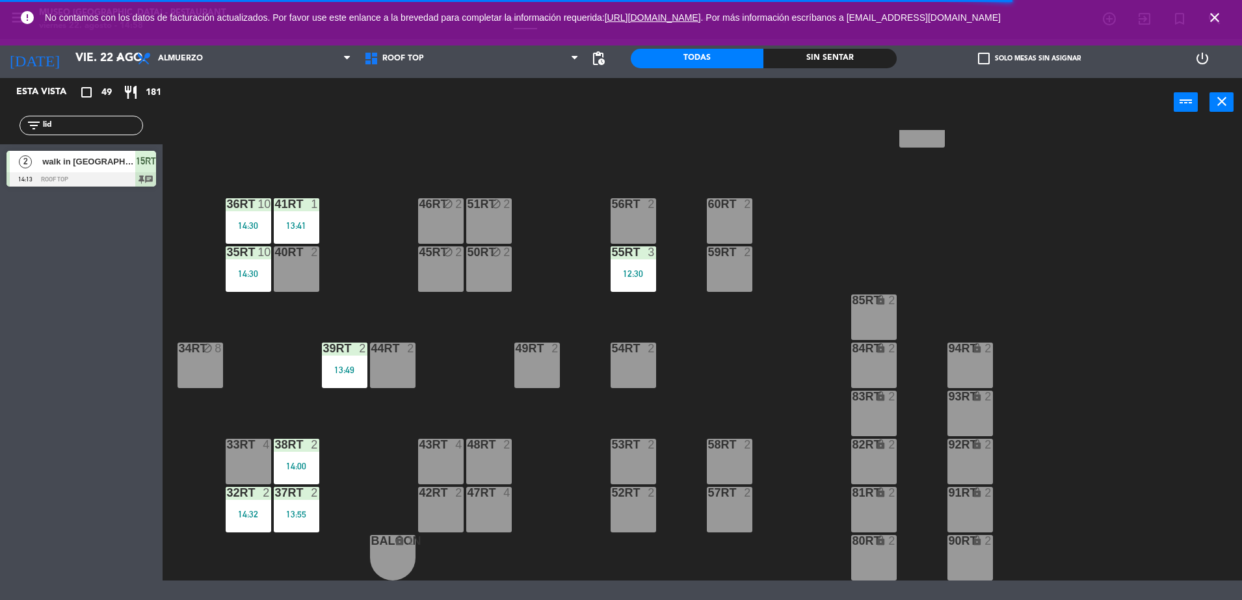
scroll to position [0, 0]
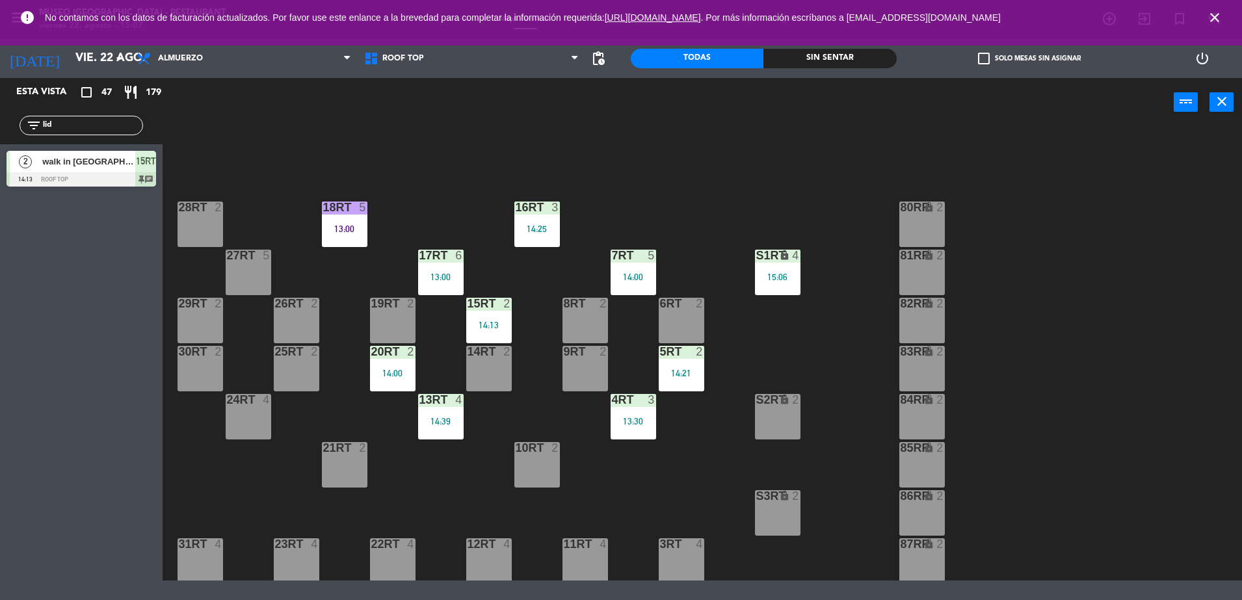
click at [786, 248] on div "18RT 5 13:00 16RT 3 14:25 28RT 2 80RR lock 2 27RT 5 7RT 5 14:00 S1RT lock 4 15:…" at bounding box center [708, 355] width 1067 height 451
click at [791, 267] on div "S1RT lock 4 15:06" at bounding box center [778, 273] width 46 height 46
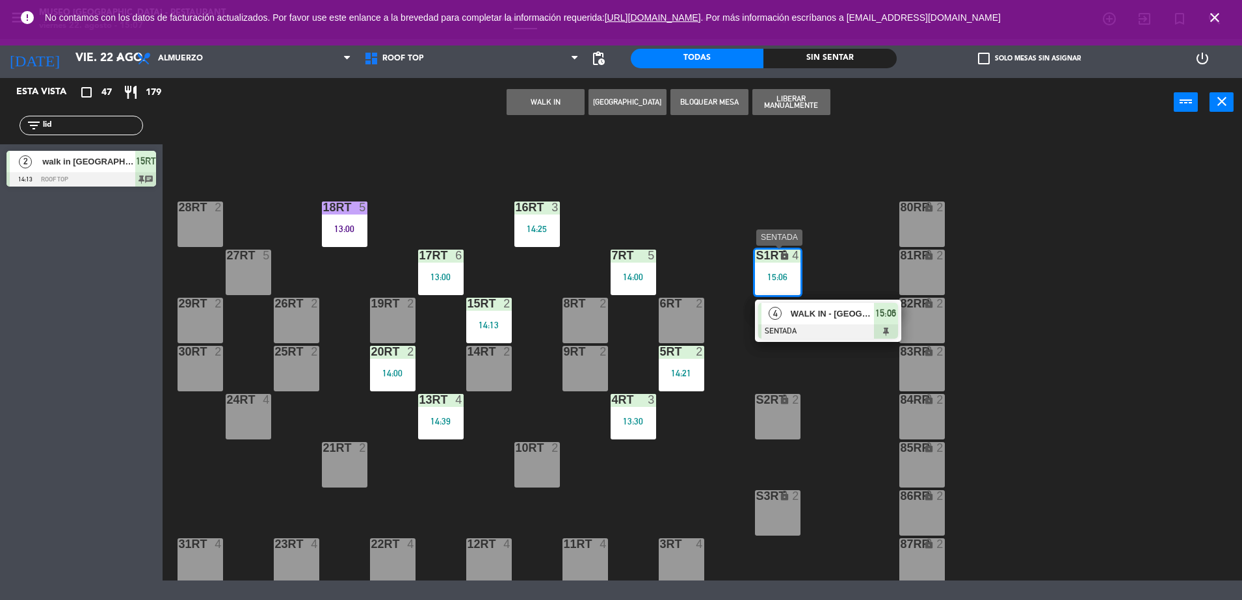
click at [812, 308] on span "WALK IN - [GEOGRAPHIC_DATA]" at bounding box center [832, 314] width 83 height 14
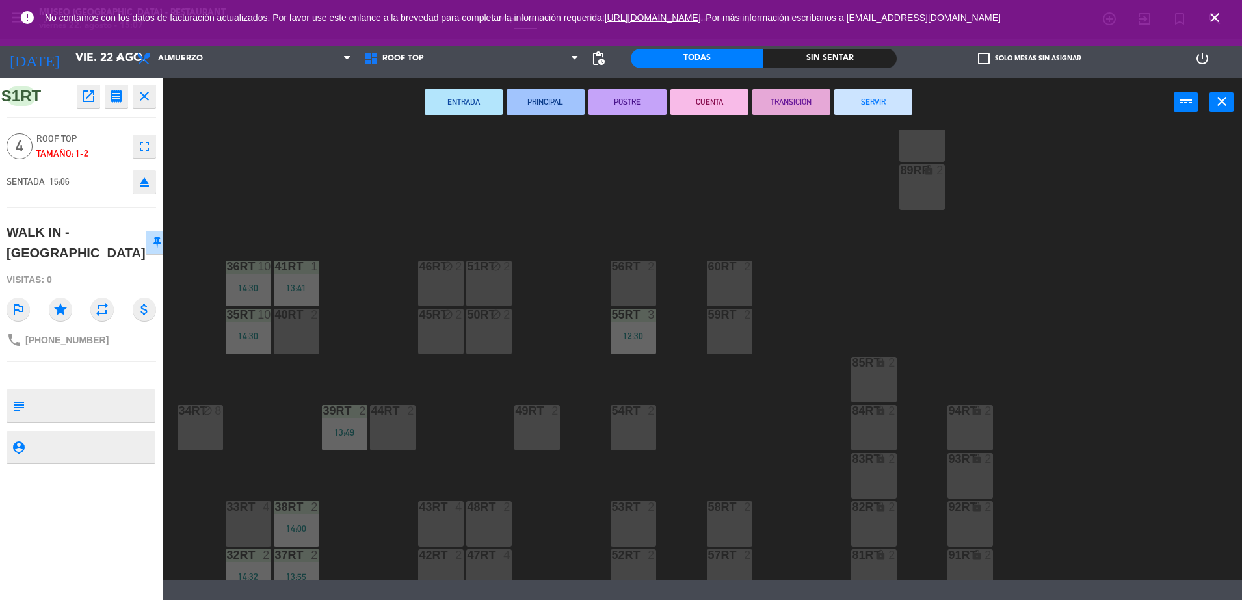
scroll to position [533, 0]
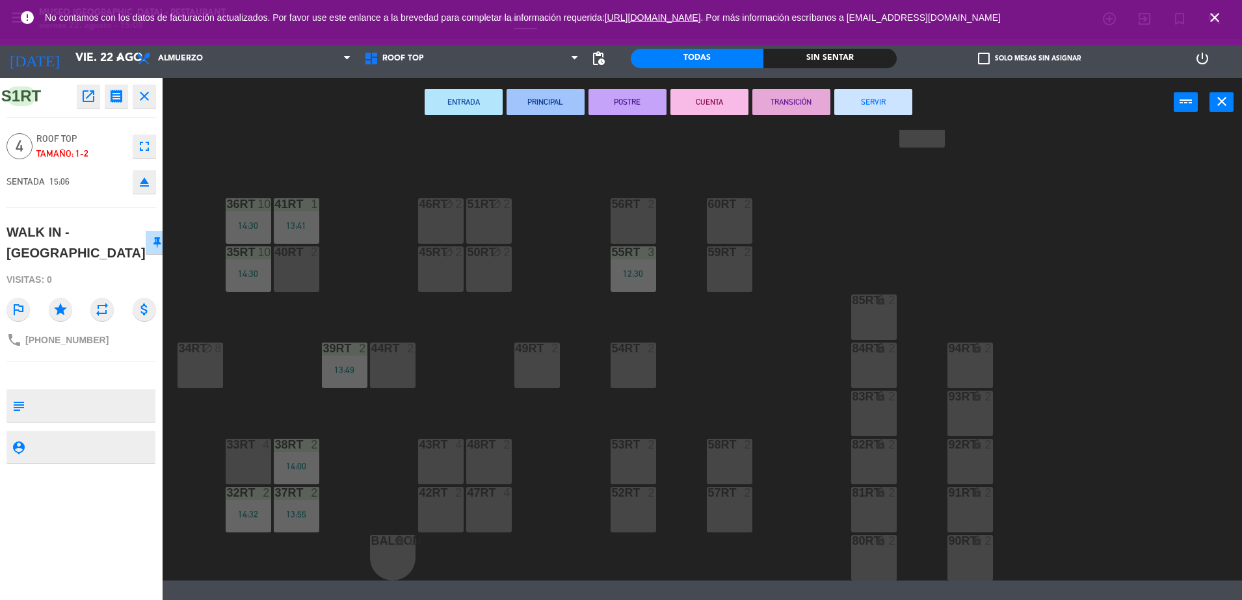
click at [580, 431] on div "18RT 5 13:00 16RT 3 14:25 28RT 2 80RR lock 2 27RT 5 7RT 5 14:00 S1RT lock 4 15:…" at bounding box center [708, 355] width 1067 height 451
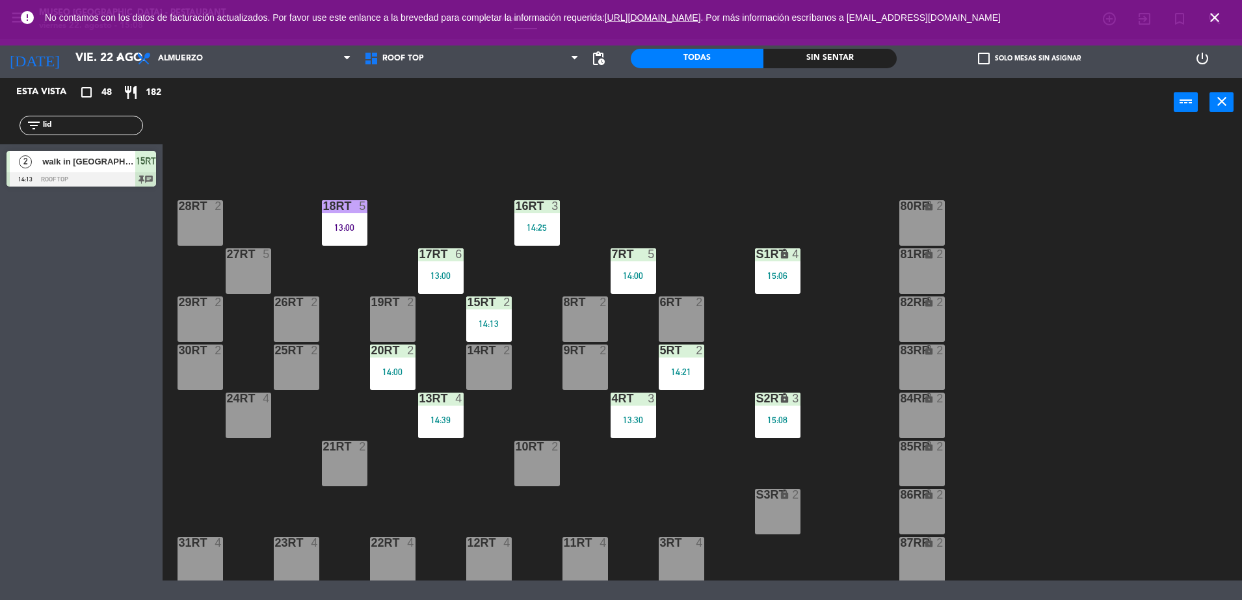
scroll to position [0, 0]
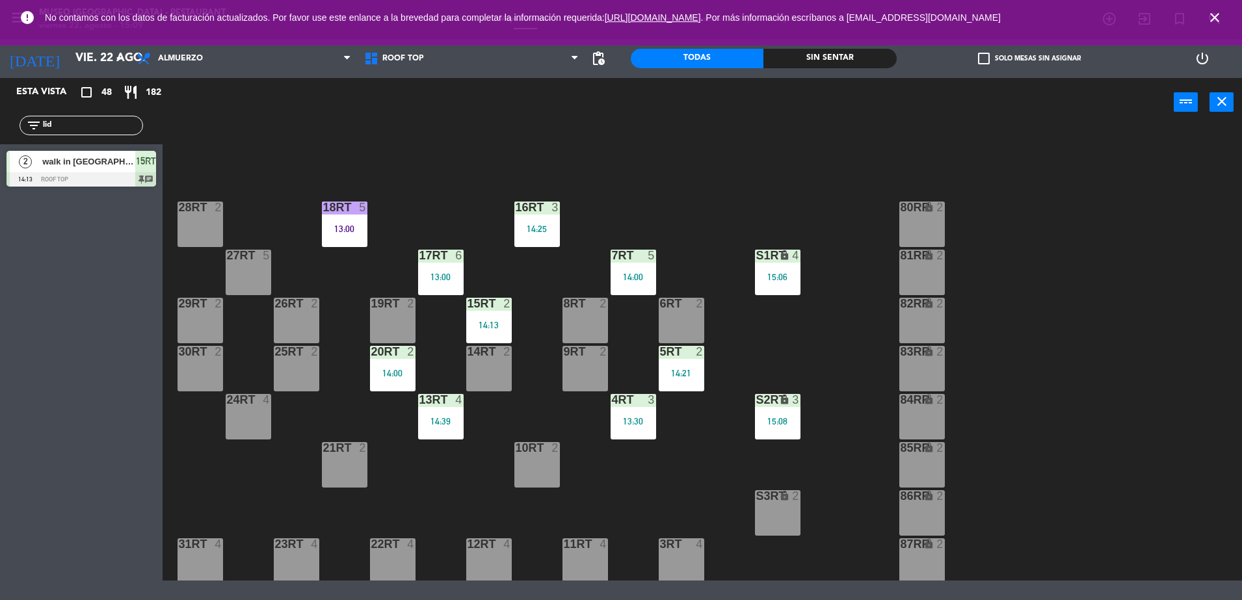
click at [773, 420] on div "15:08" at bounding box center [778, 421] width 46 height 9
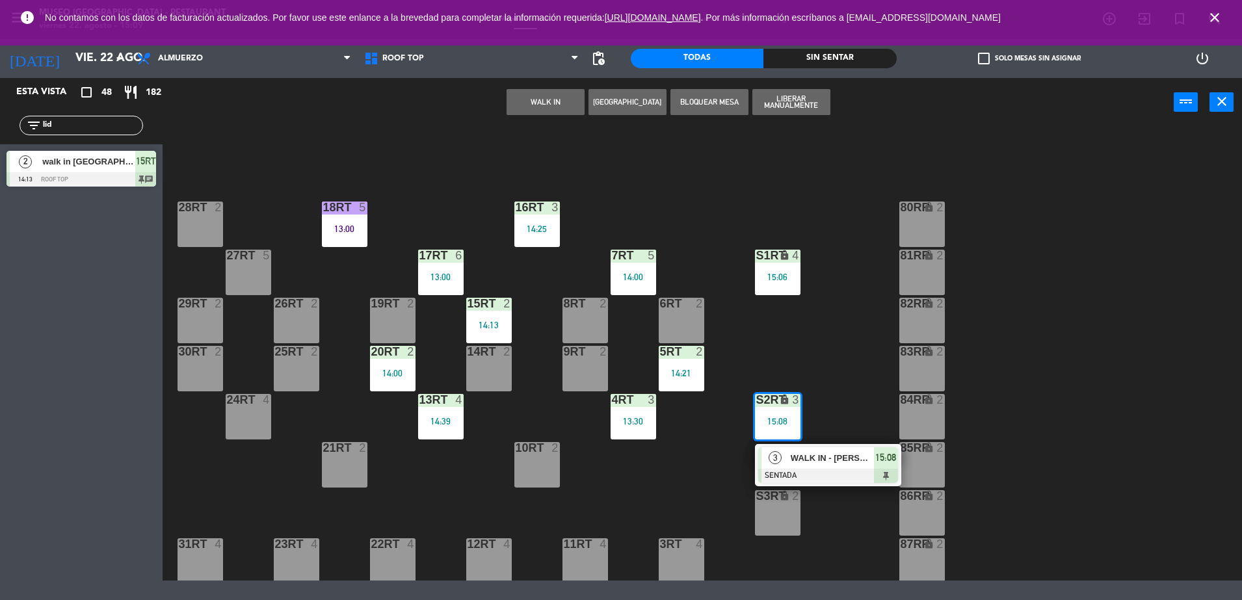
click at [819, 459] on span "WALK IN - [PERSON_NAME]" at bounding box center [832, 458] width 83 height 14
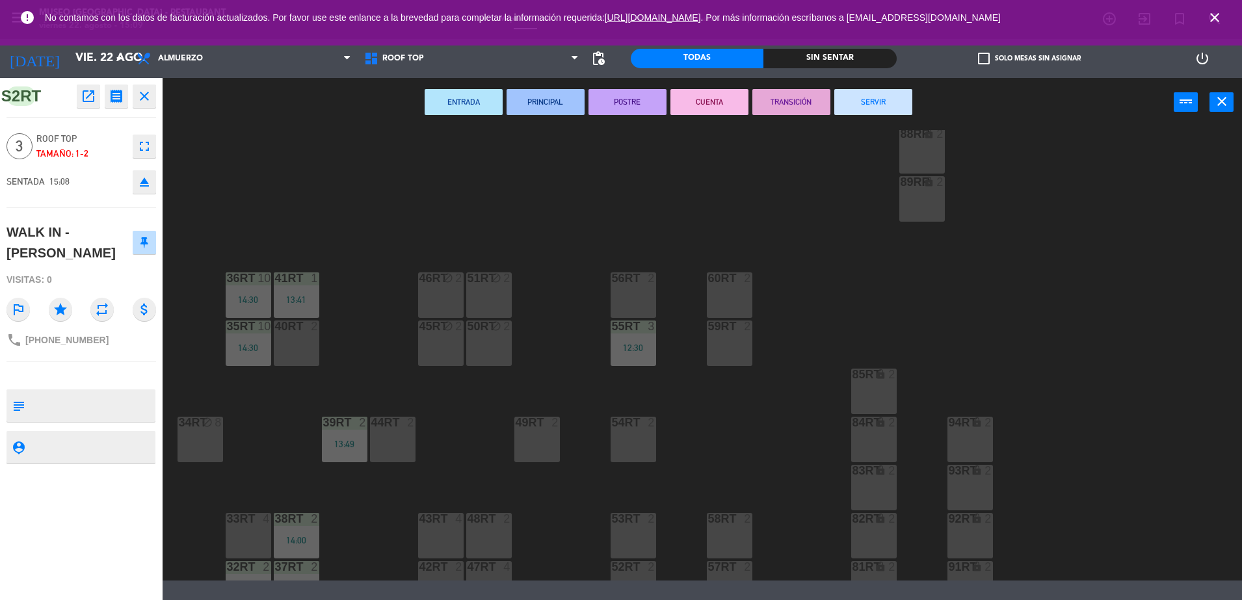
scroll to position [533, 0]
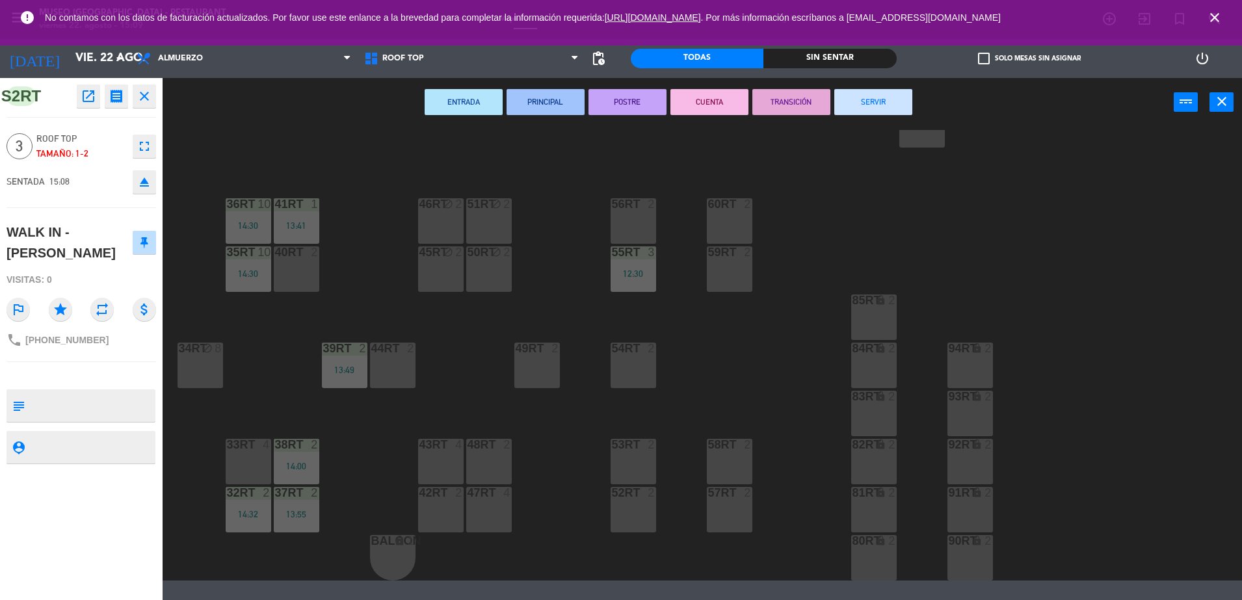
click at [710, 367] on div "18RT 5 13:00 16RT 3 14:25 28RT 2 80RR lock 2 27RT 5 7RT 5 14:00 S1RT lock 4 15:…" at bounding box center [708, 355] width 1067 height 451
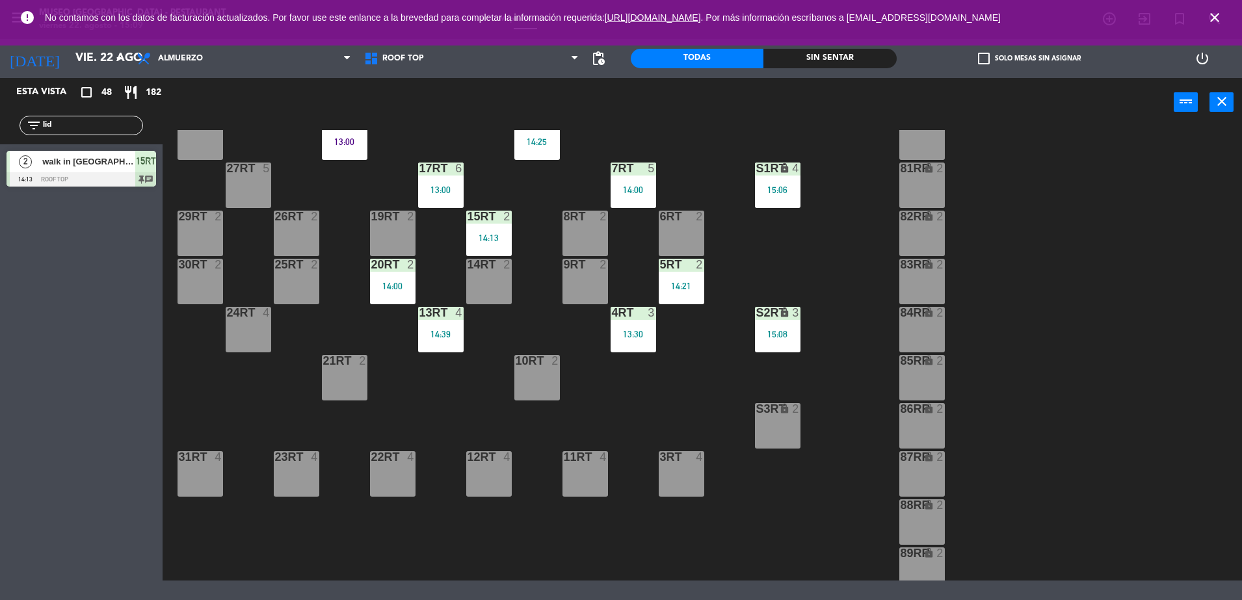
scroll to position [0, 0]
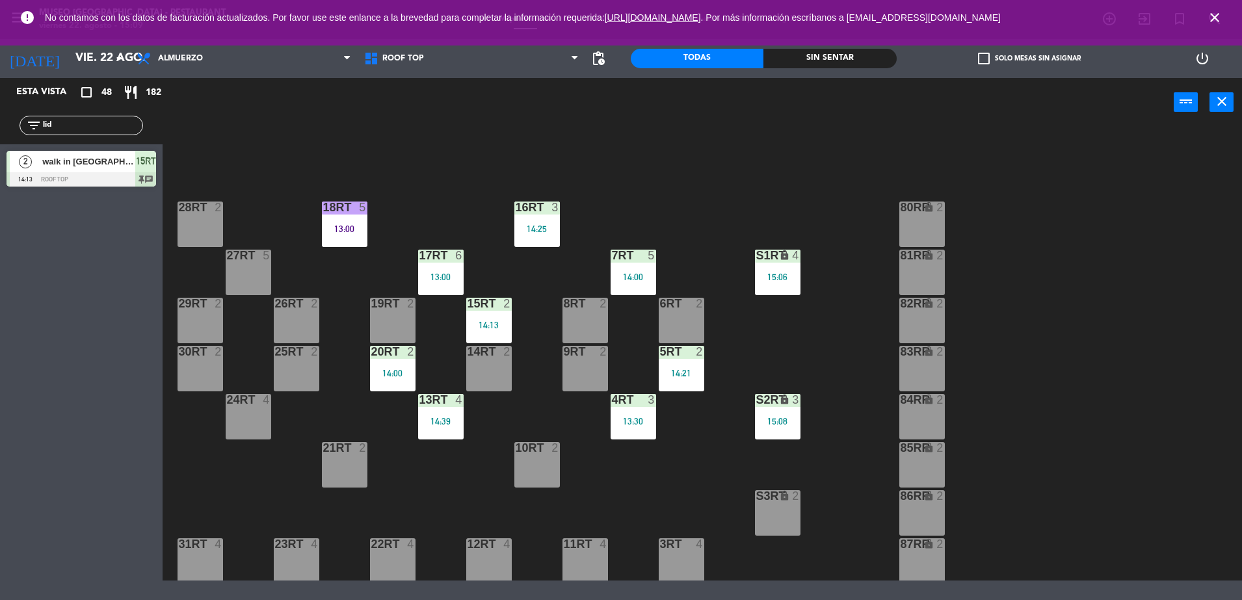
click at [803, 244] on div "18RT 5 13:00 16RT 3 14:25 28RT 2 80RR lock 2 27RT 5 7RT 5 14:00 S1RT lock 4 15:…" at bounding box center [708, 355] width 1067 height 451
click at [781, 261] on div "lock" at bounding box center [777, 256] width 21 height 12
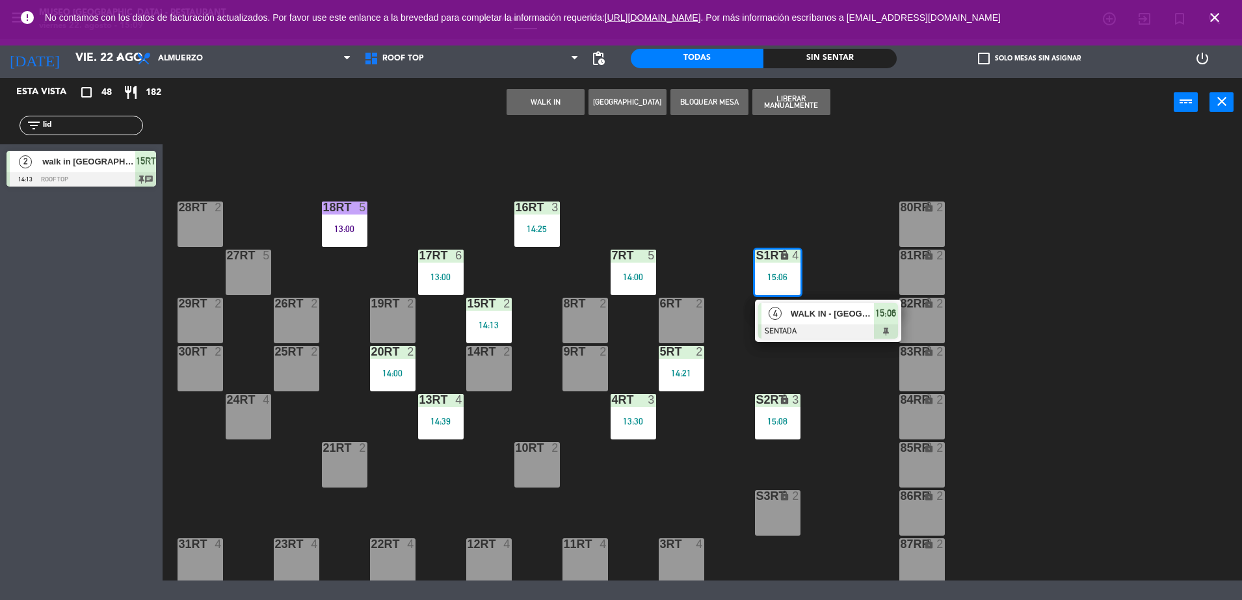
click at [811, 303] on div "WALK IN - [GEOGRAPHIC_DATA]" at bounding box center [832, 313] width 85 height 21
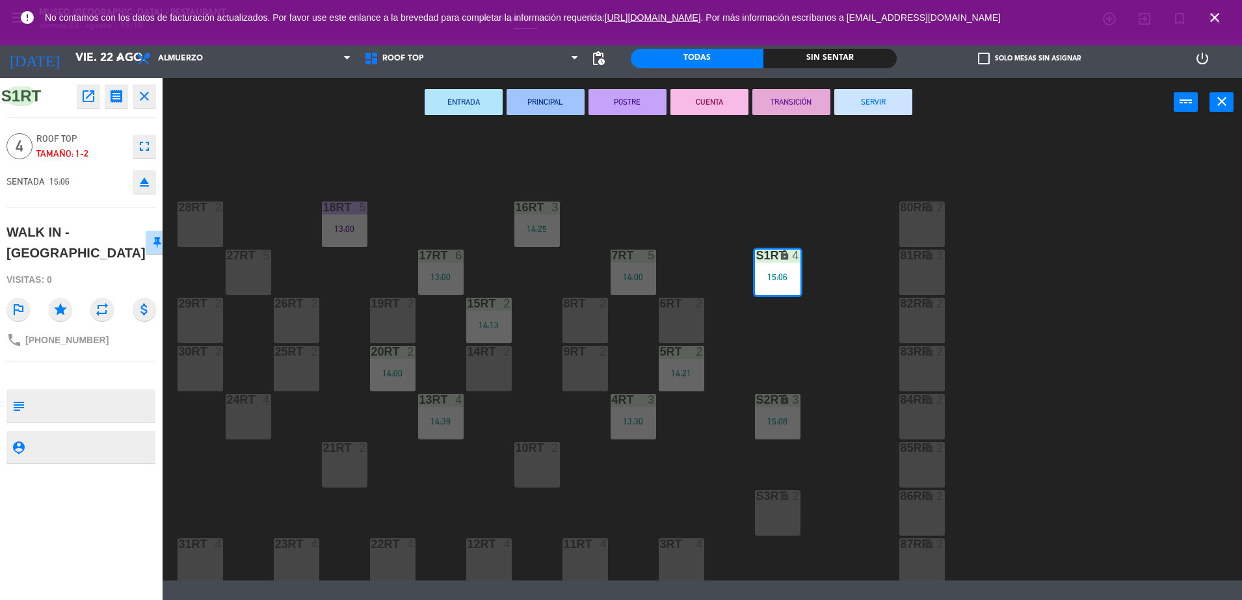
scroll to position [533, 0]
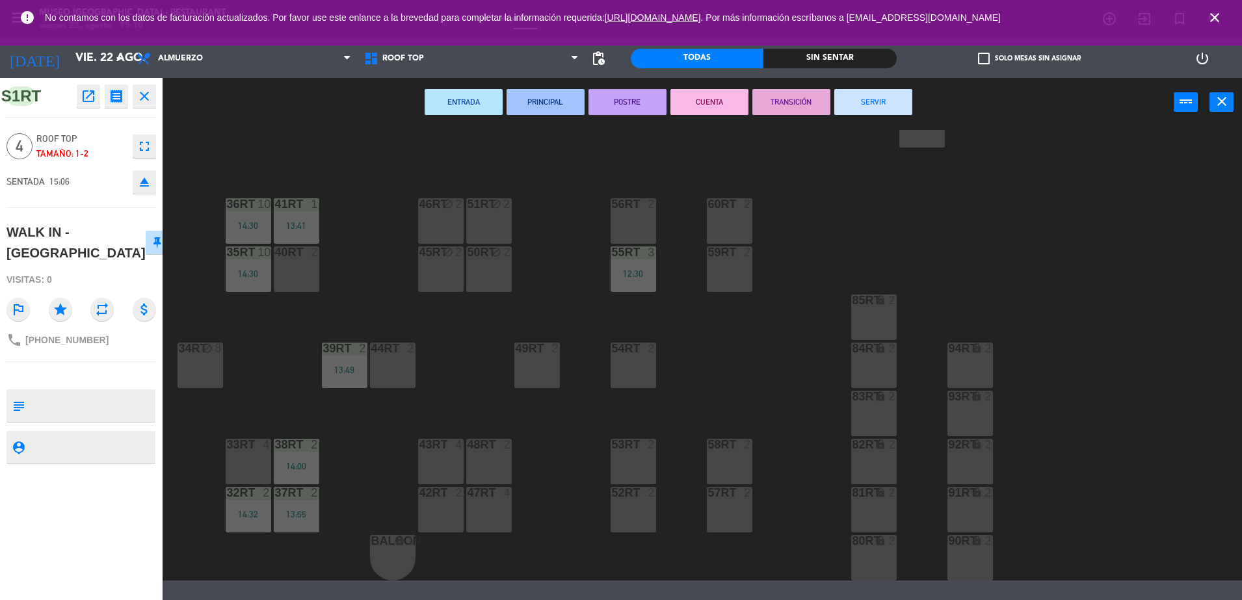
click at [280, 413] on div "18RT 5 13:00 16RT 3 14:25 28RT 2 80RR lock 2 27RT 5 7RT 5 14:00 S1RT lock 4 15:…" at bounding box center [708, 355] width 1067 height 451
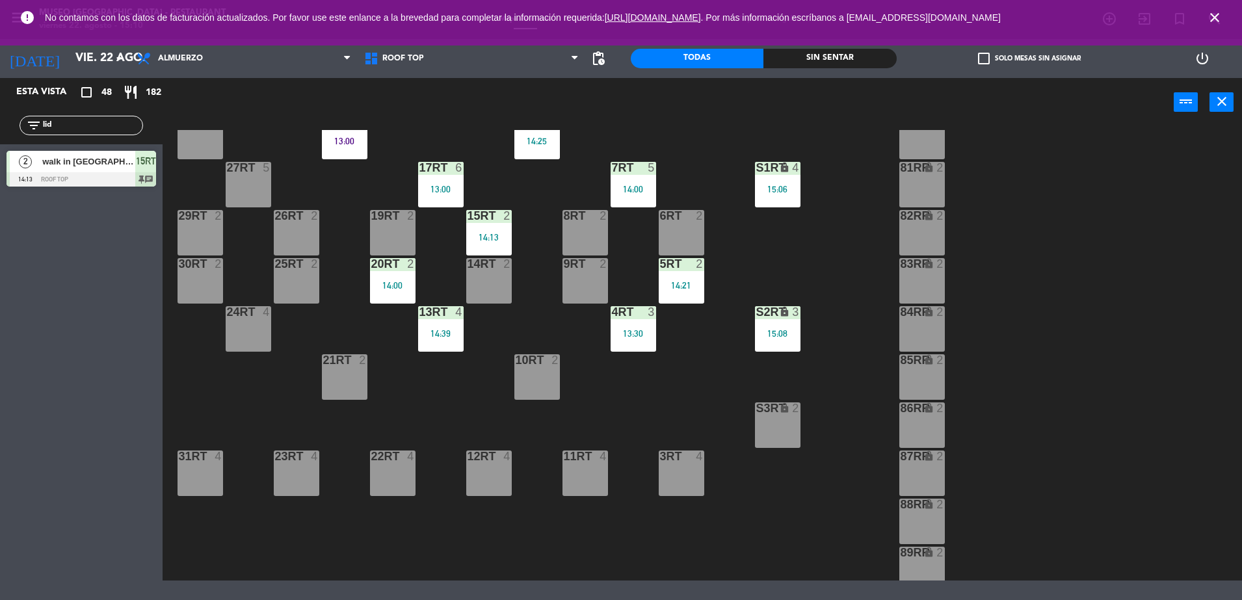
scroll to position [0, 0]
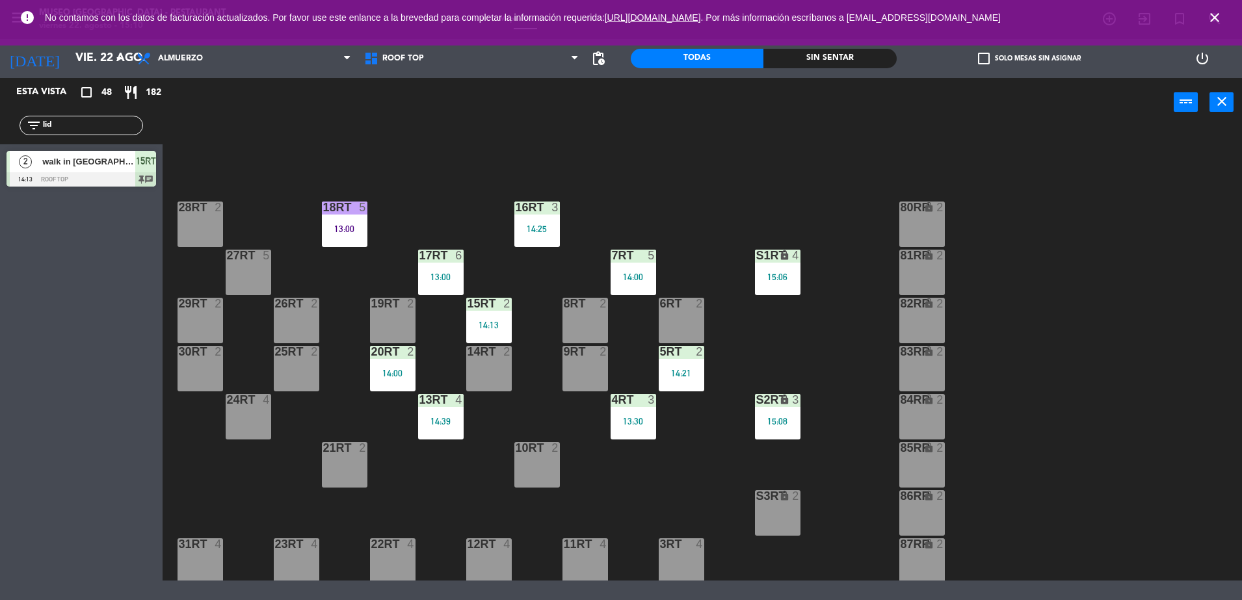
click at [771, 280] on div "15:06" at bounding box center [778, 277] width 46 height 9
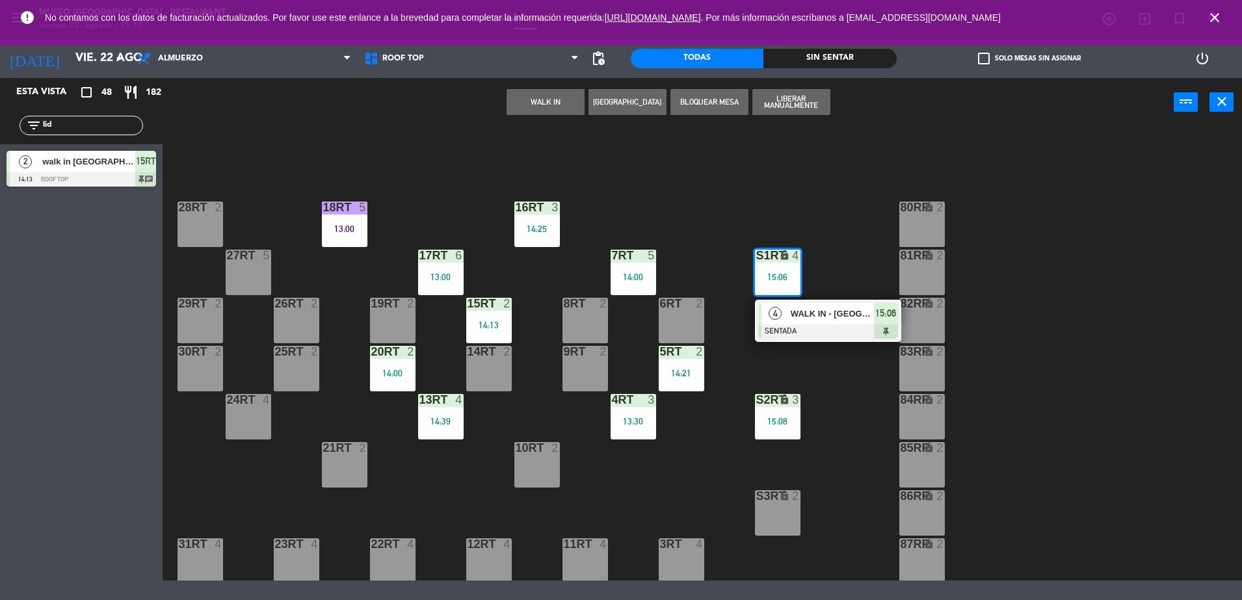
click at [807, 323] on div "WALK IN - [GEOGRAPHIC_DATA]" at bounding box center [832, 313] width 85 height 21
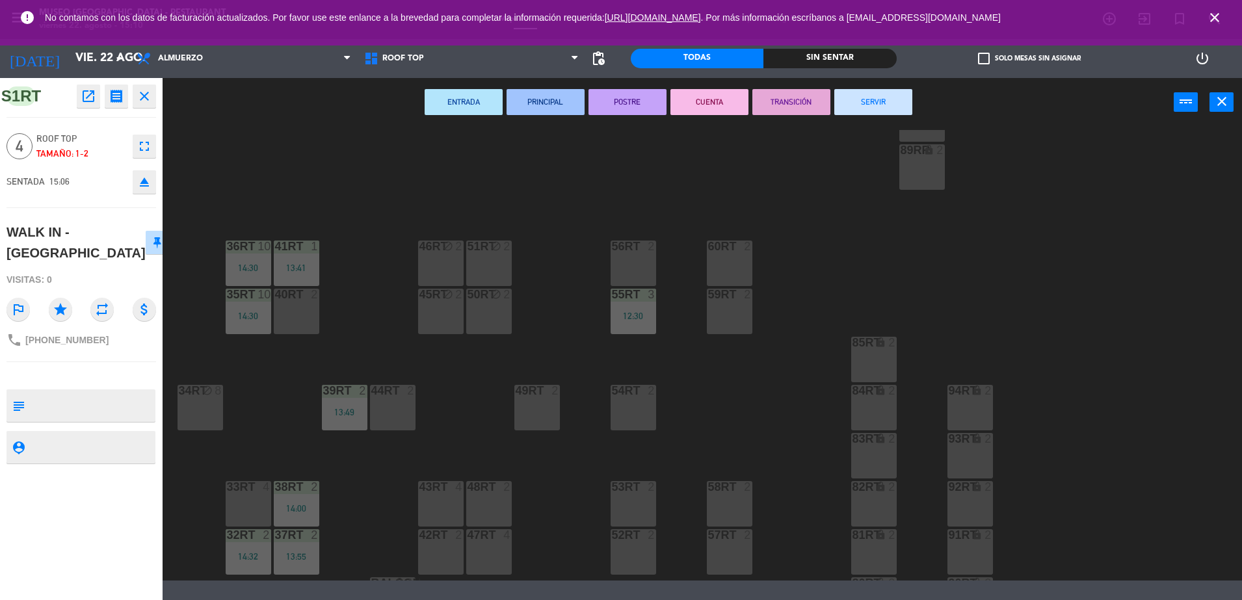
scroll to position [533, 0]
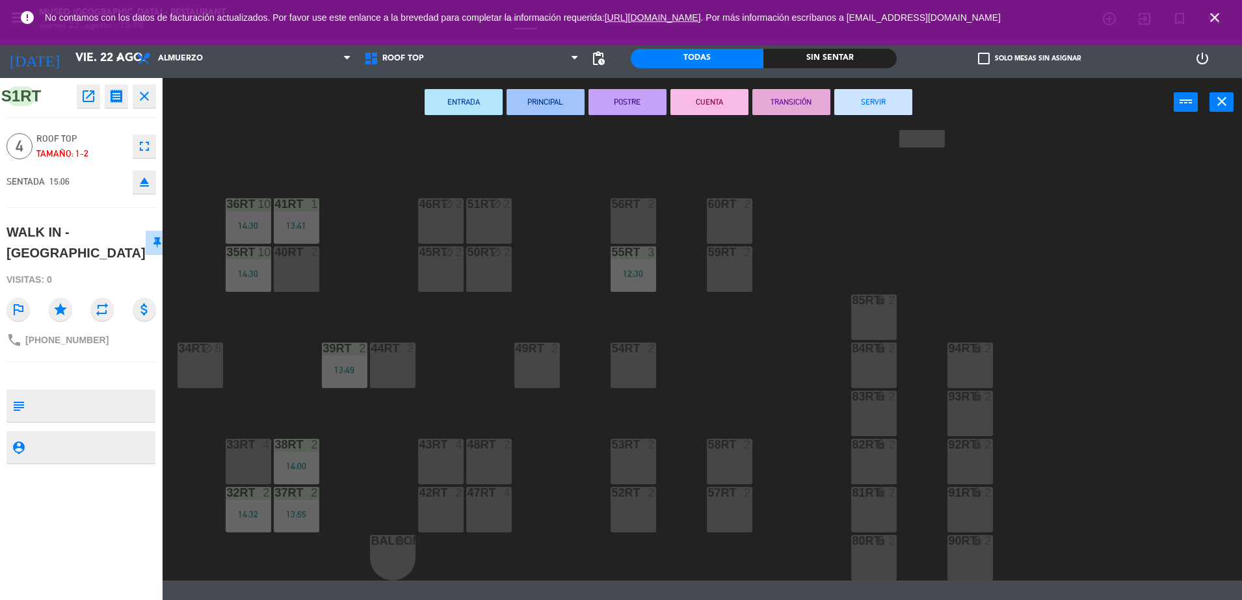
click at [249, 448] on div at bounding box center [247, 445] width 21 height 12
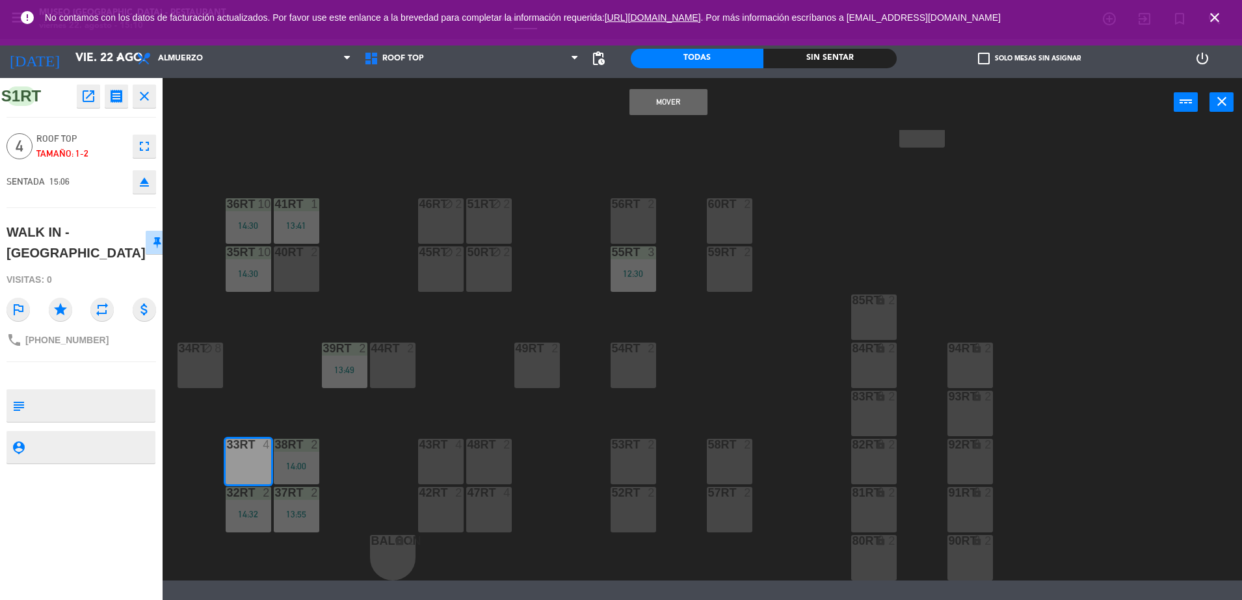
click at [667, 99] on button "Mover" at bounding box center [669, 102] width 78 height 26
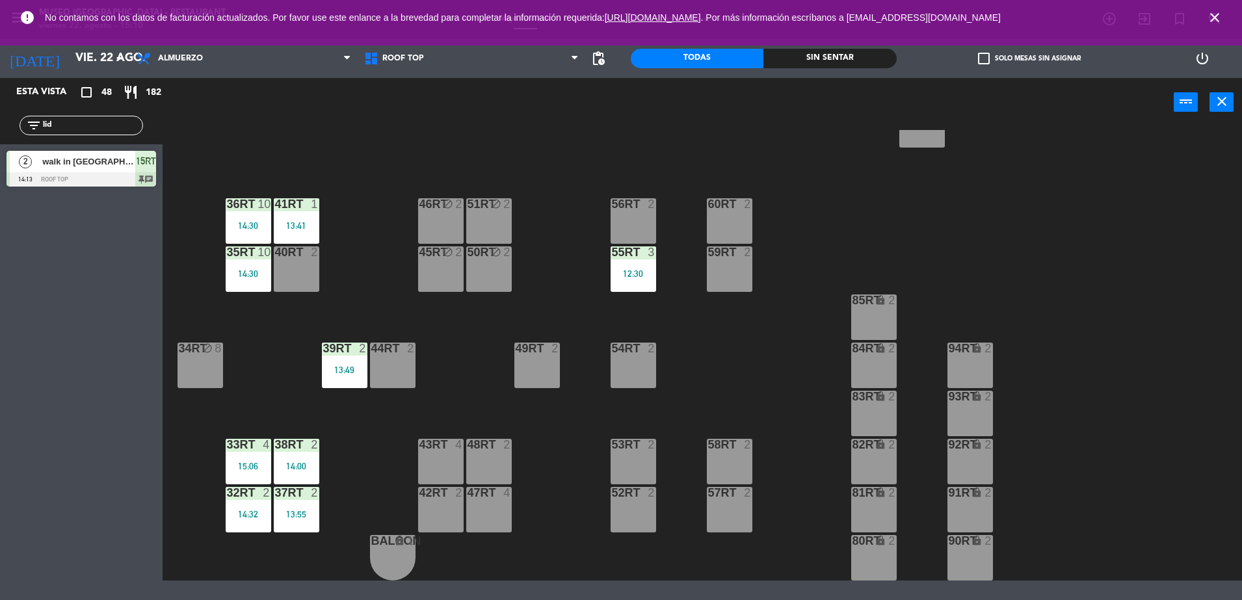
click at [220, 472] on div "18RT 5 13:00 16RT 3 14:25 28RT 2 80RR lock 2 27RT 5 7RT 5 14:00 S1RT lock 2 17R…" at bounding box center [708, 355] width 1067 height 451
click at [231, 466] on div "15:06" at bounding box center [249, 466] width 46 height 9
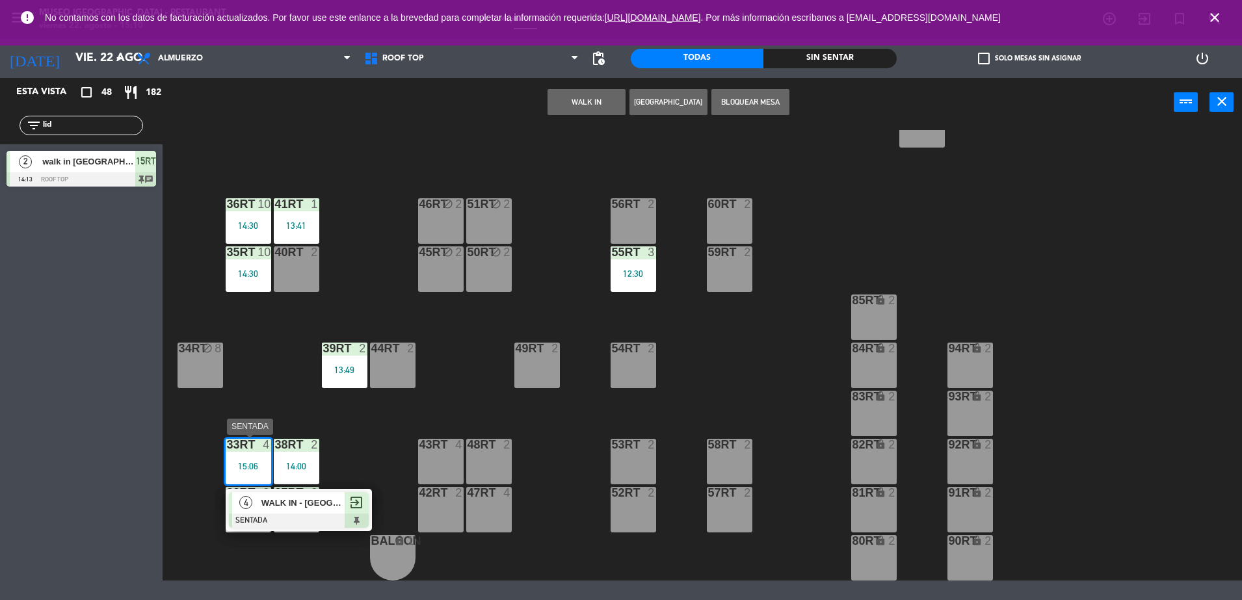
click at [273, 514] on div at bounding box center [299, 521] width 140 height 14
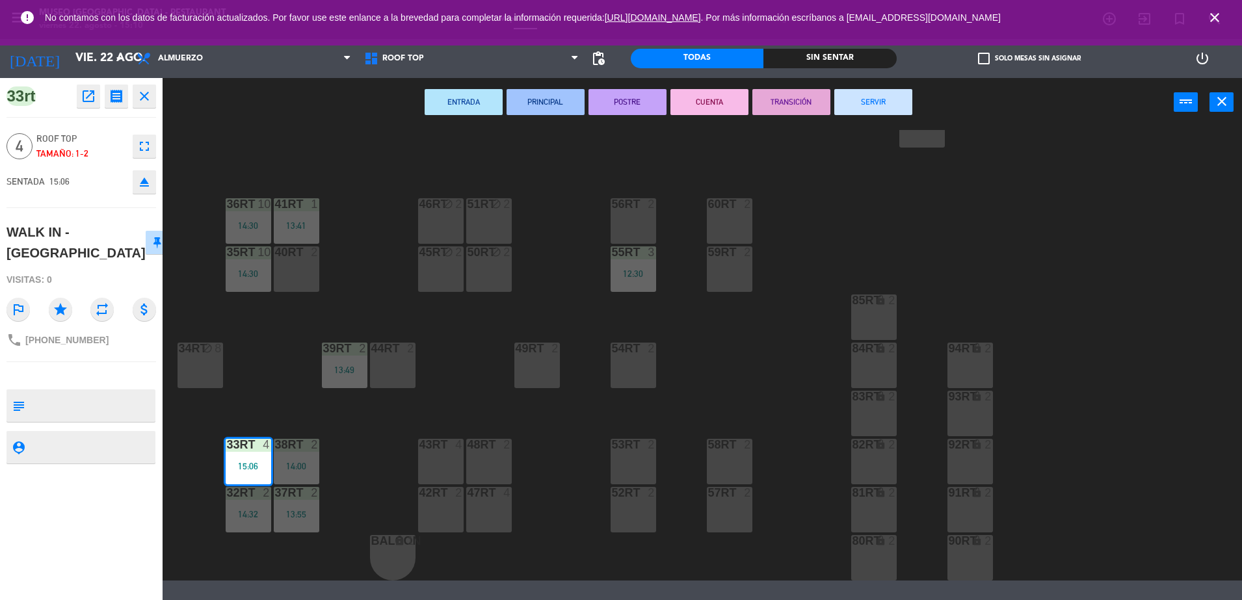
click at [60, 392] on textarea at bounding box center [92, 405] width 124 height 27
type textarea "m33RT"
click at [89, 269] on div "Visitas: 0" at bounding box center [82, 280] width 150 height 23
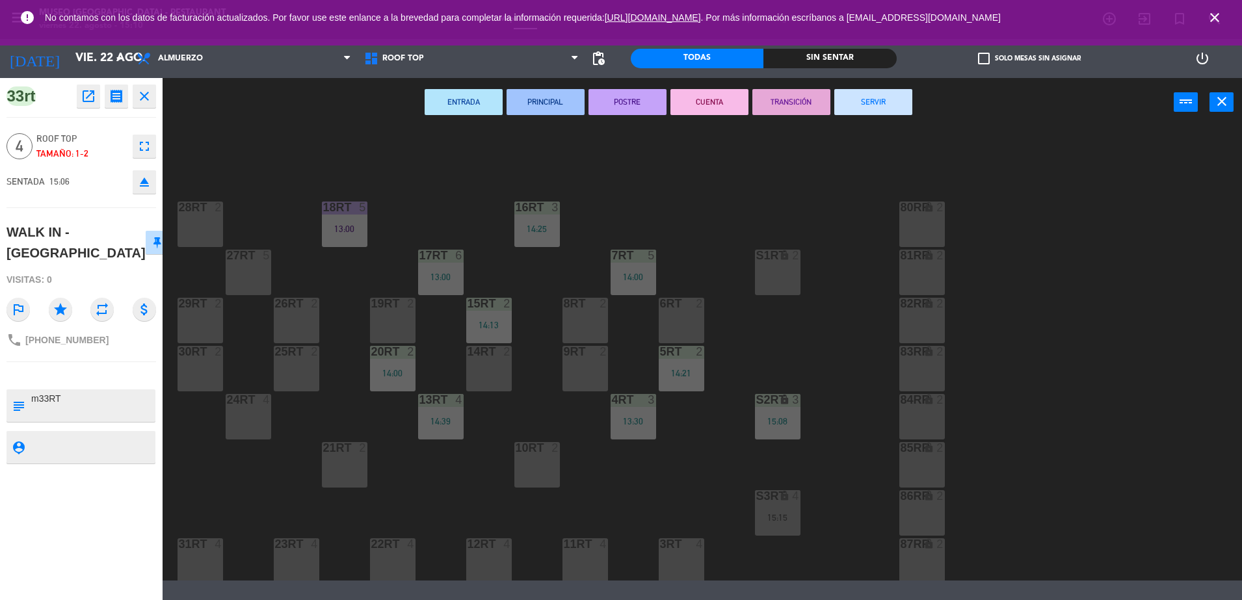
click at [850, 380] on div "18RT 5 13:00 16RT 3 14:25 28RT 2 80RR lock 2 27RT 5 7RT 5 14:00 S1RT lock 2 17R…" at bounding box center [708, 355] width 1067 height 451
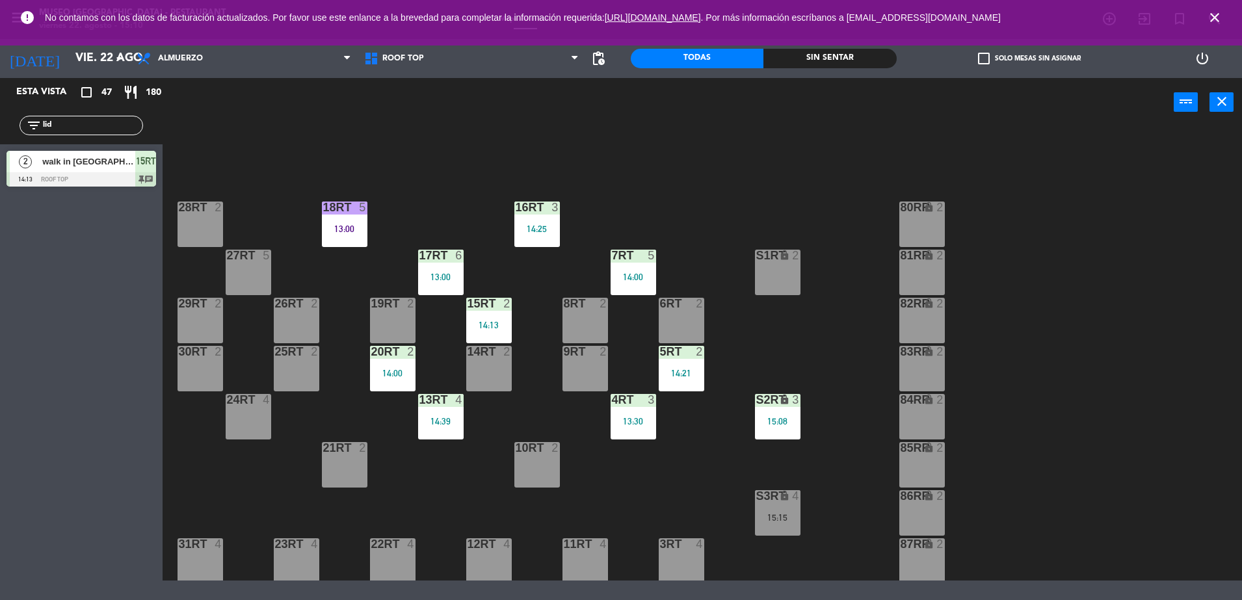
click at [772, 410] on div "S2RT lock 3 15:08" at bounding box center [778, 417] width 46 height 46
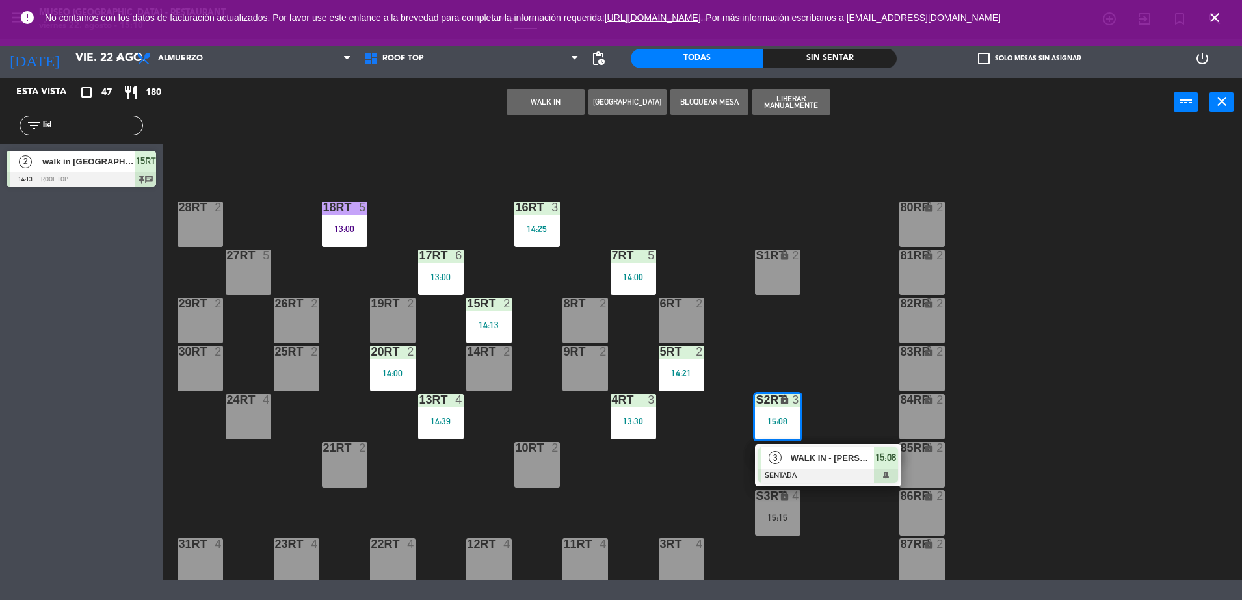
click at [823, 461] on span "WALK IN - [PERSON_NAME]" at bounding box center [832, 458] width 83 height 14
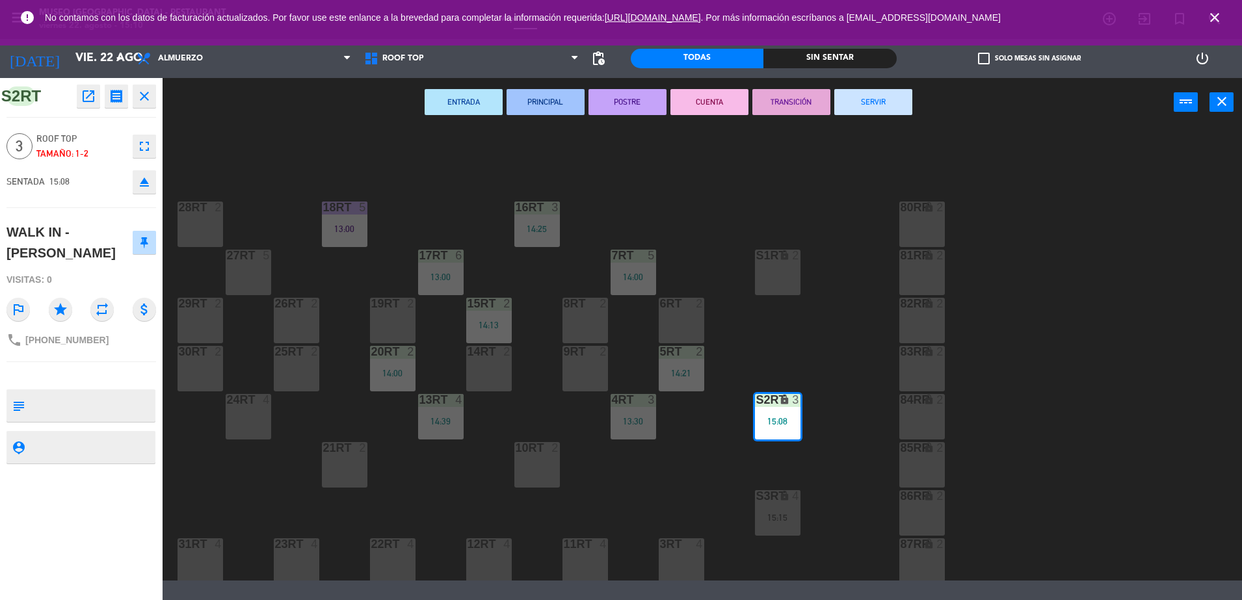
scroll to position [533, 0]
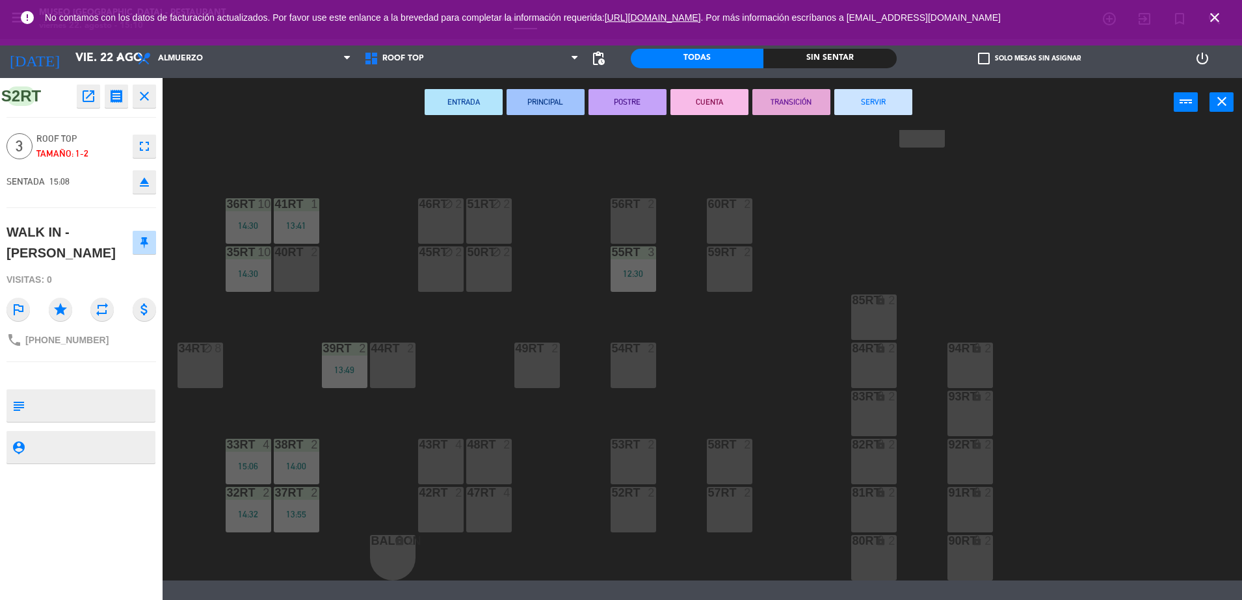
click at [287, 275] on div "40RT 2" at bounding box center [297, 270] width 46 height 46
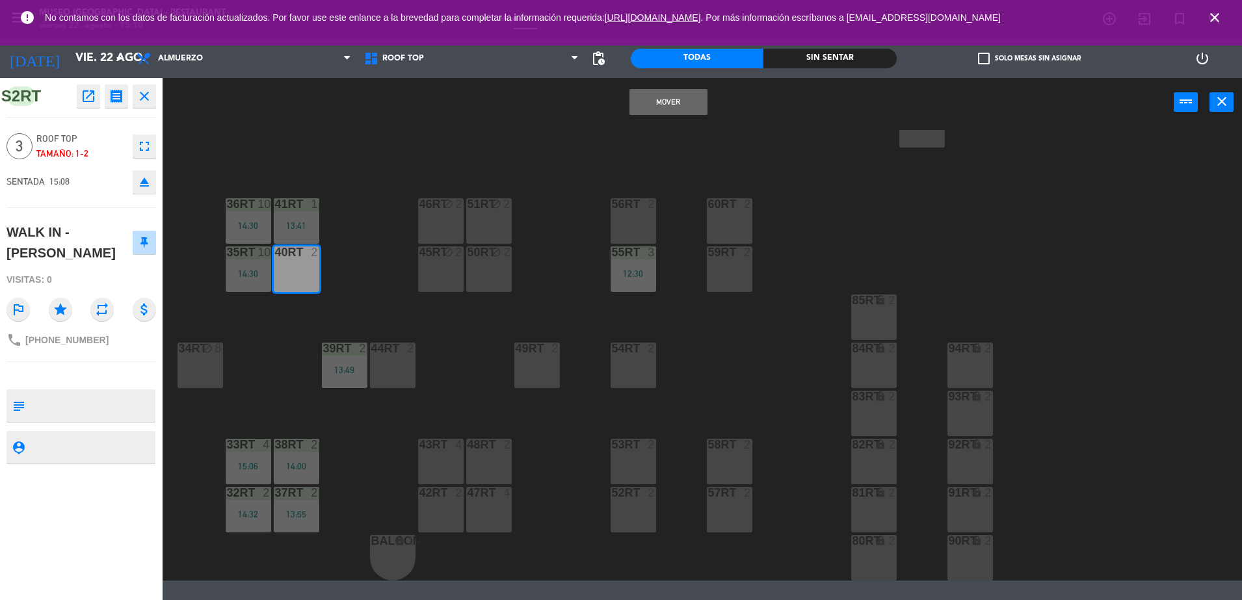
click at [671, 87] on div "Mover power_input close" at bounding box center [668, 102] width 1011 height 49
click at [671, 100] on button "Mover" at bounding box center [669, 102] width 78 height 26
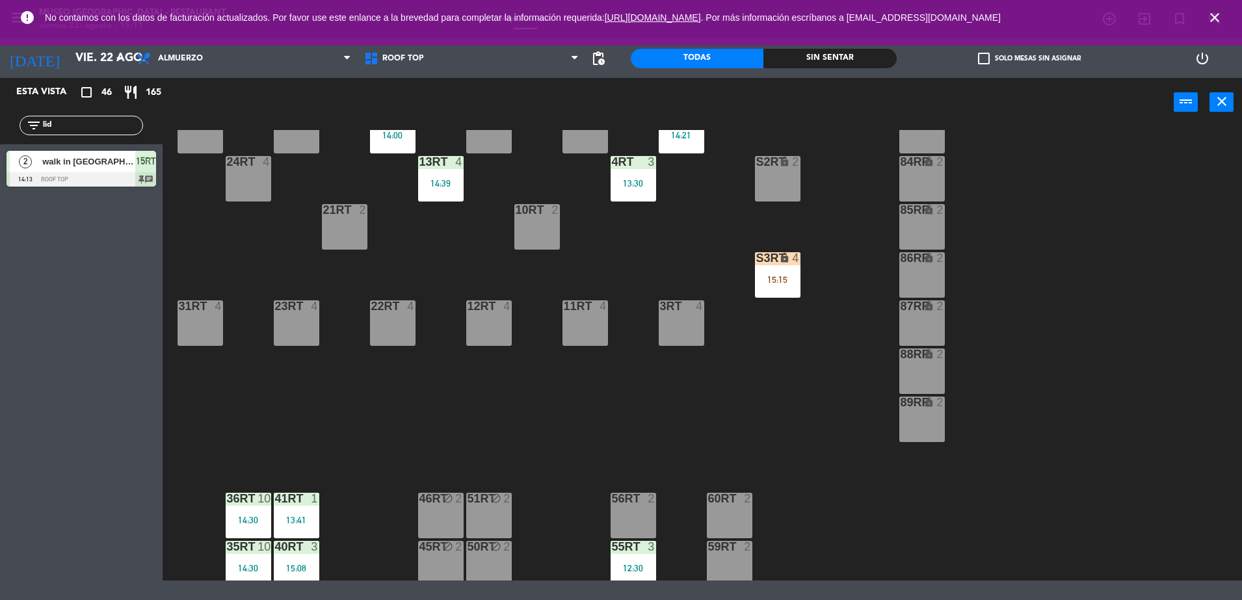
scroll to position [170, 0]
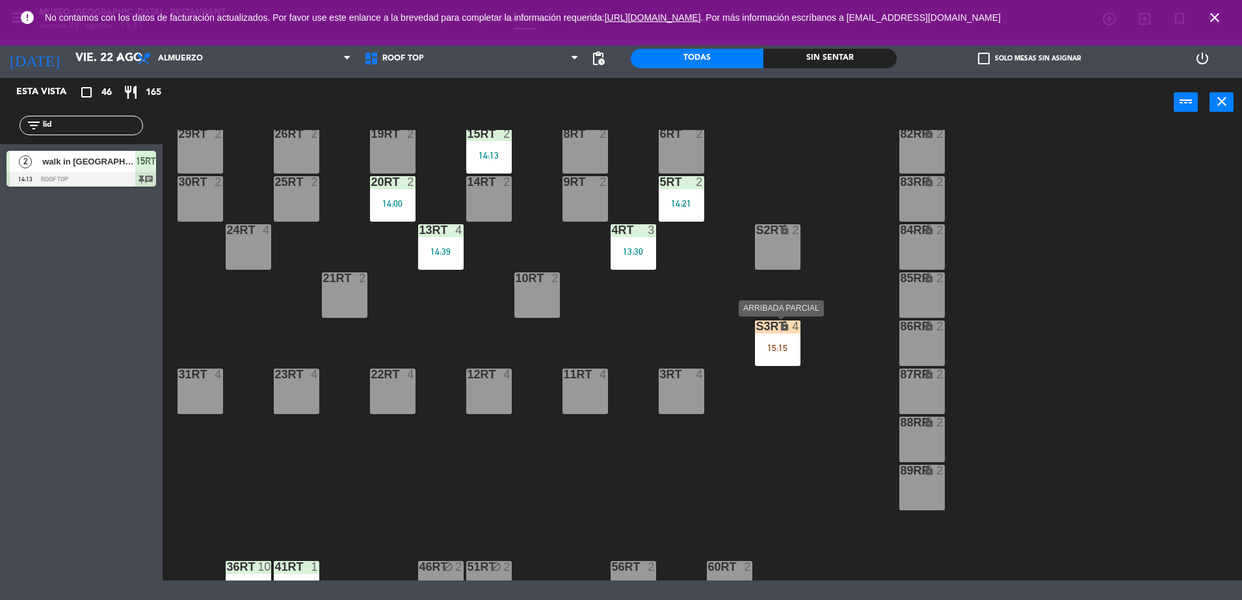
click at [774, 357] on div "S3RT lock 4 15:15" at bounding box center [778, 344] width 46 height 46
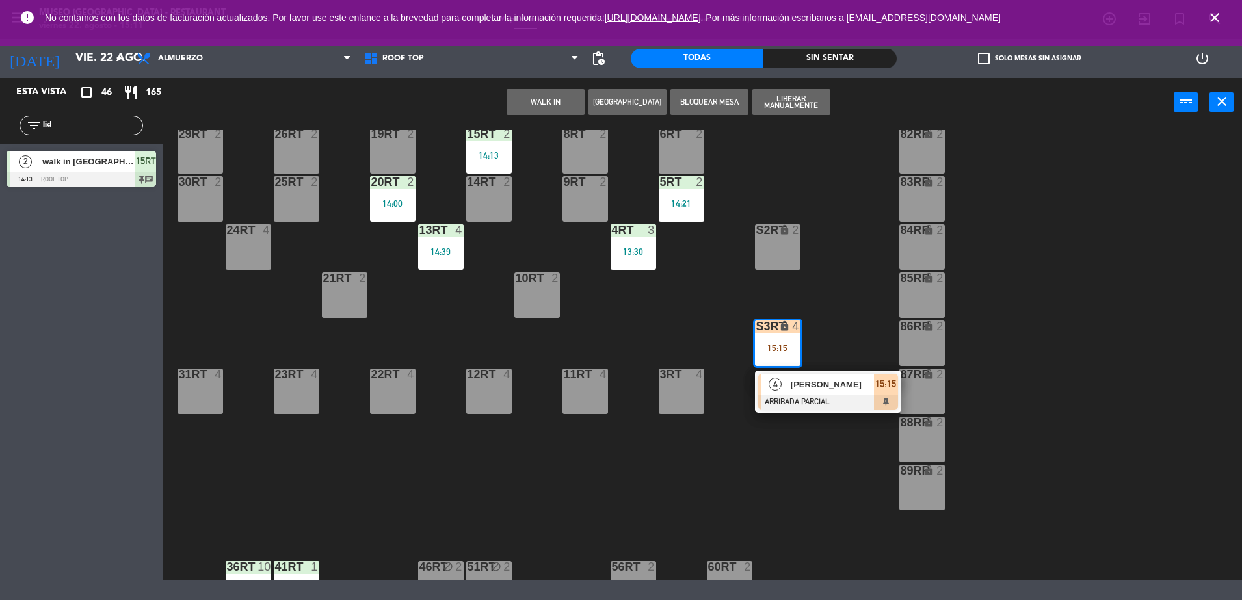
click at [793, 375] on div "[PERSON_NAME]" at bounding box center [832, 384] width 85 height 21
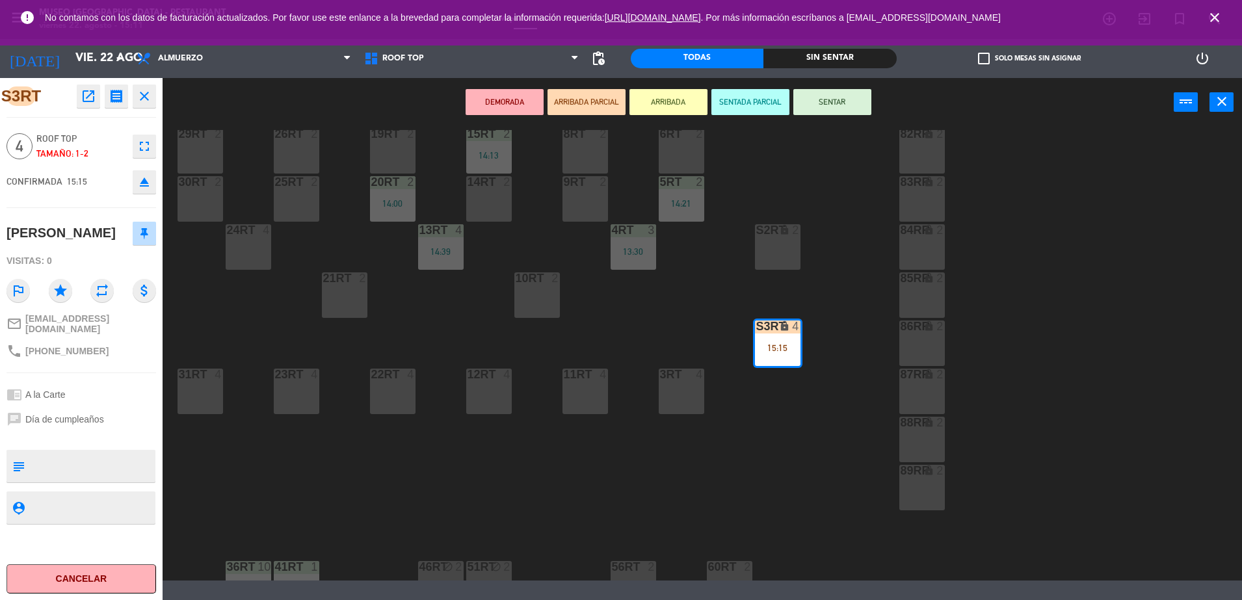
scroll to position [0, 0]
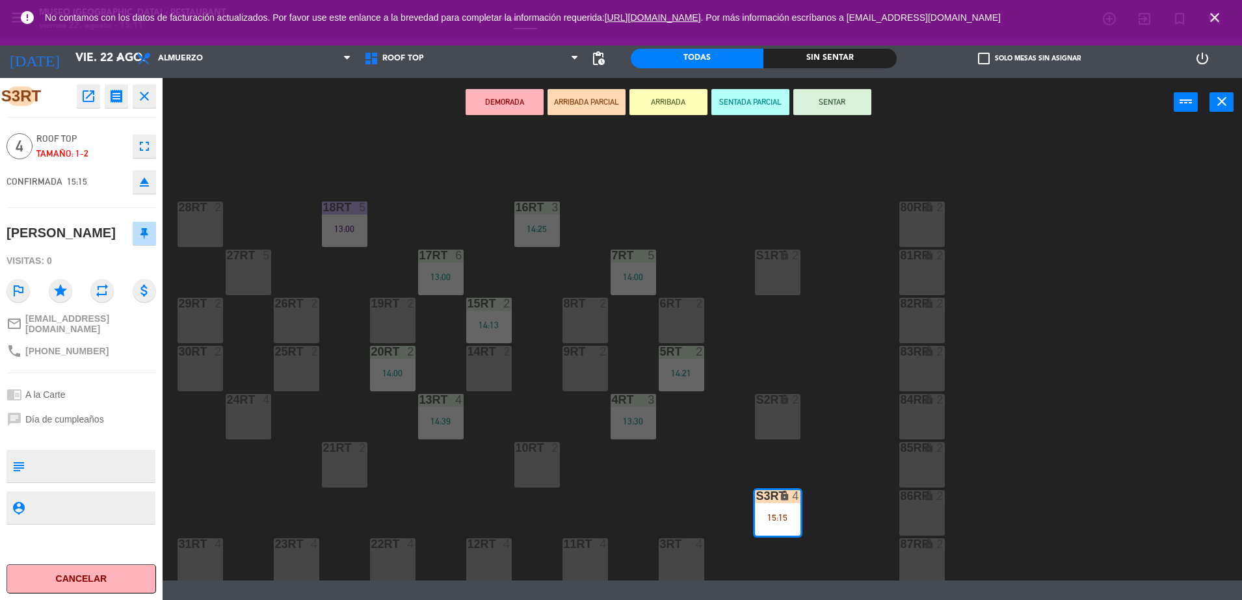
click at [641, 477] on div "18RT 5 13:00 16RT 3 14:25 28RT 2 80RR lock 2 27RT 5 7RT 5 14:00 S1RT lock 2 17R…" at bounding box center [708, 355] width 1067 height 451
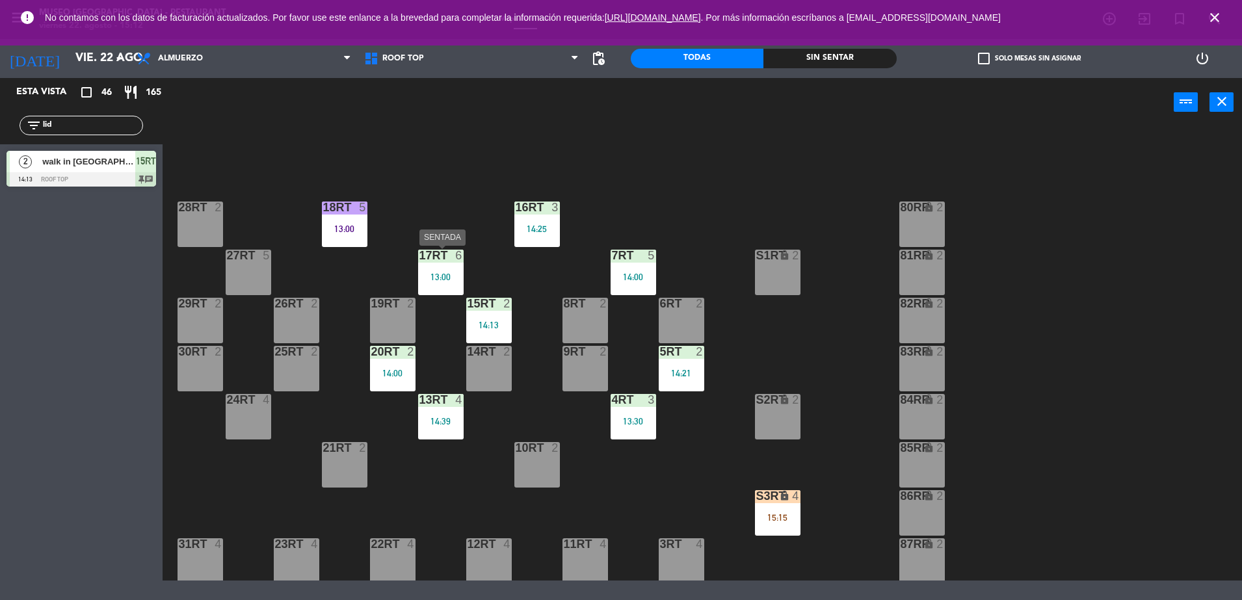
click at [447, 270] on div "17RT 6 13:00" at bounding box center [441, 273] width 46 height 46
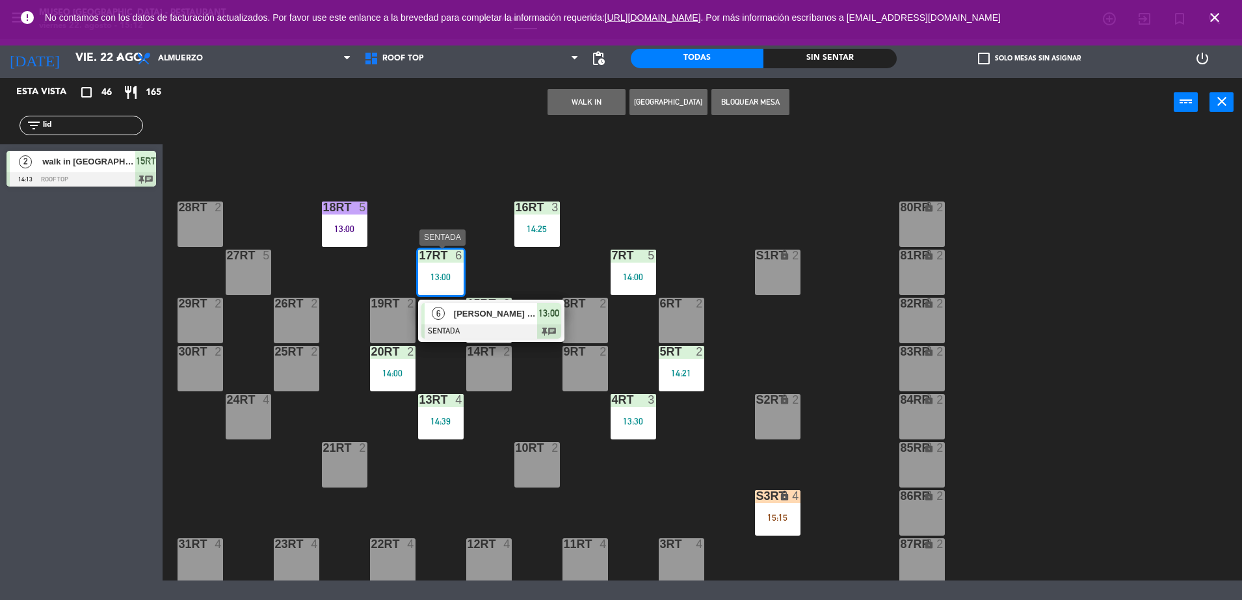
click at [468, 310] on span "[PERSON_NAME] belleza" at bounding box center [495, 314] width 83 height 14
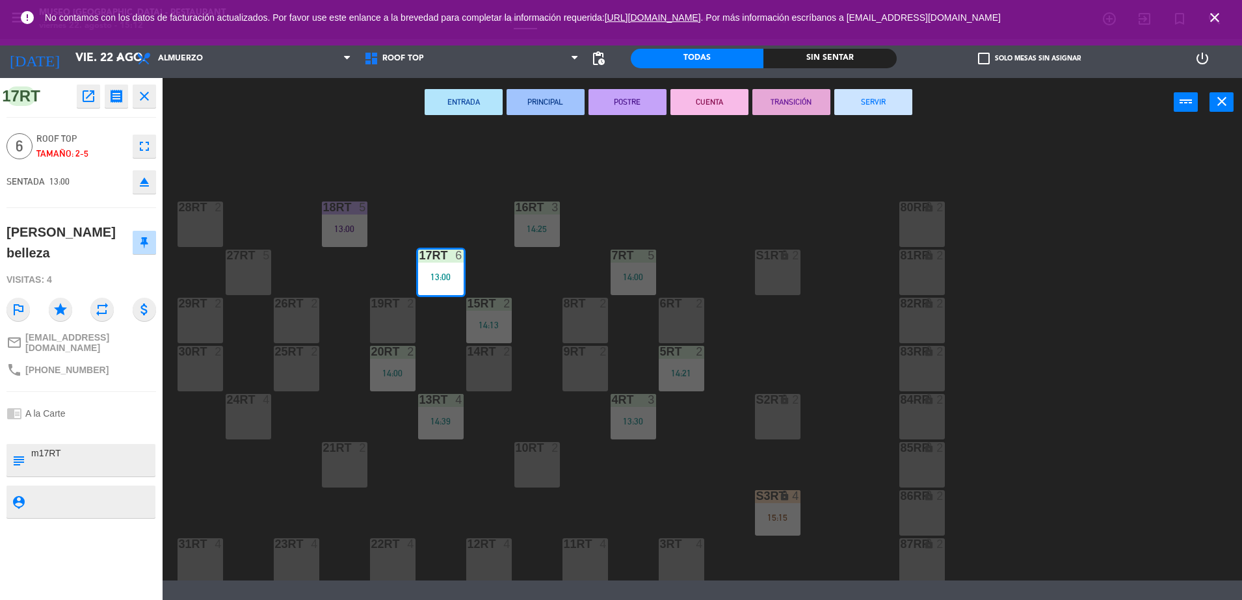
click at [796, 107] on button "TRANSICIÓN" at bounding box center [792, 102] width 78 height 26
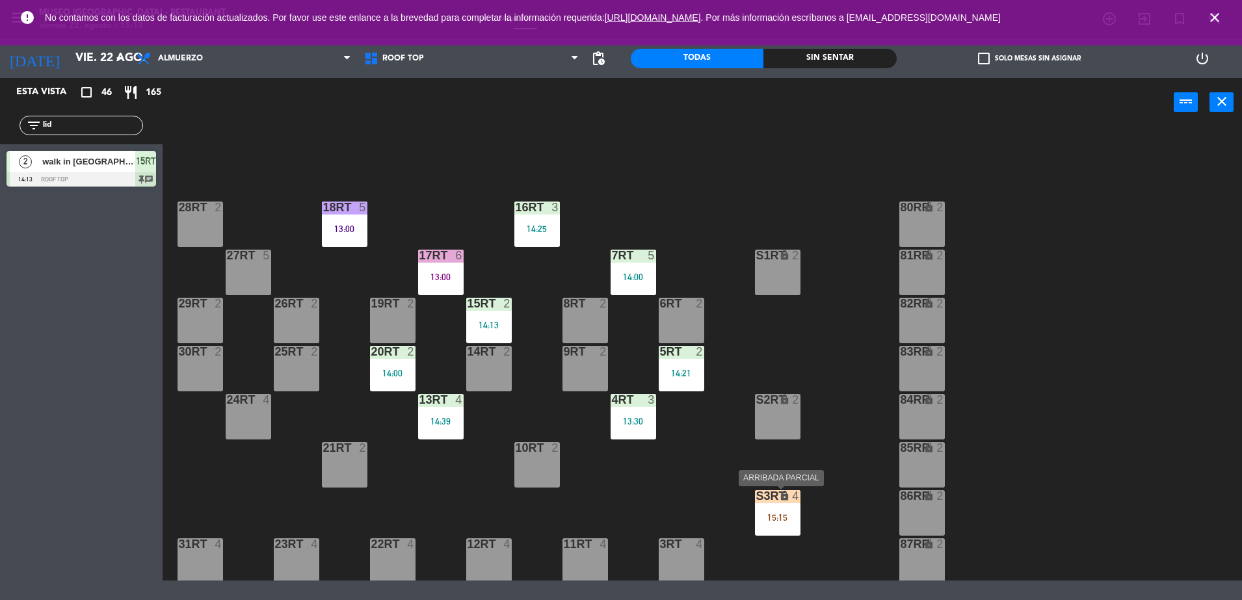
click at [771, 504] on div "S3RT lock 4 15:15" at bounding box center [778, 513] width 46 height 46
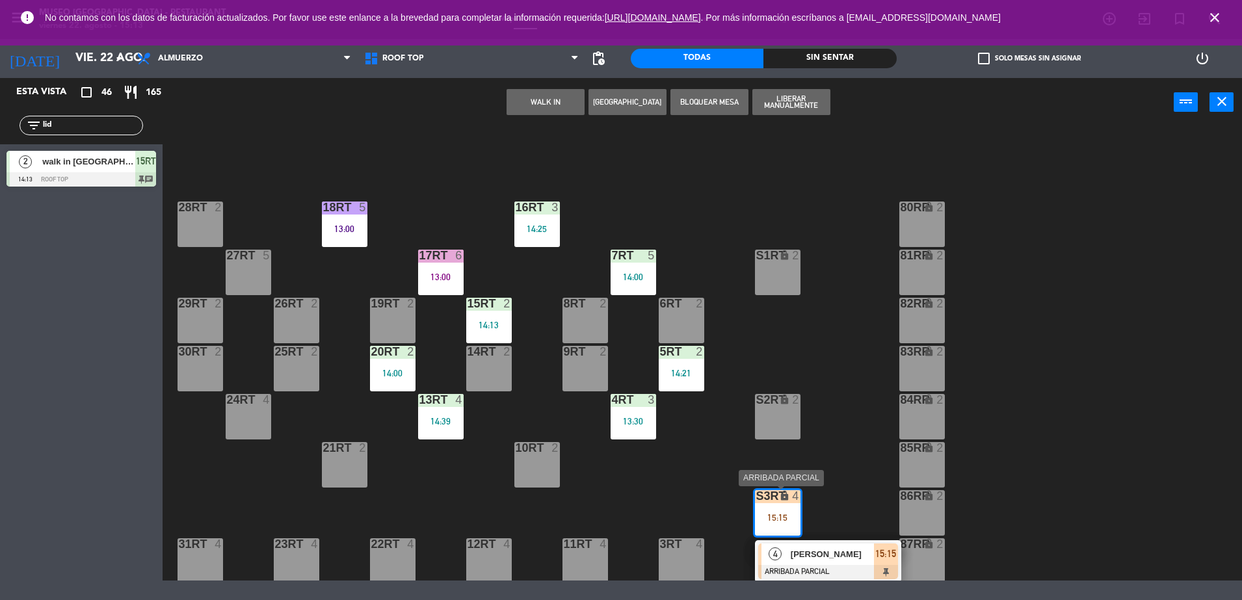
click at [818, 549] on span "[PERSON_NAME]" at bounding box center [832, 555] width 83 height 14
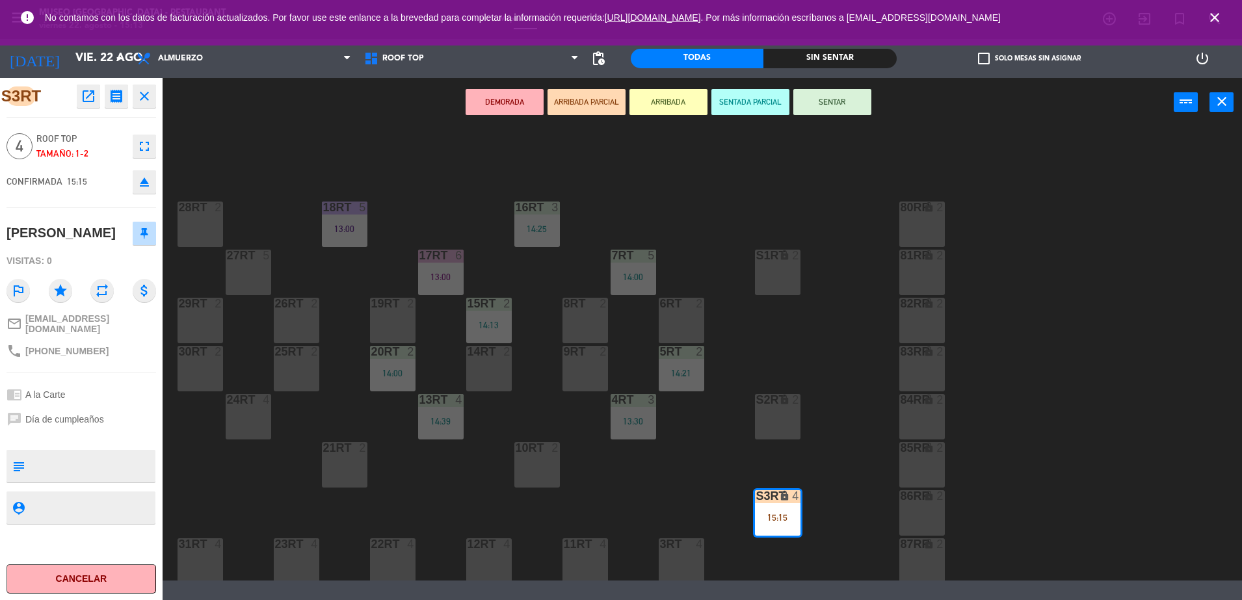
click at [663, 483] on div "18RT 5 13:00 16RT 3 14:25 28RT 2 80RR lock 2 27RT 5 7RT 5 14:00 S1RT lock 2 17R…" at bounding box center [708, 355] width 1067 height 451
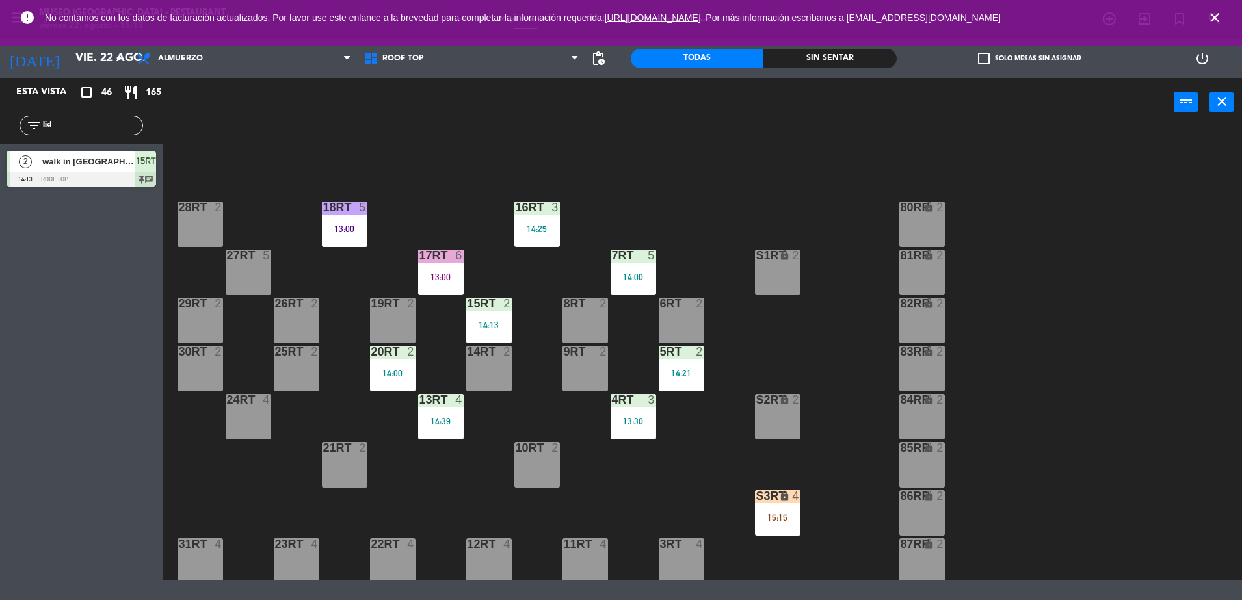
click at [769, 520] on div "15:15" at bounding box center [778, 517] width 46 height 9
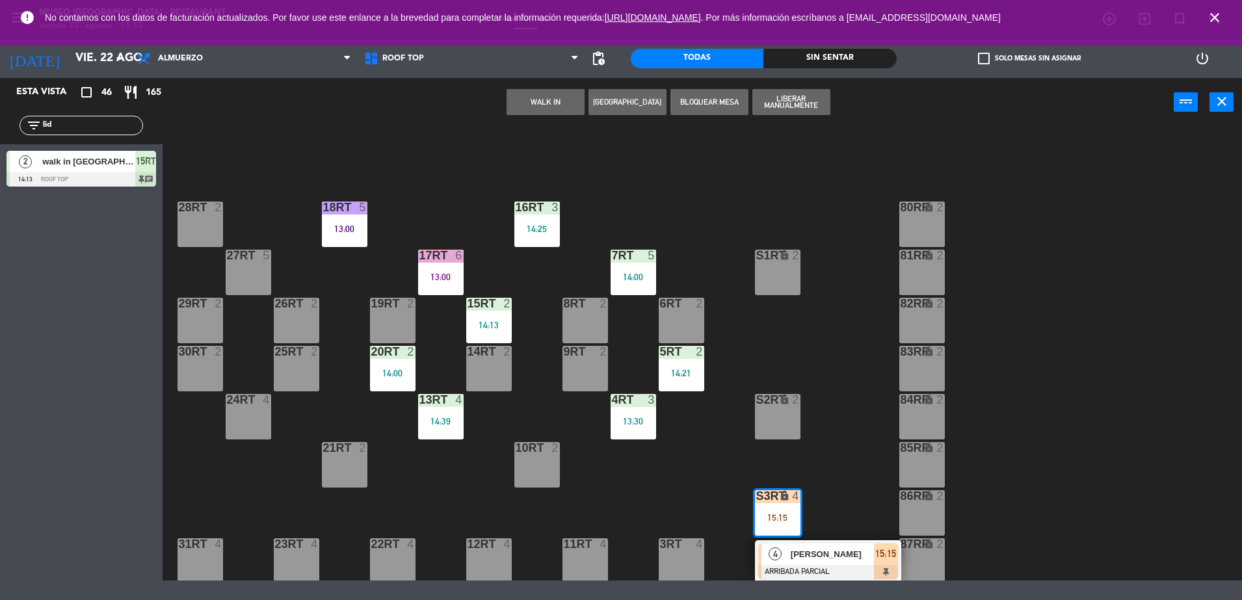
click at [829, 553] on span "[PERSON_NAME]" at bounding box center [832, 555] width 83 height 14
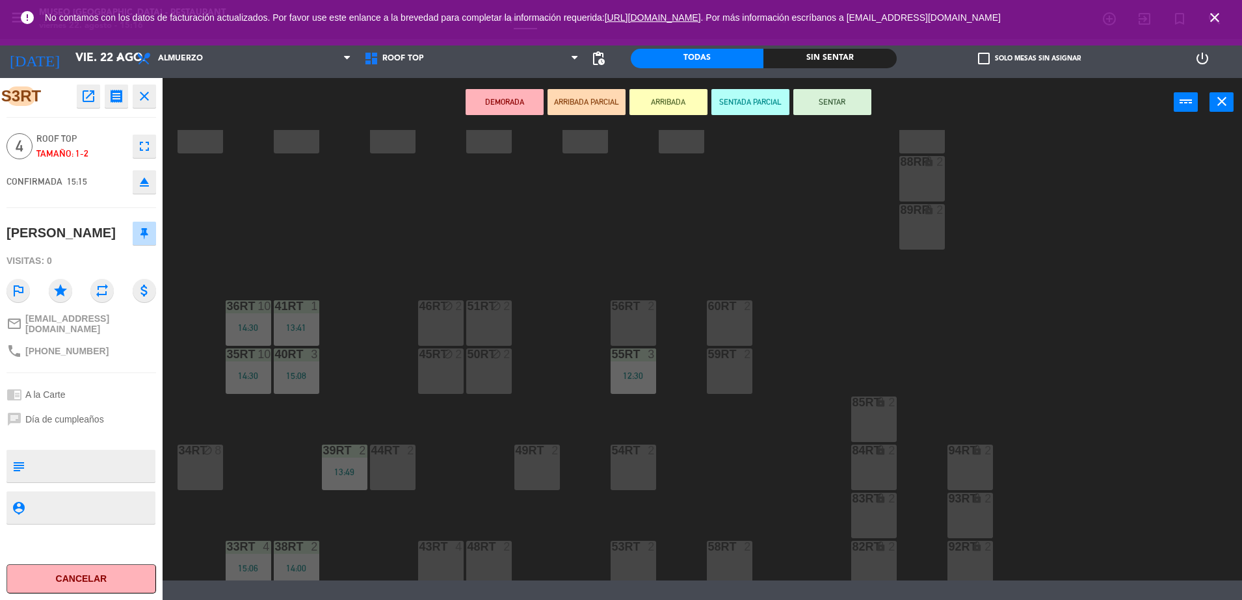
scroll to position [533, 0]
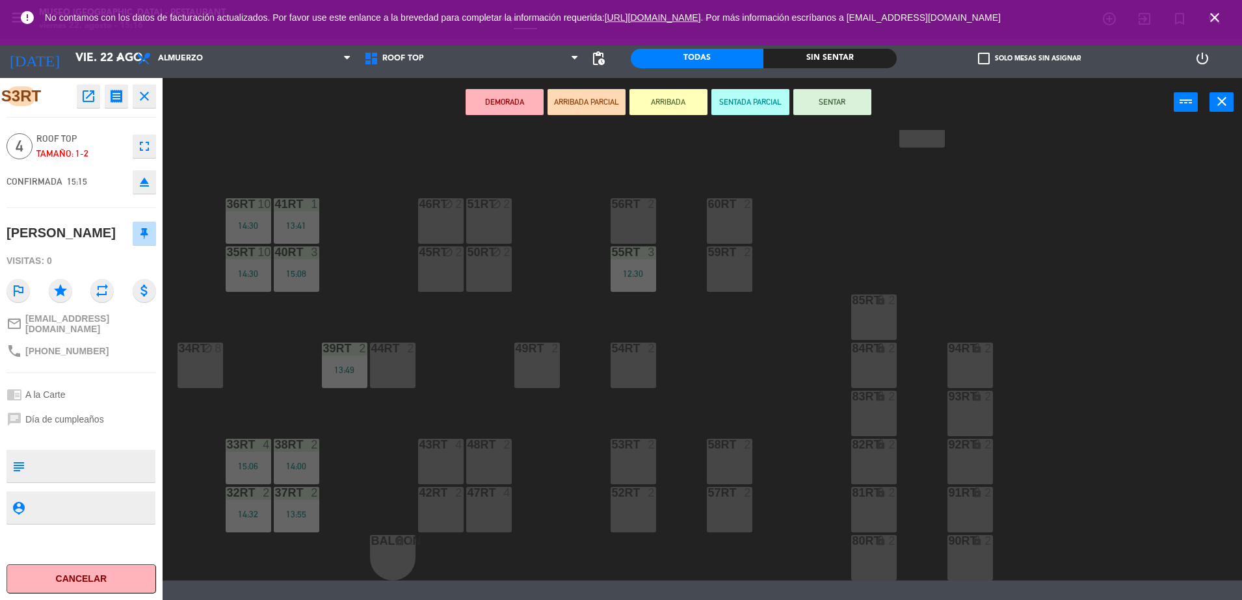
click at [440, 511] on div "42RT 2" at bounding box center [441, 510] width 46 height 46
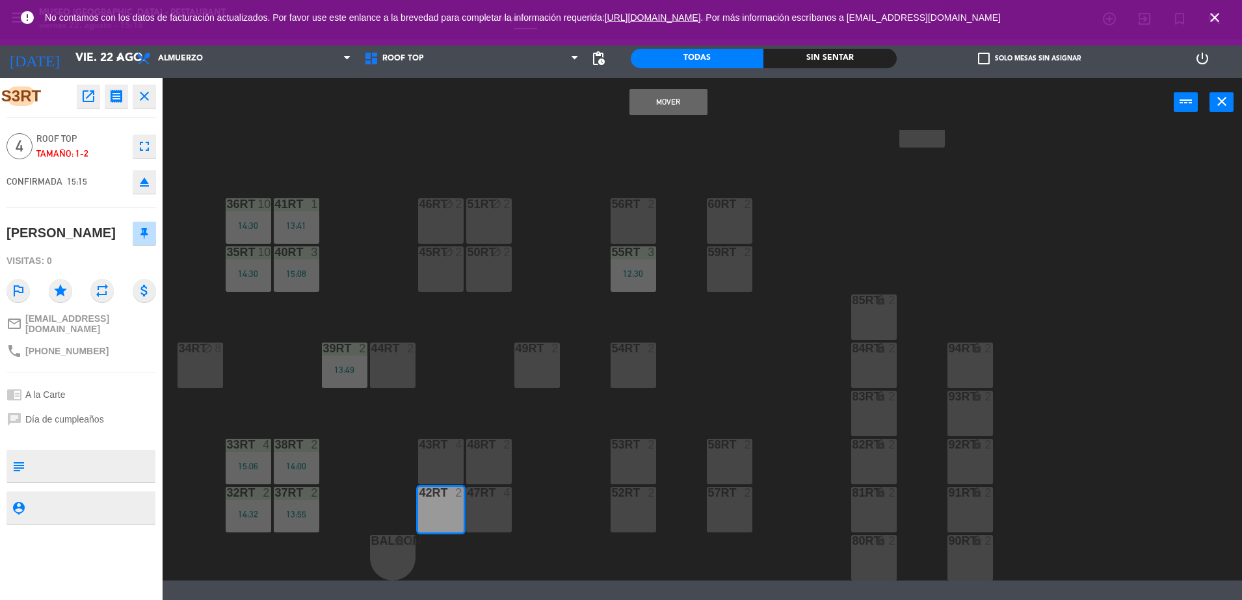
click at [667, 90] on button "Mover" at bounding box center [669, 102] width 78 height 26
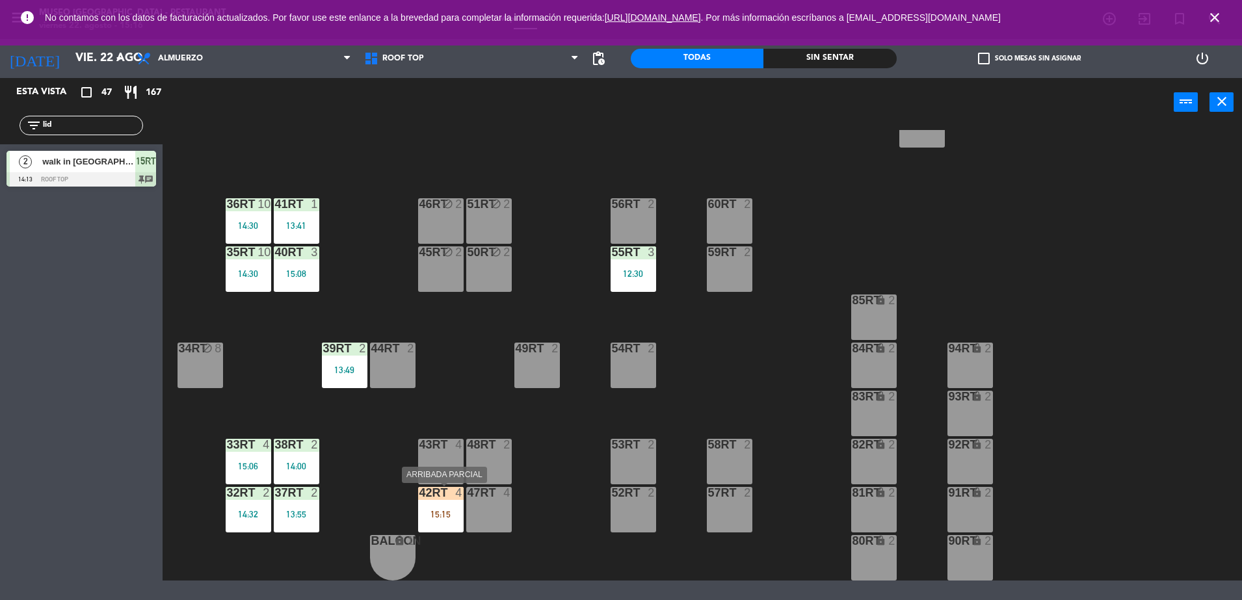
click at [441, 510] on div "15:15" at bounding box center [441, 514] width 46 height 9
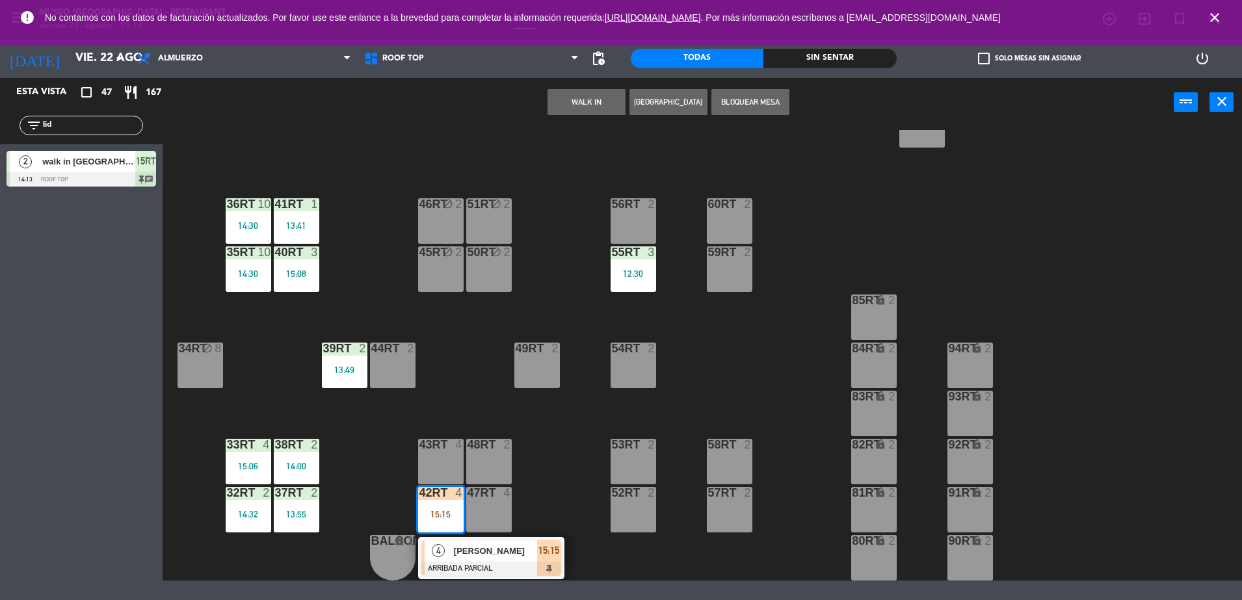
click at [470, 541] on div "[PERSON_NAME]" at bounding box center [495, 551] width 85 height 21
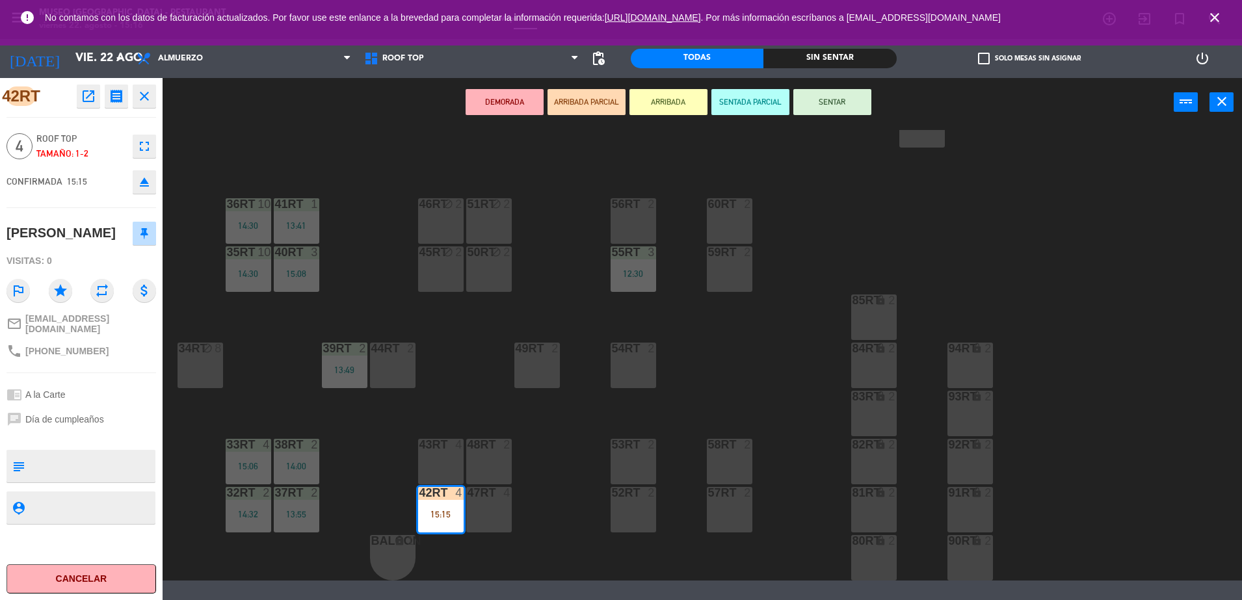
click at [118, 457] on textarea at bounding box center [92, 466] width 124 height 27
type textarea "m42RT cumpleaños"
click at [94, 256] on div "Visitas: 0" at bounding box center [82, 261] width 150 height 23
click at [92, 256] on div "Visitas: 0" at bounding box center [82, 261] width 150 height 23
click at [826, 101] on button "SENTAR" at bounding box center [833, 102] width 78 height 26
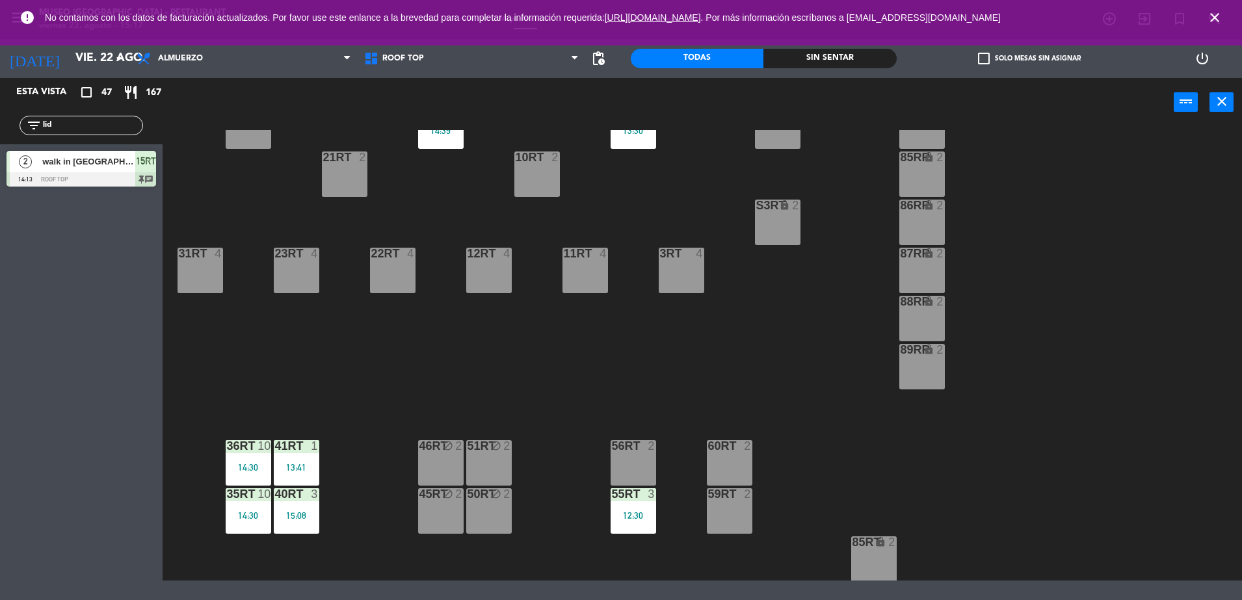
scroll to position [288, 0]
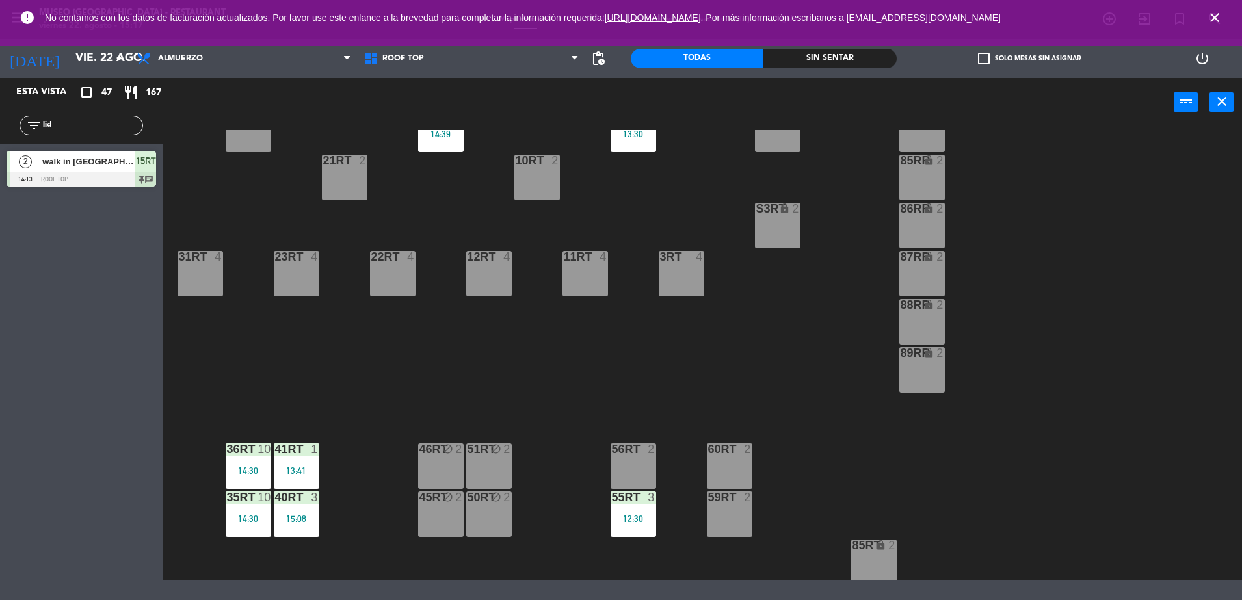
click at [306, 520] on div "15:08" at bounding box center [297, 519] width 46 height 9
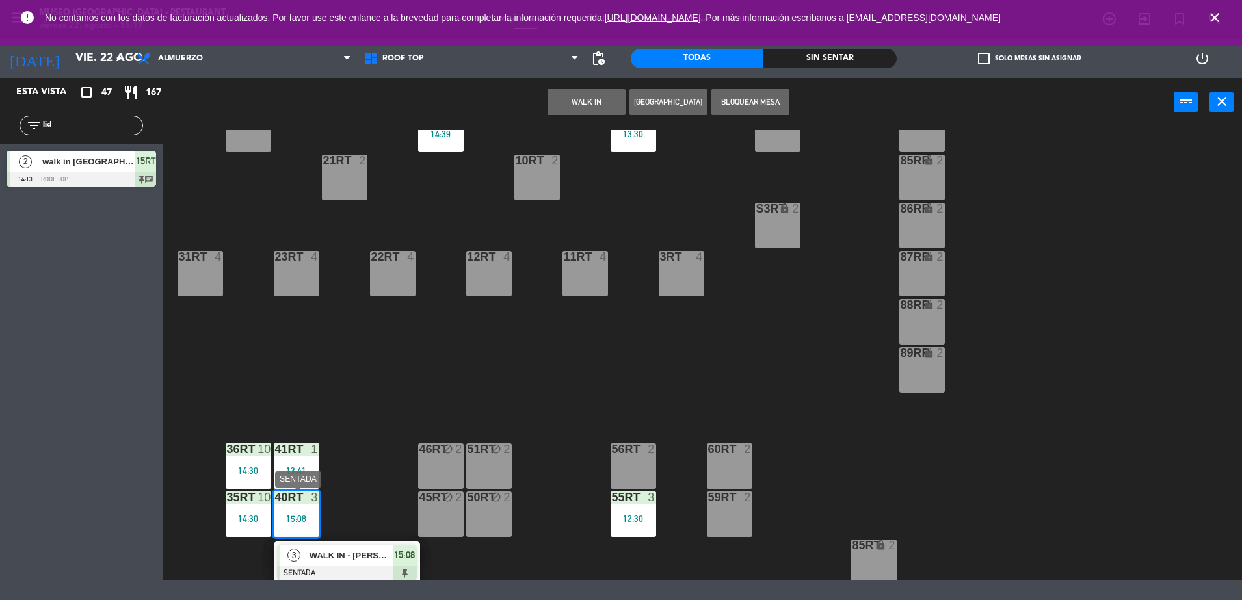
click at [334, 542] on div "3 WALK IN - [PERSON_NAME] SENTADA 15:08" at bounding box center [347, 563] width 146 height 42
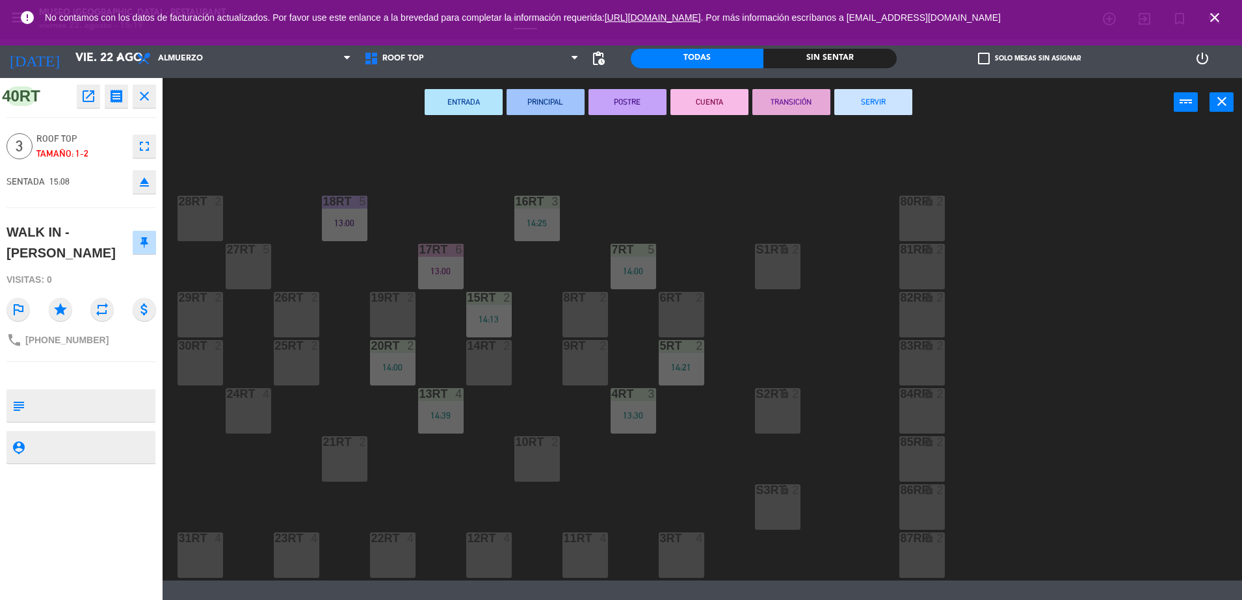
scroll to position [0, 0]
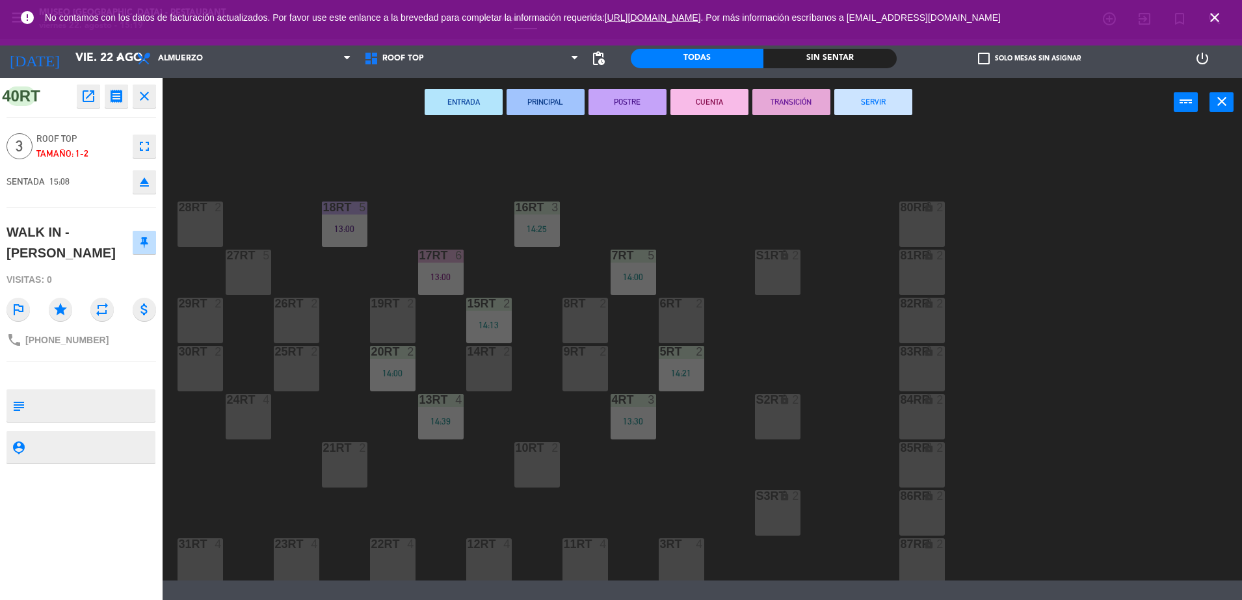
click at [586, 566] on div "11RT 4" at bounding box center [586, 562] width 46 height 46
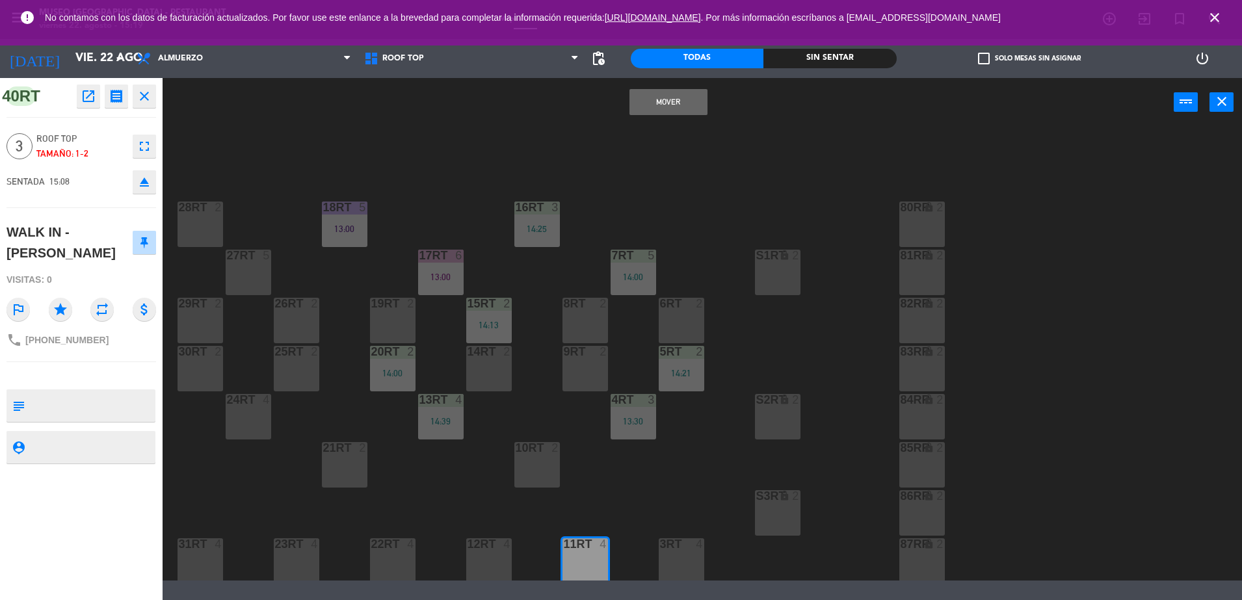
click at [688, 100] on button "Mover" at bounding box center [669, 102] width 78 height 26
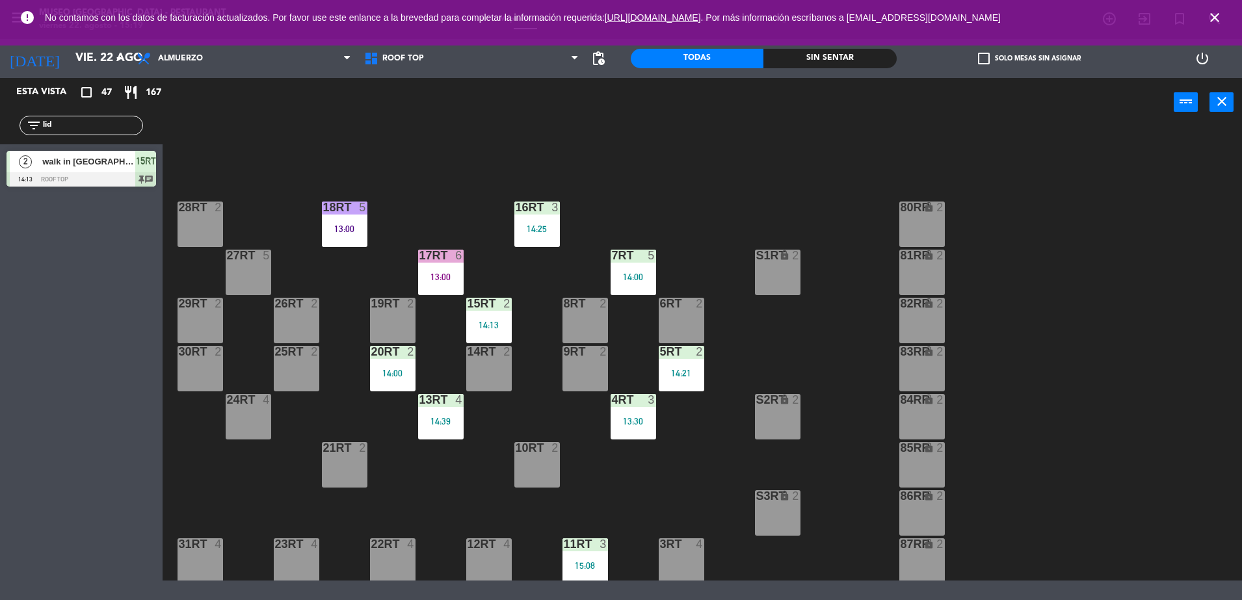
scroll to position [176, 0]
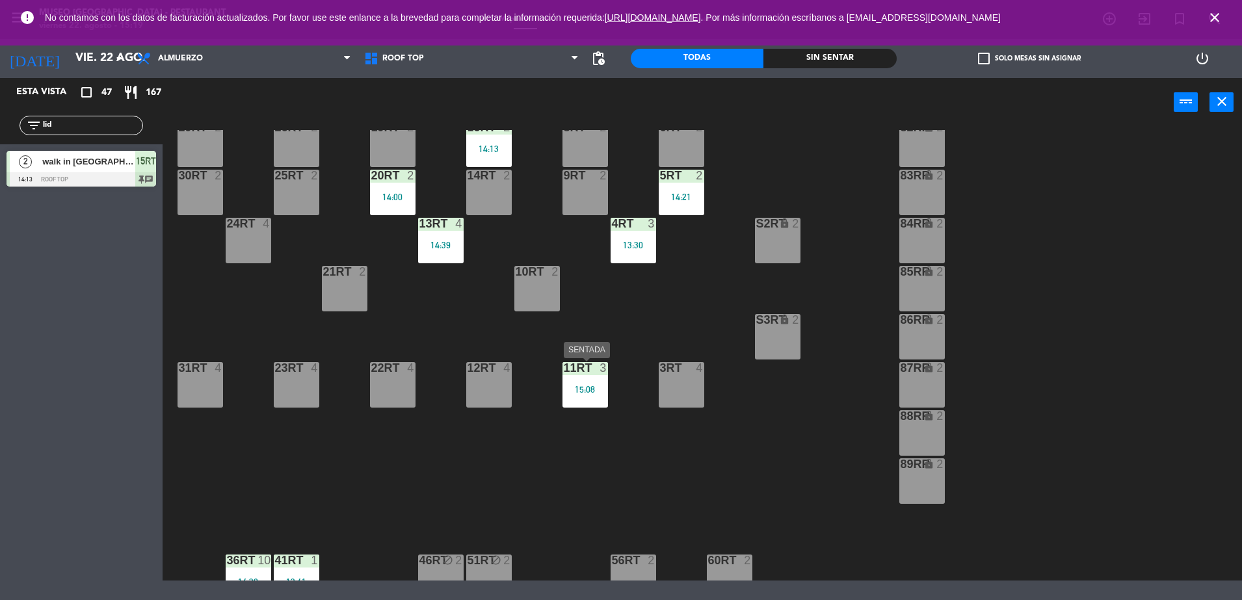
click at [586, 369] on div at bounding box center [584, 368] width 21 height 12
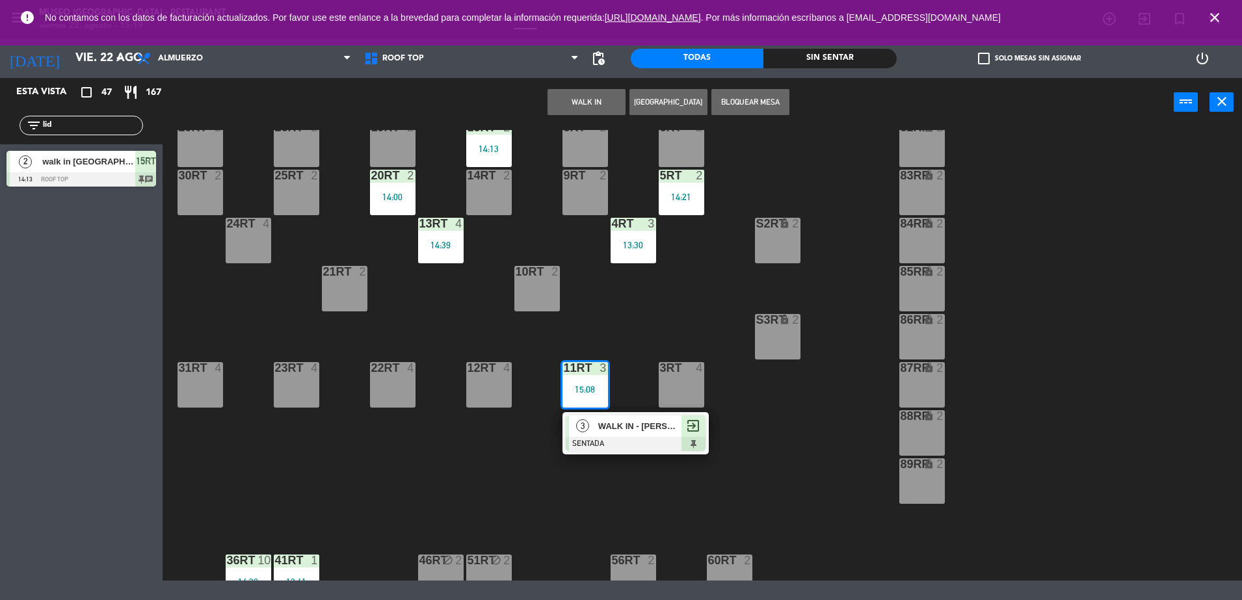
click at [618, 445] on div at bounding box center [636, 444] width 140 height 14
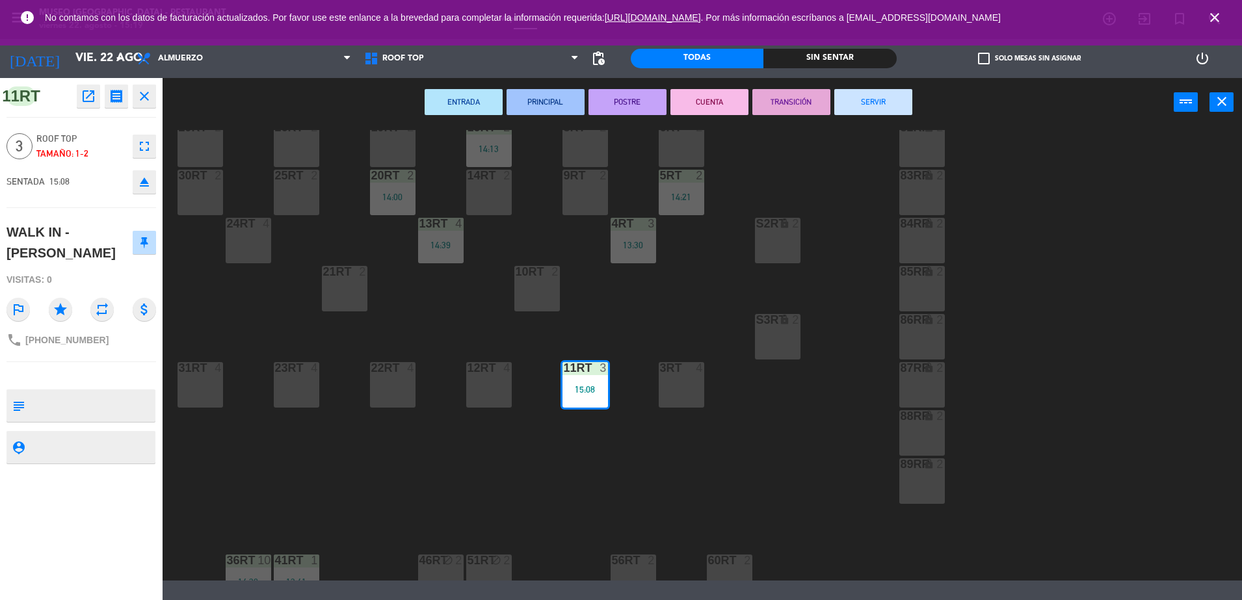
click at [98, 392] on textarea at bounding box center [92, 405] width 124 height 27
type textarea "m11RT"
click at [94, 271] on div "Visitas: 0" at bounding box center [82, 280] width 150 height 23
click at [687, 326] on div "18RT 5 13:00 16RT 3 14:25 28RT 2 80RR lock 2 27RT 5 7RT 5 14:00 S1RT lock 2 17R…" at bounding box center [708, 355] width 1067 height 451
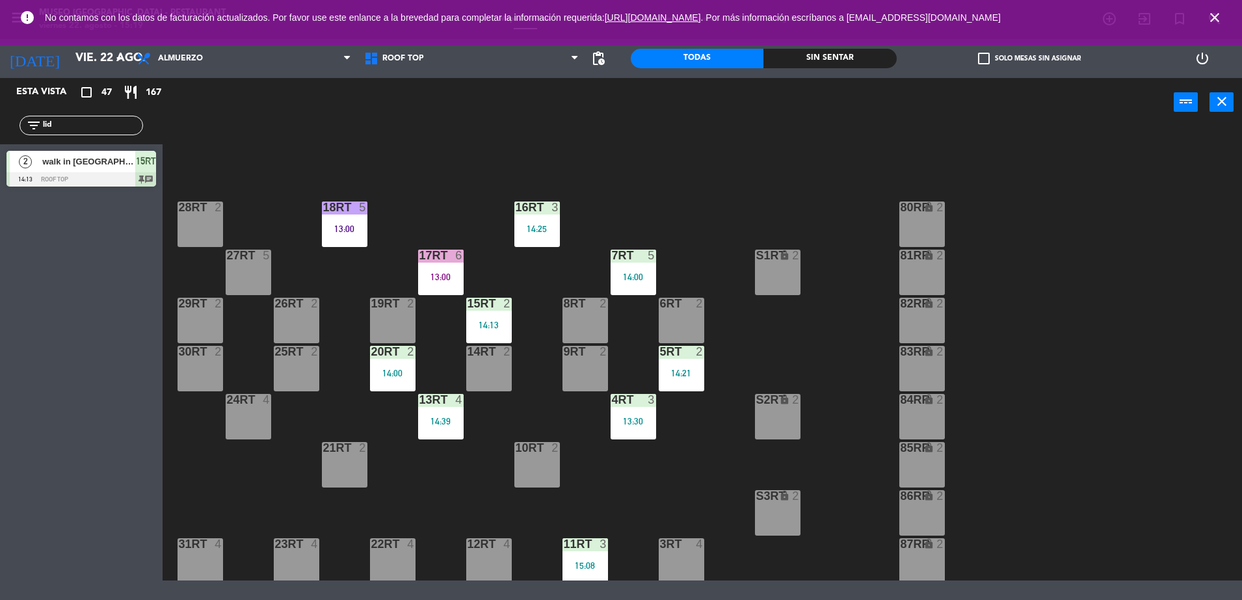
scroll to position [32, 0]
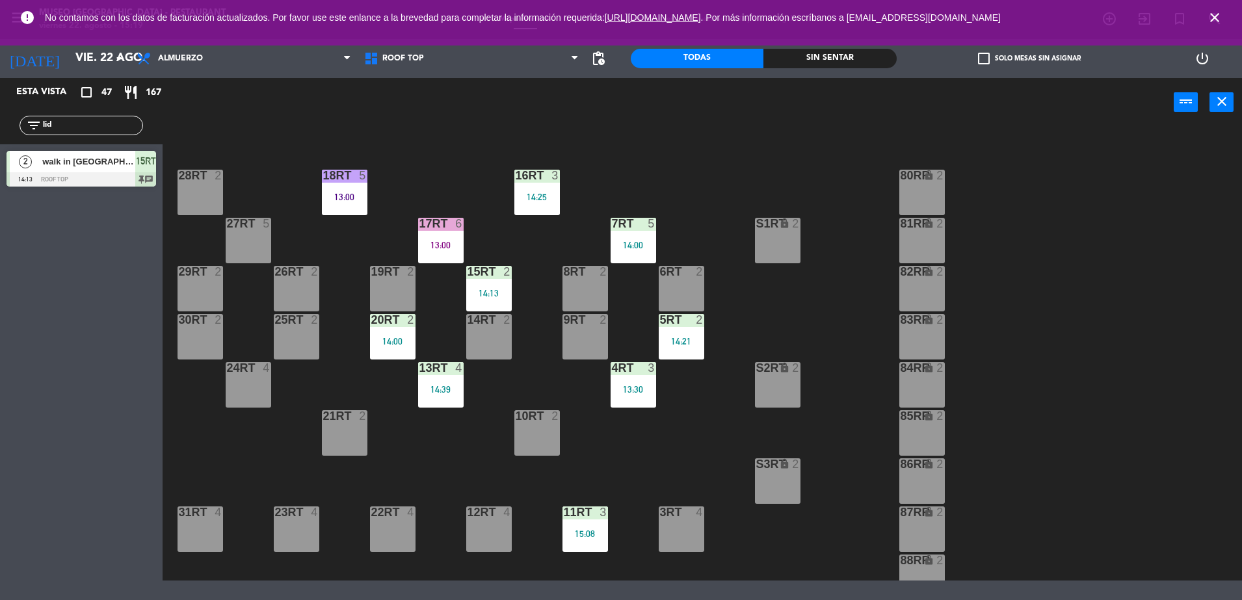
click at [654, 398] on div "4RT 3 13:30" at bounding box center [634, 385] width 46 height 46
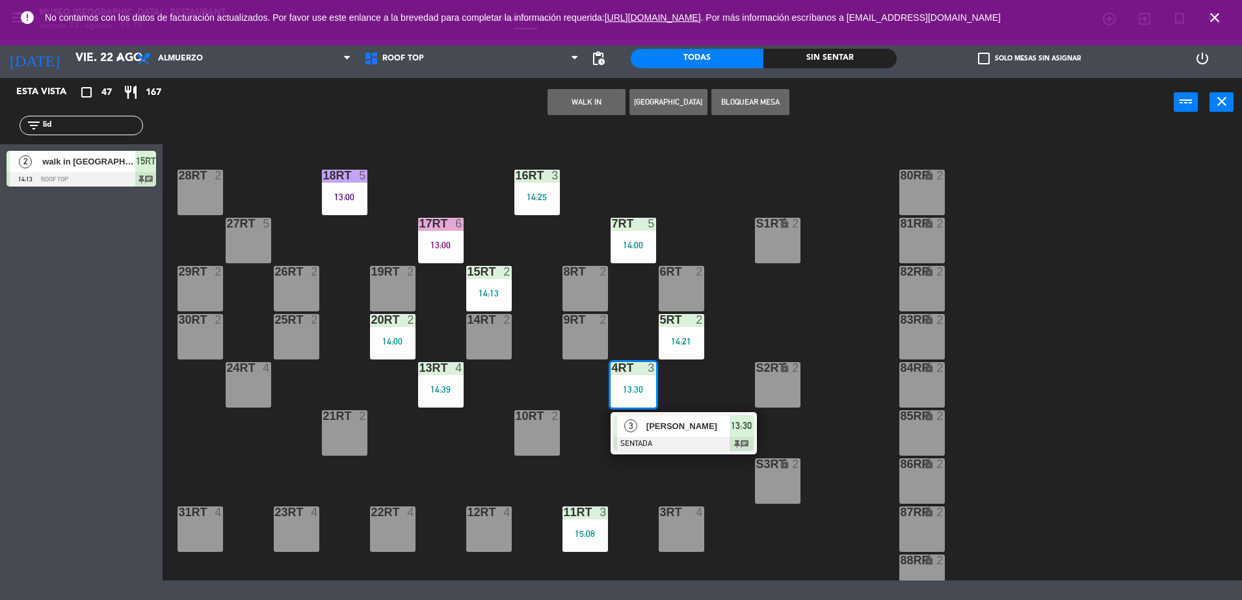
click at [670, 423] on span "[PERSON_NAME]" at bounding box center [688, 427] width 83 height 14
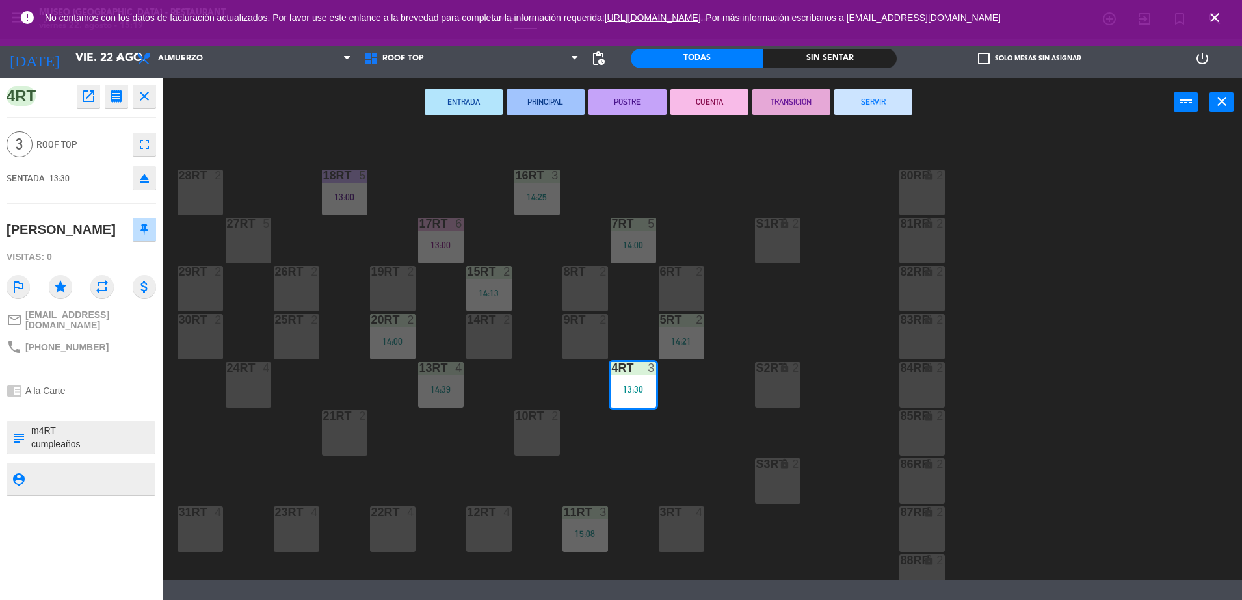
click at [784, 108] on button "TRANSICIÓN" at bounding box center [792, 102] width 78 height 26
